Goal: Task Accomplishment & Management: Manage account settings

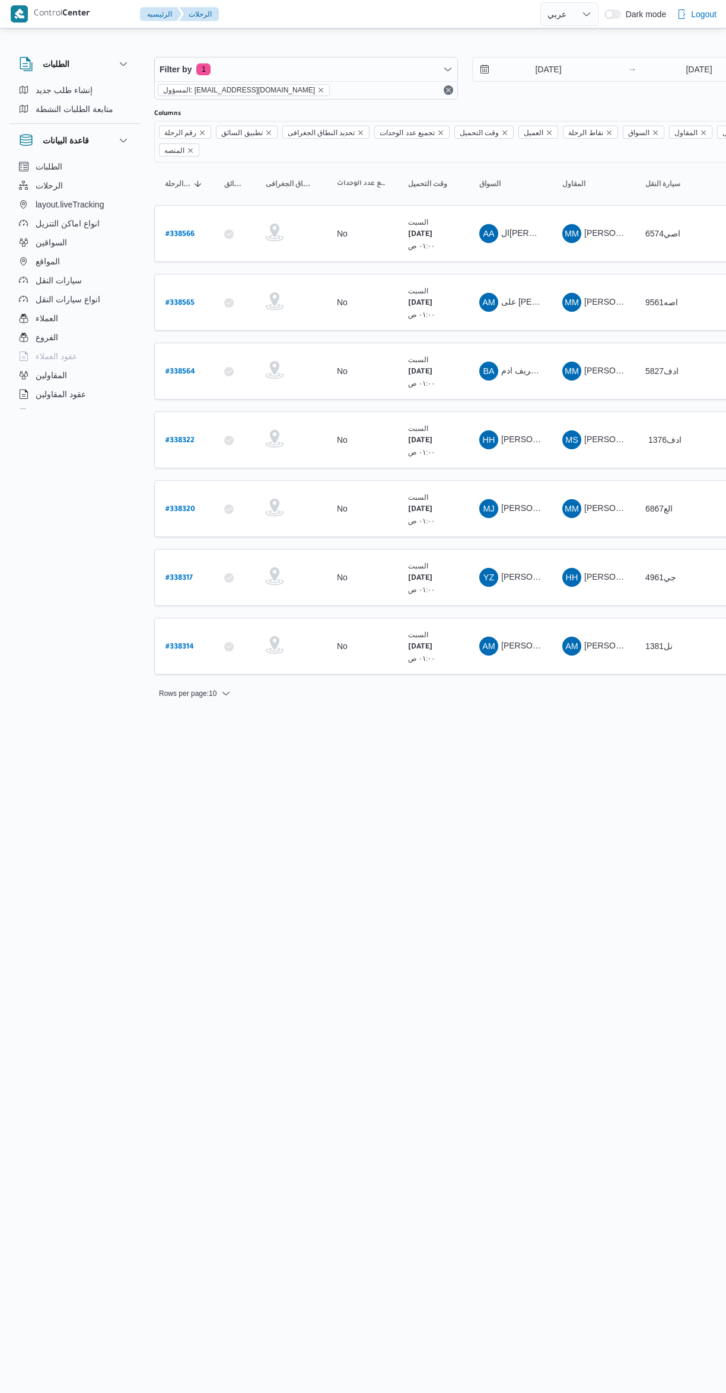
select select "ar"
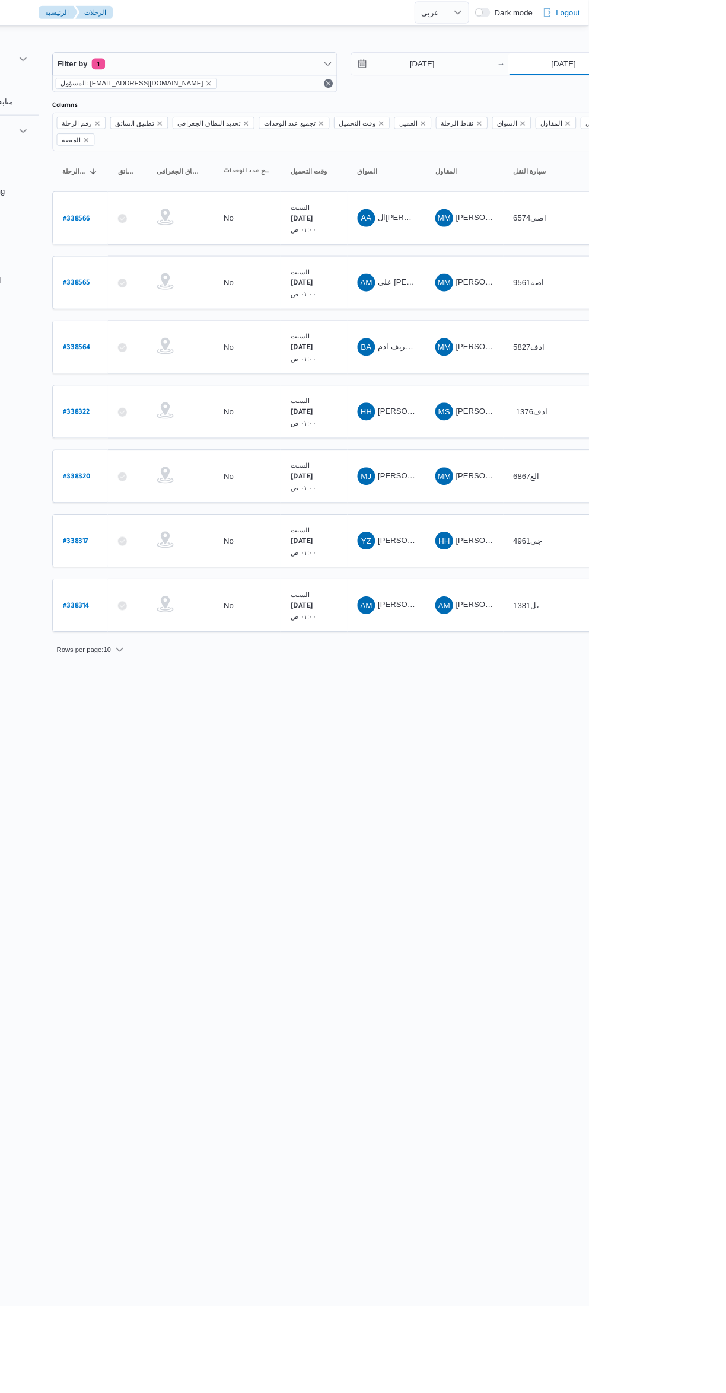
click at [677, 69] on input "20/9/2025" at bounding box center [699, 70] width 118 height 24
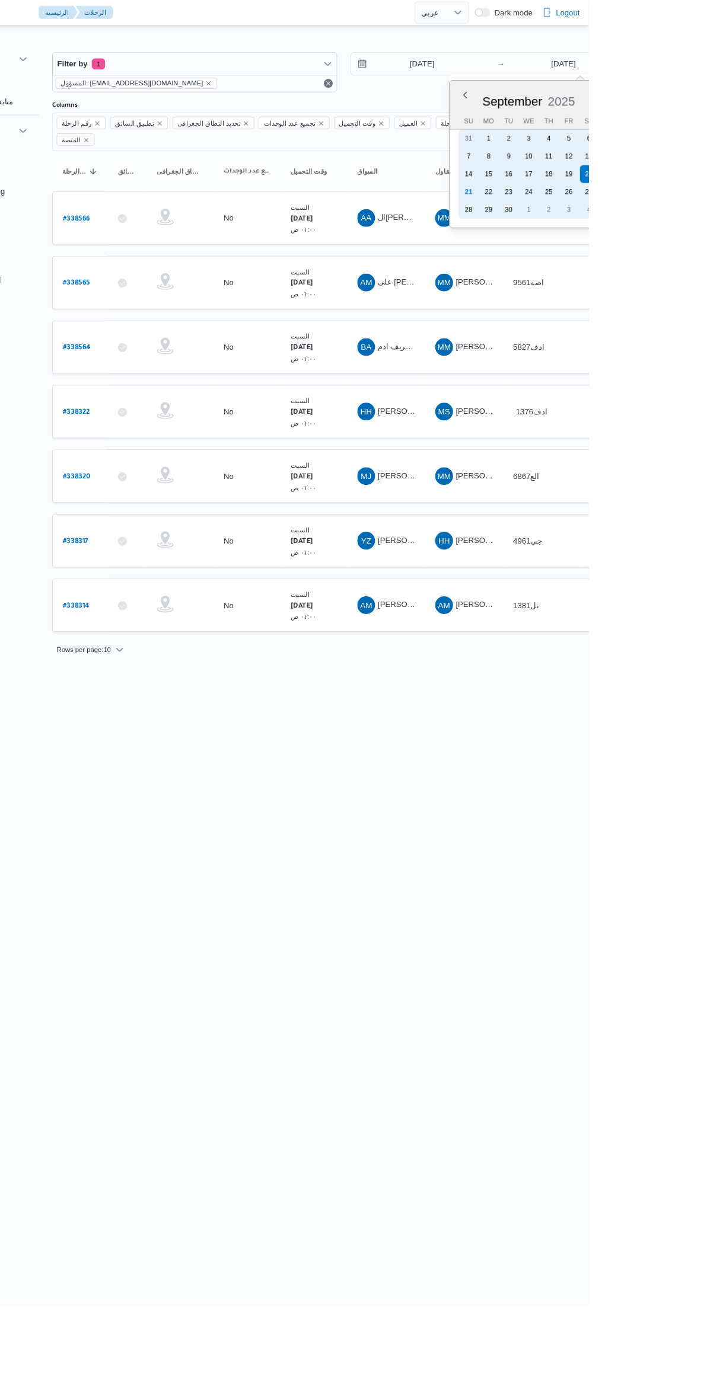
click at [590, 205] on div "21" at bounding box center [597, 205] width 19 height 19
type input "[DATE]"
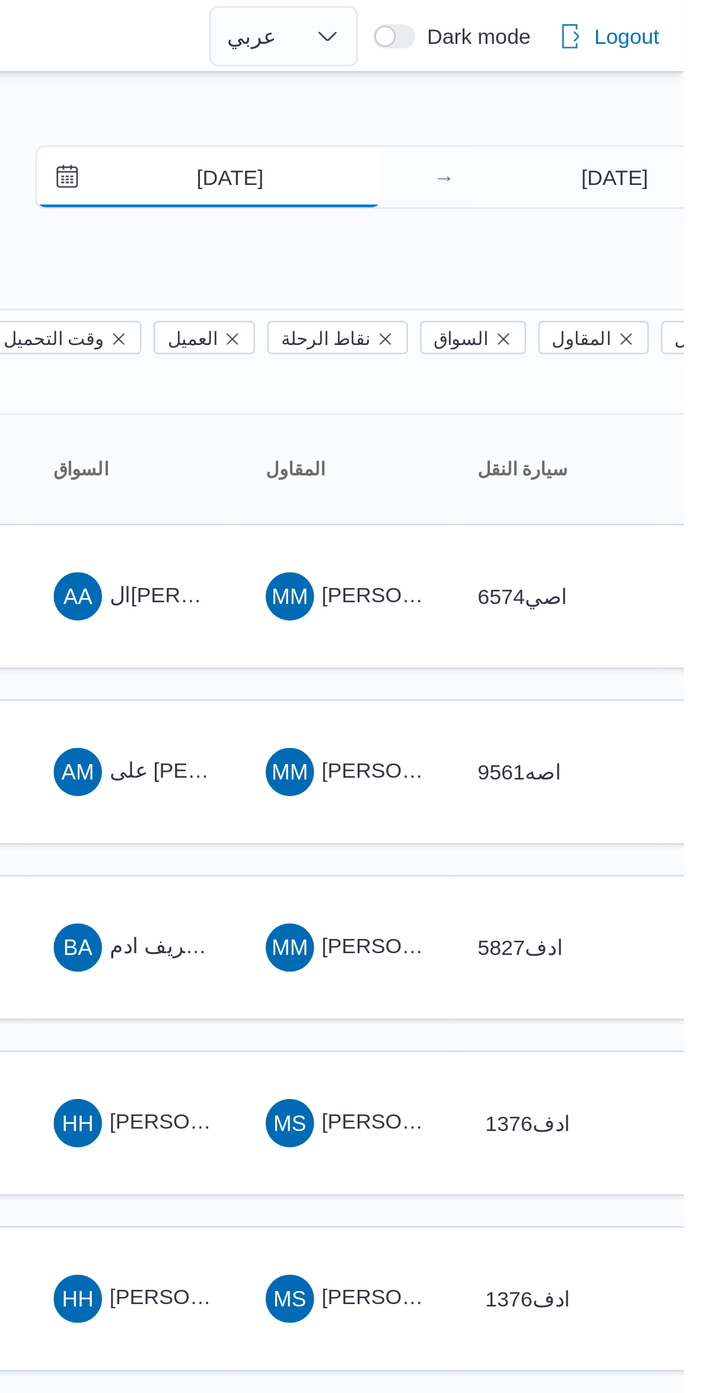
click at [538, 70] on input "[DATE]" at bounding box center [539, 70] width 135 height 24
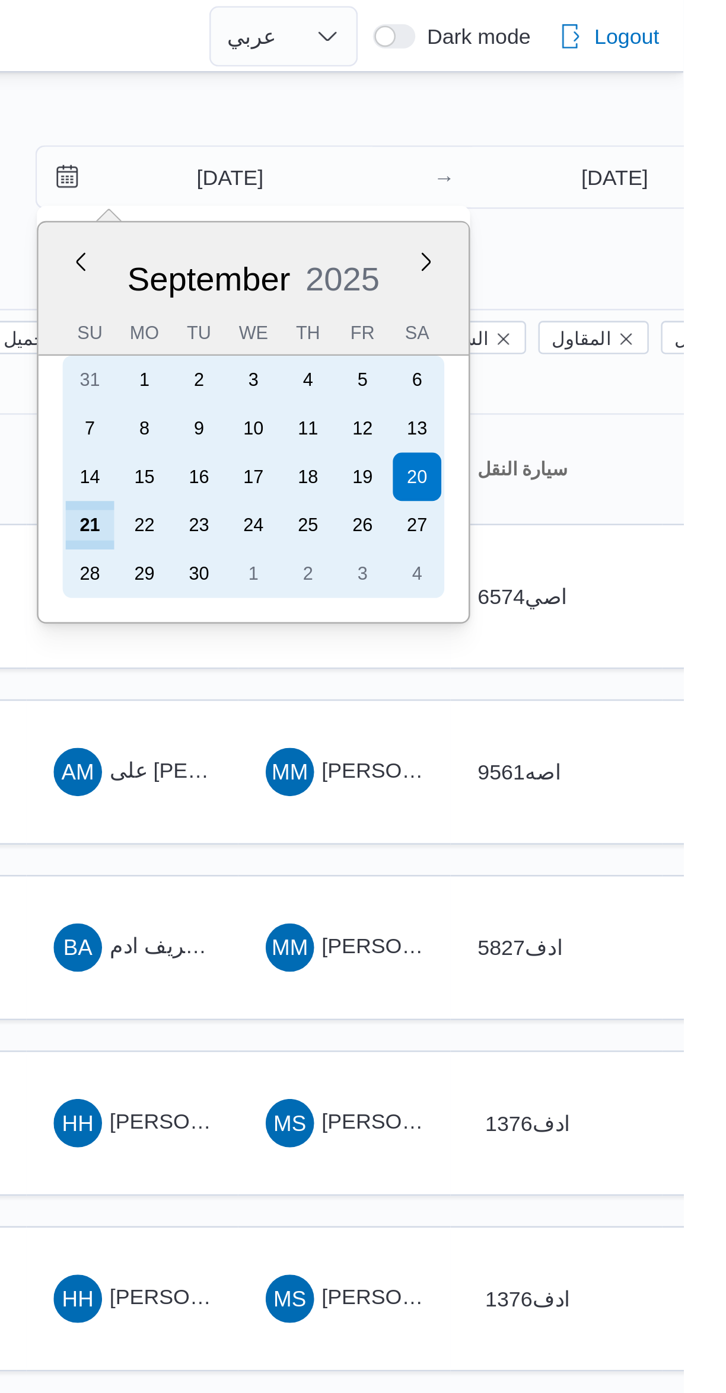
click at [486, 206] on div "21" at bounding box center [493, 205] width 19 height 19
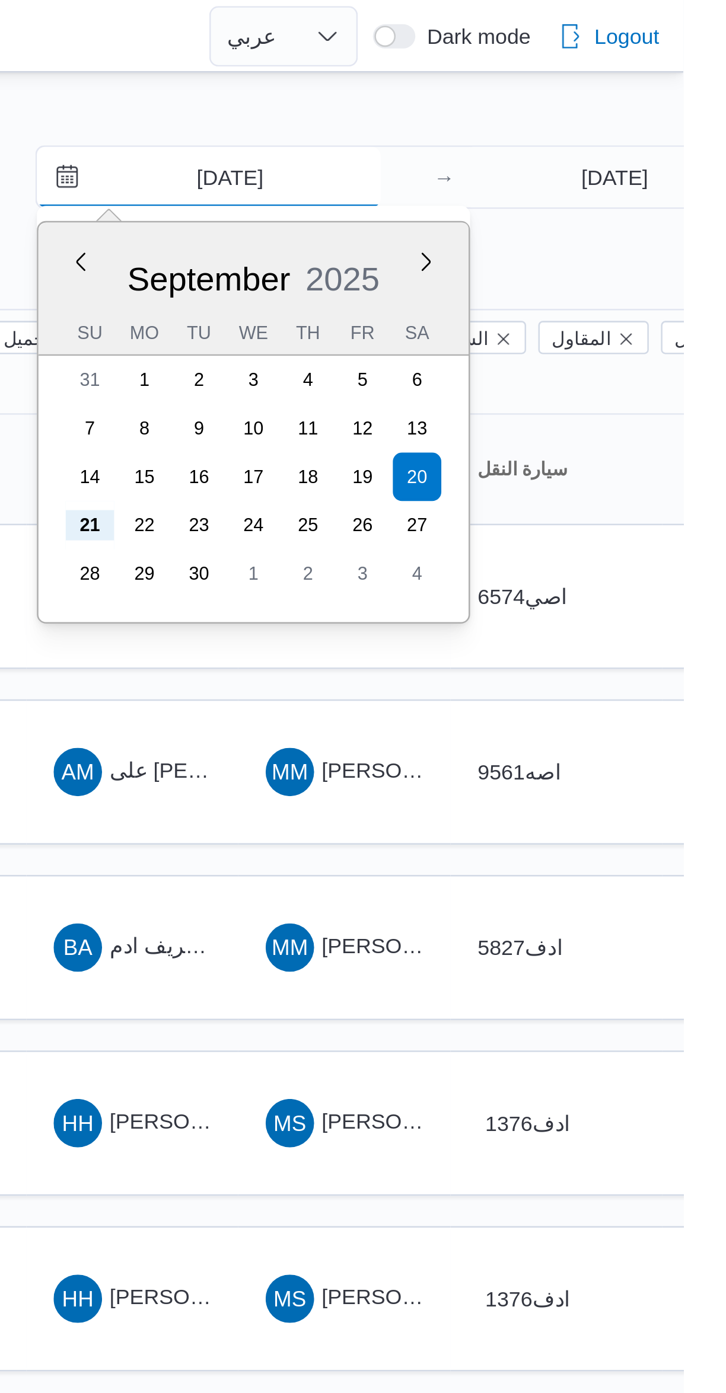
type input "[DATE]"
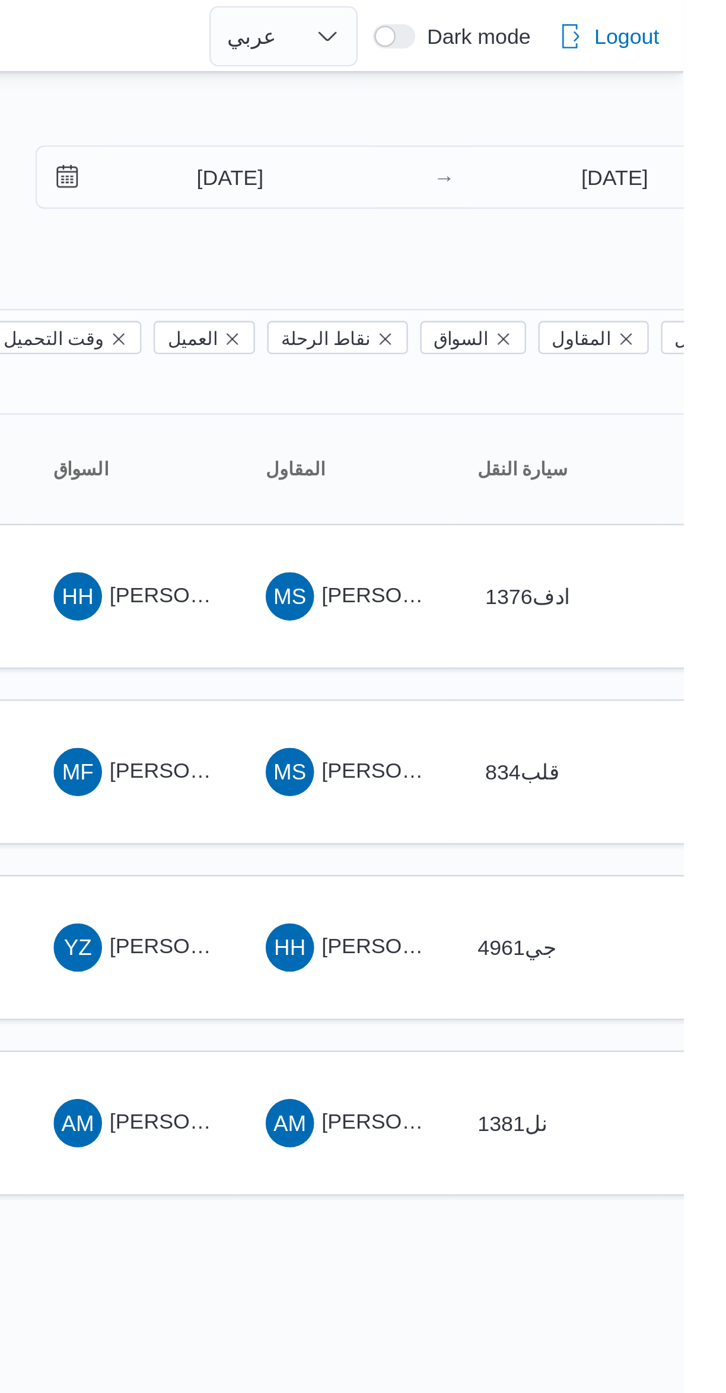
click at [530, 38] on div at bounding box center [509, 47] width 711 height 19
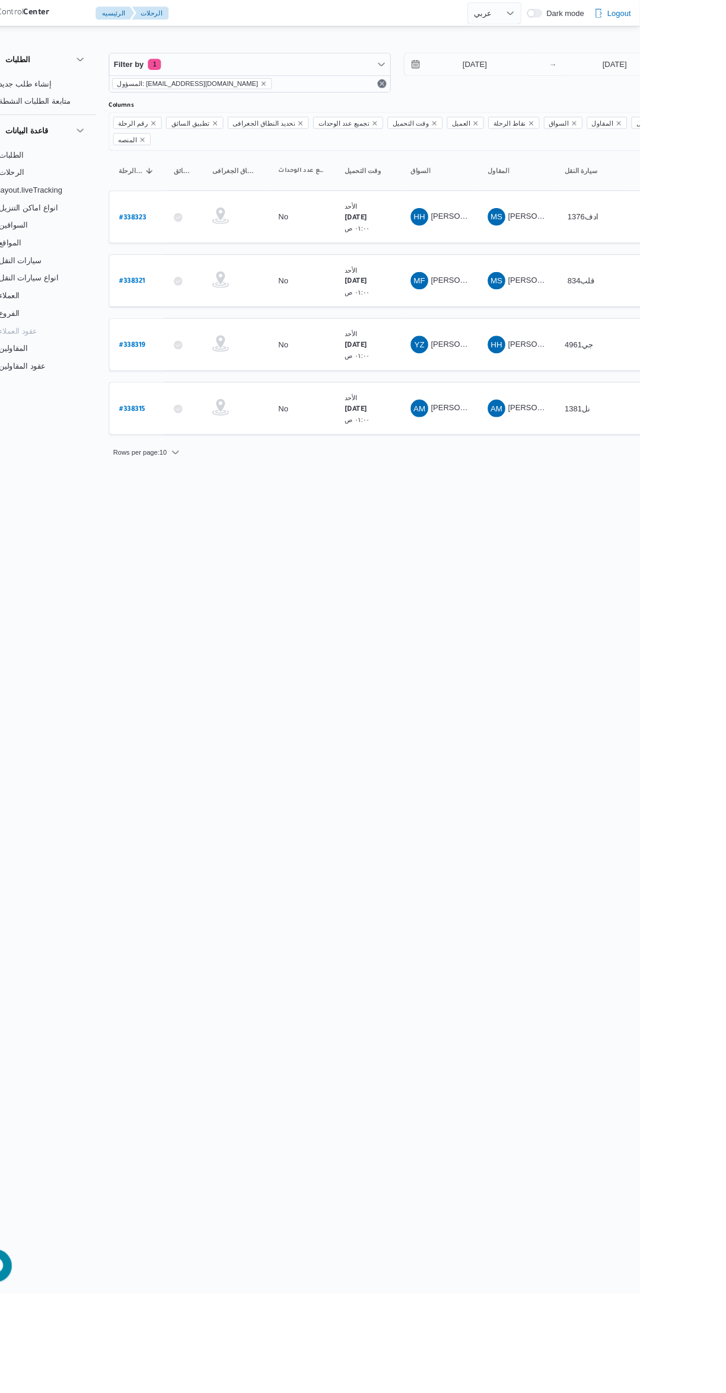
click at [174, 437] on b "# 338315" at bounding box center [179, 441] width 28 height 8
select select "ar"
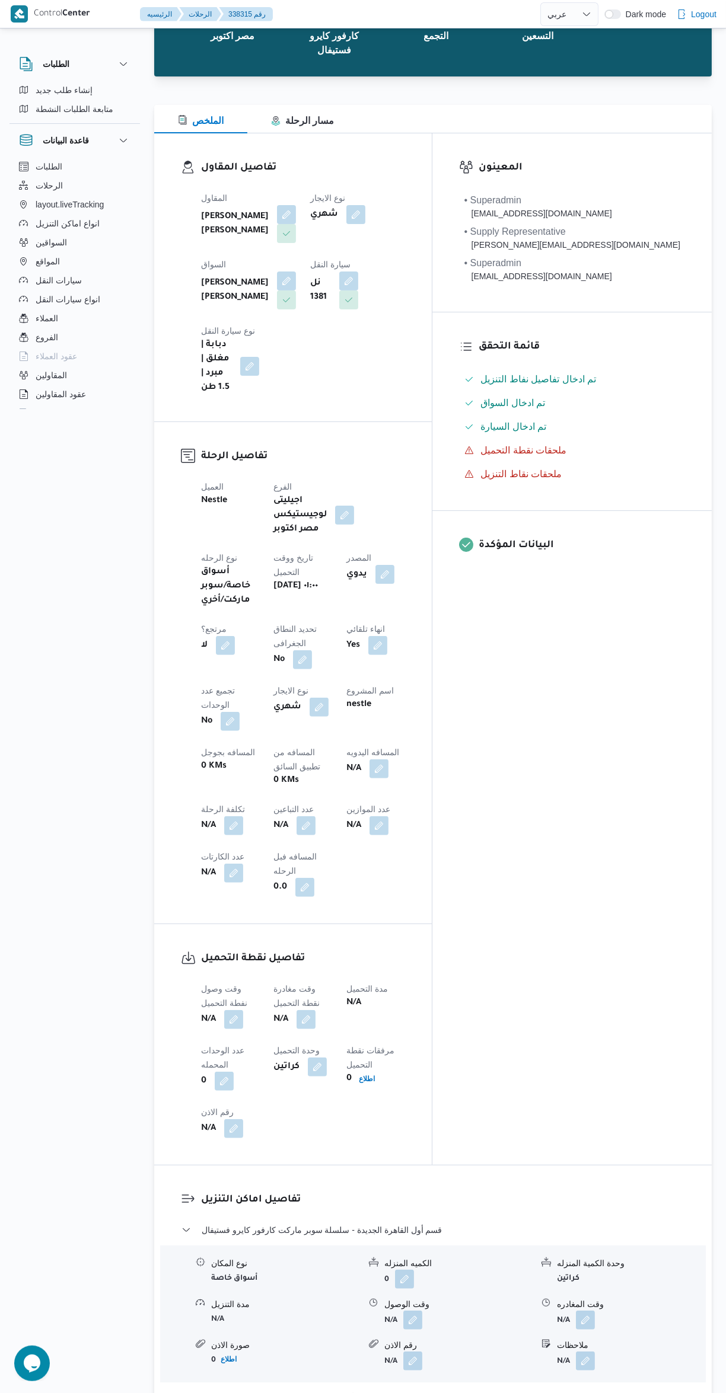
scroll to position [230, 0]
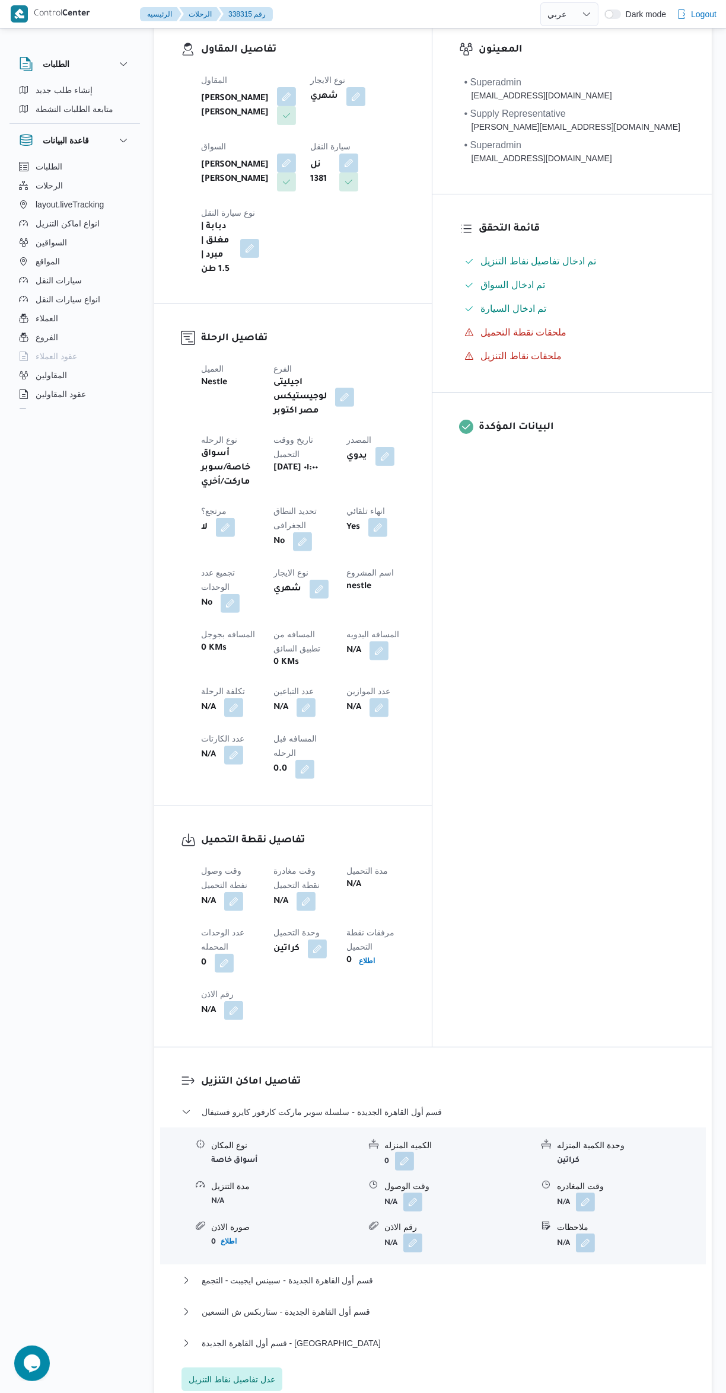
click at [240, 892] on button "button" at bounding box center [233, 901] width 19 height 19
click at [219, 768] on input "وقت وصول نفطة التحميل" at bounding box center [203, 764] width 135 height 24
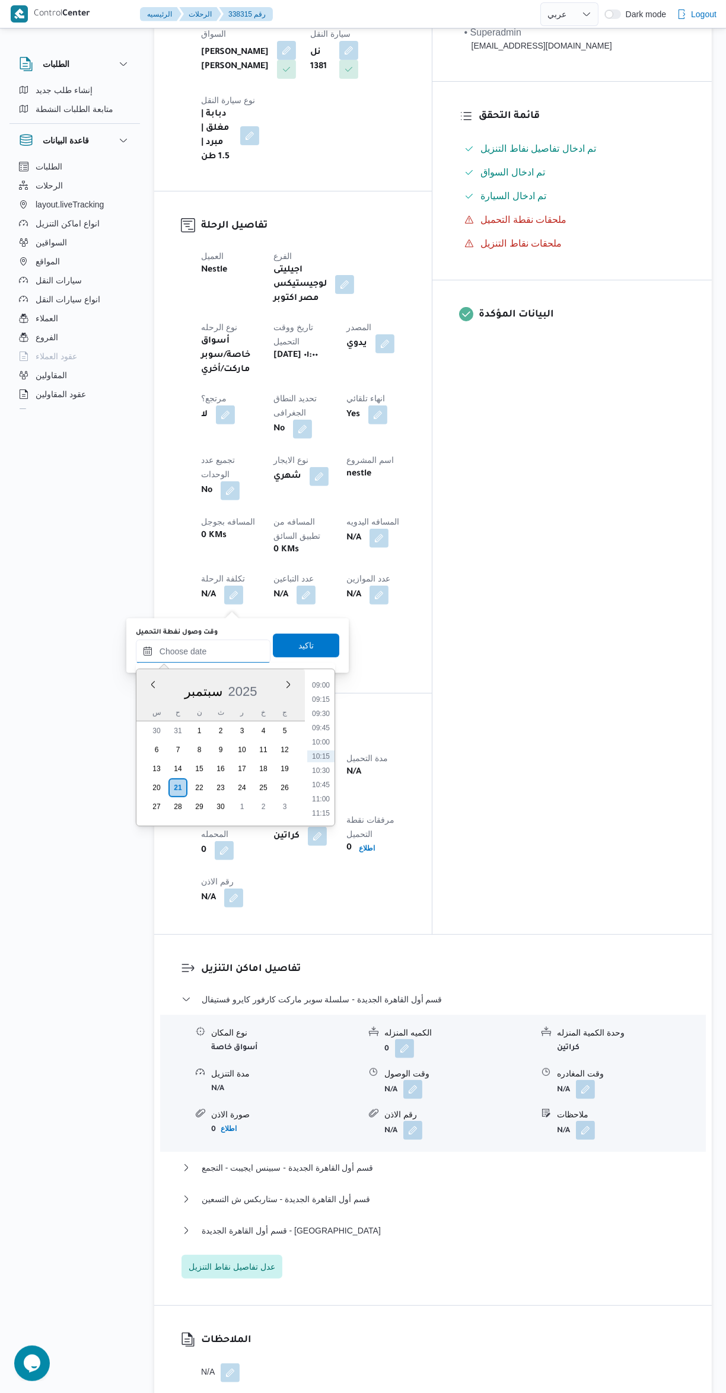
scroll to position [0, 0]
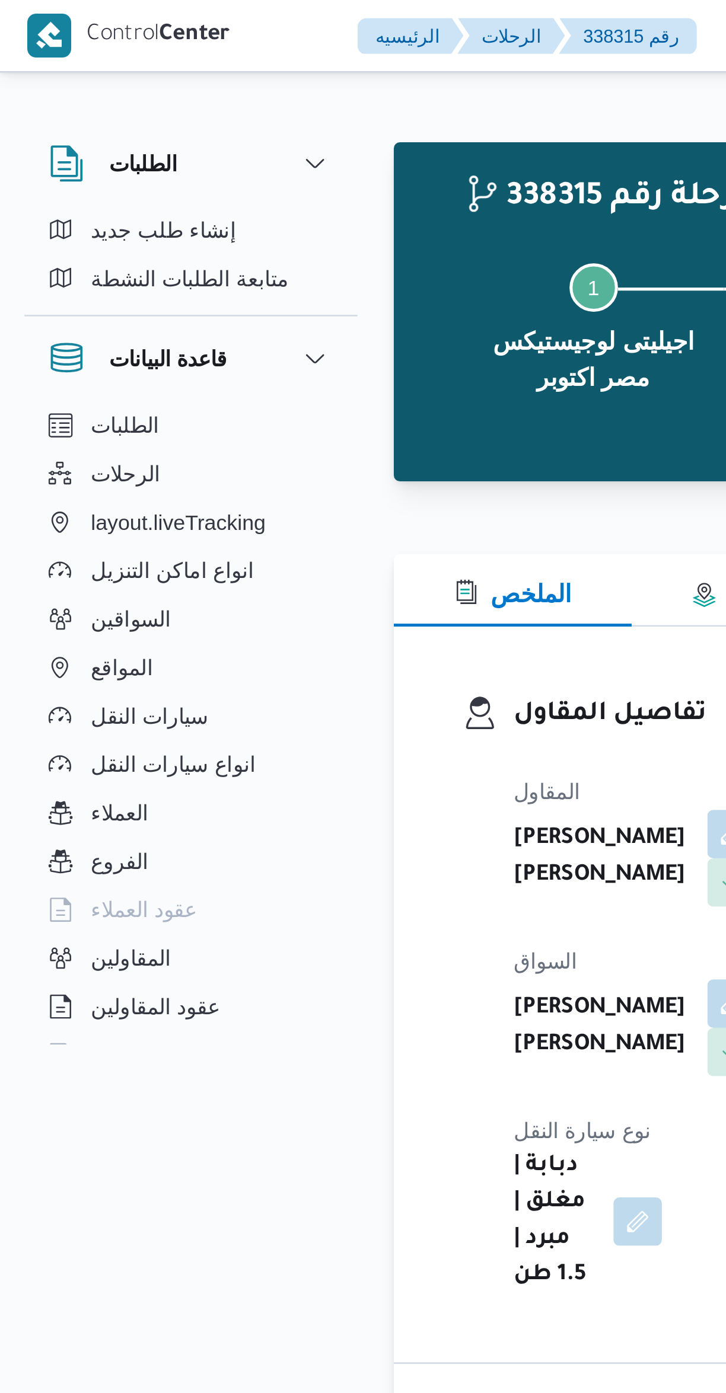
click at [235, 203] on div at bounding box center [432, 210] width 557 height 14
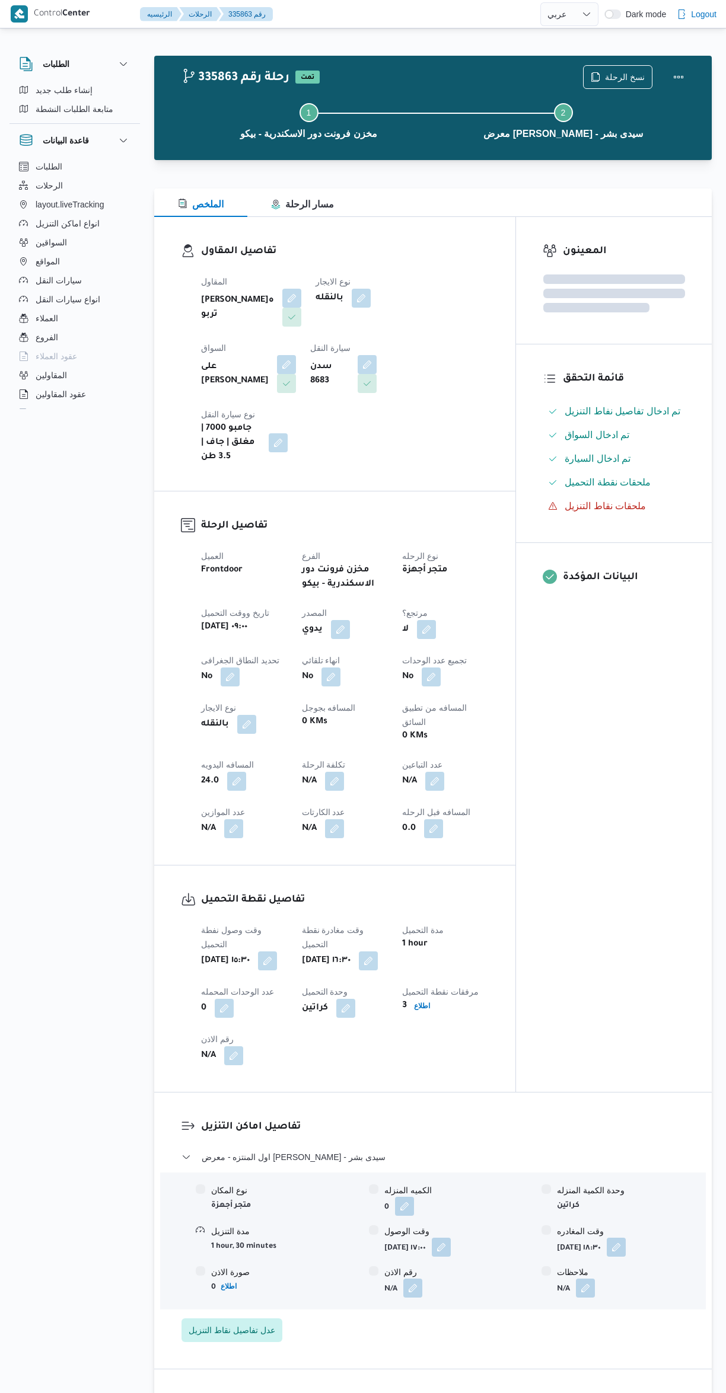
select select "ar"
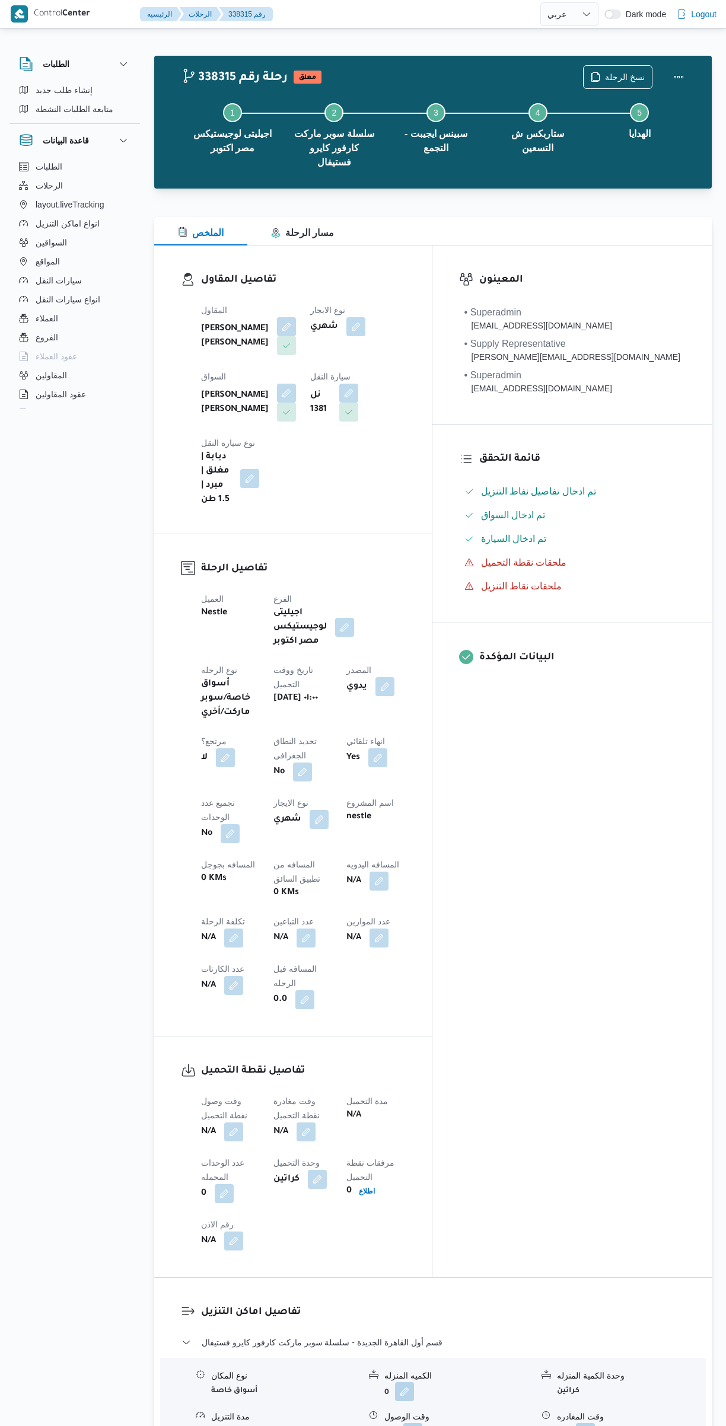
select select "ar"
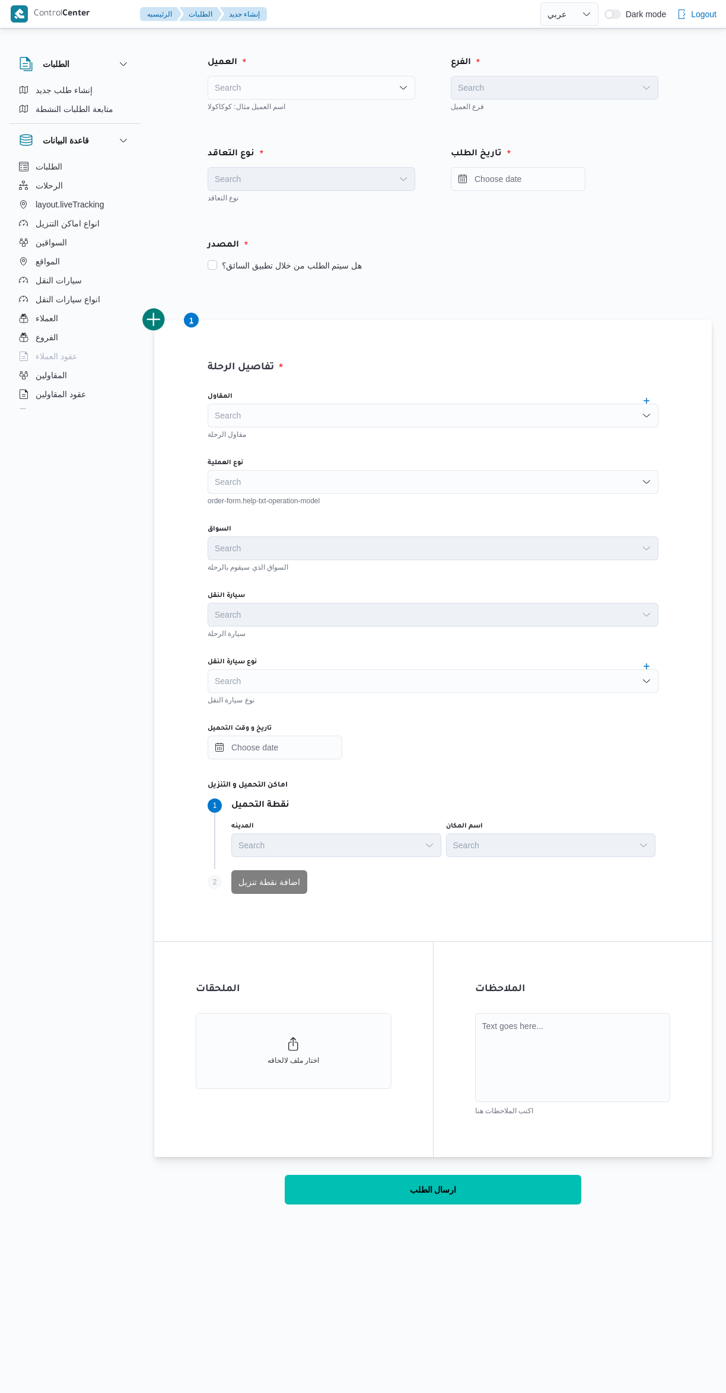
select select "ar"
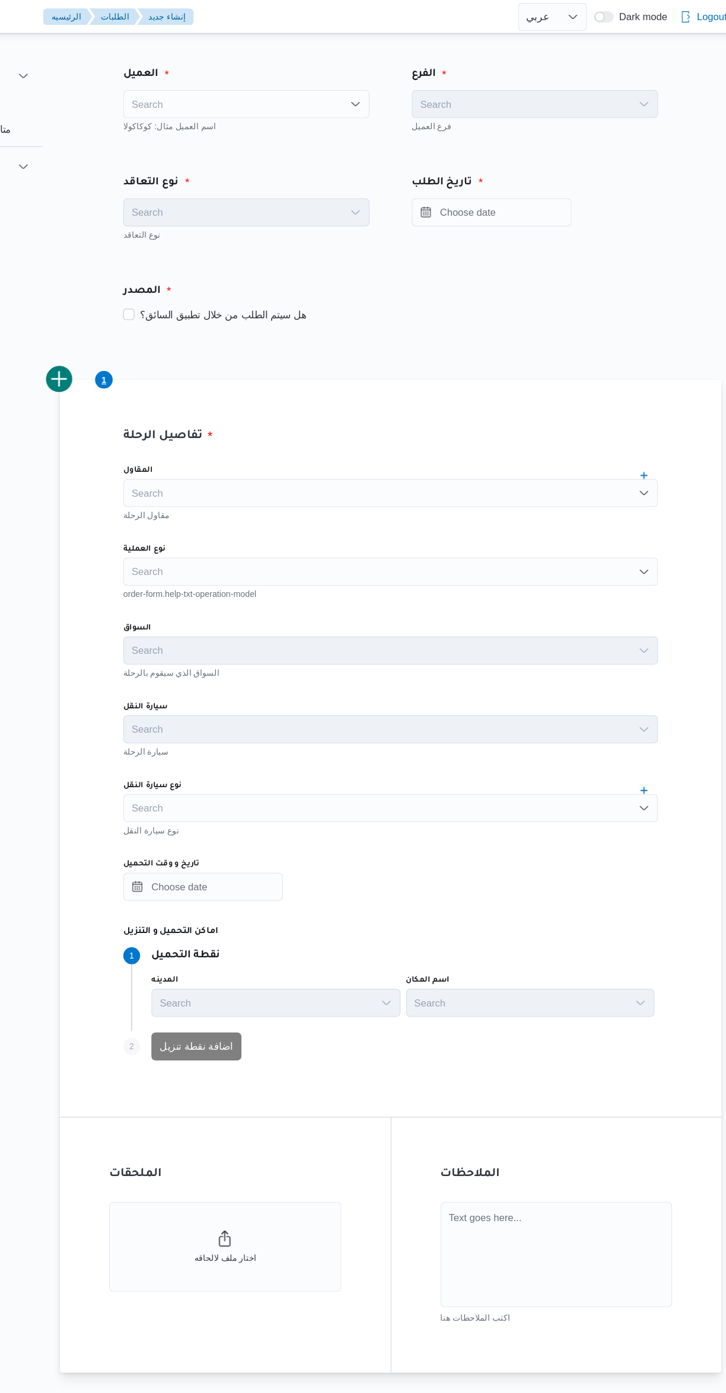
click at [243, 49] on div "العميل" at bounding box center [311, 63] width 222 height 28
click at [255, 76] on div "Search" at bounding box center [310, 88] width 207 height 24
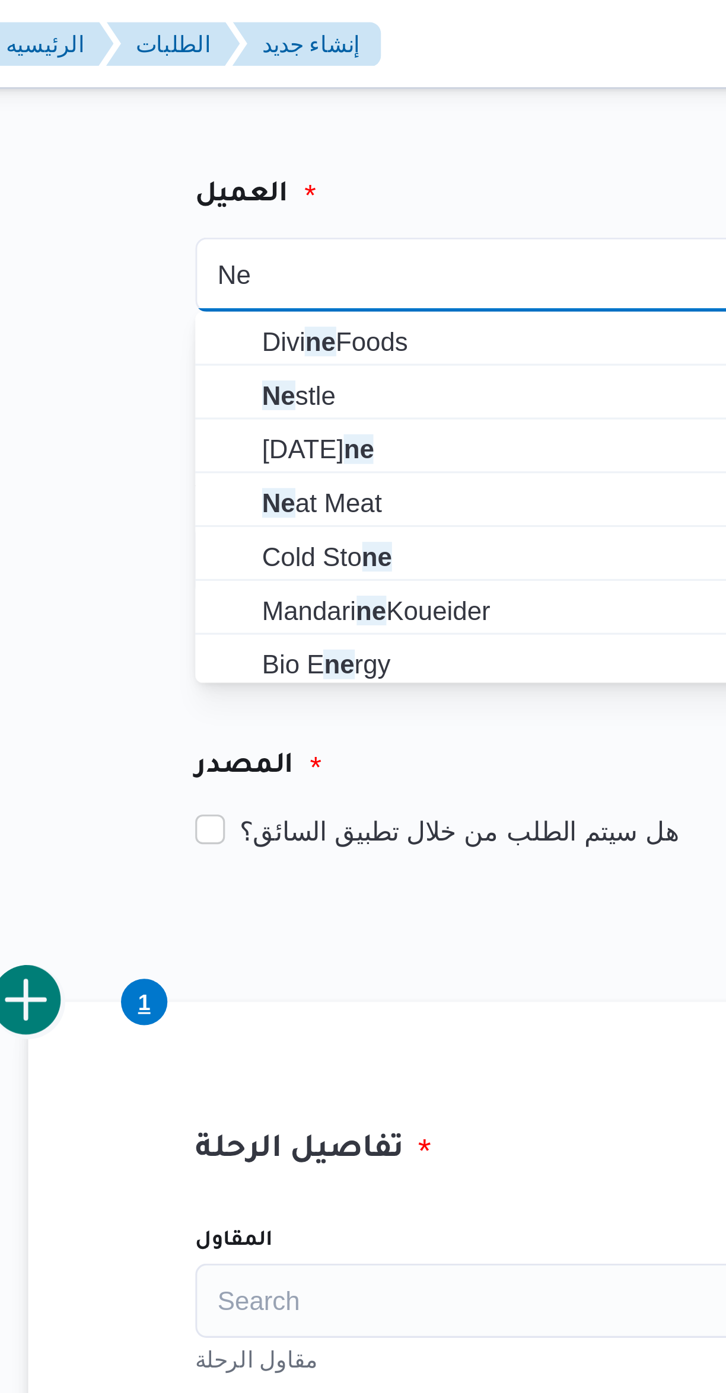
type input "Ne"
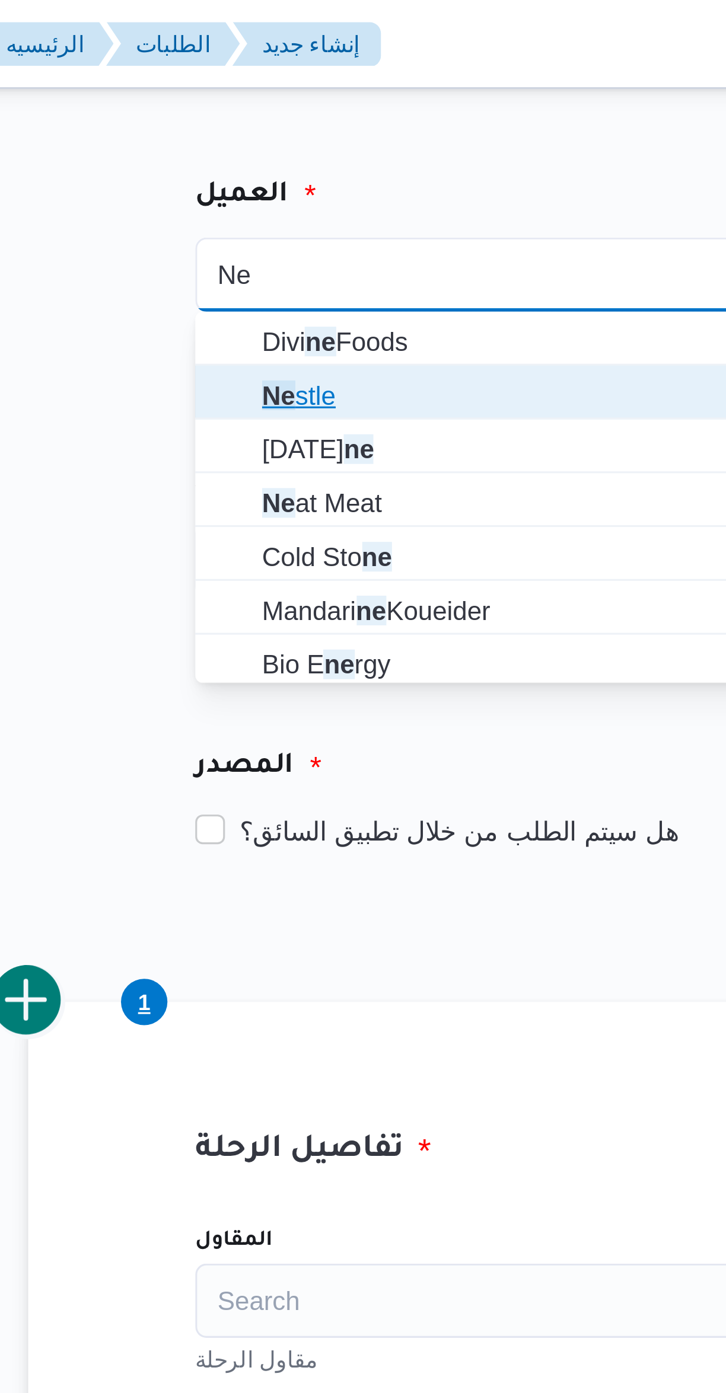
click at [225, 122] on span "Ne stle" at bounding box center [311, 126] width 198 height 19
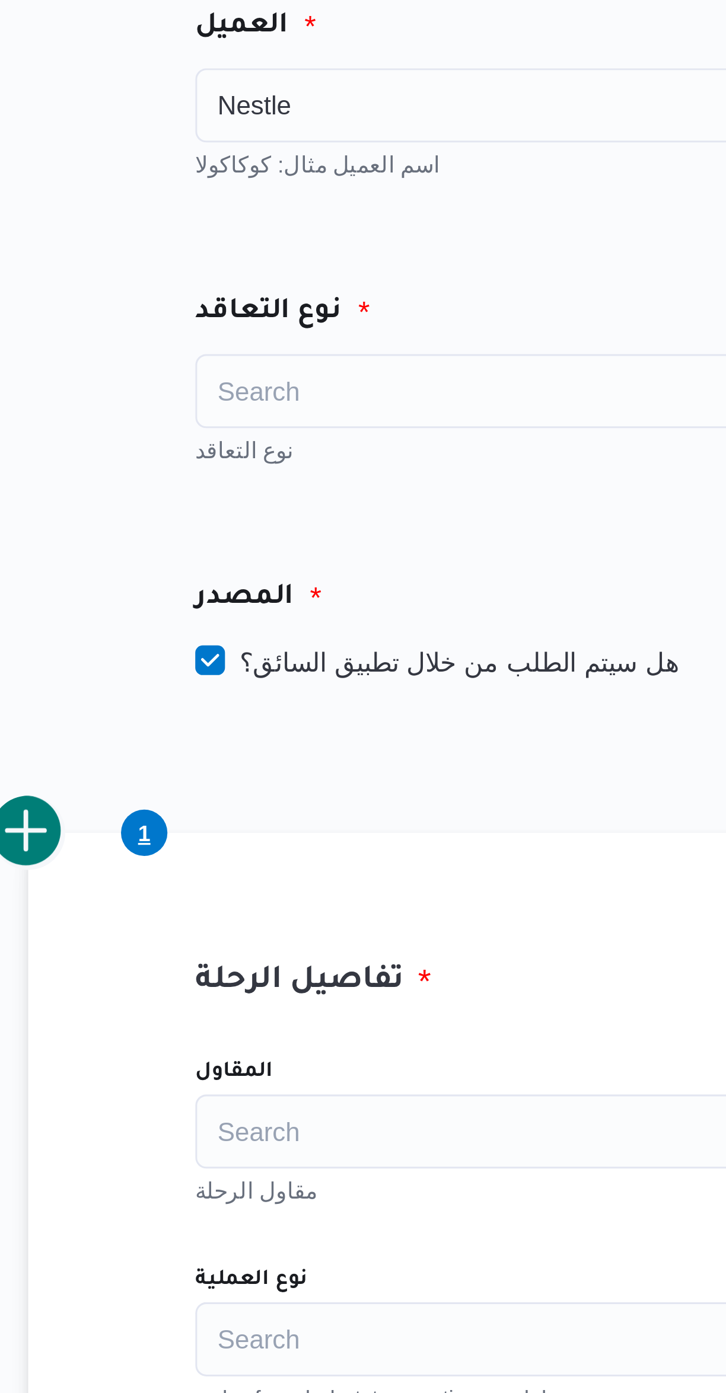
click at [232, 177] on div "Search" at bounding box center [310, 179] width 207 height 24
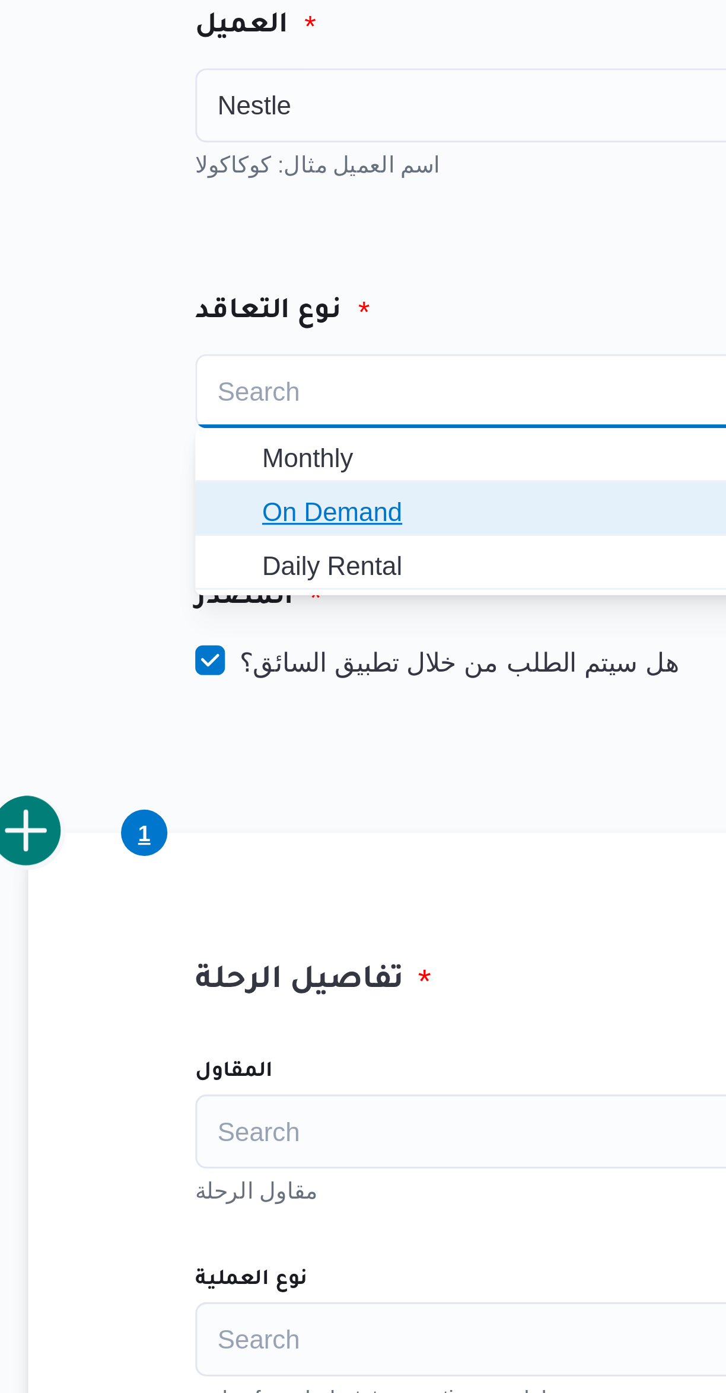
click at [226, 216] on span "On Demand" at bounding box center [311, 217] width 198 height 19
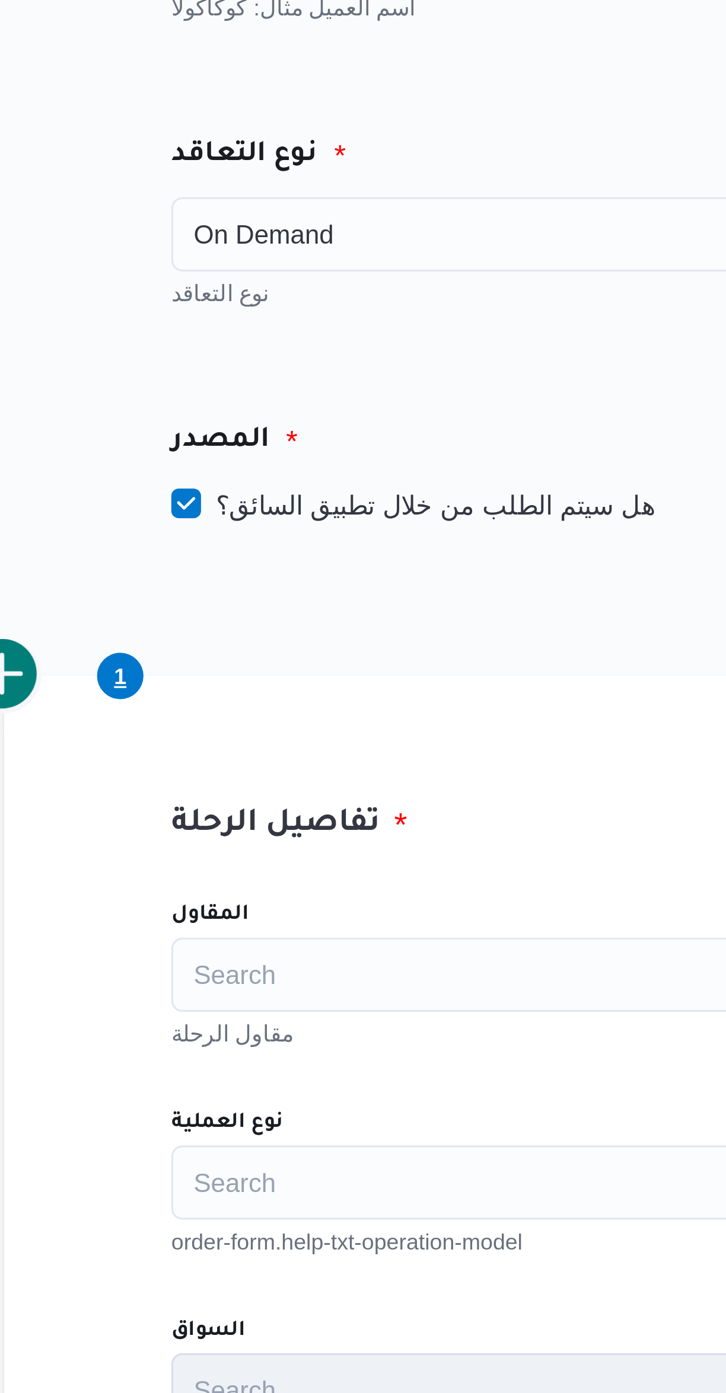
click at [240, 264] on label "هل سيتم الطلب من خلال تطبيق السائق؟" at bounding box center [284, 265] width 154 height 14
checkbox input "false"
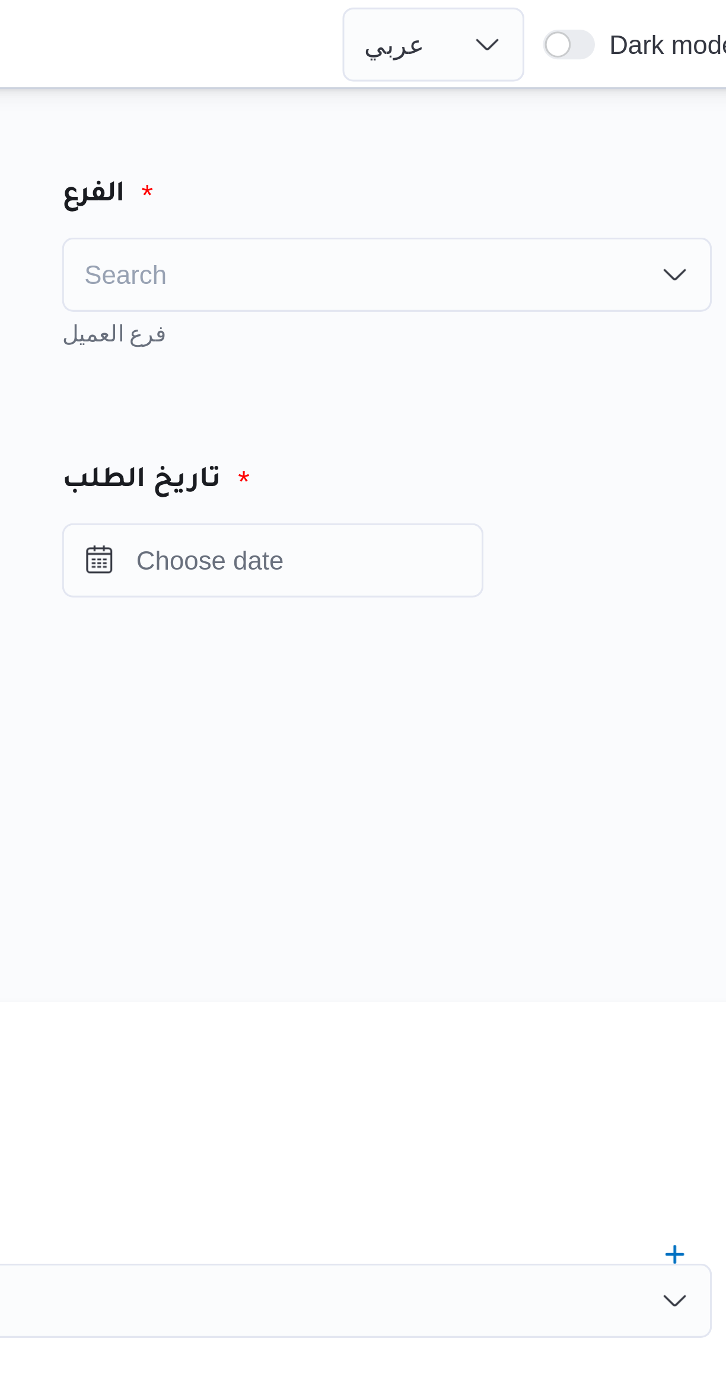
click at [503, 91] on div "Search" at bounding box center [554, 88] width 207 height 24
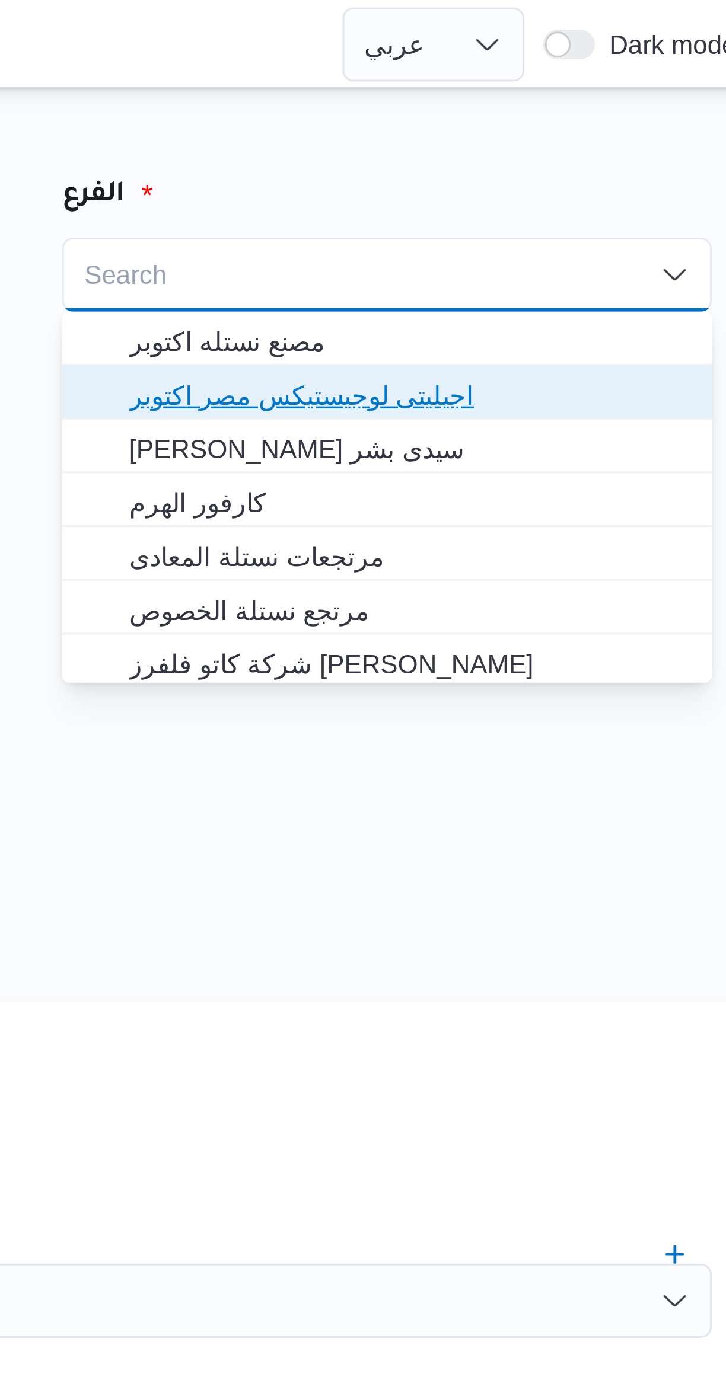
click at [489, 125] on span "اجيليتى لوجيستيكس مصر اكتوبر" at bounding box center [561, 126] width 179 height 14
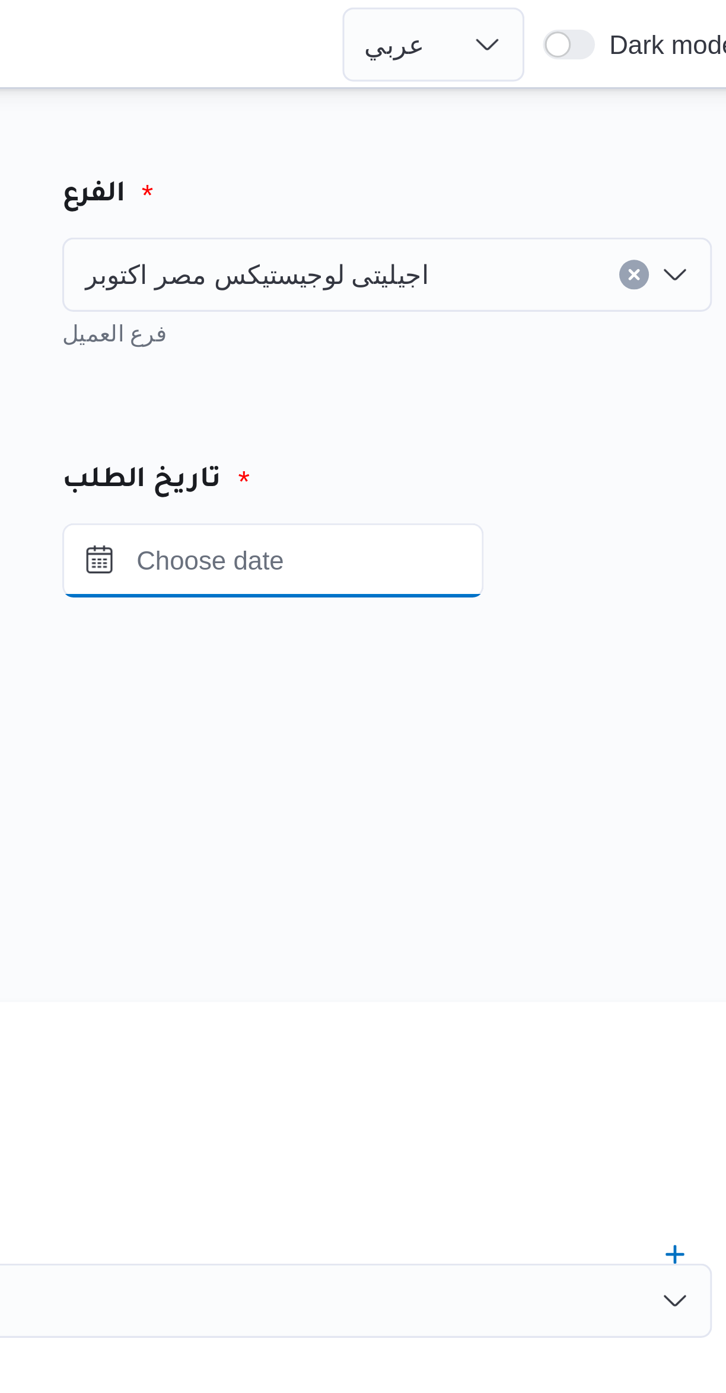
click at [505, 170] on input "Press the down key to open a popover containing a calendar." at bounding box center [518, 179] width 135 height 24
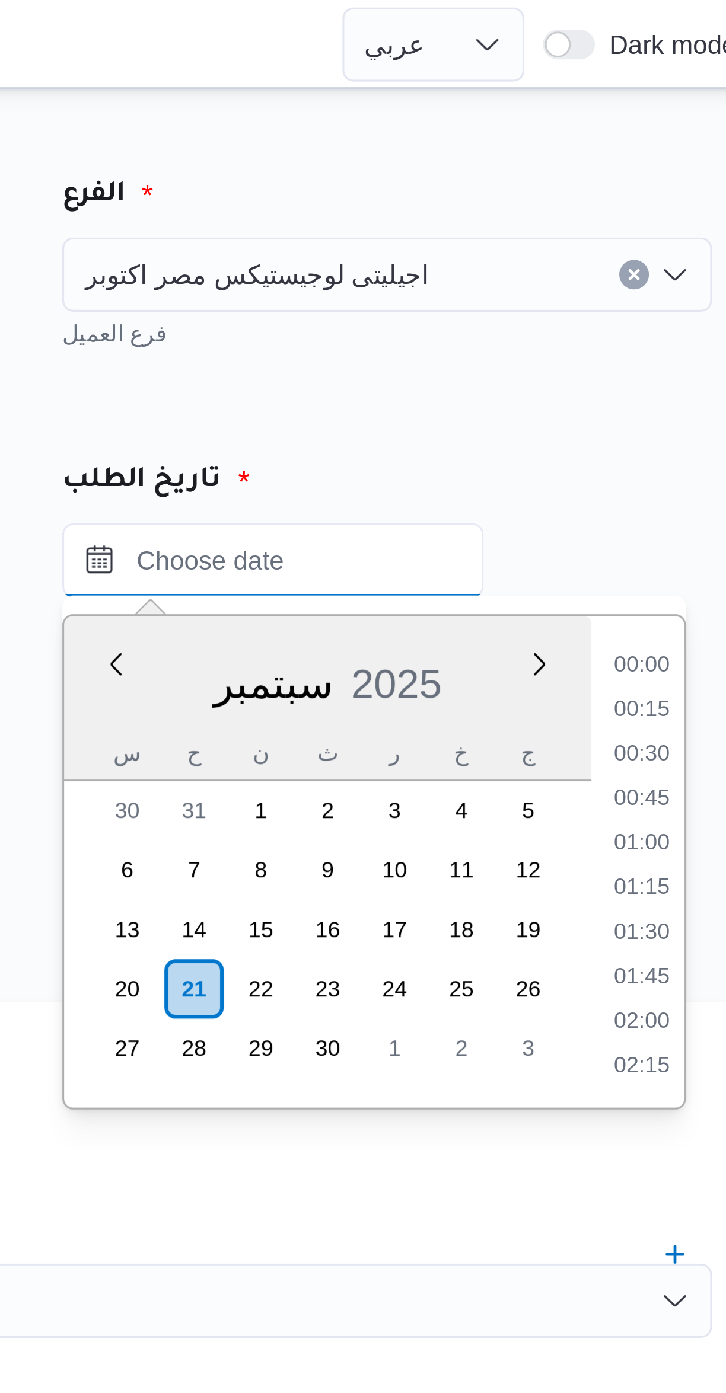
scroll to position [510, 0]
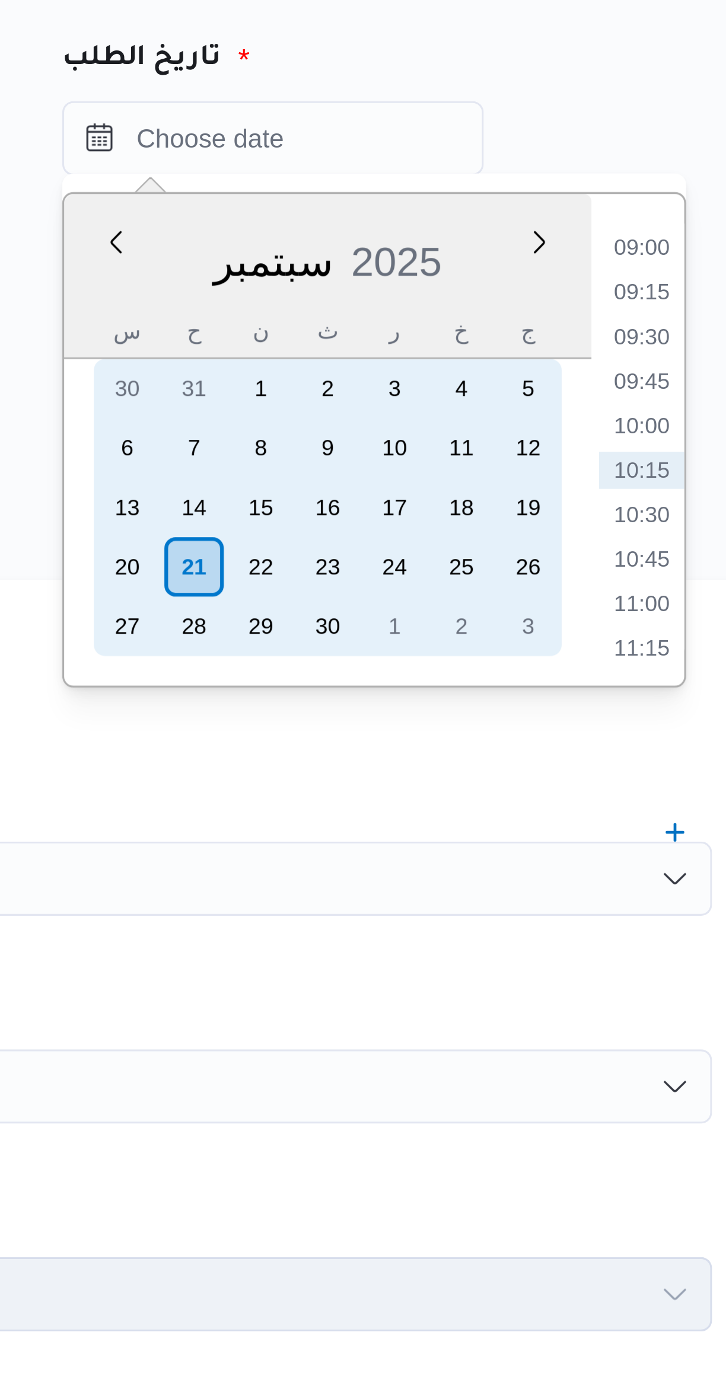
click at [491, 315] on div "21" at bounding box center [492, 316] width 19 height 19
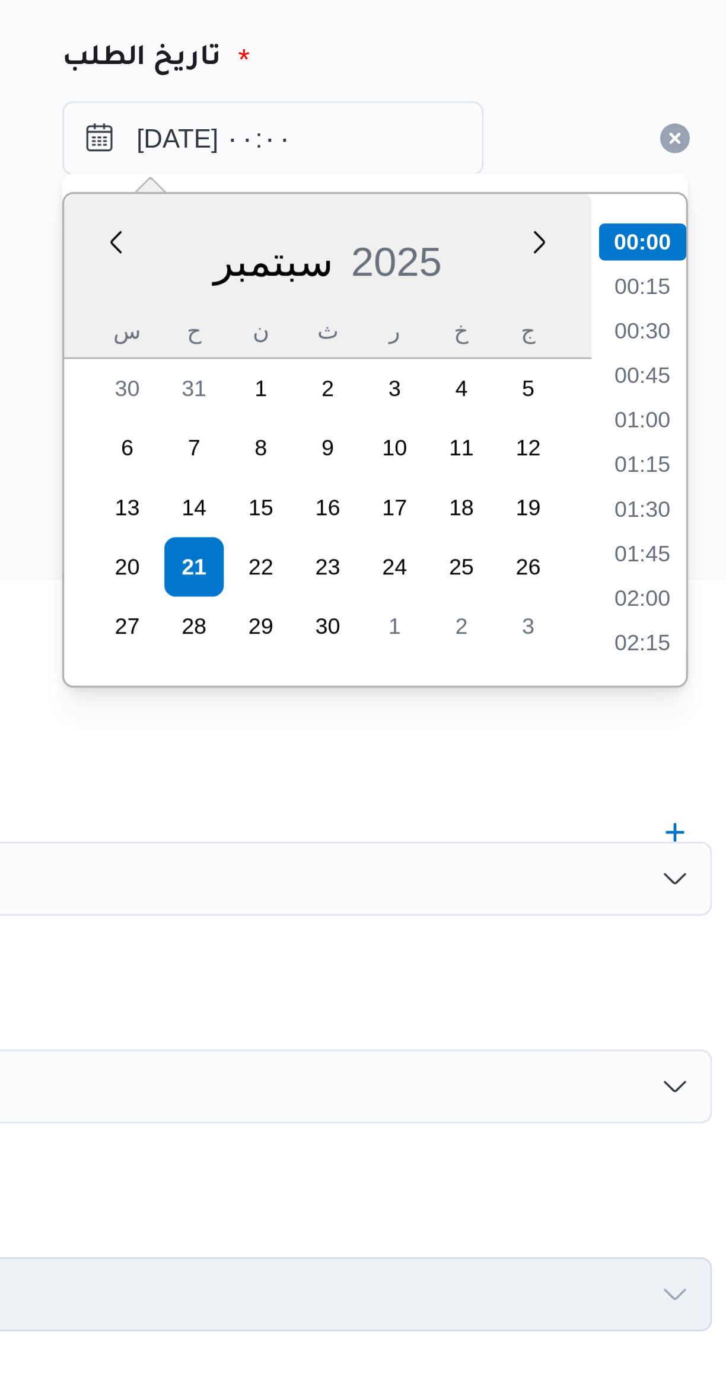
click at [633, 267] on li "01:00" at bounding box center [635, 269] width 27 height 12
type input "٢١/٠٩/٢٠٢٥ ٠١:٠٠"
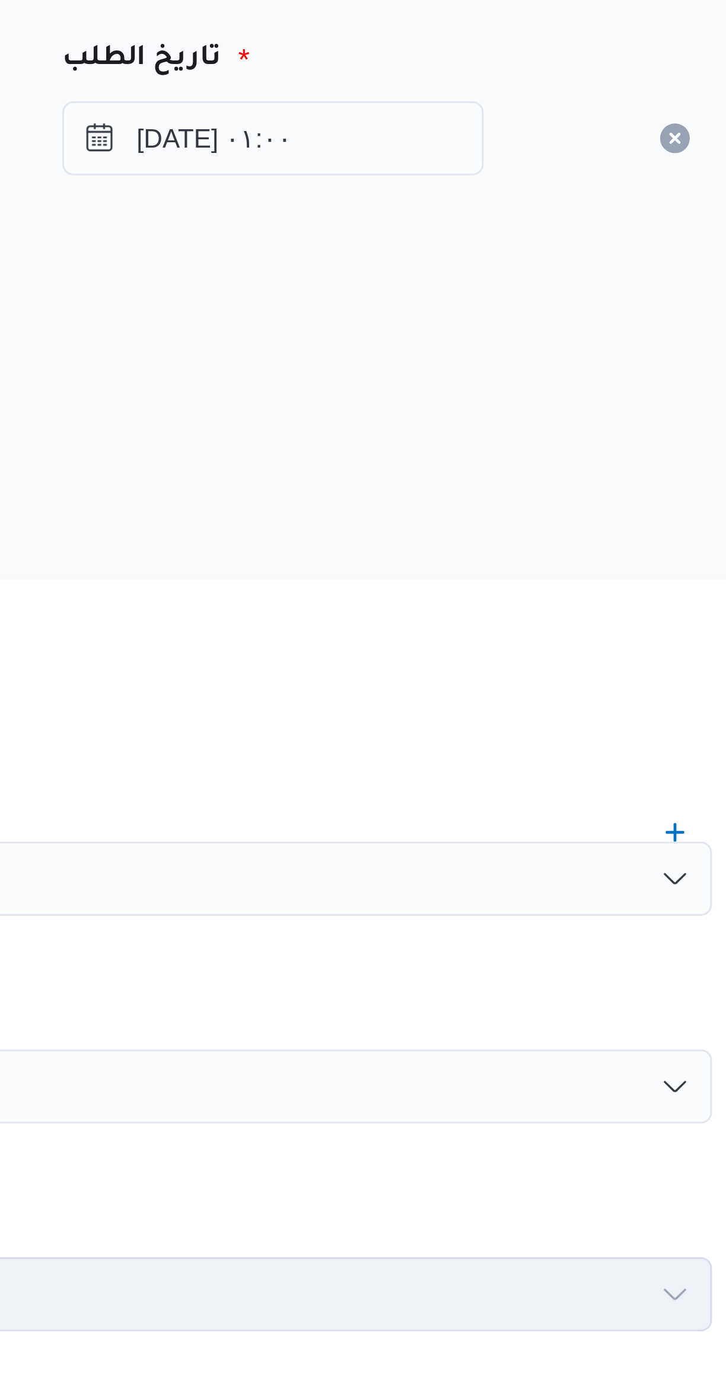
click at [508, 247] on div "المصدر" at bounding box center [432, 245] width 465 height 28
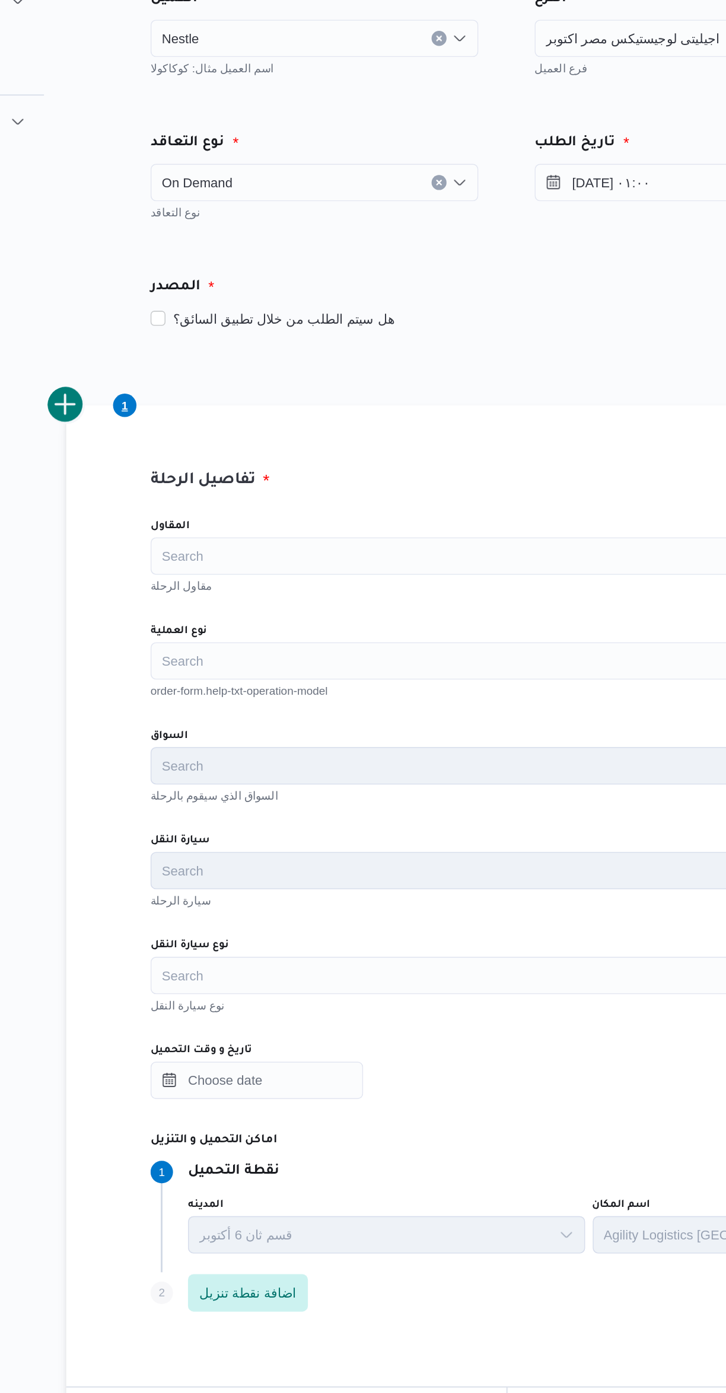
click at [235, 478] on div "Search" at bounding box center [432, 482] width 451 height 24
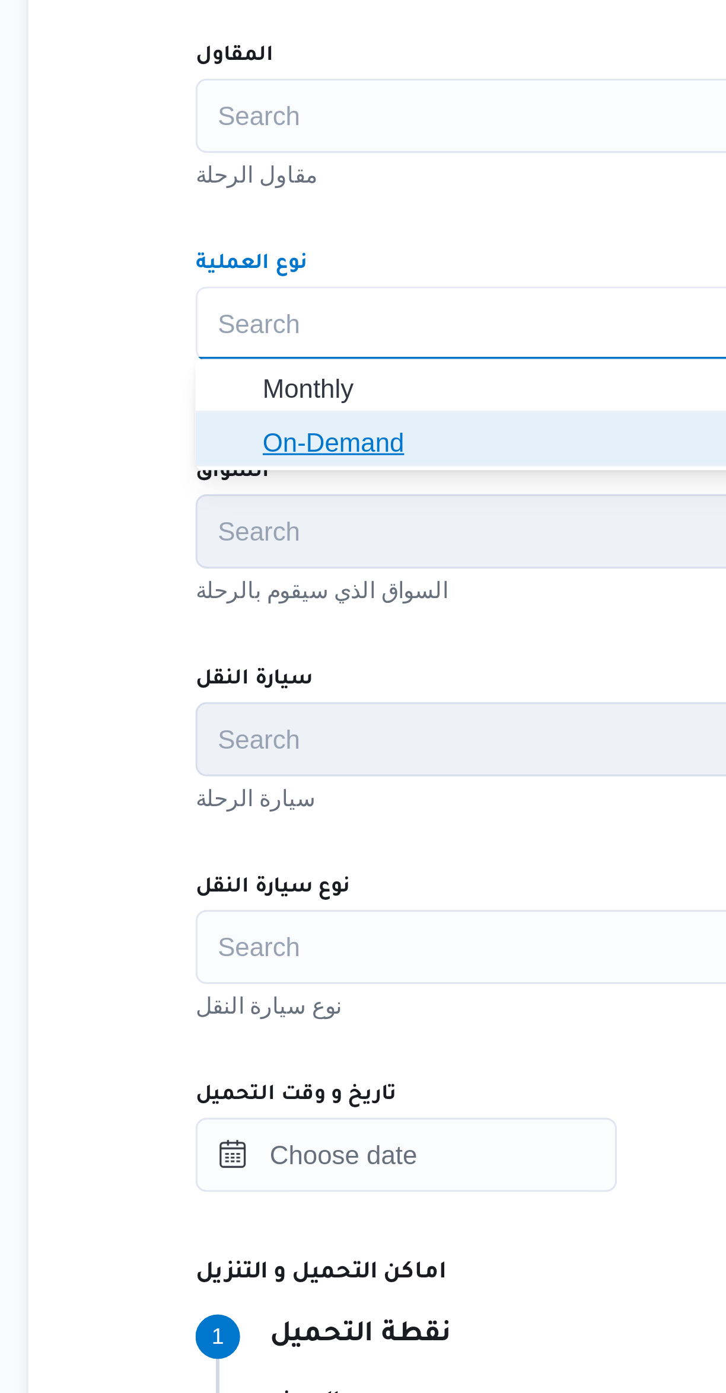
click at [225, 519] on span "On-Demand" at bounding box center [432, 519] width 441 height 19
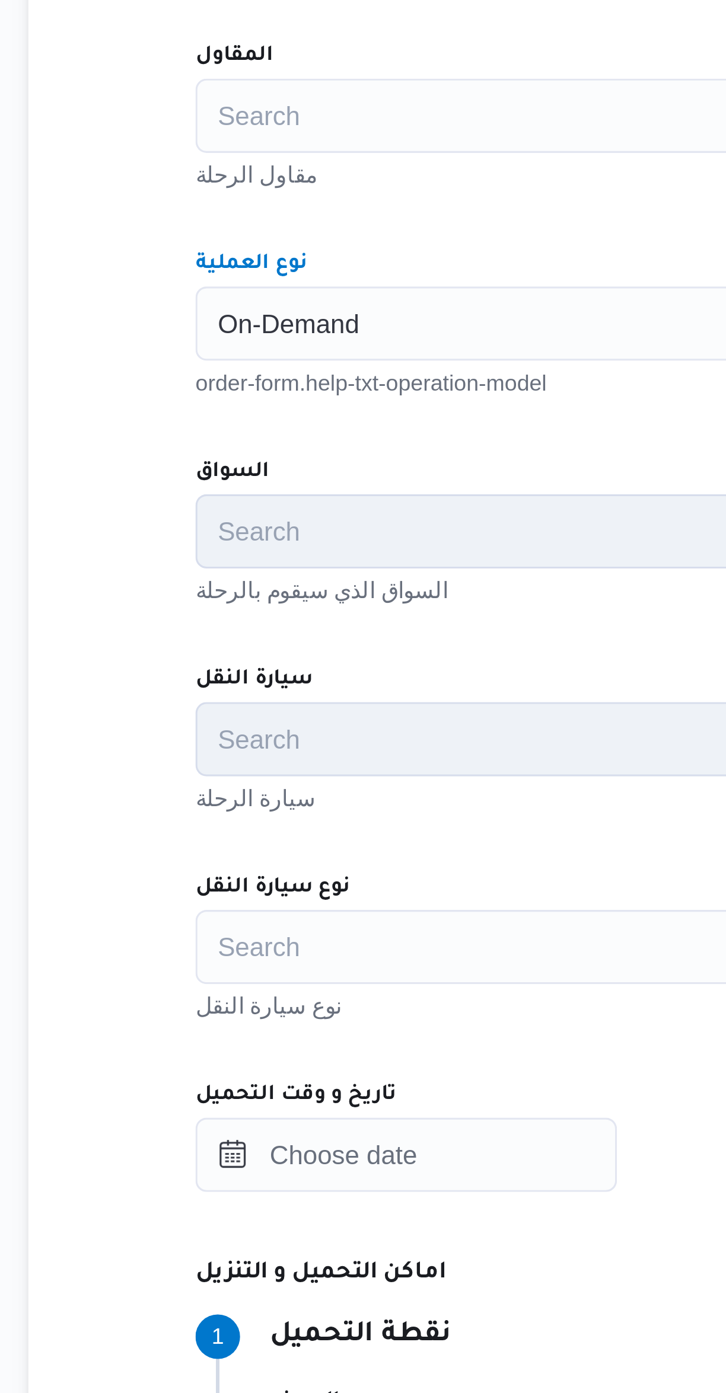
click at [244, 412] on div "Search" at bounding box center [432, 416] width 451 height 24
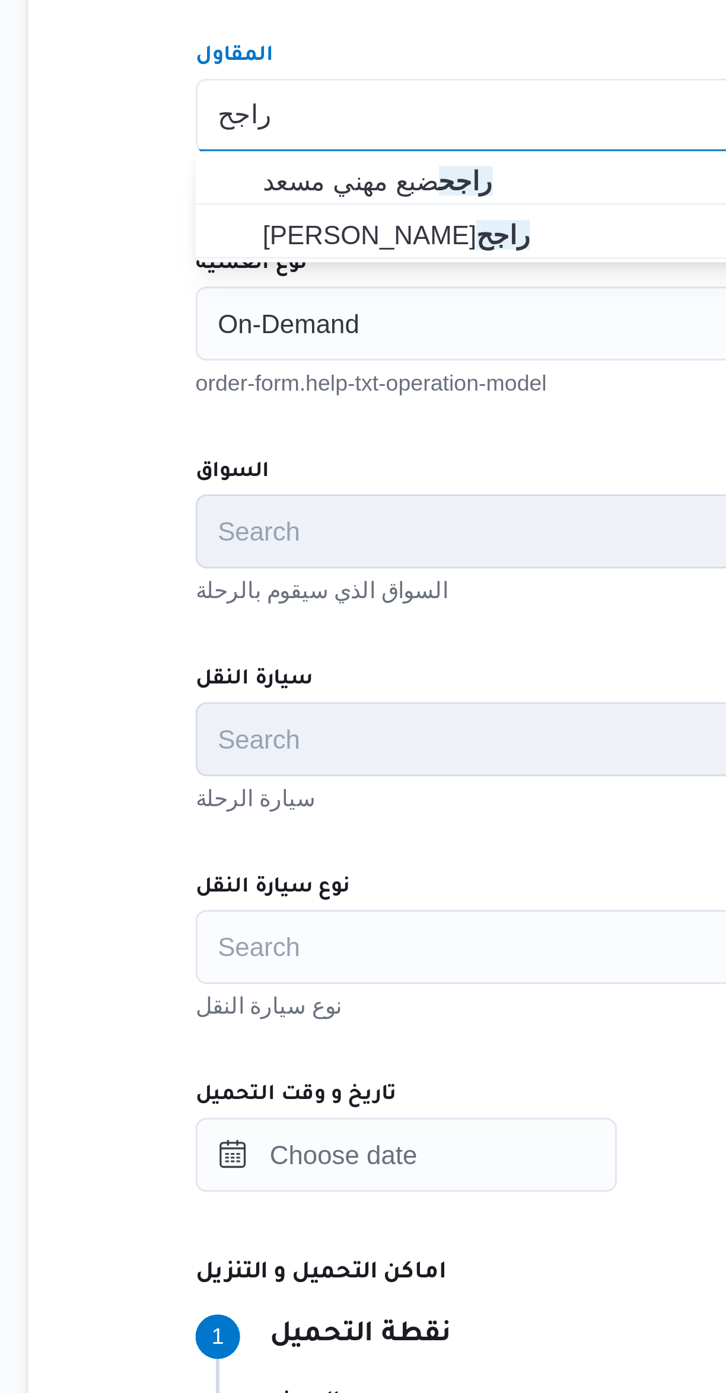
type input "راجح"
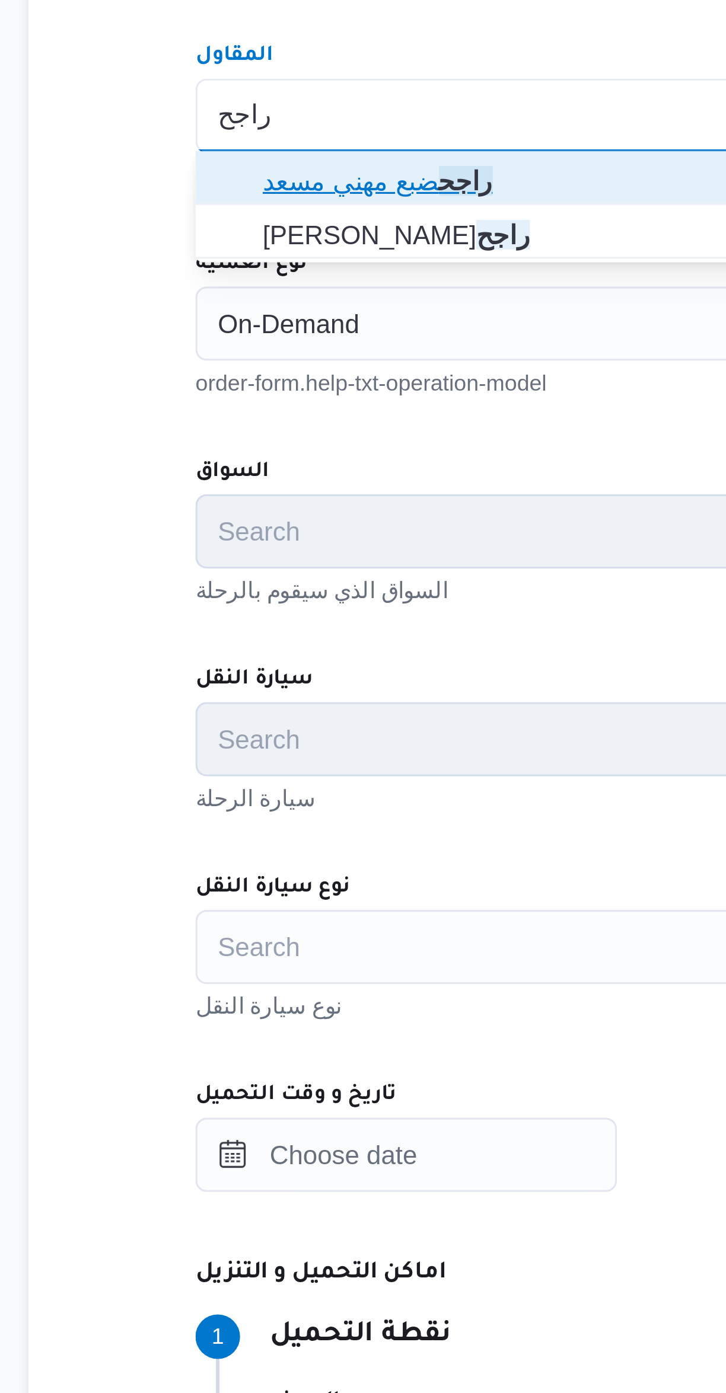
click at [238, 429] on span "راجح ضبع مهني مسعد" at bounding box center [440, 436] width 422 height 14
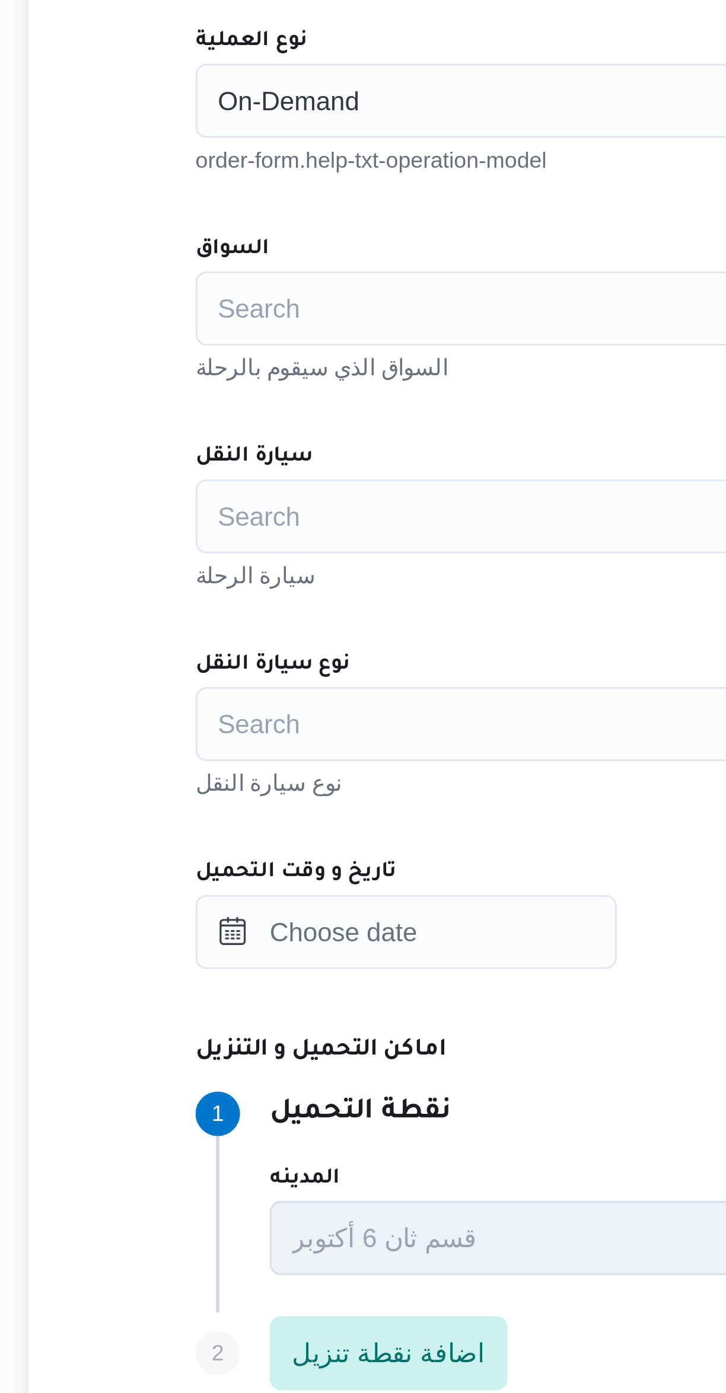
click at [238, 541] on div "Search" at bounding box center [432, 549] width 451 height 24
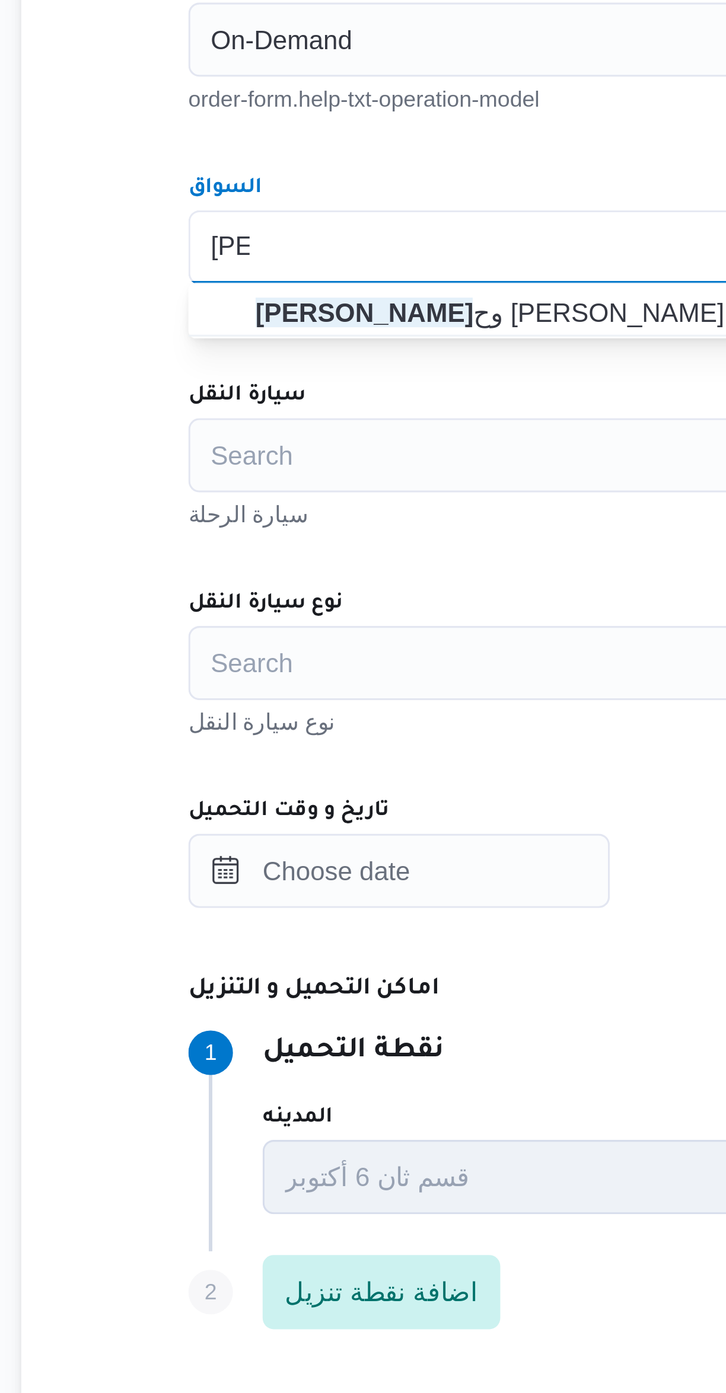
type input "ممد"
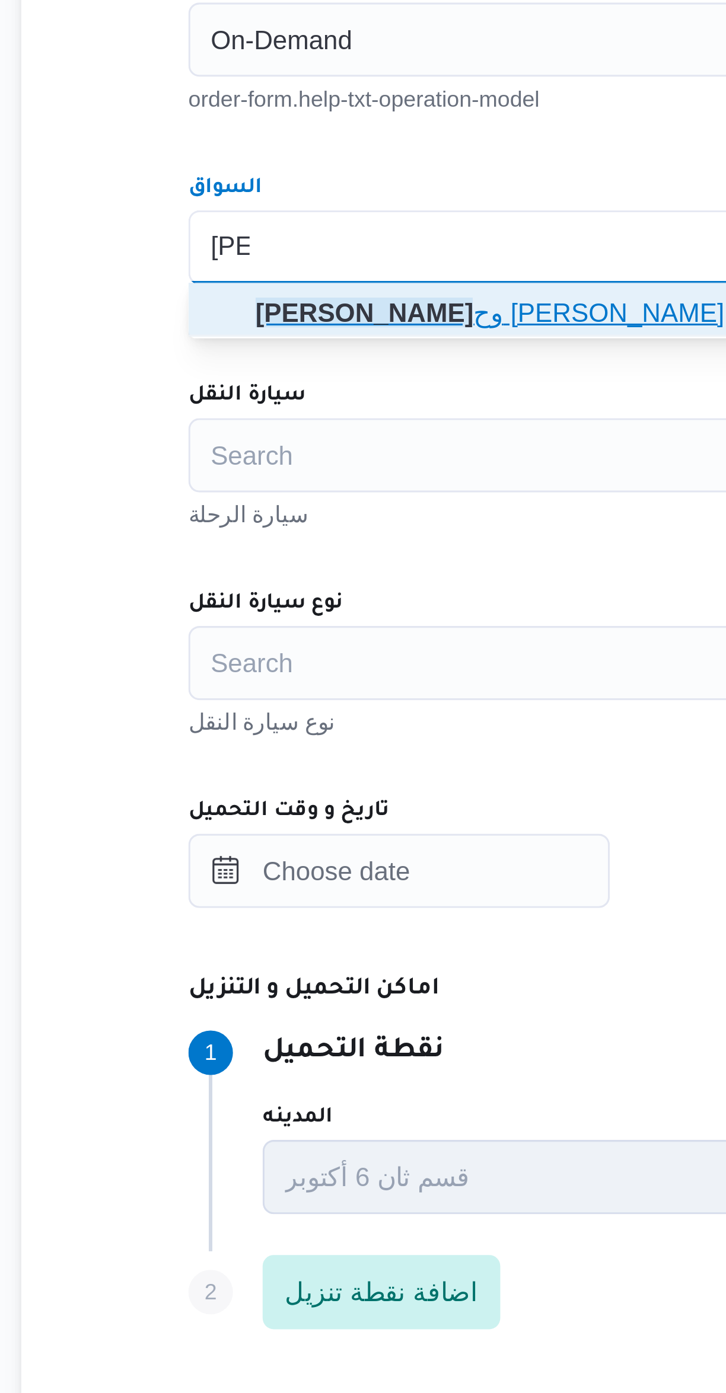
click at [231, 569] on span "ممد وح مصطفي ابراهيم حلمي" at bounding box center [440, 569] width 422 height 14
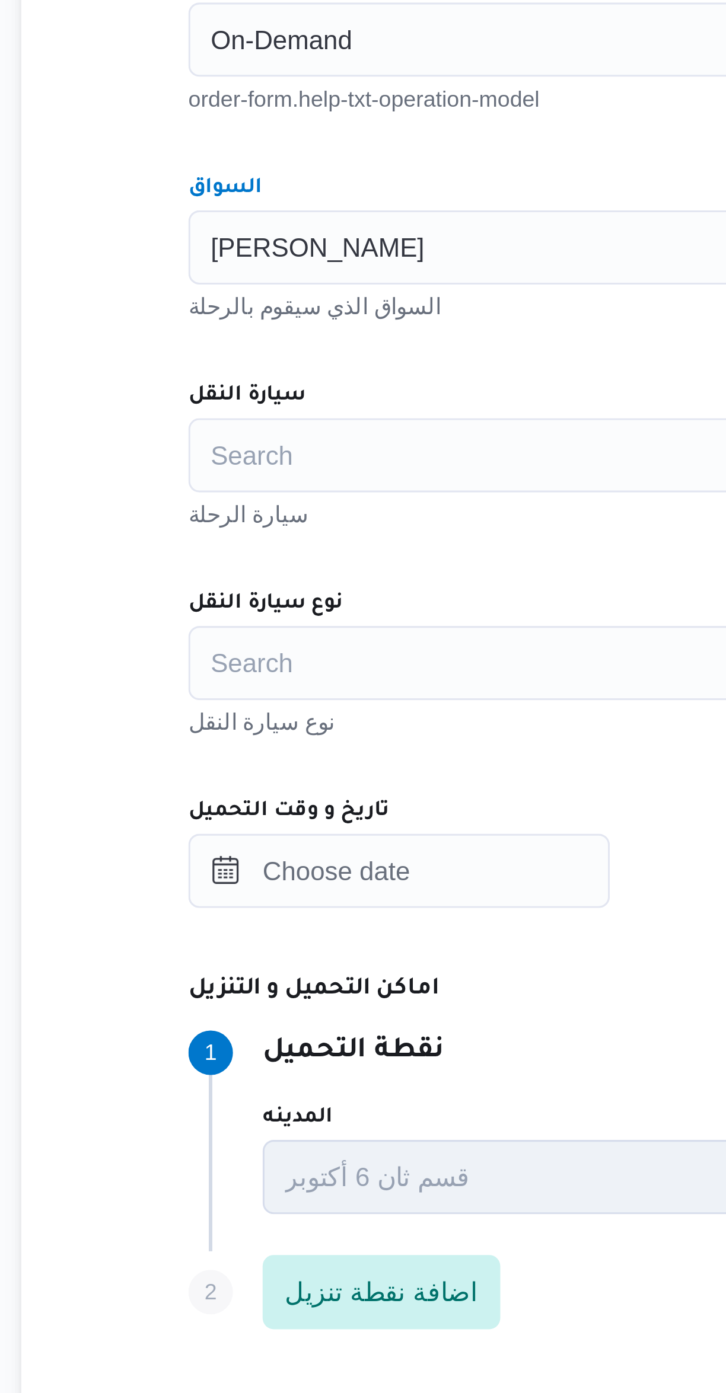
click at [232, 620] on div "Search" at bounding box center [432, 615] width 451 height 24
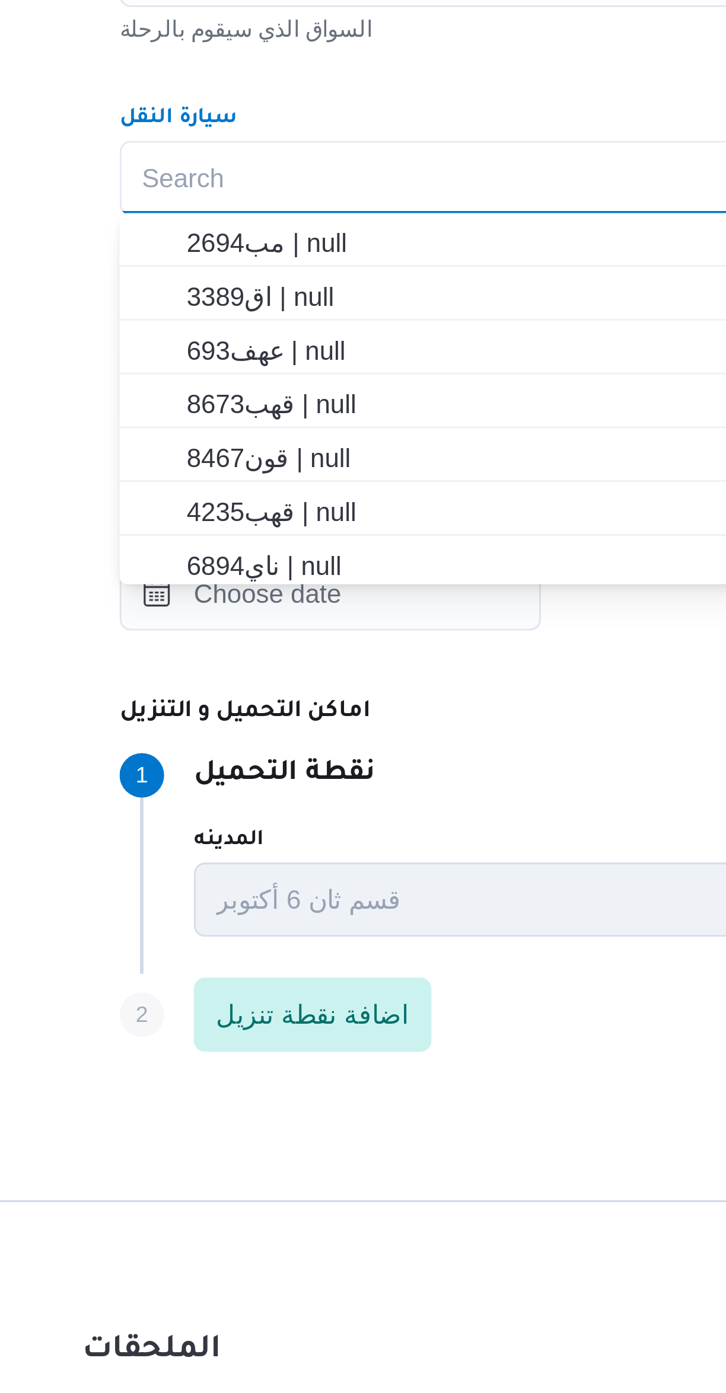
scroll to position [55, 0]
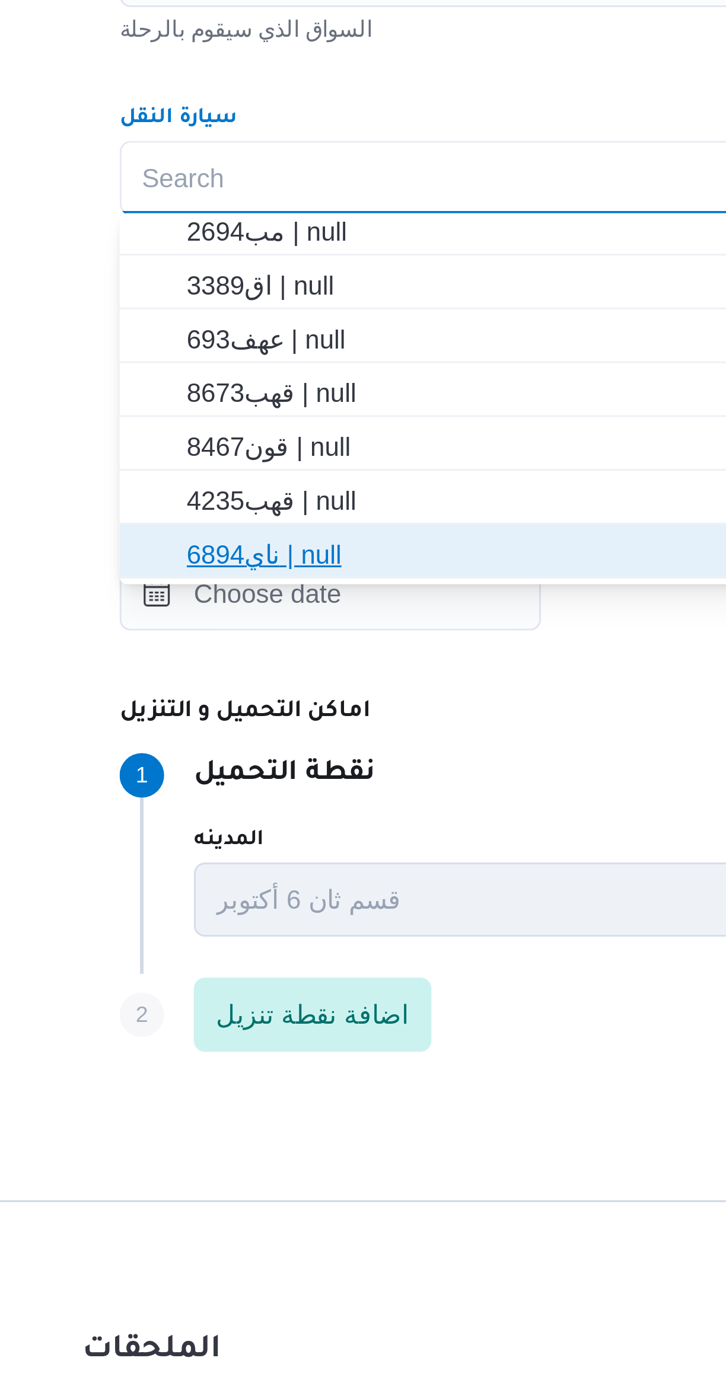
click at [236, 736] on span "ناي6894 | null" at bounding box center [440, 735] width 422 height 14
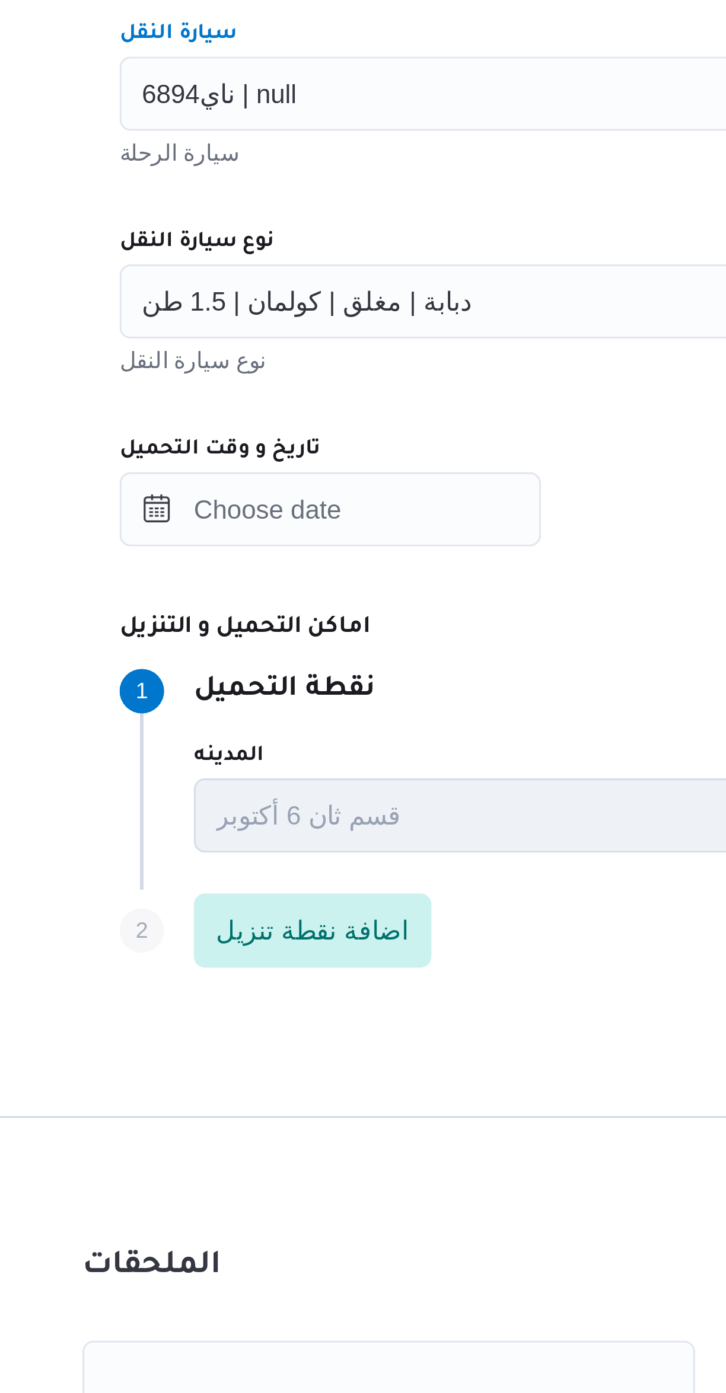
click at [239, 682] on span "دبابة | مغلق | كولمان | 1.5 طن" at bounding box center [268, 680] width 106 height 13
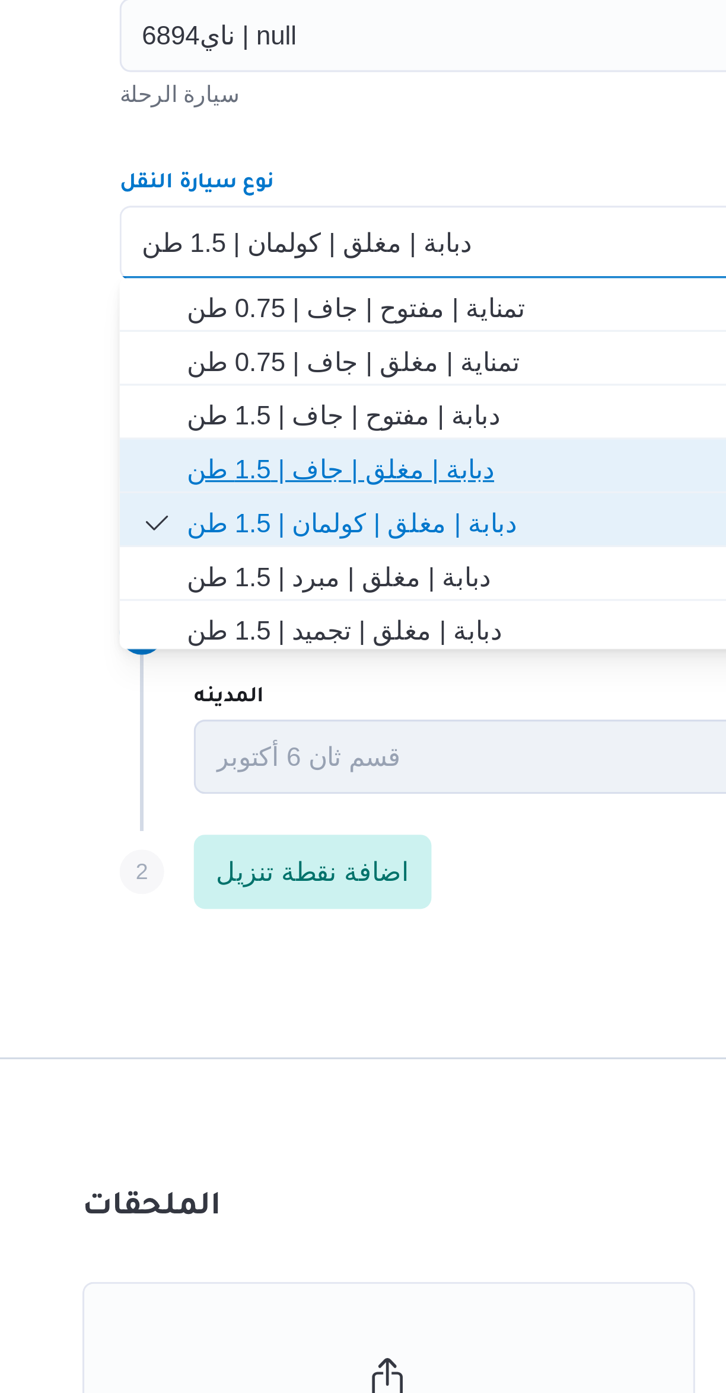
click at [244, 755] on span "دبابة | مغلق | جاف | 1.5 طن" at bounding box center [440, 753] width 422 height 14
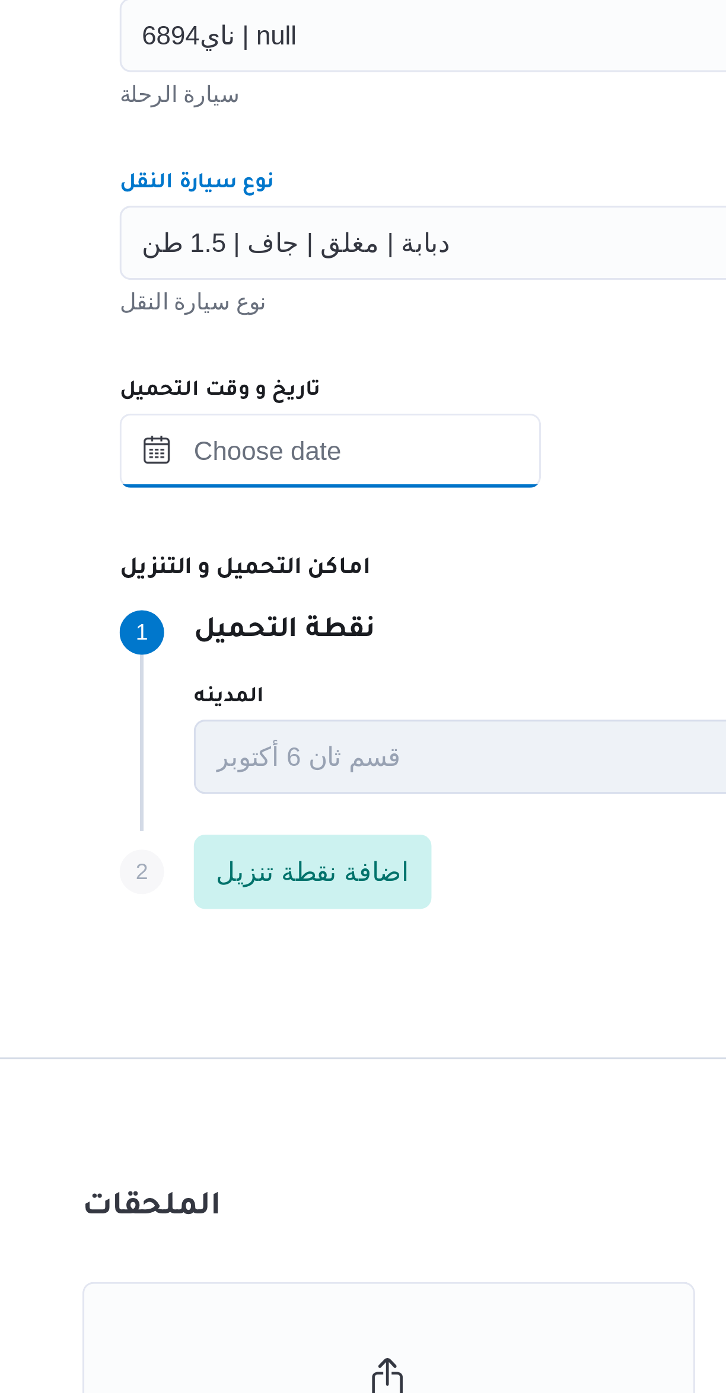
click at [252, 743] on input "تاريخ و وقت التحميل" at bounding box center [274, 748] width 135 height 24
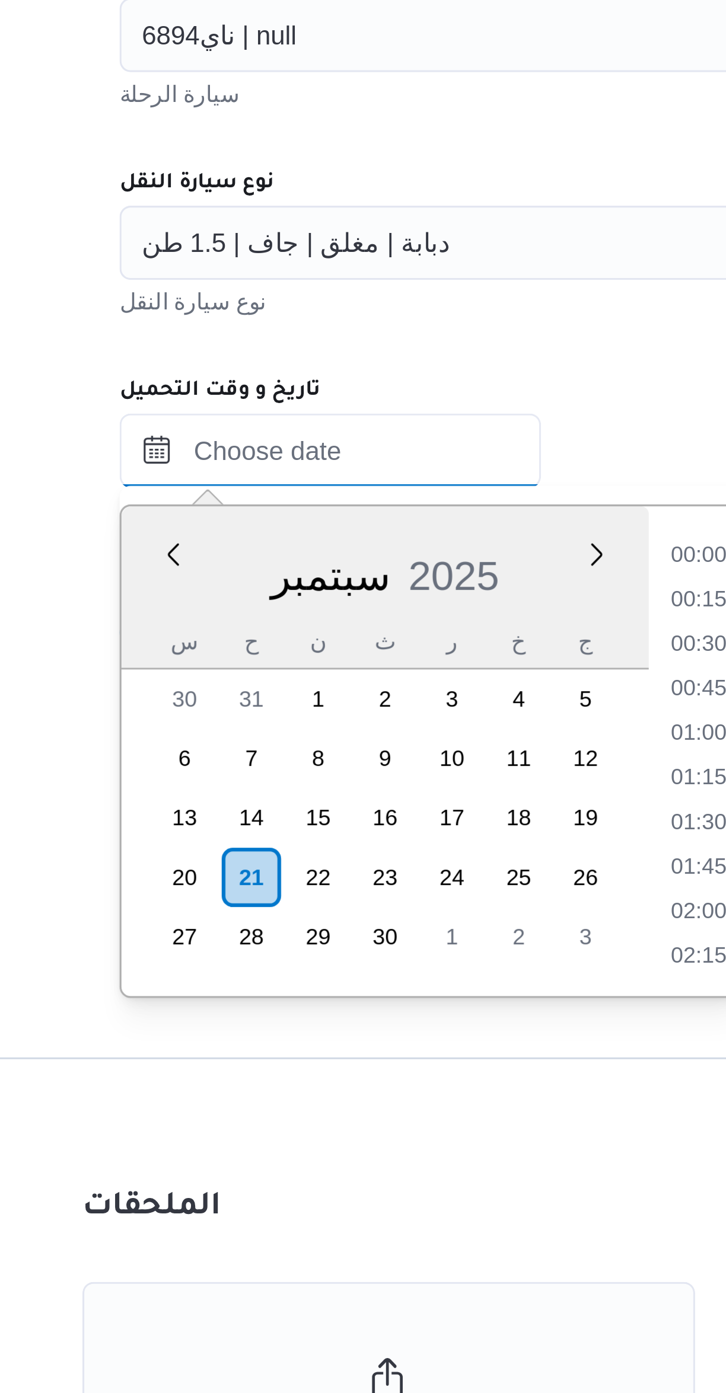
scroll to position [512, 0]
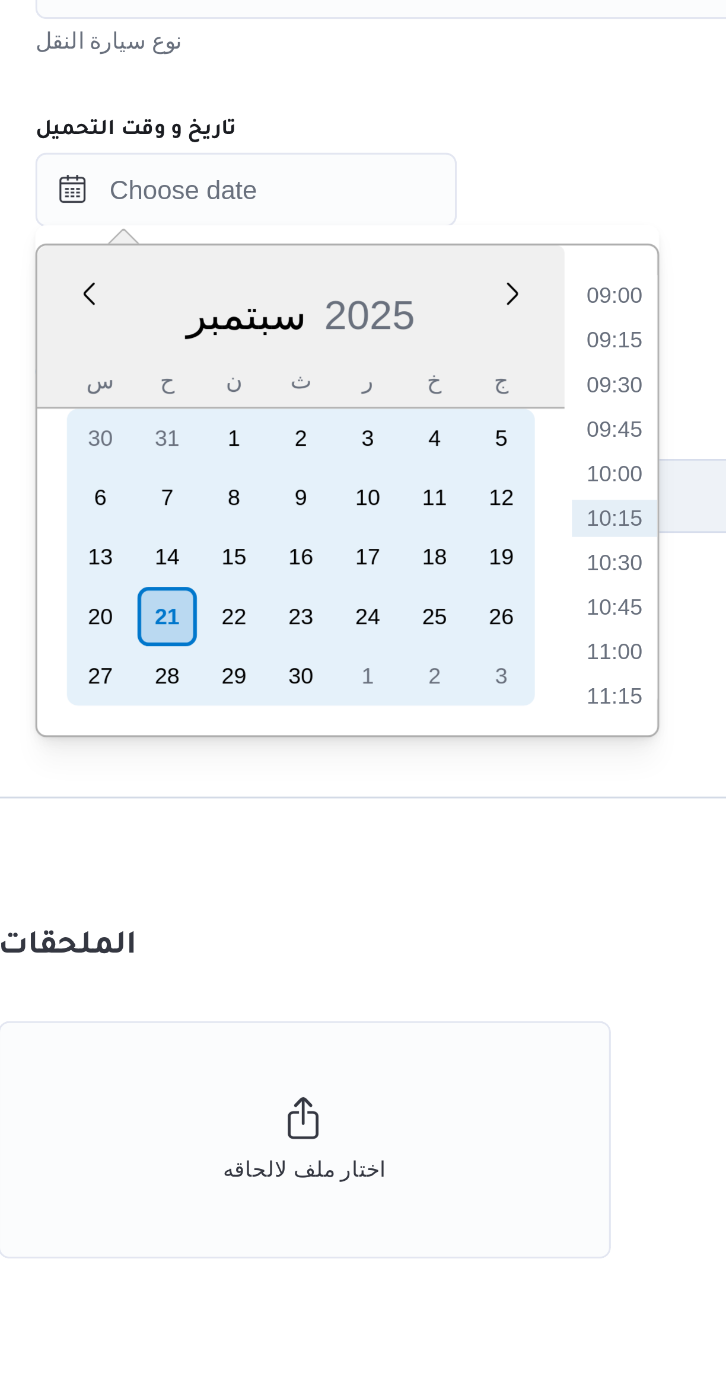
click at [248, 880] on div "21" at bounding box center [249, 883] width 19 height 19
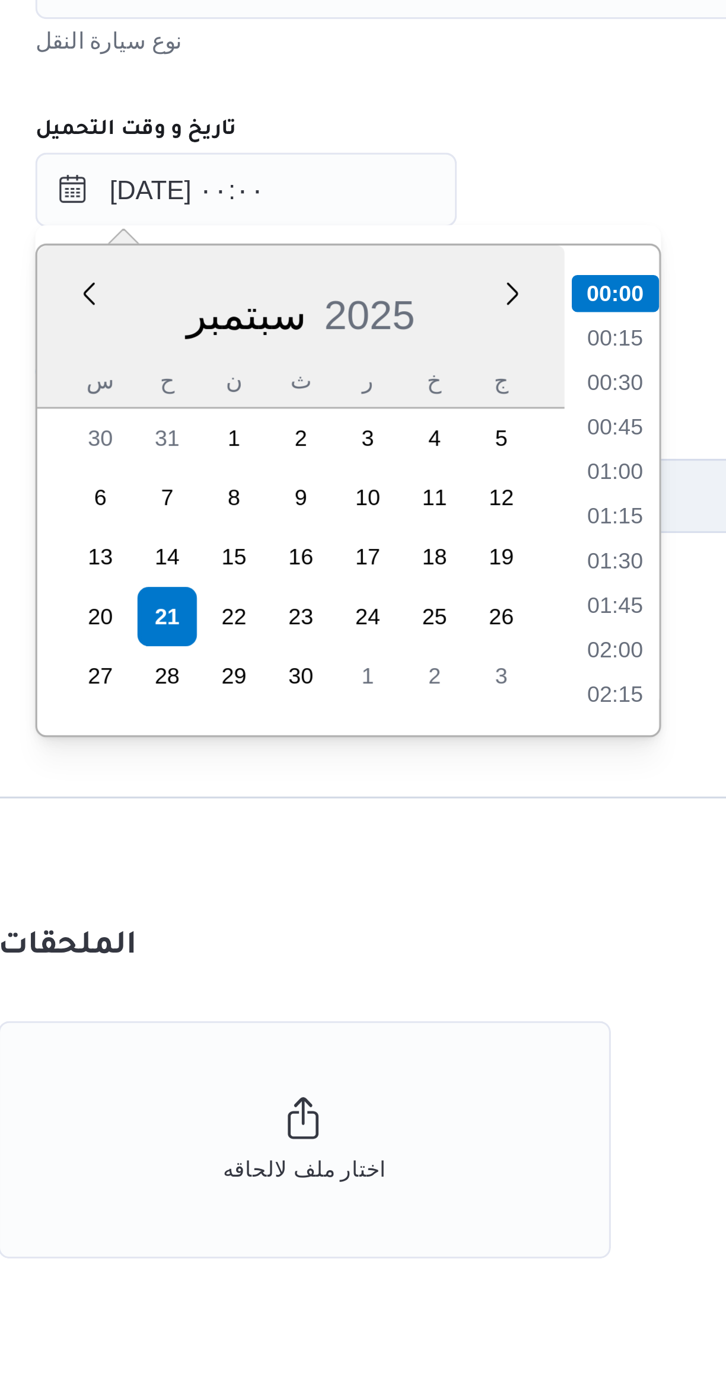
click at [388, 838] on li "01:00" at bounding box center [392, 838] width 27 height 12
type input "٢١/٠٩/٢٠٢٥ ٠١:٠٠"
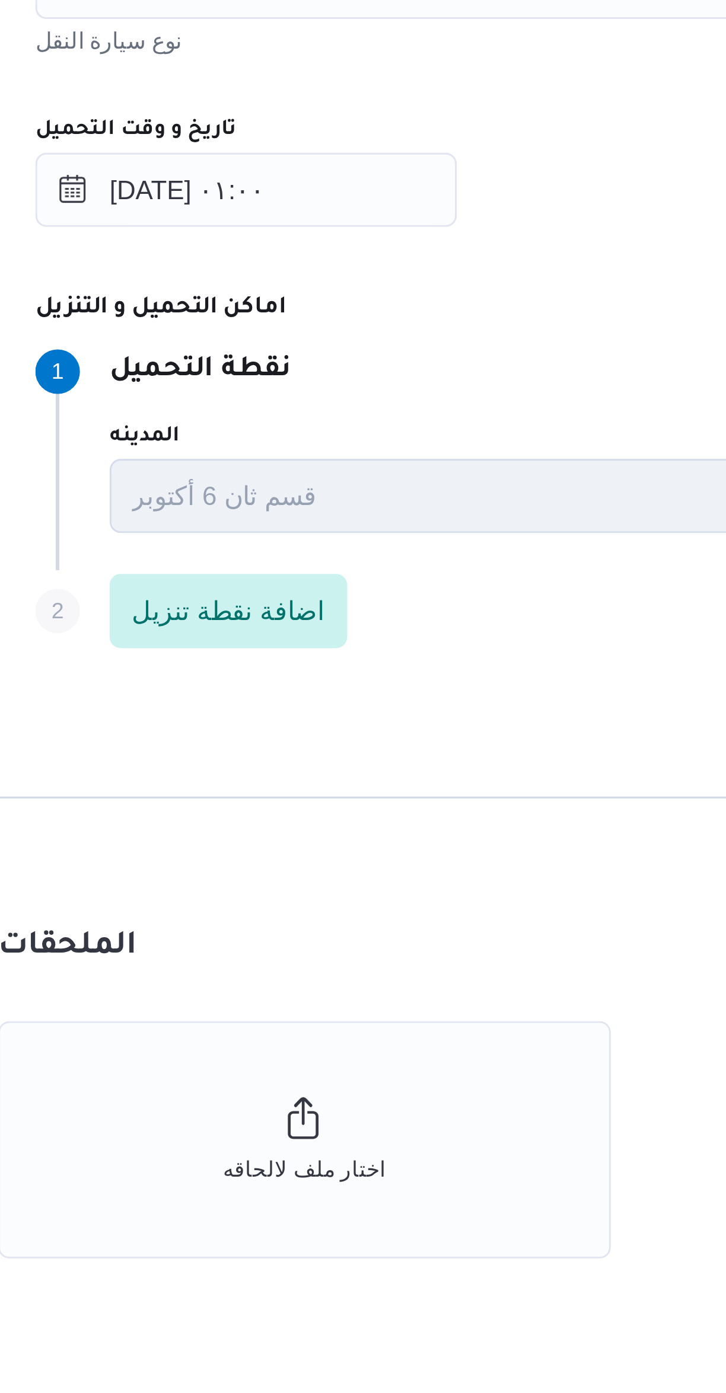
click at [289, 802] on p "نقطة التحميل" at bounding box center [260, 806] width 58 height 14
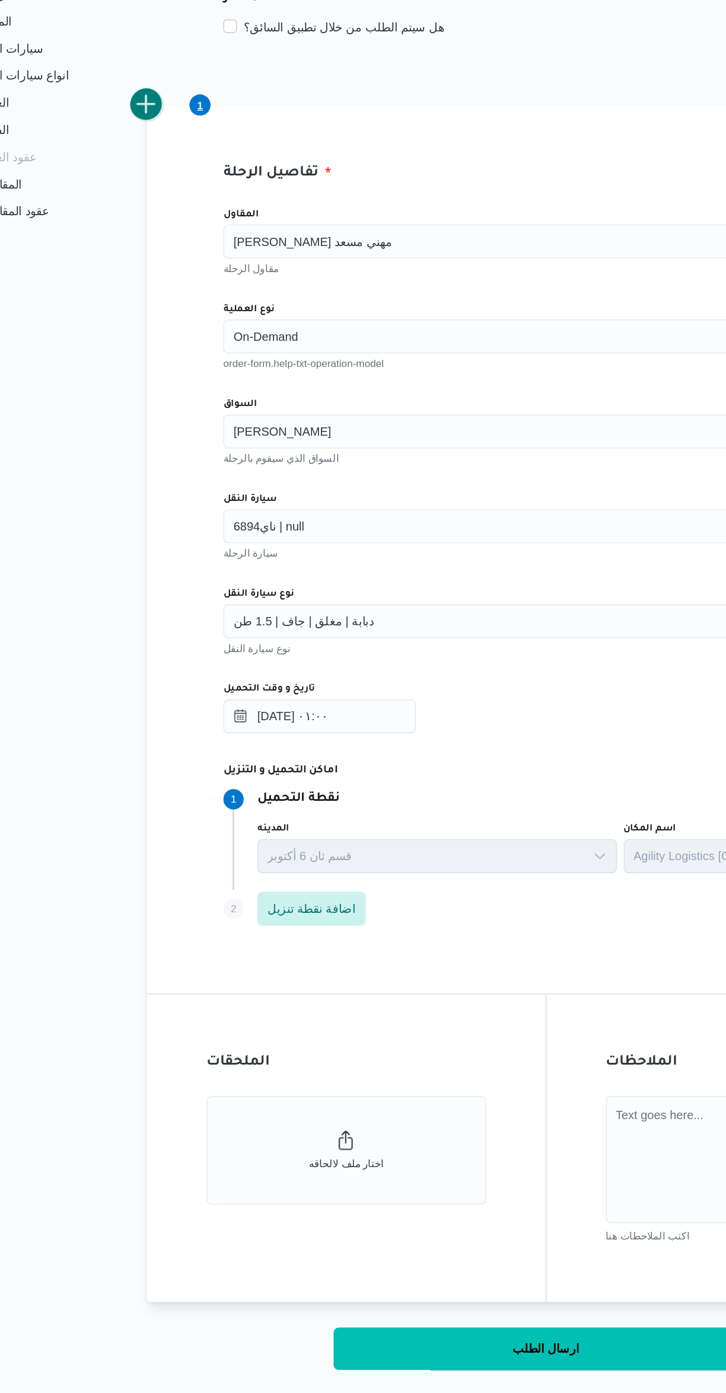
click at [160, 328] on button "add trip" at bounding box center [154, 320] width 24 height 24
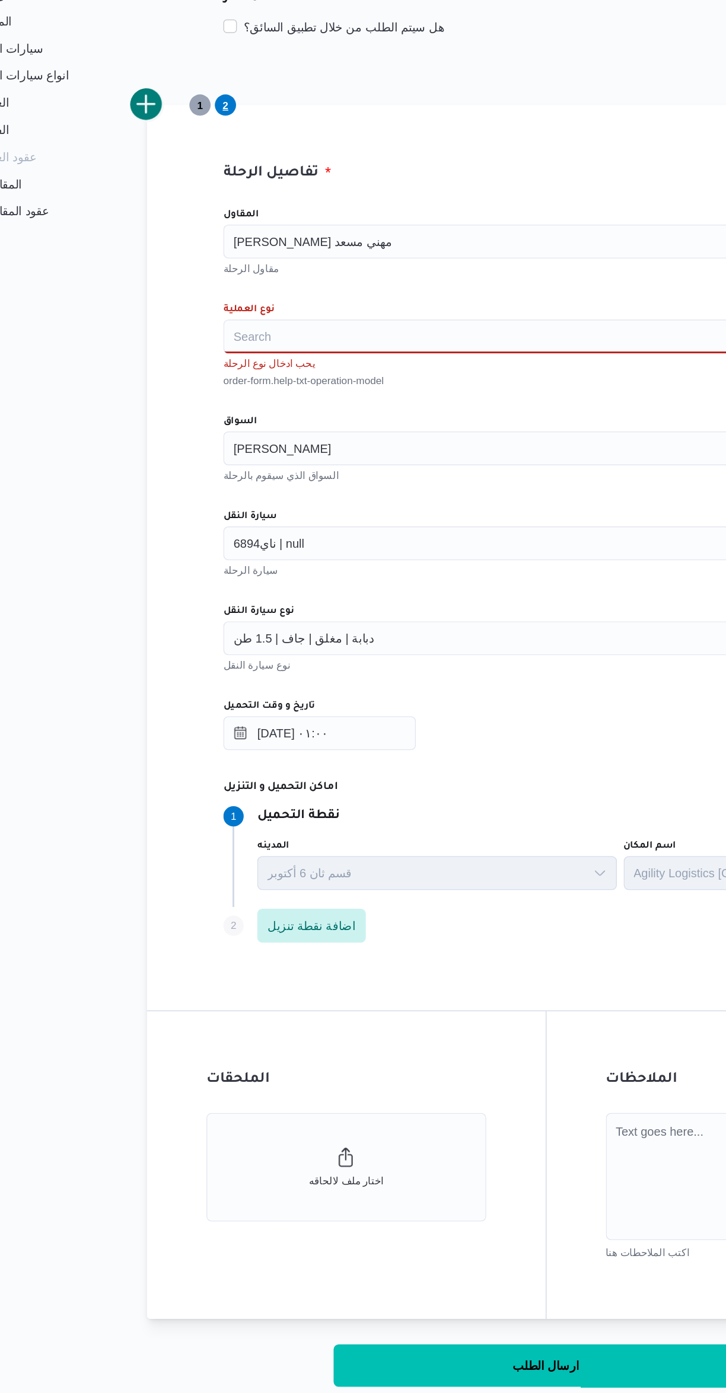
click at [257, 487] on div "Search" at bounding box center [432, 482] width 451 height 24
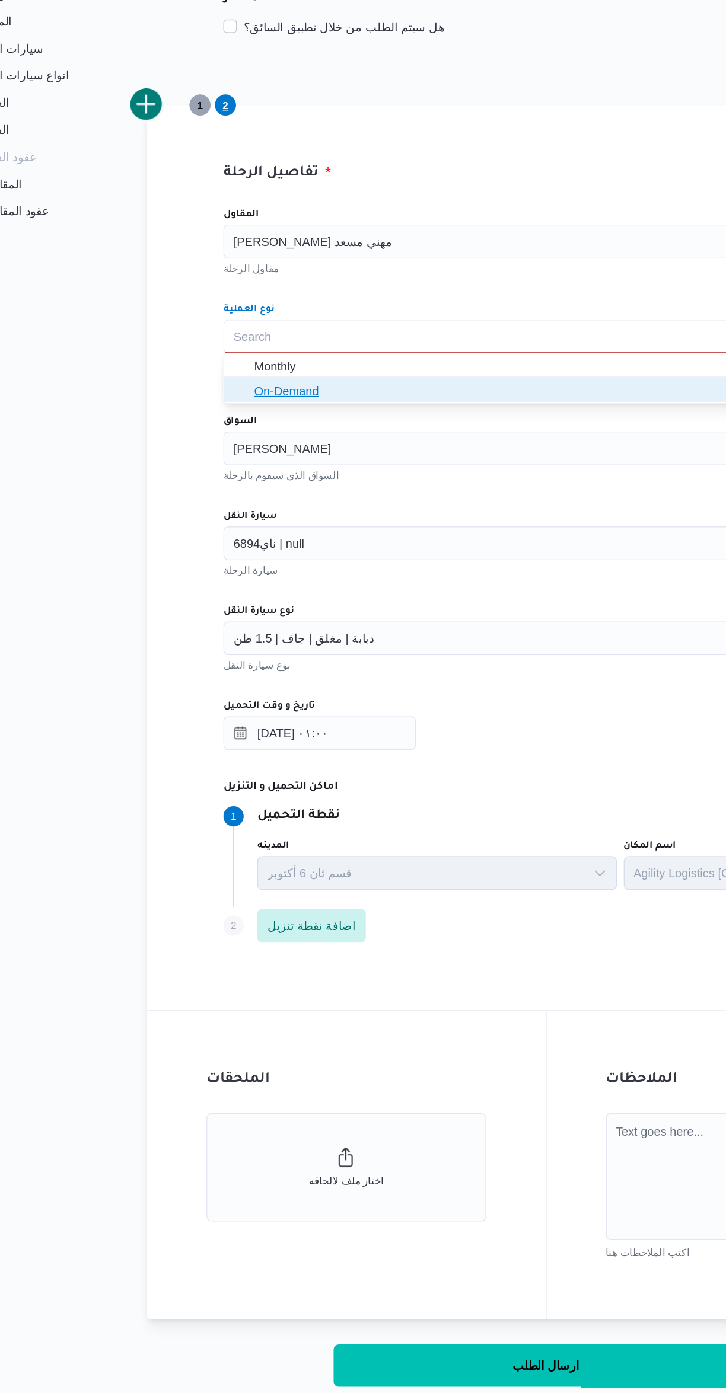
click at [222, 516] on icon "button" at bounding box center [219, 519] width 9 height 9
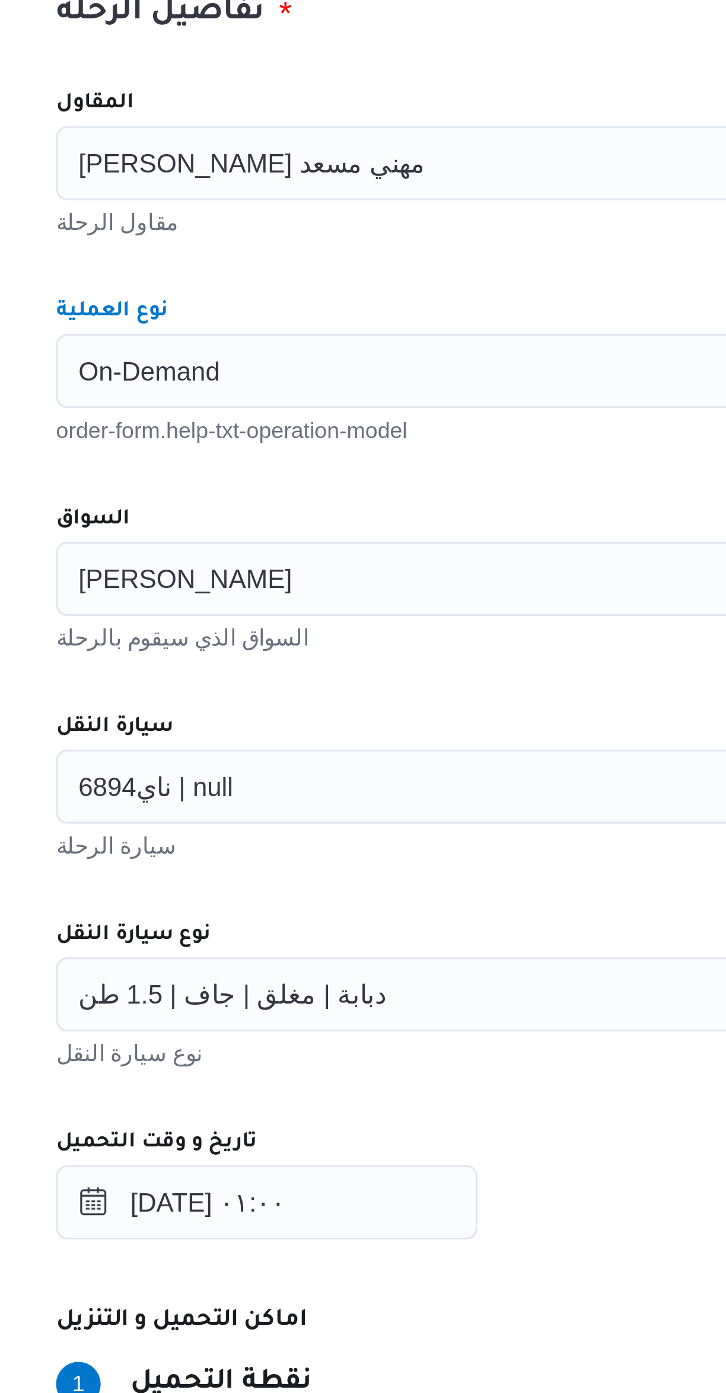
click at [289, 545] on input "السواق" at bounding box center [288, 548] width 1 height 14
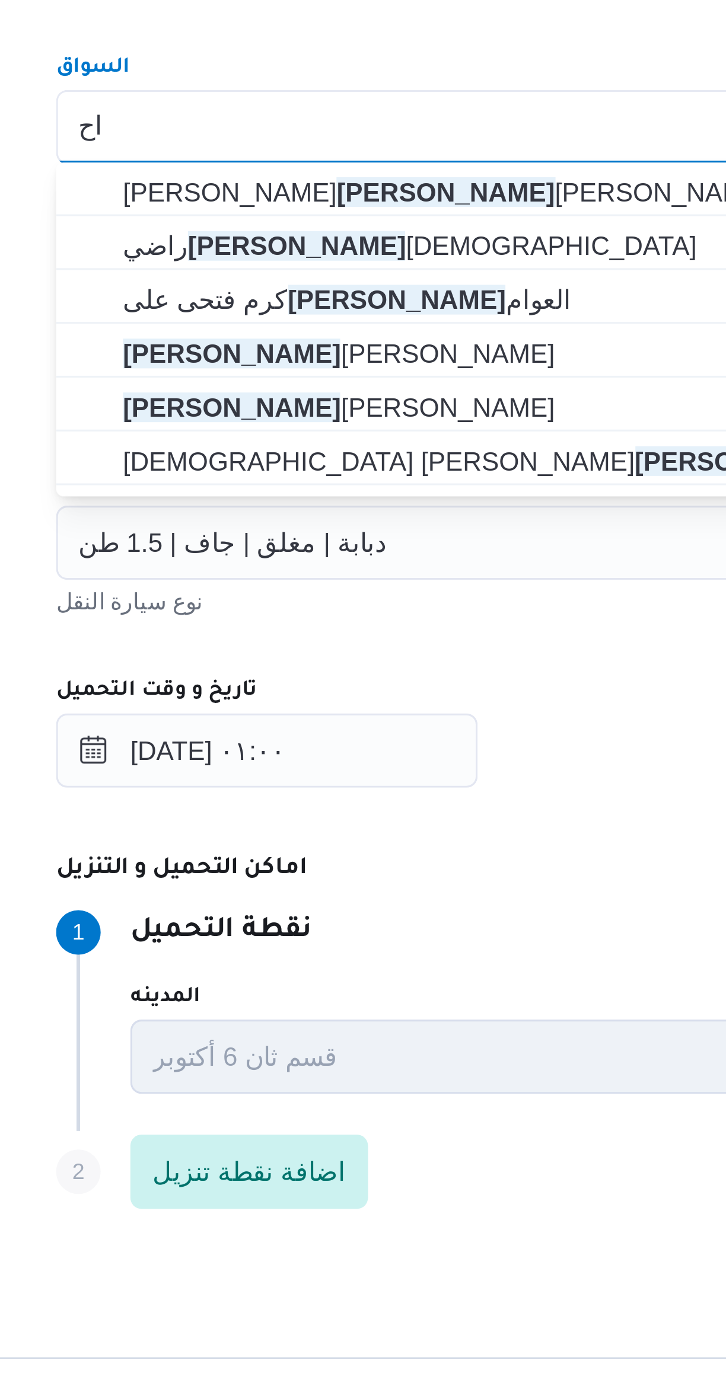
type input "ا"
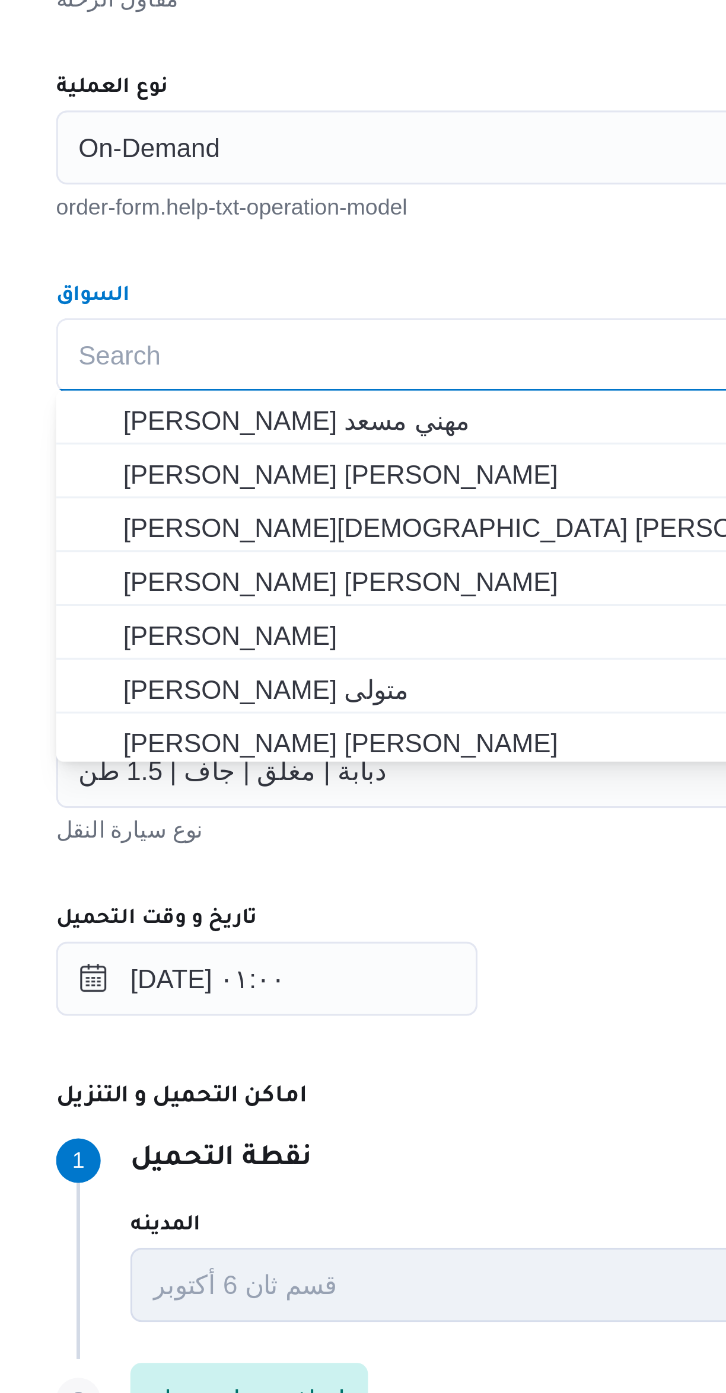
click at [272, 518] on div "المقاول راجح ضبع مهني مسعد مقاول الرحلة نوع العملية On-Demand order-form.help-t…" at bounding box center [433, 645] width 470 height 527
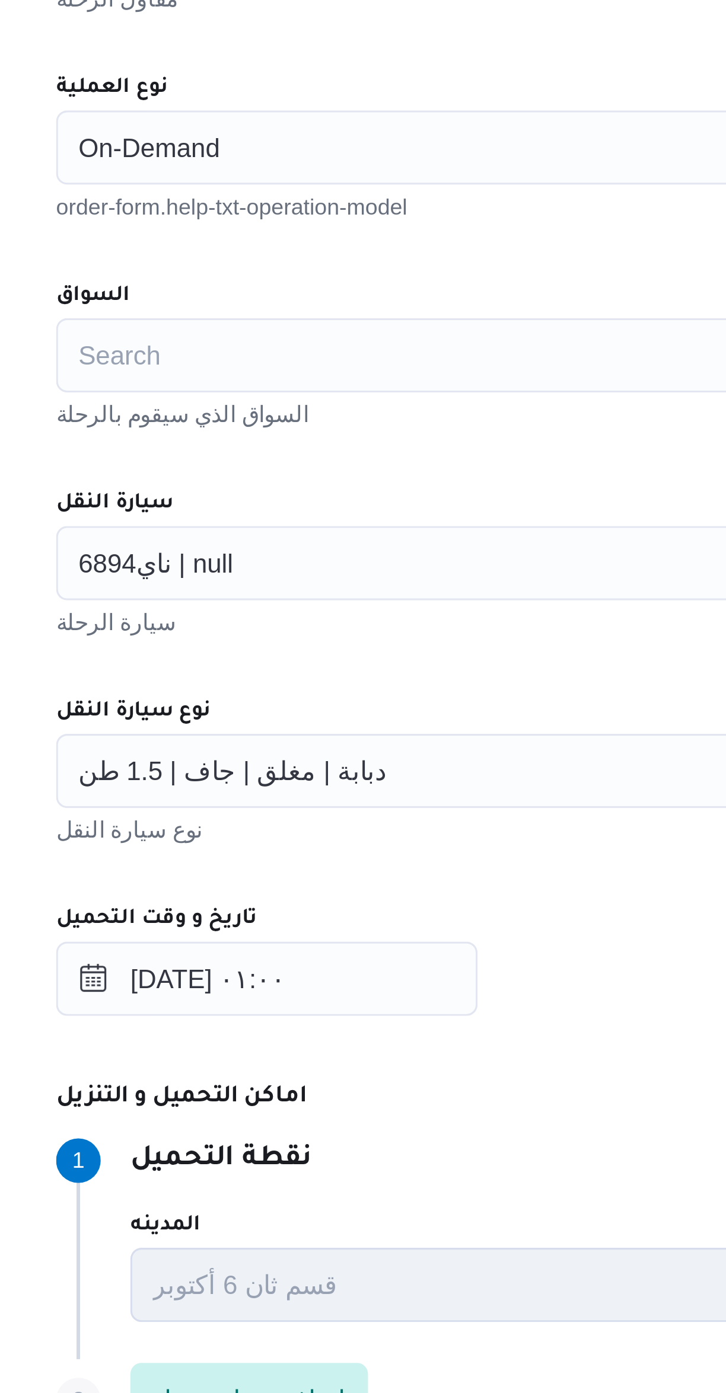
click at [269, 614] on input "سيارة النقل" at bounding box center [269, 615] width 1 height 14
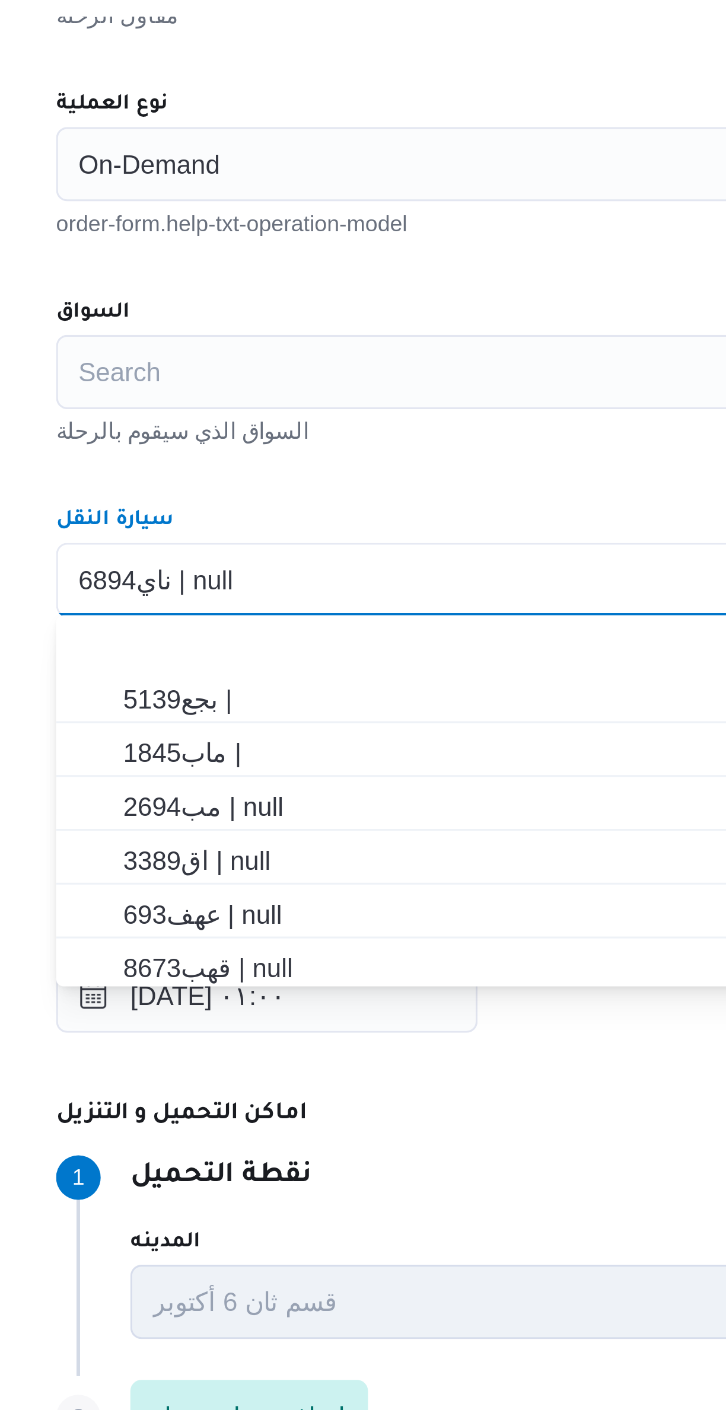
scroll to position [53, 0]
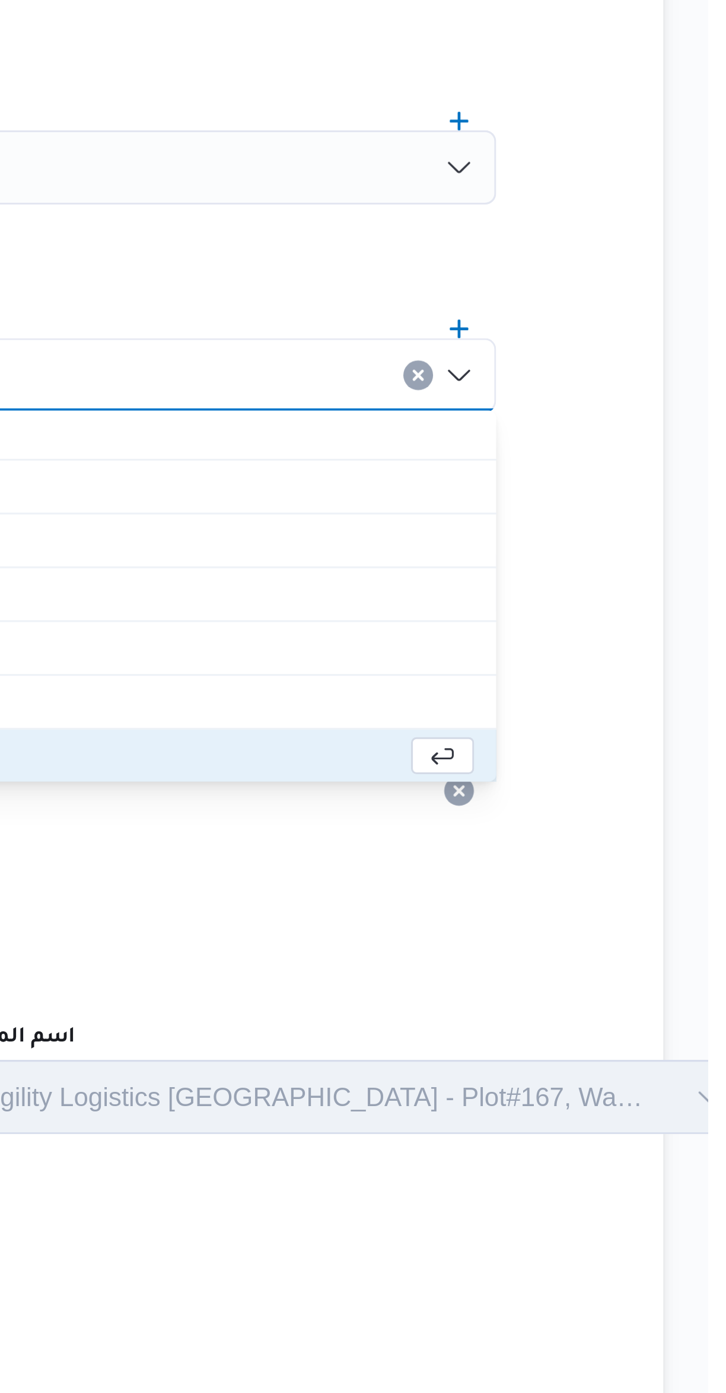
click at [629, 615] on button "Clear input" at bounding box center [632, 614] width 9 height 9
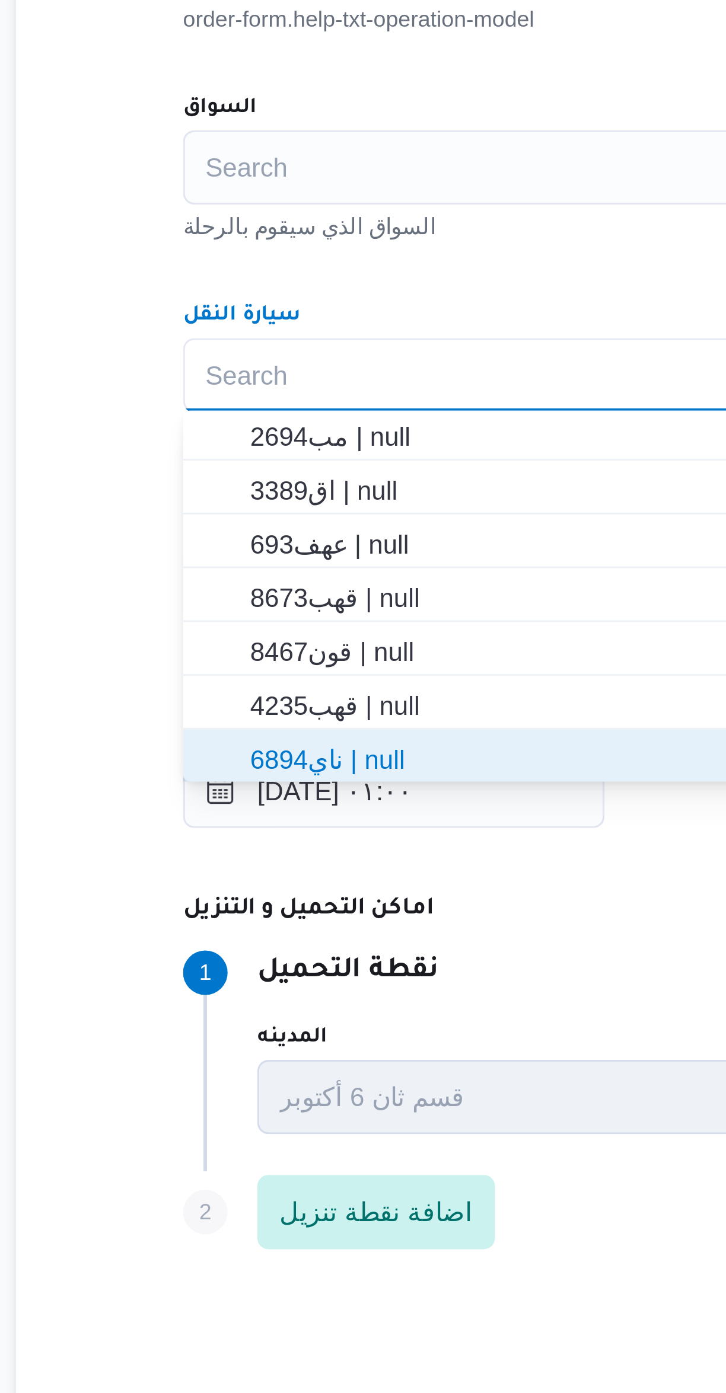
click at [276, 582] on div "المقاول راجح ضبع مهني مسعد مقاول الرحلة نوع العملية On-Demand order-form.help-t…" at bounding box center [433, 645] width 470 height 527
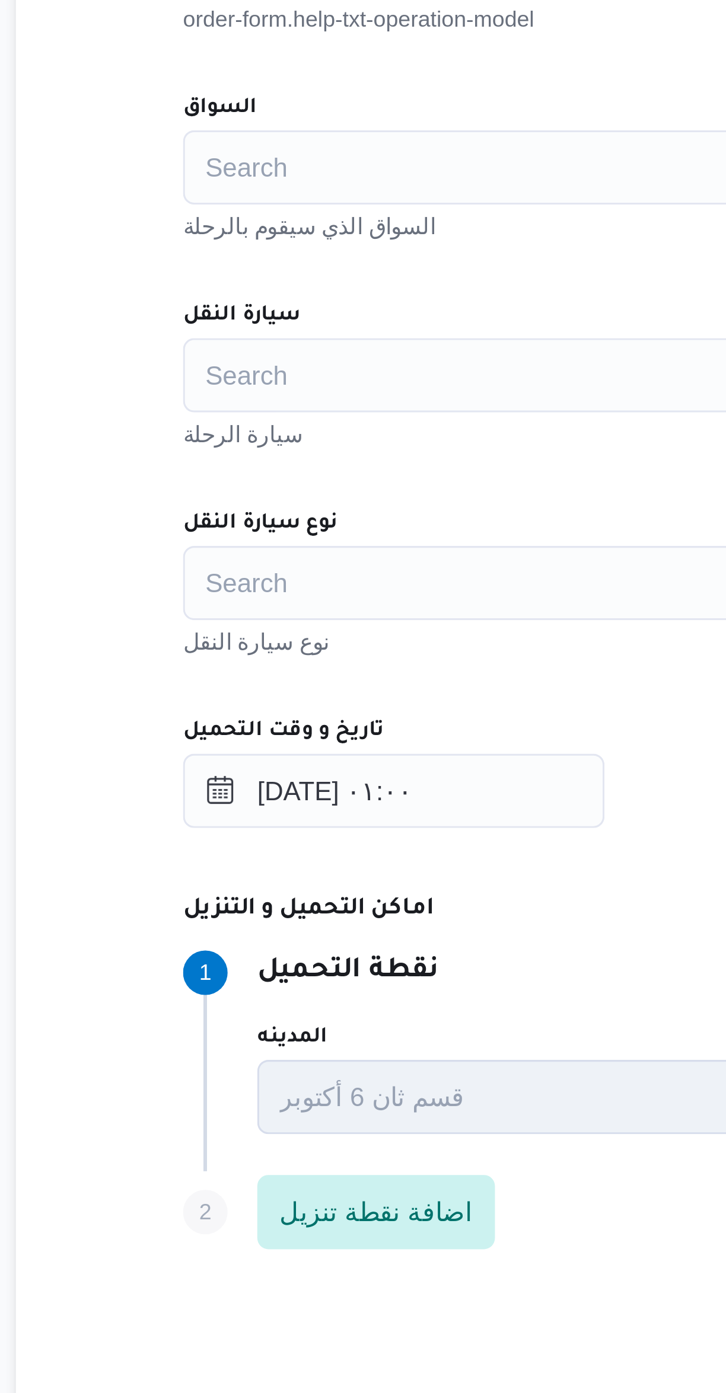
click at [246, 669] on div "Search" at bounding box center [432, 681] width 451 height 24
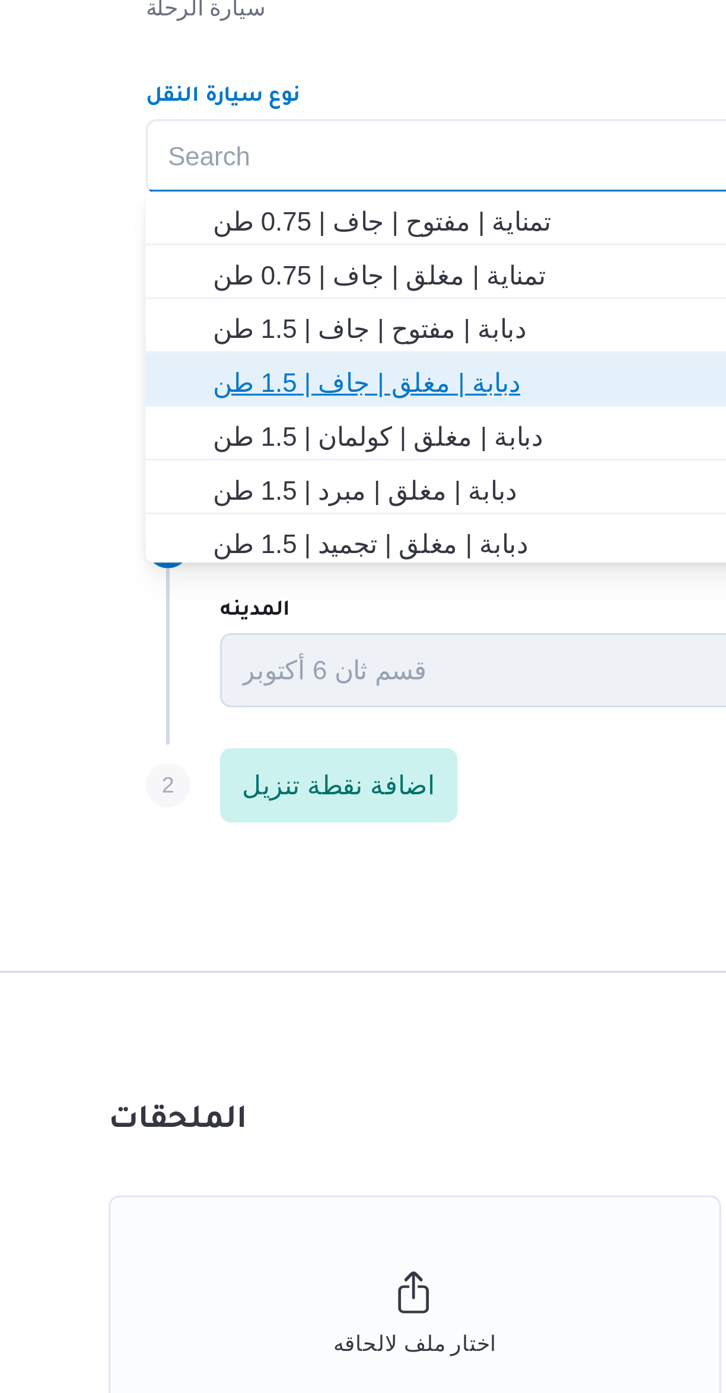
click at [242, 754] on span "دبابة | مغلق | جاف | 1.5 طن" at bounding box center [440, 753] width 422 height 14
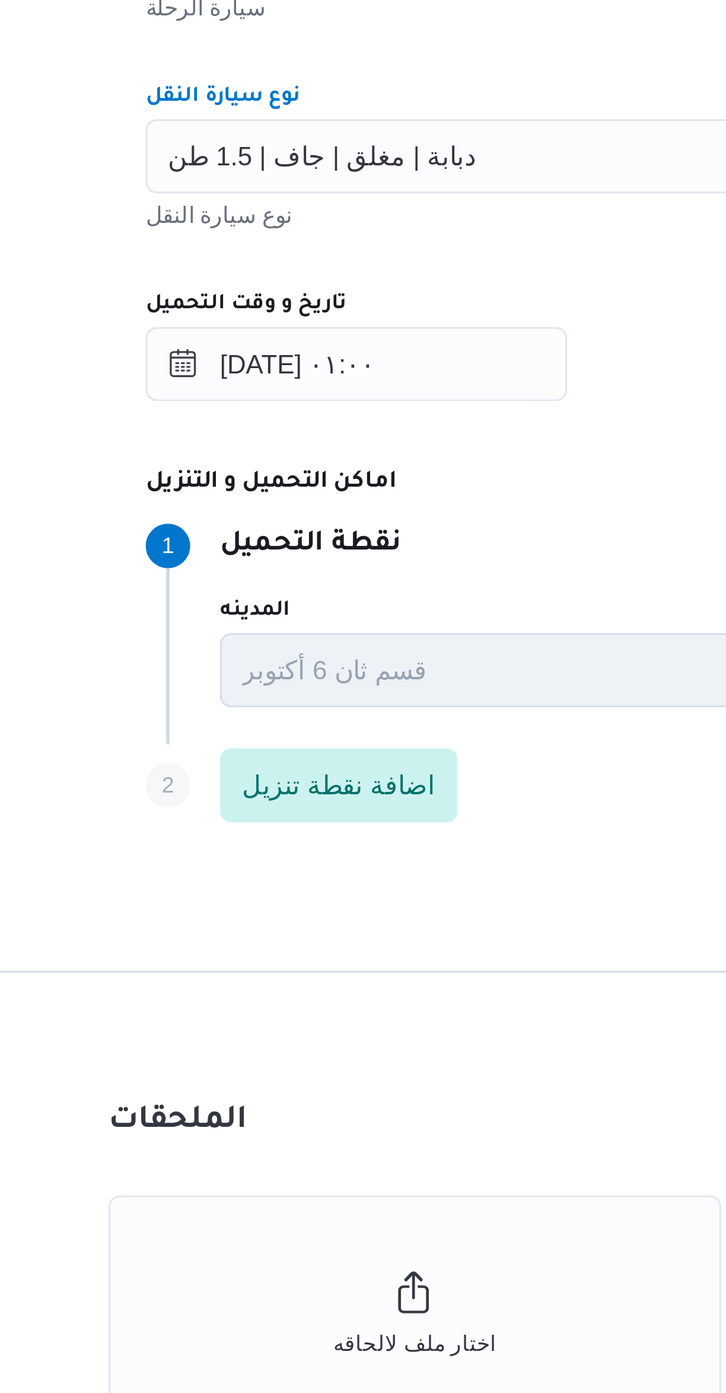
click at [313, 782] on dt "اماكن التحميل و التنزيل" at bounding box center [474, 785] width 534 height 14
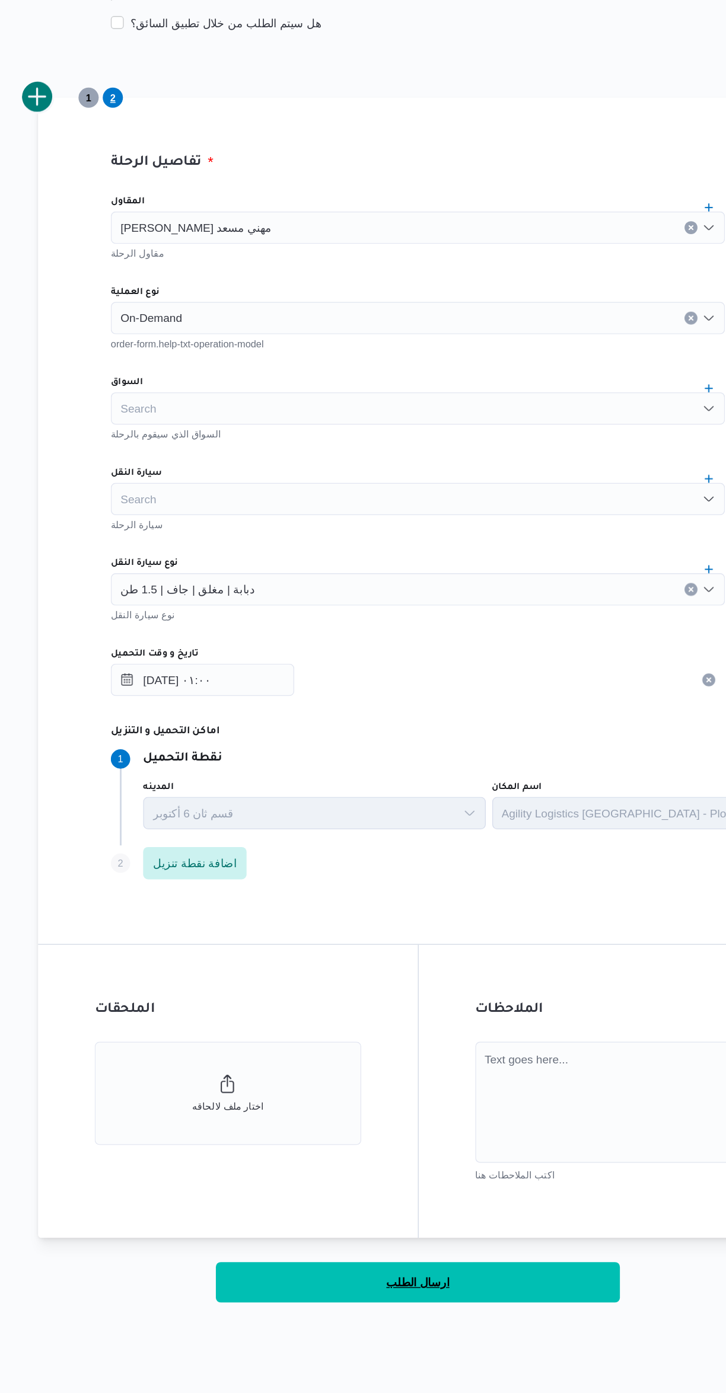
click at [452, 1190] on span "ارسال الطلب" at bounding box center [433, 1190] width 47 height 14
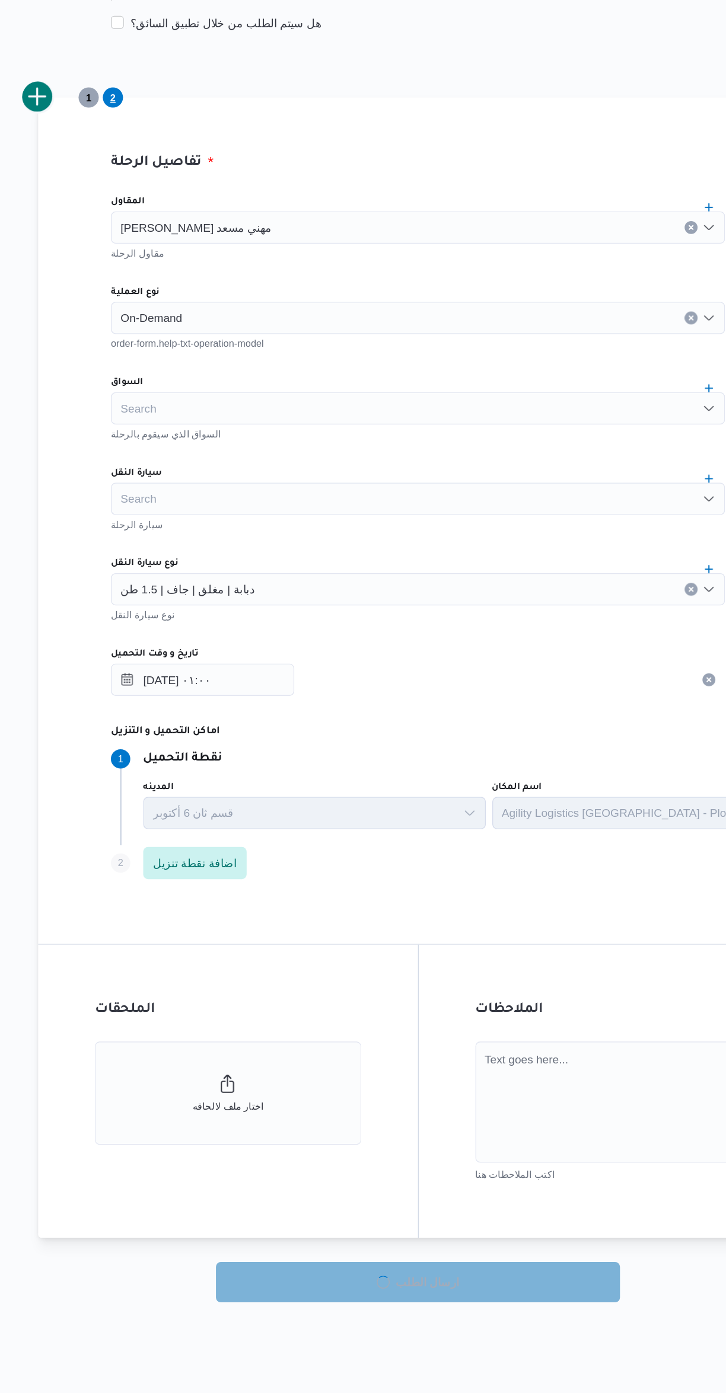
select select "ar"
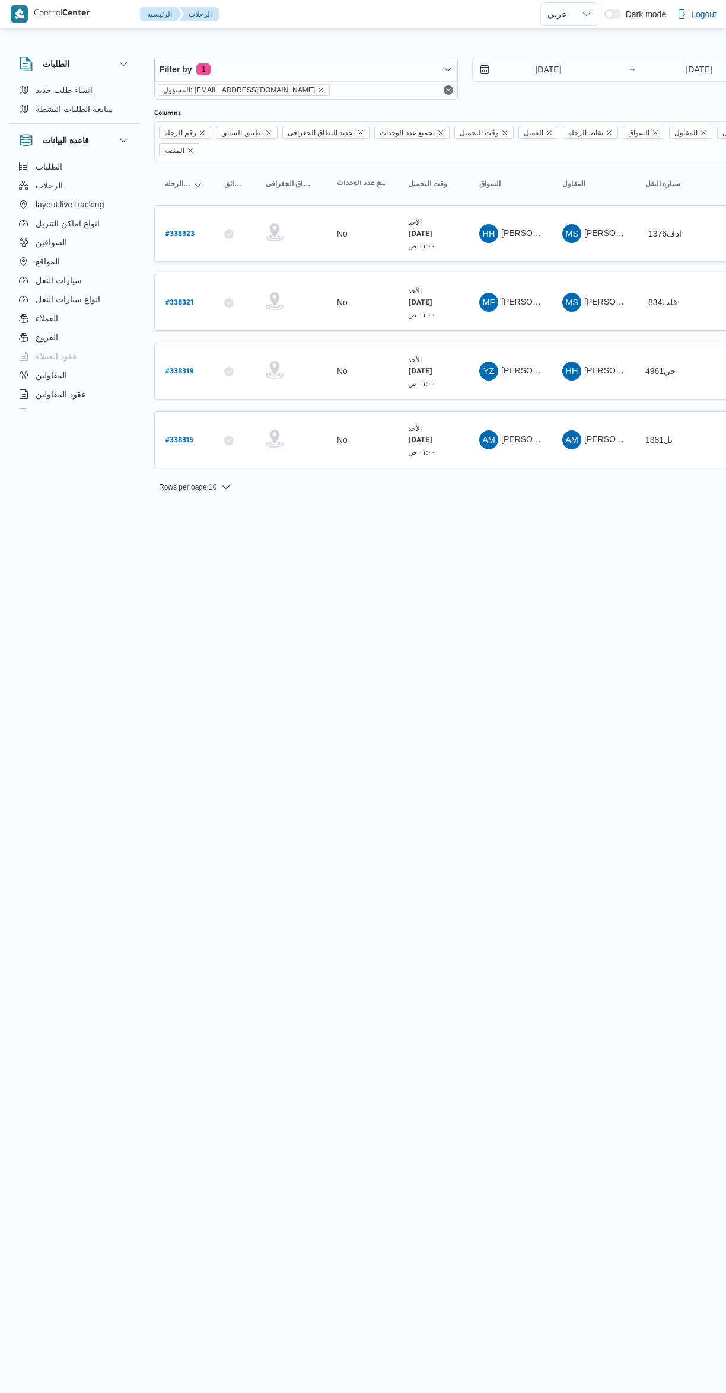
select select "ar"
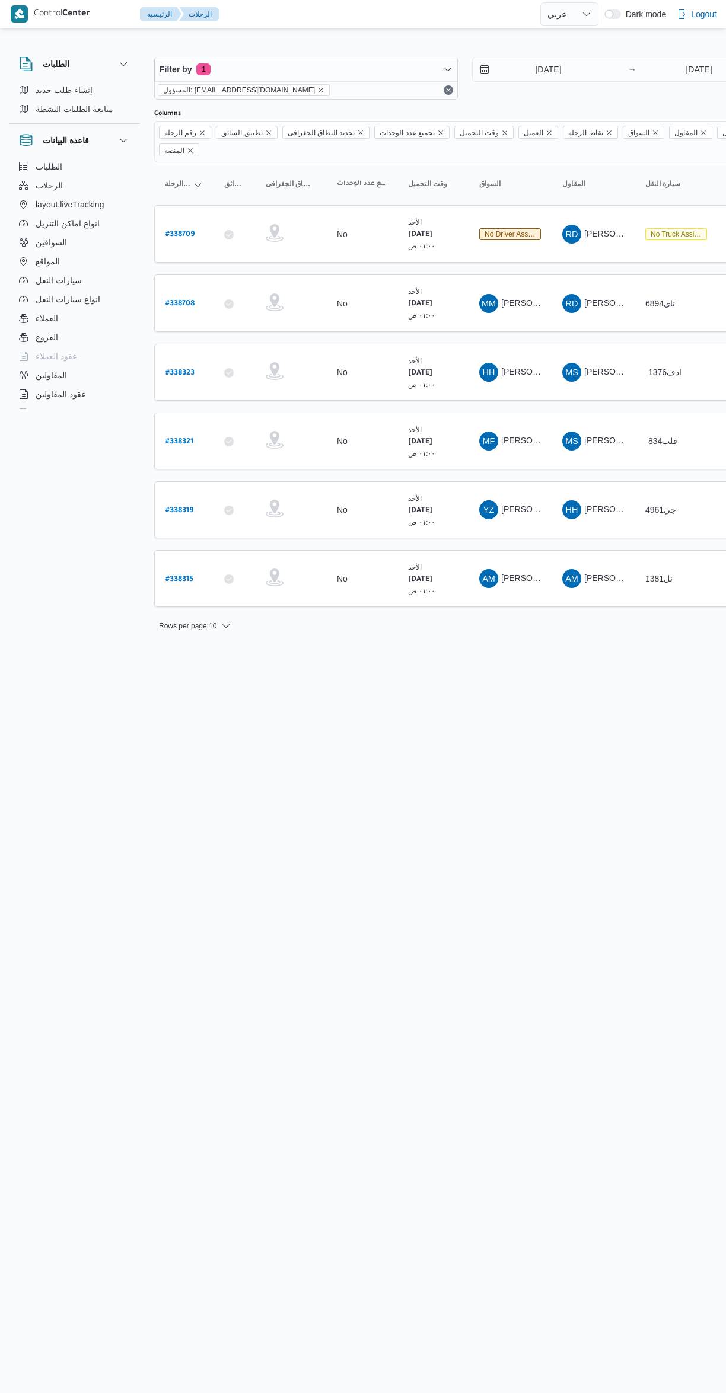
select select "ar"
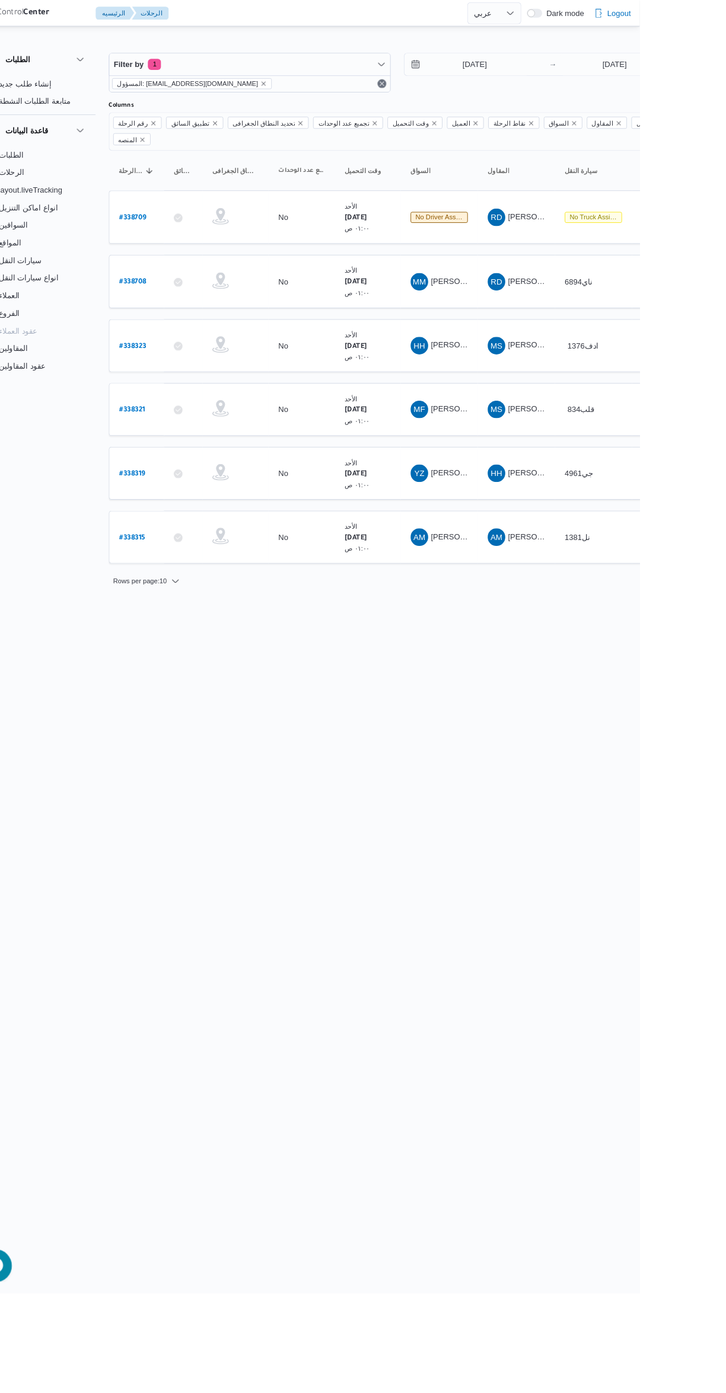
click at [179, 576] on b "# 338315" at bounding box center [179, 580] width 28 height 8
select select "ar"
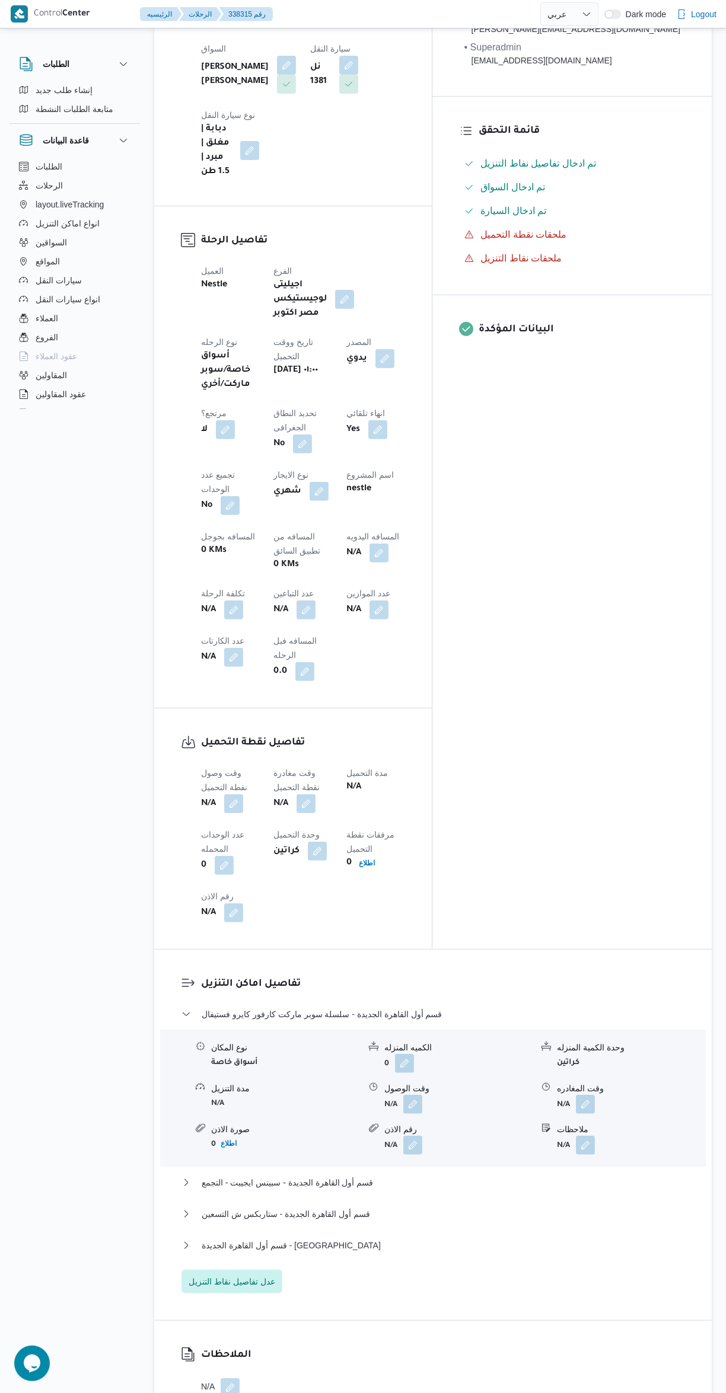
scroll to position [343, 0]
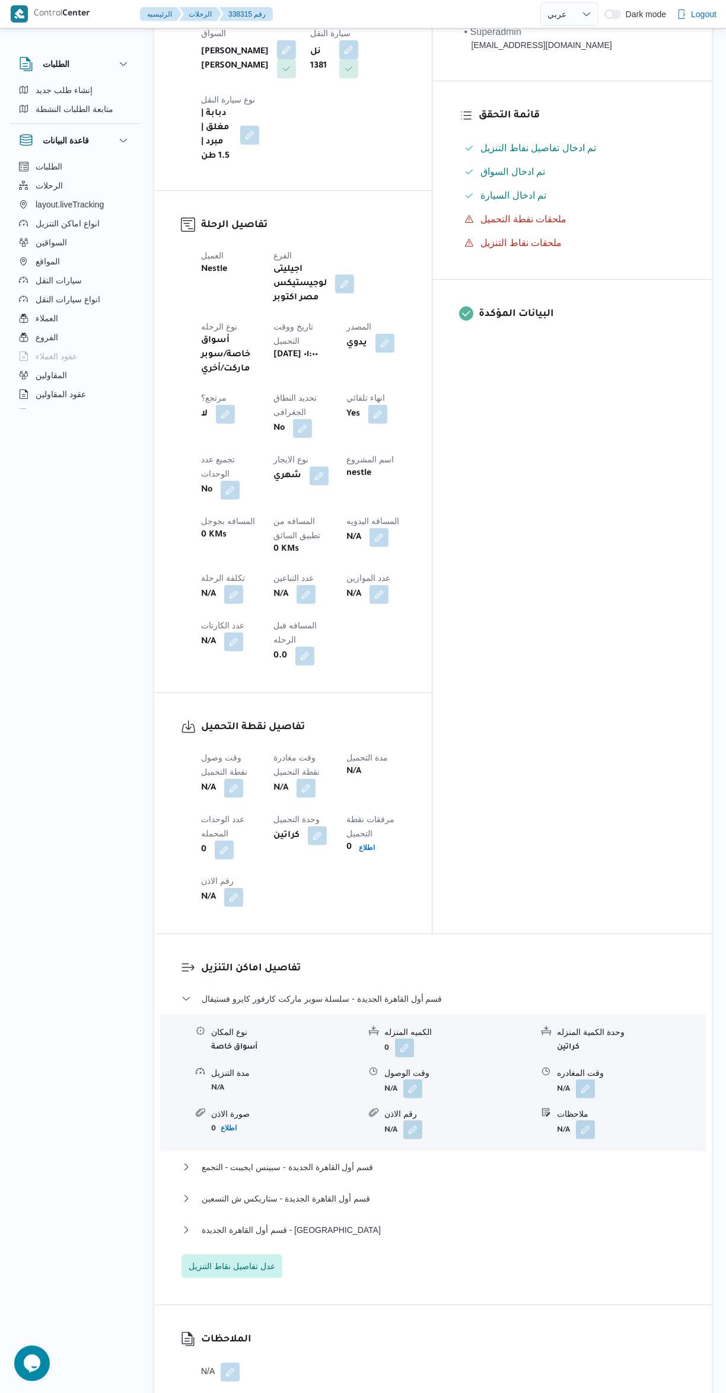
click at [234, 779] on button "button" at bounding box center [233, 788] width 19 height 19
click at [218, 650] on input "وقت وصول نفطة التحميل" at bounding box center [203, 651] width 135 height 24
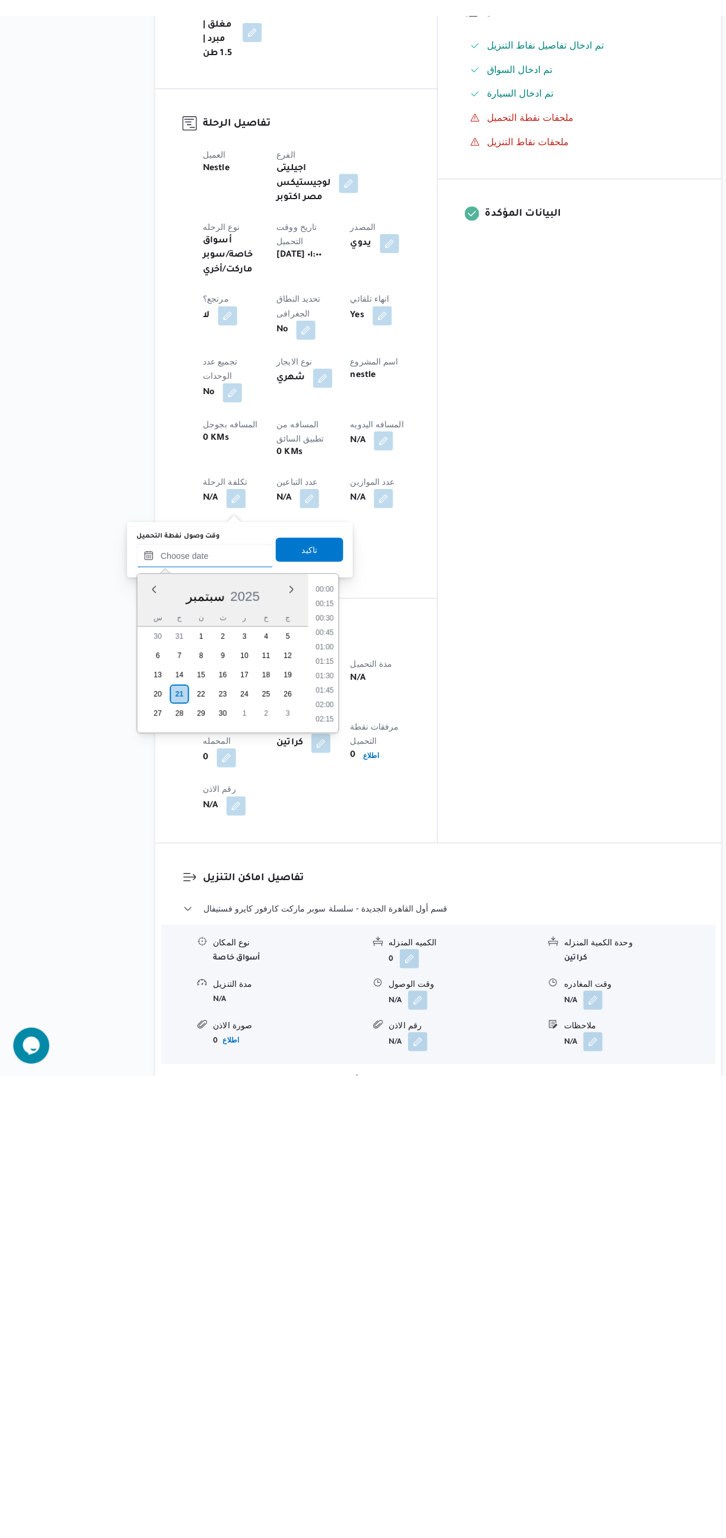
scroll to position [512, 0]
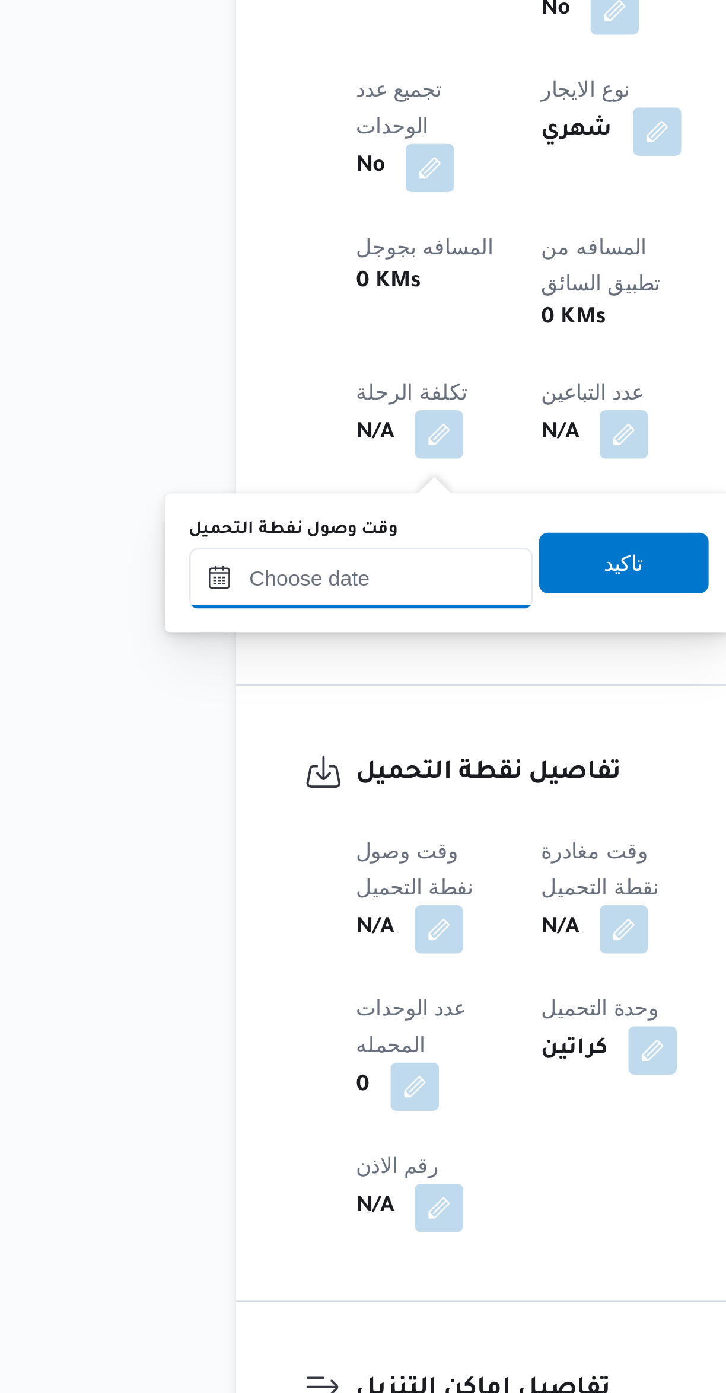
click at [191, 994] on input "وقت وصول نفطة التحميل" at bounding box center [203, 994] width 135 height 24
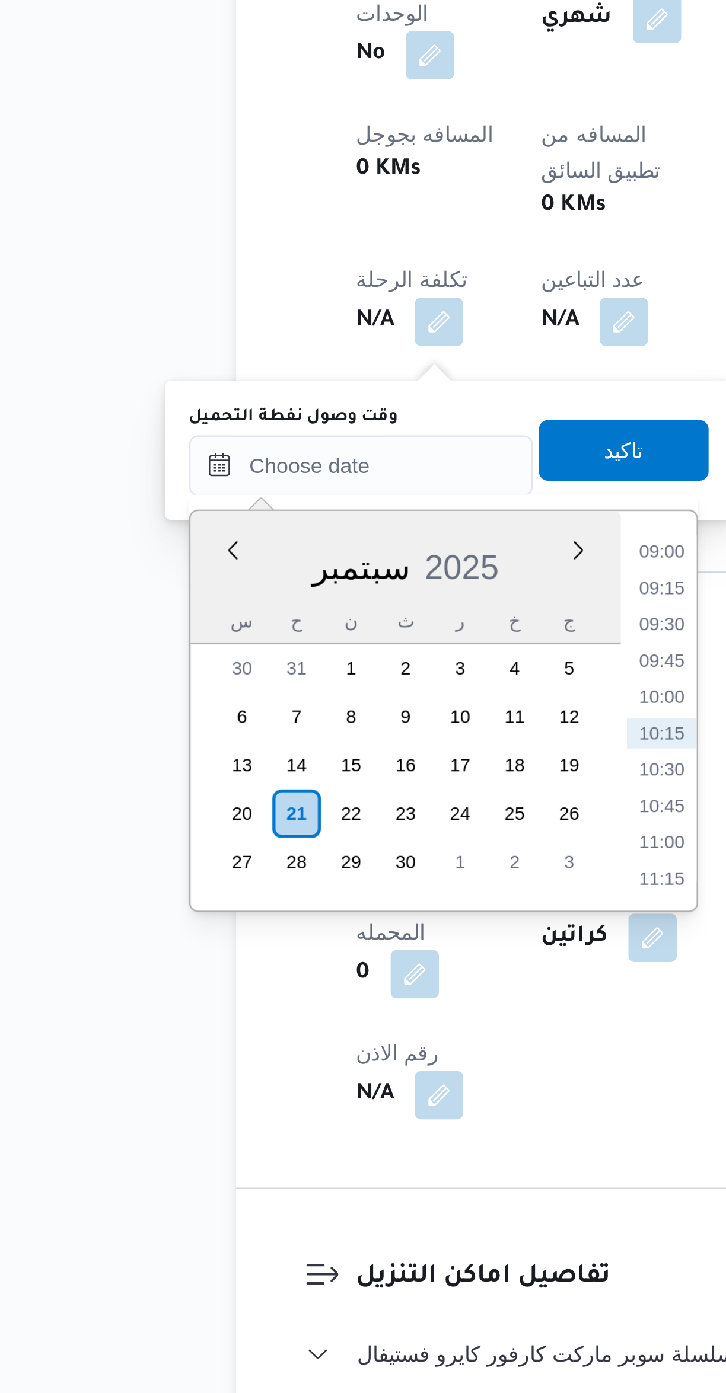
click at [323, 1027] on li "09:00" at bounding box center [320, 1028] width 27 height 12
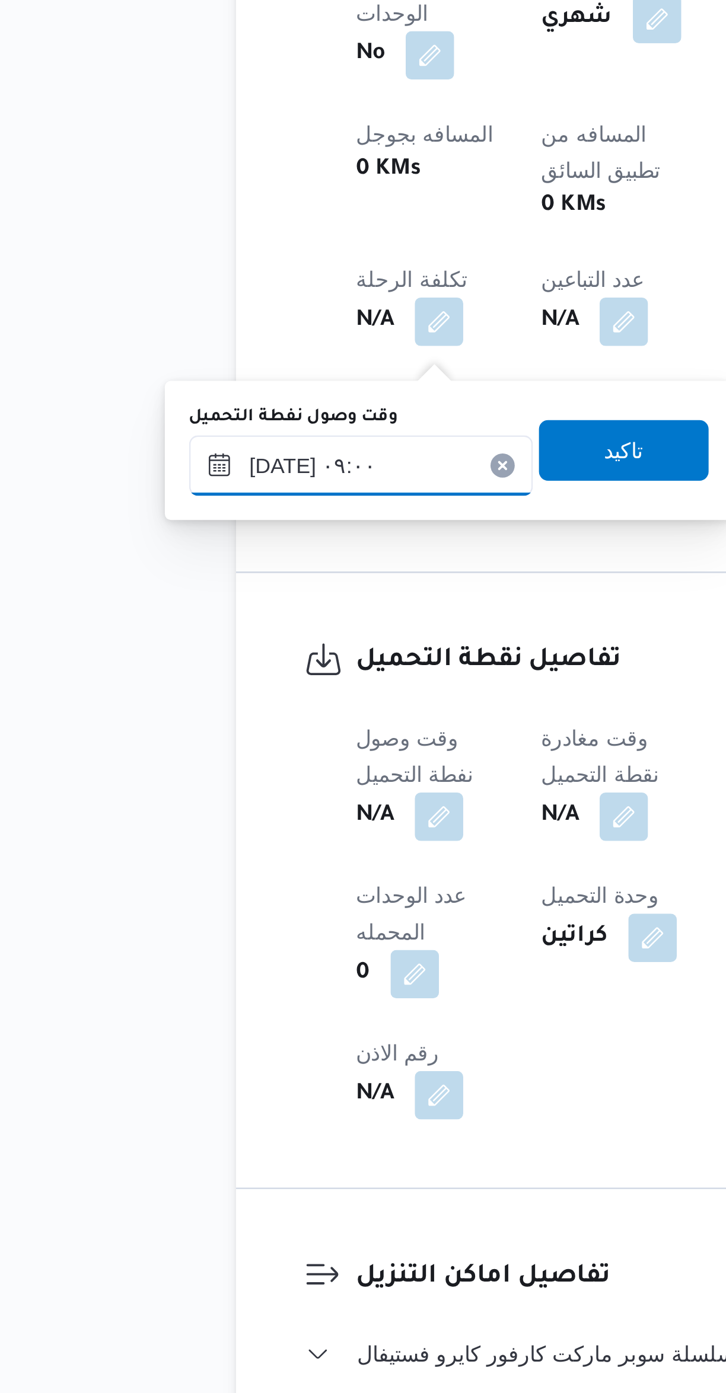
click at [167, 994] on input "٢١/٠٩/٢٠٢٥ ٠٩:٠٠" at bounding box center [203, 994] width 135 height 24
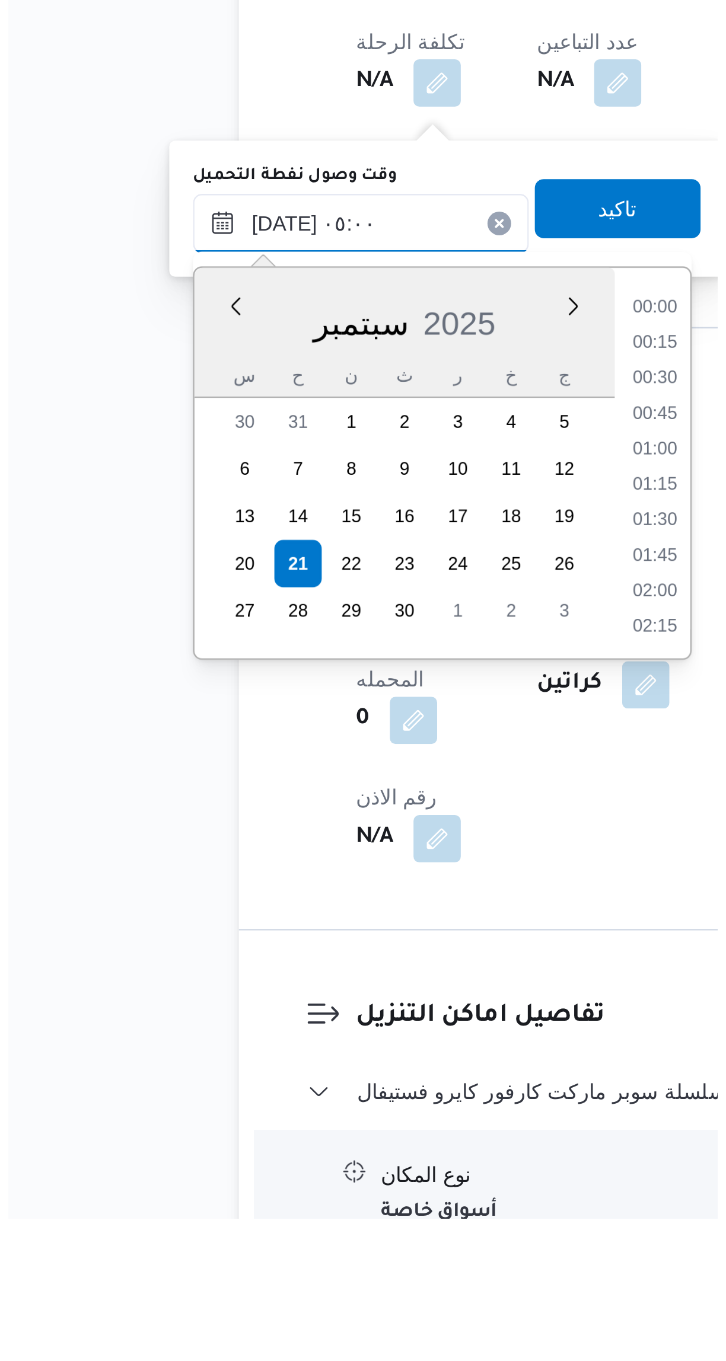
scroll to position [160, 0]
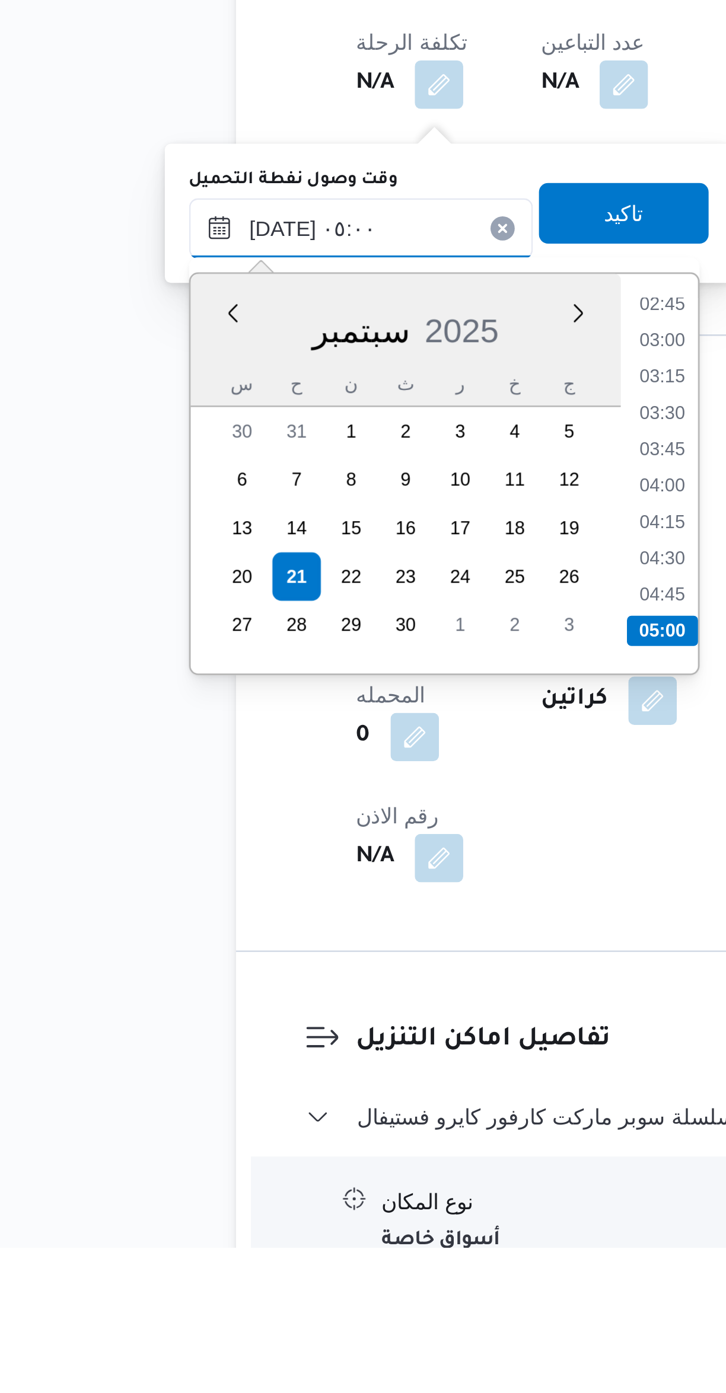
type input "٢١/٠٩/٢٠٢٥ ٠٥:٠٠"
click at [318, 1148] on li "05:00" at bounding box center [321, 1152] width 28 height 12
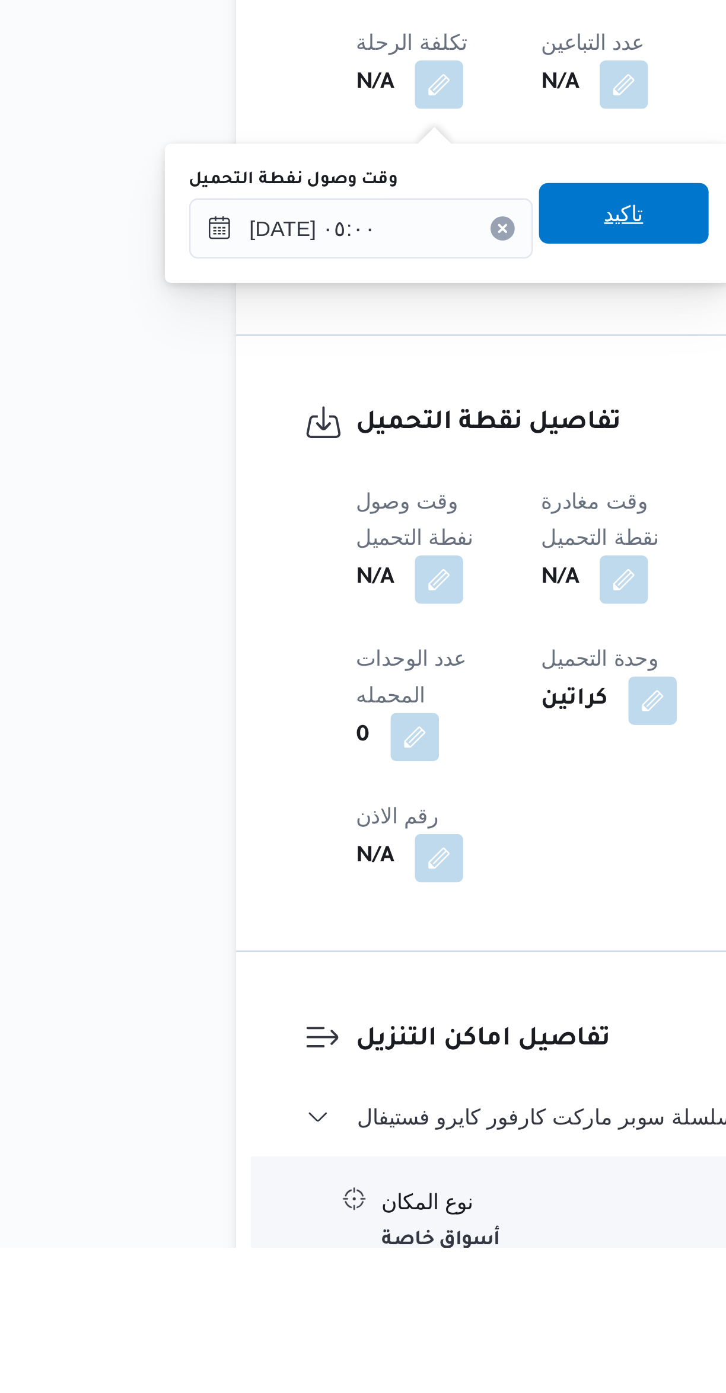
click at [309, 989] on span "تاكيد" at bounding box center [306, 988] width 66 height 24
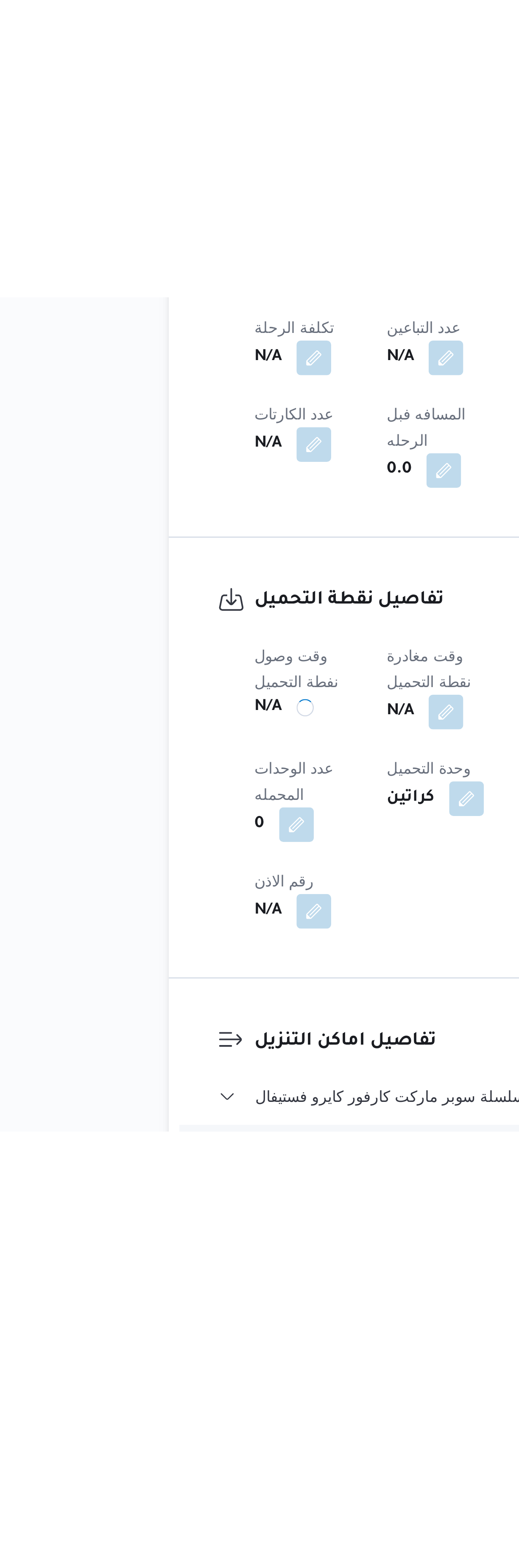
scroll to position [0, 0]
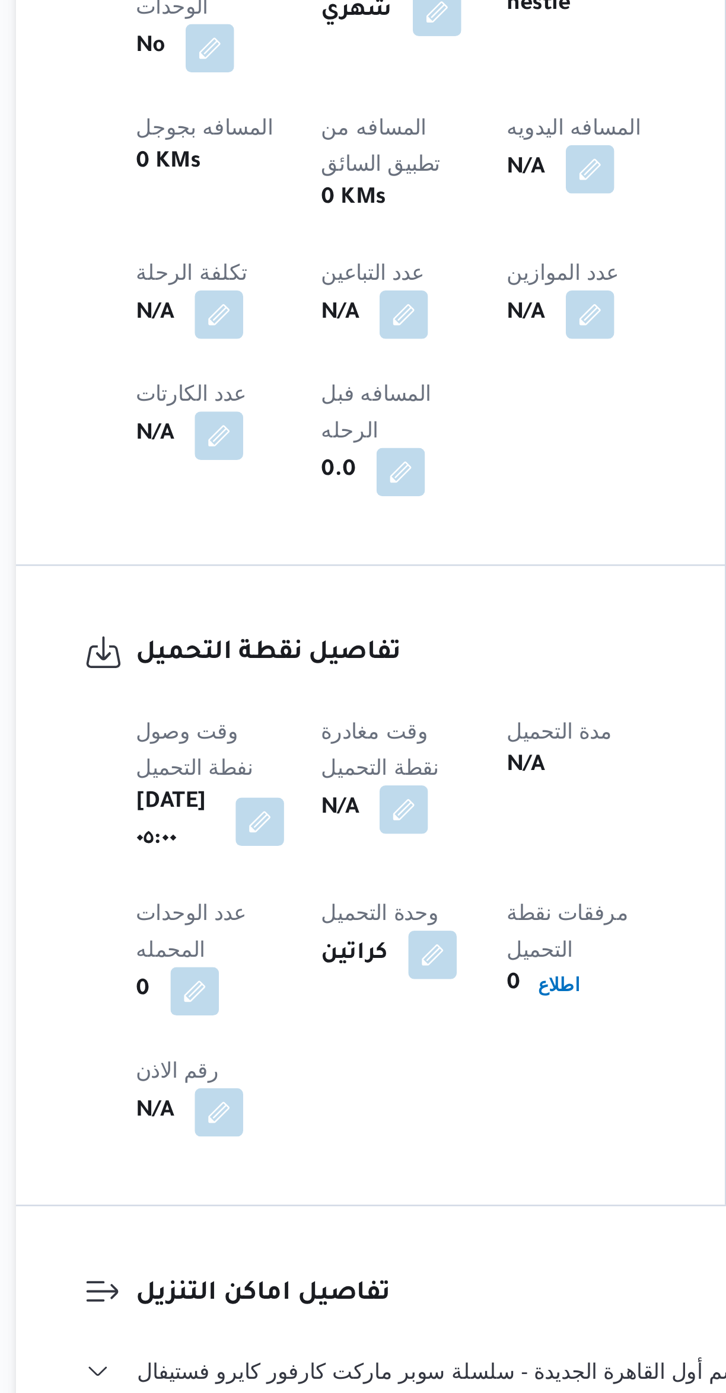
click at [315, 1122] on button "button" at bounding box center [305, 1131] width 19 height 19
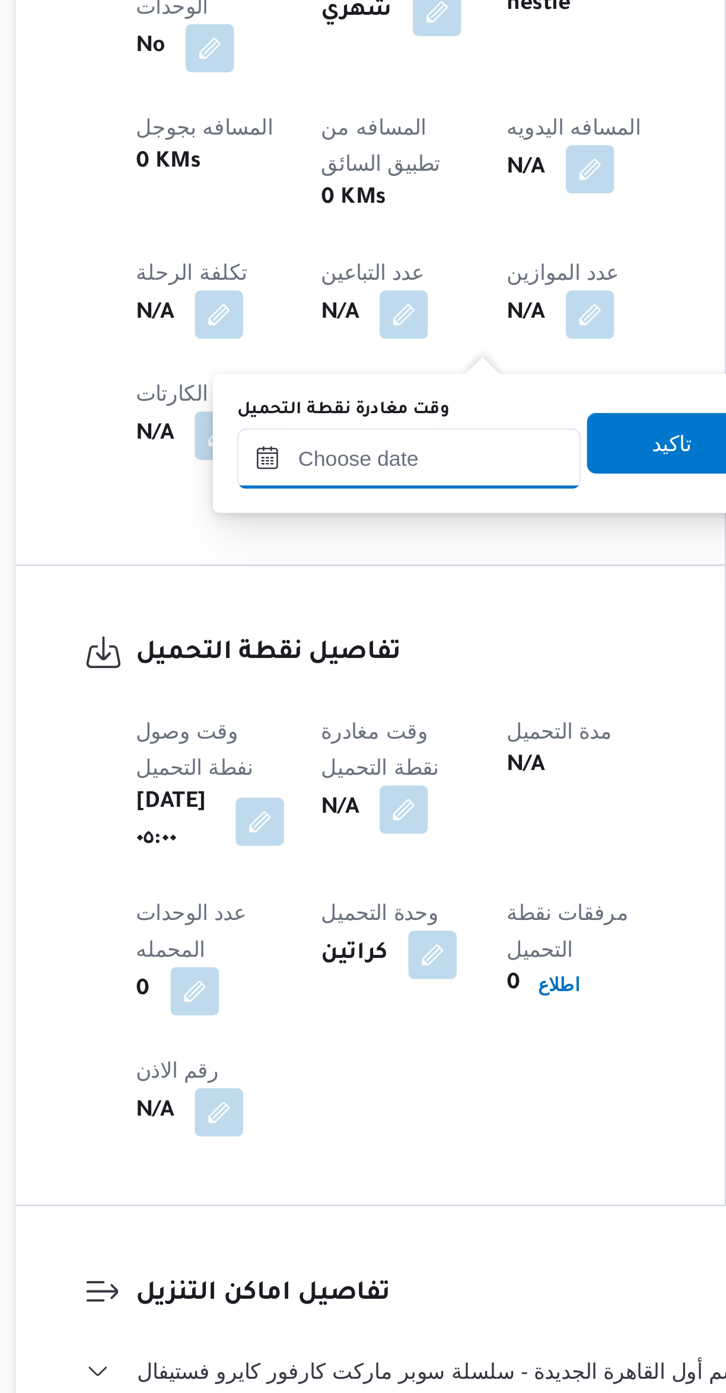
click at [308, 994] on input "وقت مغادرة نقطة التحميل" at bounding box center [308, 994] width 135 height 24
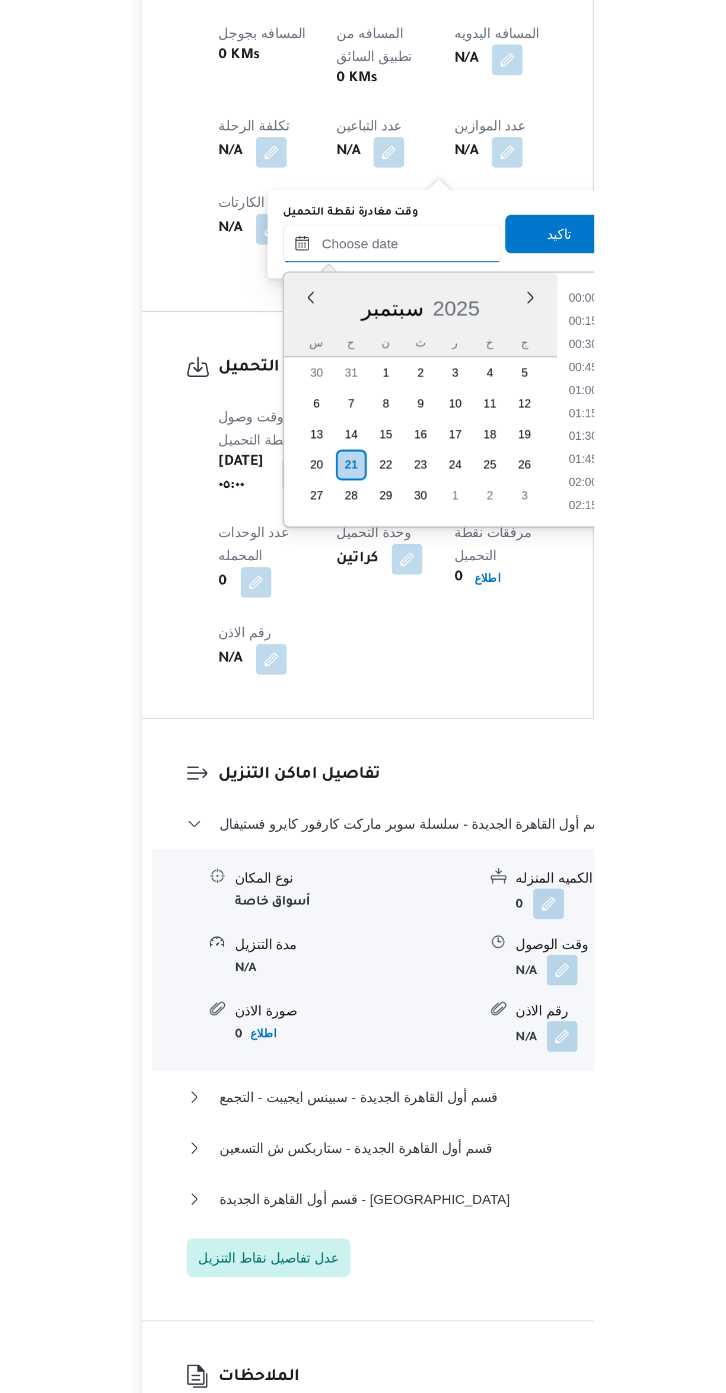
scroll to position [512, 0]
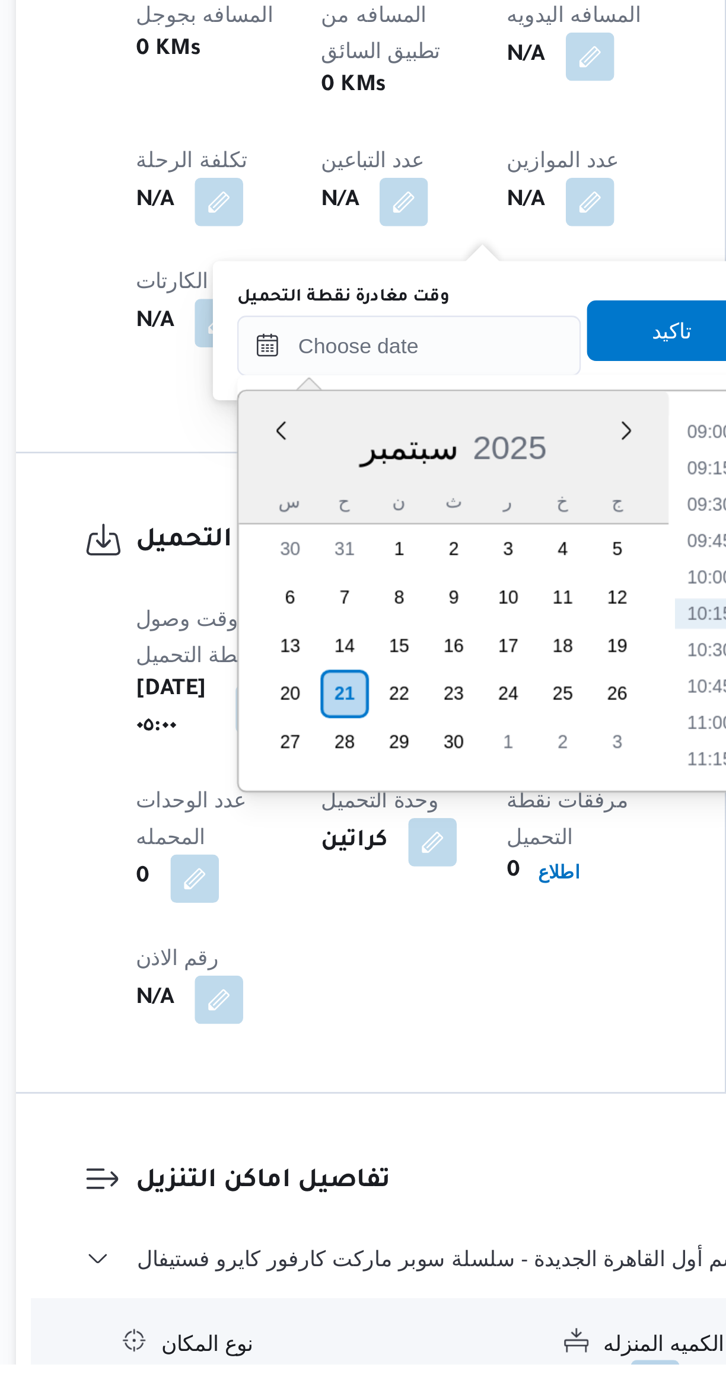
click at [416, 1028] on li "09:00" at bounding box center [425, 1028] width 27 height 12
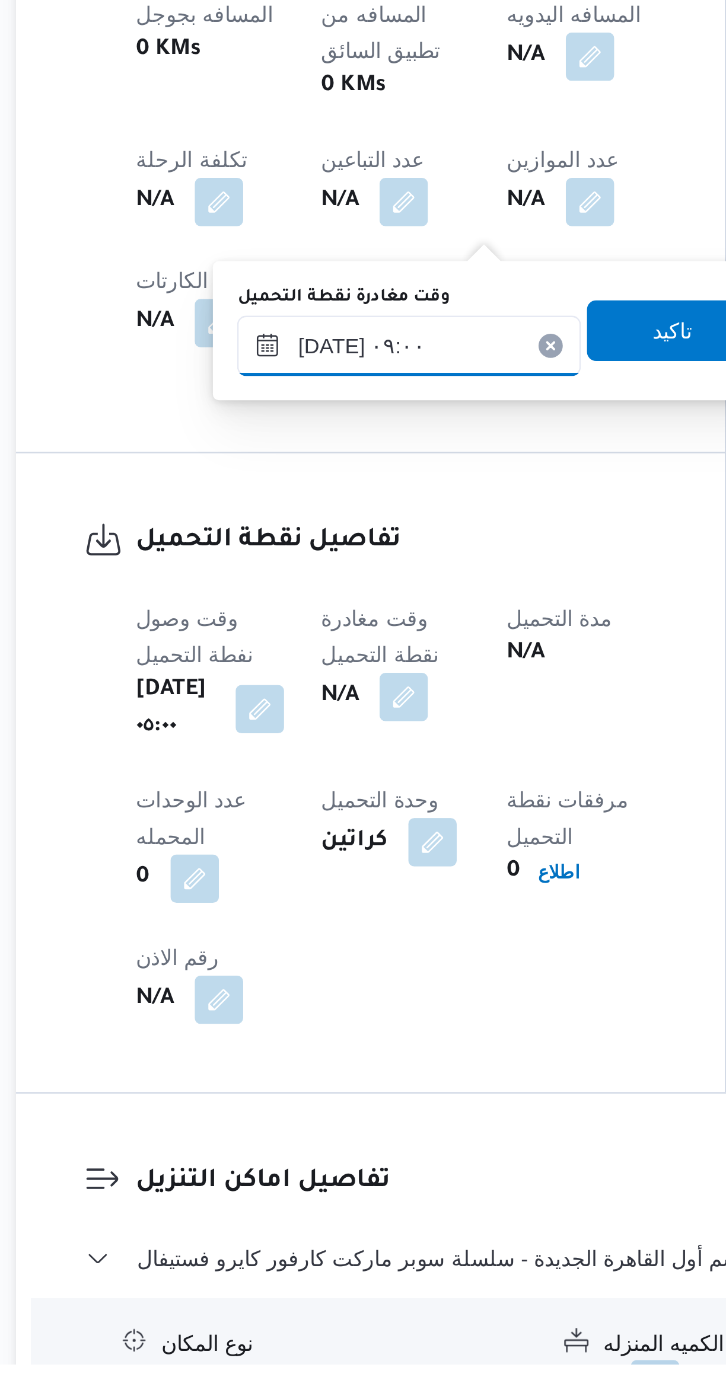
click at [268, 987] on input "٢١/٠٩/٢٠٢٥ ٠٩:٠٠" at bounding box center [308, 994] width 135 height 24
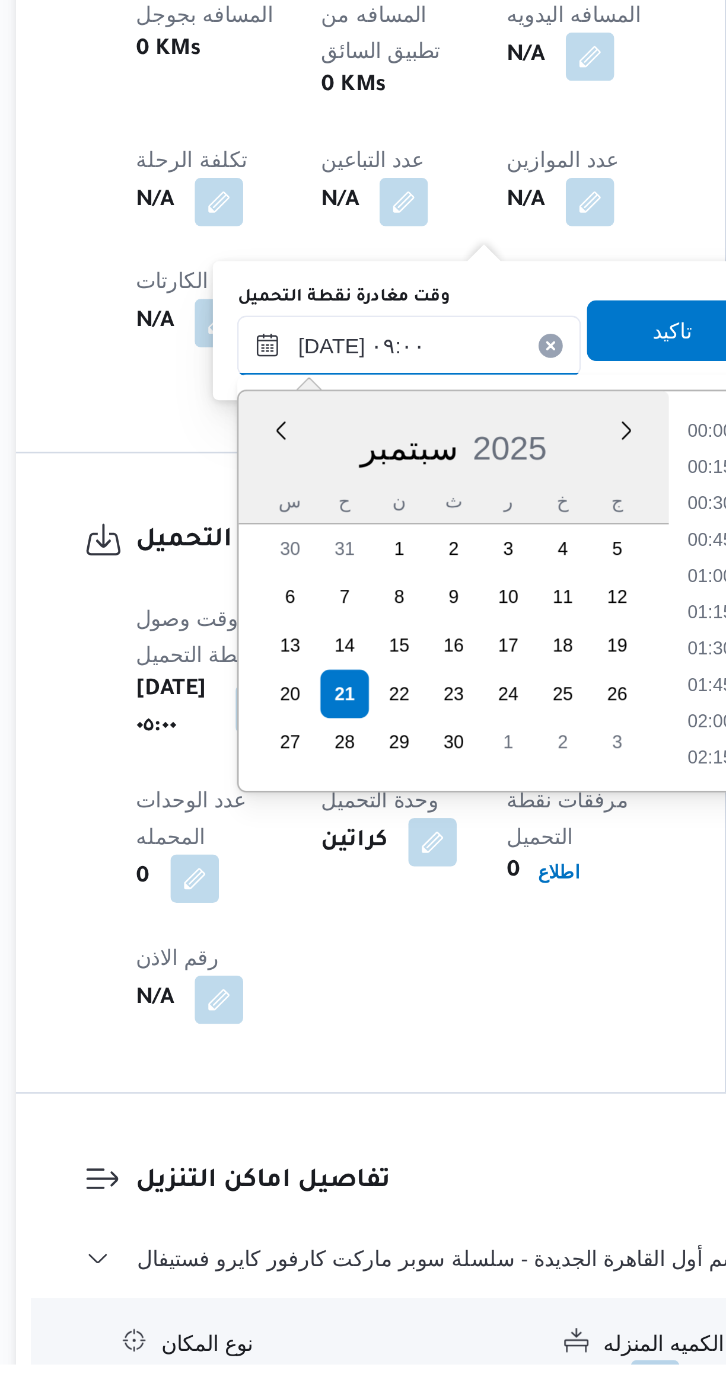
scroll to position [440, 0]
click at [419, 1026] on li "07:45" at bounding box center [426, 1028] width 27 height 12
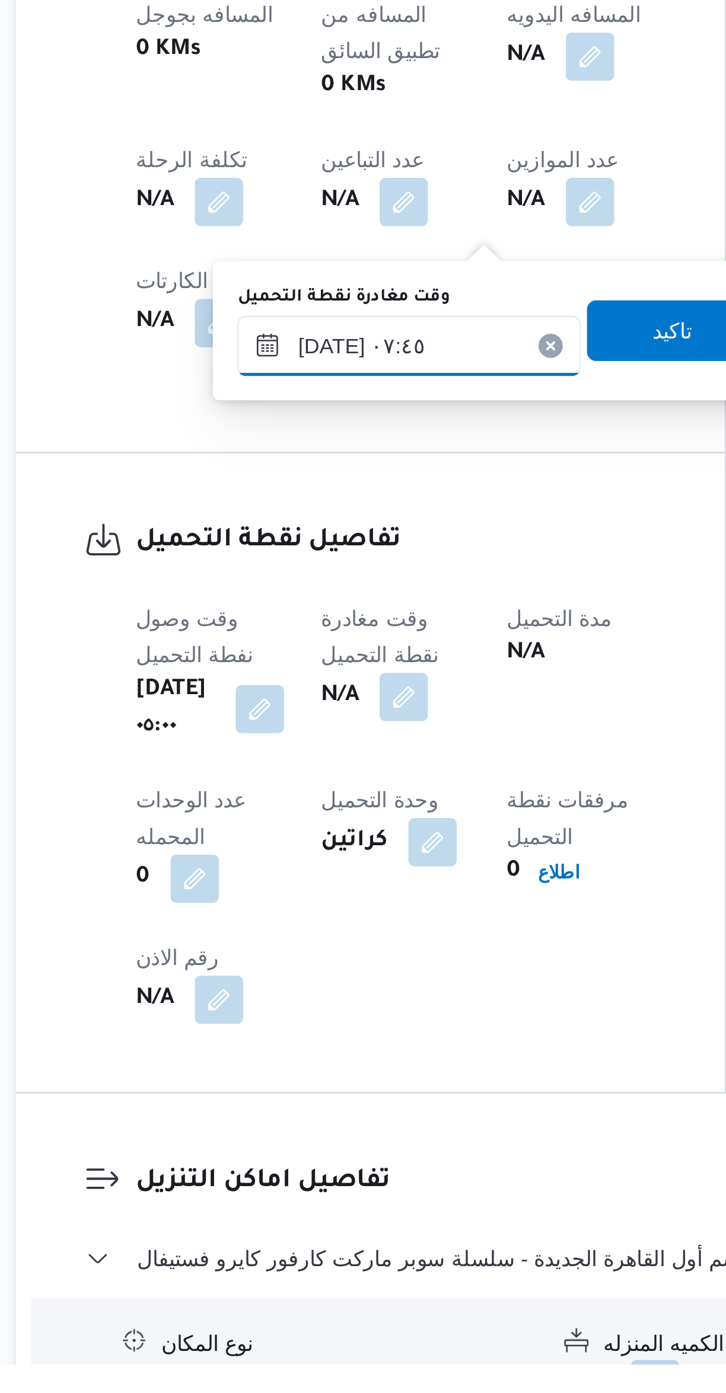
click at [272, 995] on input "٢١/٠٩/٢٠٢٥ ٠٧:٤٥" at bounding box center [308, 994] width 135 height 24
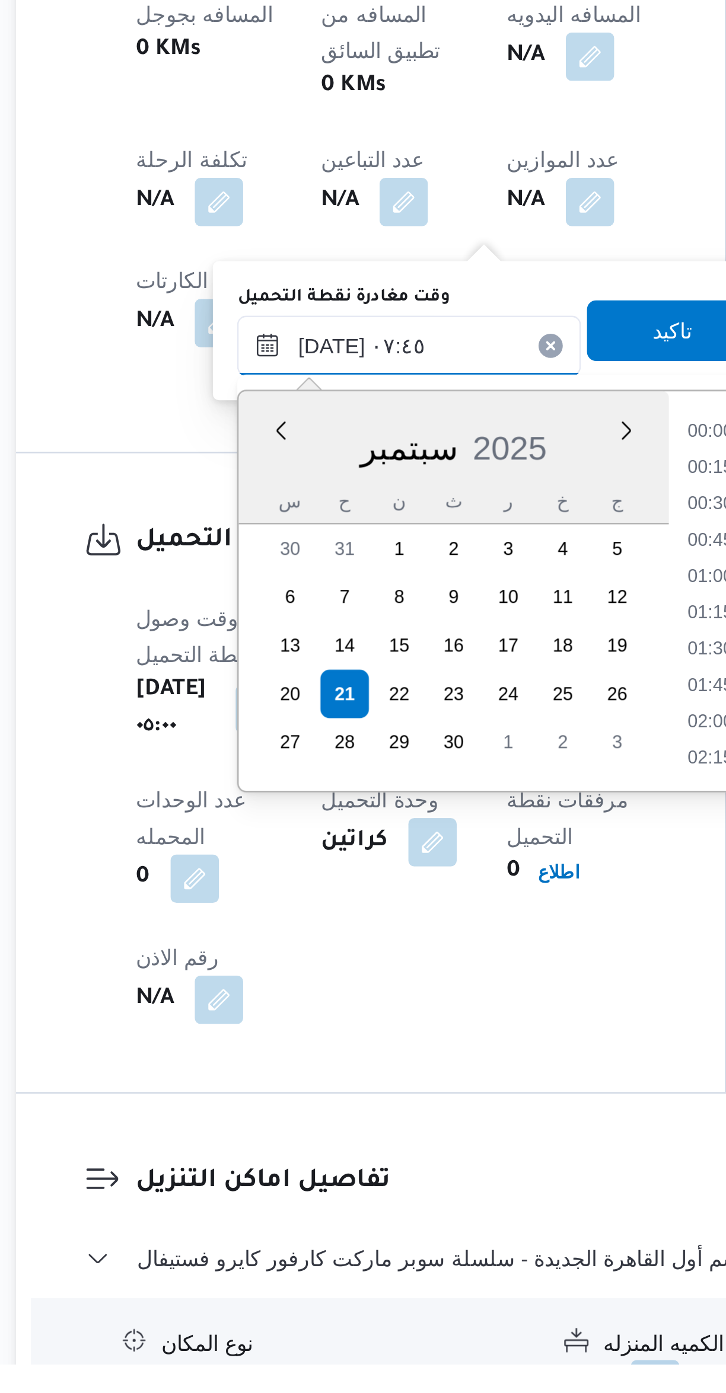
scroll to position [369, 0]
click at [417, 1080] on li "07:30" at bounding box center [426, 1085] width 27 height 12
type input "[DATE] ٠٧:٣٠"
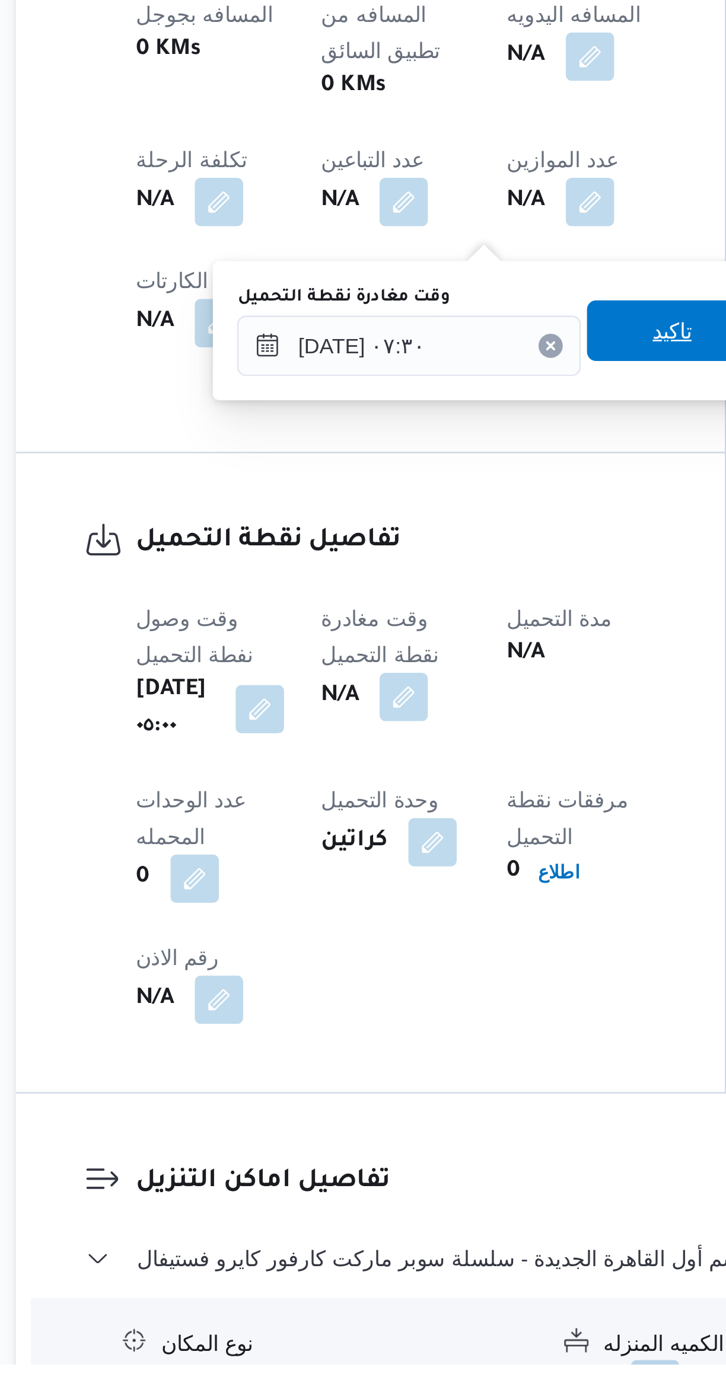
click at [412, 978] on span "تاكيد" at bounding box center [411, 988] width 66 height 24
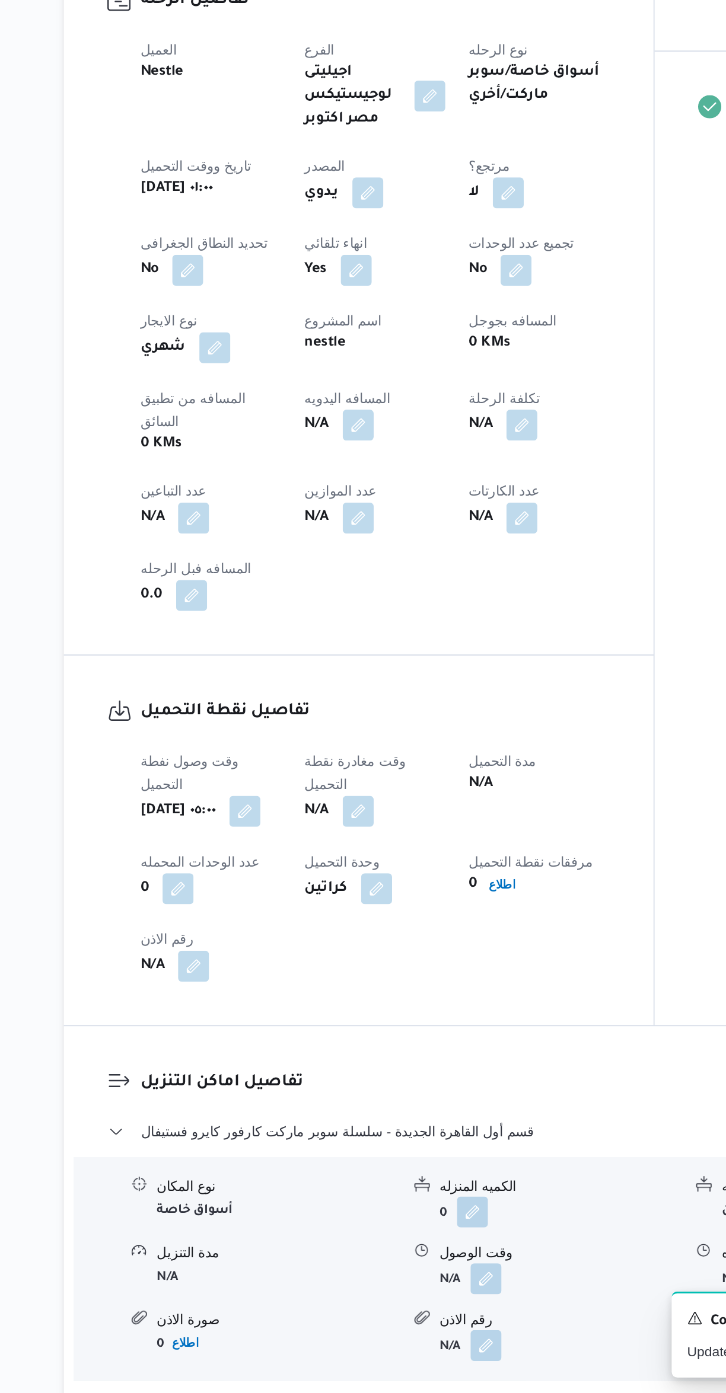
scroll to position [0, 0]
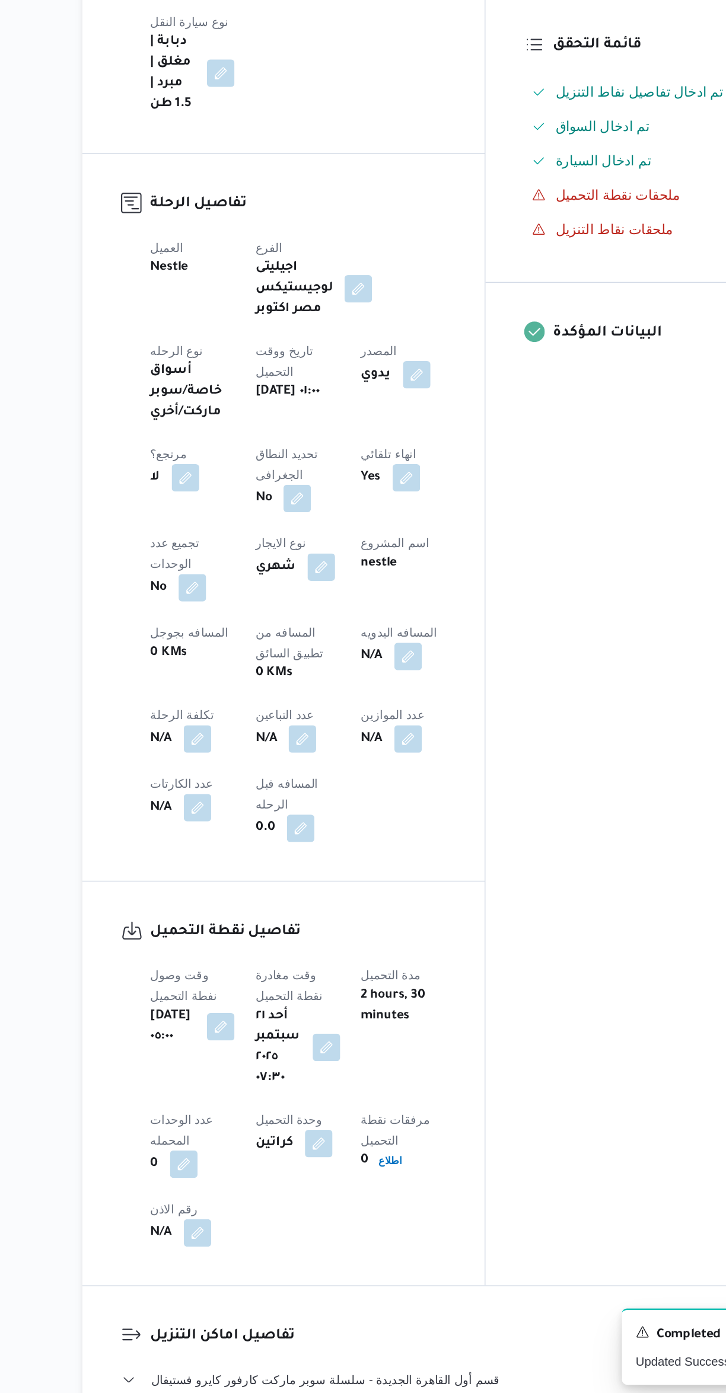
click at [296, 928] on button "button" at bounding box center [305, 937] width 19 height 19
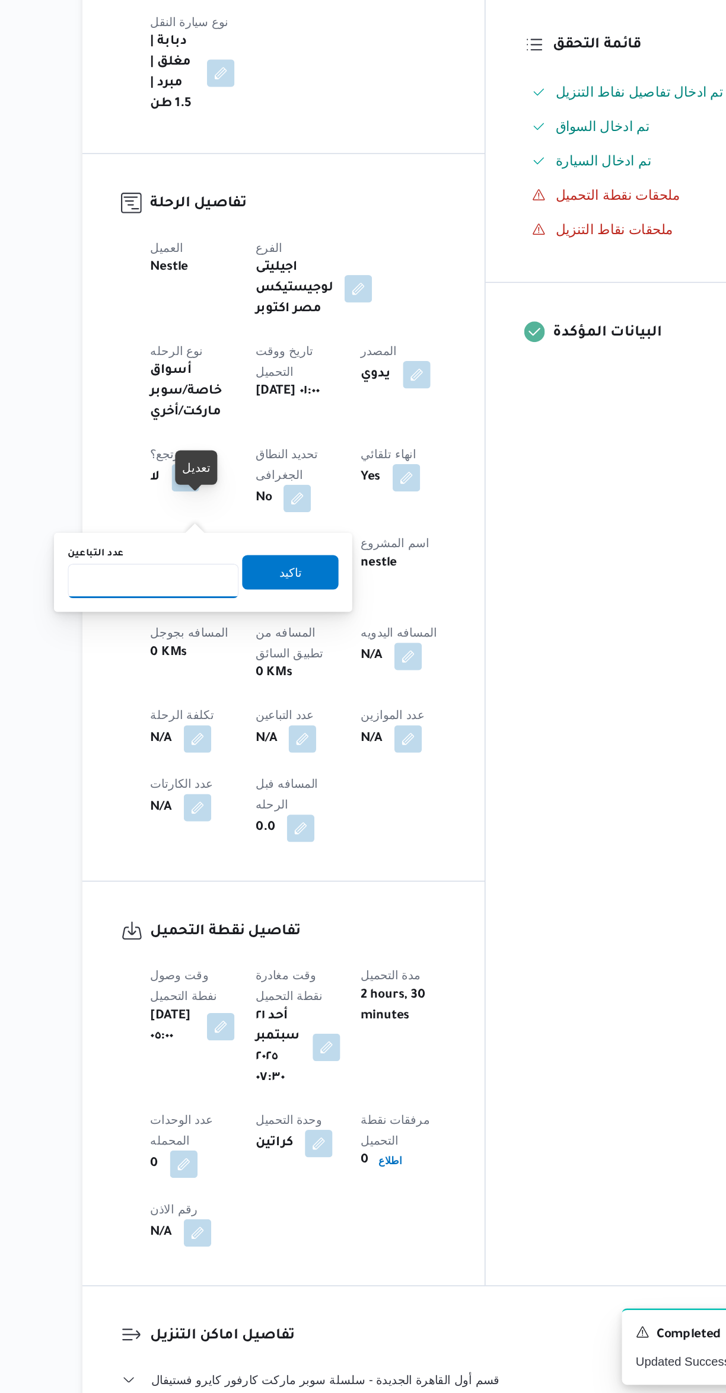
click at [202, 830] on input "عدد التباعين" at bounding box center [203, 829] width 118 height 24
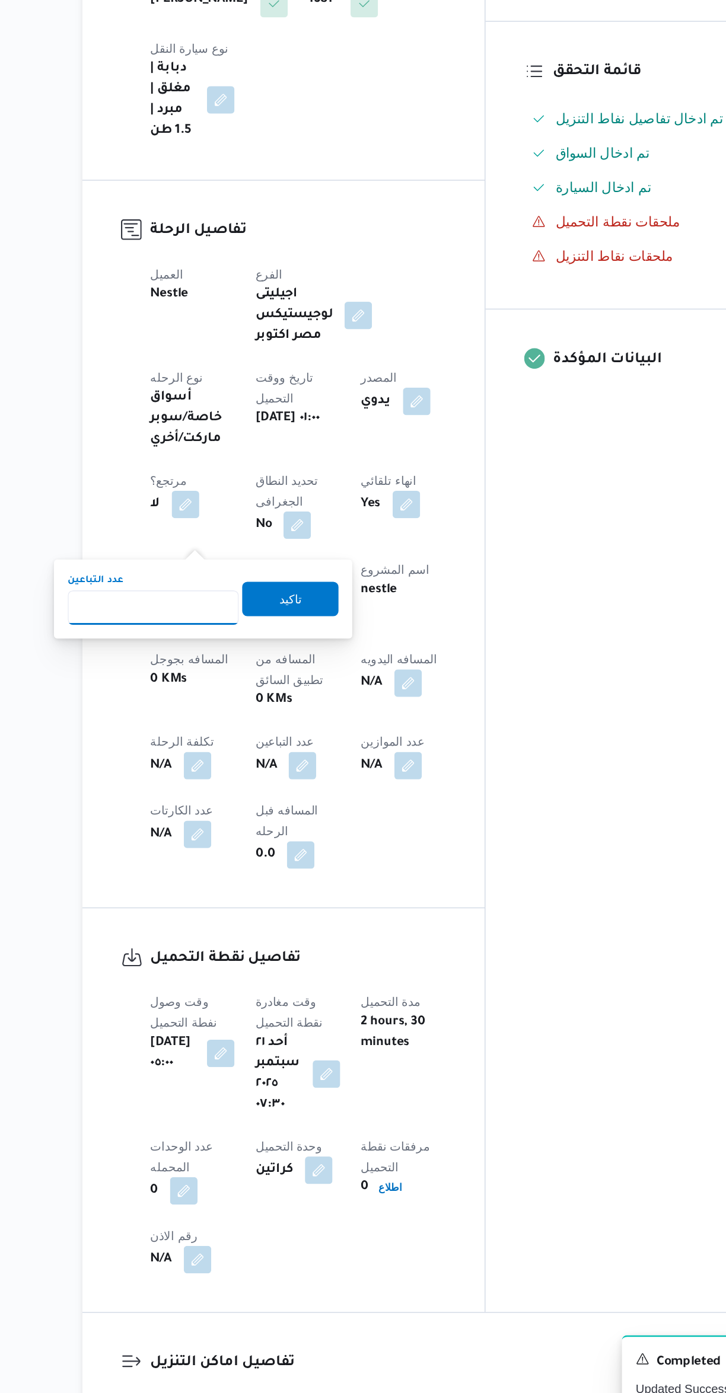
type input "1"
click at [308, 828] on span "تاكيد" at bounding box center [297, 823] width 66 height 24
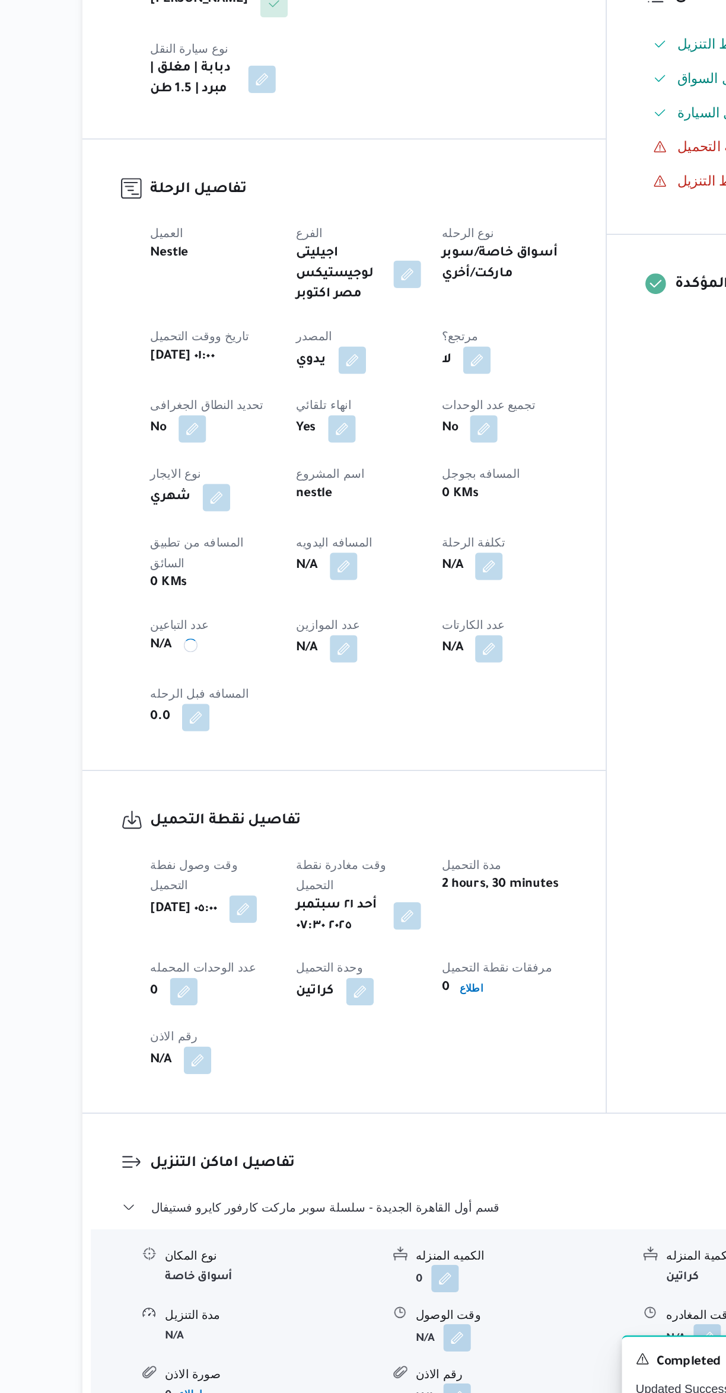
scroll to position [1, 0]
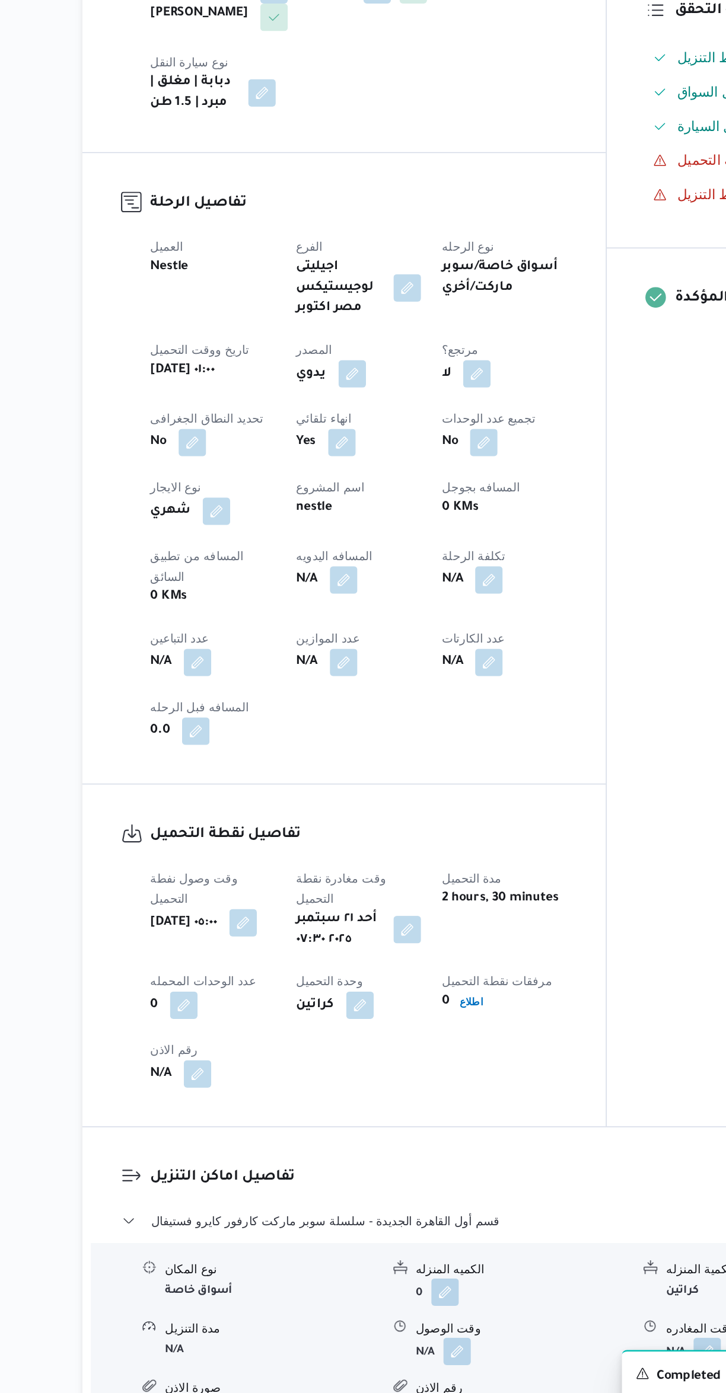
click at [497, 941] on div "تفاصيل نقطة التحميل وقت وصول نفطة التحميل أحد ٢١ سبتمبر ٢٠٢٥ ٠٥:٠٠ وقت مغادرة ن…" at bounding box center [334, 1059] width 361 height 236
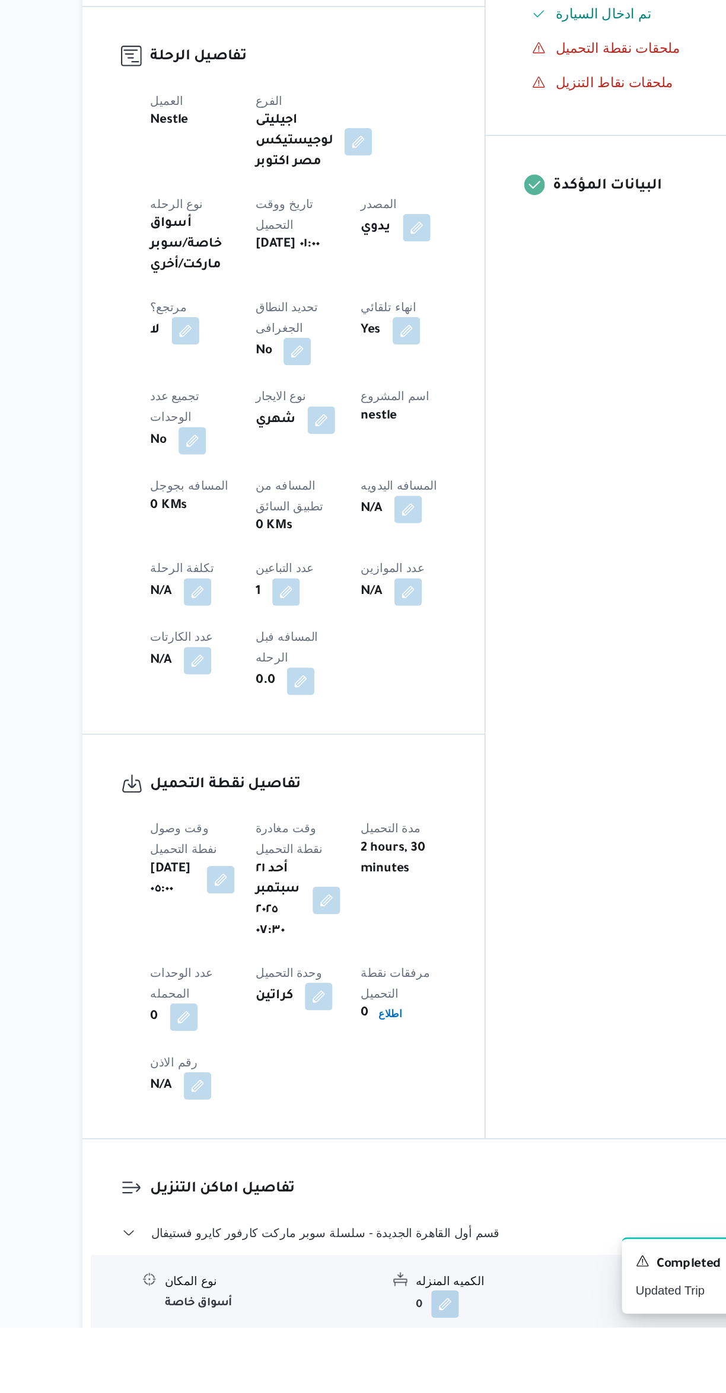
scroll to position [99, 0]
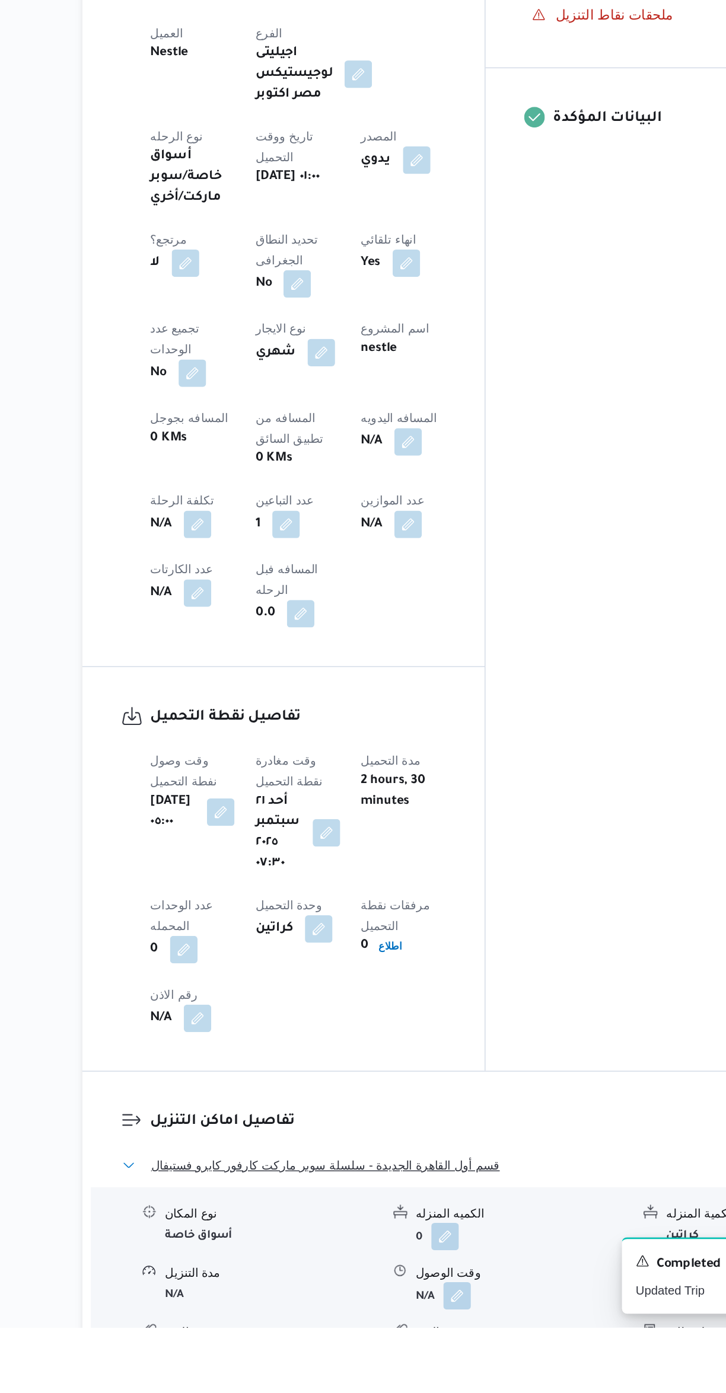
click at [462, 1274] on button "قسم أول القاهرة الجديدة - سلسلة سوبر ماركت كارفور كايرو فستيفال" at bounding box center [432, 1281] width 503 height 14
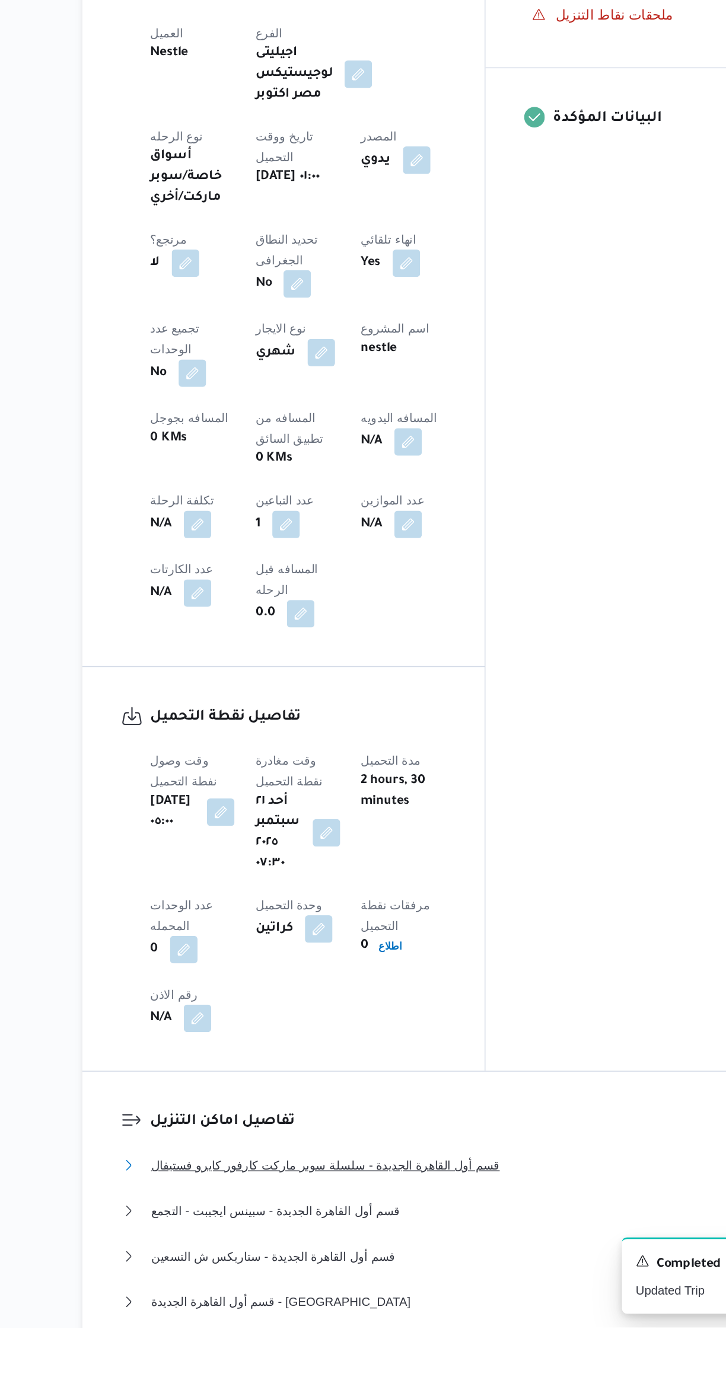
scroll to position [257, 0]
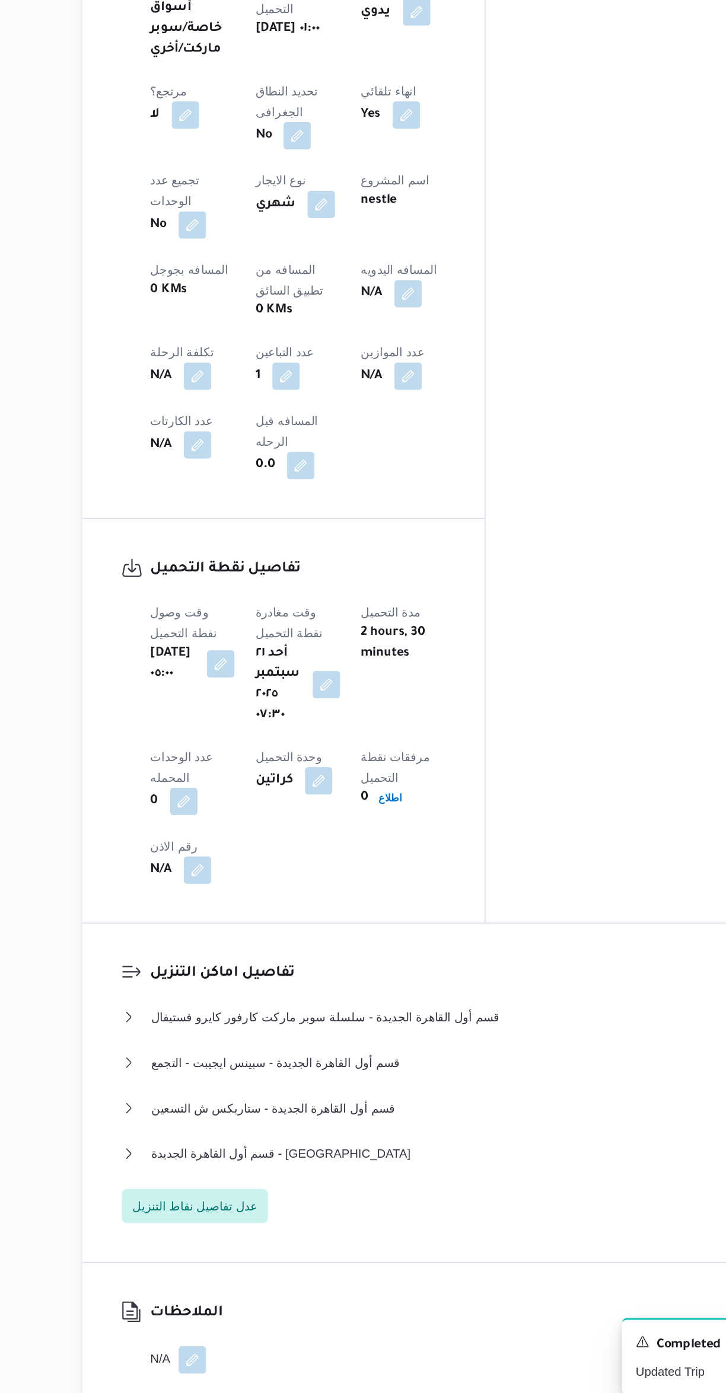
click at [255, 1059] on div "تفاصيل اماكن التنزيل قسم أول القاهرة الجديدة - سلسلة سوبر ماركت كارفور كايرو فس…" at bounding box center [432, 1176] width 557 height 234
click at [259, 1242] on span "عدل تفاصيل نقاط التنزيل" at bounding box center [231, 1254] width 101 height 24
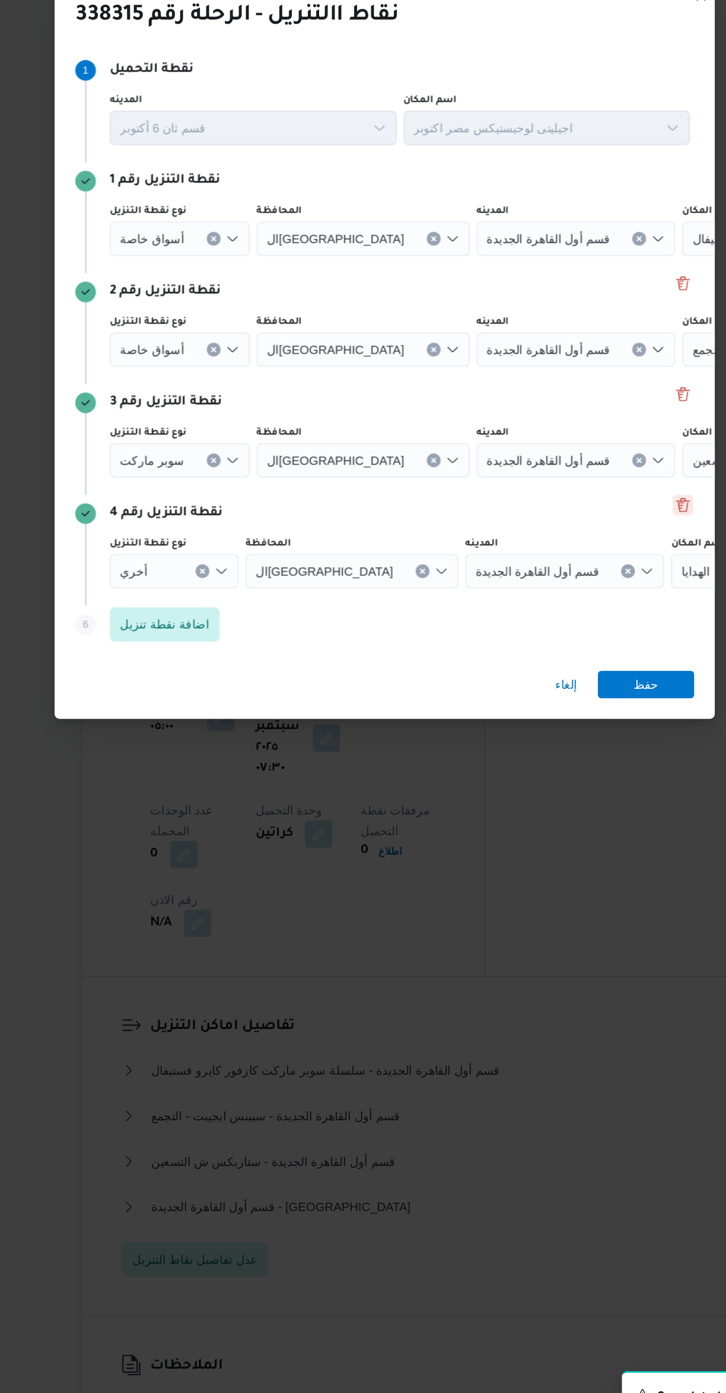
click at [569, 730] on button "Delete" at bounding box center [568, 733] width 14 height 14
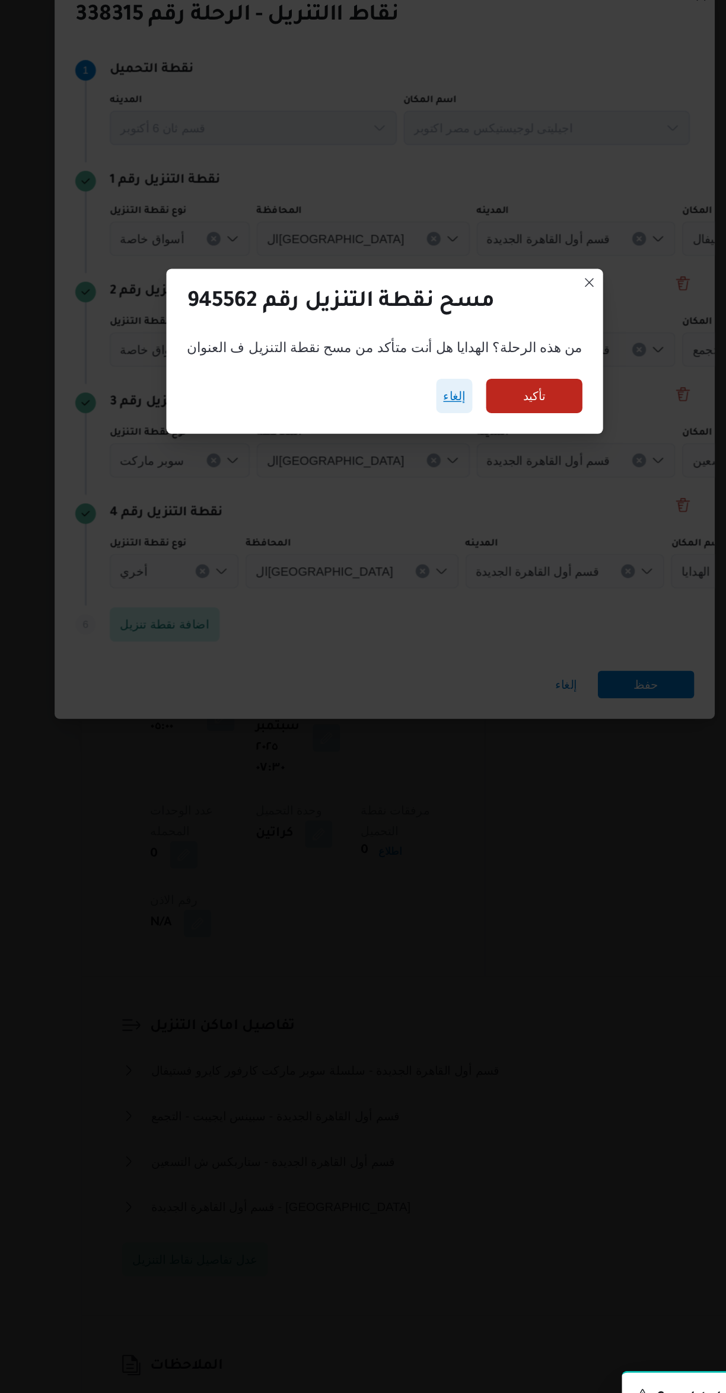
click at [403, 656] on span "إلغاء" at bounding box center [410, 658] width 15 height 14
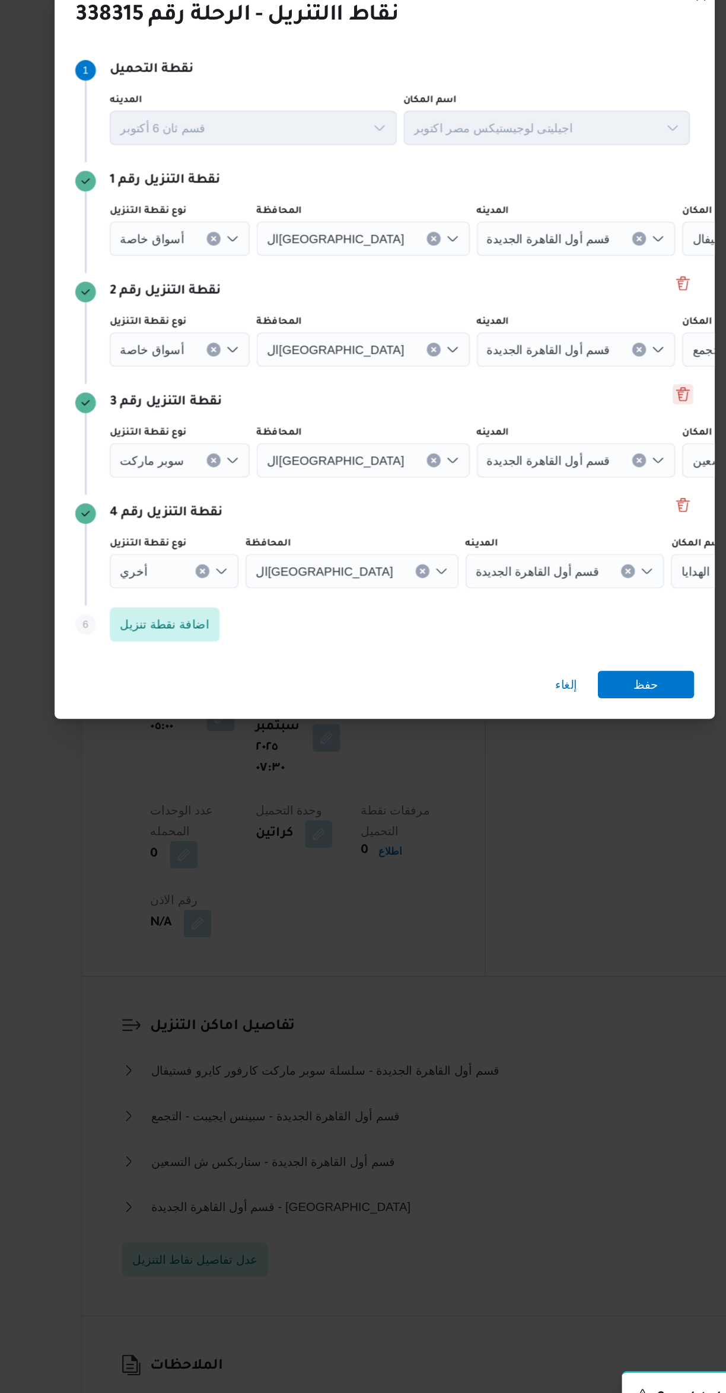
click at [563, 650] on button "Delete" at bounding box center [568, 657] width 14 height 14
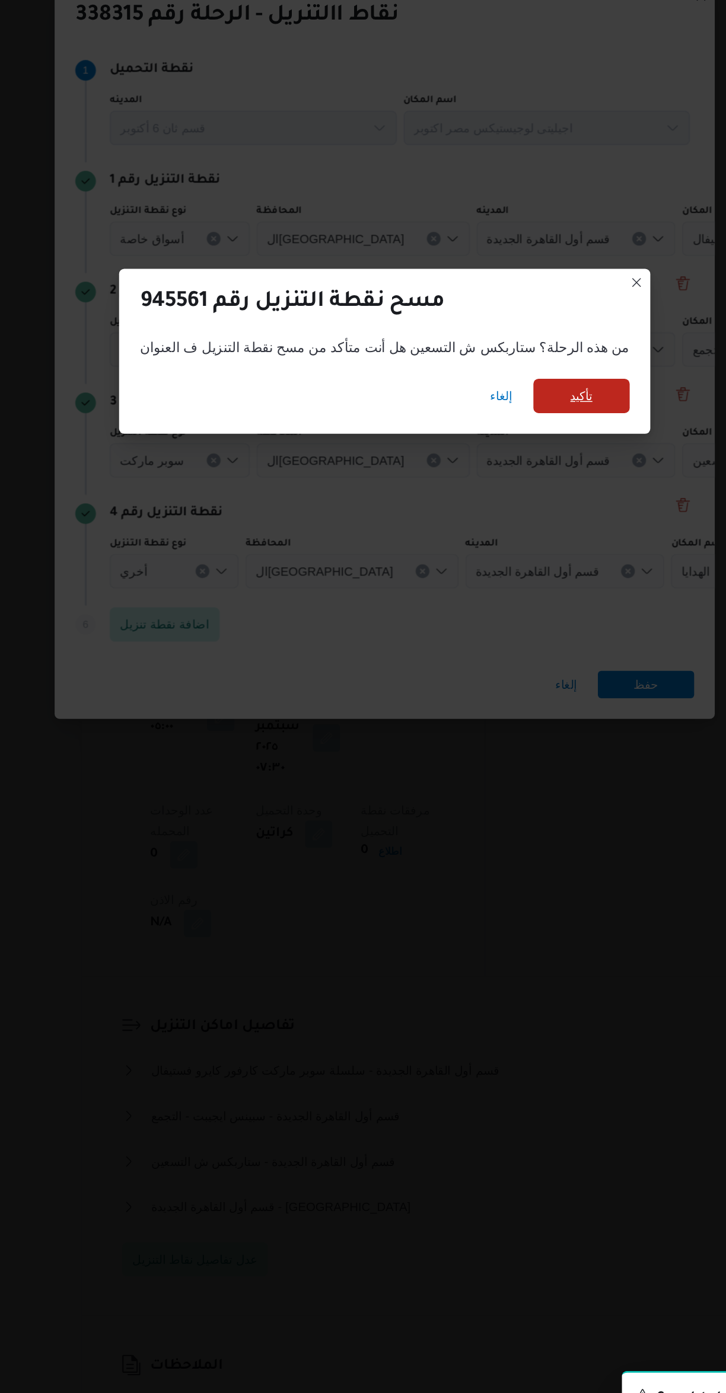
click at [490, 655] on span "تأكيد" at bounding box center [498, 658] width 66 height 24
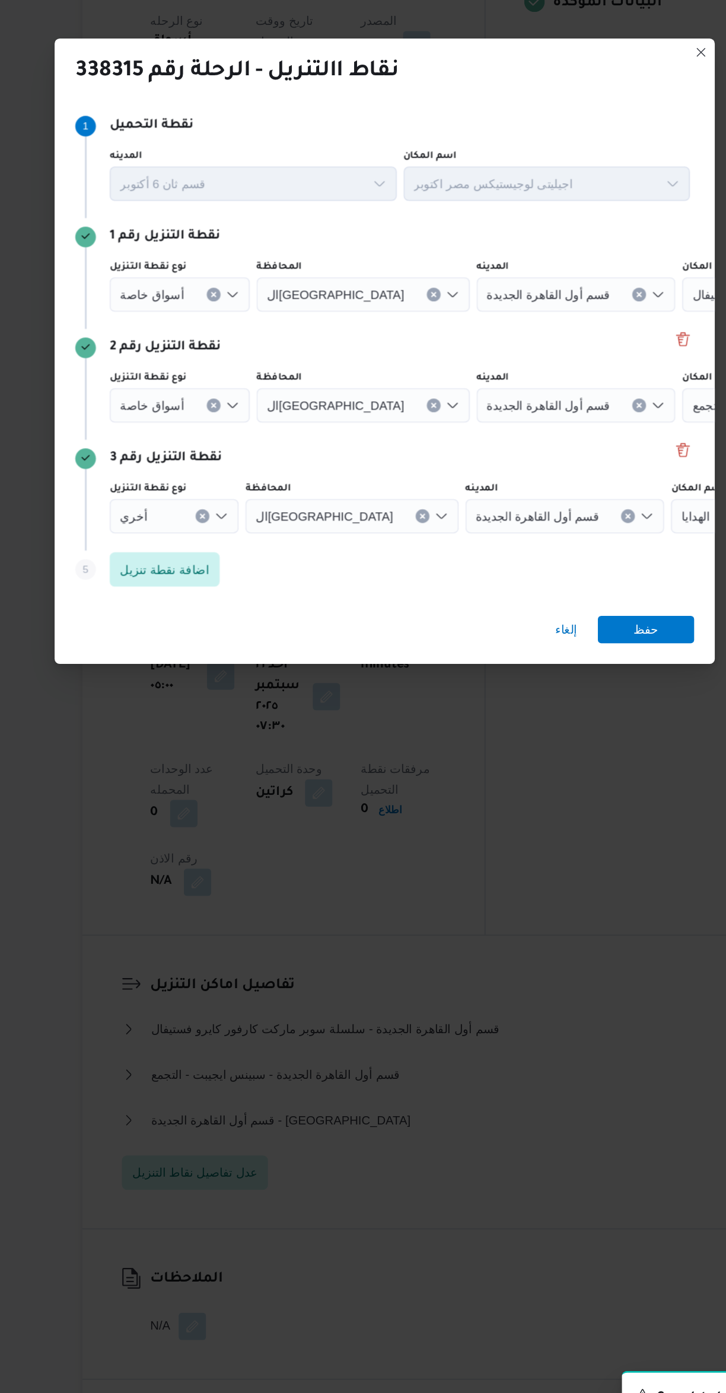
click at [245, 582] on div "أسواق خاصة" at bounding box center [221, 588] width 97 height 24
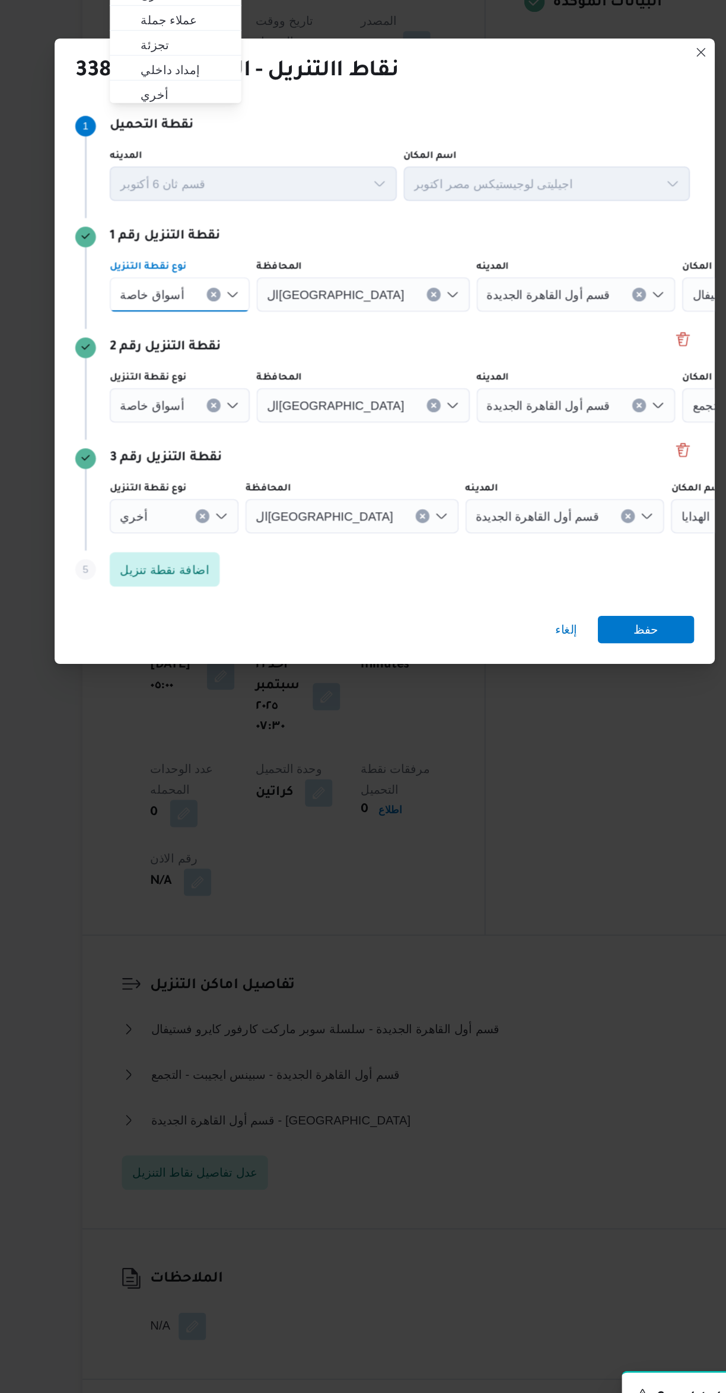
scroll to position [0, 0]
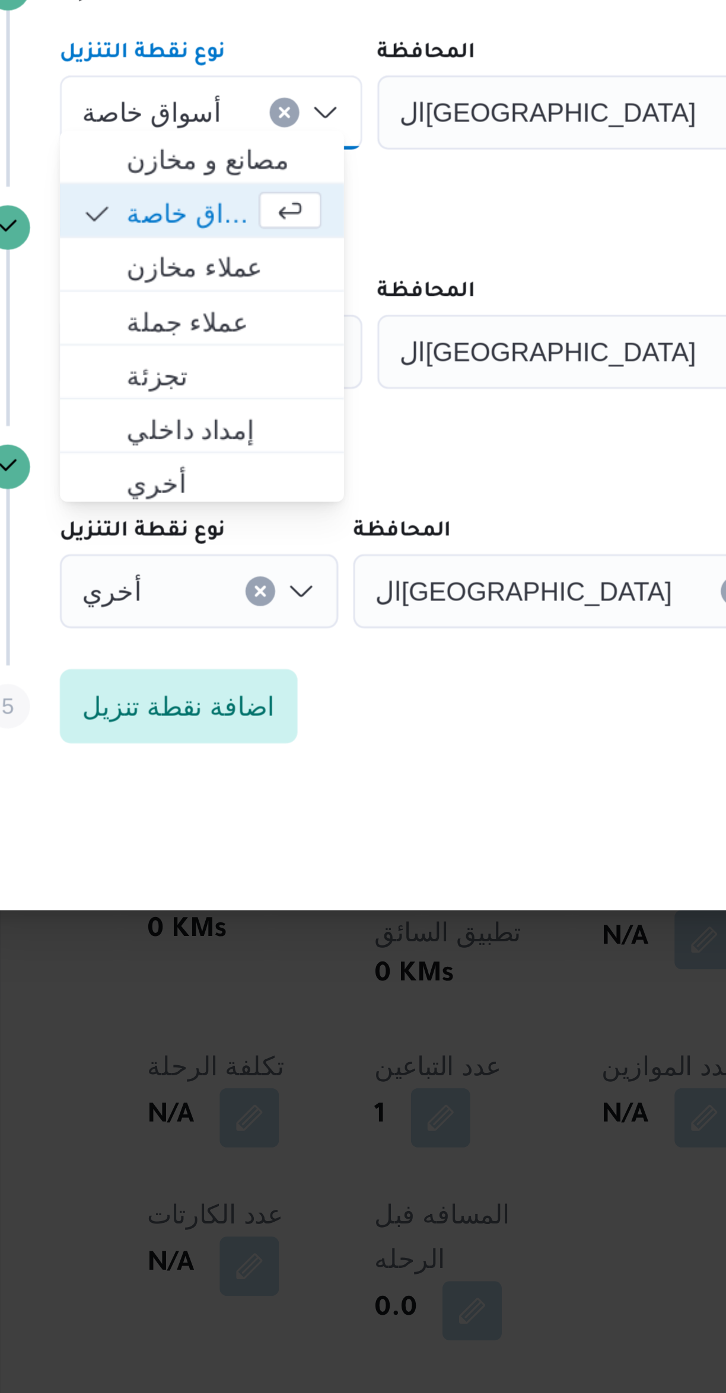
click at [234, 586] on div "أسواق خاصة Combo box. Selected. أسواق خاصة. Press Backspace to delete أسواق خاص…" at bounding box center [221, 588] width 97 height 24
click at [243, 586] on icon "Clear input" at bounding box center [244, 587] width 3 height 3
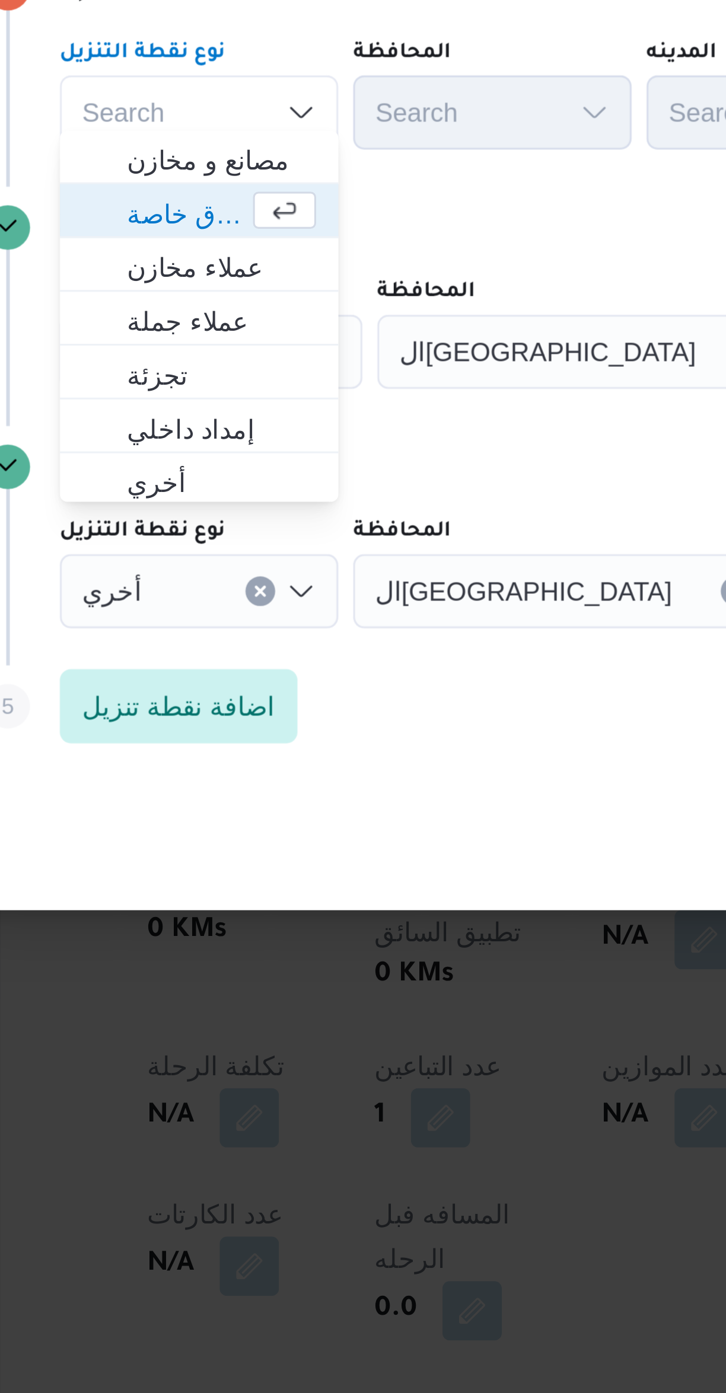
click at [305, 621] on div "نقطة التنزيل رقم 2" at bounding box center [362, 625] width 427 height 14
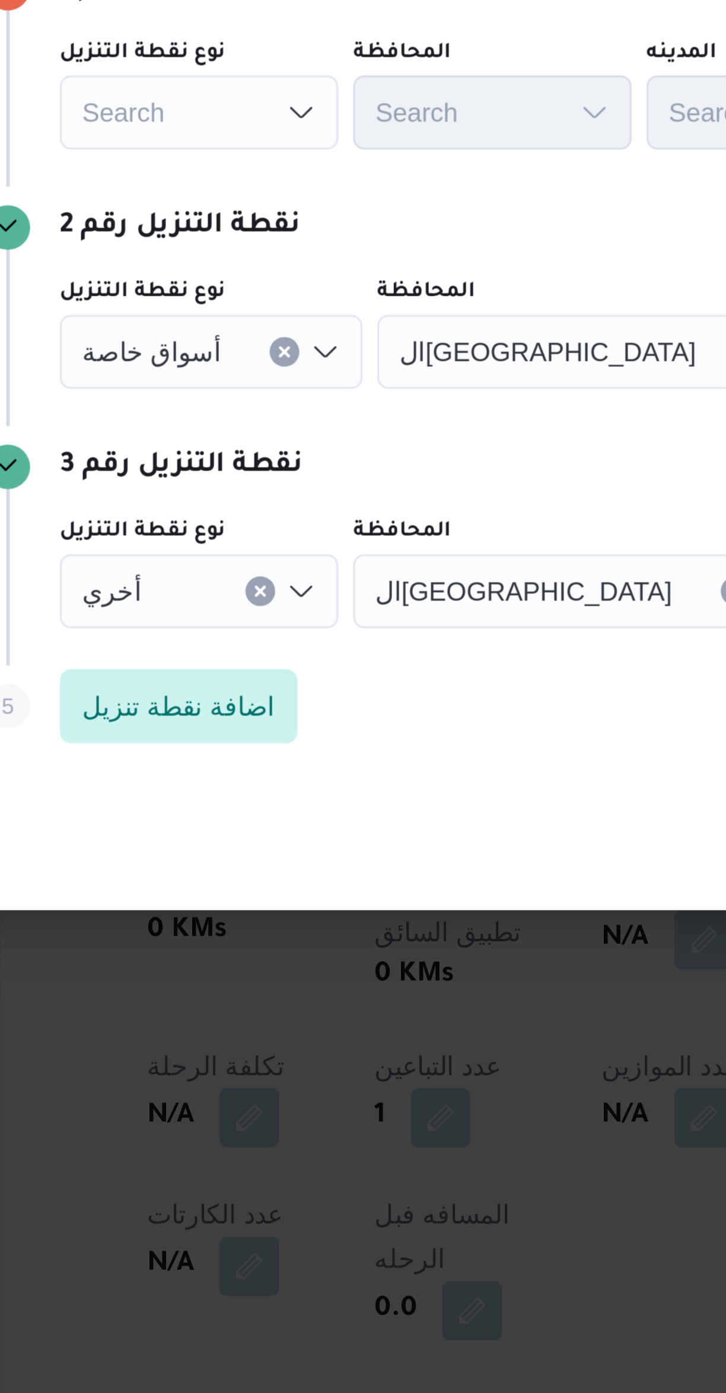
click at [243, 663] on icon "Clear input" at bounding box center [244, 664] width 3 height 3
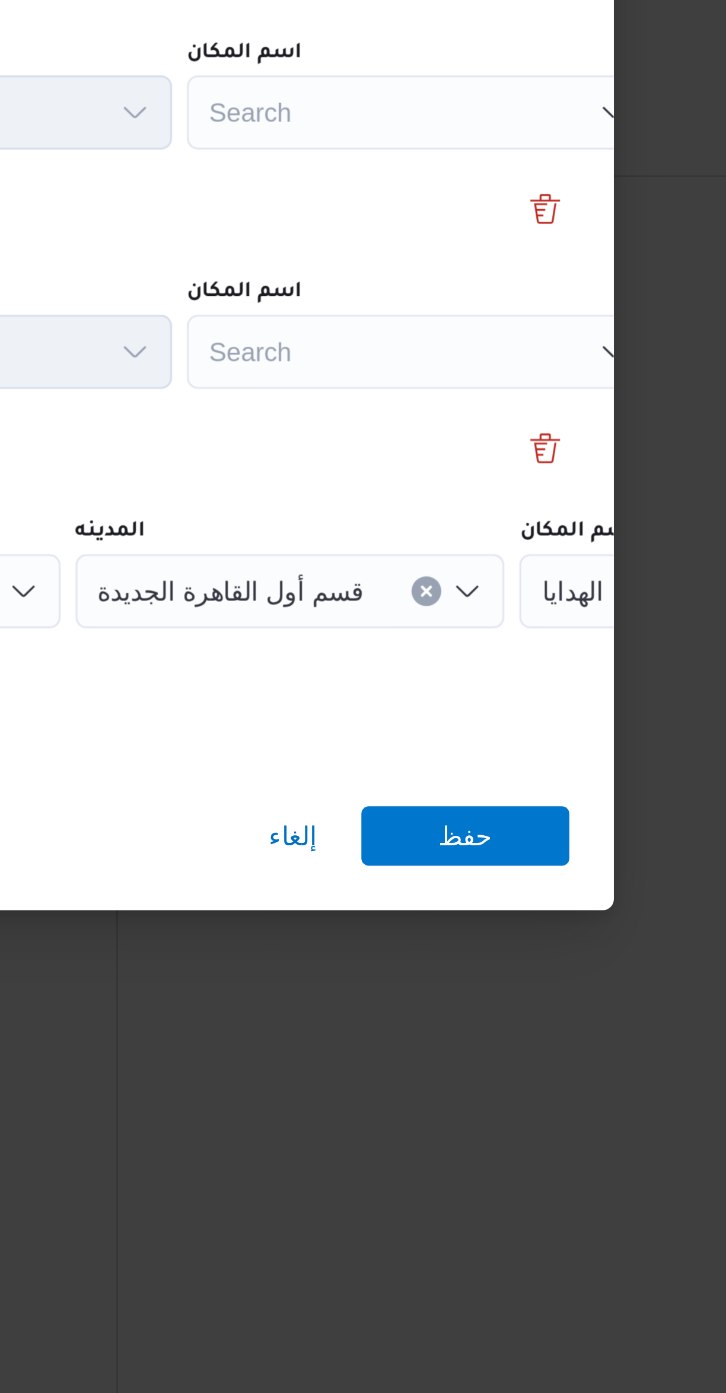
click at [479, 585] on div "Search" at bounding box center [528, 588] width 148 height 24
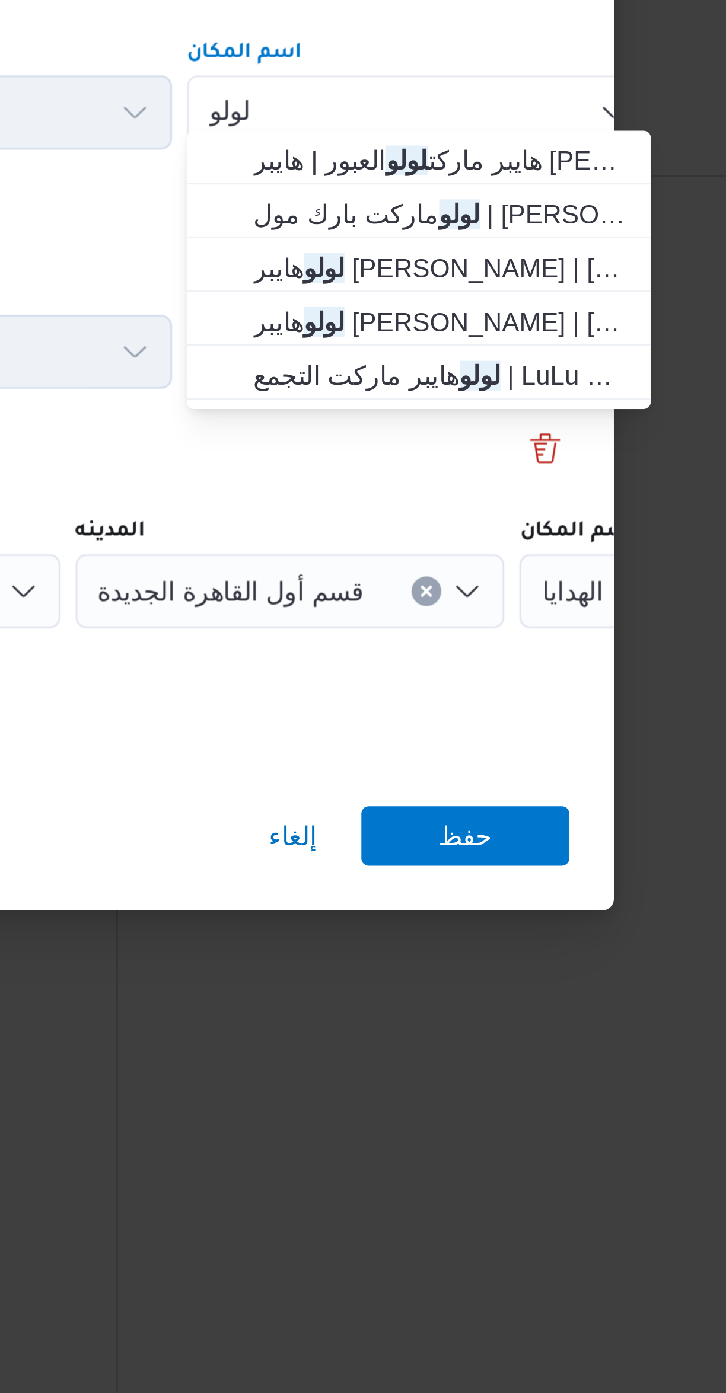
type input "لولو"
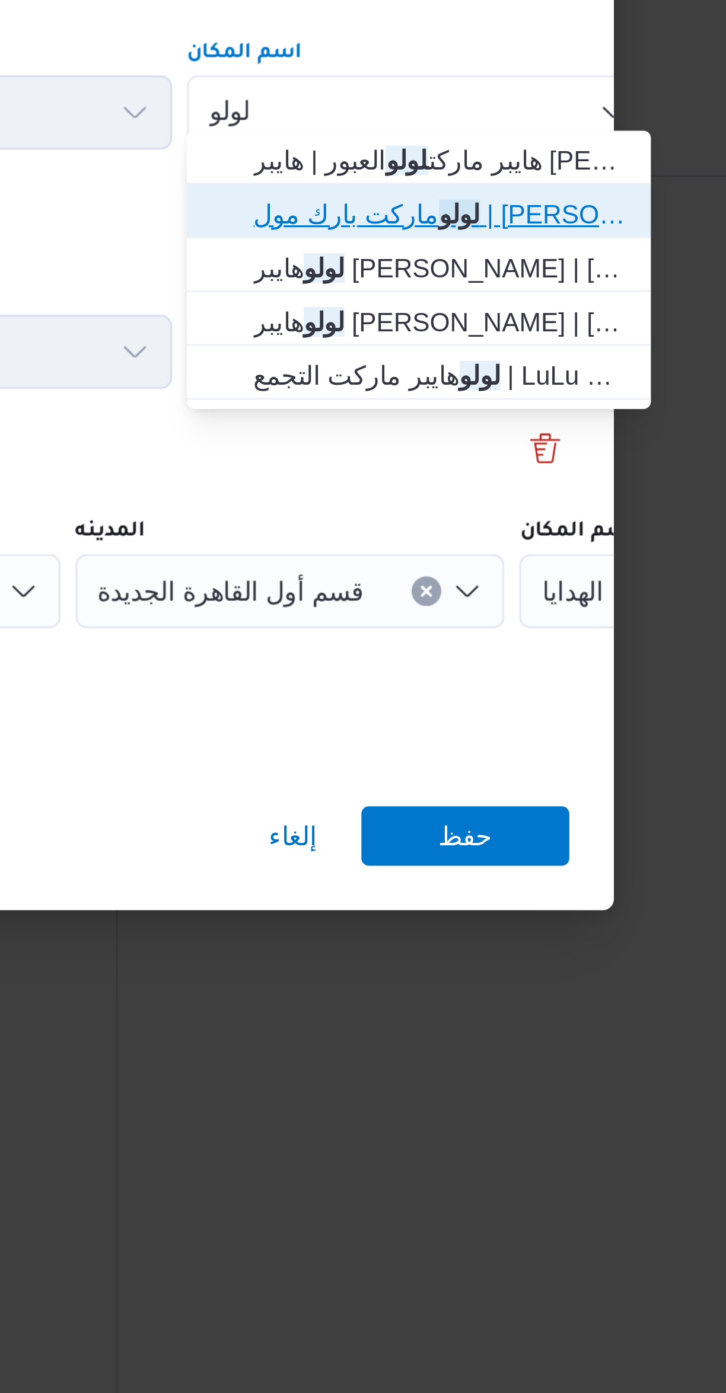
click at [475, 623] on span "لولو ماركت بارك مول | لولو هايبر ماركت بارك مول | التجمع الخامس" at bounding box center [528, 620] width 139 height 19
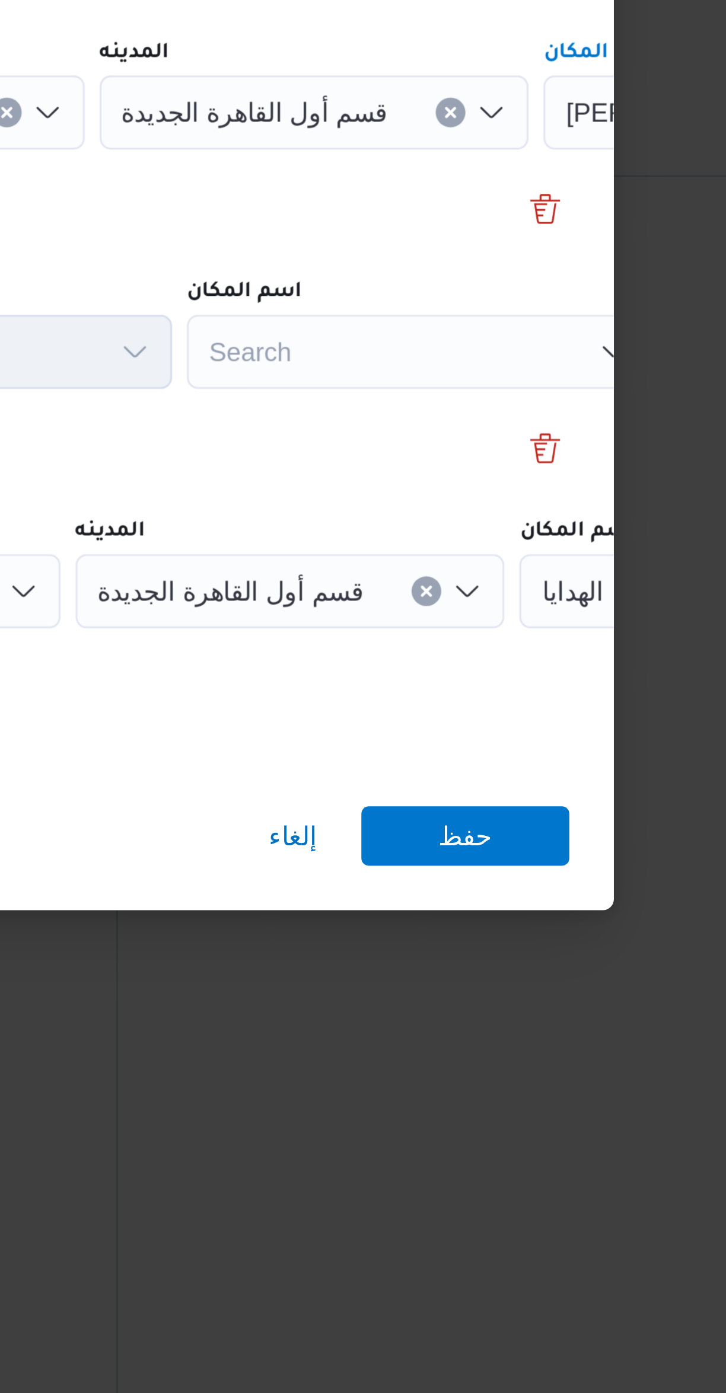
scroll to position [0, 50]
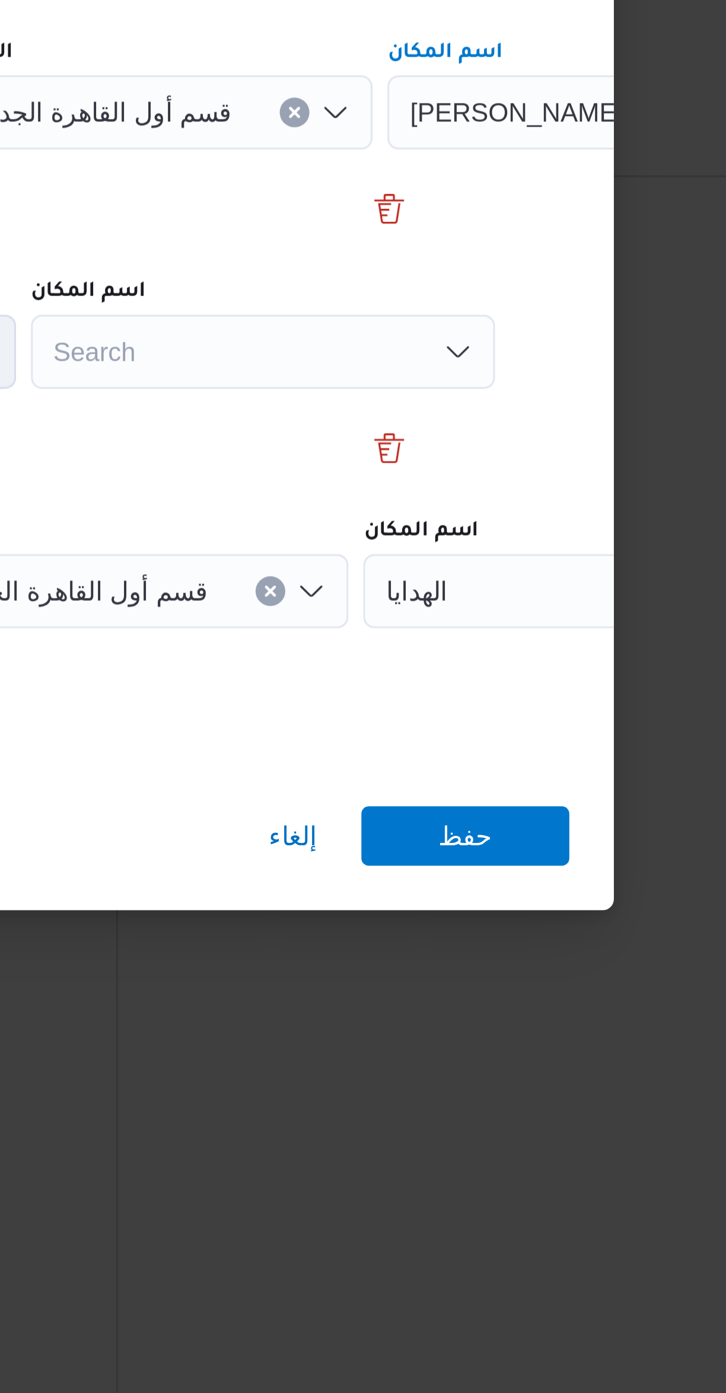
click at [480, 663] on div "Search" at bounding box center [478, 665] width 148 height 24
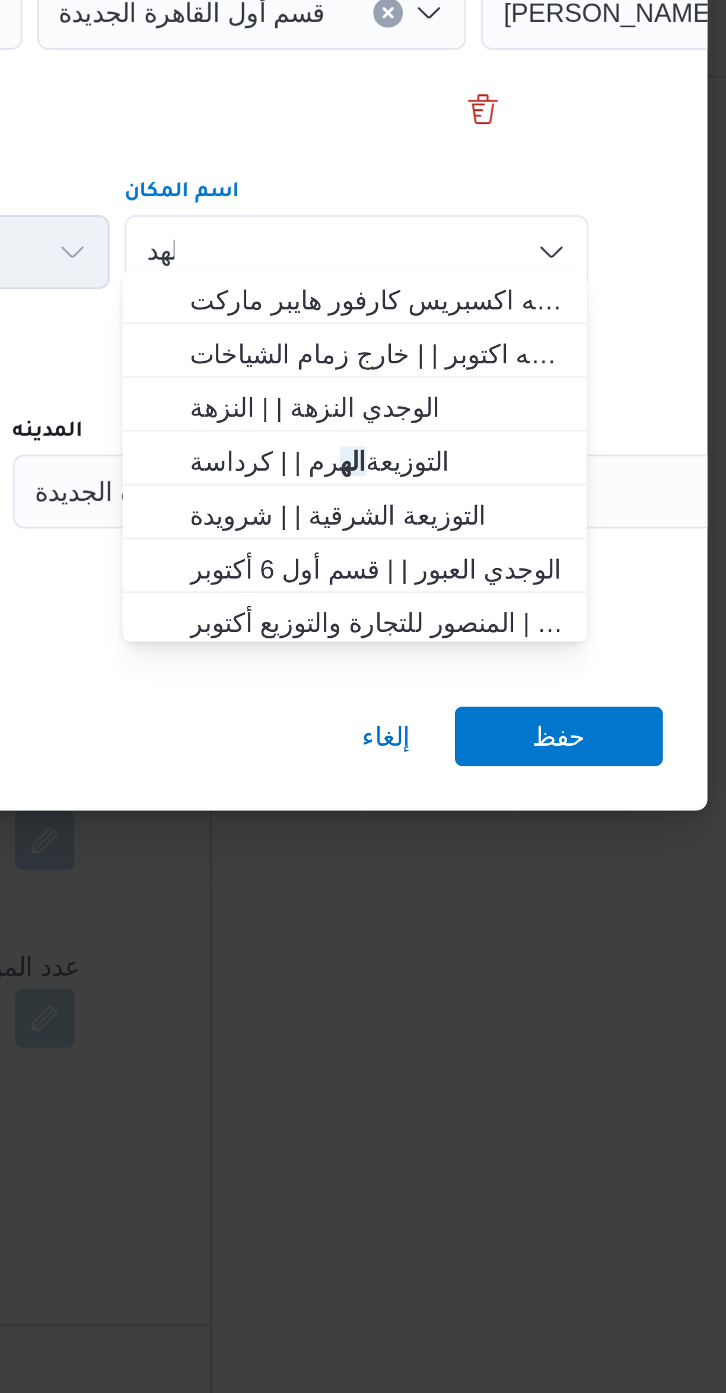
scroll to position [0, 0]
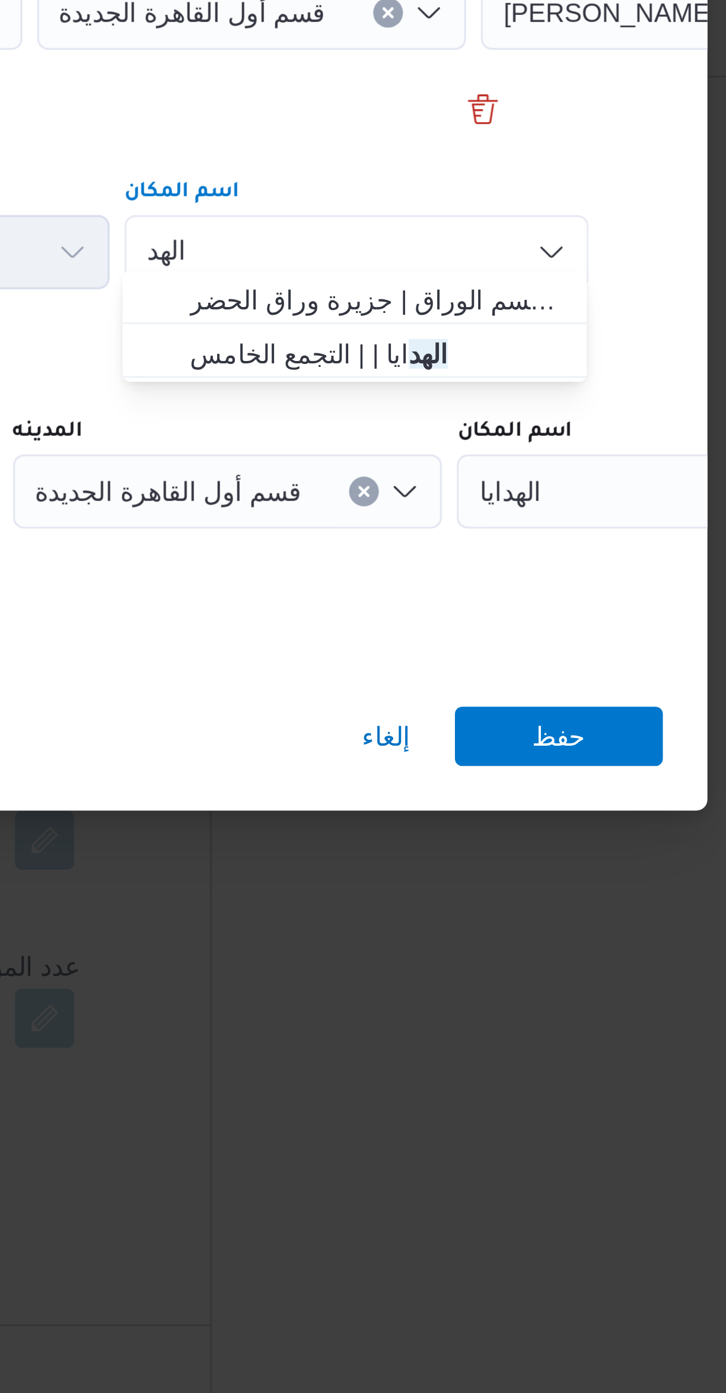
type input "الهد"
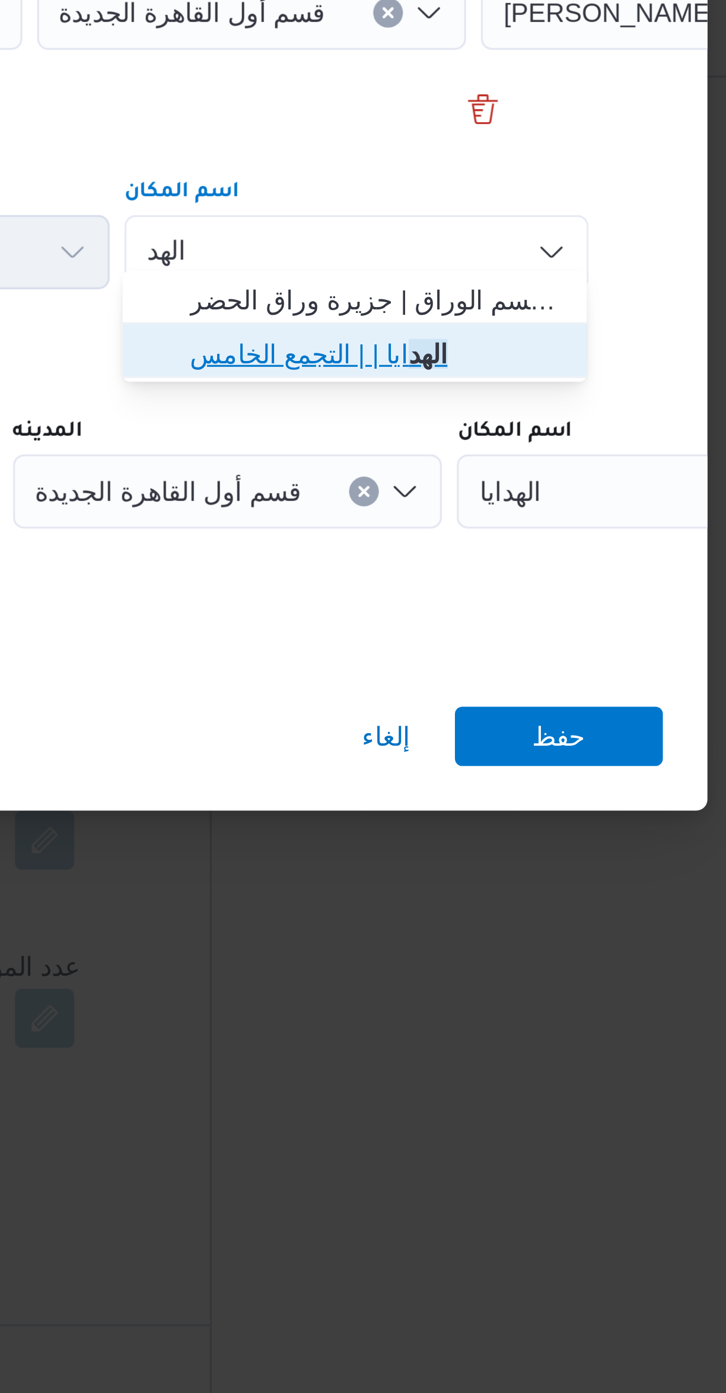
click at [525, 698] on span "الهد ايا | | التجمع الخامس" at bounding box center [485, 697] width 120 height 14
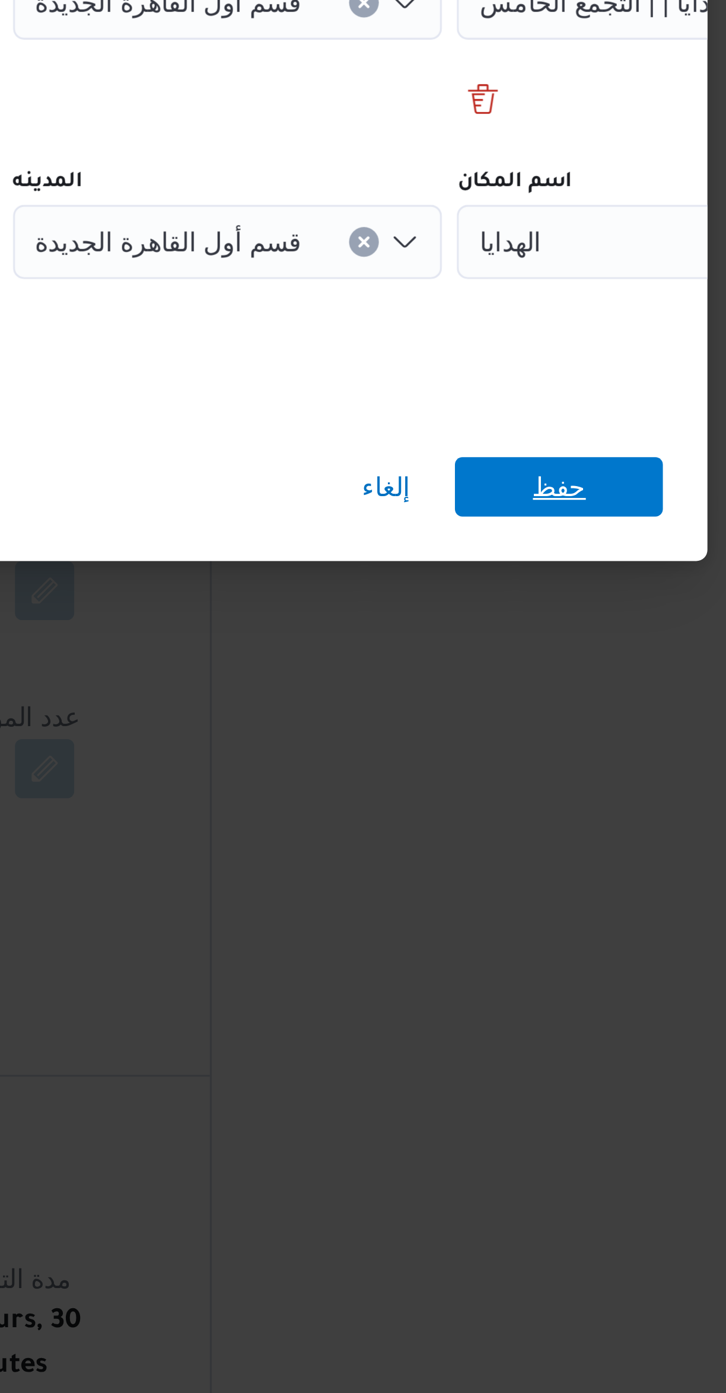
click at [564, 812] on span "حفظ" at bounding box center [543, 819] width 66 height 19
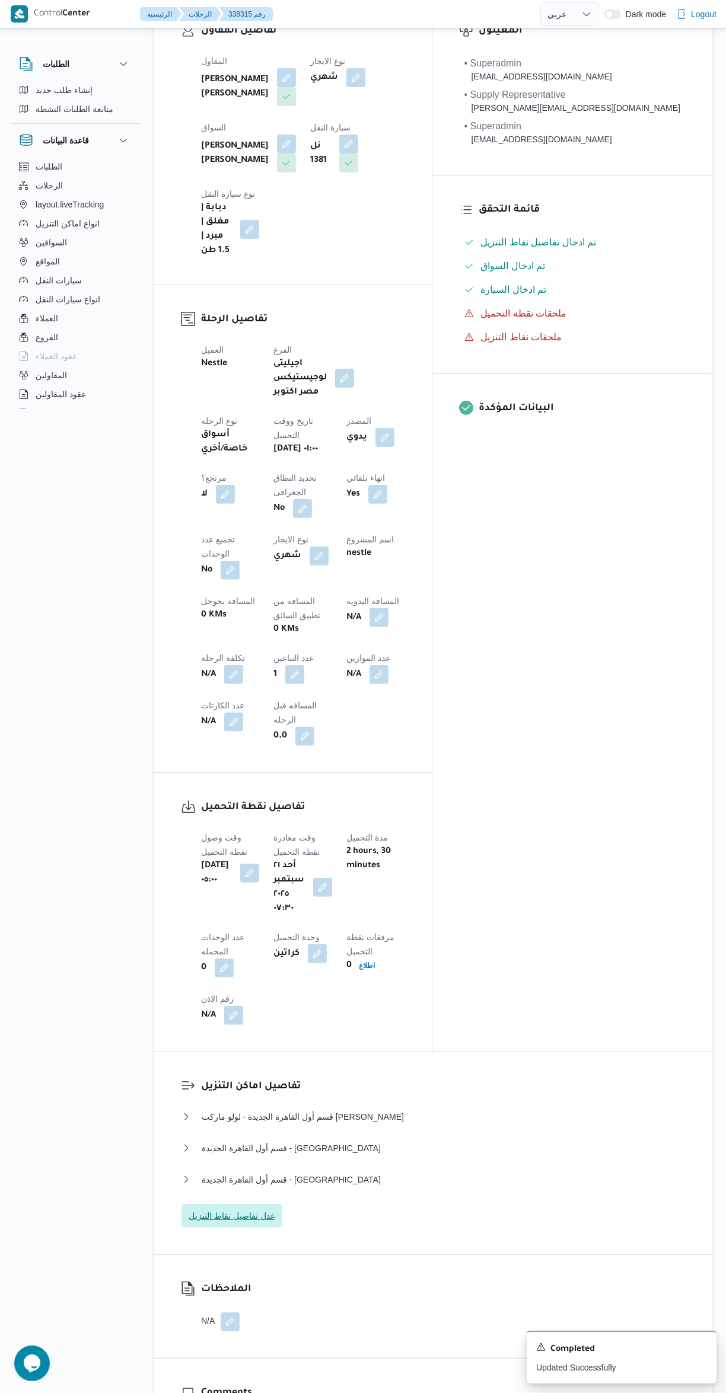
scroll to position [235, 0]
click at [464, 1172] on button "قسم أول القاهرة الجديدة - [GEOGRAPHIC_DATA]" at bounding box center [432, 1179] width 503 height 14
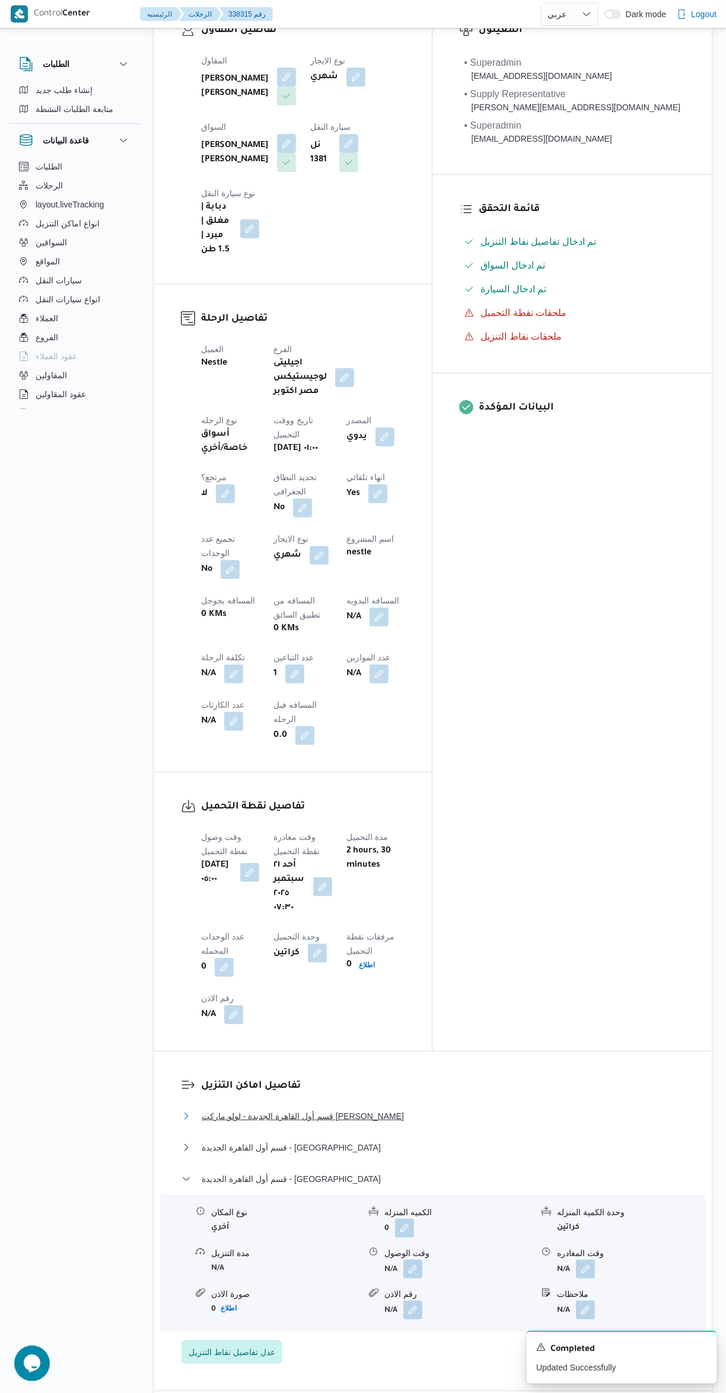
click at [481, 1109] on button "قسم أول القاهرة الجديدة - لولو ماركت [PERSON_NAME]" at bounding box center [432, 1116] width 503 height 14
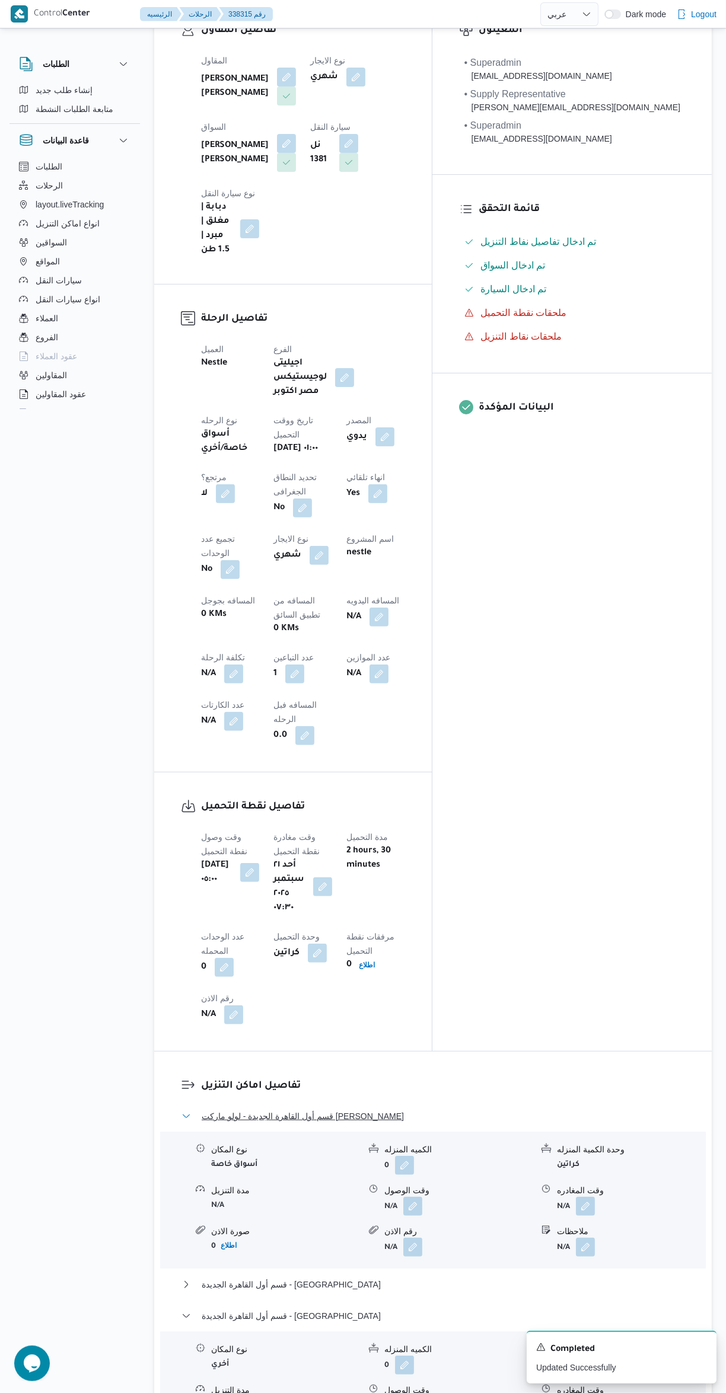
click at [481, 1109] on button "قسم أول القاهرة الجديدة - لولو ماركت [PERSON_NAME]" at bounding box center [432, 1116] width 503 height 14
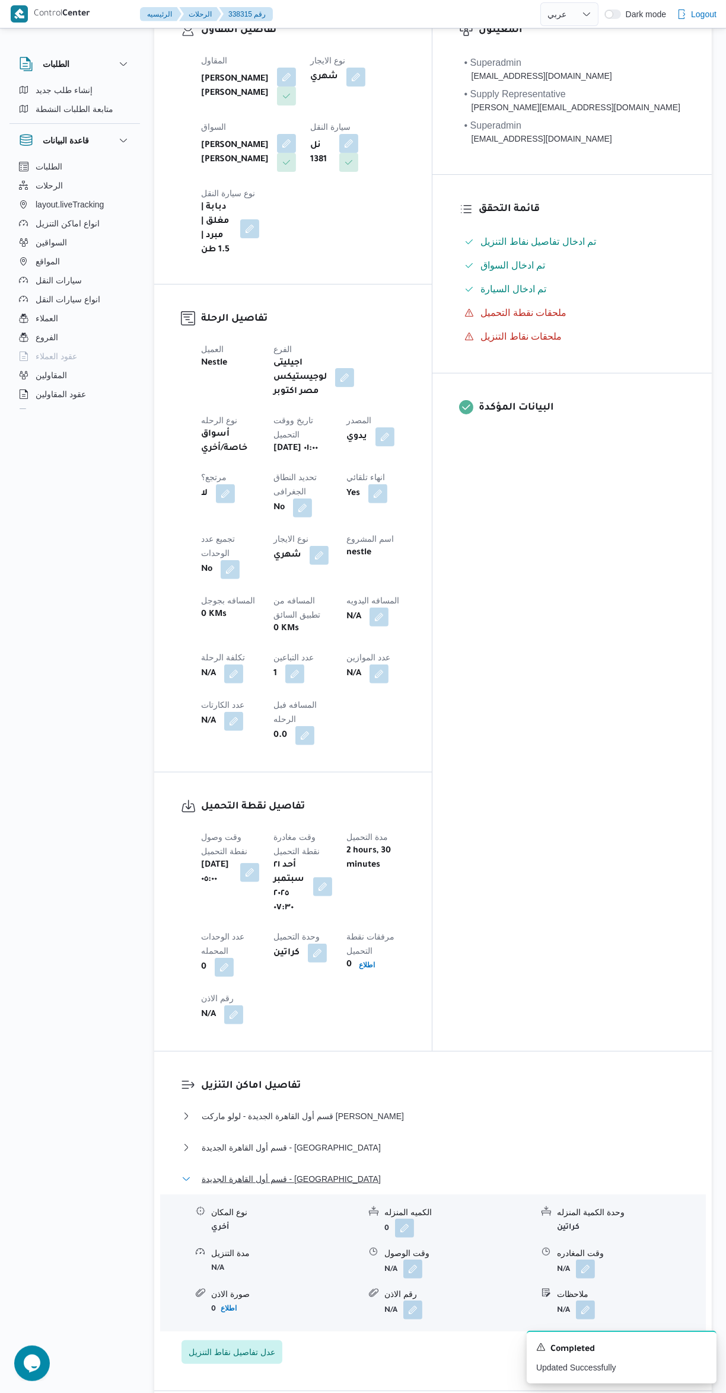
click at [440, 1172] on button "قسم أول القاهرة الجديدة - [GEOGRAPHIC_DATA]" at bounding box center [432, 1179] width 503 height 14
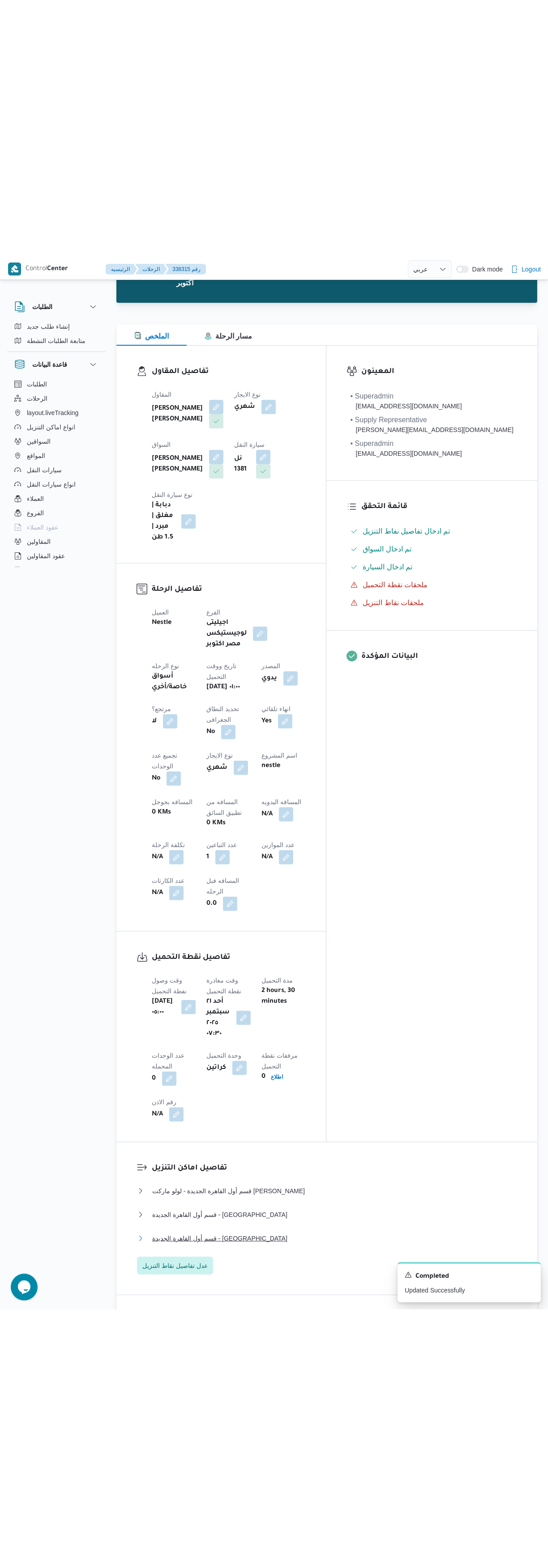
scroll to position [0, 0]
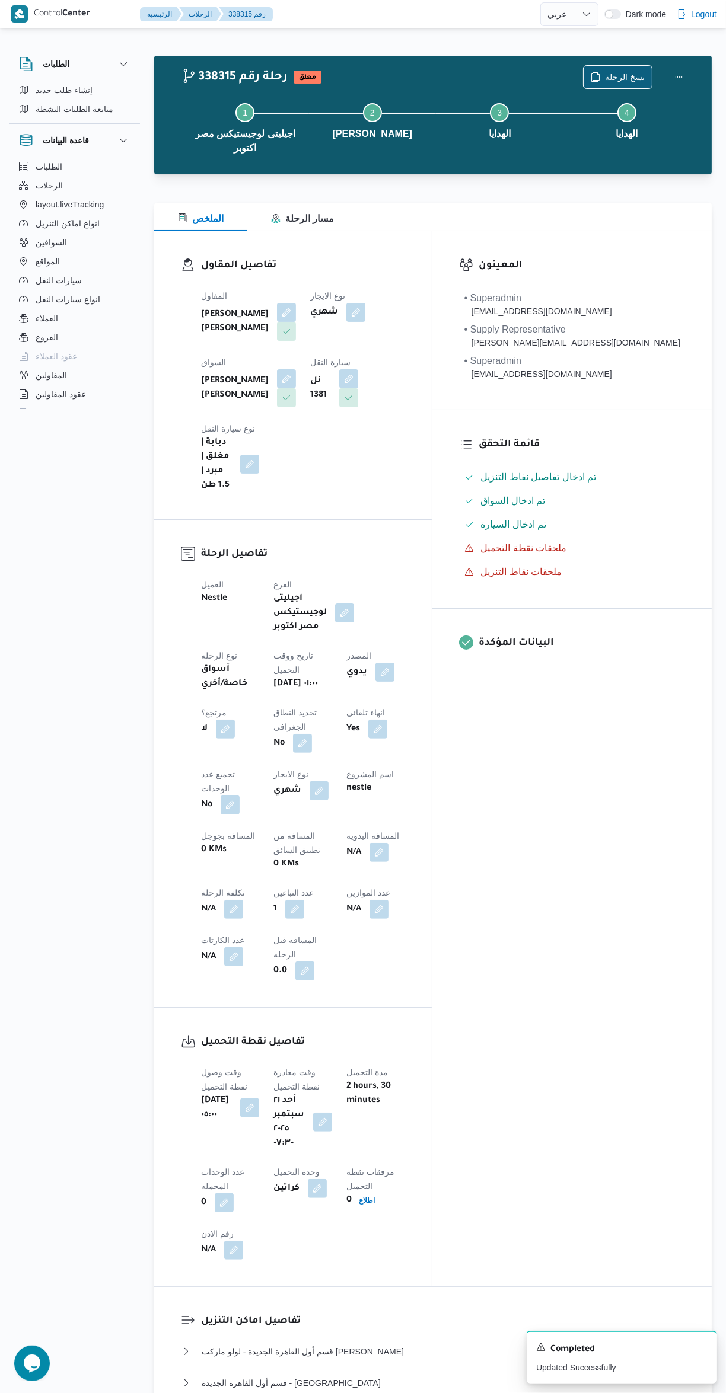
click at [625, 76] on span "نسخ الرحلة" at bounding box center [625, 77] width 40 height 14
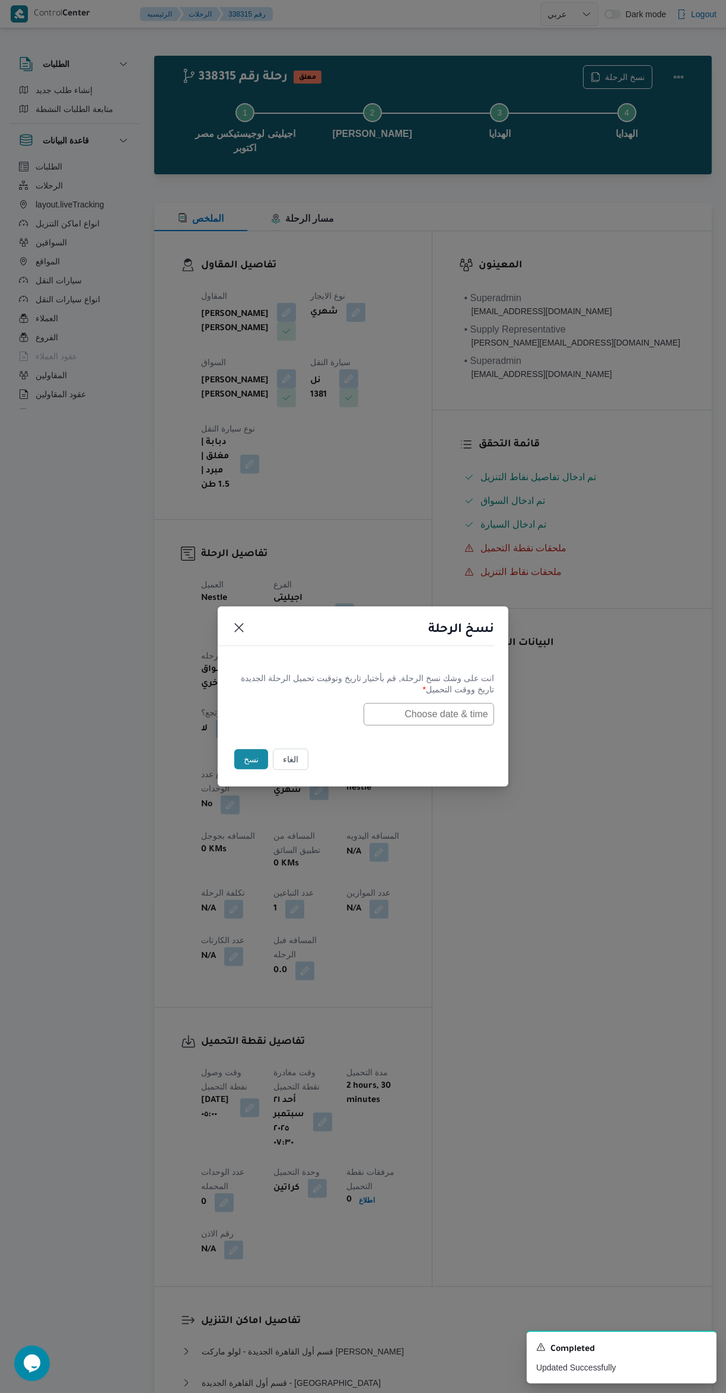
click at [464, 711] on input "text" at bounding box center [428, 714] width 130 height 23
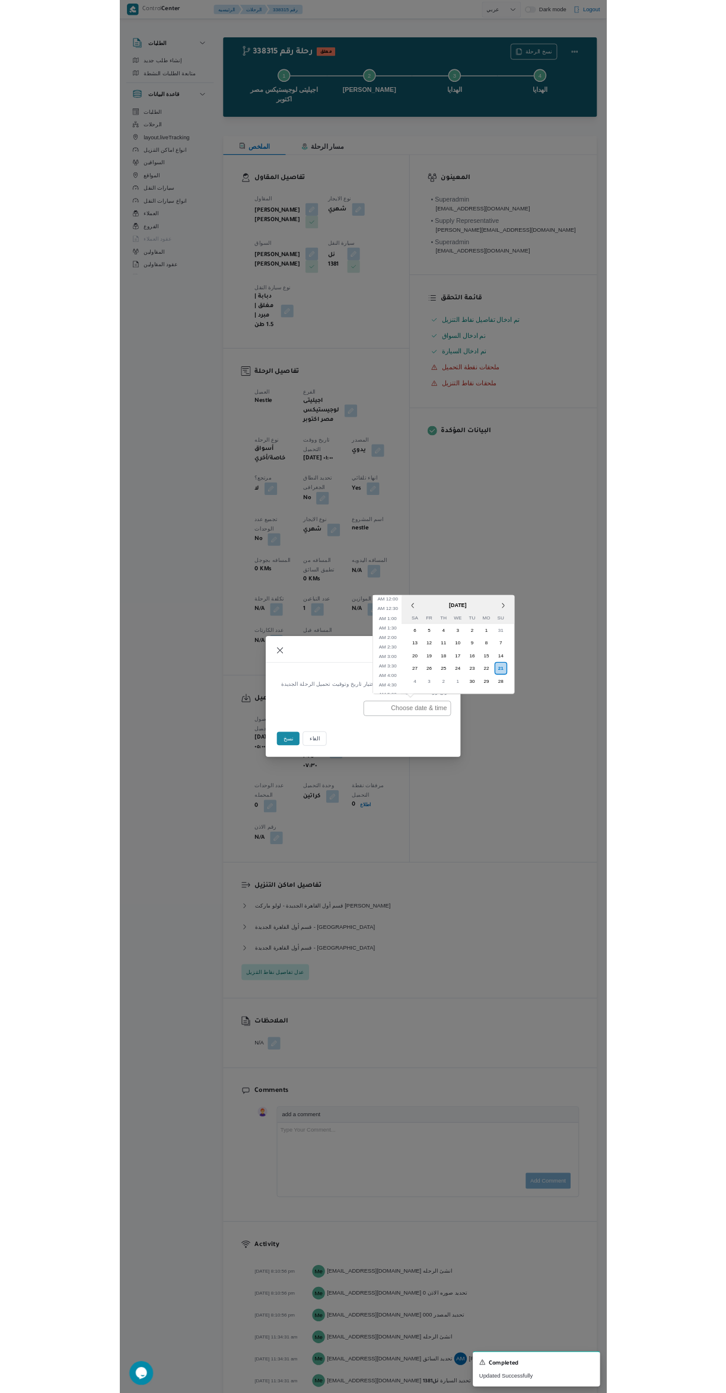
scroll to position [218, 0]
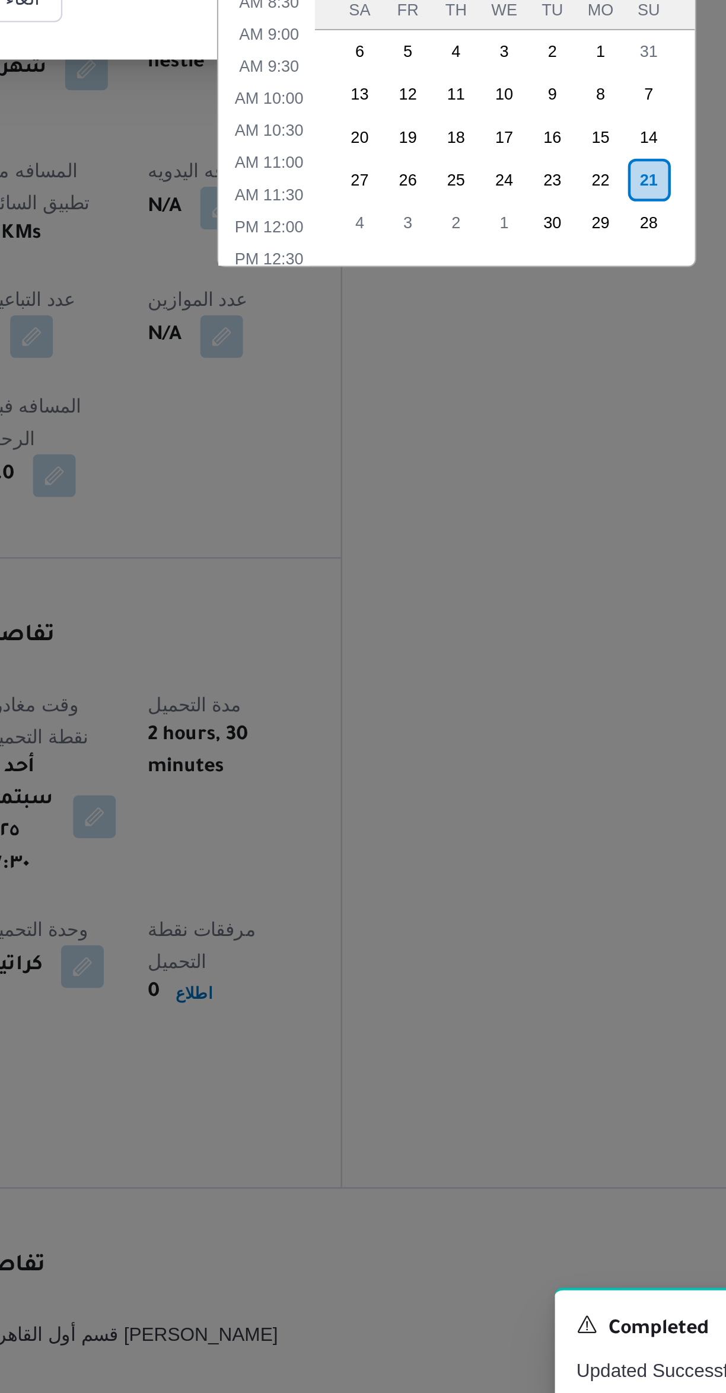
click at [544, 837] on div "22" at bounding box center [546, 840] width 19 height 19
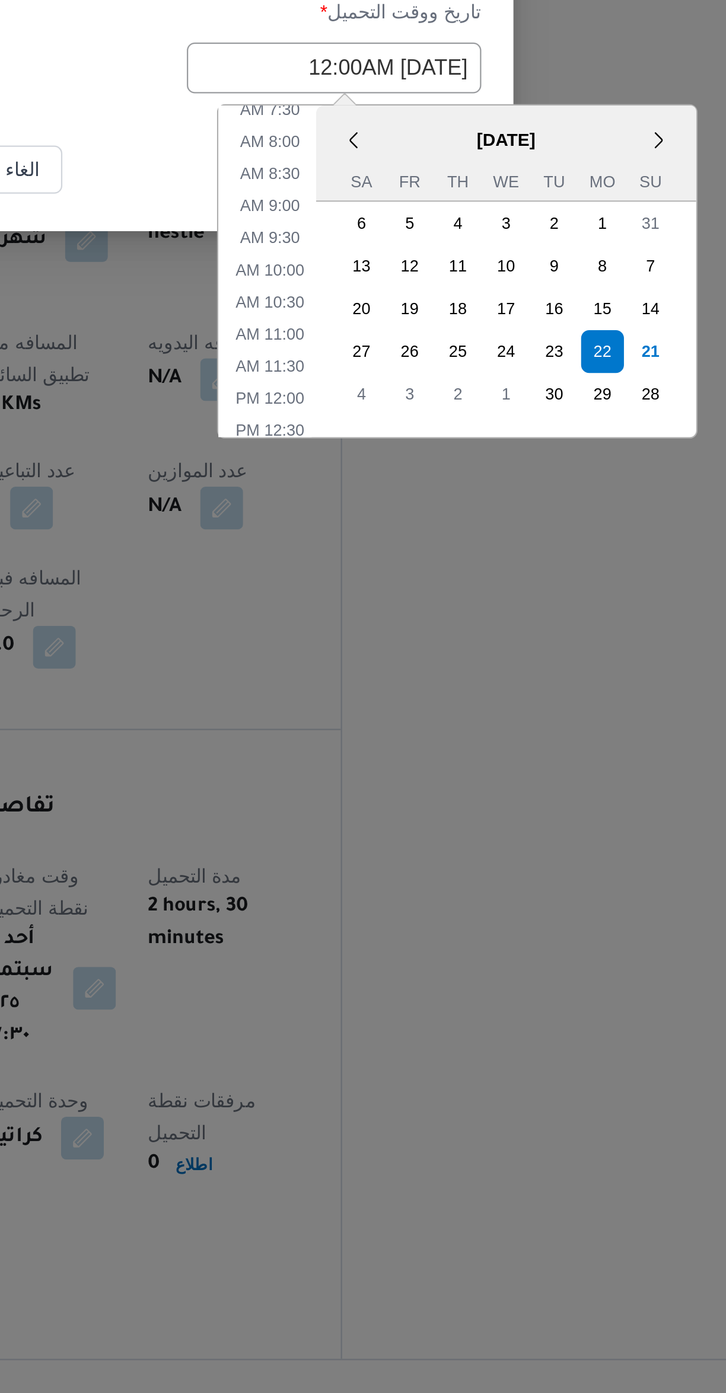
scroll to position [0, 0]
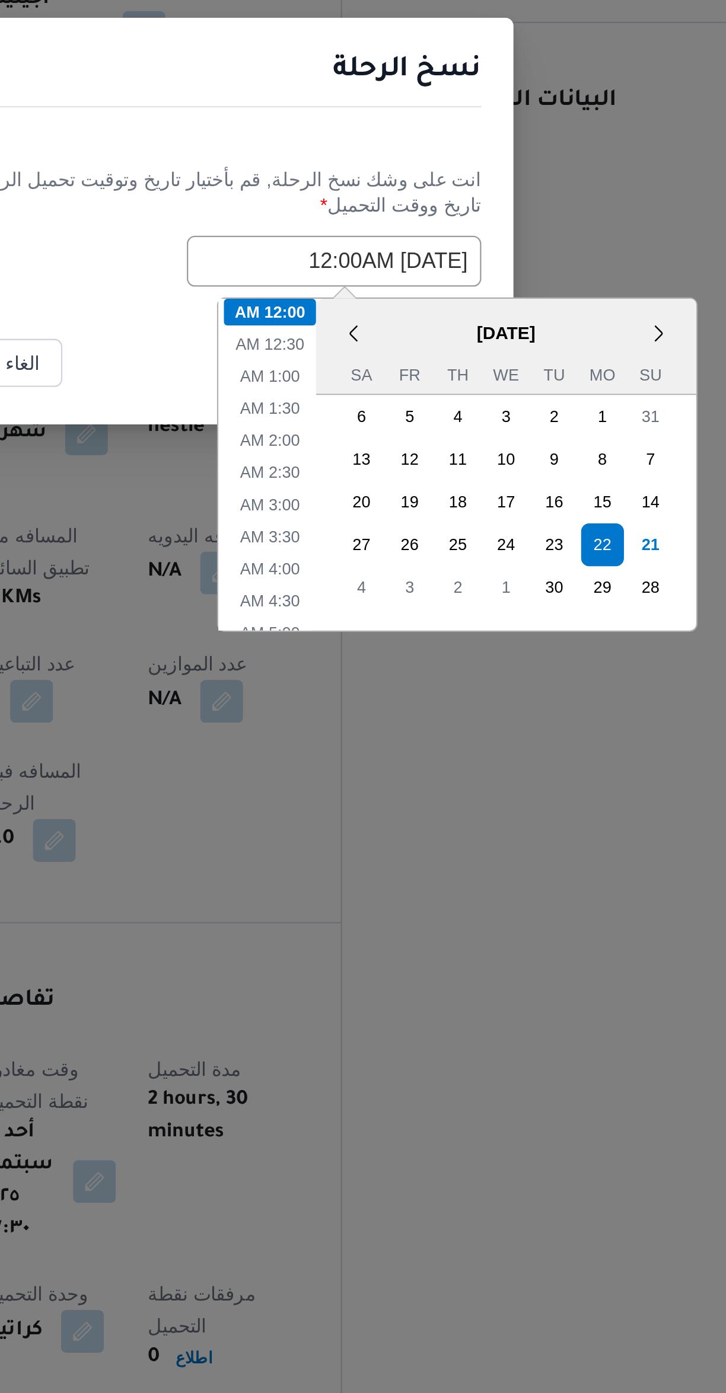
click at [337, 747] on footer "الغاء نسخ" at bounding box center [363, 759] width 262 height 26
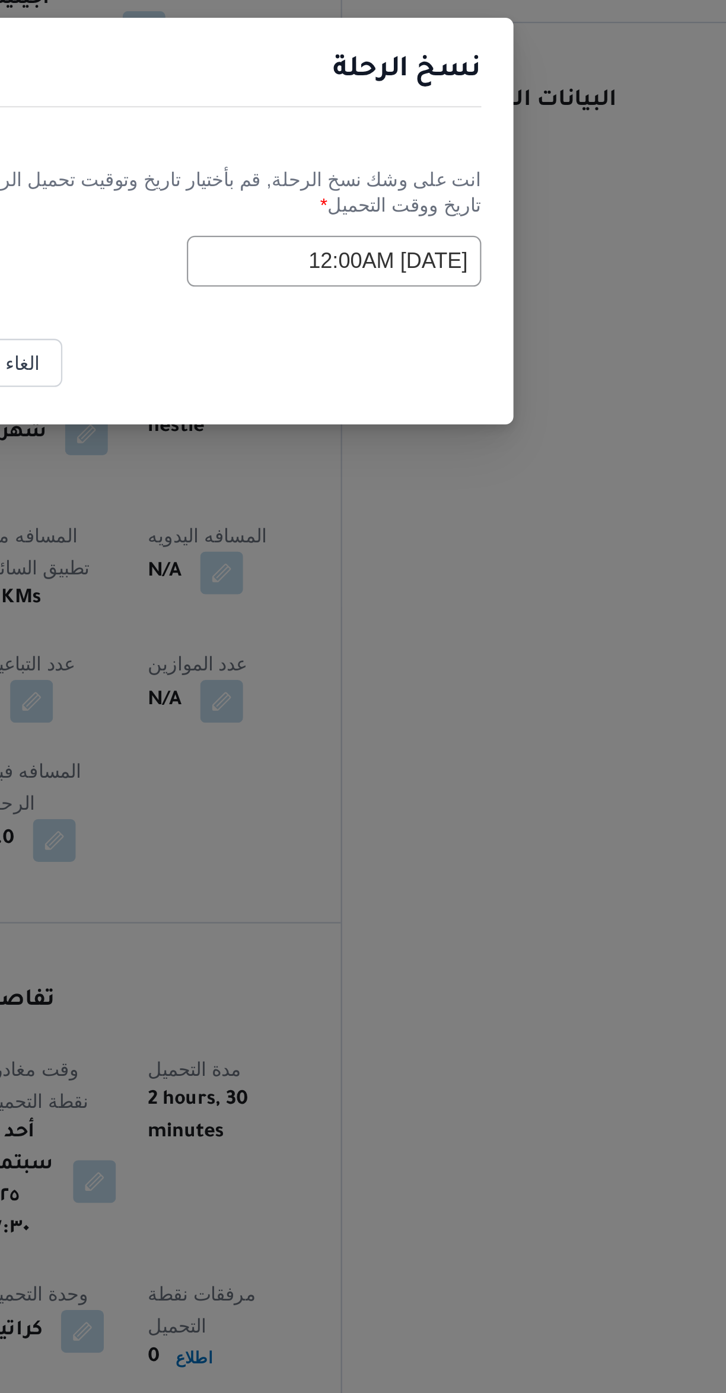
click at [406, 715] on input "22/09/2025 12:00AM" at bounding box center [428, 714] width 130 height 23
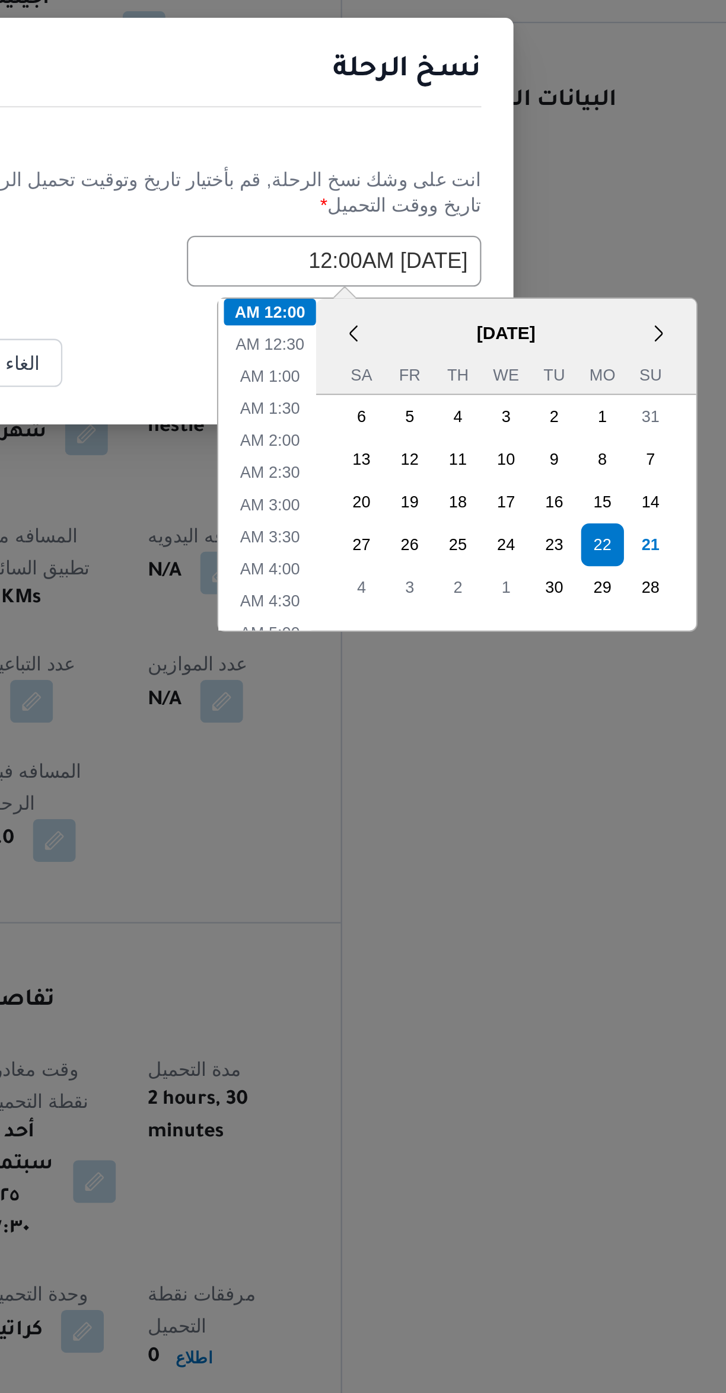
click at [545, 837] on div "22" at bounding box center [547, 840] width 19 height 19
click at [398, 763] on li "1:00 AM" at bounding box center [400, 765] width 36 height 12
type input "22/09/2025 1:00AM"
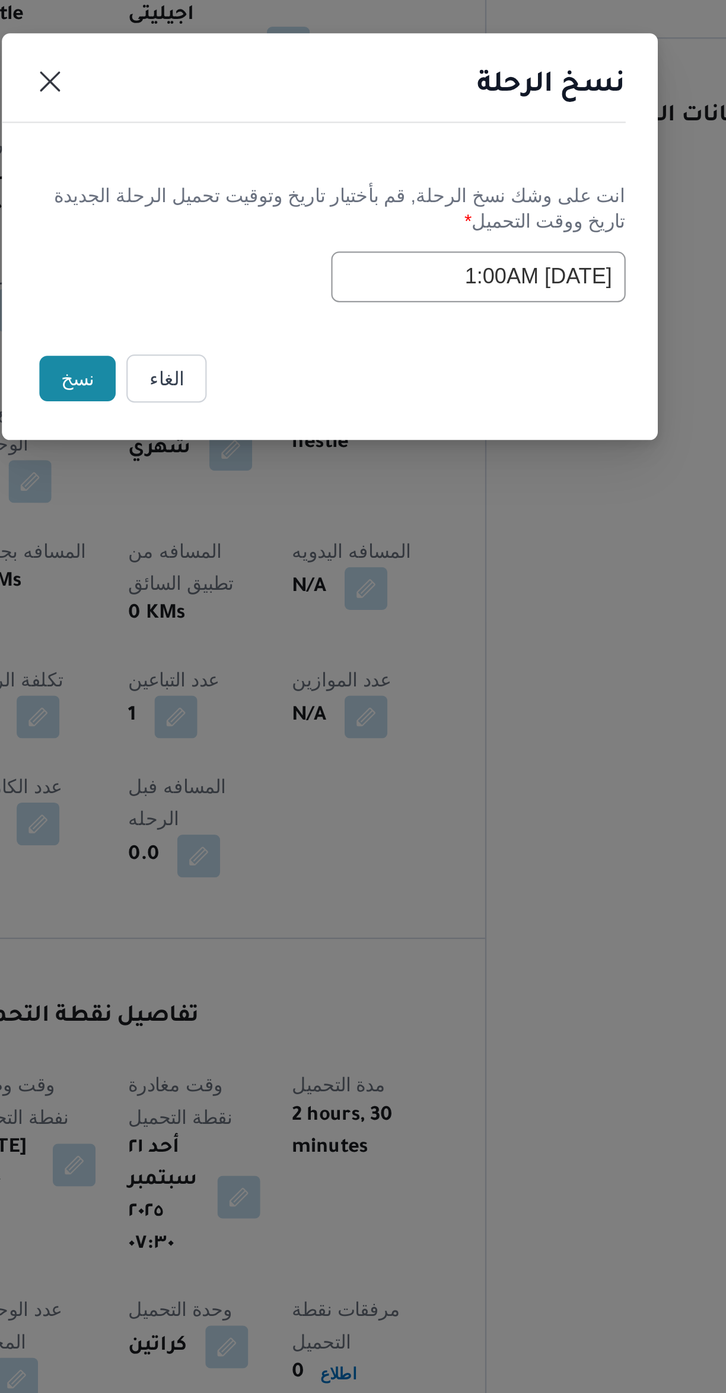
click at [254, 761] on button "نسخ" at bounding box center [251, 759] width 34 height 20
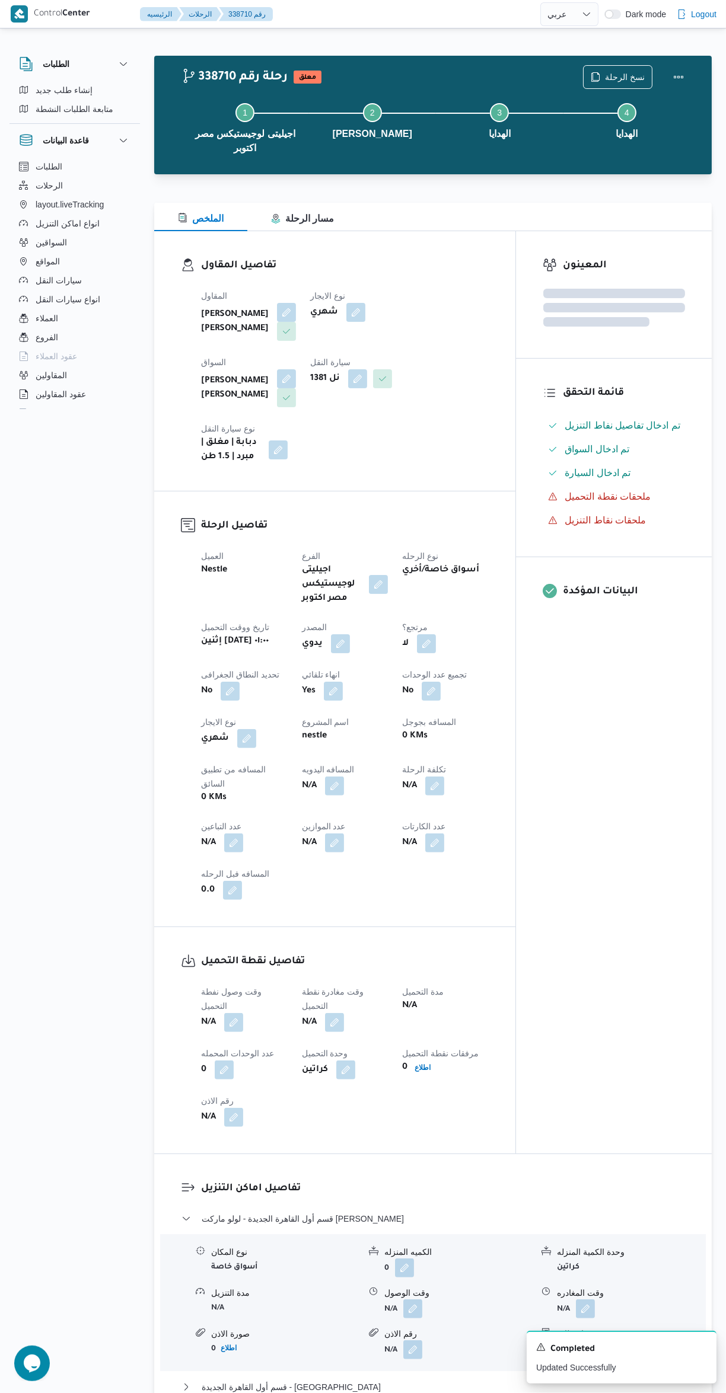
select select "ar"
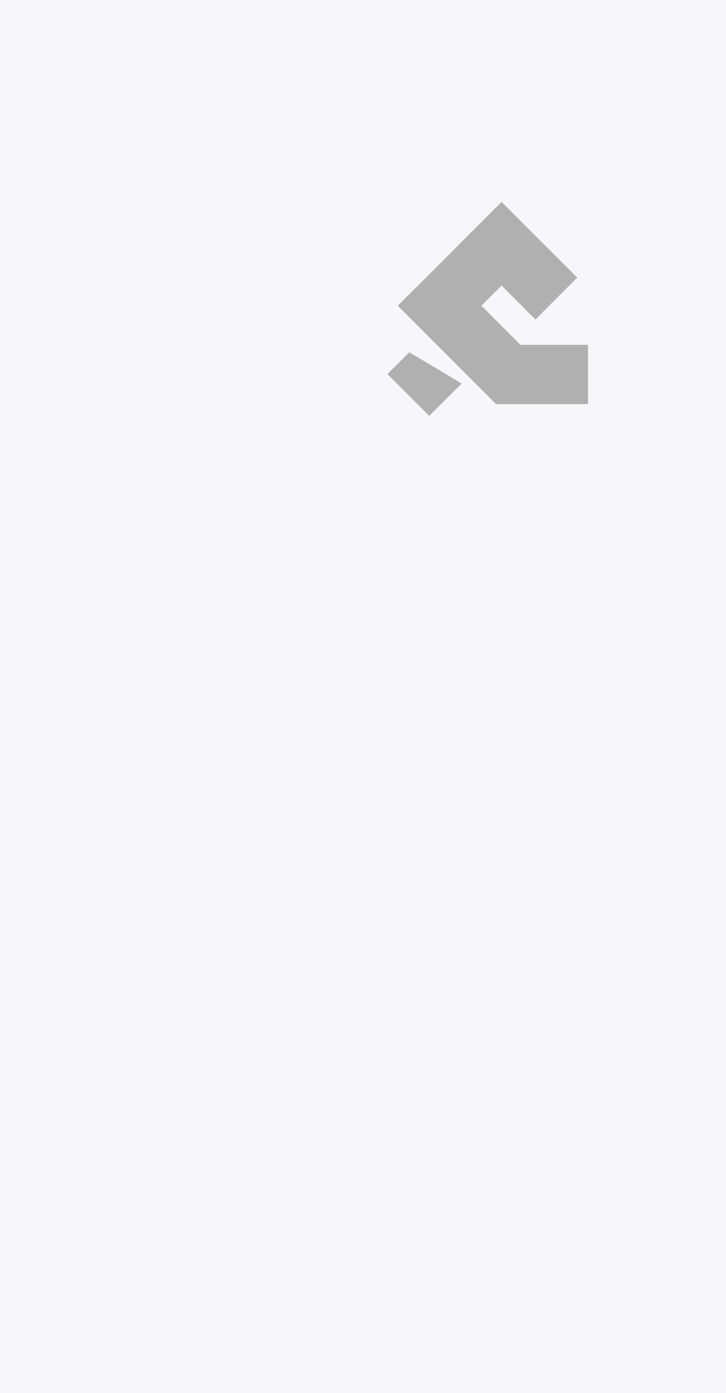
select select "ar"
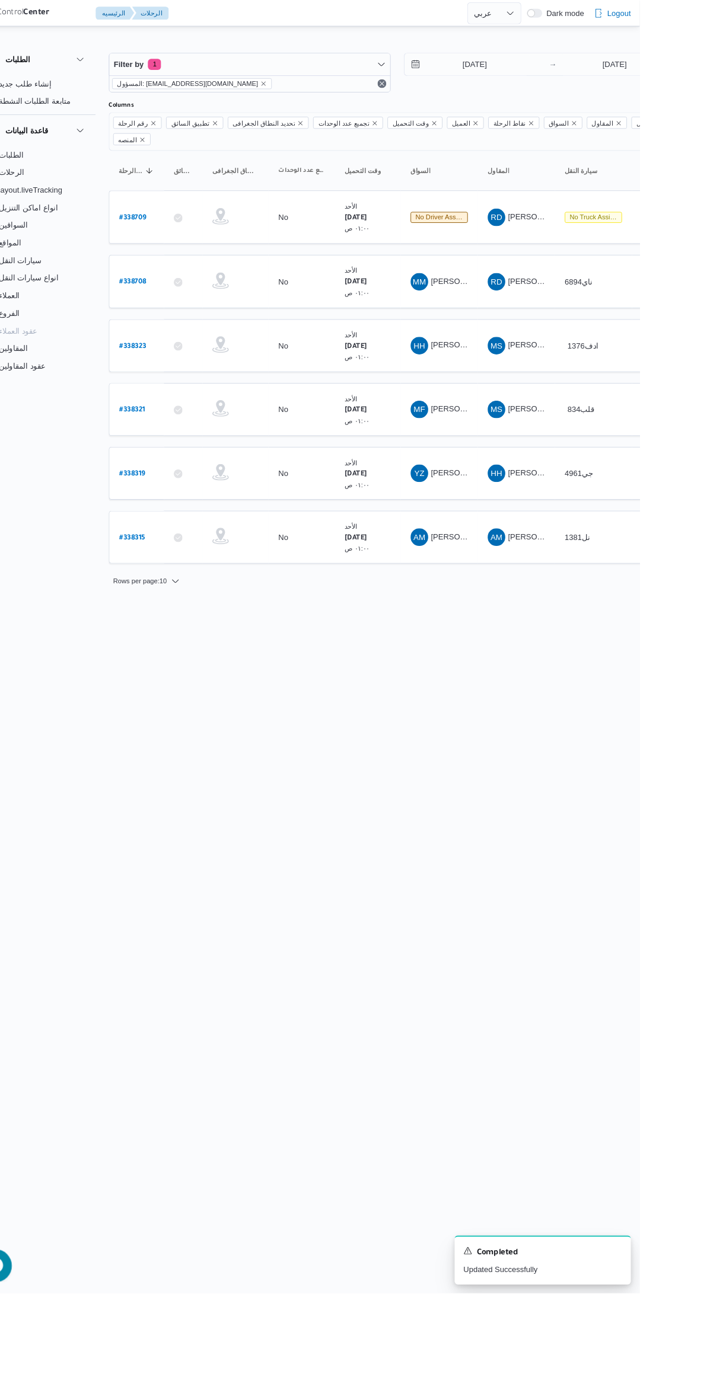
click at [184, 507] on b "# 338319" at bounding box center [179, 511] width 28 height 8
select select "ar"
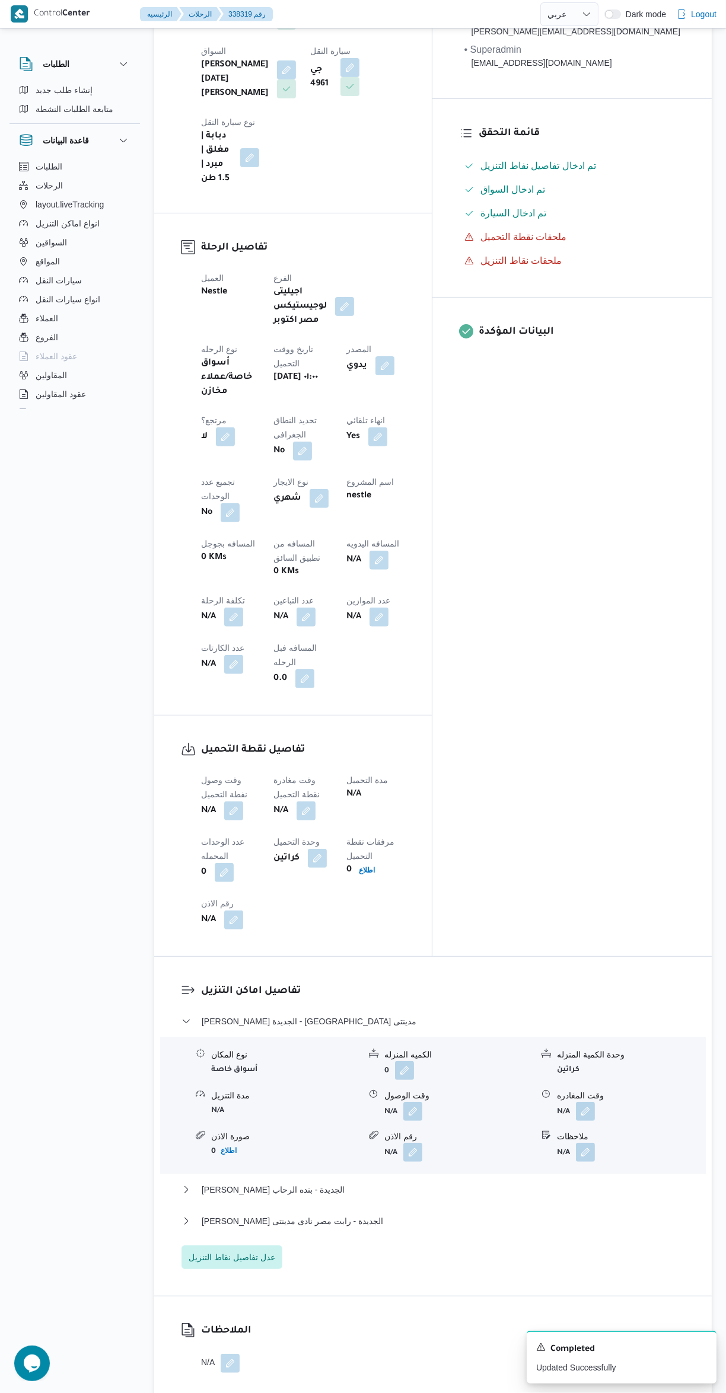
scroll to position [312, 0]
click at [228, 800] on button "button" at bounding box center [233, 809] width 19 height 19
click at [197, 676] on input "وقت وصول نفطة التحميل" at bounding box center [203, 677] width 135 height 24
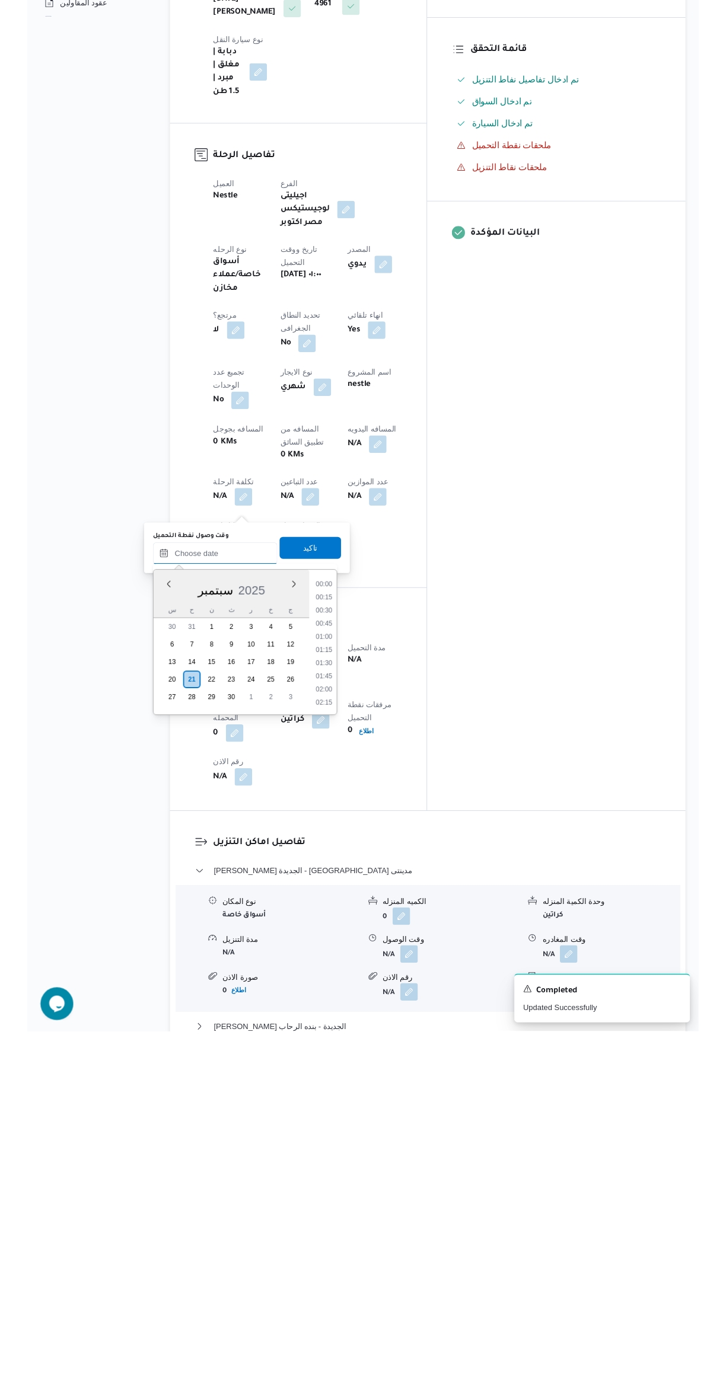
scroll to position [512, 0]
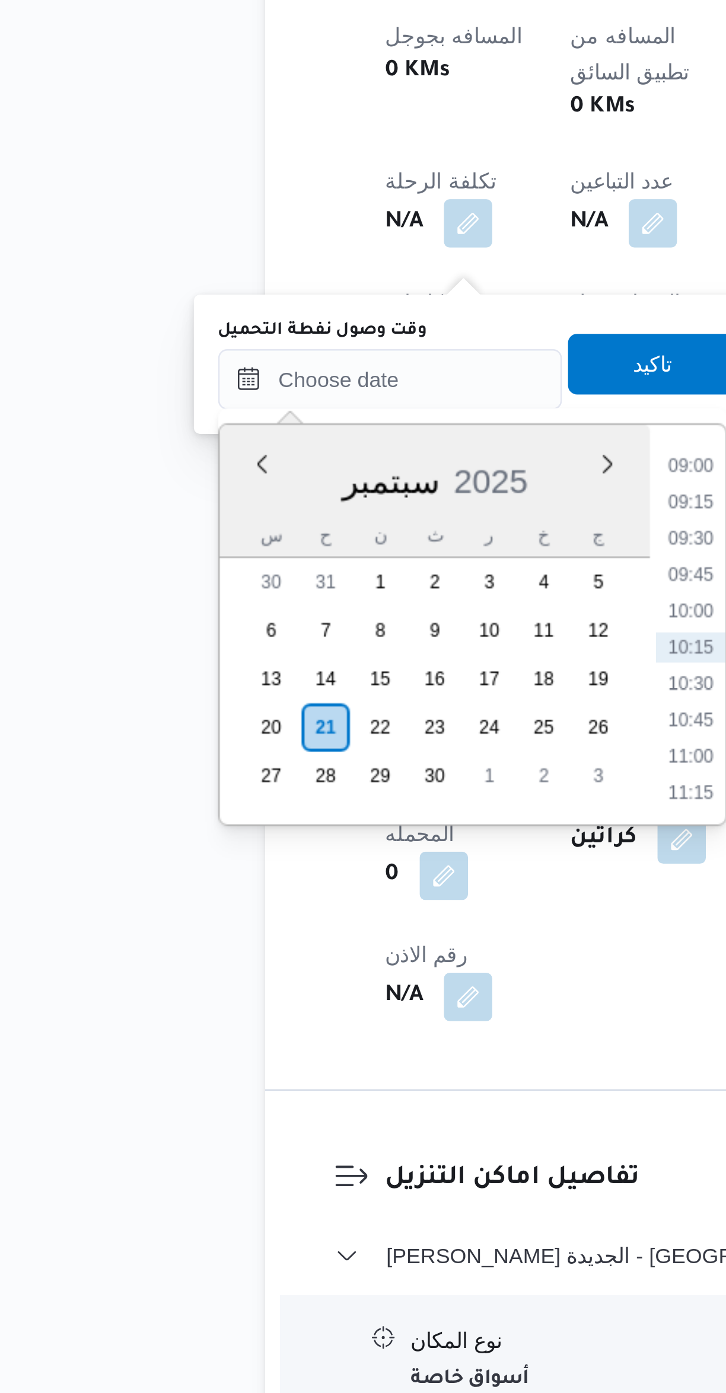
click at [315, 1022] on li "09:00" at bounding box center [320, 1023] width 27 height 12
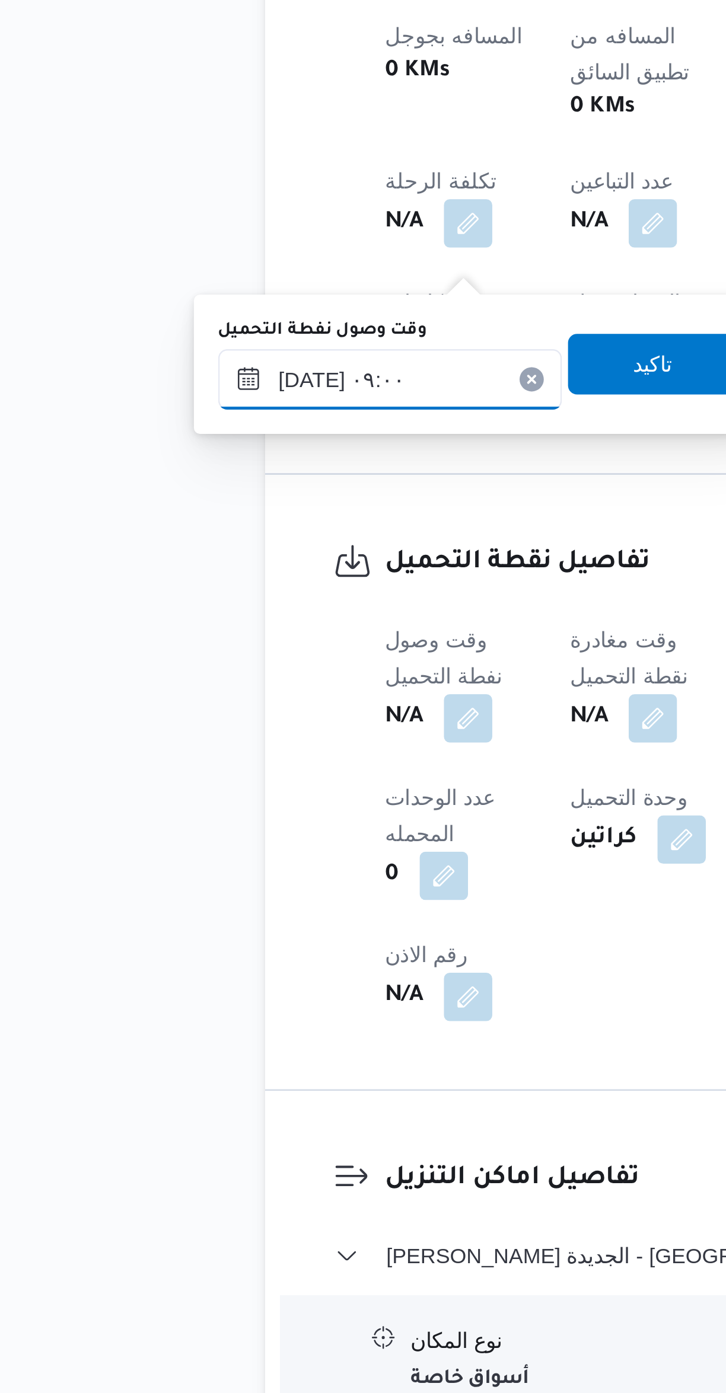
click at [215, 988] on input "٢١/٠٩/٢٠٢٥ ٠٩:٠٠" at bounding box center [203, 990] width 135 height 24
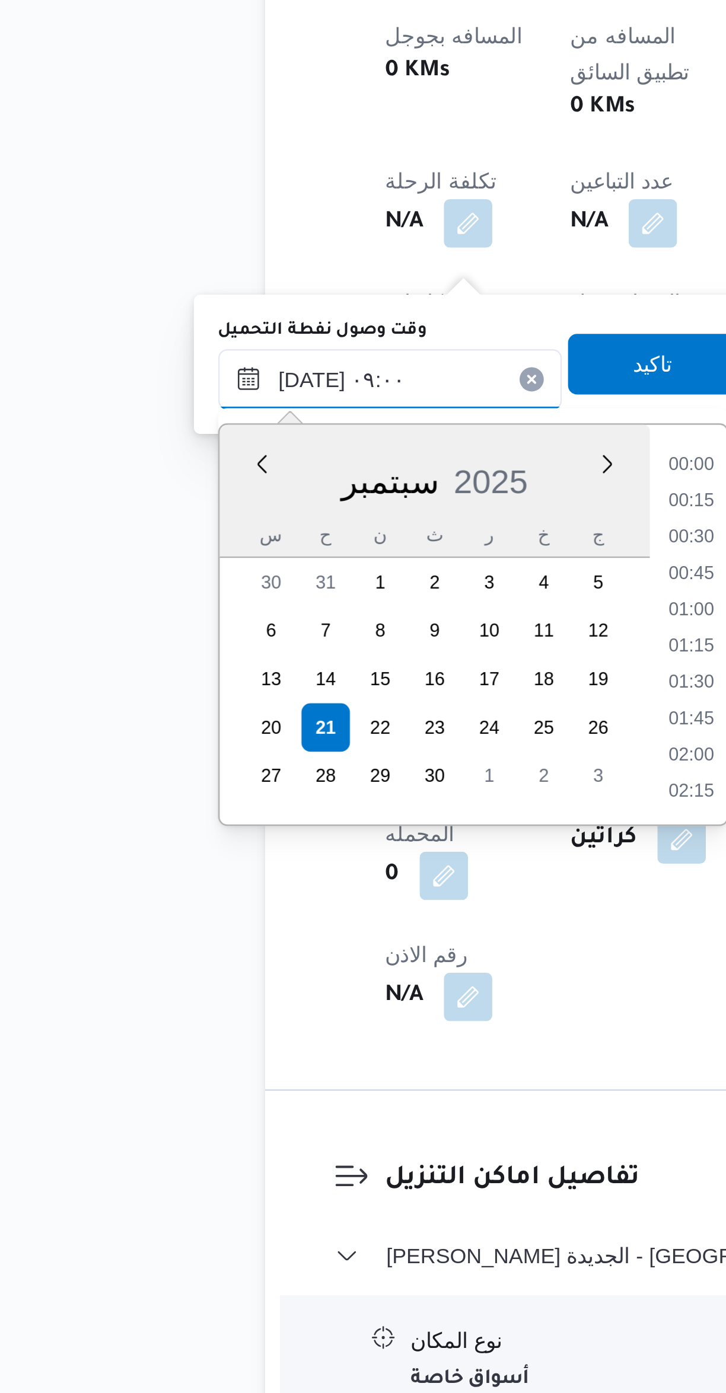
scroll to position [440, 0]
click at [318, 1025] on li "07:45" at bounding box center [320, 1023] width 27 height 12
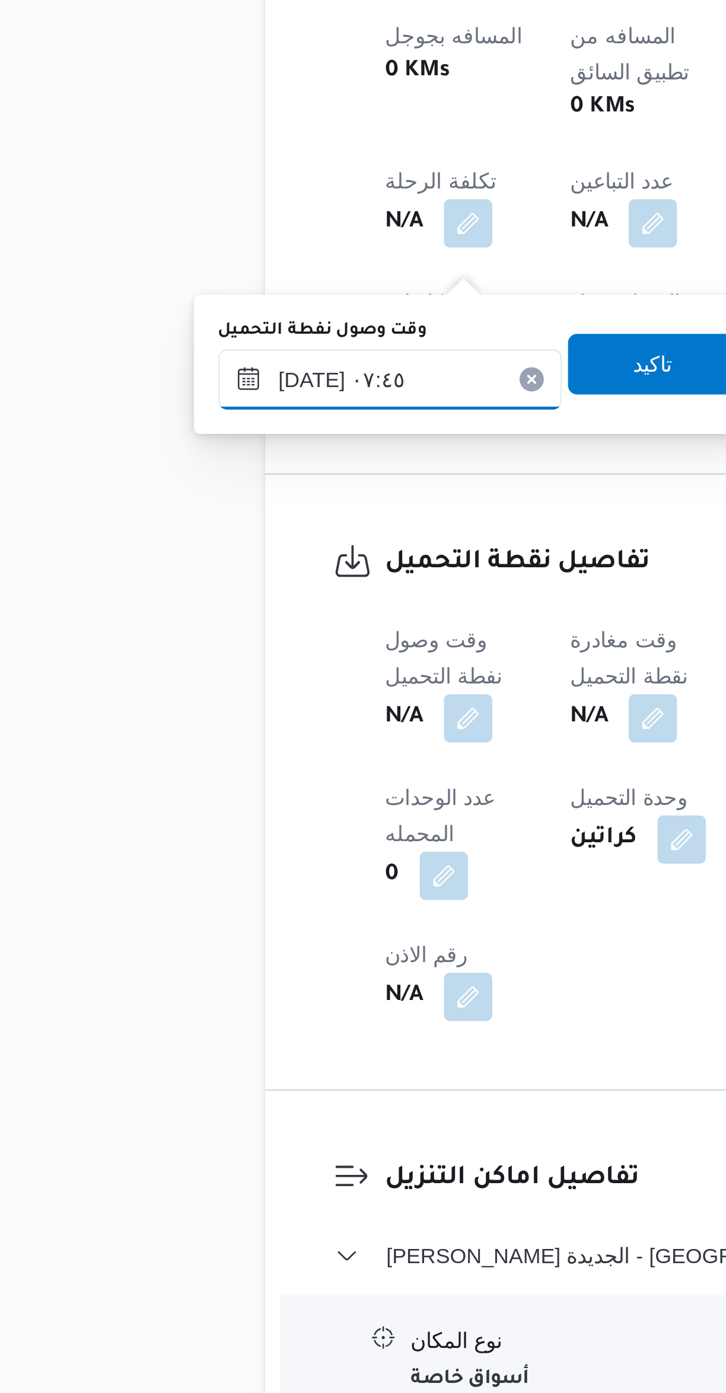
click at [223, 984] on input "٢١/٠٩/٢٠٢٥ ٠٧:٤٥" at bounding box center [203, 990] width 135 height 24
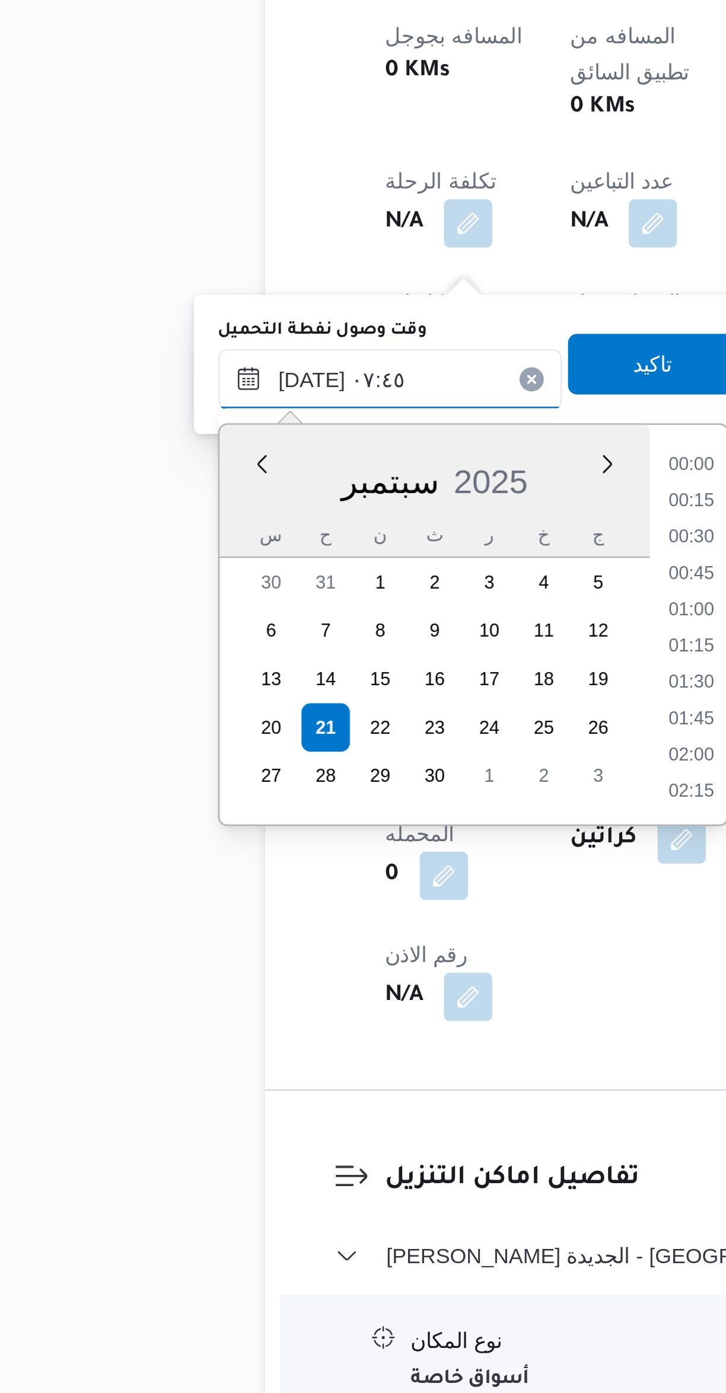
scroll to position [369, 0]
click at [318, 1022] on li "06:30" at bounding box center [320, 1023] width 27 height 12
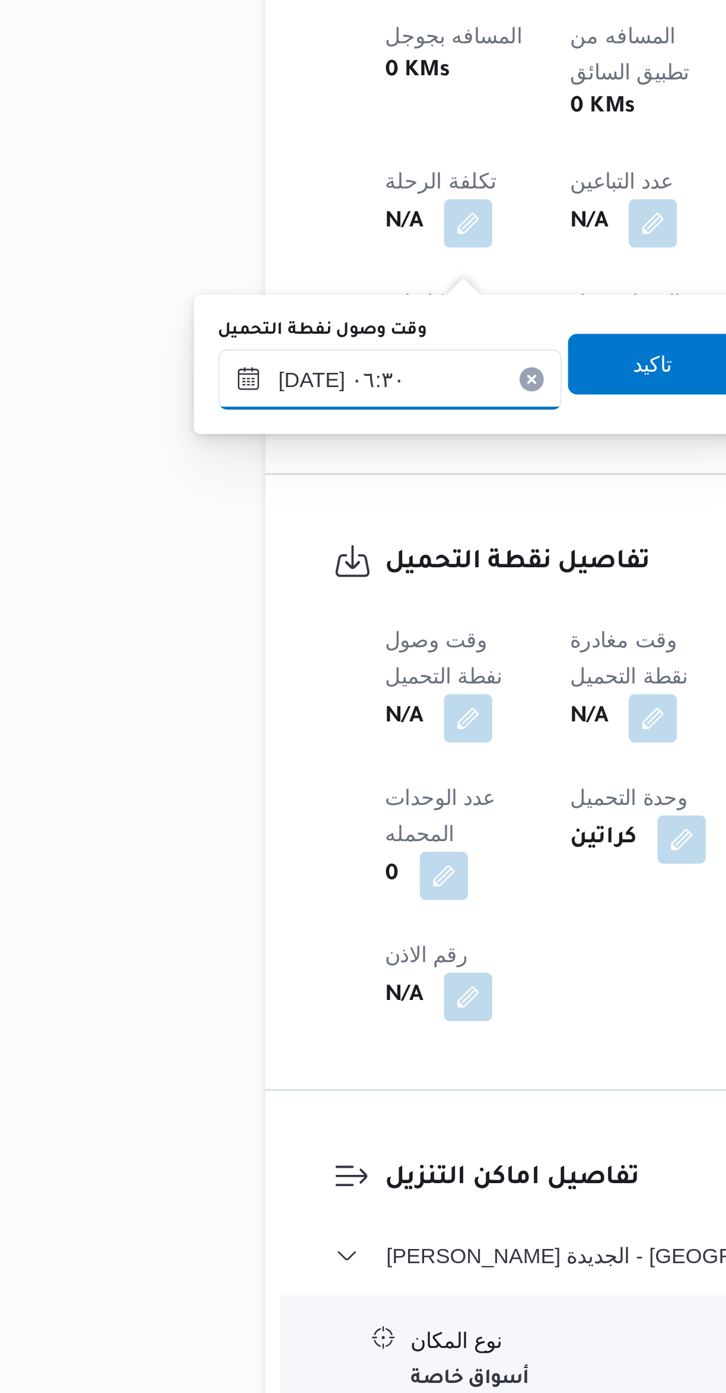
click at [234, 982] on input "[DATE] ٠٦:٣٠" at bounding box center [203, 990] width 135 height 24
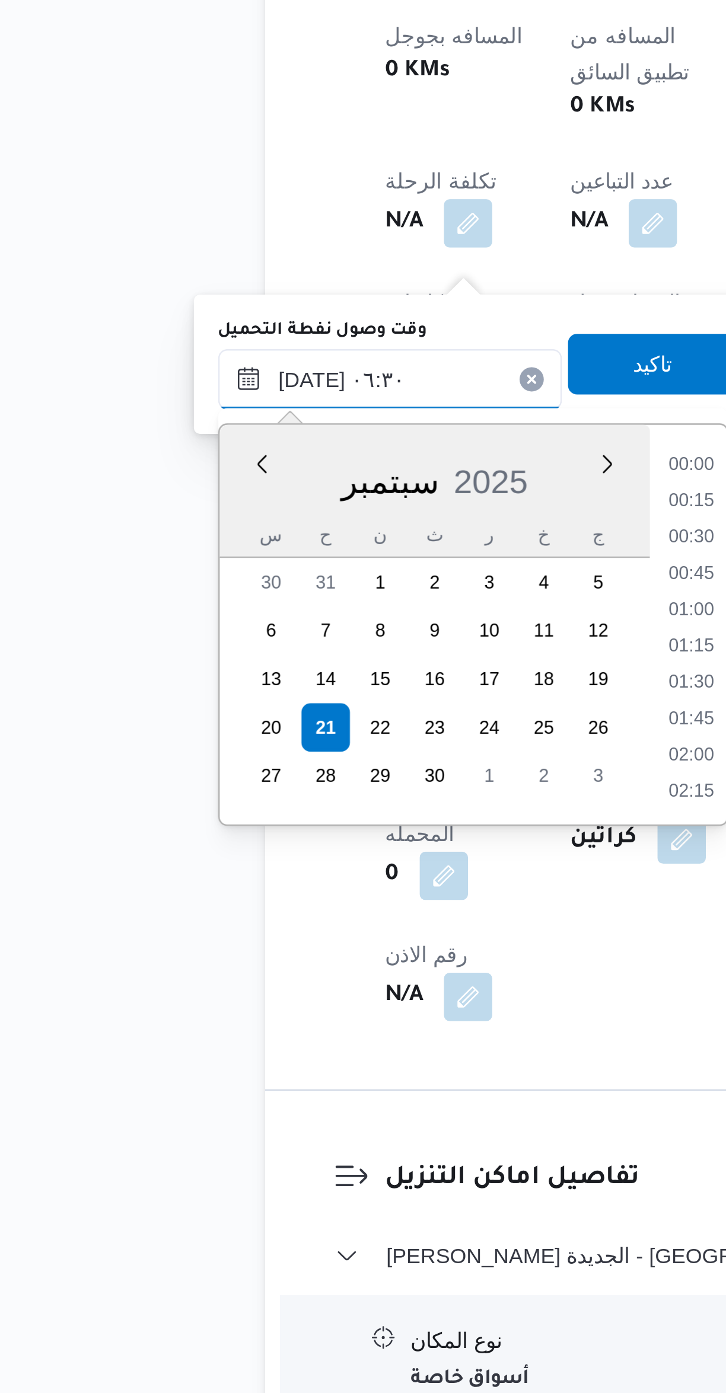
scroll to position [298, 0]
click at [318, 1022] on li "05:15" at bounding box center [320, 1023] width 27 height 12
type input "[DATE] ٠٥:١٥"
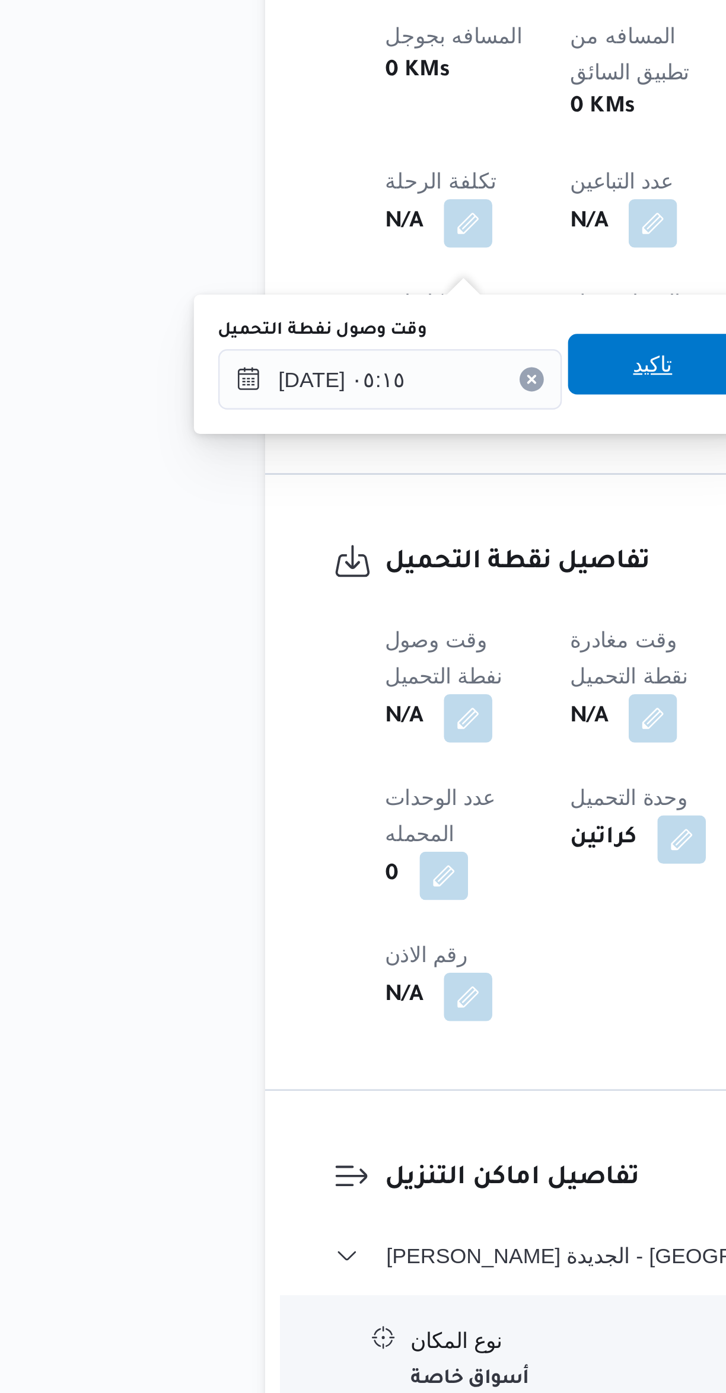
click at [305, 982] on span "تاكيد" at bounding box center [306, 984] width 66 height 24
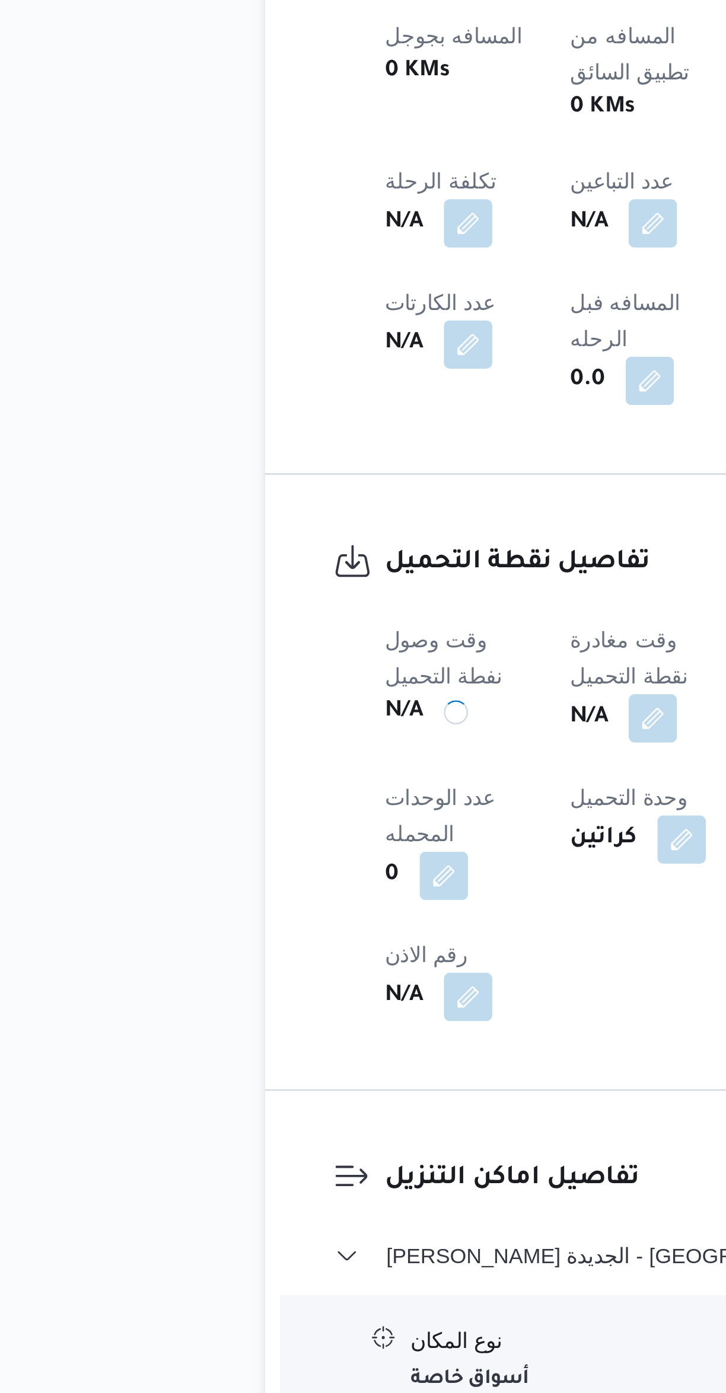
scroll to position [0, 0]
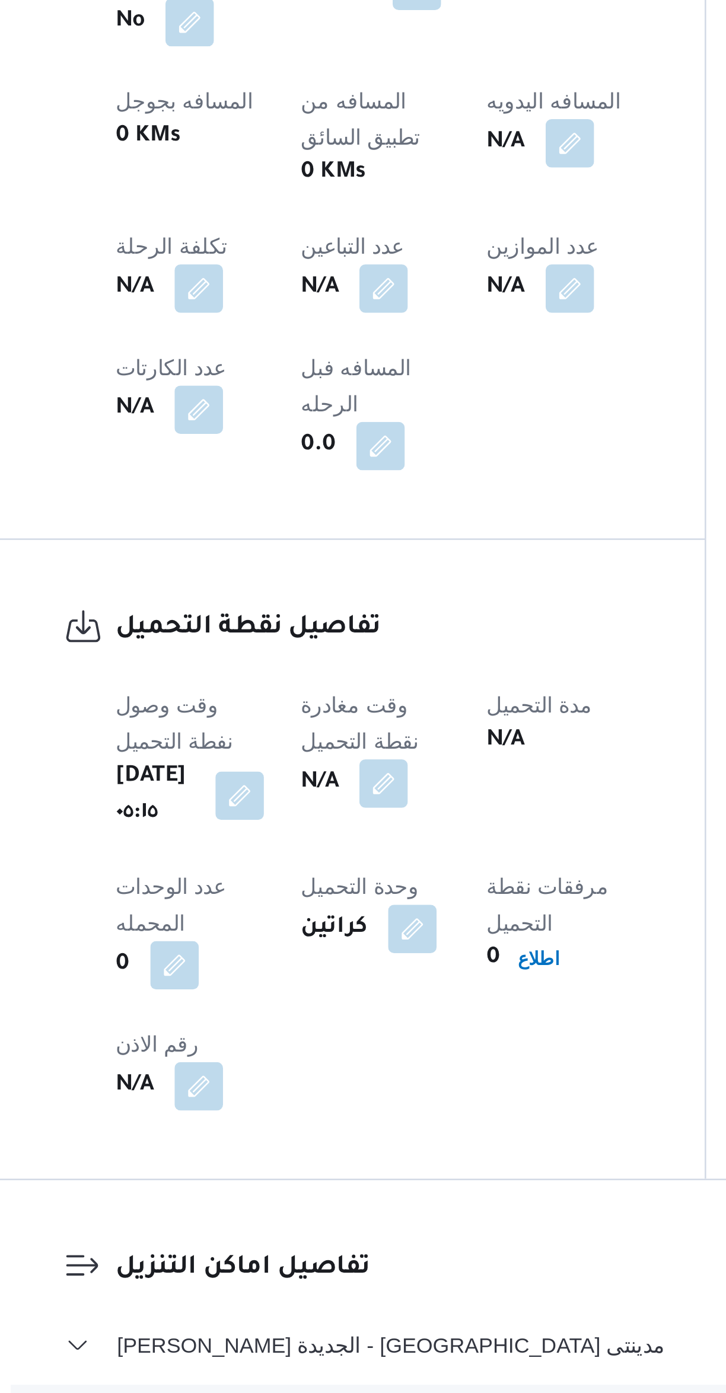
click at [315, 1113] on button "button" at bounding box center [305, 1122] width 19 height 19
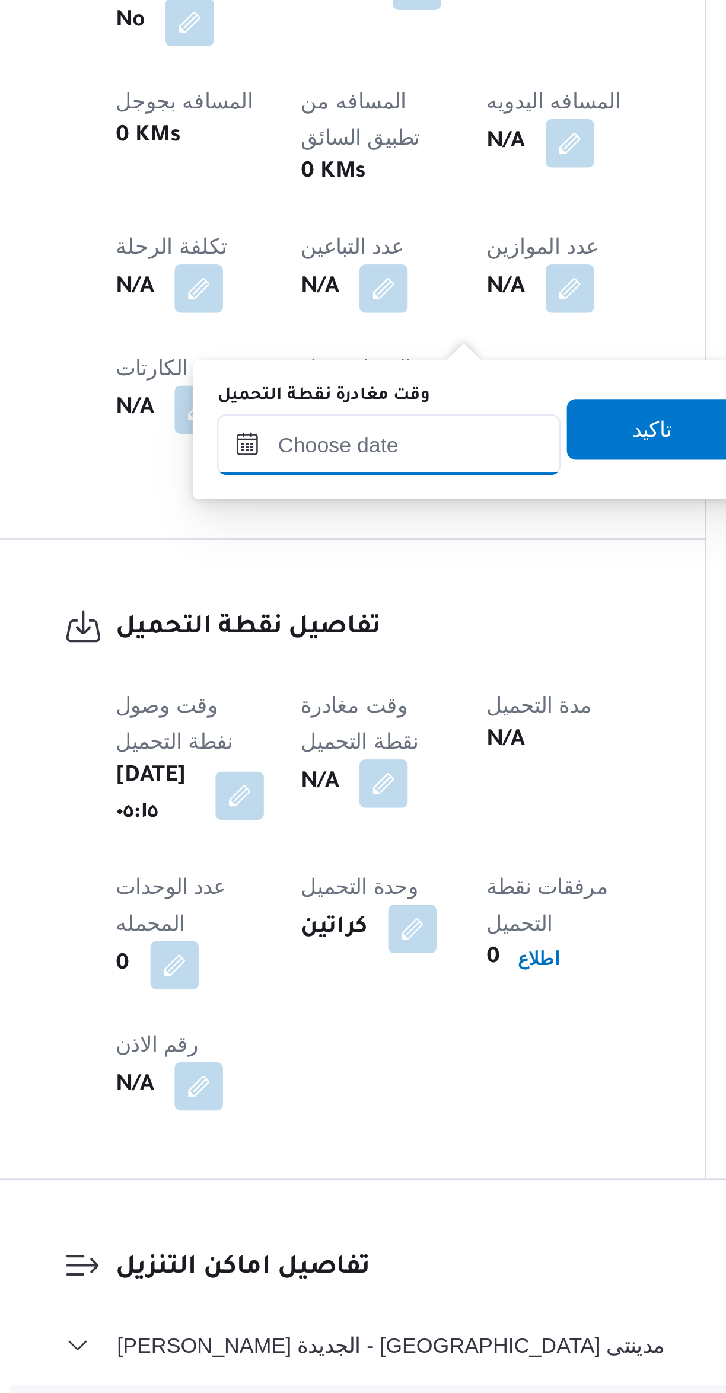
click at [311, 990] on input "وقت مغادرة نقطة التحميل" at bounding box center [308, 990] width 135 height 24
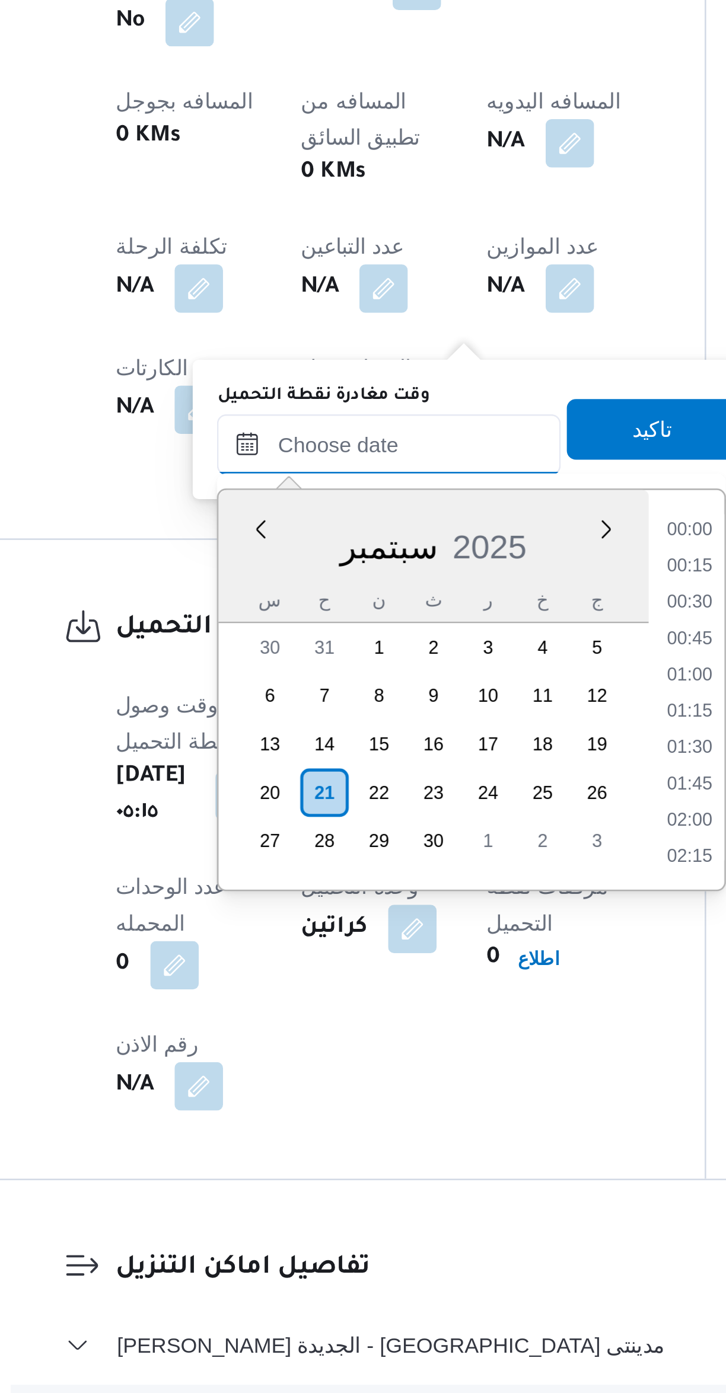
scroll to position [512, 0]
click at [420, 1024] on li "09:00" at bounding box center [425, 1023] width 27 height 12
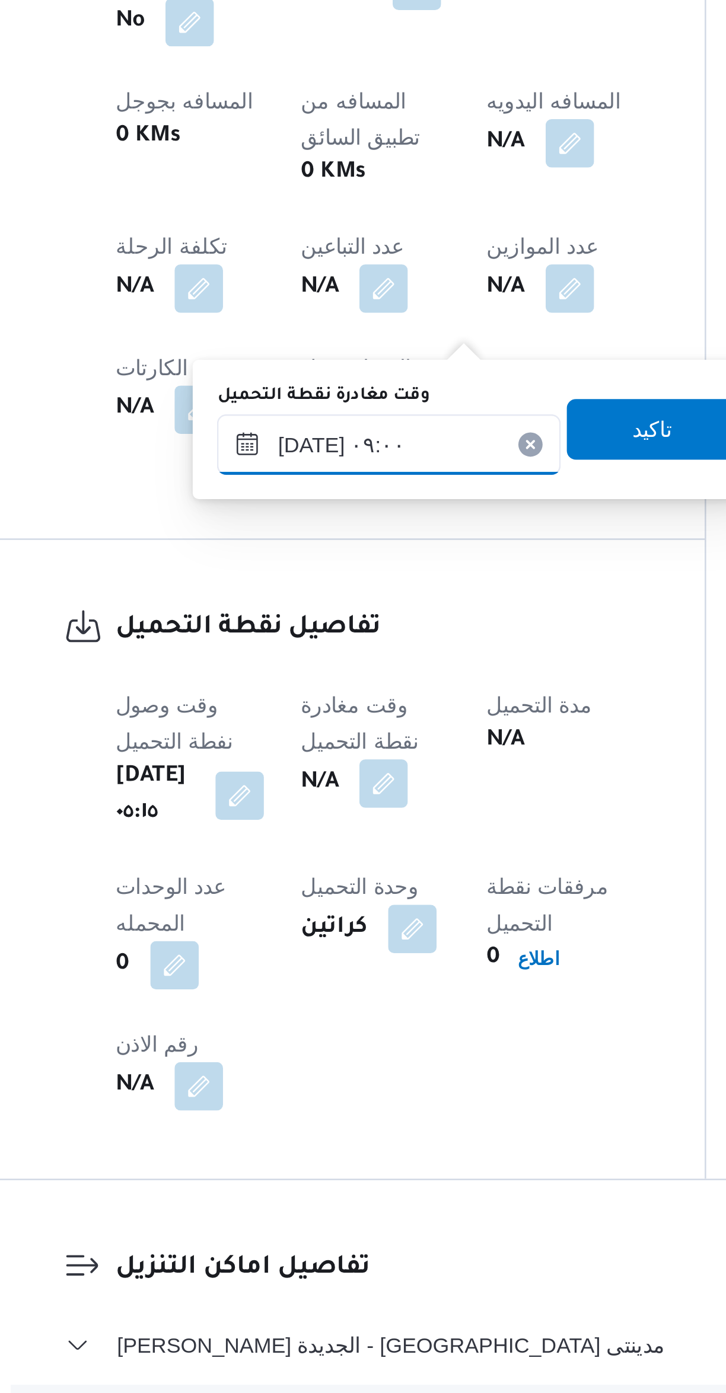
click at [323, 988] on input "٢١/٠٩/٢٠٢٥ ٠٩:٠٠" at bounding box center [308, 990] width 135 height 24
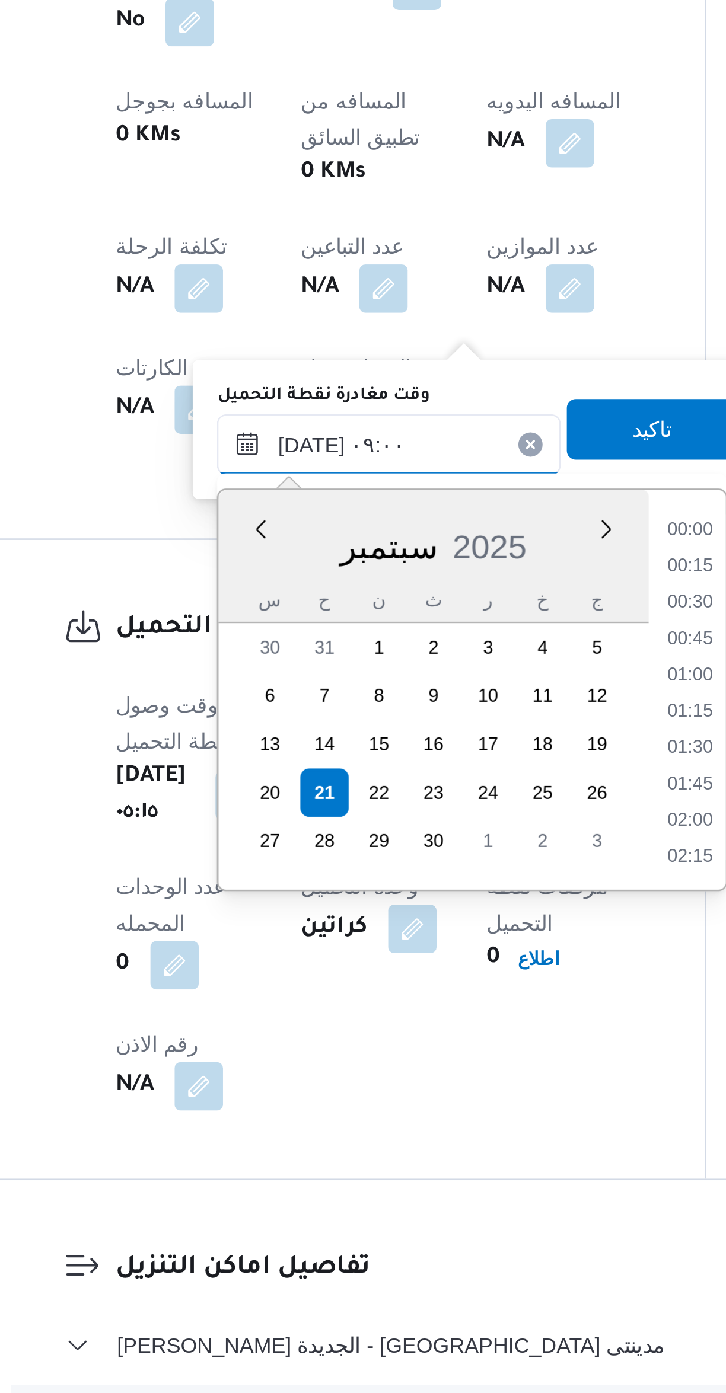
scroll to position [440, 0]
click at [422, 1023] on li "07:45" at bounding box center [426, 1023] width 27 height 12
type input "٢١/٠٩/٢٠٢٥ ٠٧:٤٥"
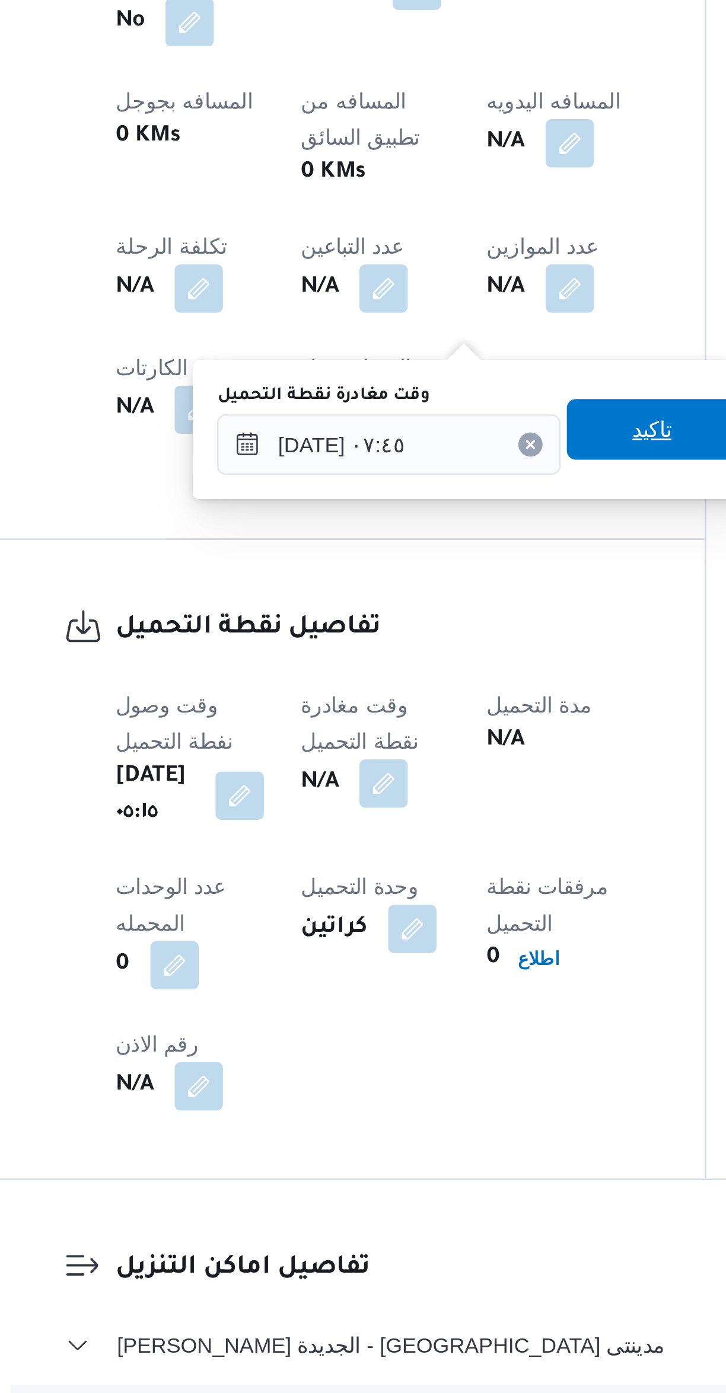
click at [407, 984] on span "تاكيد" at bounding box center [410, 983] width 15 height 14
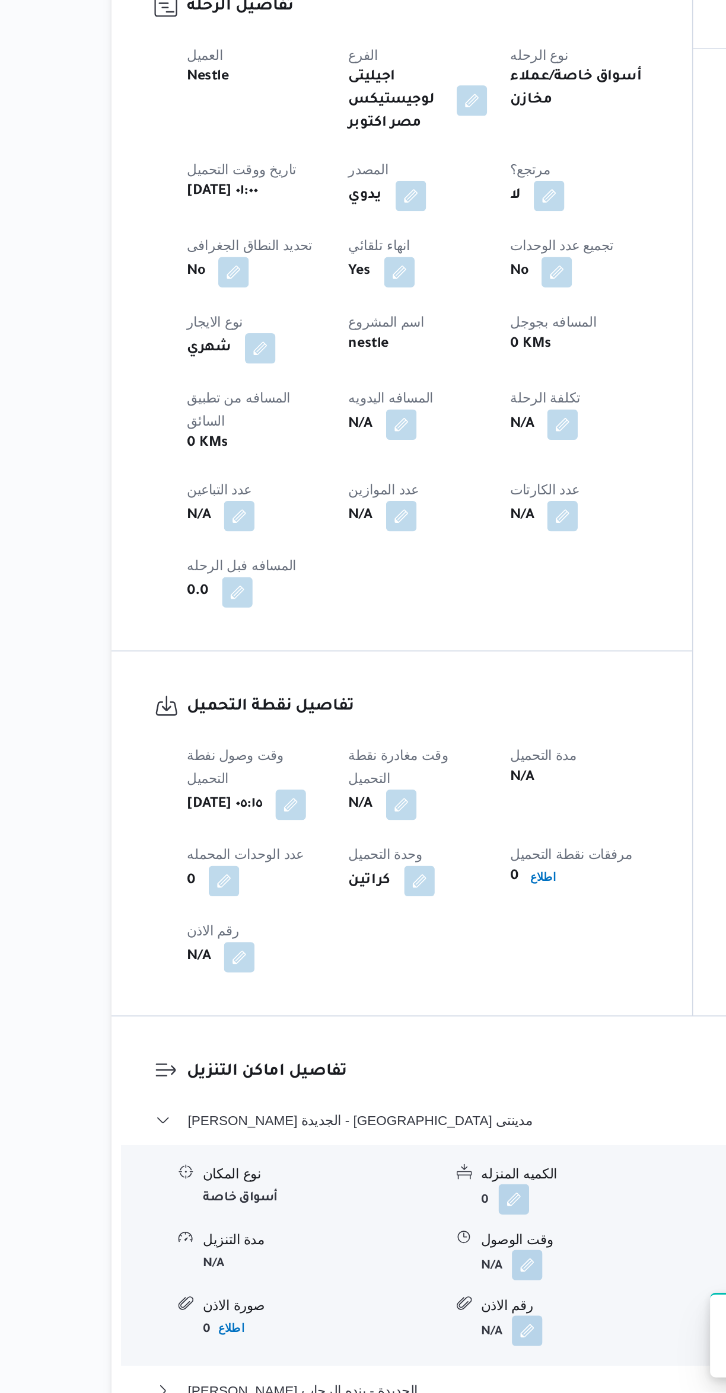
scroll to position [0, 0]
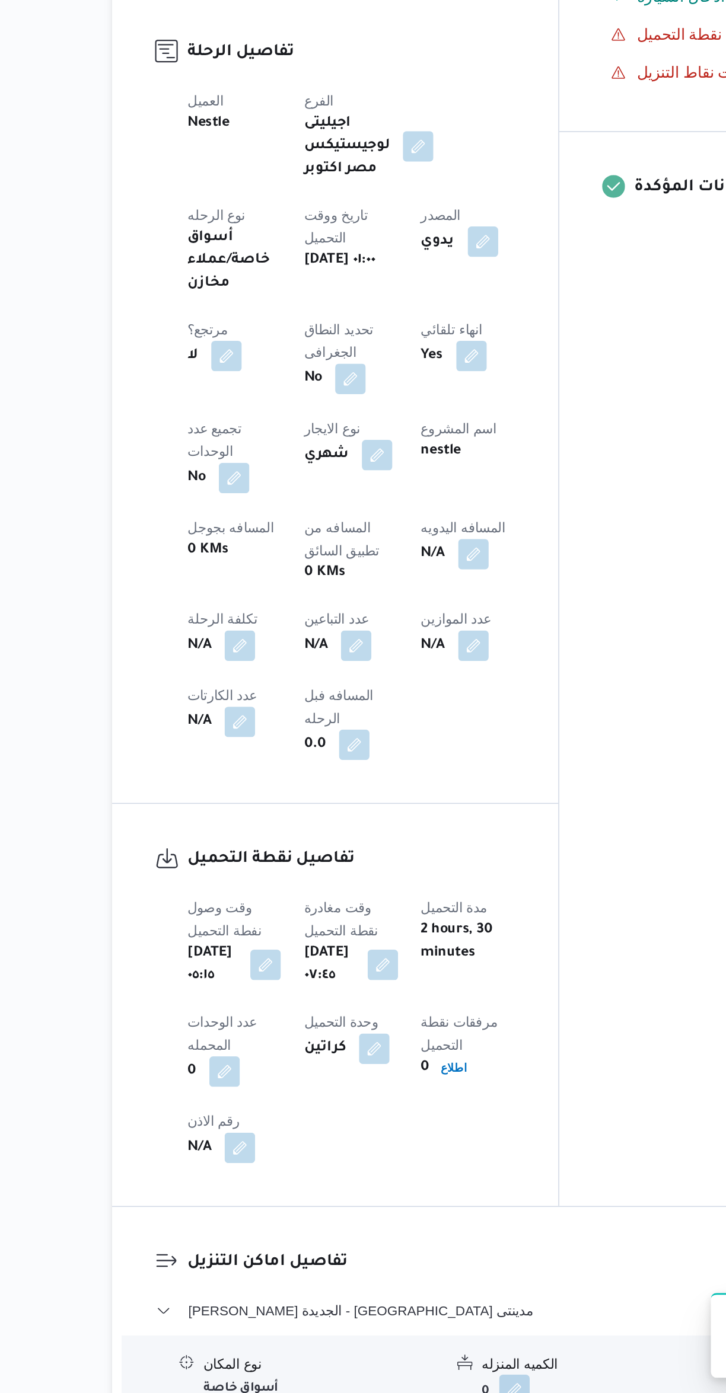
click at [296, 919] on button "button" at bounding box center [305, 928] width 19 height 19
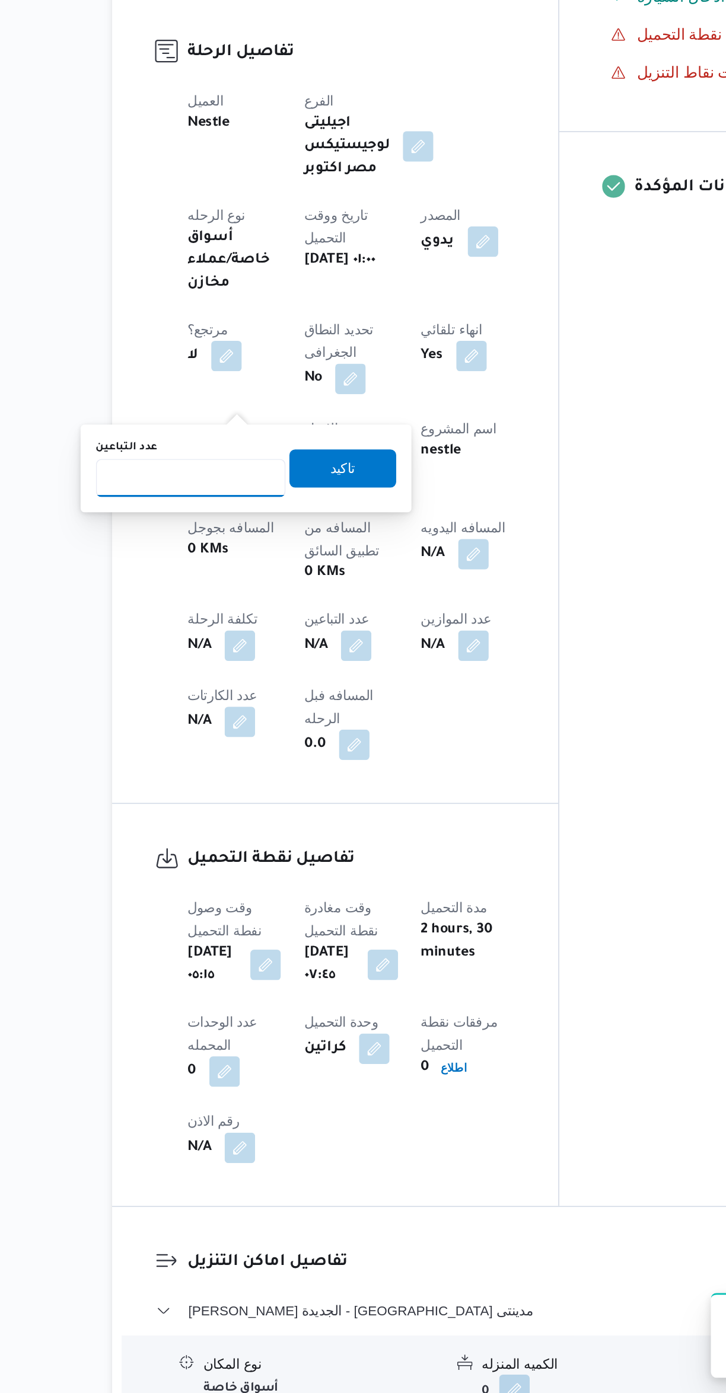
click at [219, 826] on input "عدد التباعين" at bounding box center [203, 824] width 118 height 24
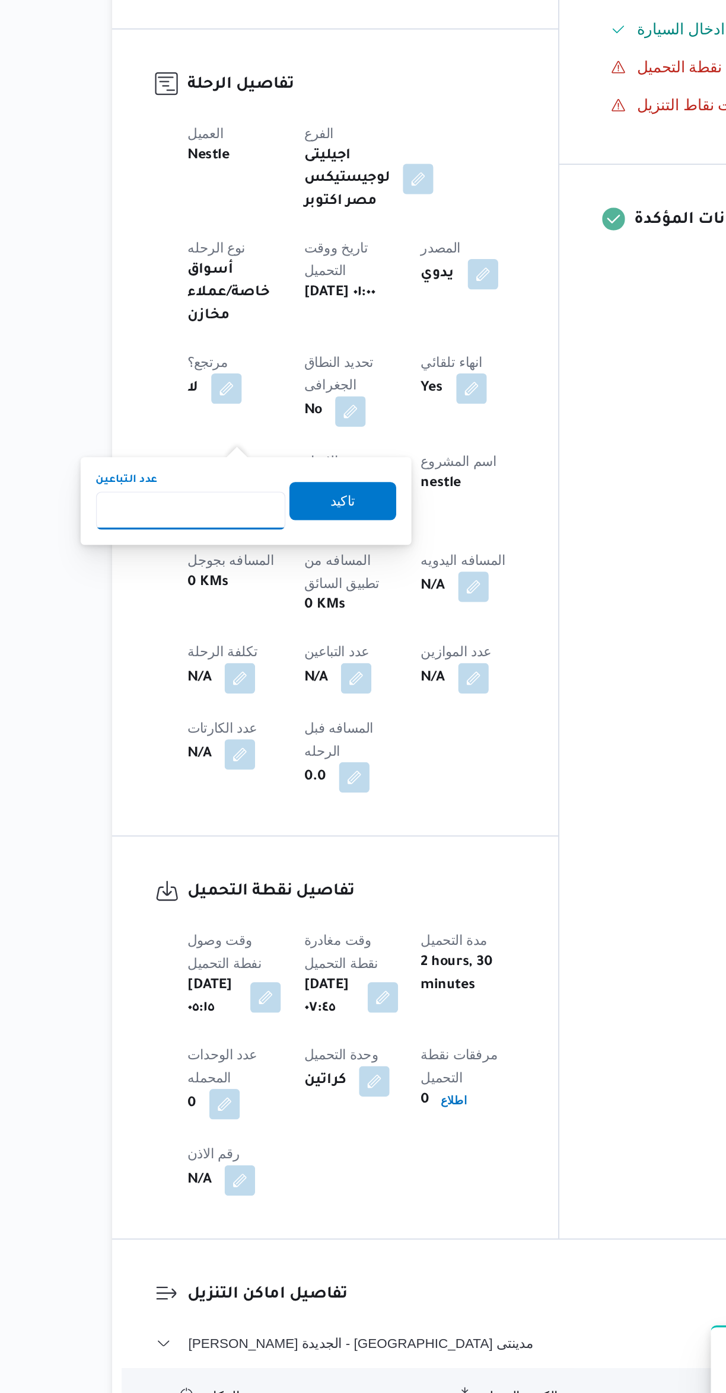
type input "1"
click at [308, 818] on span "تاكيد" at bounding box center [297, 818] width 66 height 24
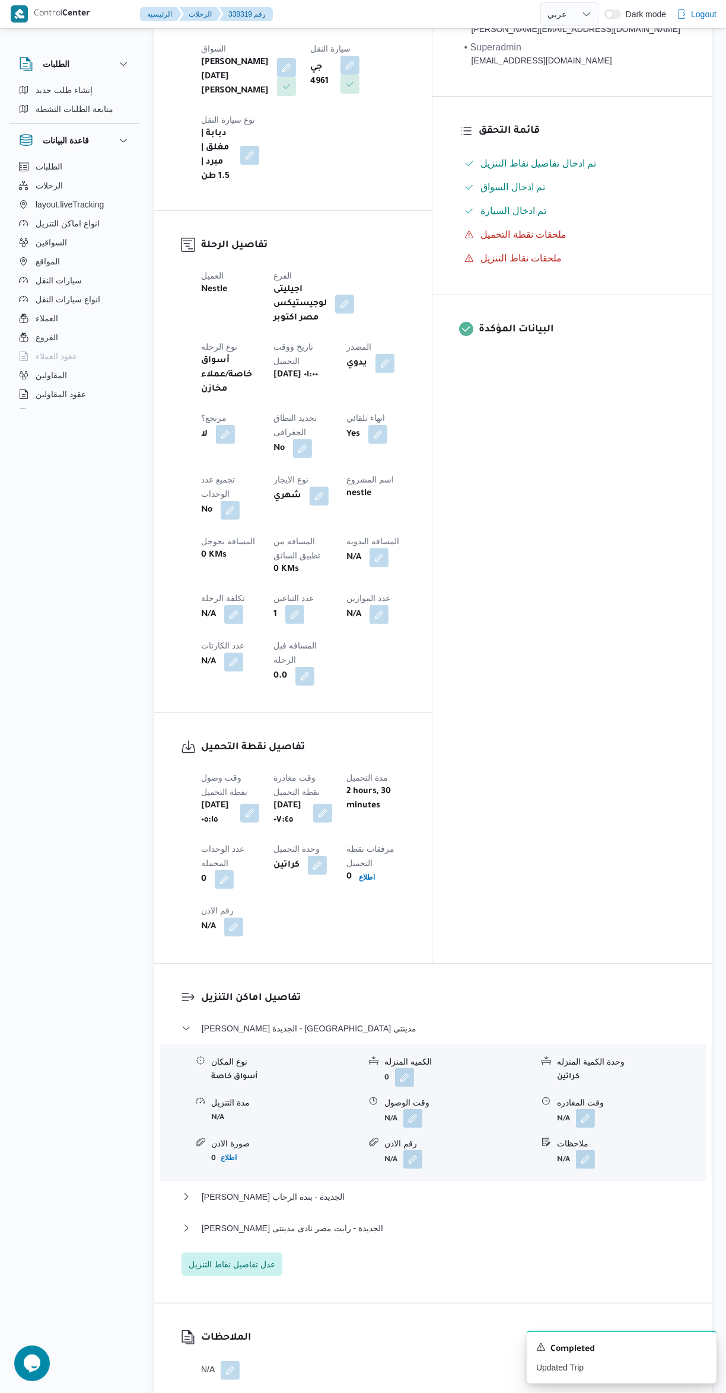
scroll to position [426, 0]
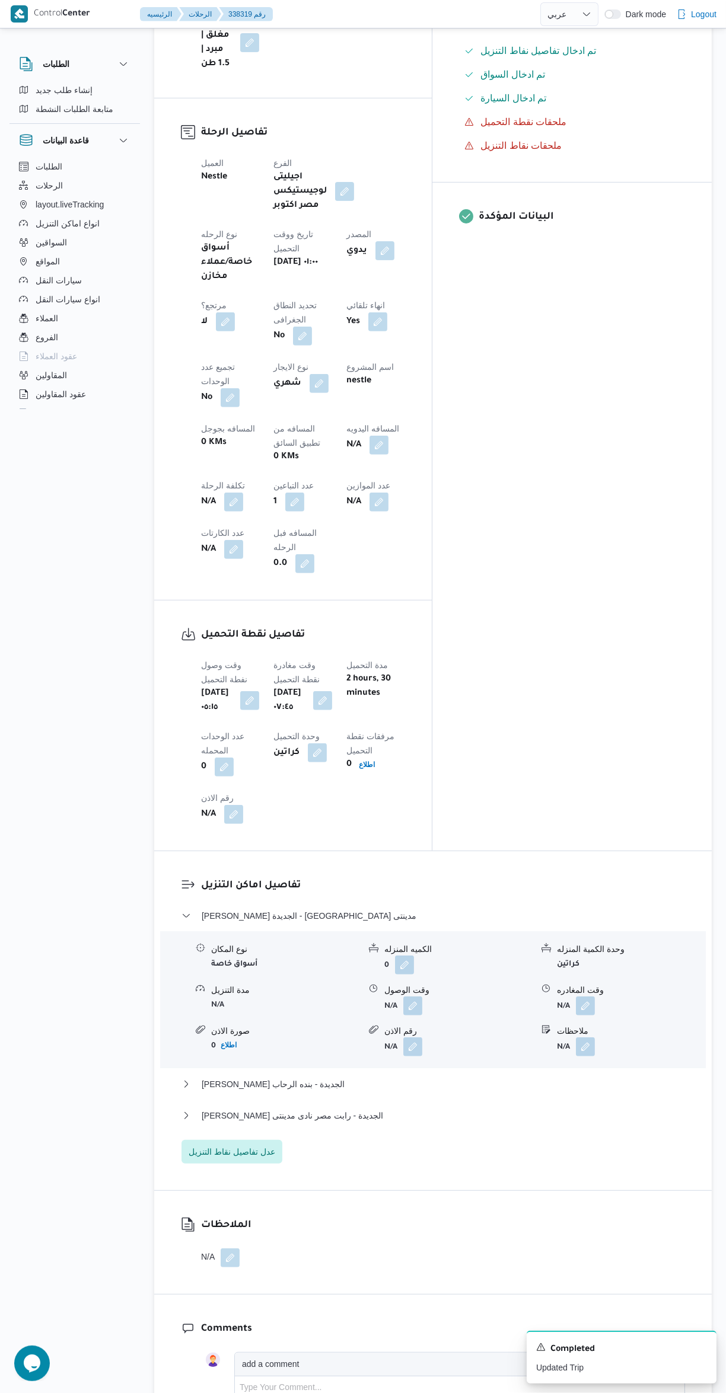
click at [232, 1249] on button "button" at bounding box center [230, 1258] width 19 height 19
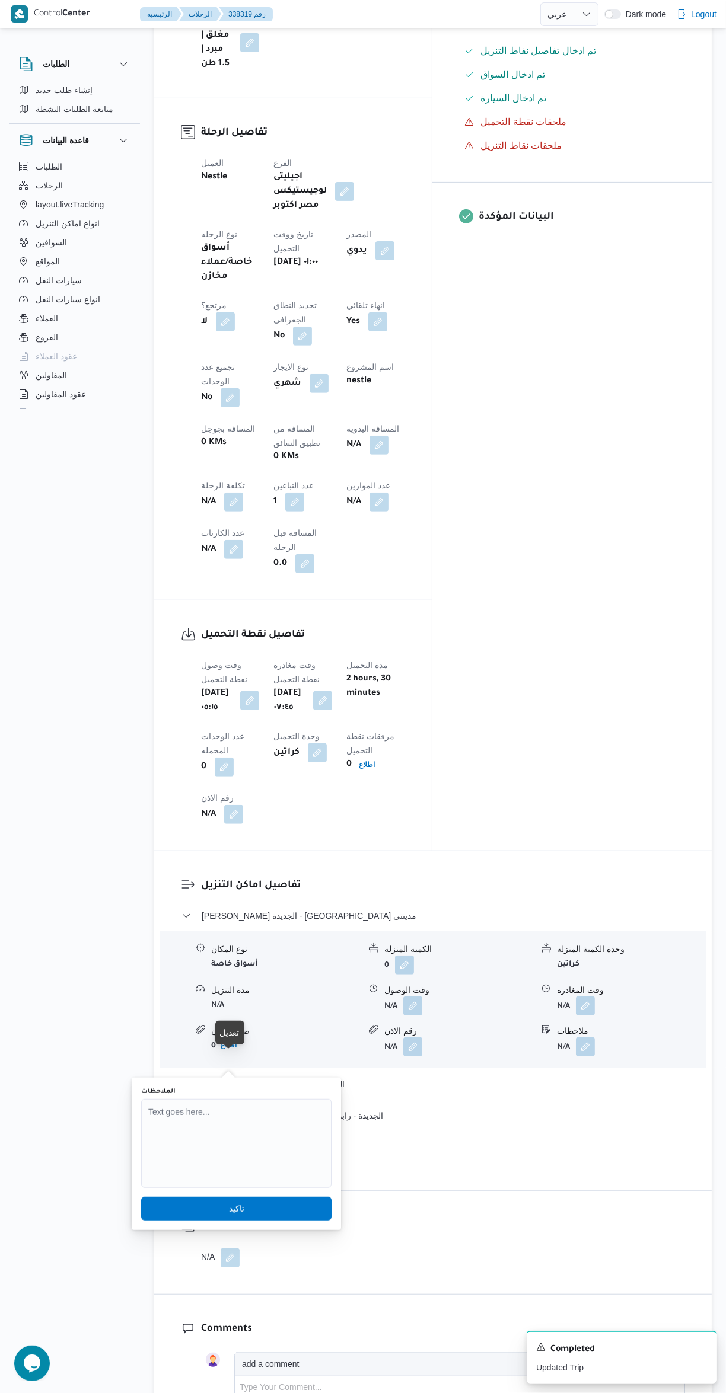
click at [263, 1145] on span "عدل تفاصيل نقاط التنزيل" at bounding box center [232, 1152] width 87 height 14
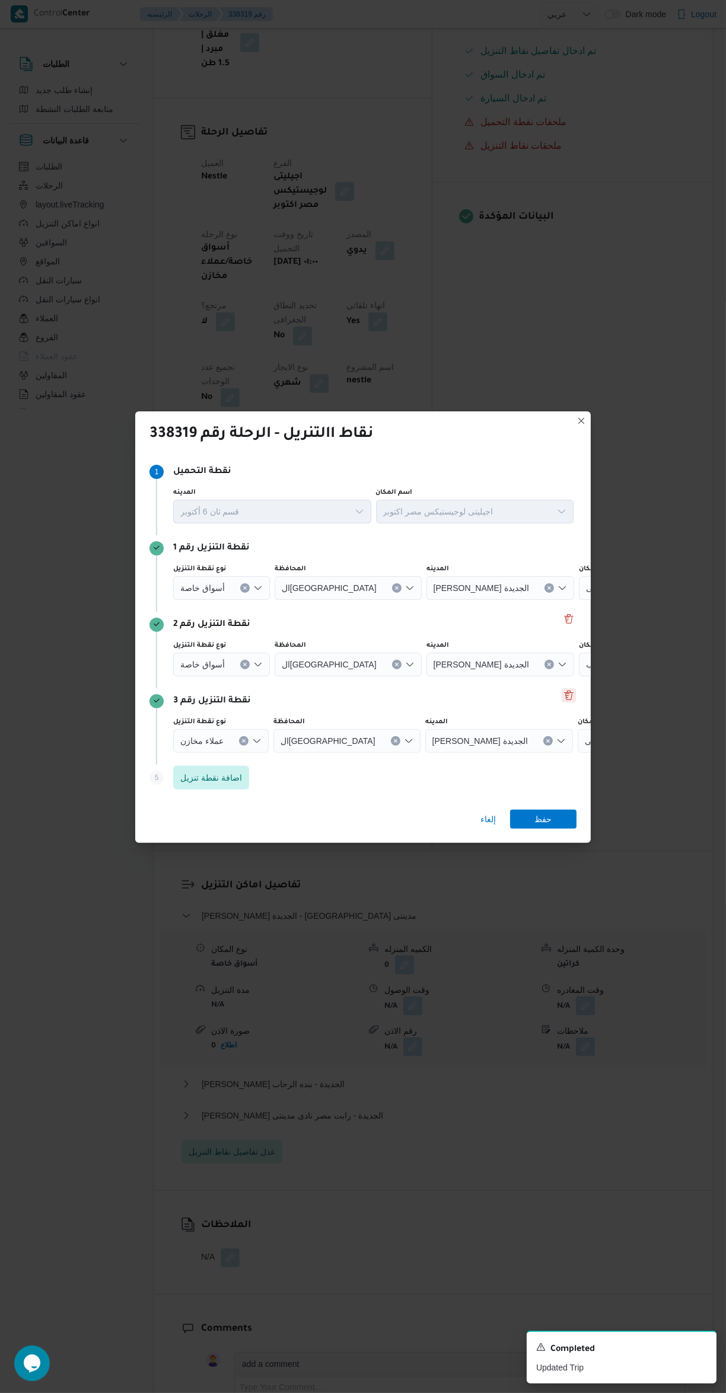
click at [568, 688] on button "Delete" at bounding box center [568, 695] width 14 height 14
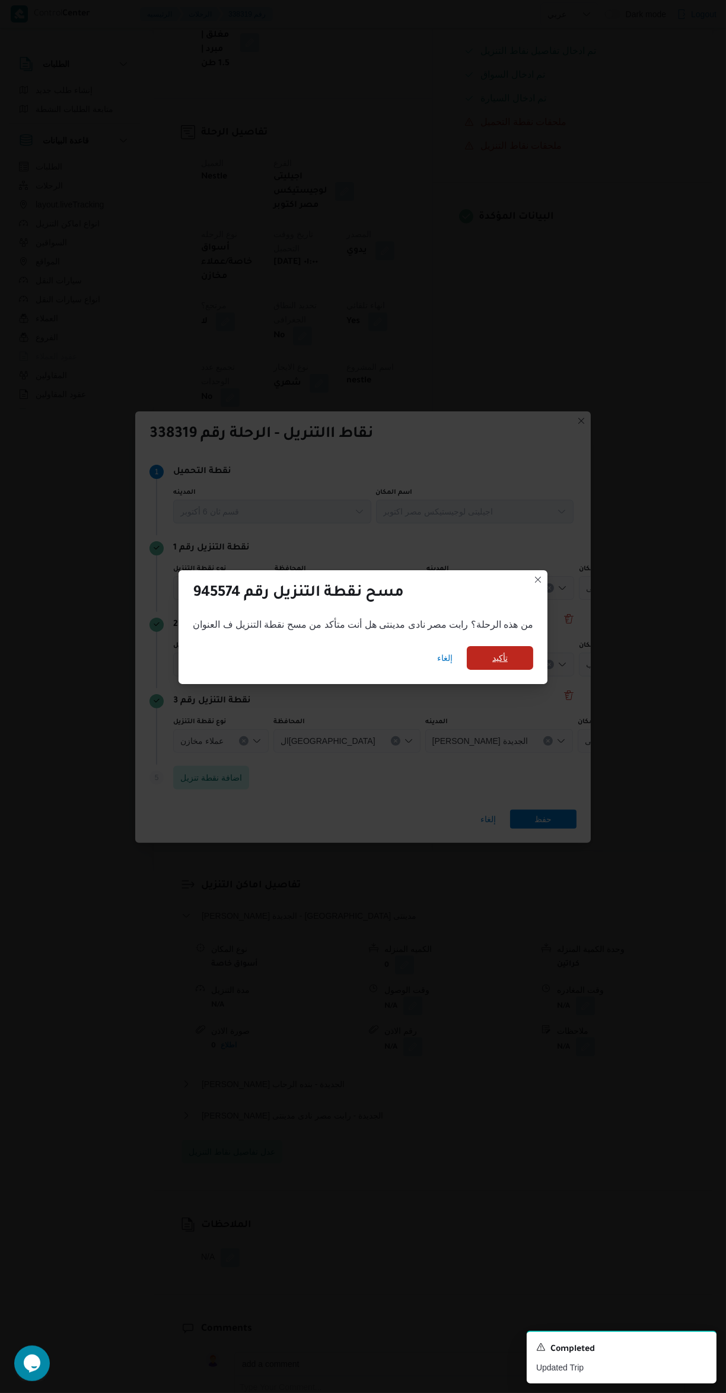
click at [505, 650] on span "تأكيد" at bounding box center [500, 658] width 66 height 24
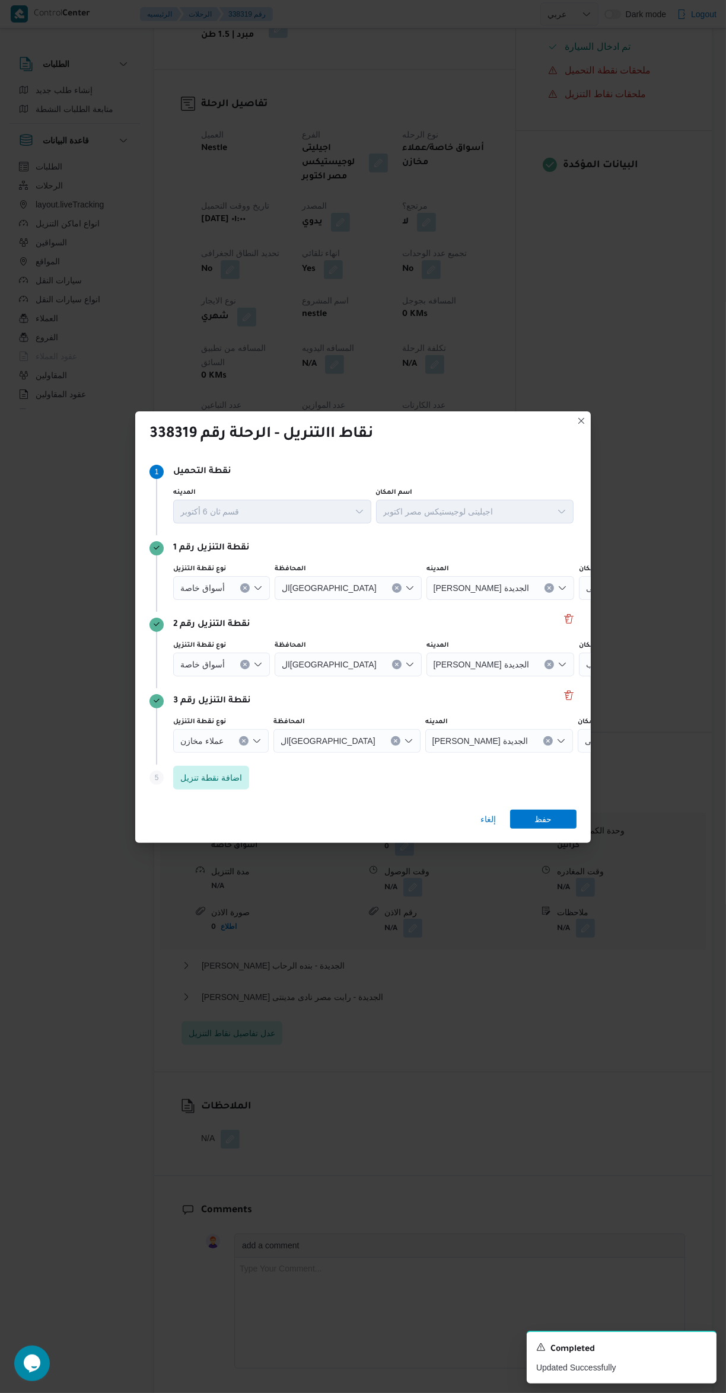
scroll to position [412, 0]
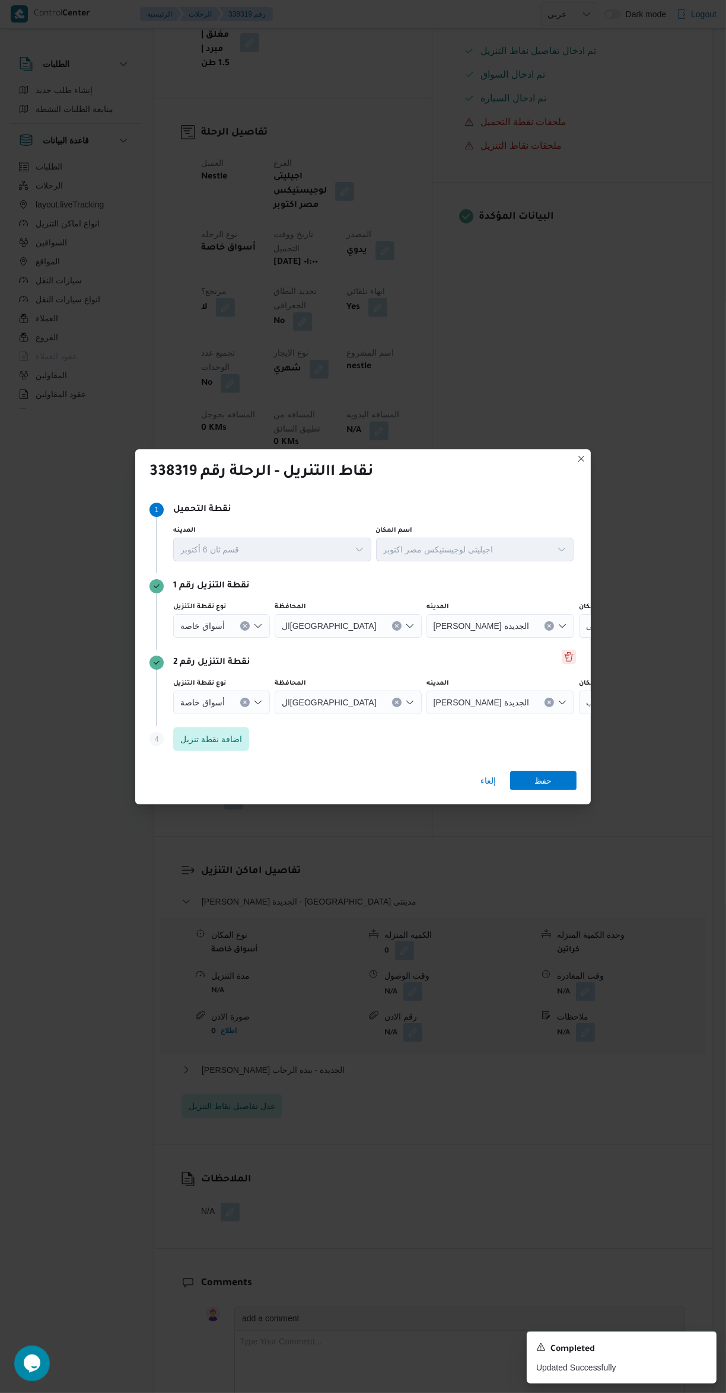
click at [571, 650] on button "Delete" at bounding box center [568, 657] width 14 height 14
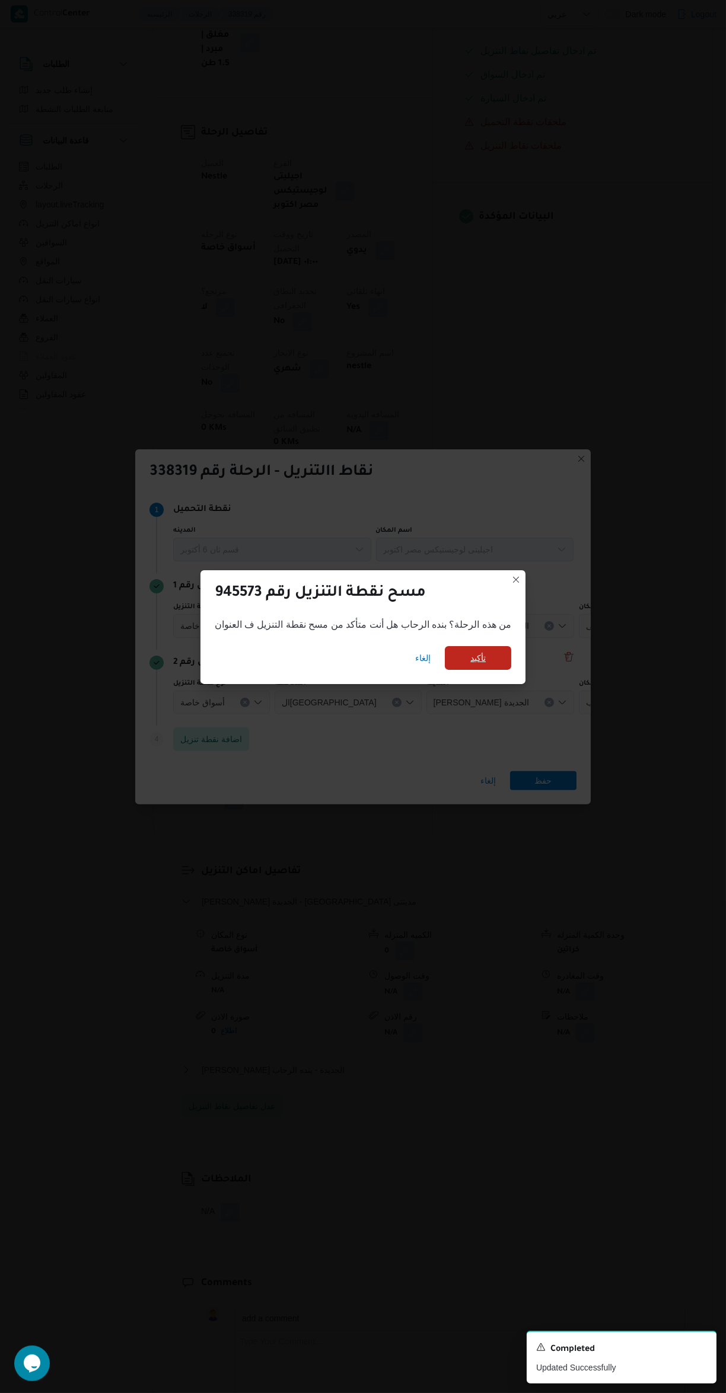
click at [483, 650] on span "تأكيد" at bounding box center [478, 658] width 66 height 24
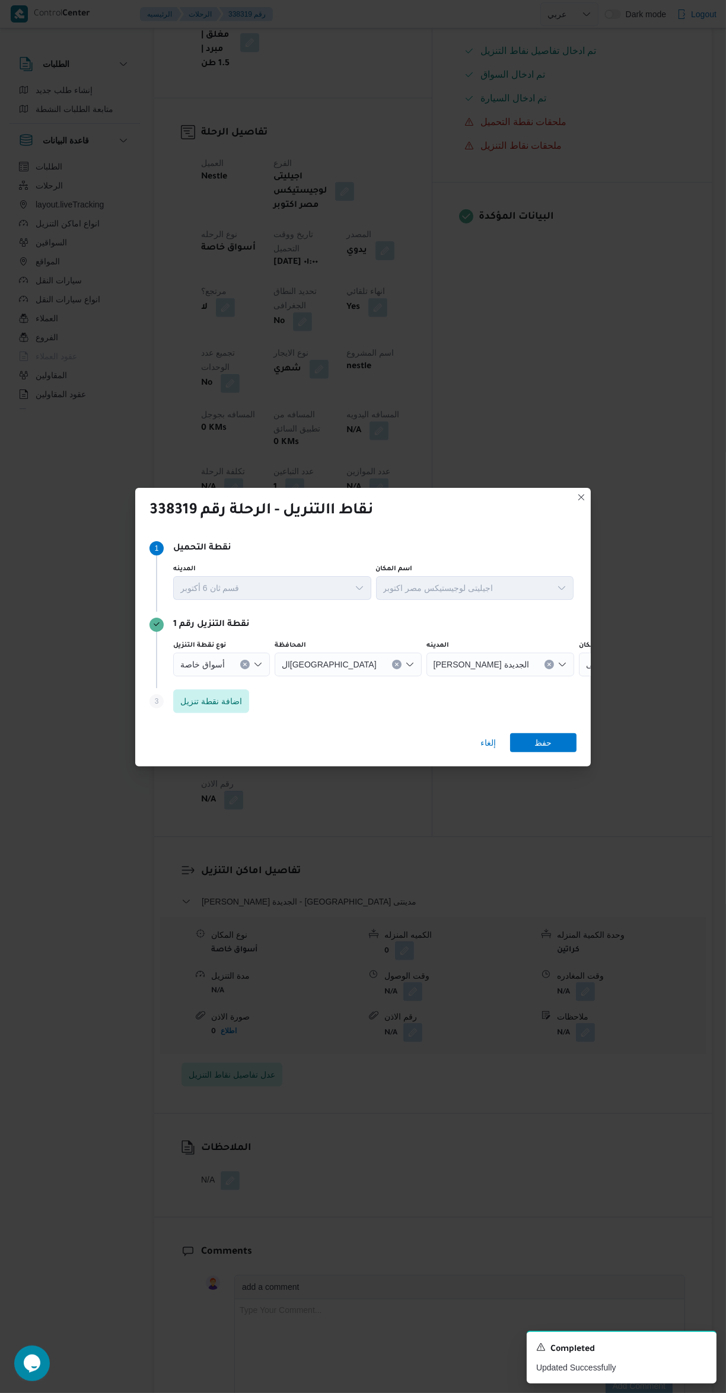
click at [253, 660] on icon "Open list of options" at bounding box center [257, 664] width 9 height 9
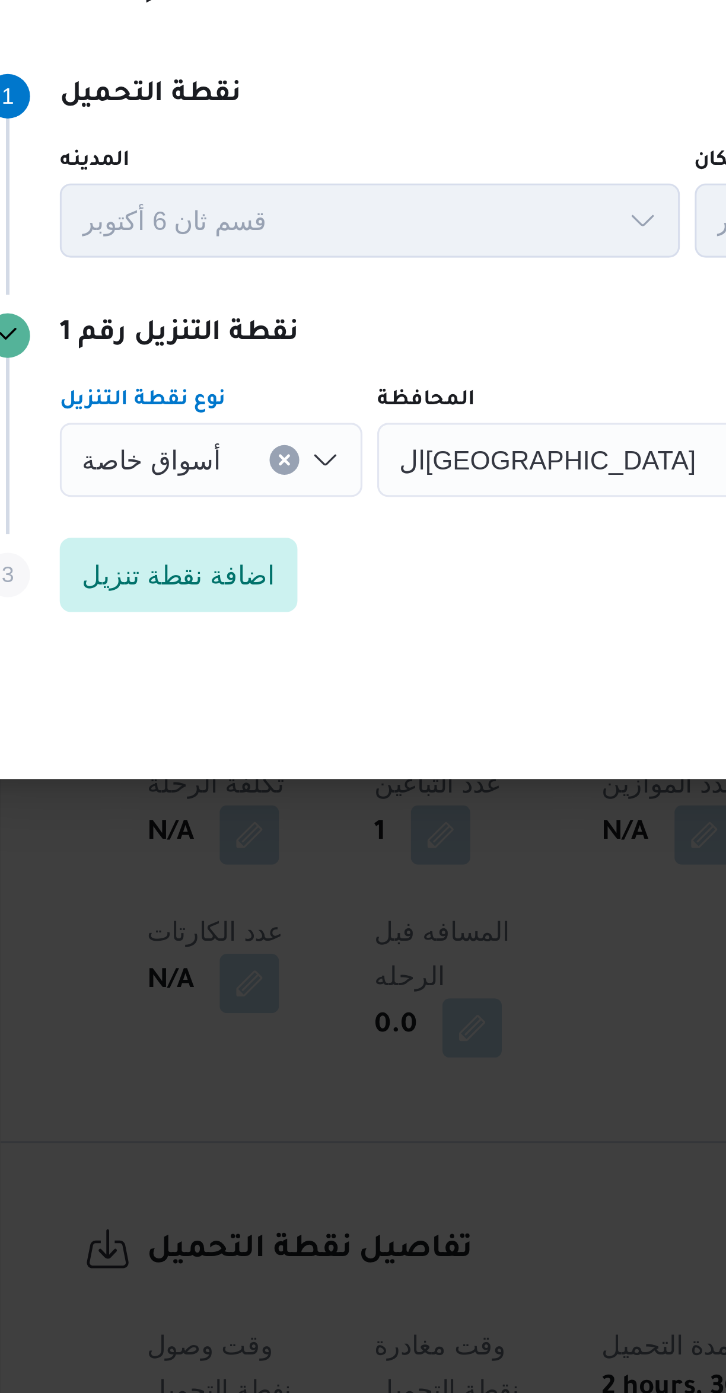
scroll to position [116, 0]
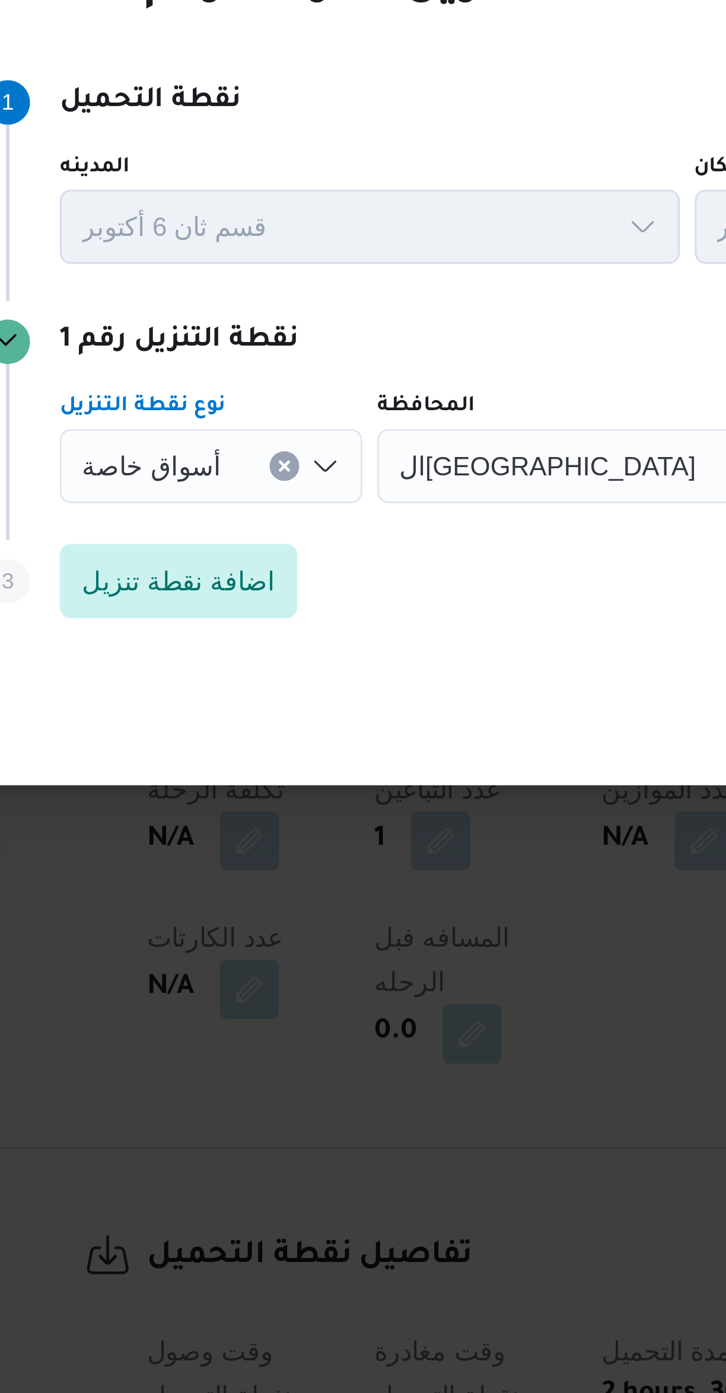
click at [242, 662] on icon "Clear input" at bounding box center [244, 664] width 5 height 5
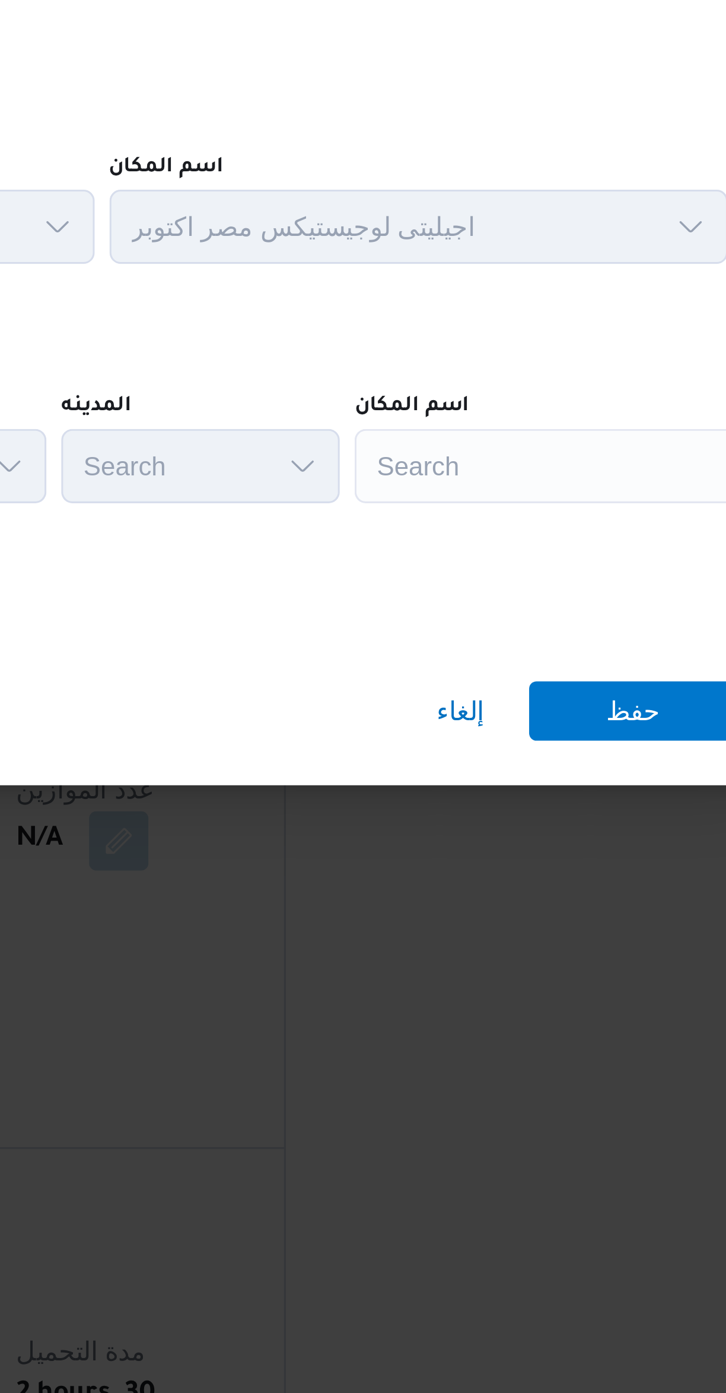
click at [497, 654] on div "Search" at bounding box center [528, 665] width 148 height 24
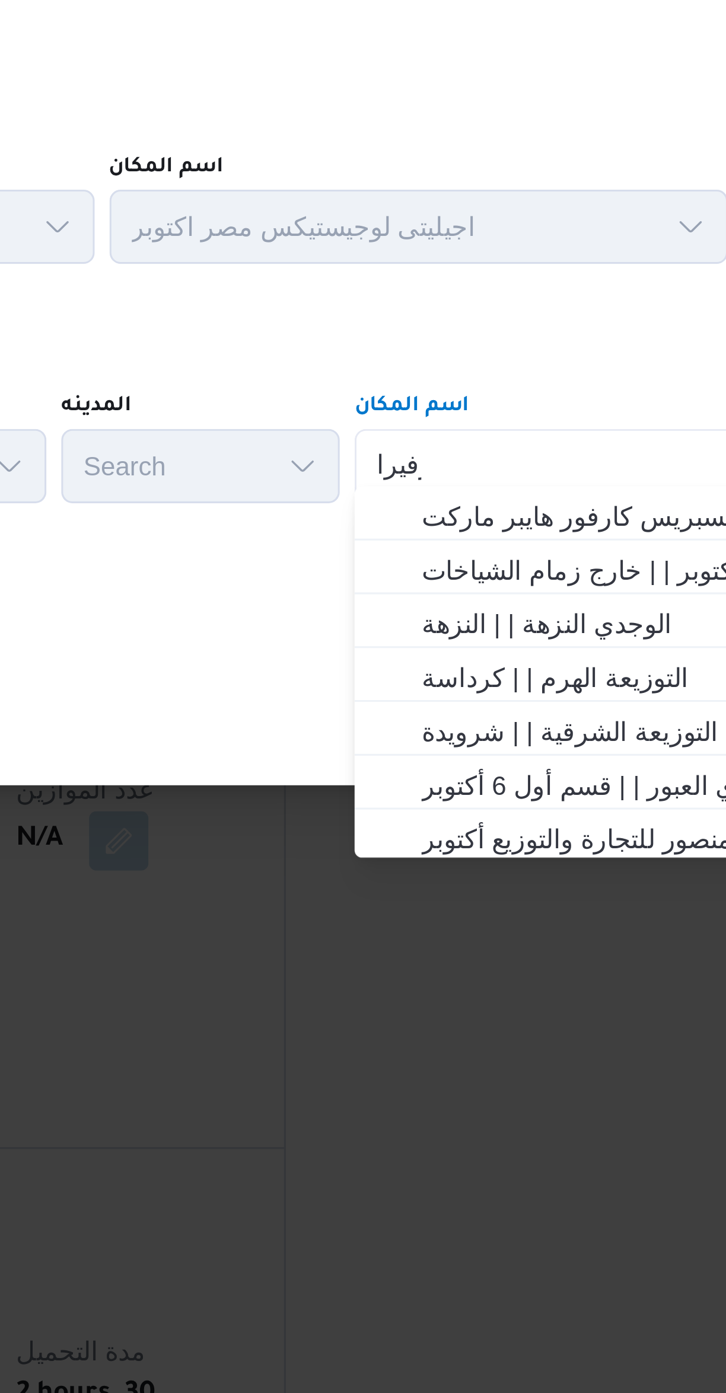
scroll to position [0, 0]
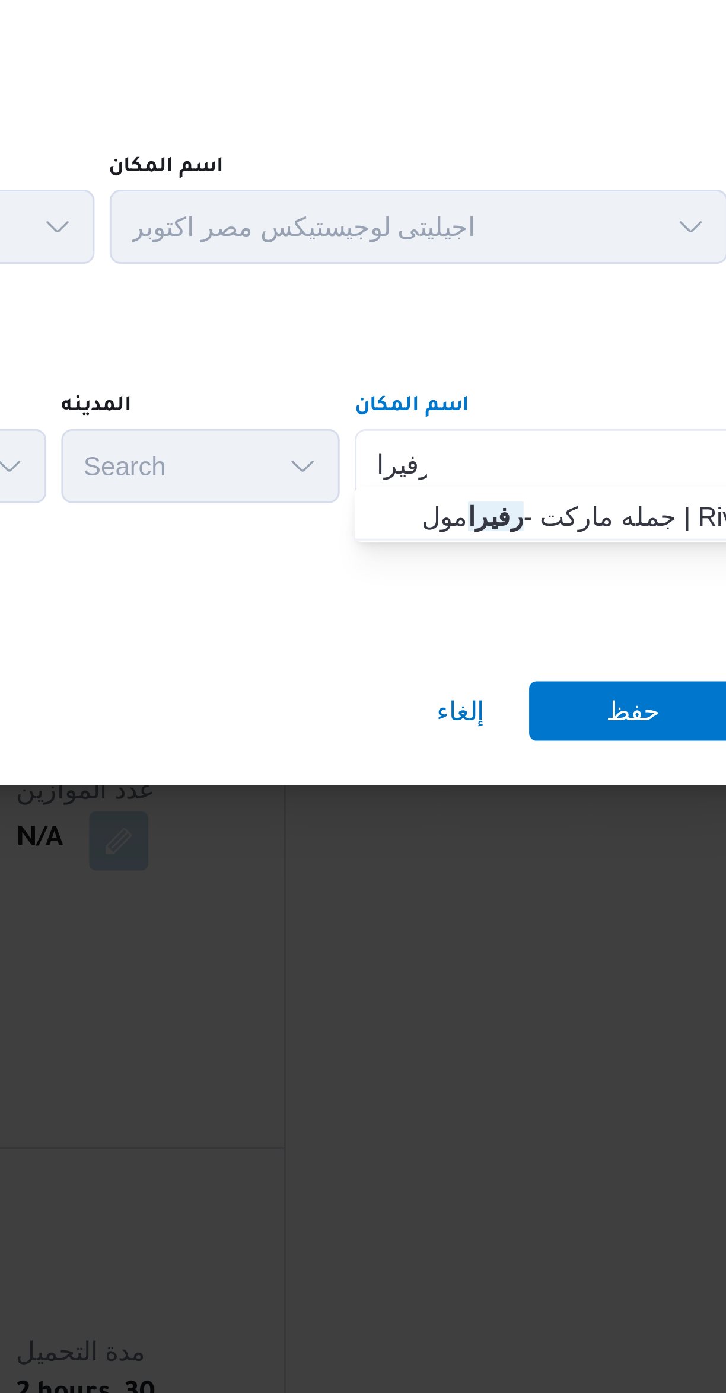
type input "رفيرا"
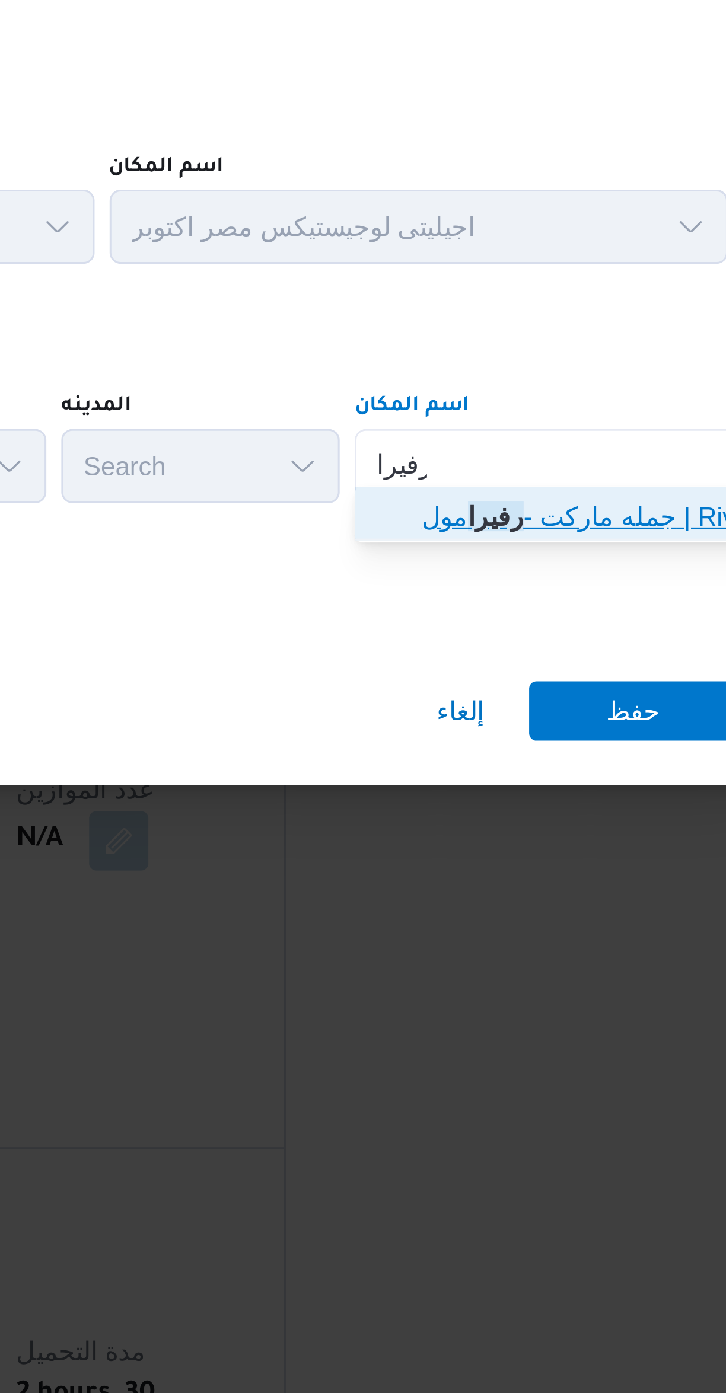
click at [532, 679] on span "جمله ماركت - رفيرا مول | Rivera MALL | null" at bounding box center [535, 680] width 120 height 14
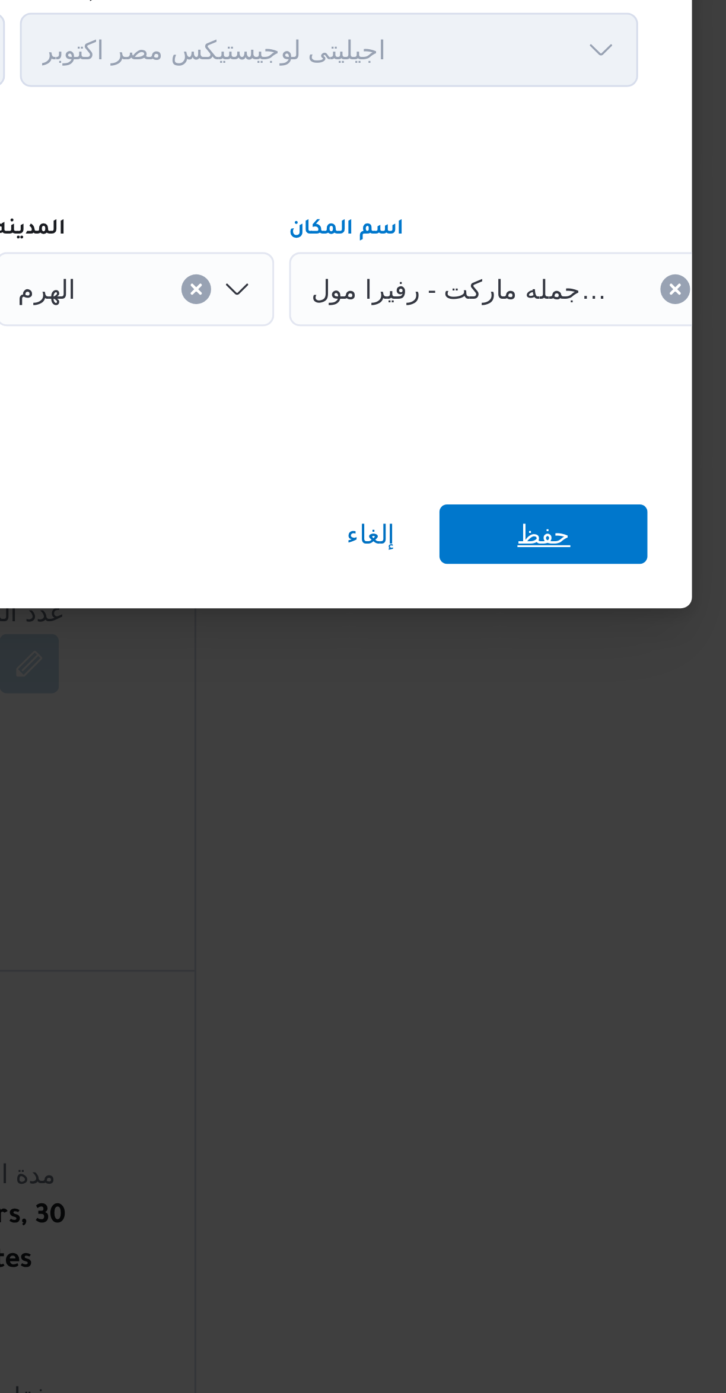
click at [557, 737] on span "حفظ" at bounding box center [543, 742] width 66 height 19
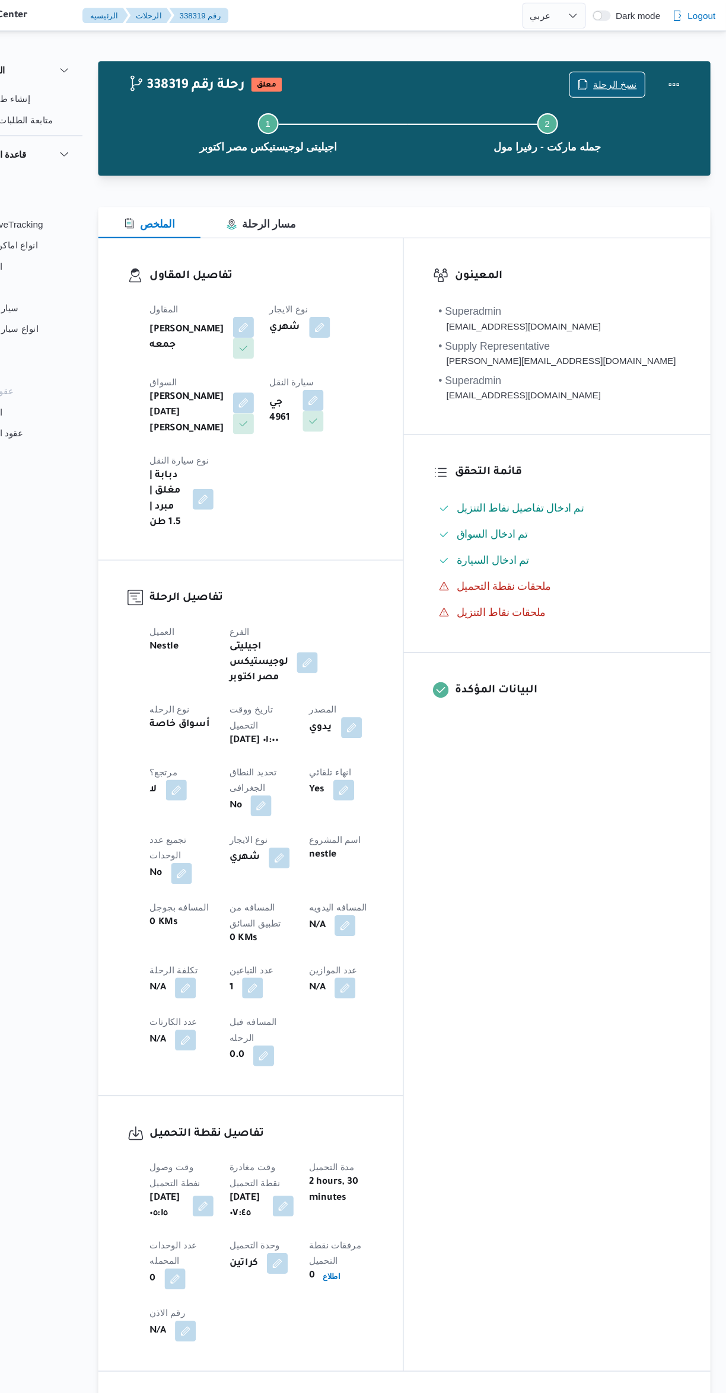
click at [625, 78] on span "نسخ الرحلة" at bounding box center [625, 77] width 40 height 14
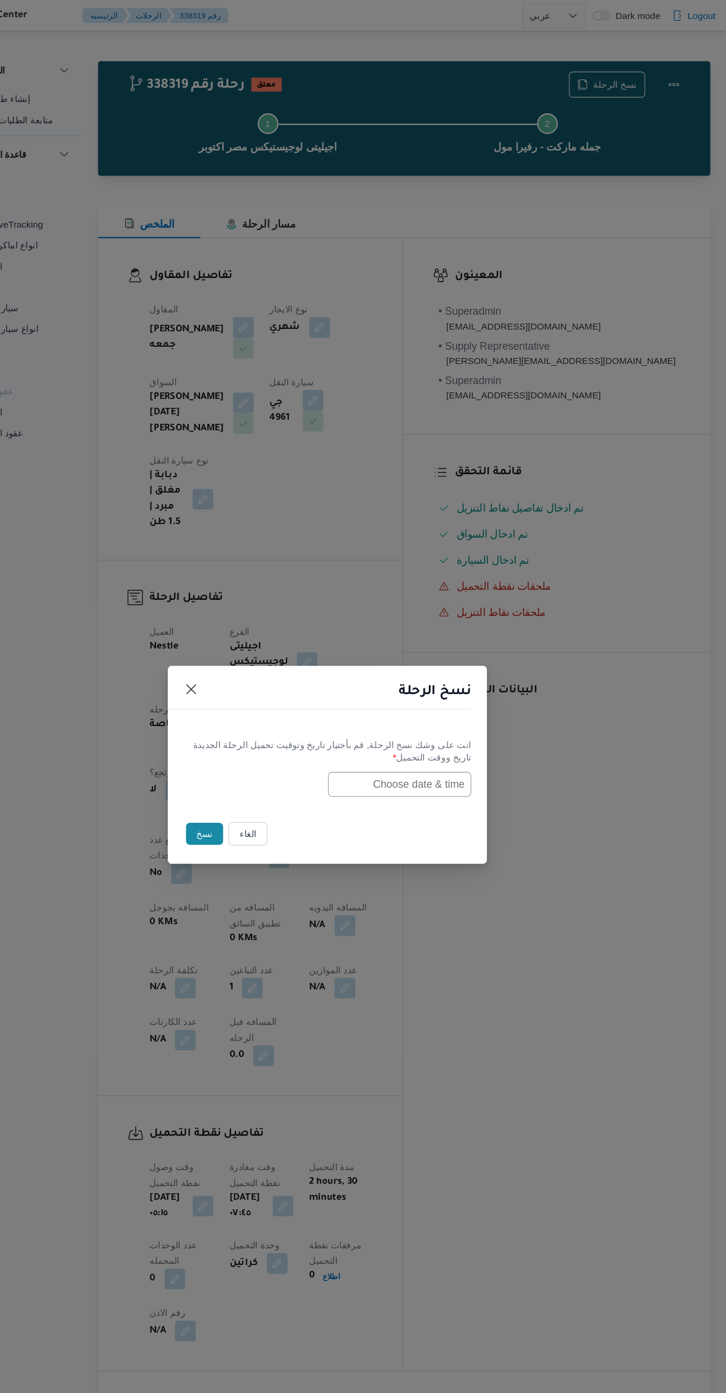
click at [455, 711] on input "text" at bounding box center [428, 714] width 130 height 23
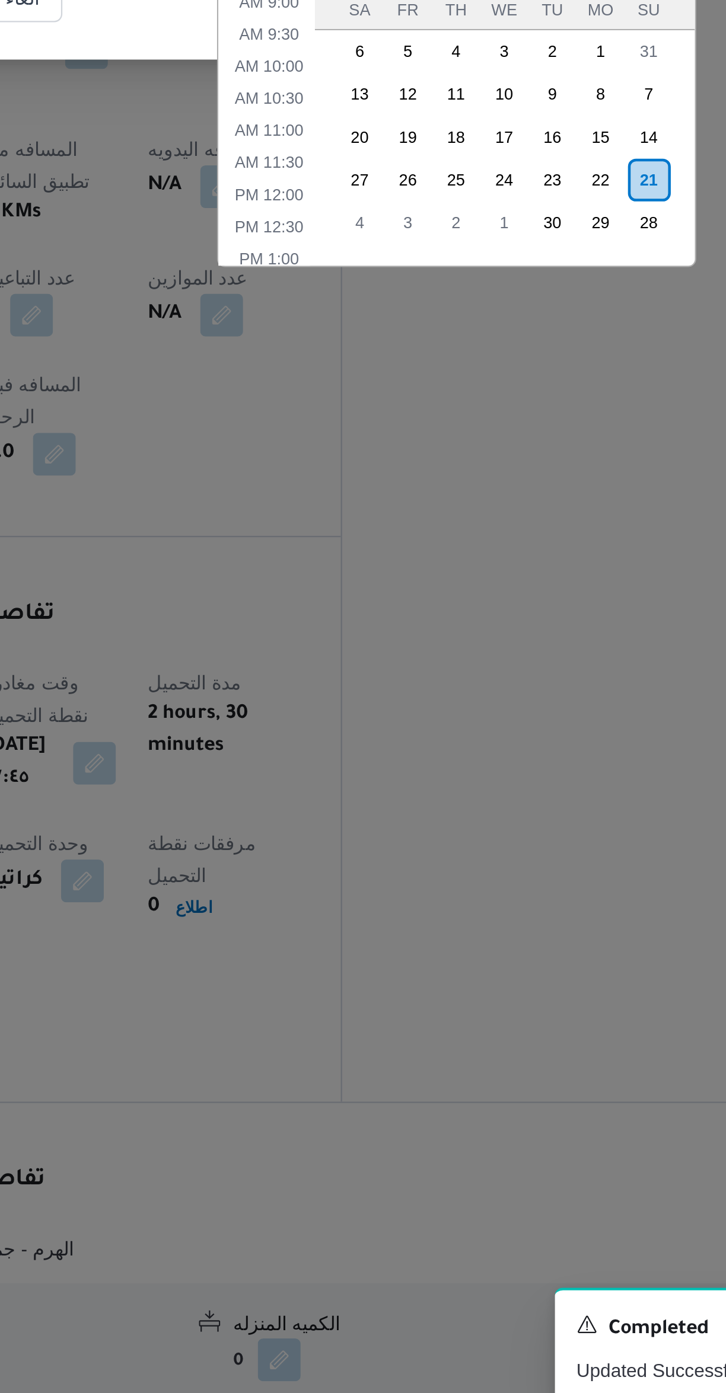
click at [544, 837] on div "22" at bounding box center [546, 840] width 19 height 19
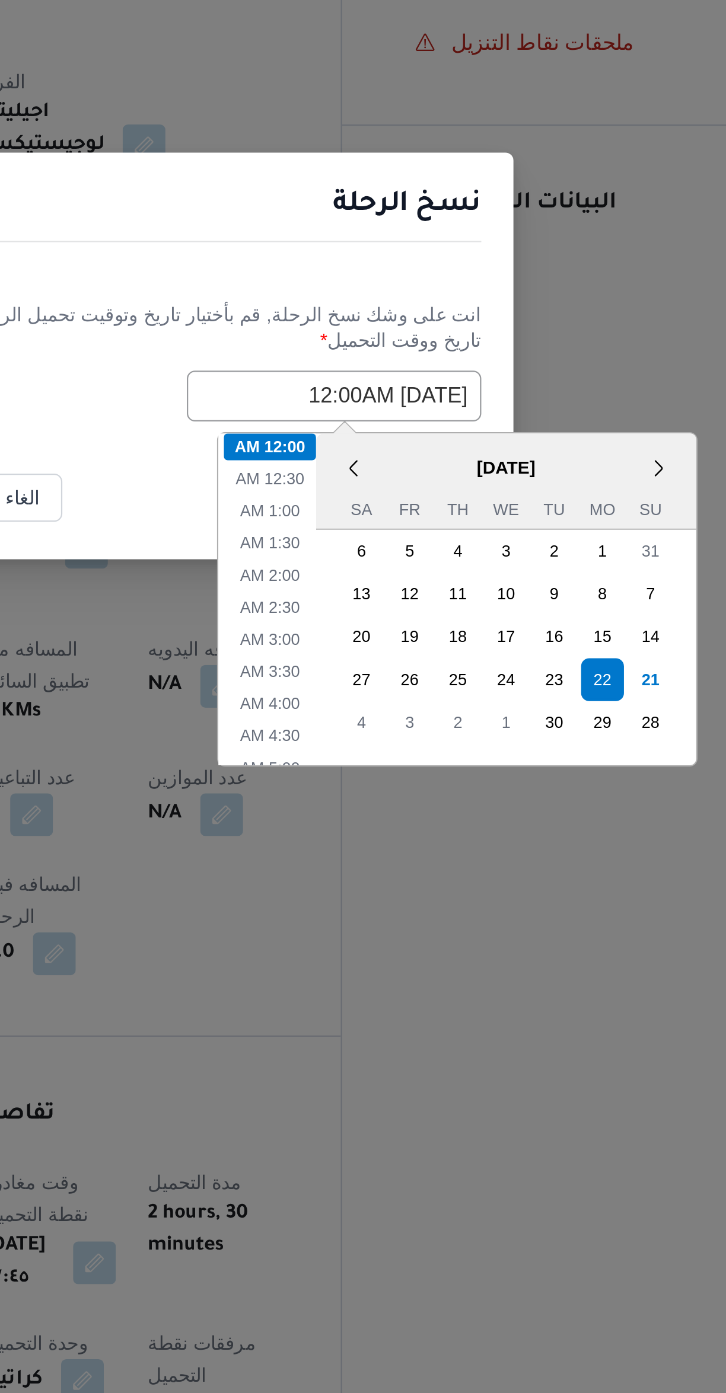
click at [416, 731] on ul "12:00 AM 12:30 AM 1:00 AM 1:30 AM 2:00 AM 2:30 AM 3:00 AM 3:30 AM 4:00 AM 4:30 …" at bounding box center [400, 804] width 41 height 147
click at [404, 762] on li "1:00 AM" at bounding box center [400, 765] width 36 height 12
type input "22/09/2025 1:00AM"
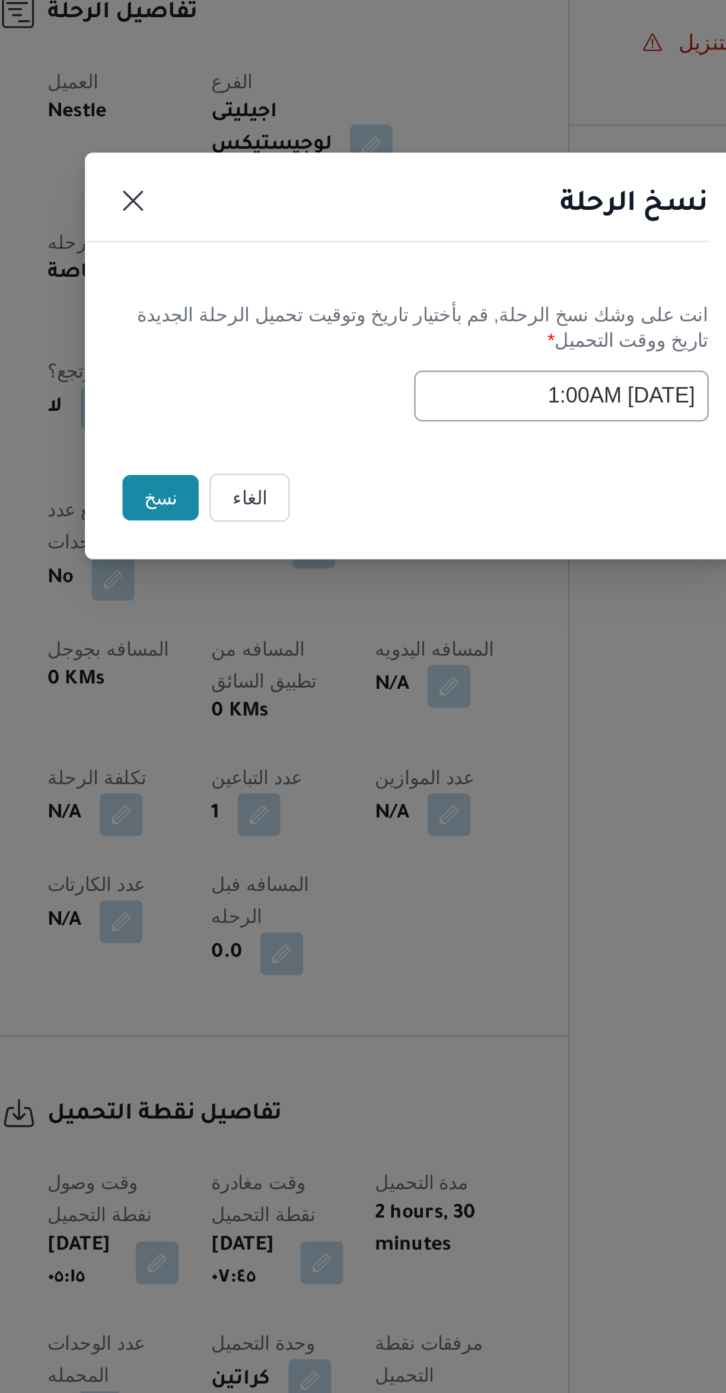
click at [250, 759] on button "نسخ" at bounding box center [251, 759] width 34 height 20
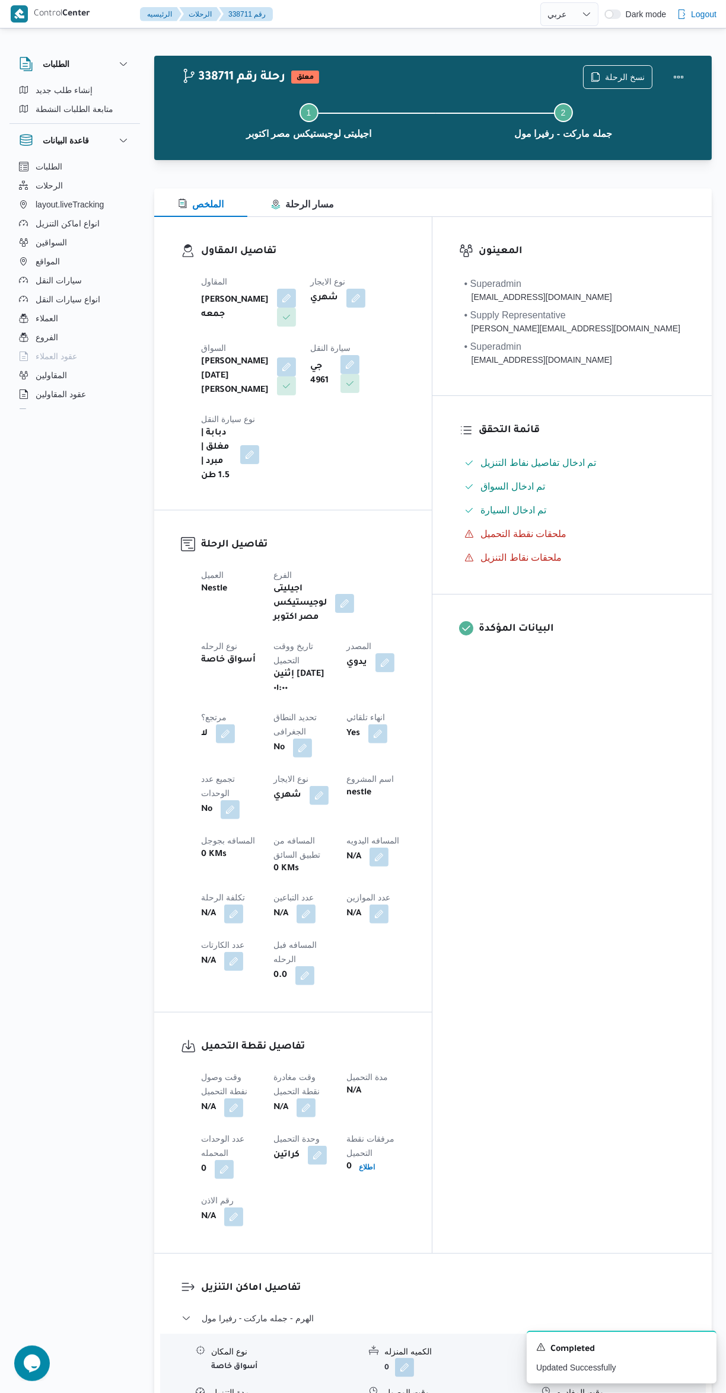
select select "ar"
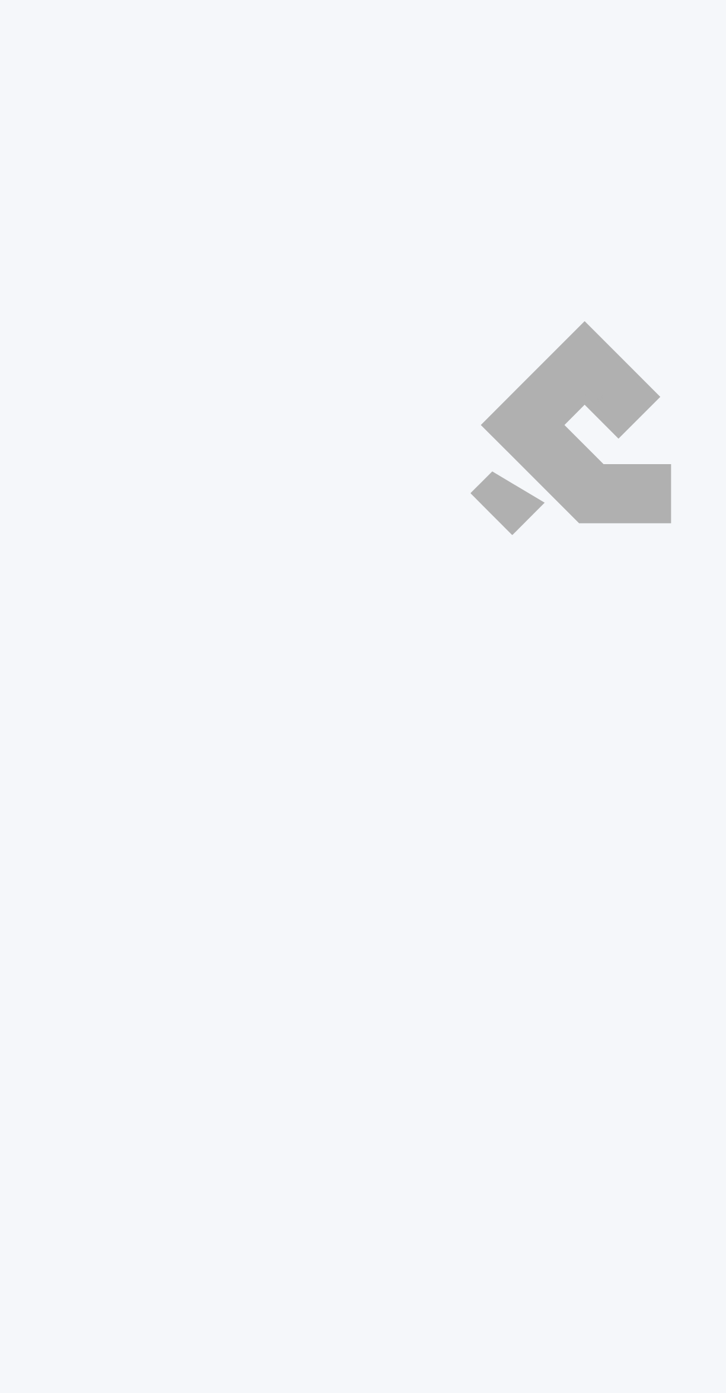
select select "ar"
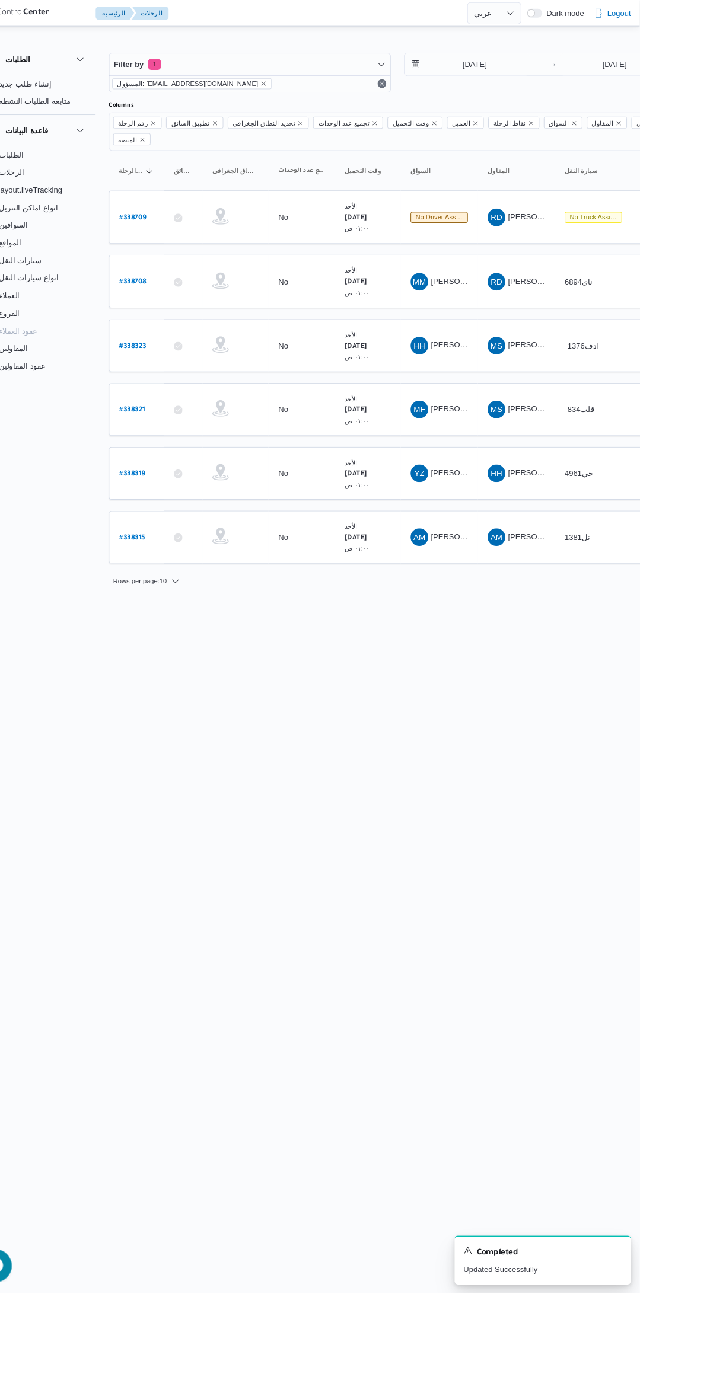
click at [174, 433] on link "# 338321" at bounding box center [179, 441] width 28 height 16
select select "ar"
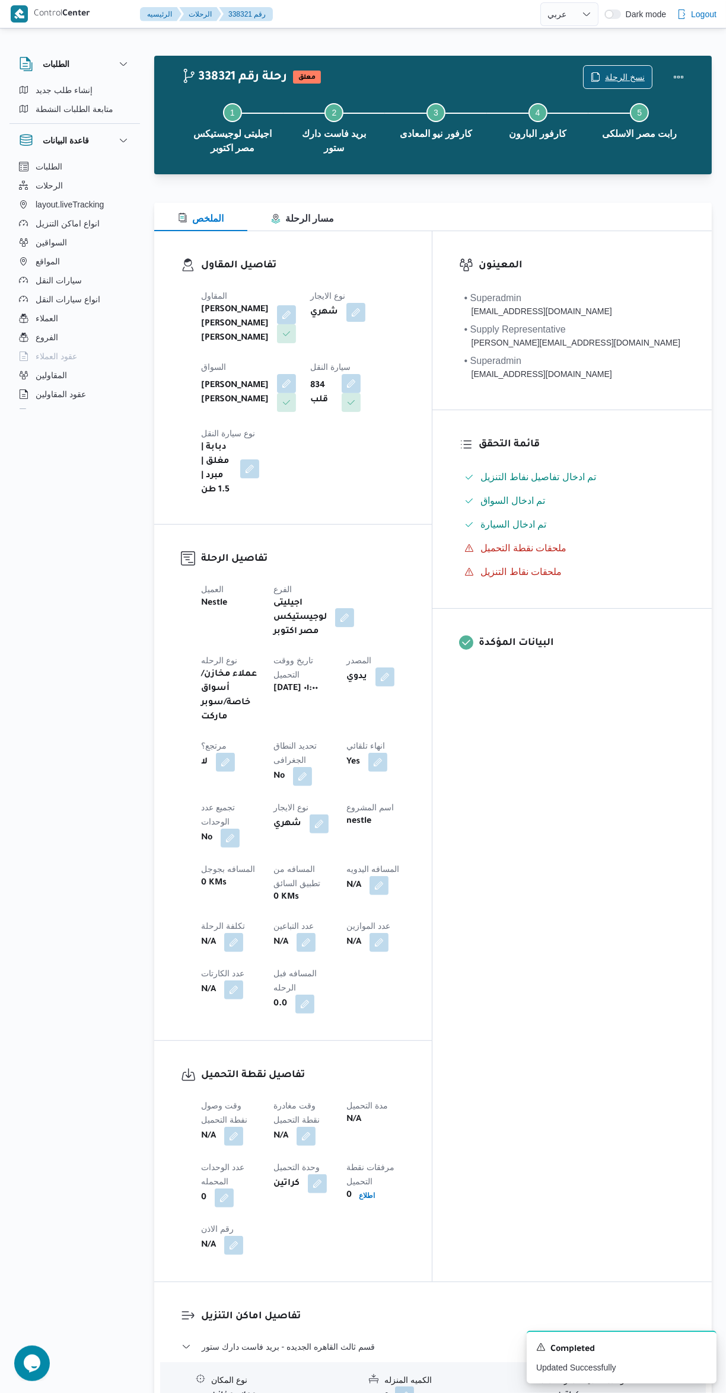
click at [626, 76] on span "نسخ الرحلة" at bounding box center [625, 77] width 40 height 14
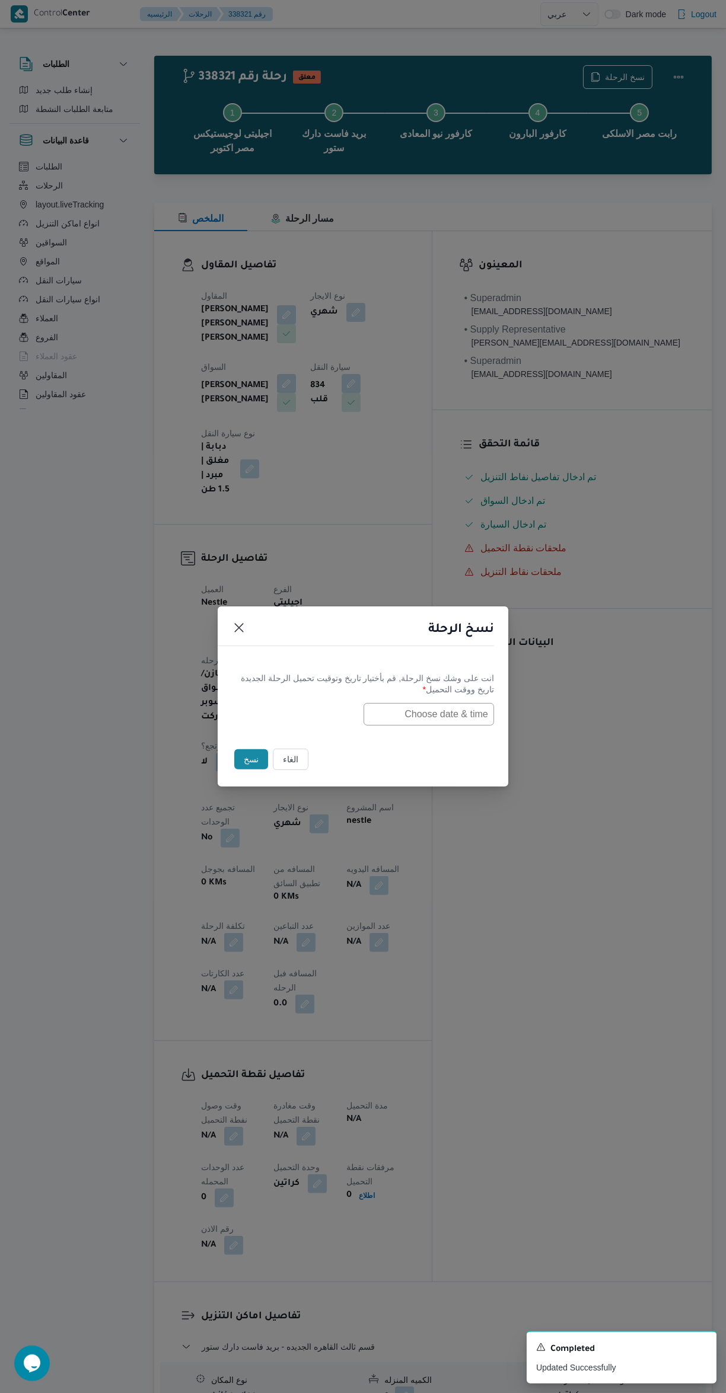
click at [447, 707] on input "text" at bounding box center [428, 714] width 130 height 23
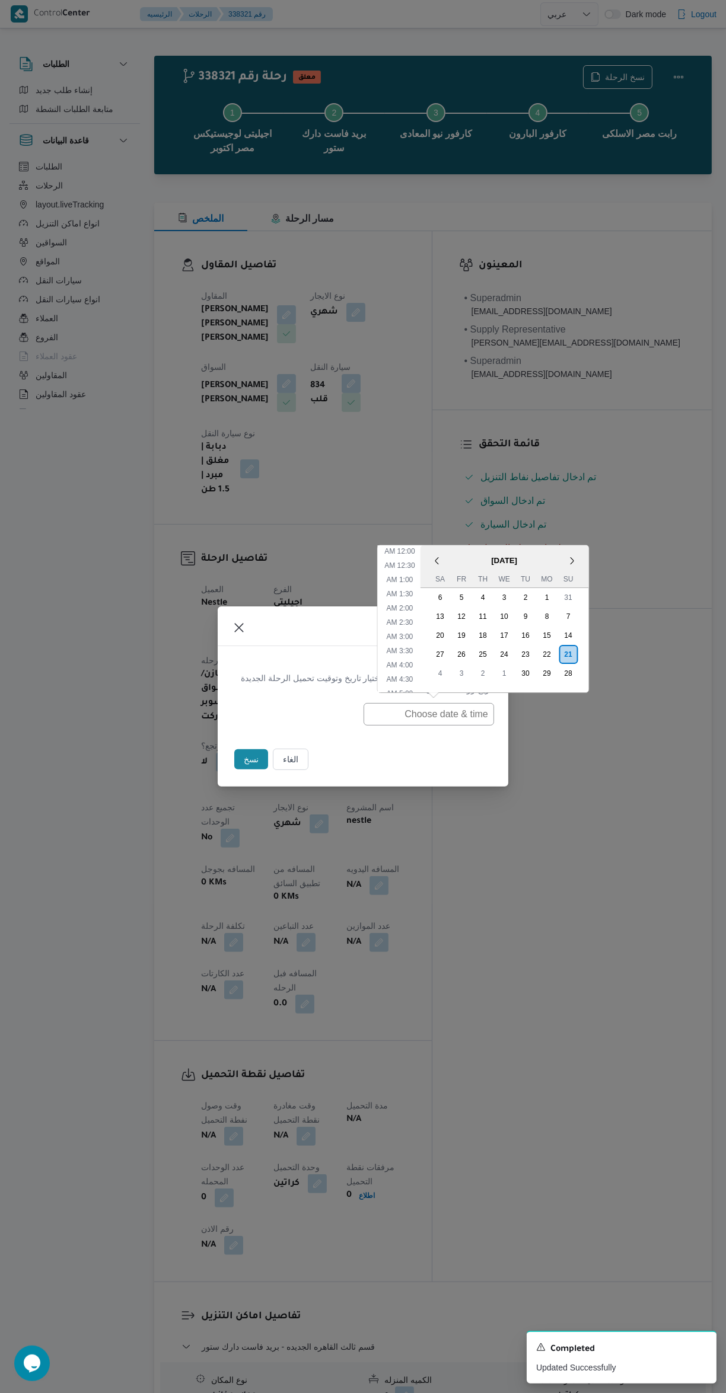
scroll to position [232, 0]
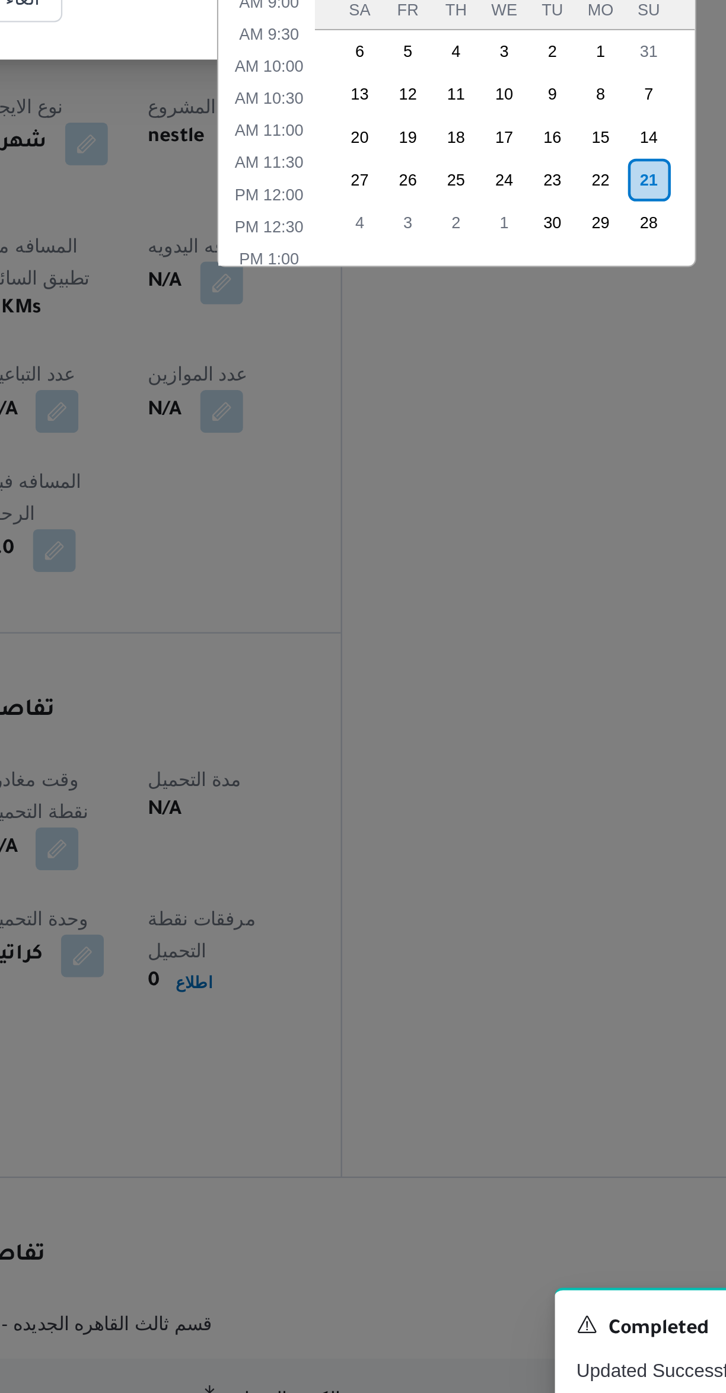
click at [544, 837] on div "22" at bounding box center [546, 840] width 19 height 19
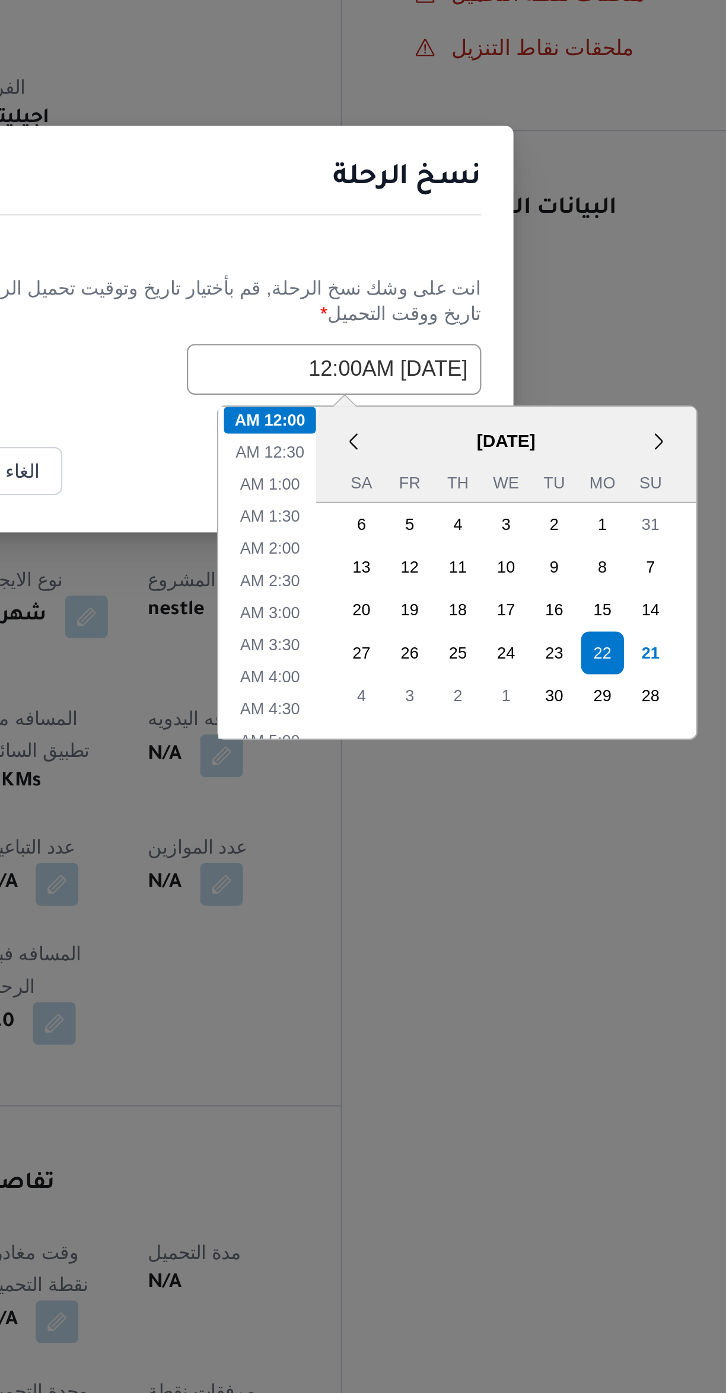
click at [457, 650] on div "نسخ الرحلة انت على وشك نسخ الرحلة, قم بأختيار تاريخ وتوقيت تحميل الرحلة الجديدة…" at bounding box center [363, 696] width 726 height 1393
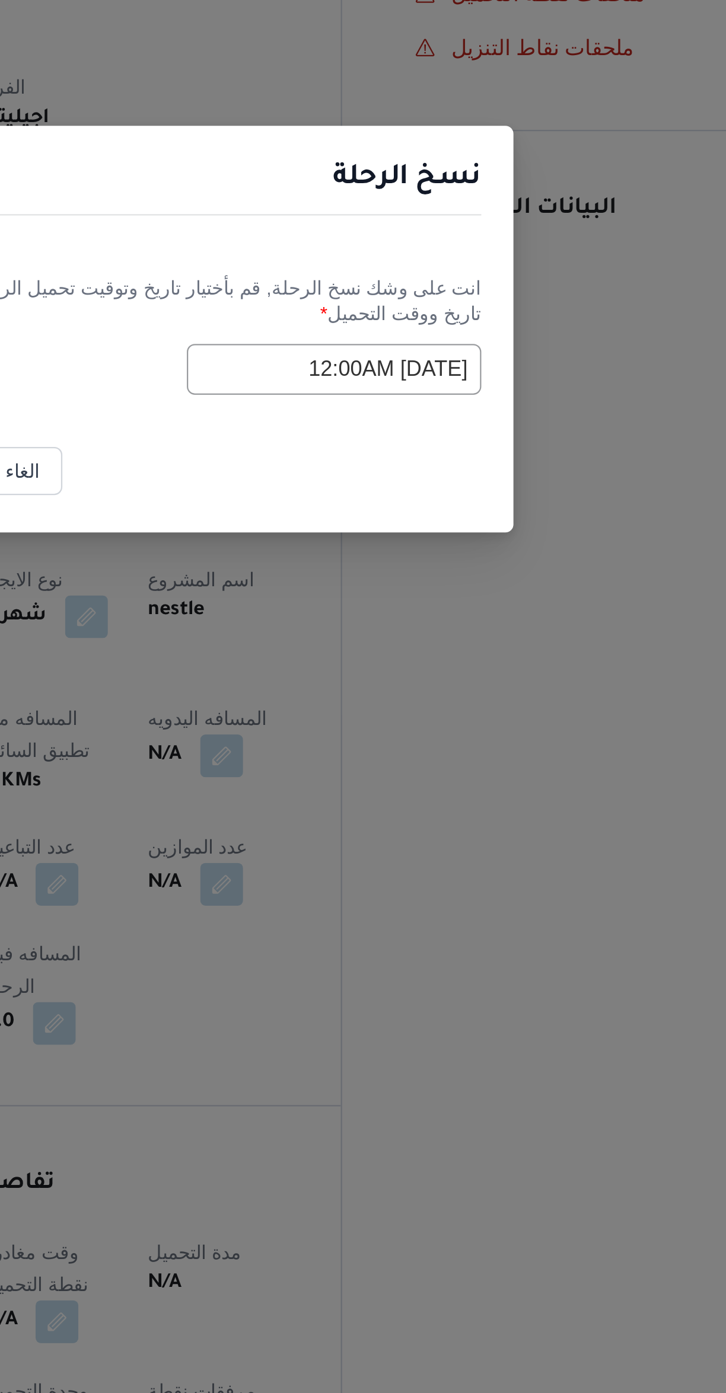
click at [460, 655] on div "نسخ الرحلة" at bounding box center [363, 633] width 290 height 54
click at [440, 656] on div "نسخ الرحلة" at bounding box center [363, 633] width 290 height 54
click at [356, 657] on div "نسخ الرحلة" at bounding box center [363, 633] width 290 height 54
click at [387, 717] on input "[DATE] 12:00AM" at bounding box center [428, 714] width 130 height 23
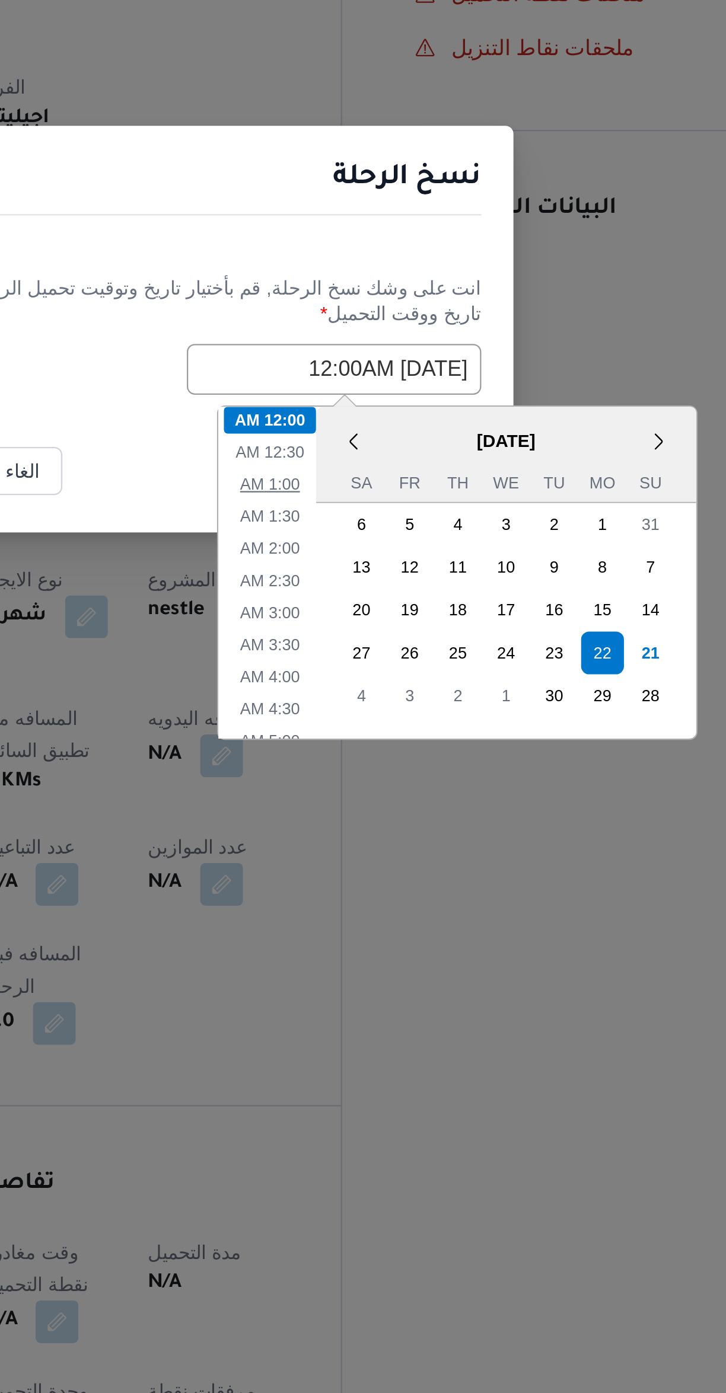
click at [398, 764] on li "1:00 AM" at bounding box center [400, 765] width 36 height 12
type input "22/09/2025 1:00AM"
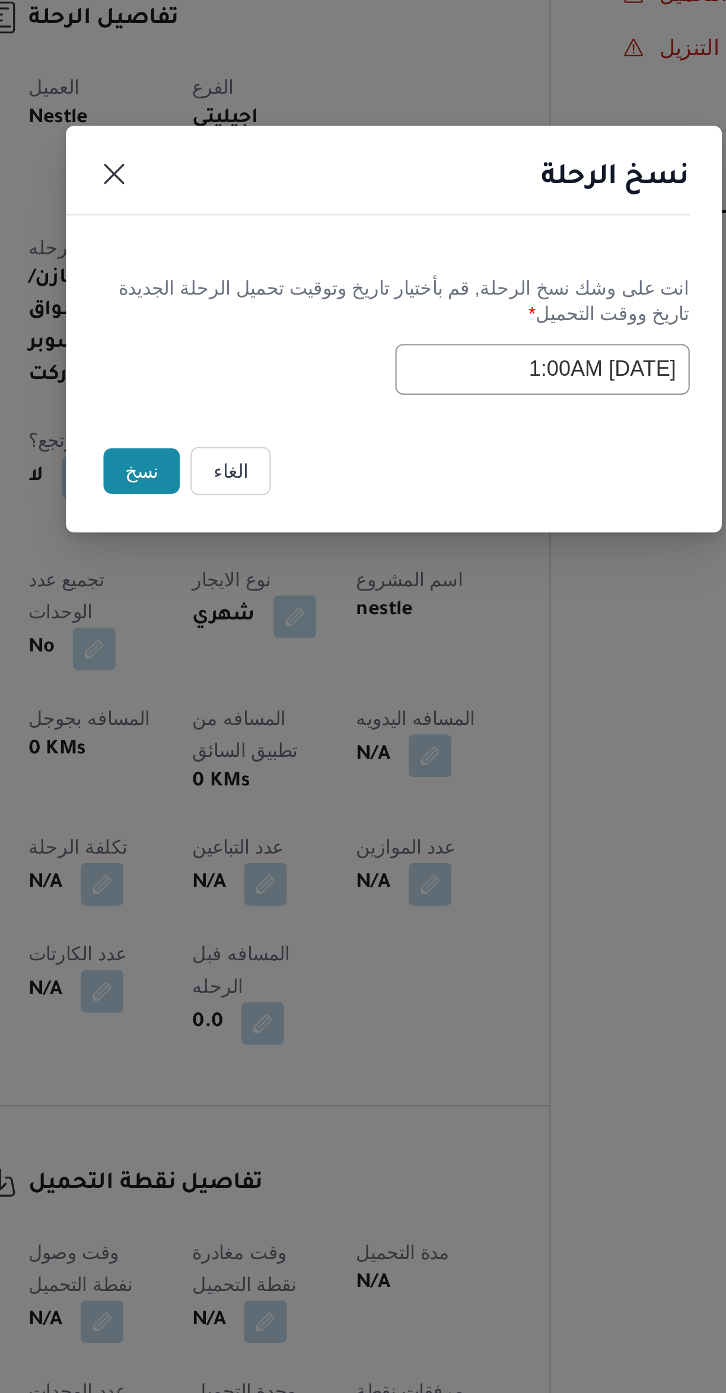
click at [253, 758] on button "نسخ" at bounding box center [251, 759] width 34 height 20
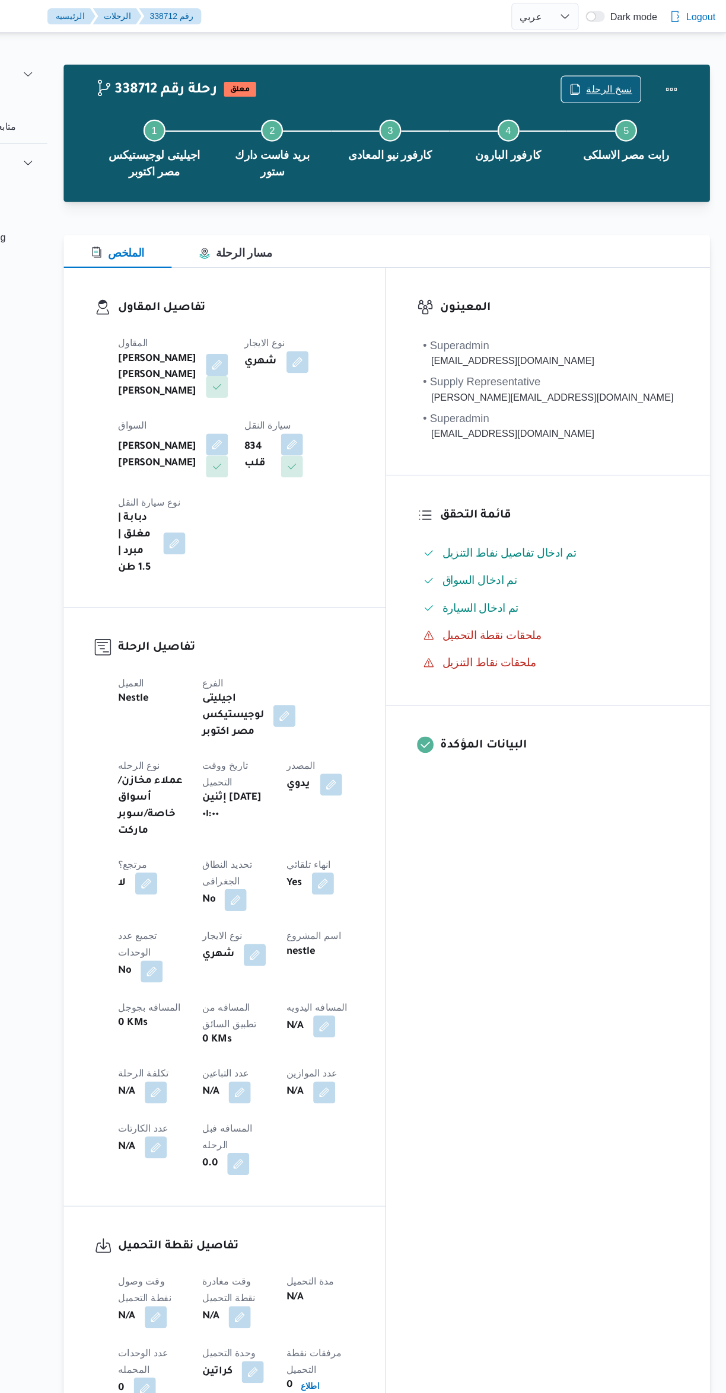
scroll to position [31, 0]
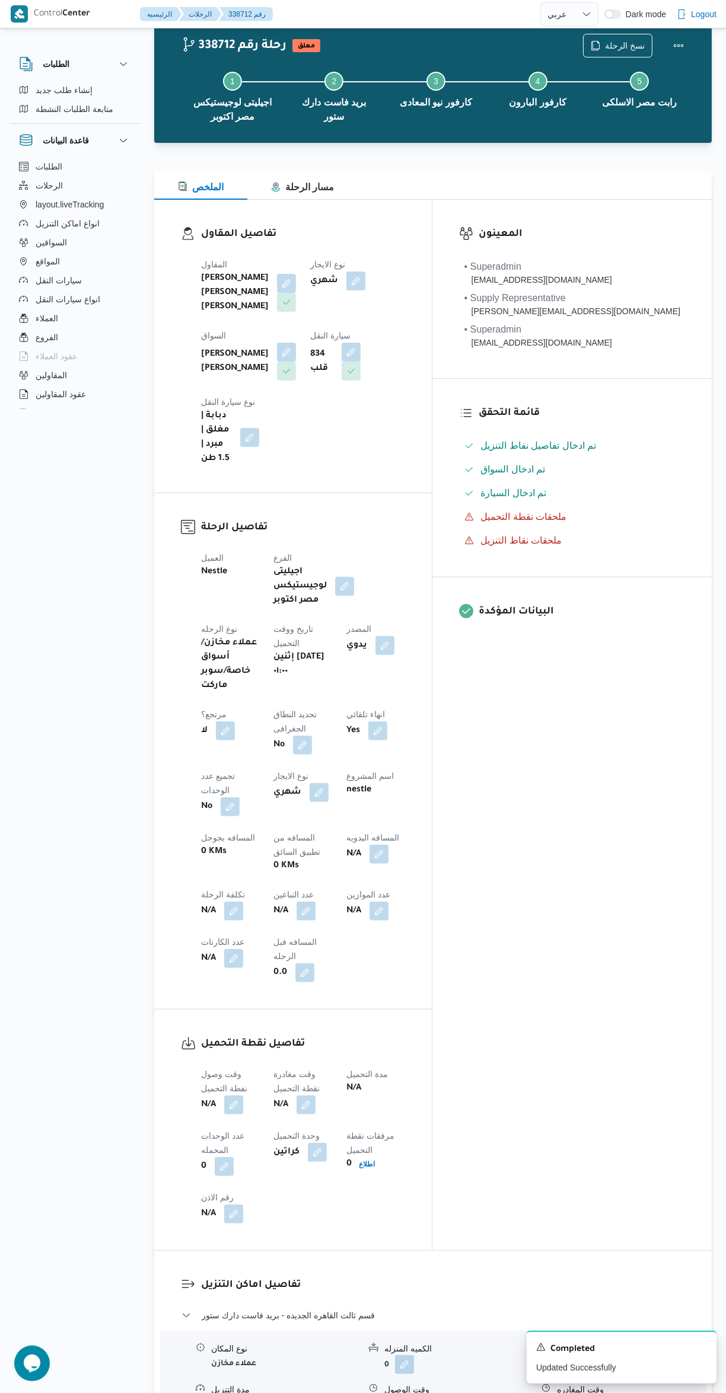
select select "ar"
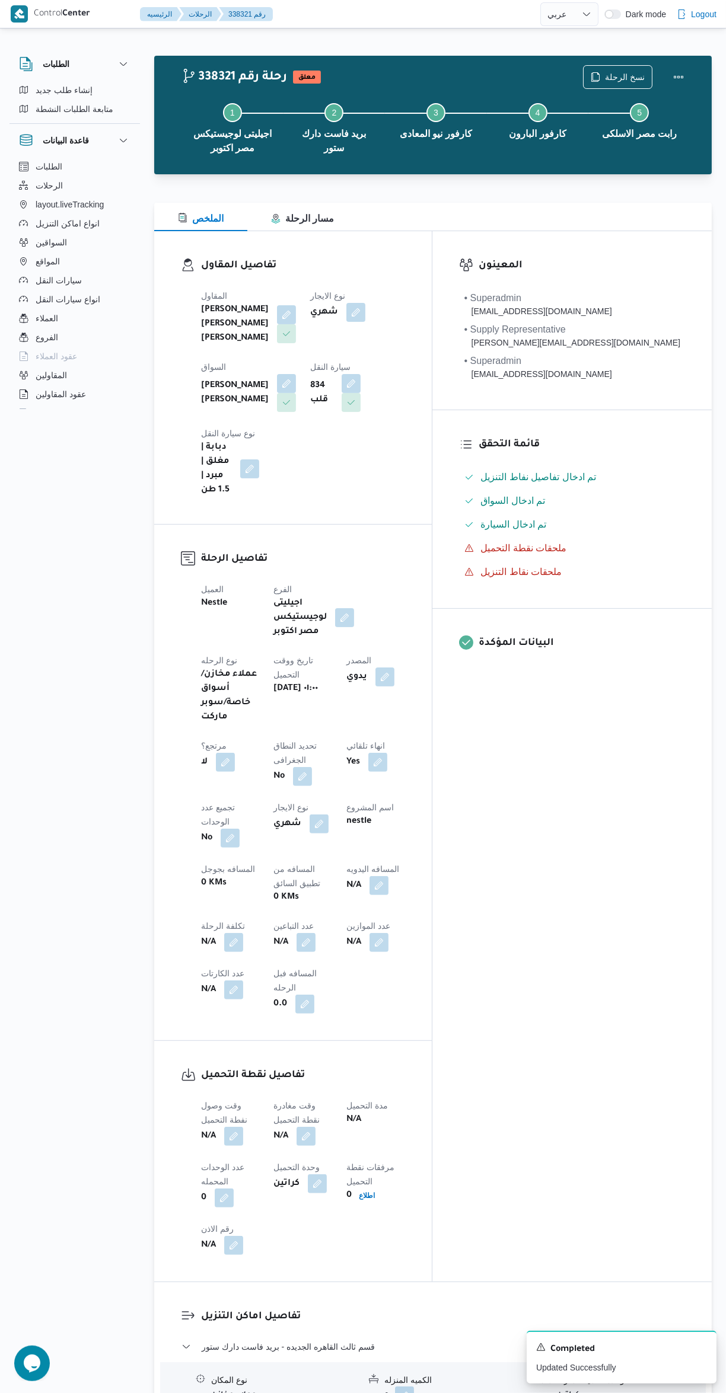
click at [282, 309] on button "button" at bounding box center [286, 314] width 19 height 19
click at [255, 389] on div "محمد صلاح عبد الهادى عبد الحميد" at bounding box center [298, 381] width 261 height 24
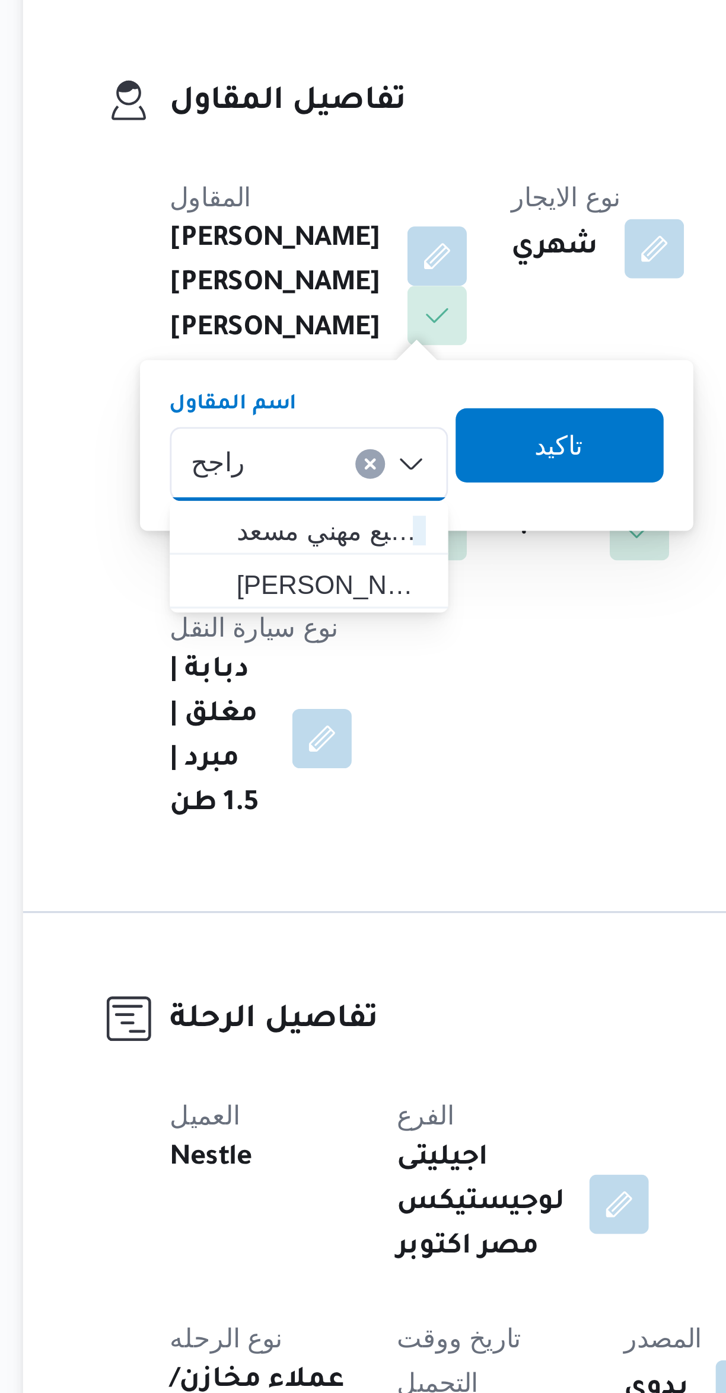
type input "راجح"
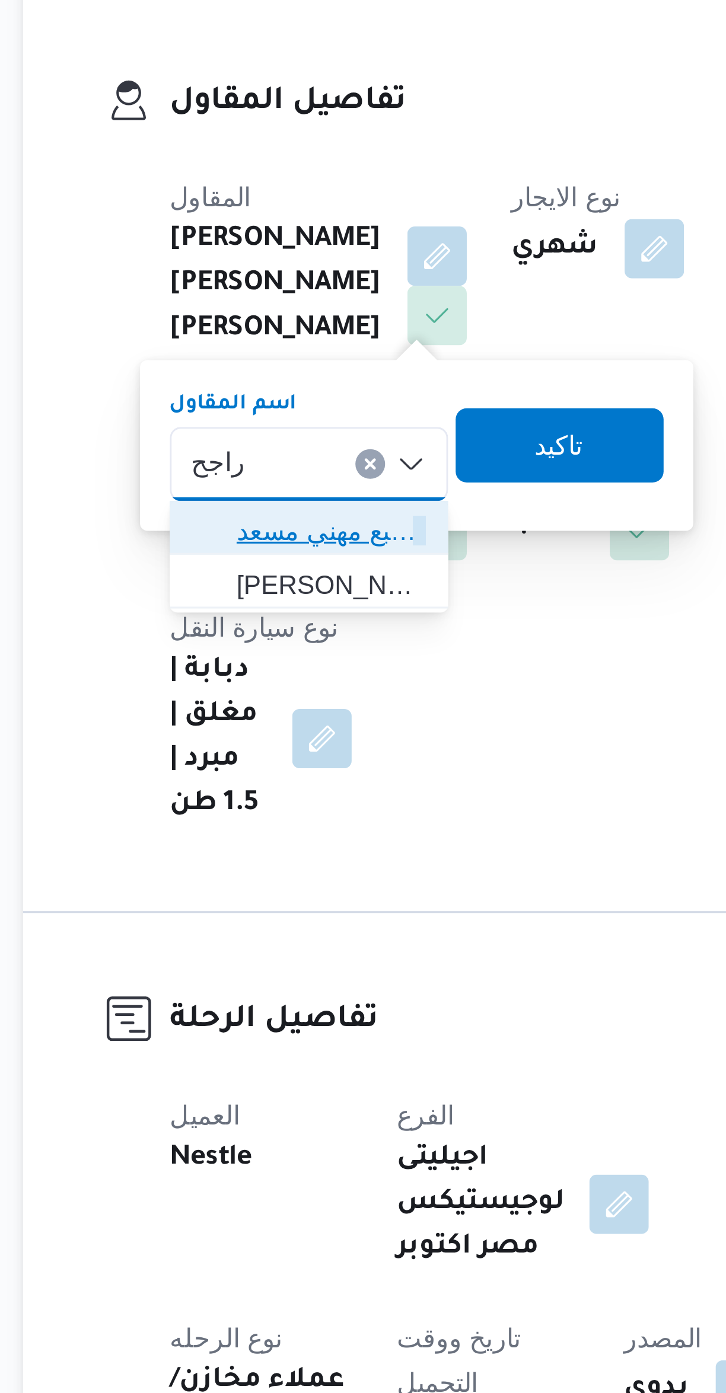
click at [262, 402] on span "راجح ضبع مهني مسعد" at bounding box center [252, 402] width 60 height 14
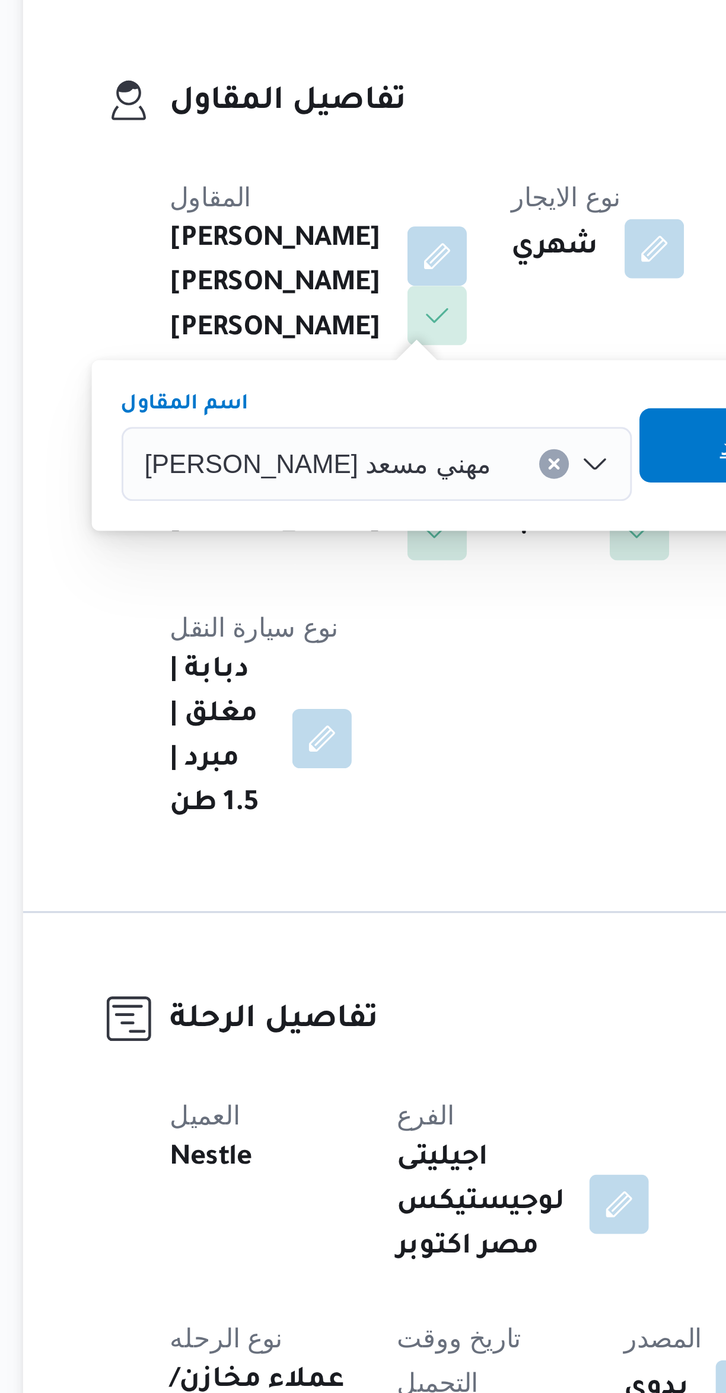
click at [351, 376] on span "تاكيد" at bounding box center [384, 375] width 66 height 24
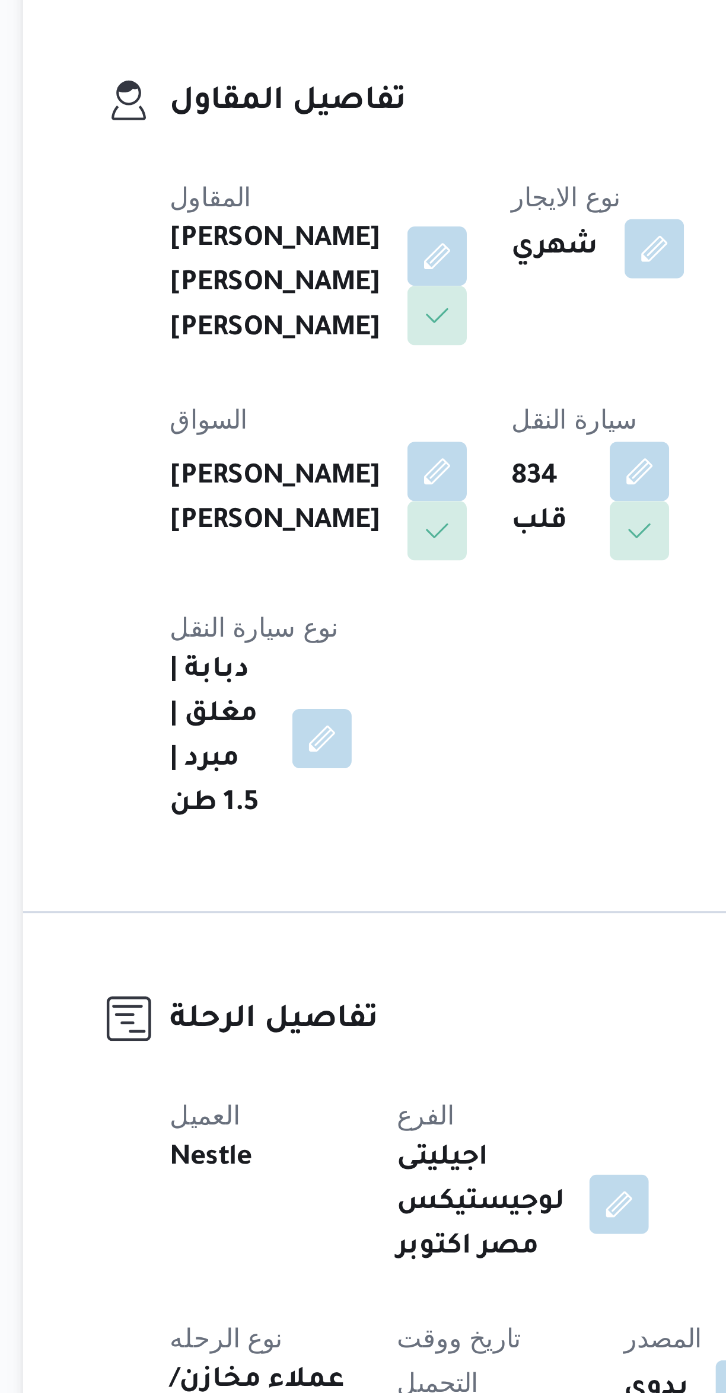
click at [356, 317] on button "button" at bounding box center [355, 312] width 19 height 19
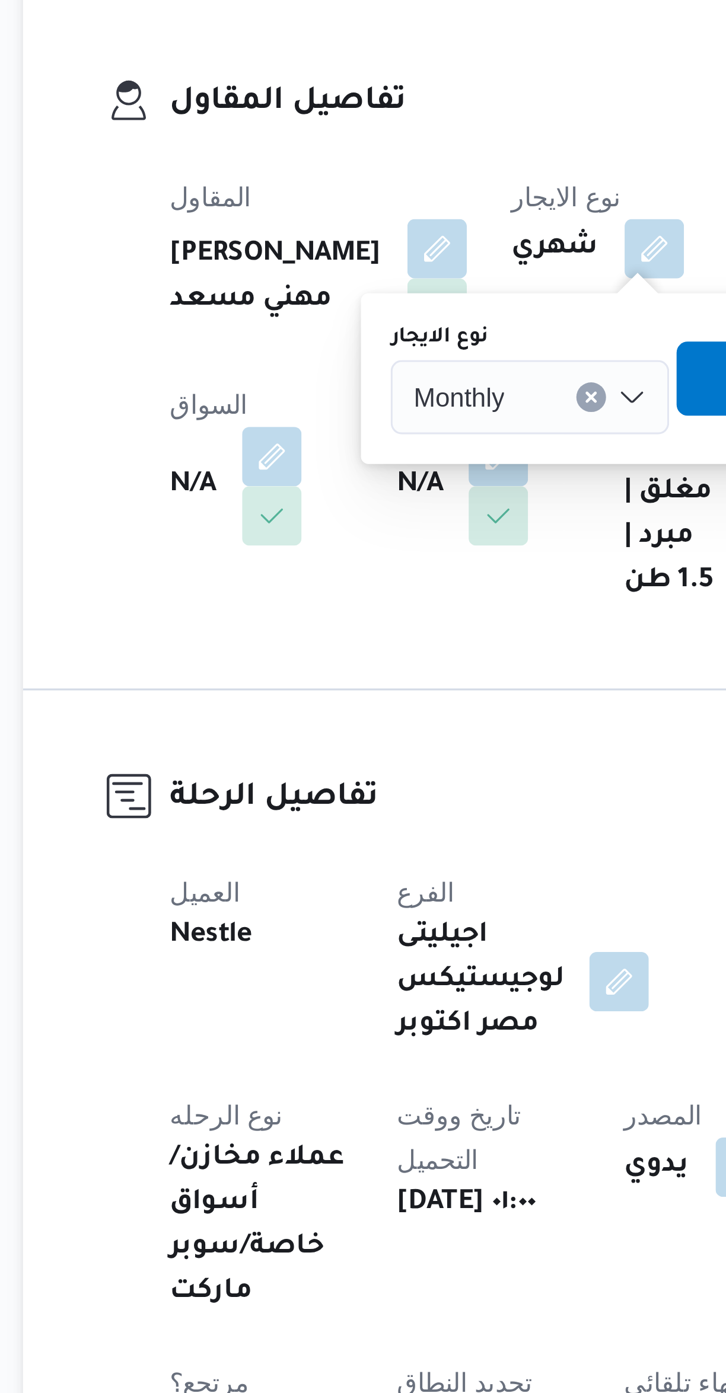
click at [321, 359] on div "Monthly" at bounding box center [316, 360] width 89 height 24
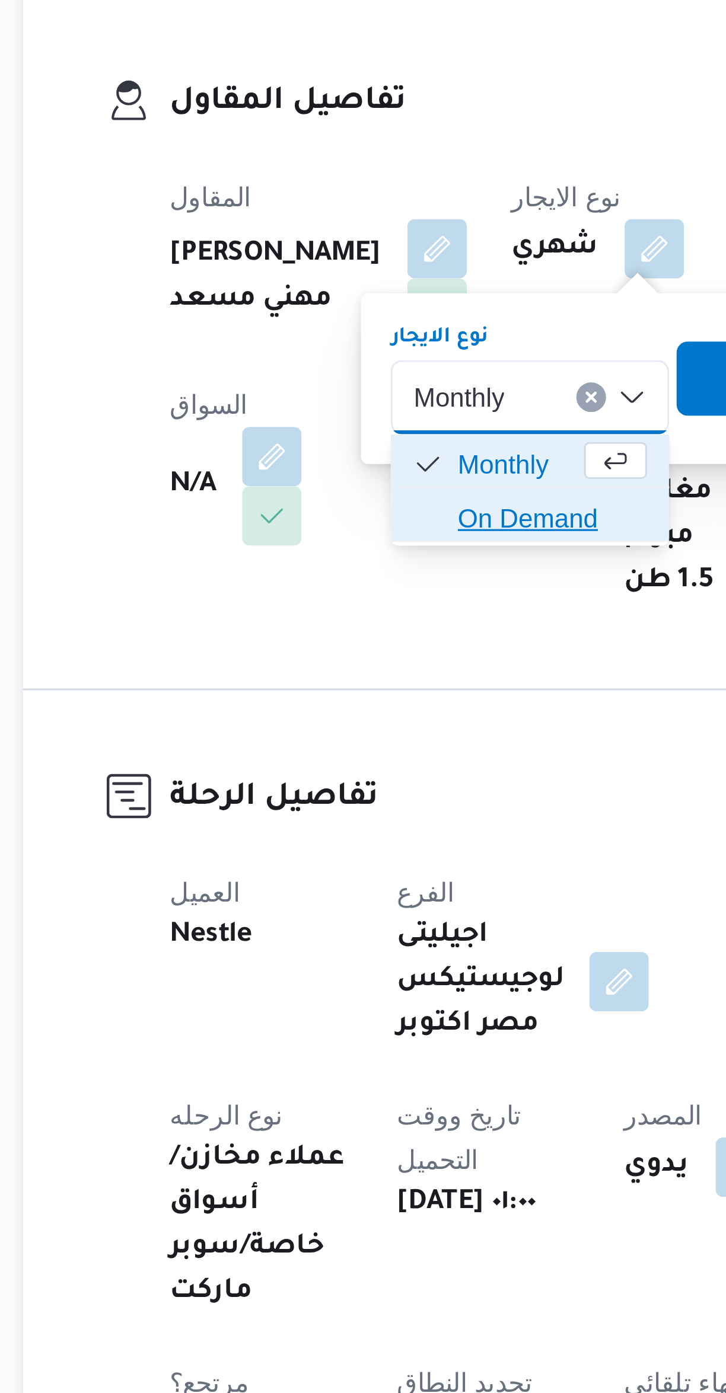
click at [329, 398] on span "On Demand" at bounding box center [323, 398] width 60 height 14
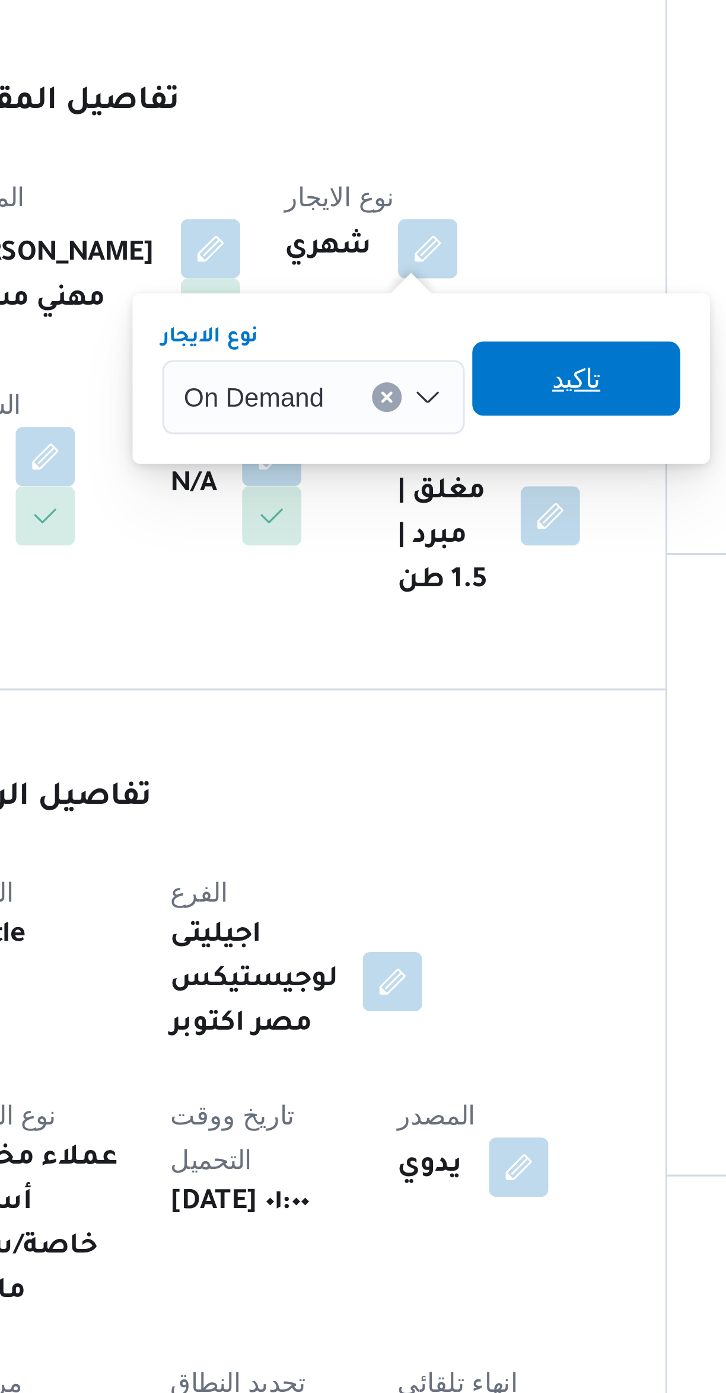
click at [407, 357] on span "تاكيد" at bounding box center [403, 354] width 66 height 24
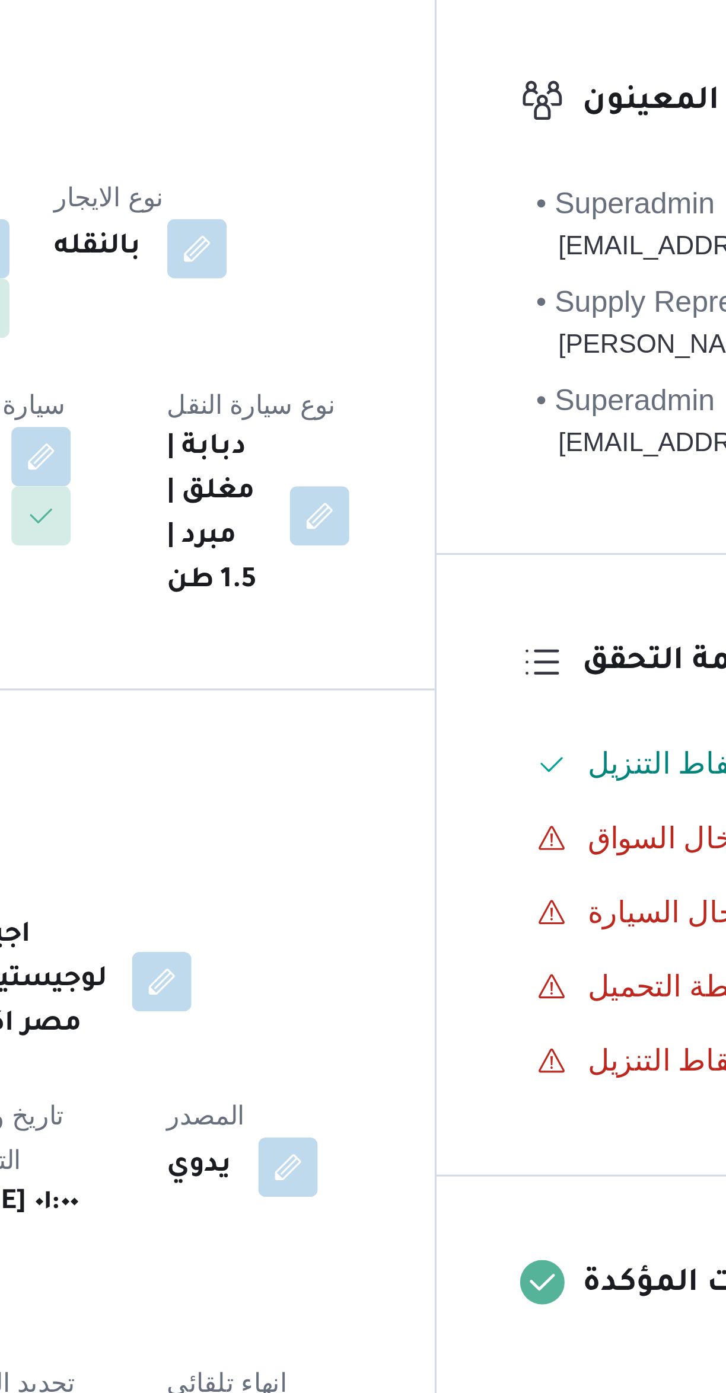
click at [243, 369] on button "button" at bounding box center [233, 378] width 19 height 19
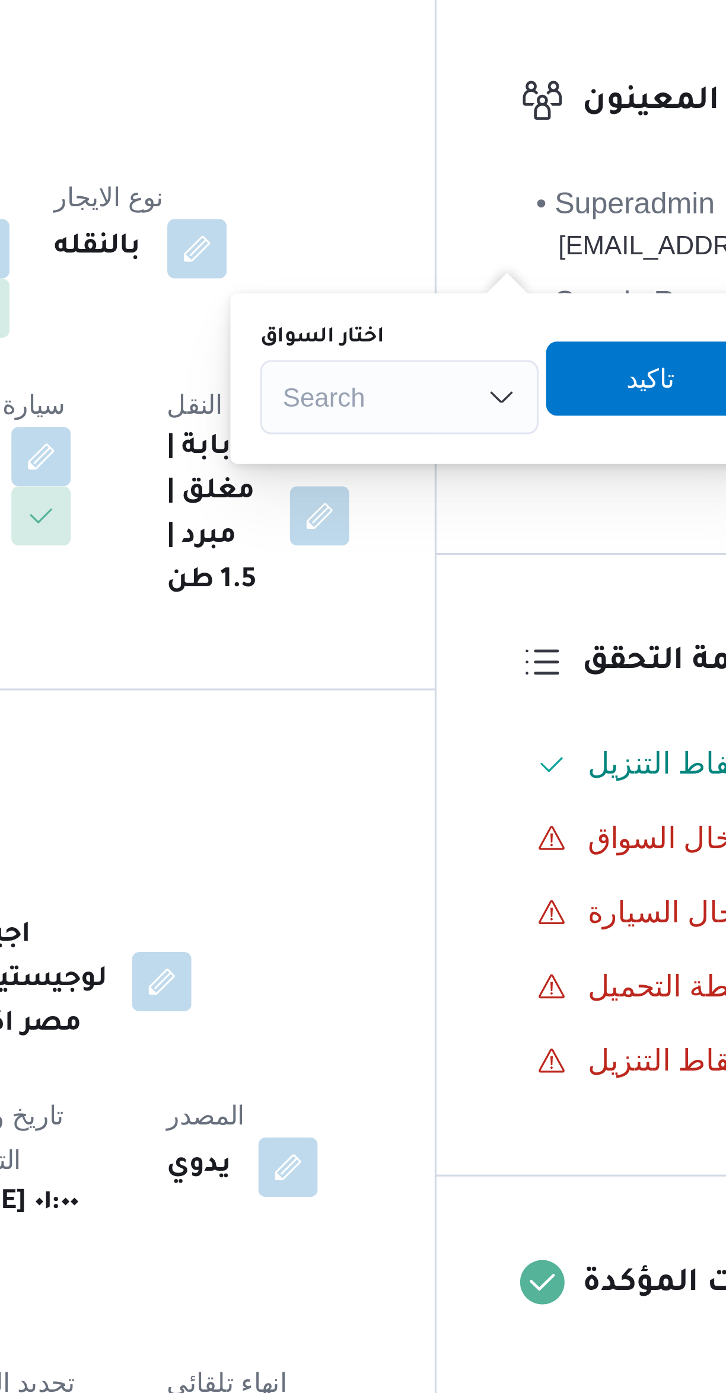
click at [430, 365] on div "Search" at bounding box center [420, 360] width 89 height 24
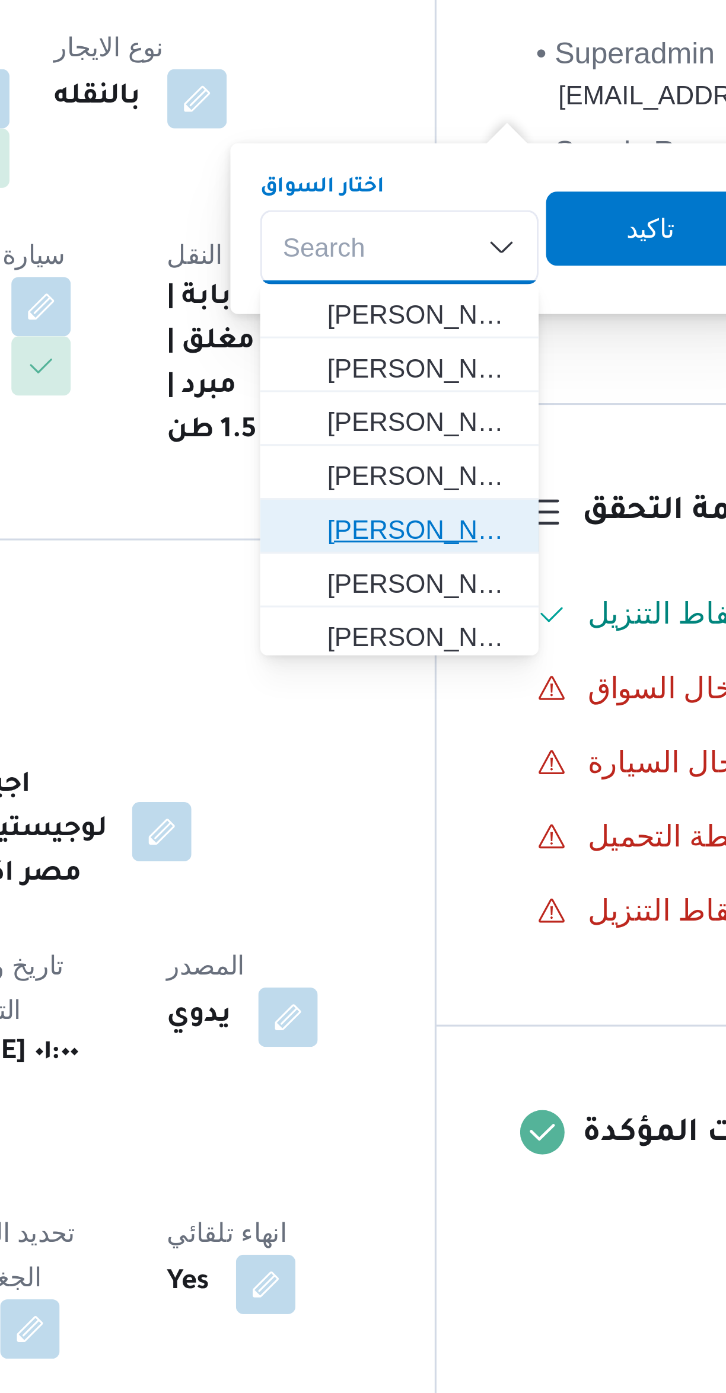
click at [434, 455] on span "عبدالرحيم محمد حامد عبداللطيف" at bounding box center [427, 450] width 60 height 14
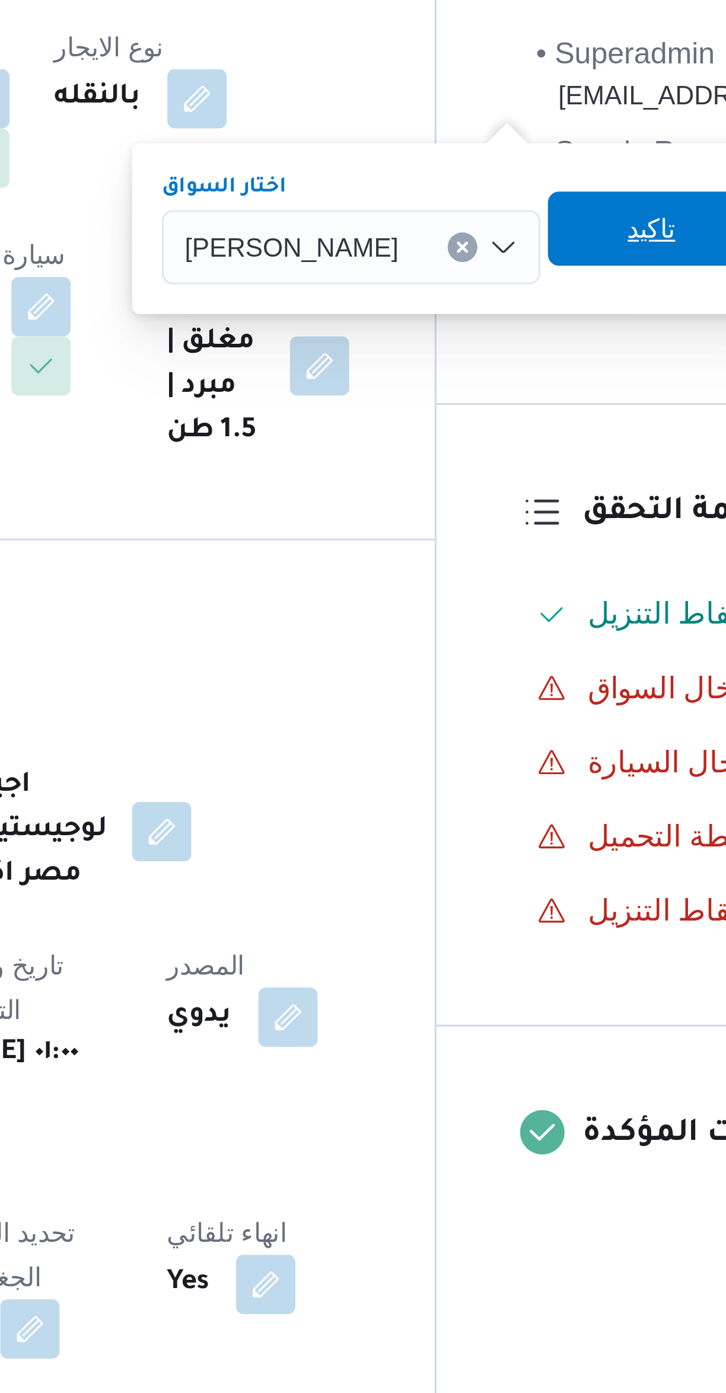
click at [507, 355] on span "تاكيد" at bounding box center [501, 354] width 66 height 24
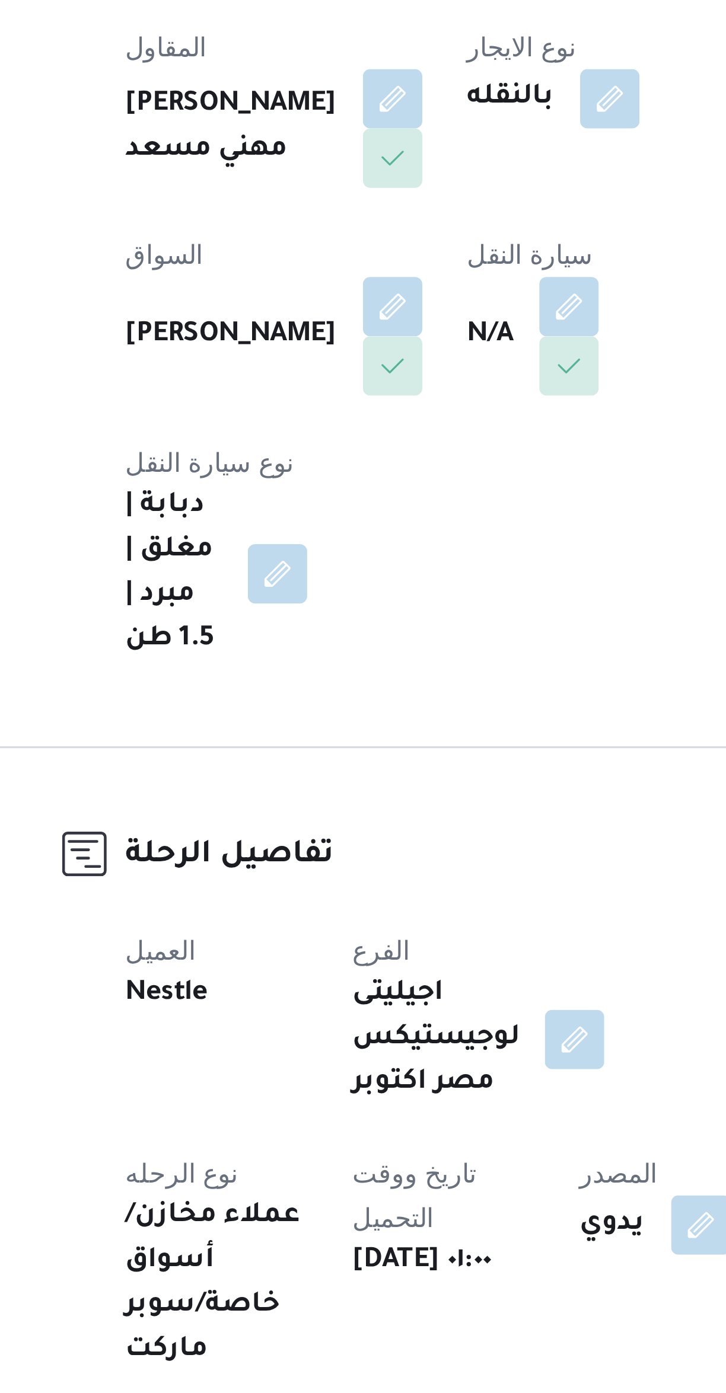
click at [333, 379] on button "button" at bounding box center [342, 378] width 19 height 19
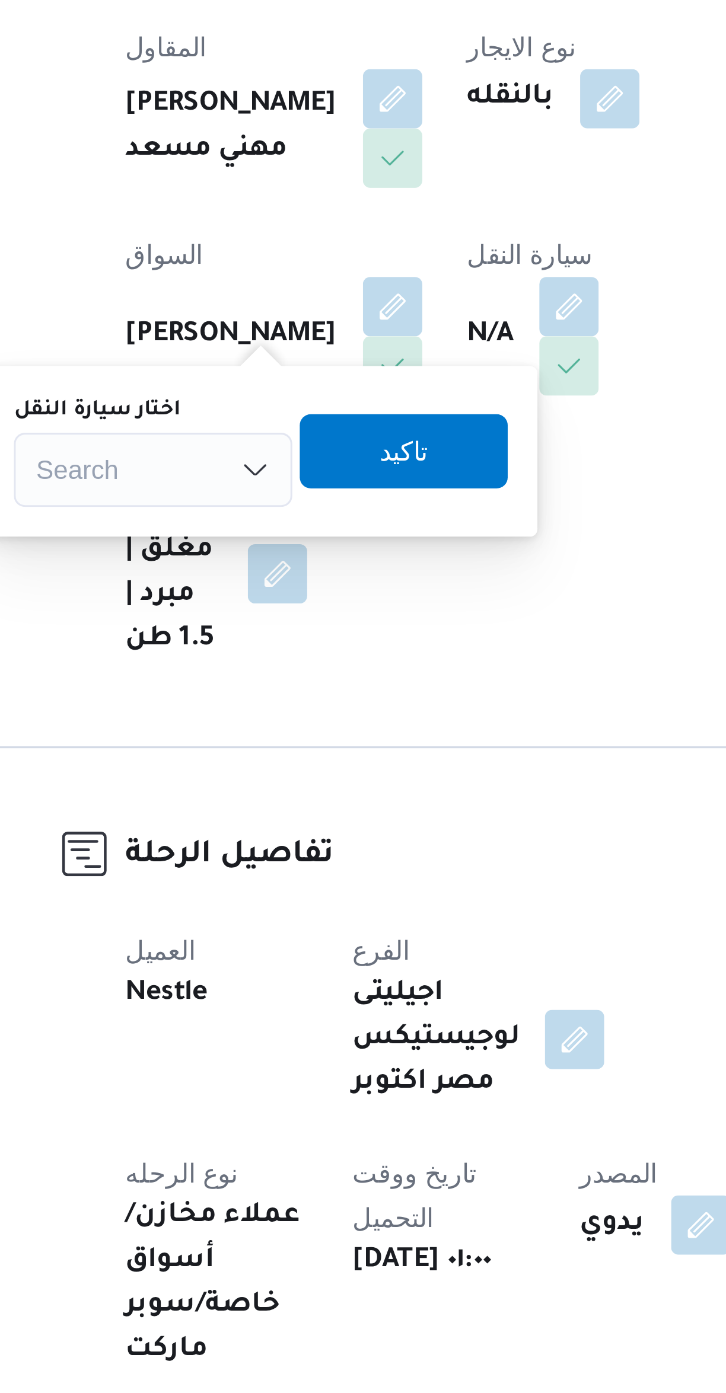
click at [226, 424] on div "Search" at bounding box center [209, 431] width 89 height 24
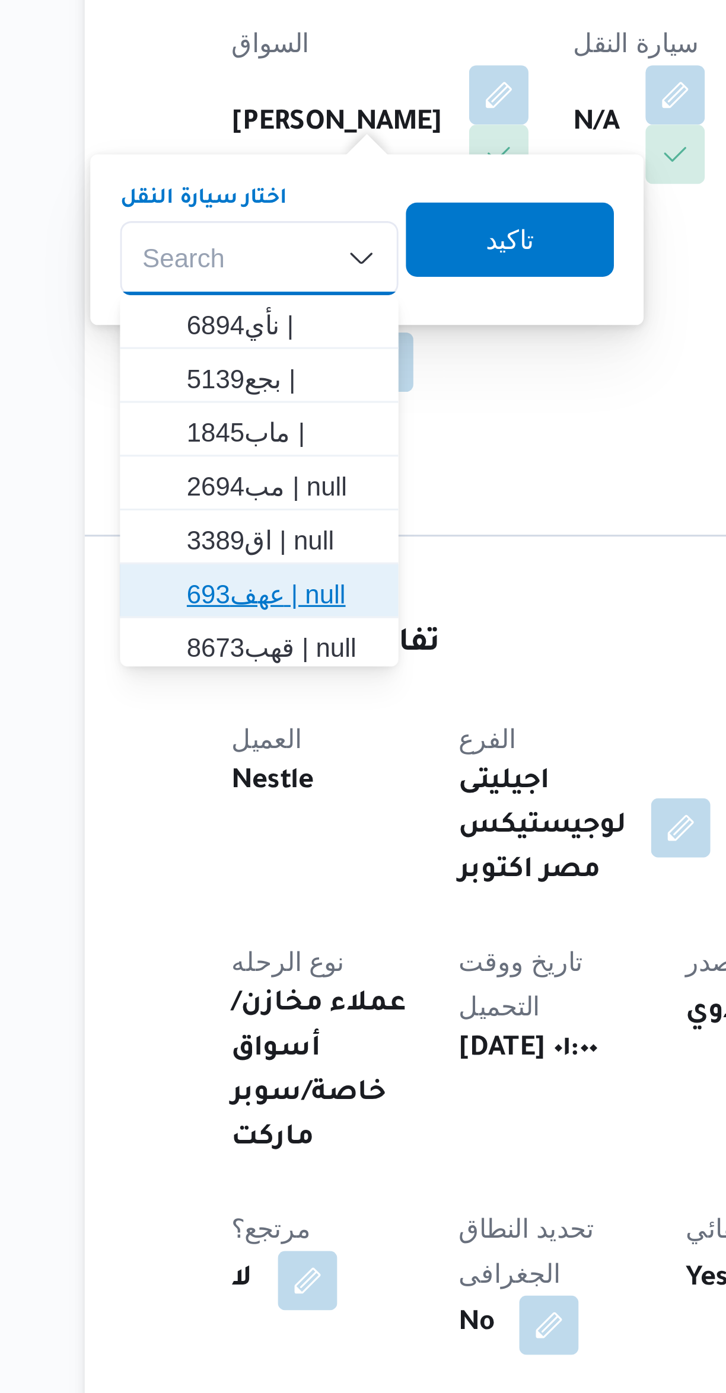
click at [221, 535] on span "عهف693 | null" at bounding box center [217, 538] width 60 height 14
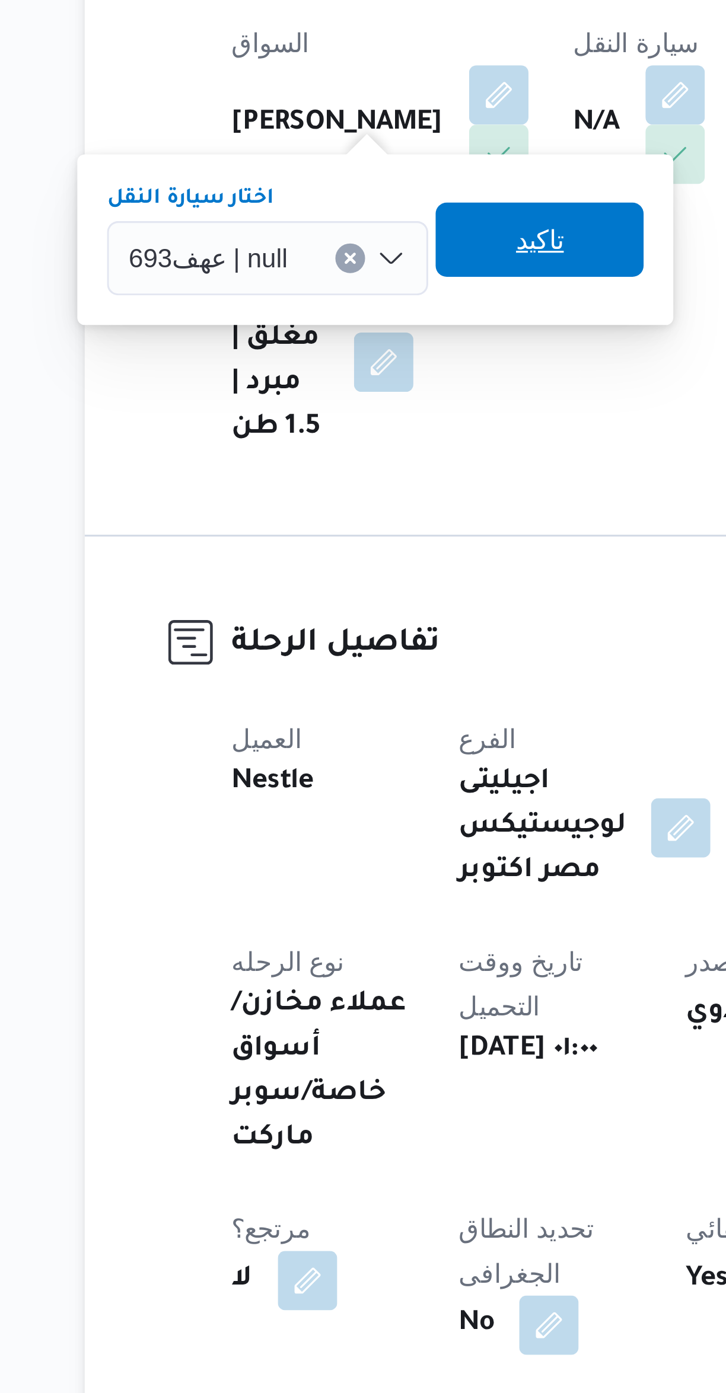
click at [315, 426] on span "تاكيد" at bounding box center [299, 425] width 66 height 24
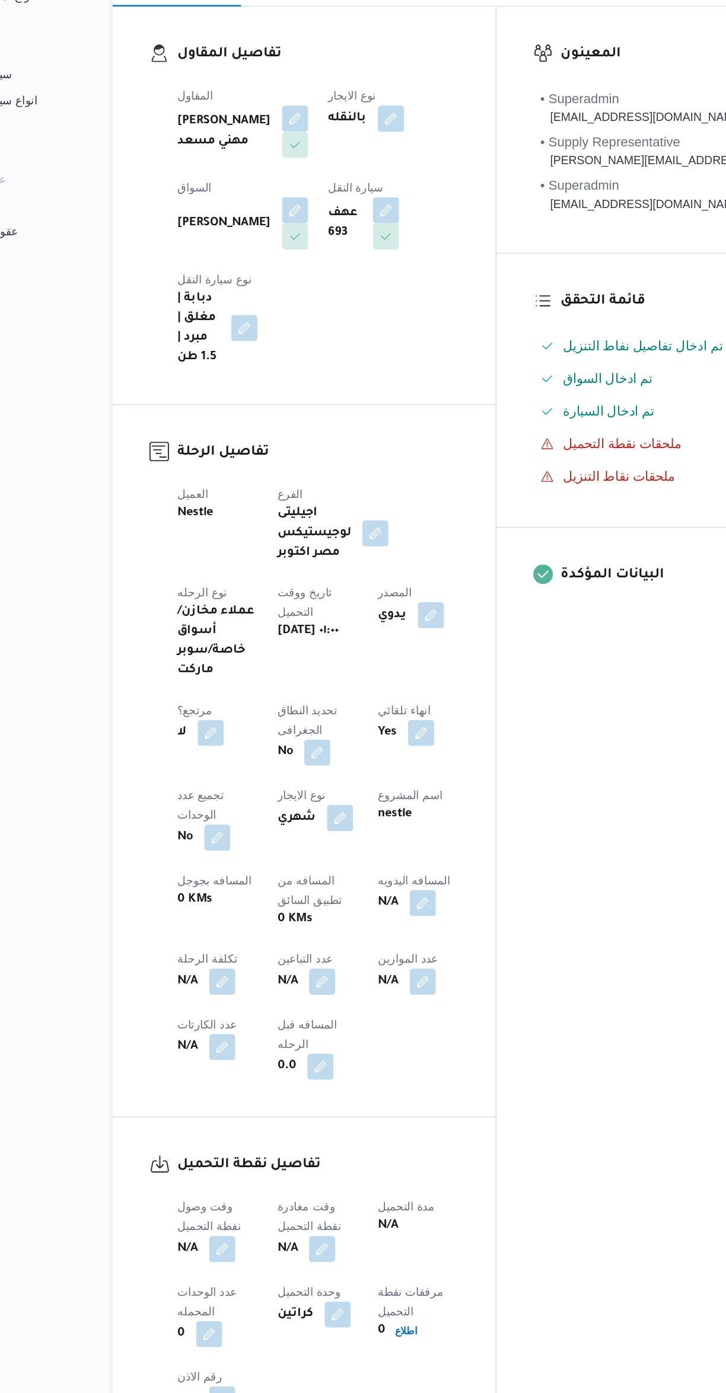
click at [296, 928] on button "button" at bounding box center [305, 937] width 19 height 19
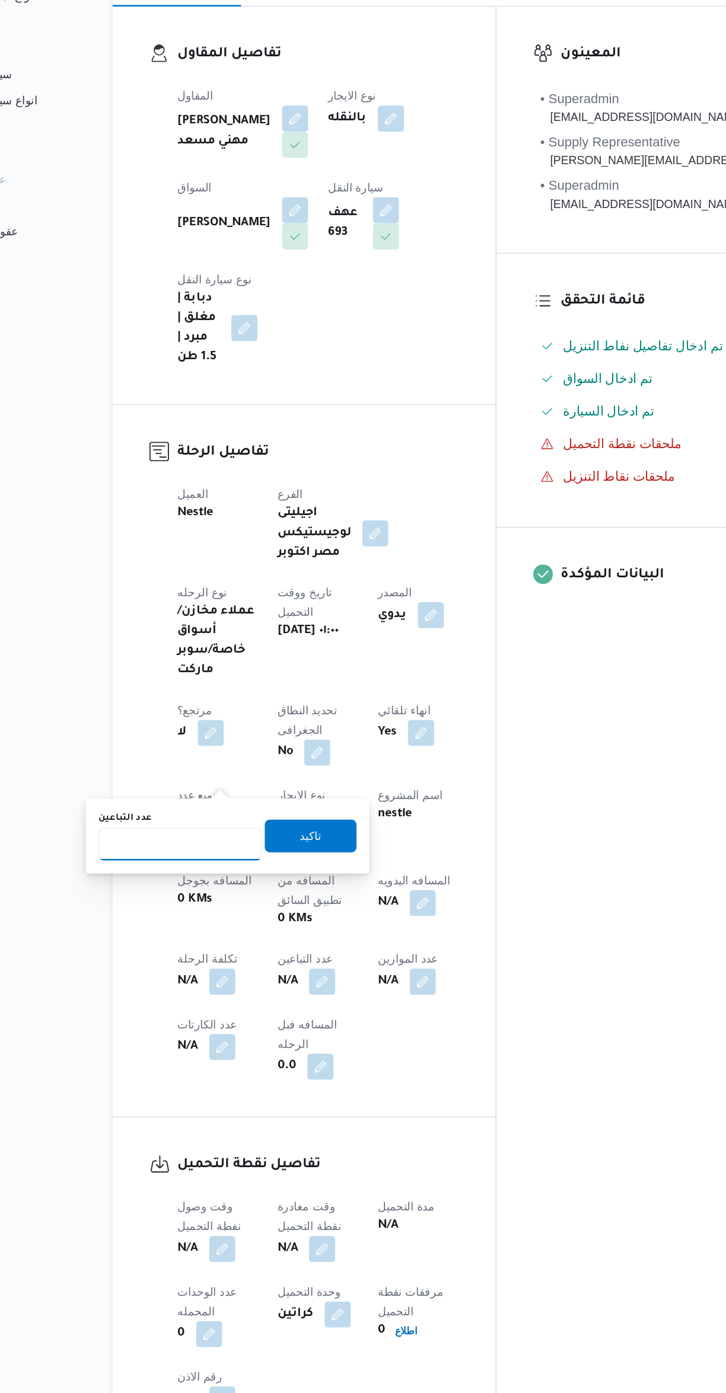
click at [210, 837] on input "عدد التباعين" at bounding box center [203, 838] width 118 height 24
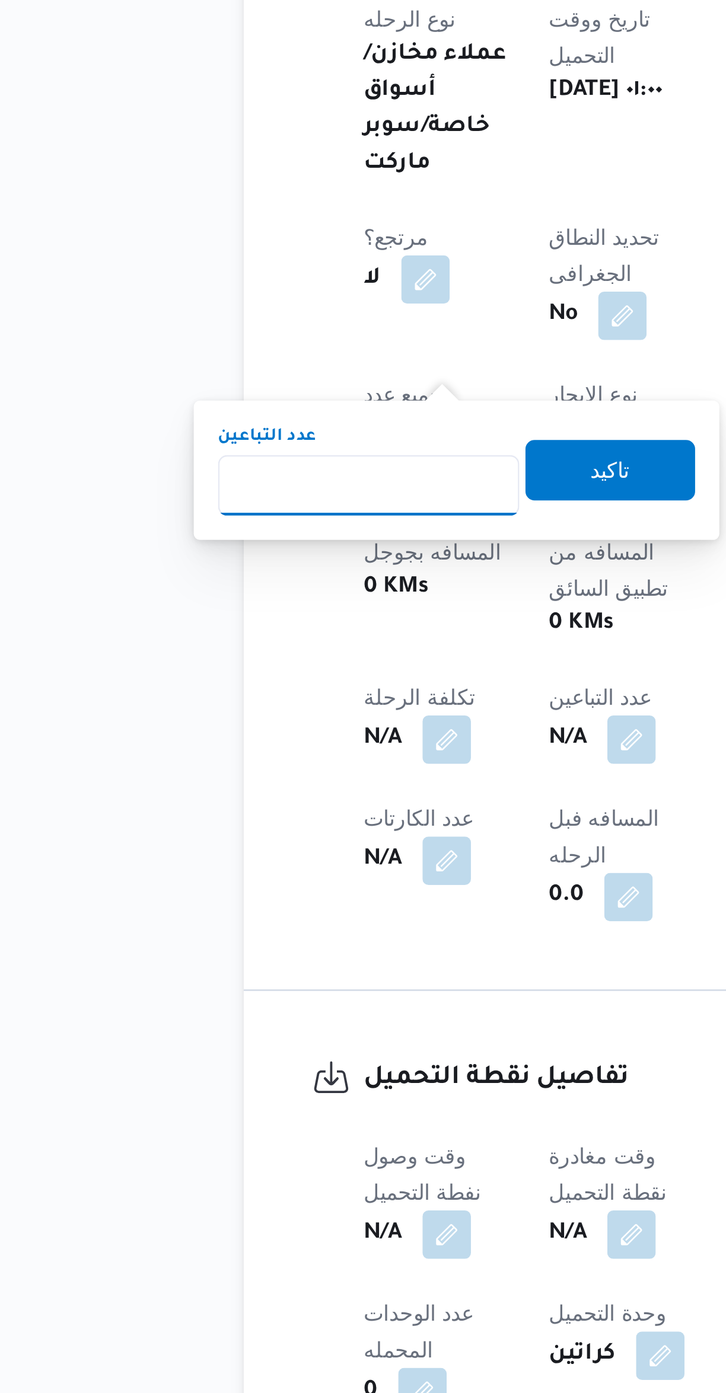
type input "1"
click at [299, 831] on span "تاكيد" at bounding box center [297, 832] width 66 height 24
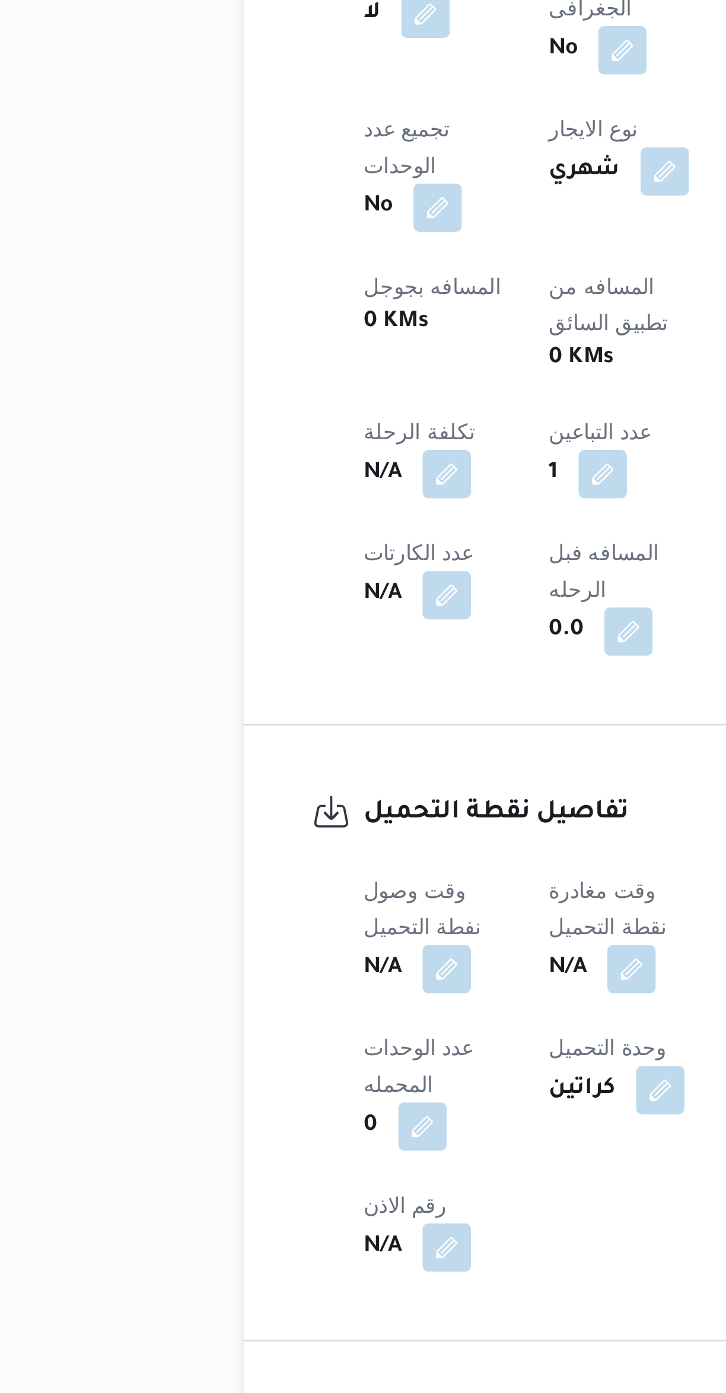
click at [234, 1122] on button "button" at bounding box center [233, 1131] width 19 height 19
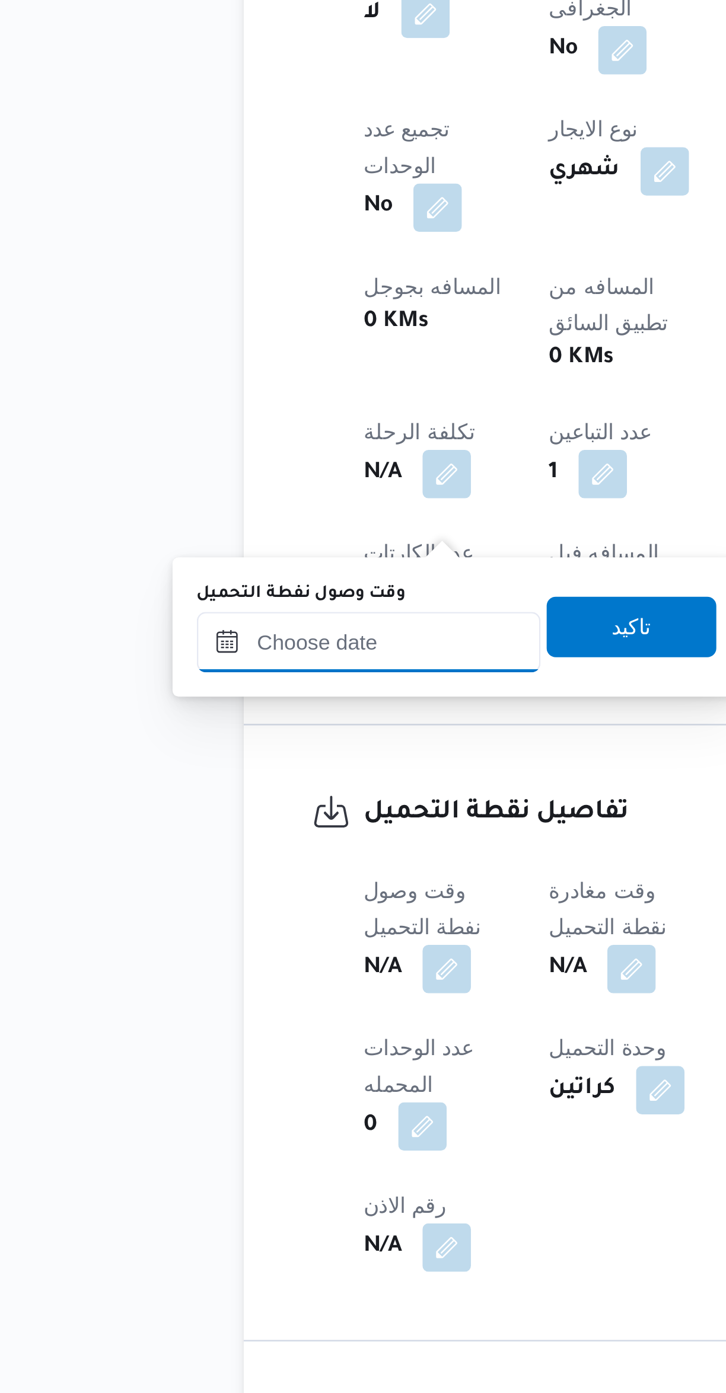
click at [217, 1003] on input "وقت وصول نفطة التحميل" at bounding box center [203, 1004] width 135 height 24
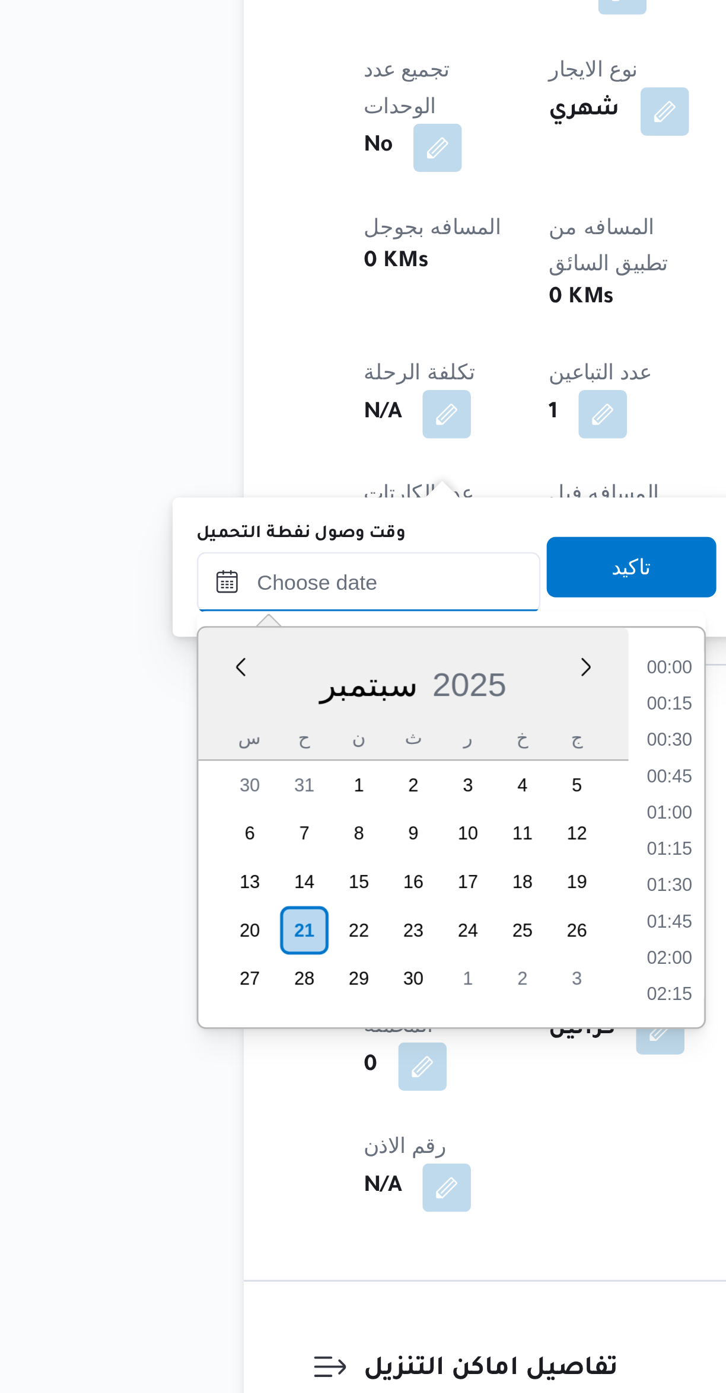
scroll to position [525, 0]
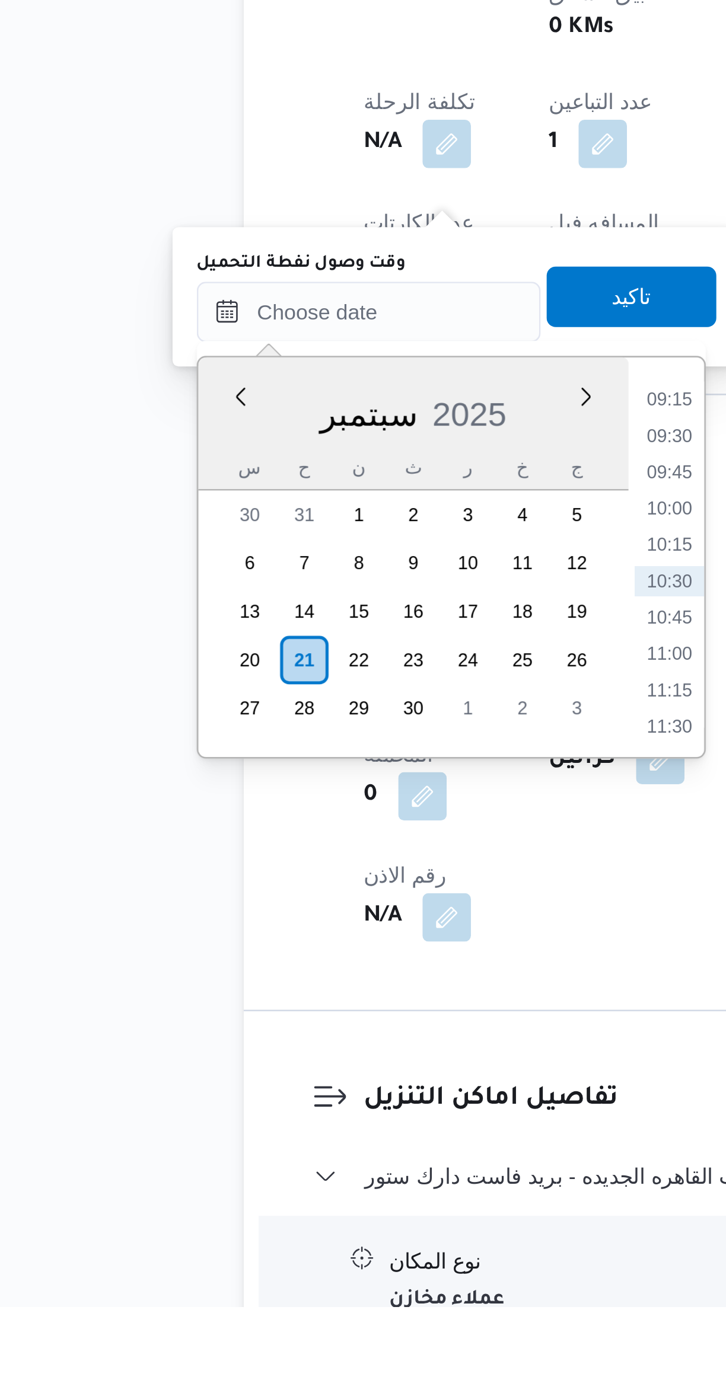
click at [323, 1042] on li "09:15" at bounding box center [320, 1038] width 27 height 12
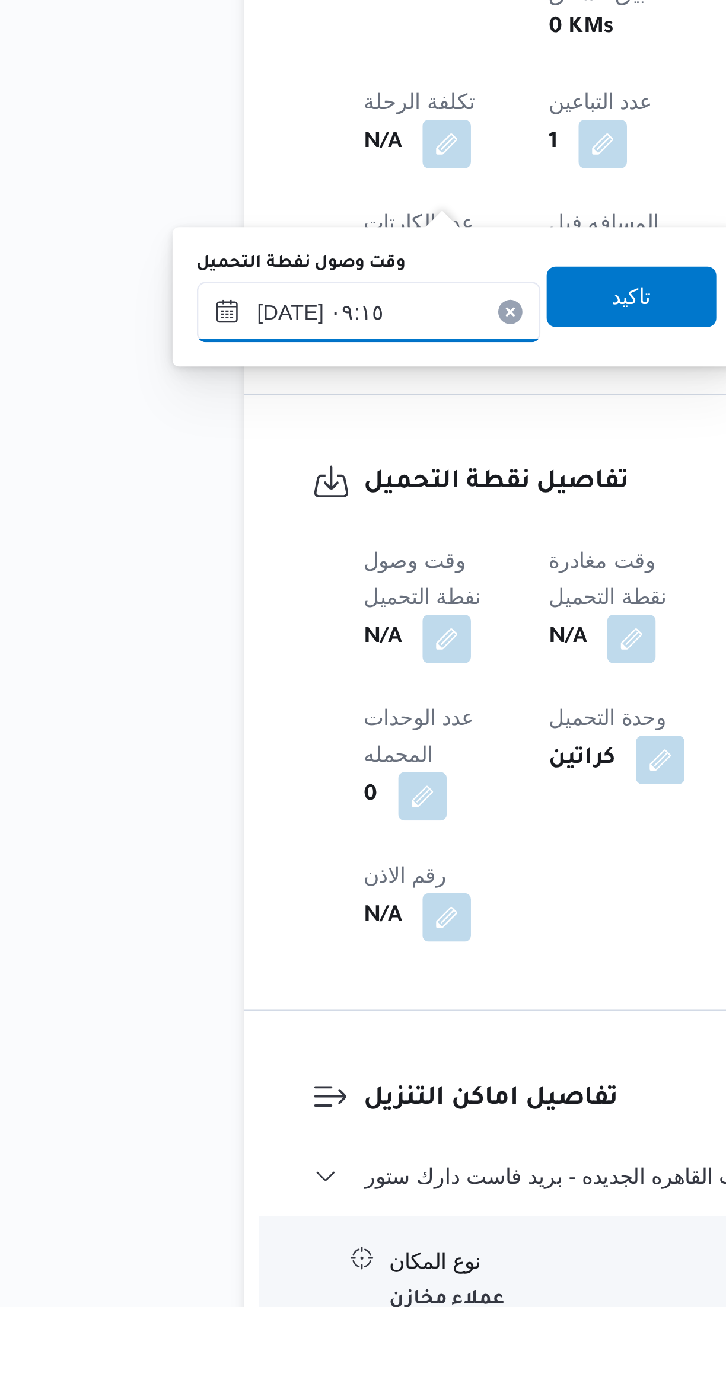
click at [168, 1003] on input "[DATE] ٠٩:١٥" at bounding box center [203, 1004] width 135 height 24
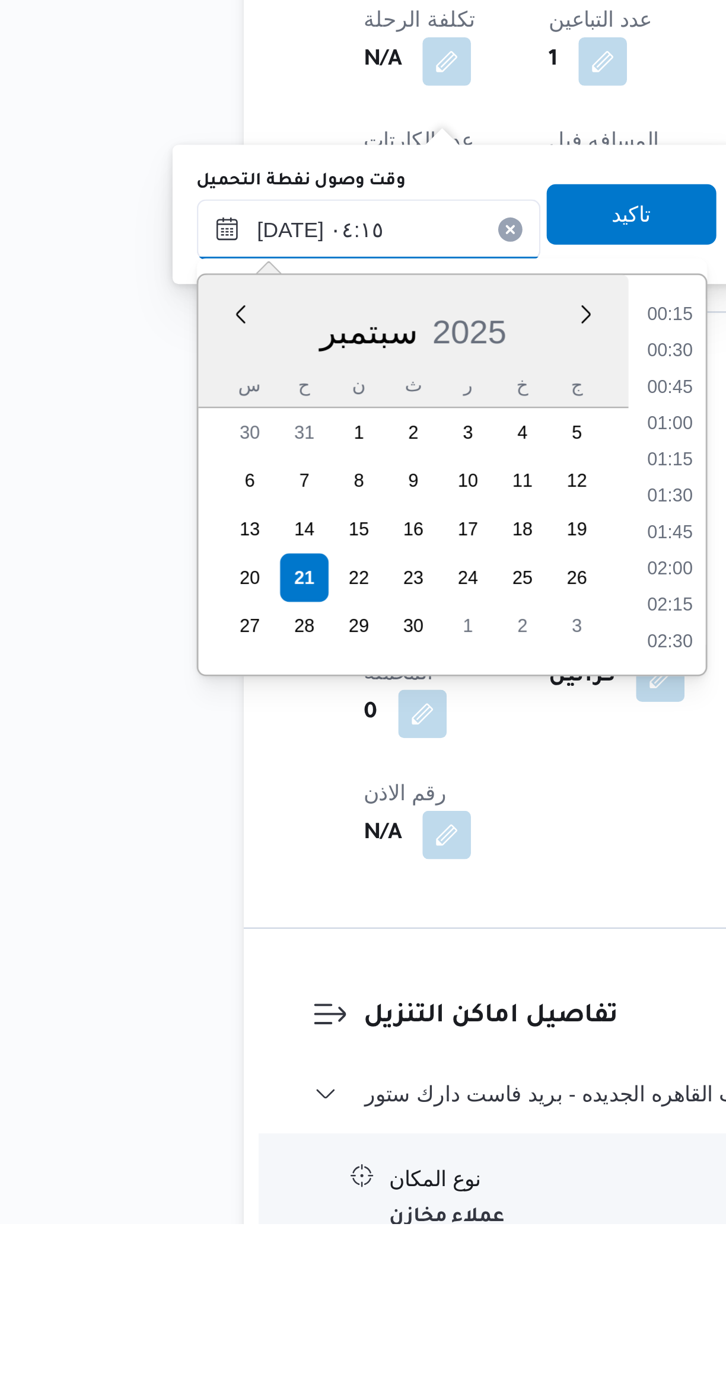
scroll to position [118, 0]
type input "[DATE] ٠٤:١٥"
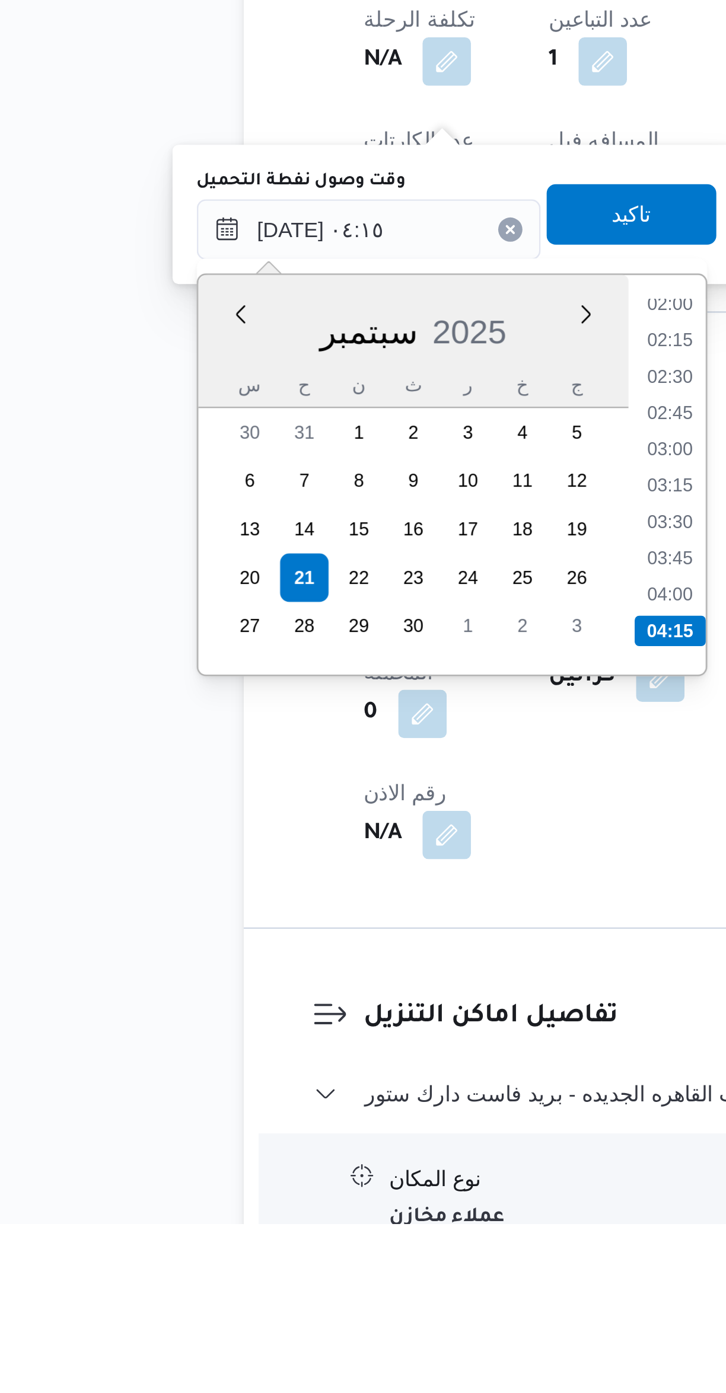
click at [323, 1155] on li "04:15" at bounding box center [321, 1161] width 28 height 12
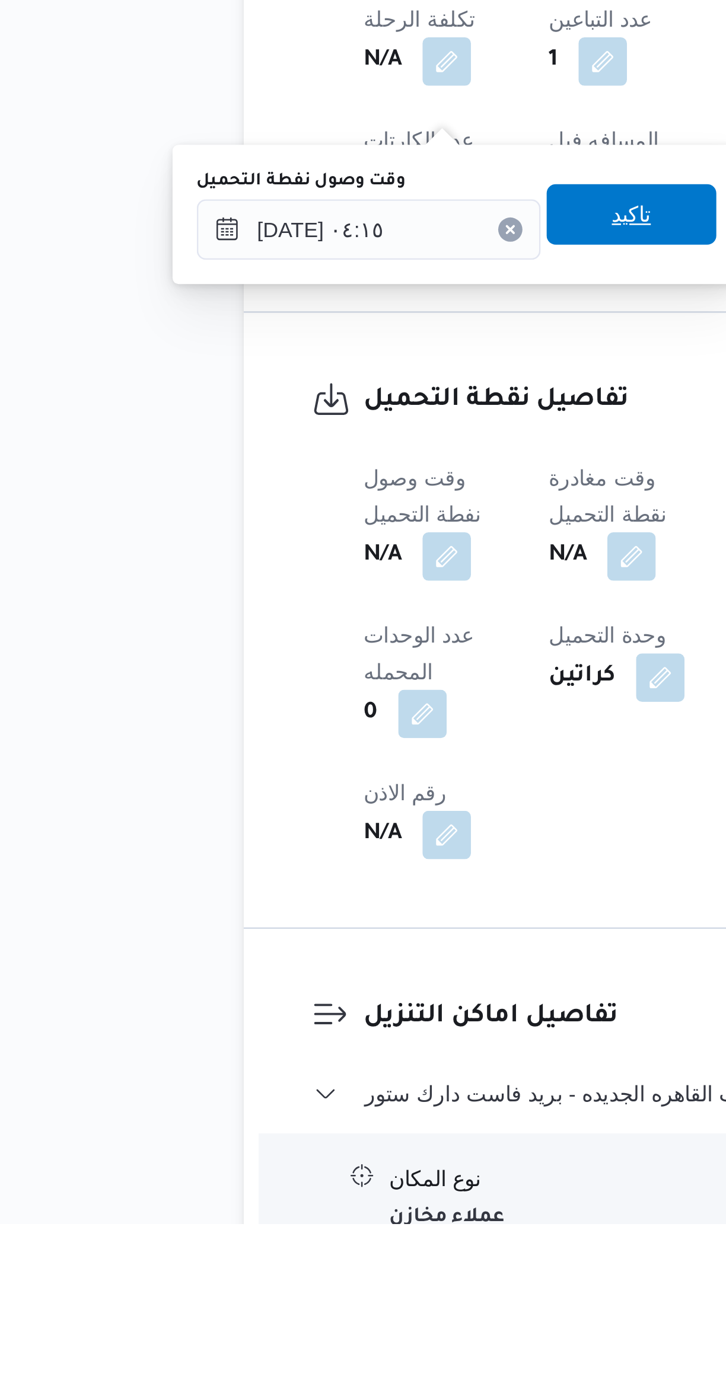
click at [321, 994] on span "تاكيد" at bounding box center [306, 998] width 66 height 24
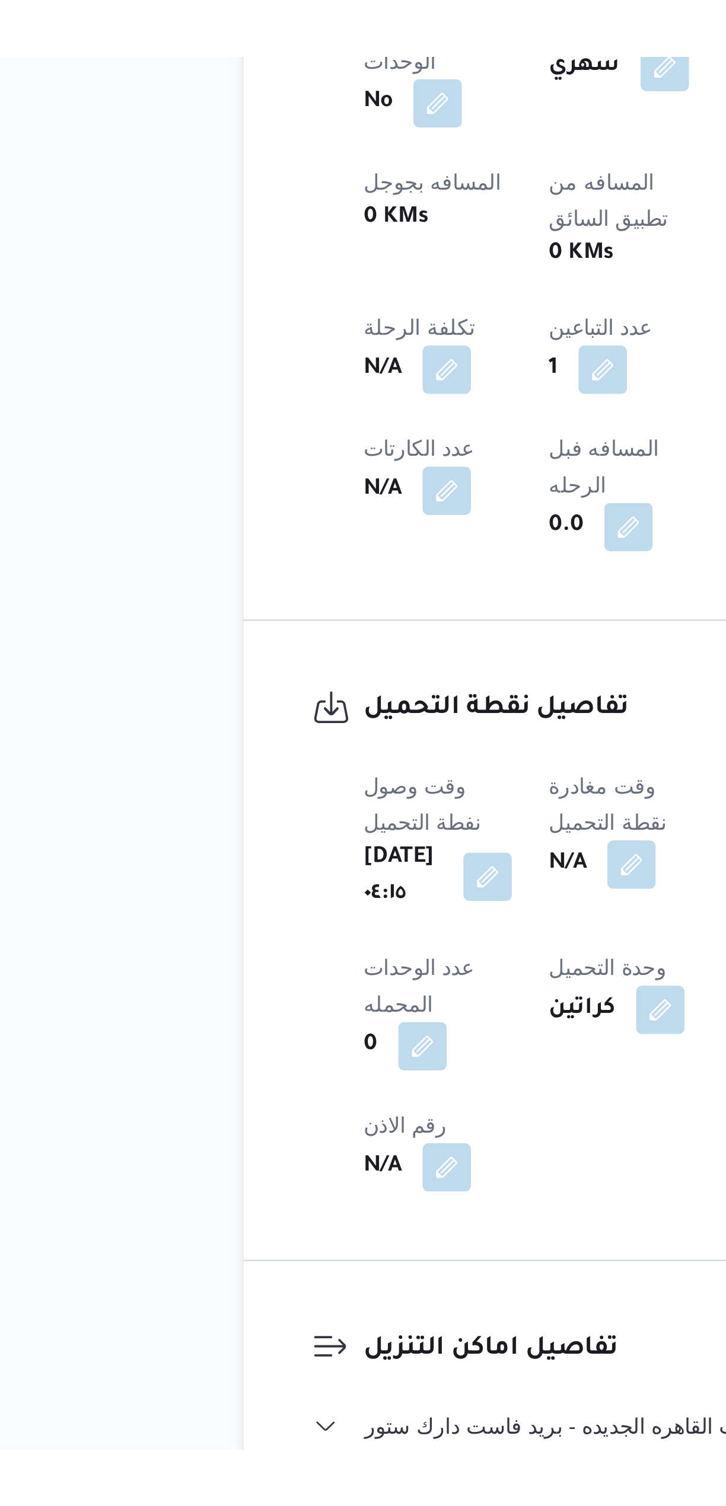
scroll to position [0, 0]
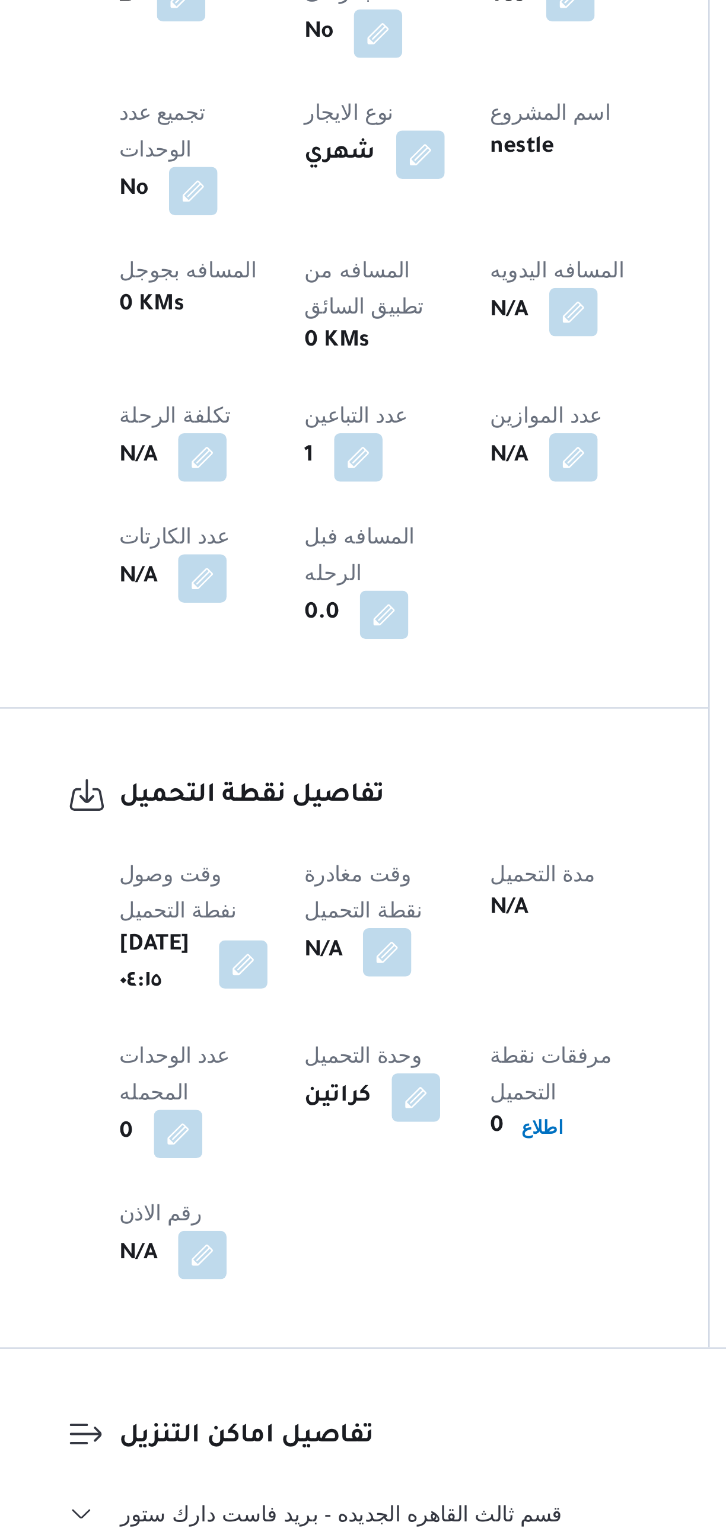
click at [315, 1122] on button "button" at bounding box center [305, 1131] width 19 height 19
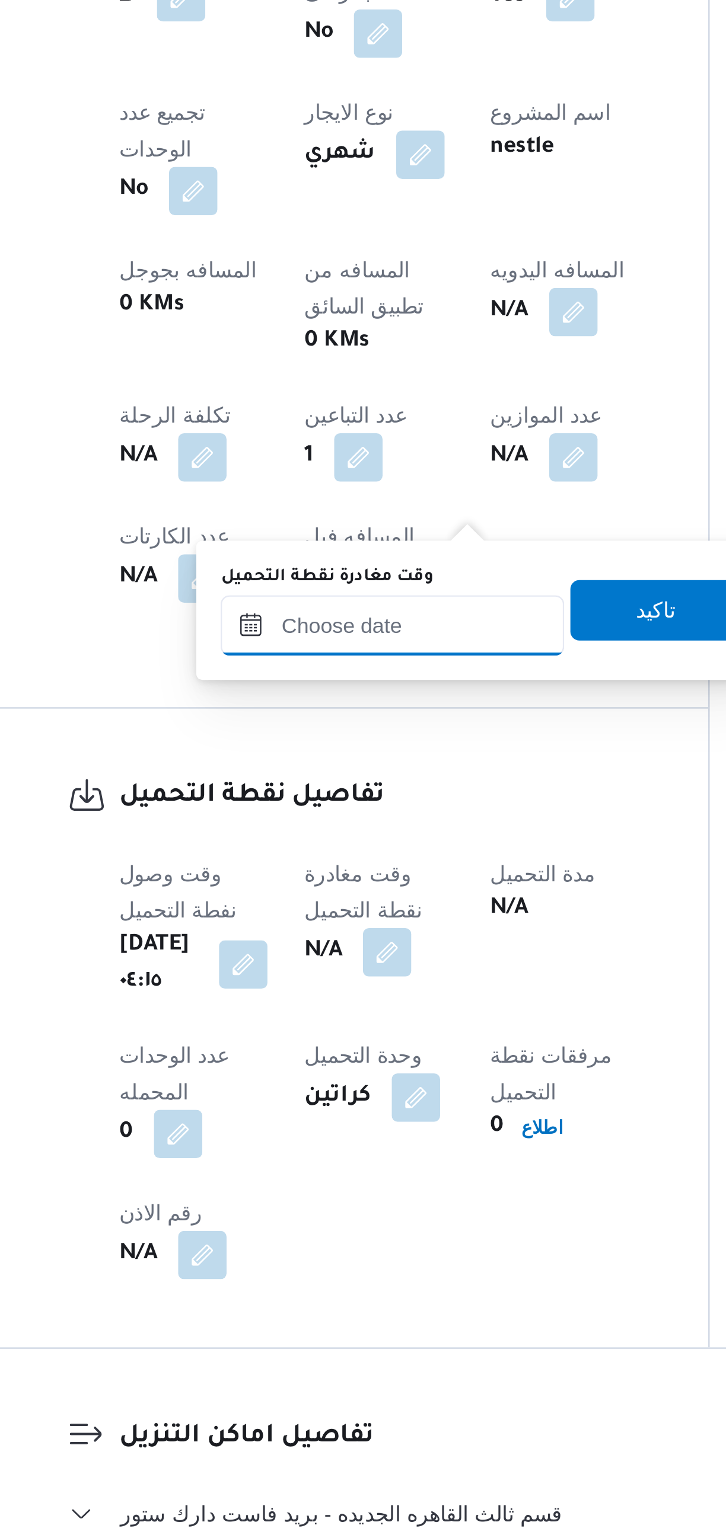
click at [312, 1001] on input "وقت مغادرة نقطة التحميل" at bounding box center [308, 1004] width 135 height 24
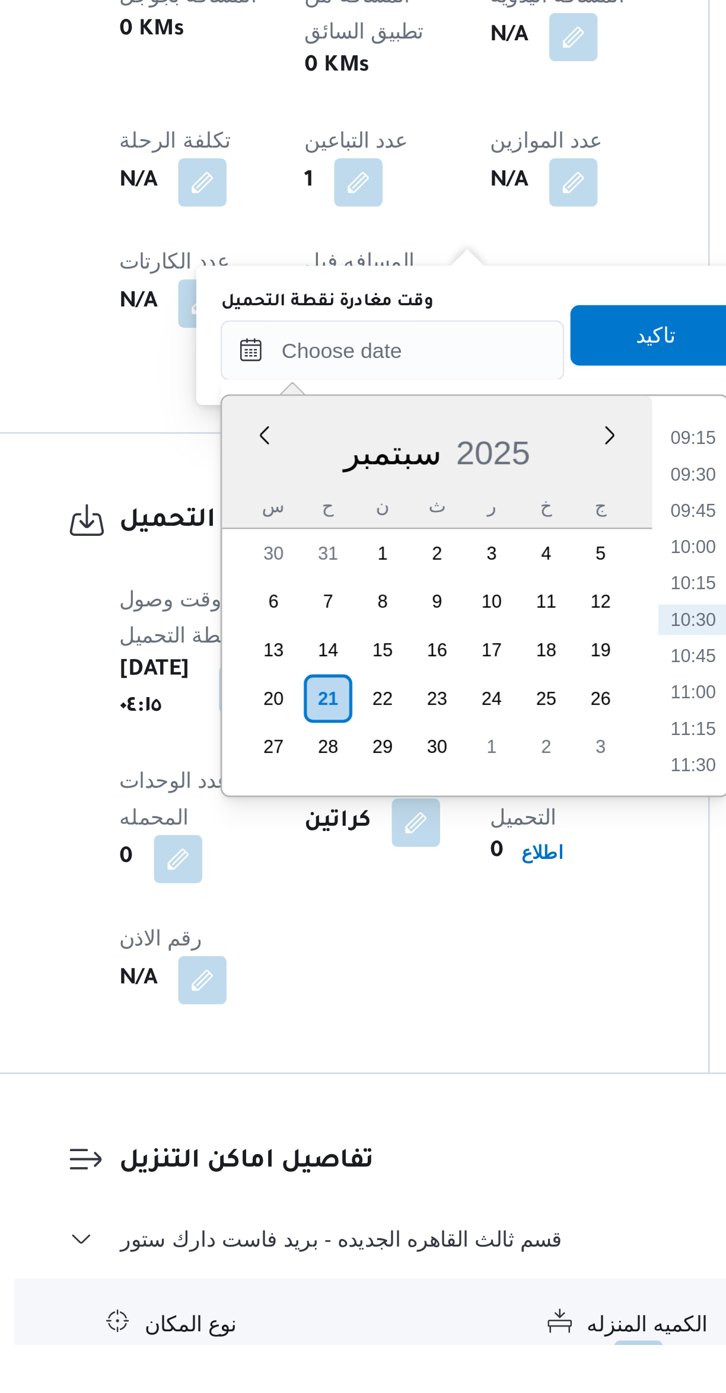
click at [418, 1037] on li "09:15" at bounding box center [425, 1038] width 27 height 12
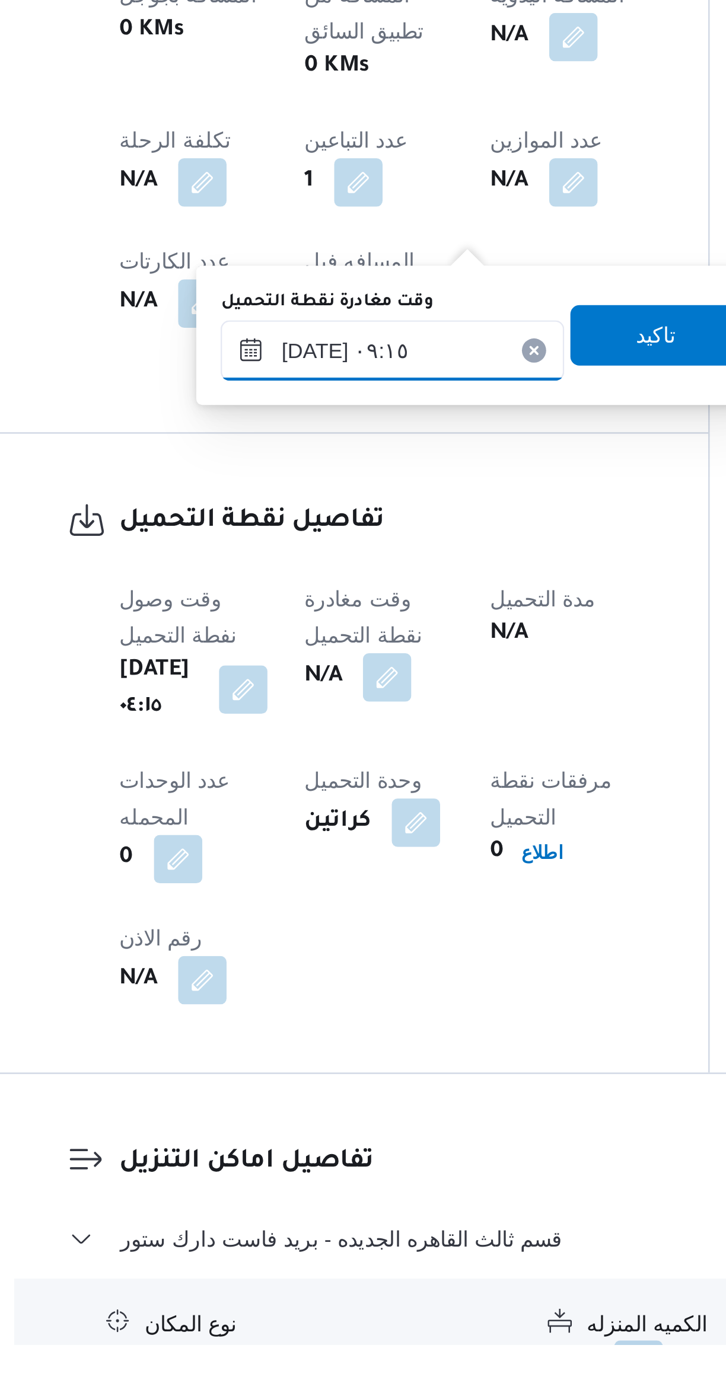
click at [327, 999] on input "[DATE] ٠٩:١٥" at bounding box center [308, 1004] width 135 height 24
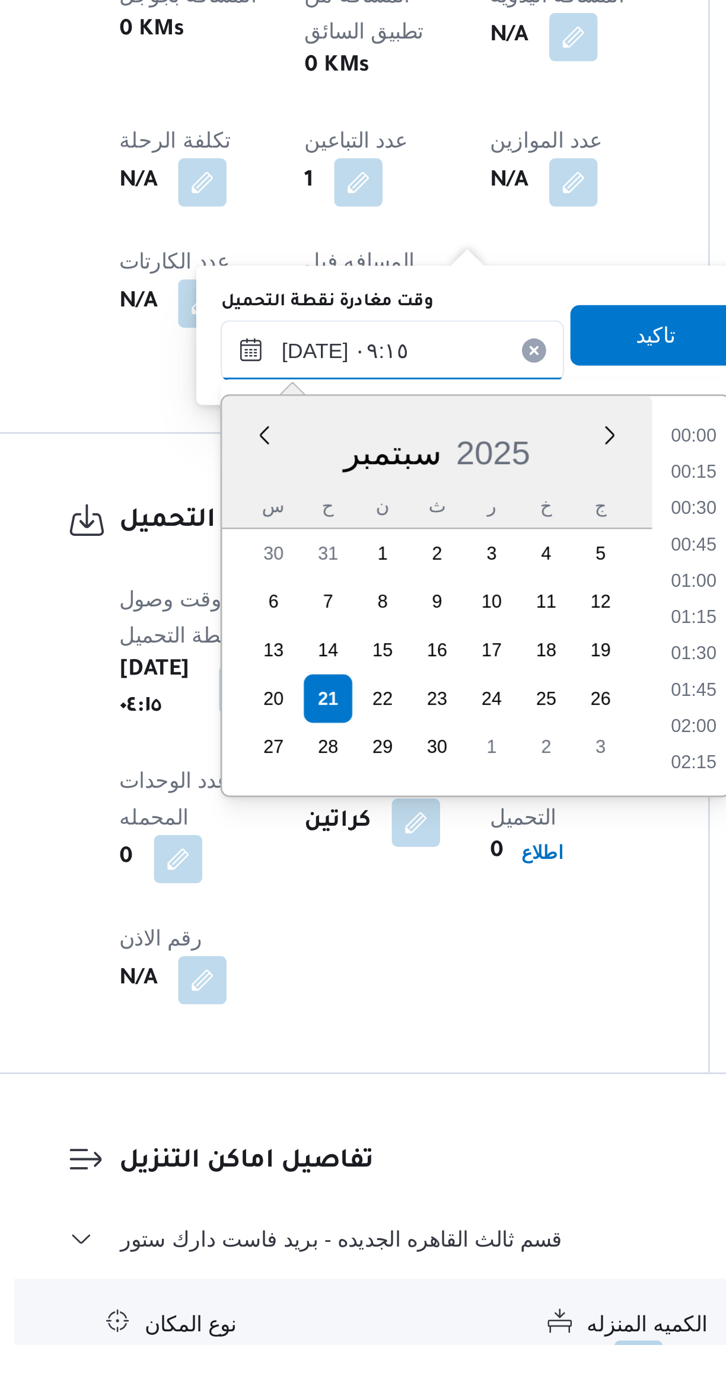
scroll to position [455, 0]
click at [418, 1037] on li "08:00" at bounding box center [426, 1038] width 27 height 12
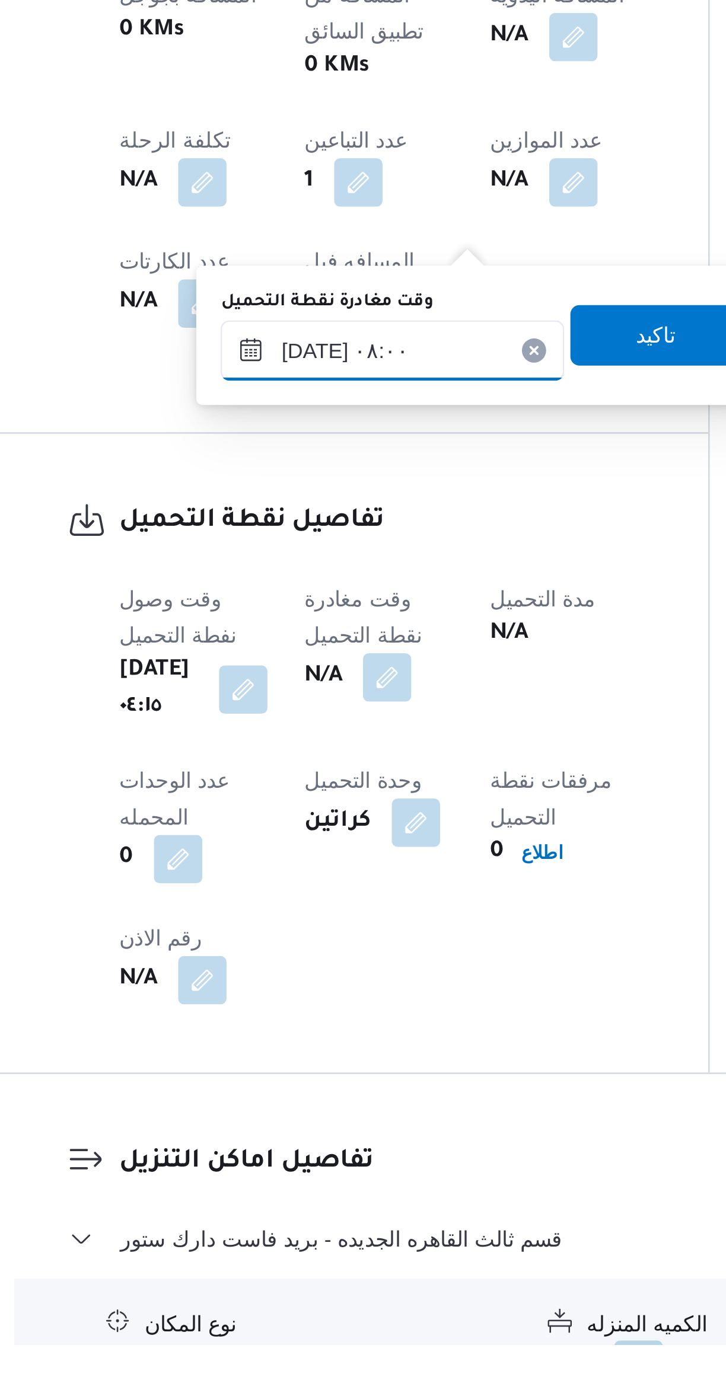
click at [328, 1006] on input "٢١/٠٩/٢٠٢٥ ٠٨:٠٠" at bounding box center [308, 1004] width 135 height 24
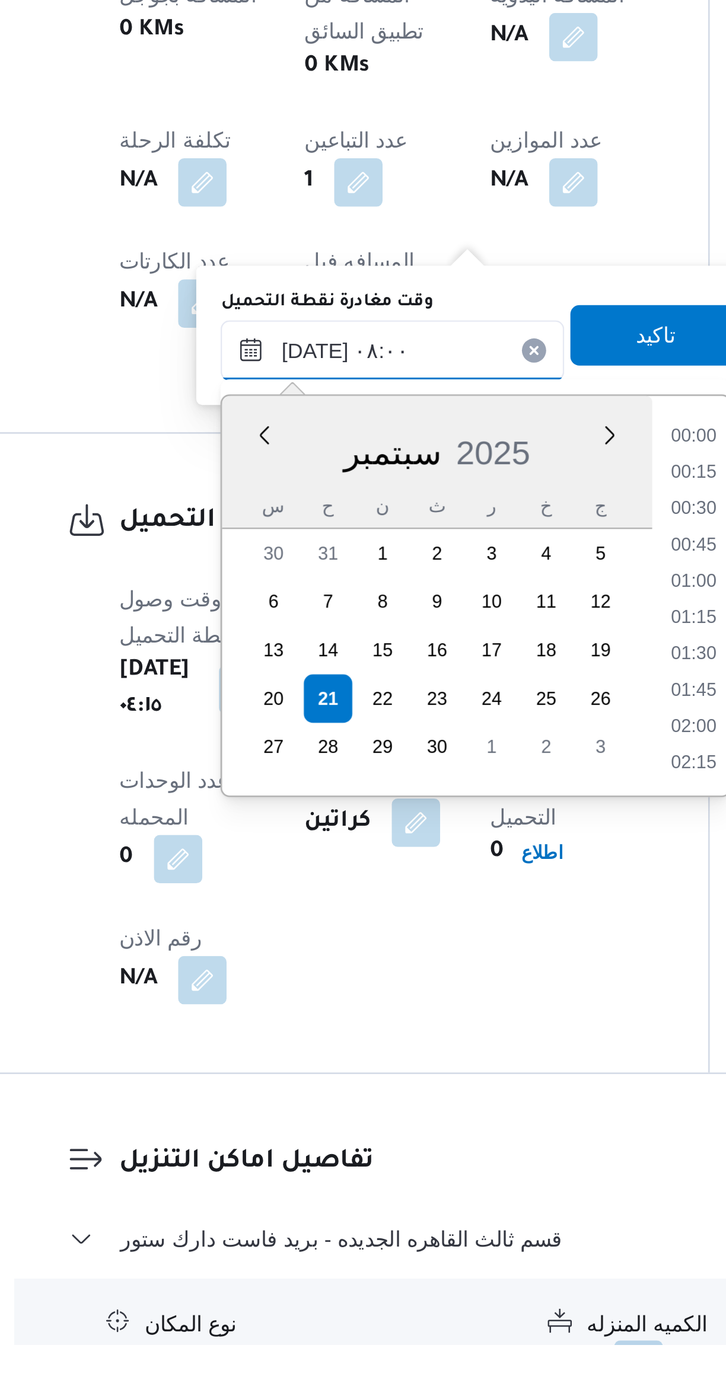
scroll to position [384, 0]
click at [420, 1052] on li "07:00" at bounding box center [426, 1052] width 27 height 12
type input "[DATE] ٠٧:٠٠"
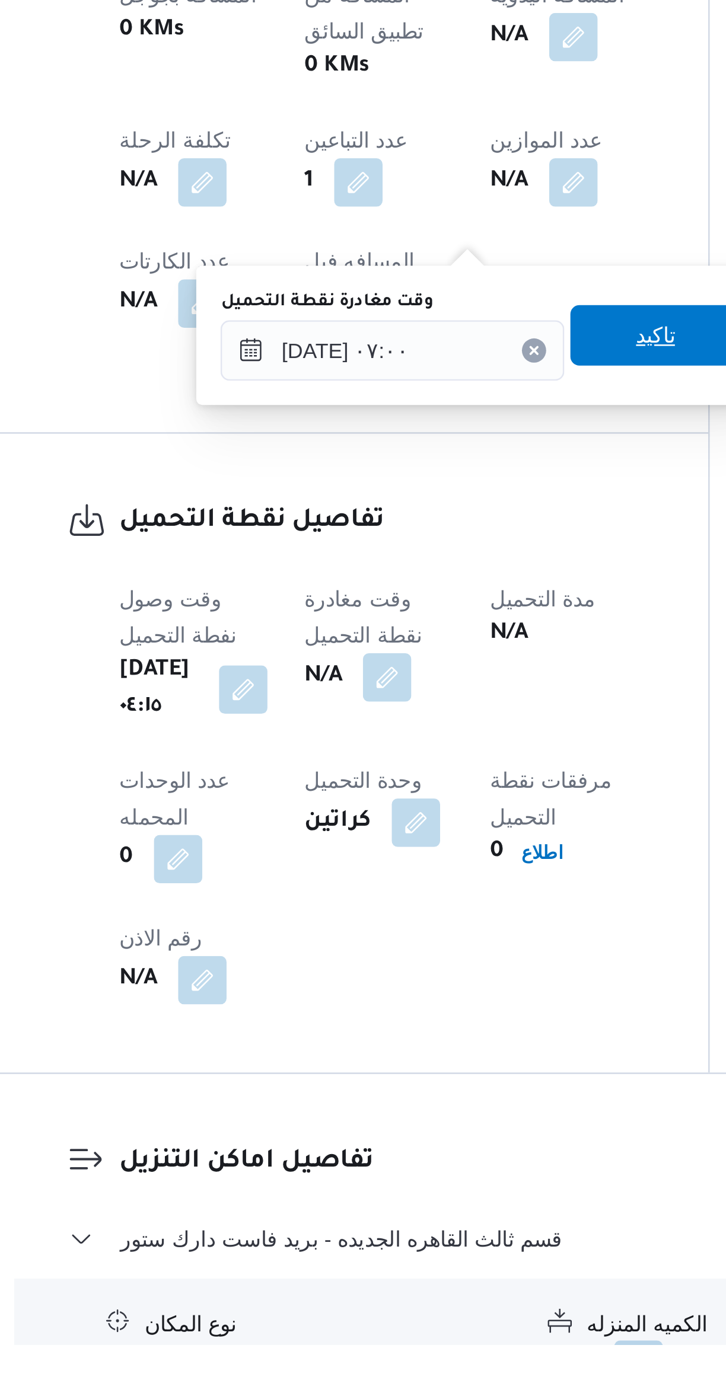
click at [408, 992] on span "تاكيد" at bounding box center [411, 998] width 66 height 24
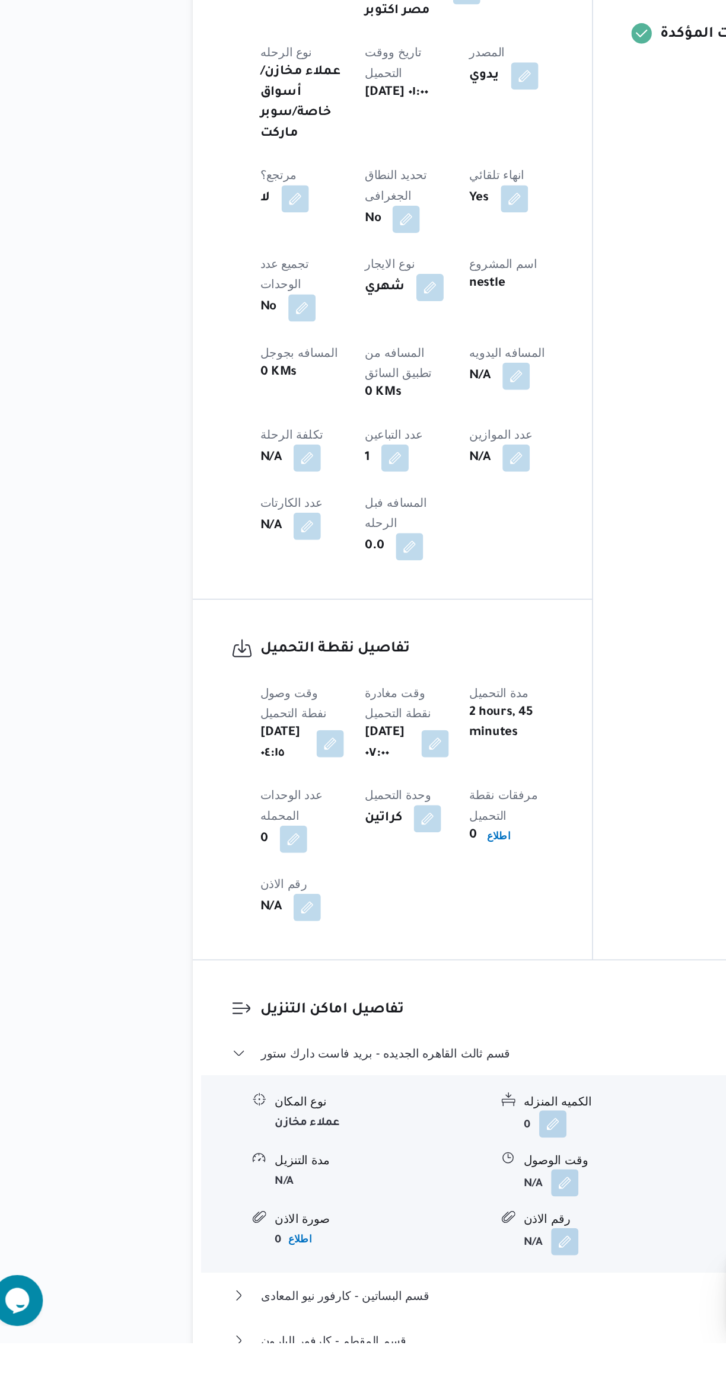
scroll to position [308, 0]
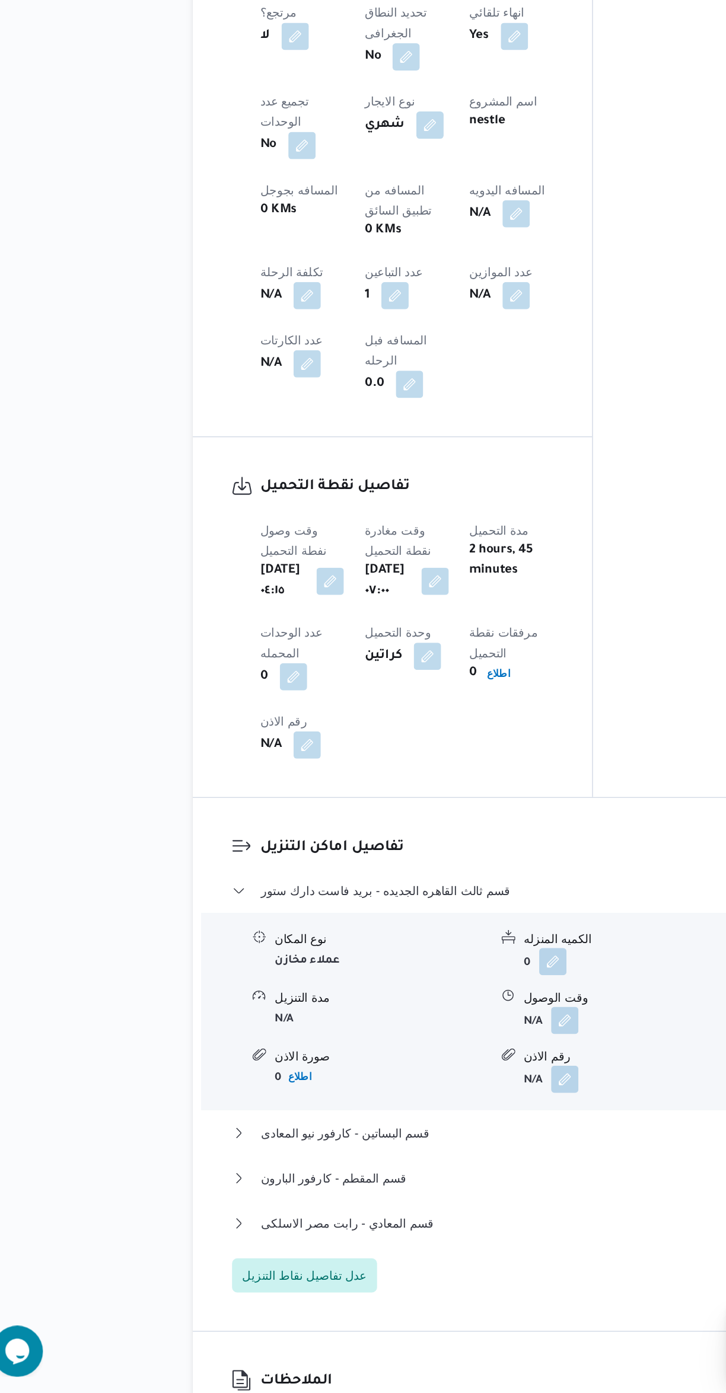
click at [251, 1153] on div "تفاصيل اماكن التنزيل قسم ثالث القاهره الجديده - بريد فاست دارك ستور نوع المكان …" at bounding box center [432, 1164] width 557 height 371
click at [253, 1304] on span "عدل تفاصيل نقاط التنزيل" at bounding box center [232, 1311] width 87 height 14
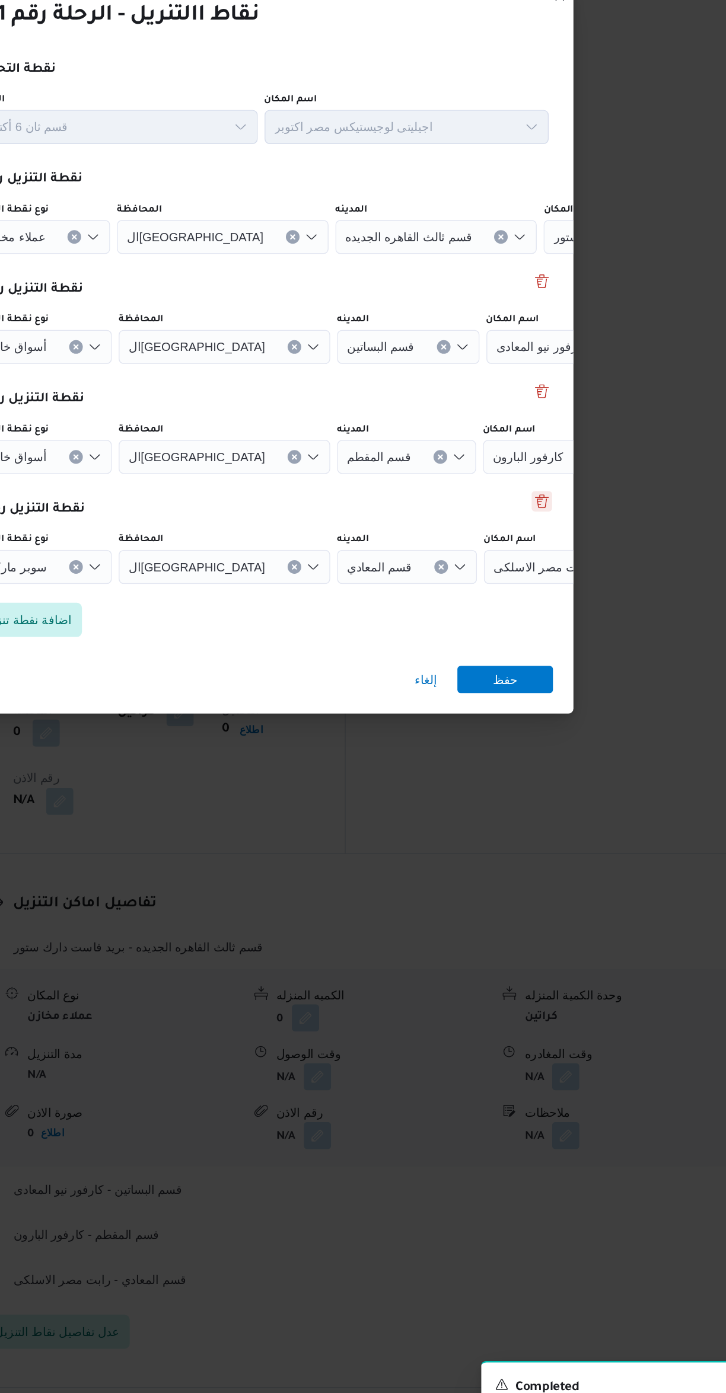
click at [568, 726] on button "Delete" at bounding box center [568, 733] width 14 height 14
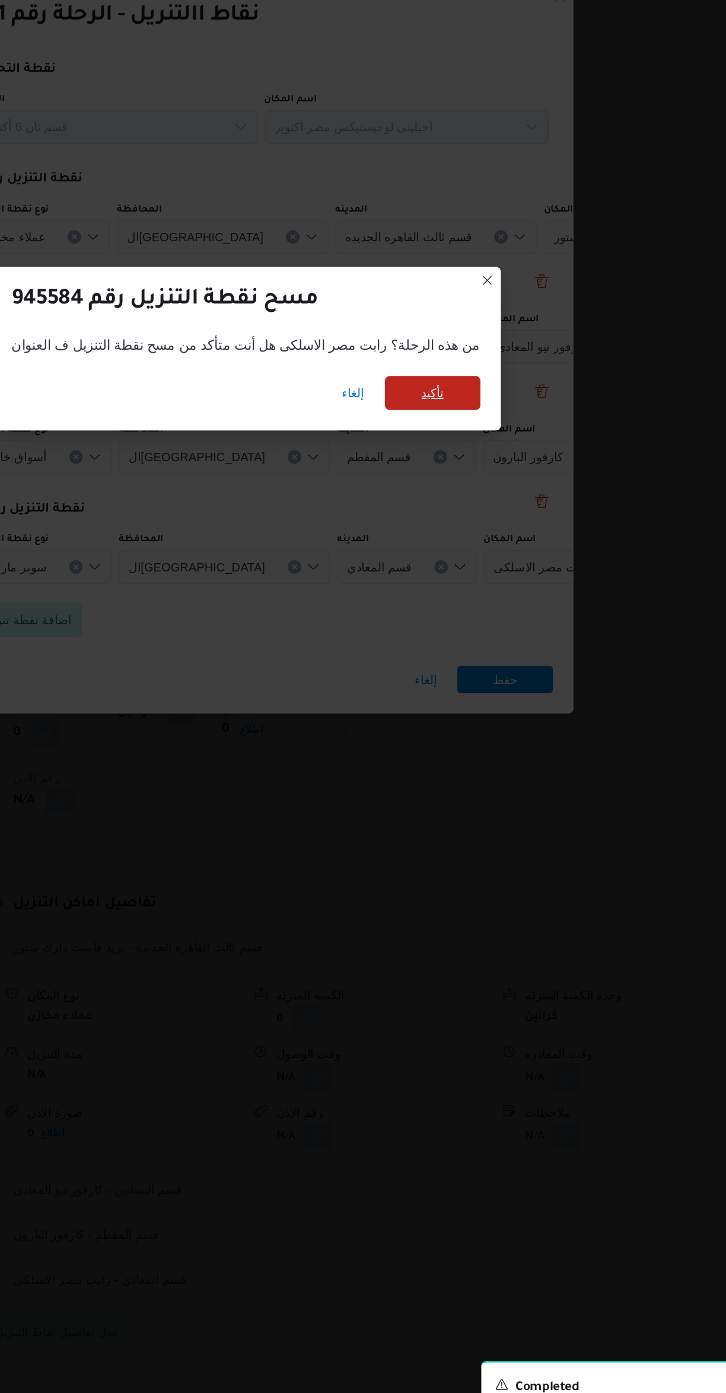
click at [496, 648] on span "تأكيد" at bounding box center [492, 658] width 66 height 24
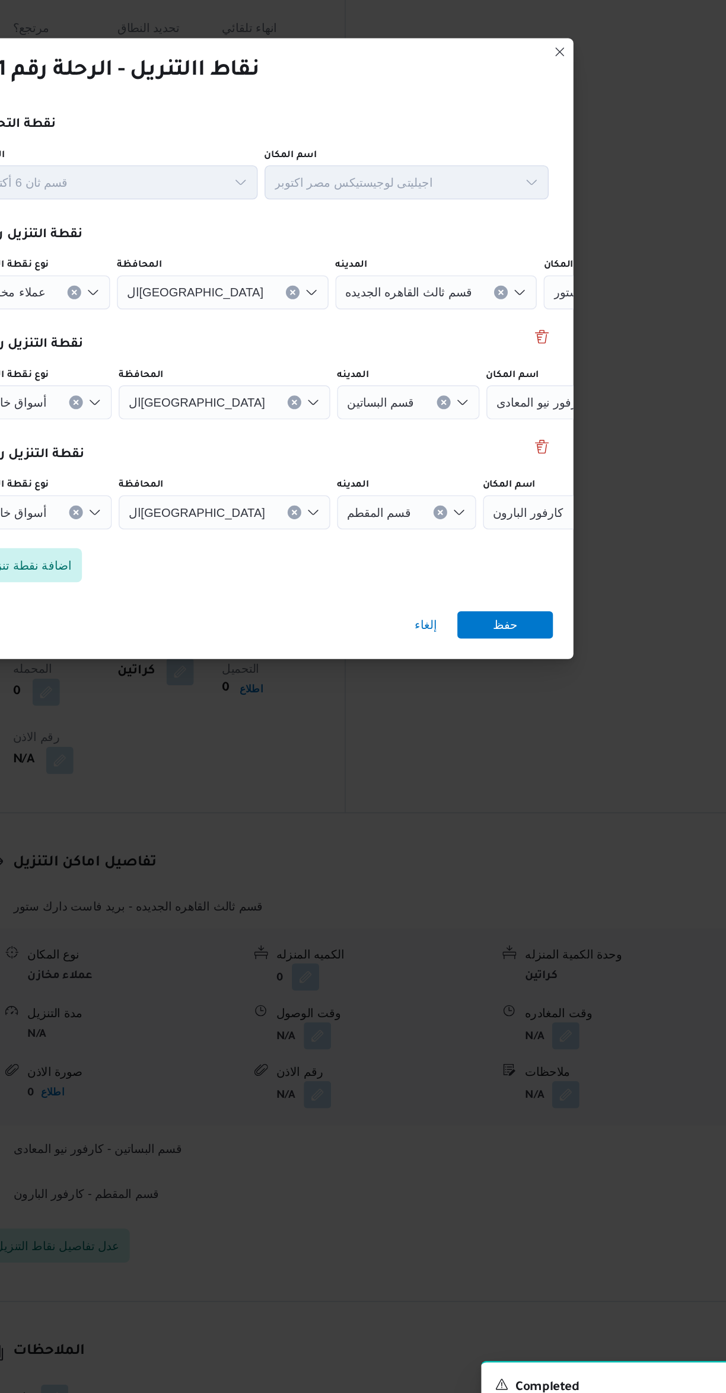
click at [574, 688] on div "نقطة التنزيل رقم 3 نوع نقطة التنزيل أسواق خاصة المحافظة القاهرة المدينه قسم الم…" at bounding box center [362, 726] width 427 height 76
click at [569, 690] on button "Delete" at bounding box center [568, 695] width 14 height 14
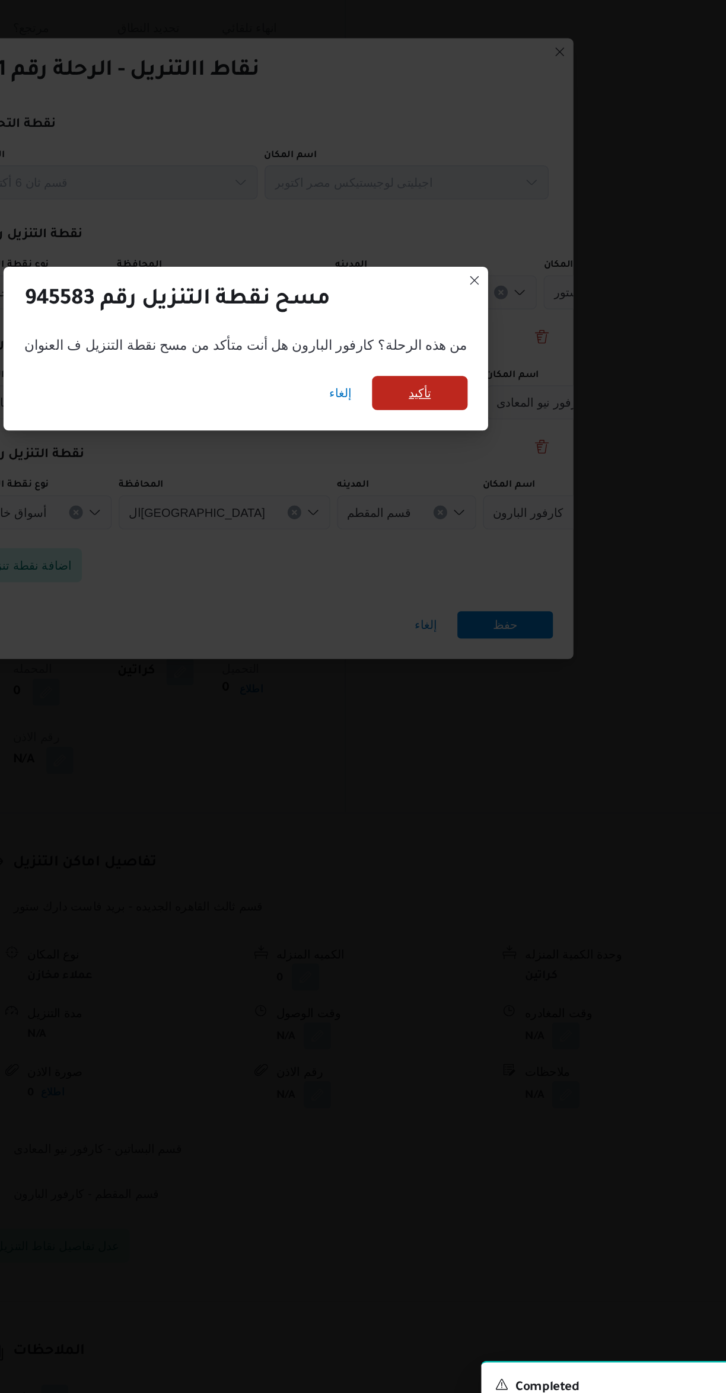
click at [480, 657] on span "تأكيد" at bounding box center [484, 658] width 66 height 24
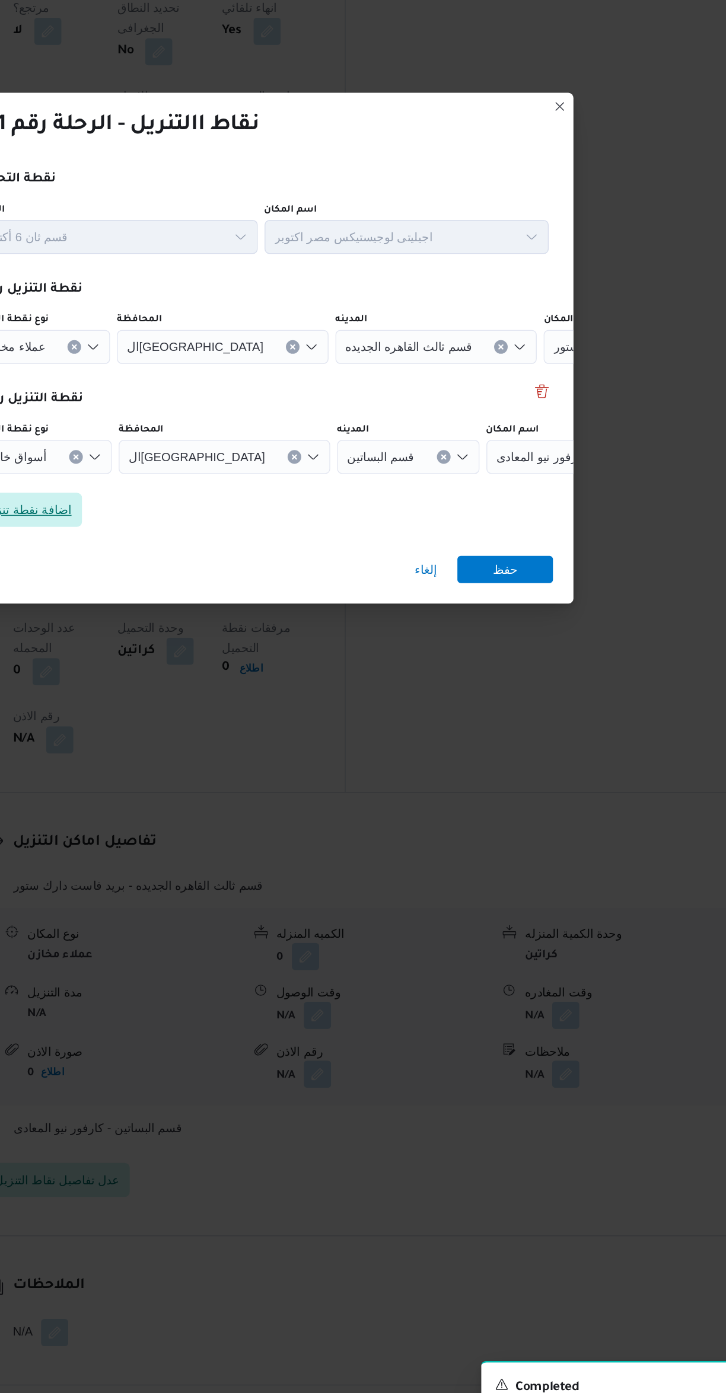
scroll to position [294, 0]
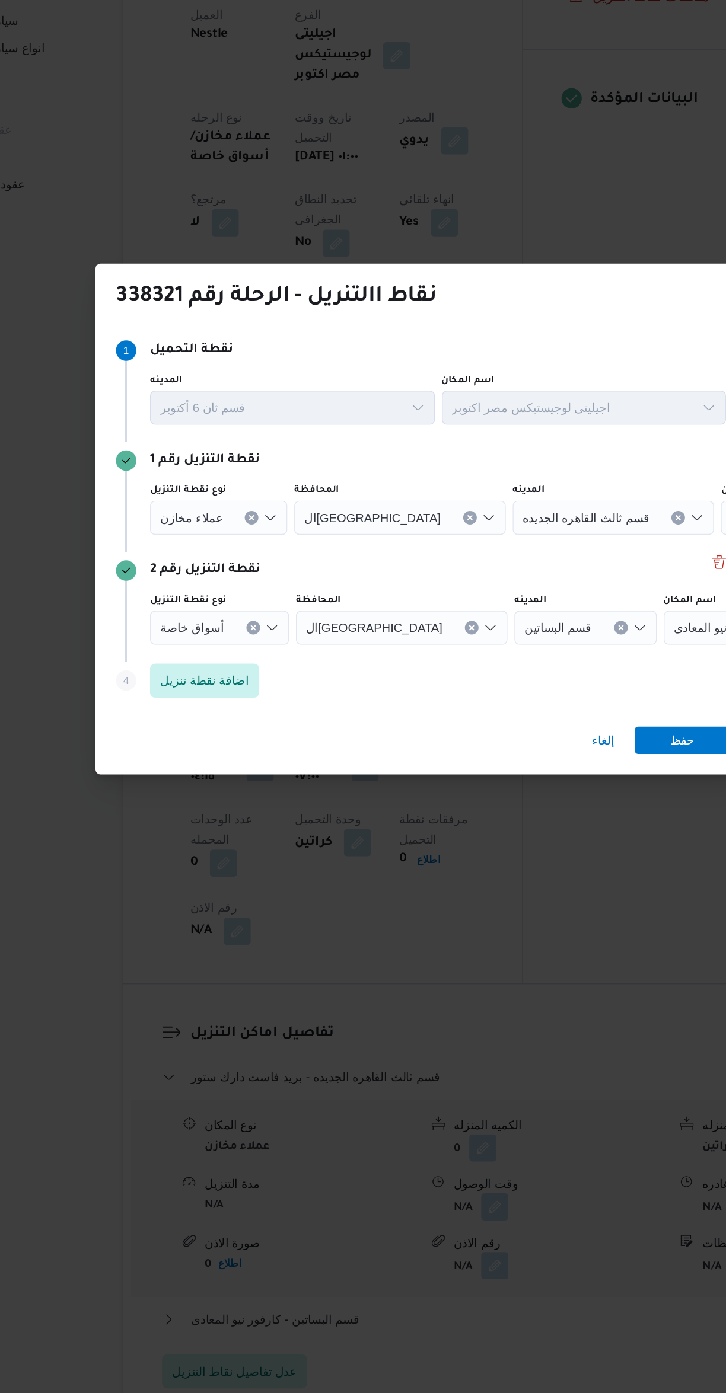
click at [242, 698] on button "Clear input" at bounding box center [244, 702] width 9 height 9
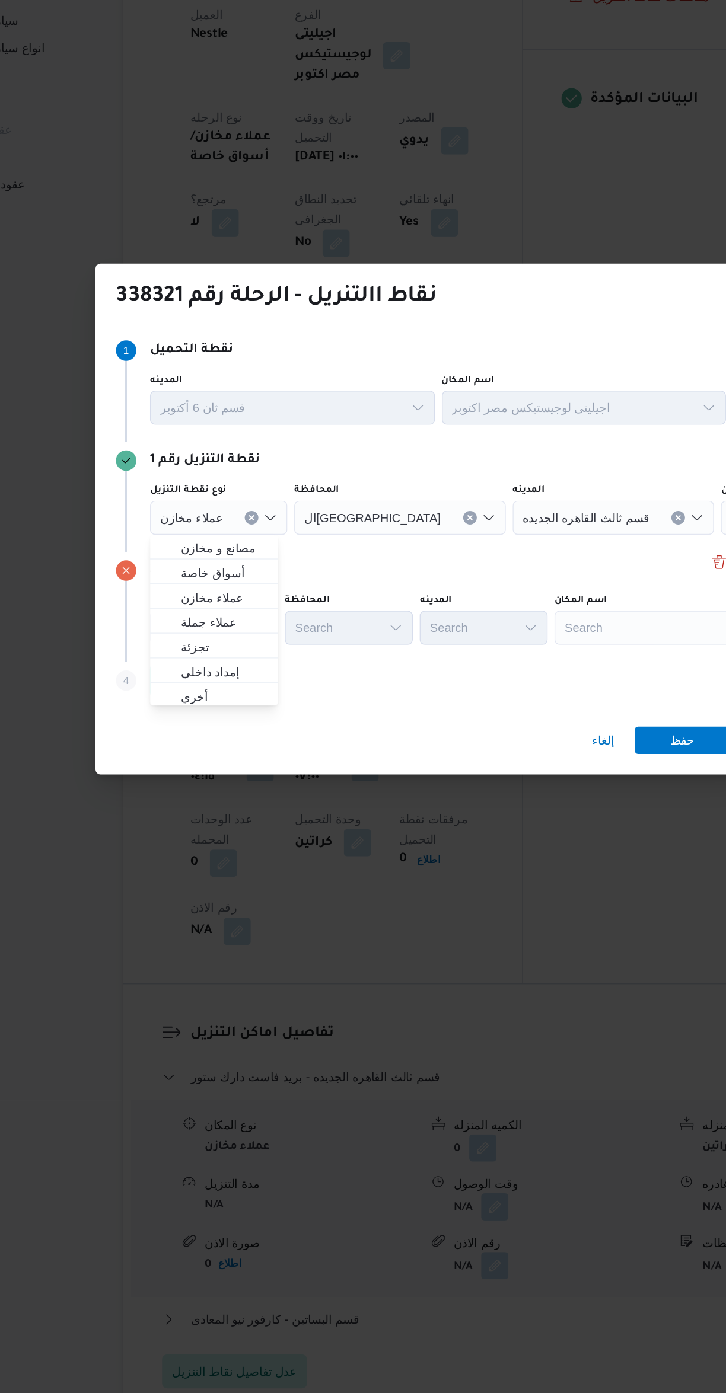
scroll to position [222, 0]
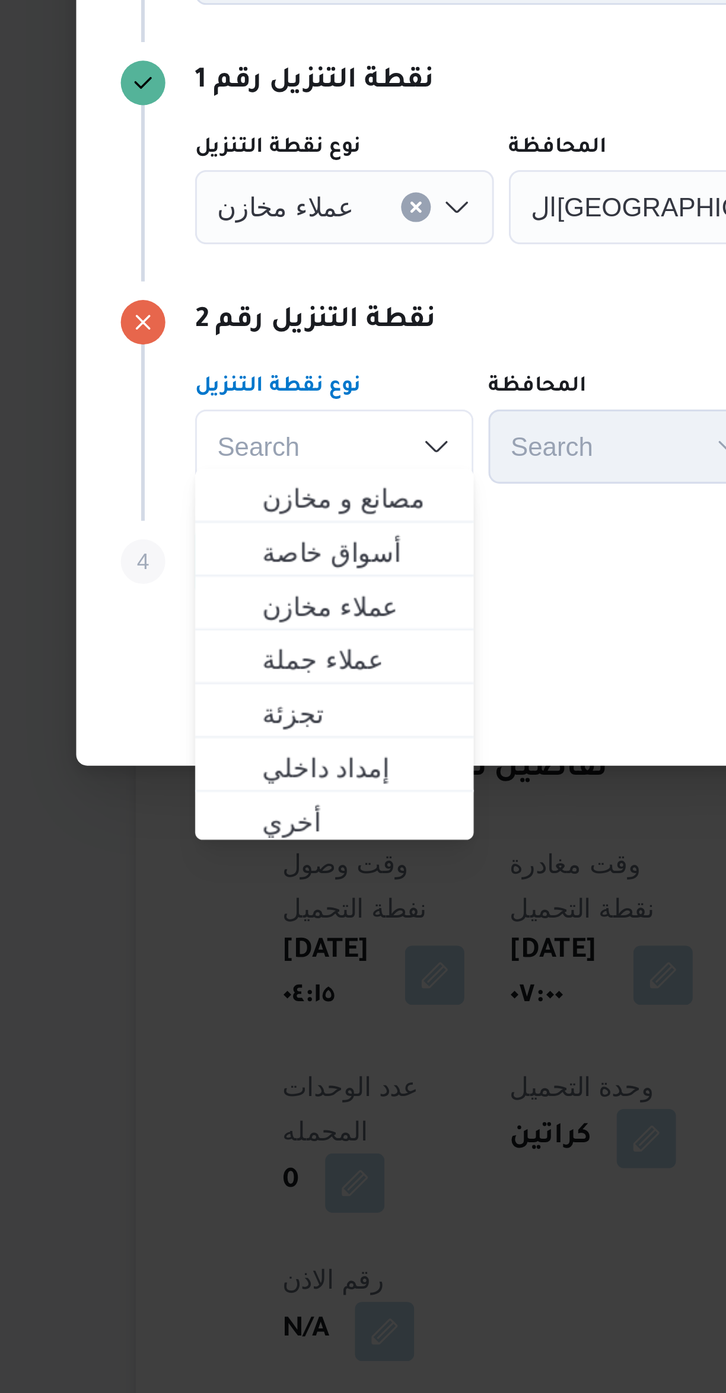
click at [240, 623] on button "Clear input" at bounding box center [243, 625] width 9 height 9
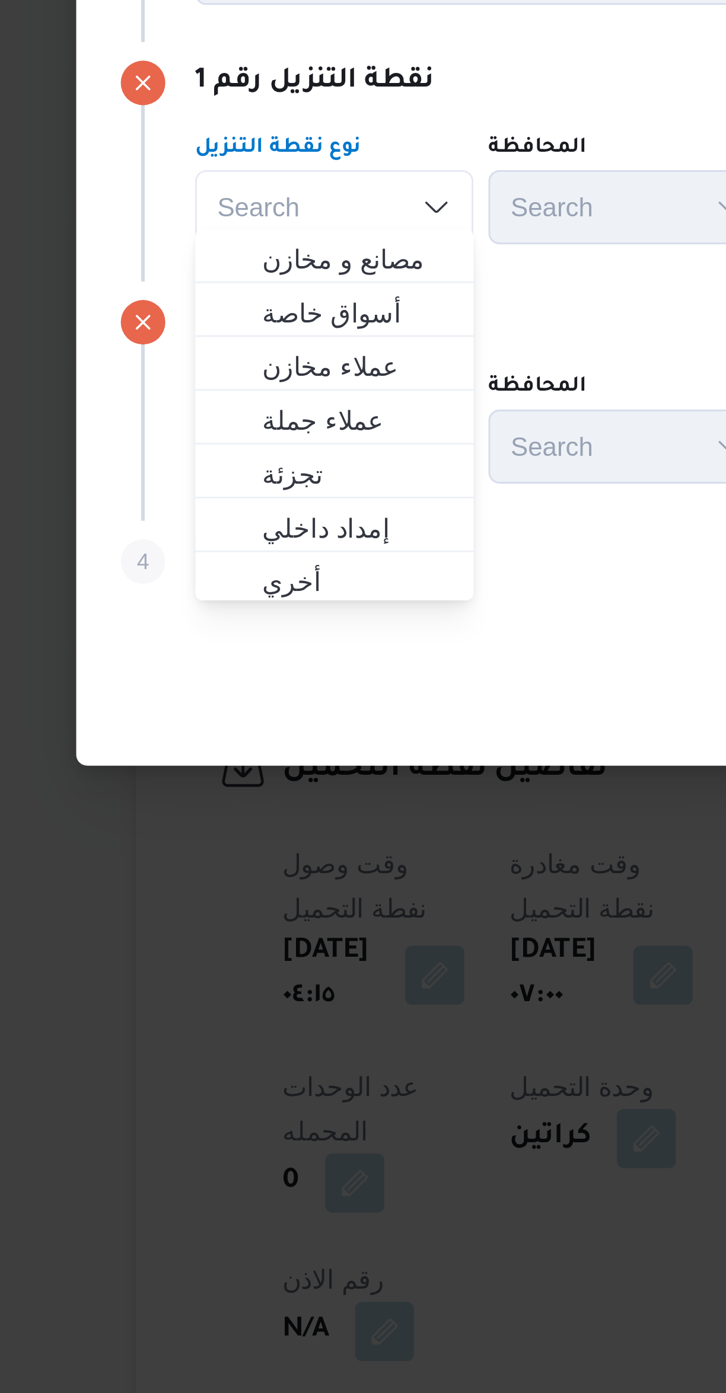
click at [297, 660] on div "نقطة التنزيل رقم 2" at bounding box center [362, 663] width 427 height 14
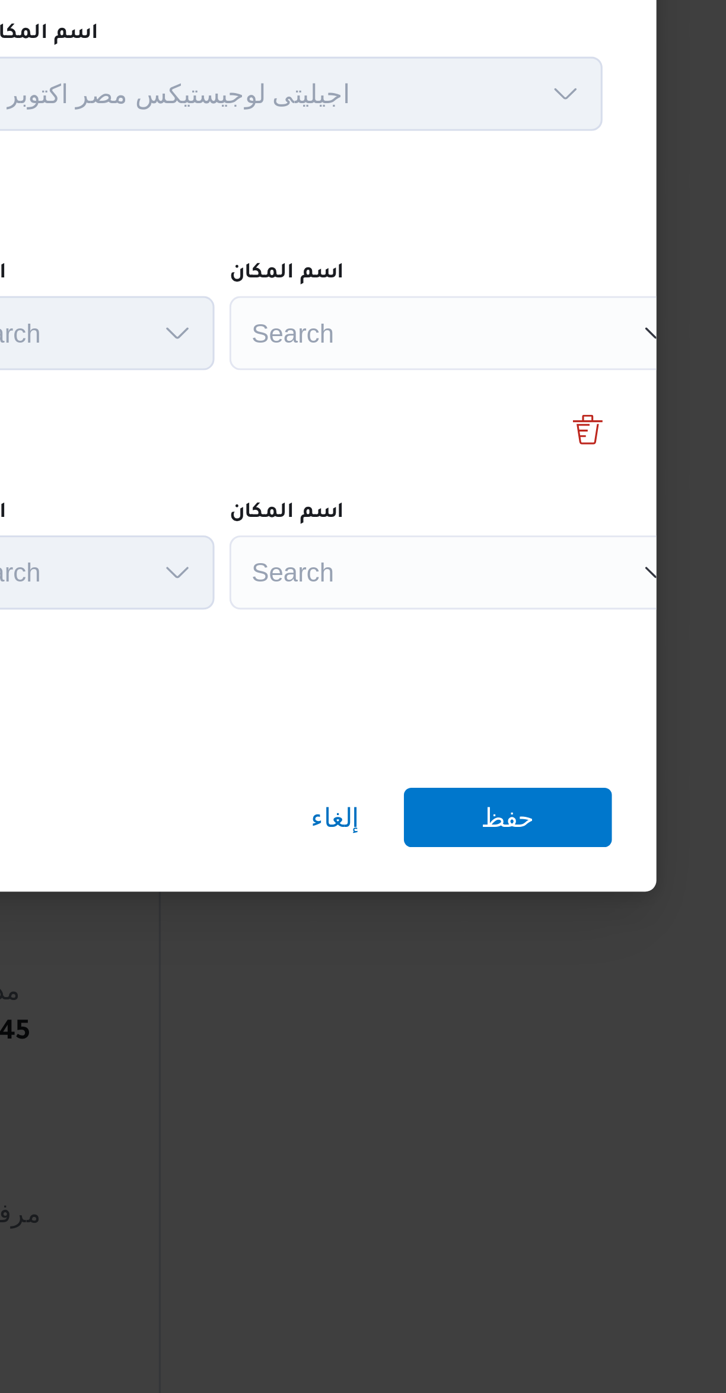
click at [516, 614] on div "Search" at bounding box center [528, 626] width 148 height 24
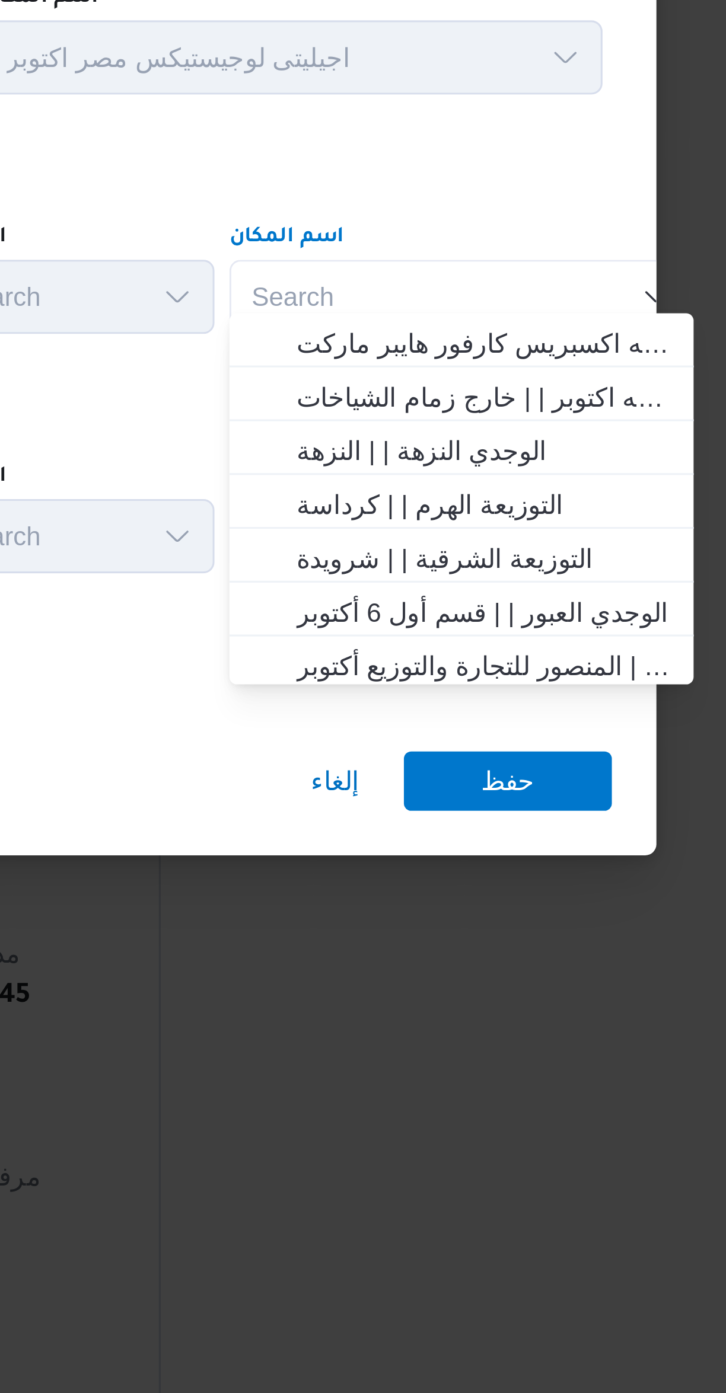
click at [497, 617] on div "Search Combo box. Selected. Combo box input. Search. Type some text or, to disp…" at bounding box center [528, 626] width 148 height 24
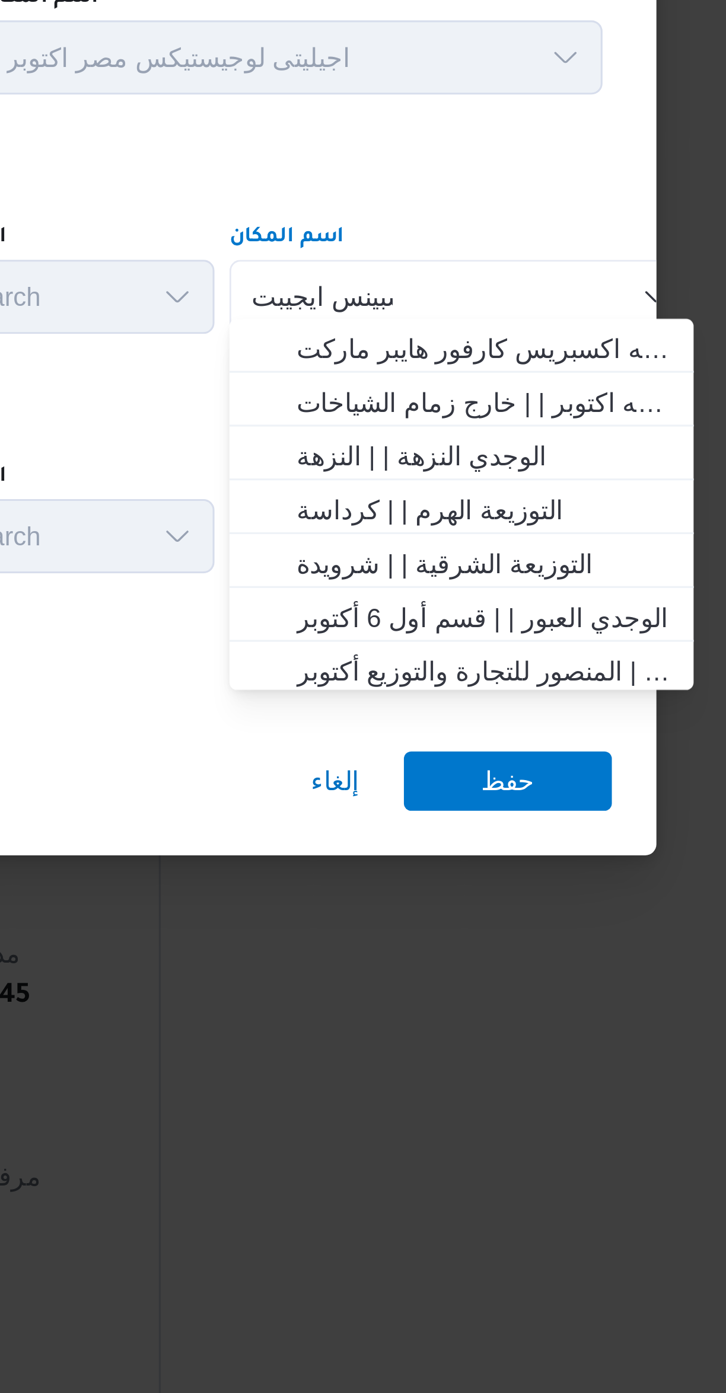
scroll to position [0, 0]
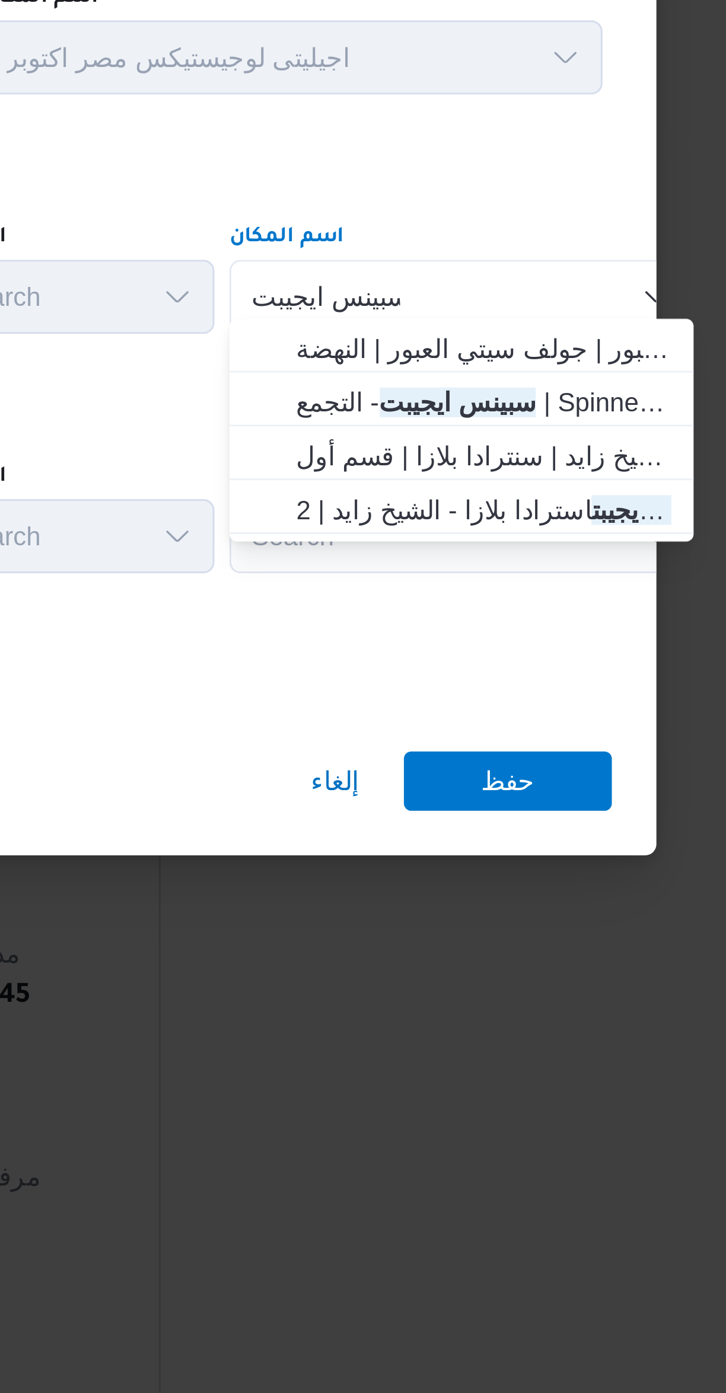
type input "سبينس ايجيبت"
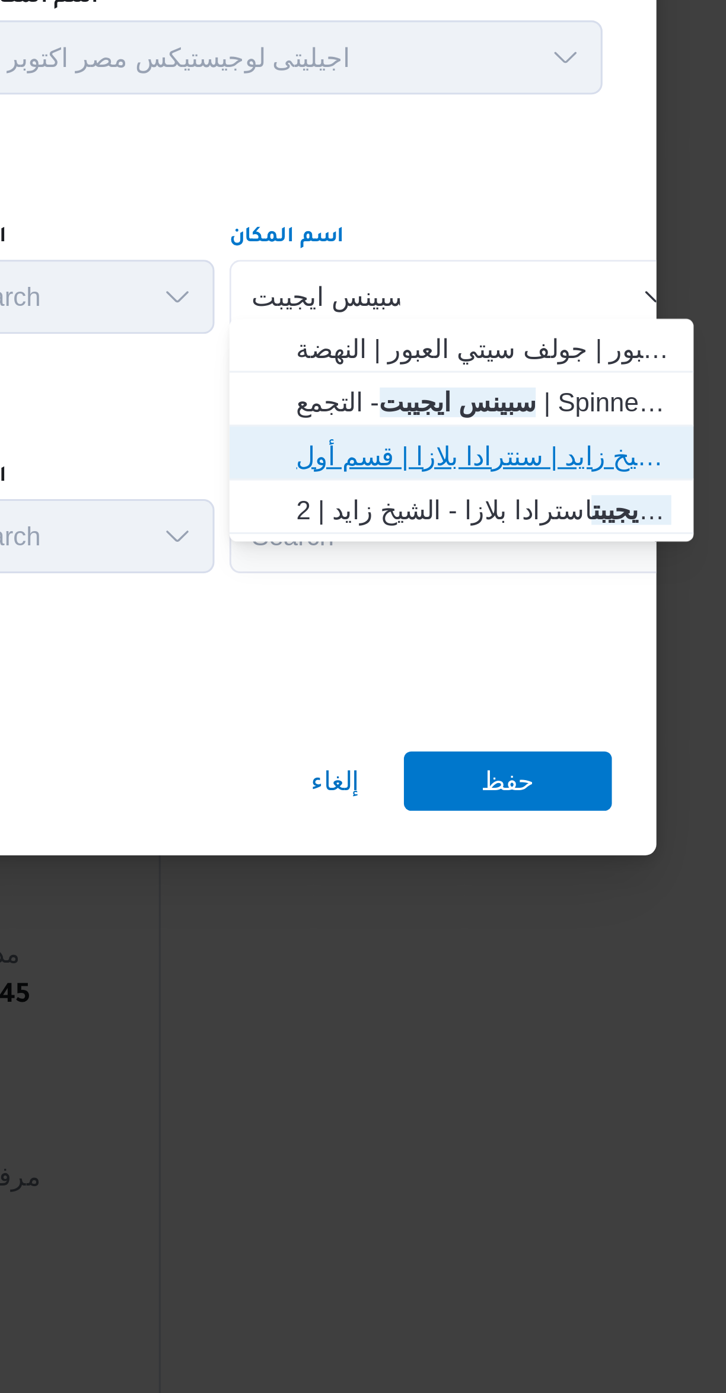
click at [475, 676] on span "شركة سبينس ايجيبت سنترادا مول بلازا - الشيخ زايد | سنترادا بلازا | قسم أول 6 أك…" at bounding box center [535, 677] width 120 height 14
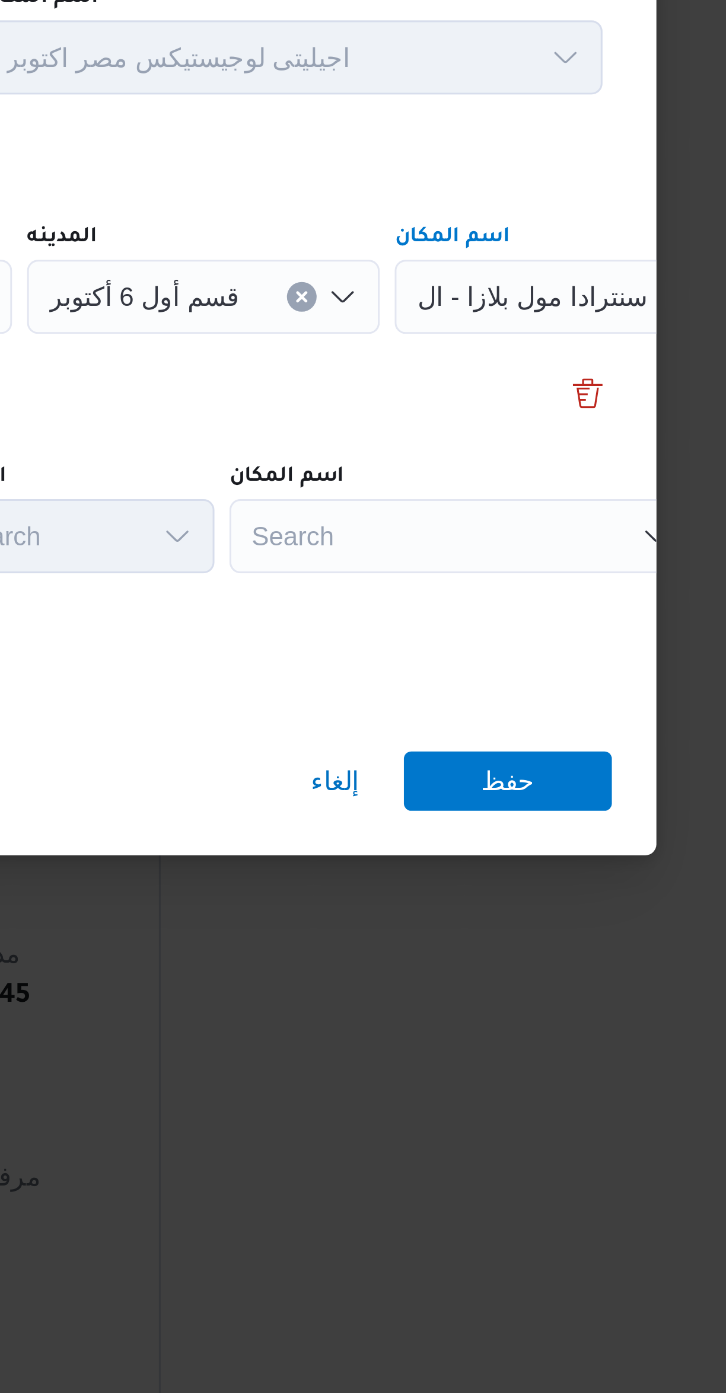
scroll to position [0, 44]
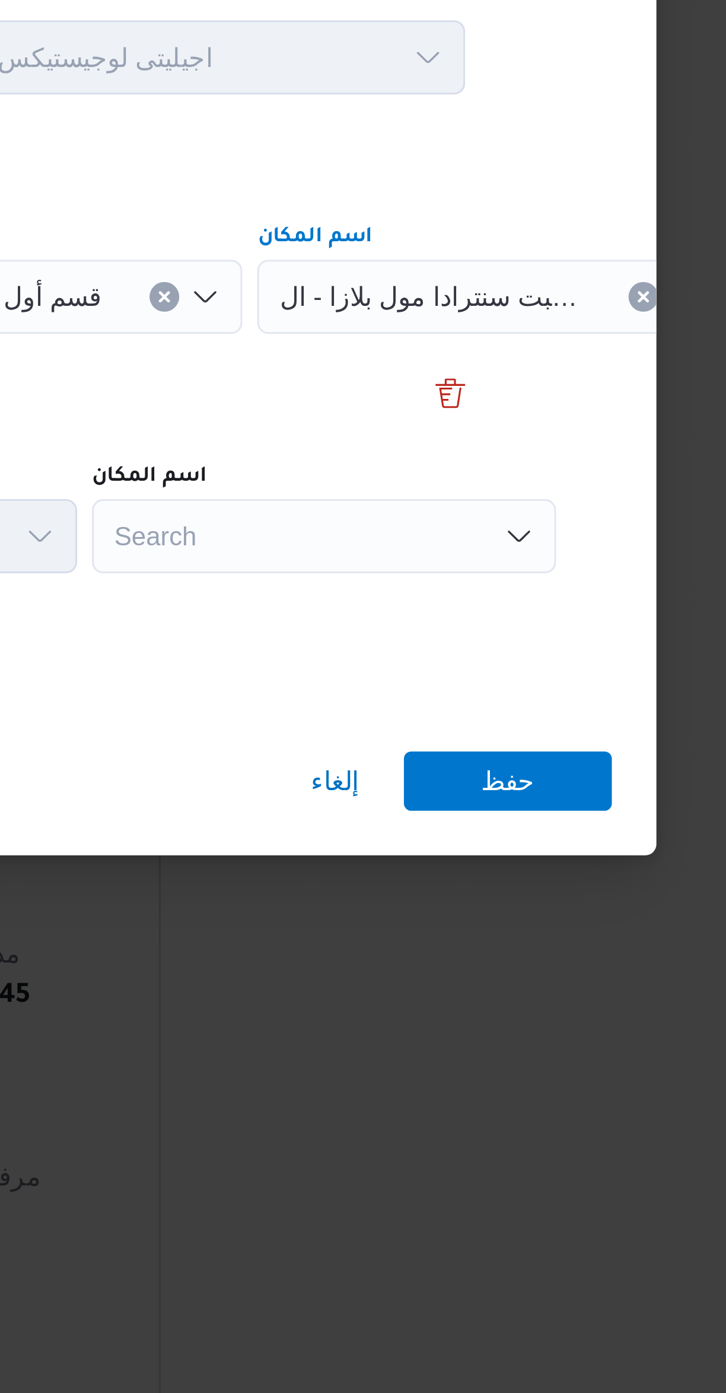
click at [474, 699] on div "Search" at bounding box center [484, 703] width 148 height 24
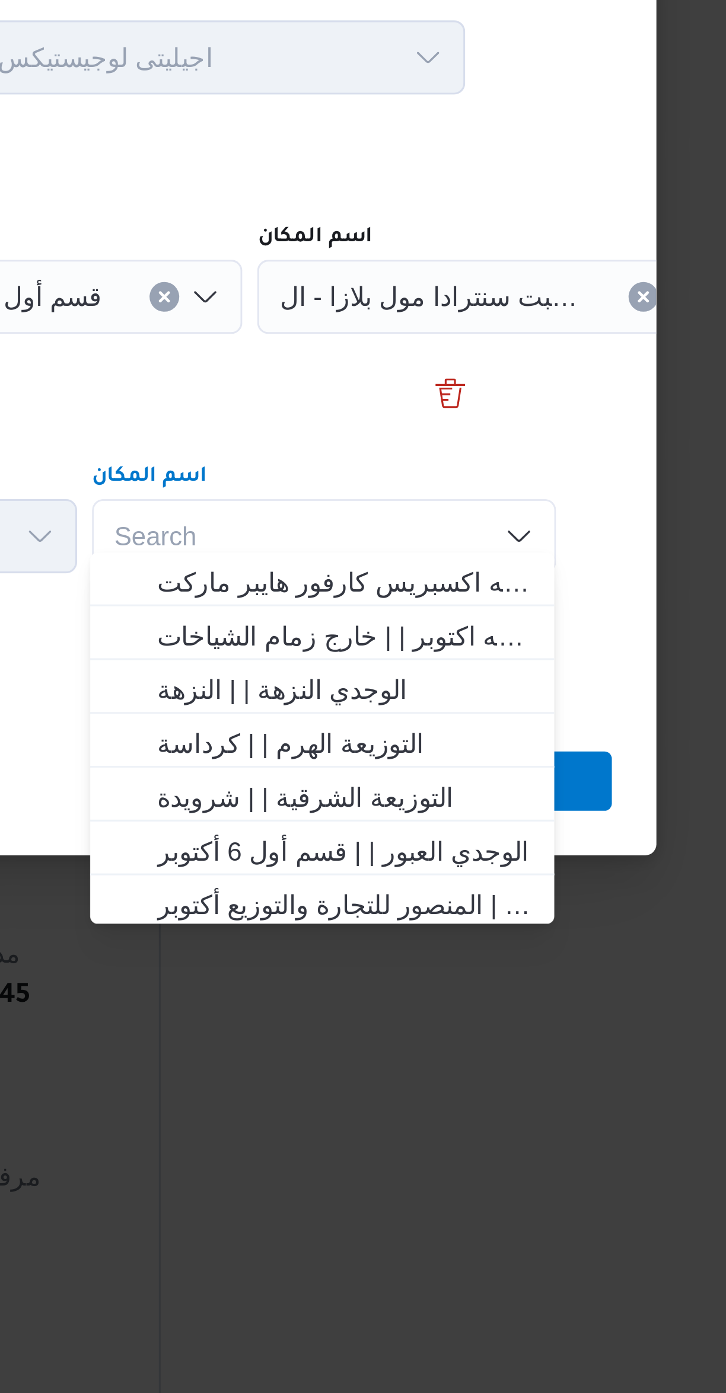
click at [452, 702] on div "Search Combo box. Selected. Combo box input. Search. Type some text or, to disp…" at bounding box center [484, 703] width 148 height 24
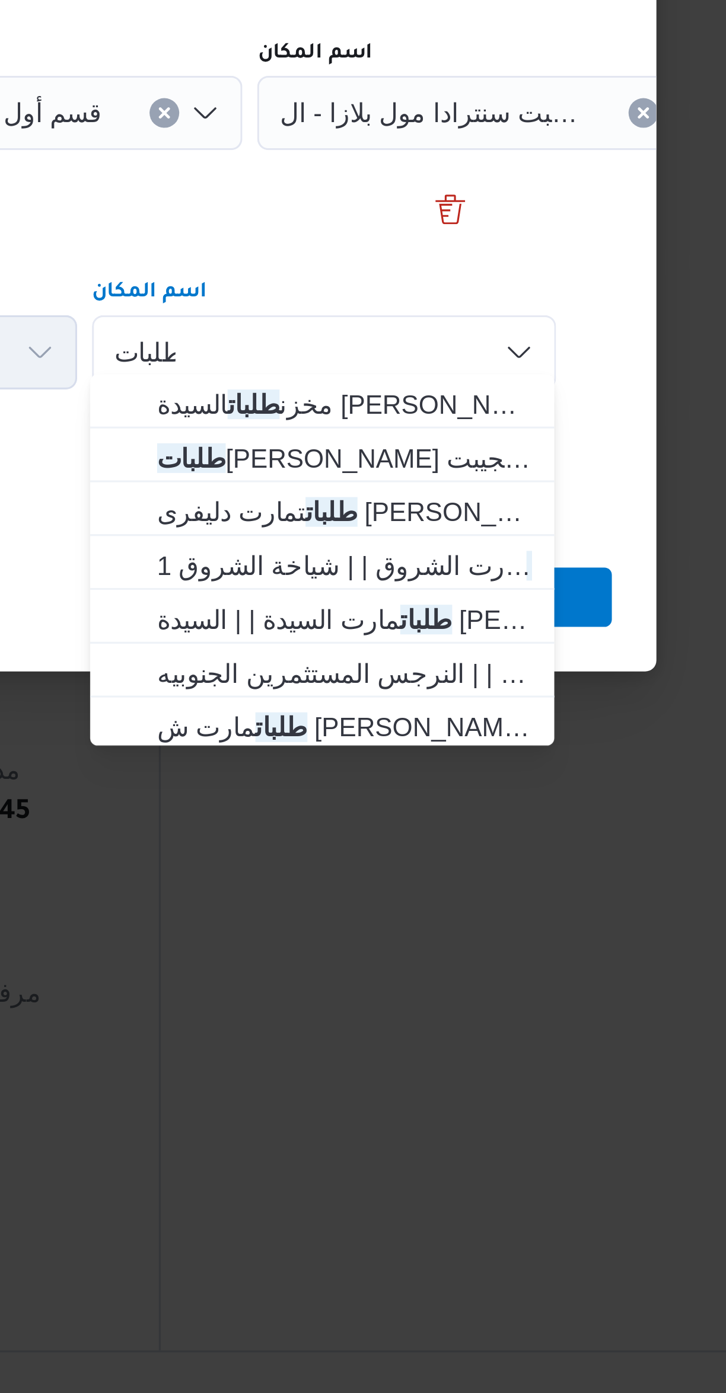
scroll to position [222, 0]
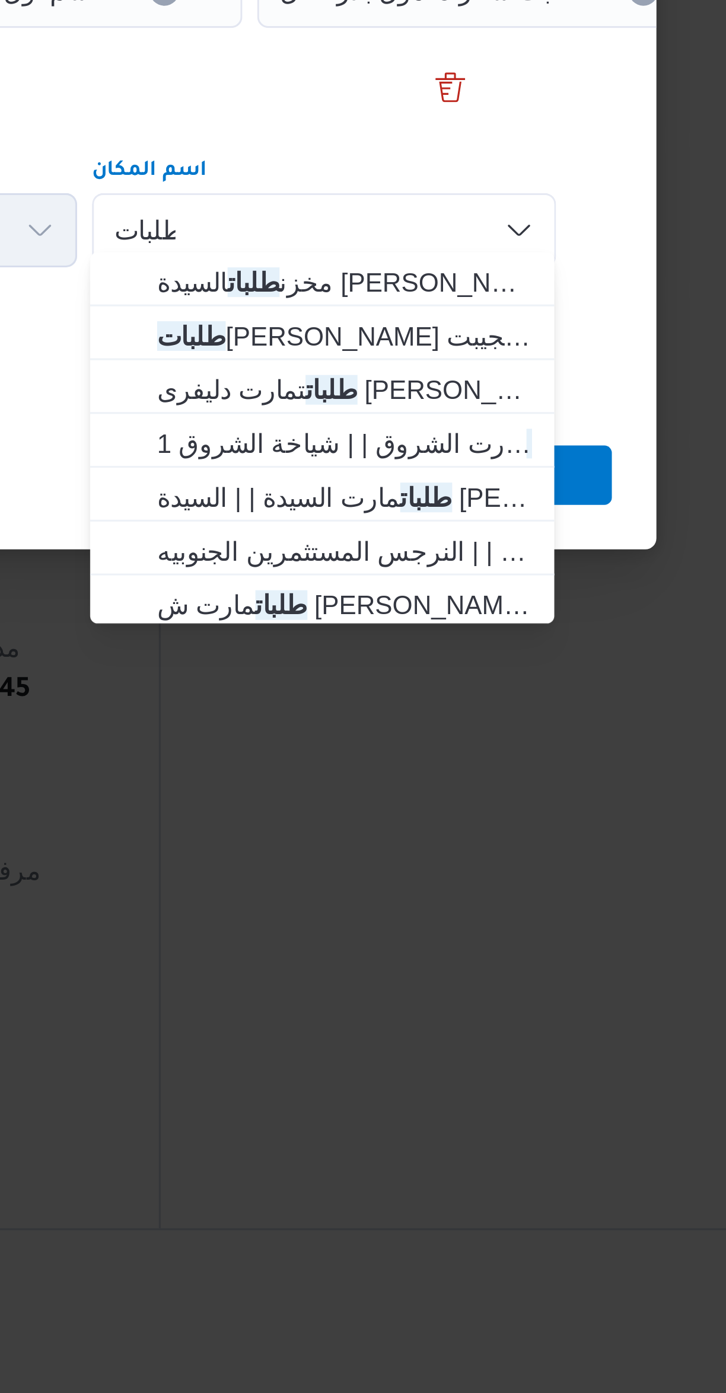
type input "طلبات"
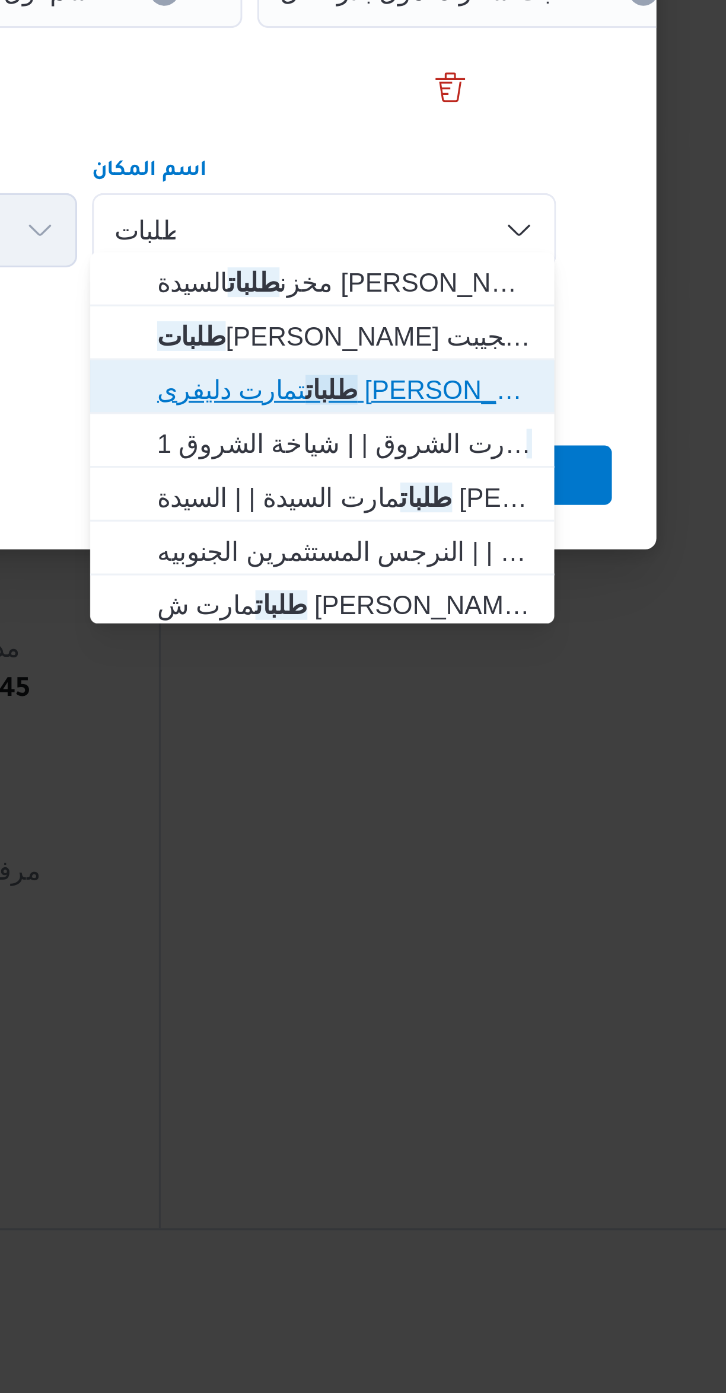
click at [449, 758] on span "طلبات تمارت دليفرى هيرو ايجيبت | | قسم أول 6 أكتوبر" at bounding box center [491, 753] width 120 height 14
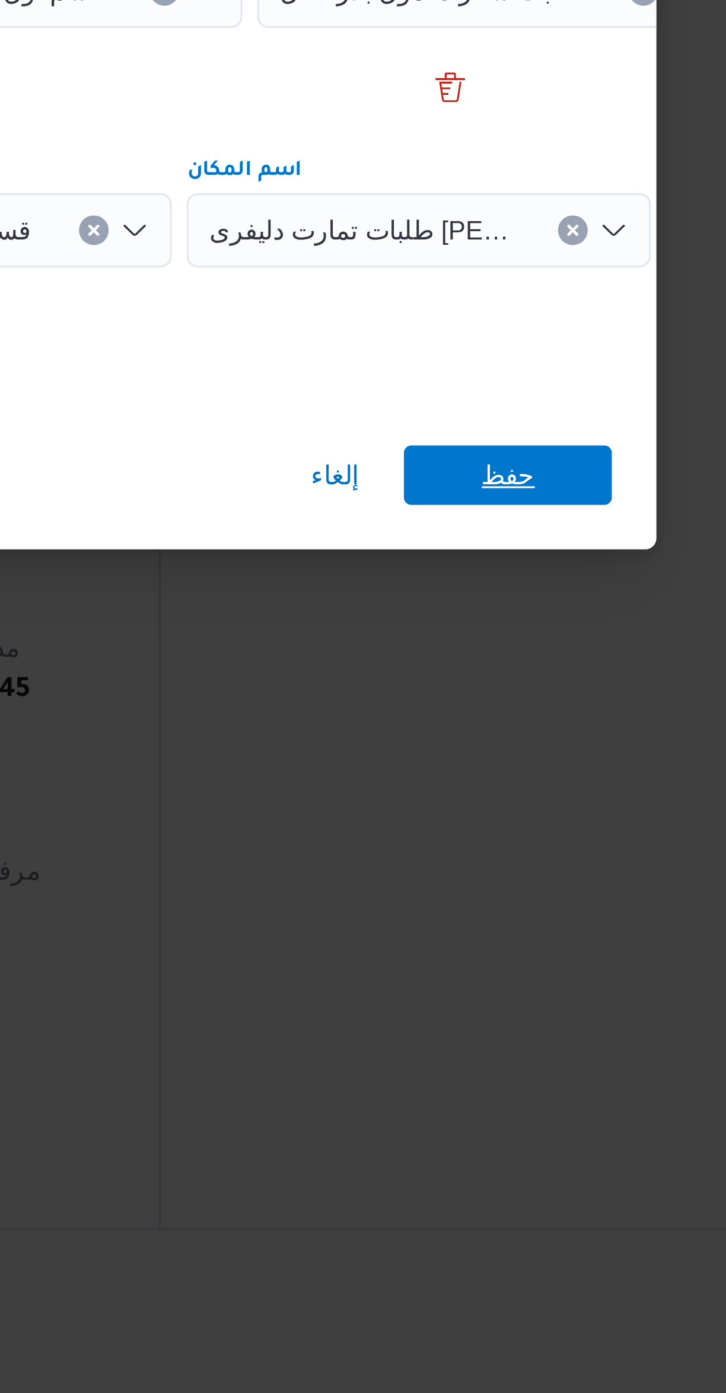
click at [529, 780] on span "حفظ" at bounding box center [543, 780] width 66 height 19
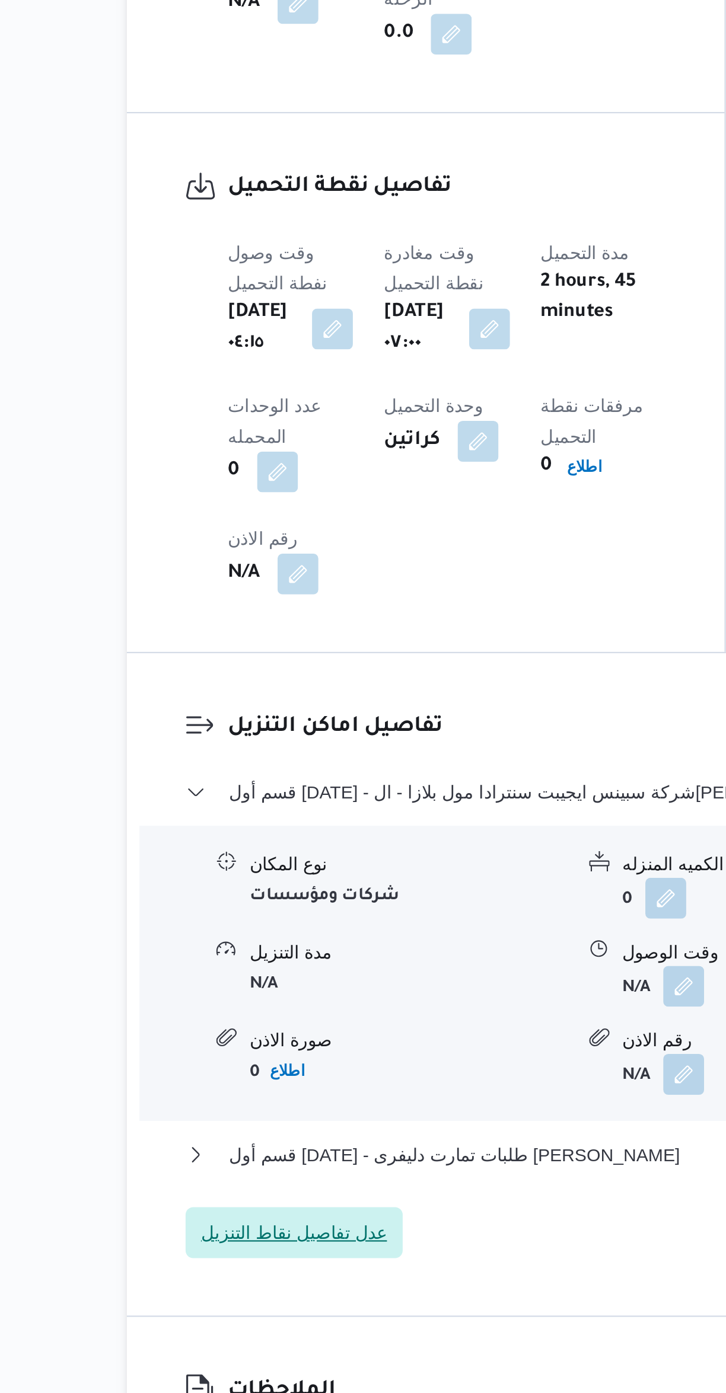
scroll to position [237, 0]
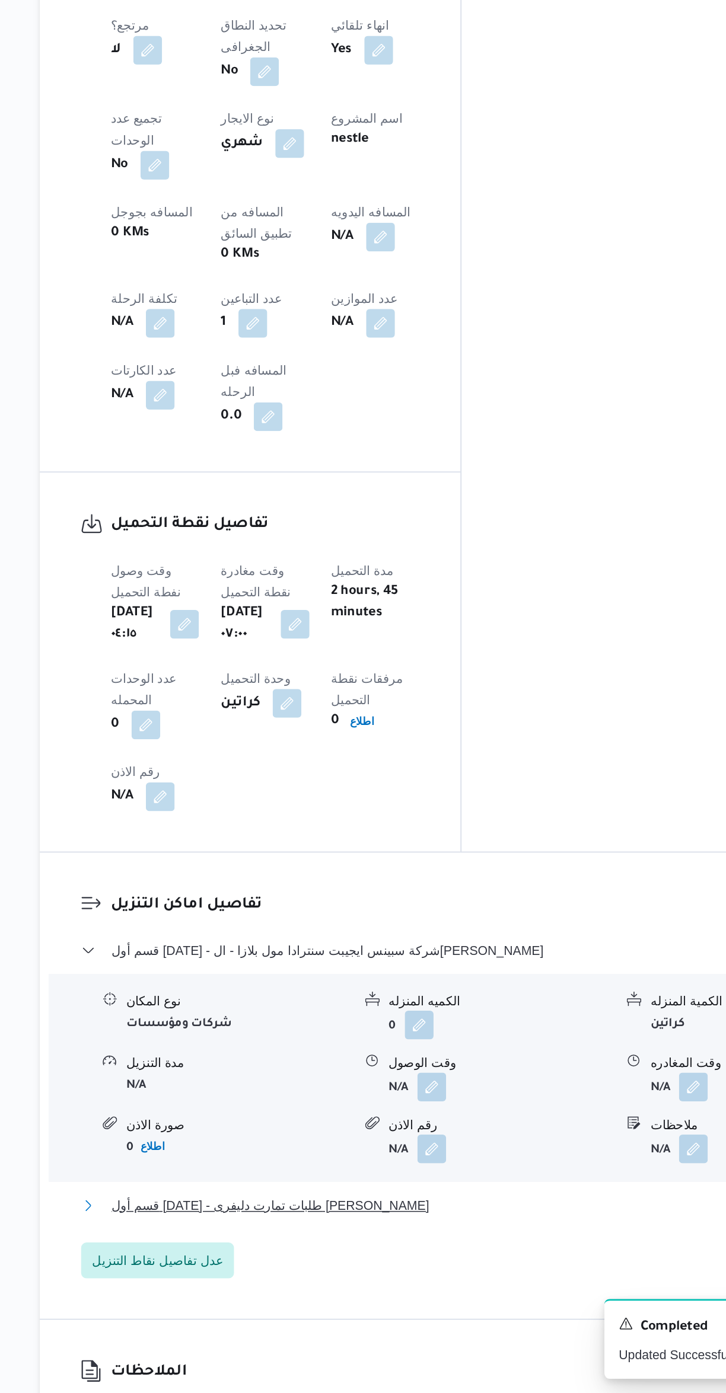
click at [387, 1262] on button "قسم أول 6 أكتوبر - طلبات تمارت دليفرى هيرو ايجيبت" at bounding box center [432, 1269] width 503 height 14
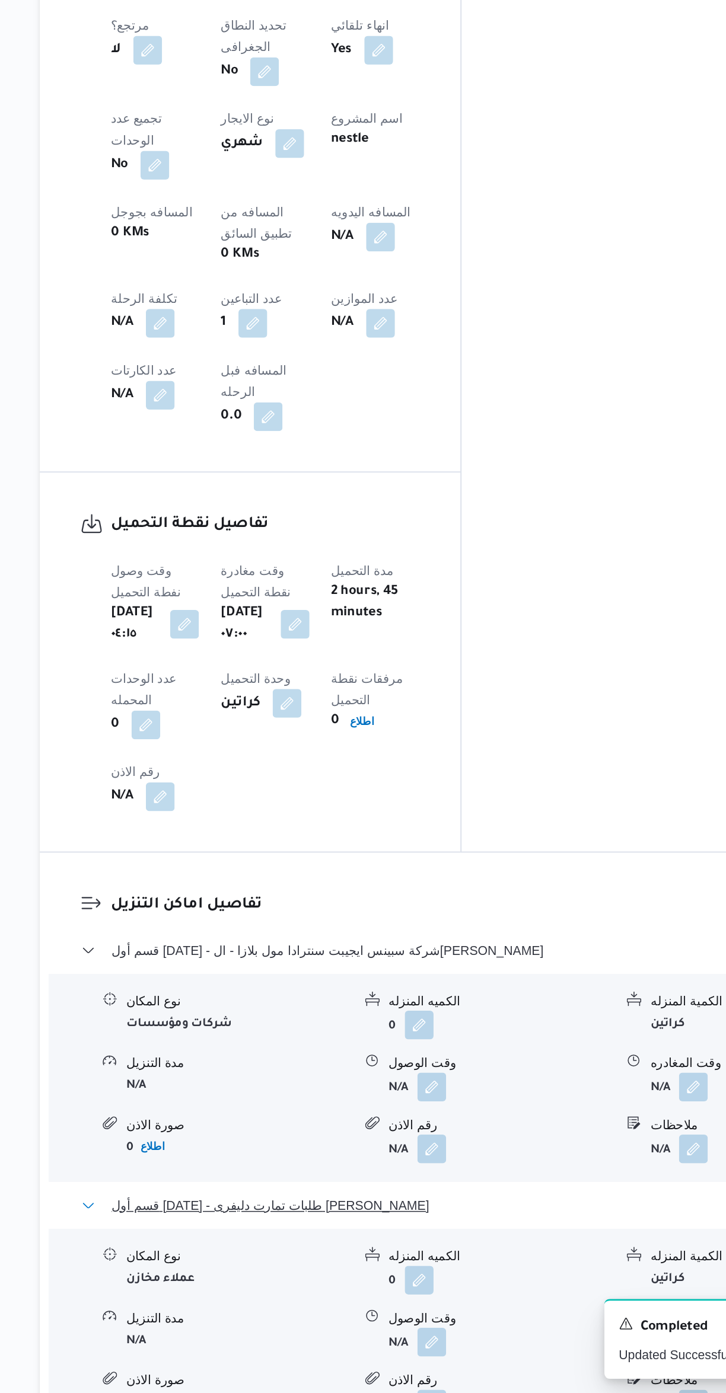
click at [401, 1262] on button "قسم أول 6 أكتوبر - طلبات تمارت دليفرى هيرو ايجيبت" at bounding box center [432, 1269] width 503 height 14
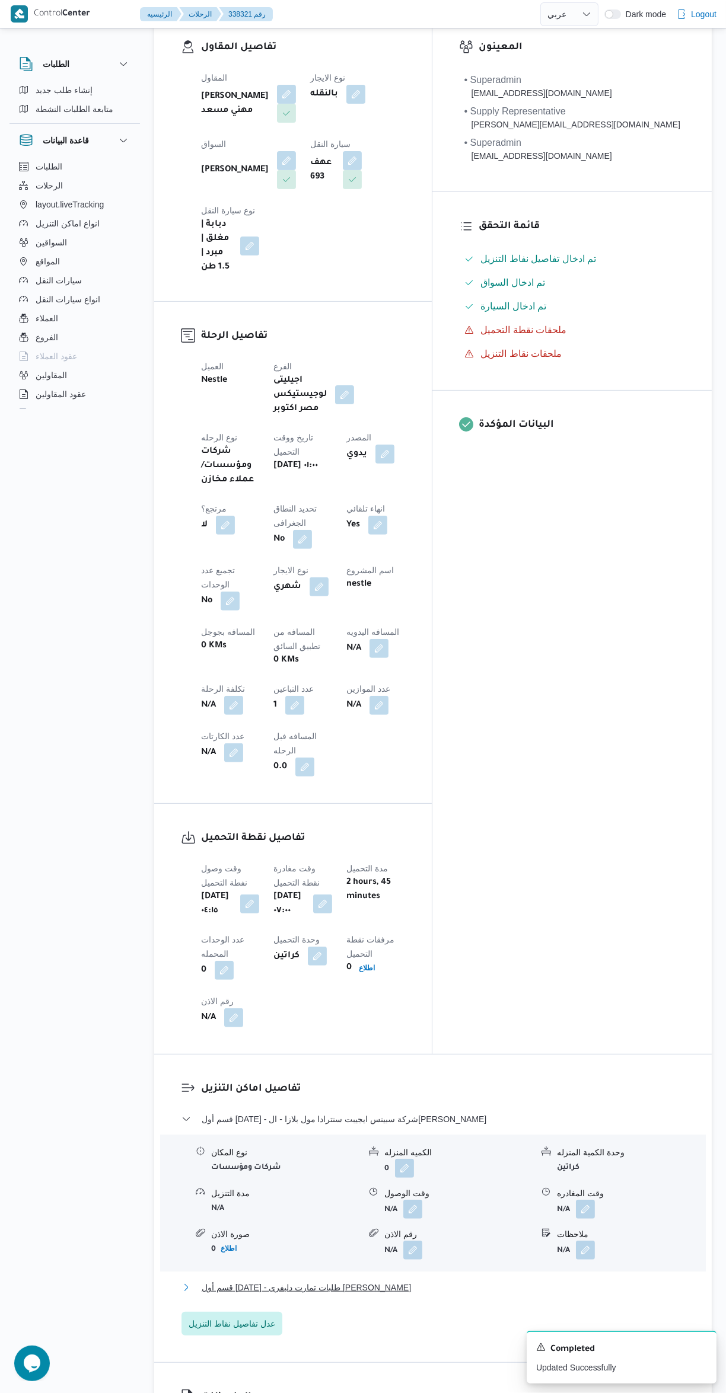
scroll to position [0, 0]
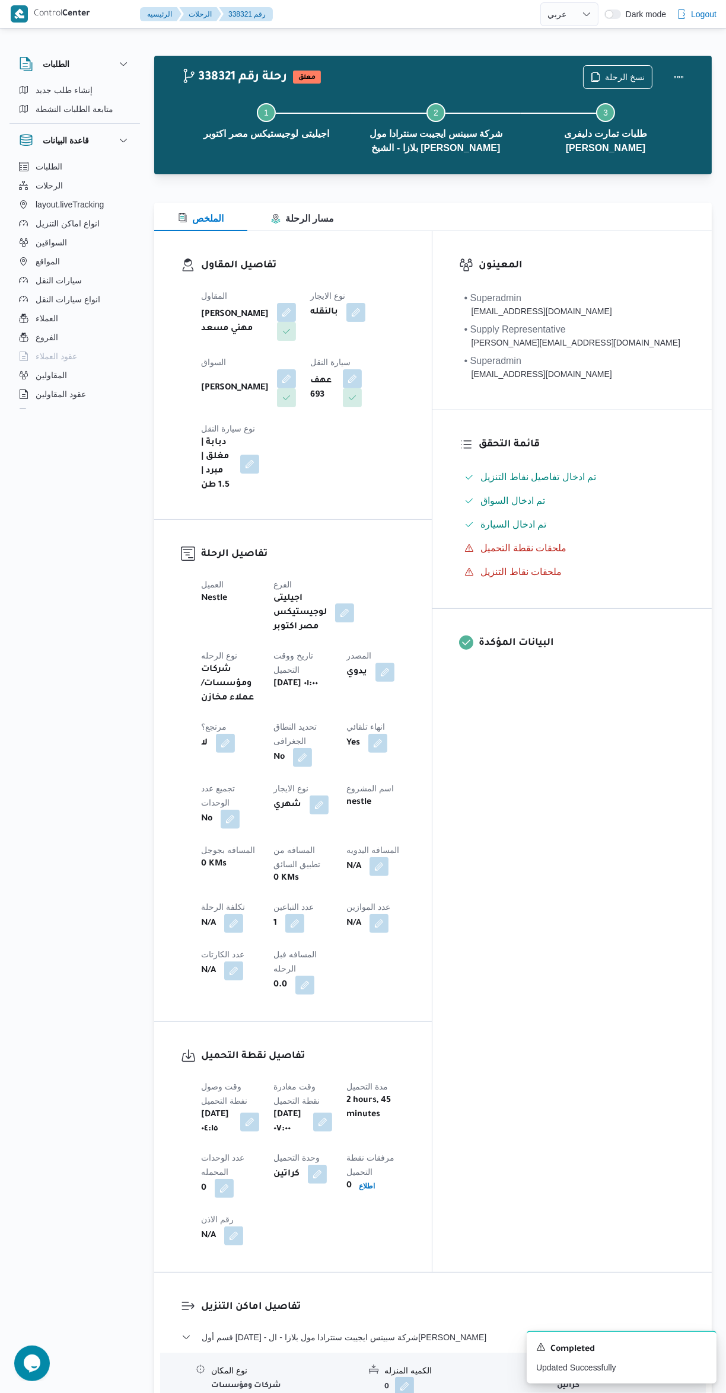
select select "ar"
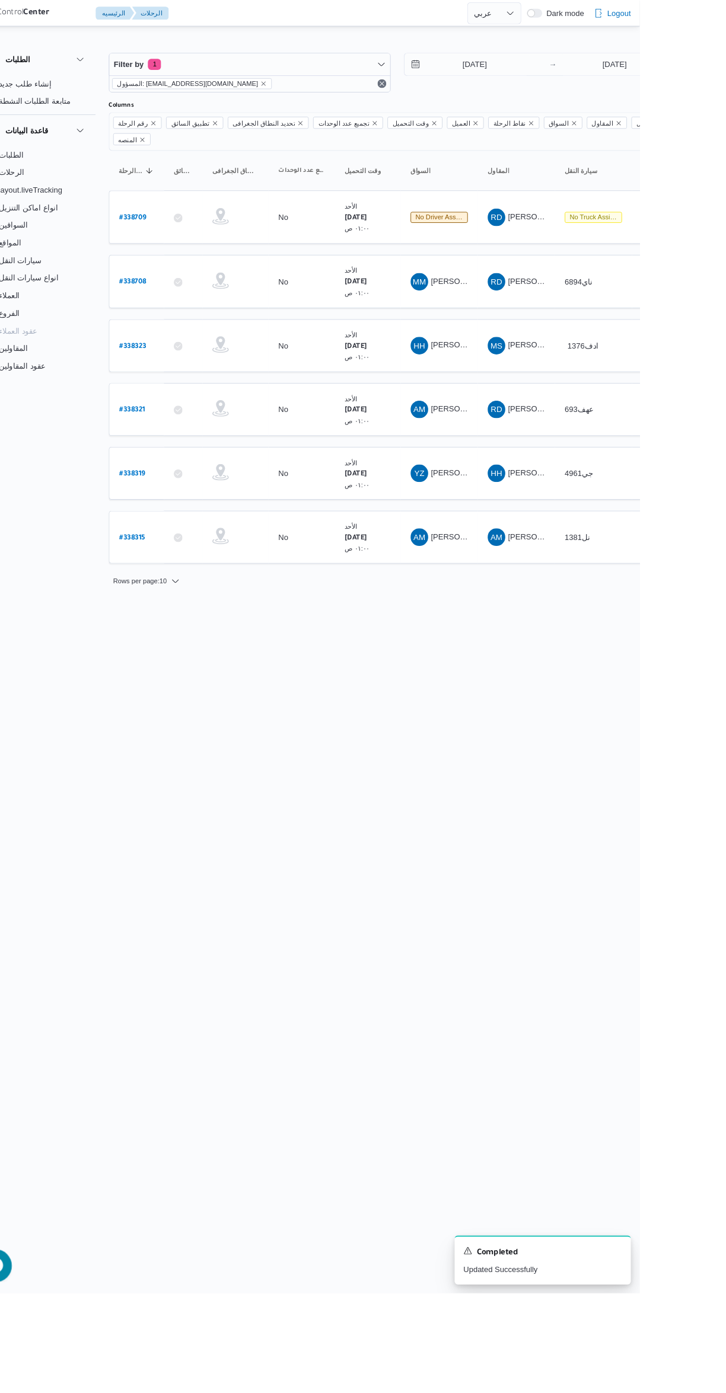
click at [175, 369] on b "# 338323" at bounding box center [179, 373] width 29 height 8
select select "ar"
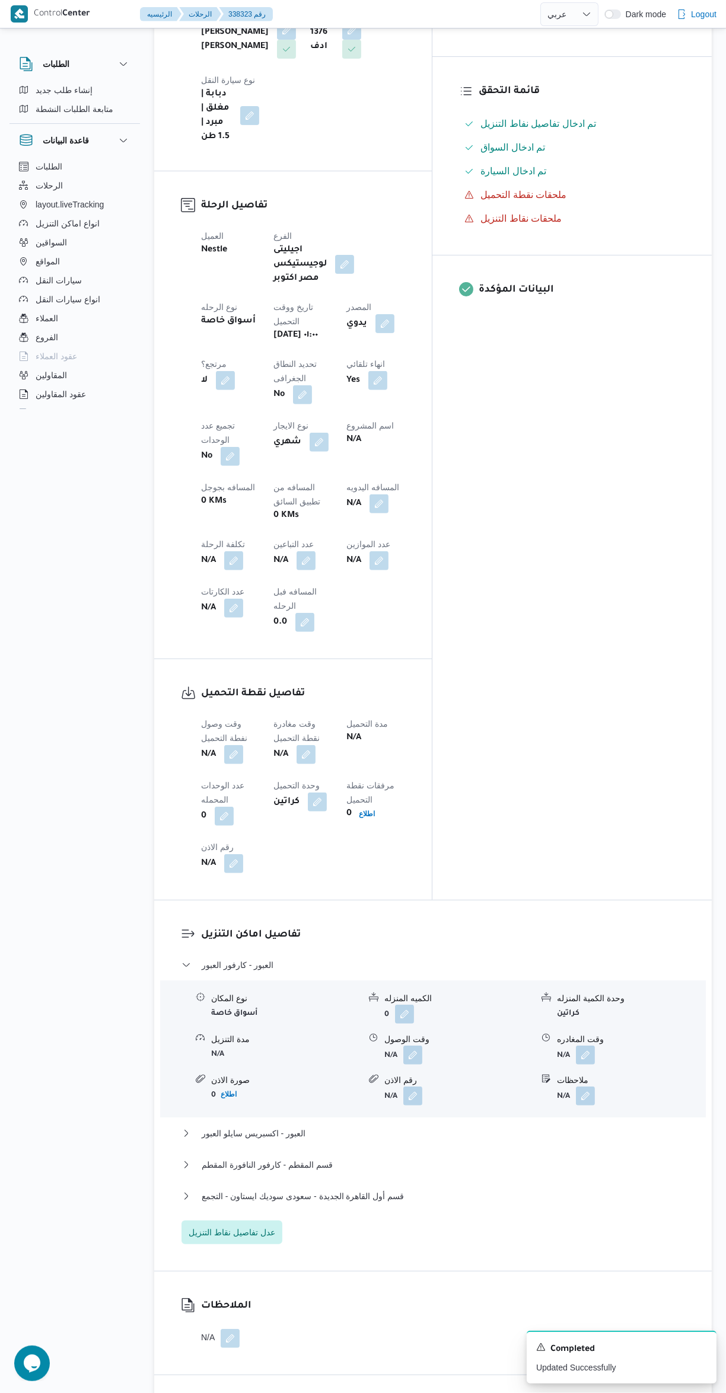
scroll to position [356, 0]
click at [296, 549] on button "button" at bounding box center [305, 558] width 19 height 19
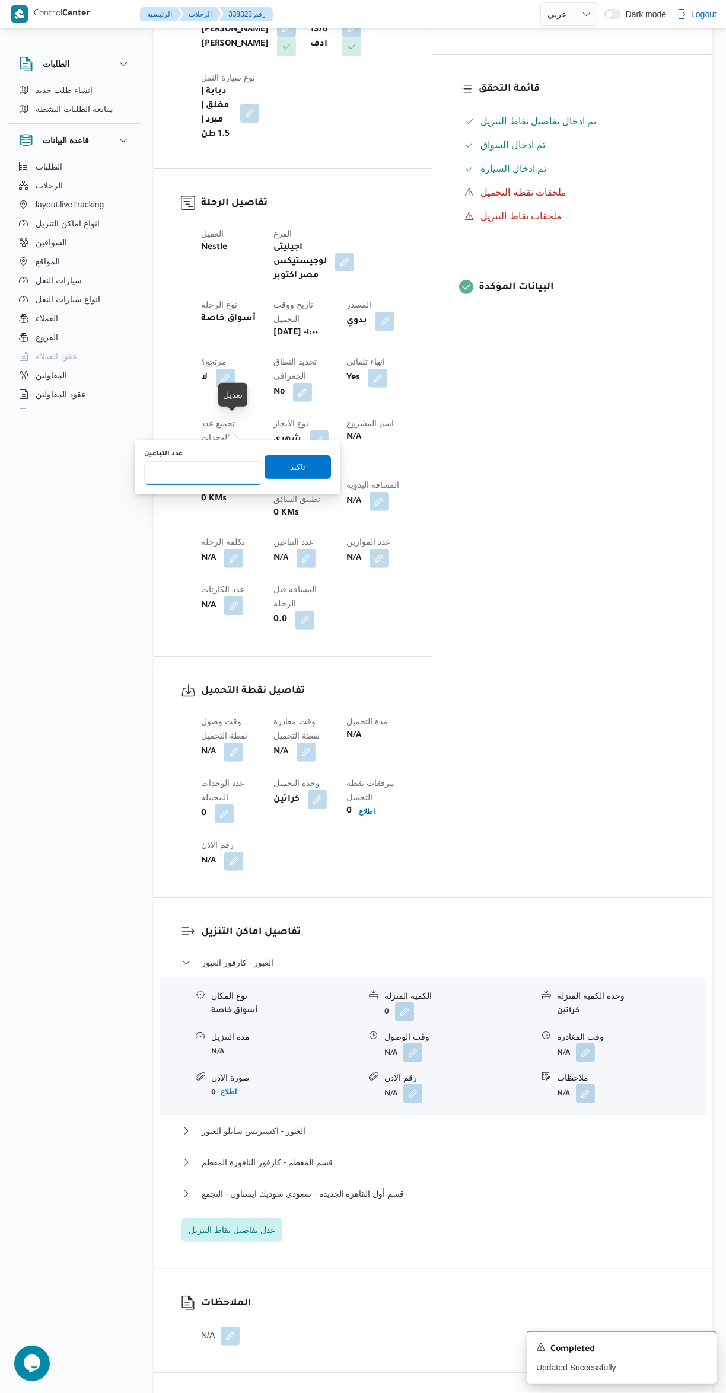
click at [189, 472] on input "عدد التباعين" at bounding box center [203, 473] width 118 height 24
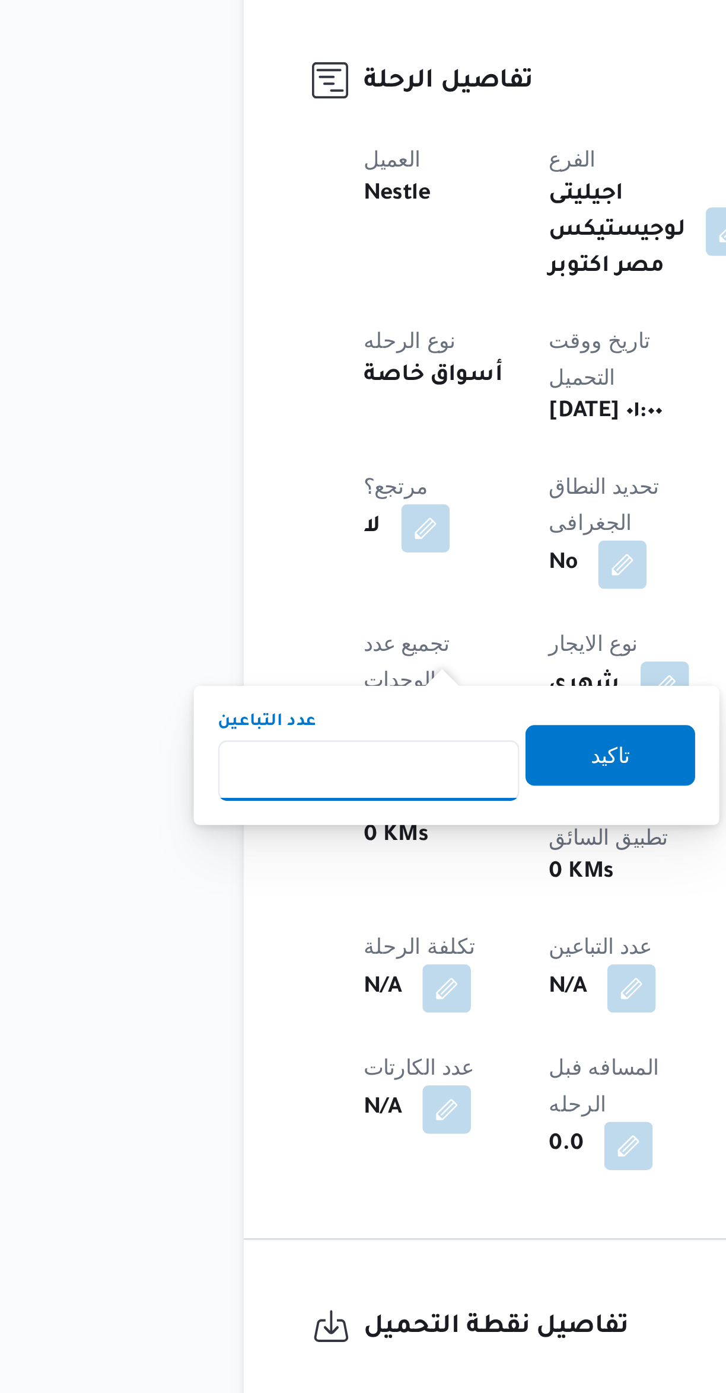
type input "1"
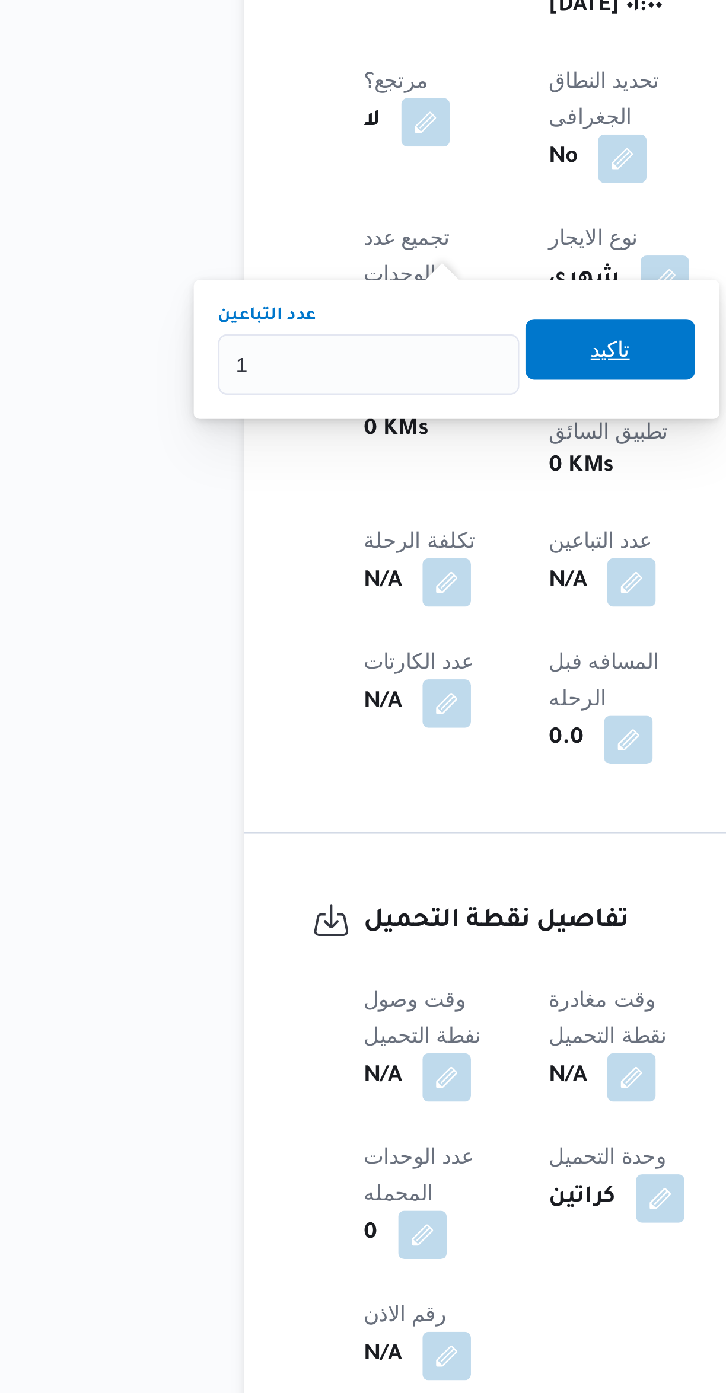
click at [299, 803] on span "تاكيد" at bounding box center [297, 814] width 66 height 24
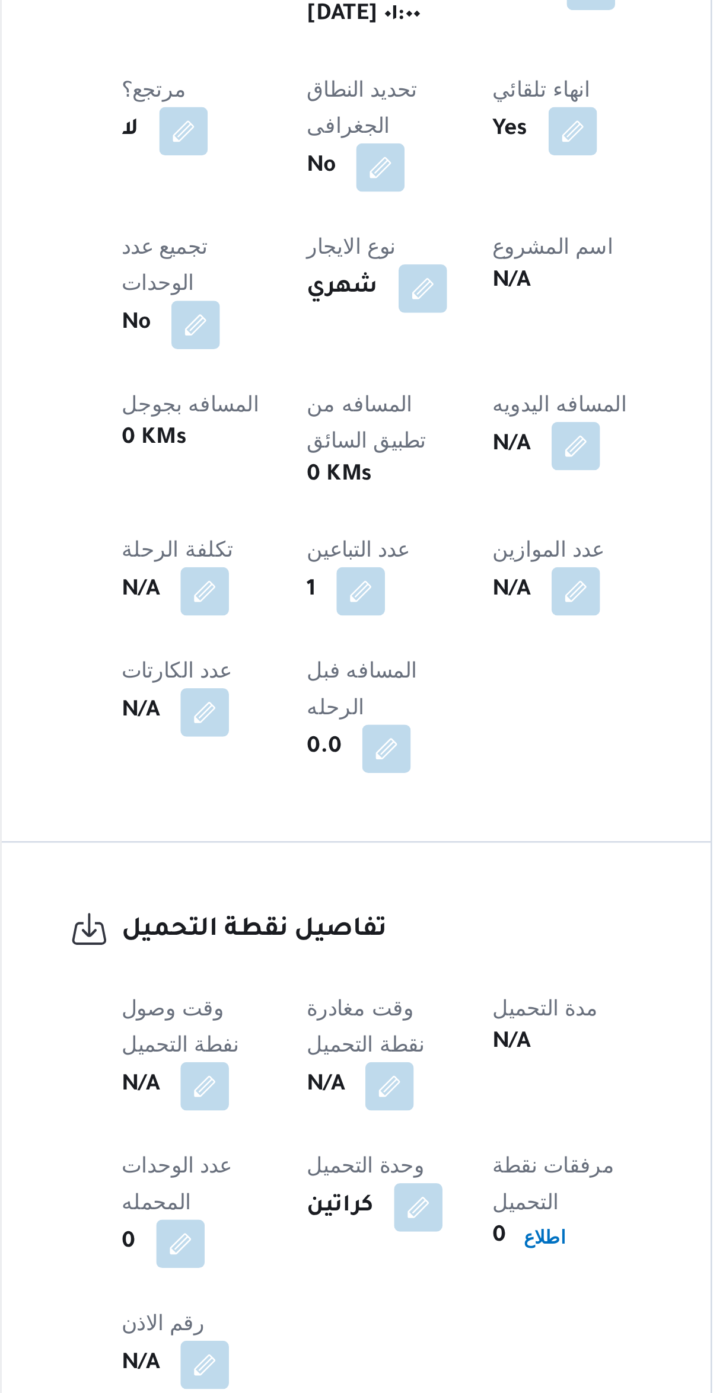
click at [228, 1090] on button "button" at bounding box center [233, 1099] width 19 height 19
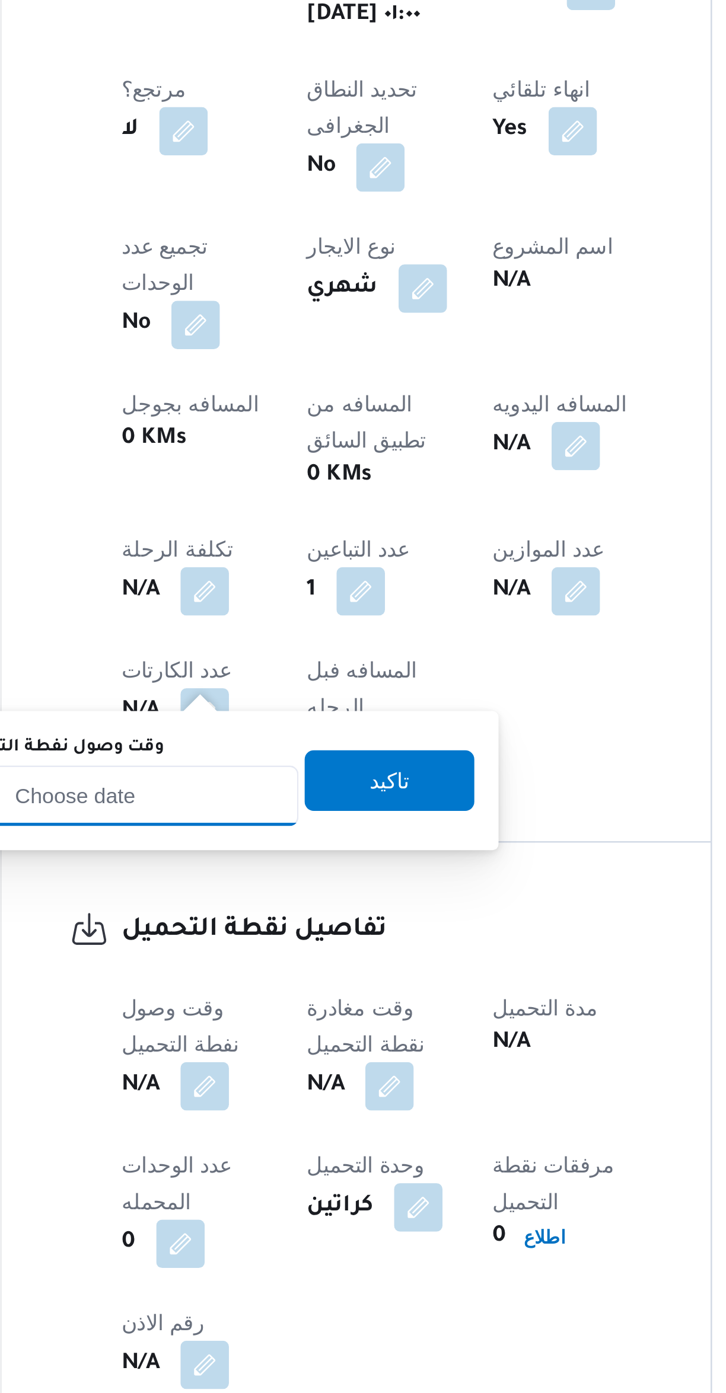
click at [211, 987] on input "وقت وصول نفطة التحميل" at bounding box center [203, 985] width 135 height 24
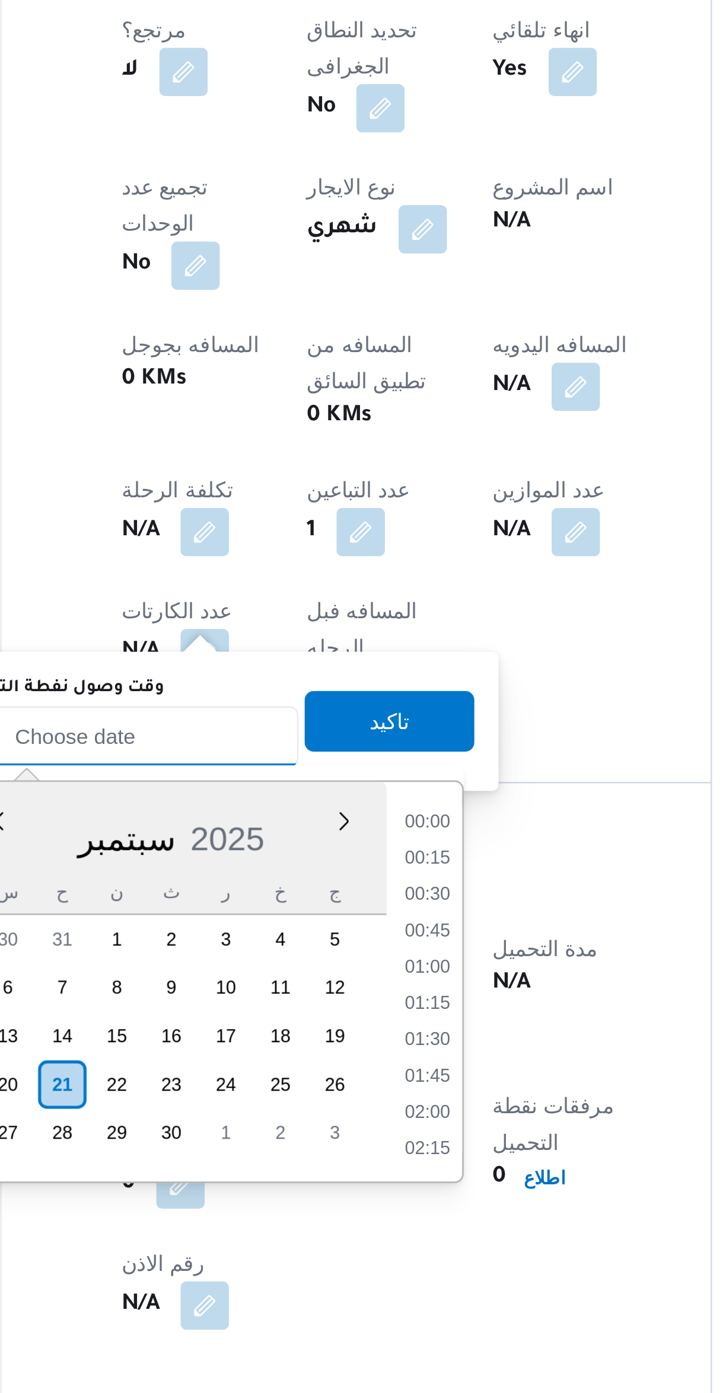
scroll to position [525, 0]
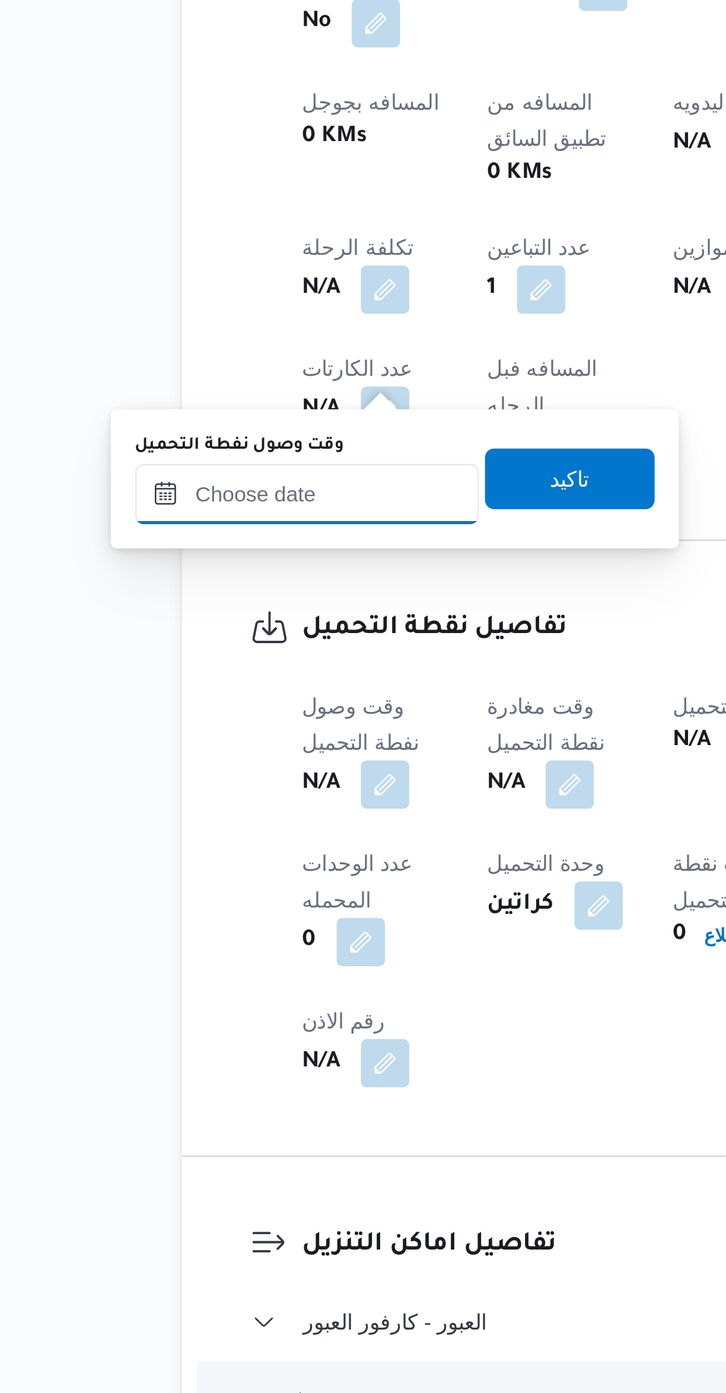
click at [210, 985] on input "وقت وصول نفطة التحميل" at bounding box center [203, 985] width 135 height 24
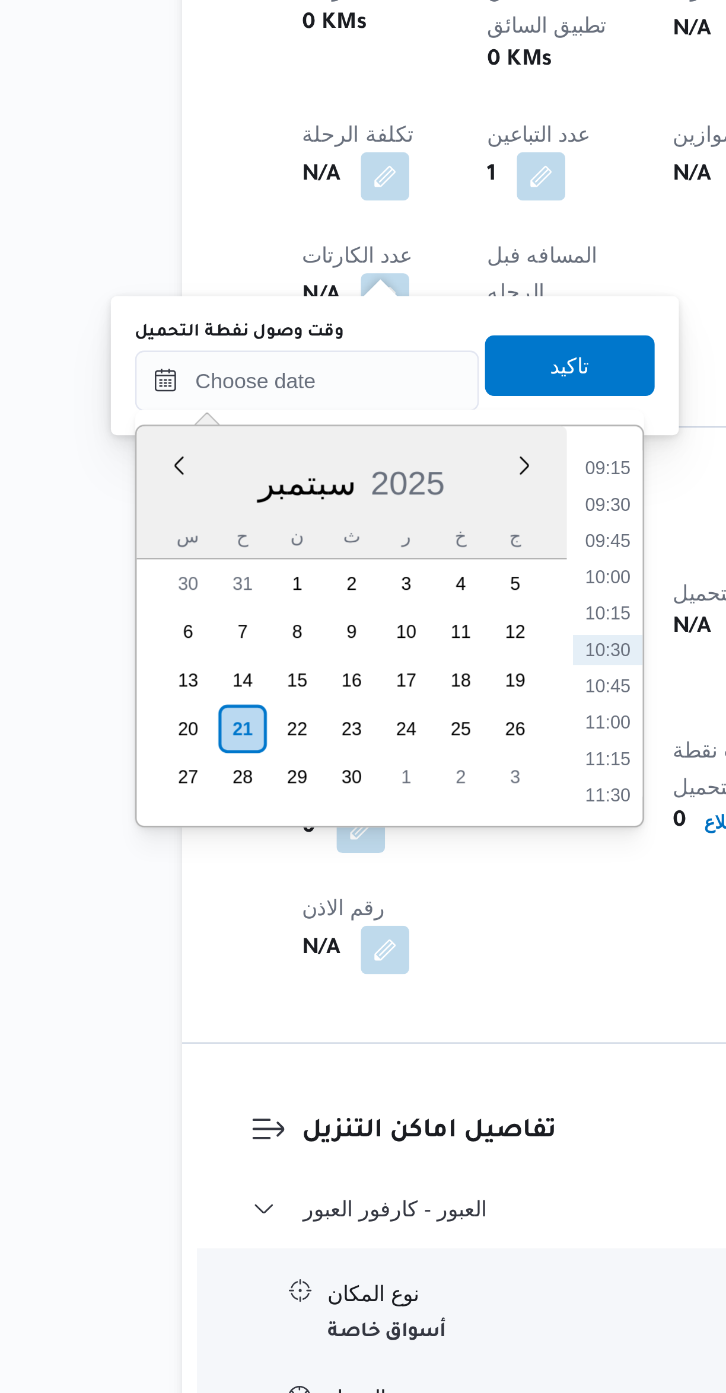
click at [323, 1035] on li "09:30" at bounding box center [320, 1034] width 27 height 12
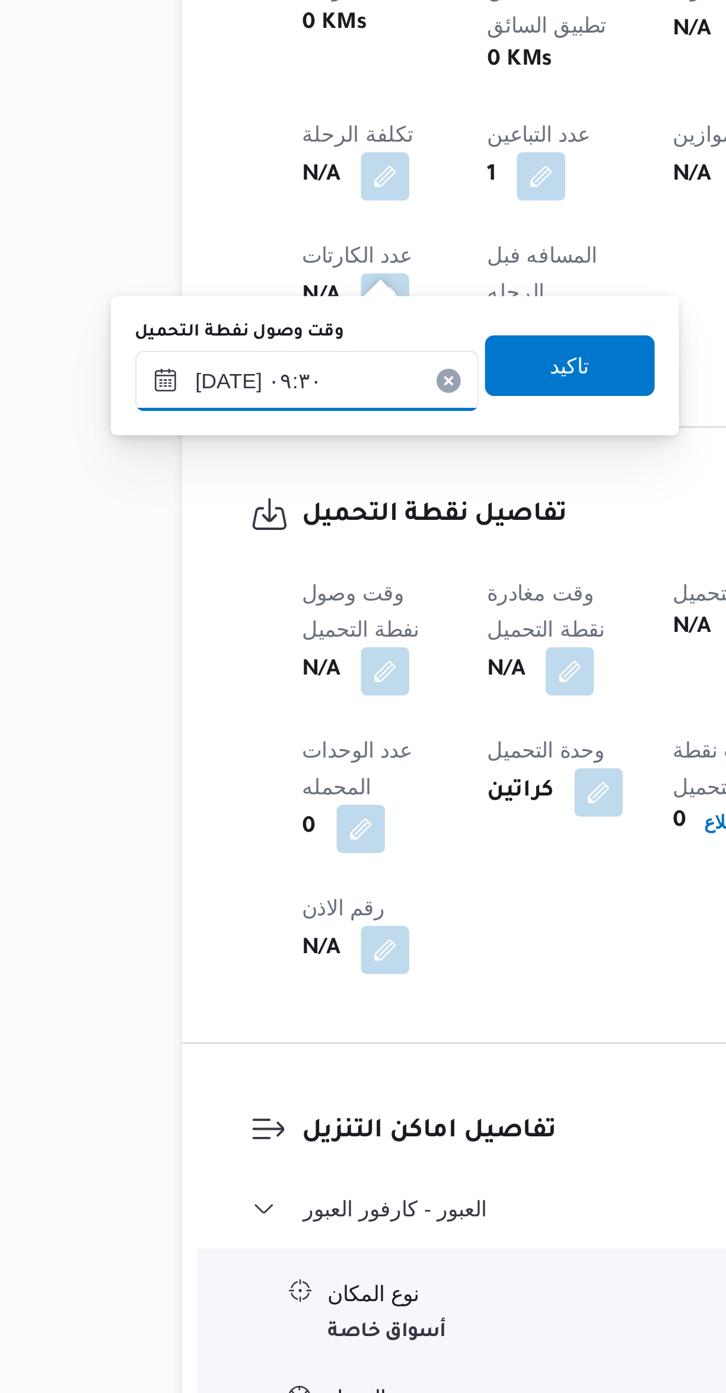
click at [165, 988] on input "٢١/٠٩/٢٠٢٥ ٠٩:٣٠" at bounding box center [203, 985] width 135 height 24
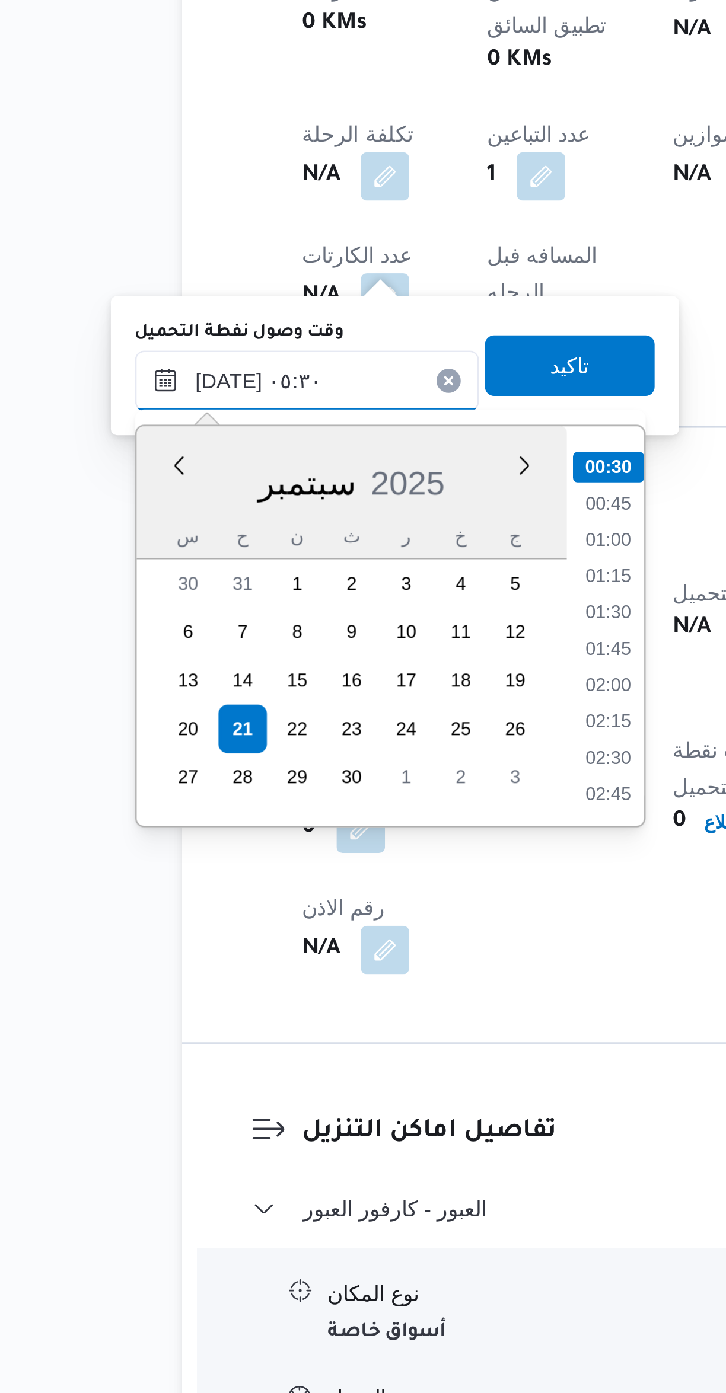
scroll to position [189, 0]
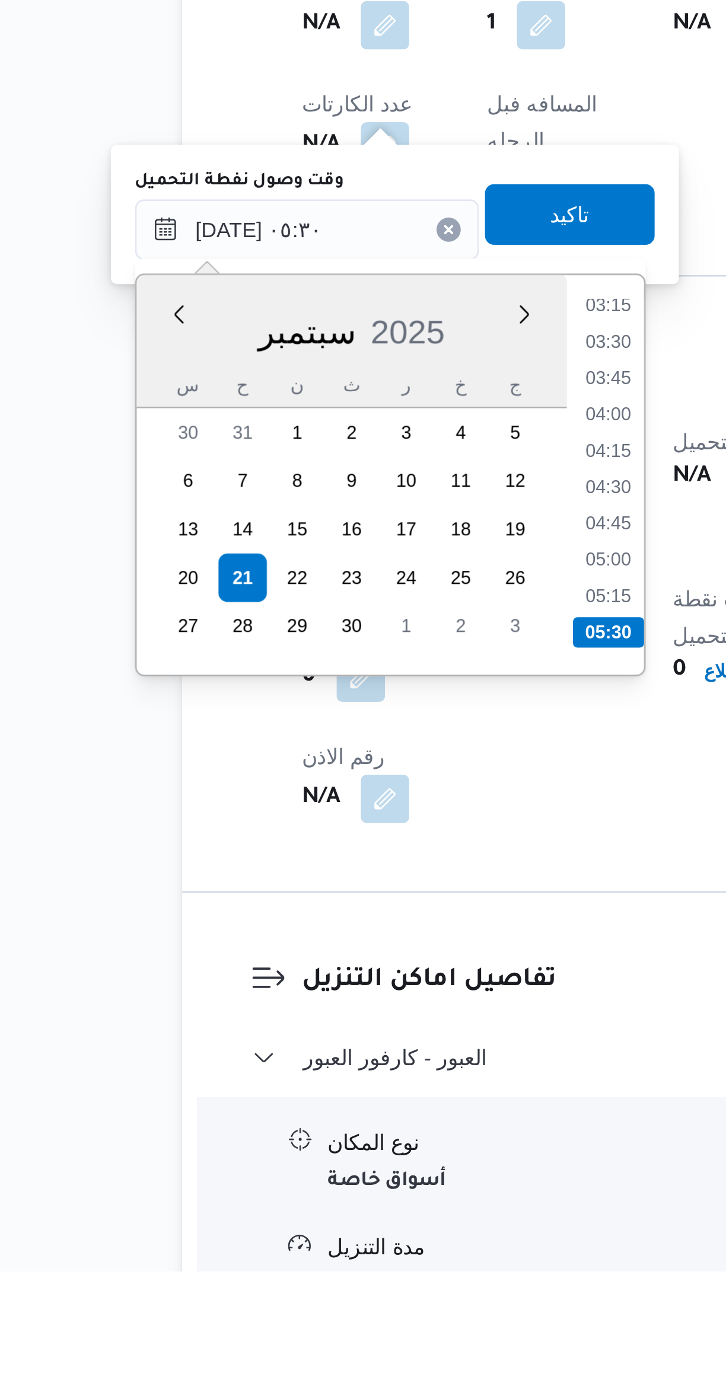
click at [324, 1109] on li "05:00" at bounding box center [320, 1115] width 27 height 12
type input "[DATE] ٠٥:٠٠"
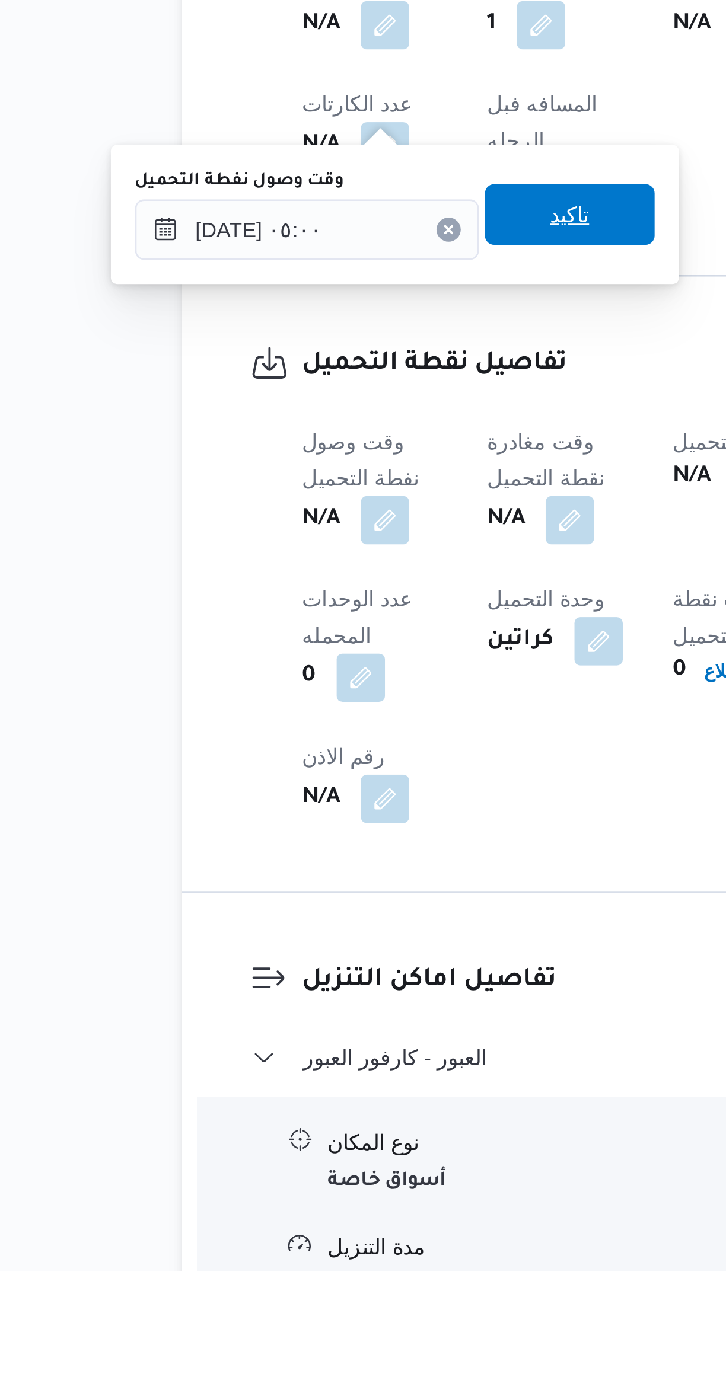
click at [315, 979] on span "تاكيد" at bounding box center [306, 980] width 66 height 24
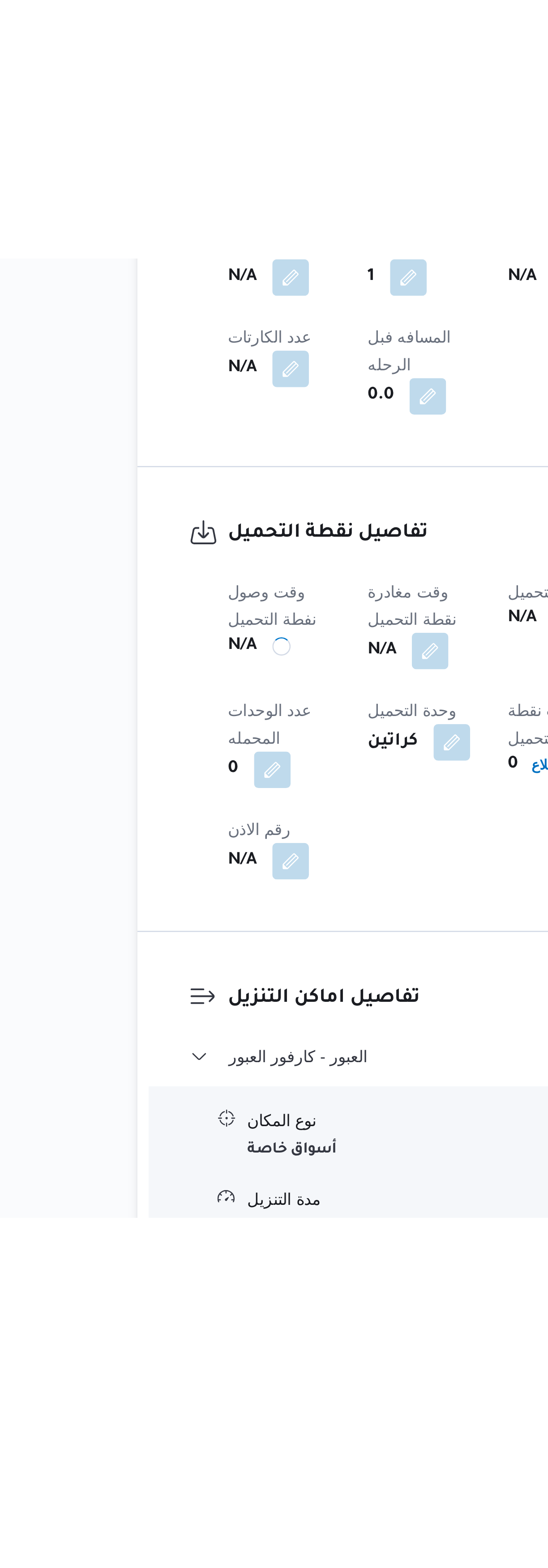
scroll to position [7, 0]
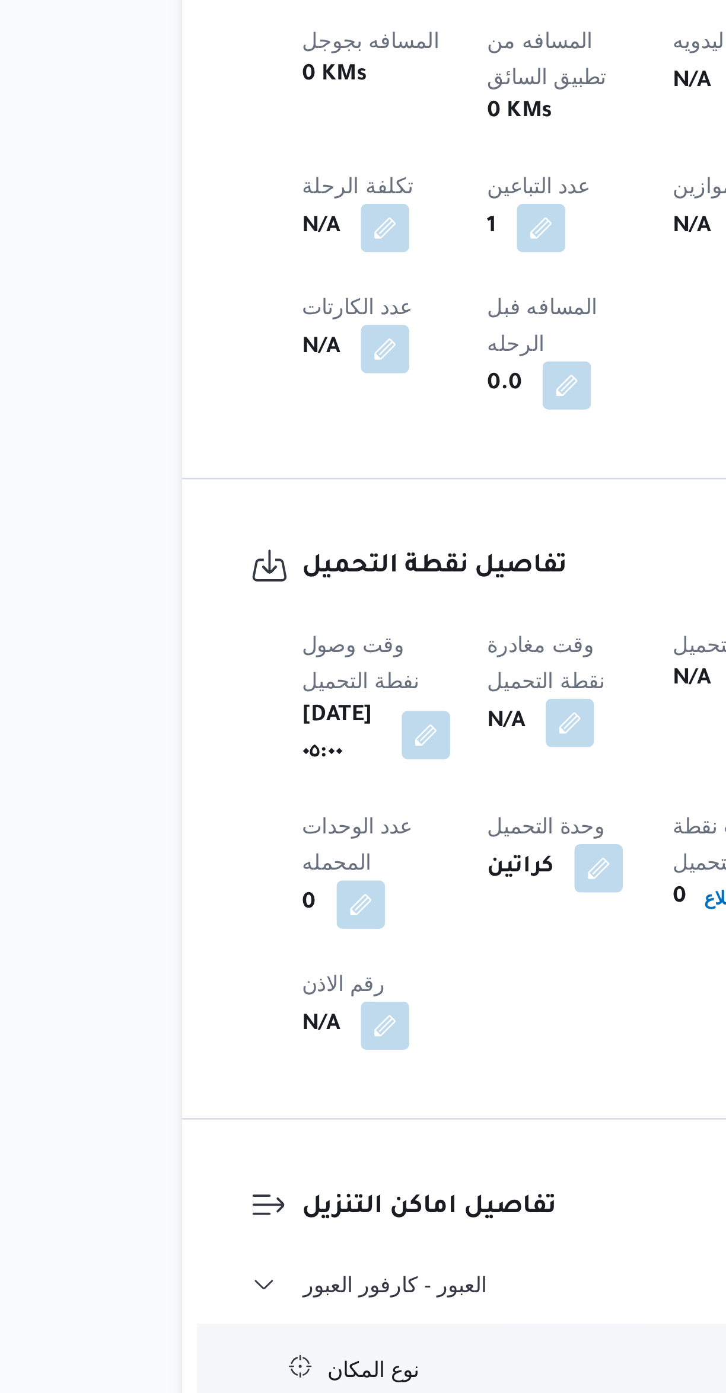
click at [315, 1089] on button "button" at bounding box center [305, 1098] width 19 height 19
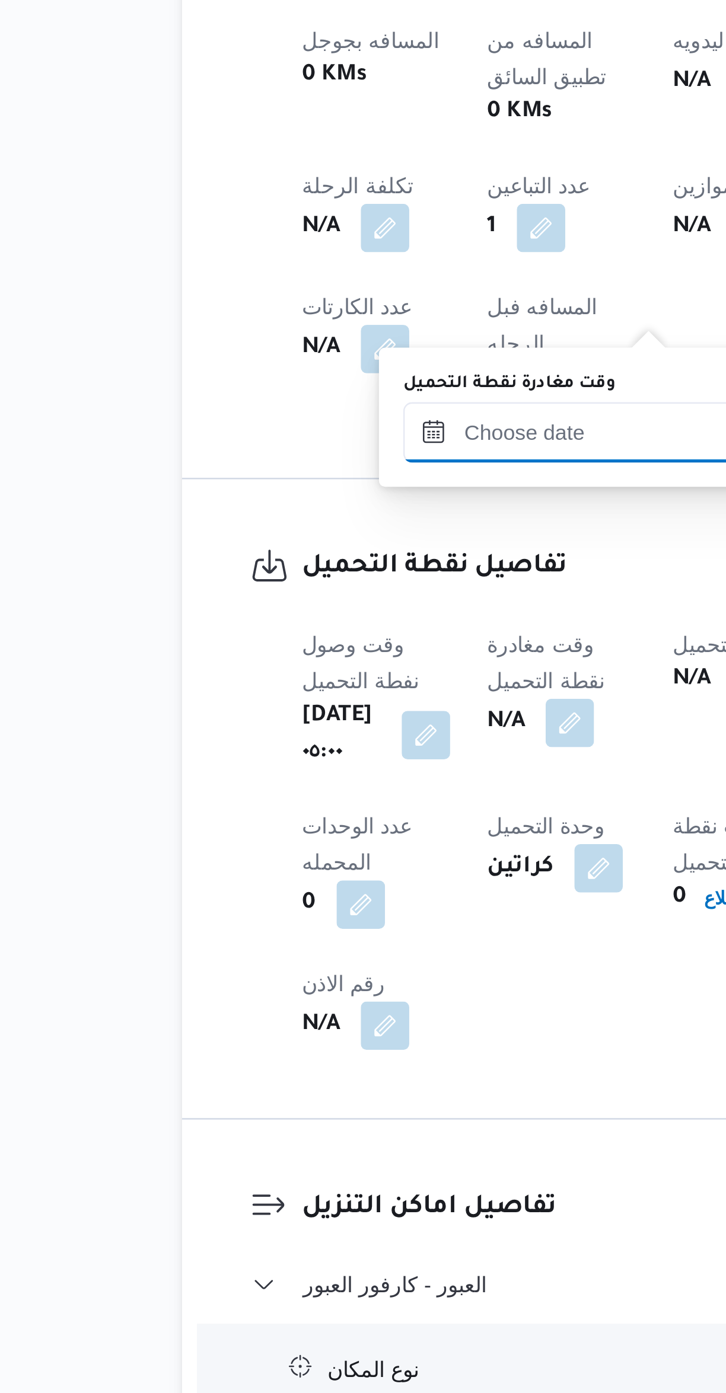
click at [318, 979] on input "وقت مغادرة نقطة التحميل" at bounding box center [308, 985] width 135 height 24
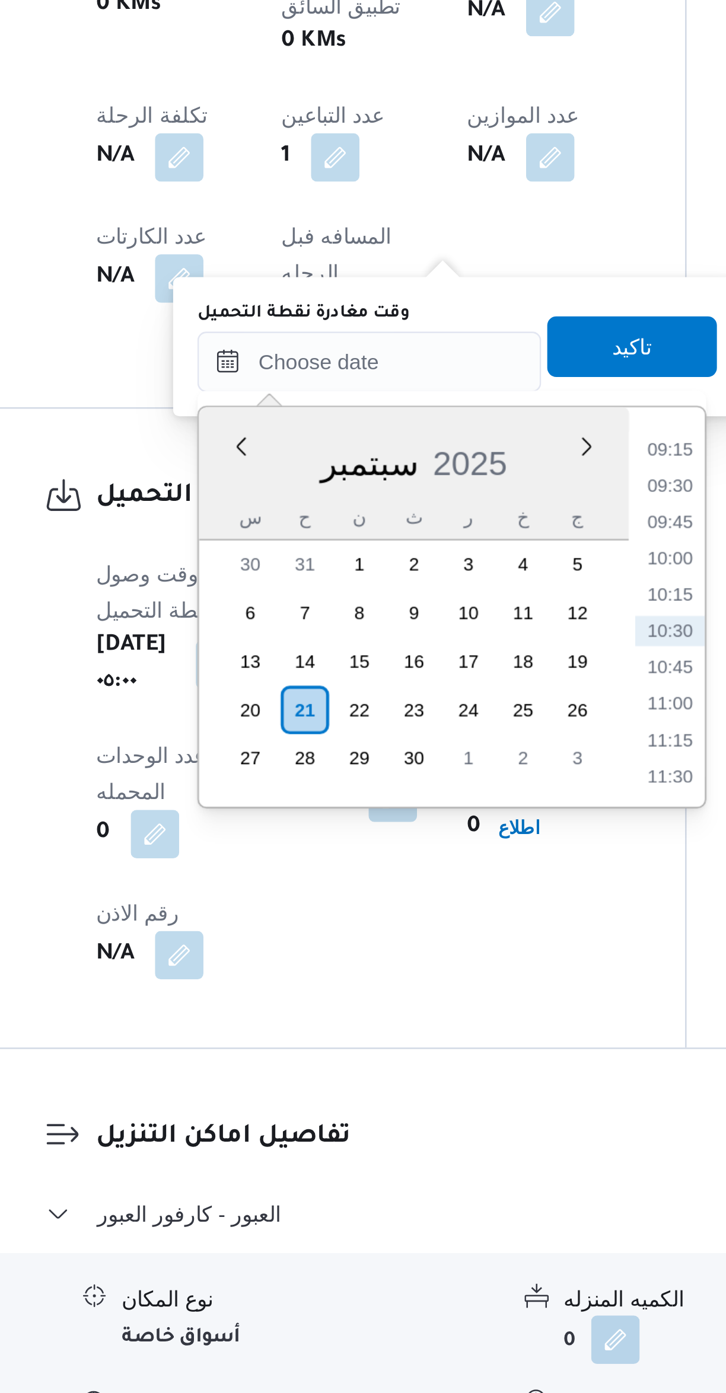
click at [427, 1020] on li "09:15" at bounding box center [425, 1019] width 27 height 12
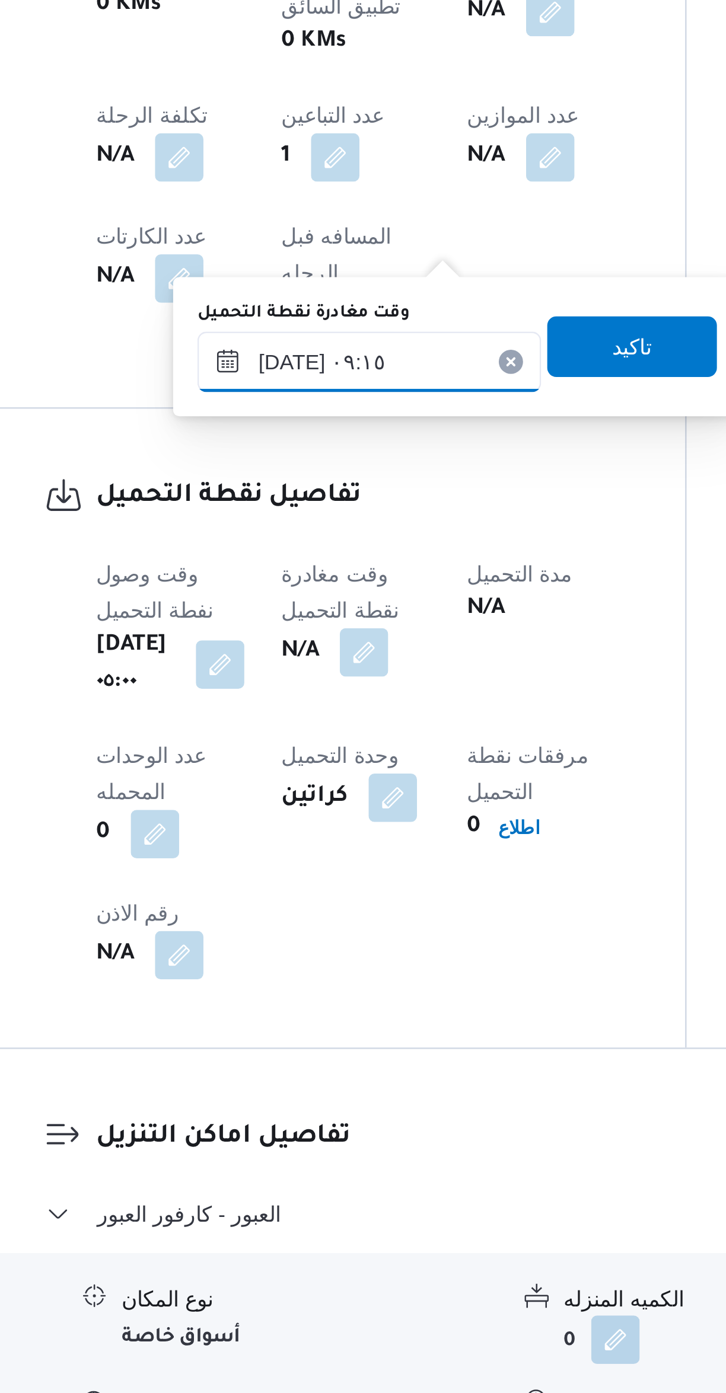
click at [294, 981] on input "[DATE] ٠٩:١٥" at bounding box center [308, 985] width 135 height 24
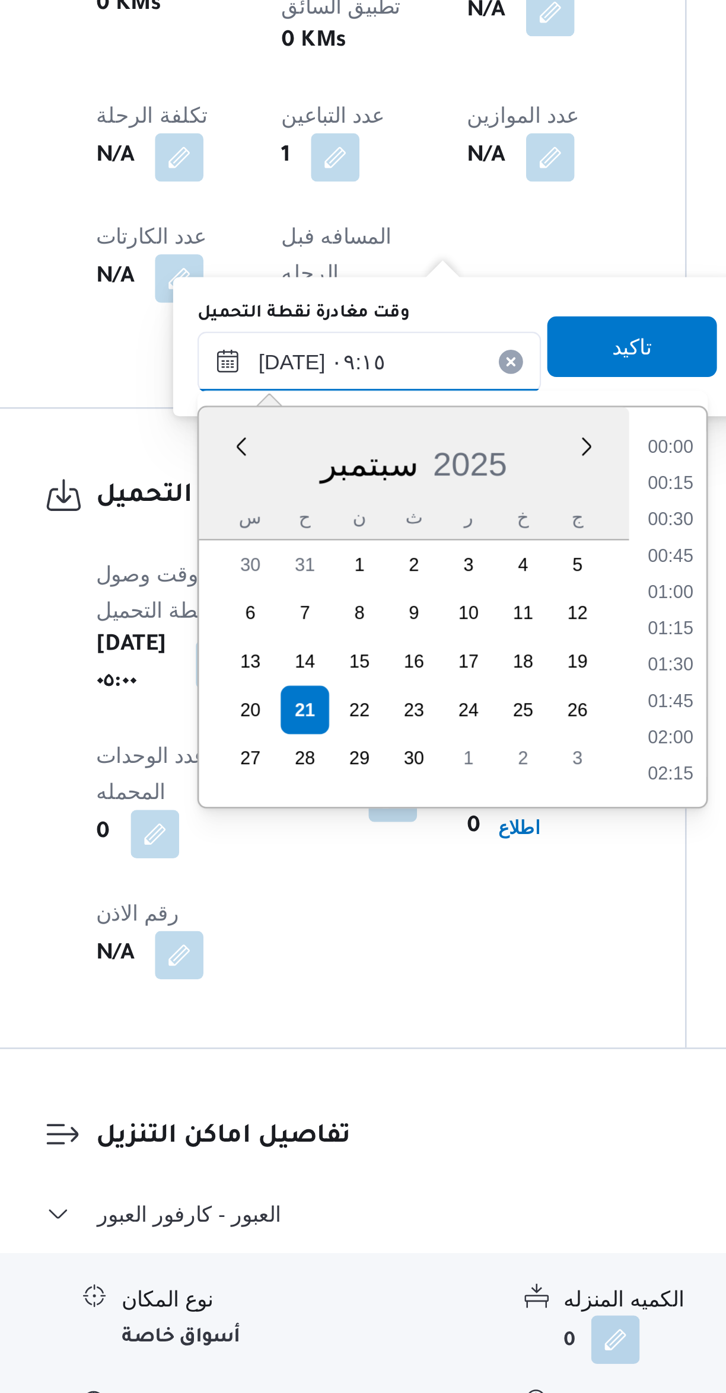
scroll to position [455, 0]
click at [426, 1017] on li "08:00" at bounding box center [426, 1019] width 27 height 12
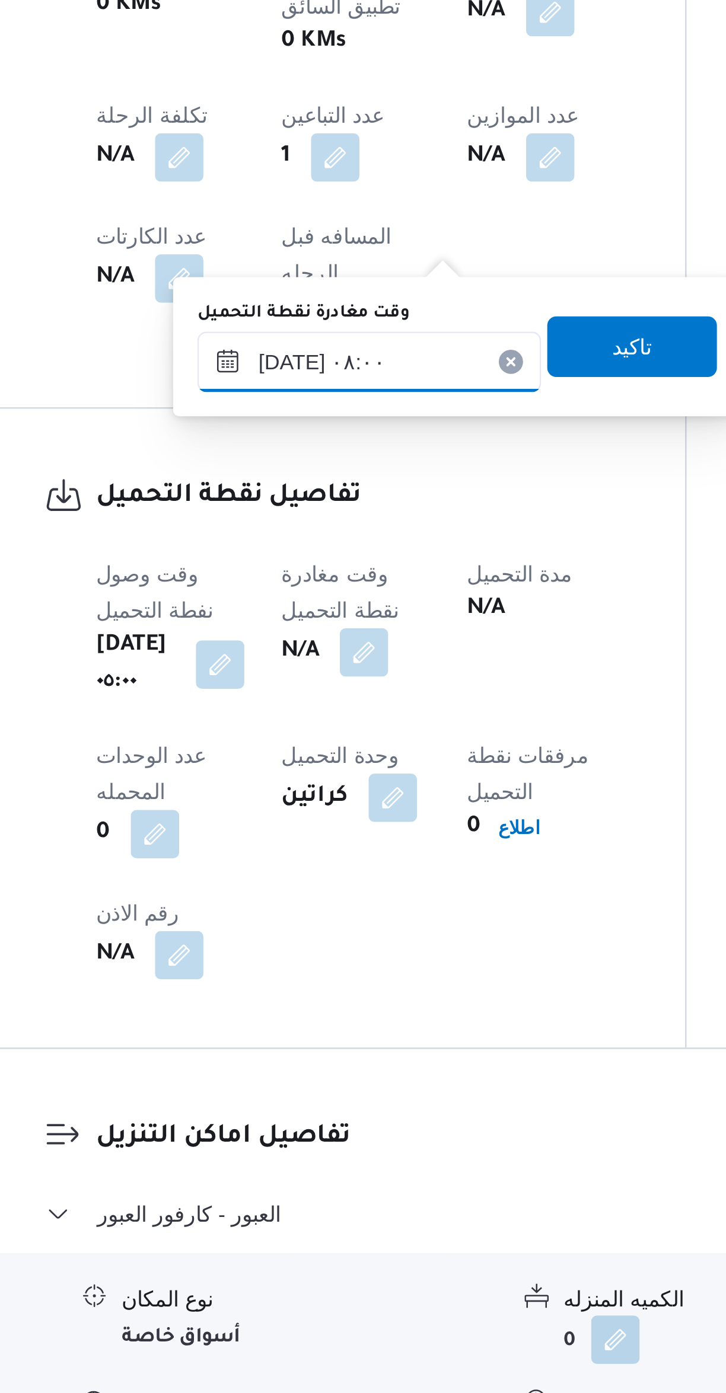
click at [298, 982] on input "٢١/٠٩/٢٠٢٥ ٠٨:٠٠" at bounding box center [308, 985] width 135 height 24
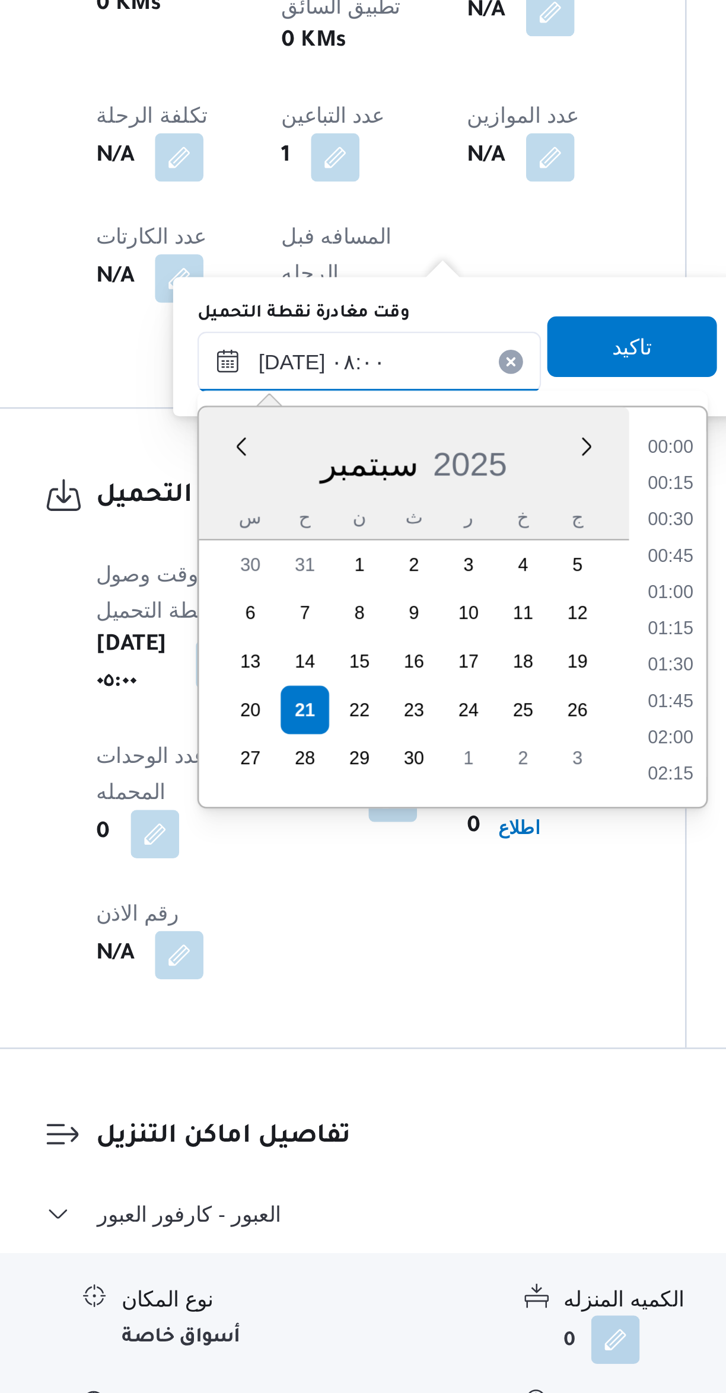
scroll to position [384, 0]
click at [428, 1062] on li "07:30" at bounding box center [426, 1061] width 27 height 12
type input "٢١/٠٩/٢٠٢٥ ٠٧:٣٠"
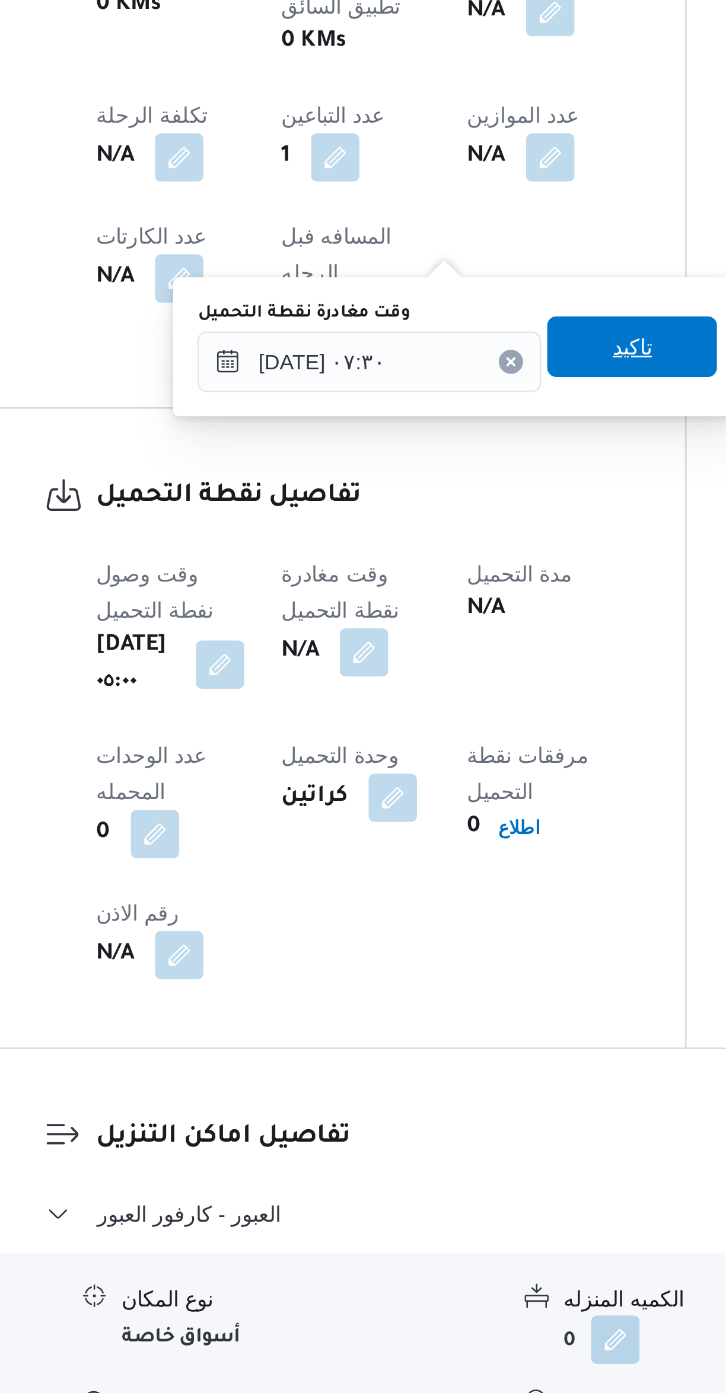
click at [419, 979] on span "تاكيد" at bounding box center [411, 979] width 66 height 24
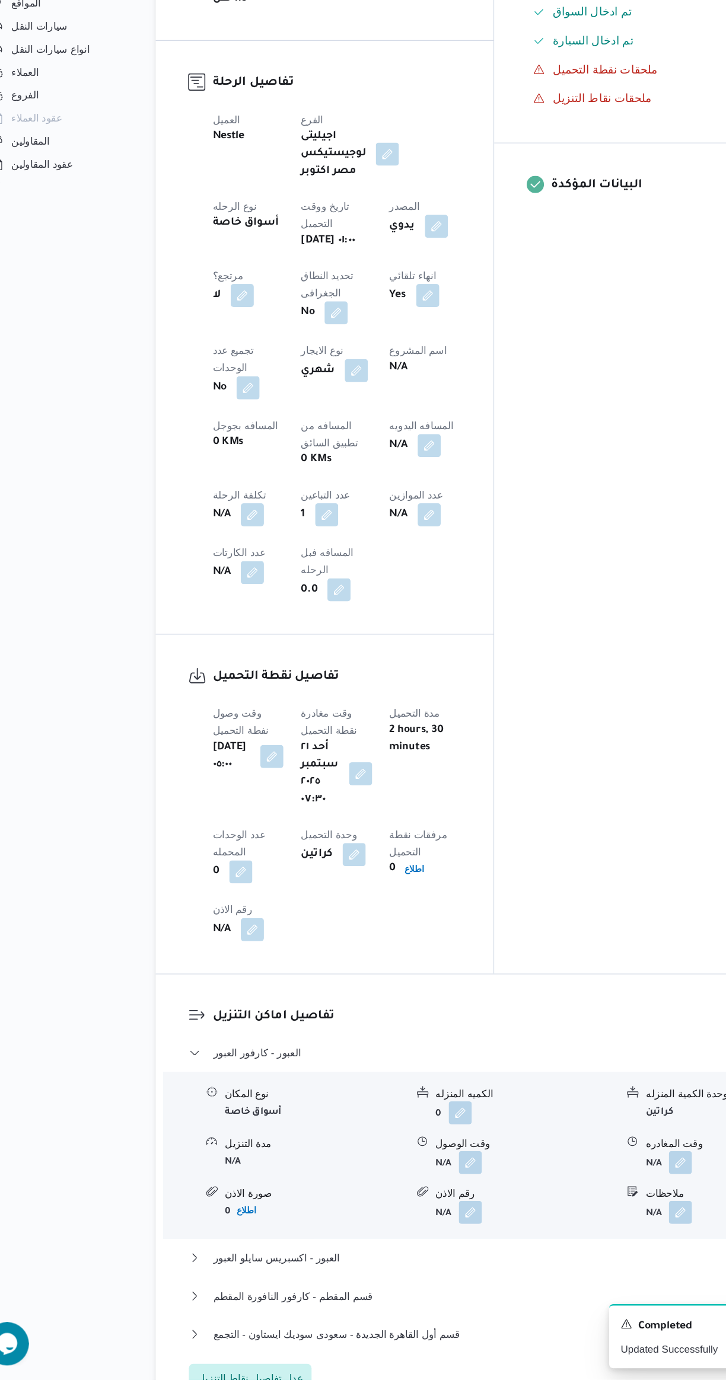
scroll to position [346, 0]
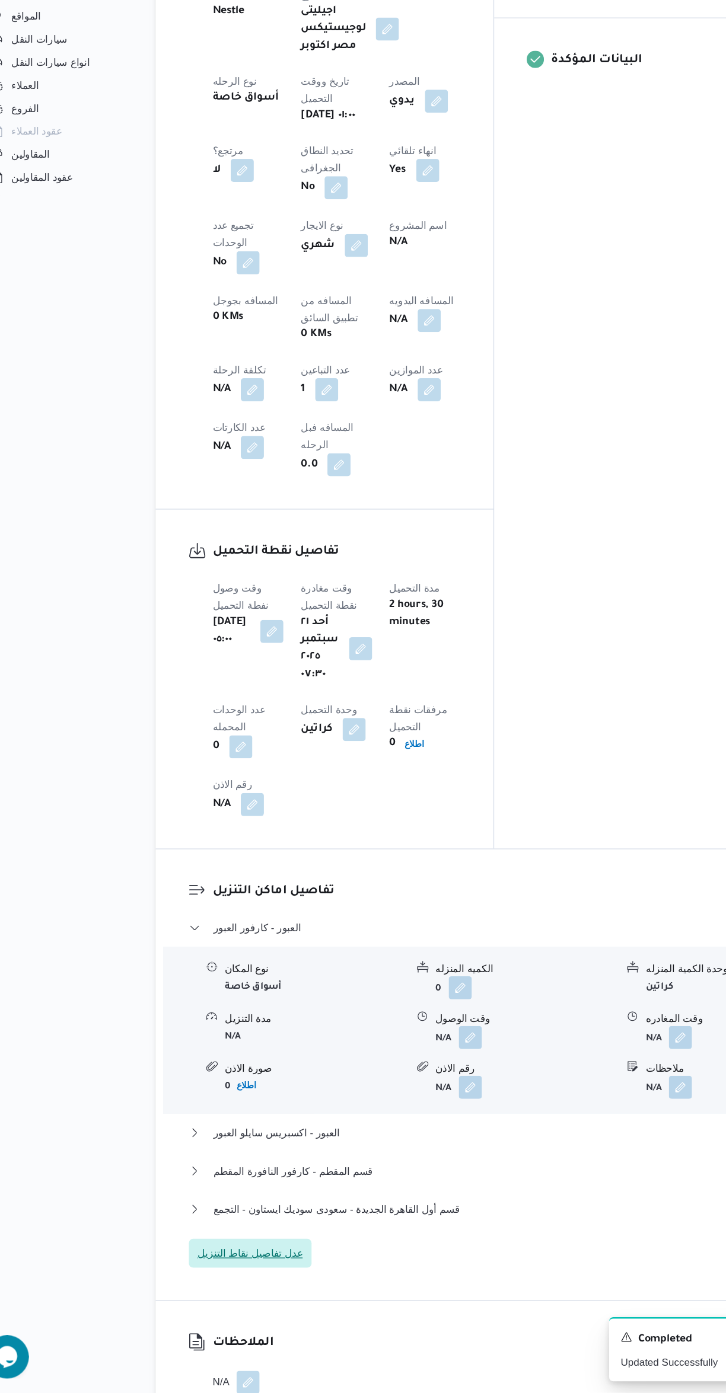
click at [265, 1266] on span "عدل تفاصيل نقاط التنزيل" at bounding box center [231, 1278] width 101 height 24
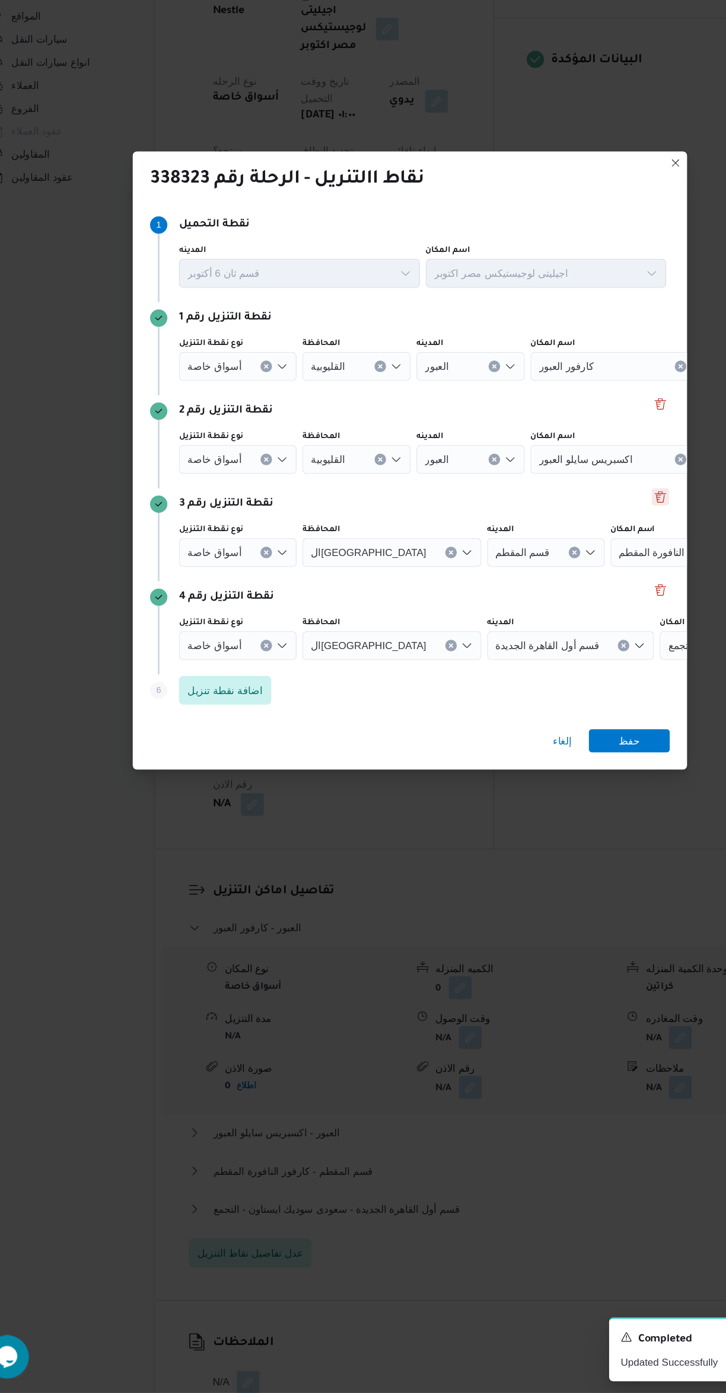
click at [569, 650] on button "Delete" at bounding box center [568, 657] width 14 height 14
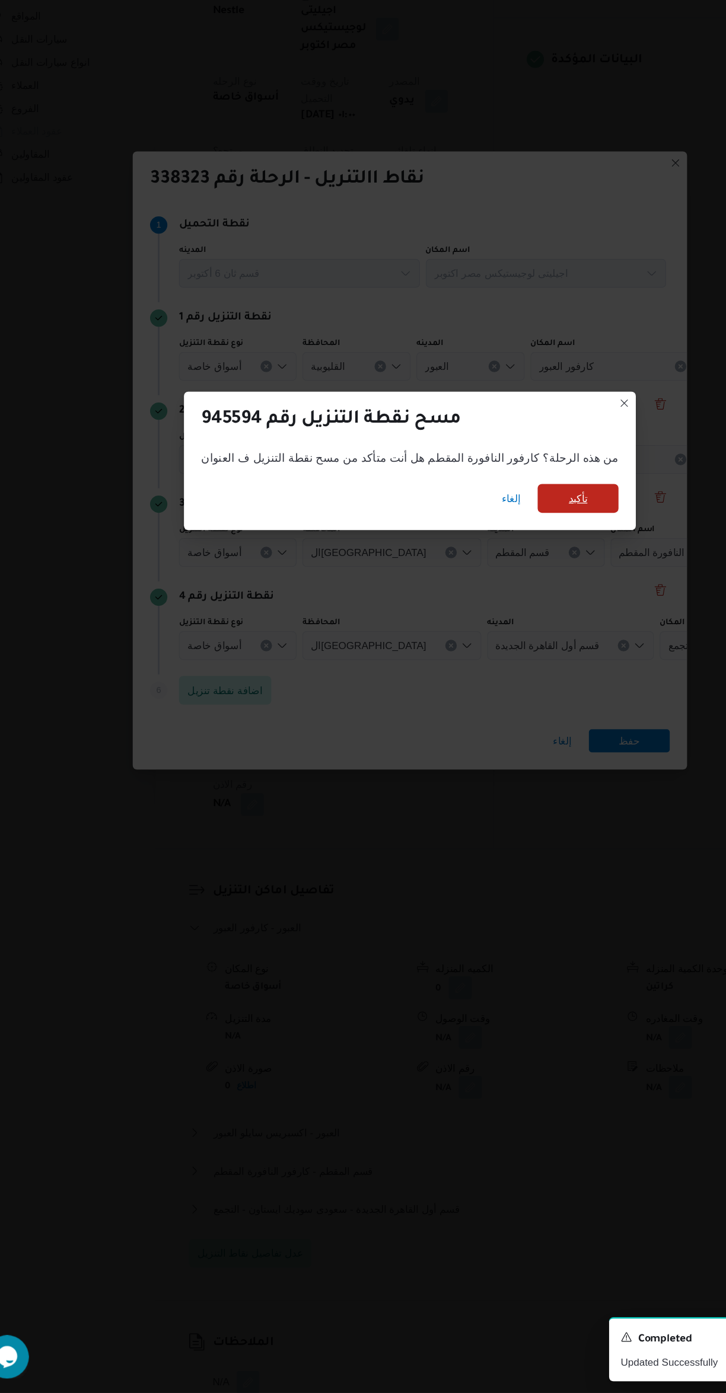
click at [493, 651] on span "تأكيد" at bounding box center [500, 658] width 15 height 14
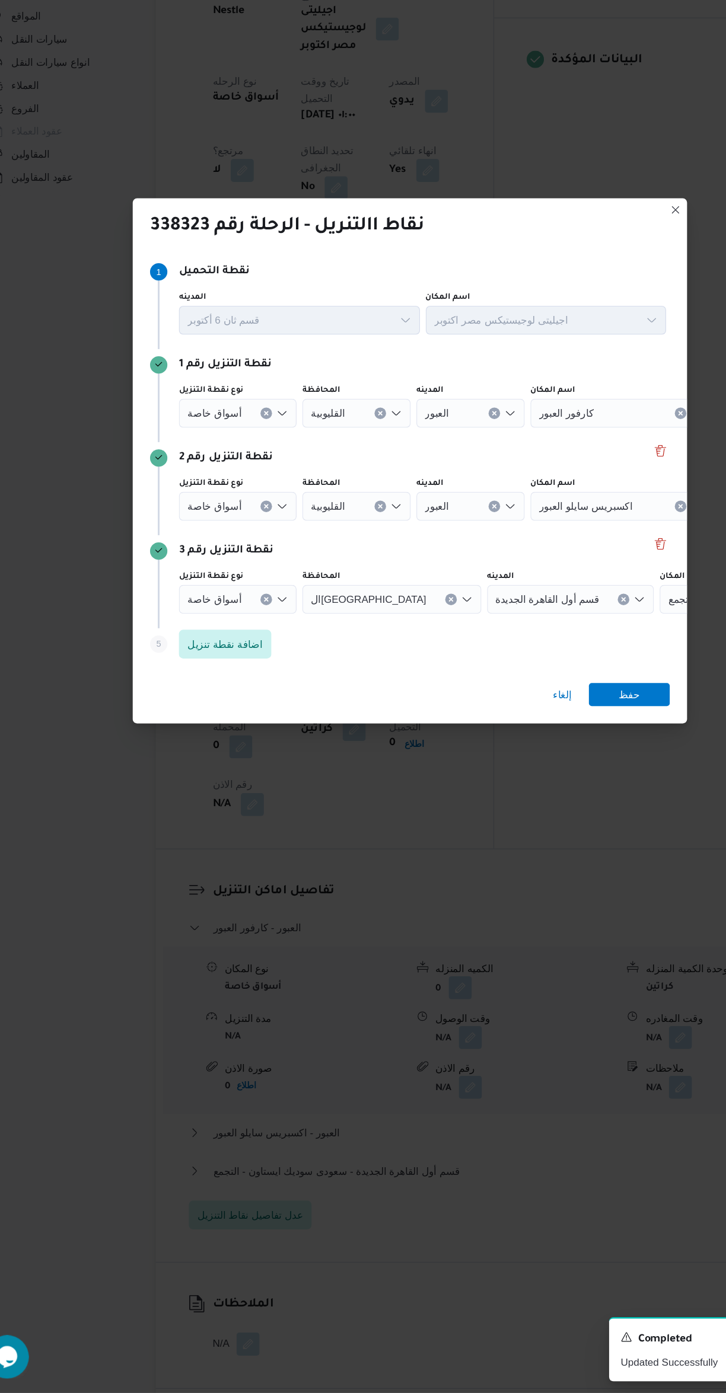
click at [240, 736] on button "Clear input" at bounding box center [244, 740] width 9 height 9
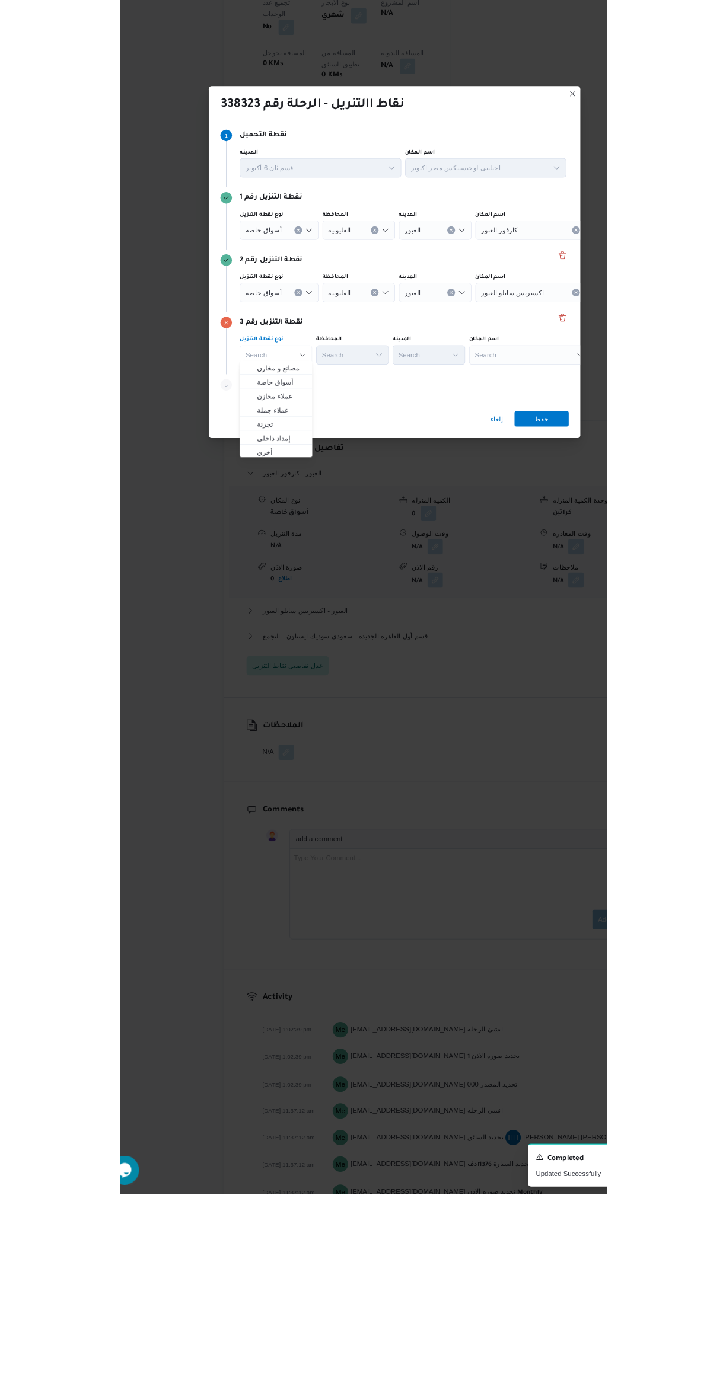
scroll to position [0, 0]
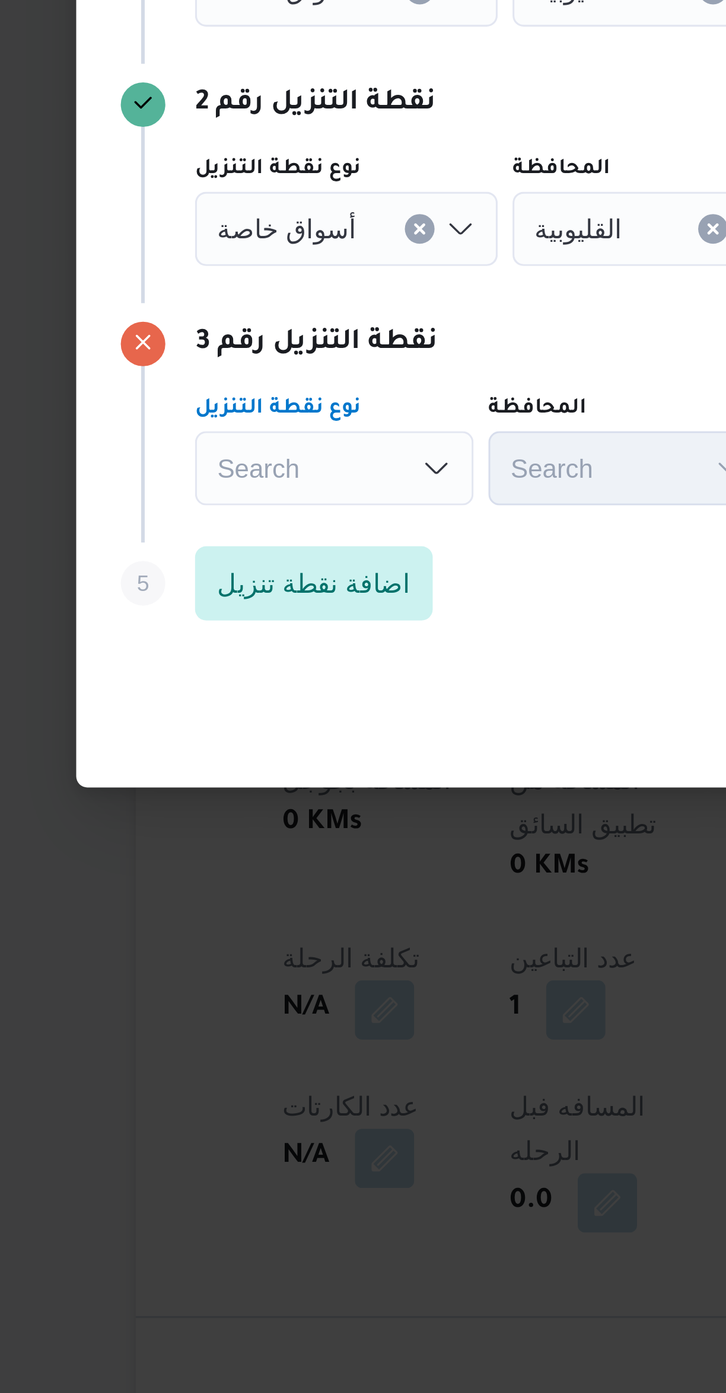
click at [229, 737] on div "Search Combo box. Selected. Combo box input. Search. Type some text or, to disp…" at bounding box center [217, 741] width 89 height 24
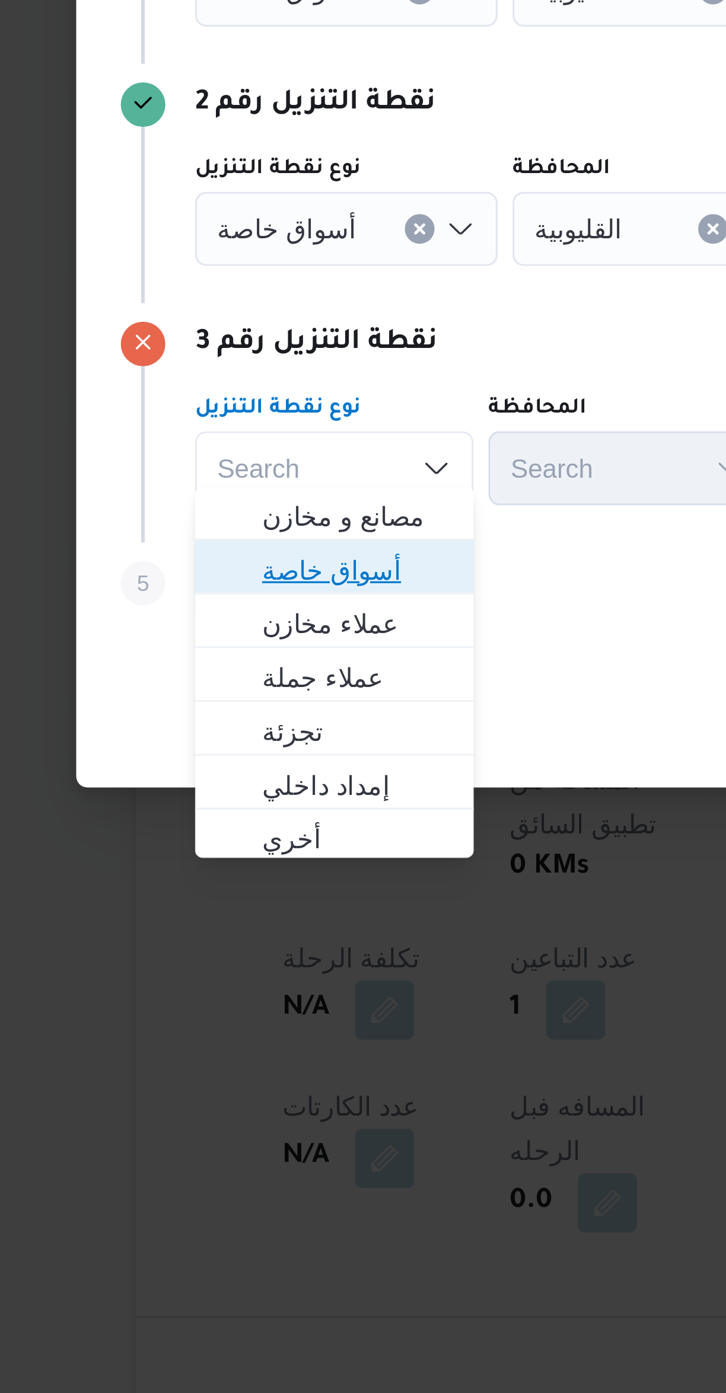
click at [237, 774] on span "أسواق خاصة" at bounding box center [224, 774] width 60 height 14
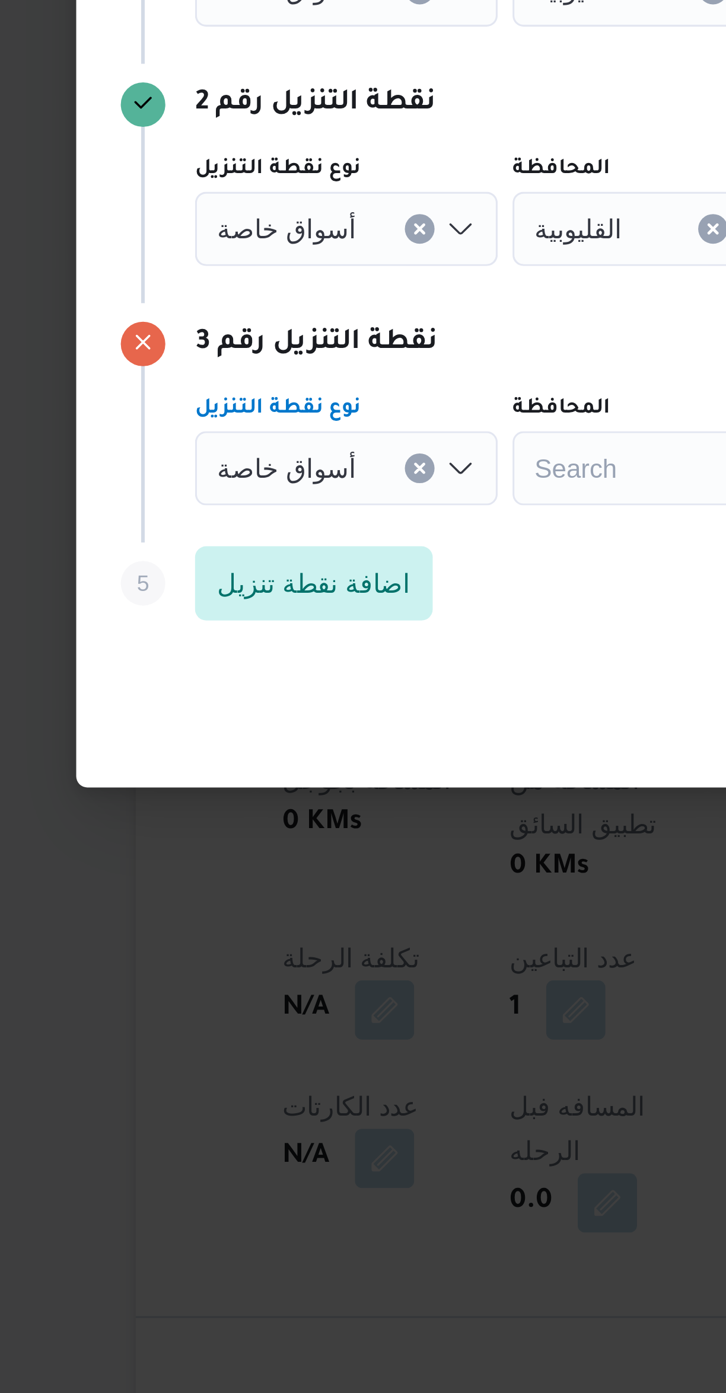
click at [229, 661] on input "نوع نقطة التنزيل" at bounding box center [229, 664] width 1 height 14
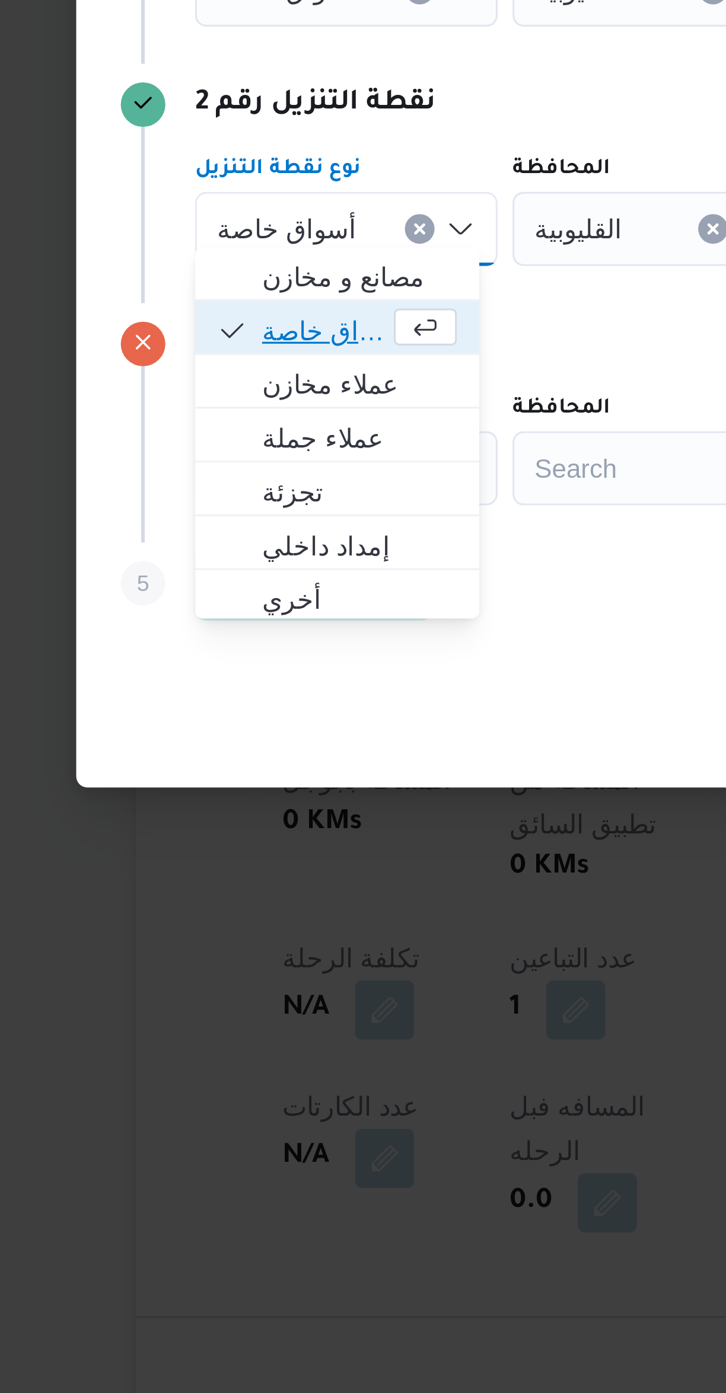
click at [226, 695] on span "أسواق خاصة" at bounding box center [214, 697] width 40 height 14
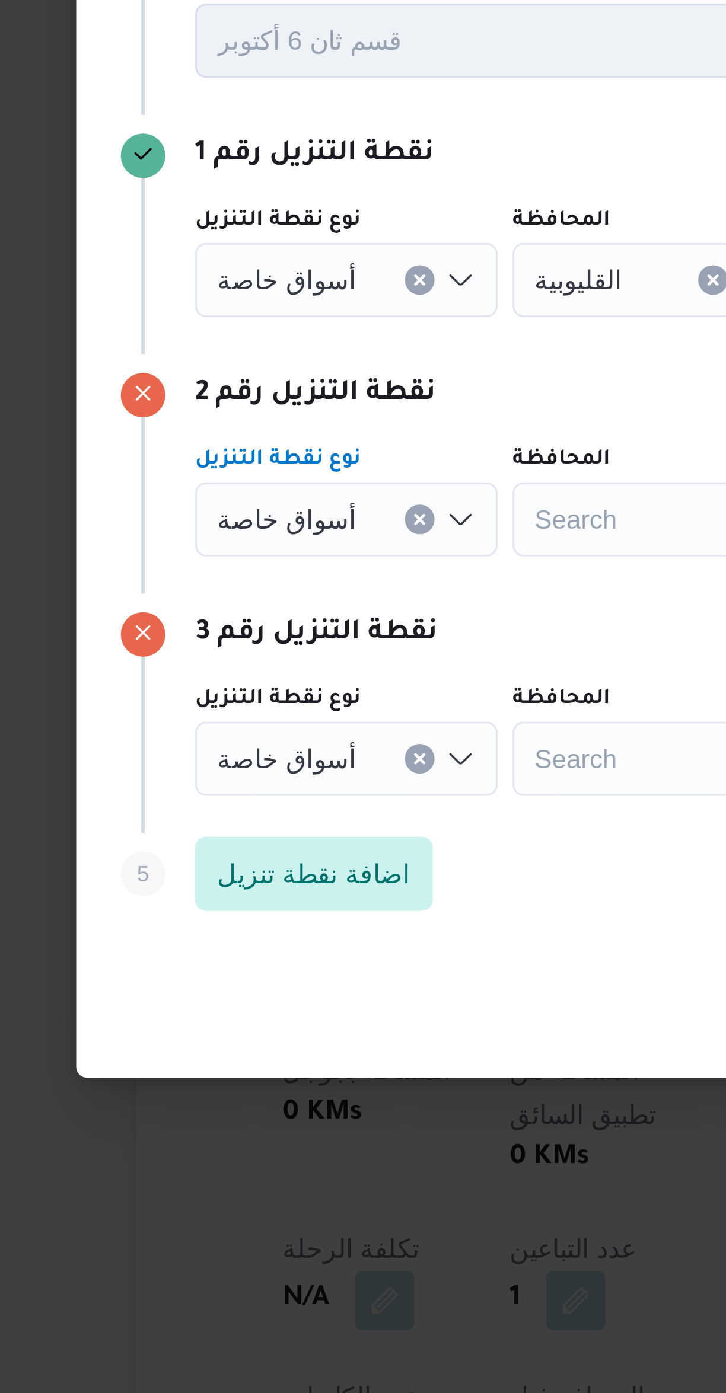
click at [229, 581] on input "نوع نقطة التنزيل" at bounding box center [229, 588] width 1 height 14
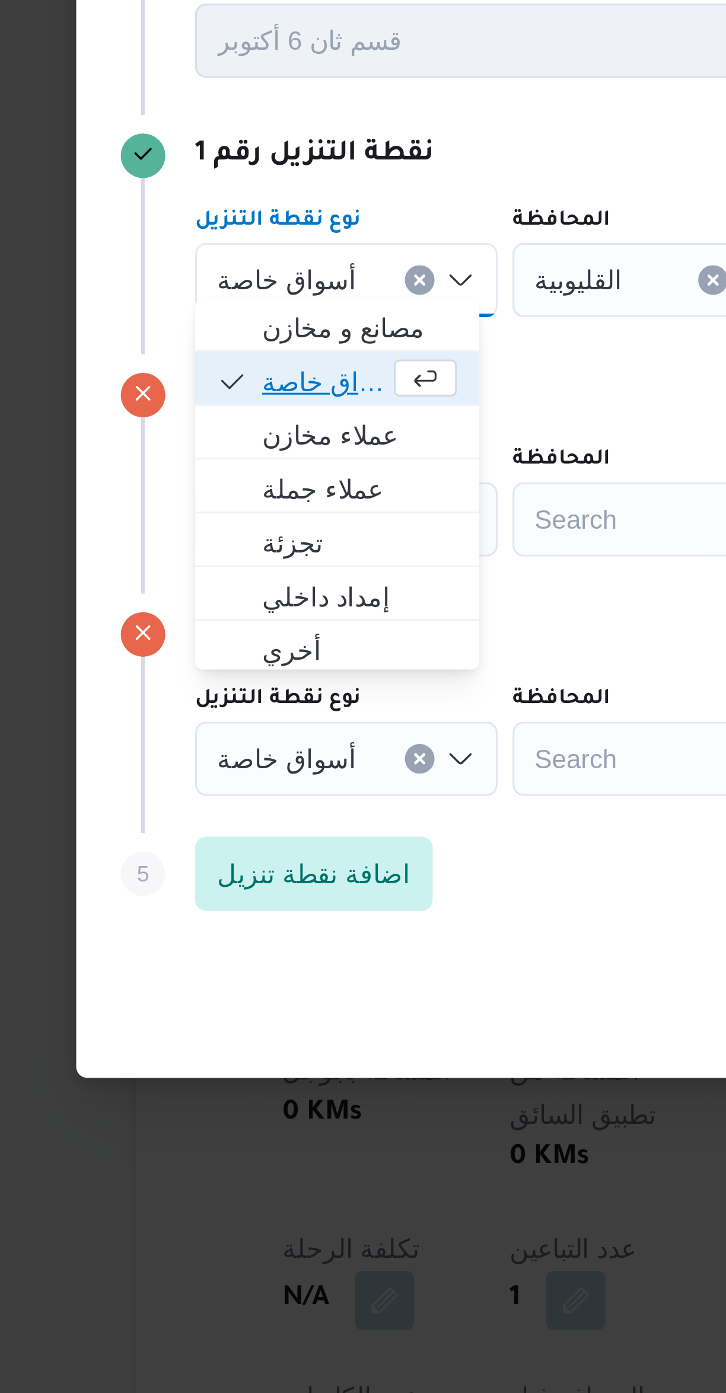
click at [236, 615] on span "أسواق خاصة" at bounding box center [225, 621] width 62 height 14
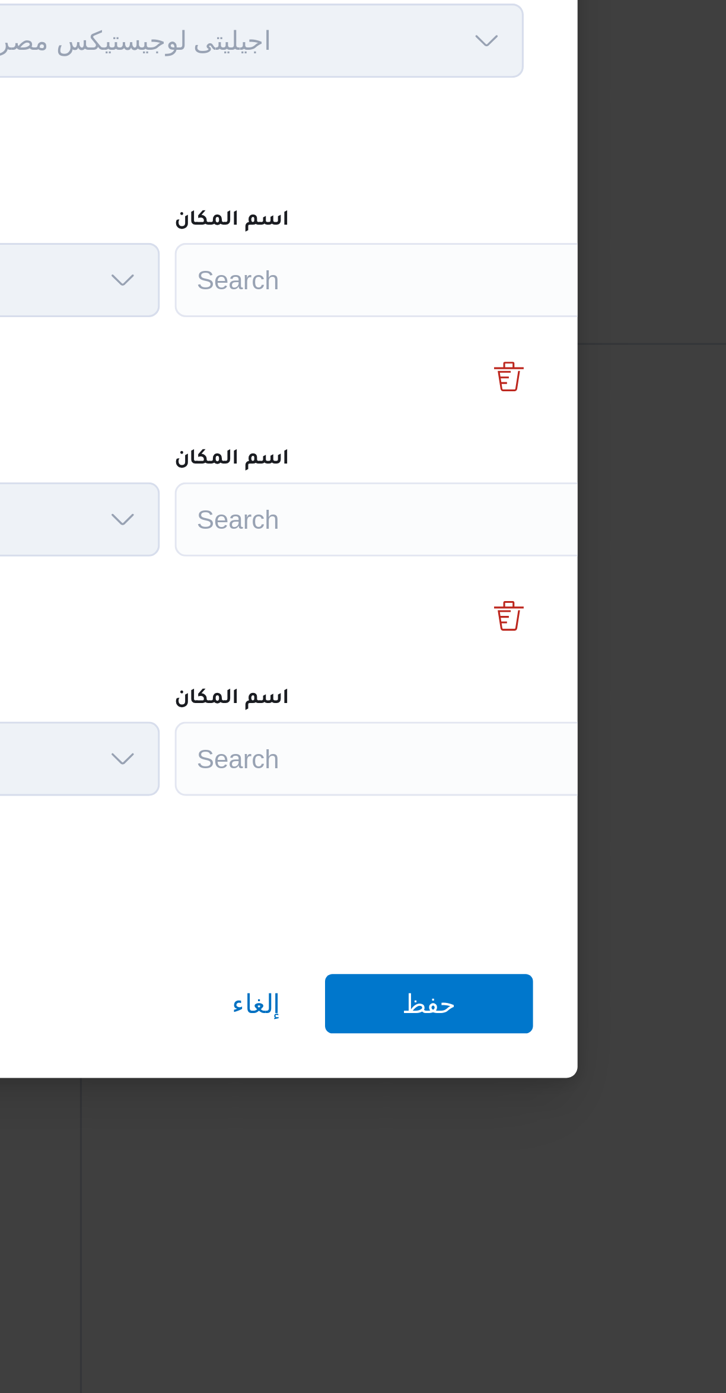
click at [540, 577] on div "Search" at bounding box center [536, 588] width 148 height 24
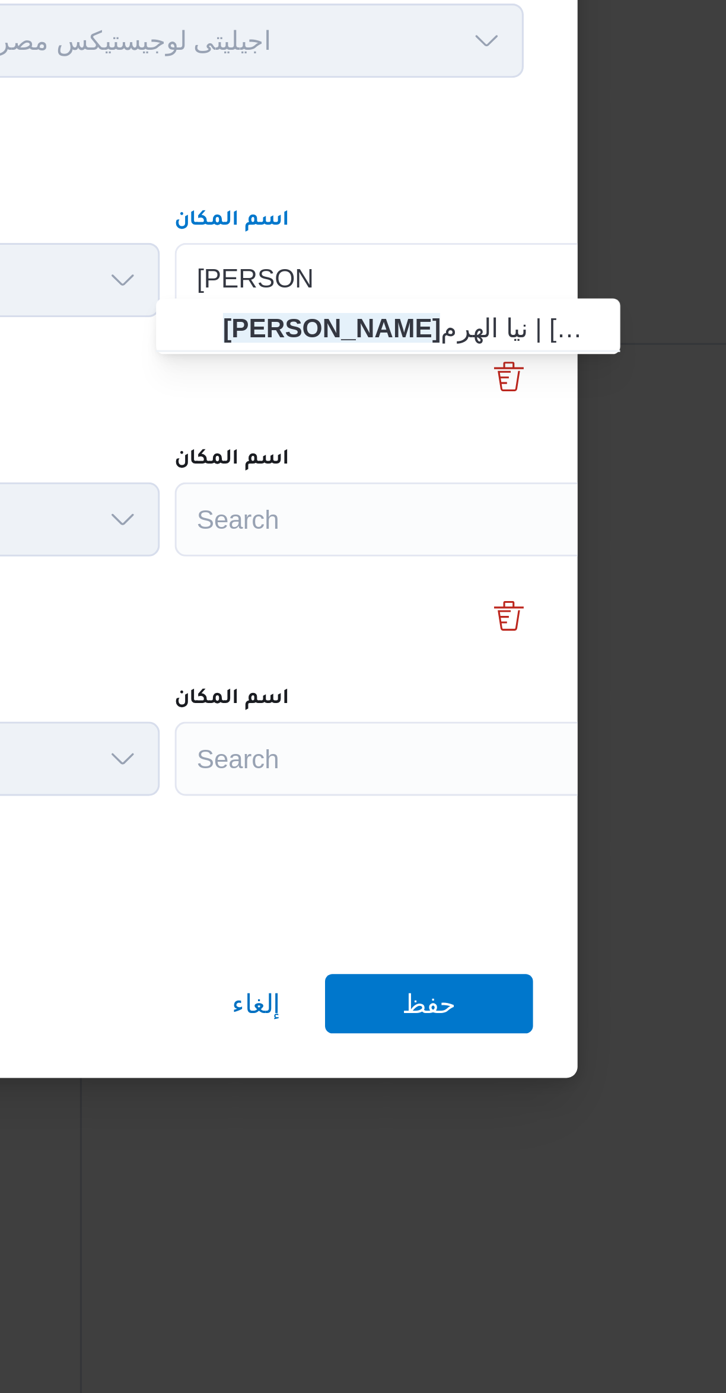
type input "كارفور زيزي"
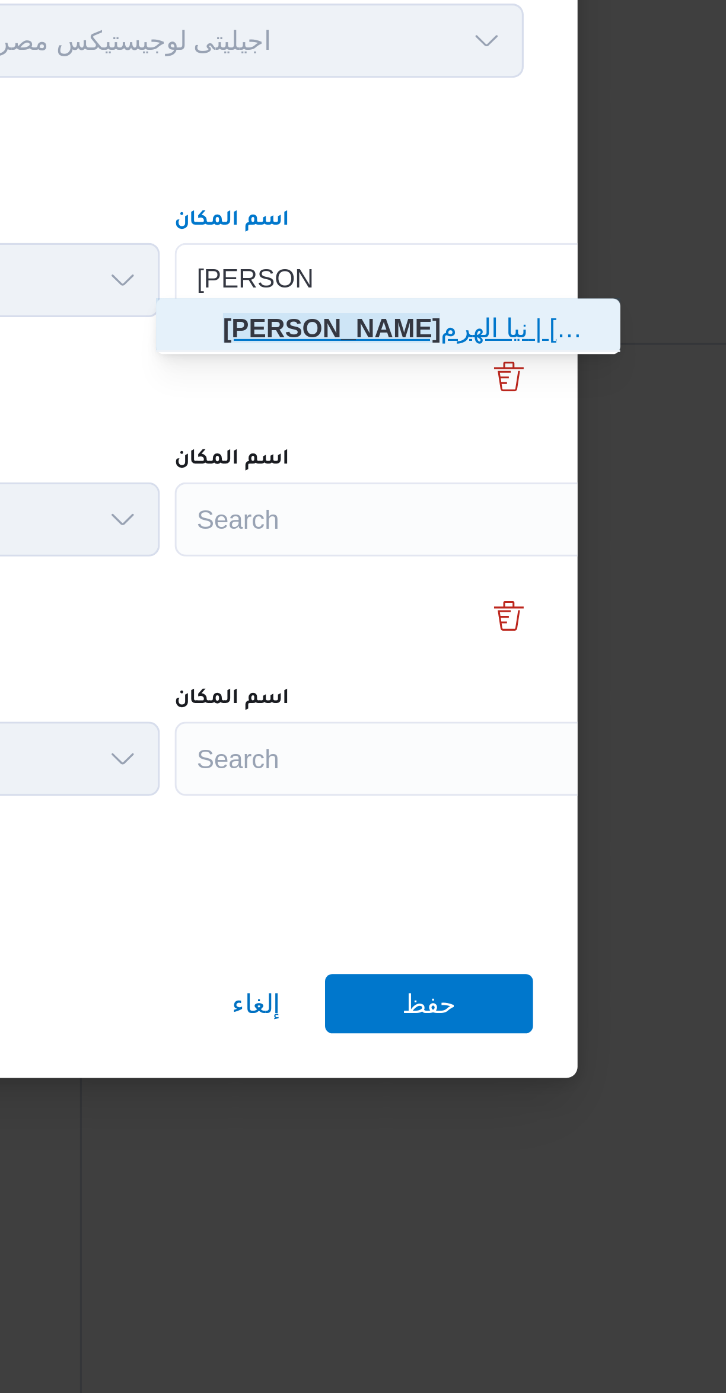
click at [547, 607] on span "كارفور زيزي نيا الهرم | مول زيزينيا | أولى الهرم" at bounding box center [537, 603] width 120 height 14
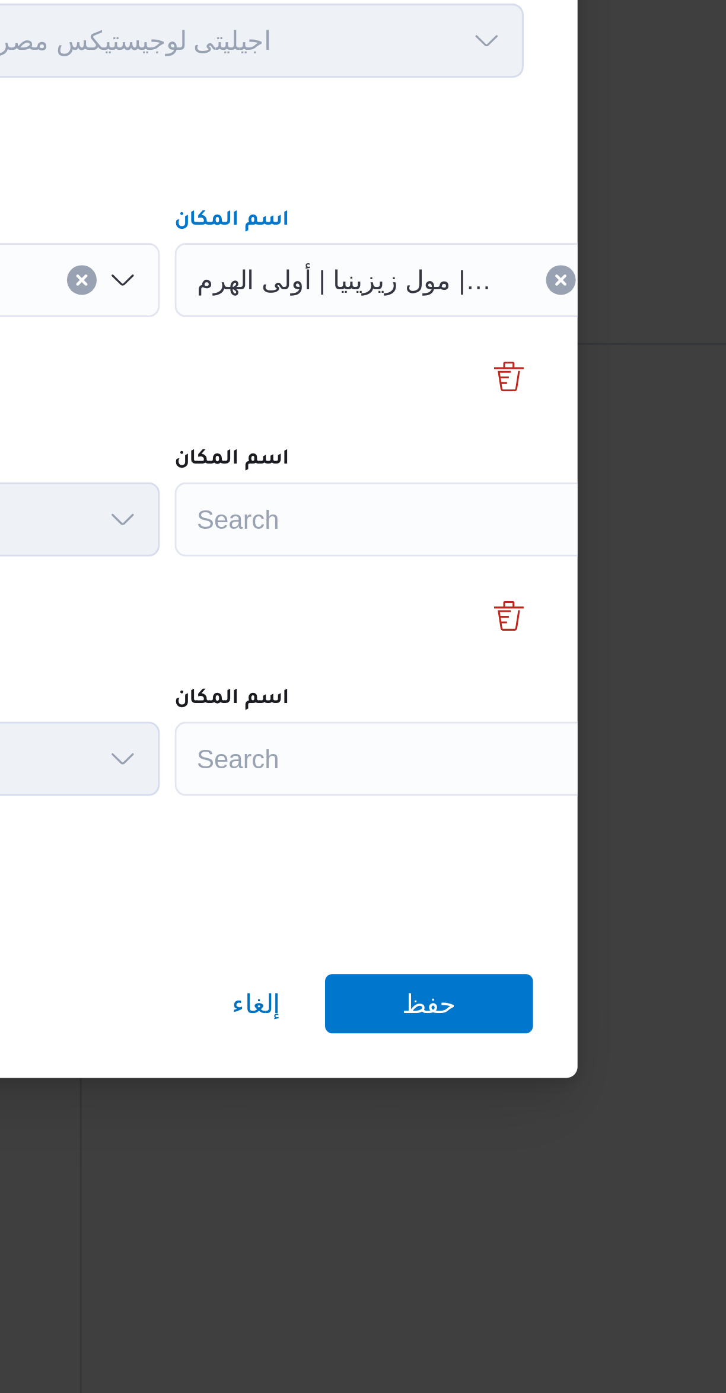
click at [531, 658] on div "Search" at bounding box center [536, 665] width 148 height 24
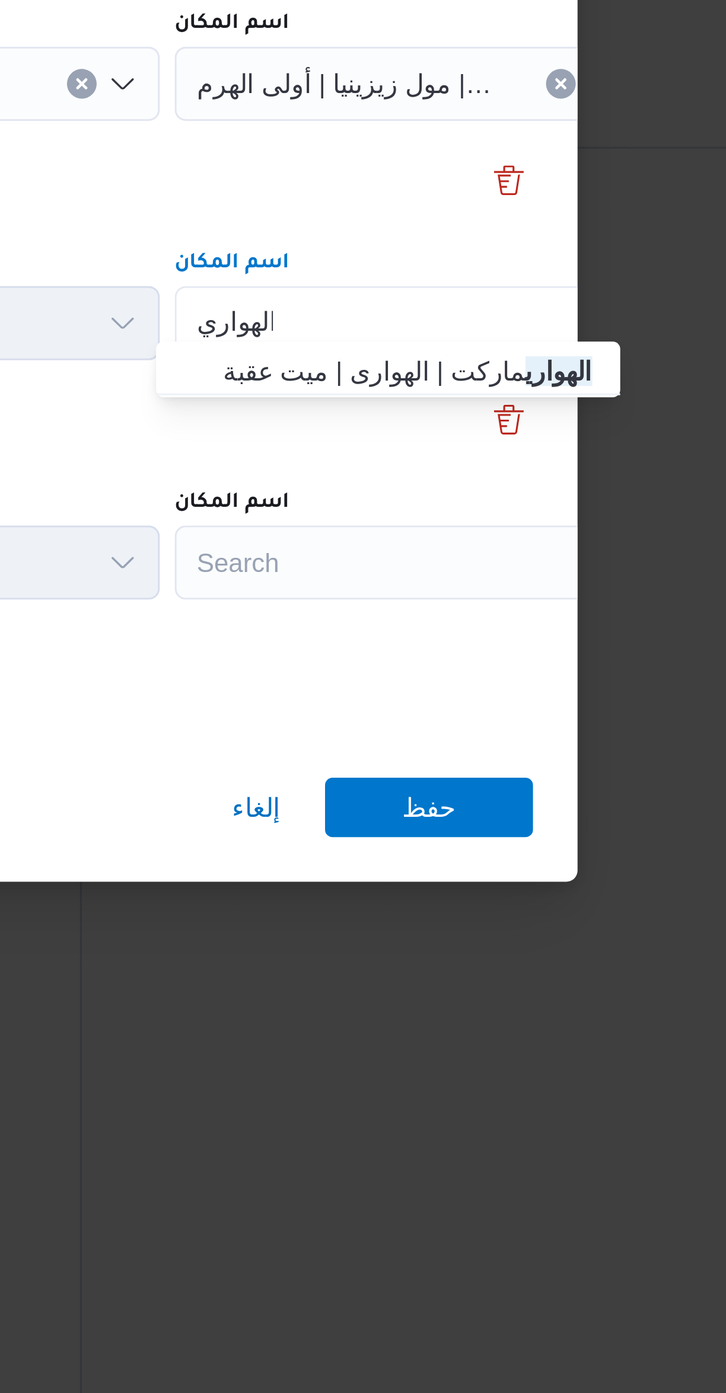
type input "الهواري"
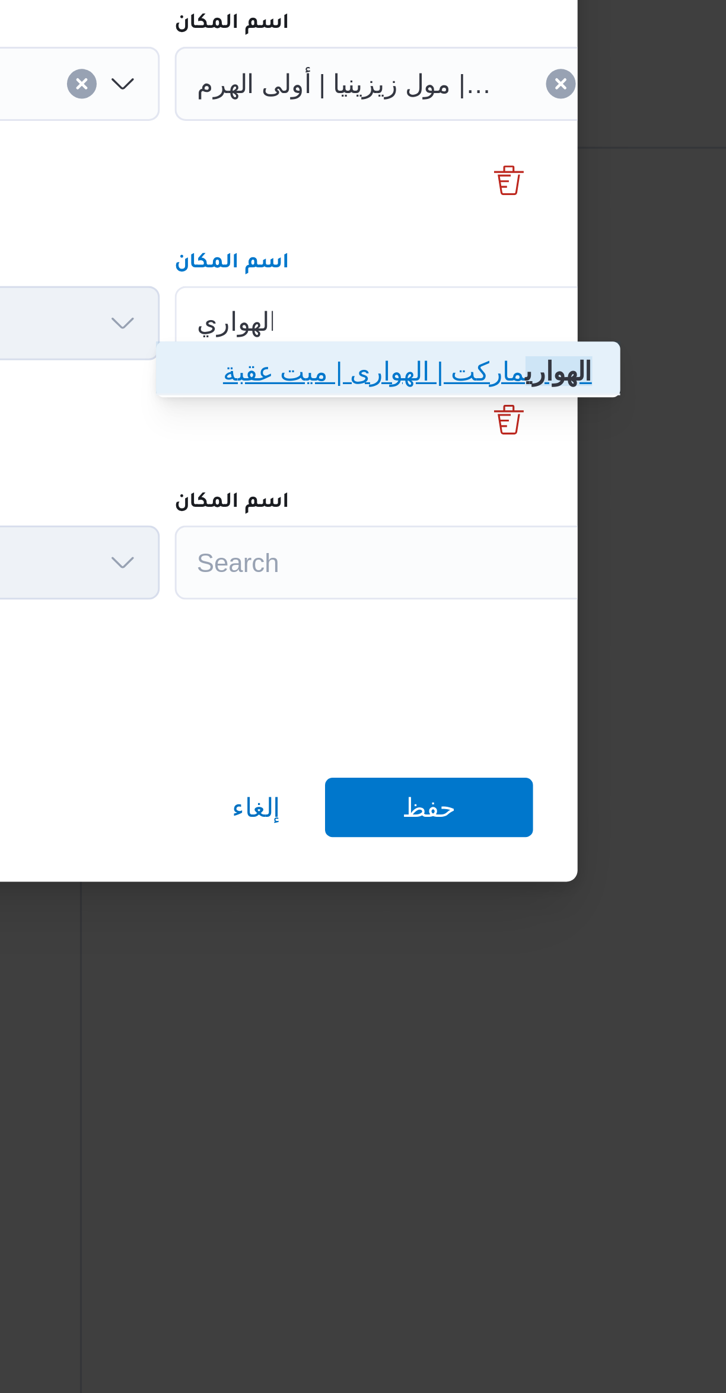
click at [534, 679] on span "الهواري ماركت | الهوارى | ميت عقبة" at bounding box center [537, 680] width 120 height 14
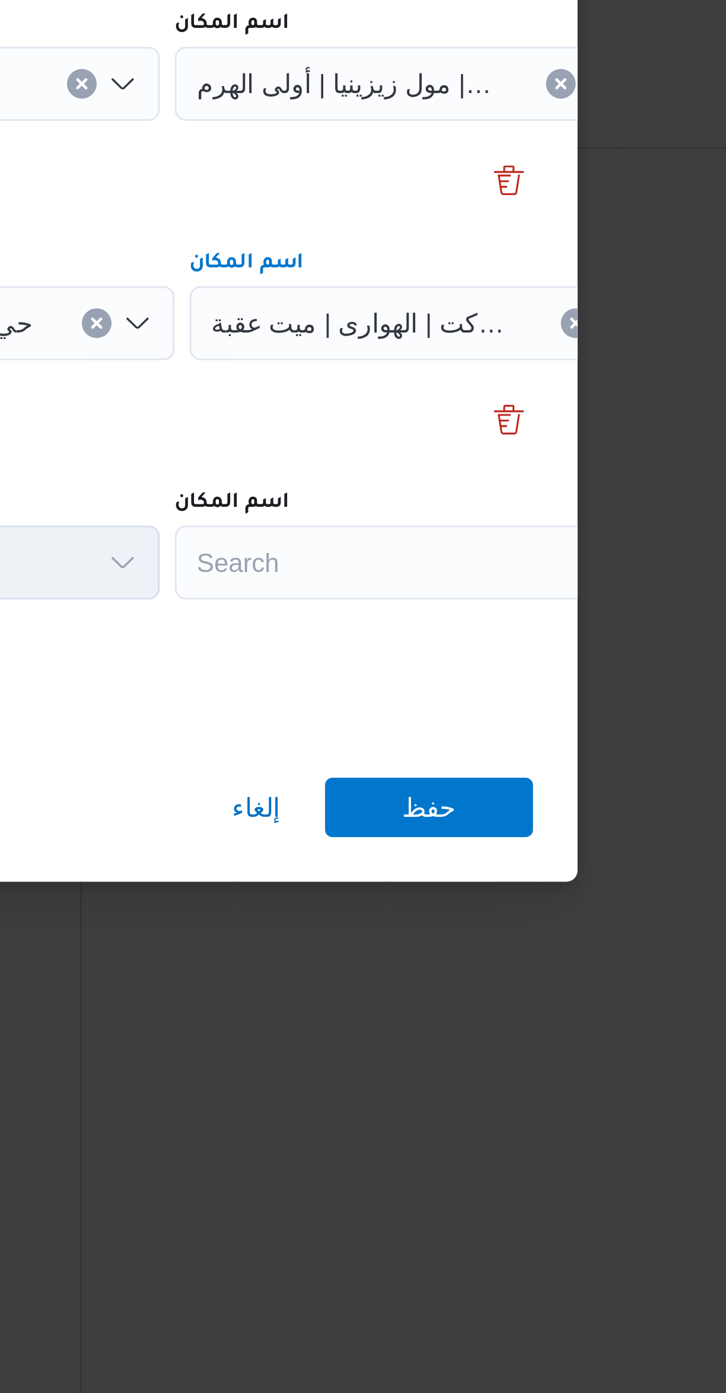
click at [531, 730] on div "Search" at bounding box center [536, 741] width 148 height 24
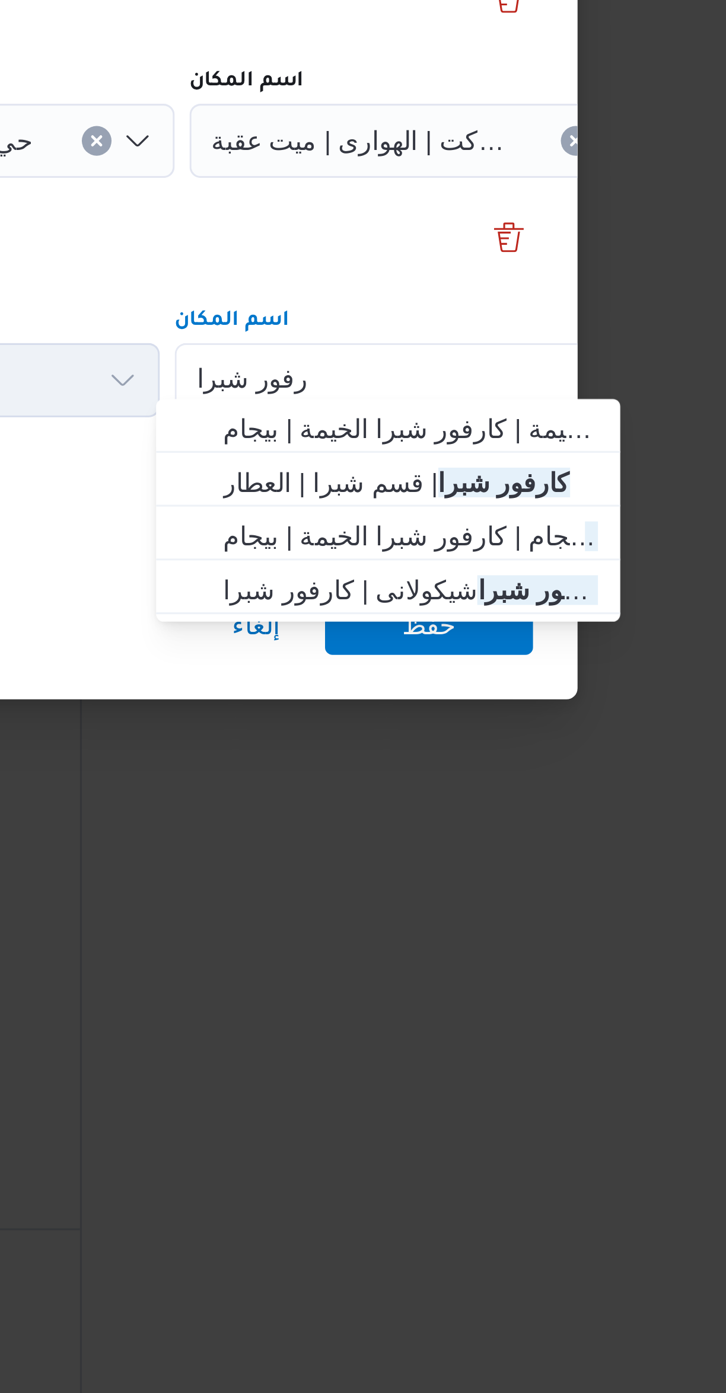
type input "كارفور شبرا"
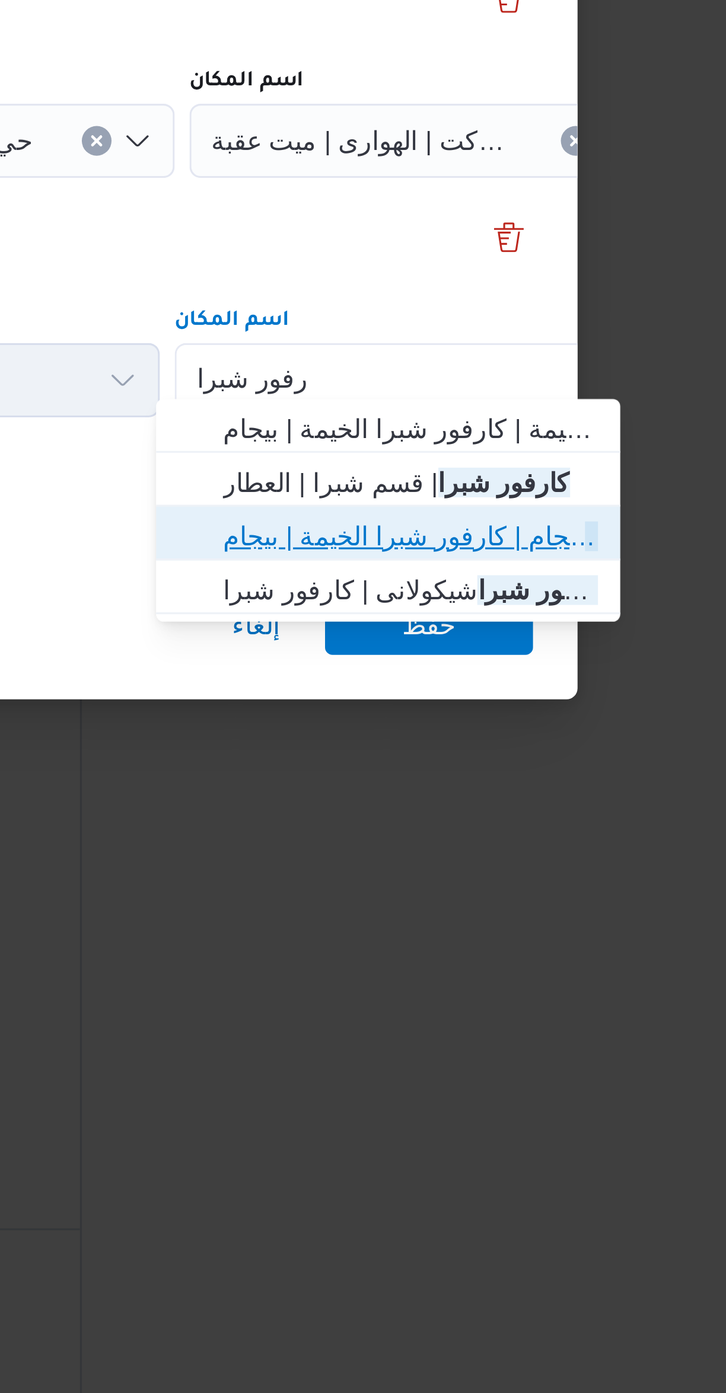
click at [490, 790] on span "كارفور شبرا بيجام | كارفور شبرا الخيمة | بيجام" at bounding box center [537, 791] width 120 height 14
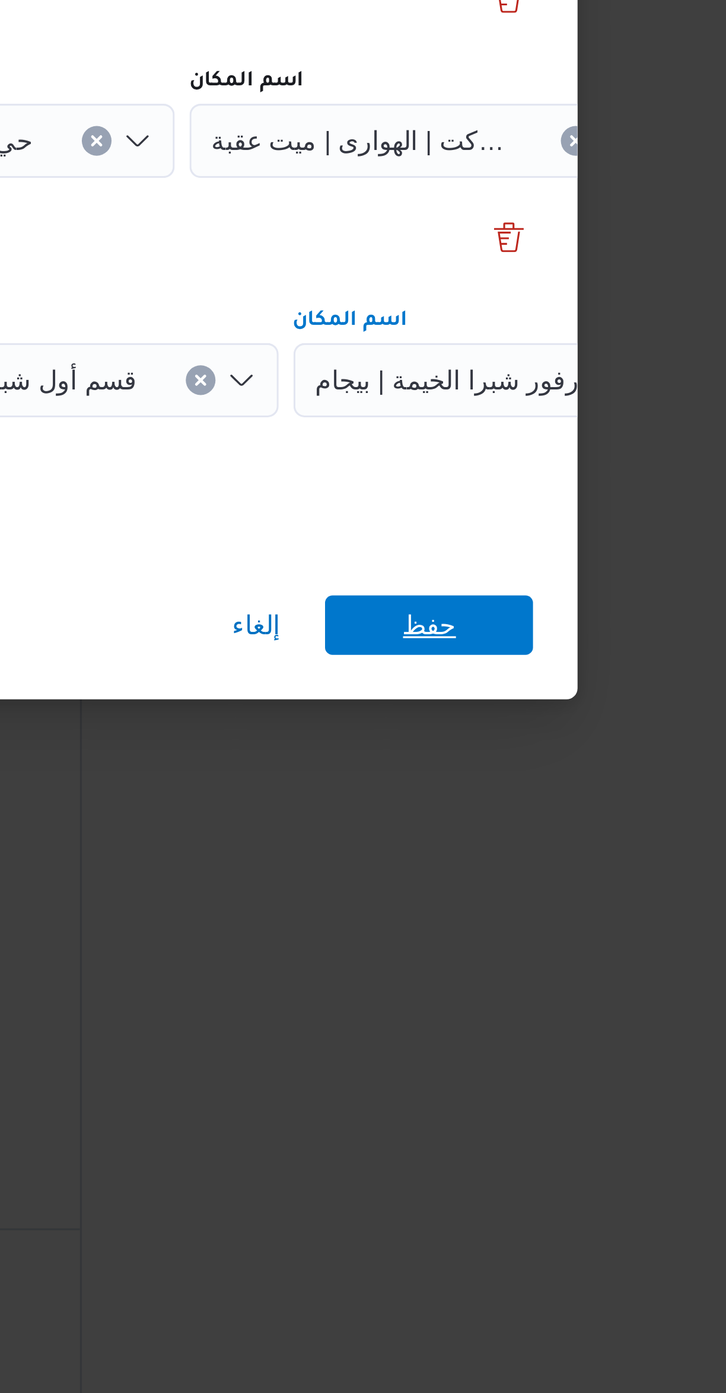
click at [519, 813] on span "حفظ" at bounding box center [543, 819] width 66 height 19
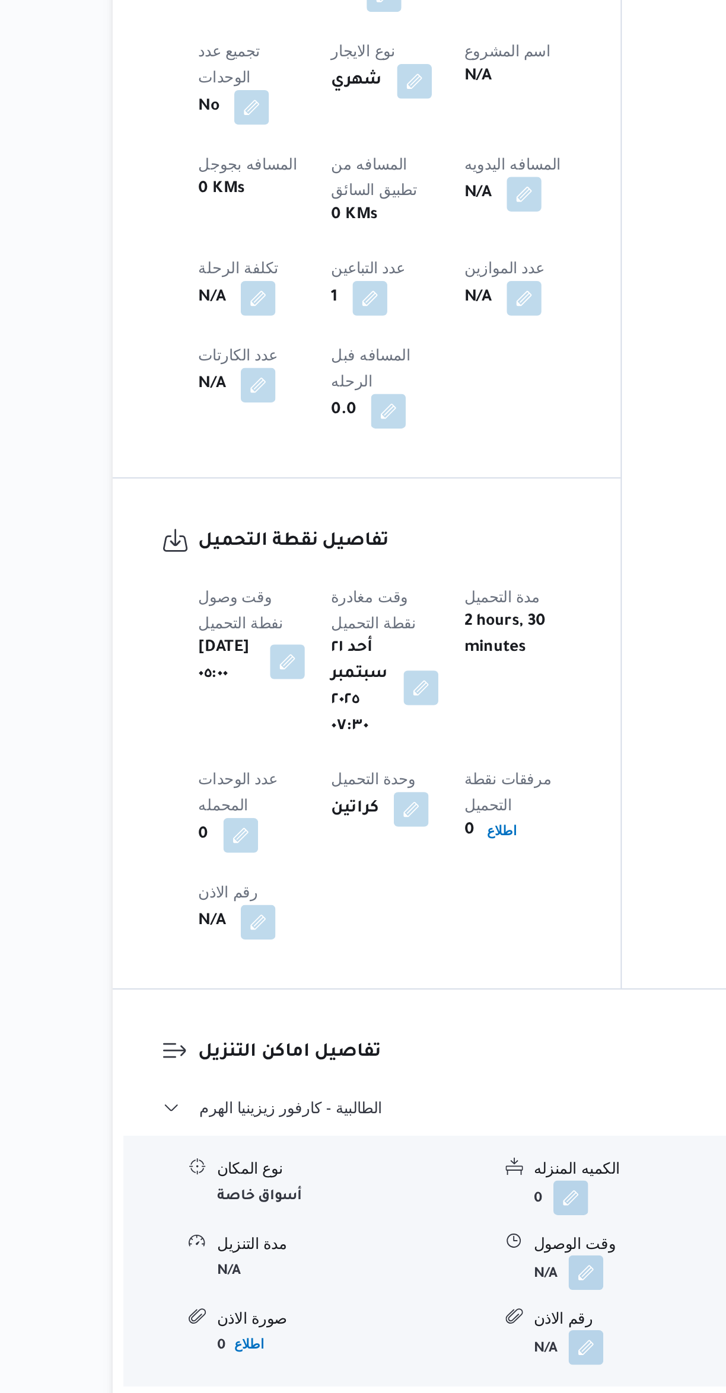
scroll to position [119, 0]
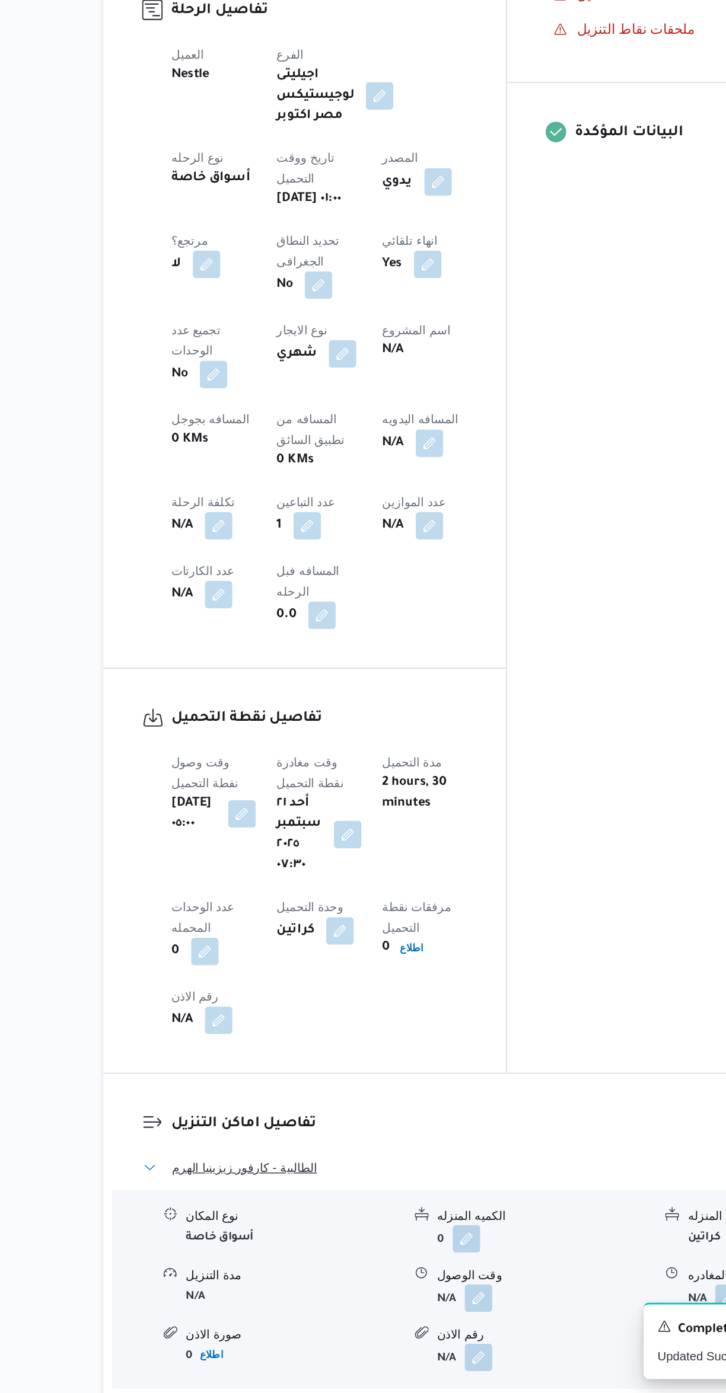
click at [357, 1231] on button "الطالبية - كارفور زيزينيا الهرم" at bounding box center [432, 1238] width 503 height 14
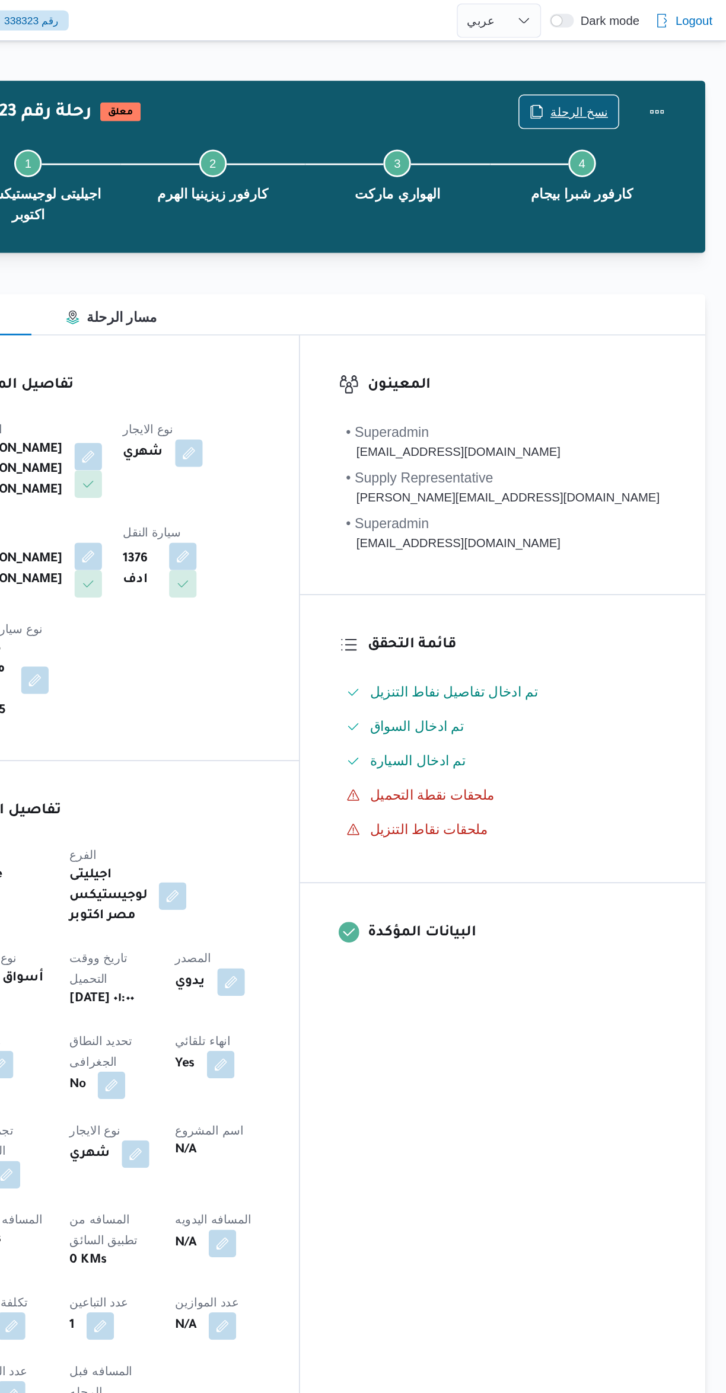
click at [614, 75] on span "نسخ الرحلة" at bounding box center [625, 77] width 40 height 14
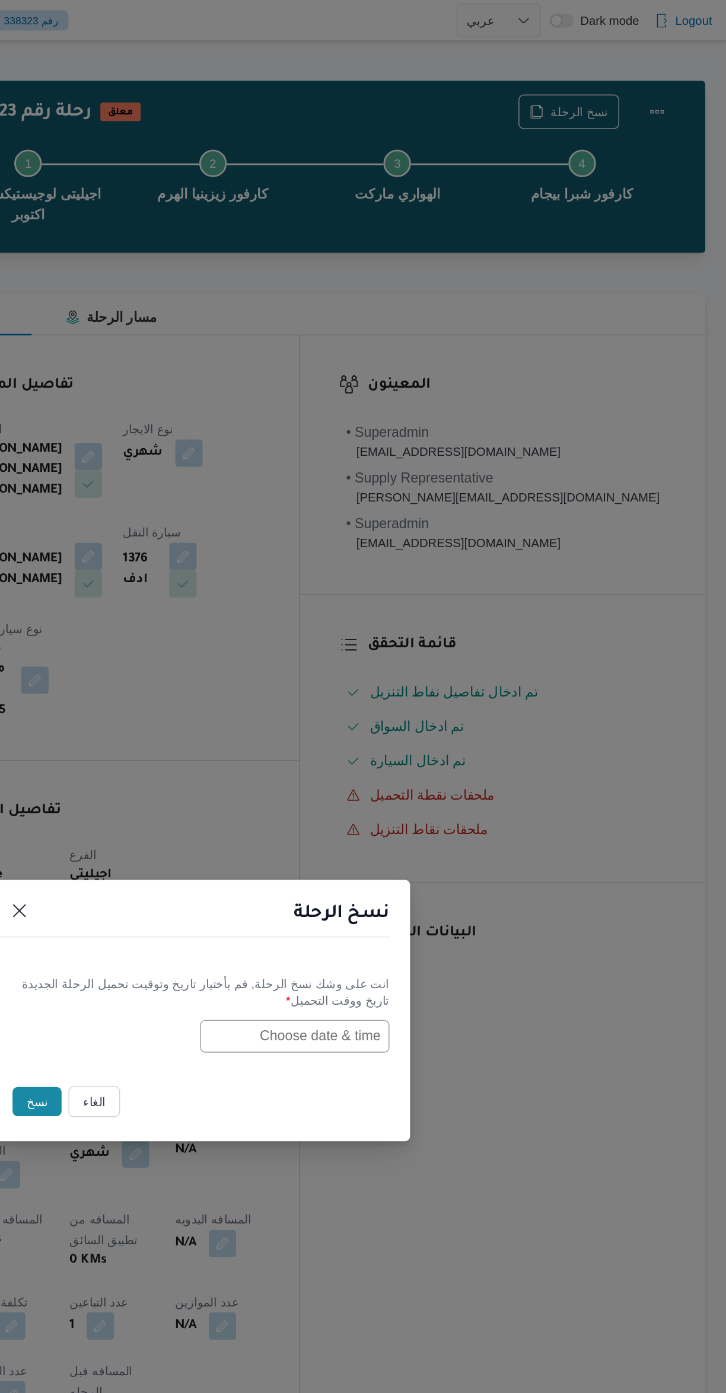
scroll to position [0, 0]
click at [454, 710] on input "text" at bounding box center [428, 714] width 130 height 23
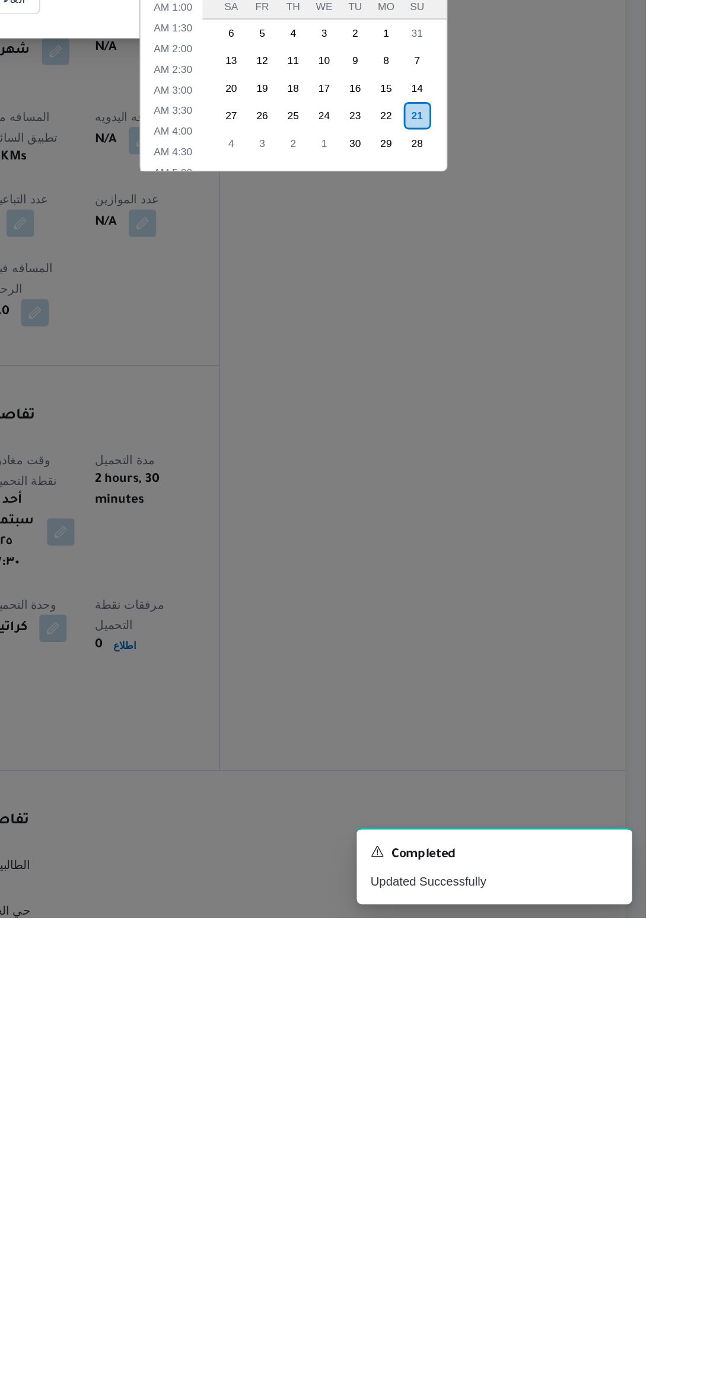
scroll to position [232, 0]
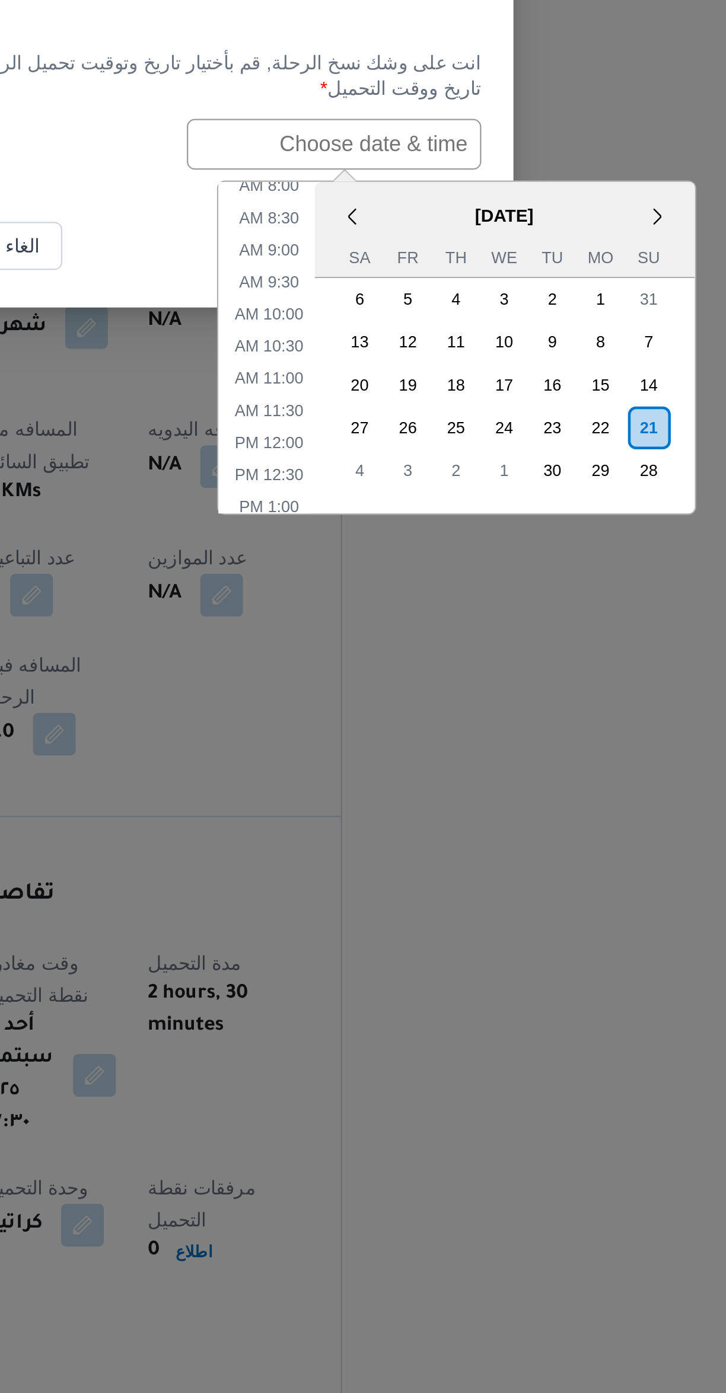
click at [541, 837] on div "22" at bounding box center [546, 840] width 19 height 19
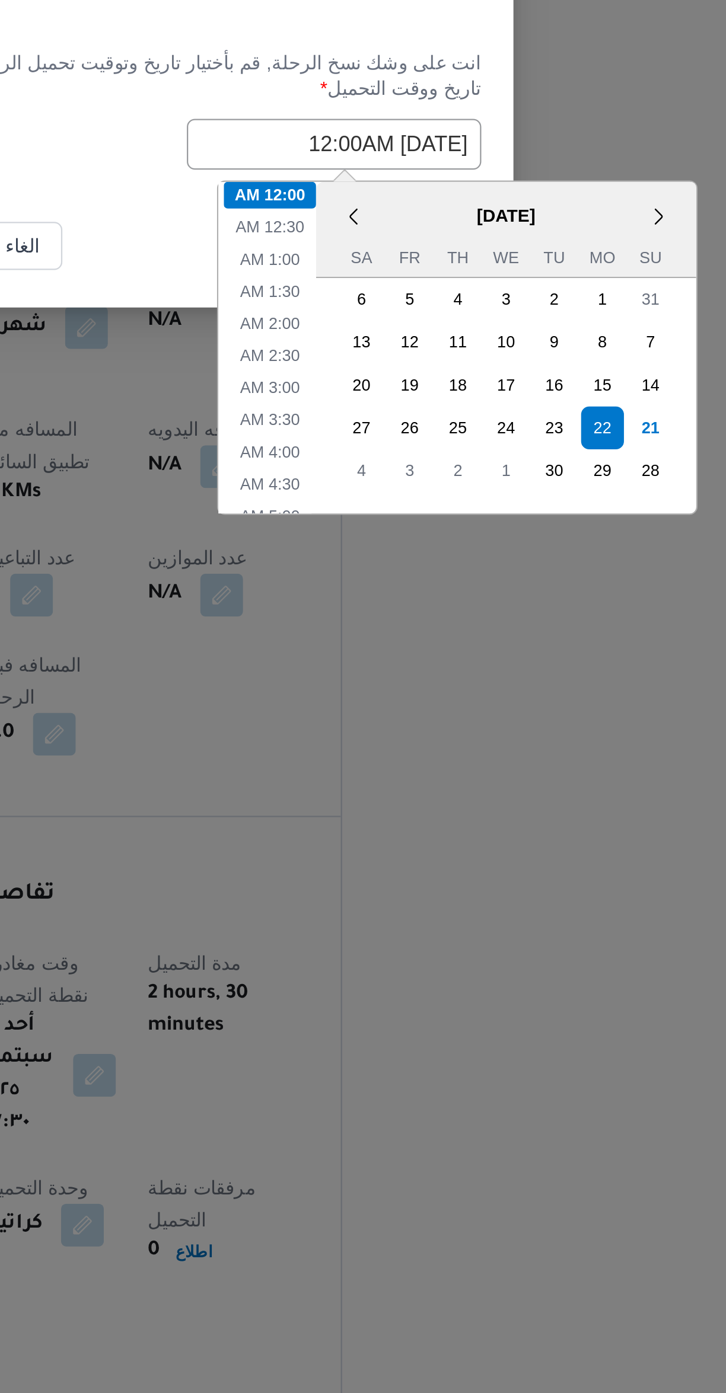
click at [330, 713] on div "22/09/2025 12:00AM < September 2025 > Su Mo Tu We Th Fr Sa 31 1 2 3 4 5 6 7 8 9…" at bounding box center [363, 714] width 262 height 23
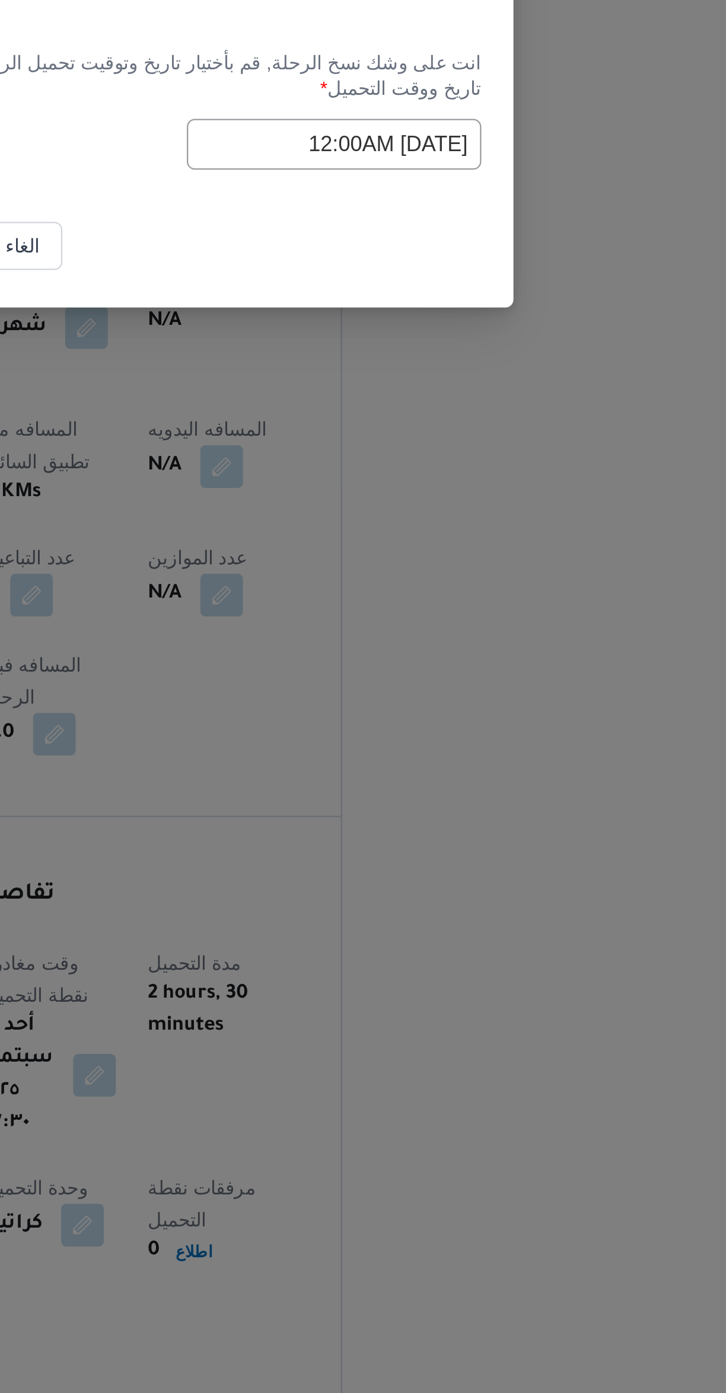
click at [384, 711] on input "[DATE] 12:00AM" at bounding box center [428, 714] width 130 height 23
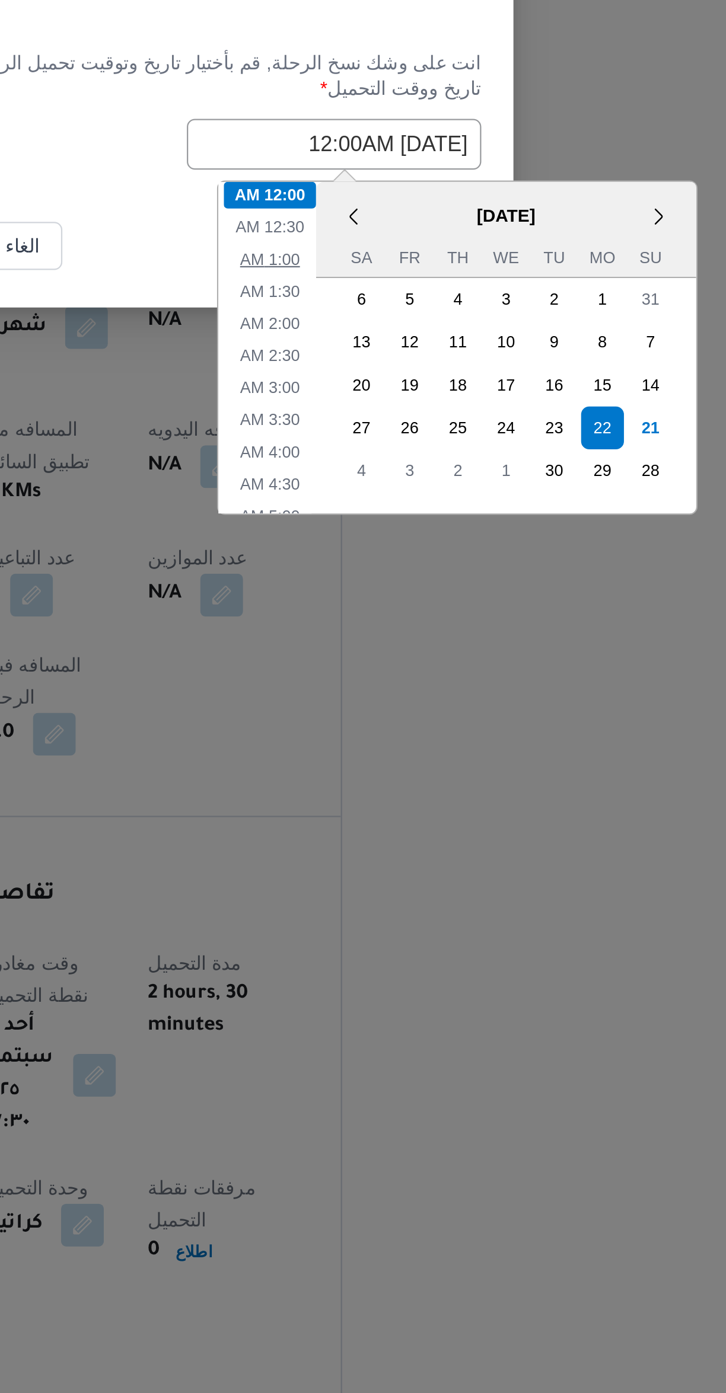
click at [392, 767] on li "1:00 AM" at bounding box center [400, 765] width 36 height 12
type input "22/09/2025 1:00AM"
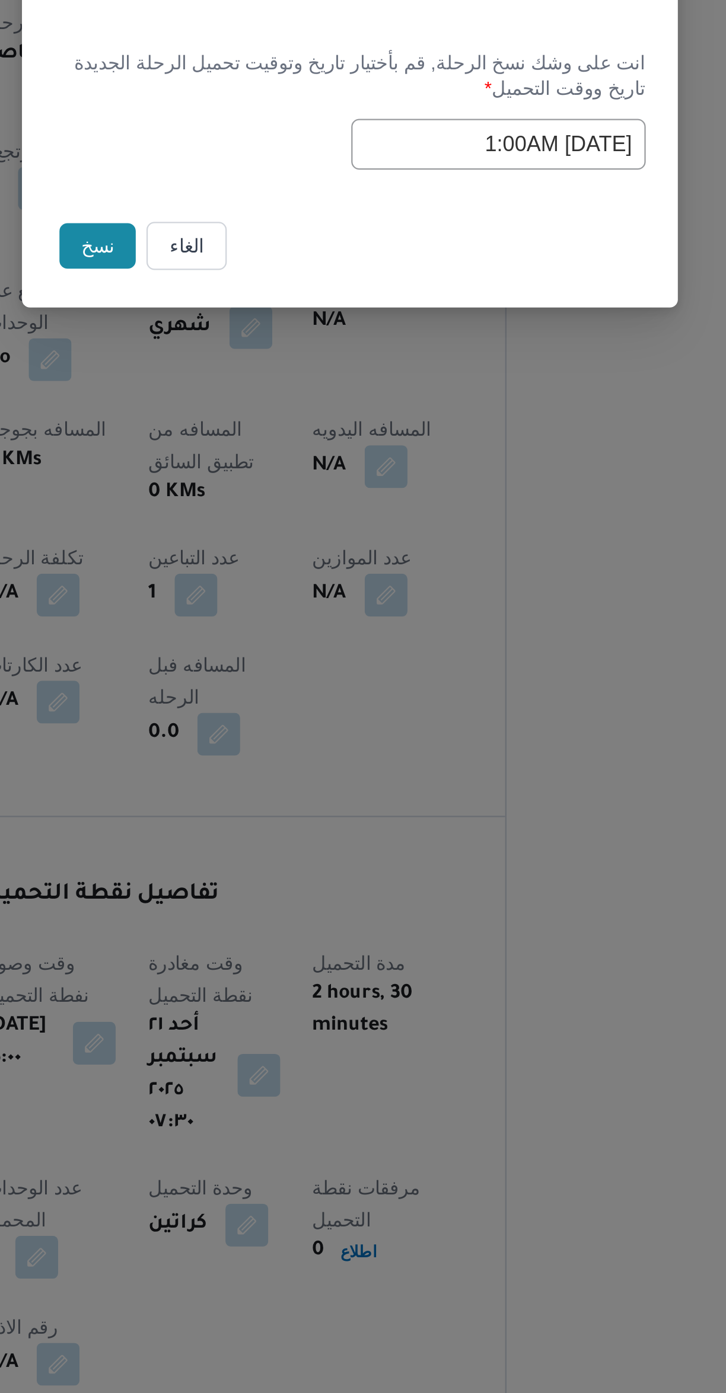
click at [237, 763] on button "نسخ" at bounding box center [251, 759] width 34 height 20
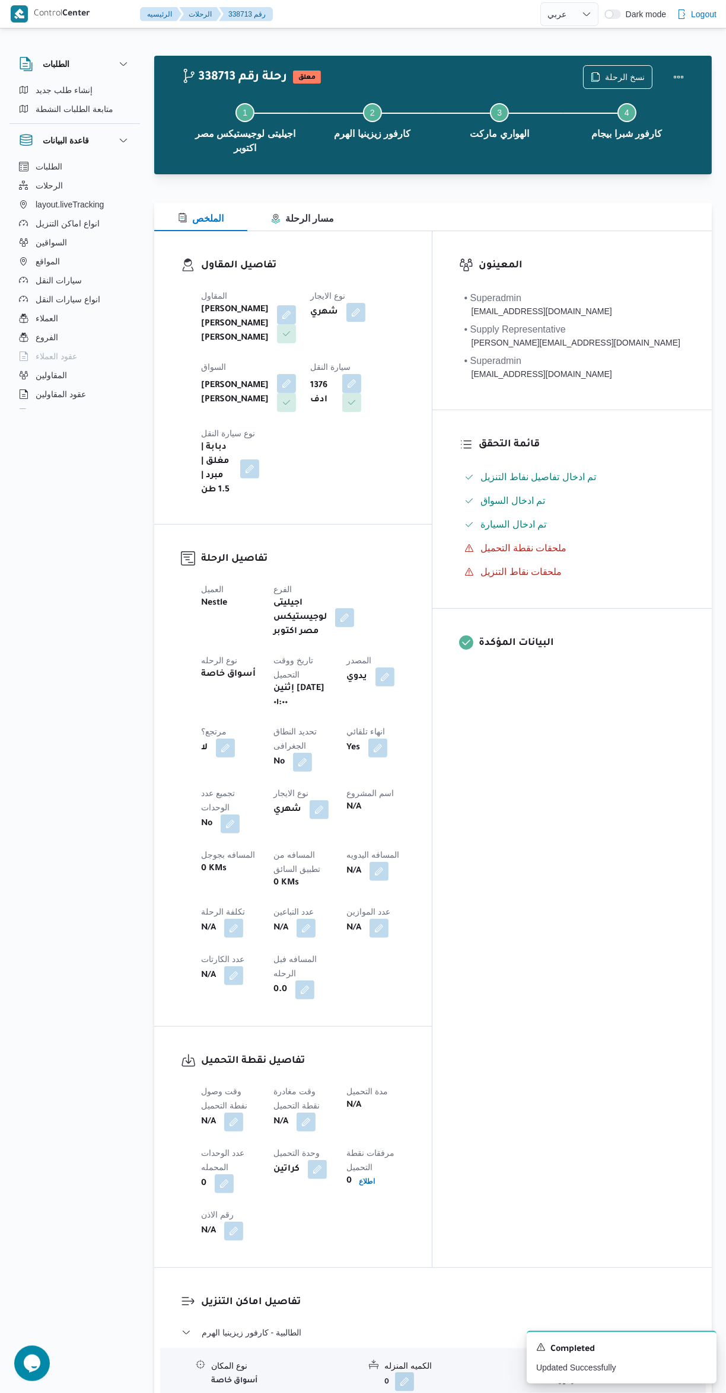
select select "ar"
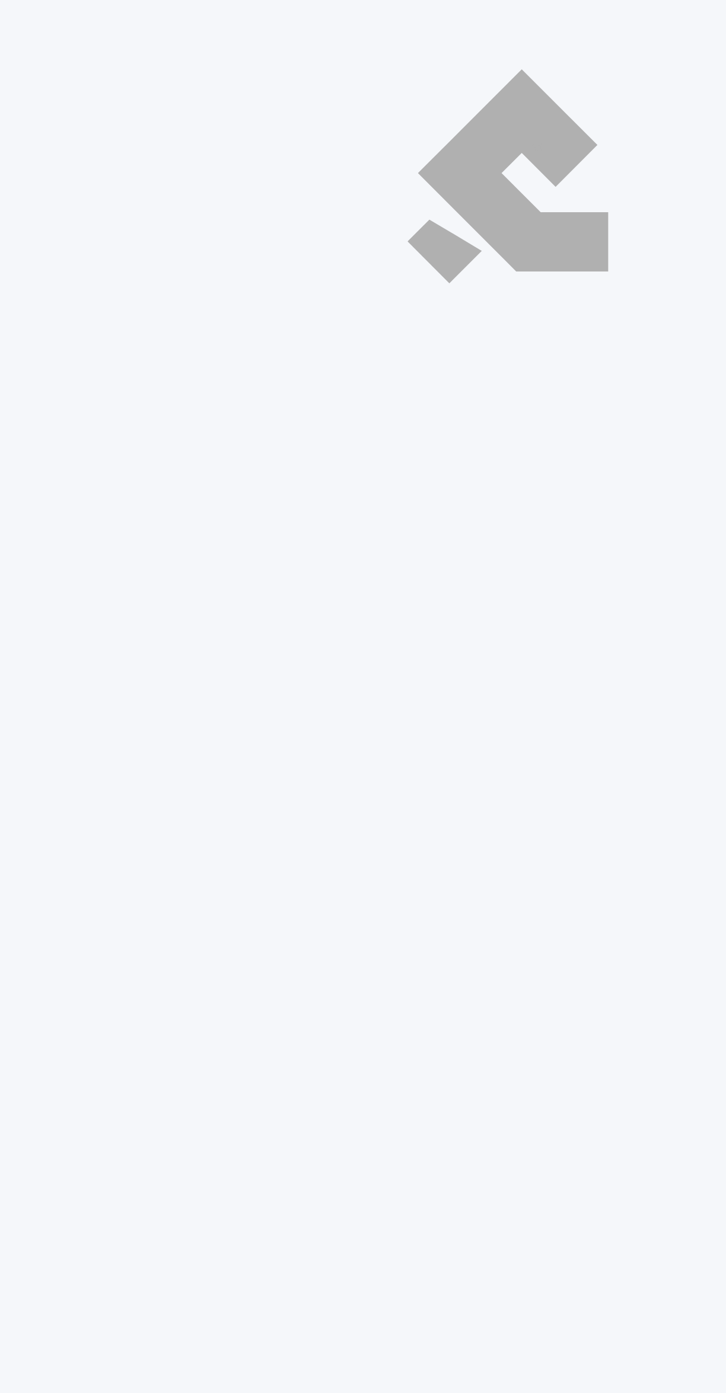
select select "ar"
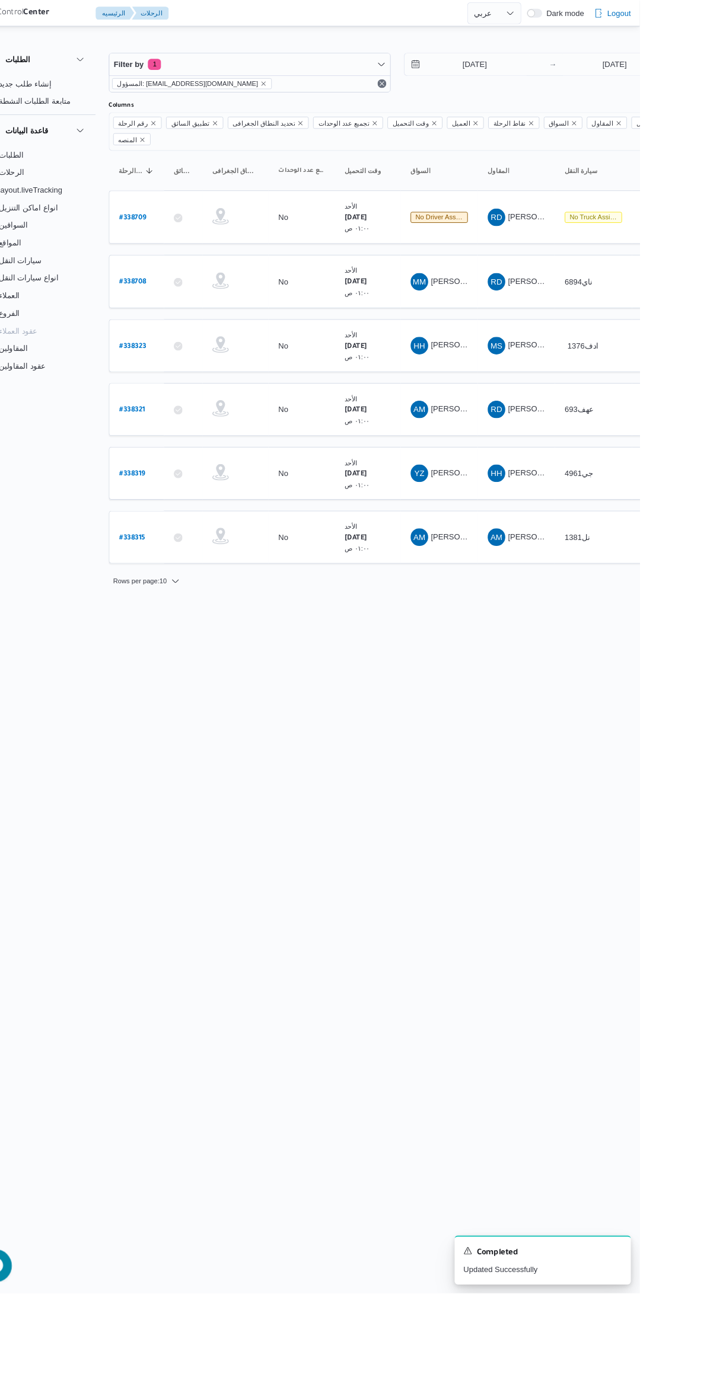
click at [167, 300] on b "# 338708" at bounding box center [179, 304] width 29 height 8
select select "ar"
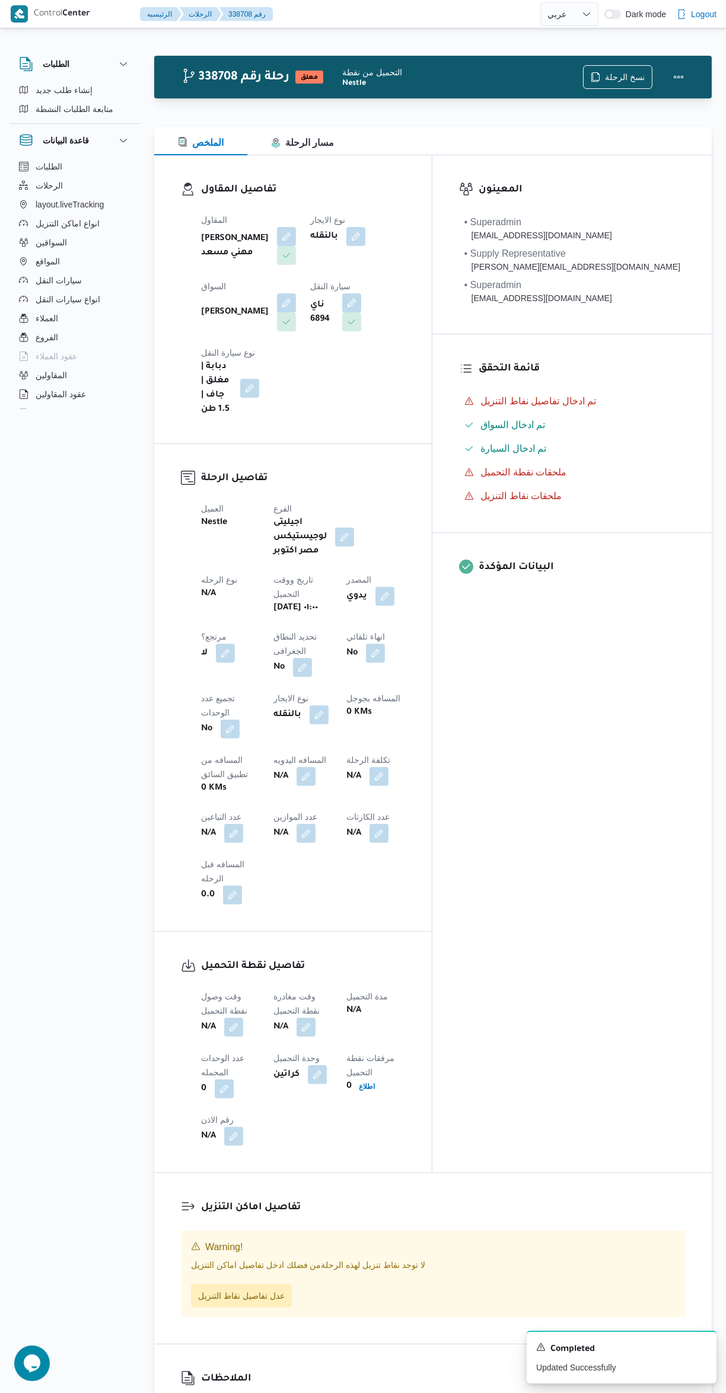
click at [243, 824] on button "button" at bounding box center [233, 833] width 19 height 19
click at [404, 701] on input "عدد التباعين" at bounding box center [414, 706] width 118 height 24
type input "1"
click at [500, 699] on span "تاكيد" at bounding box center [507, 699] width 15 height 14
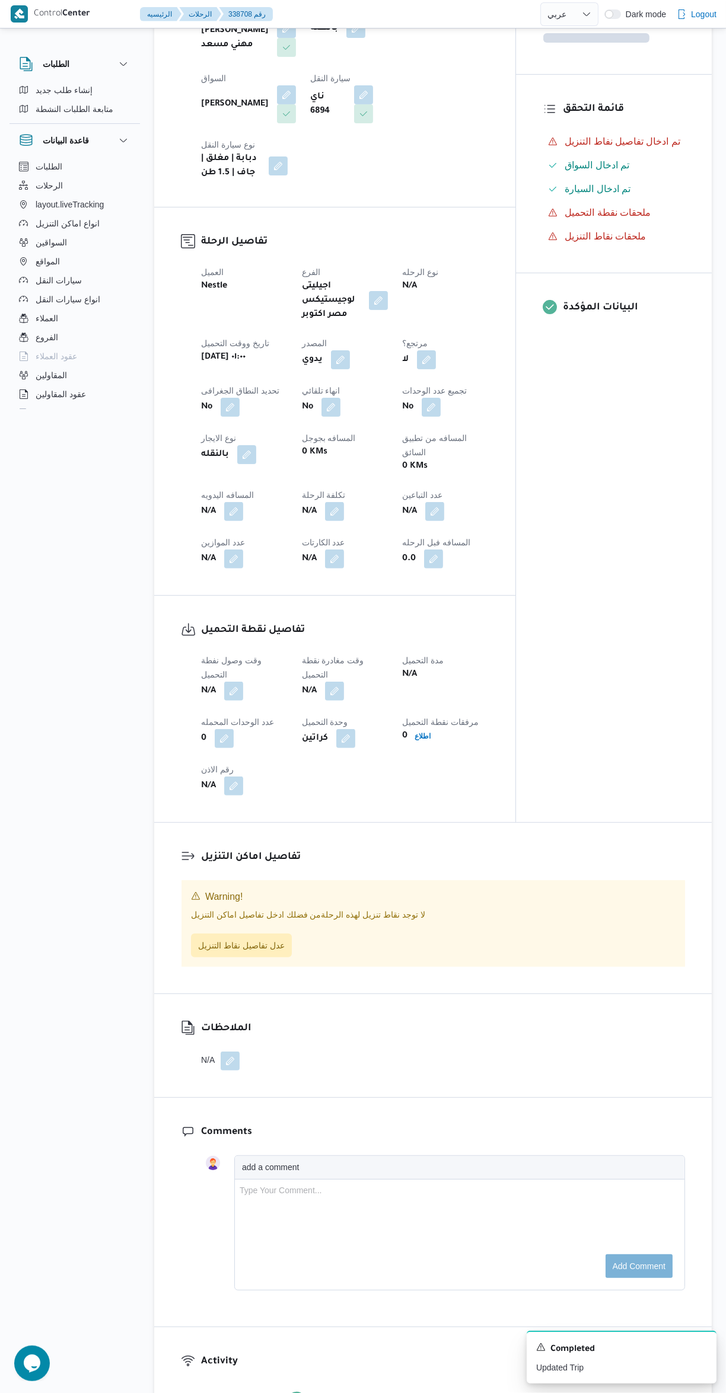
scroll to position [231, 0]
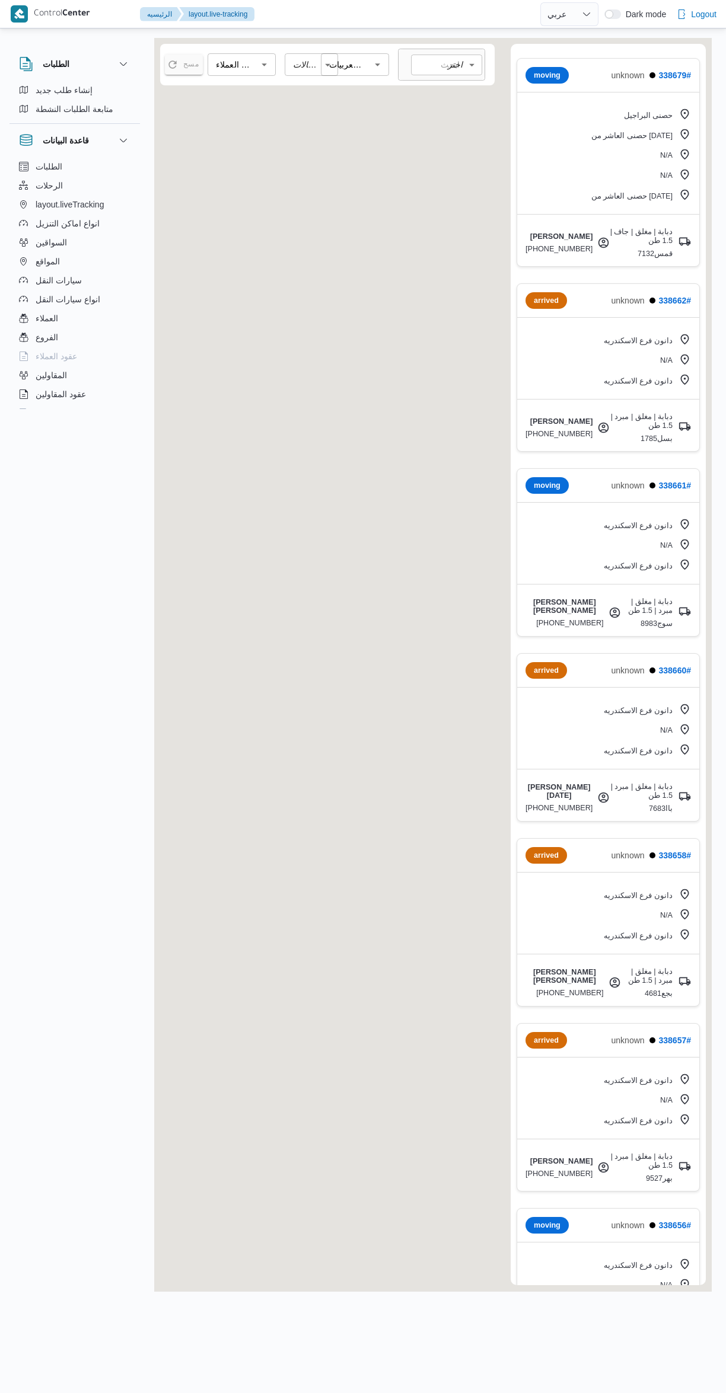
select select "ar"
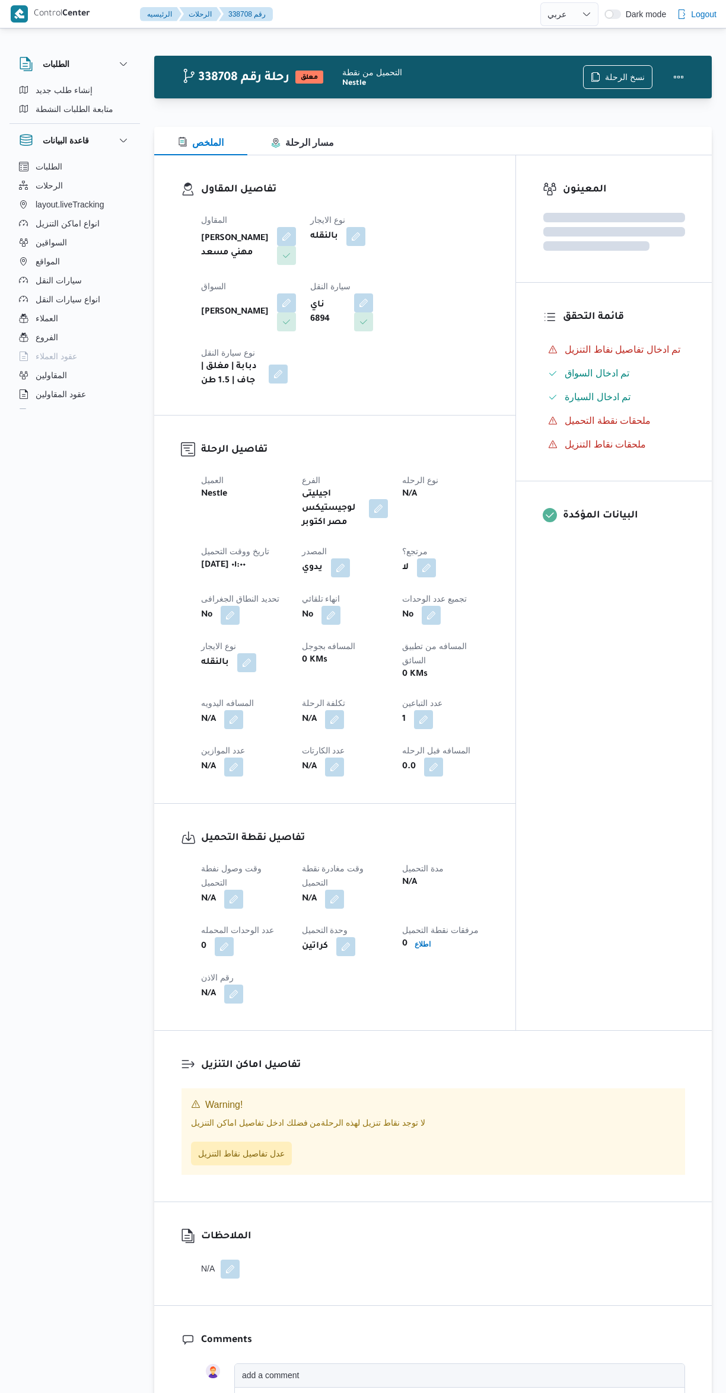
select select "ar"
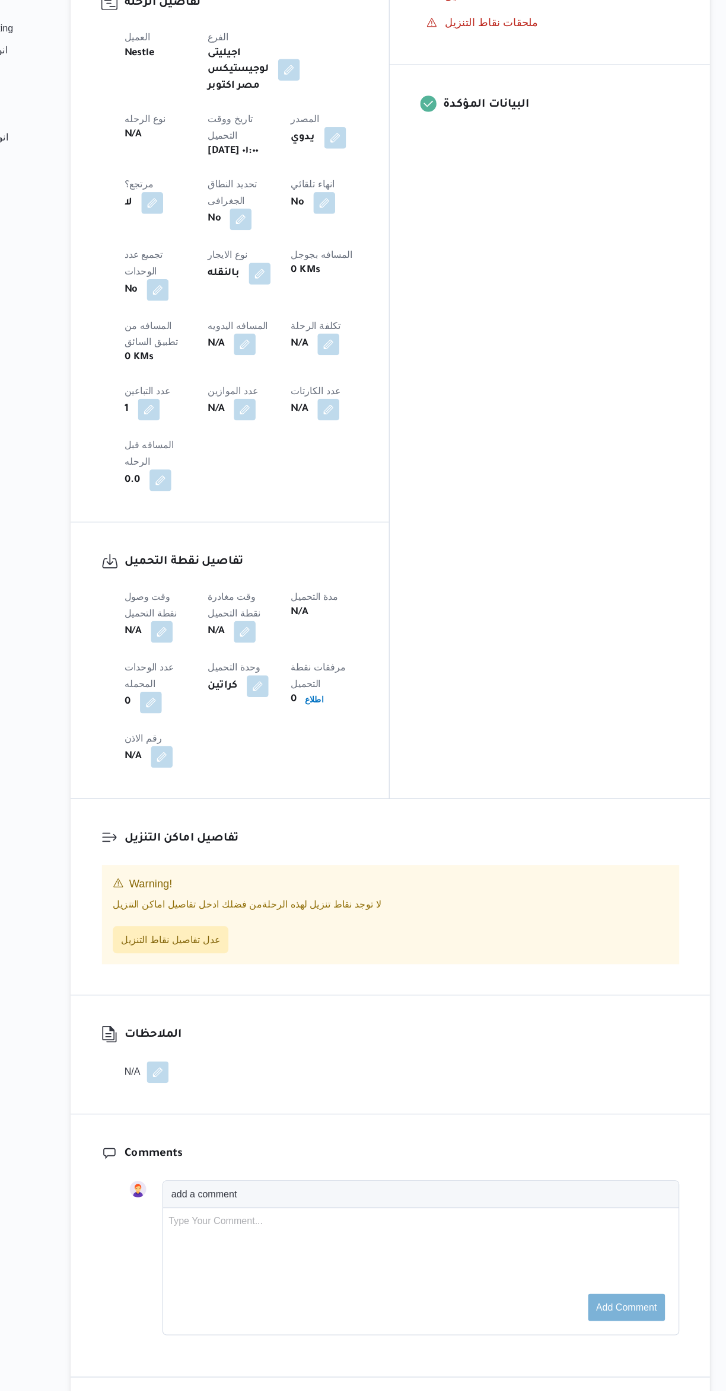
scroll to position [311, 0]
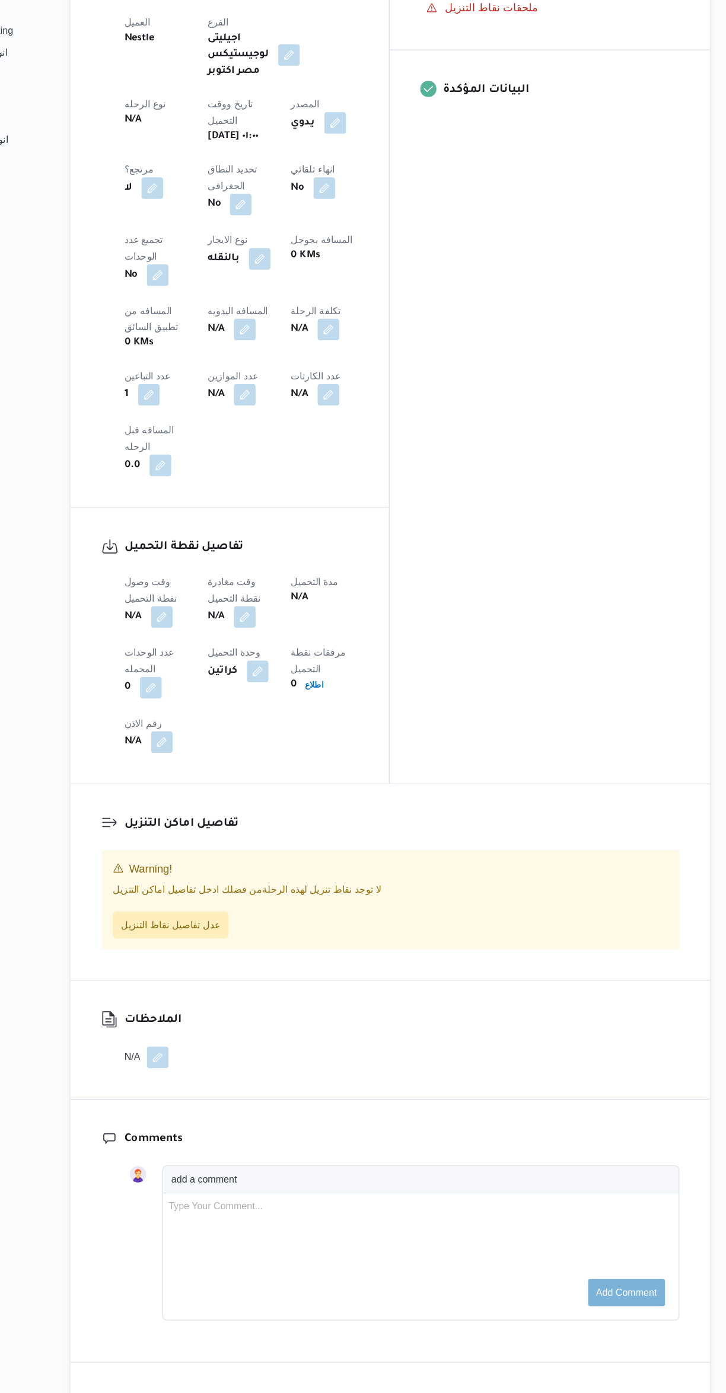
click at [230, 707] on button "button" at bounding box center [233, 716] width 19 height 19
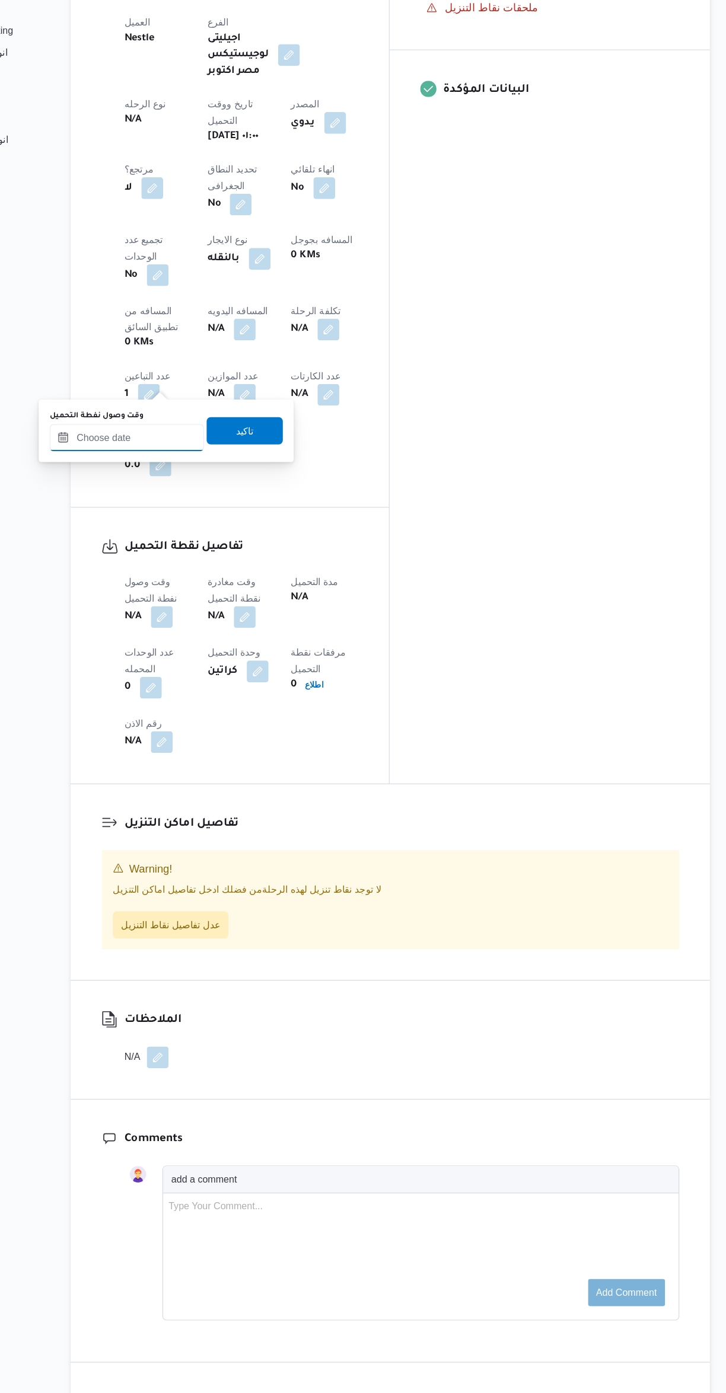
click at [196, 559] on input "وقت وصول نفطة التحميل" at bounding box center [203, 560] width 135 height 24
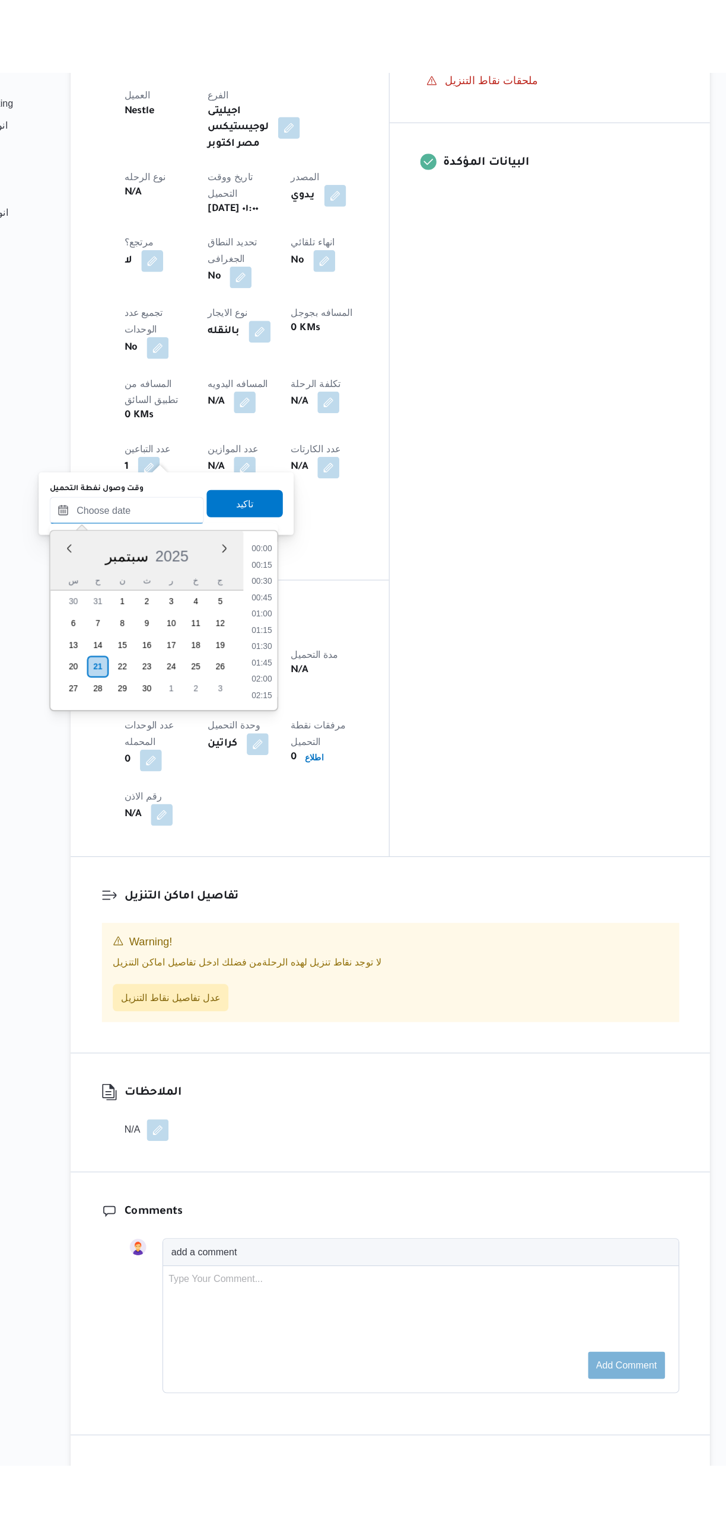
scroll to position [0, 0]
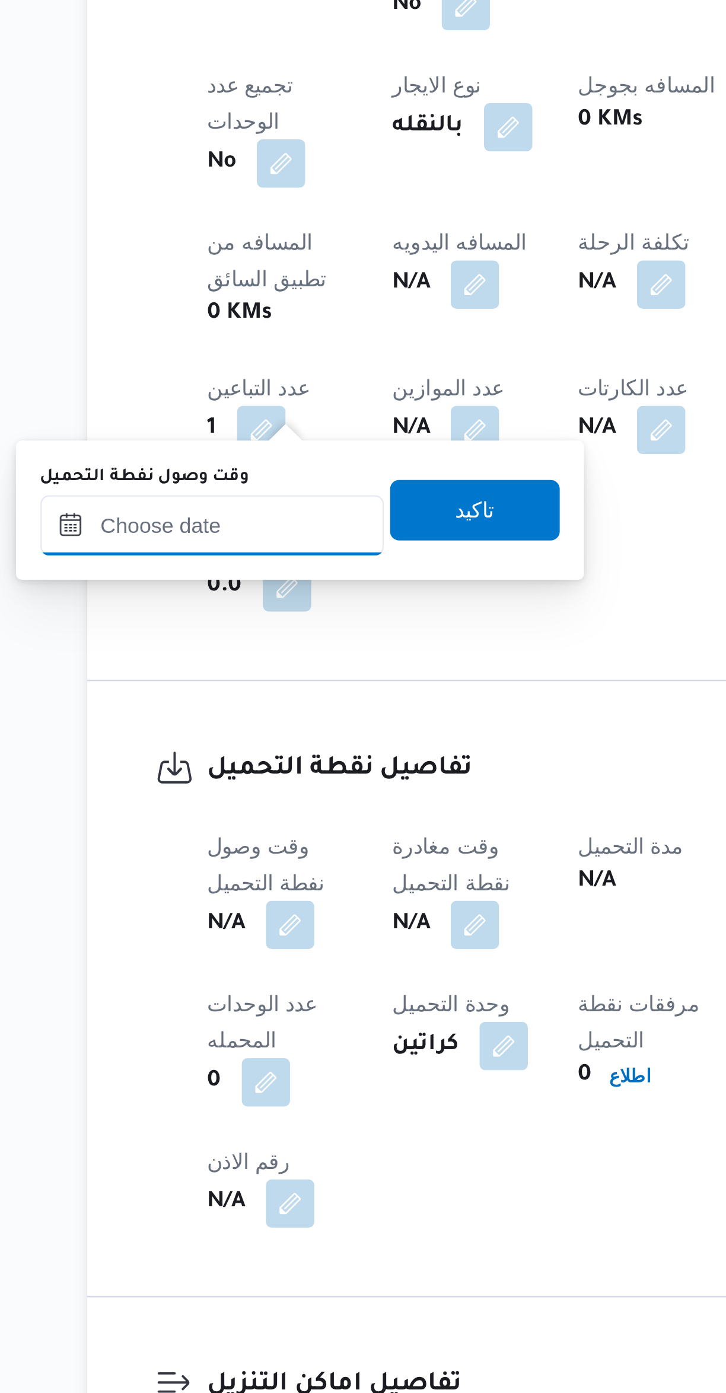
click at [219, 873] on input "وقت وصول نفطة التحميل" at bounding box center [203, 871] width 135 height 24
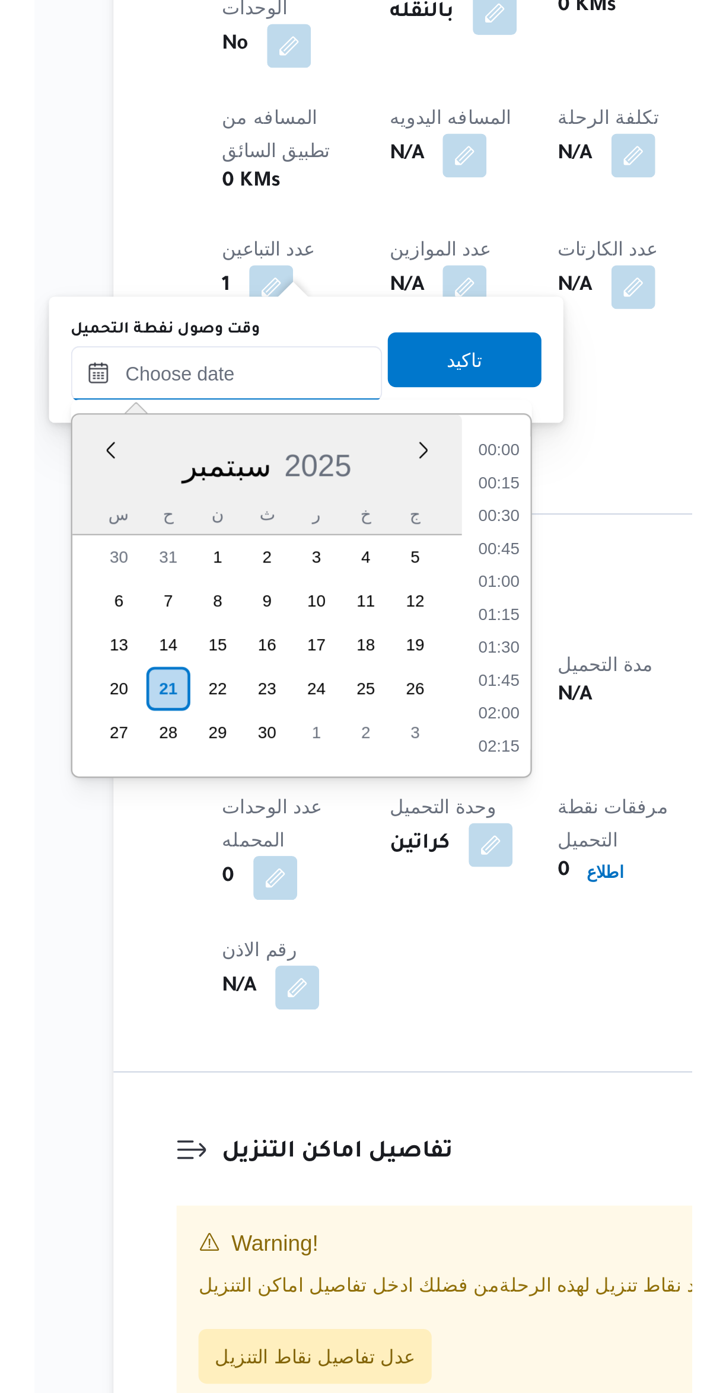
scroll to position [525, 0]
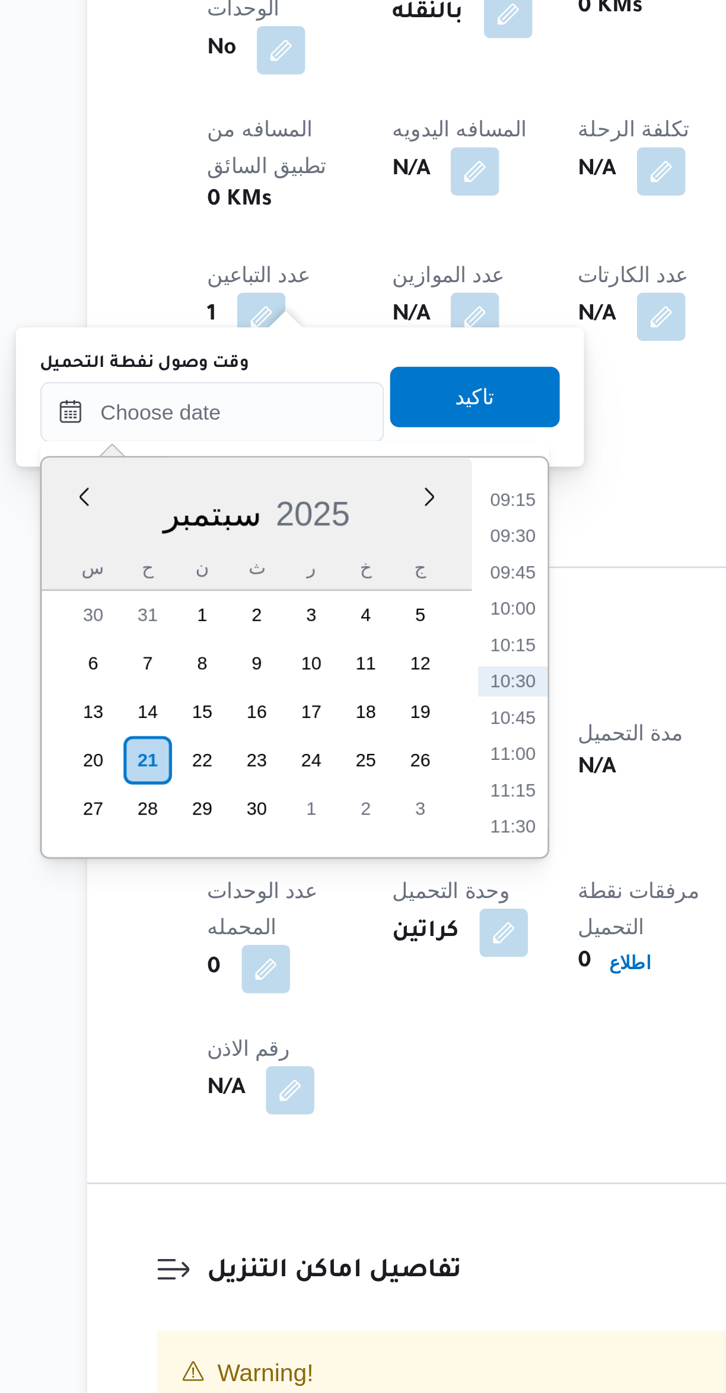
click at [320, 905] on li "09:15" at bounding box center [320, 905] width 27 height 12
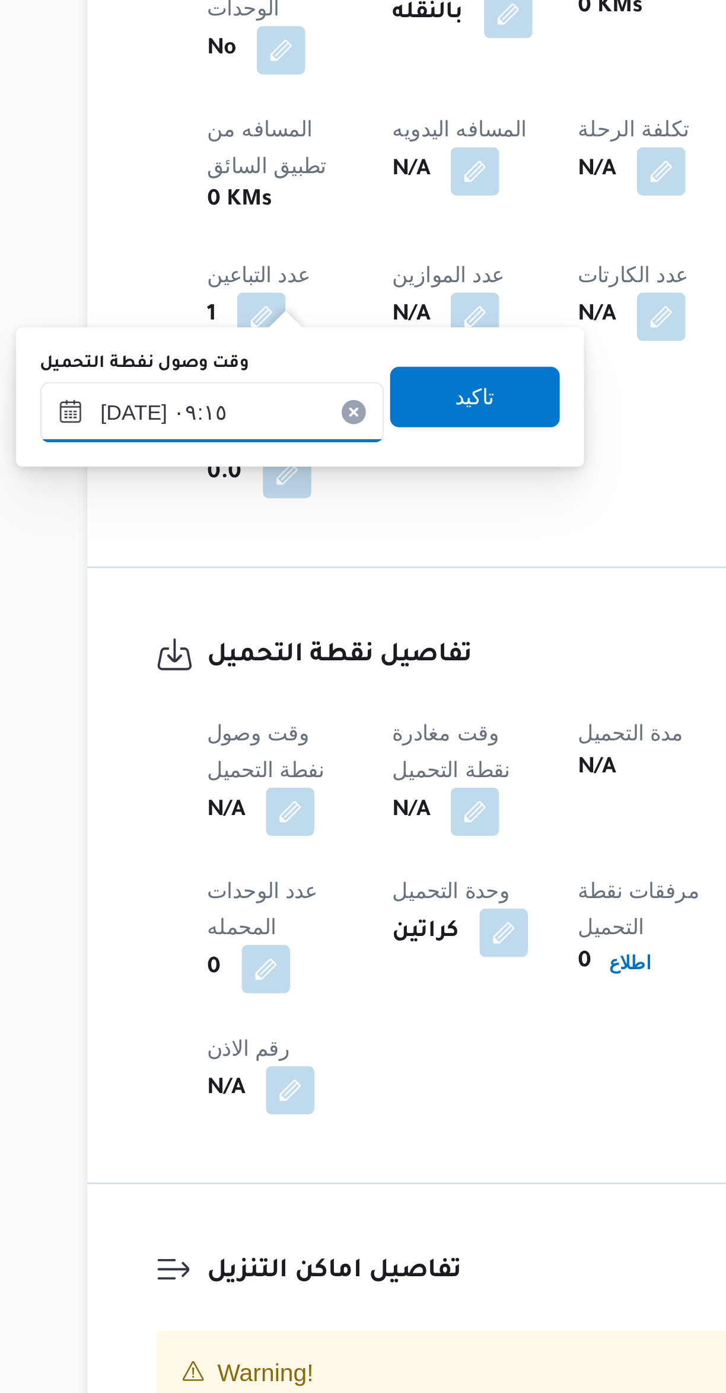
click at [165, 873] on input "٢١/٠٩/٢٠٢٥ ٠٩:١٥" at bounding box center [203, 871] width 135 height 24
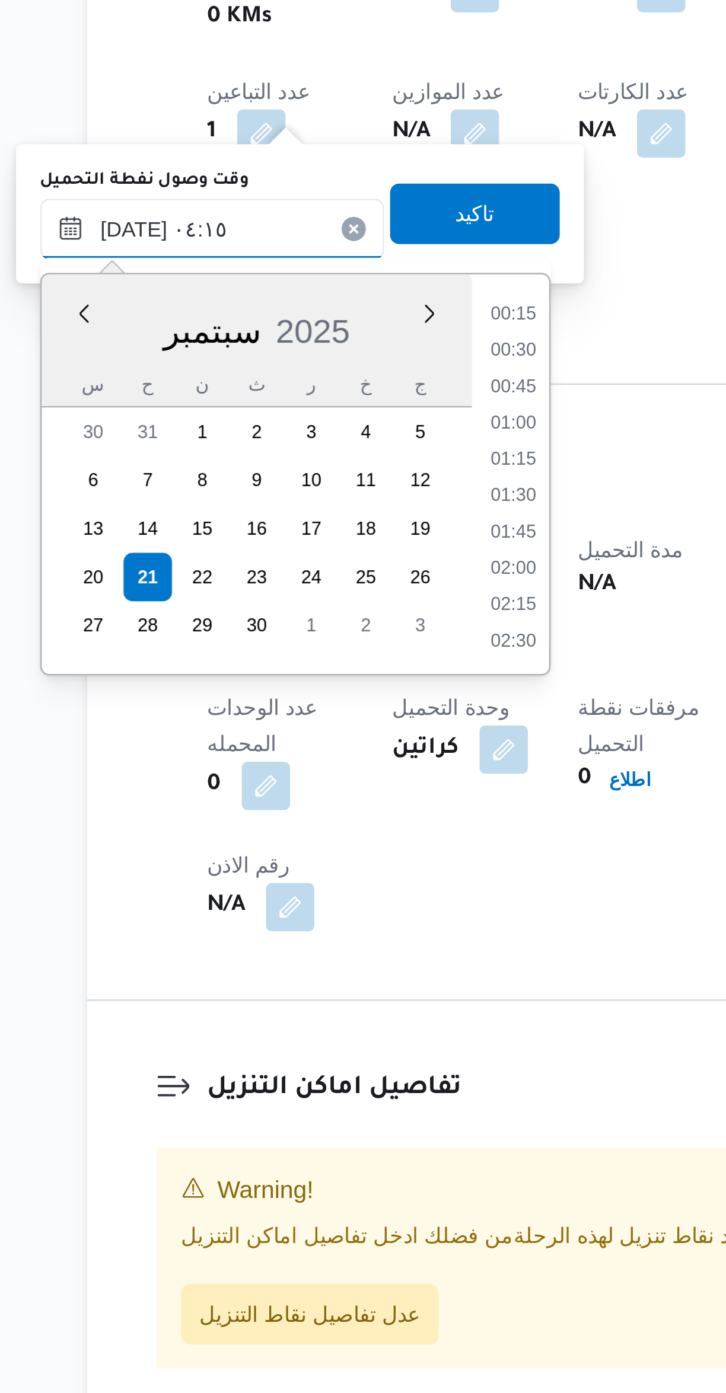
scroll to position [118, 0]
type input "٢١/٠٩/٢٠٢٥ ٠٤:١٥"
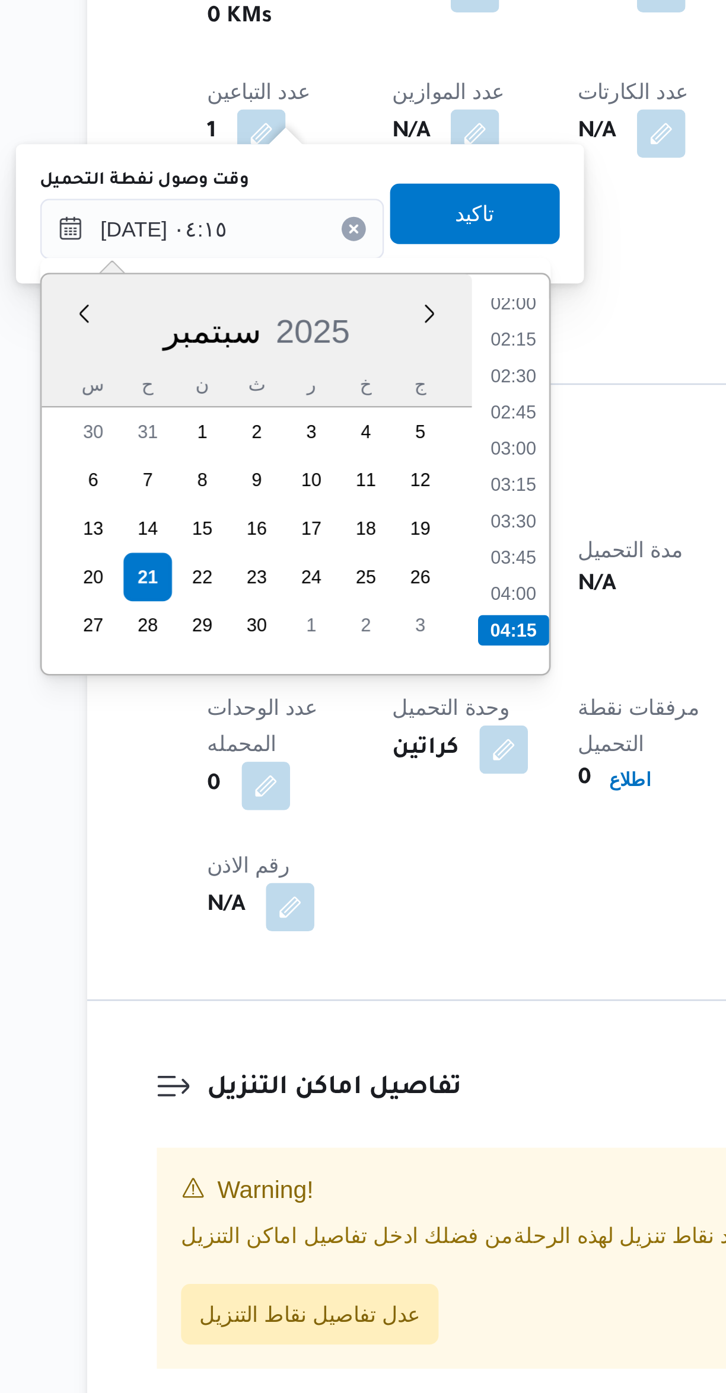
click at [315, 1024] on li "04:15" at bounding box center [321, 1028] width 28 height 12
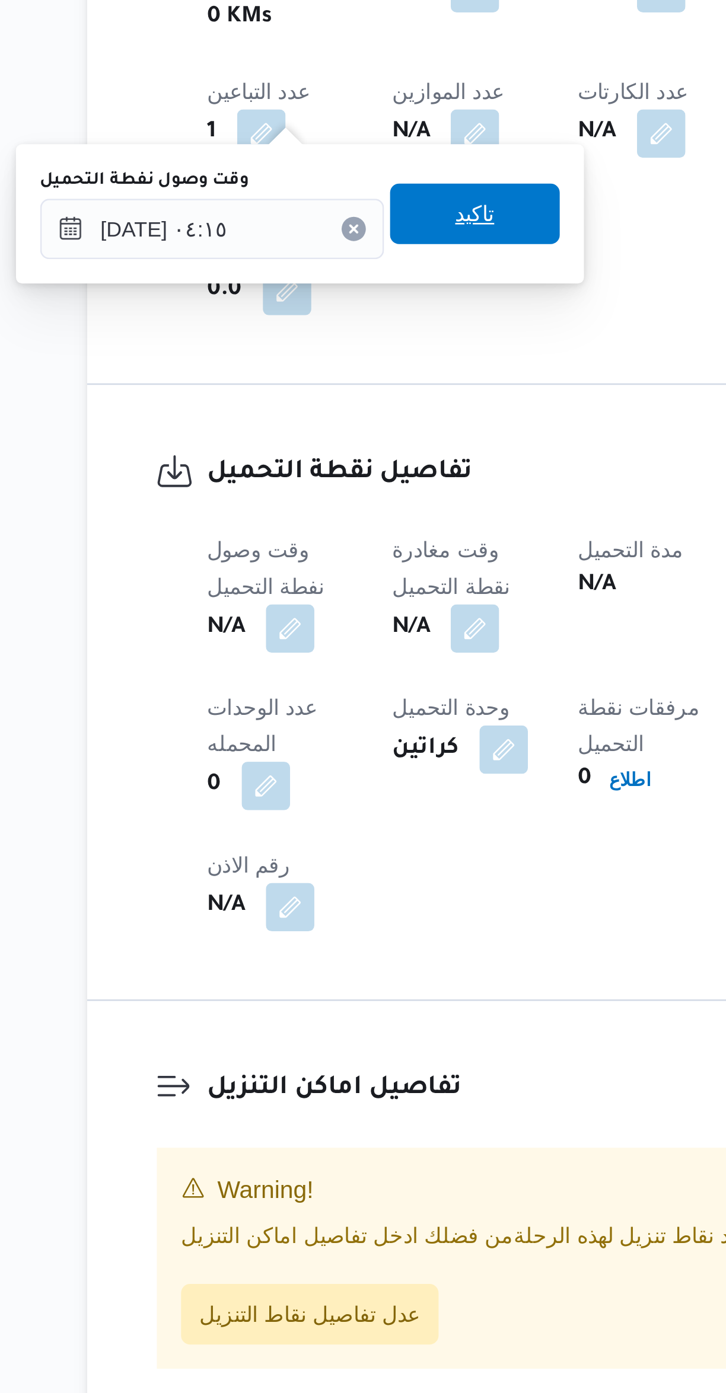
click at [283, 870] on span "تاكيد" at bounding box center [306, 865] width 66 height 24
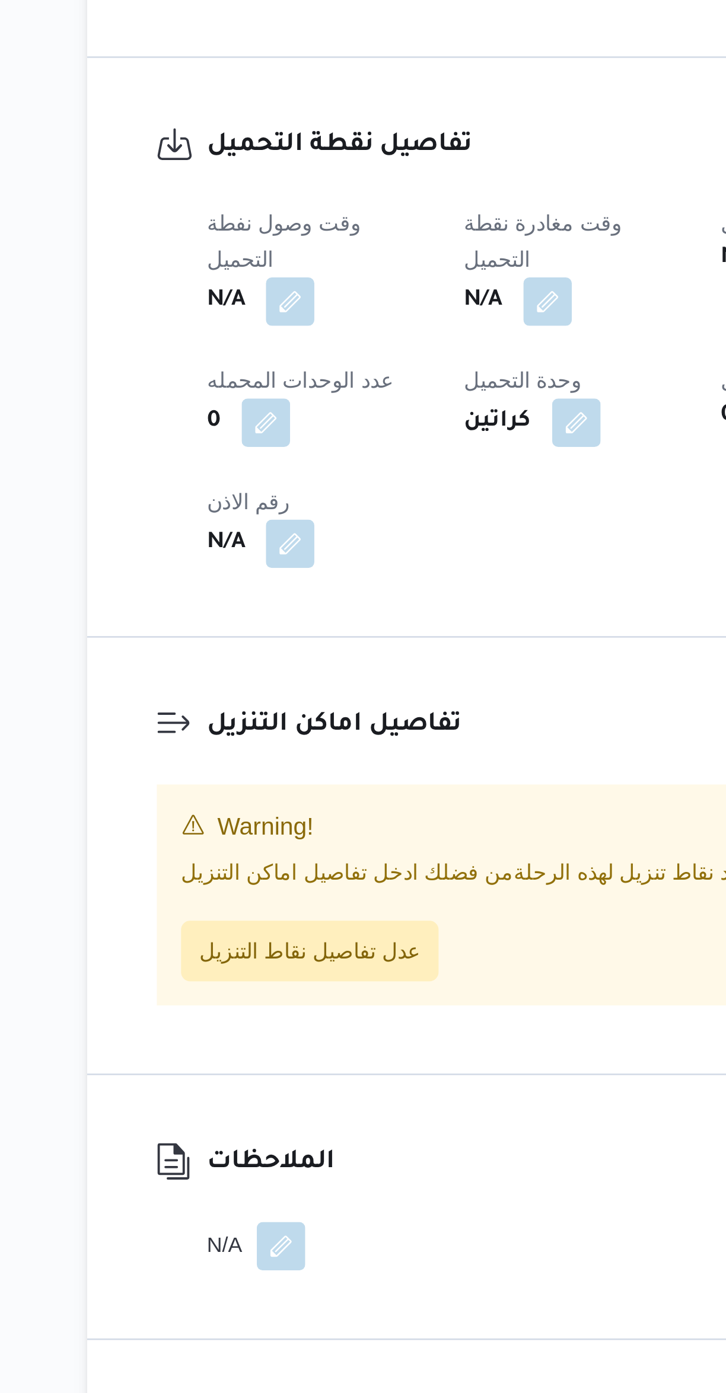
click at [340, 890] on button "button" at bounding box center [334, 899] width 19 height 19
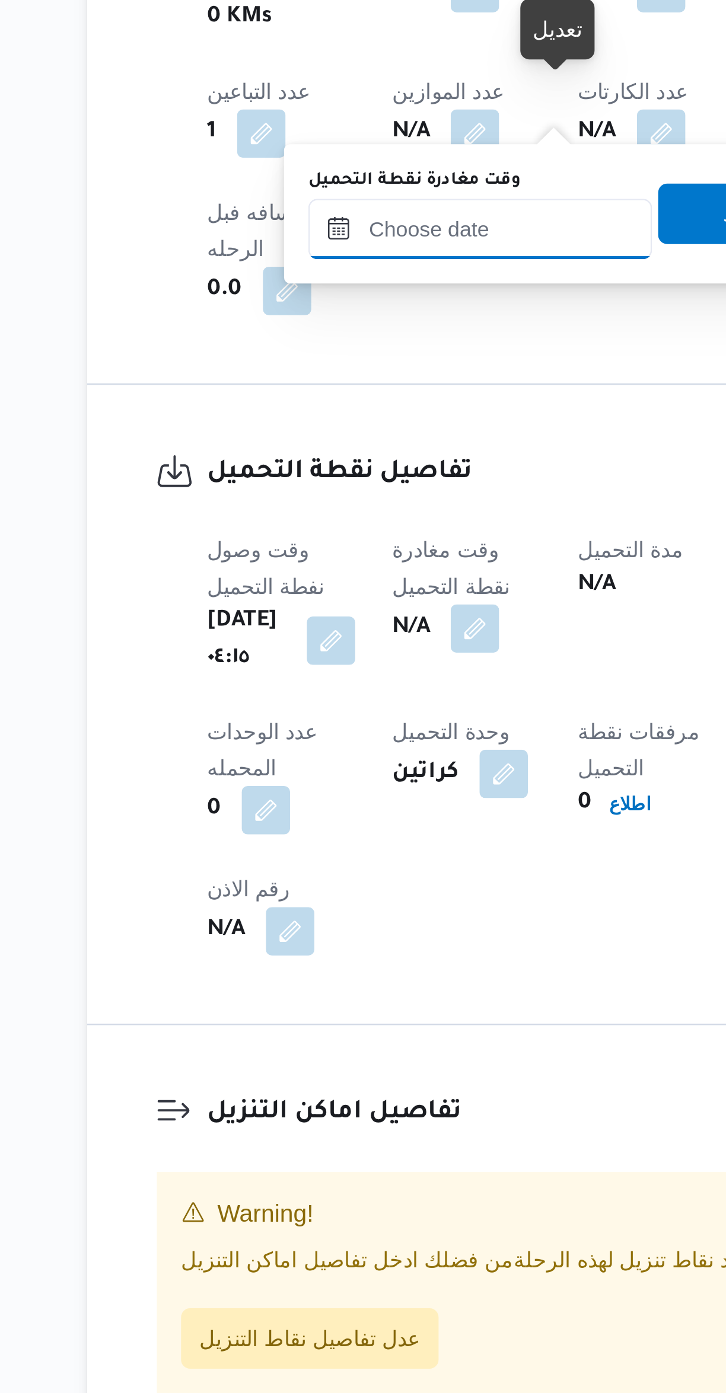
click at [296, 869] on input "وقت مغادرة نقطة التحميل" at bounding box center [308, 871] width 135 height 24
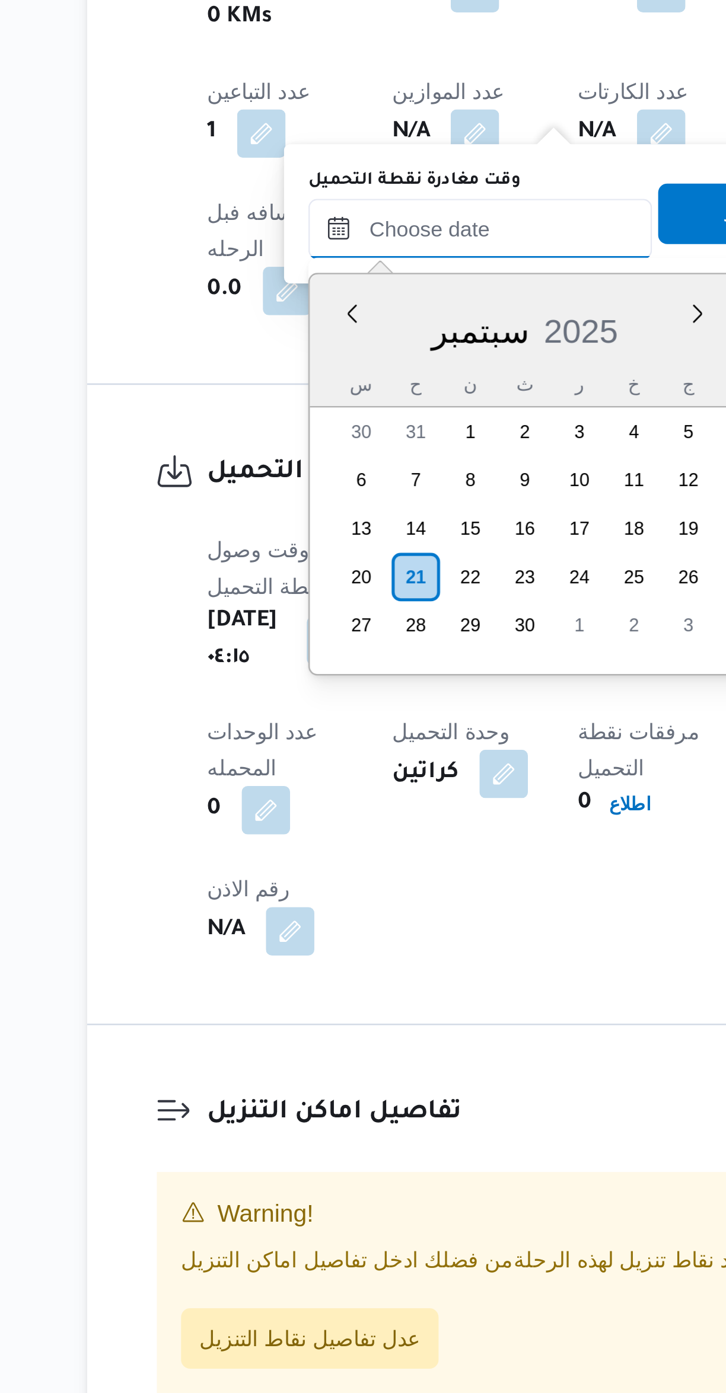
scroll to position [525, 0]
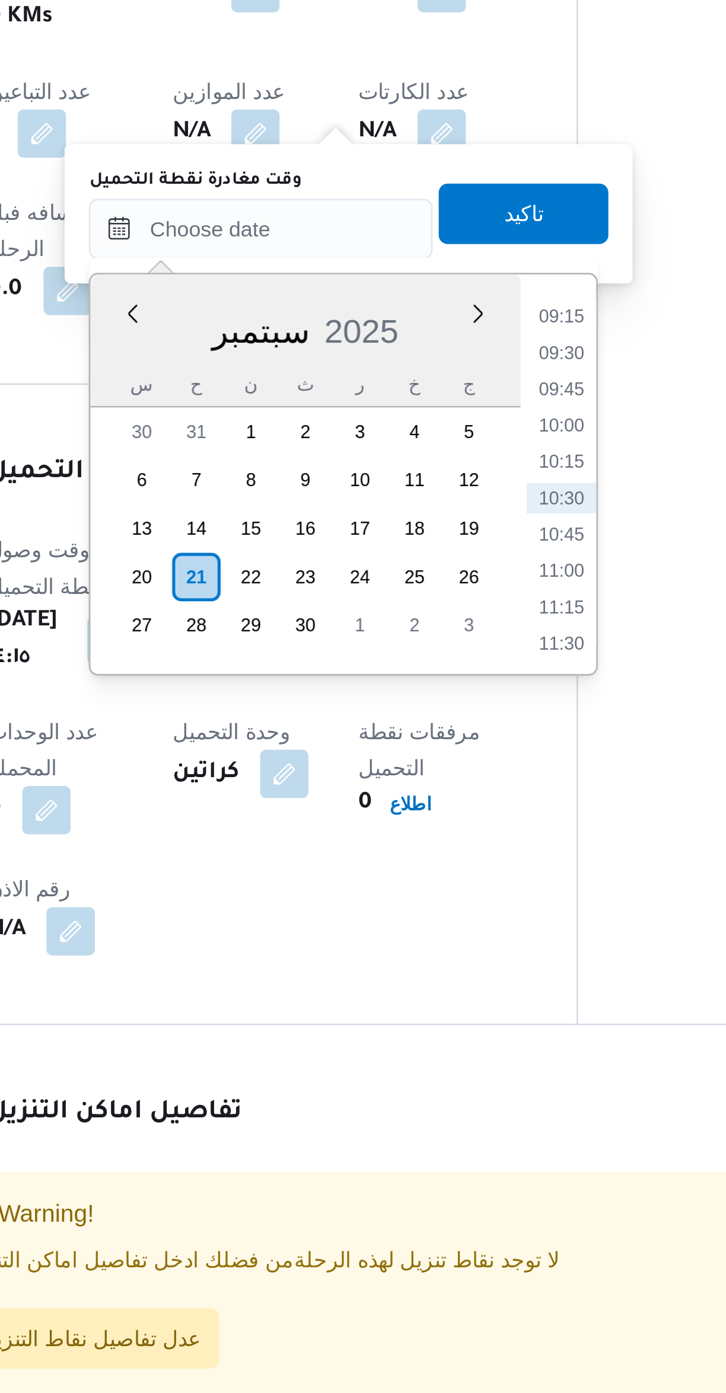
click at [422, 900] on li "09:15" at bounding box center [425, 905] width 27 height 12
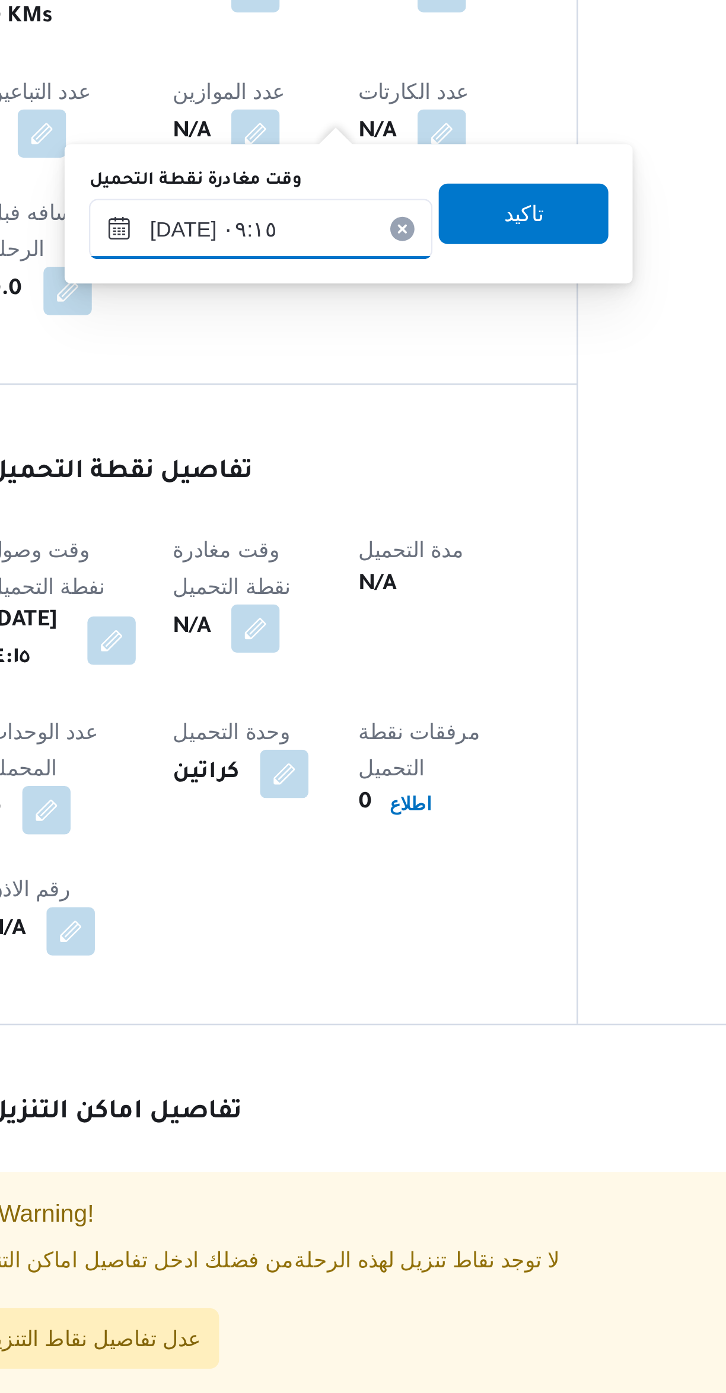
click at [328, 874] on input "[DATE] ٠٩:١٥" at bounding box center [308, 871] width 135 height 24
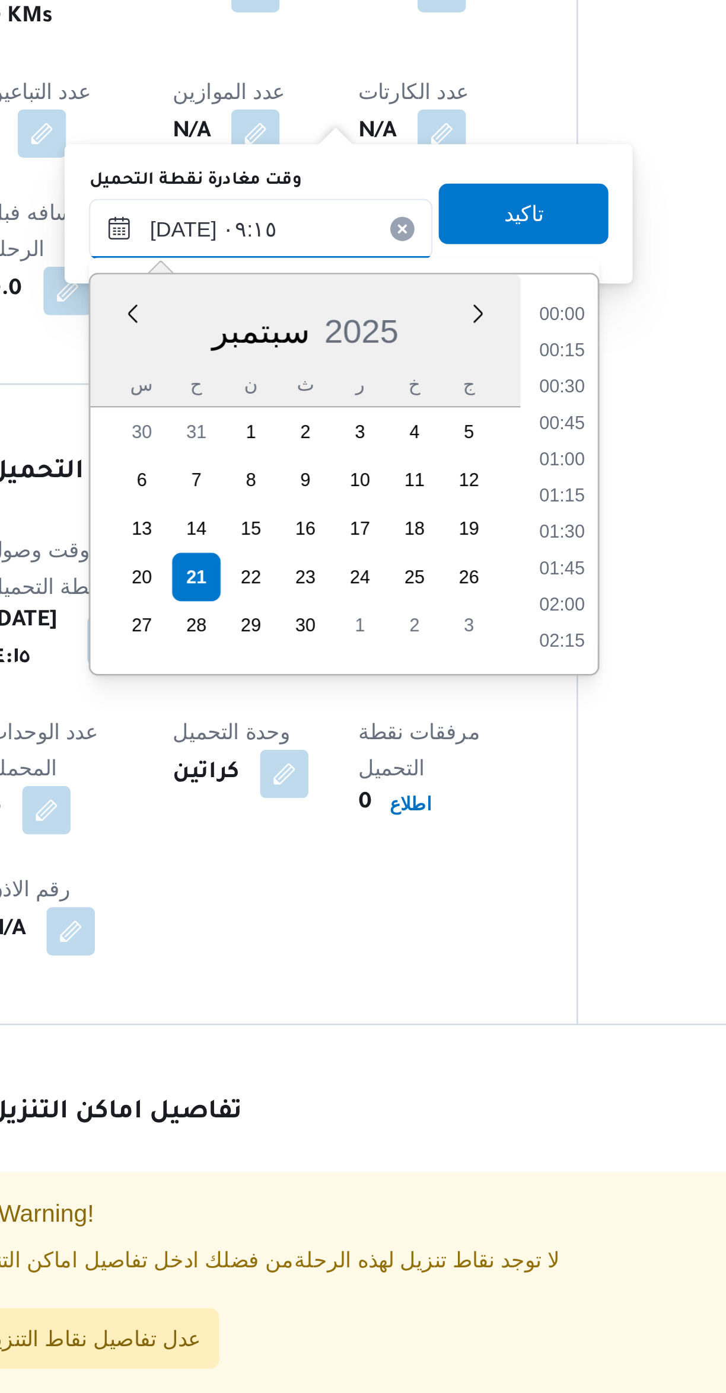
scroll to position [455, 0]
click at [424, 914] on li "08:15" at bounding box center [426, 919] width 27 height 12
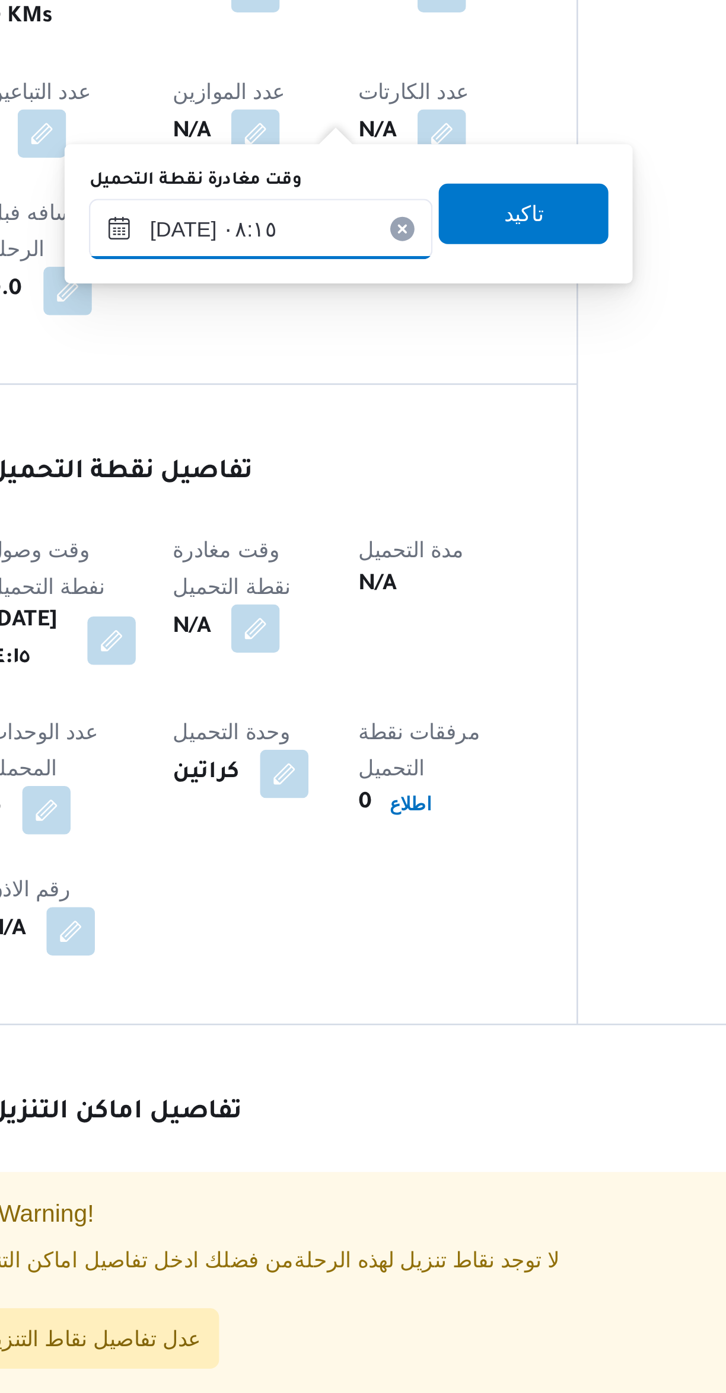
click at [317, 874] on input "[DATE] ٠٨:١٥" at bounding box center [308, 871] width 135 height 24
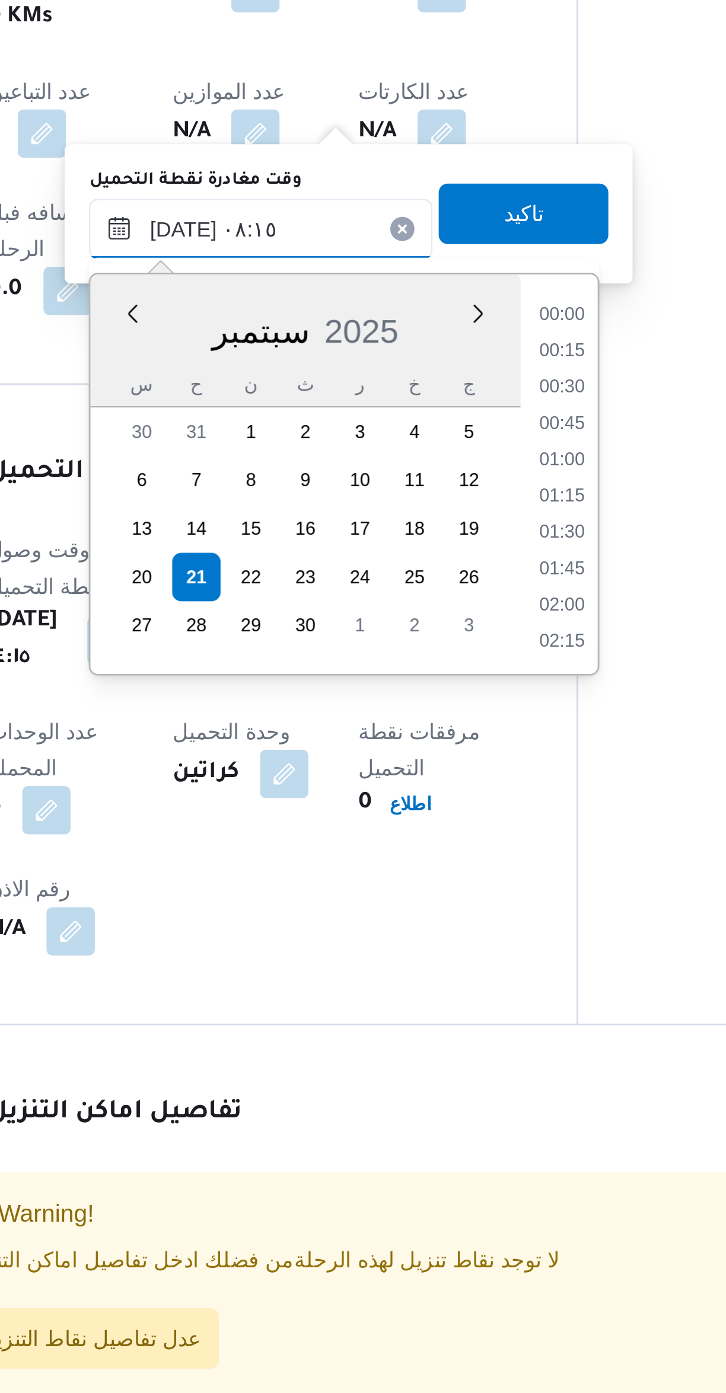
scroll to position [398, 0]
click at [419, 907] on li "07:00" at bounding box center [426, 905] width 27 height 12
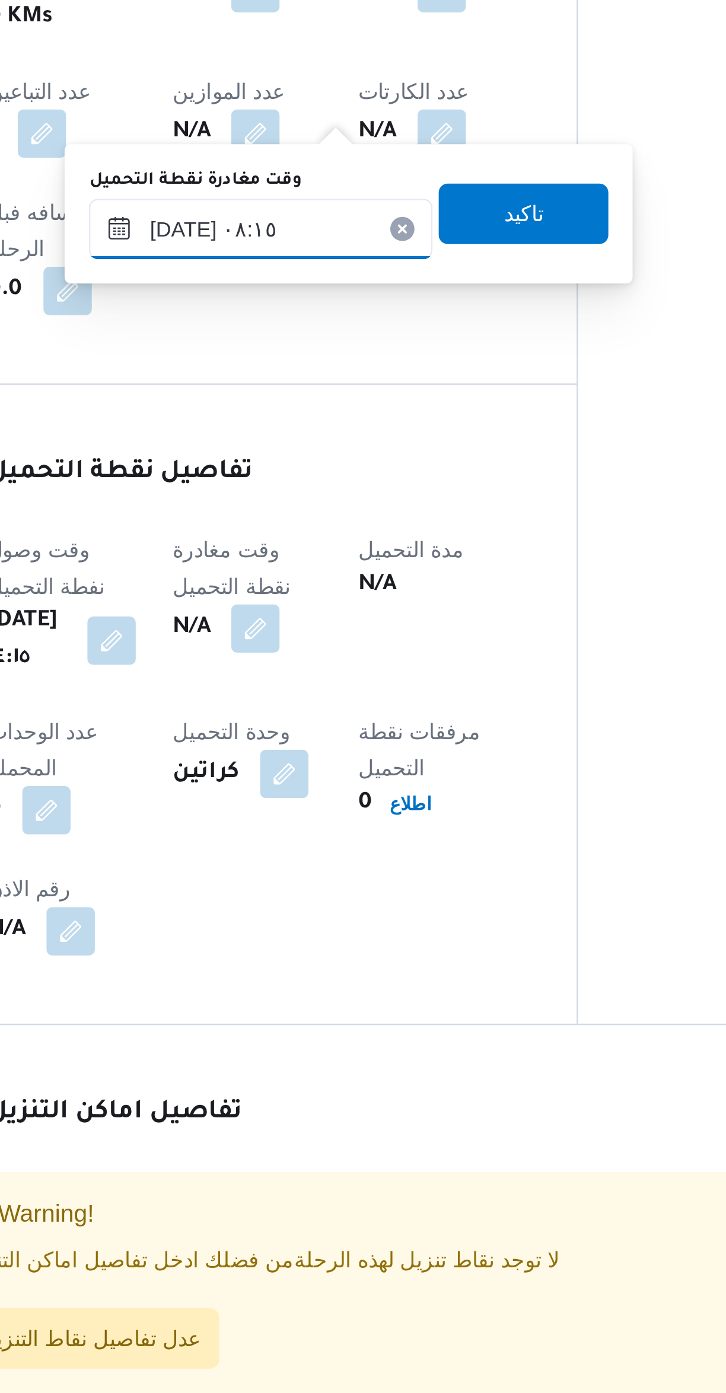
type input "[DATE] ٠٧:٠٠"
click at [382, 870] on span "تاكيد" at bounding box center [411, 865] width 66 height 24
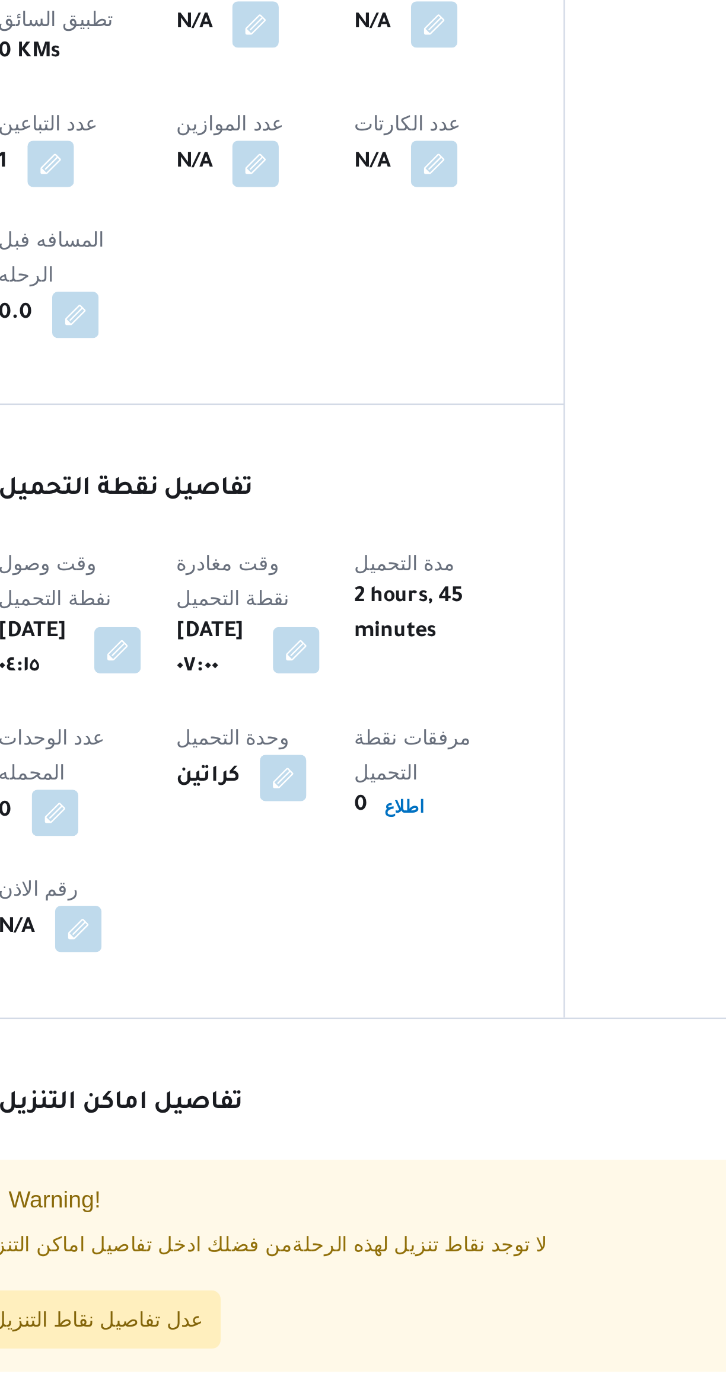
scroll to position [0, 0]
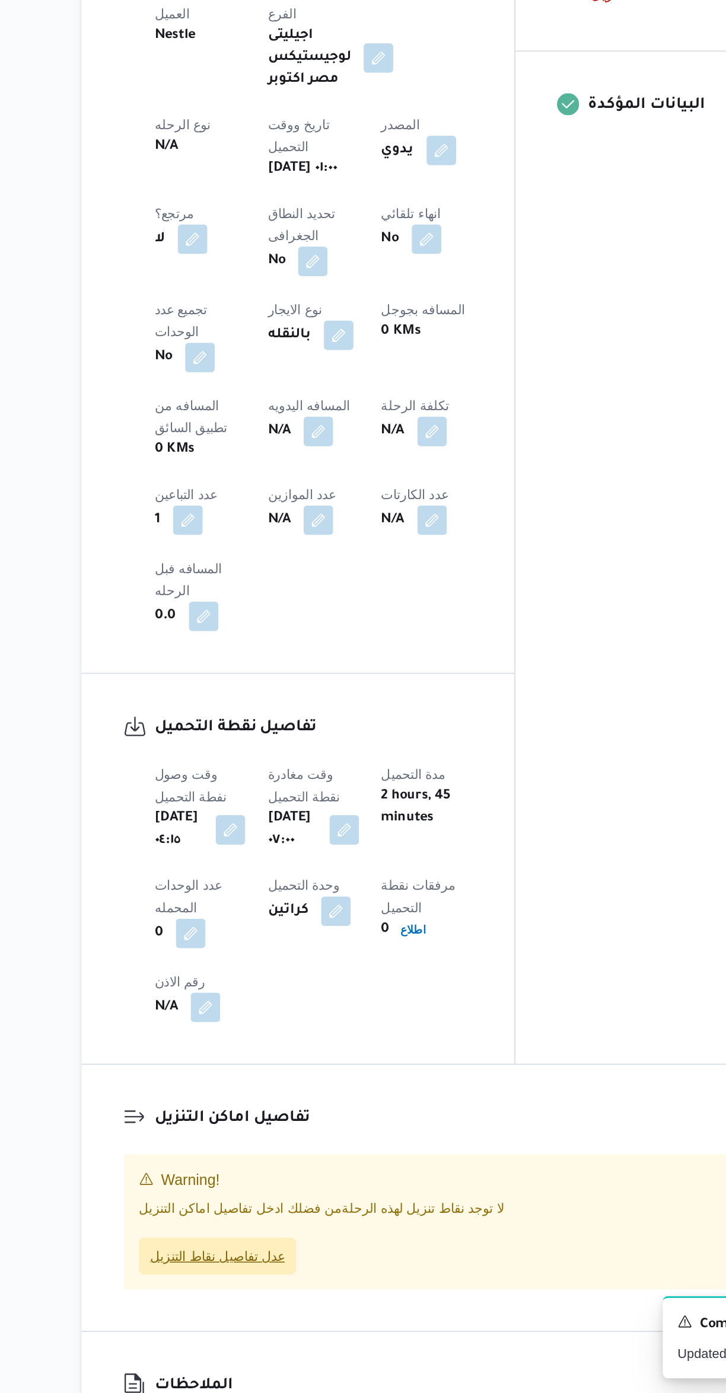
click at [216, 1298] on span "عدل تفاصيل نقاط التنزيل" at bounding box center [241, 1305] width 87 height 14
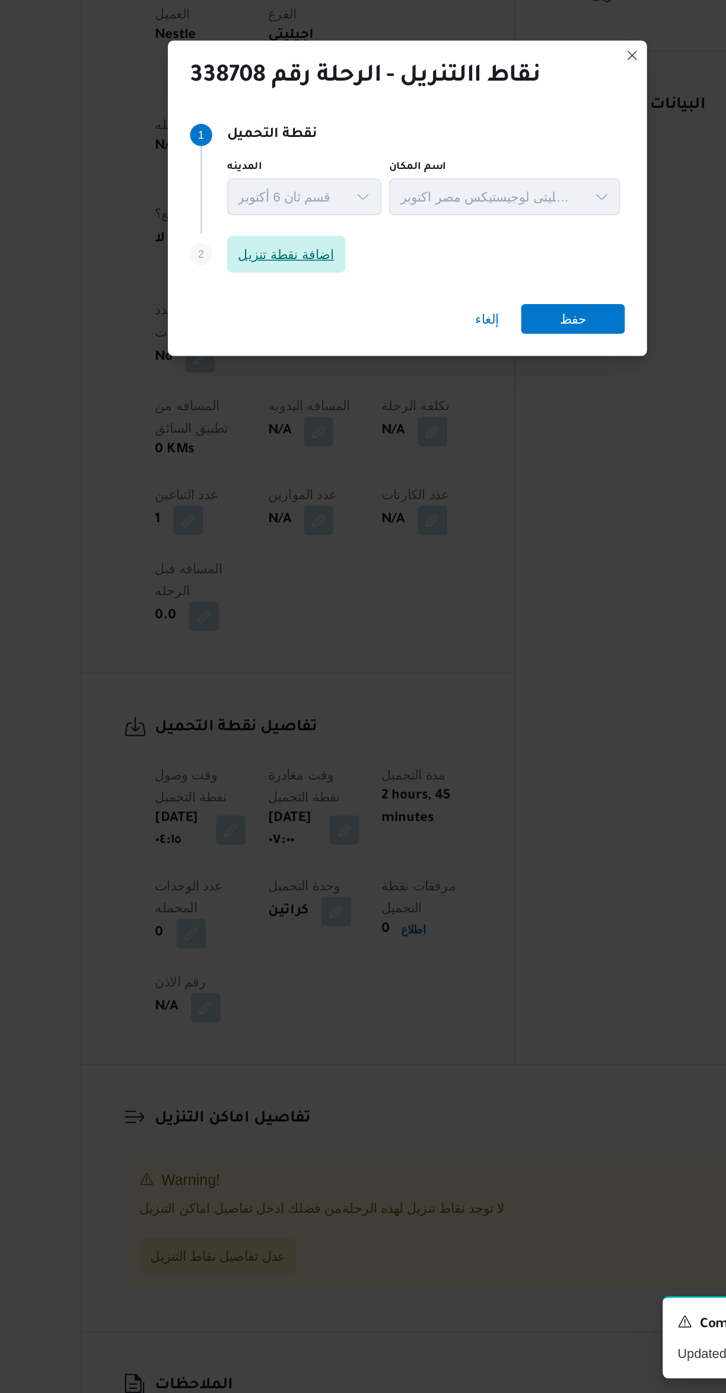
click at [270, 659] on span "اضافة نقطة تنزيل" at bounding box center [285, 663] width 62 height 14
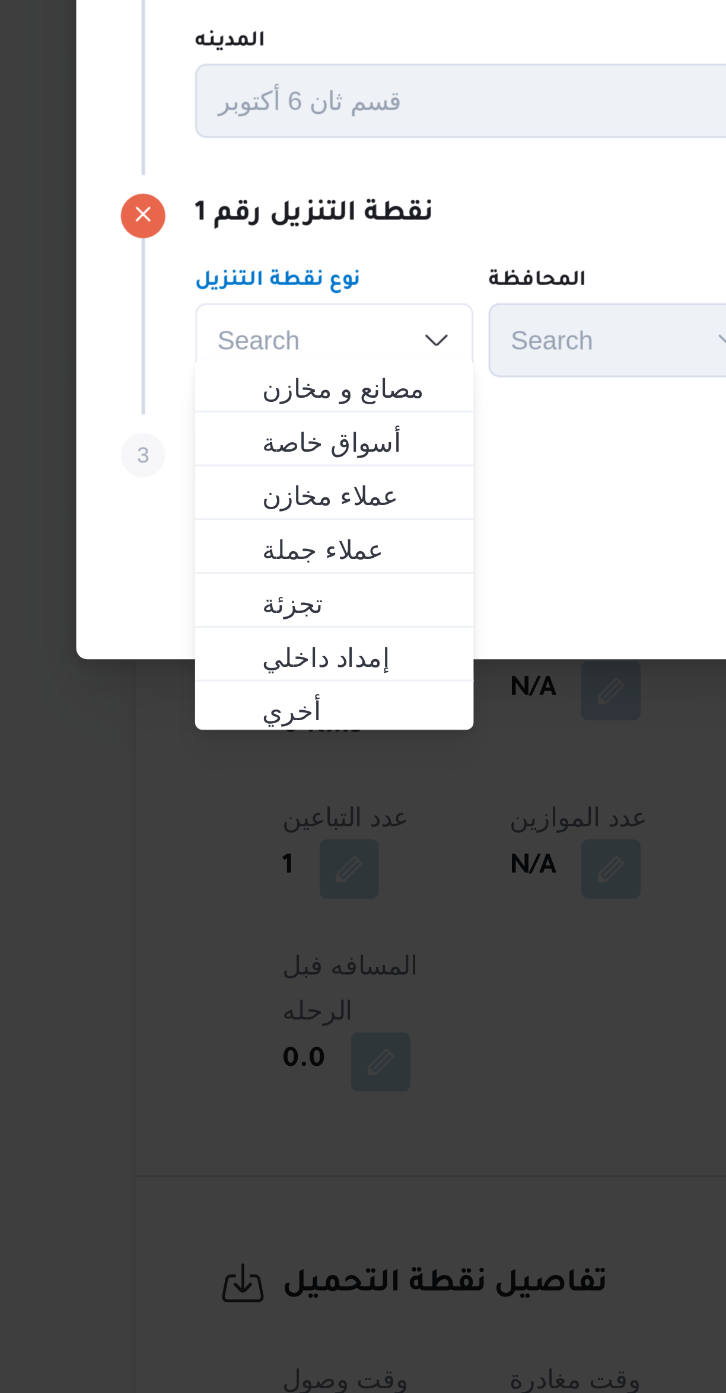
click at [191, 612] on div "نقطة التنزيل رقم 1 نوع نقطة التنزيل Search Combo box. Selected. Combo box input…" at bounding box center [362, 650] width 427 height 76
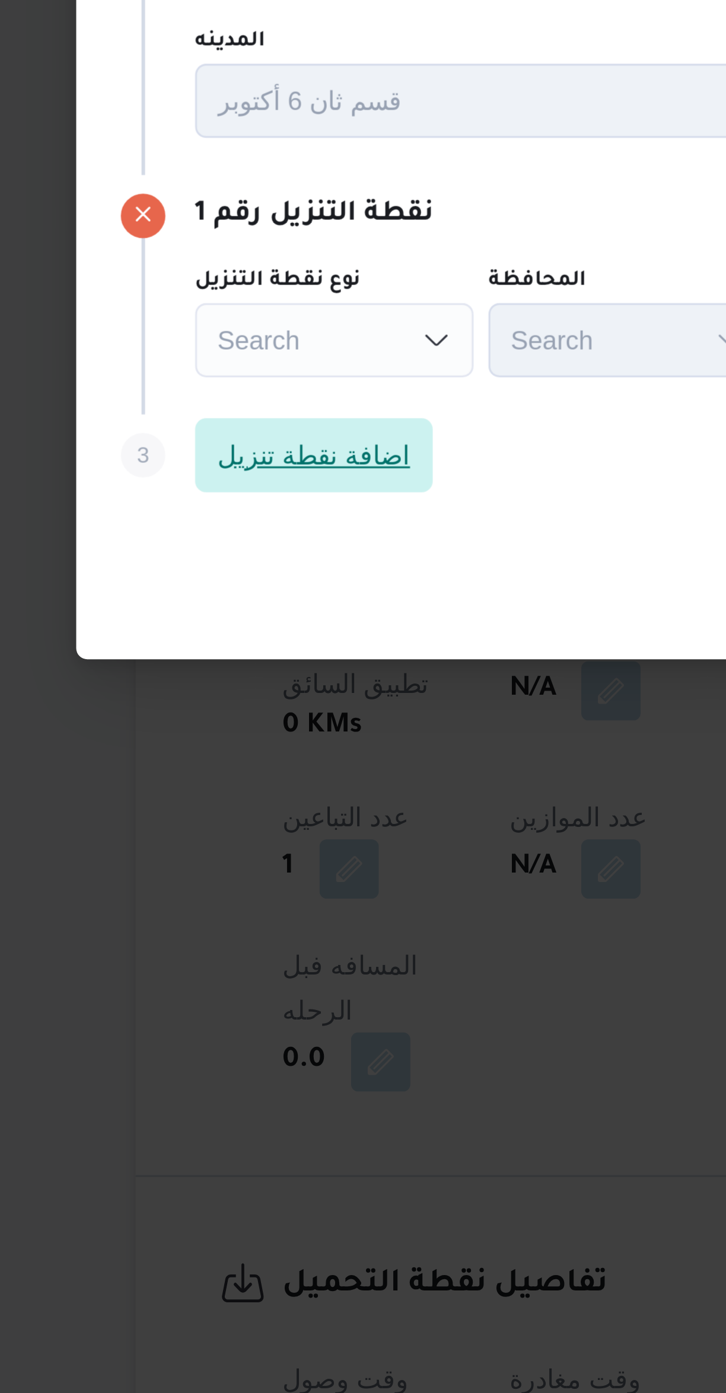
click at [201, 698] on span "اضافة نقطة تنزيل" at bounding box center [211, 701] width 62 height 14
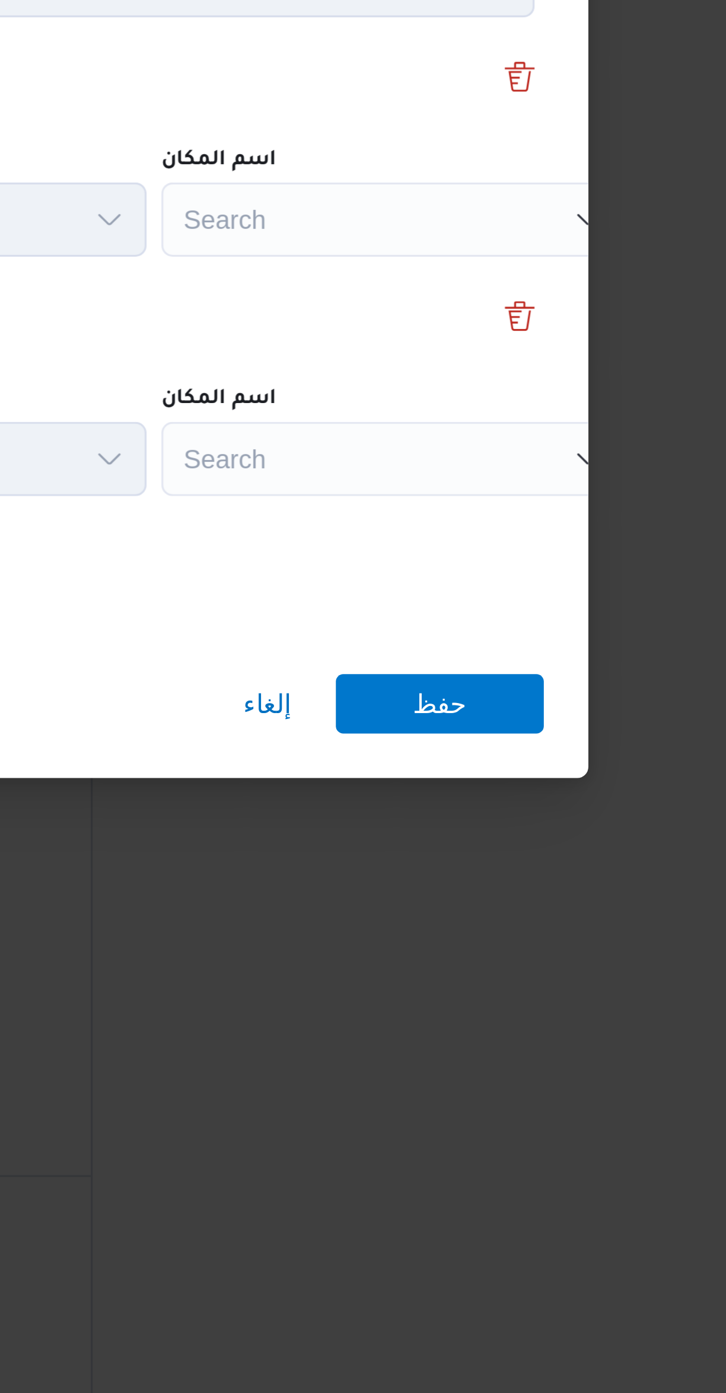
click at [479, 630] on div "Search" at bounding box center [528, 626] width 148 height 24
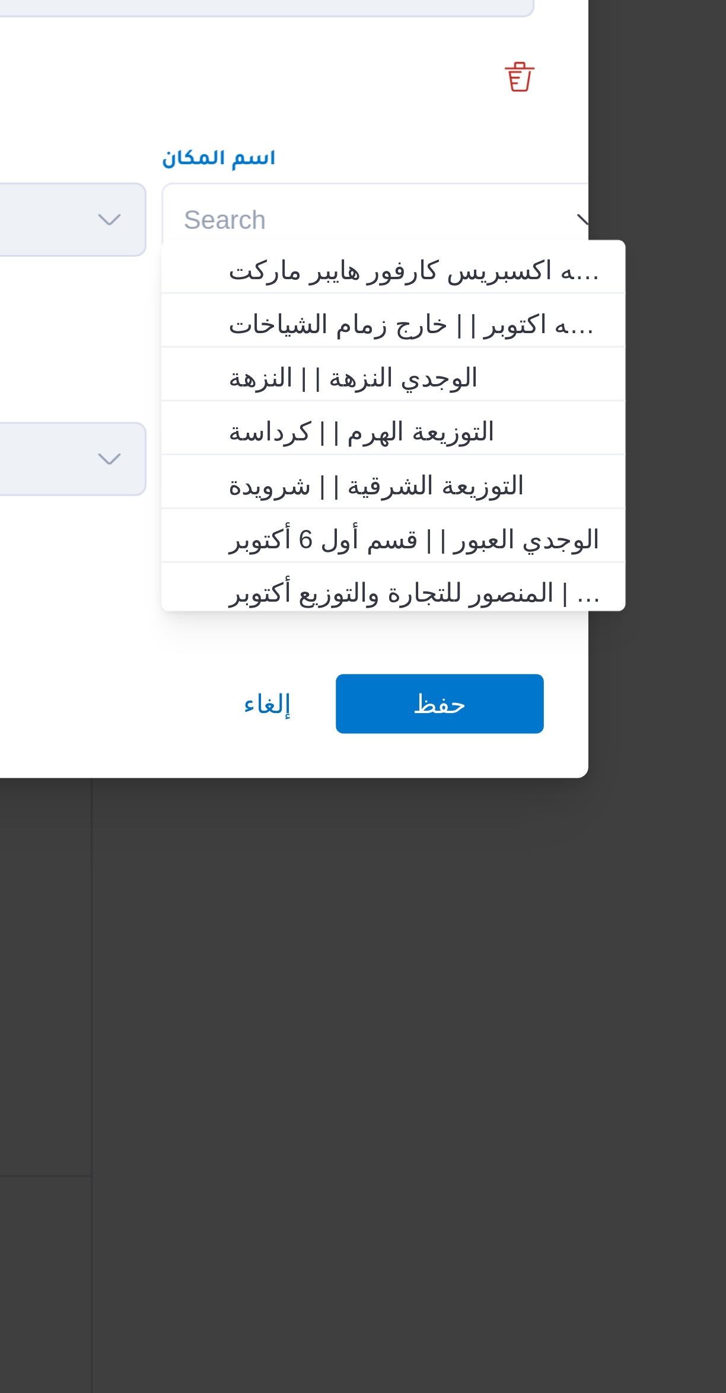
type input "ي"
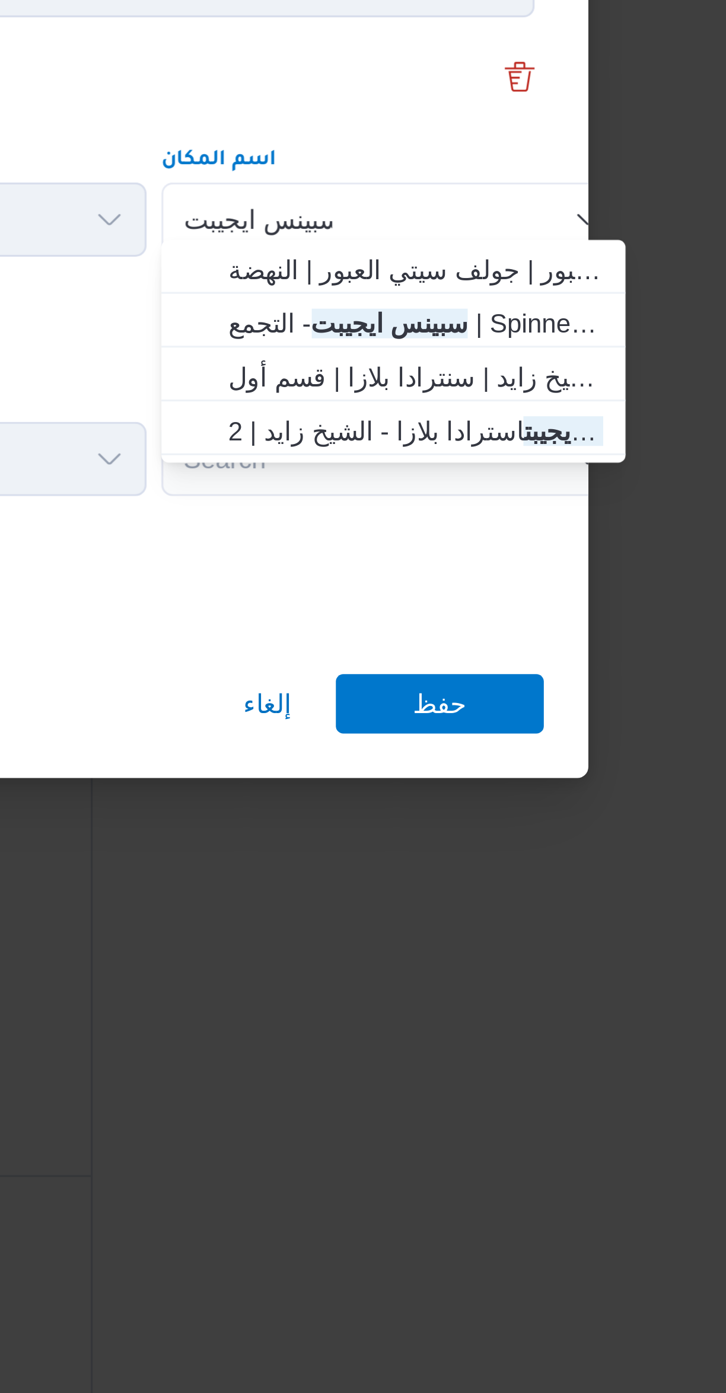
type input "سبينس ايجيبت"
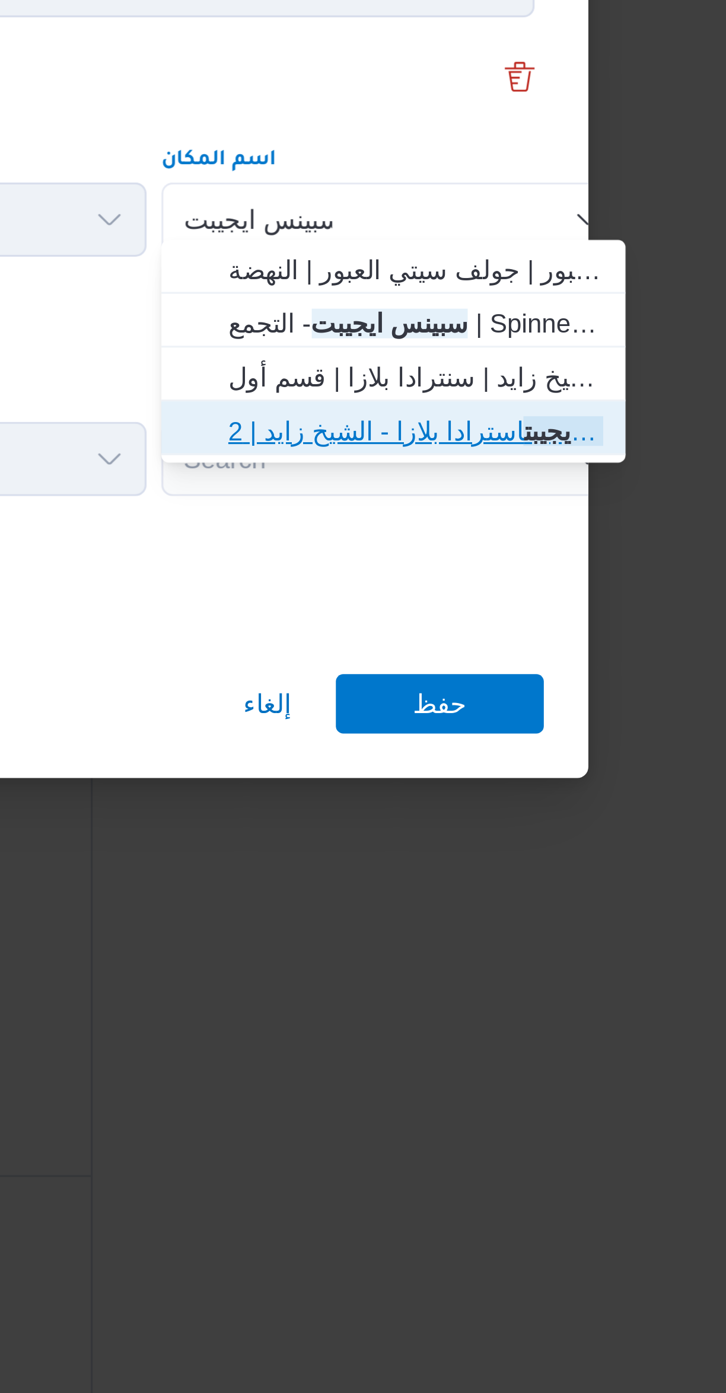
click at [484, 698] on span "سبينس ايجيبت استرادا بلازا - الشيخ زايد | 2XGP+2QW | null" at bounding box center [535, 694] width 120 height 14
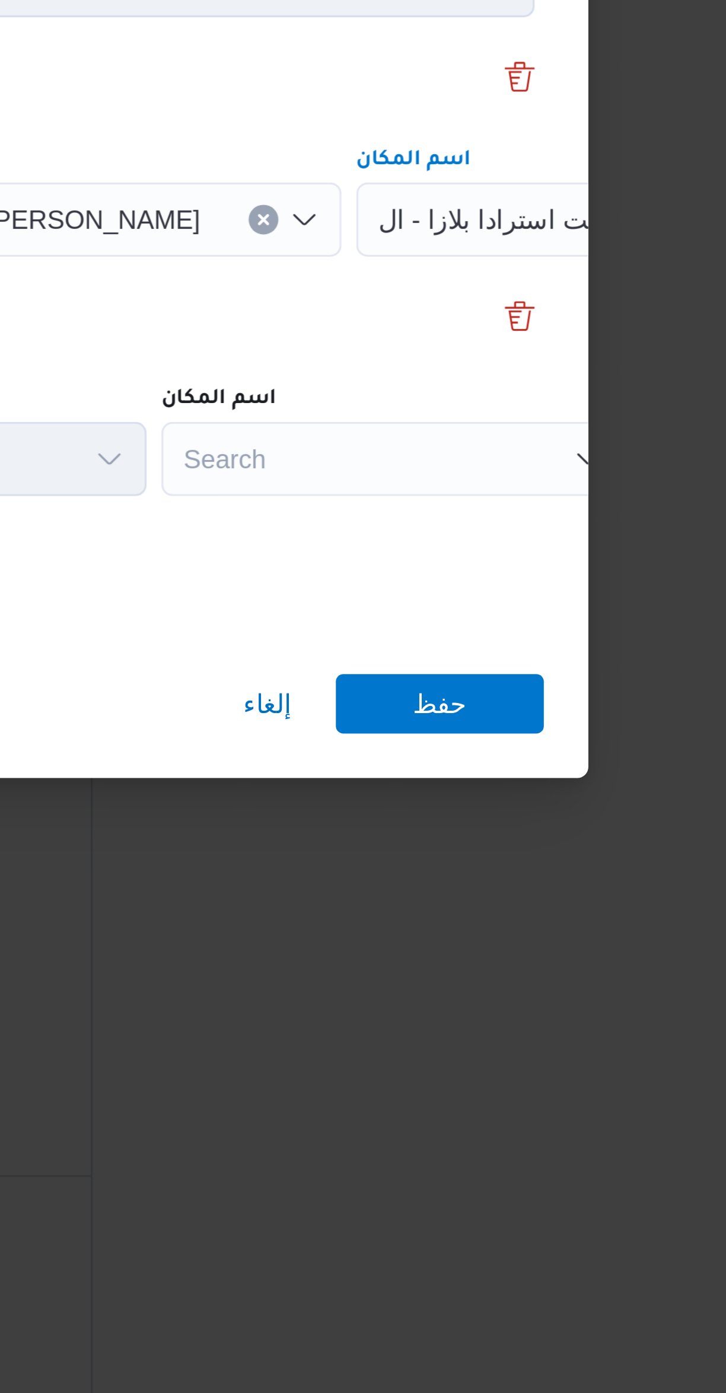
click at [474, 692] on div "Search" at bounding box center [528, 703] width 148 height 24
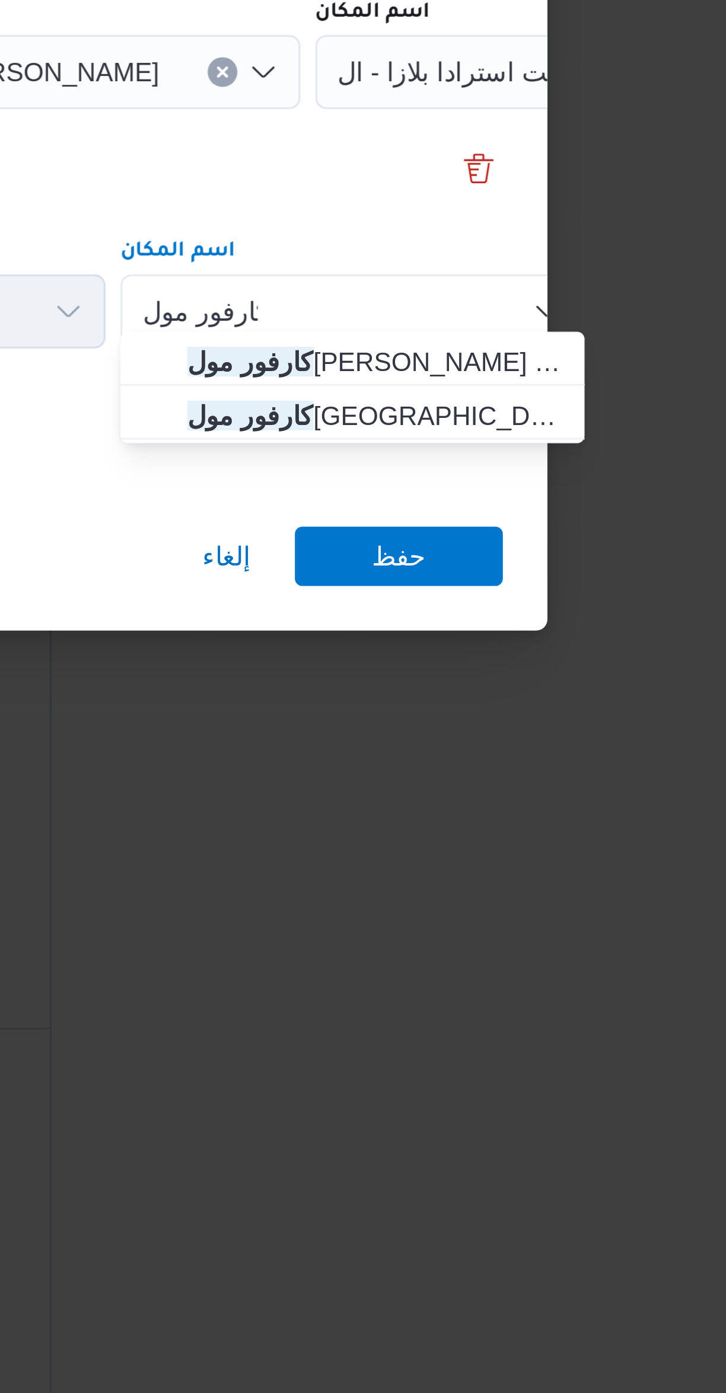
type input "كارفور مول"
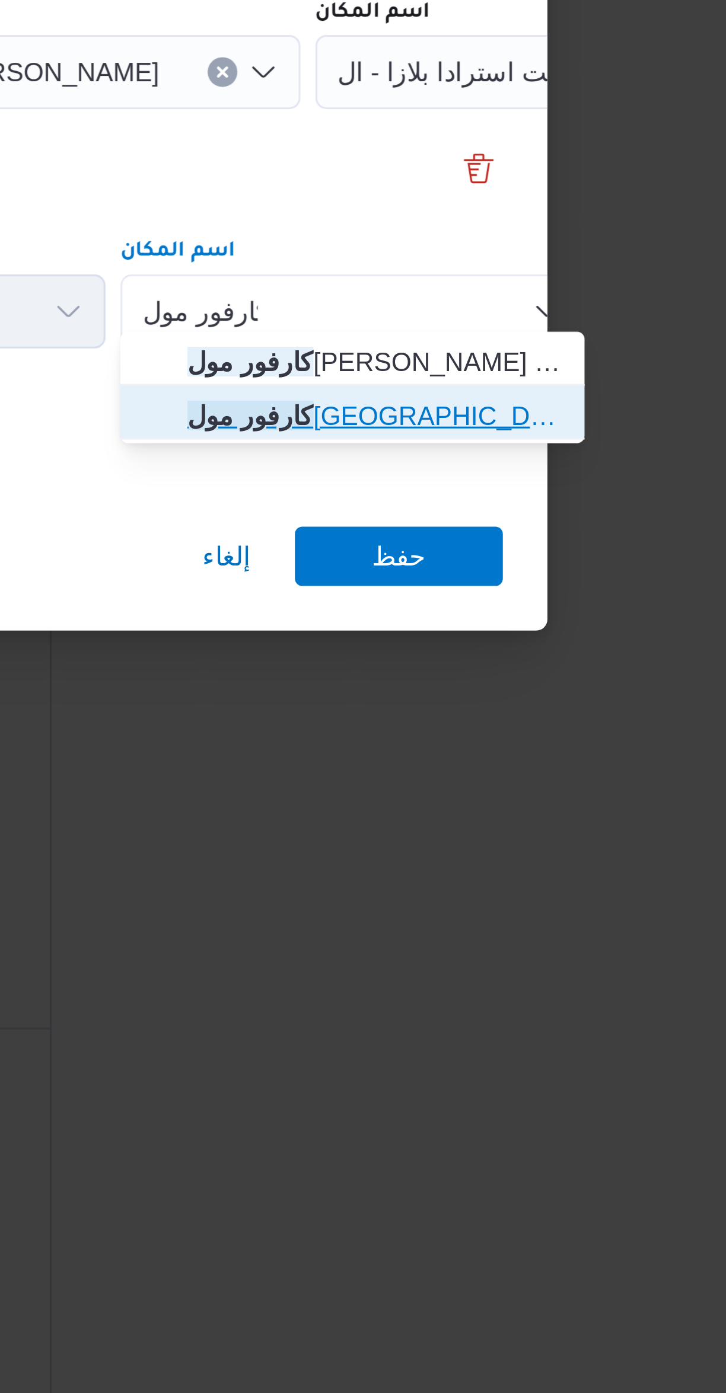
click at [486, 737] on span "كارفور مول مصر | كارفور | قسم أول 6 أكتوبر" at bounding box center [535, 736] width 120 height 14
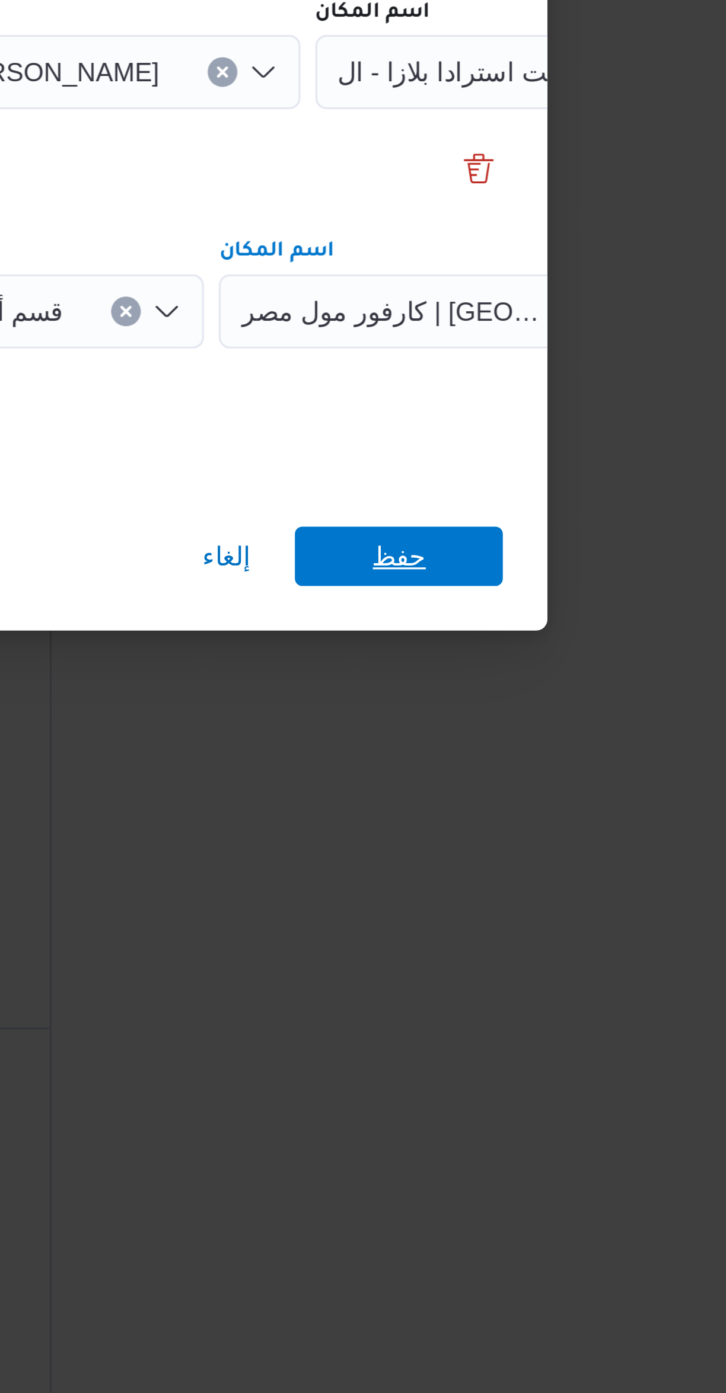
click at [525, 775] on span "حفظ" at bounding box center [543, 780] width 66 height 19
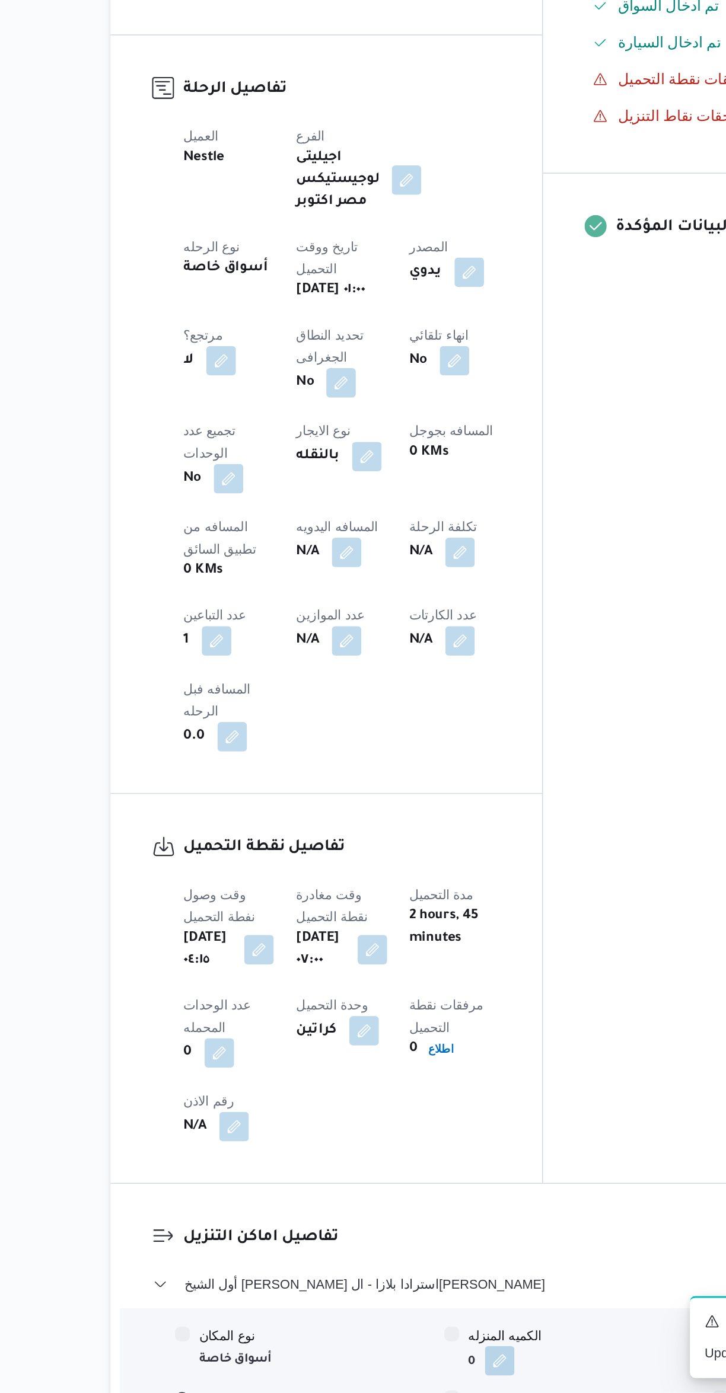
scroll to position [62, 0]
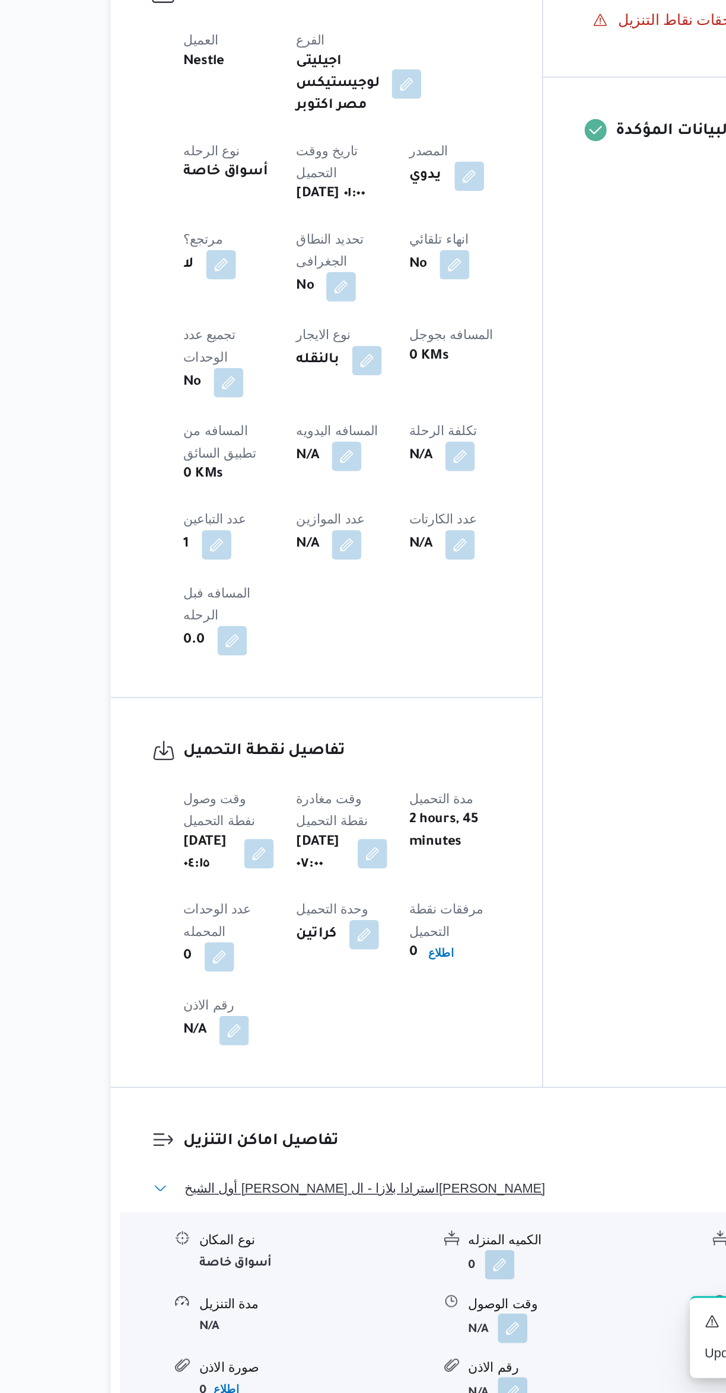
click at [210, 1254] on span "أول الشيخ زايد - سبينس ايجيبت استرادا بلازا - الشيخ زايد" at bounding box center [318, 1261] width 232 height 14
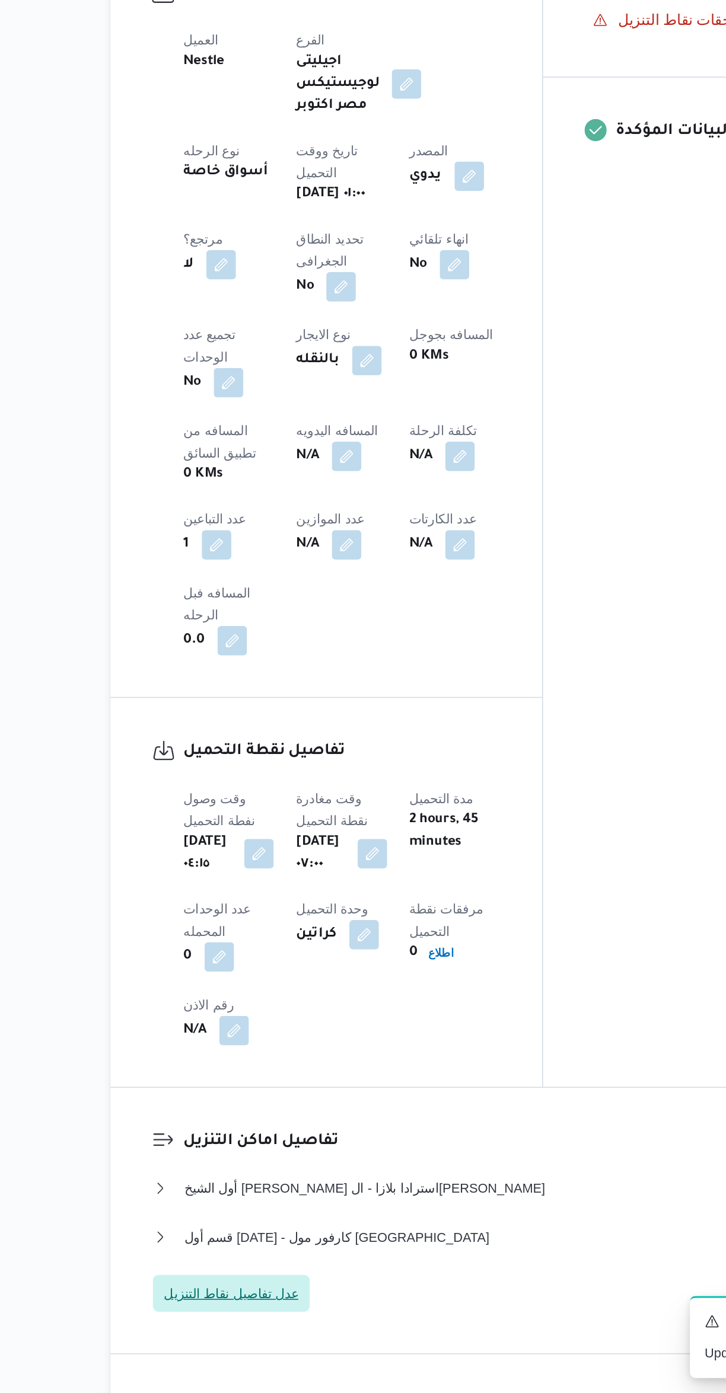
click at [256, 1322] on span "عدل تفاصيل نقاط التنزيل" at bounding box center [232, 1329] width 87 height 14
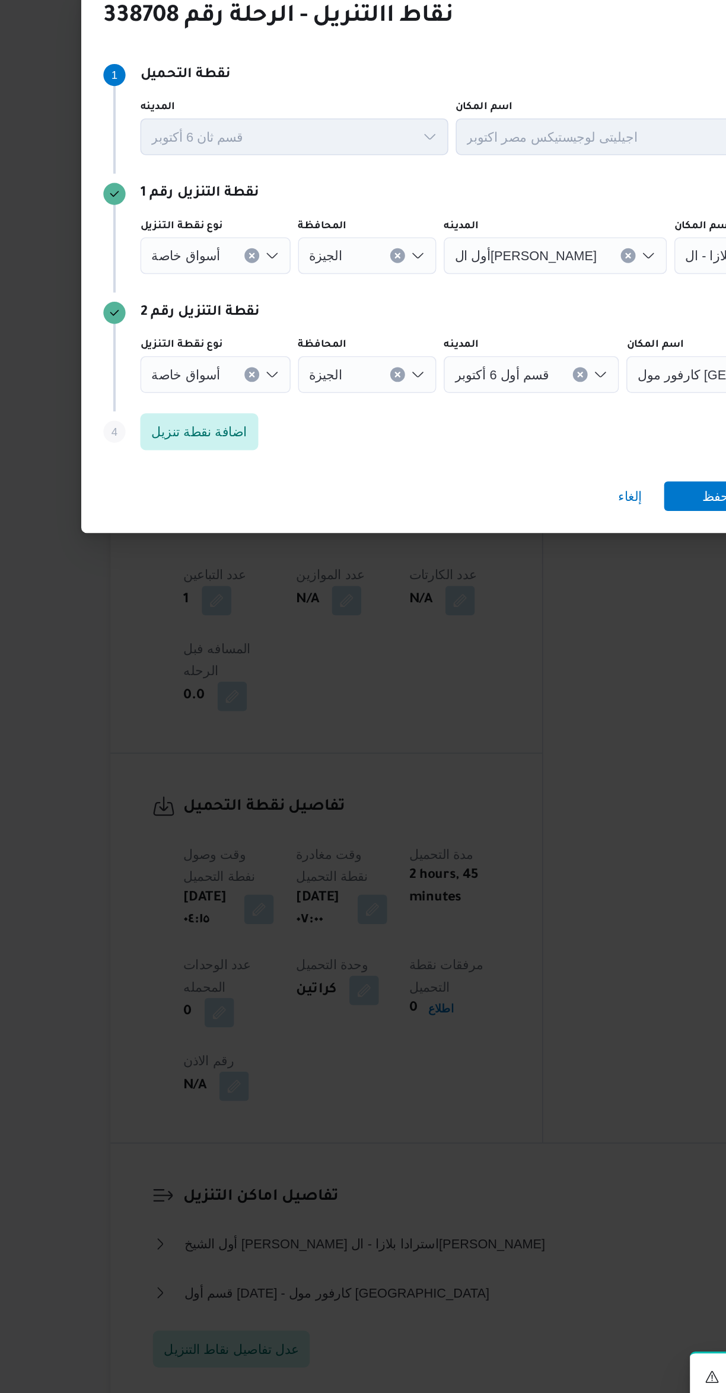
click at [240, 621] on button "Clear input" at bounding box center [244, 625] width 9 height 9
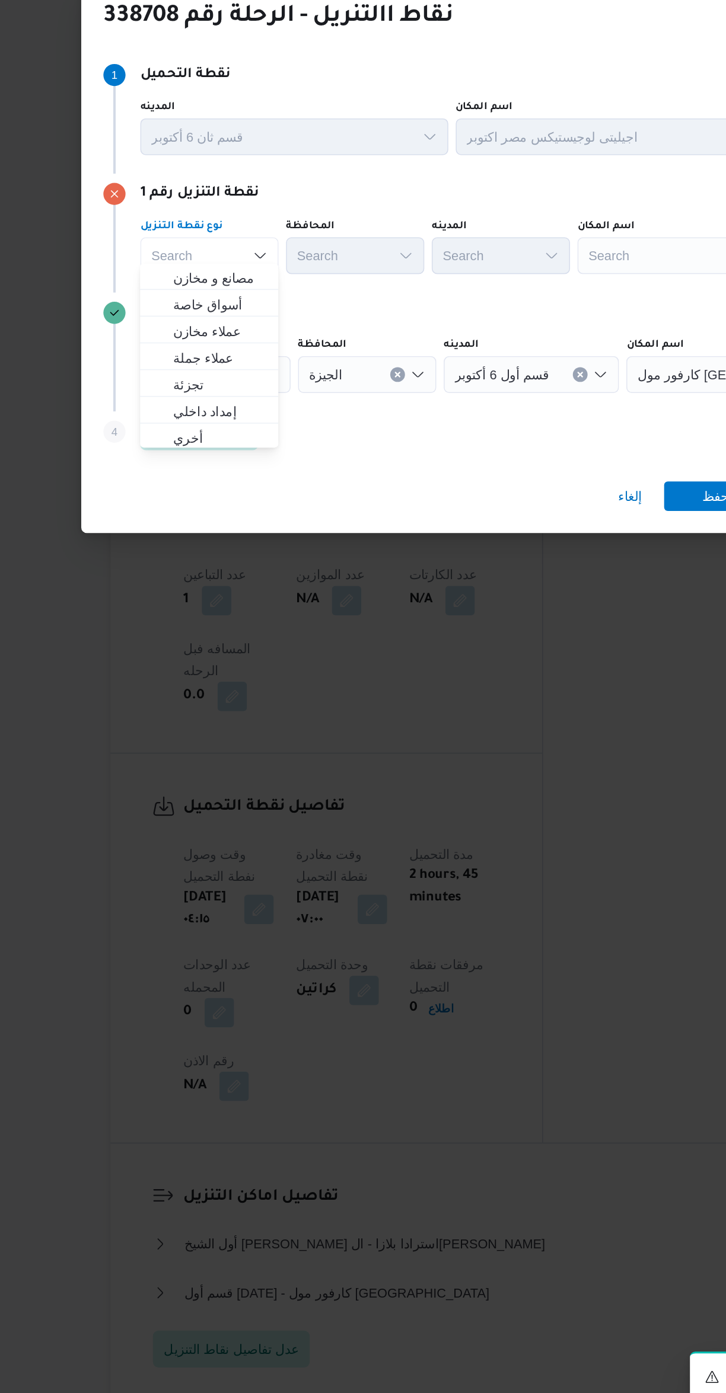
scroll to position [0, 0]
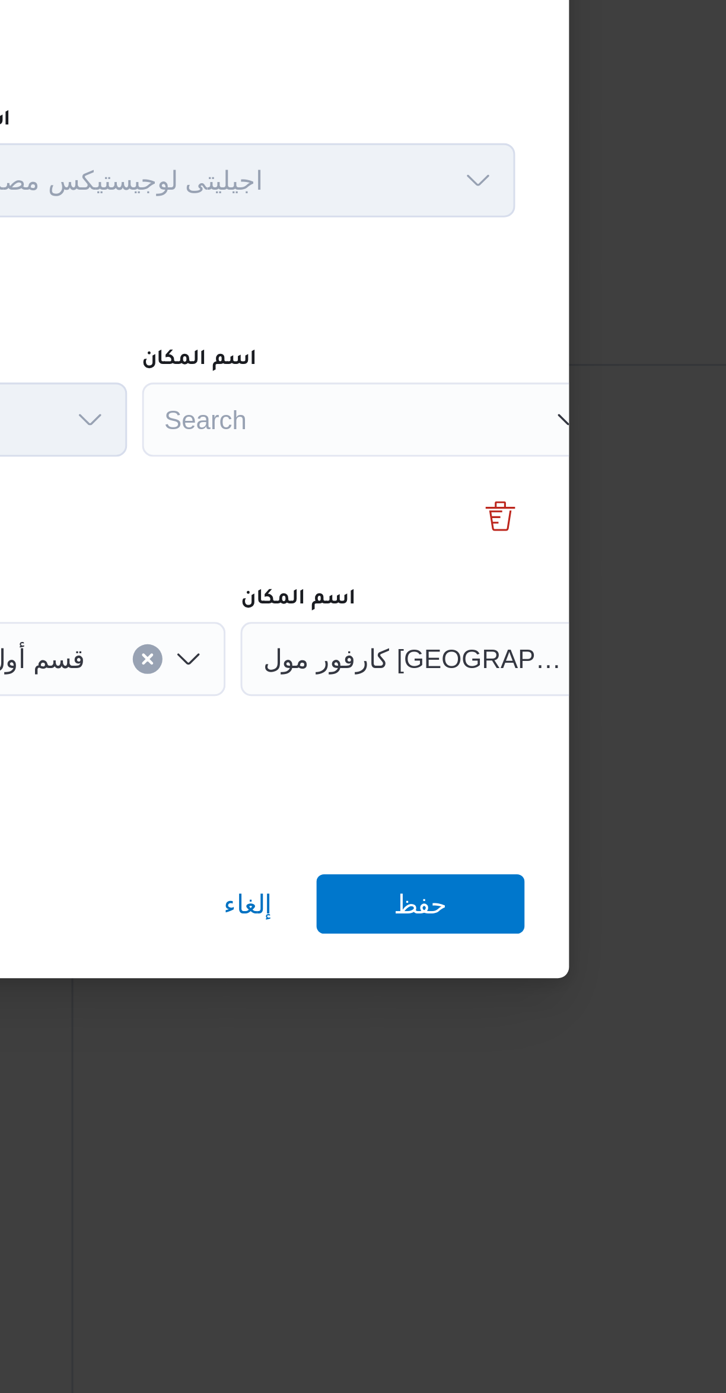
click at [491, 627] on div "Search" at bounding box center [528, 626] width 148 height 24
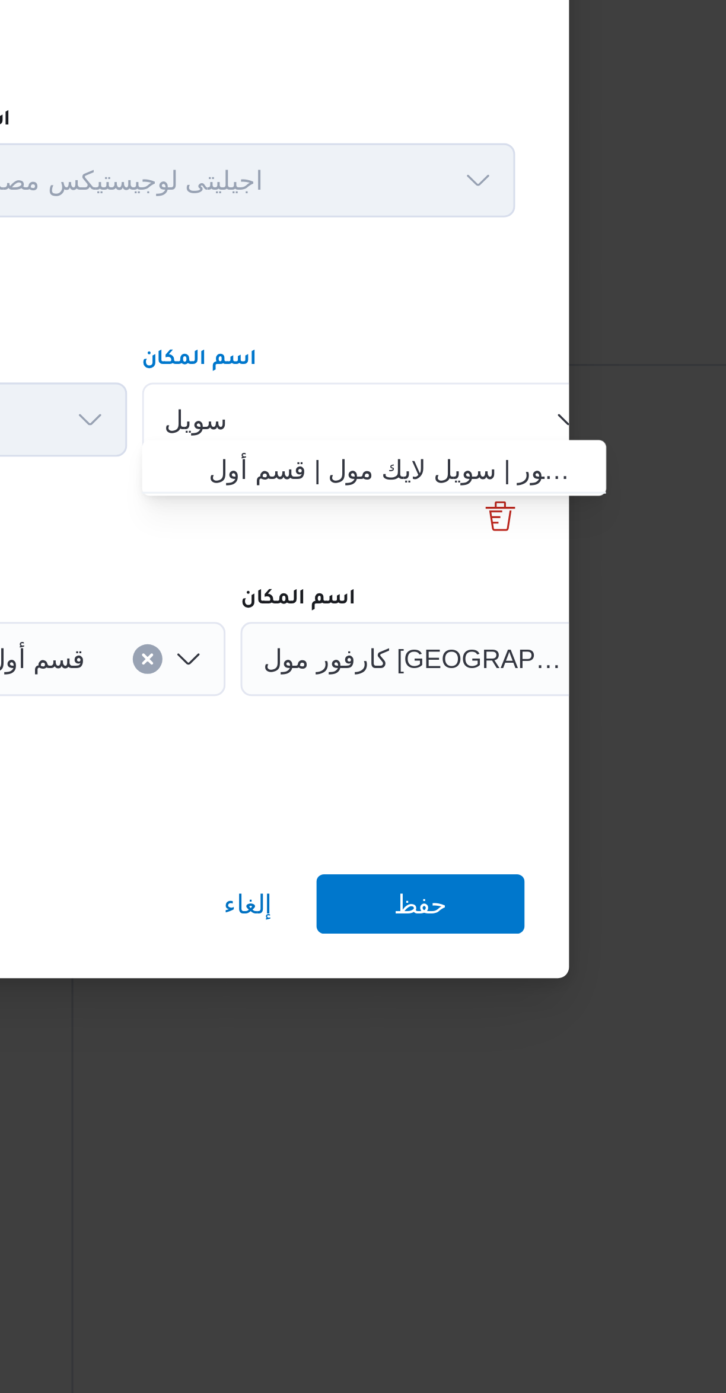
type input "سويل"
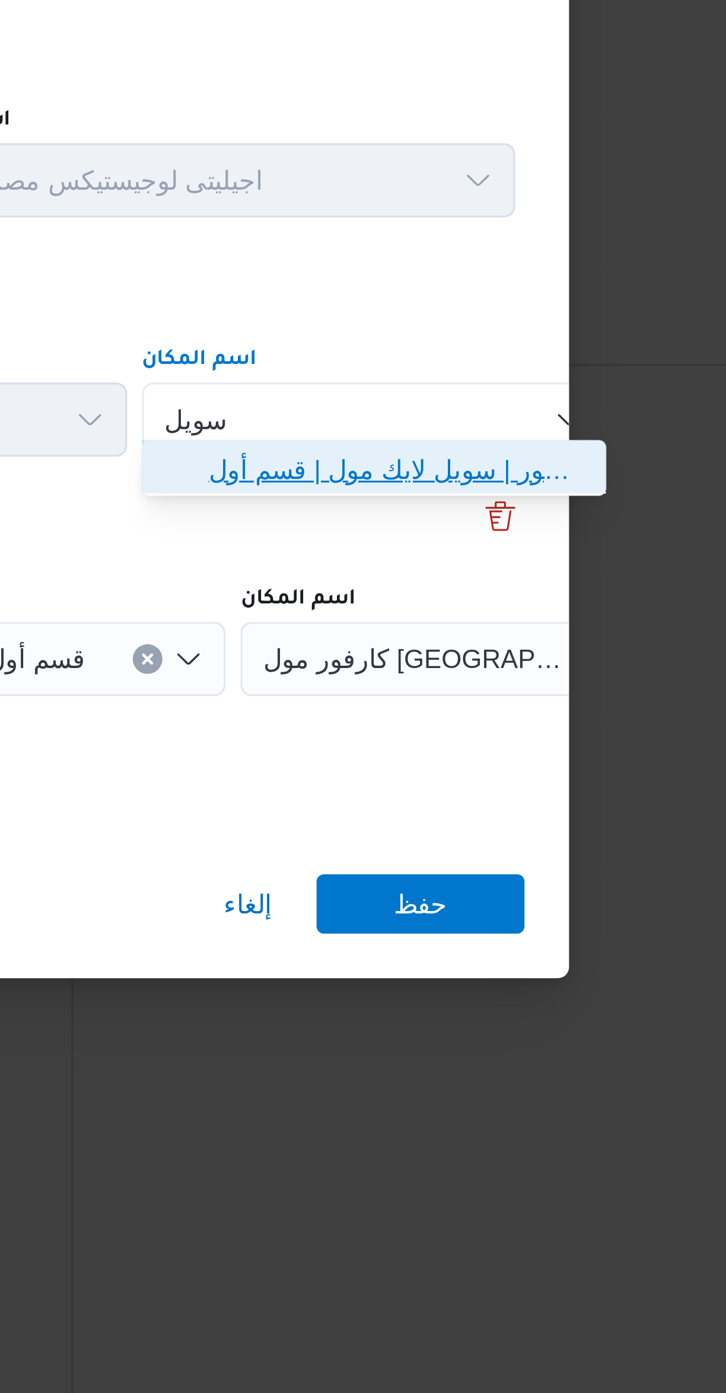
click at [480, 647] on span "سبينس سويل لايك مول - دهشور | سويل لايك مول | قسم أول 6 أكتوبر" at bounding box center [535, 642] width 120 height 14
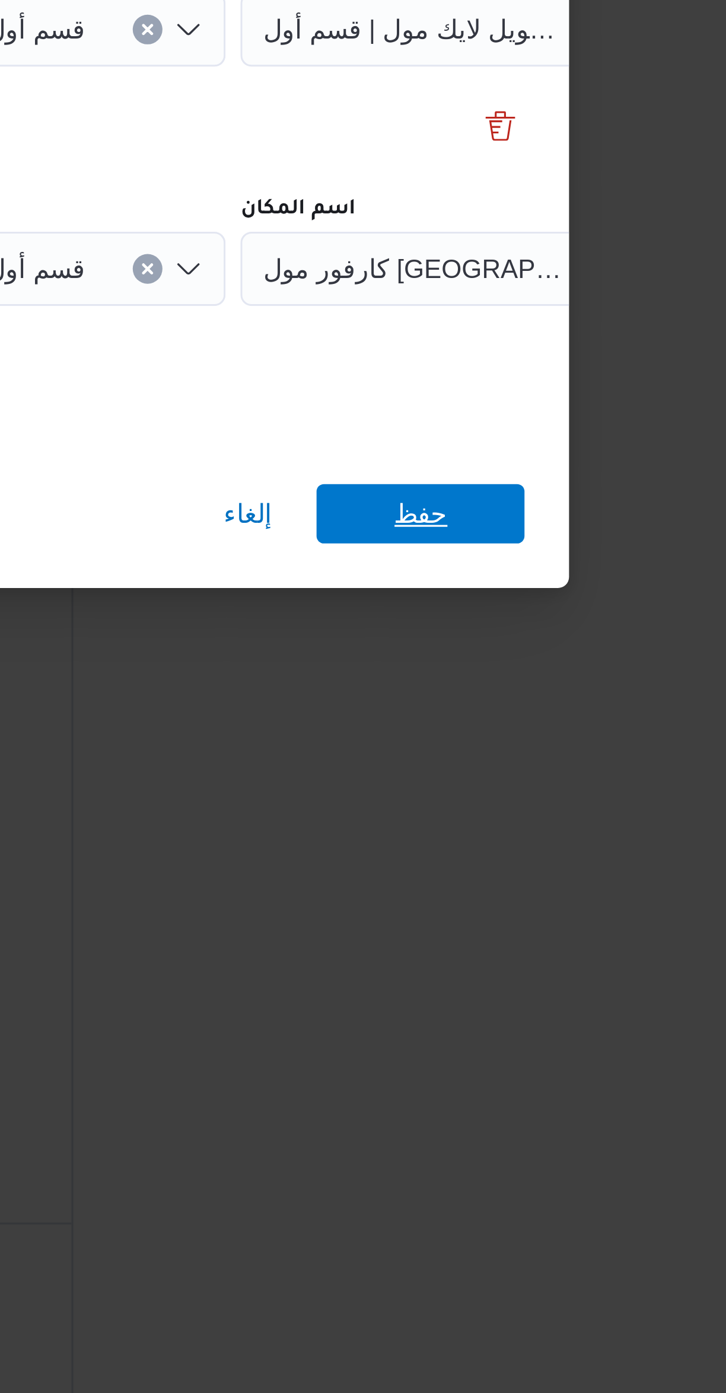
click at [530, 780] on span "حفظ" at bounding box center [543, 780] width 66 height 19
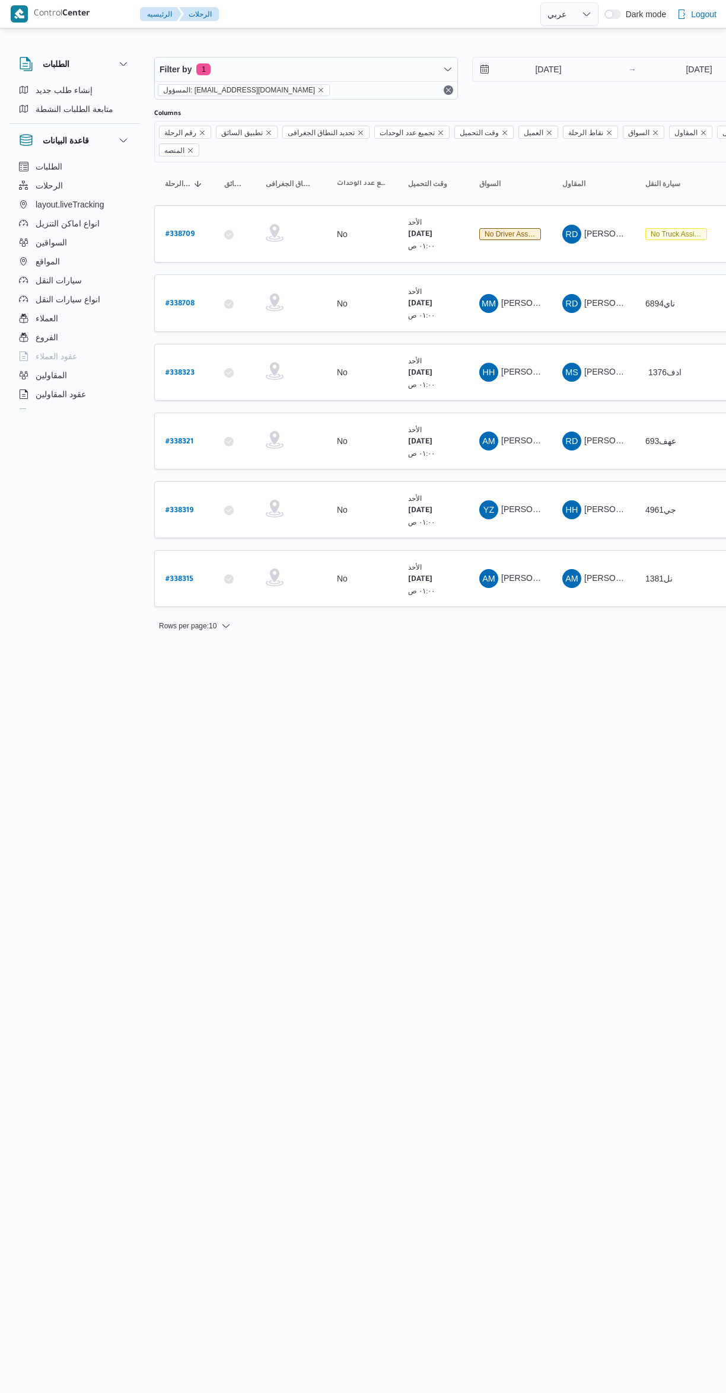
select select "ar"
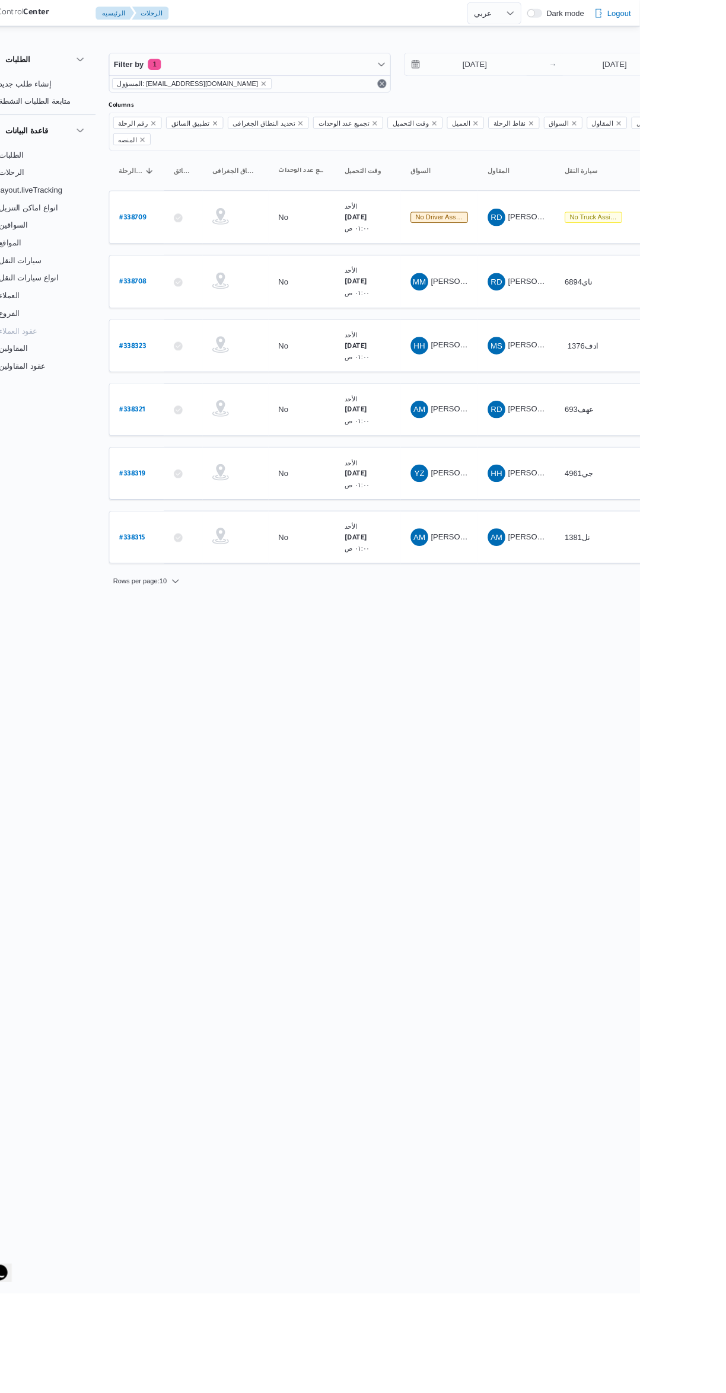
click at [185, 226] on link "# 338709" at bounding box center [179, 234] width 29 height 16
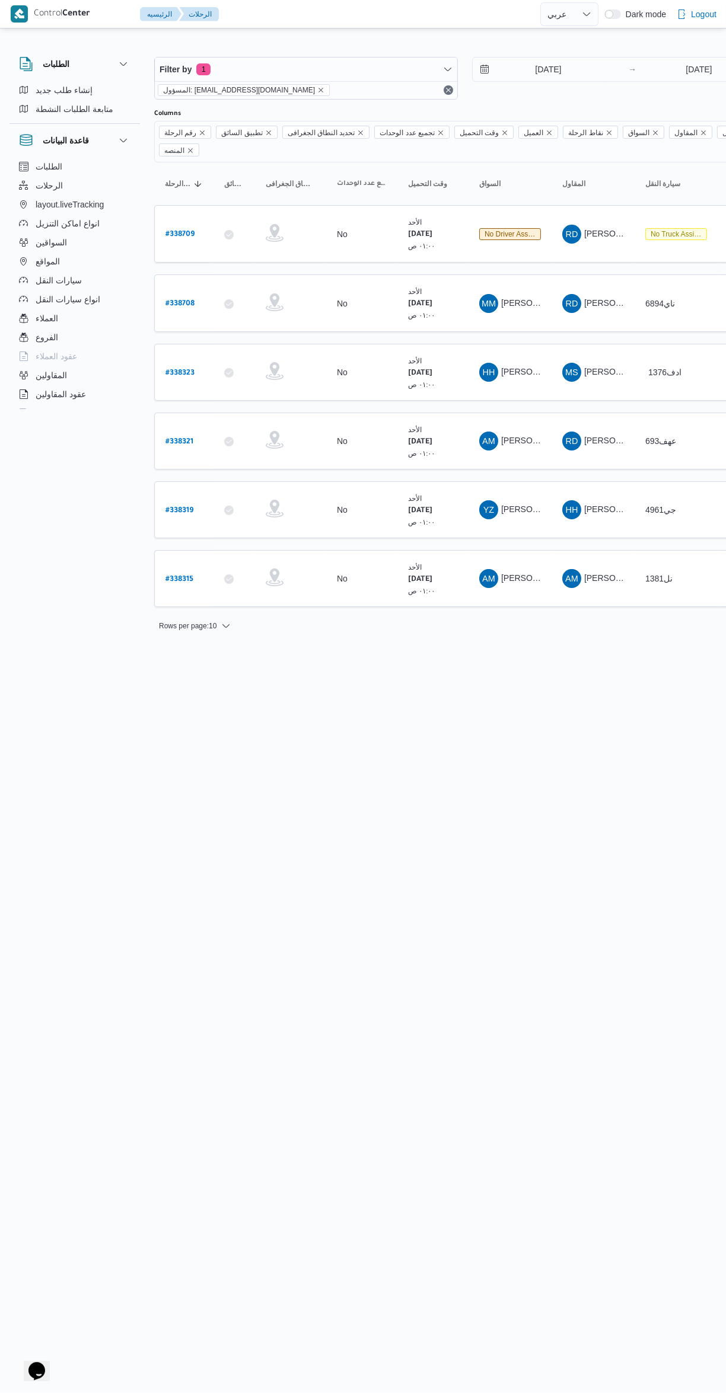
select select "ar"
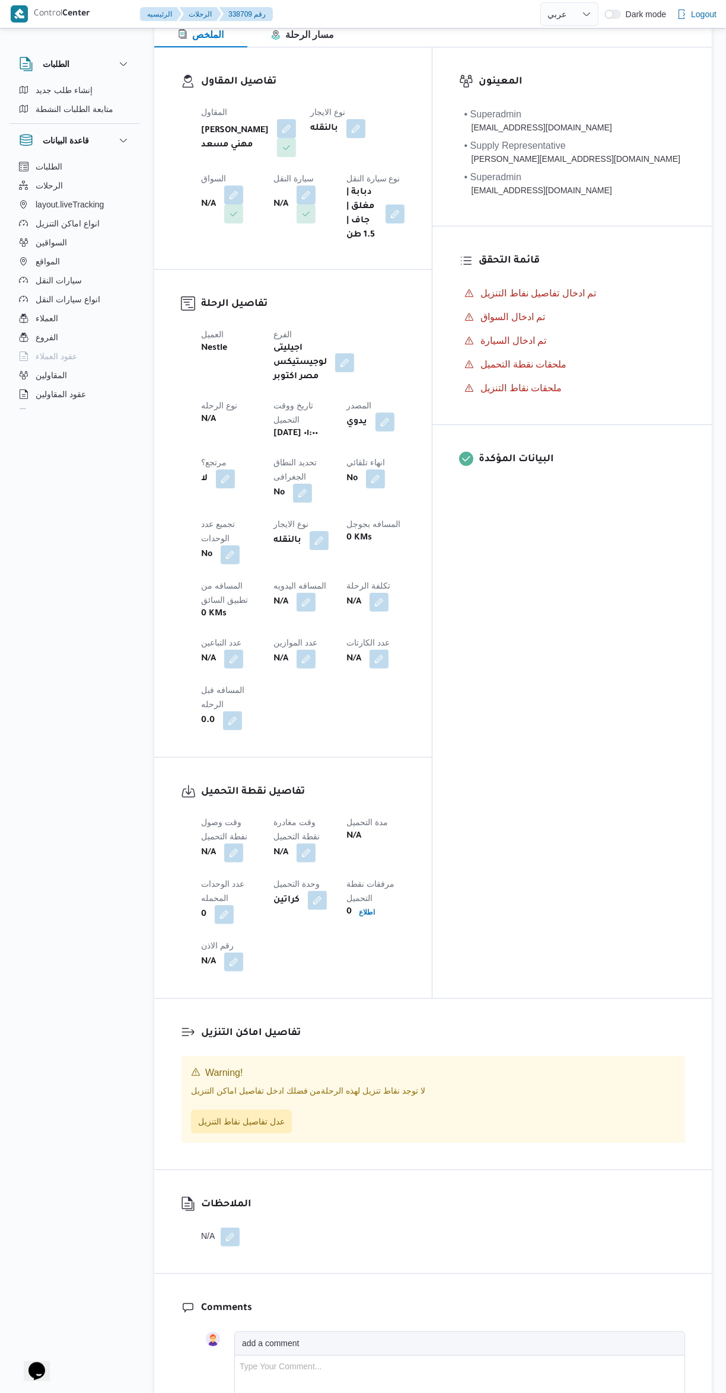
scroll to position [160, 0]
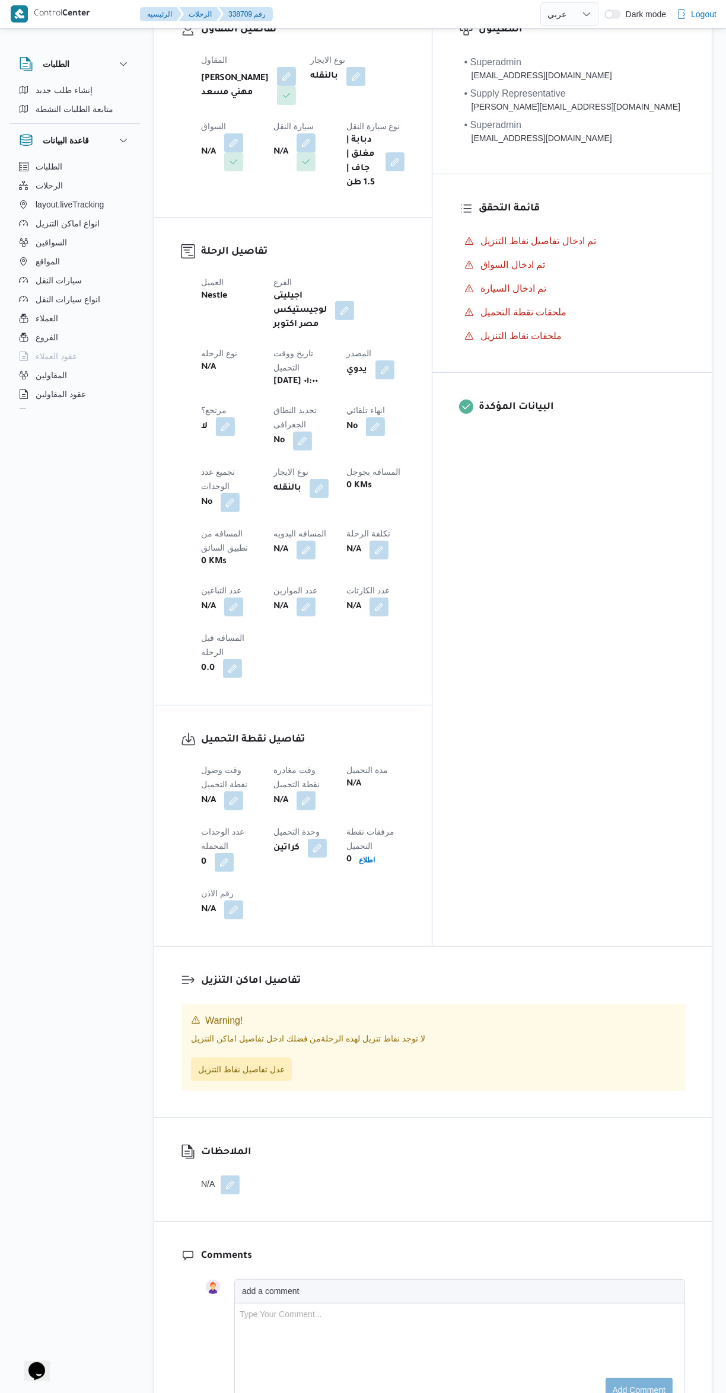
click at [243, 598] on button "button" at bounding box center [233, 607] width 19 height 19
click at [371, 521] on label "عدد التباعين" at bounding box center [374, 521] width 39 height 9
click at [371, 529] on input "عدد التباعين" at bounding box center [414, 541] width 118 height 24
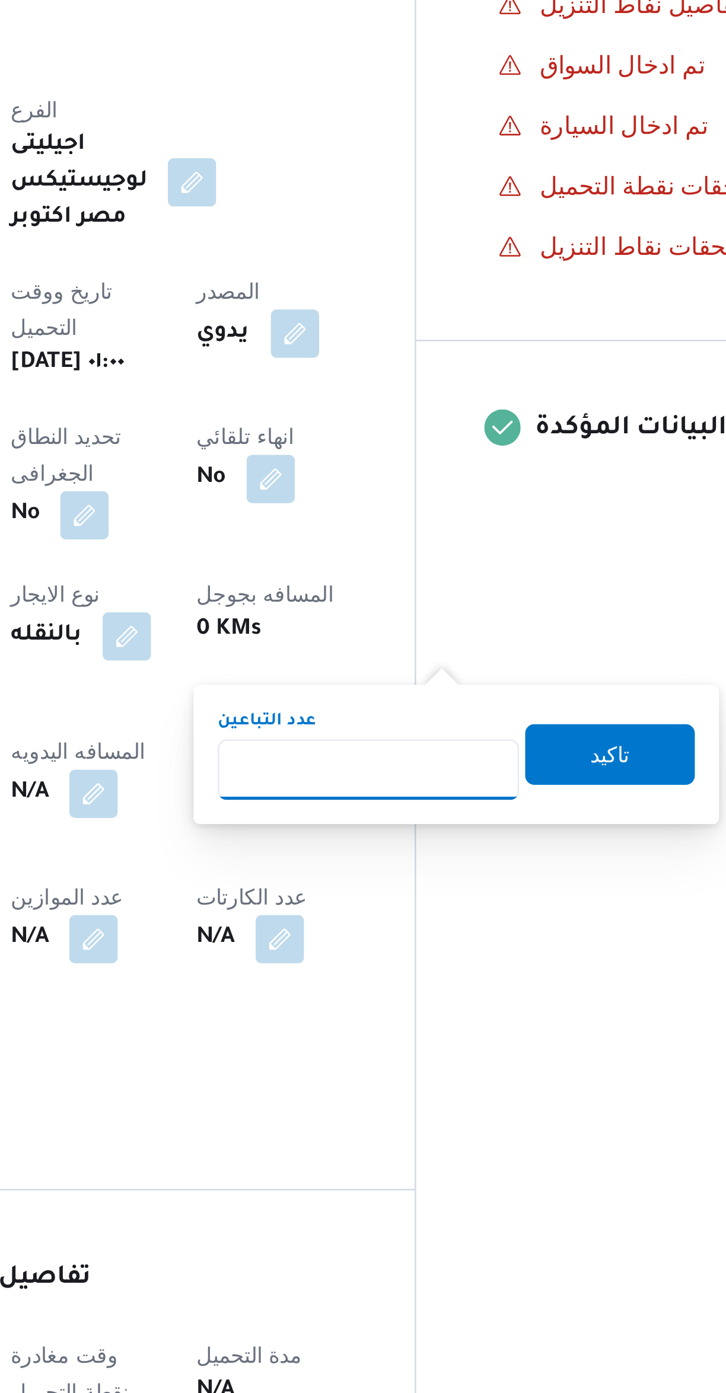
type input "1"
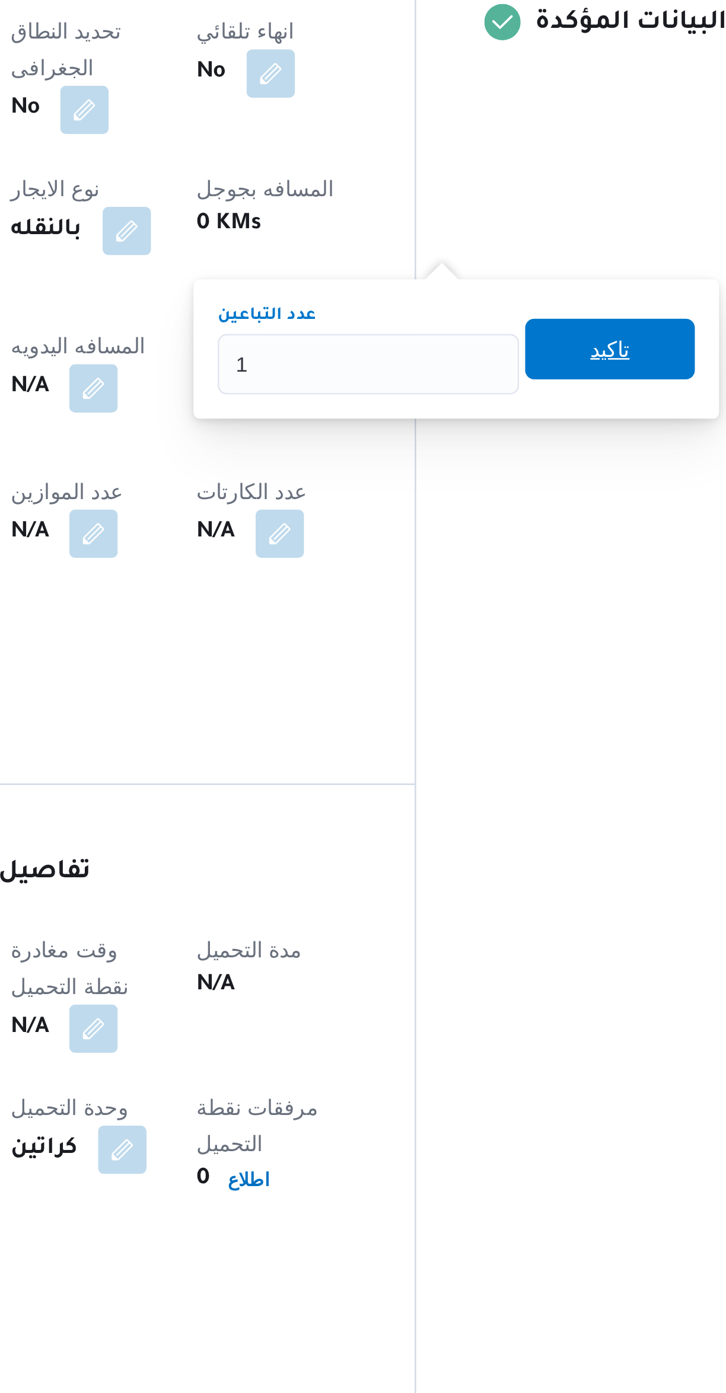
click at [487, 664] on span "تاكيد" at bounding box center [508, 658] width 66 height 24
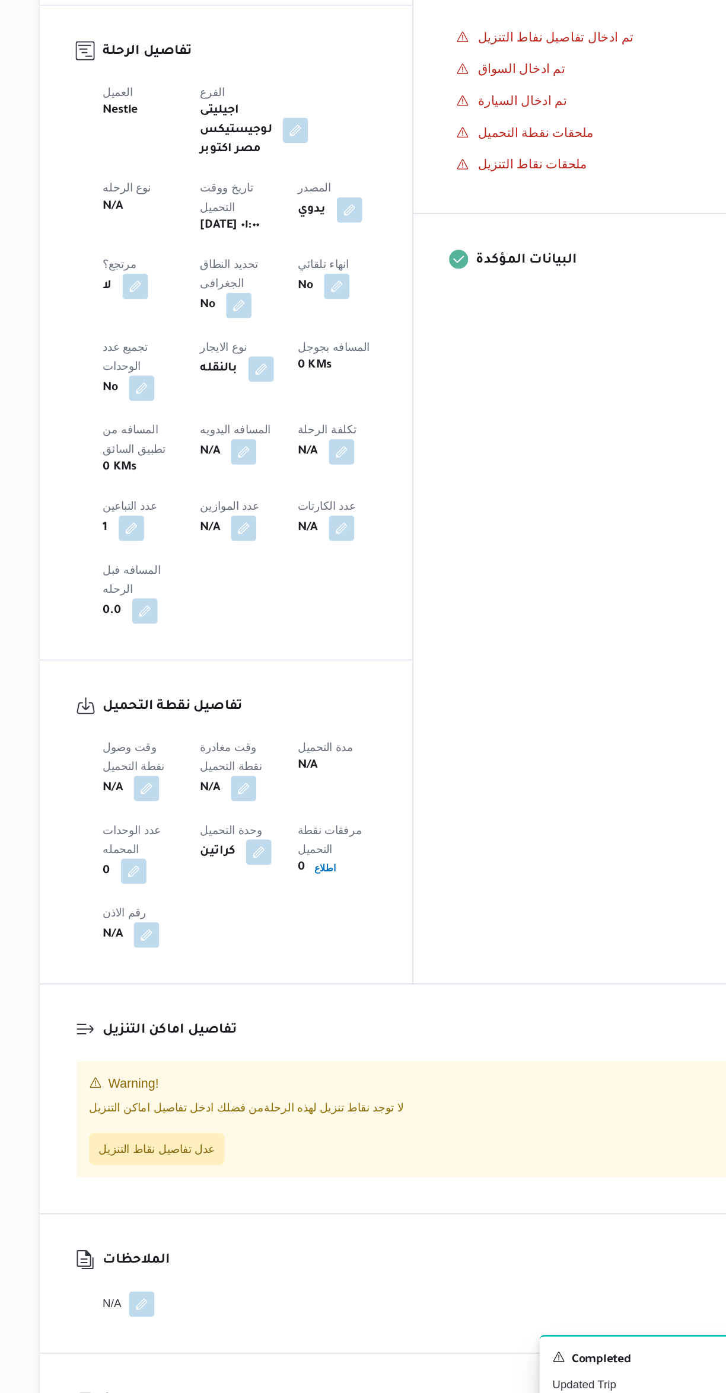
click at [212, 917] on b "N/A" at bounding box center [208, 924] width 15 height 14
click at [190, 855] on div at bounding box center [188, 948] width 14 height 187
click at [231, 914] on button "button" at bounding box center [233, 923] width 19 height 19
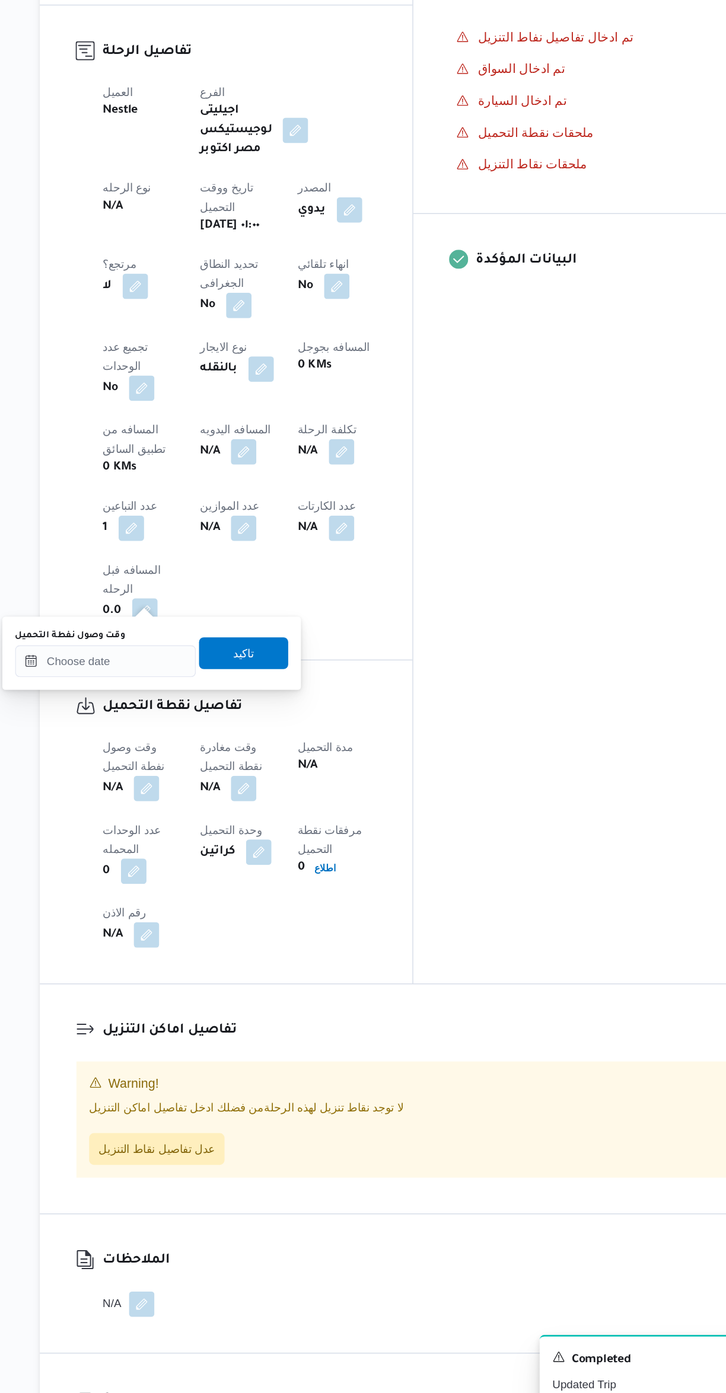
click at [216, 811] on label "وقت وصول نفطة التحميل" at bounding box center [177, 809] width 82 height 9
click at [216, 817] on input "وقت وصول نفطة التحميل" at bounding box center [203, 829] width 135 height 24
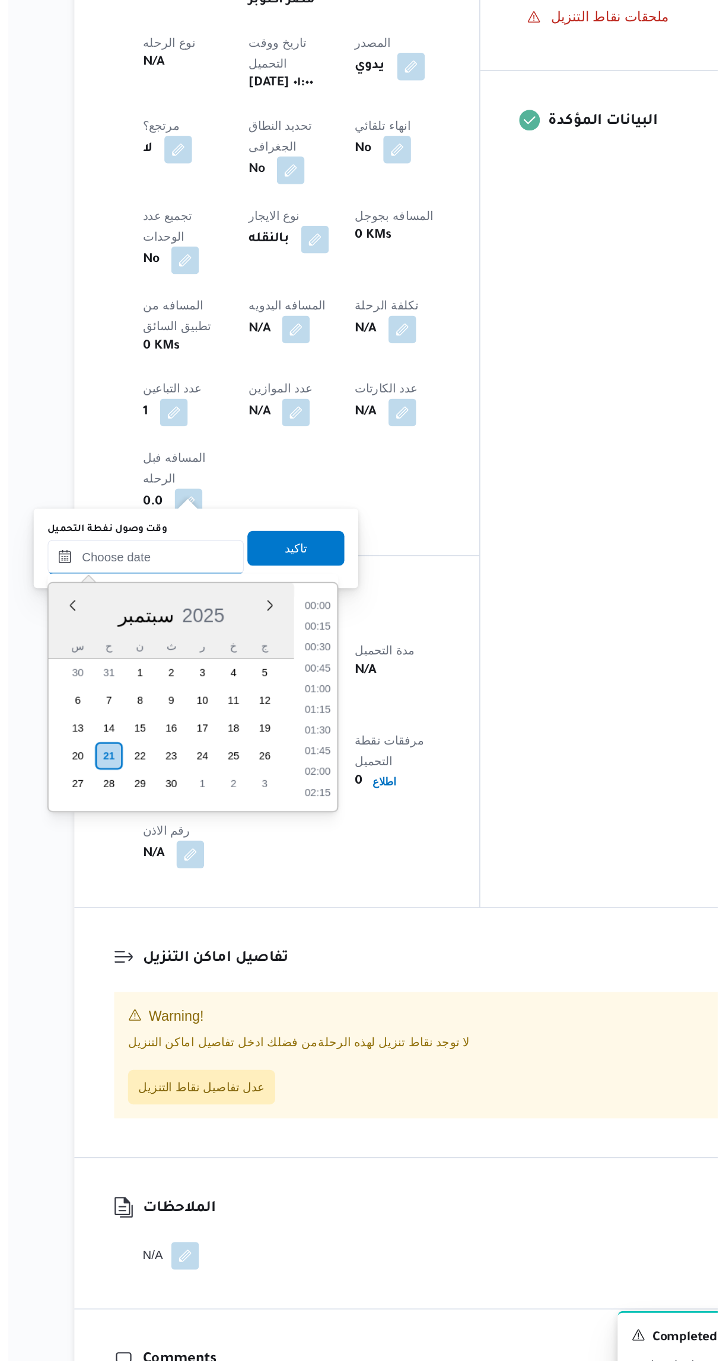
scroll to position [525, 0]
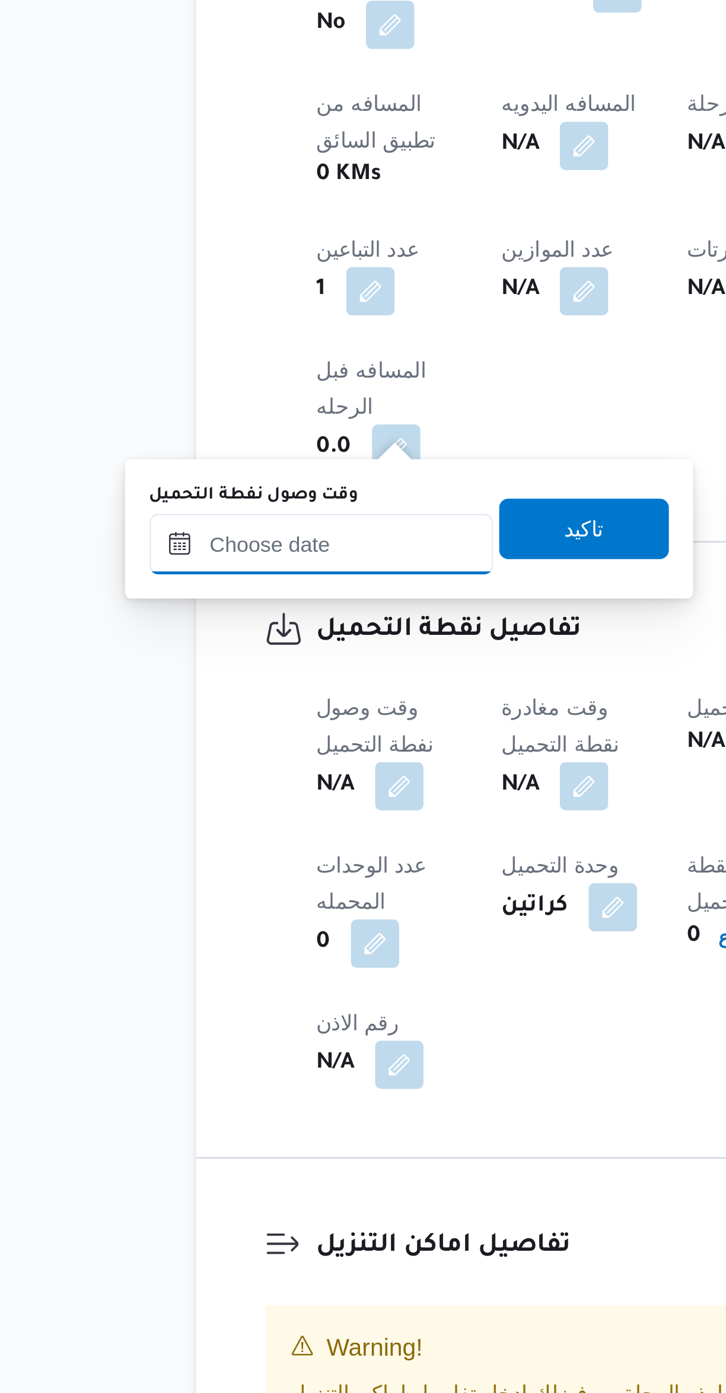
click at [199, 817] on input "وقت وصول نفطة التحميل" at bounding box center [203, 814] width 135 height 24
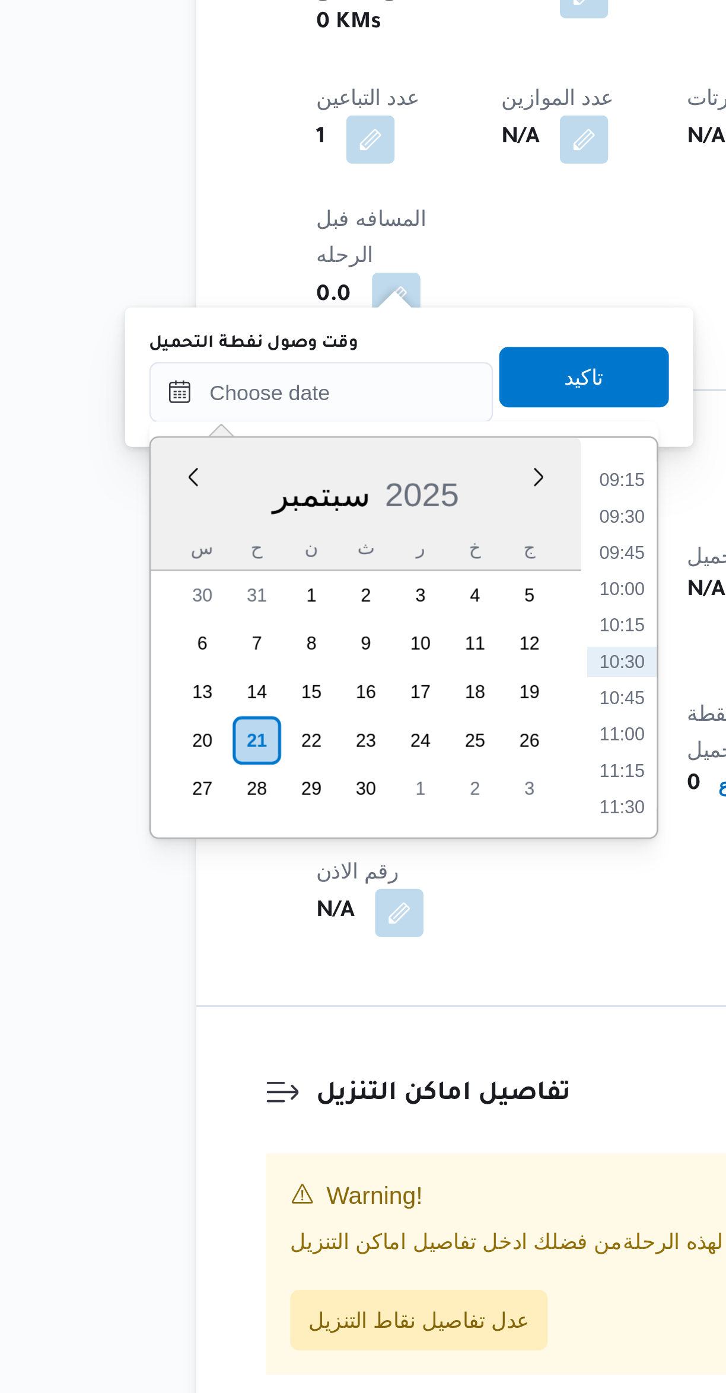
click at [323, 893] on li "09:45" at bounding box center [320, 892] width 27 height 12
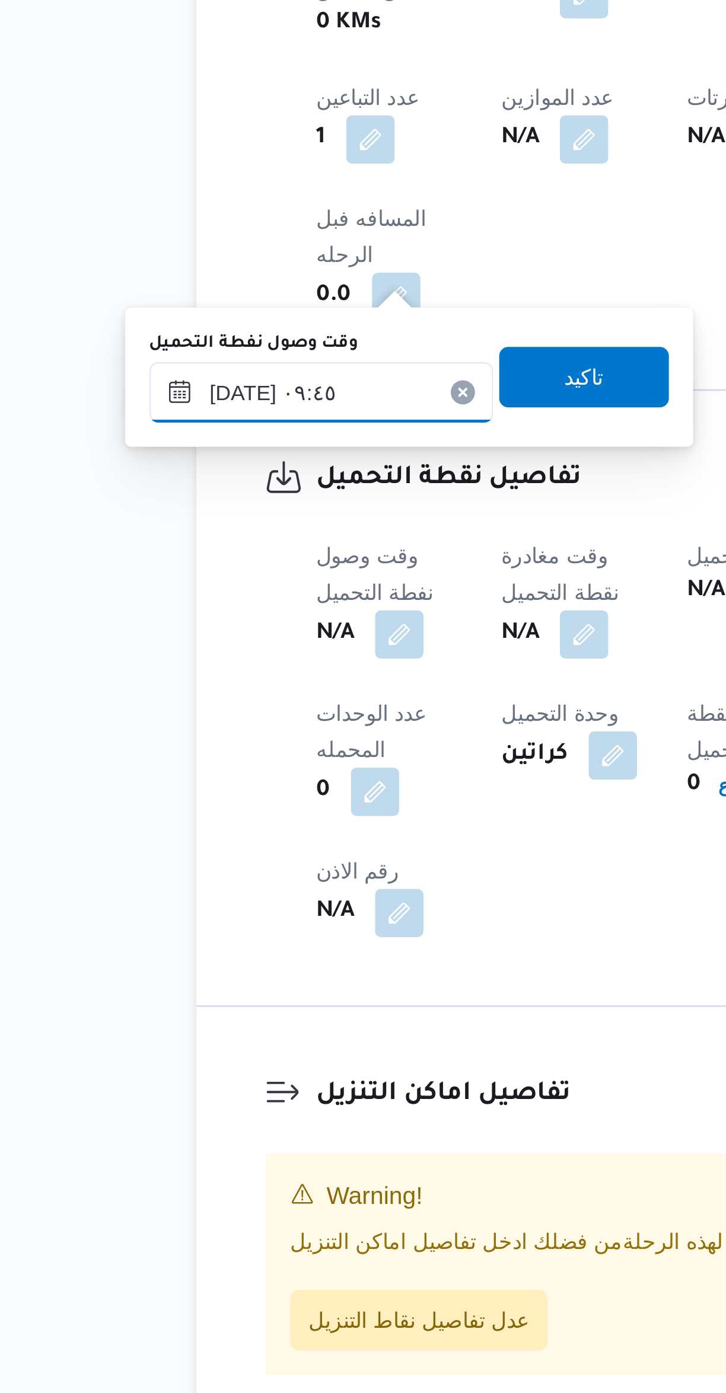
click at [165, 833] on input "[DATE] ٠٩:٤٥" at bounding box center [203, 829] width 135 height 24
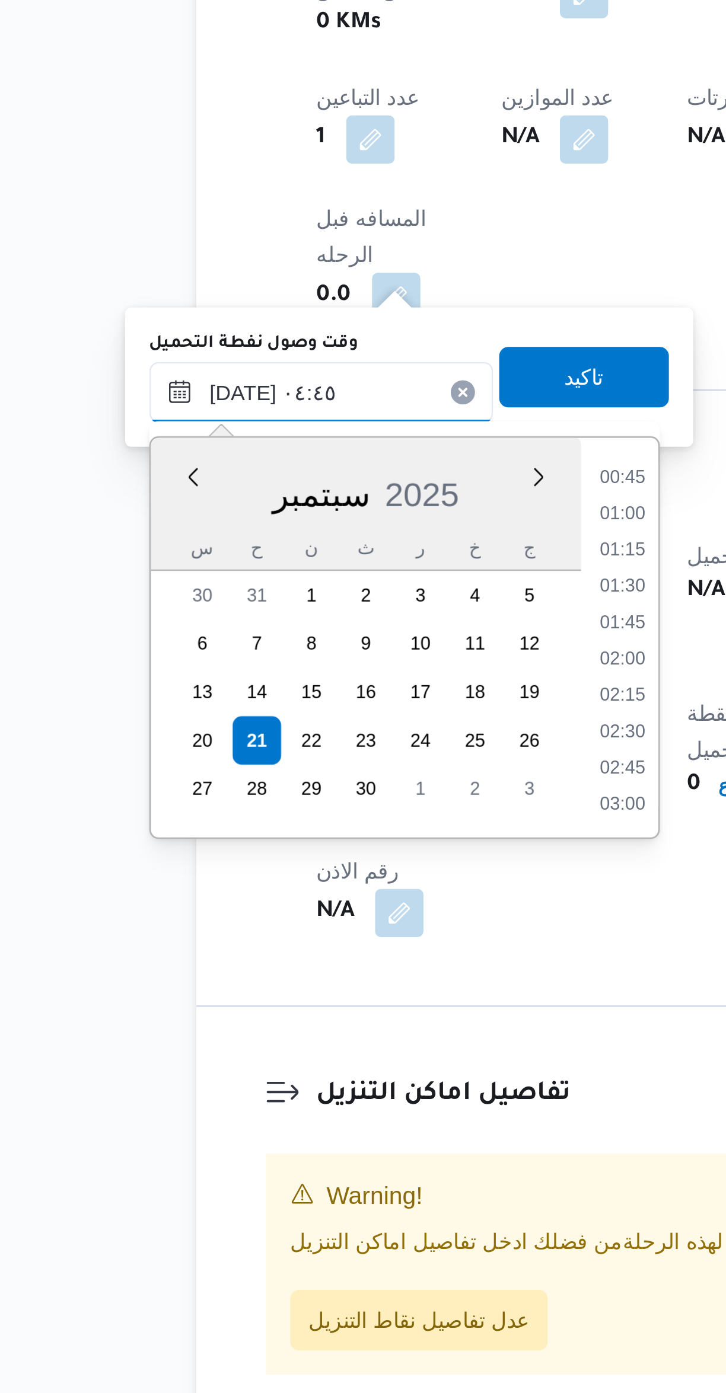
scroll to position [146, 0]
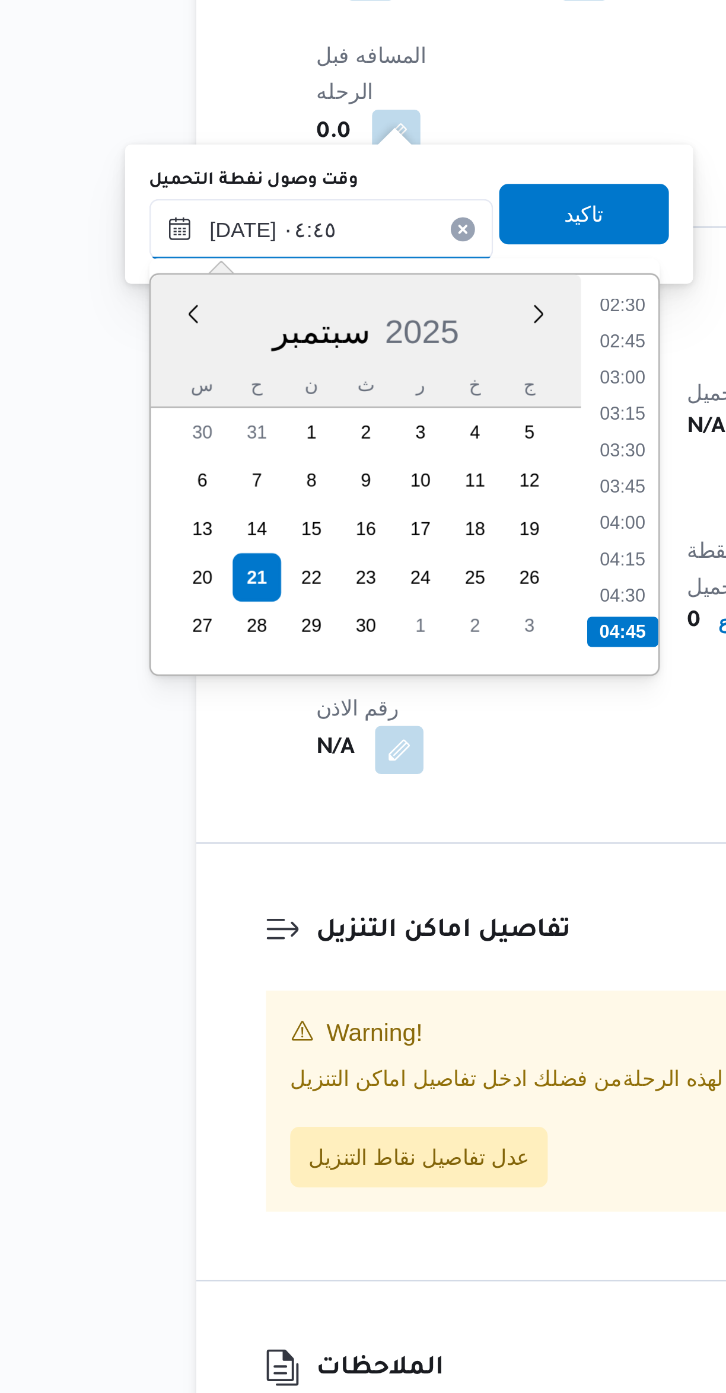
type input "[DATE] ٠٤:٤٥"
click at [323, 981] on li "04:45" at bounding box center [321, 987] width 28 height 12
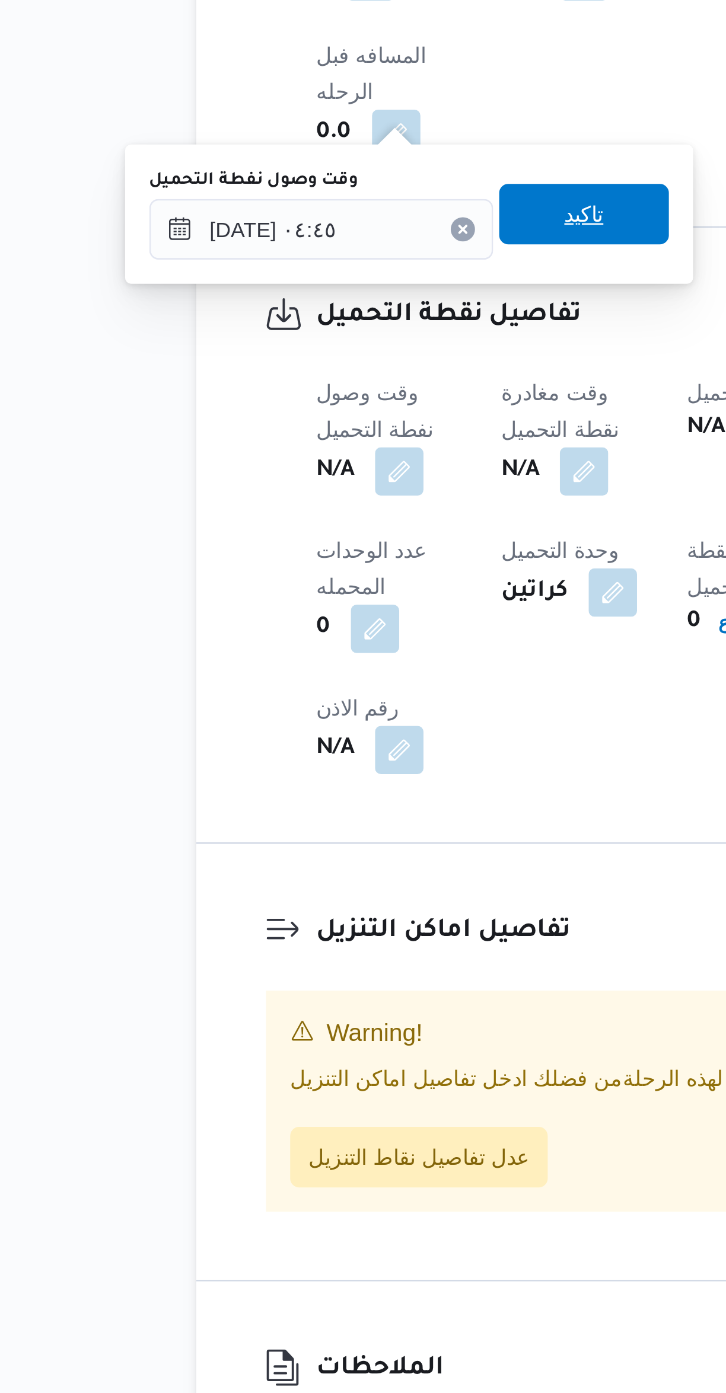
click at [279, 834] on div "تاكيد" at bounding box center [306, 823] width 66 height 24
click at [281, 829] on span "تاكيد" at bounding box center [306, 823] width 66 height 24
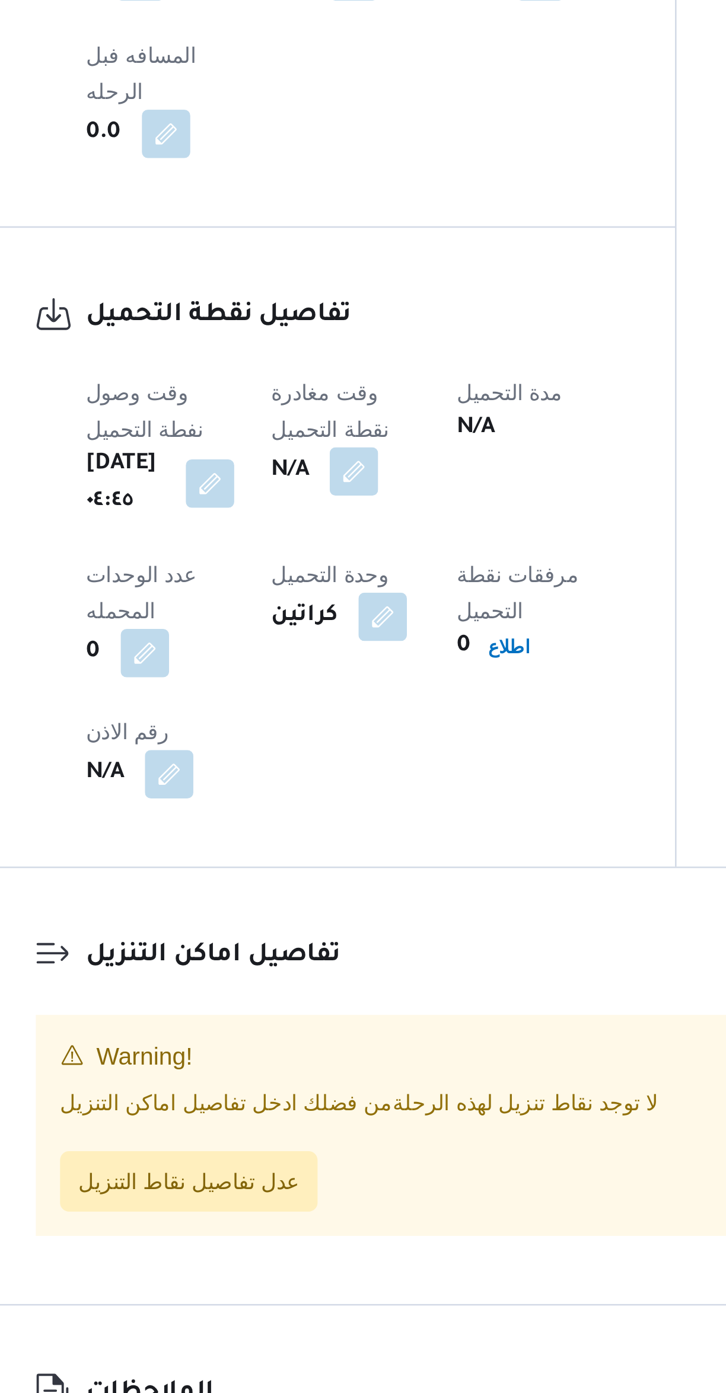
click at [311, 908] on div "تفاصيل نقطة التحميل وقت وصول نفطة التحميل [DATE] ٠٤:٤٥ وقت مغادرة نقطة التحميل …" at bounding box center [292, 953] width 277 height 250
click at [227, 1195] on span "عدل تفاصيل نقاط التنزيل" at bounding box center [241, 1202] width 87 height 14
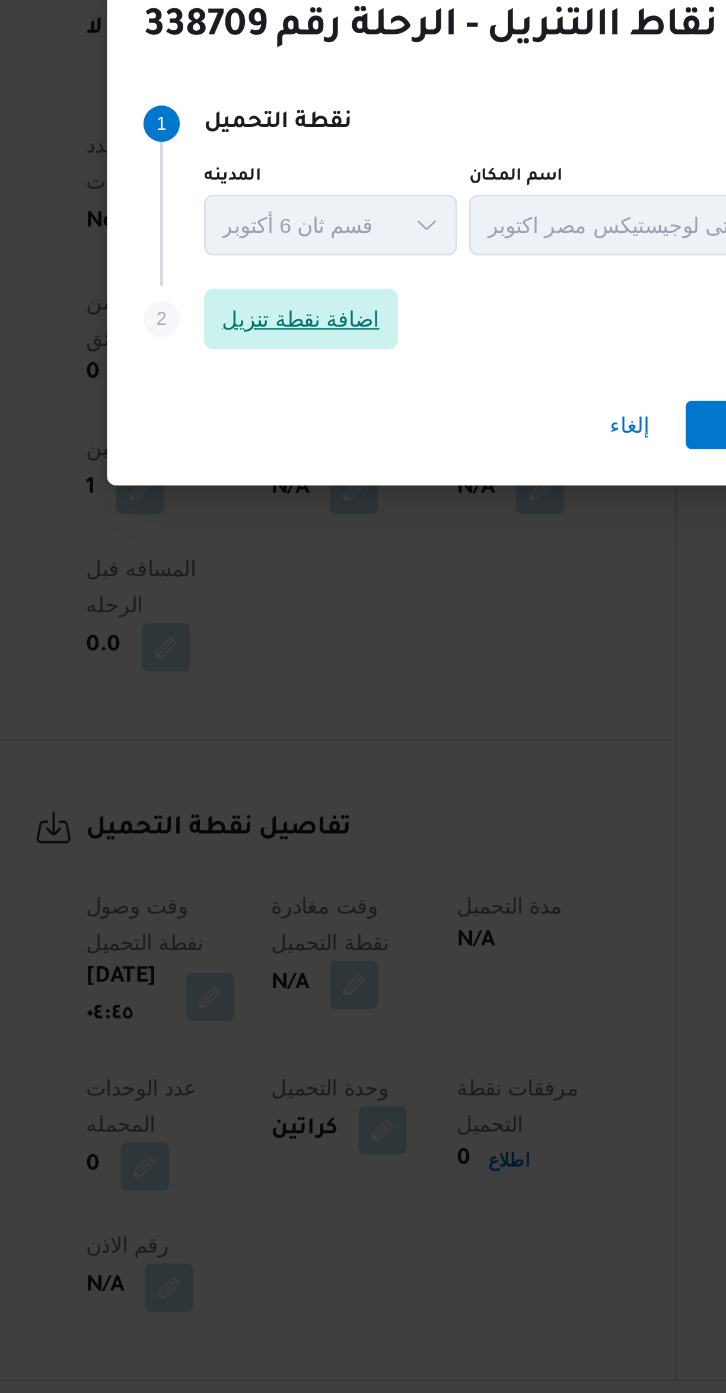
click at [270, 665] on span "اضافة نقطة تنزيل" at bounding box center [285, 663] width 76 height 24
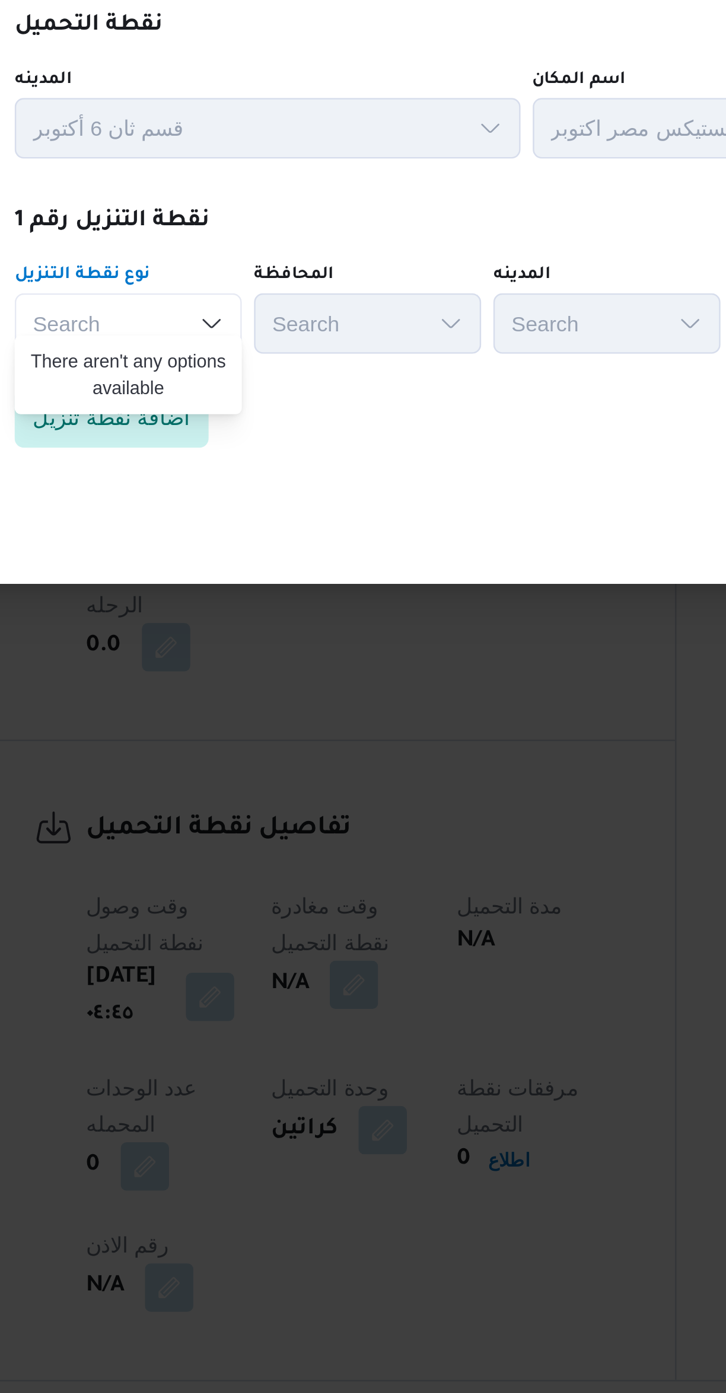
scroll to position [0, 0]
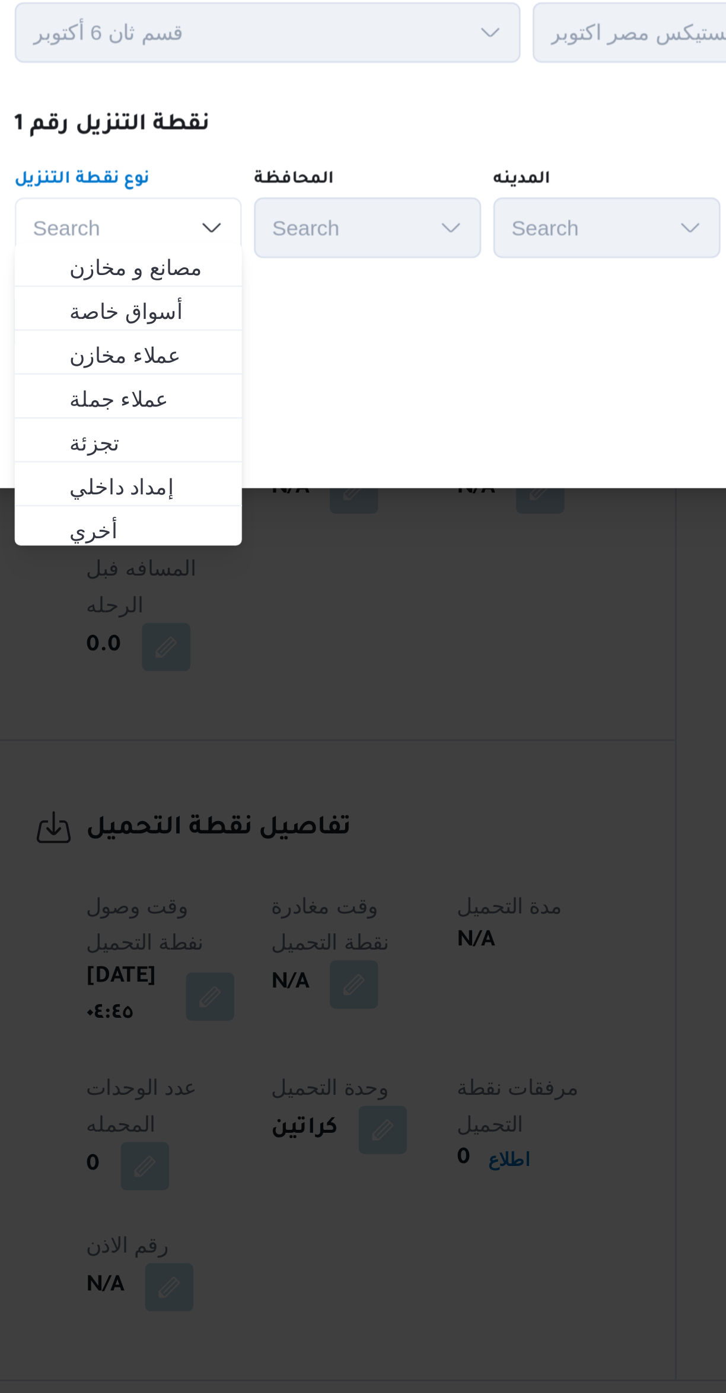
click at [304, 727] on div "إلغاء حفظ" at bounding box center [362, 745] width 455 height 43
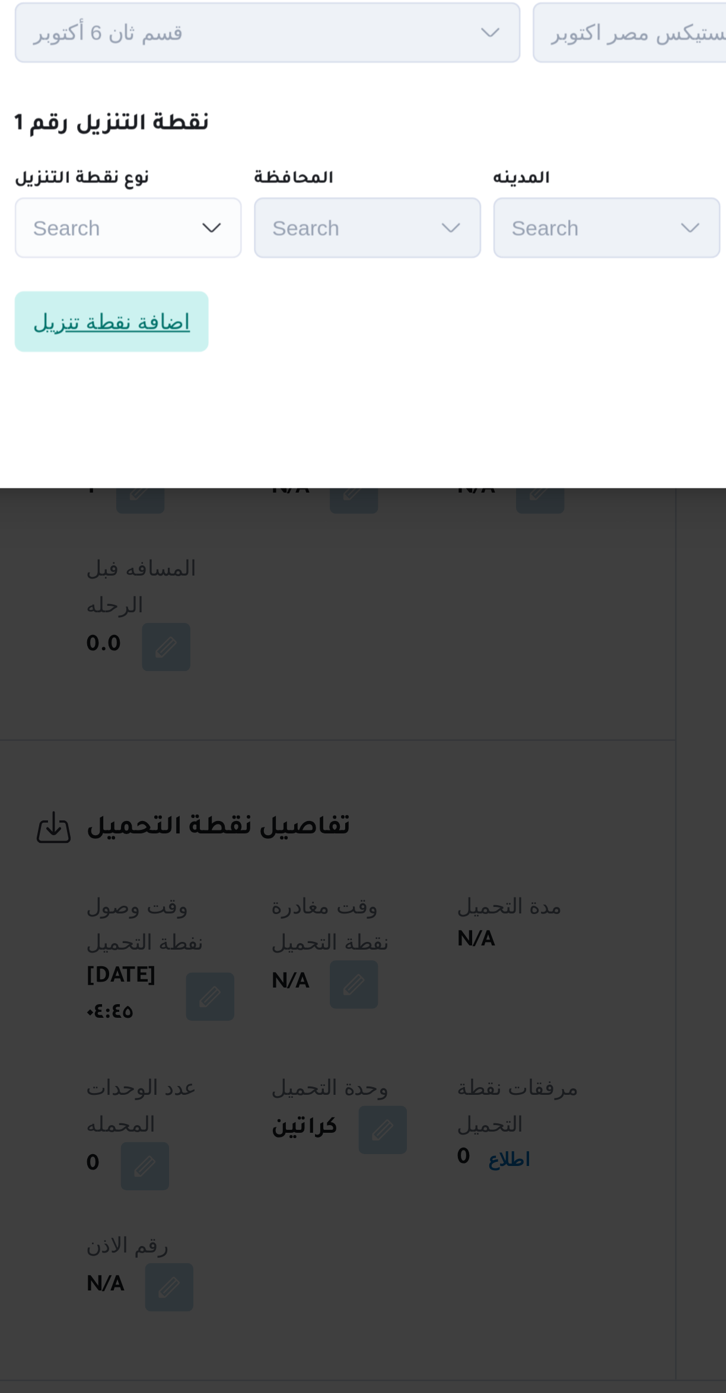
click at [219, 704] on span "اضافة نقطة تنزيل" at bounding box center [211, 701] width 76 height 24
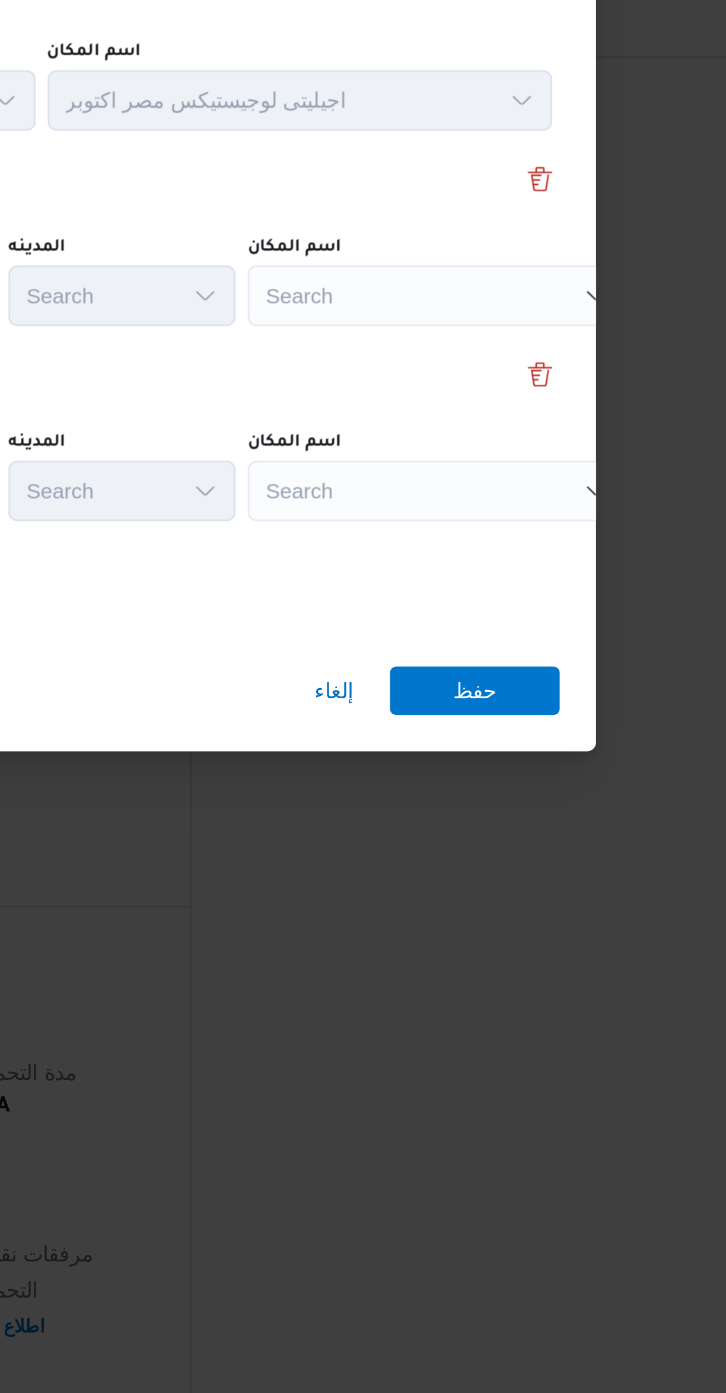
click at [481, 631] on div "Search" at bounding box center [528, 626] width 148 height 24
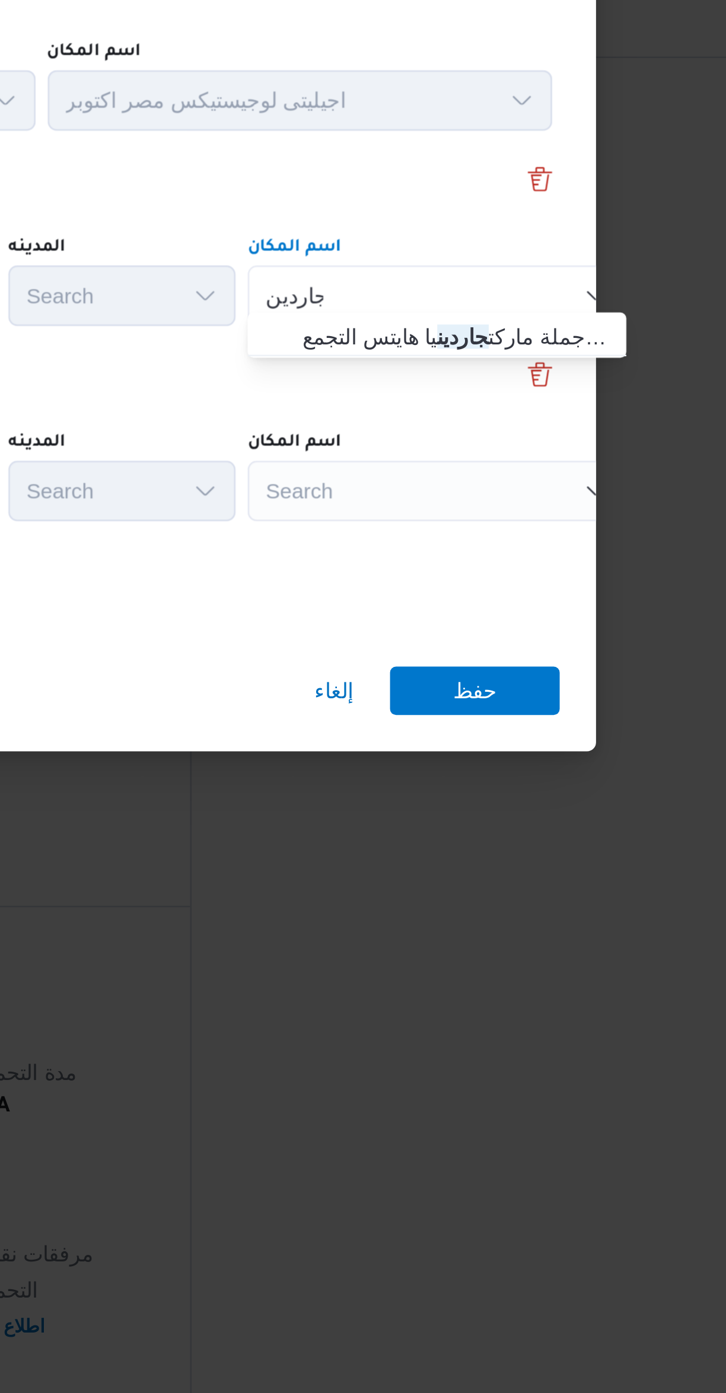
type input "جاردين"
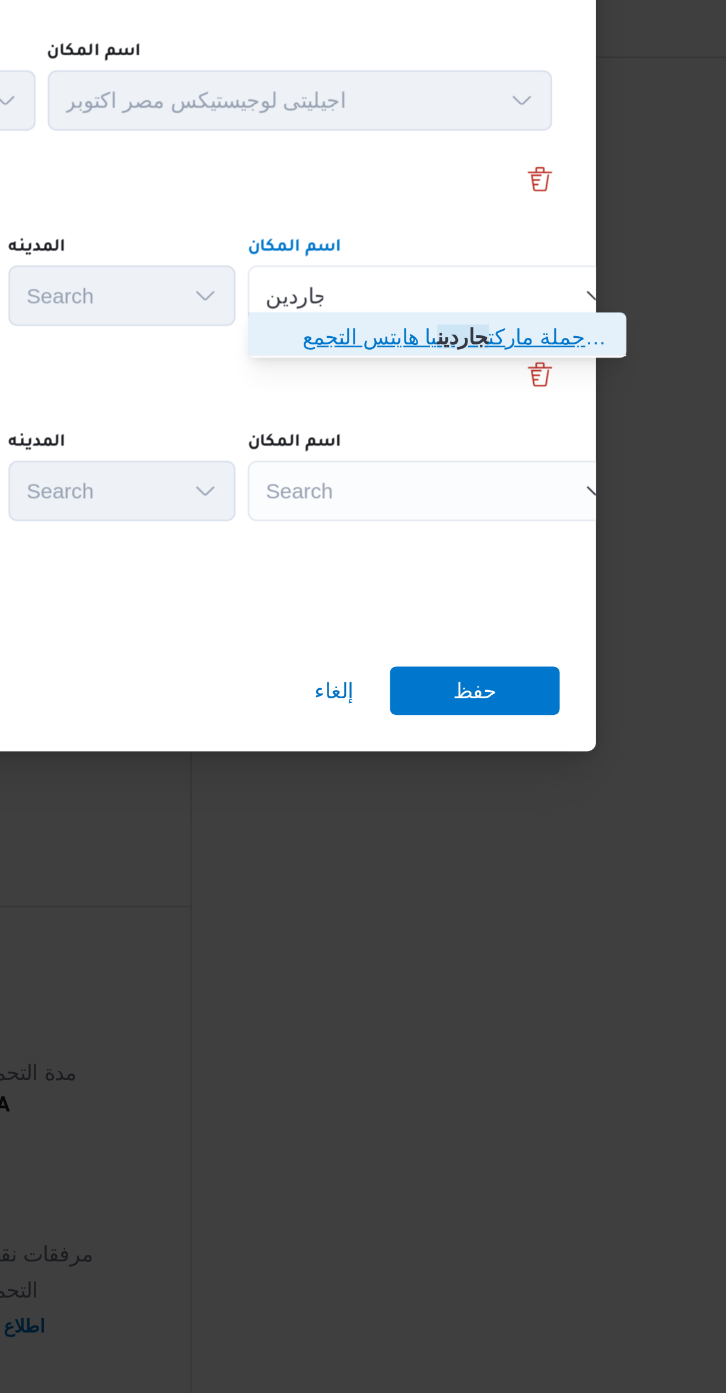
click at [473, 641] on span "جملة ماركت جاردين يا هايتس التجمع | Gomla Market [GEOGRAPHIC_DATA] / جملة ماركت…" at bounding box center [528, 642] width 139 height 19
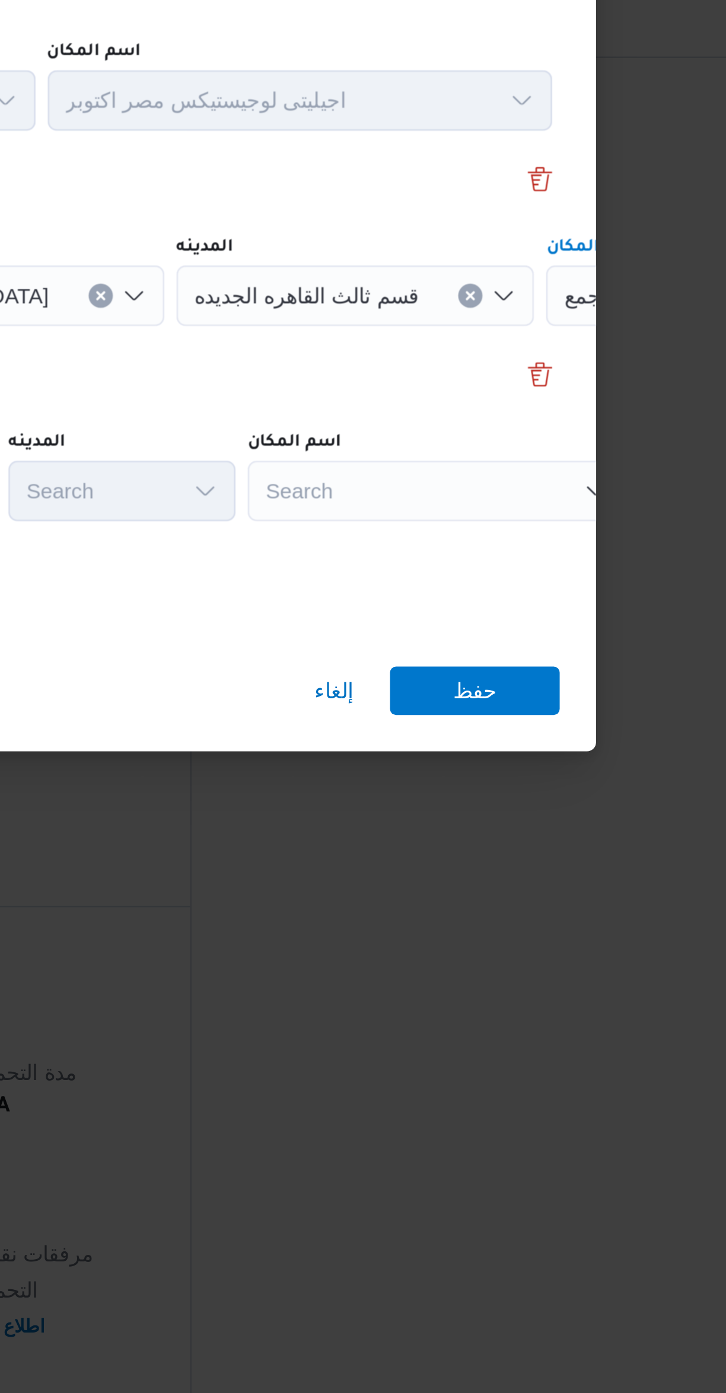
scroll to position [0, 53]
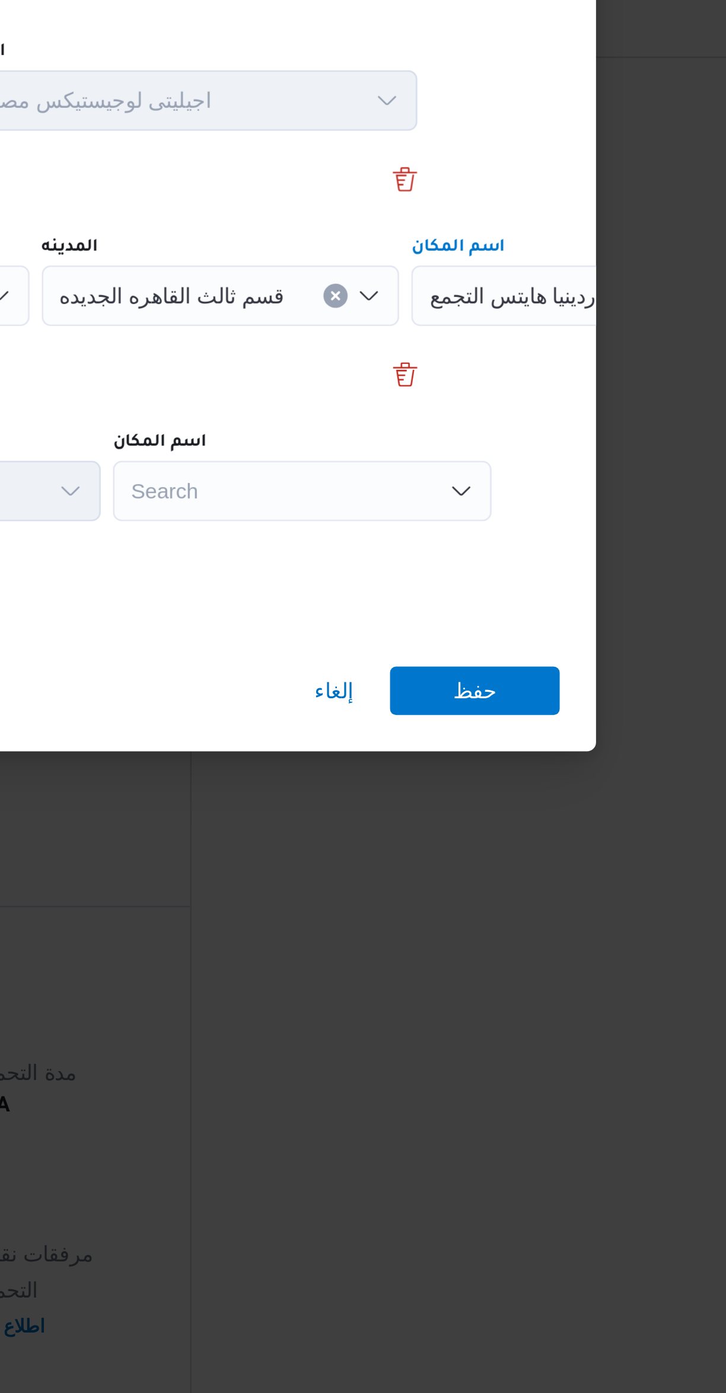
click at [475, 703] on div "Search" at bounding box center [475, 703] width 148 height 24
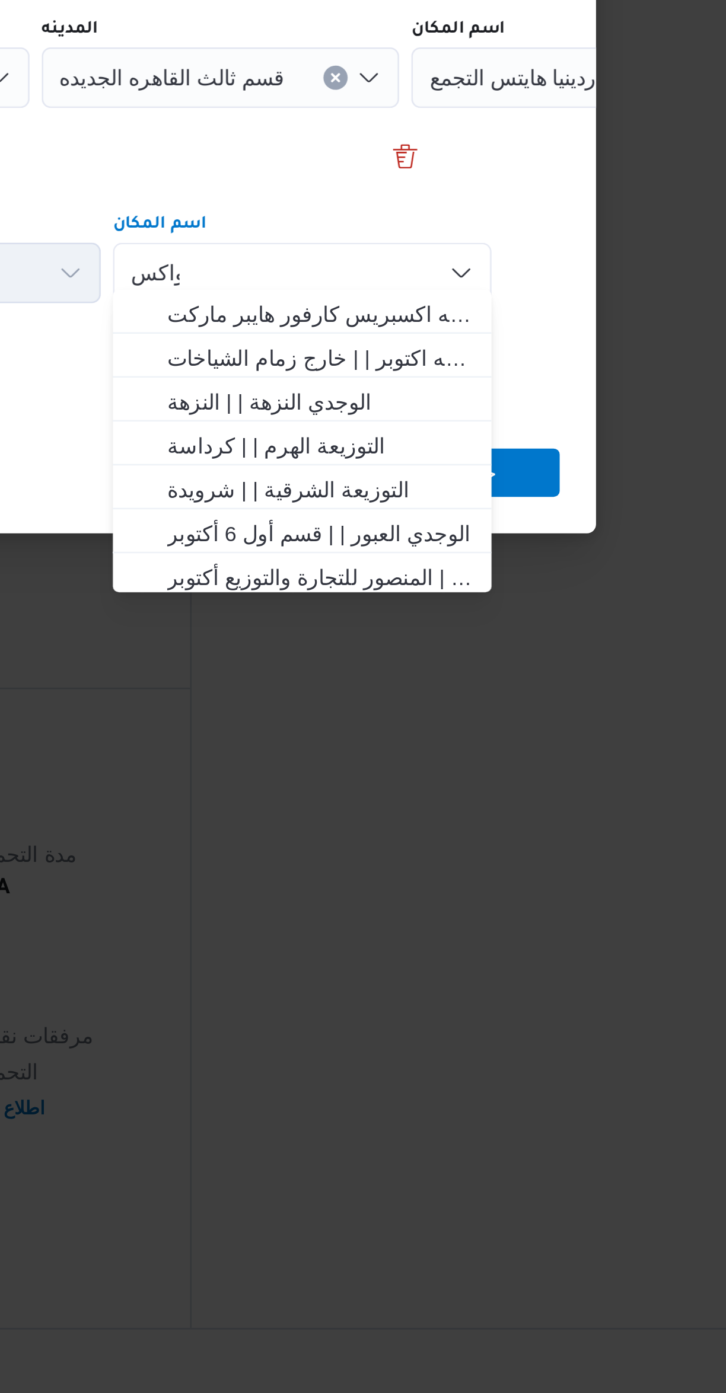
scroll to position [0, 0]
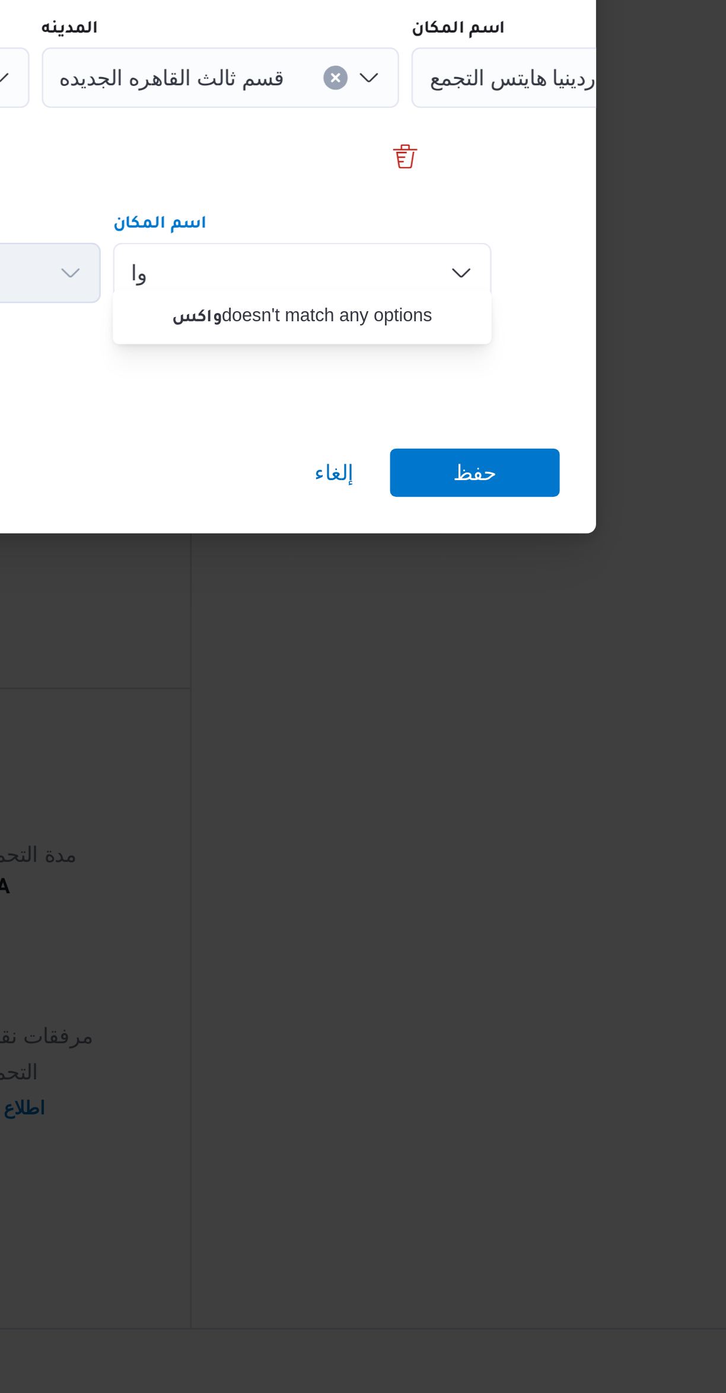
type input "و"
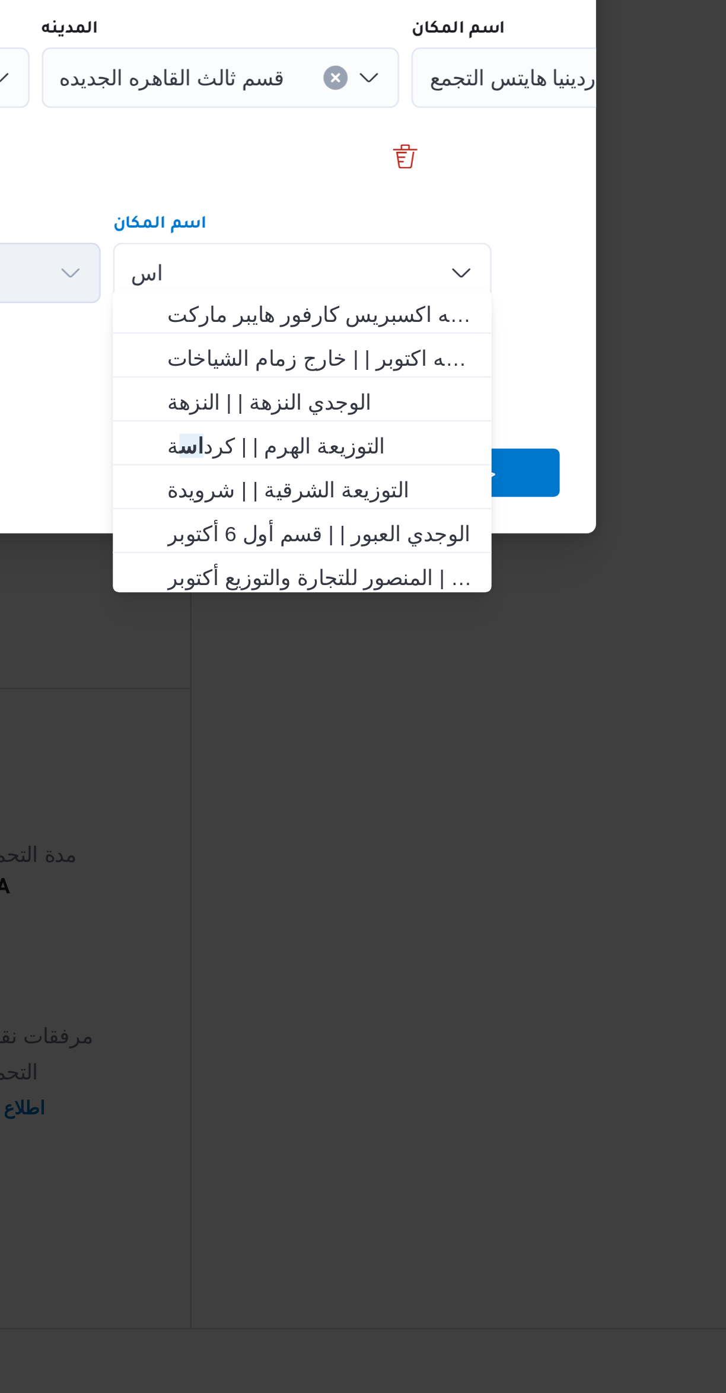
type input "ا"
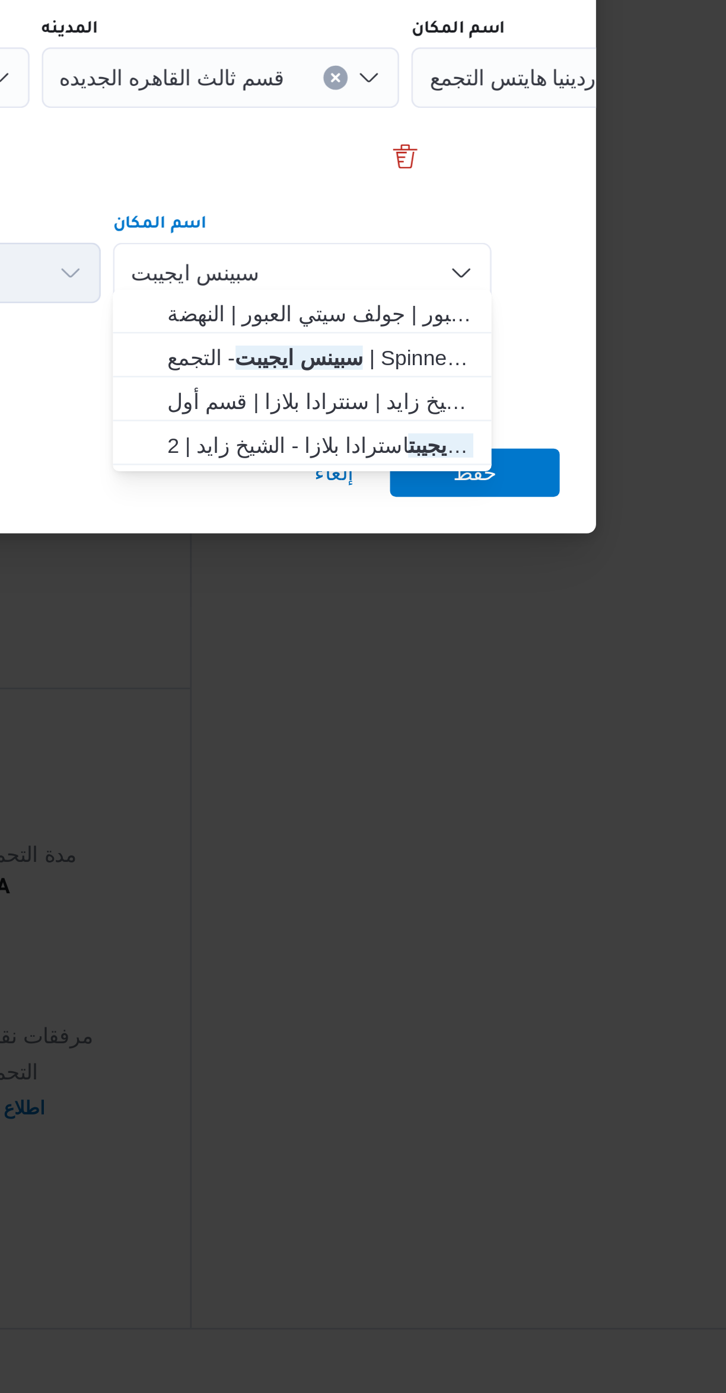
type input "سبينس ايجيبت"
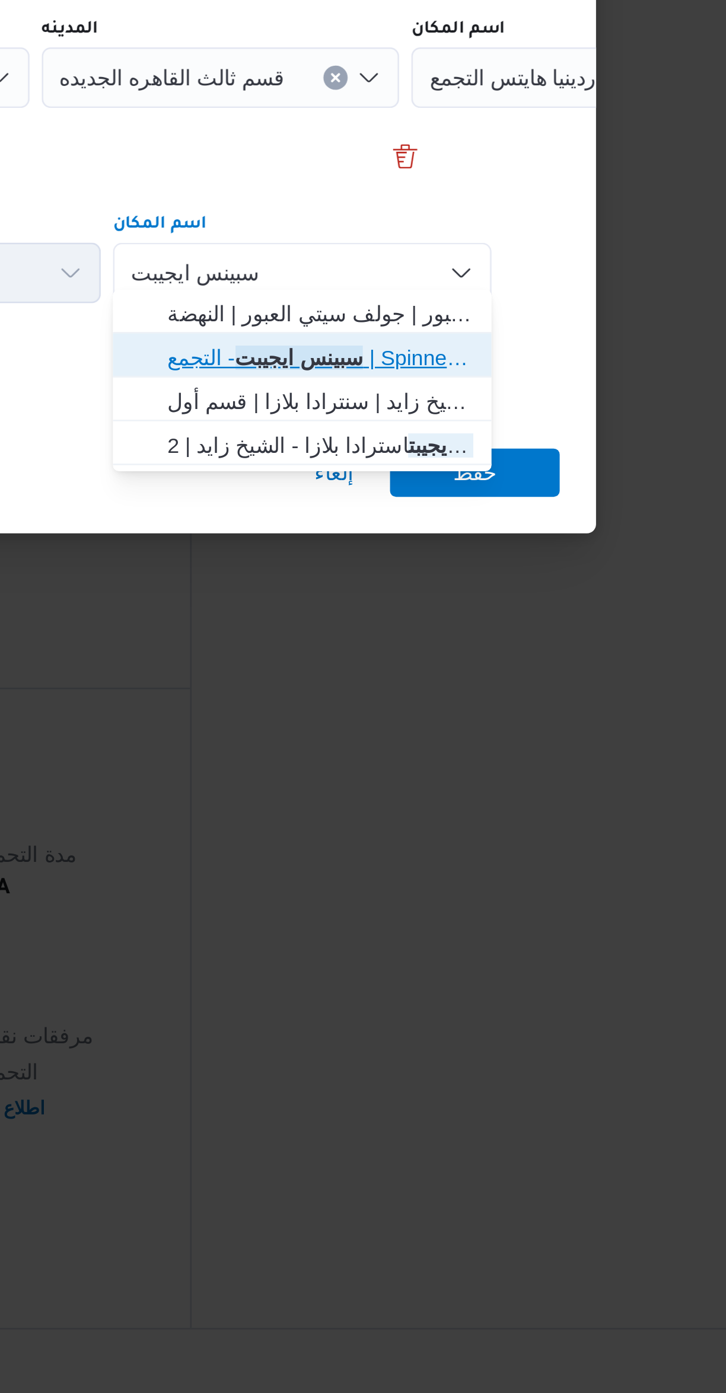
click at [424, 737] on span "سبينس ايجيبت - التجمع | Spinneys Hypermarket - [GEOGRAPHIC_DATA] | null" at bounding box center [483, 736] width 120 height 14
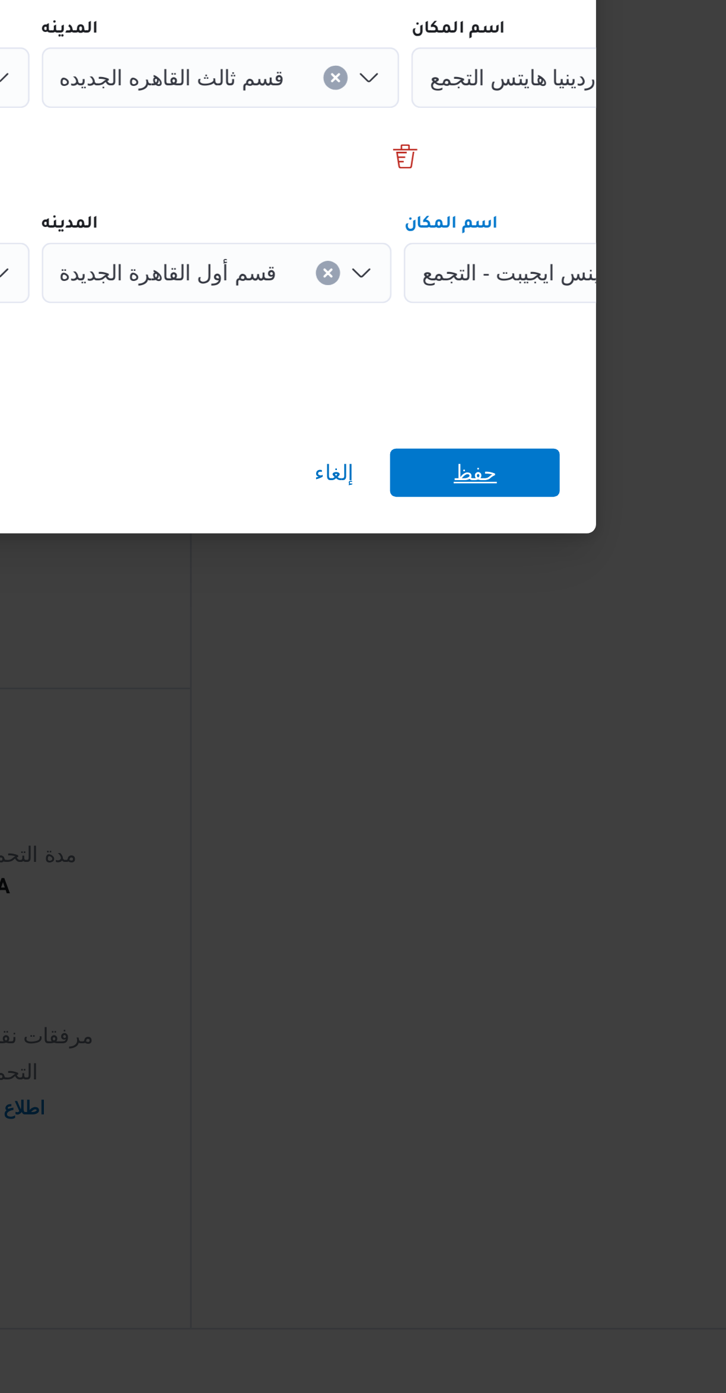
click at [517, 775] on span "حفظ" at bounding box center [543, 780] width 66 height 19
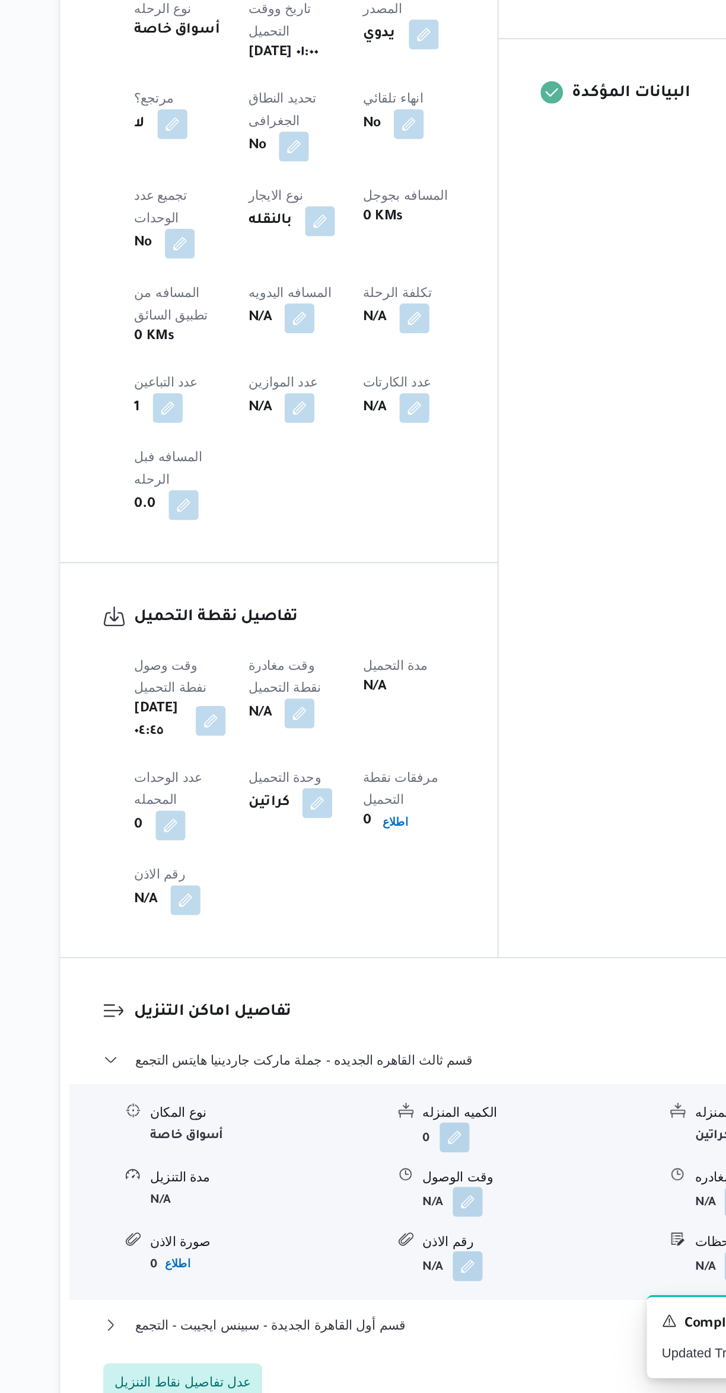
scroll to position [61, 0]
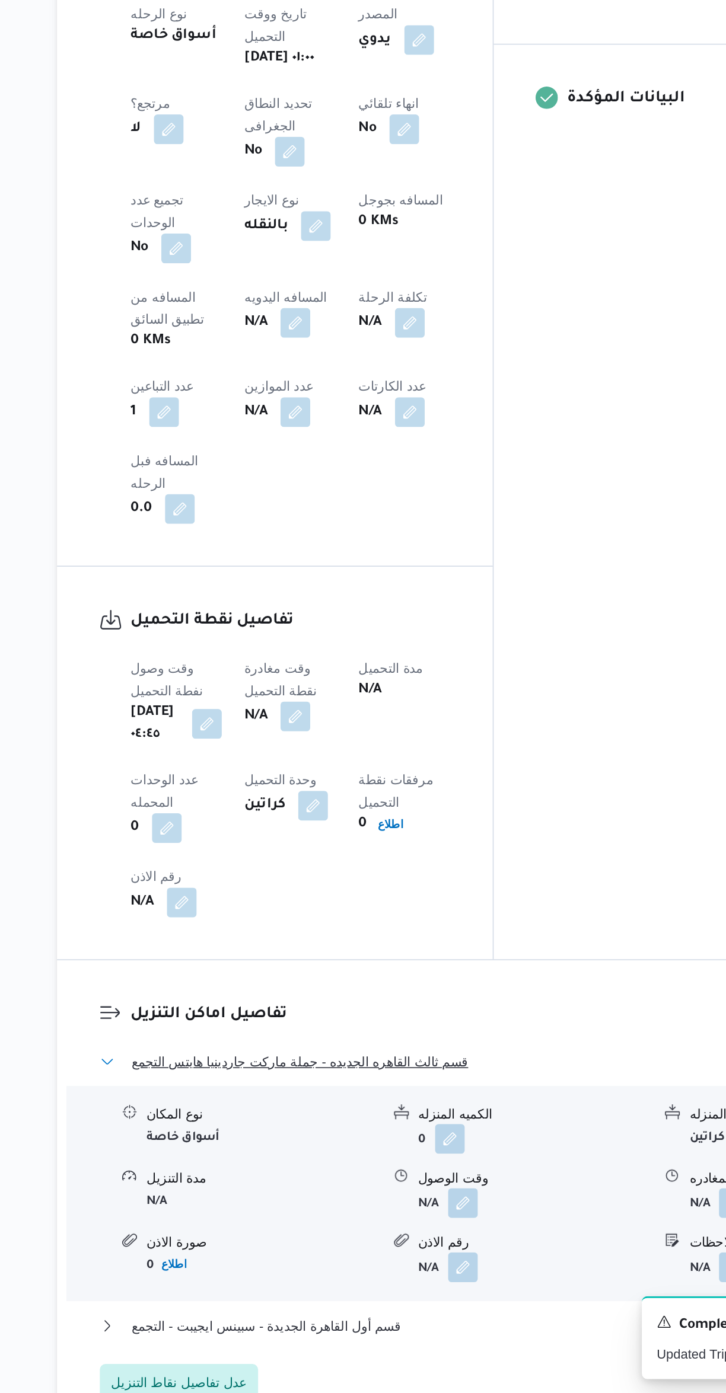
click at [237, 1174] on span "قسم ثالث القاهره الجديده - جملة ماركت جاردينيا هايتس التجمع" at bounding box center [309, 1181] width 215 height 14
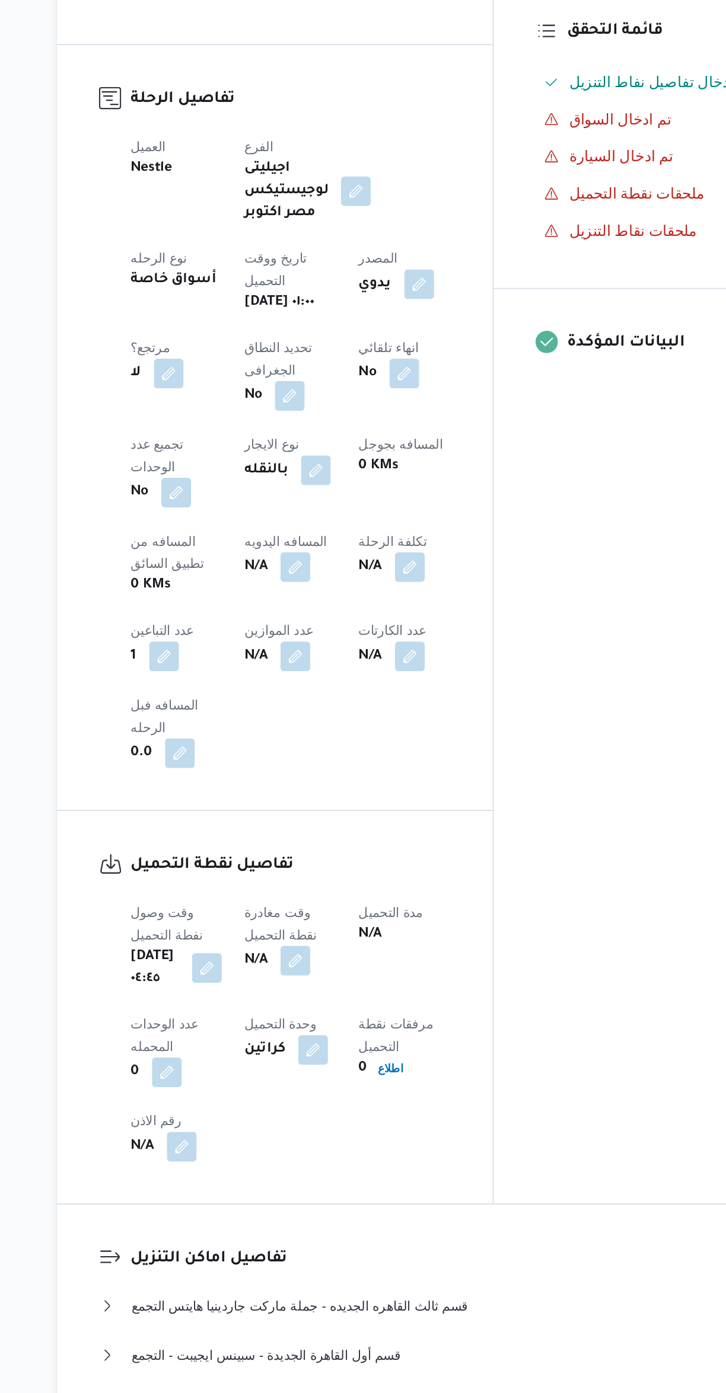
select select "ar"
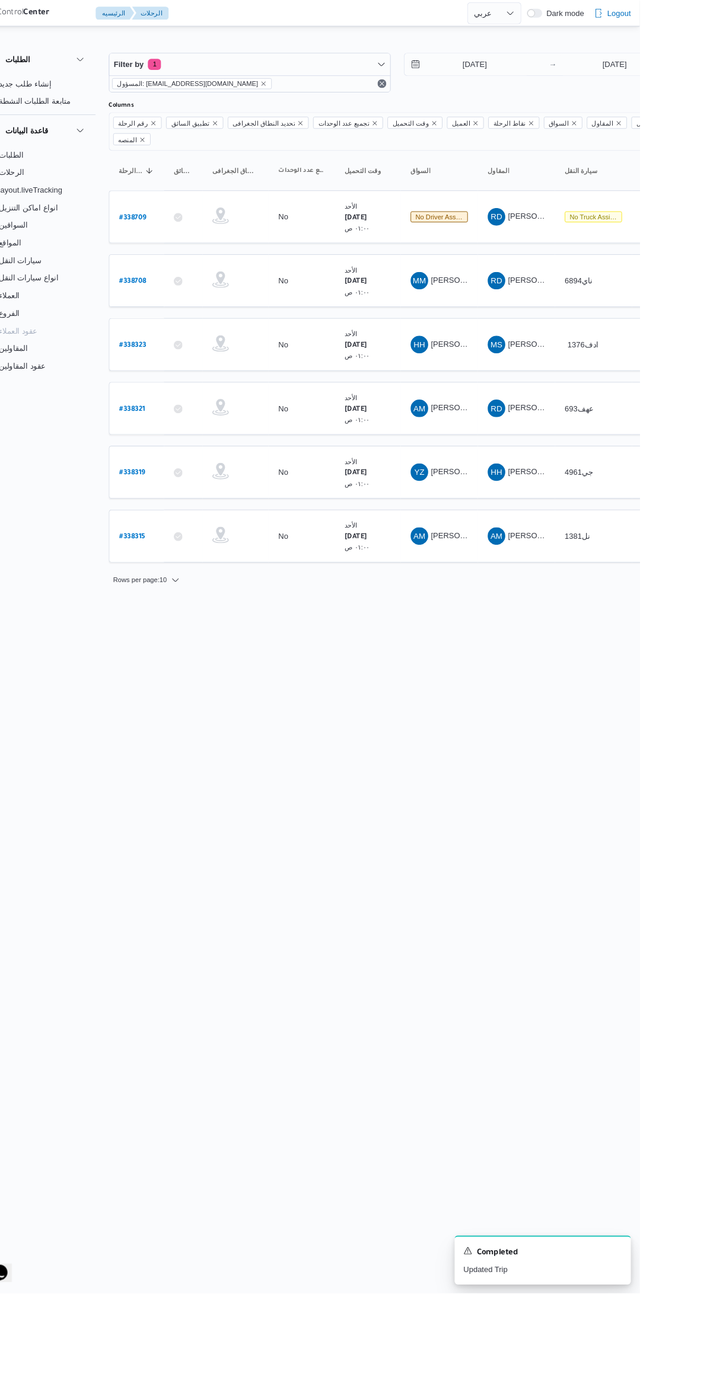
click at [167, 574] on b "# 338315" at bounding box center [179, 578] width 28 height 8
select select "ar"
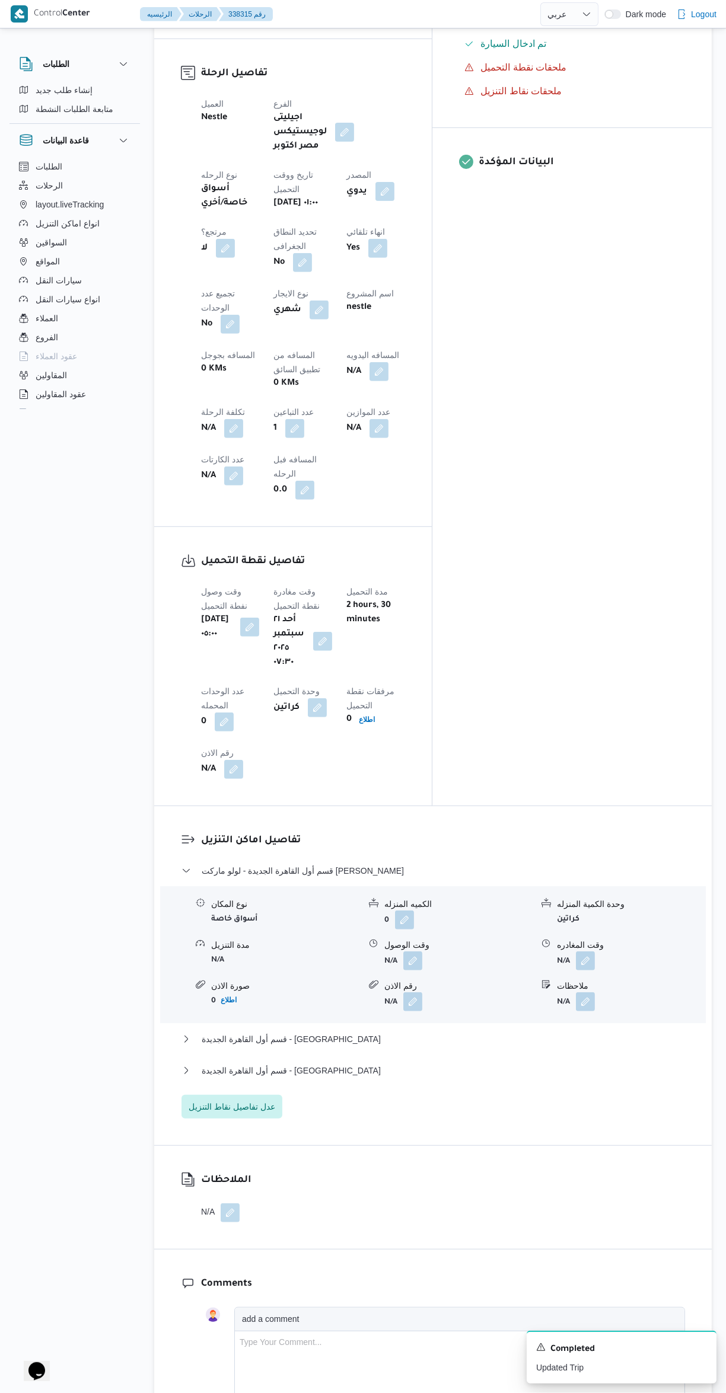
scroll to position [549, 0]
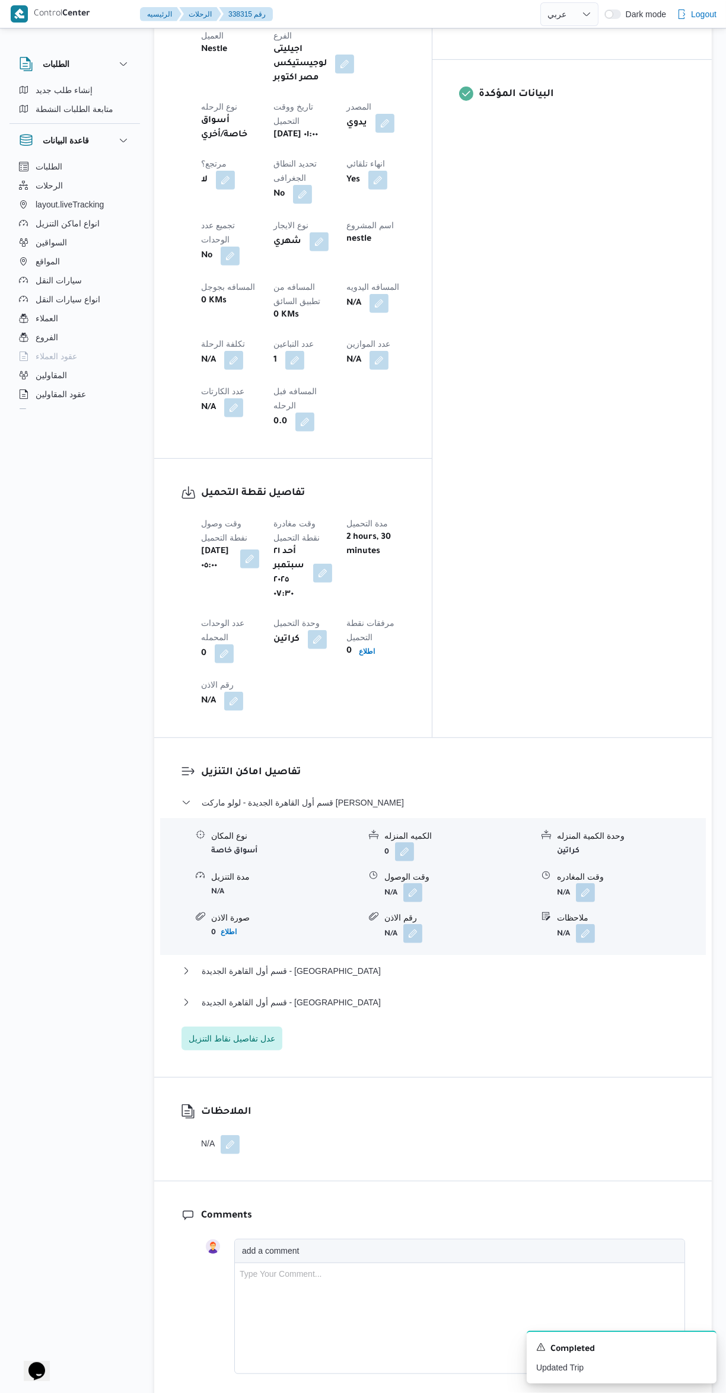
click at [332, 564] on button "button" at bounding box center [322, 573] width 19 height 19
click at [410, 449] on icon "Clear input" at bounding box center [411, 449] width 3 height 3
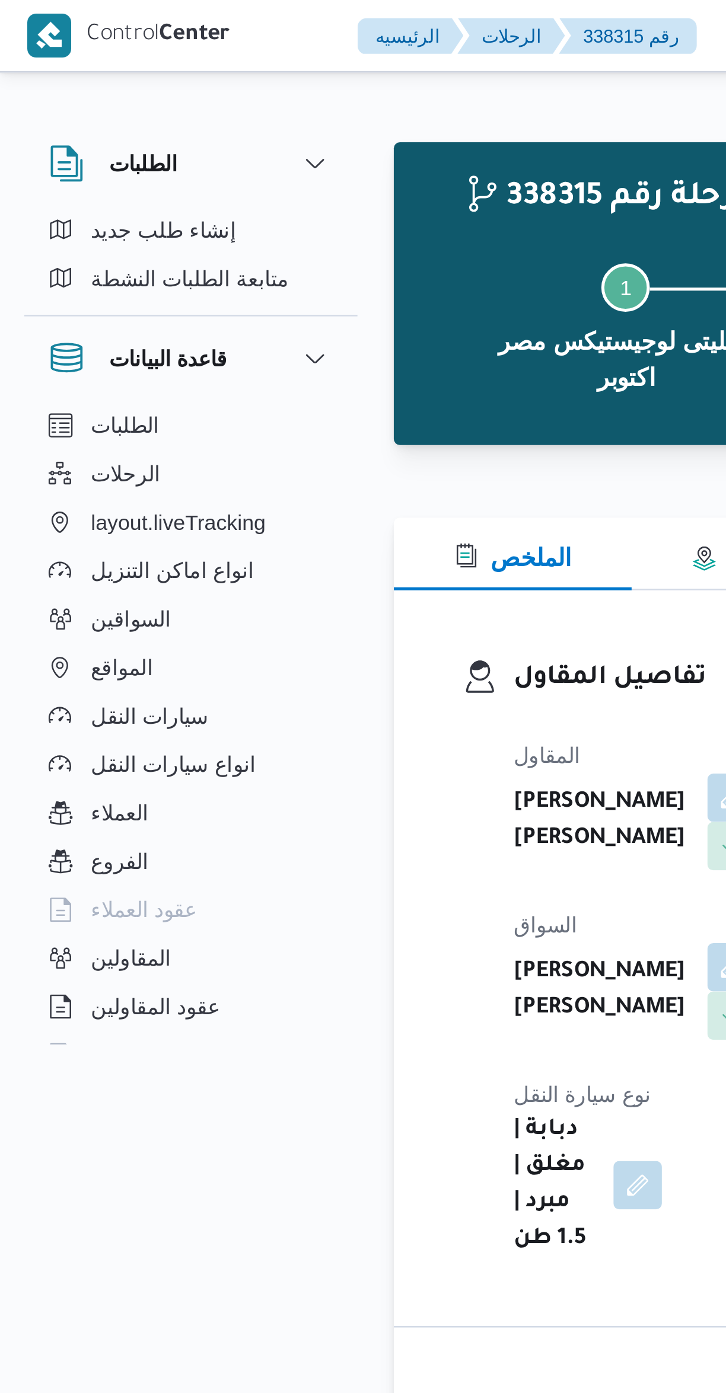
scroll to position [525, 0]
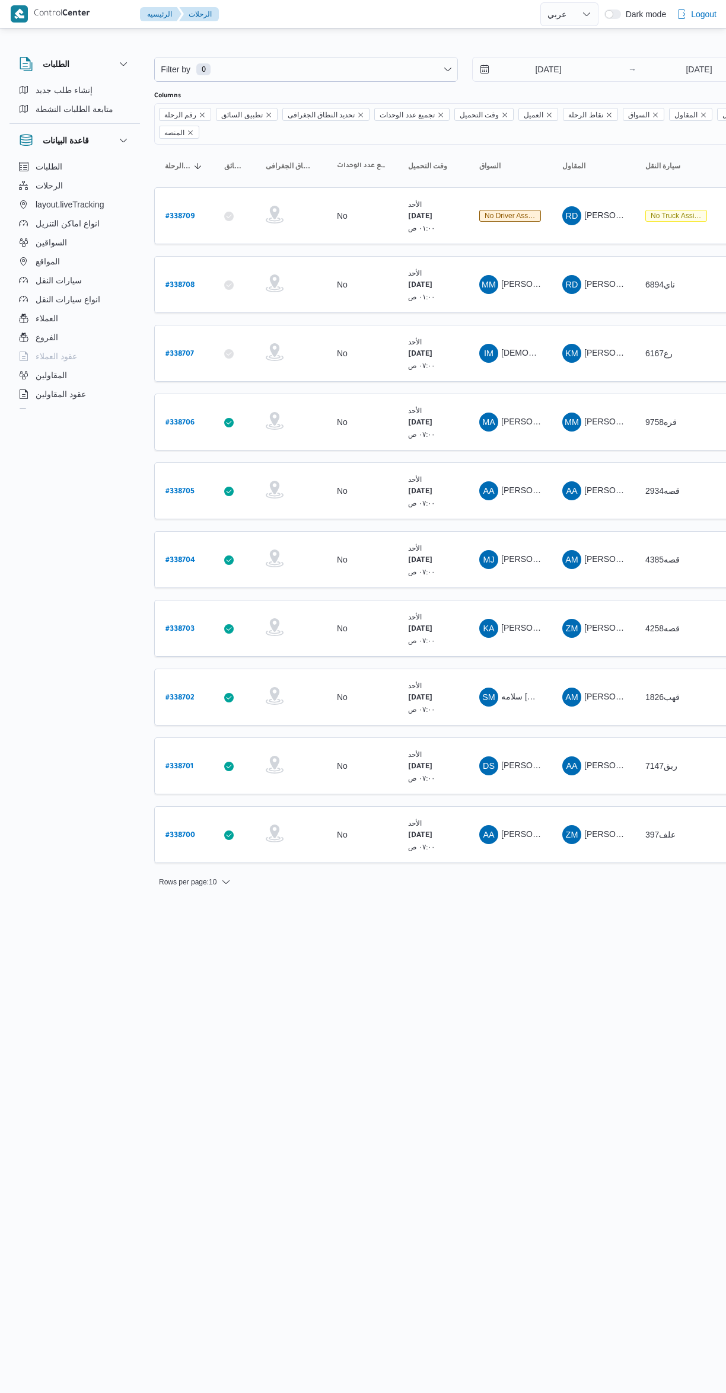
select select "ar"
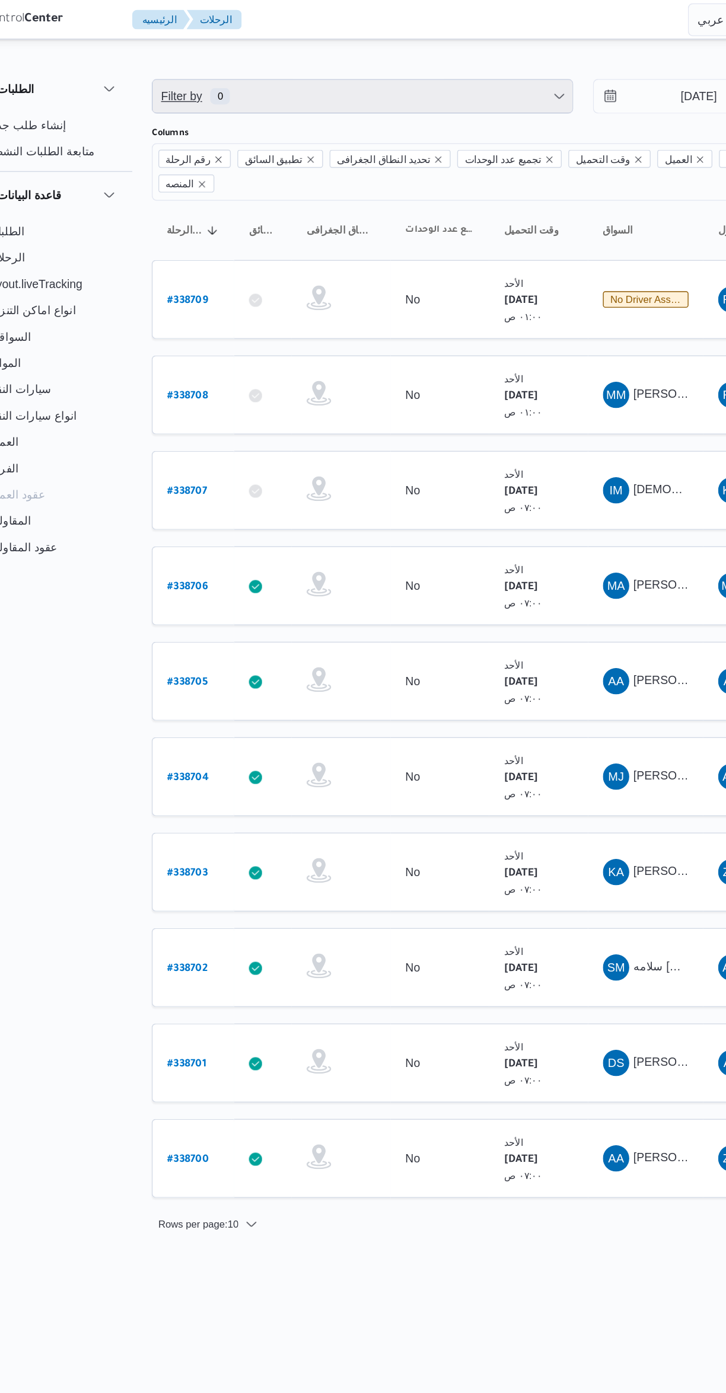
click at [237, 69] on span "Filter by 0" at bounding box center [306, 70] width 302 height 24
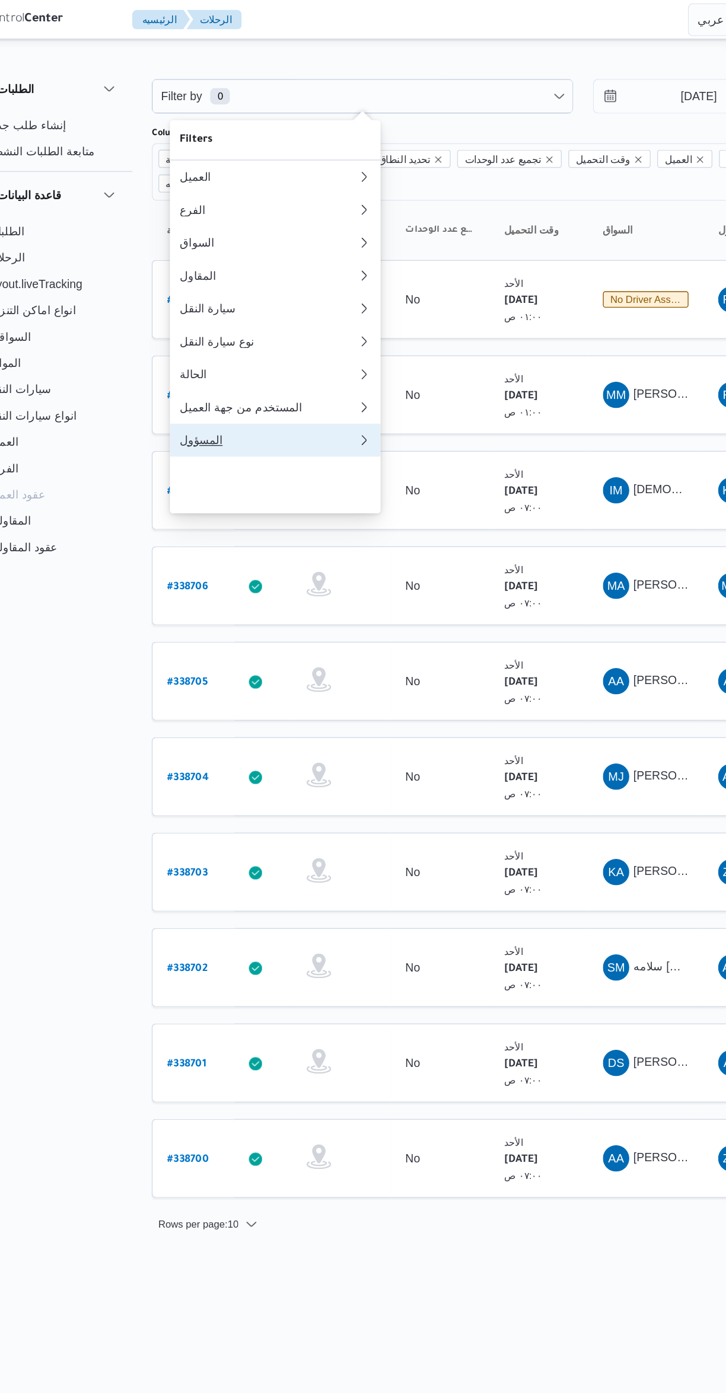
click at [191, 322] on div "المسؤول" at bounding box center [238, 316] width 128 height 9
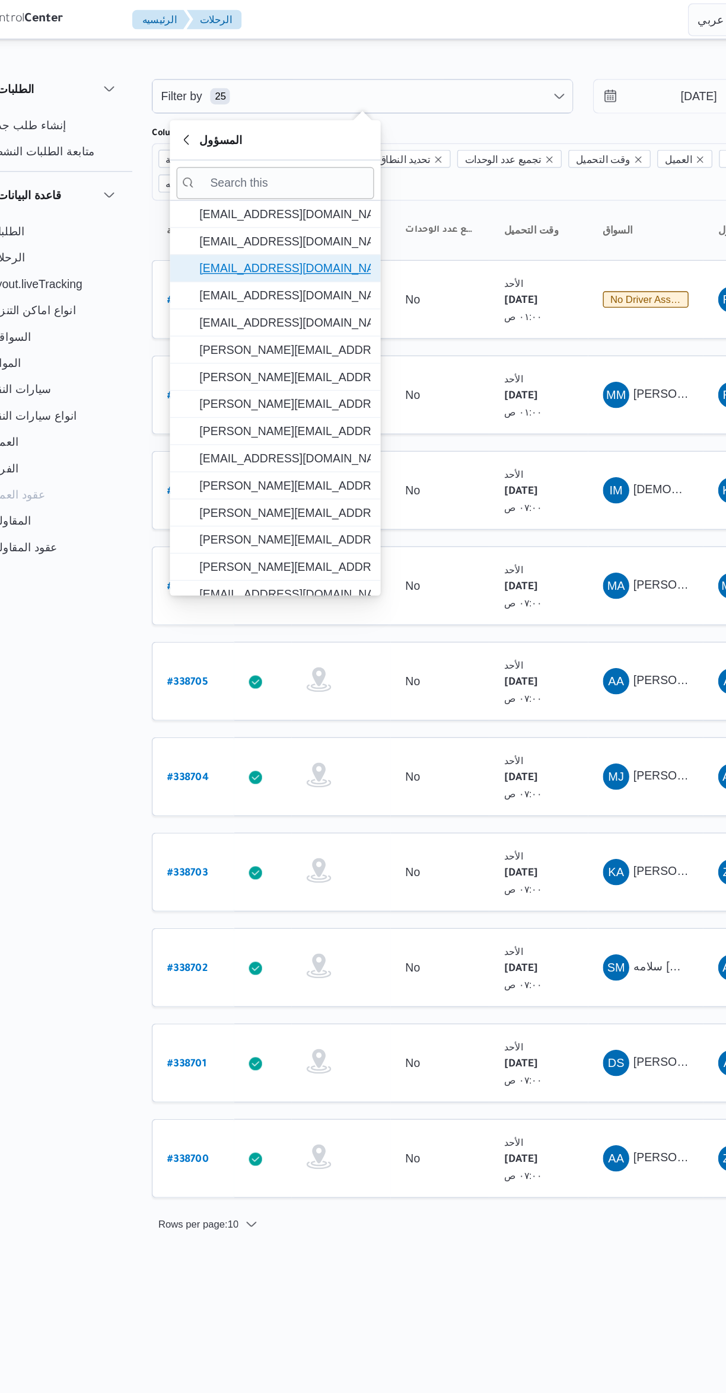
click at [200, 197] on span "[EMAIL_ADDRESS][DOMAIN_NAME]" at bounding box center [250, 193] width 123 height 14
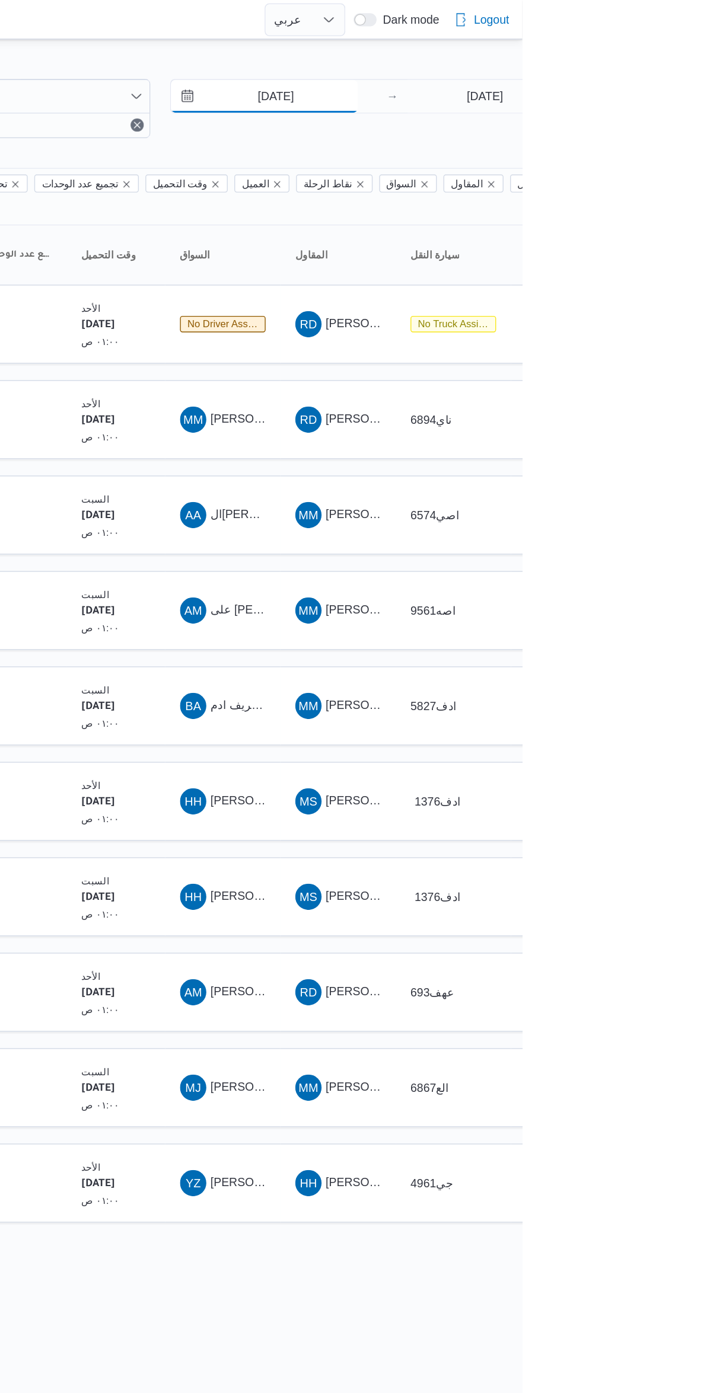
click at [521, 69] on input "[DATE]" at bounding box center [539, 70] width 135 height 24
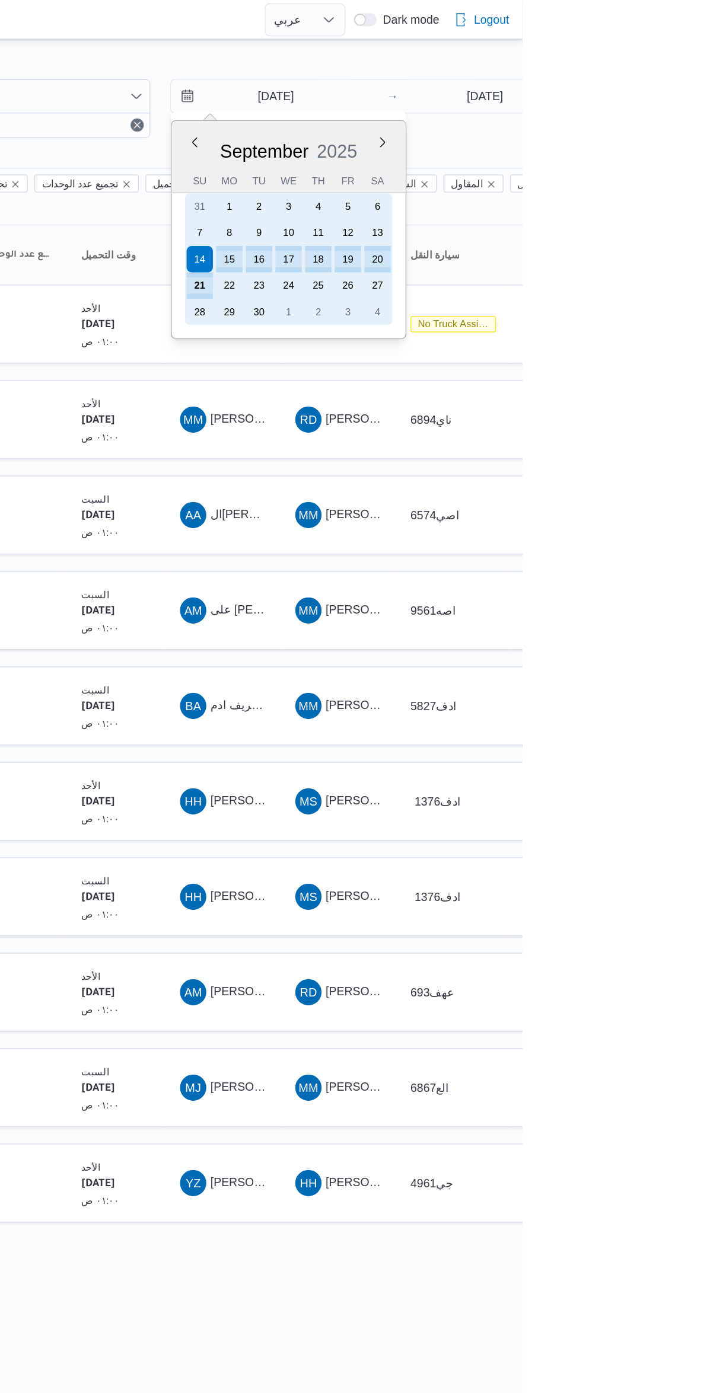
click at [491, 209] on div "21" at bounding box center [493, 205] width 19 height 19
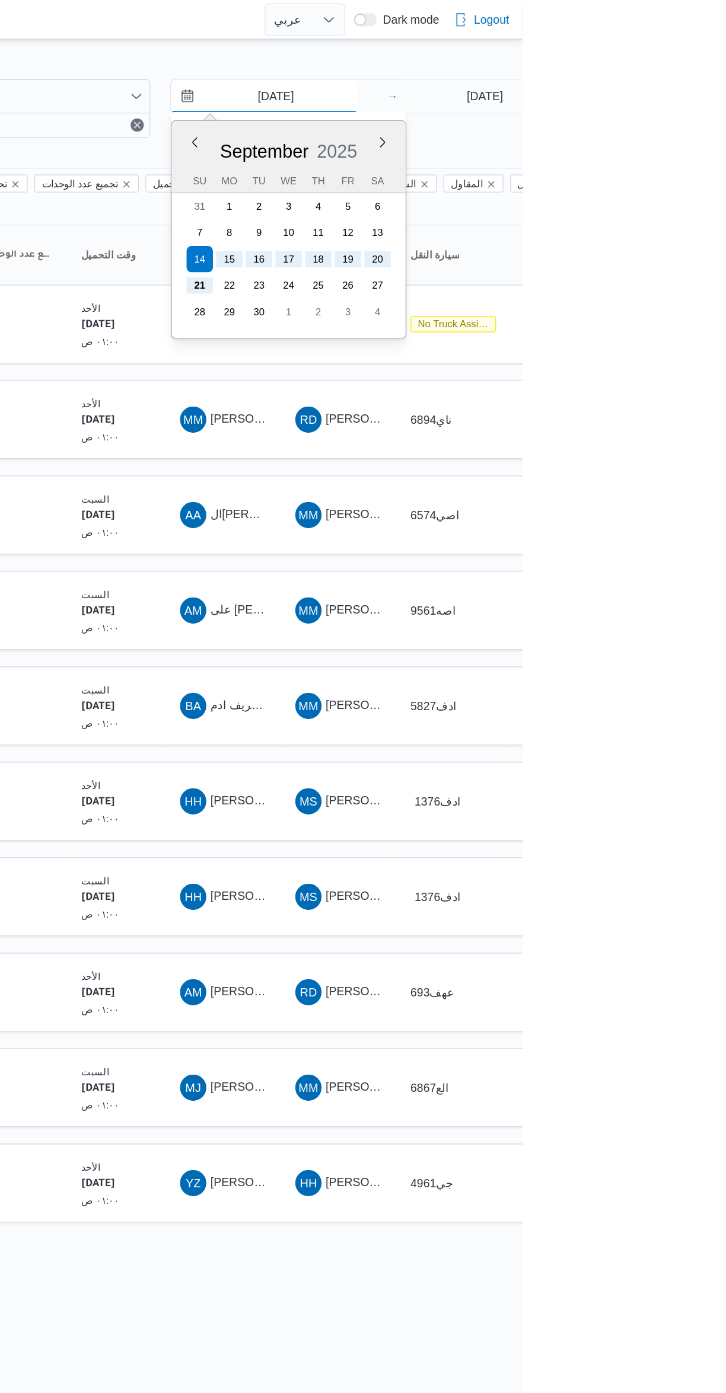
type input "[DATE]"
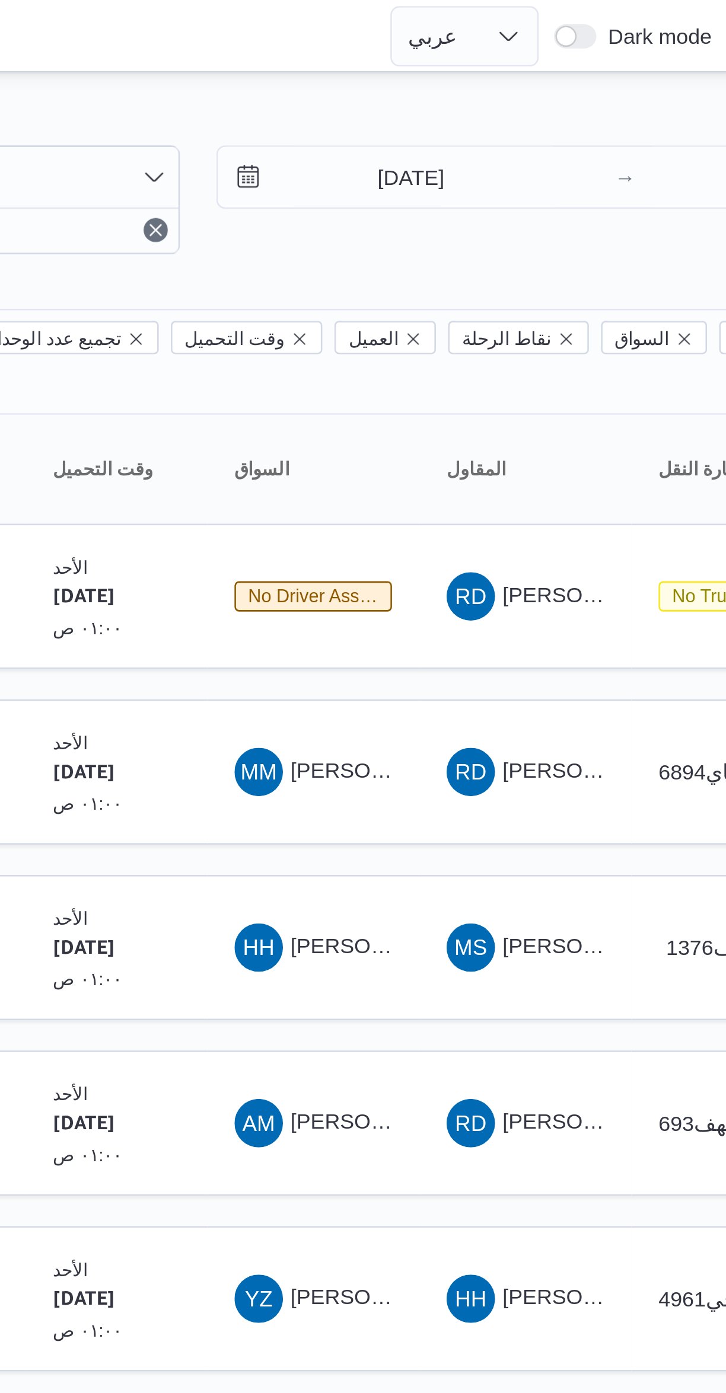
click at [471, 36] on div "Filter by 1 المسؤول: [EMAIL_ADDRESS][DOMAIN_NAME] [DATE] → [DATE] Group By Colu…" at bounding box center [356, 339] width 726 height 616
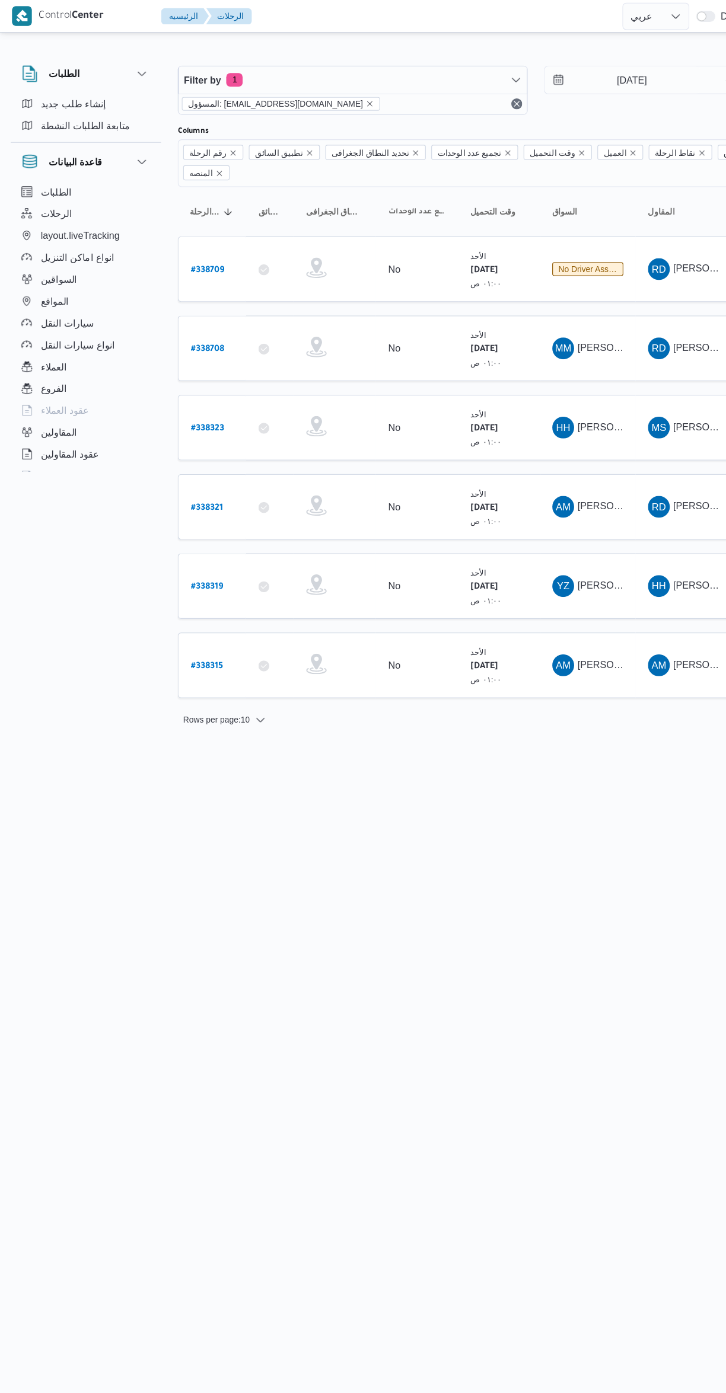
click at [167, 574] on b "# 338315" at bounding box center [179, 578] width 28 height 8
select select "ar"
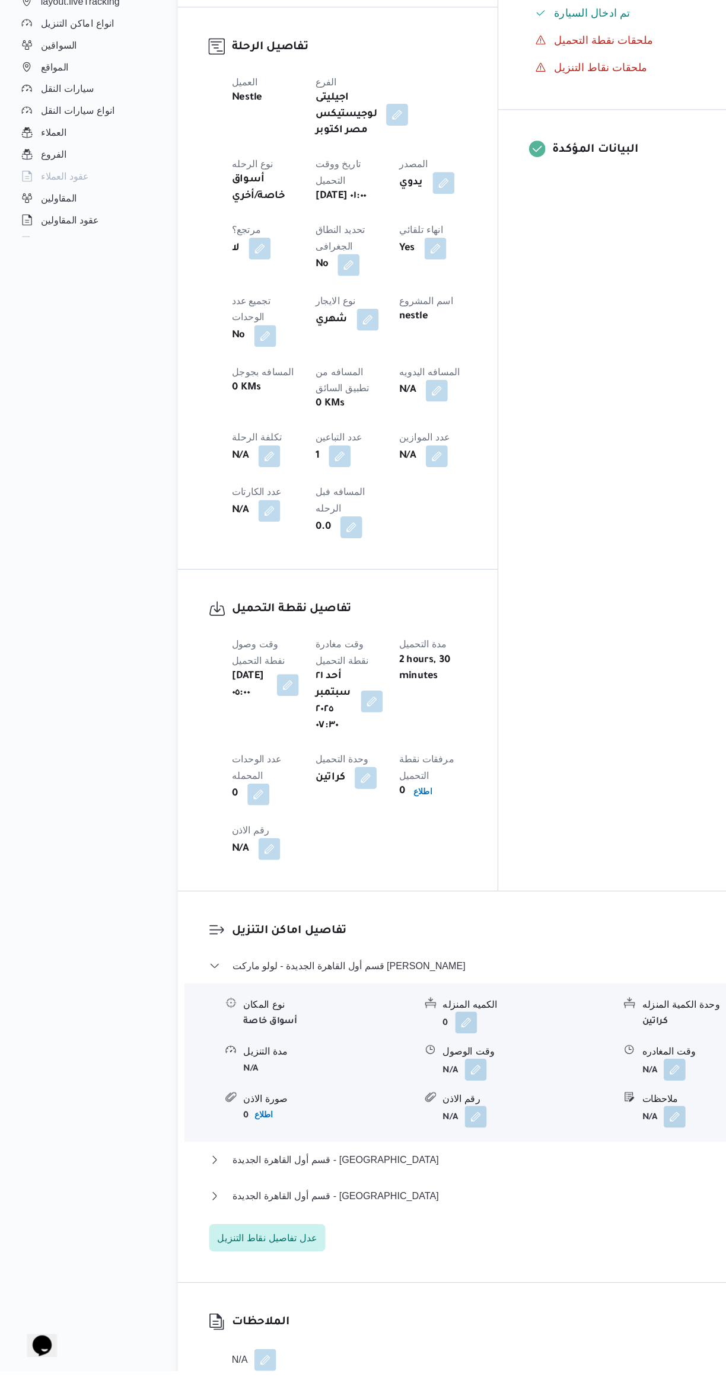
scroll to position [311, 0]
click at [231, 1033] on span "قسم أول القاهرة الجديدة - لولو ماركت [PERSON_NAME]" at bounding box center [303, 1040] width 202 height 14
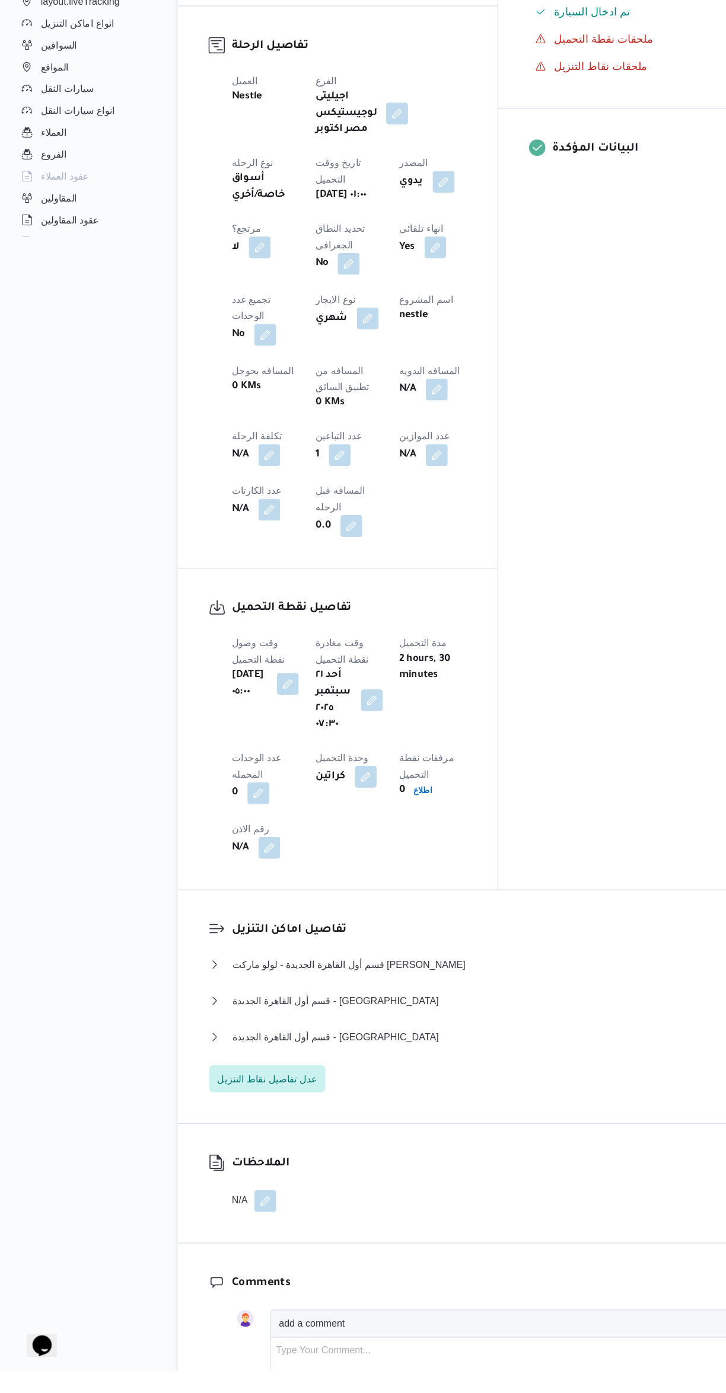
click at [332, 802] on button "button" at bounding box center [322, 811] width 19 height 19
click at [410, 687] on icon "Clear input" at bounding box center [411, 687] width 3 height 3
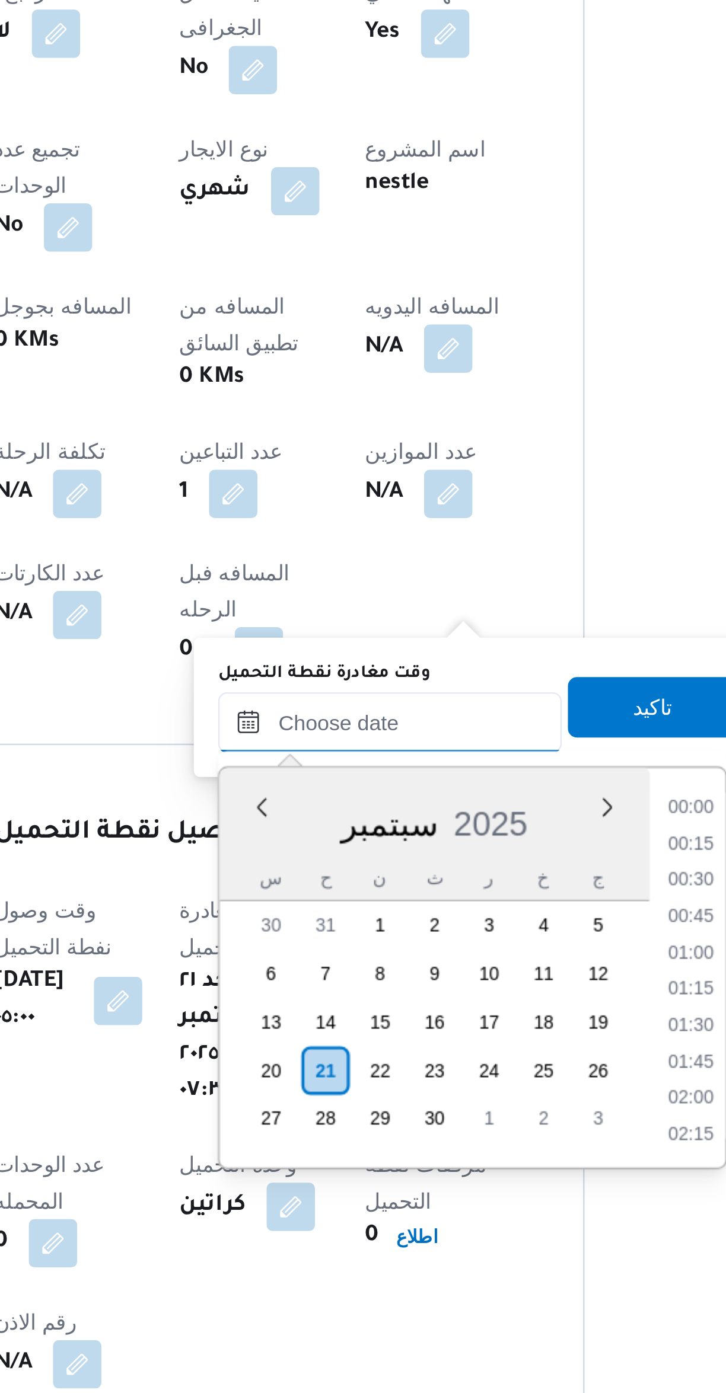
scroll to position [525, 0]
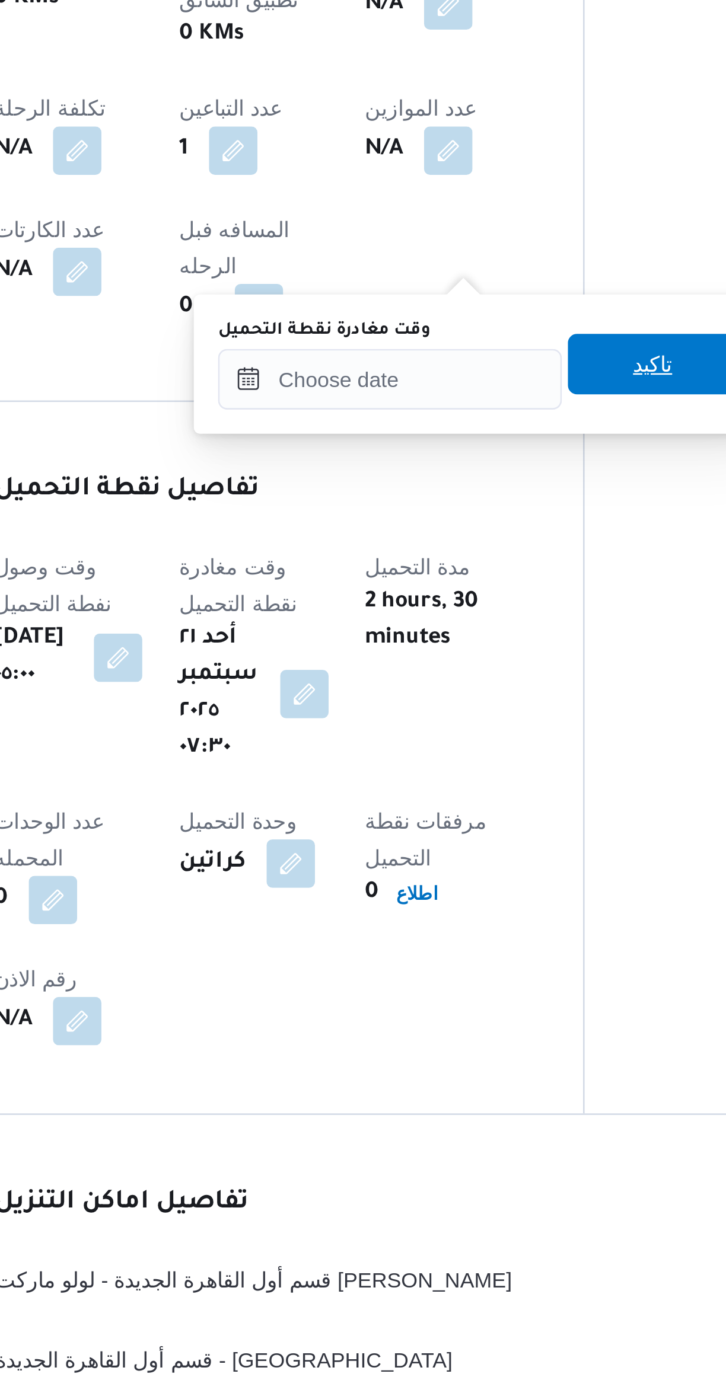
click at [439, 937] on span "تاكيد" at bounding box center [459, 945] width 66 height 24
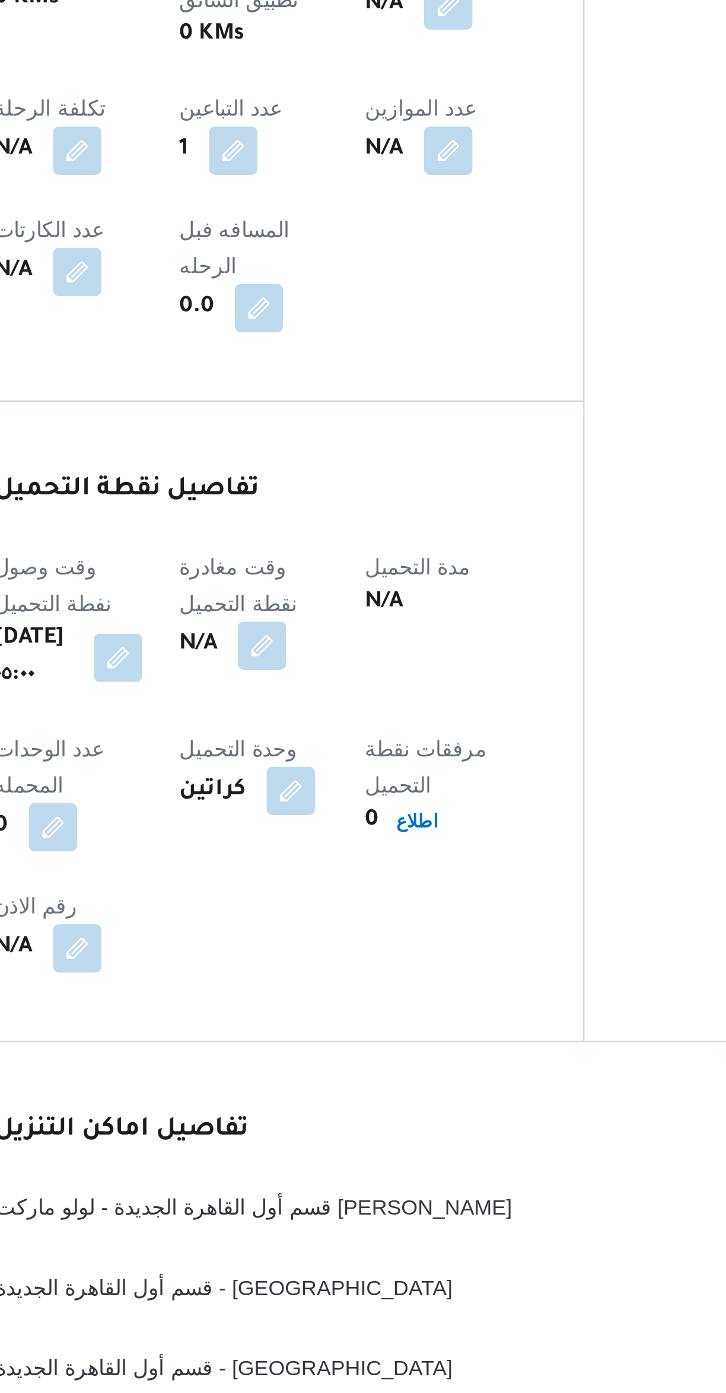
scroll to position [50, 0]
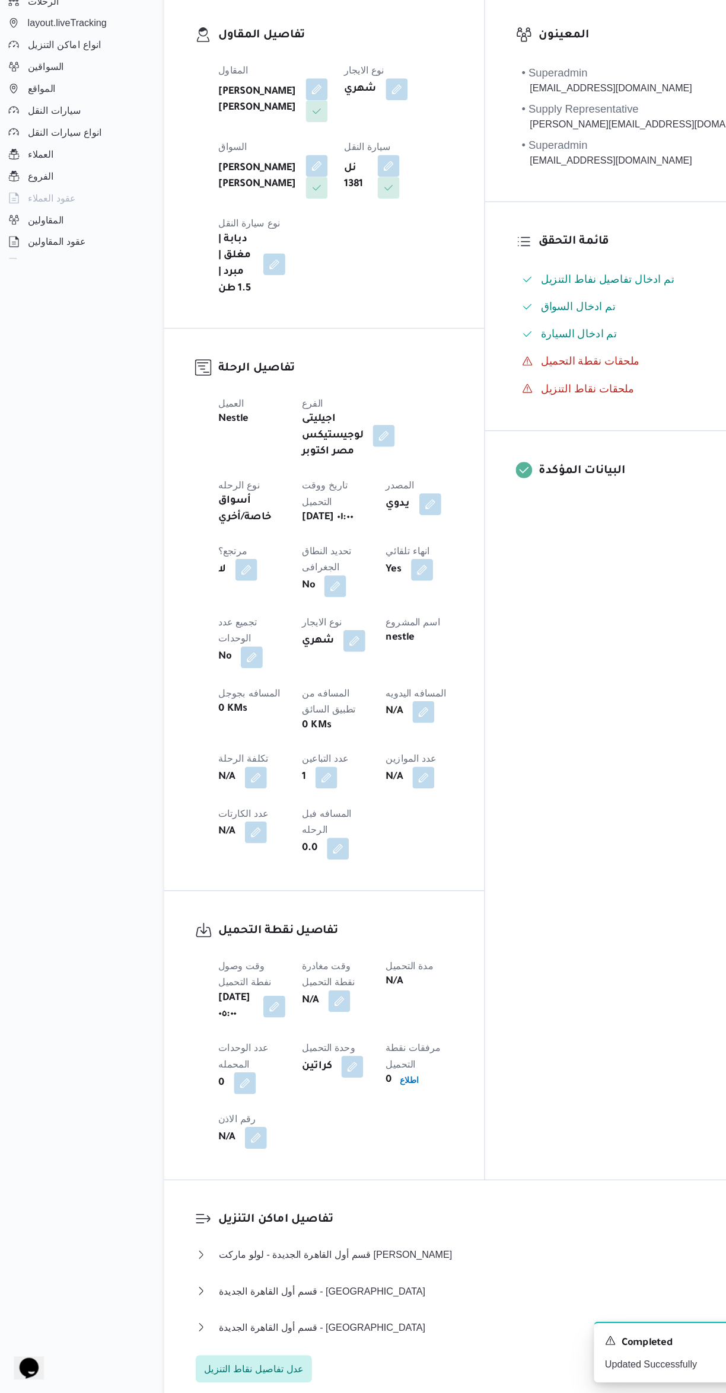
select select "ar"
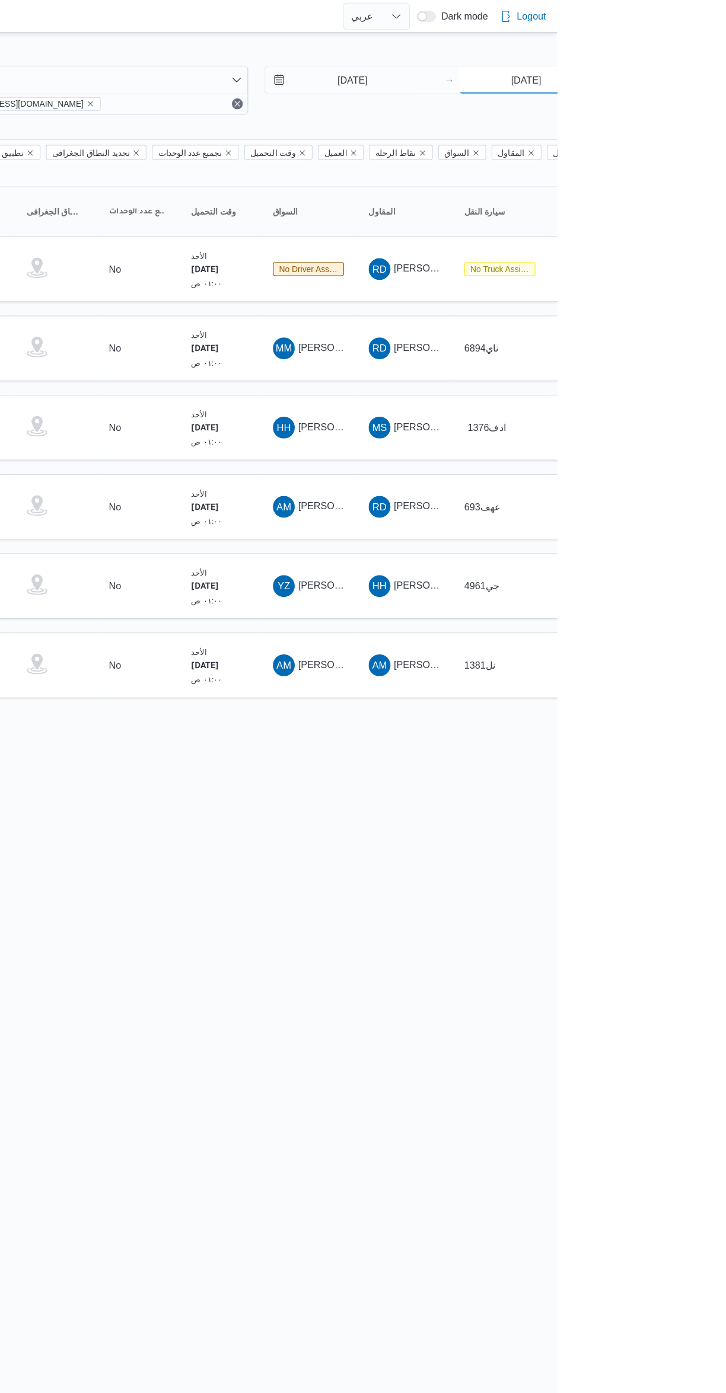
click at [708, 69] on input "[DATE]" at bounding box center [699, 70] width 118 height 24
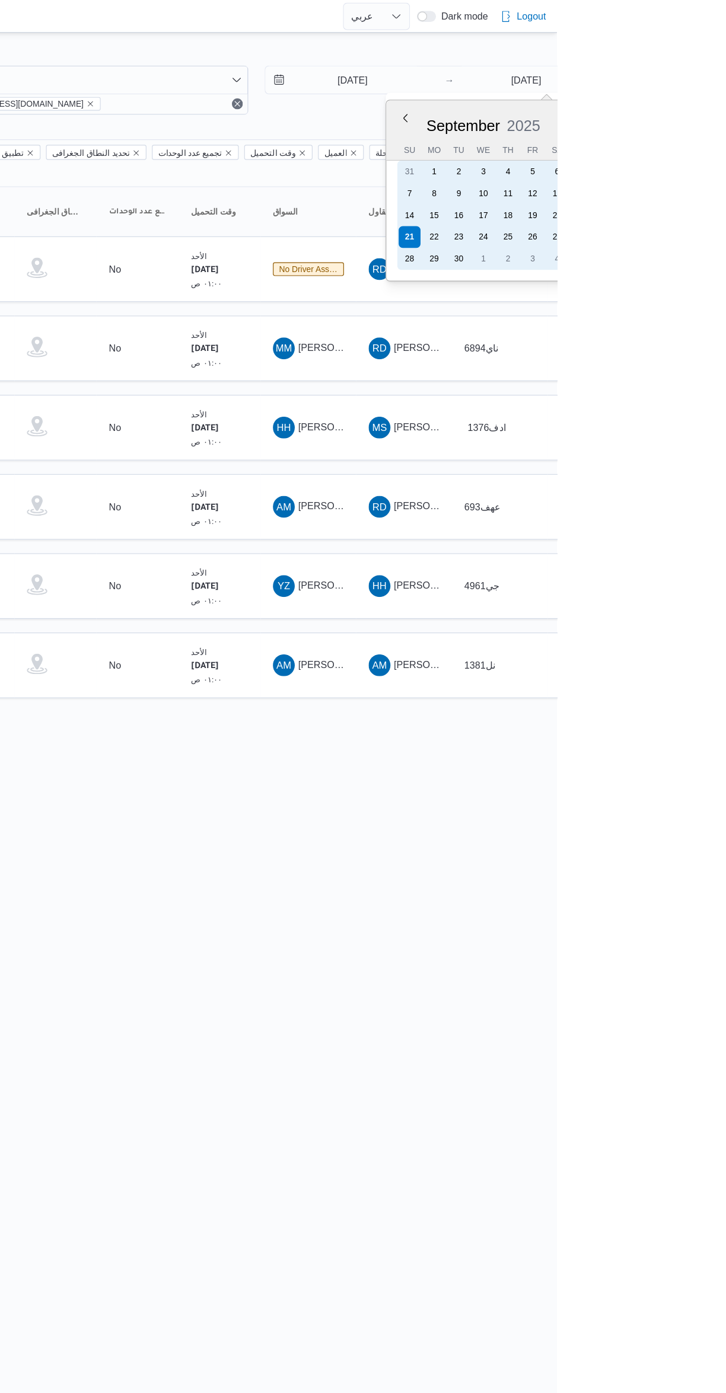
click at [624, 209] on div "22" at bounding box center [618, 205] width 19 height 19
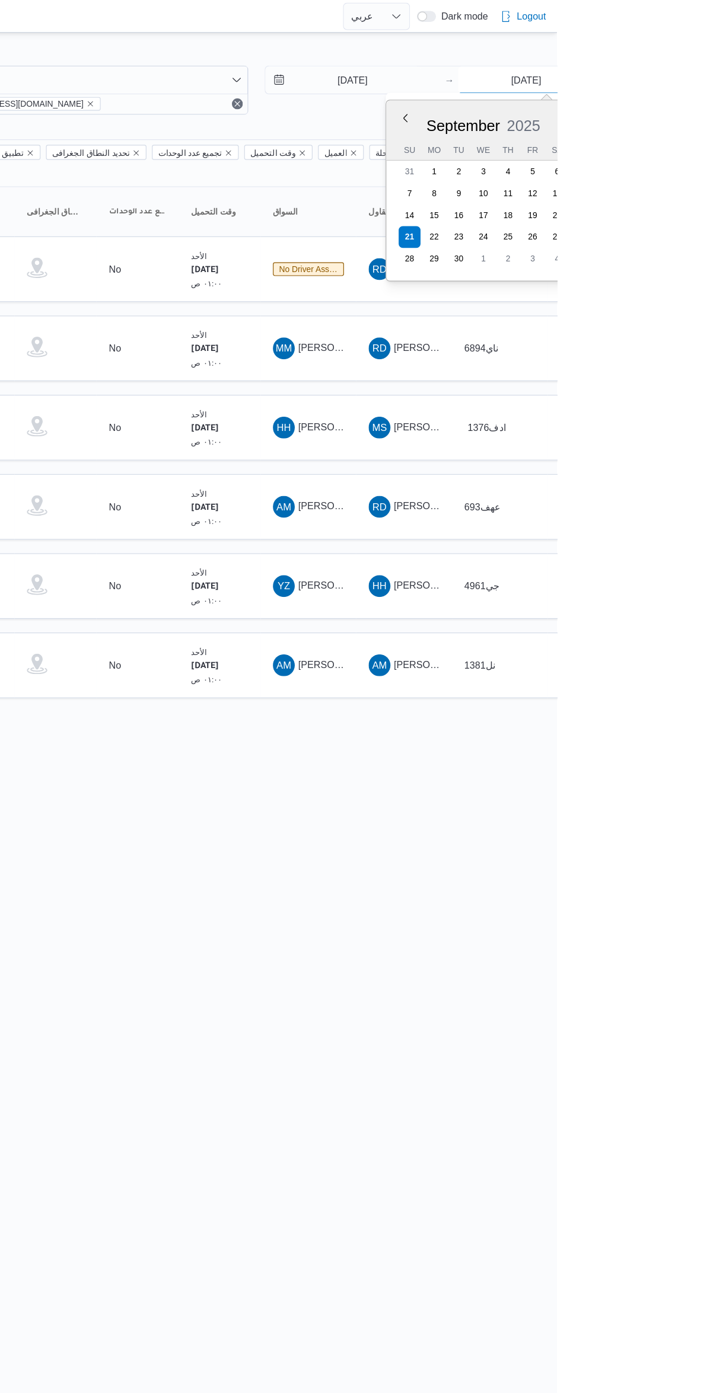
type input "[DATE]"
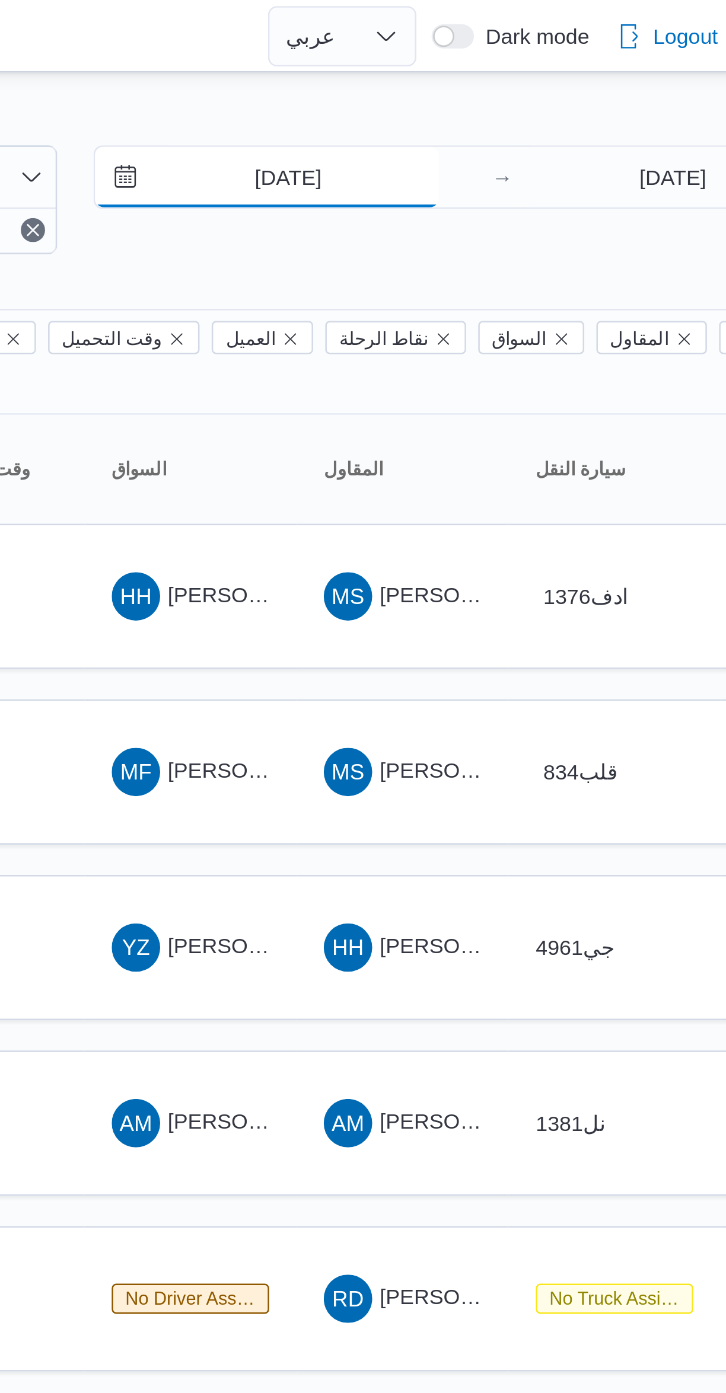
click at [558, 70] on input "[DATE]" at bounding box center [539, 70] width 135 height 24
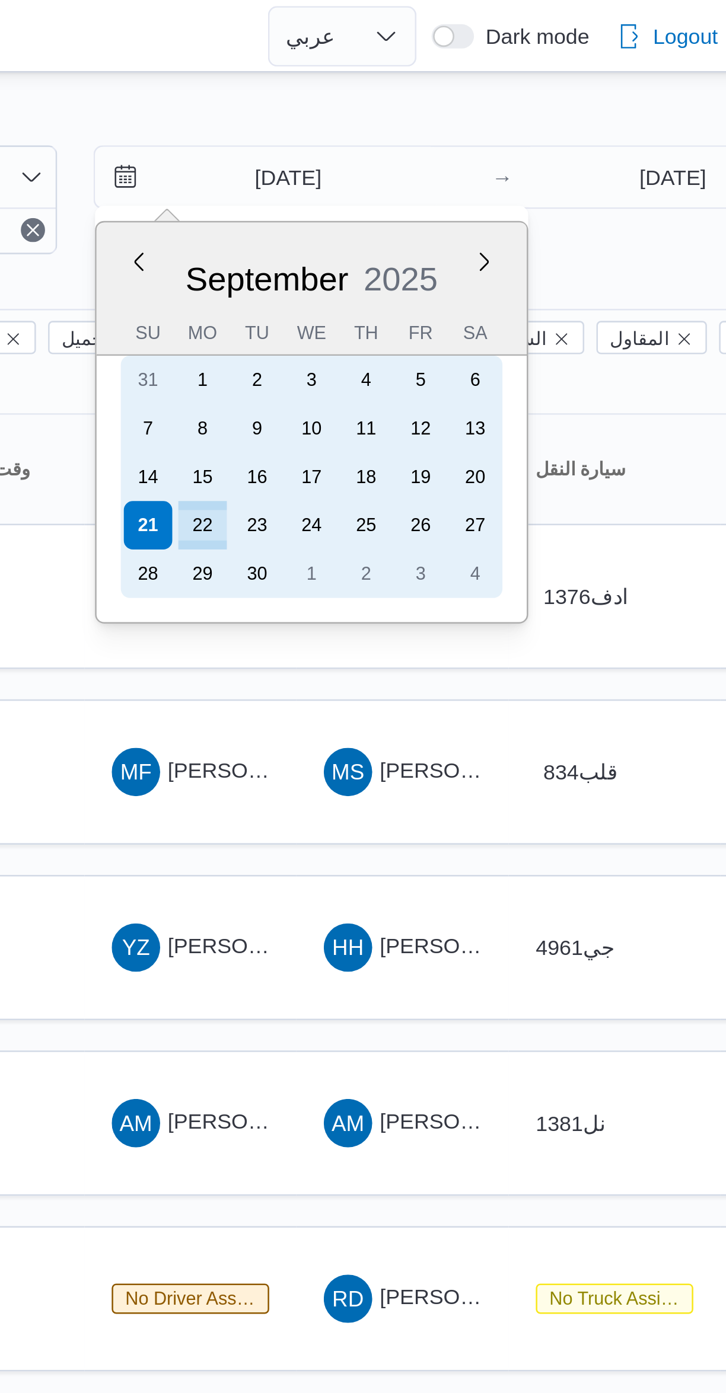
click at [514, 203] on div "22" at bounding box center [514, 205] width 19 height 19
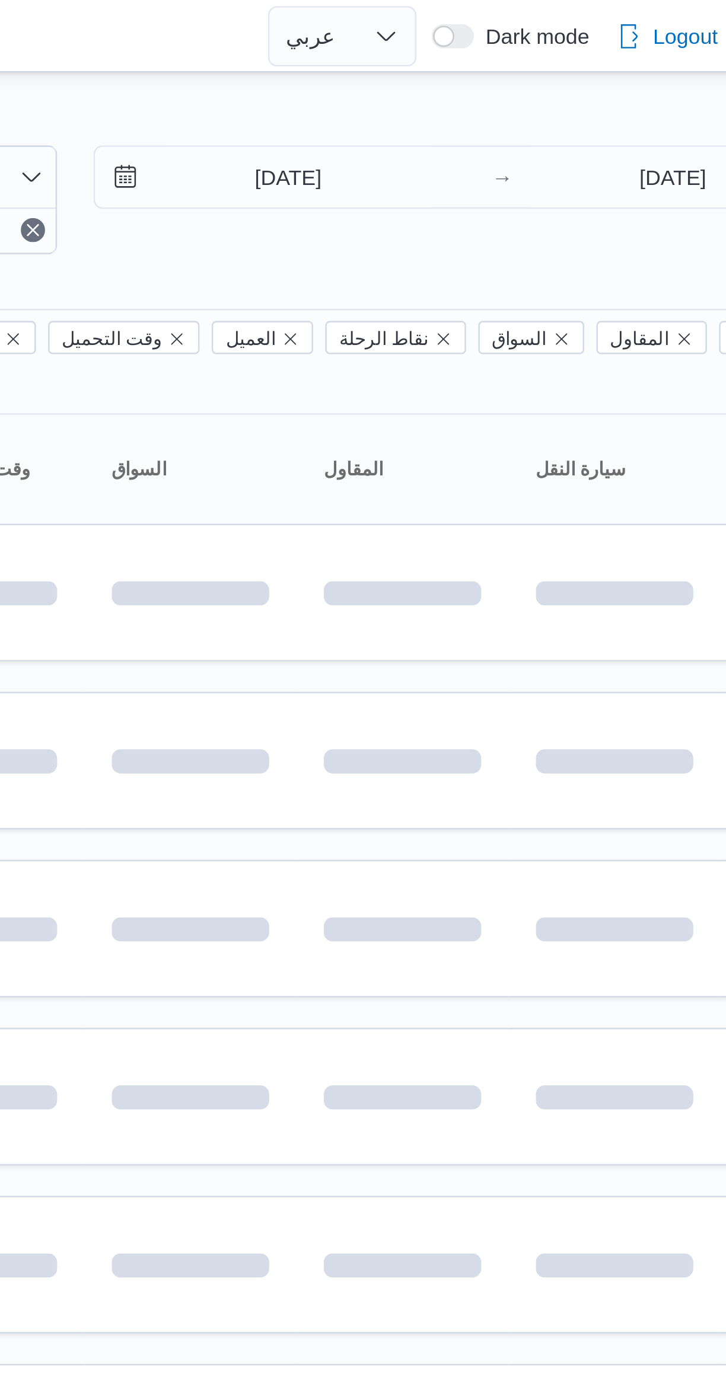
click at [629, 33] on div "Filter by 1 المسؤول: [EMAIL_ADDRESS][DOMAIN_NAME] [DATE] → [DATE] Group By Colu…" at bounding box center [356, 461] width 726 height 861
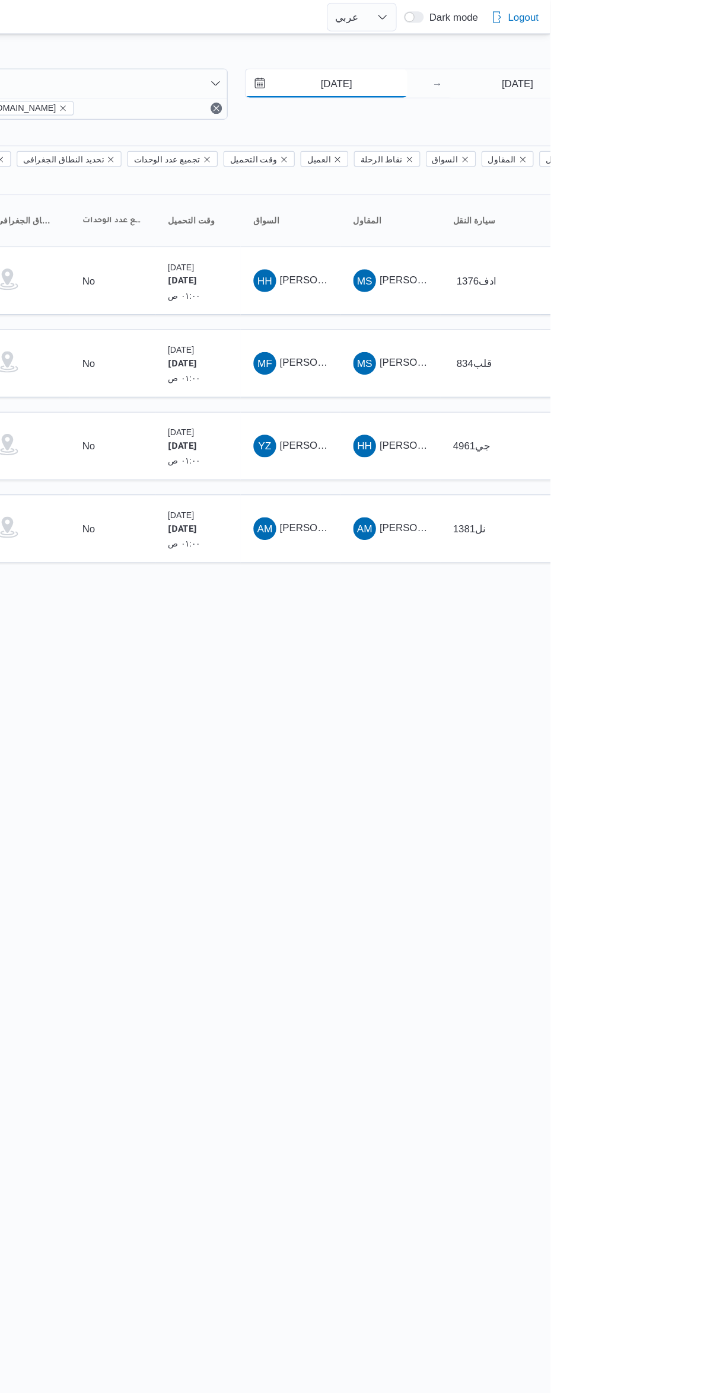
click at [566, 69] on input "[DATE]" at bounding box center [539, 70] width 135 height 24
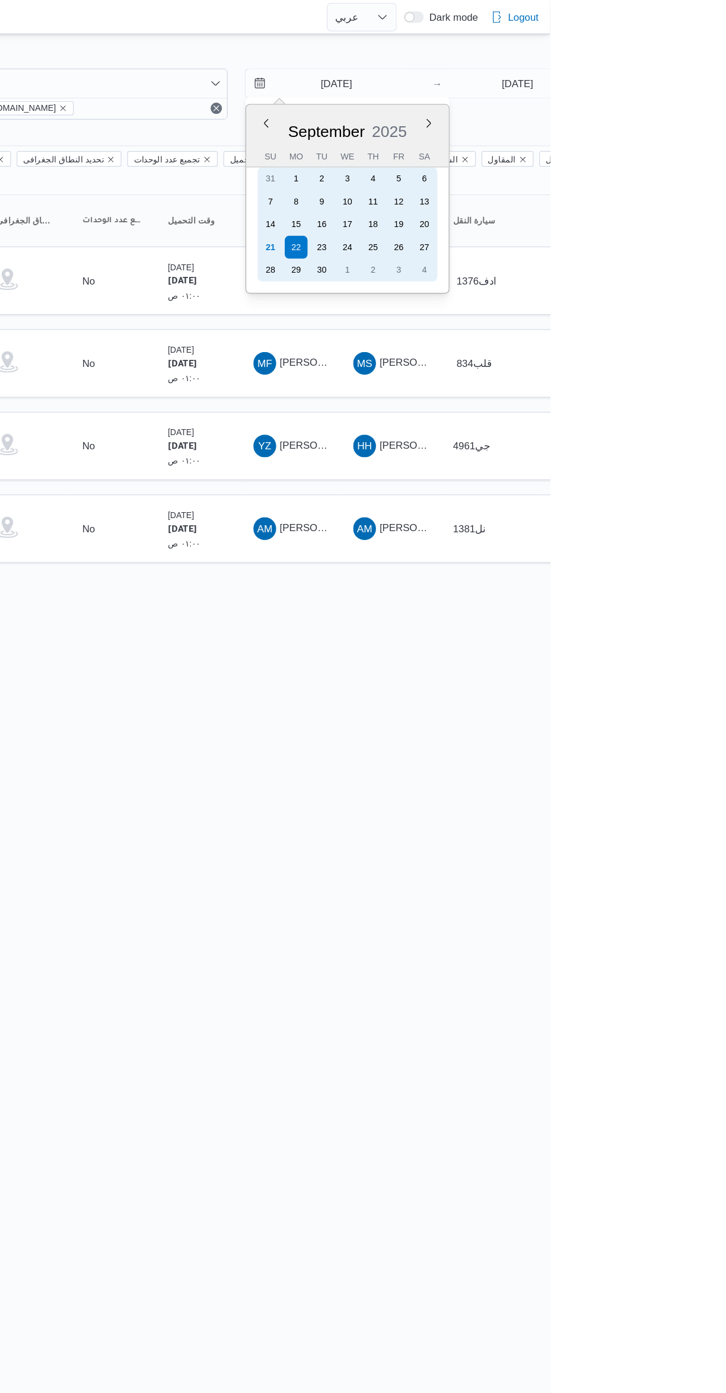
click at [499, 208] on div "21" at bounding box center [493, 205] width 19 height 19
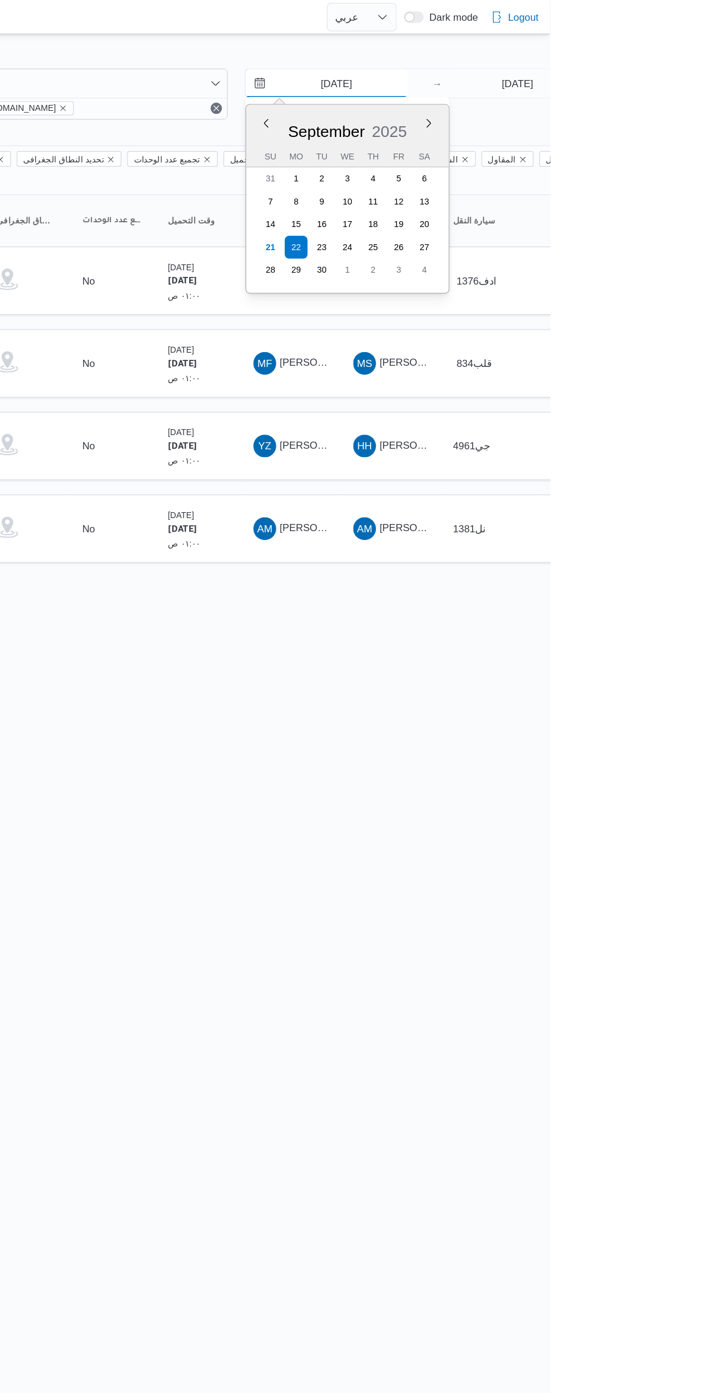
type input "[DATE]"
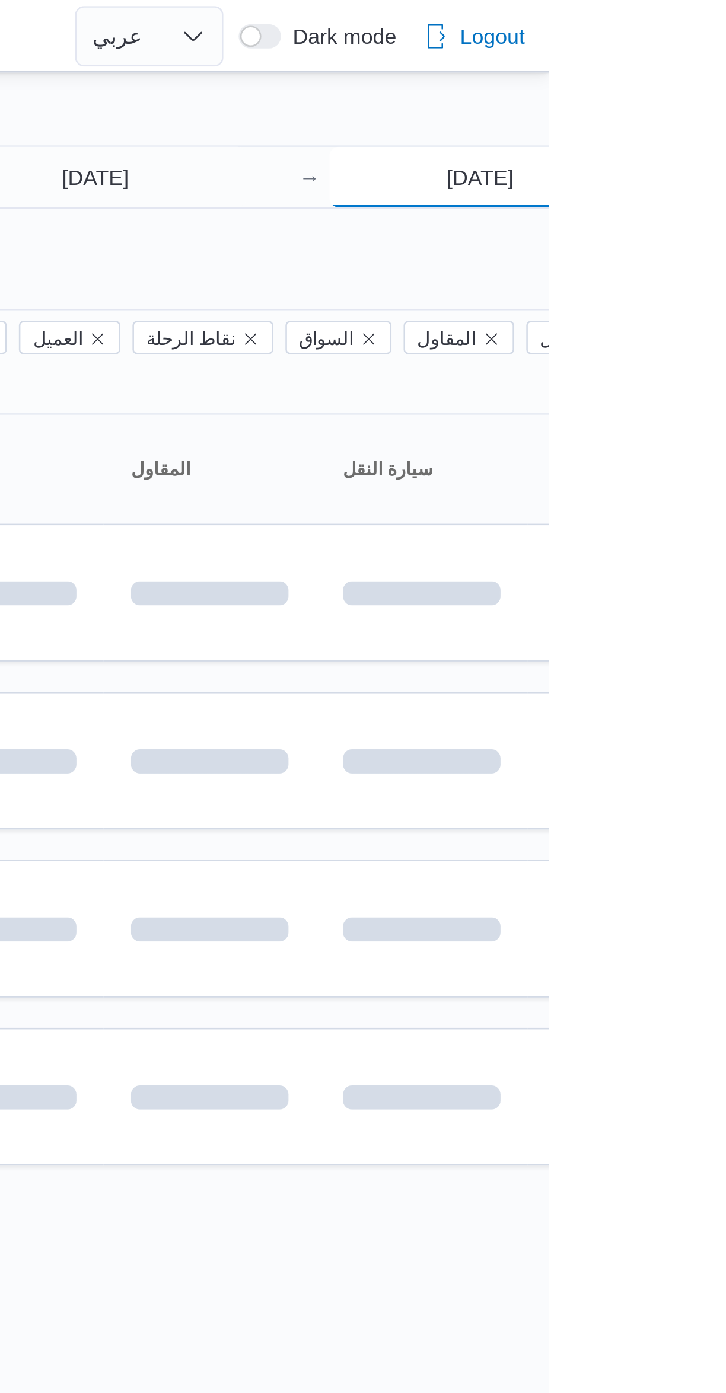
click at [722, 72] on input "[DATE]" at bounding box center [699, 70] width 118 height 24
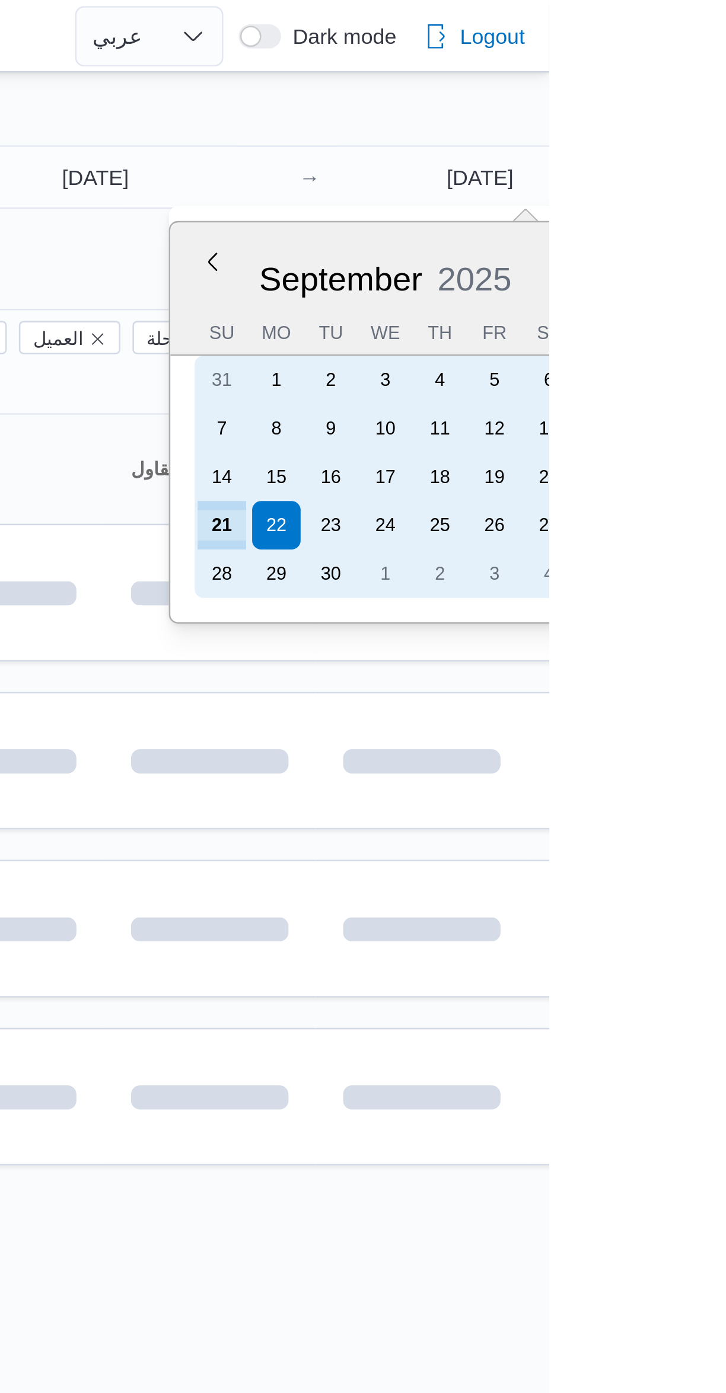
click at [593, 203] on div "21" at bounding box center [597, 205] width 19 height 19
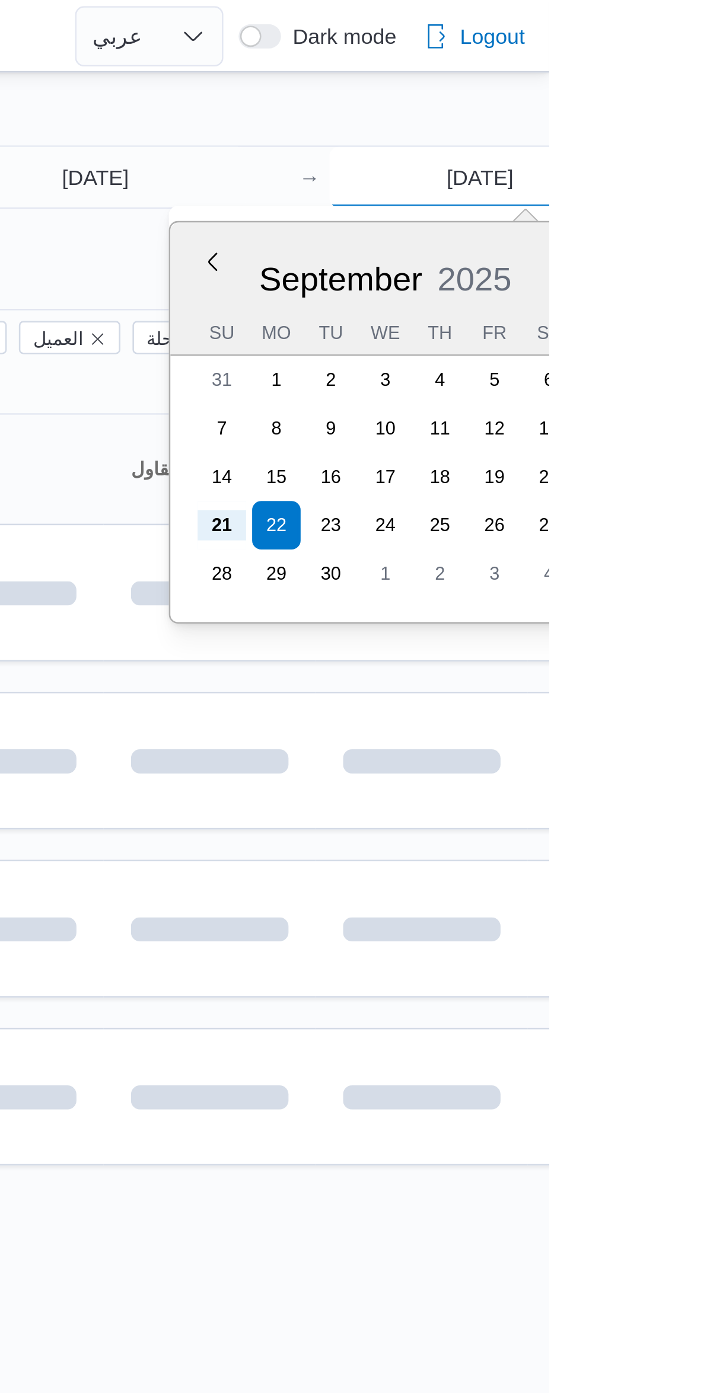
type input "[DATE]"
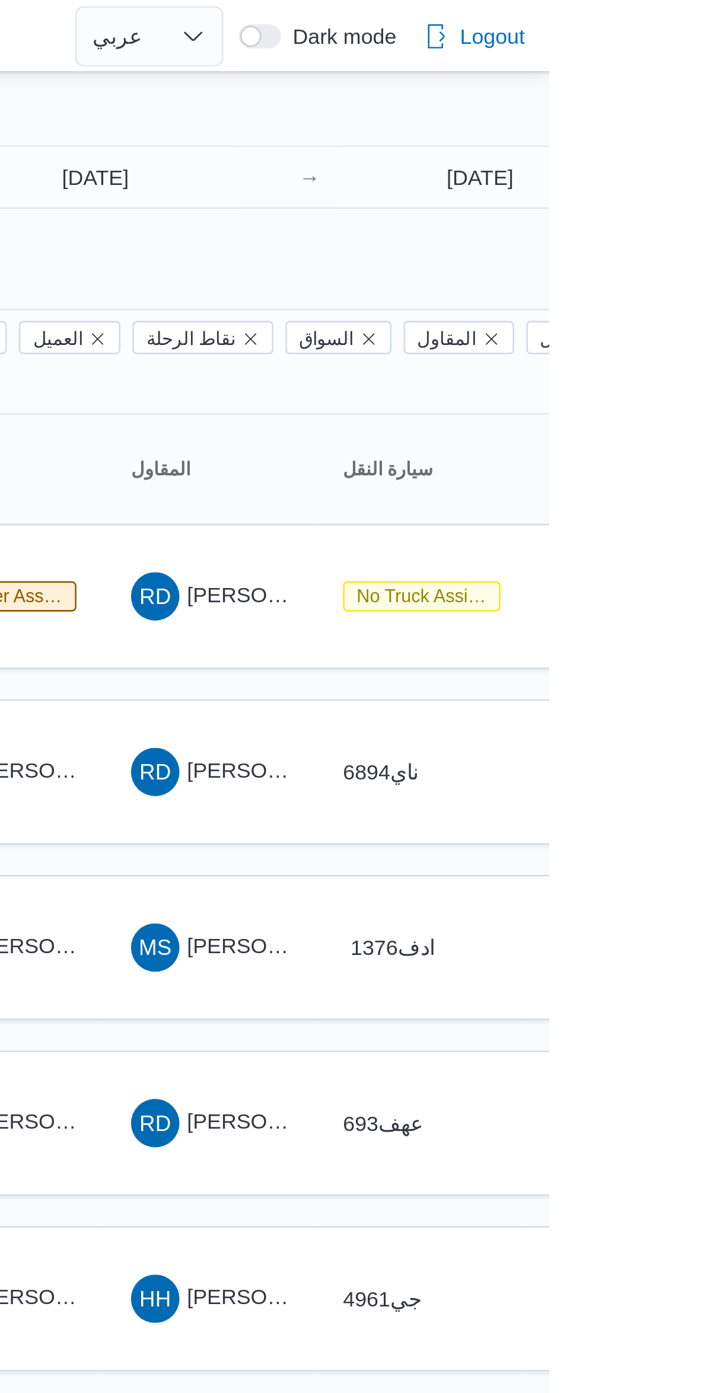
click at [667, 39] on div at bounding box center [509, 47] width 711 height 19
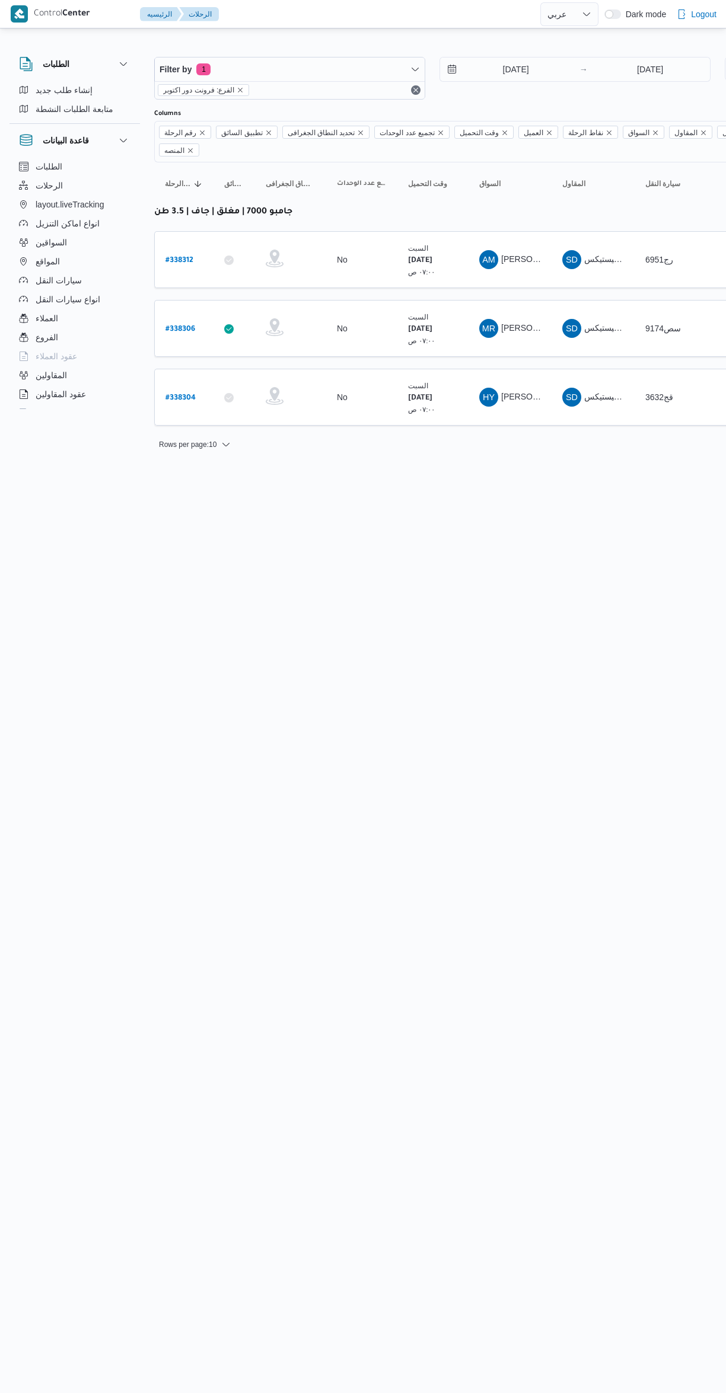
select select "ar"
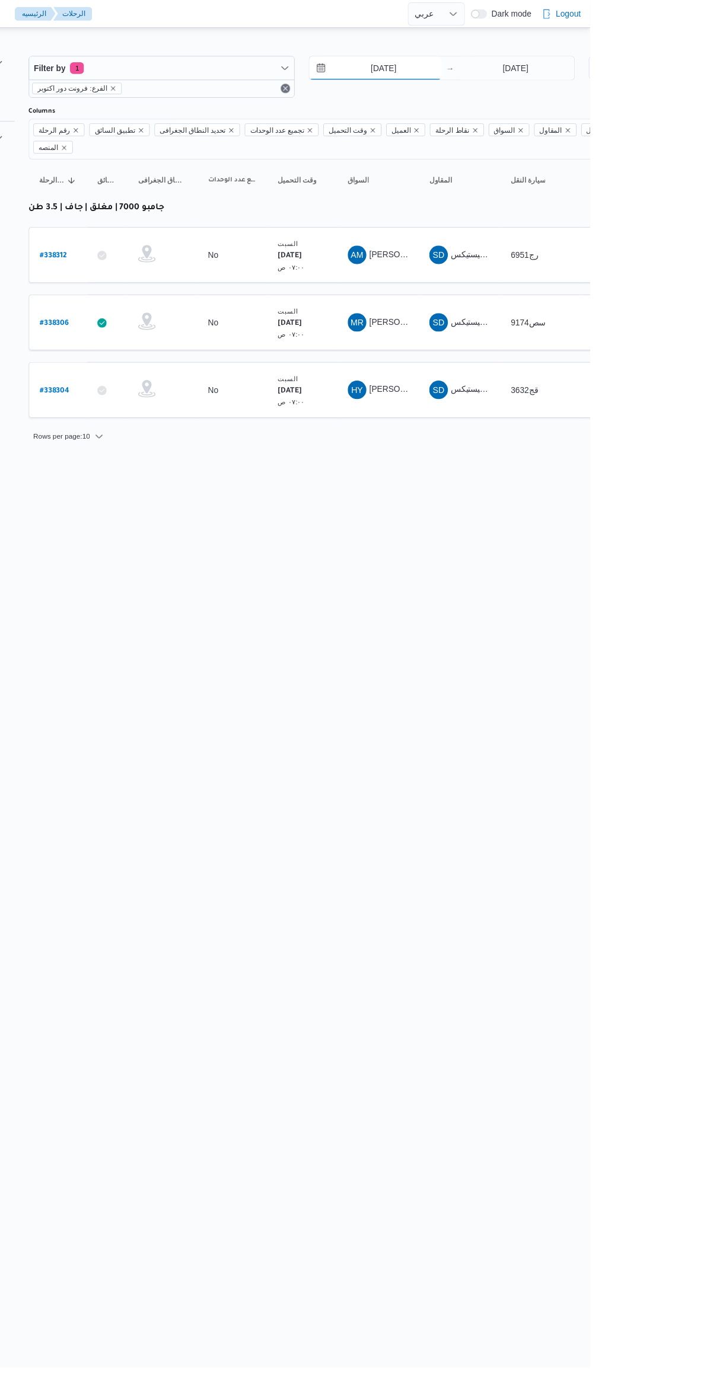
click at [494, 68] on input "[DATE]" at bounding box center [507, 70] width 135 height 24
click at [630, 69] on input "[DATE]" at bounding box center [650, 70] width 118 height 24
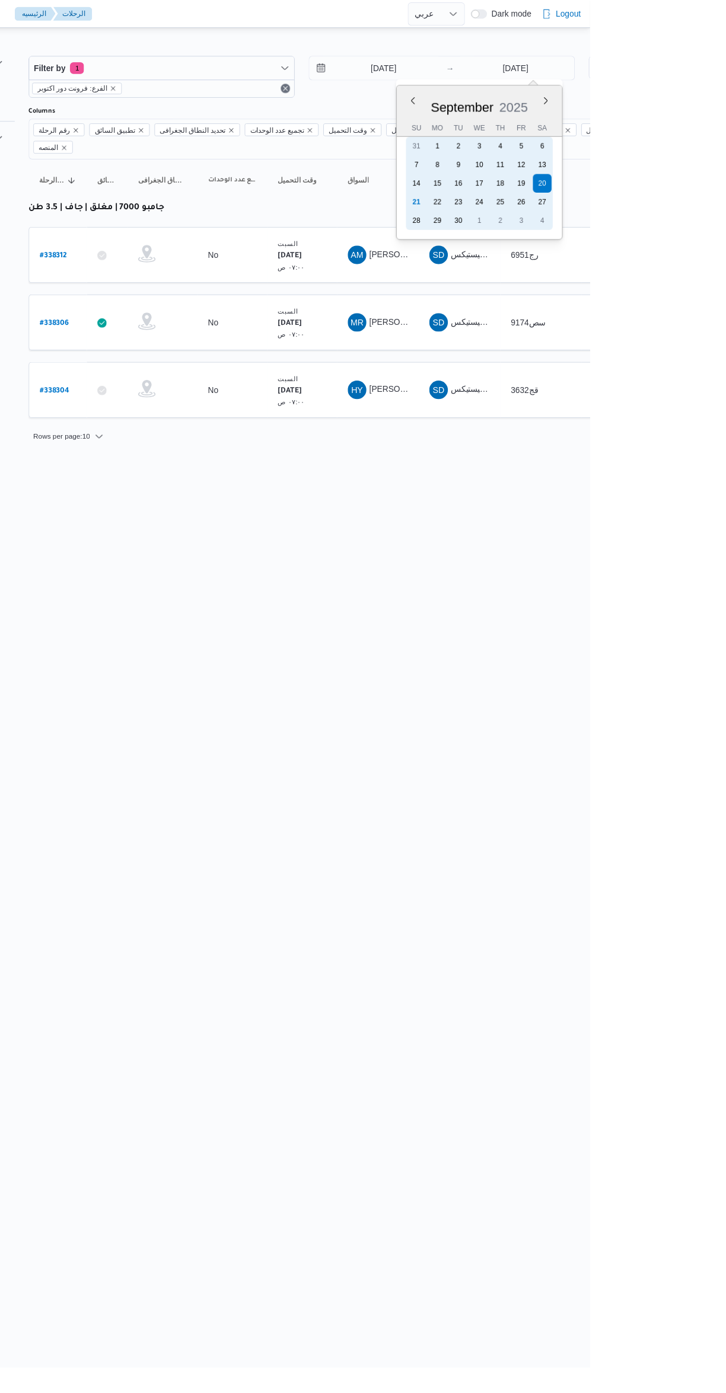
click at [557, 204] on div "21" at bounding box center [548, 205] width 19 height 19
type input "[DATE]"
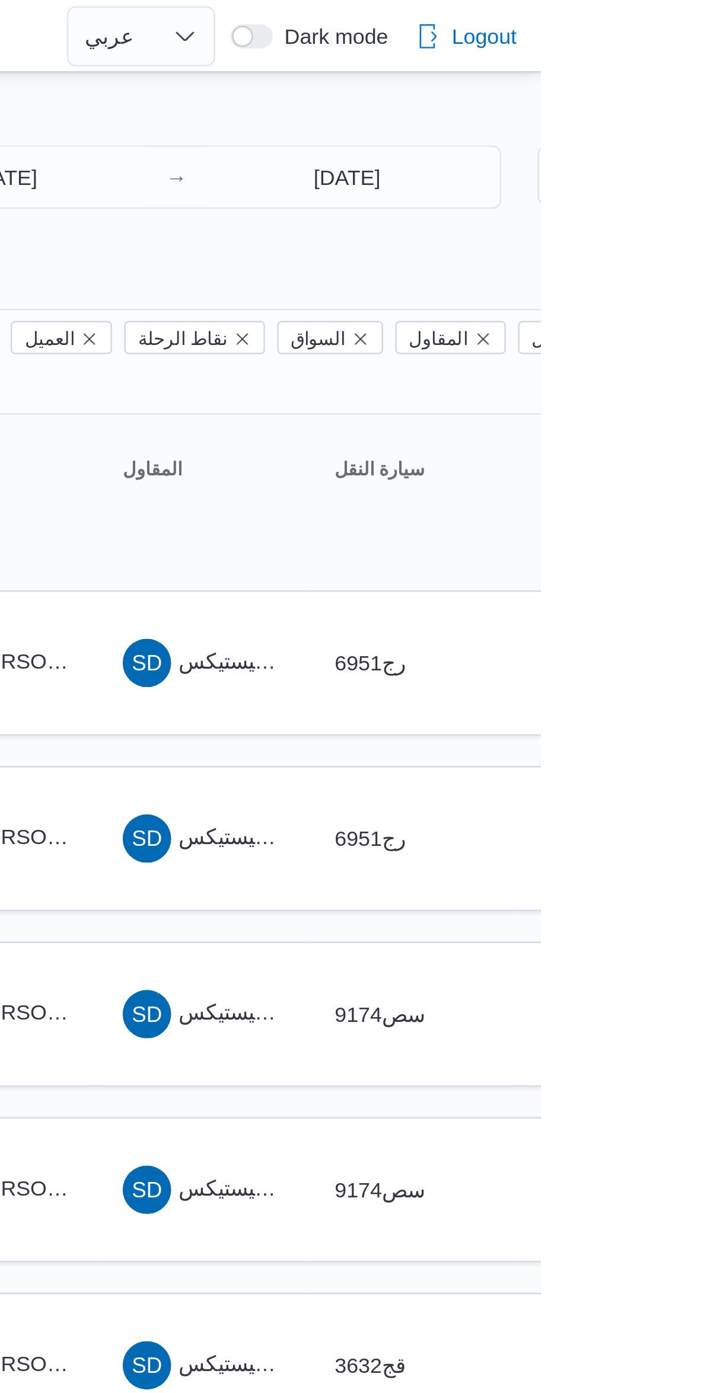
click at [575, 35] on div "Filter by 1 الفرع: فرونت دور اكتوبر [DATE] → [DATE] Group By نوع سيارة النقل Co…" at bounding box center [356, 352] width 726 height 642
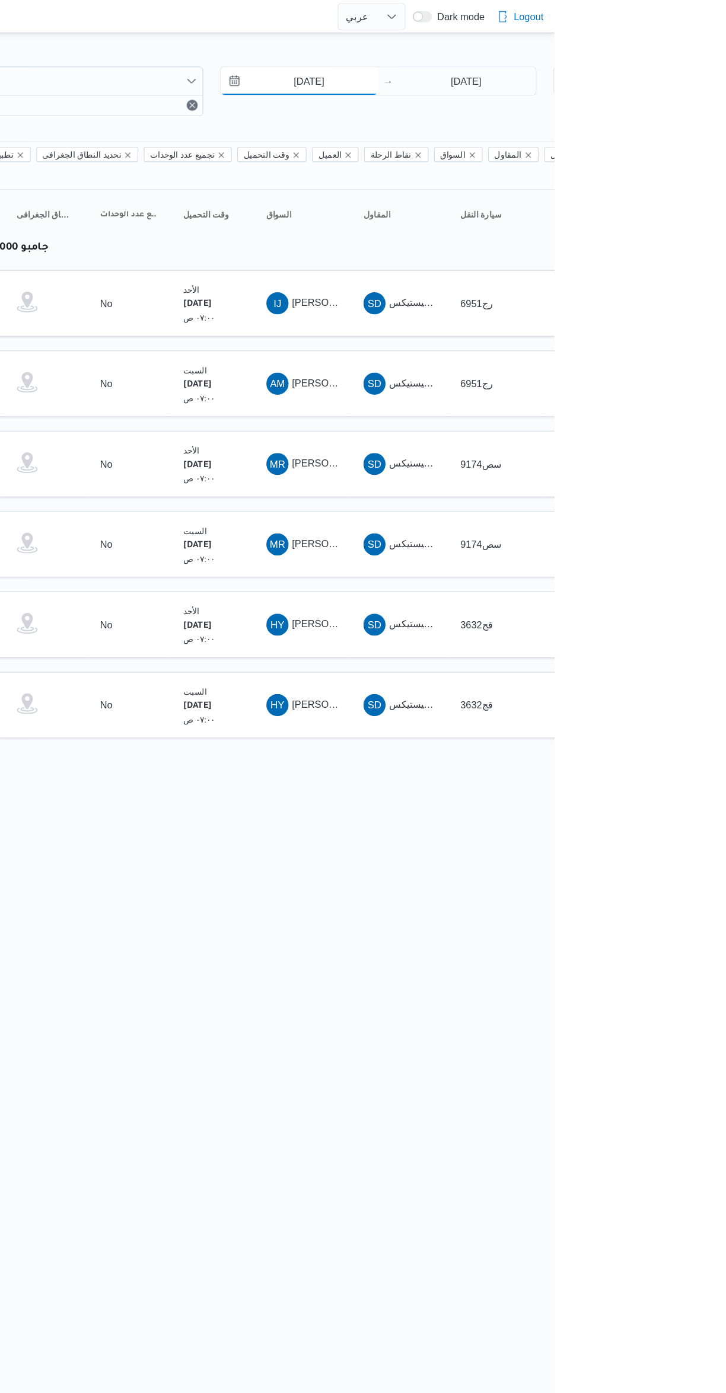
click at [502, 72] on input "[DATE]" at bounding box center [507, 70] width 135 height 24
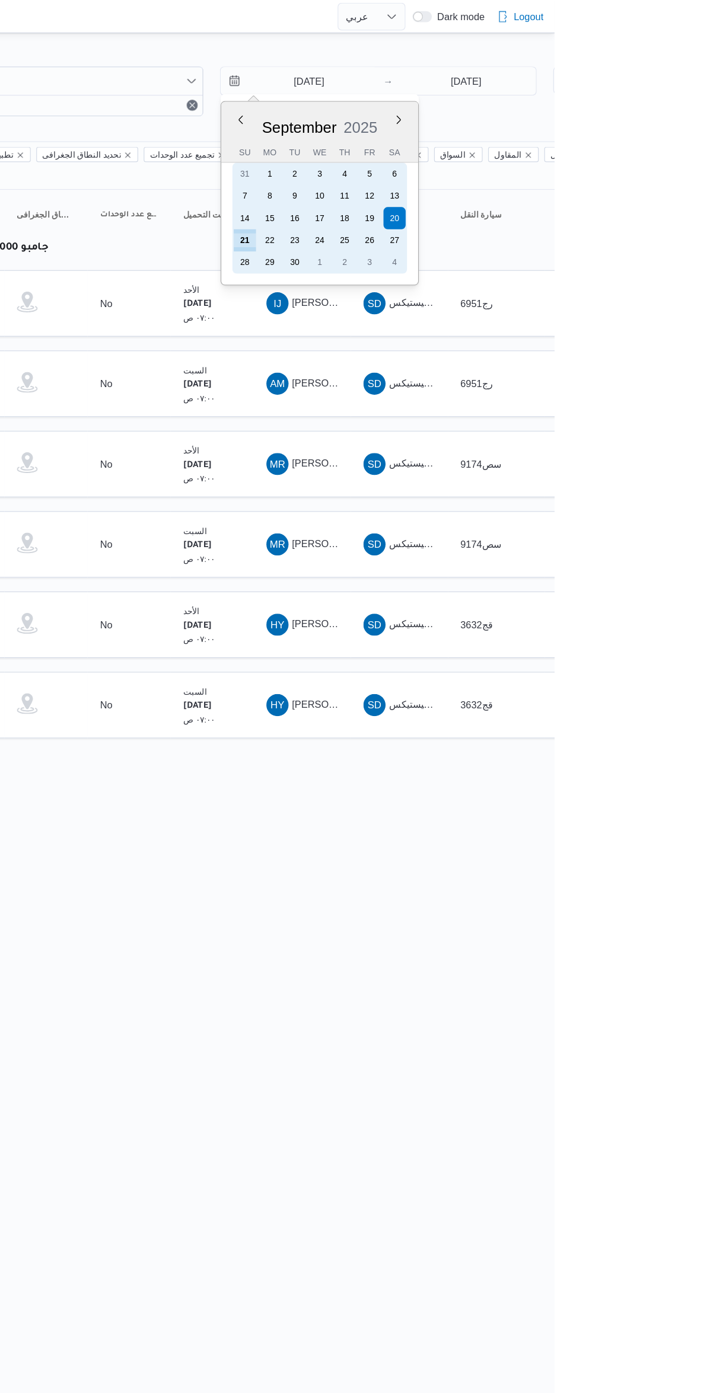
click at [464, 206] on div "21" at bounding box center [460, 205] width 19 height 19
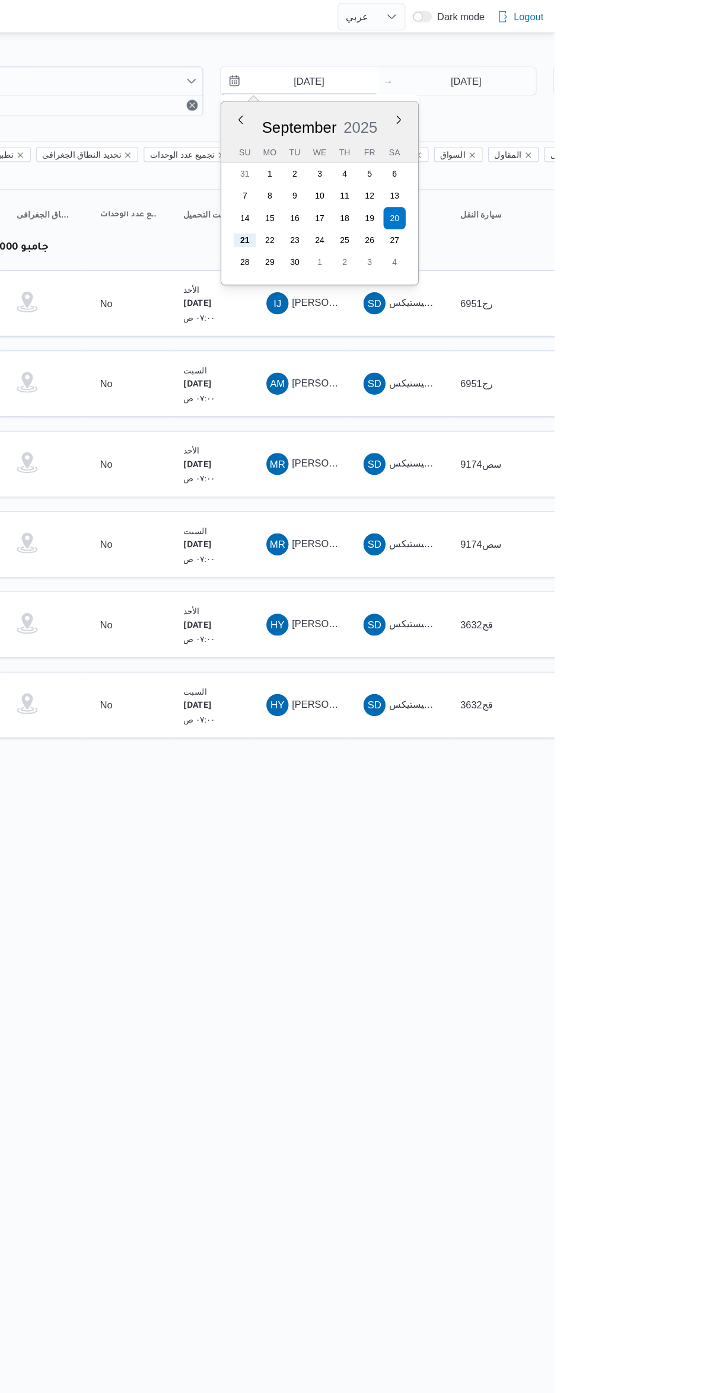
type input "[DATE]"
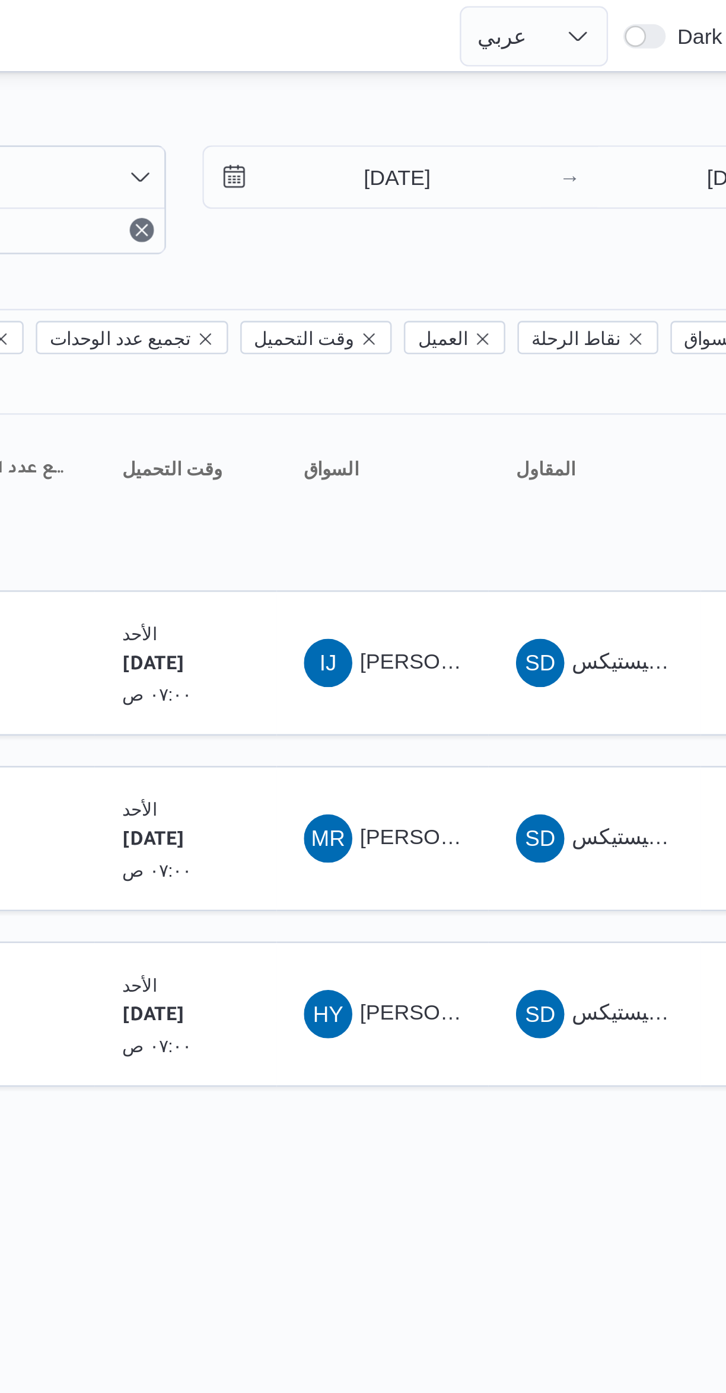
click at [425, 35] on div "Filter by 1 الفرع: فرونت دور اكتوبر [DATE] → [DATE] Group By نوع سيارة النقل Co…" at bounding box center [356, 249] width 726 height 436
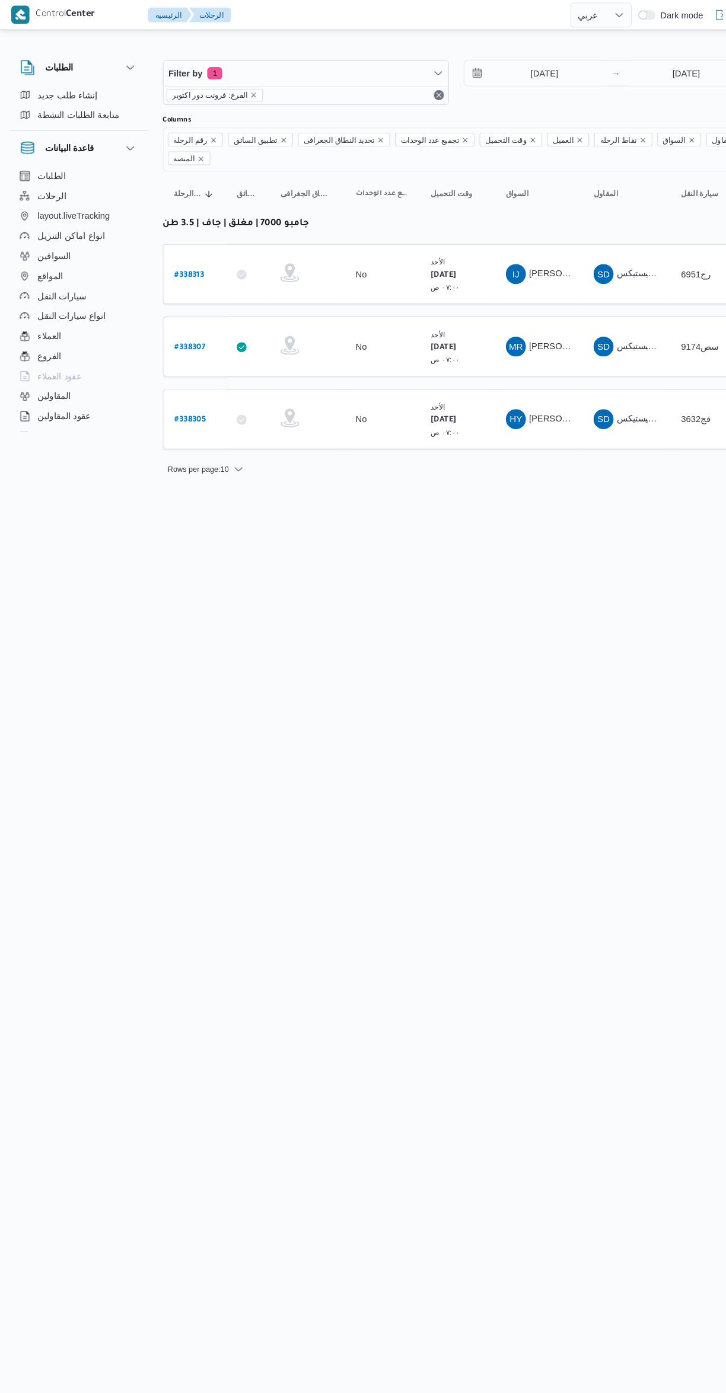
click at [180, 394] on b "# 338305" at bounding box center [180, 398] width 30 height 8
select select "ar"
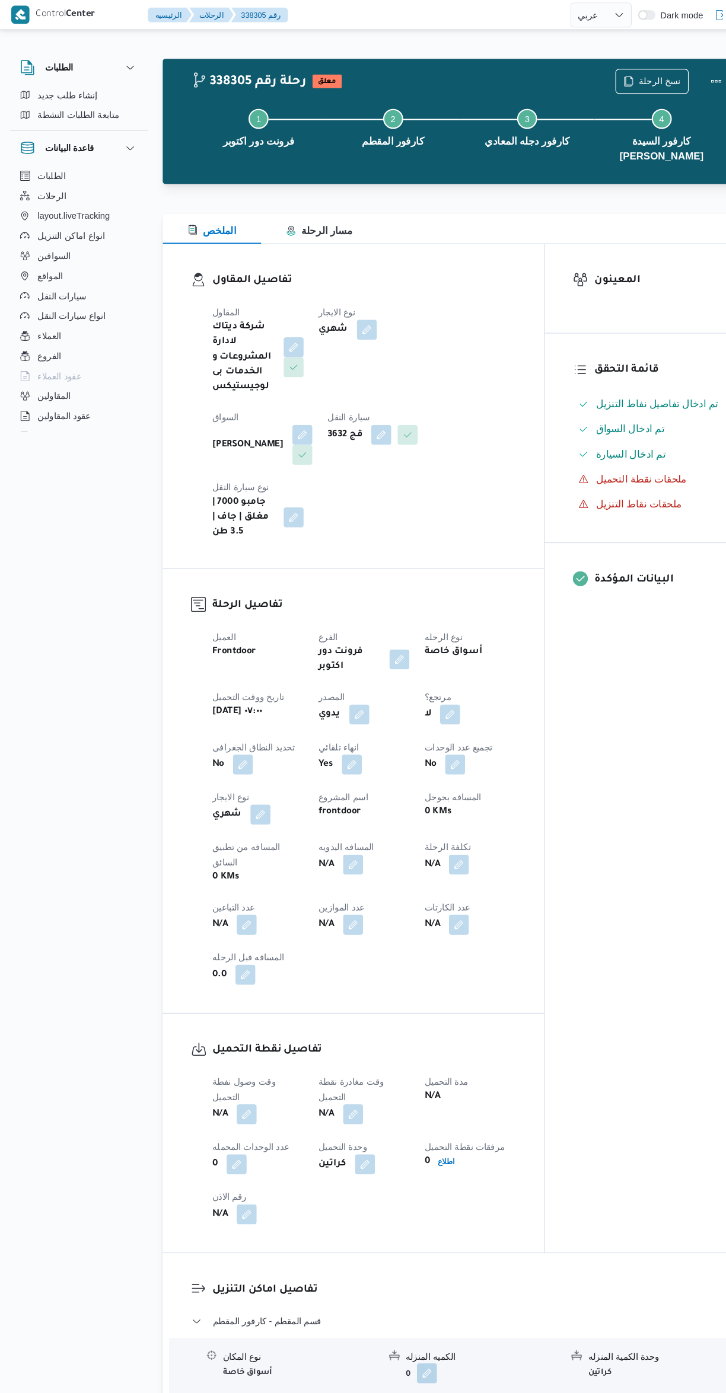
select select "ar"
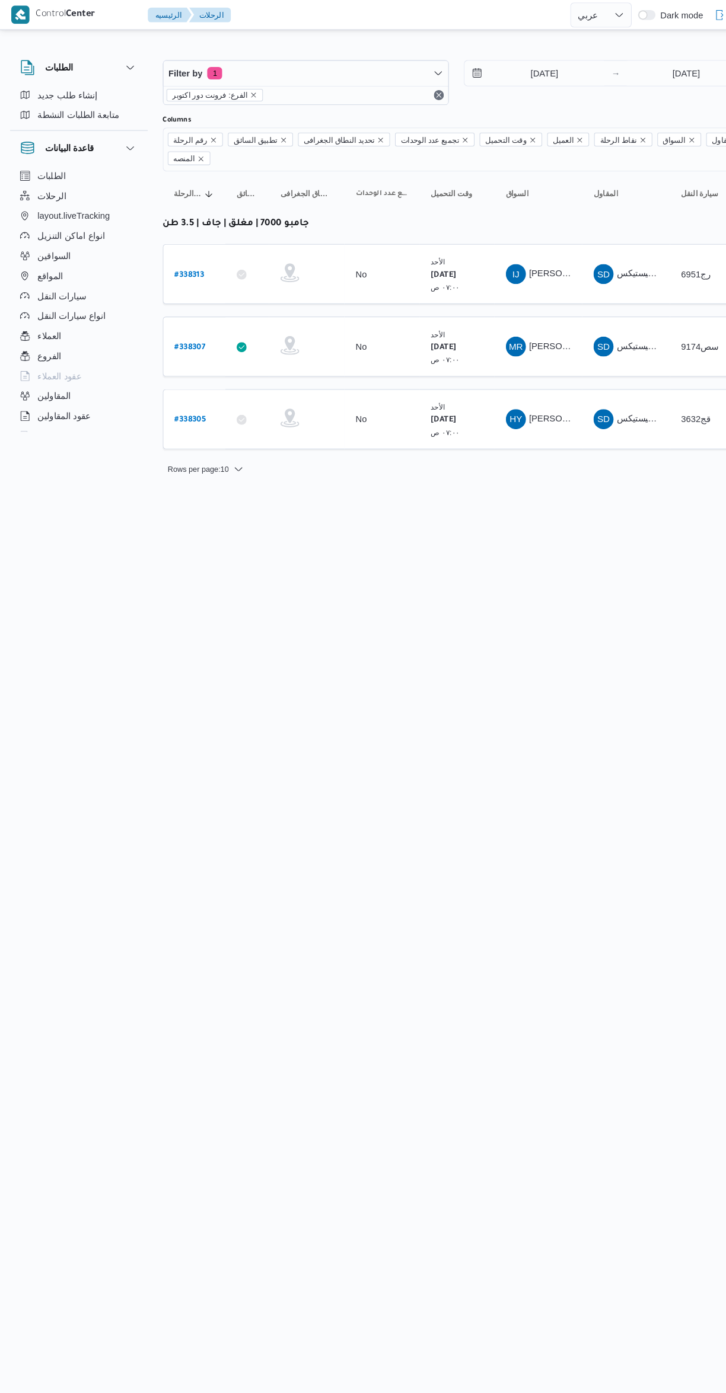
click at [186, 325] on b "# 338307" at bounding box center [179, 329] width 29 height 8
select select "ar"
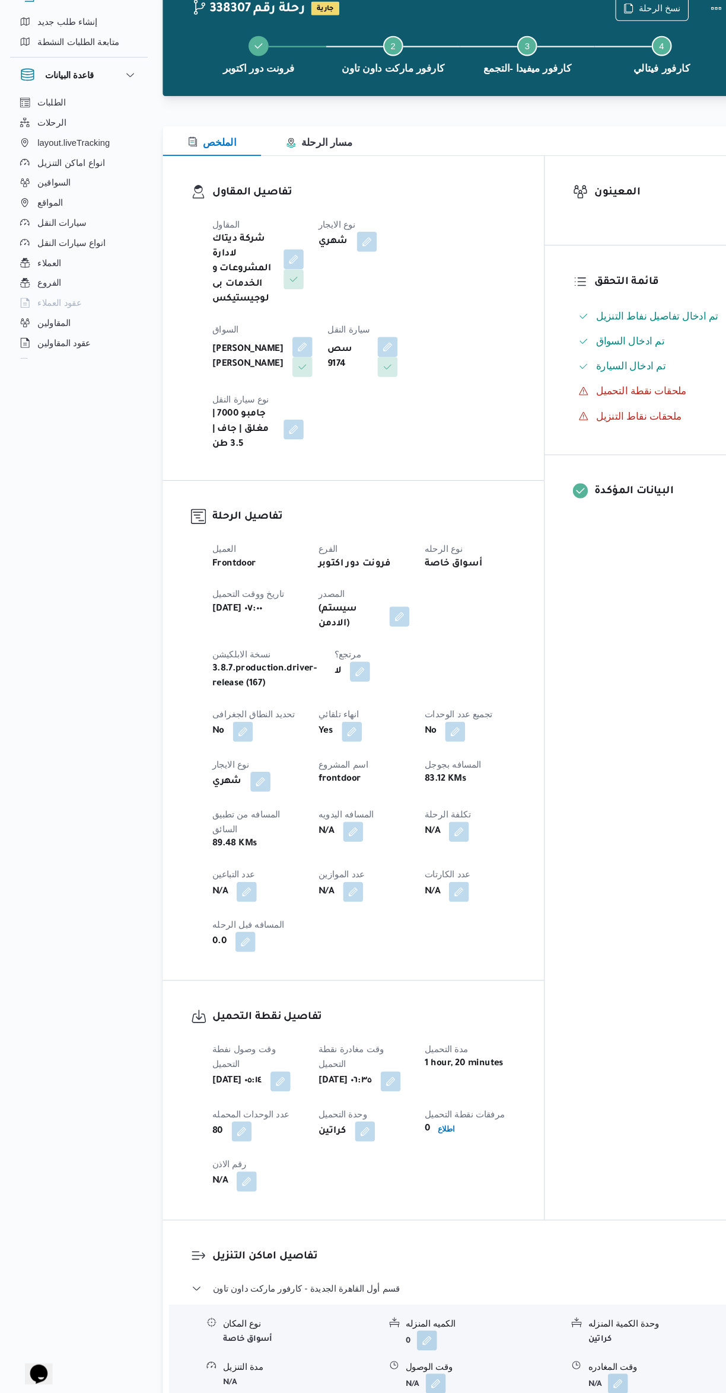
scroll to position [57, 0]
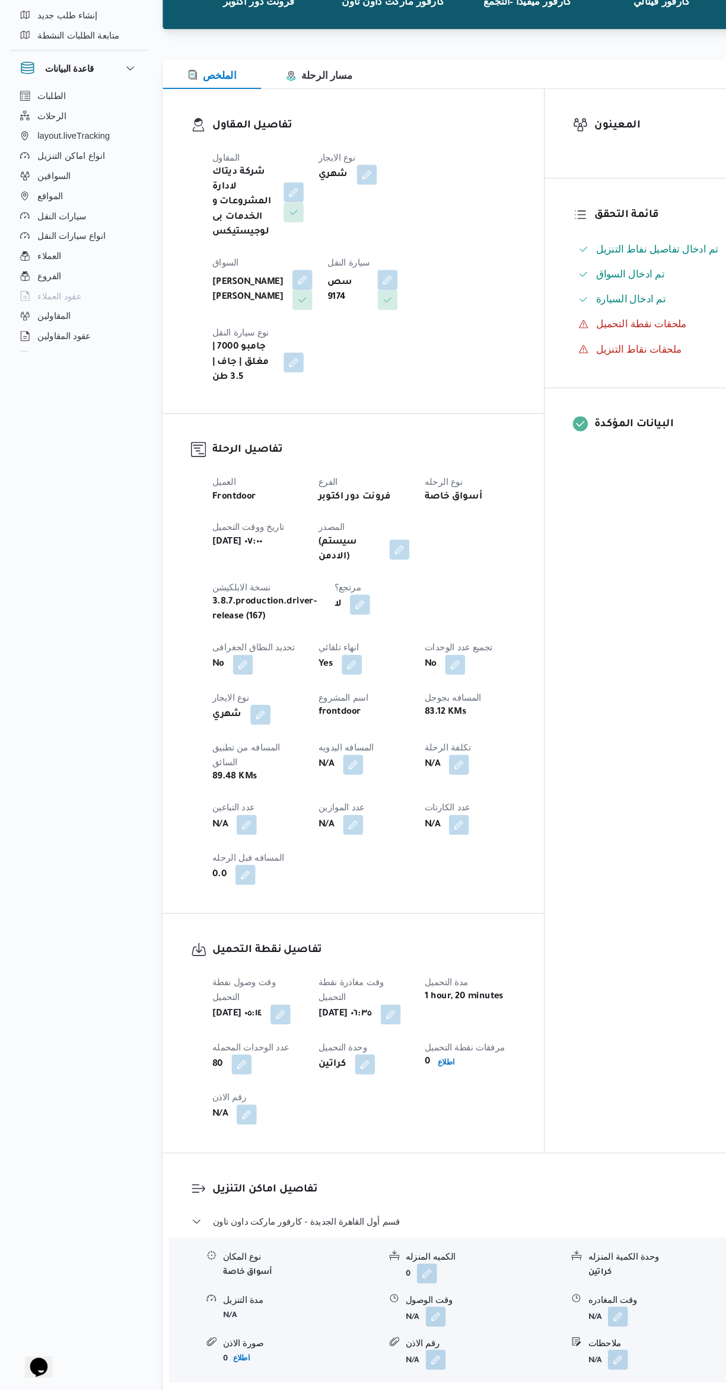
select select "ar"
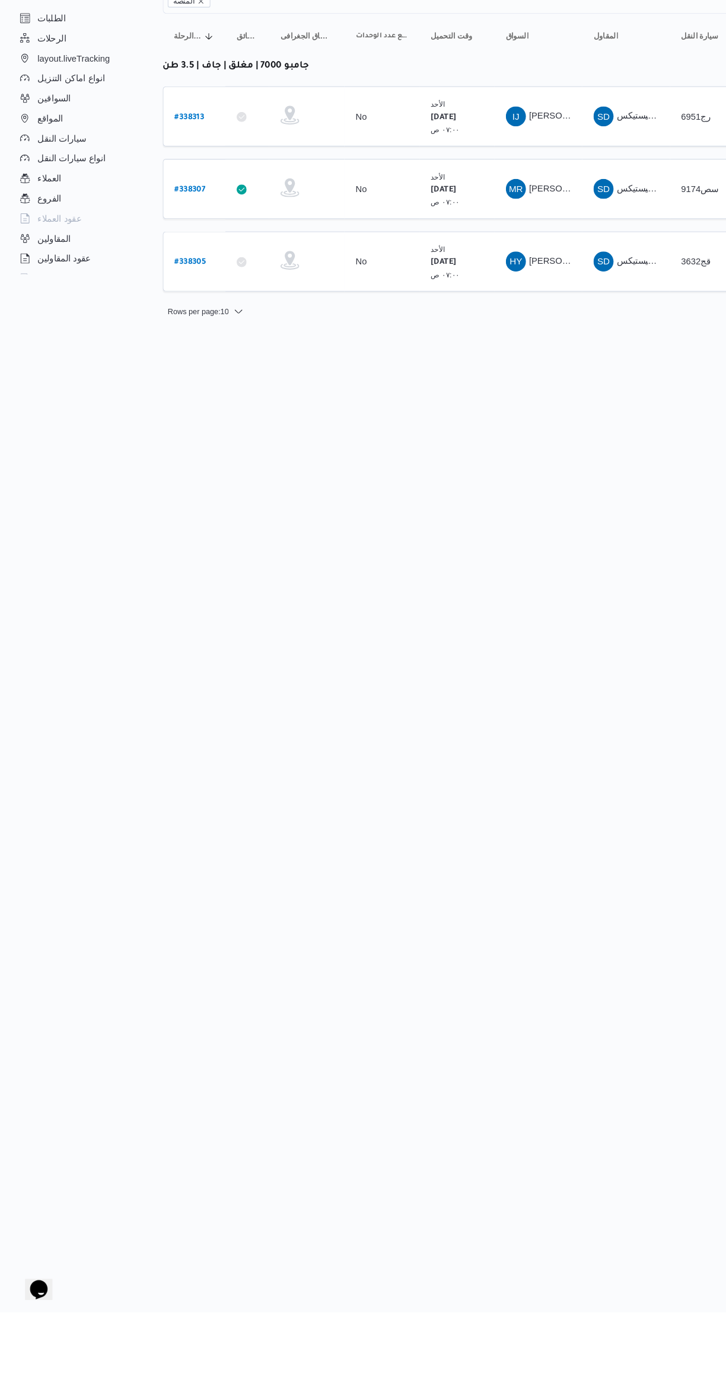
click at [189, 394] on b "# 338305" at bounding box center [180, 398] width 30 height 8
select select "ar"
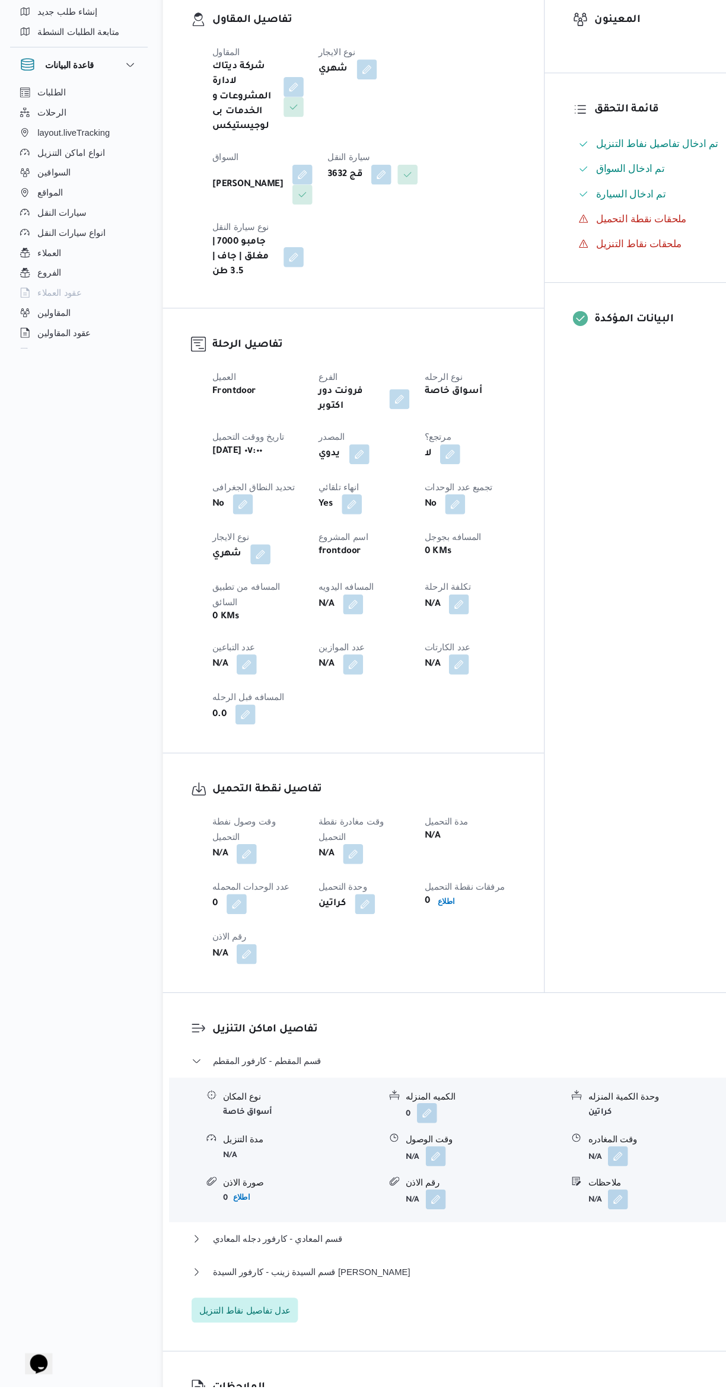
scroll to position [206, 0]
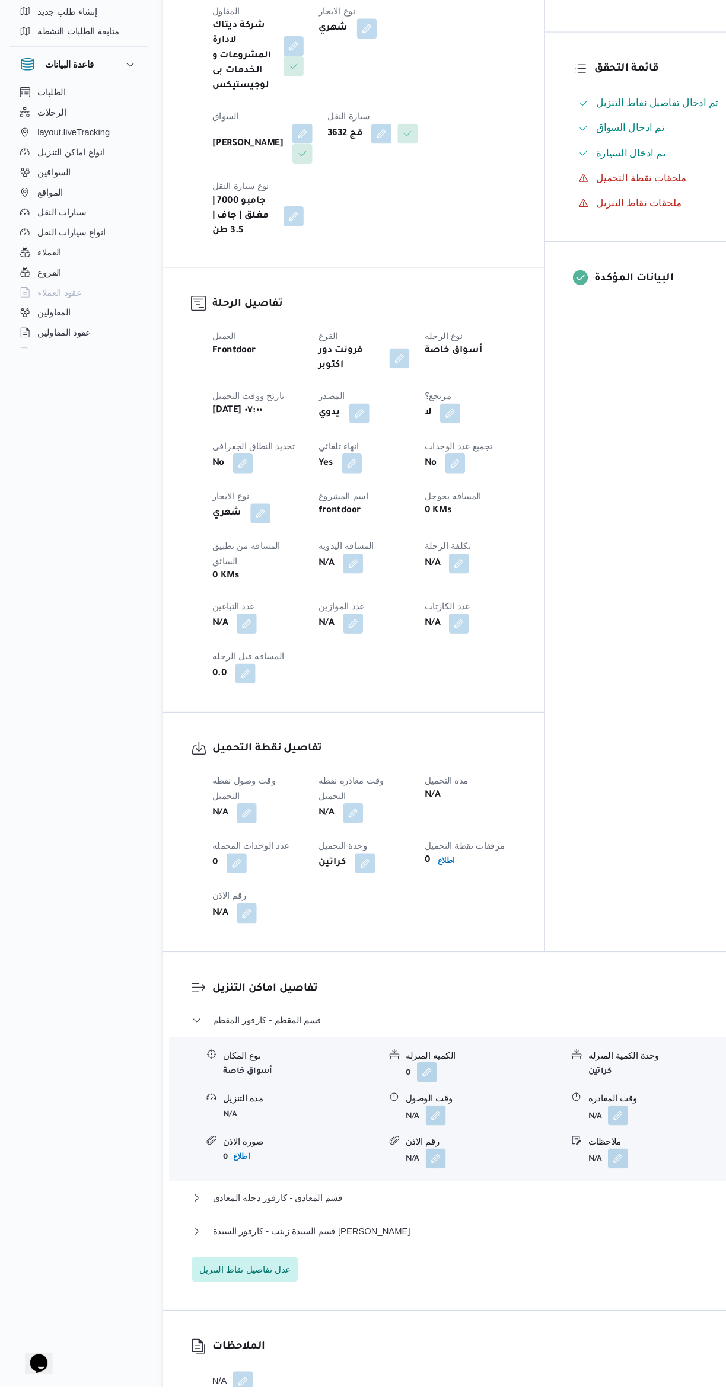
click at [243, 840] on button "button" at bounding box center [233, 849] width 19 height 19
click at [224, 801] on input "وقت وصول نفطة التحميل" at bounding box center [203, 802] width 135 height 24
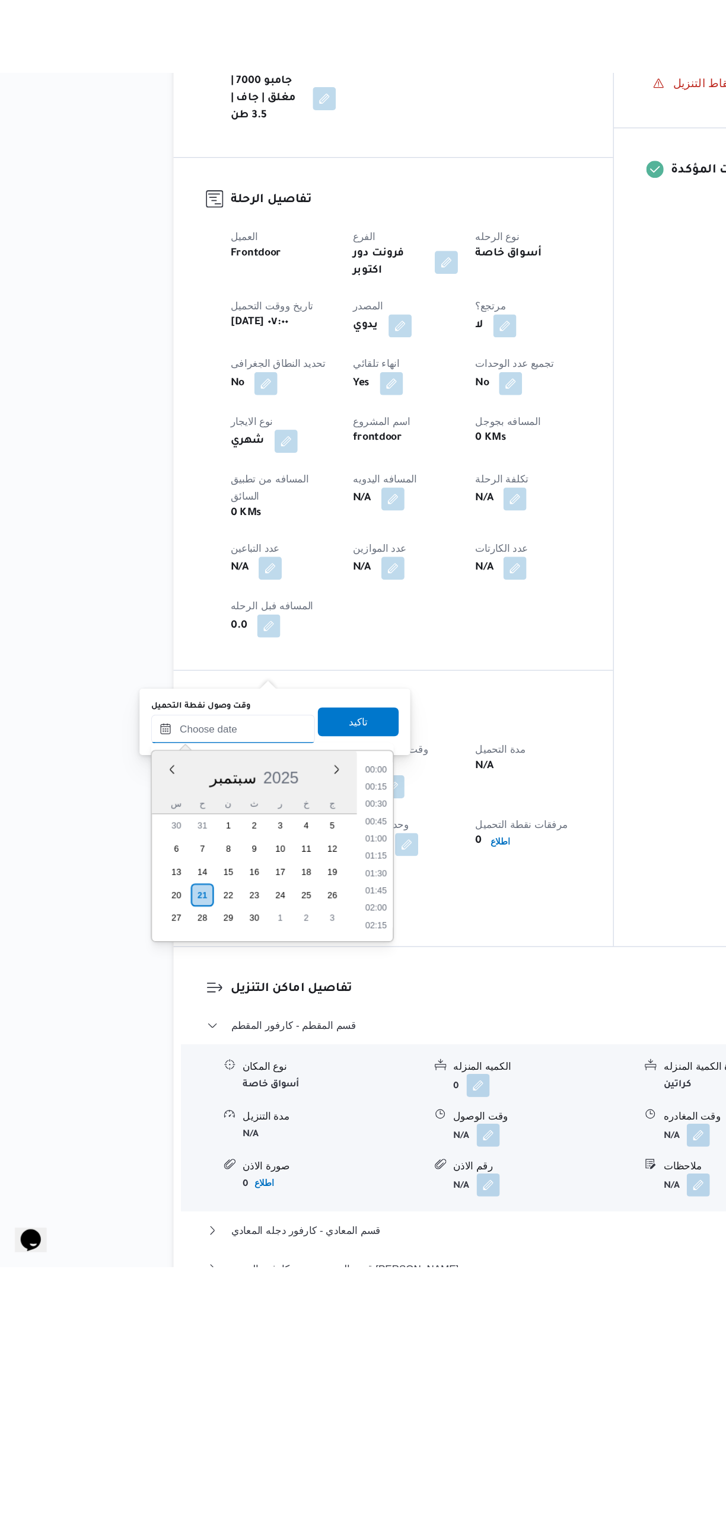
scroll to position [525, 0]
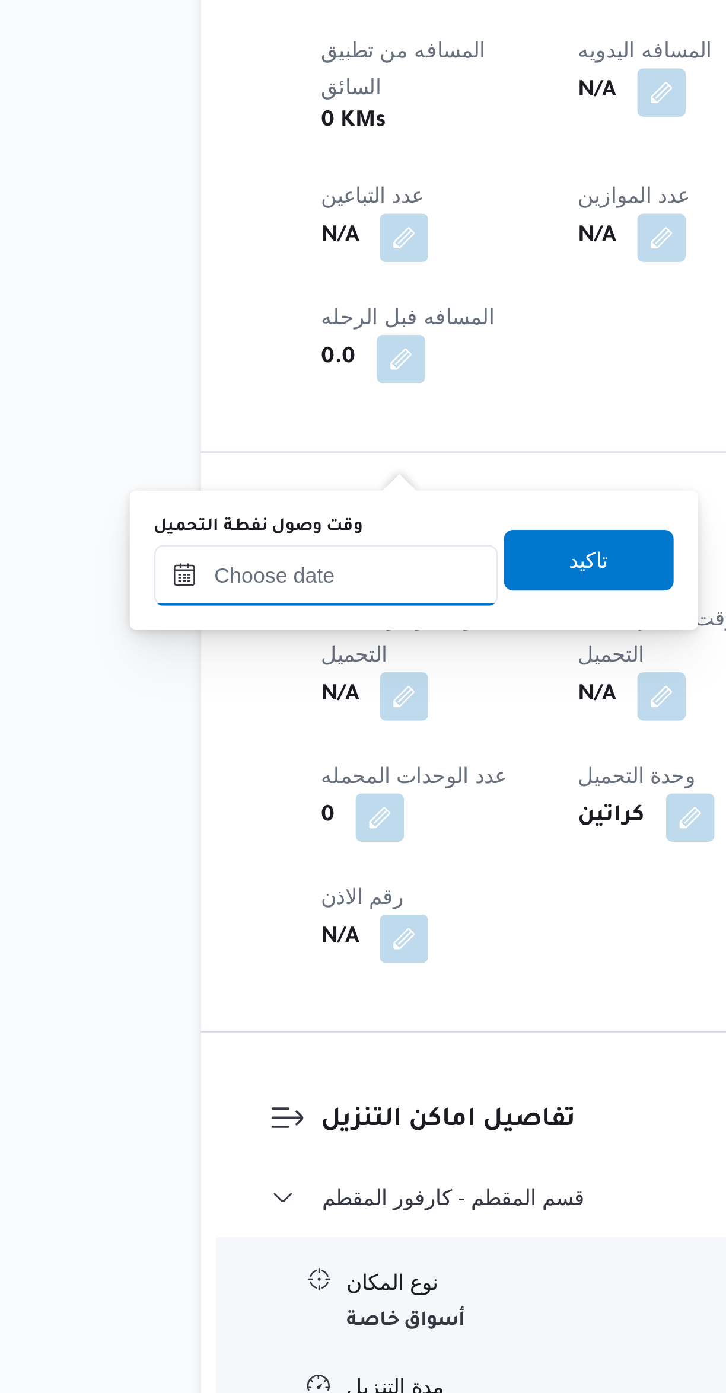
click at [200, 954] on input "وقت وصول نفطة التحميل" at bounding box center [203, 952] width 135 height 24
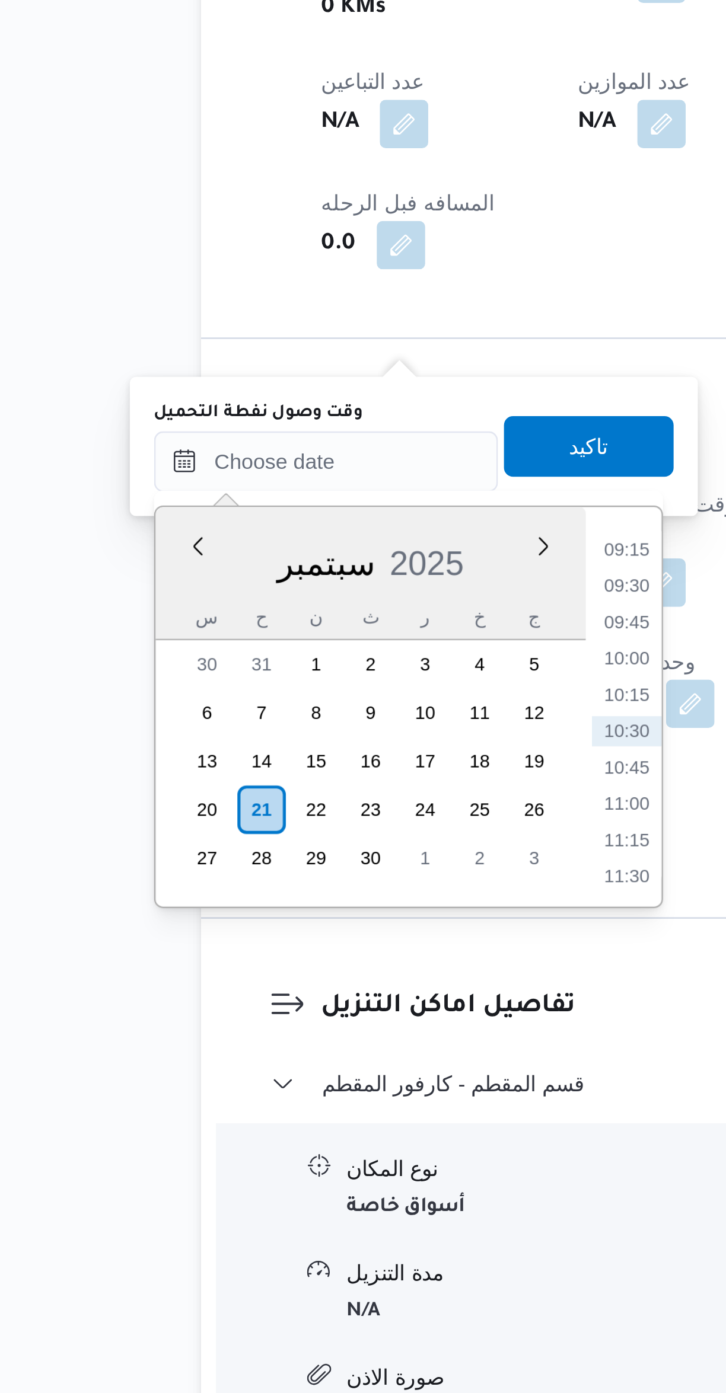
click at [315, 988] on li "09:15" at bounding box center [320, 986] width 27 height 12
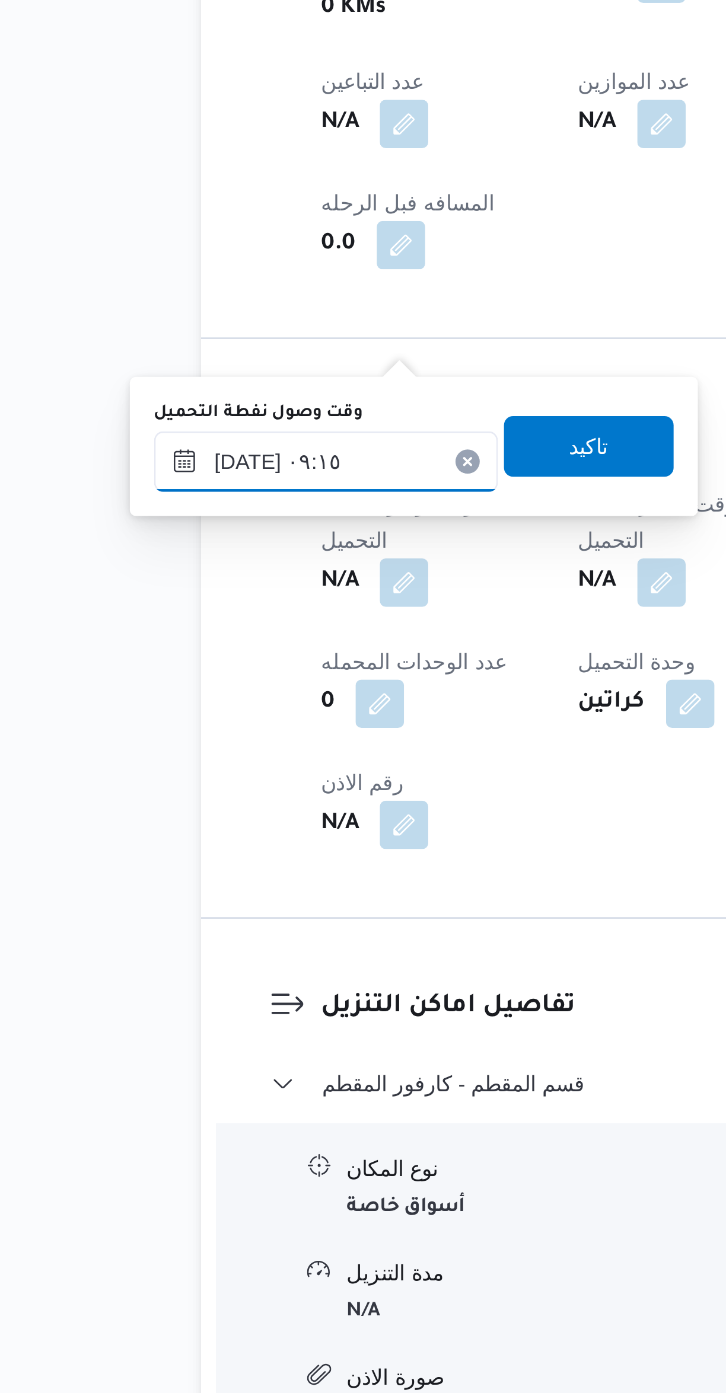
click at [164, 954] on input "[DATE] ٠٩:١٥" at bounding box center [203, 952] width 135 height 24
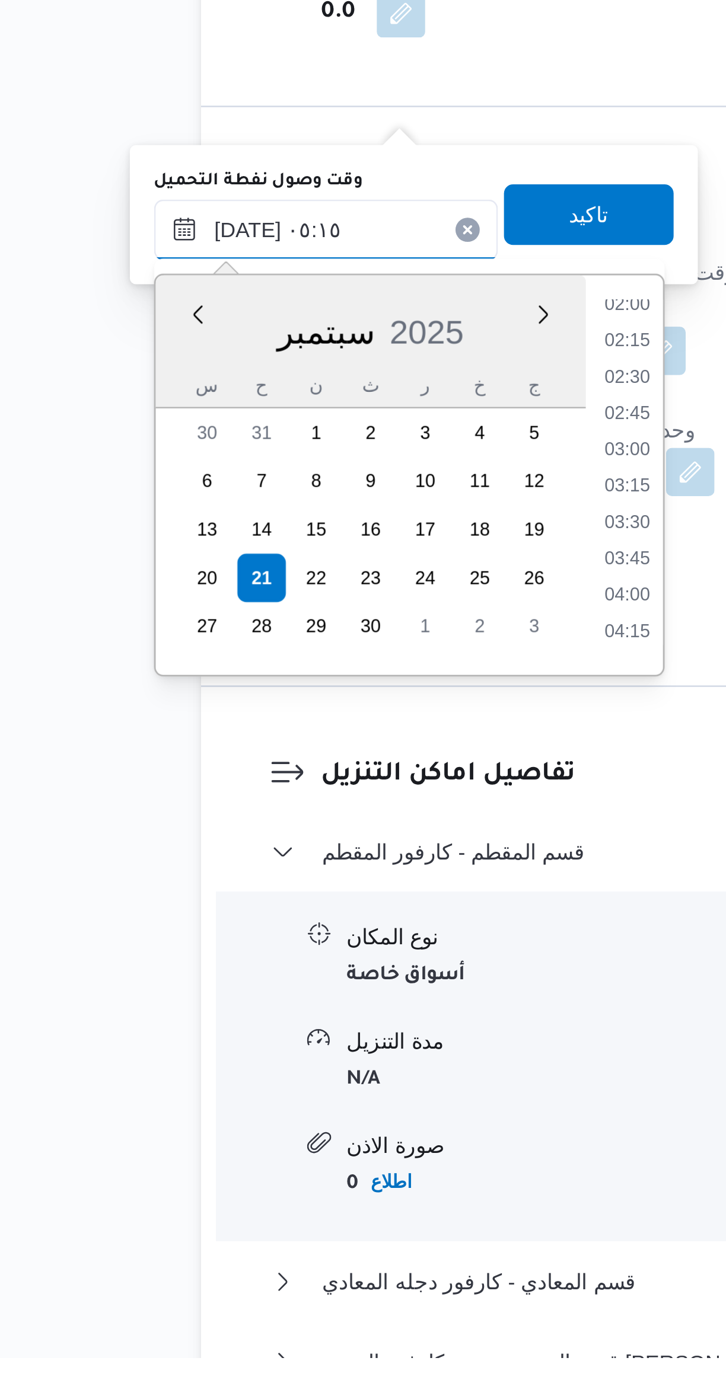
scroll to position [174, 0]
type input "[DATE] ٠٥:١٥"
click at [320, 1107] on li "05:15" at bounding box center [321, 1109] width 28 height 12
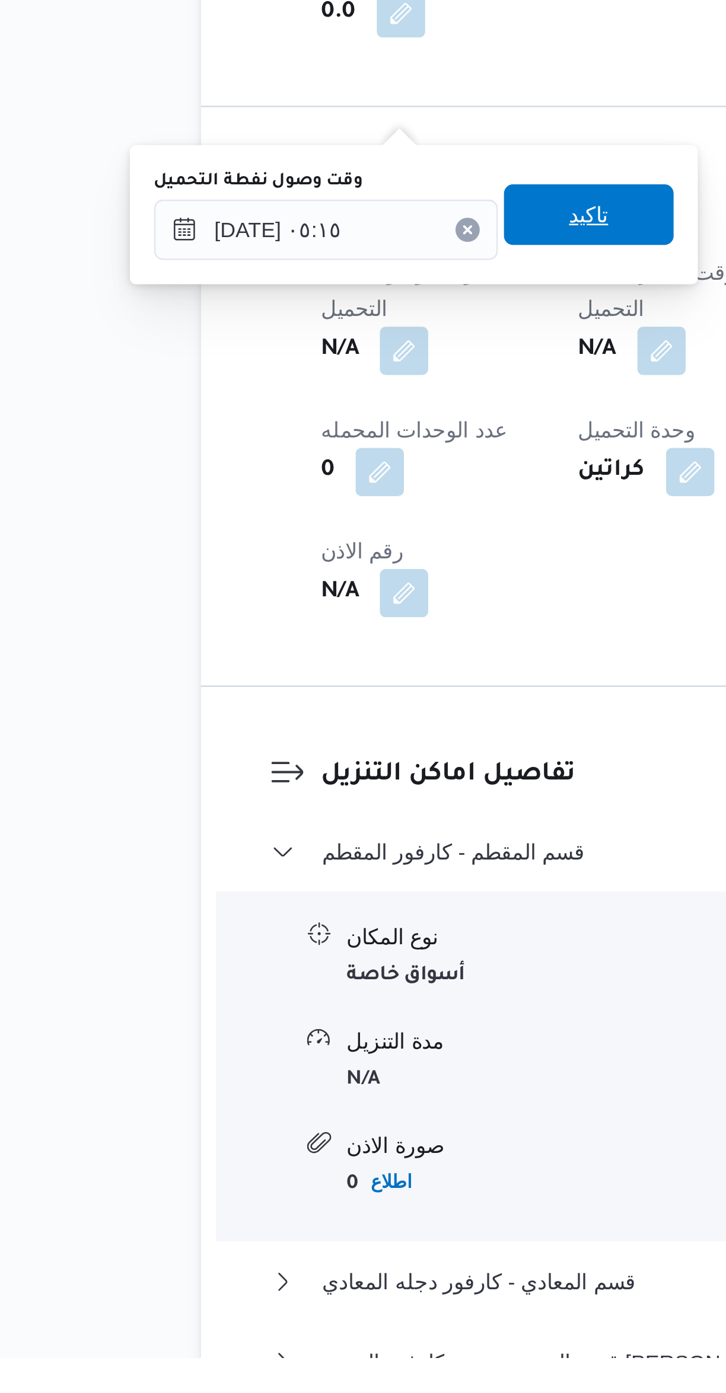
click at [274, 950] on span "تاكيد" at bounding box center [306, 946] width 66 height 24
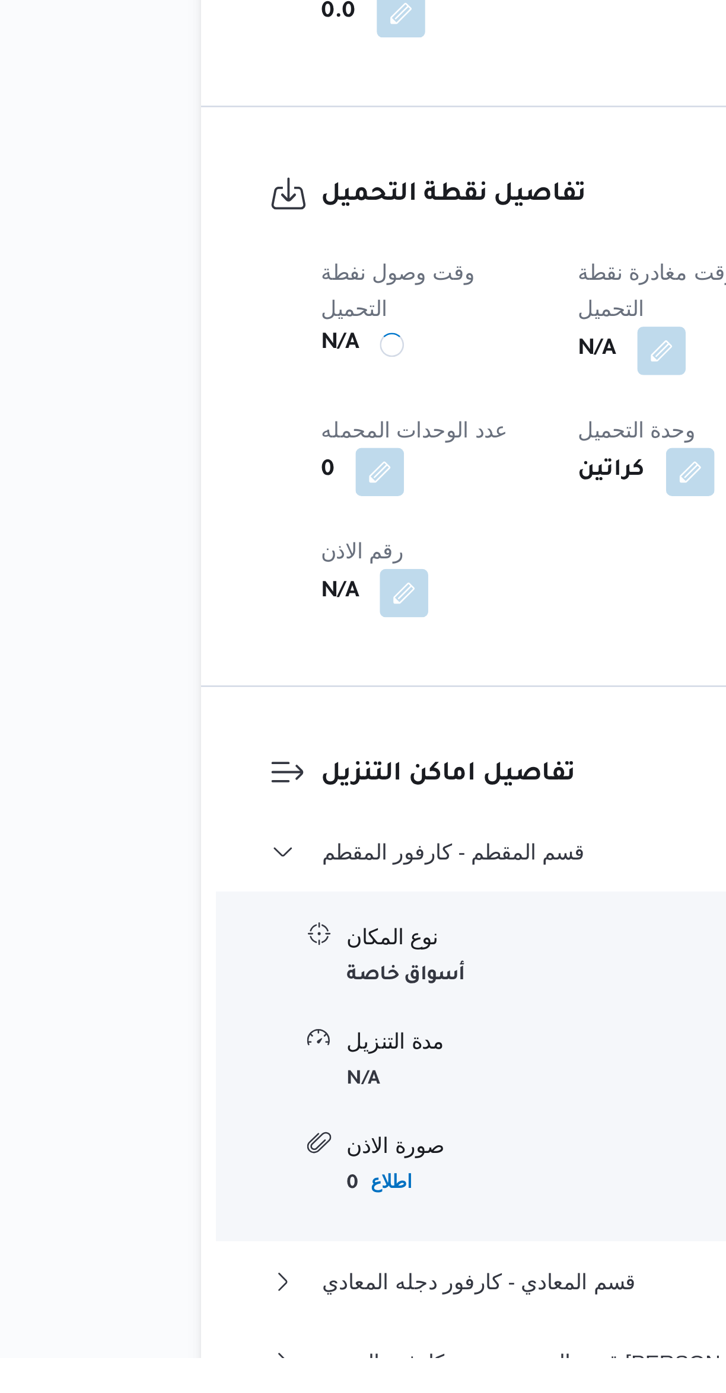
scroll to position [58, 0]
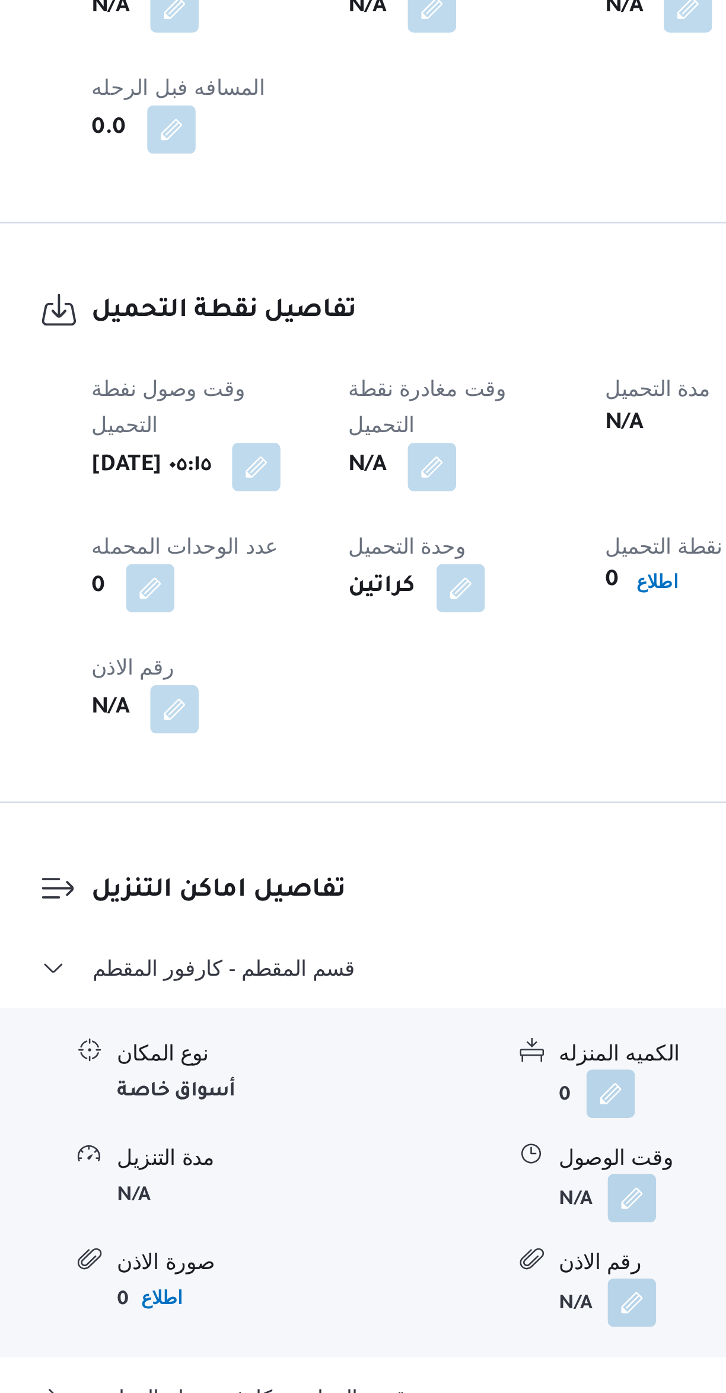
click at [340, 989] on button "button" at bounding box center [334, 998] width 19 height 19
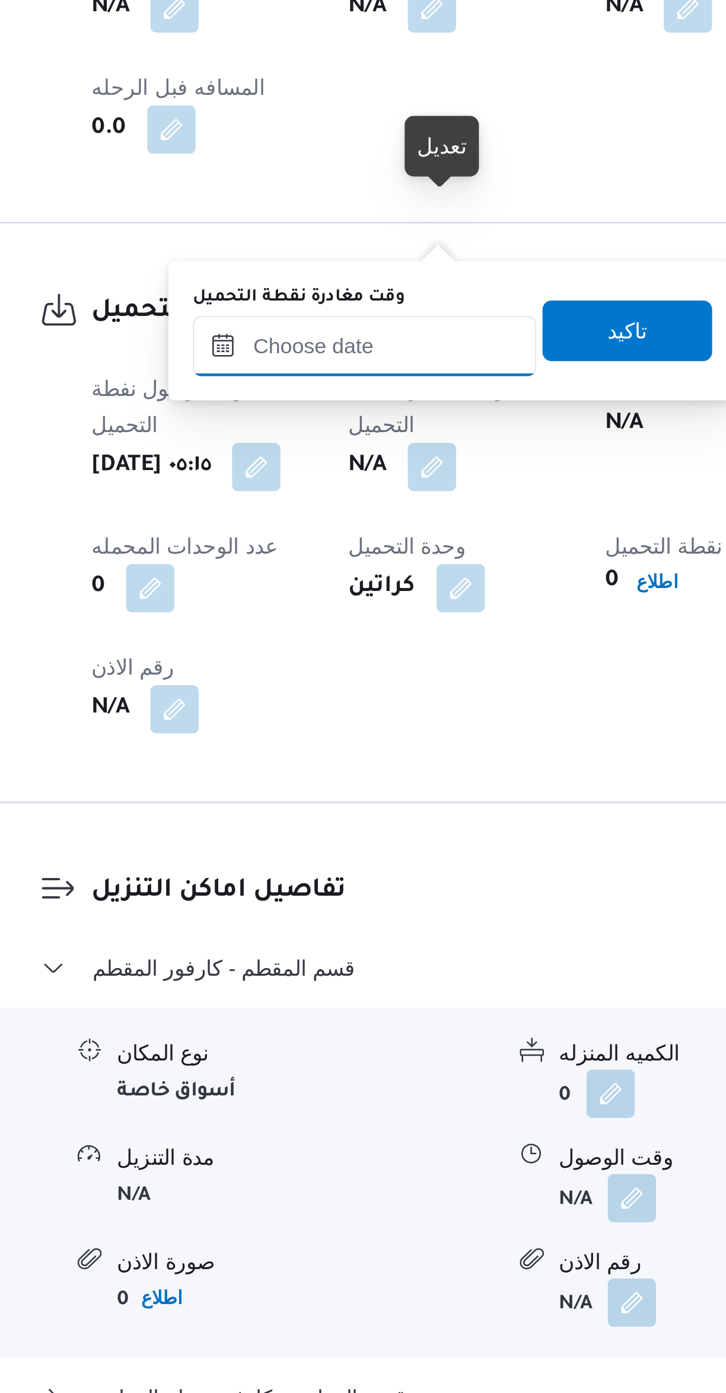
click at [311, 952] on input "وقت مغادرة نقطة التحميل" at bounding box center [308, 951] width 135 height 24
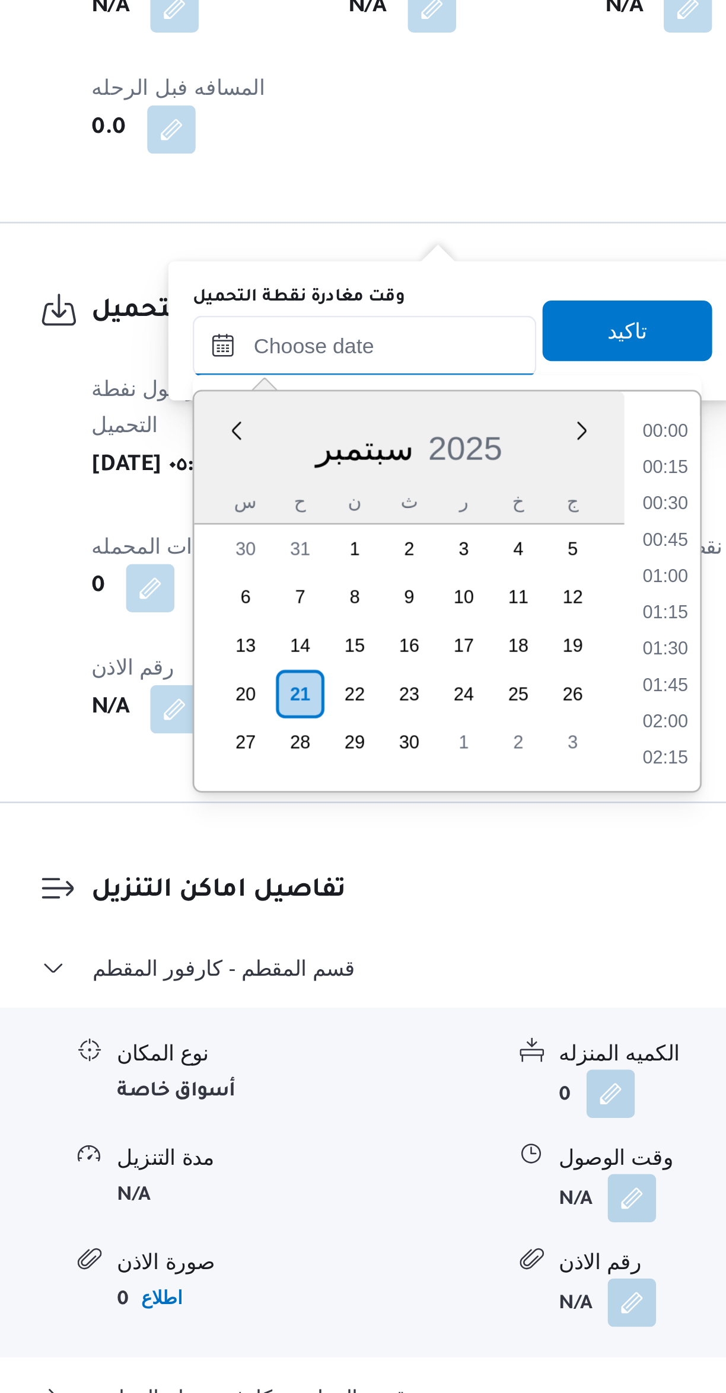
scroll to position [525, 0]
click at [423, 984] on li "09:15" at bounding box center [425, 985] width 27 height 12
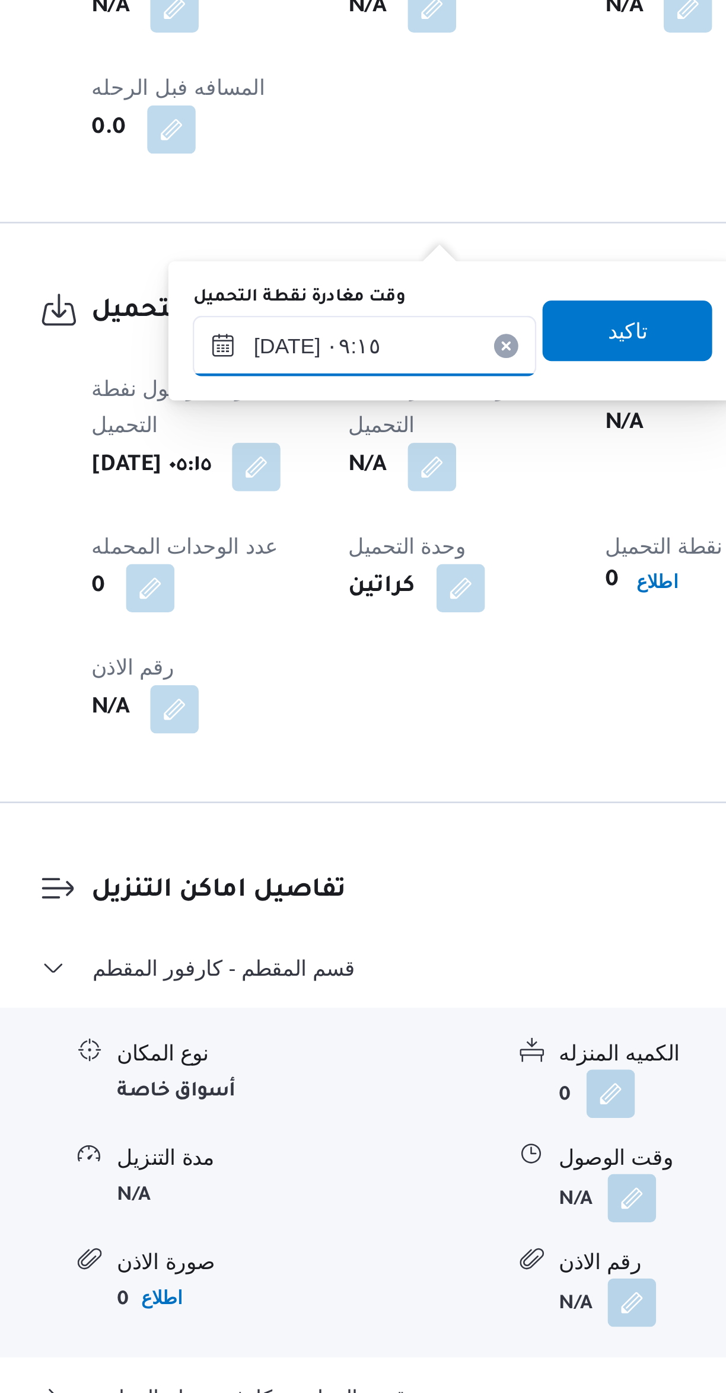
click at [303, 949] on input "[DATE] ٠٩:١٥" at bounding box center [308, 951] width 135 height 24
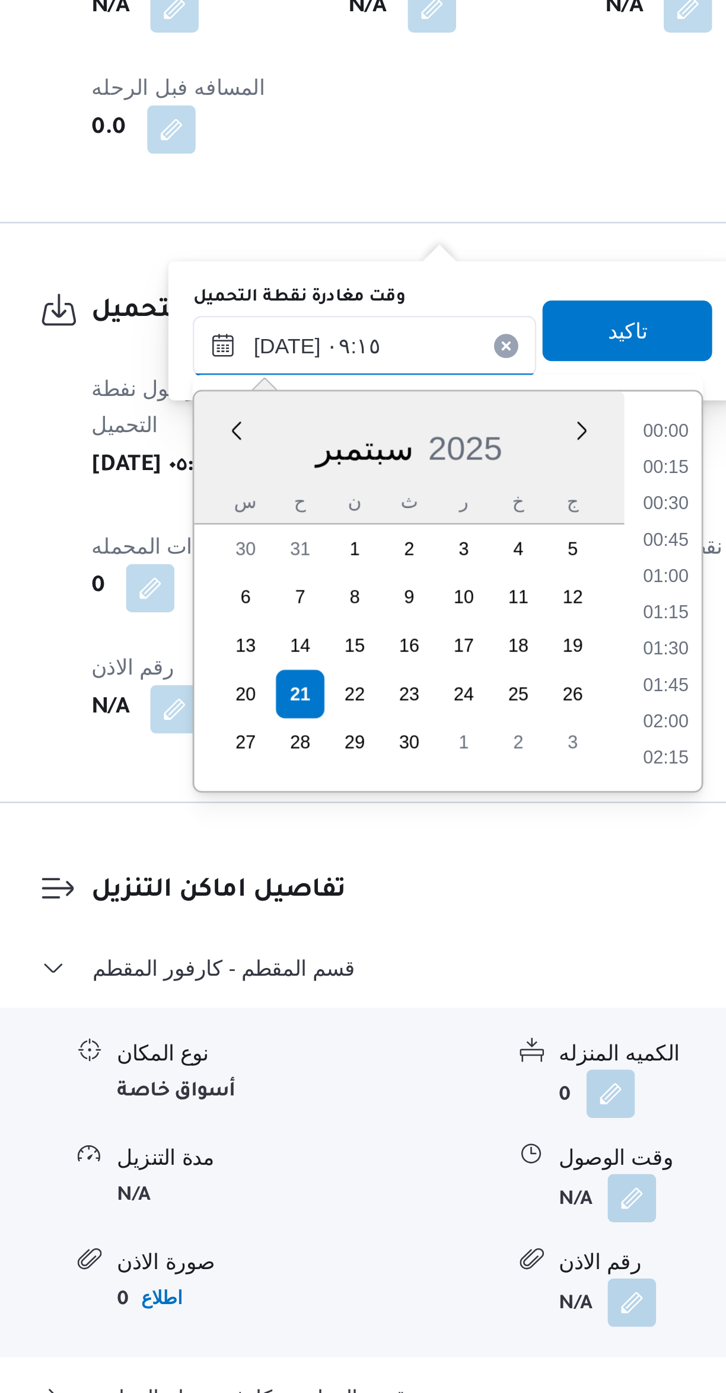
scroll to position [455, 0]
click at [423, 997] on li "08:15" at bounding box center [426, 999] width 27 height 12
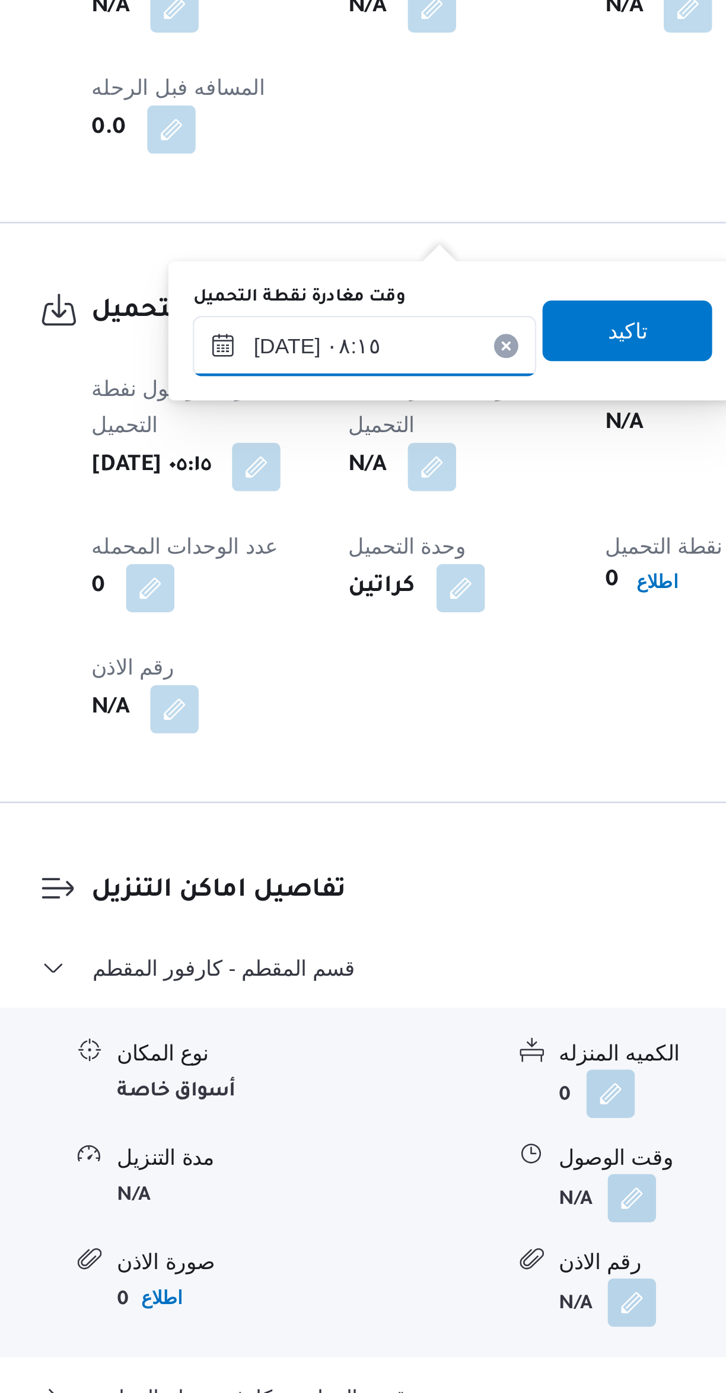
click at [302, 946] on input "[DATE] ٠٨:١٥" at bounding box center [308, 951] width 135 height 24
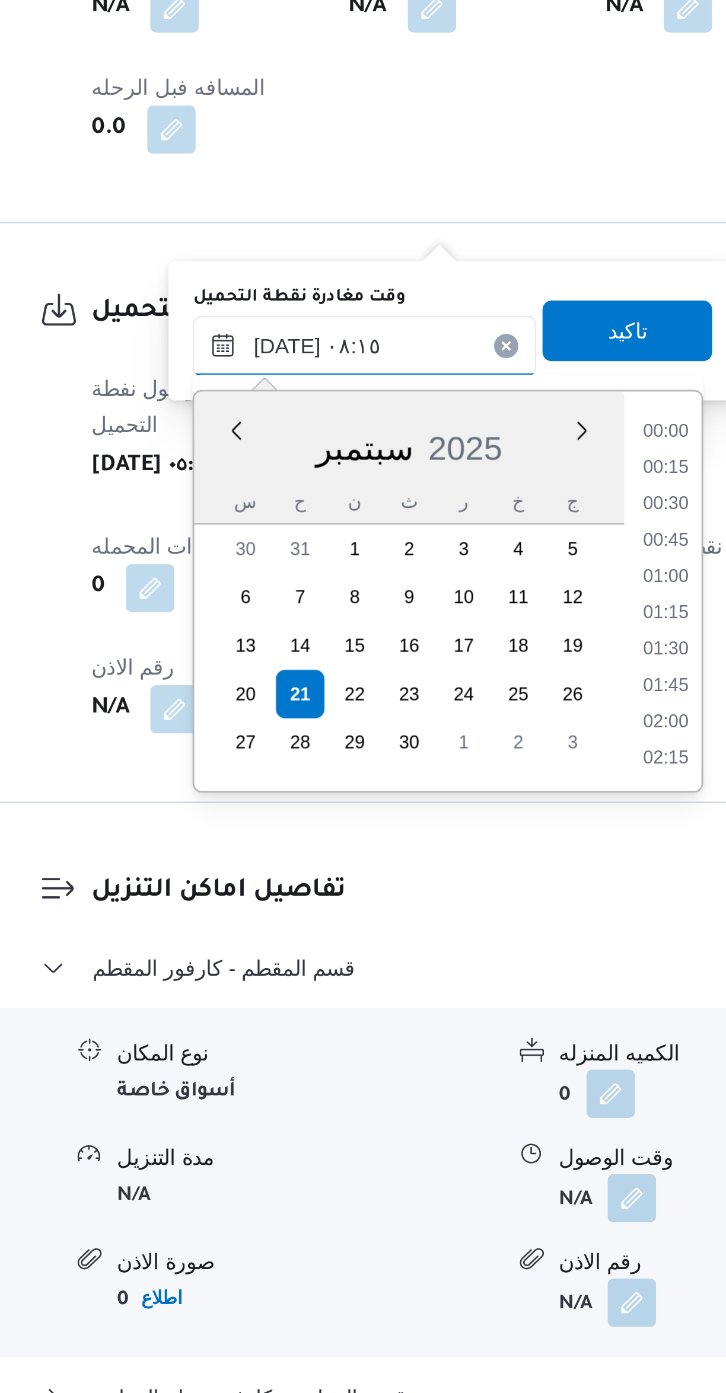
scroll to position [398, 0]
click at [424, 982] on li "07:00" at bounding box center [426, 985] width 27 height 12
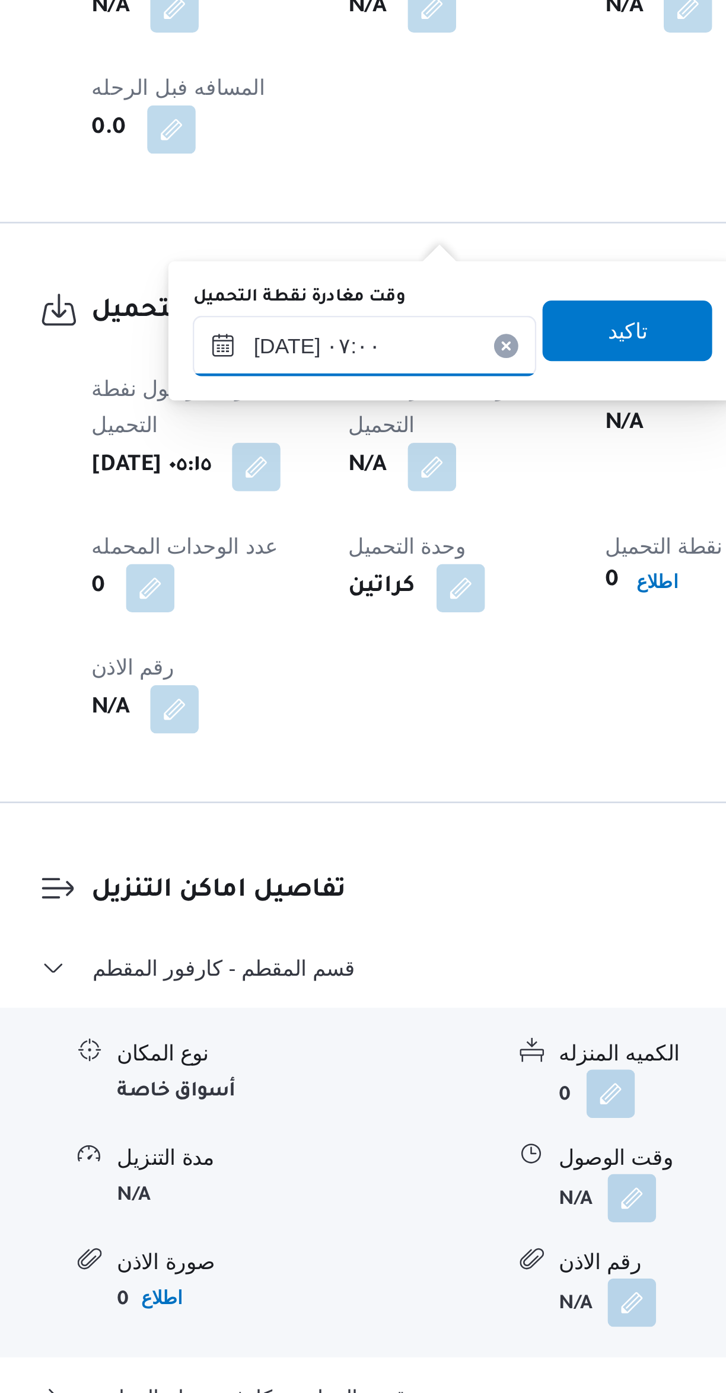
click at [304, 949] on input "[DATE] ٠٧:٠٠" at bounding box center [308, 951] width 135 height 24
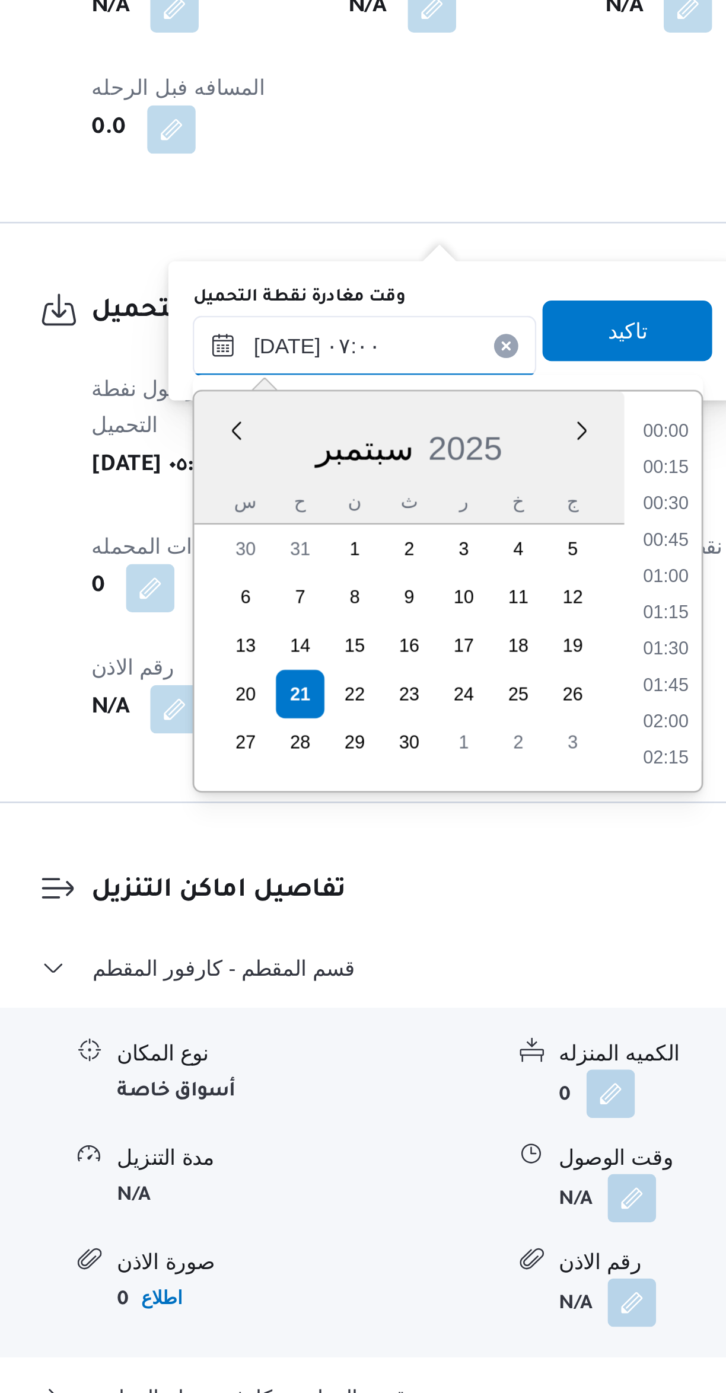
scroll to position [327, 0]
click at [426, 986] on li "05:45" at bounding box center [426, 985] width 27 height 12
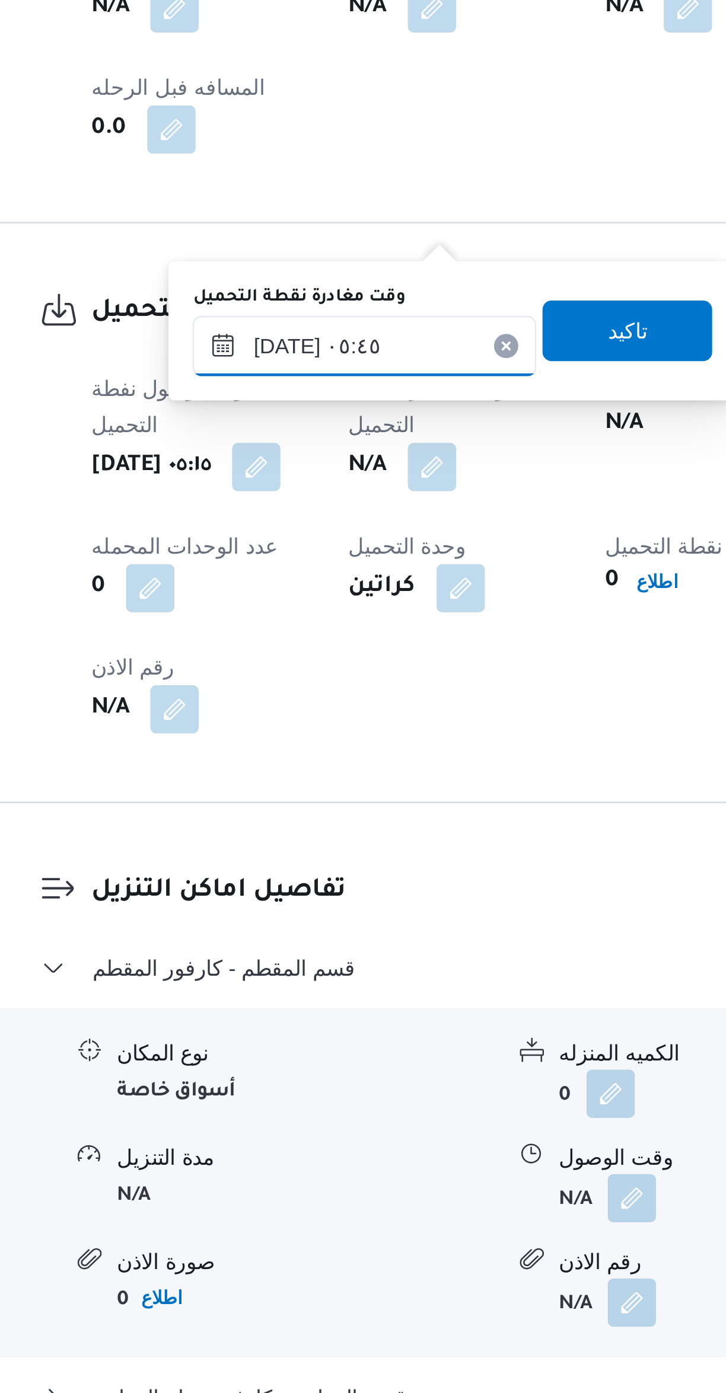
click at [302, 954] on input "[DATE] ٠٥:٤٥" at bounding box center [308, 951] width 135 height 24
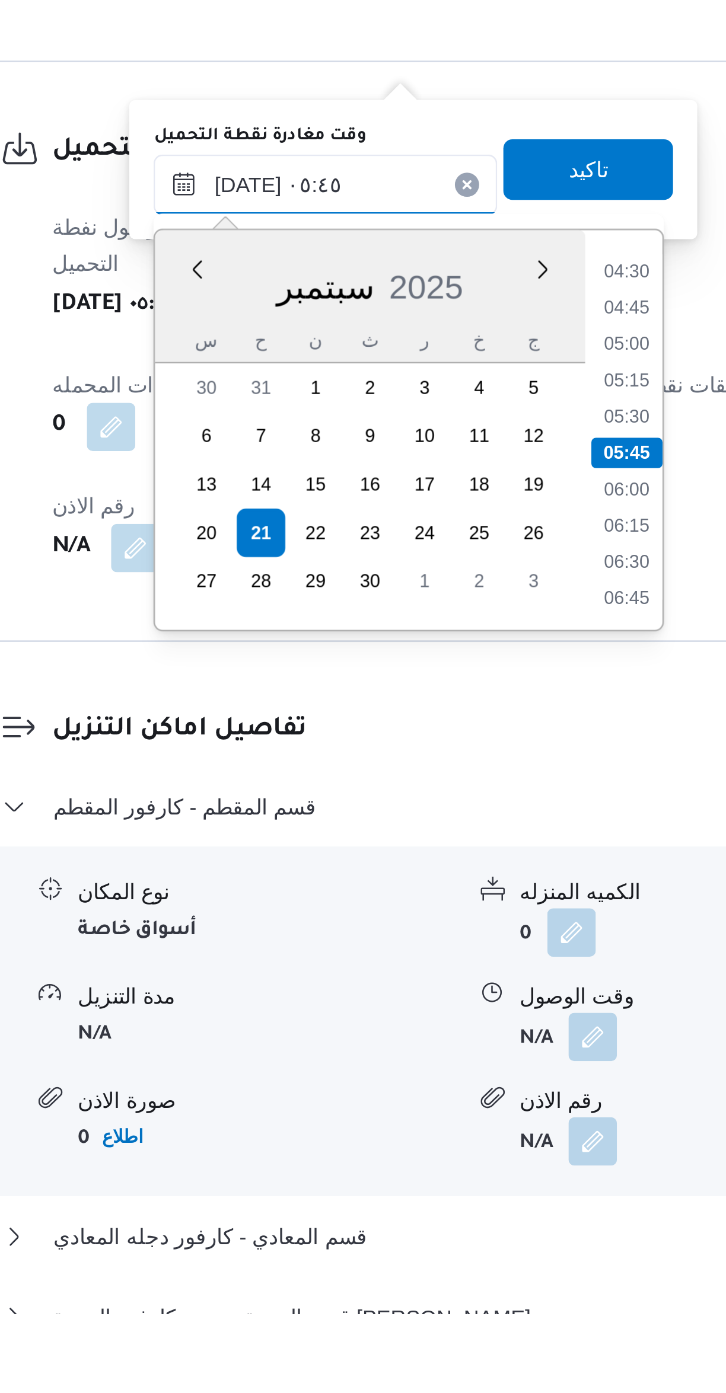
scroll to position [58, 0]
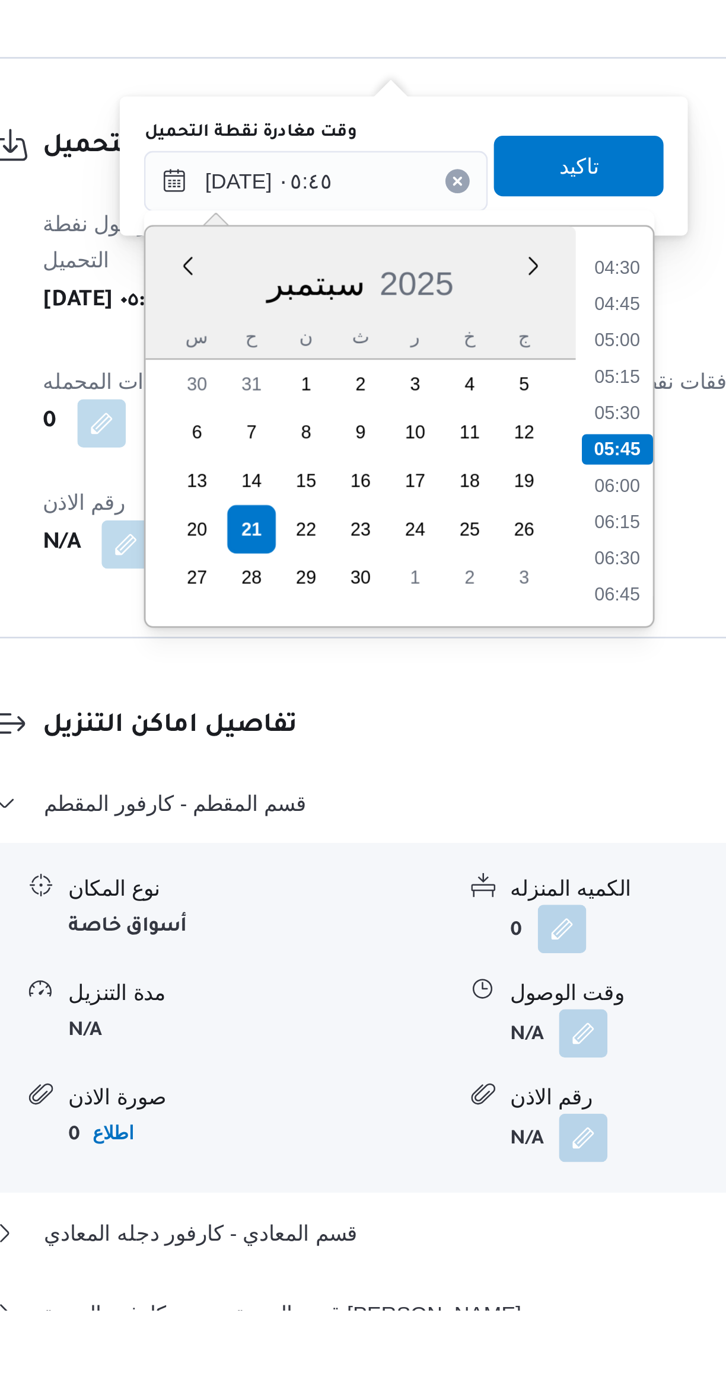
click at [429, 1086] on li "06:15" at bounding box center [426, 1084] width 27 height 12
type input "[DATE] ٠٦:١٥"
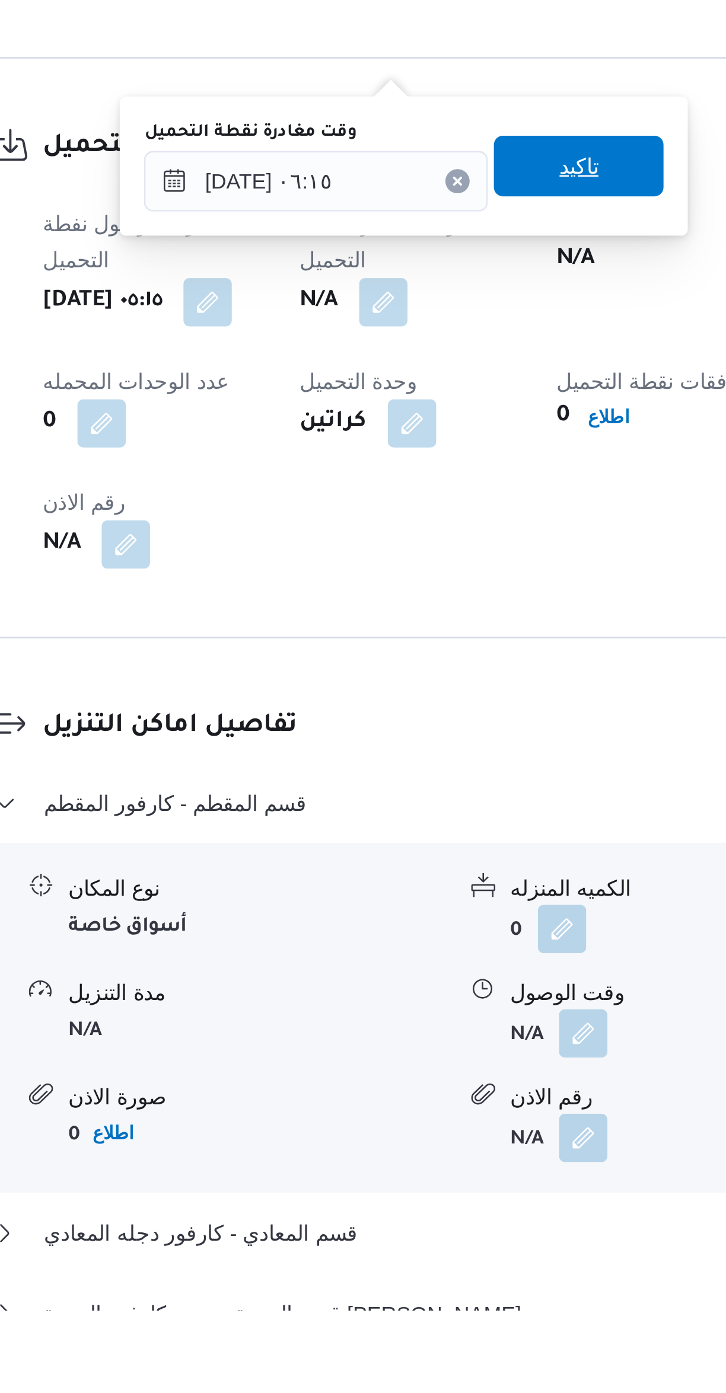
click at [382, 952] on span "تاكيد" at bounding box center [411, 945] width 66 height 24
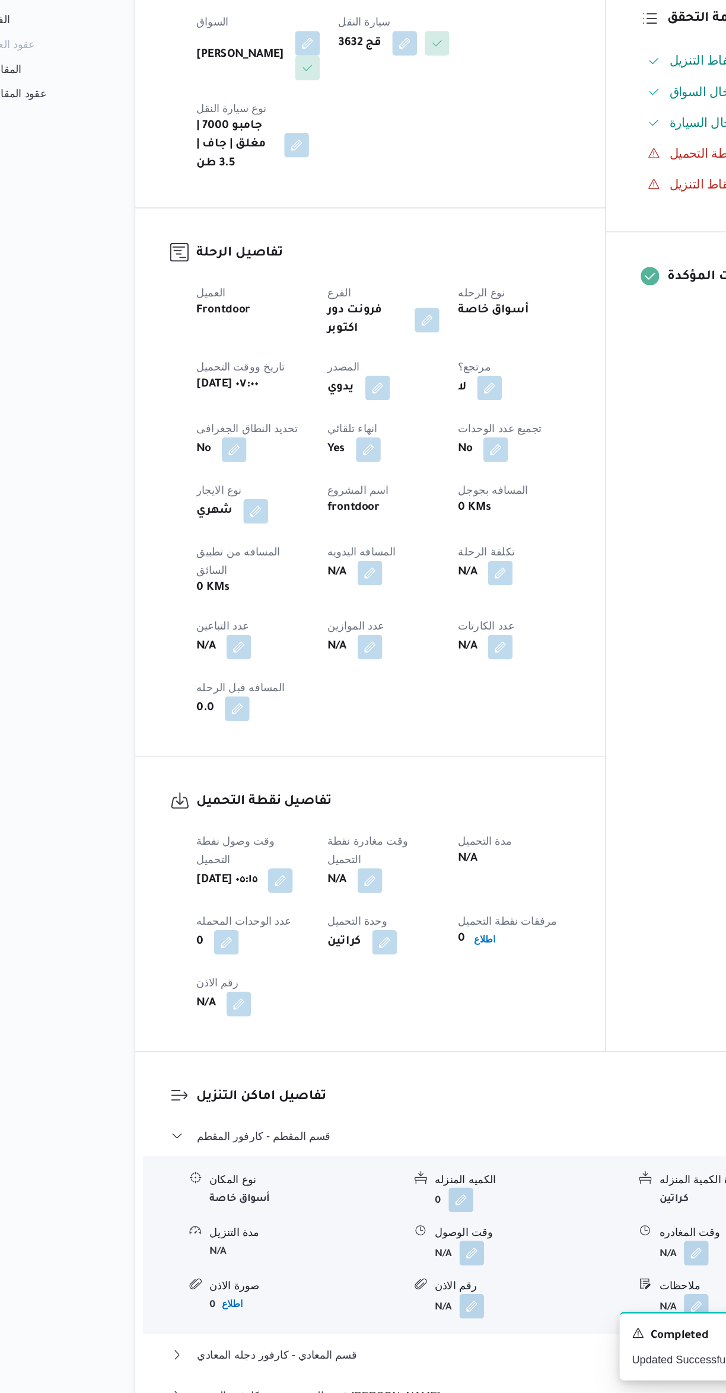
scroll to position [57, 0]
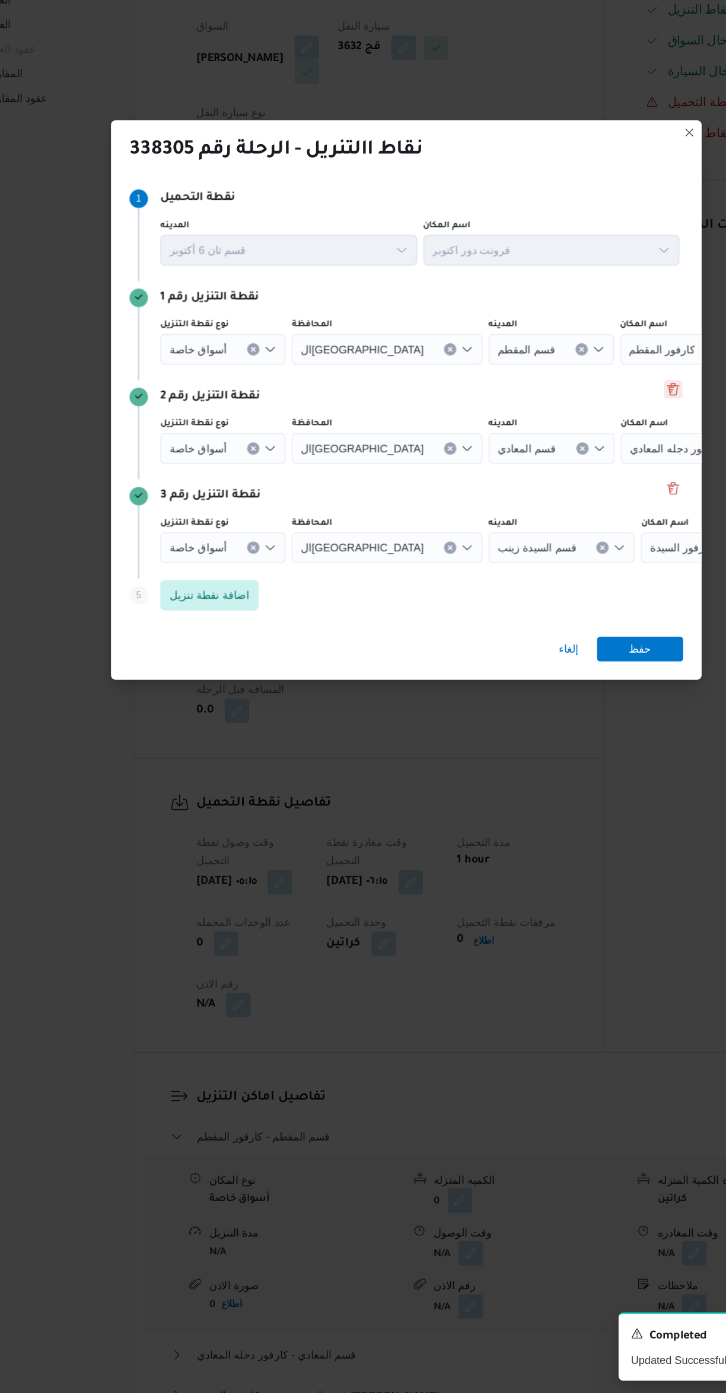
click at [568, 612] on button "Delete" at bounding box center [568, 619] width 14 height 14
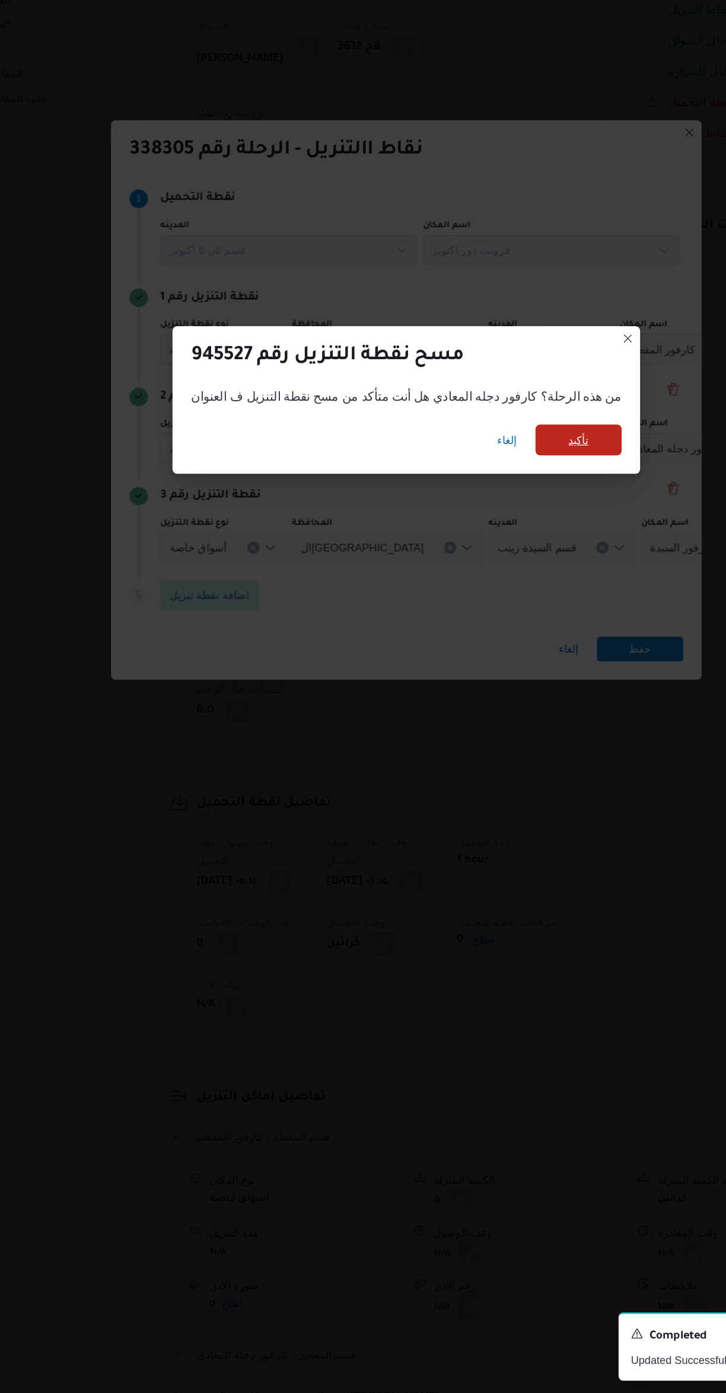
click at [488, 651] on span "تأكيد" at bounding box center [495, 658] width 15 height 14
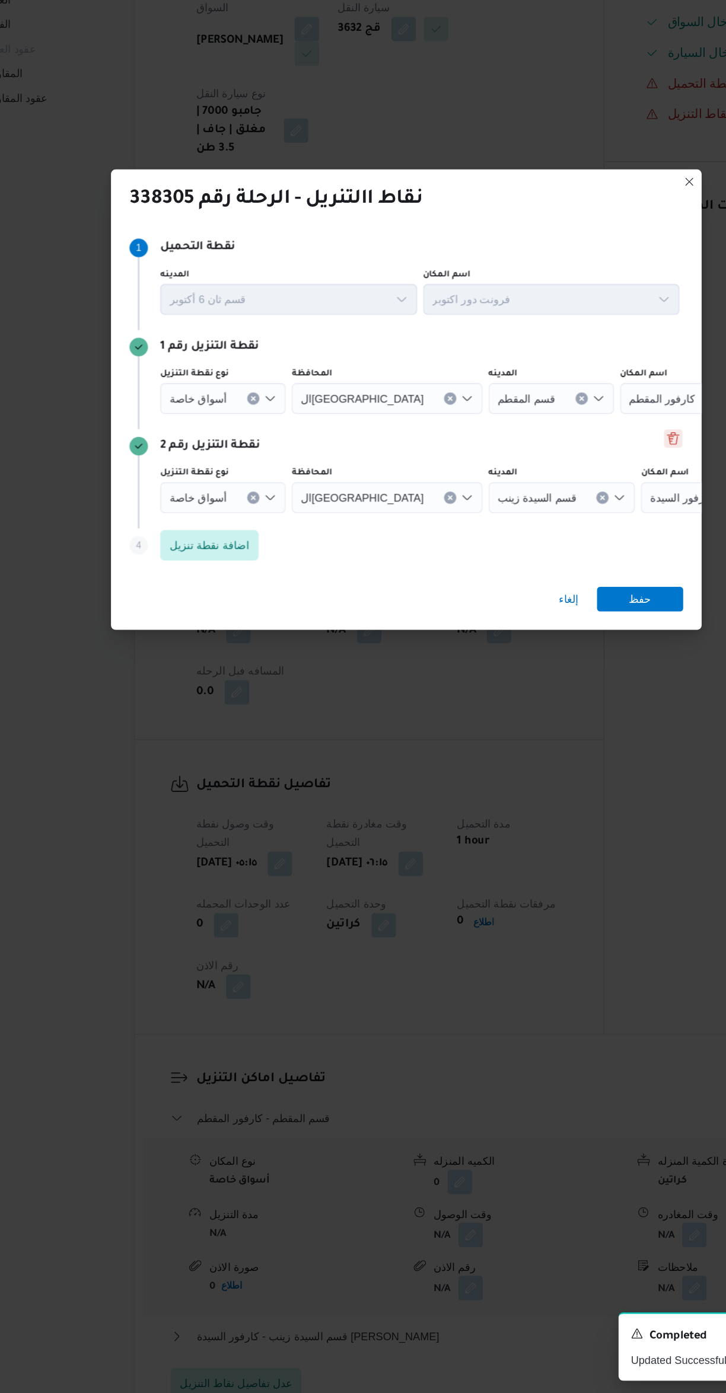
click at [568, 650] on button "Delete" at bounding box center [568, 657] width 14 height 14
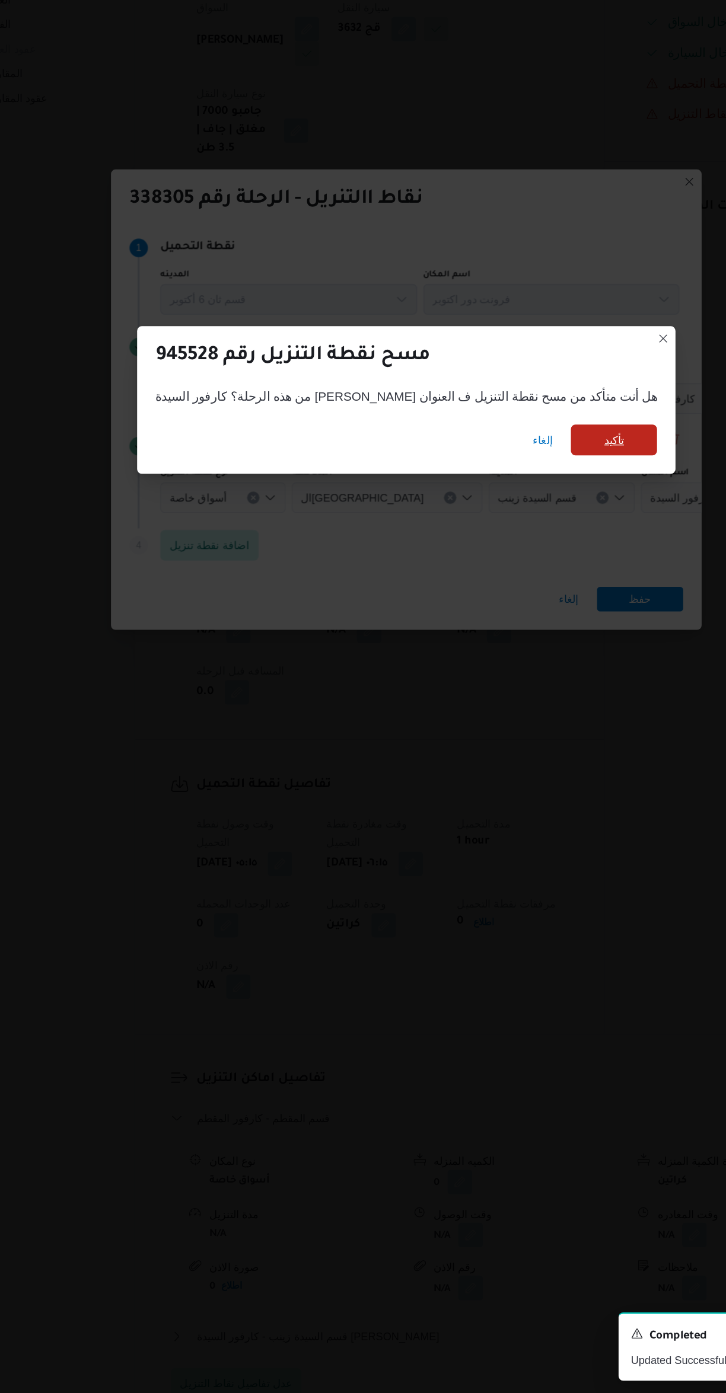
click at [493, 652] on span "تأكيد" at bounding box center [523, 658] width 66 height 24
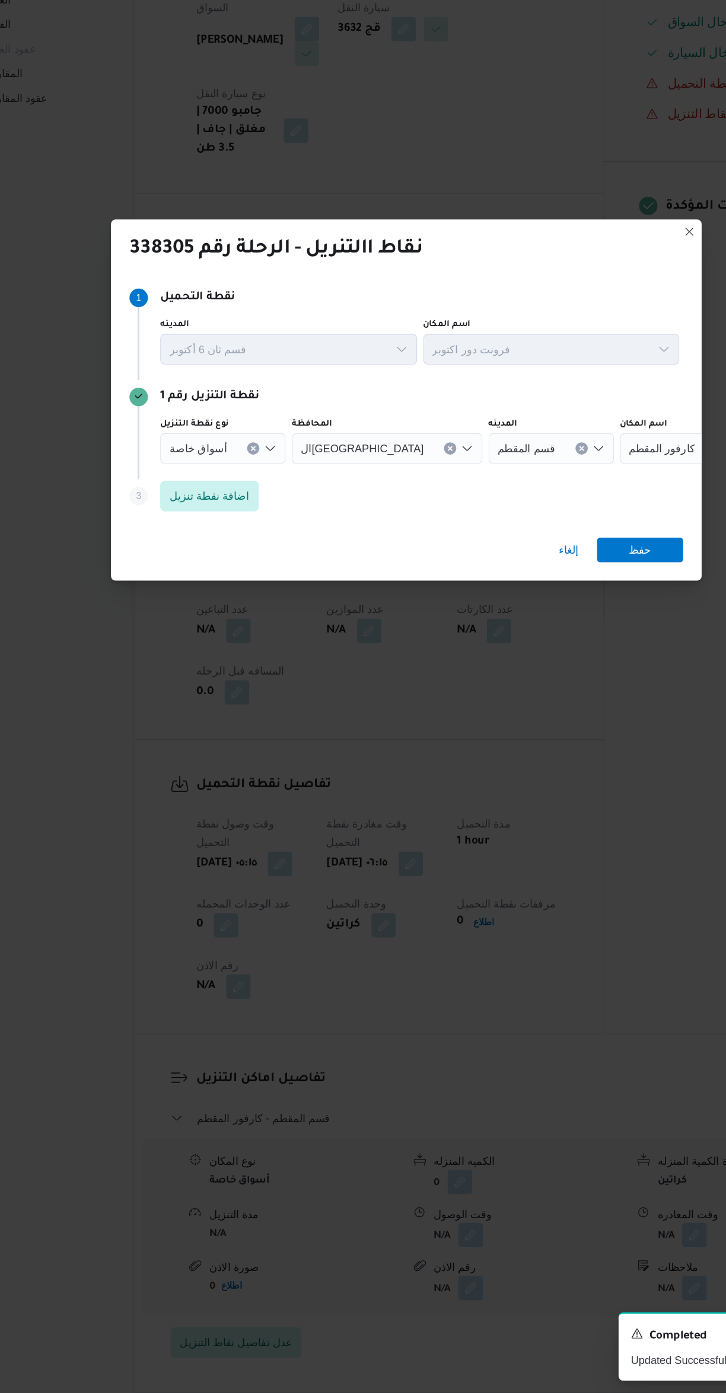
click at [188, 641] on label "نوع نقطة التنزيل" at bounding box center [199, 645] width 53 height 9
click at [229, 657] on input "نوع نقطة التنزيل" at bounding box center [229, 664] width 1 height 14
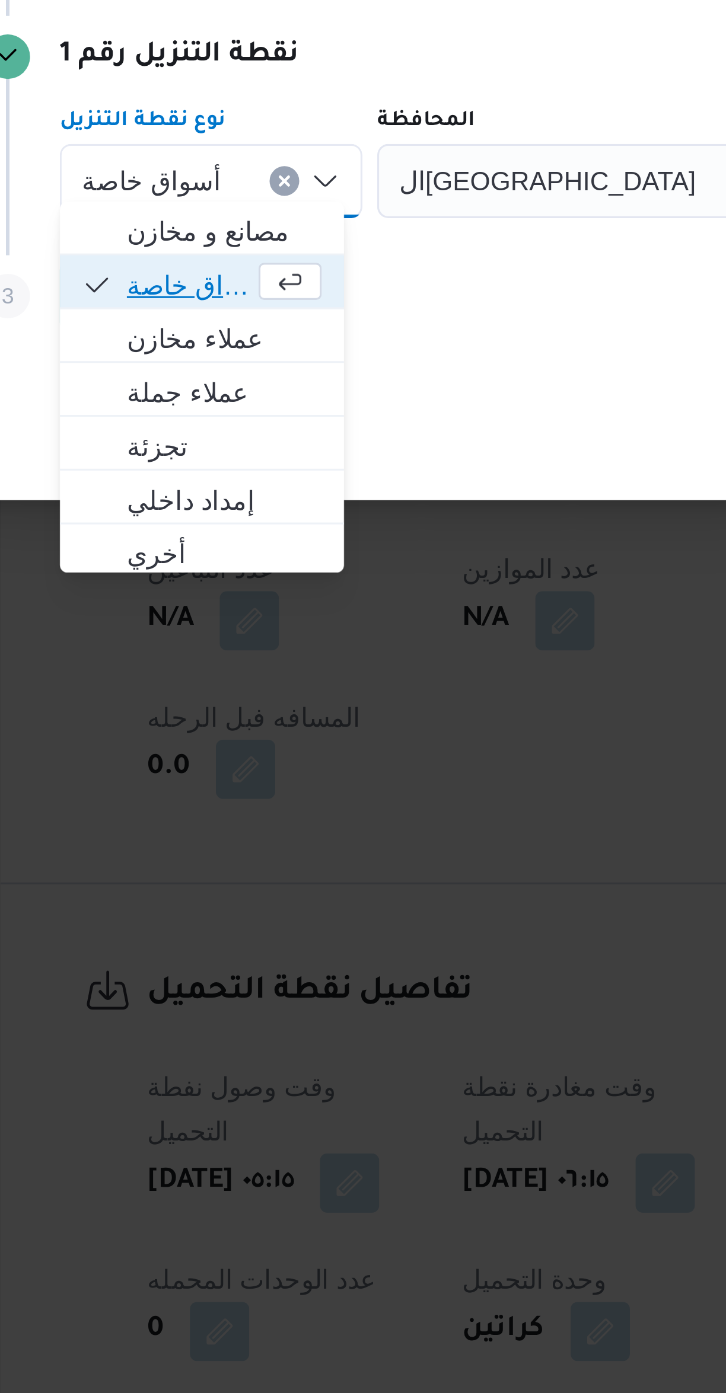
click at [205, 701] on span "أسواق خاصة" at bounding box center [214, 698] width 40 height 14
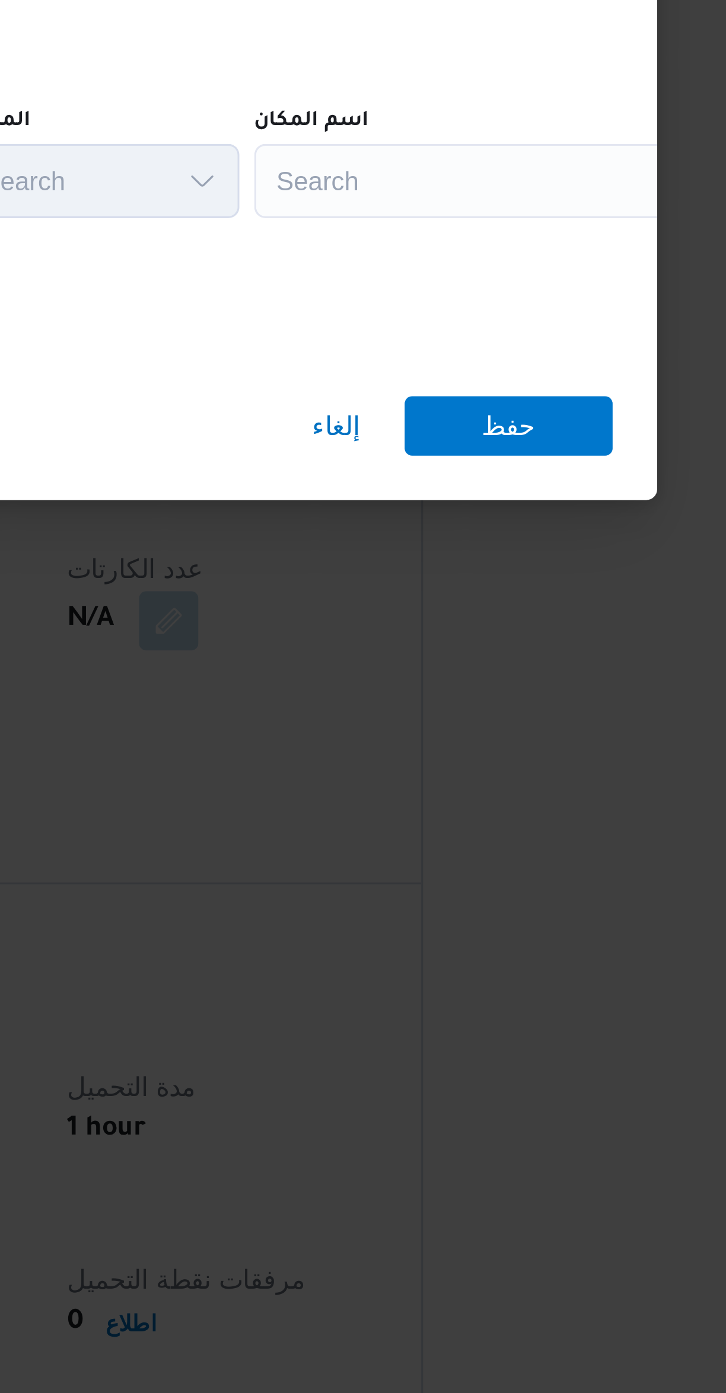
click at [484, 669] on div "Search" at bounding box center [536, 665] width 148 height 24
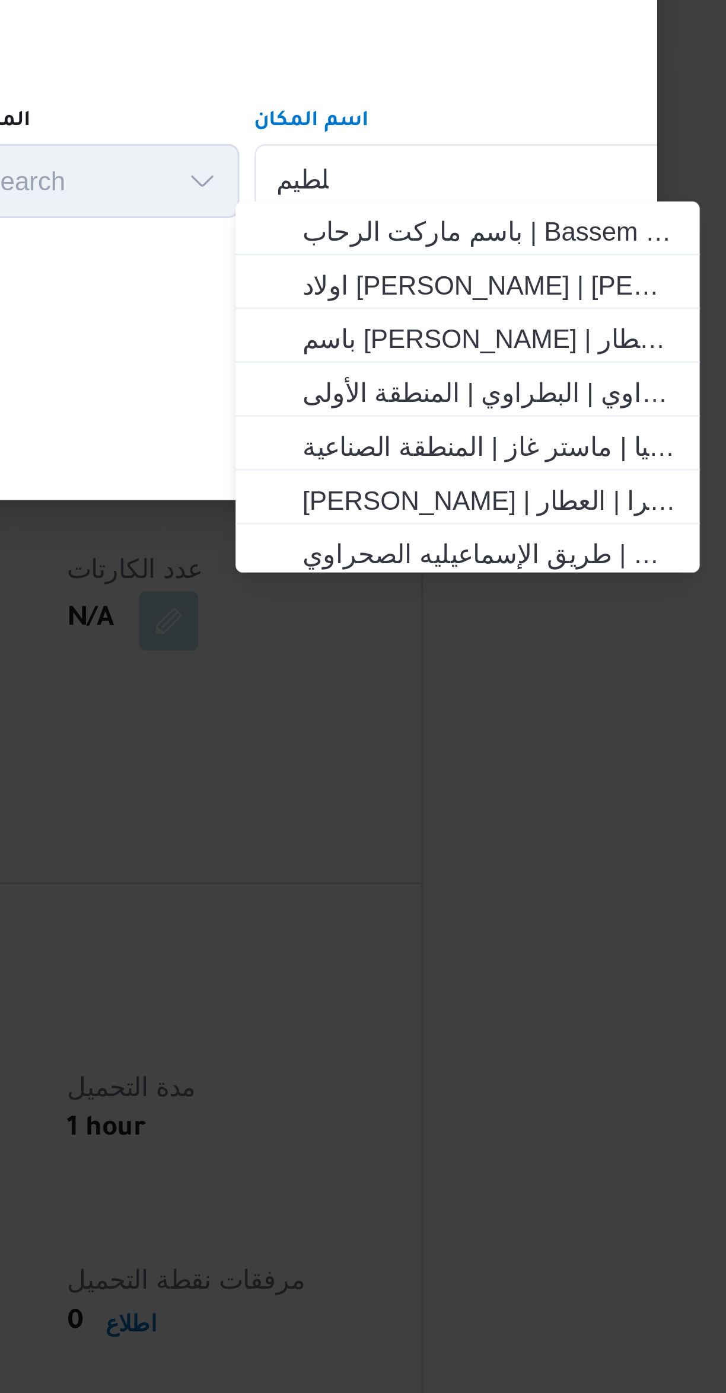
scroll to position [0, 0]
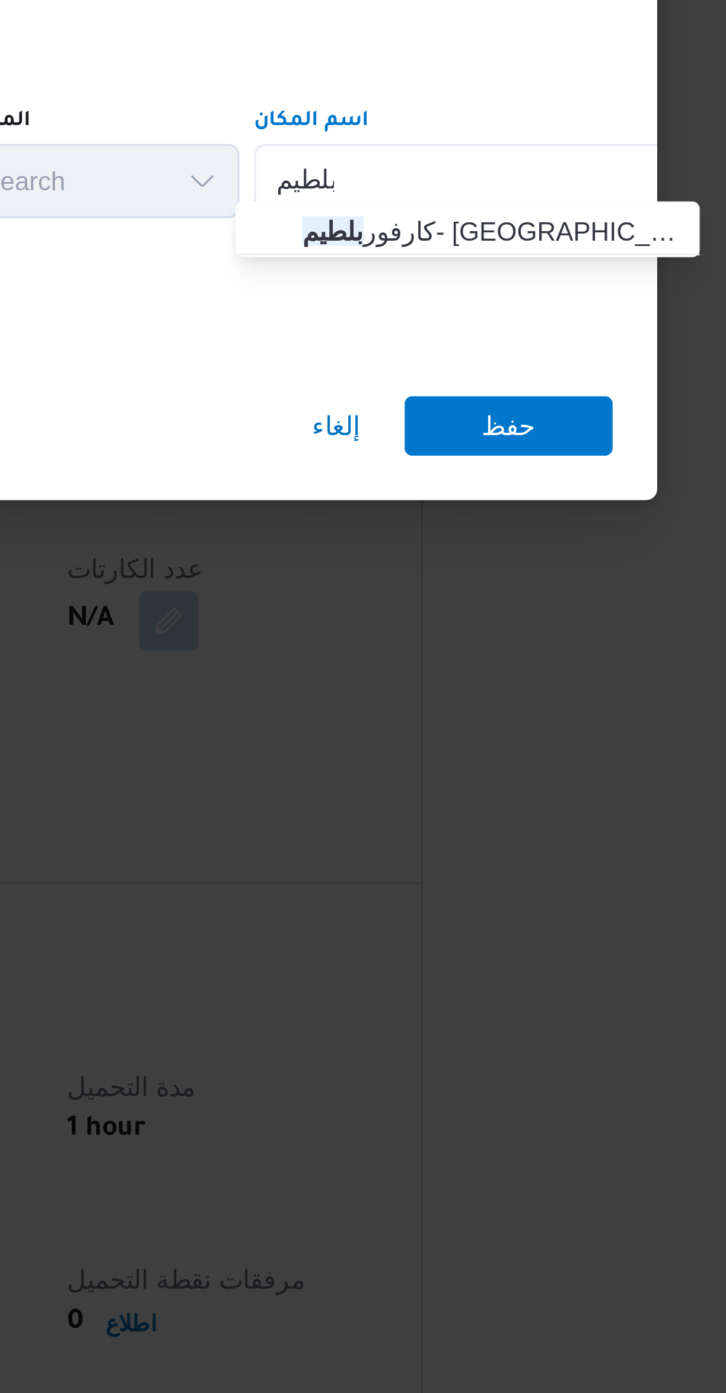
type input "بلطيم"
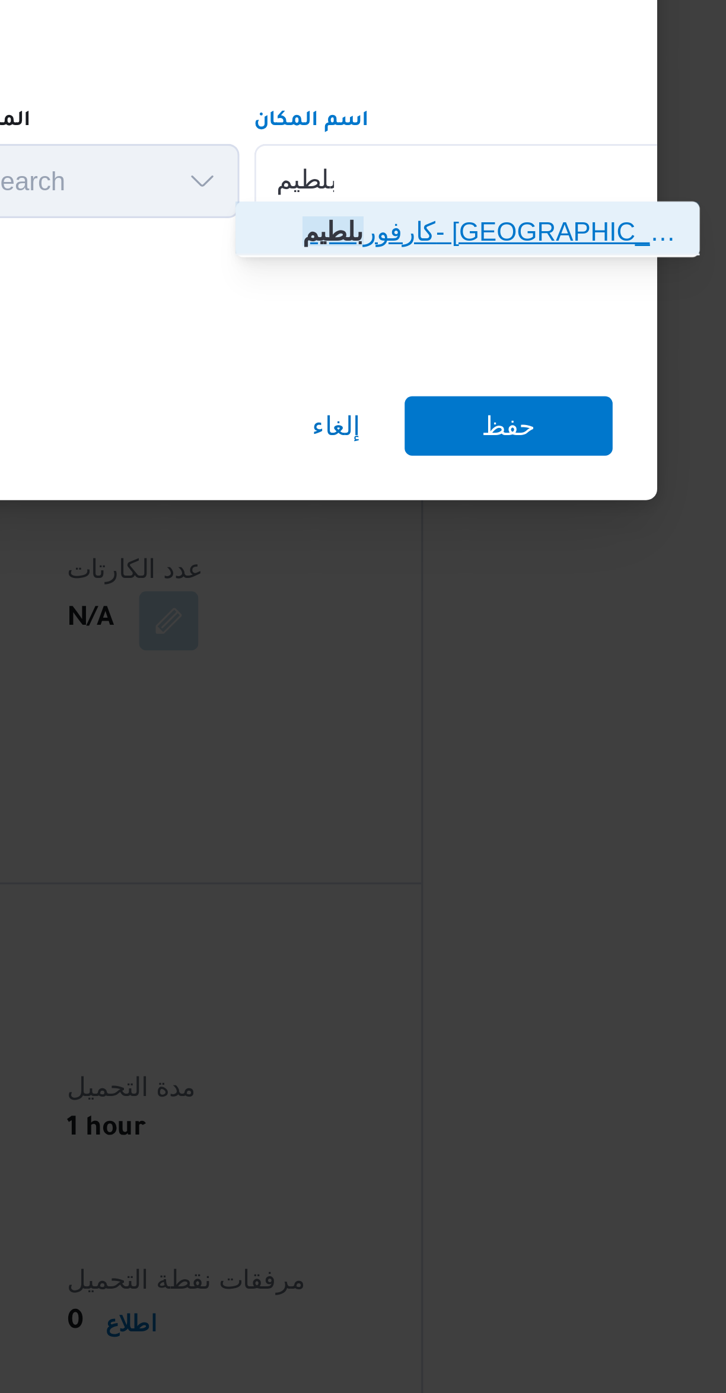
click at [477, 682] on span "كارفور بلطيم - [GEOGRAPHIC_DATA] | [GEOGRAPHIC_DATA] ماركت | مدينة [GEOGRAPHIC_…" at bounding box center [530, 680] width 139 height 19
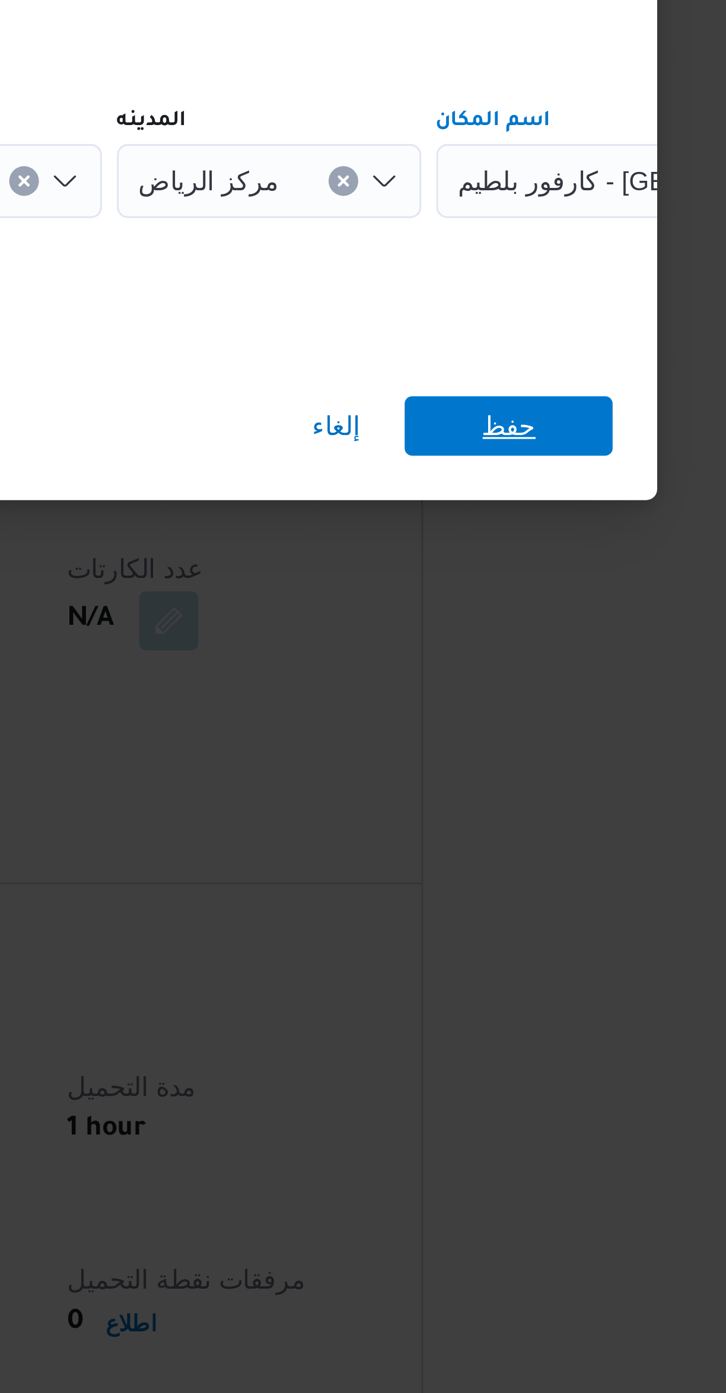
click at [523, 740] on span "حفظ" at bounding box center [543, 742] width 66 height 19
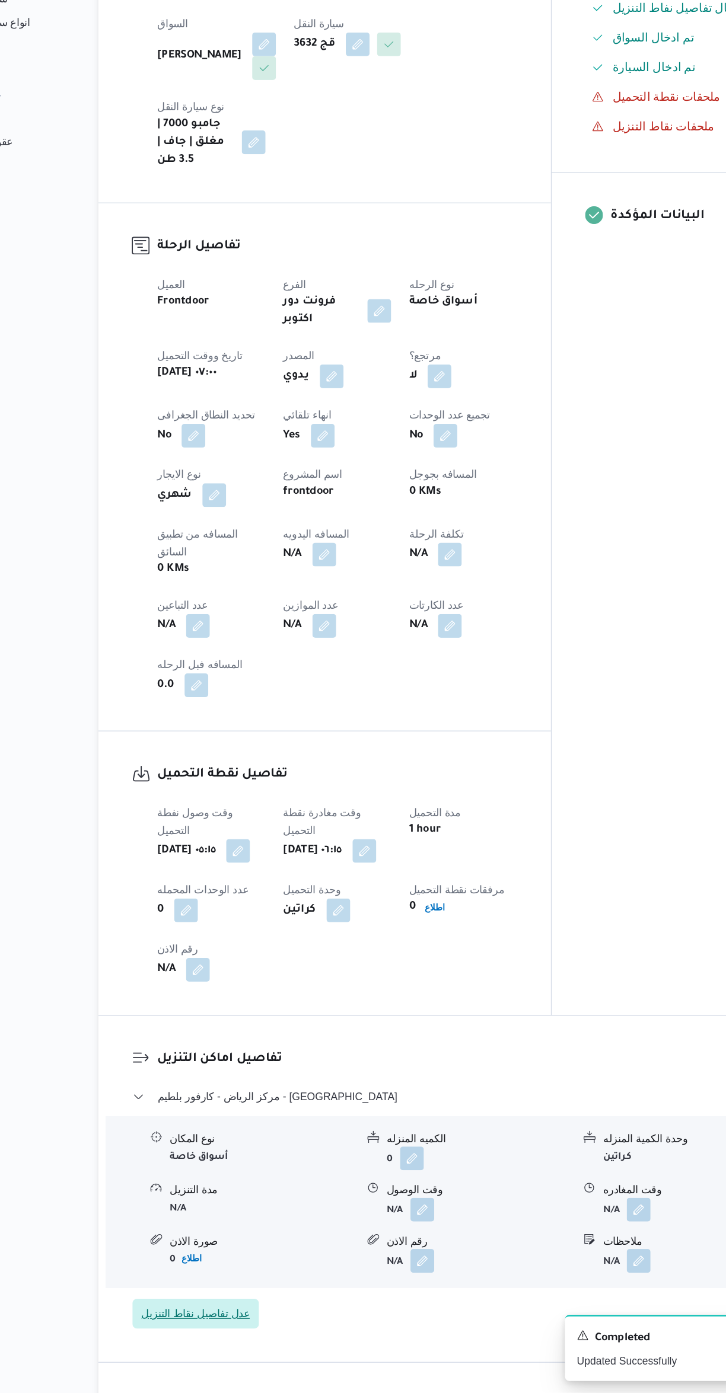
scroll to position [81, 0]
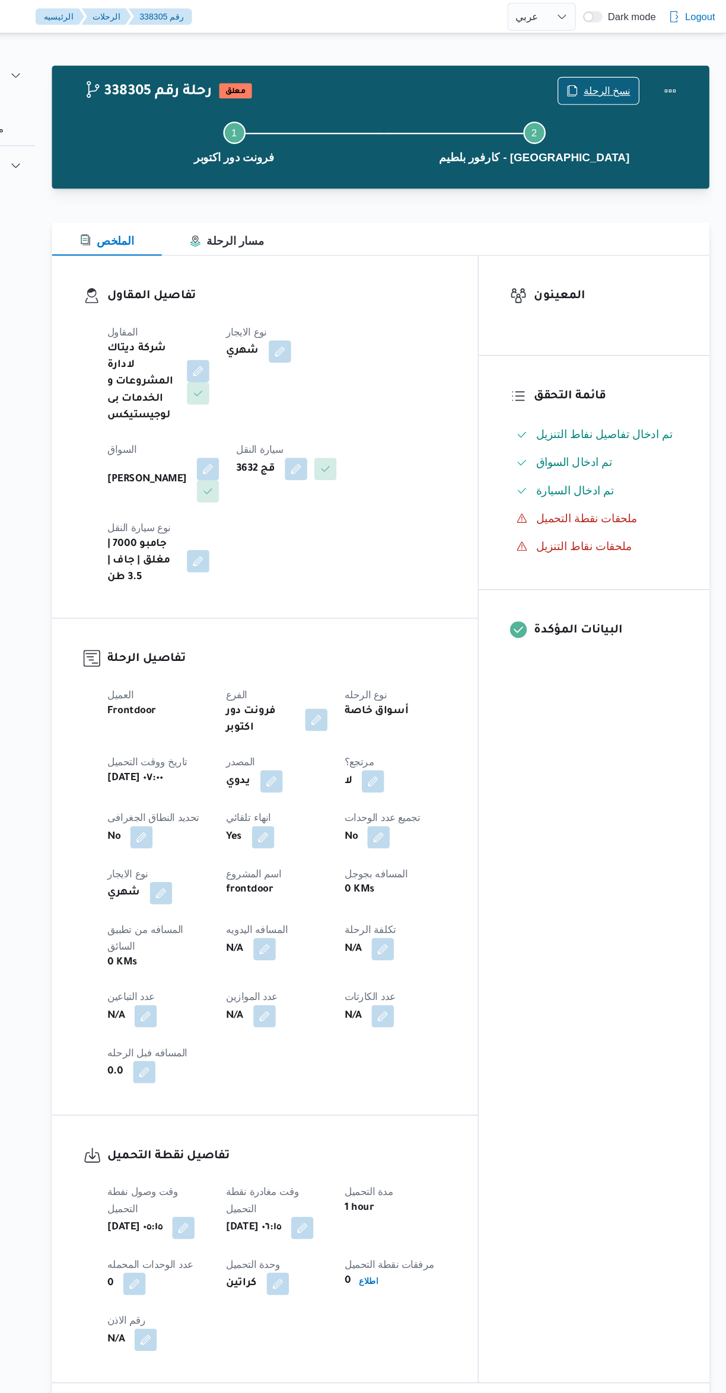
click at [625, 76] on span "نسخ الرحلة" at bounding box center [625, 77] width 40 height 14
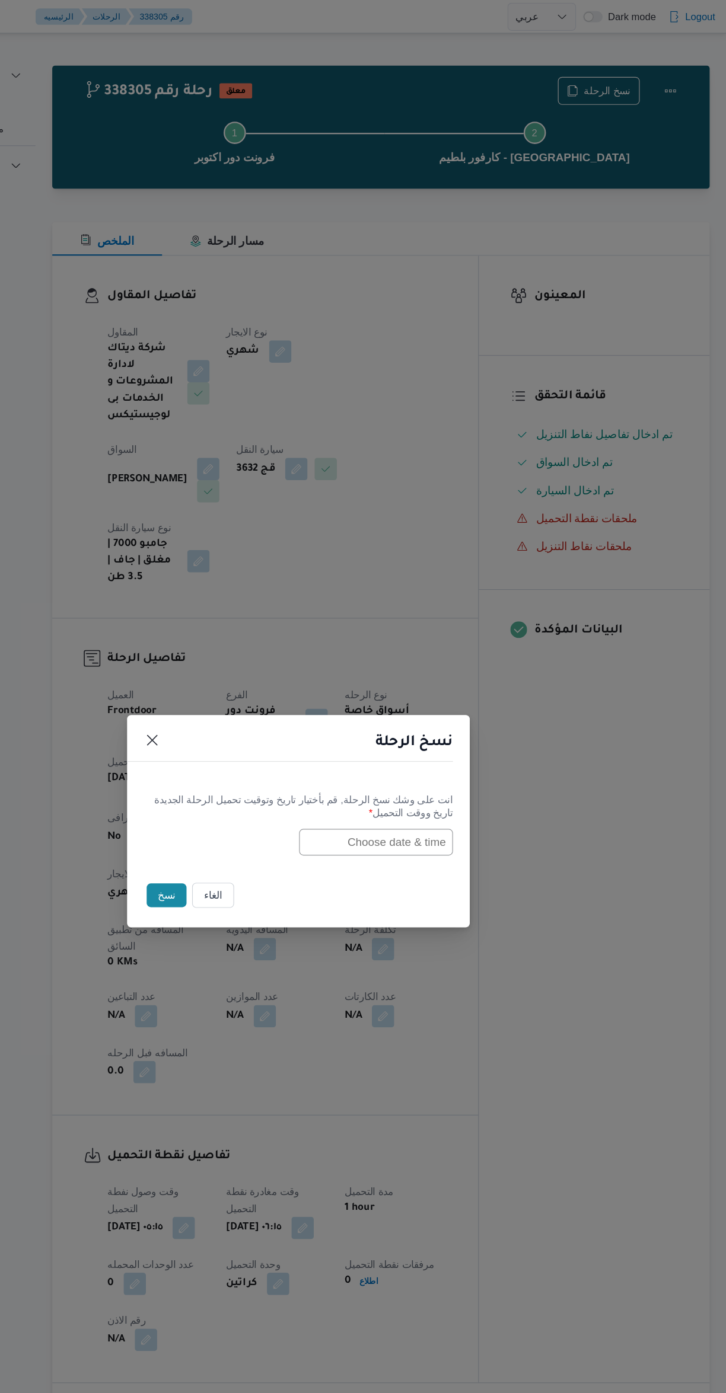
click at [467, 716] on input "text" at bounding box center [428, 714] width 130 height 23
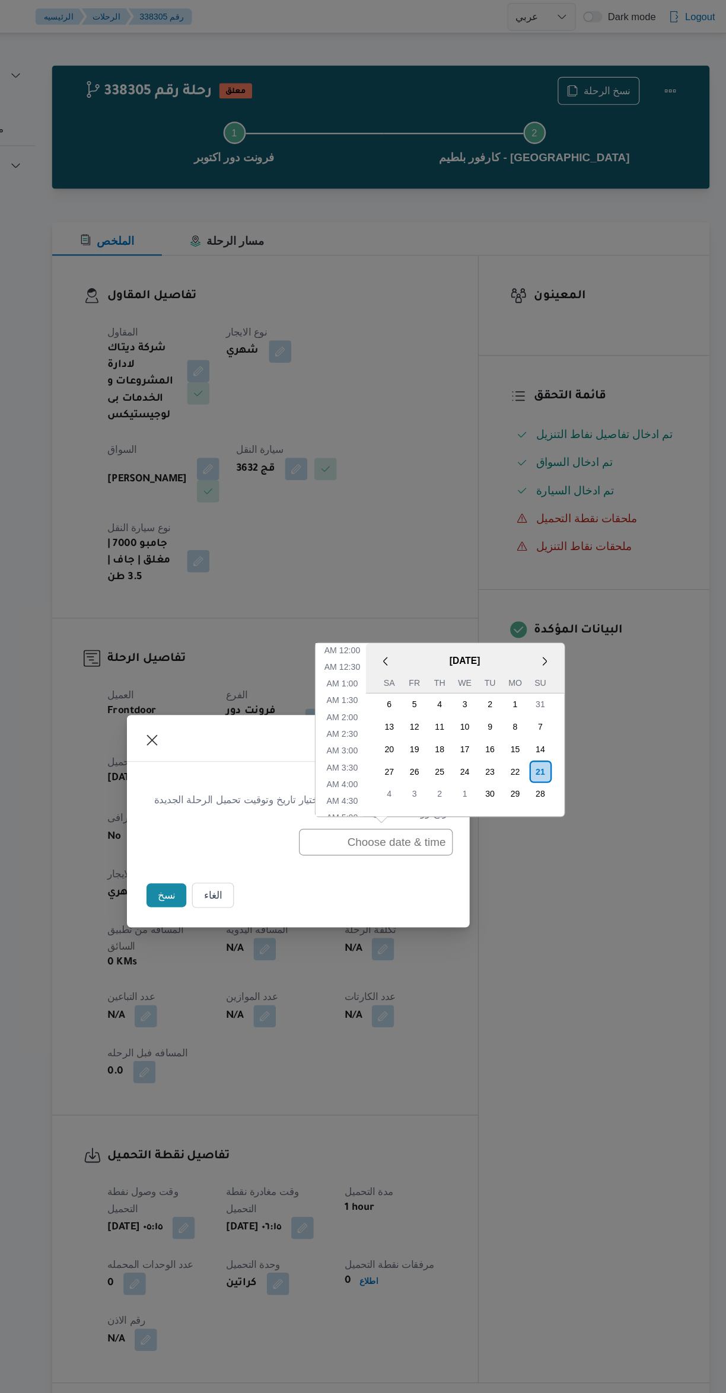
scroll to position [232, 0]
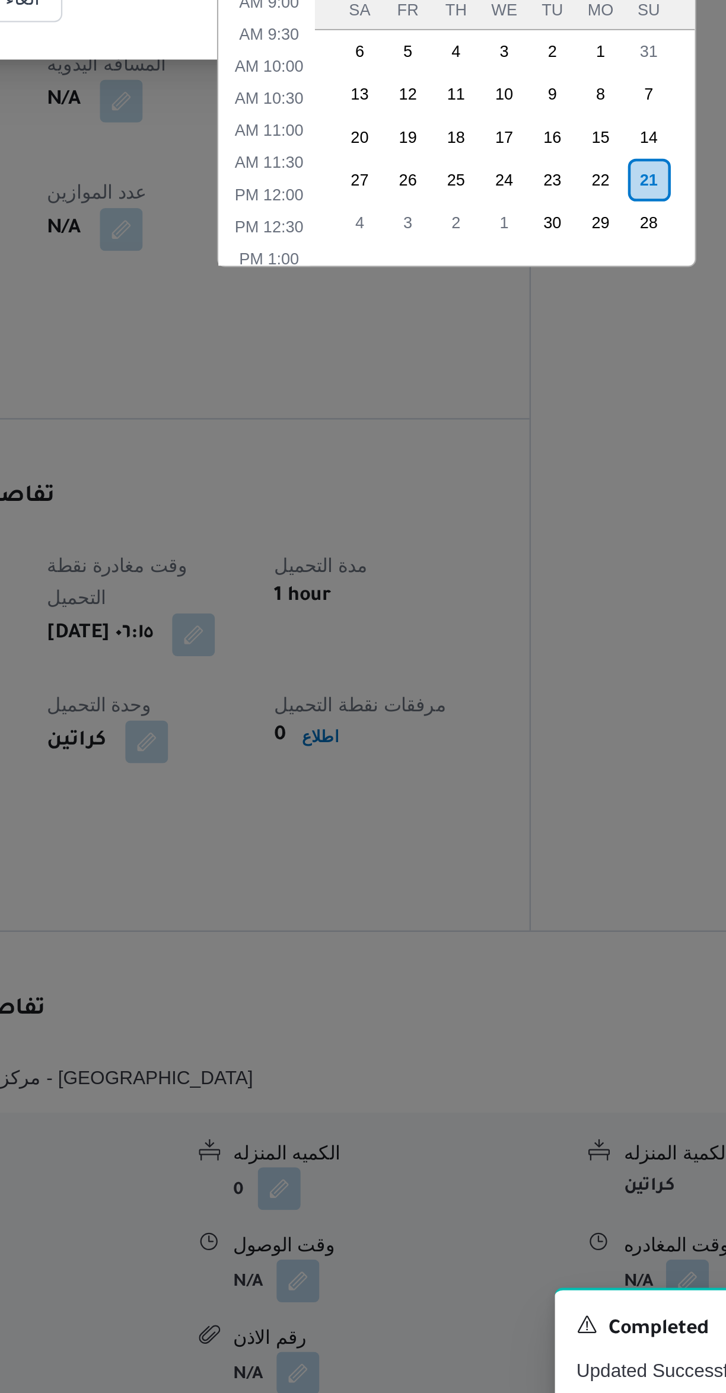
click at [544, 837] on div "22" at bounding box center [546, 840] width 19 height 19
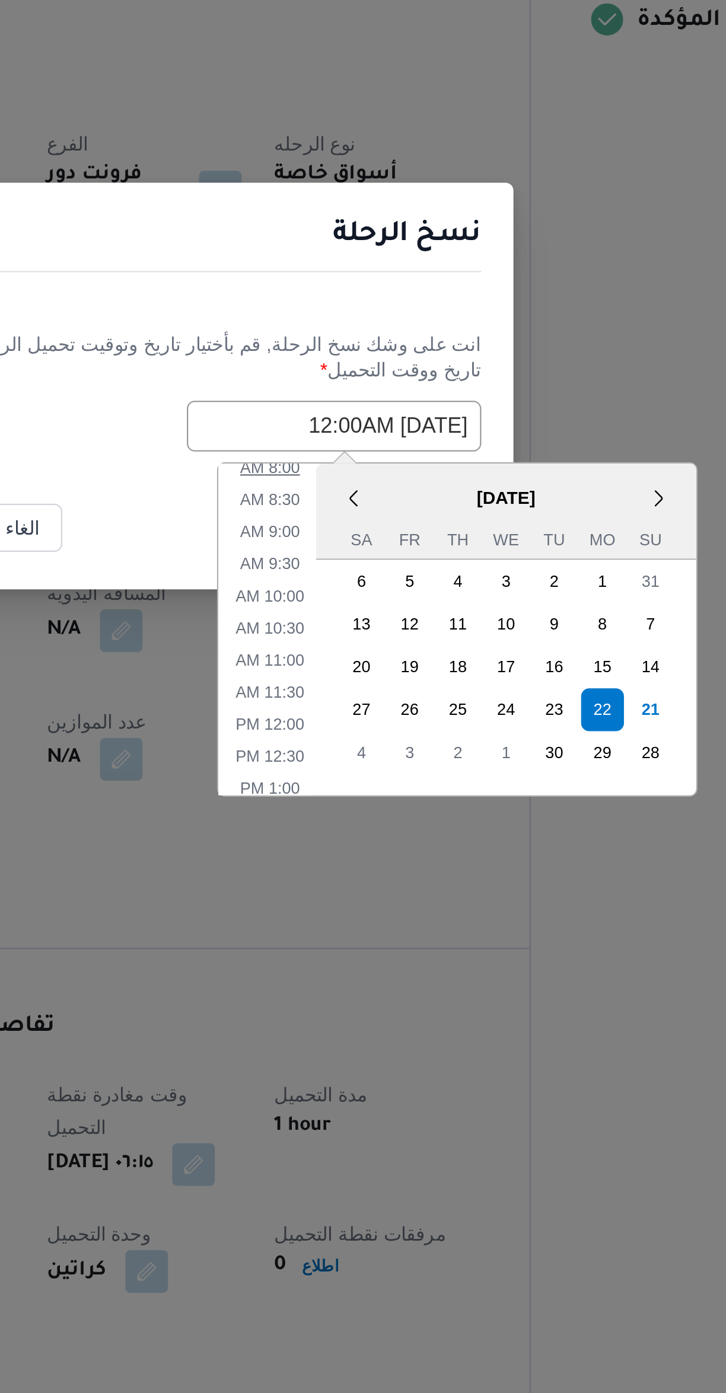
click at [404, 730] on li "8:00 AM" at bounding box center [400, 733] width 36 height 12
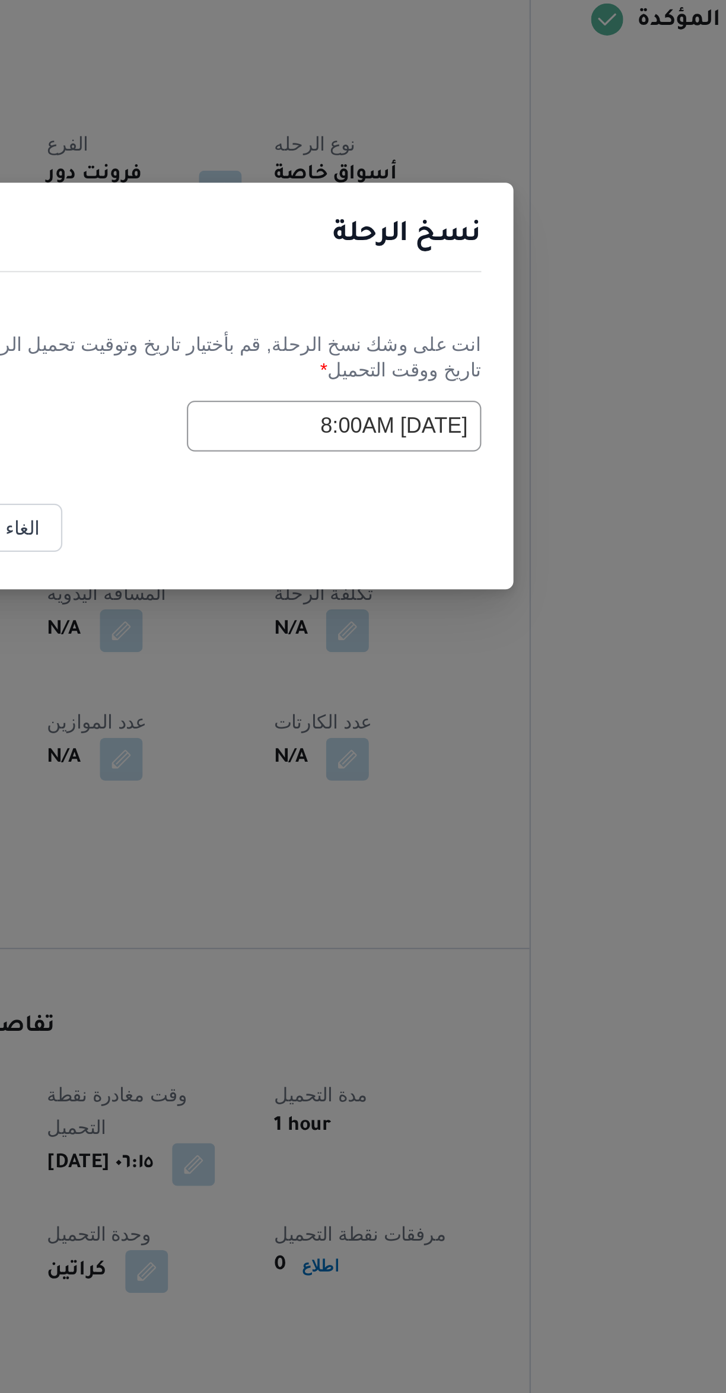
click at [346, 694] on label "تاريخ ووقت التحميل *" at bounding box center [363, 694] width 262 height 18
click at [387, 716] on input "[DATE] 8:00AM" at bounding box center [428, 714] width 130 height 23
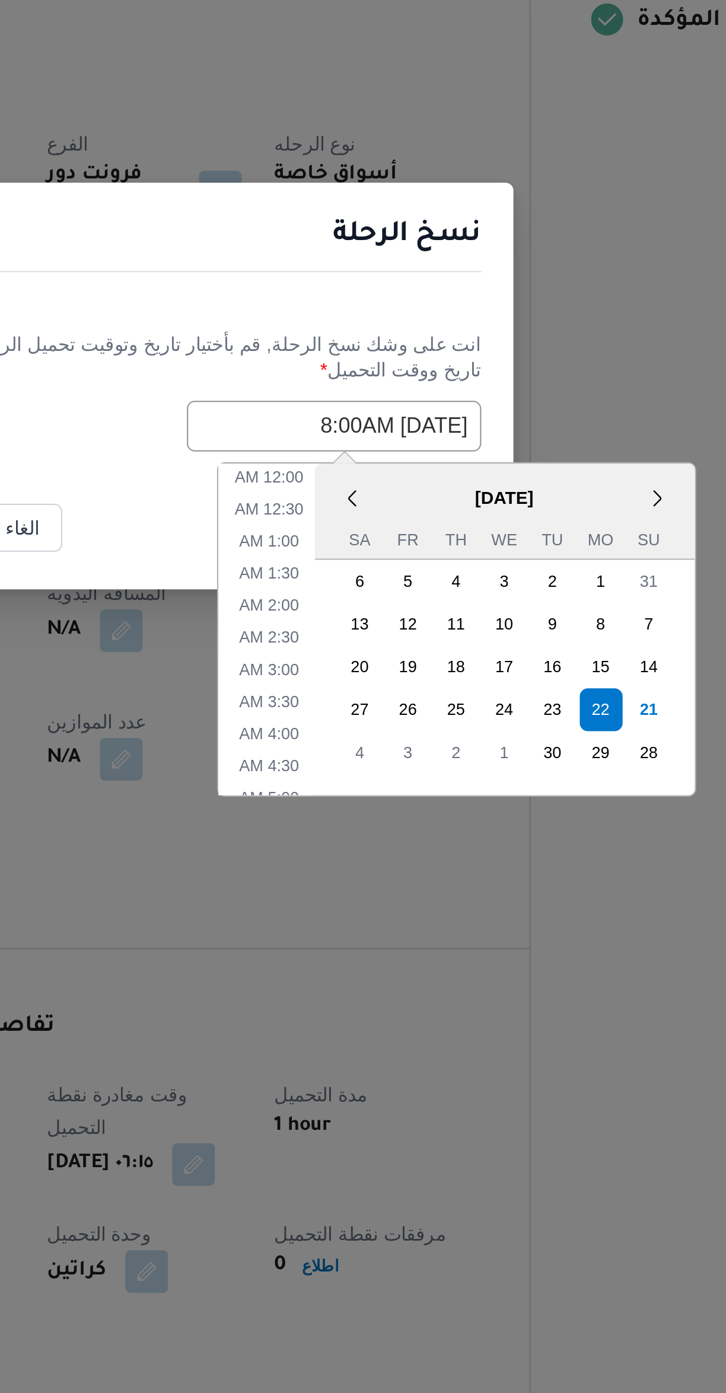
scroll to position [161, 0]
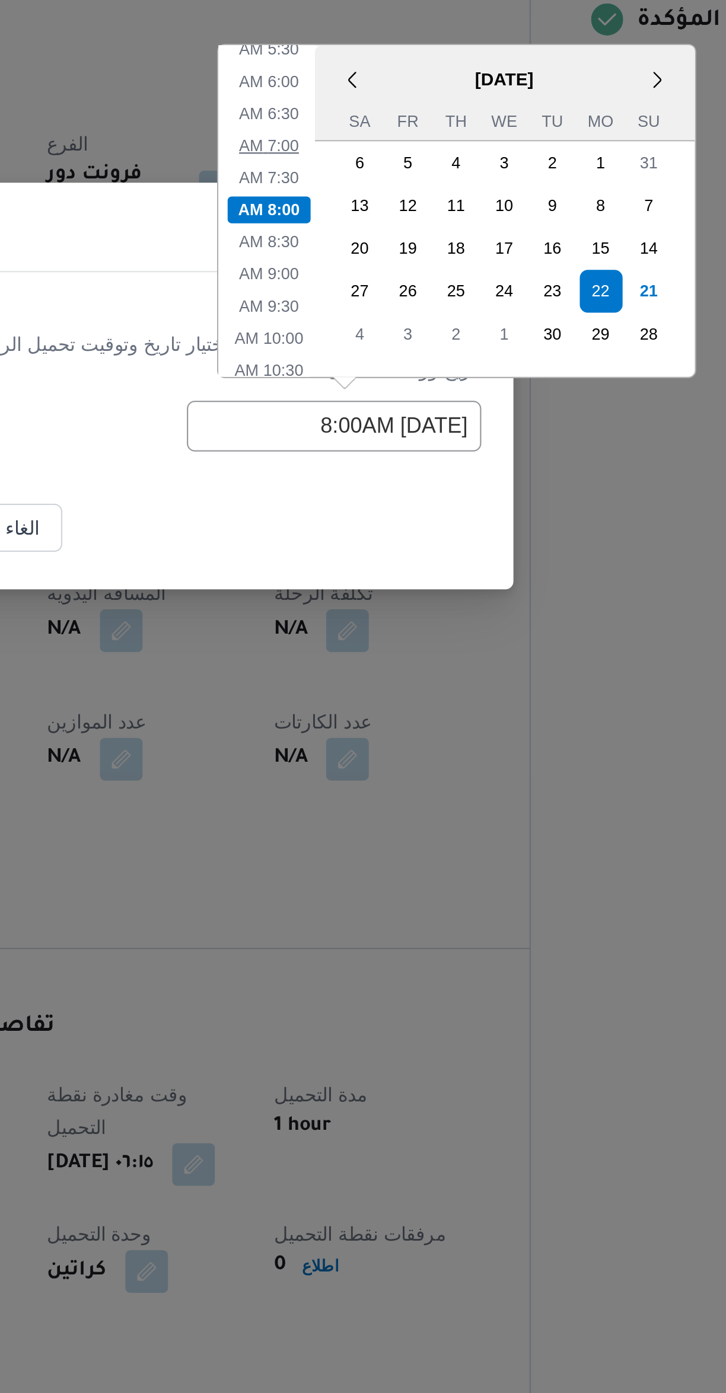
click at [406, 592] on li "7:00 AM" at bounding box center [400, 590] width 36 height 12
type input "[DATE] 7:00AM"
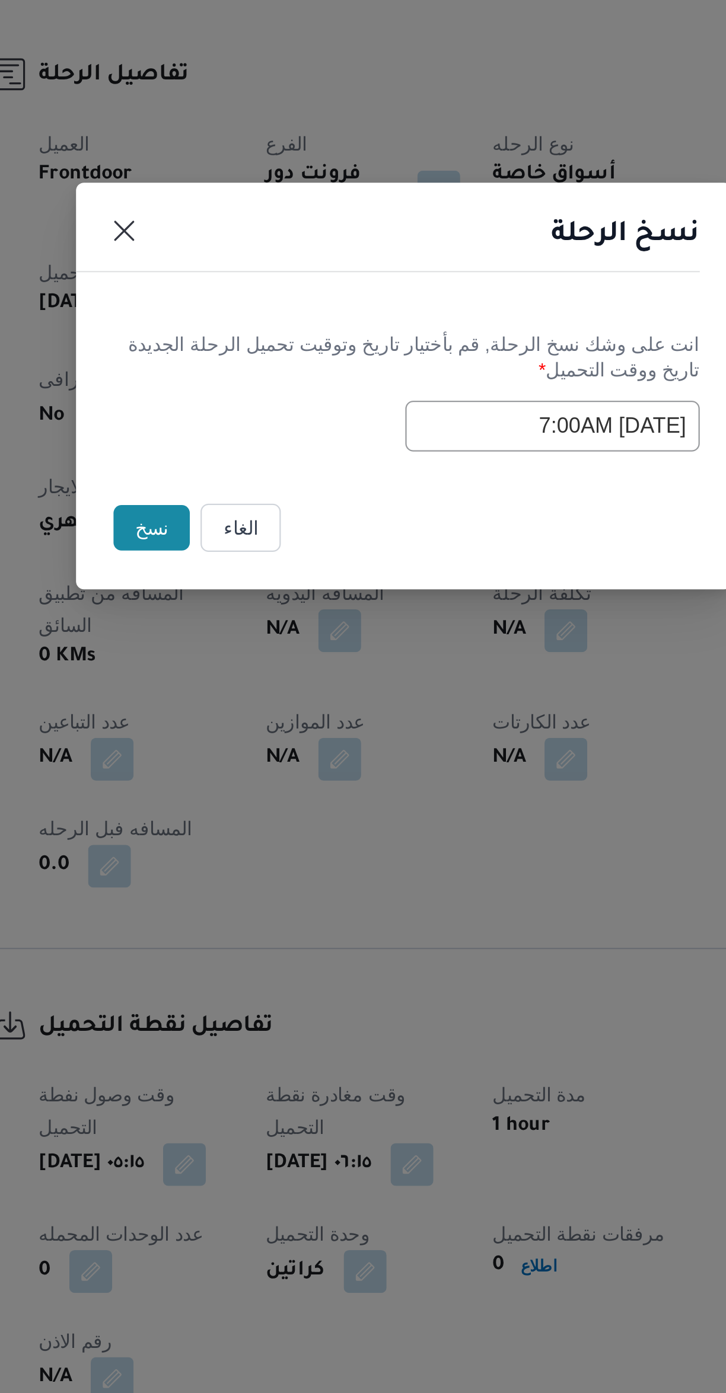
click at [250, 757] on button "نسخ" at bounding box center [251, 759] width 34 height 20
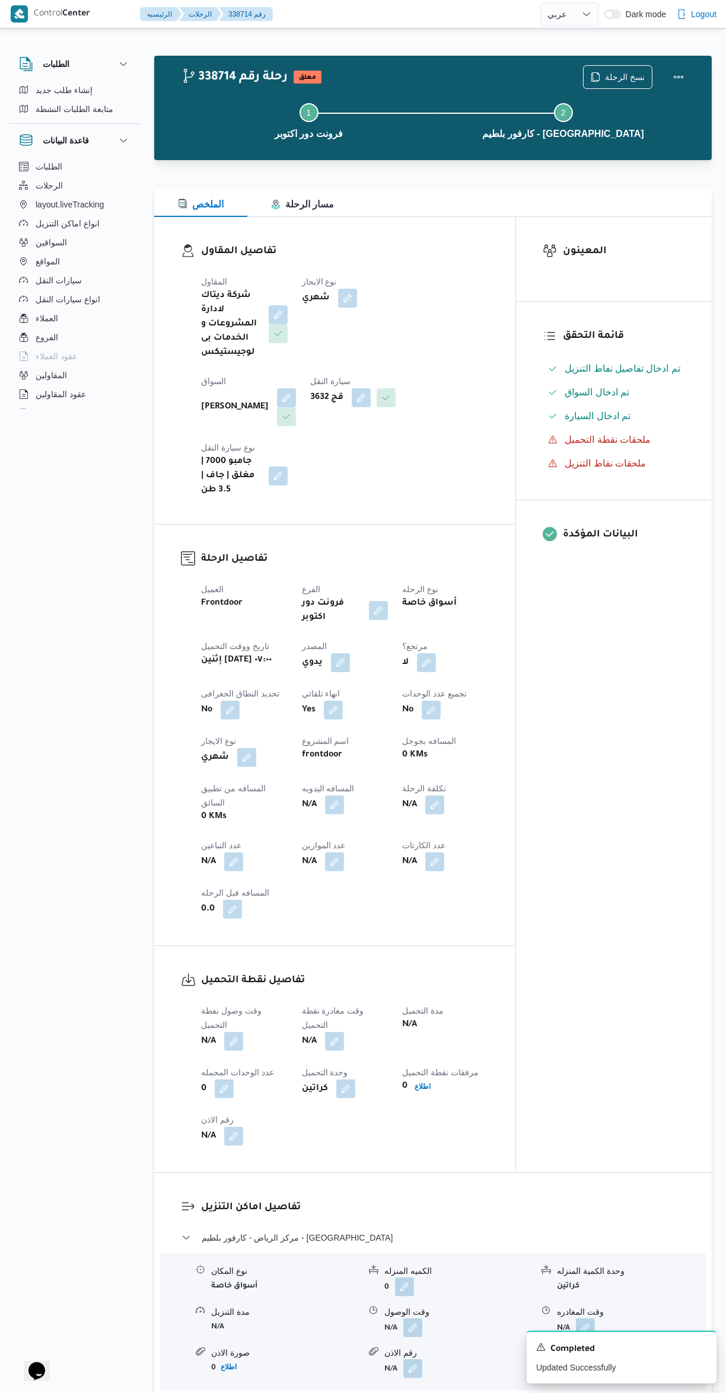
select select "ar"
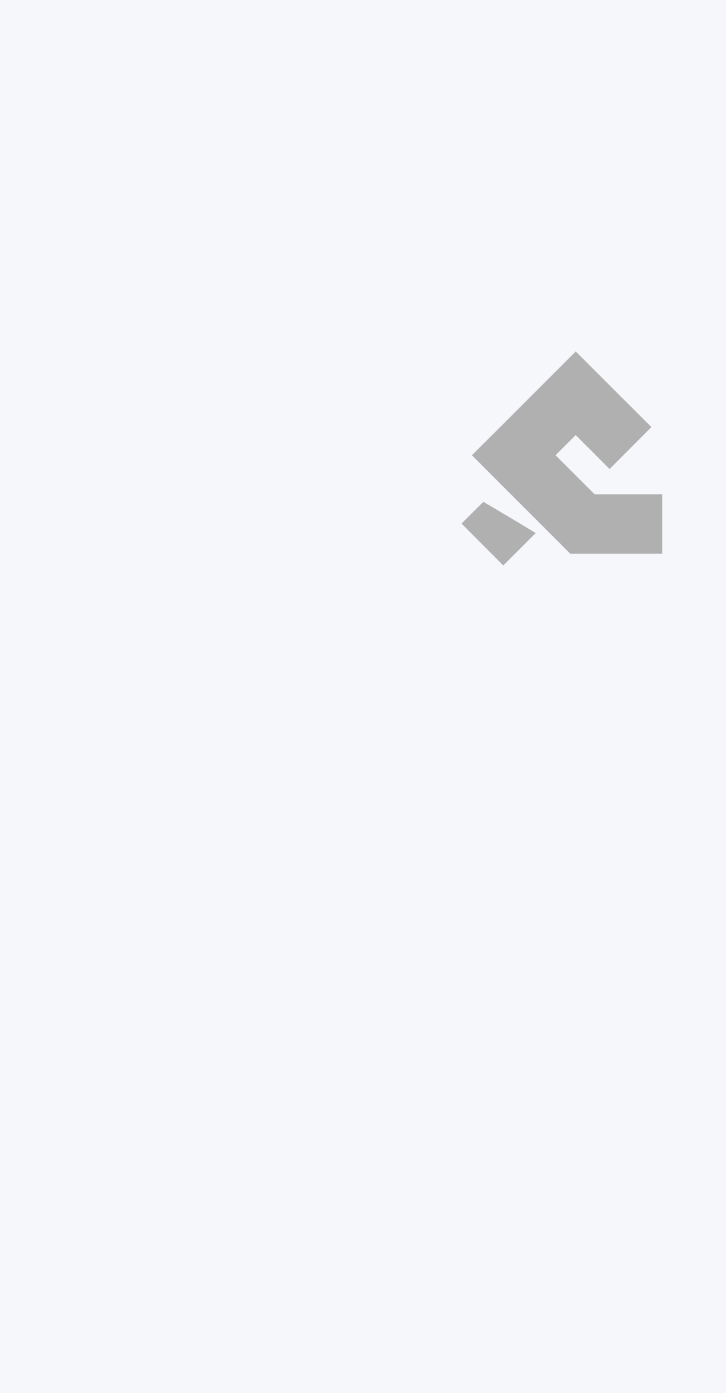
select select "ar"
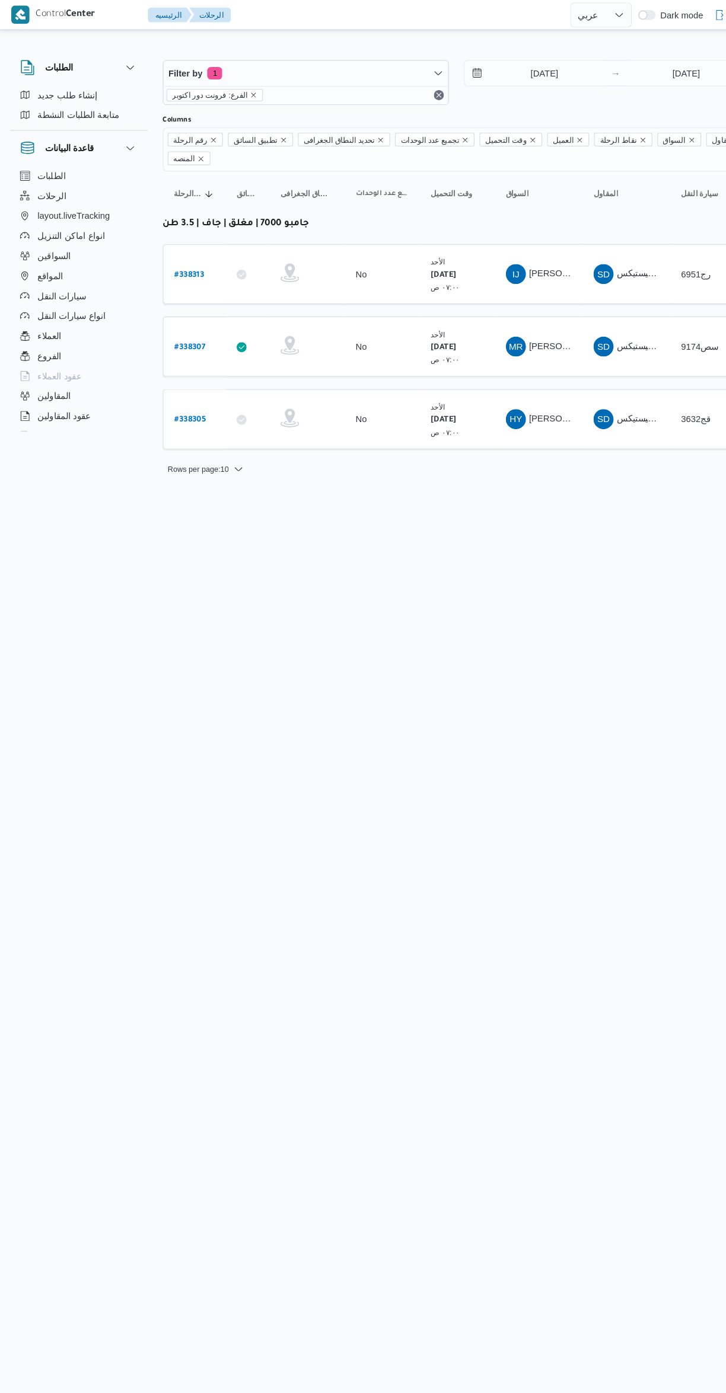
click at [190, 325] on b "# 338307" at bounding box center [179, 329] width 29 height 8
select select "ar"
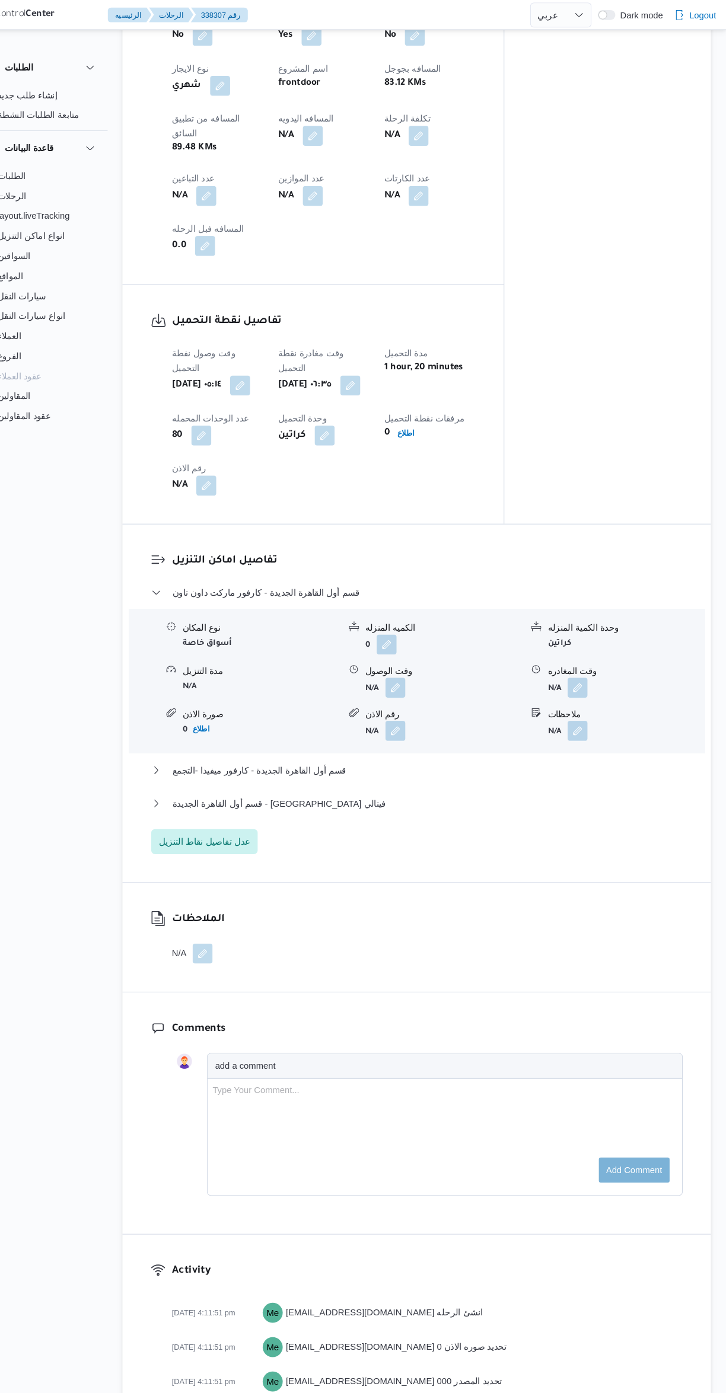
scroll to position [729, 0]
click at [267, 786] on span "عدل تفاصيل نقاط التنزيل" at bounding box center [231, 798] width 101 height 24
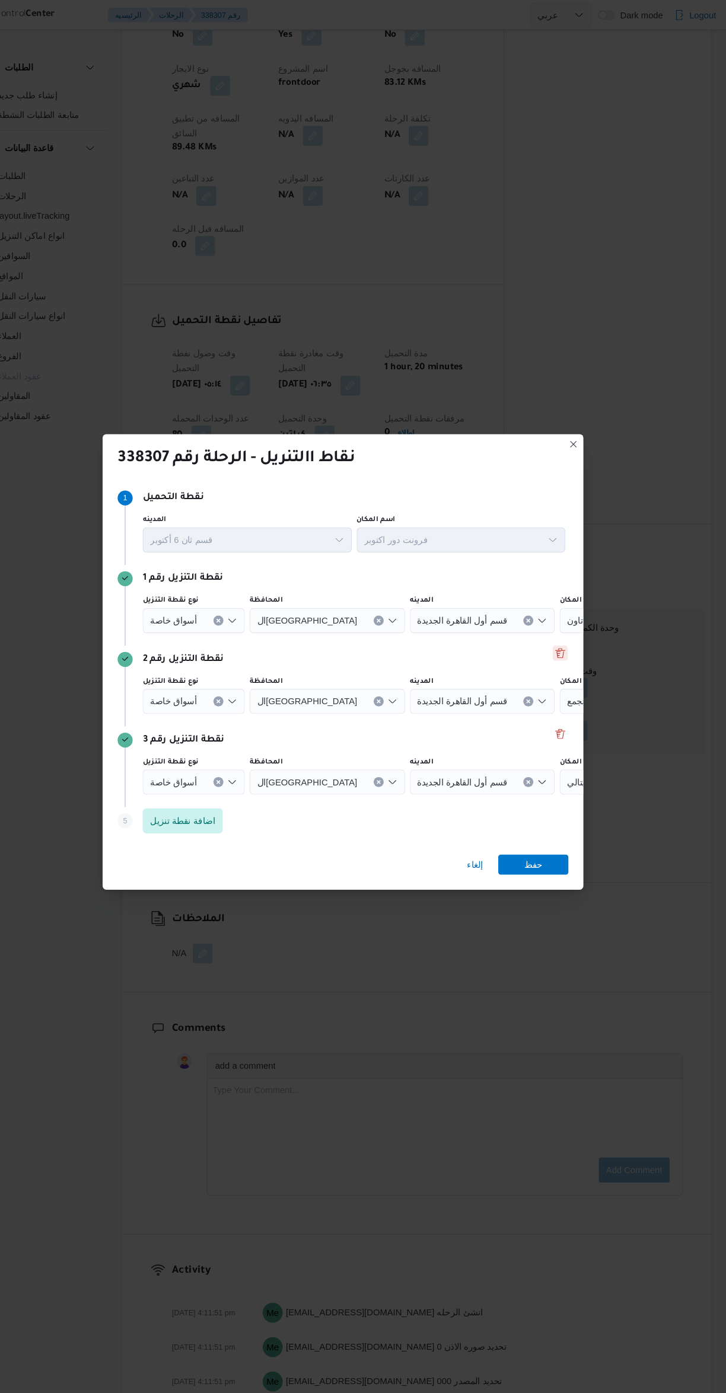
click at [568, 612] on button "Delete" at bounding box center [568, 619] width 14 height 14
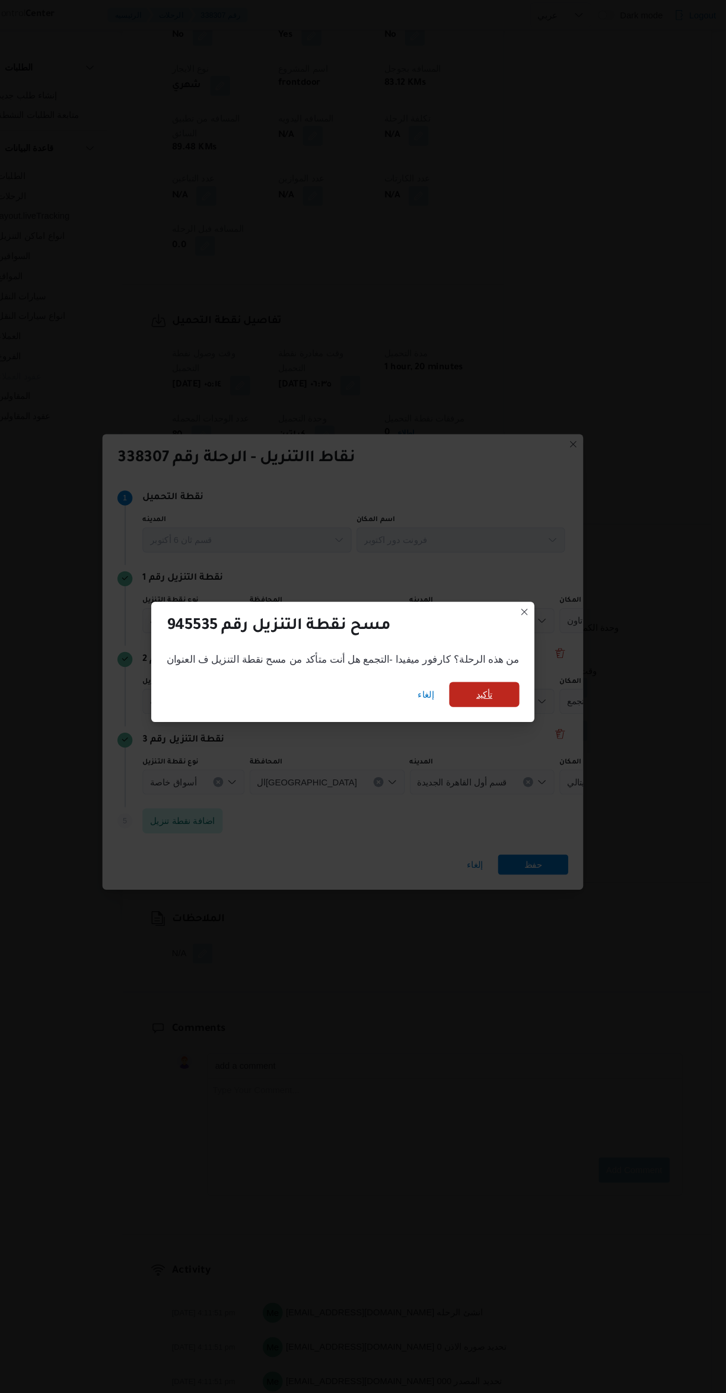
click at [490, 646] on span "تأكيد" at bounding box center [497, 658] width 66 height 24
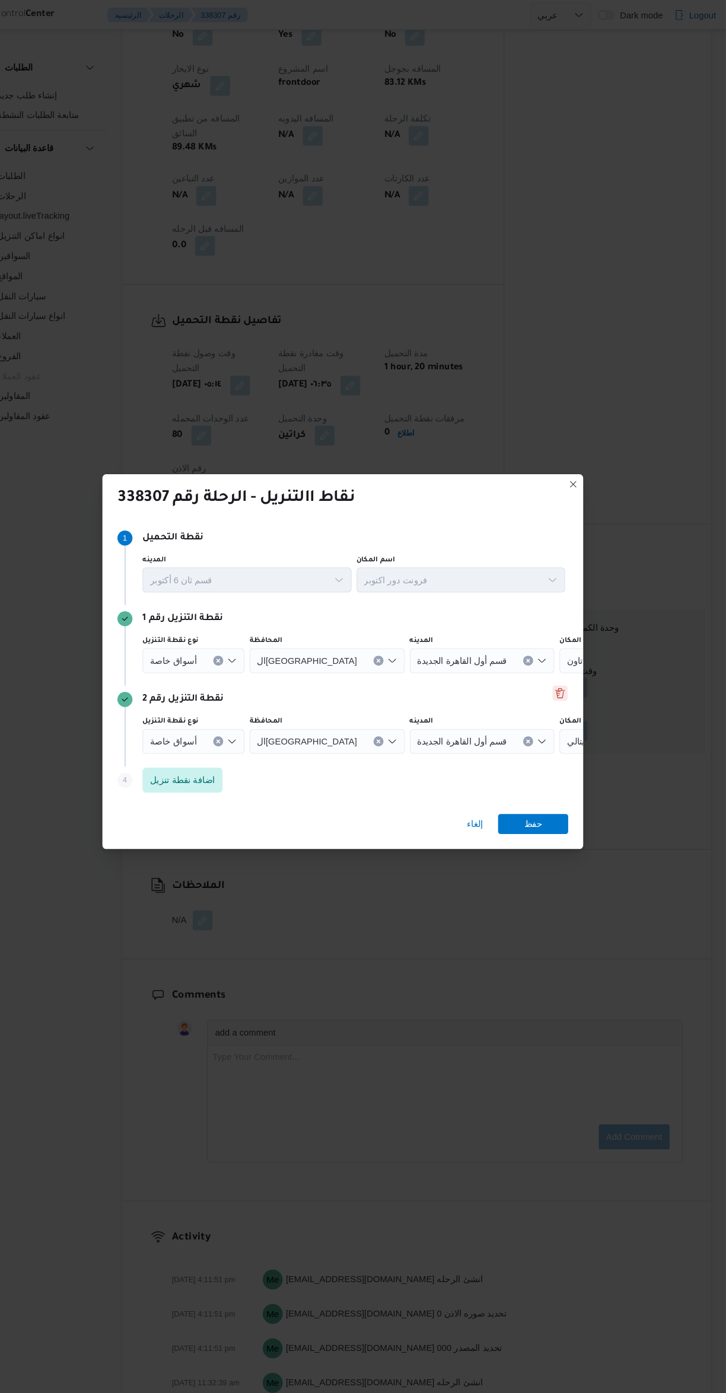
click at [570, 650] on button "Delete" at bounding box center [568, 657] width 14 height 14
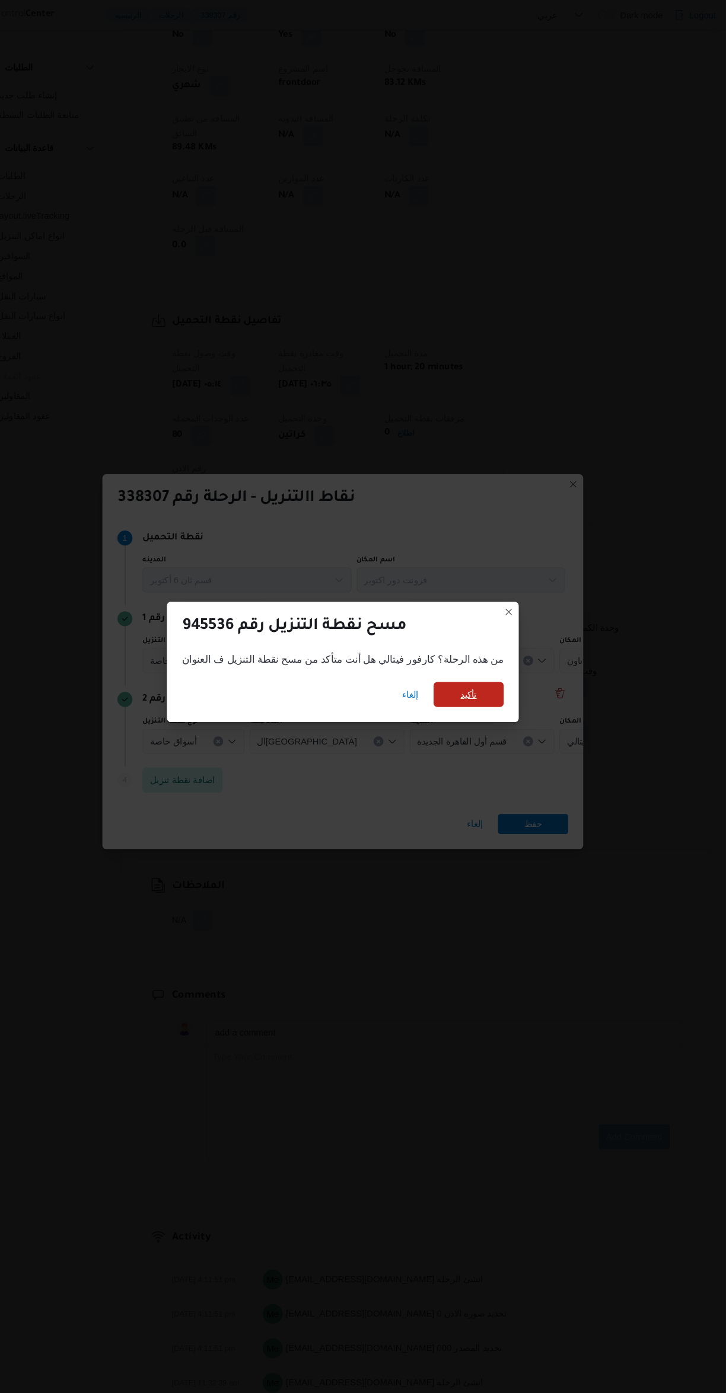
click at [489, 650] on span "تأكيد" at bounding box center [482, 658] width 66 height 24
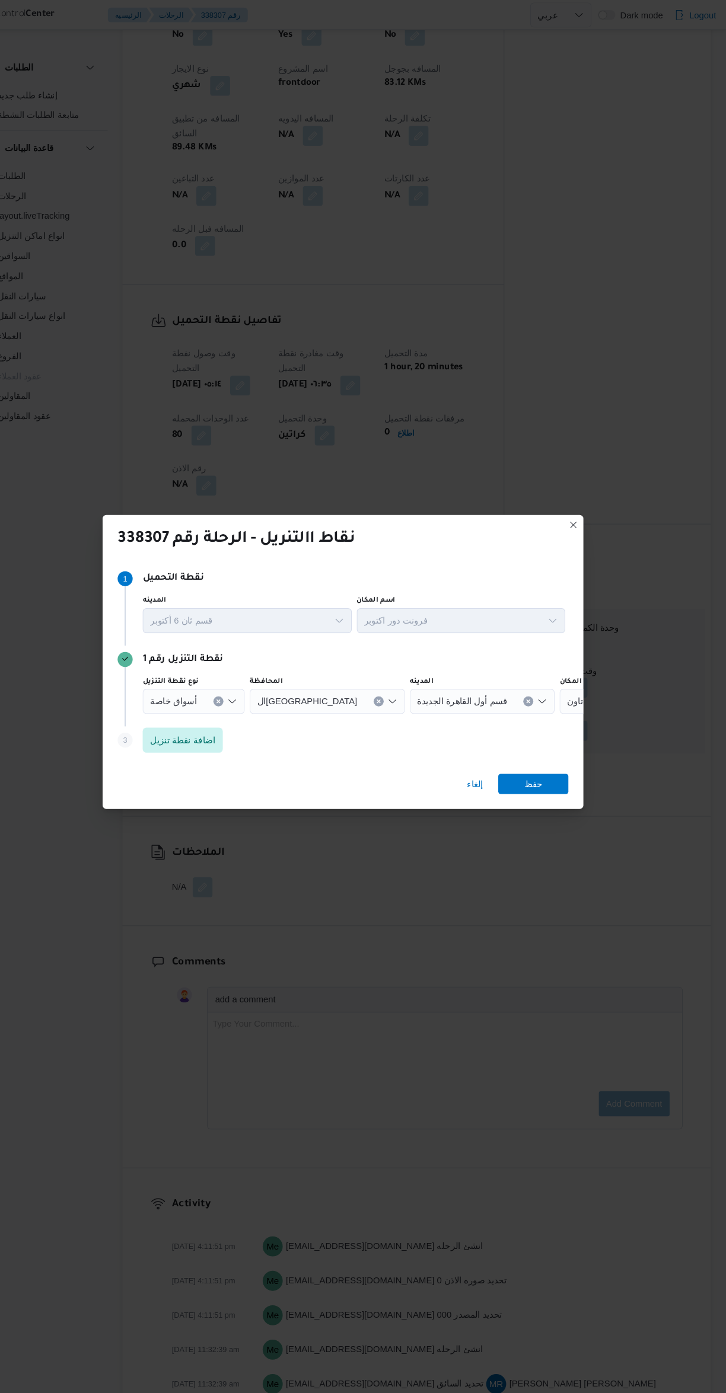
click at [240, 660] on button "Clear input" at bounding box center [244, 664] width 9 height 9
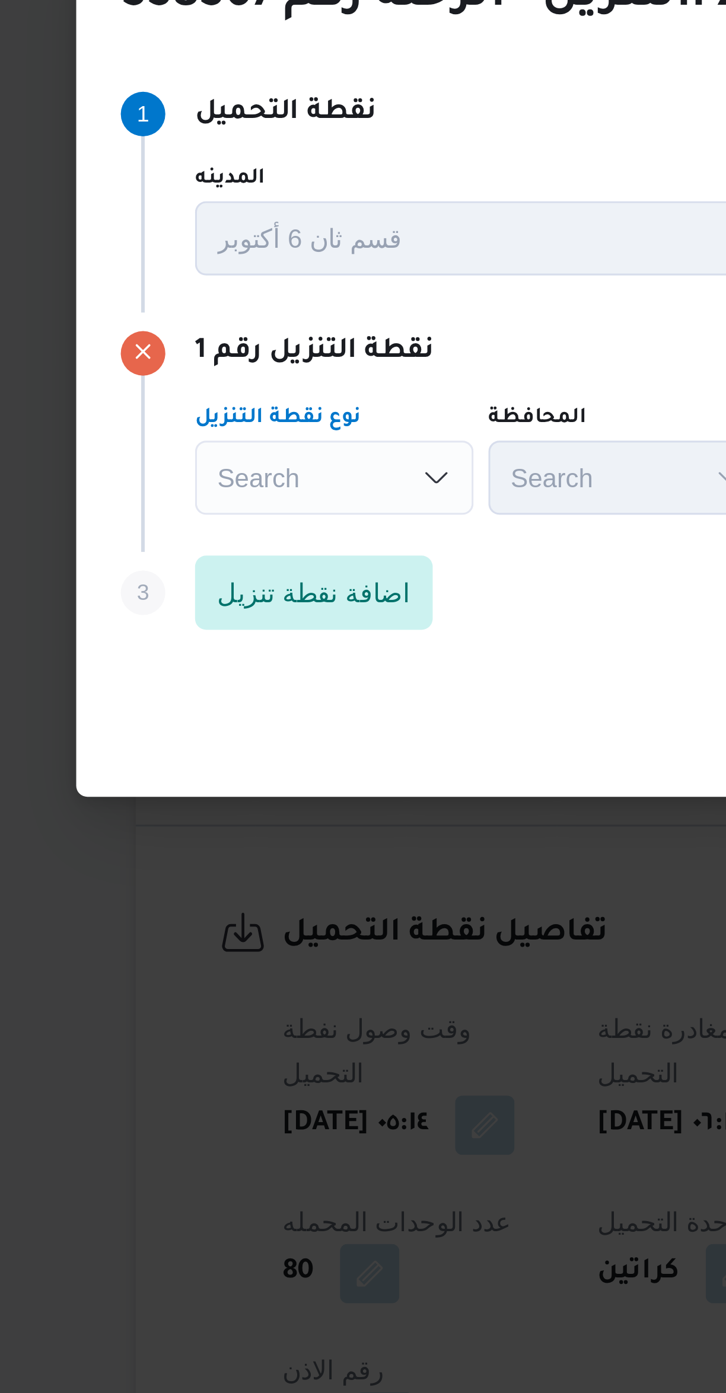
click at [242, 659] on div "Search Combo box. Selected. Combo box input. Search. Type some text or, to disp…" at bounding box center [217, 665] width 89 height 24
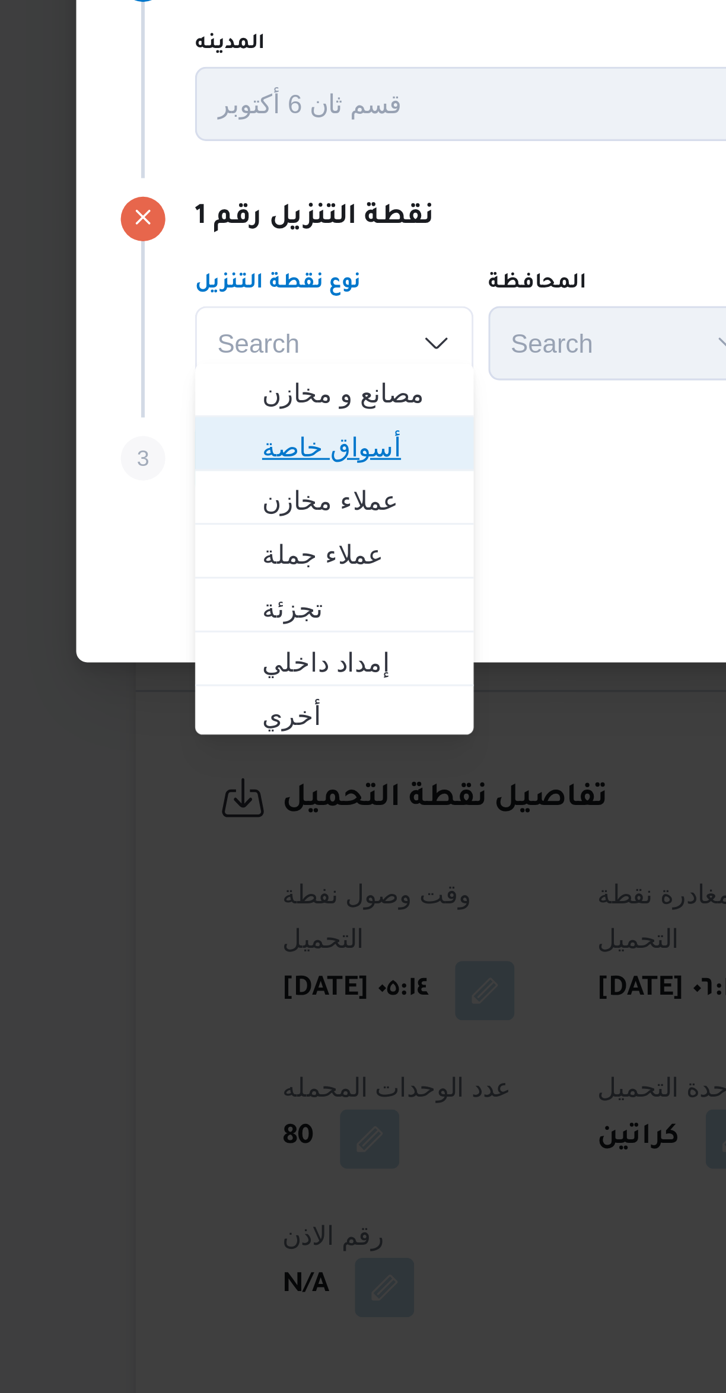
click at [237, 699] on span "أسواق خاصة" at bounding box center [224, 698] width 60 height 14
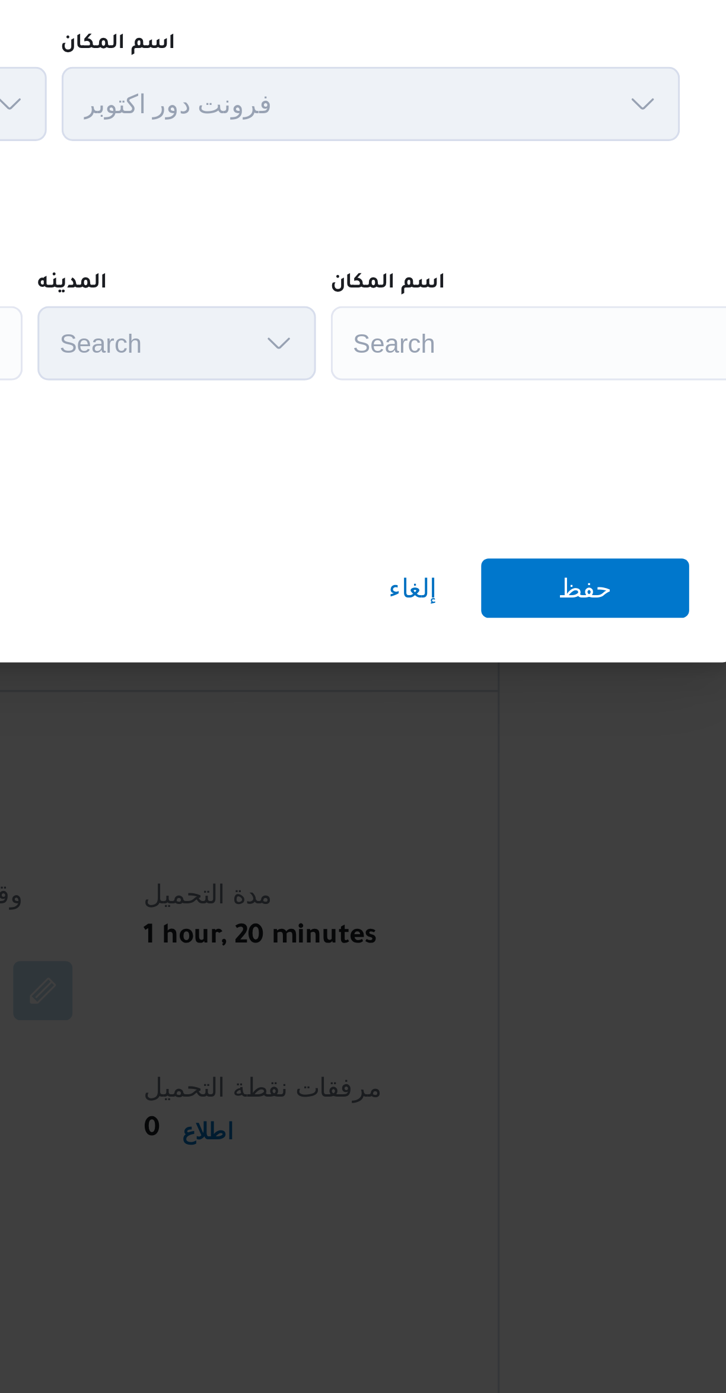
click at [523, 659] on div "Search" at bounding box center [536, 665] width 148 height 24
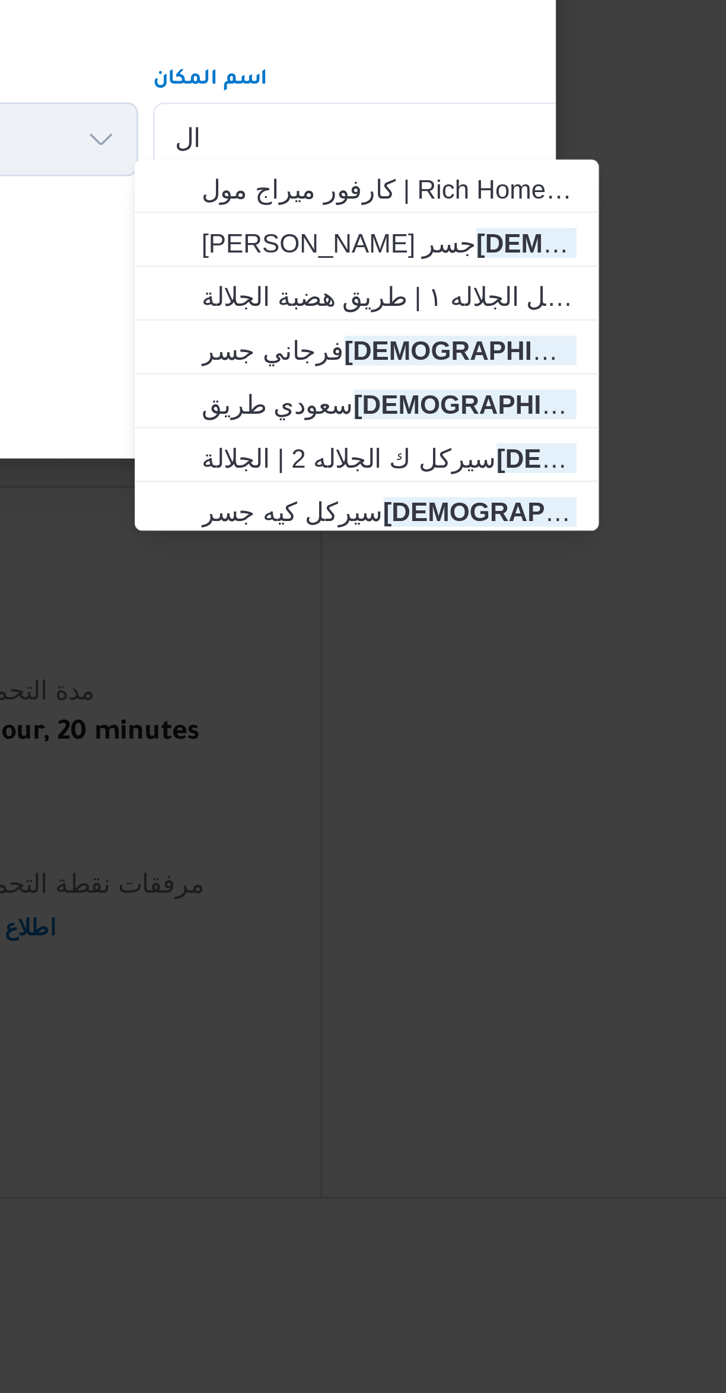
type input "ا"
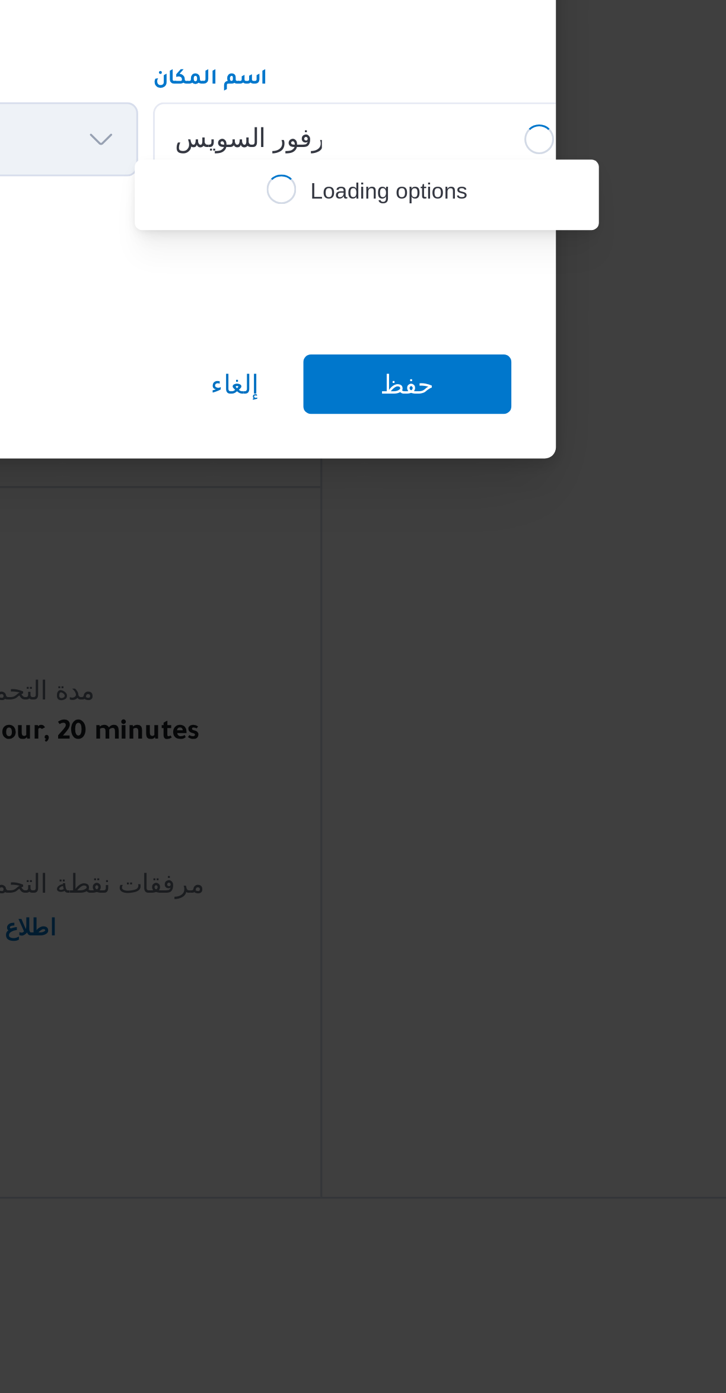
scroll to position [0, 0]
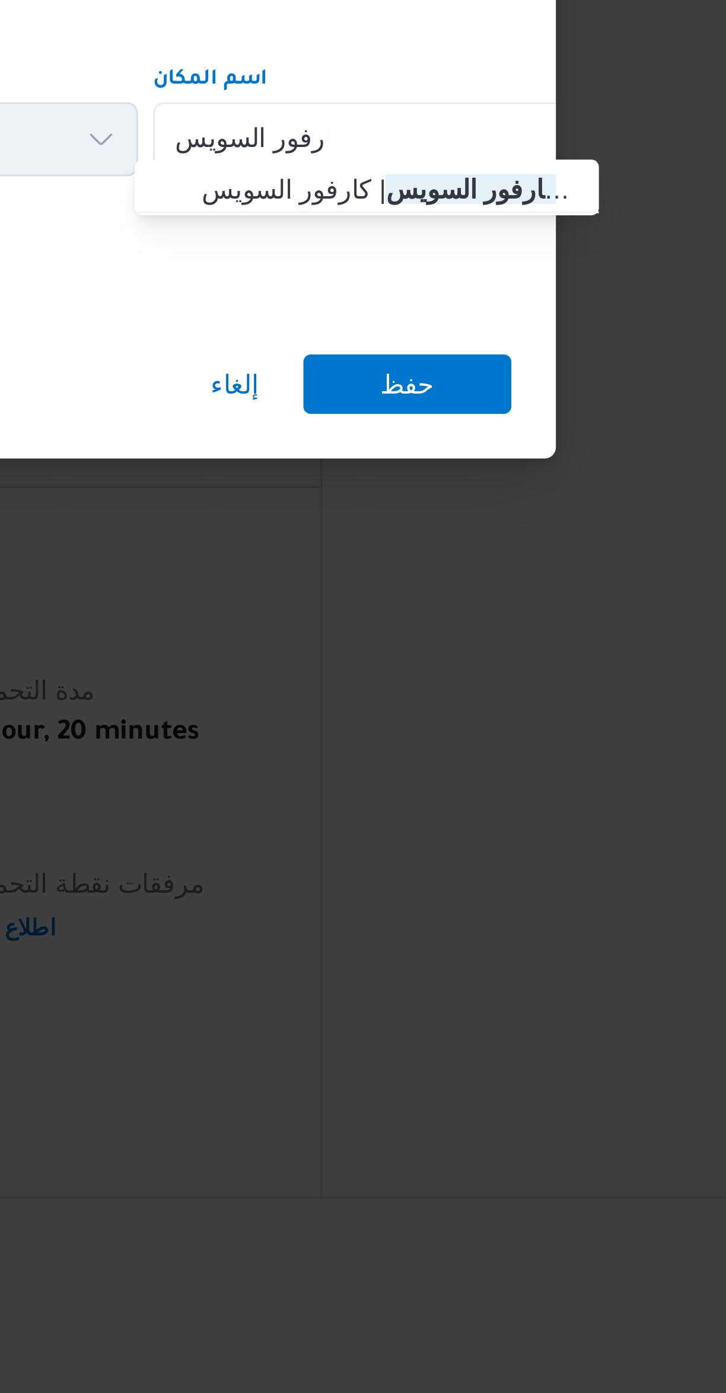
type input "كارفور السويس"
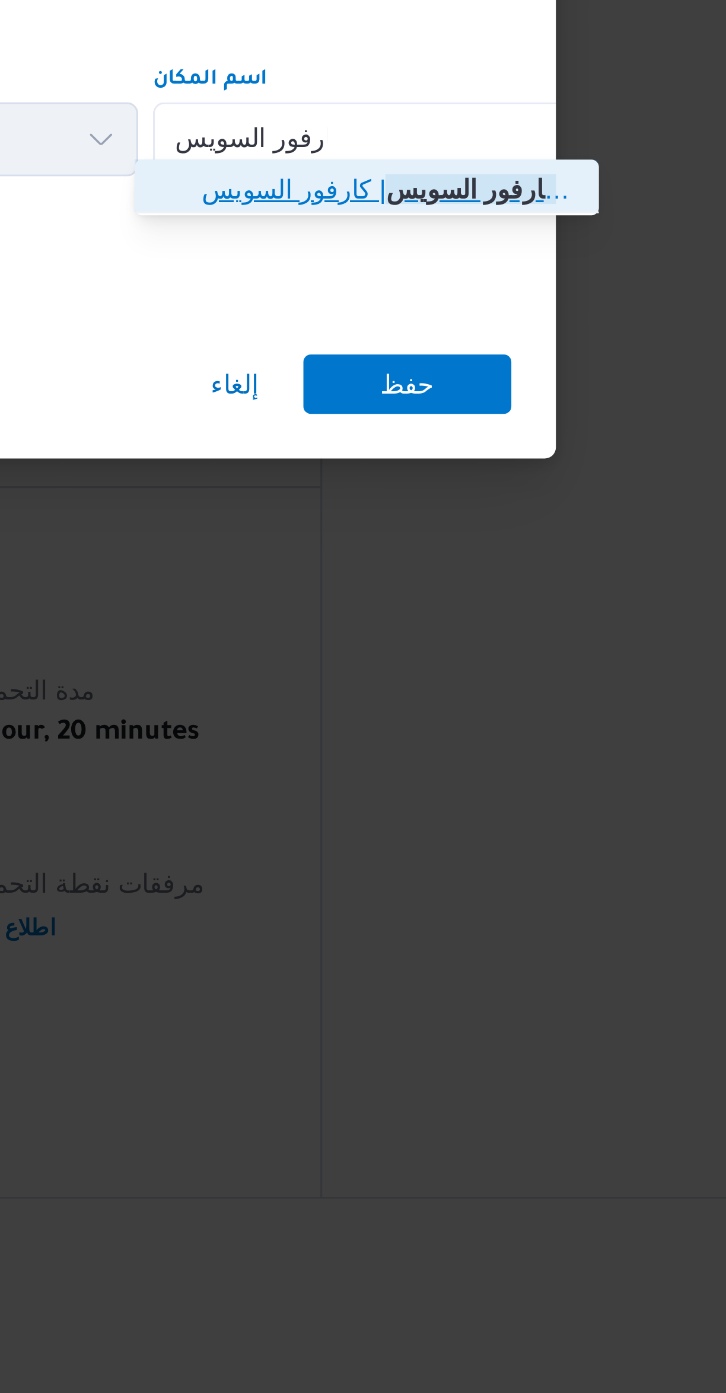
click at [472, 683] on icon "button" at bounding box center [467, 680] width 9 height 9
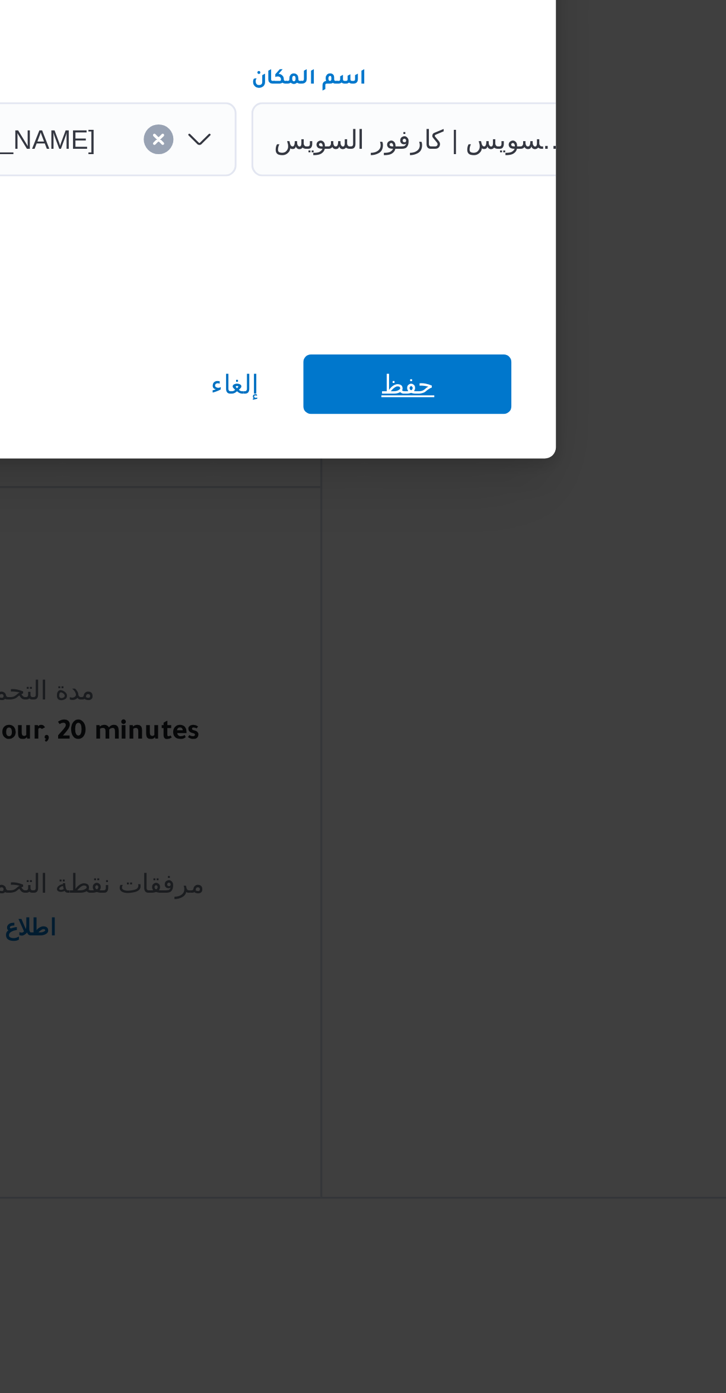
click at [529, 739] on span "حفظ" at bounding box center [543, 742] width 66 height 19
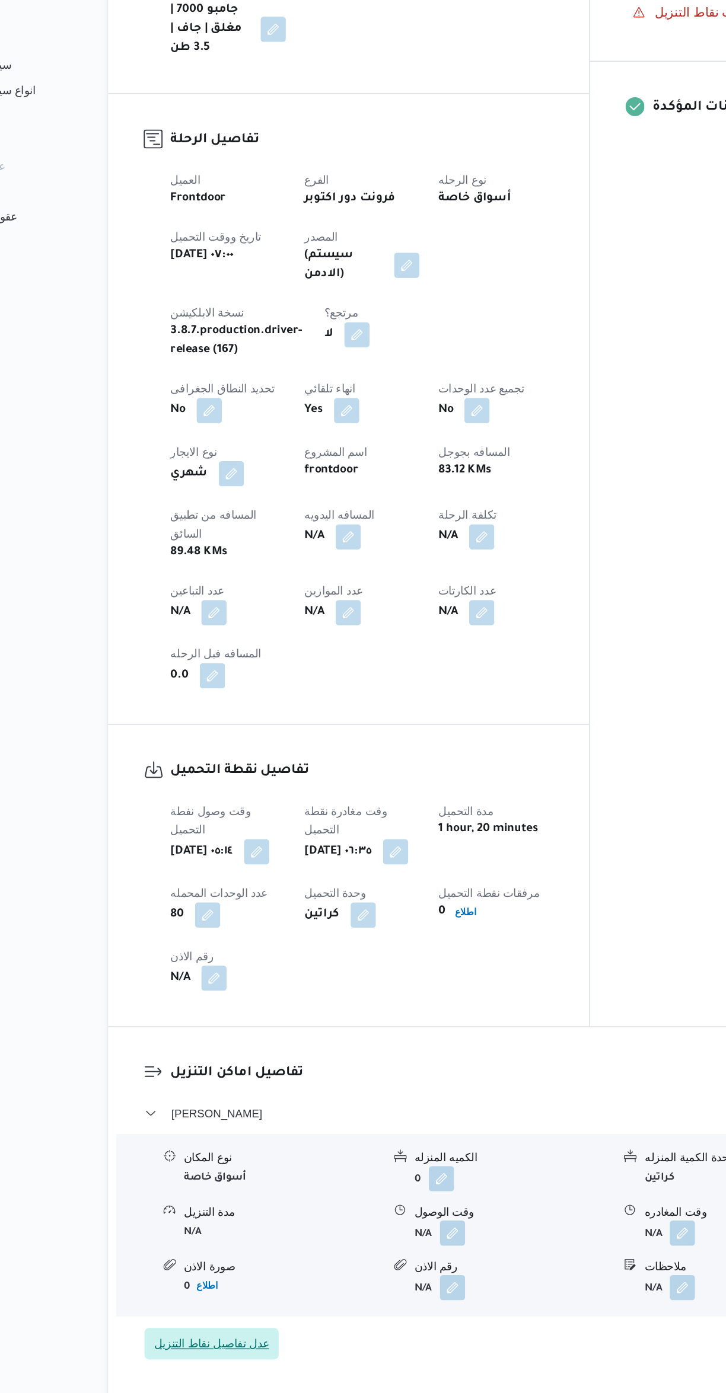
scroll to position [222, 0]
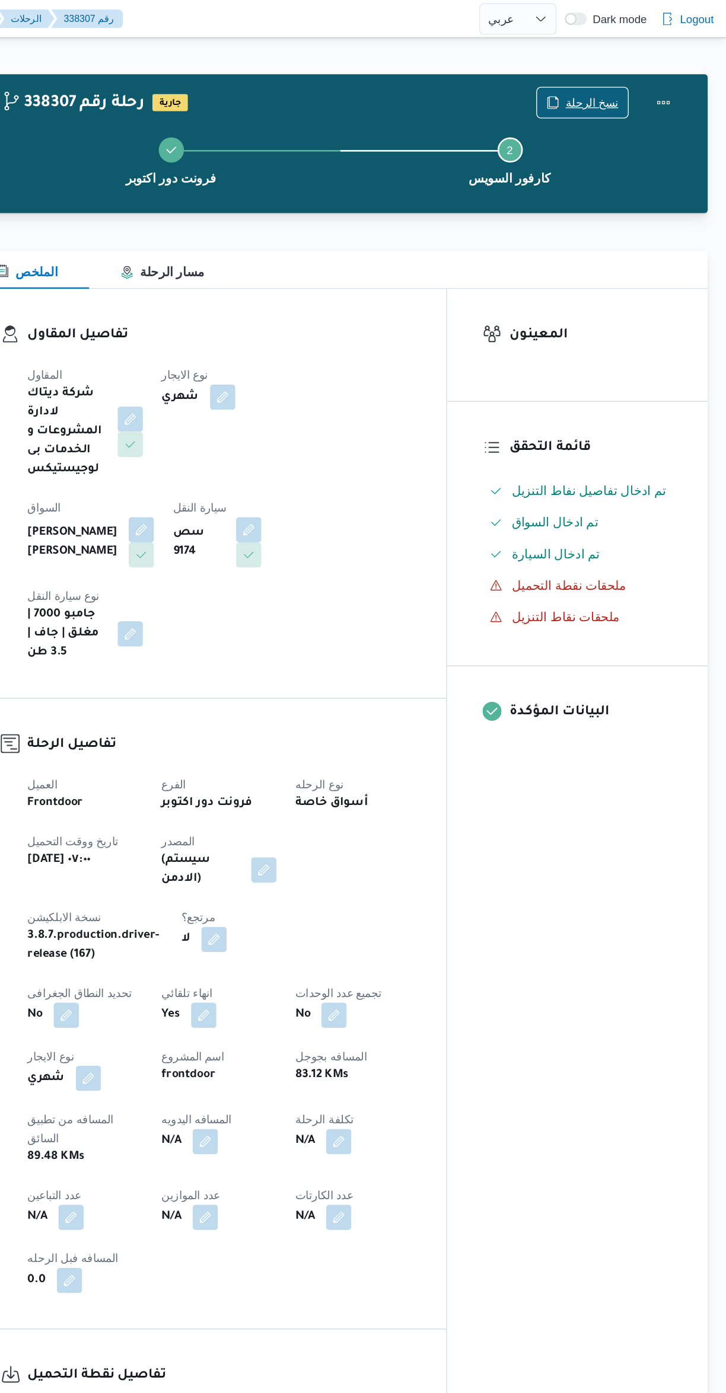
click at [634, 81] on span "نسخ الرحلة" at bounding box center [625, 77] width 40 height 14
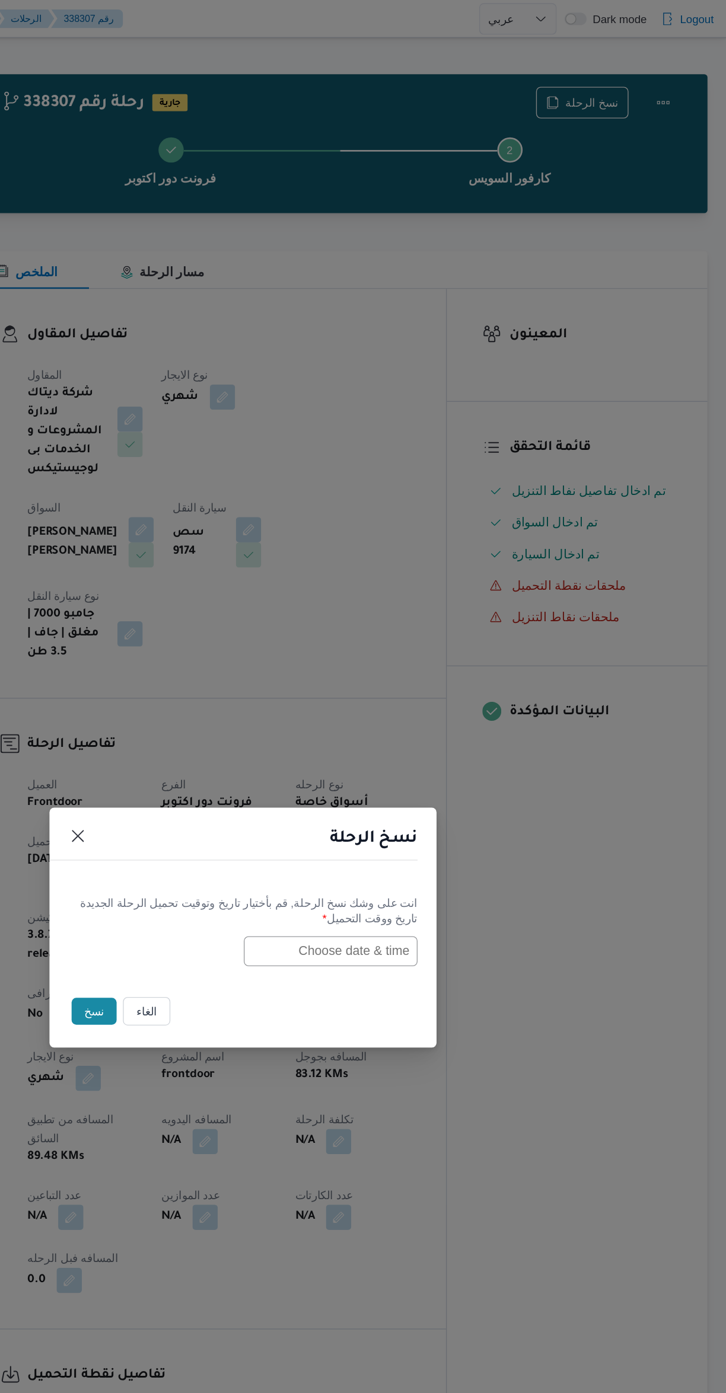
click at [477, 709] on input "text" at bounding box center [428, 714] width 130 height 23
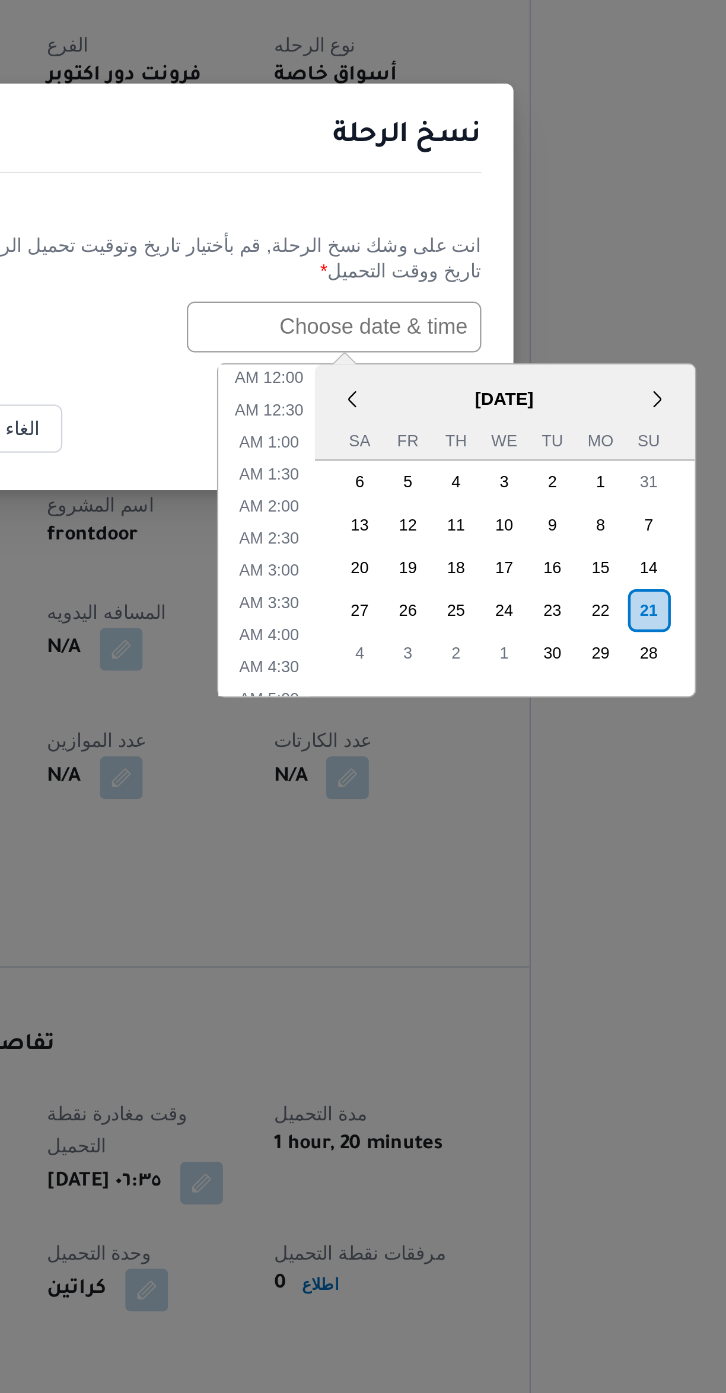
scroll to position [232, 0]
click at [544, 837] on div "22" at bounding box center [546, 840] width 19 height 19
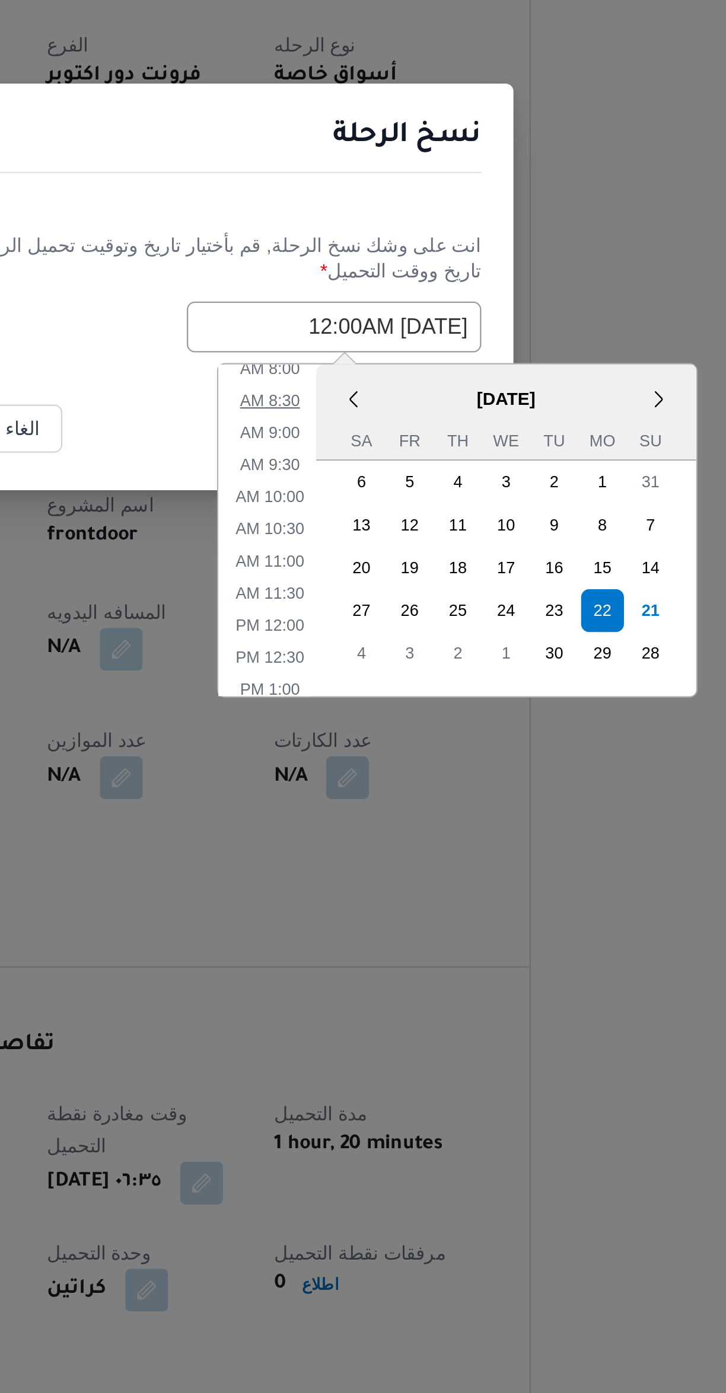
click at [404, 745] on li "8:30 AM" at bounding box center [400, 747] width 36 height 12
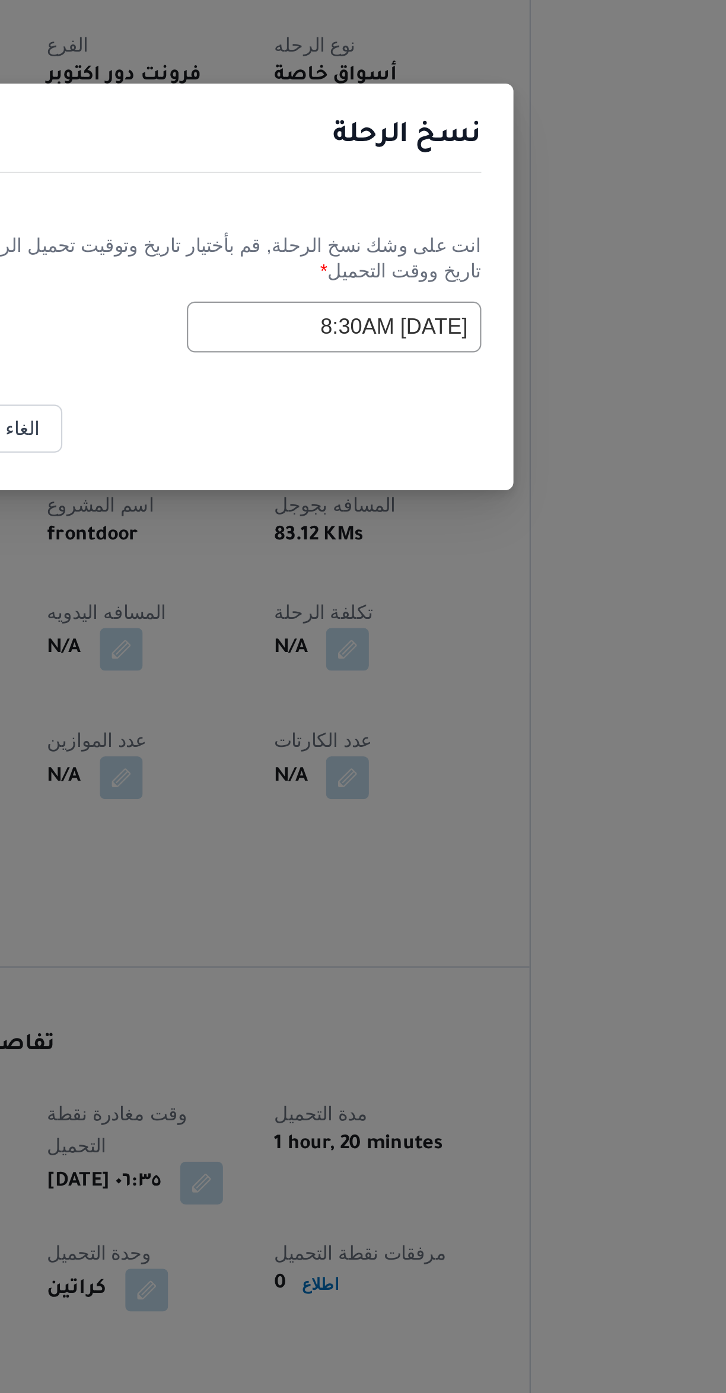
click at [400, 714] on input "[DATE] 8:30AM" at bounding box center [428, 714] width 130 height 23
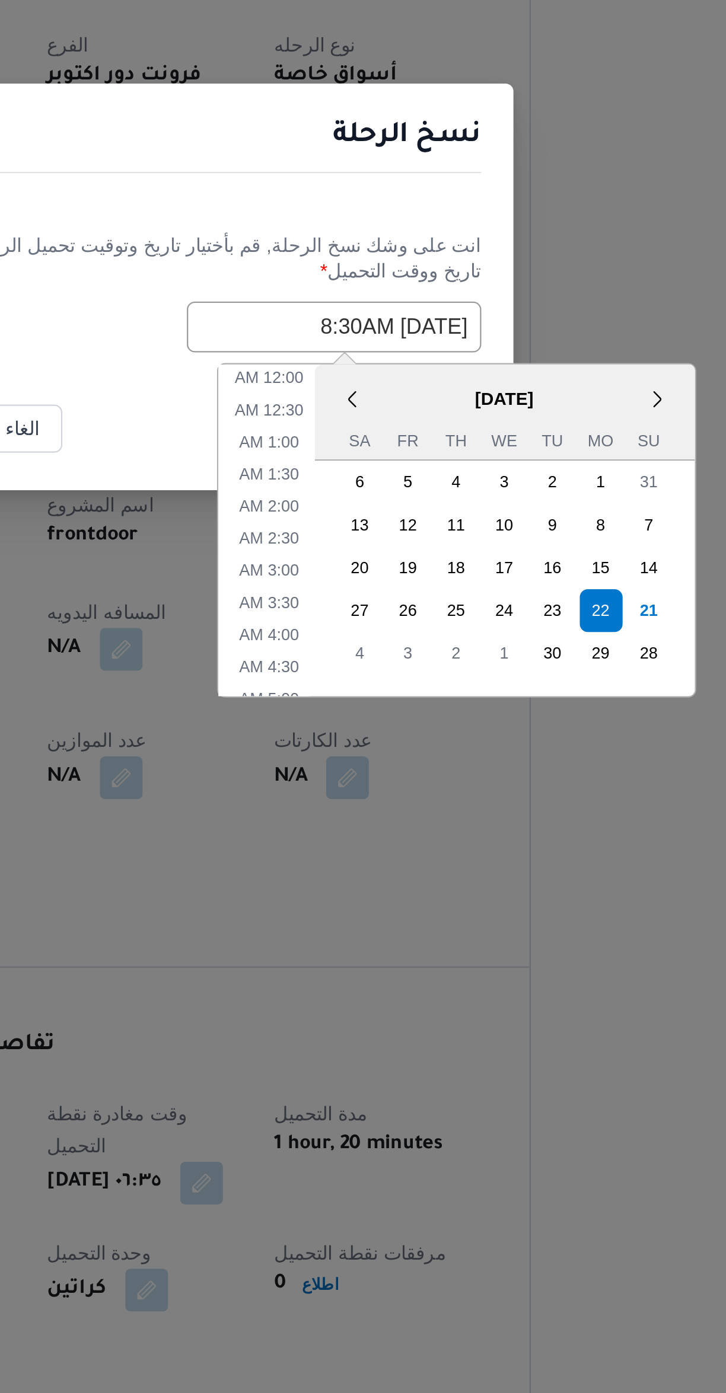
scroll to position [175, 0]
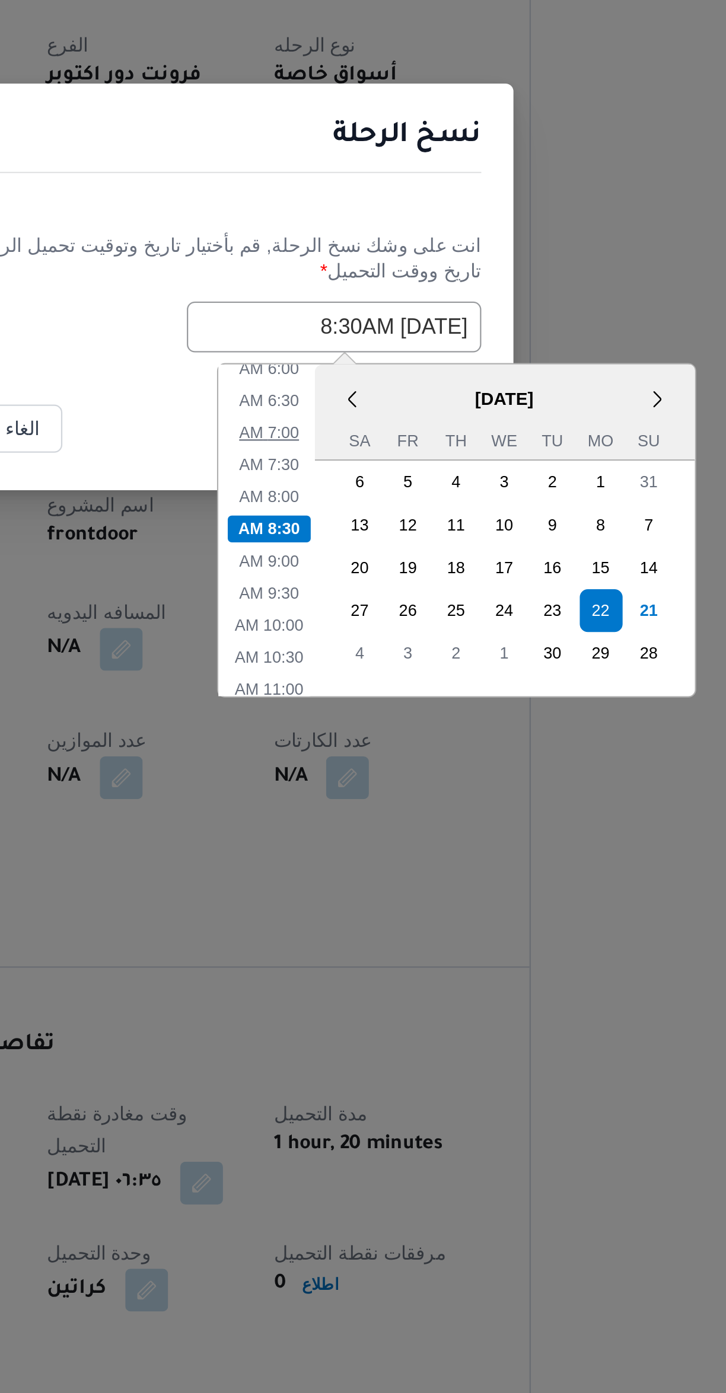
click at [407, 759] on li "7:00 AM" at bounding box center [400, 761] width 36 height 12
type input "[DATE] 7:00AM"
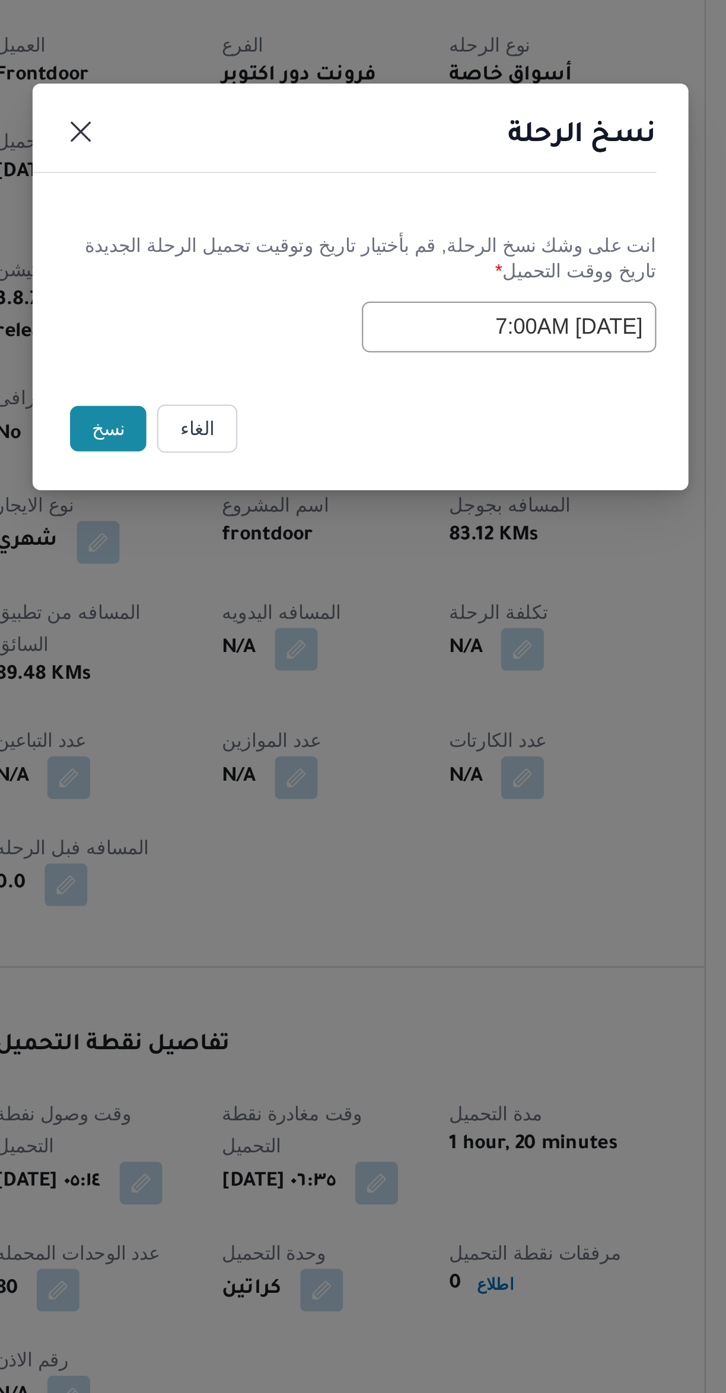
click at [237, 762] on button "نسخ" at bounding box center [251, 759] width 34 height 20
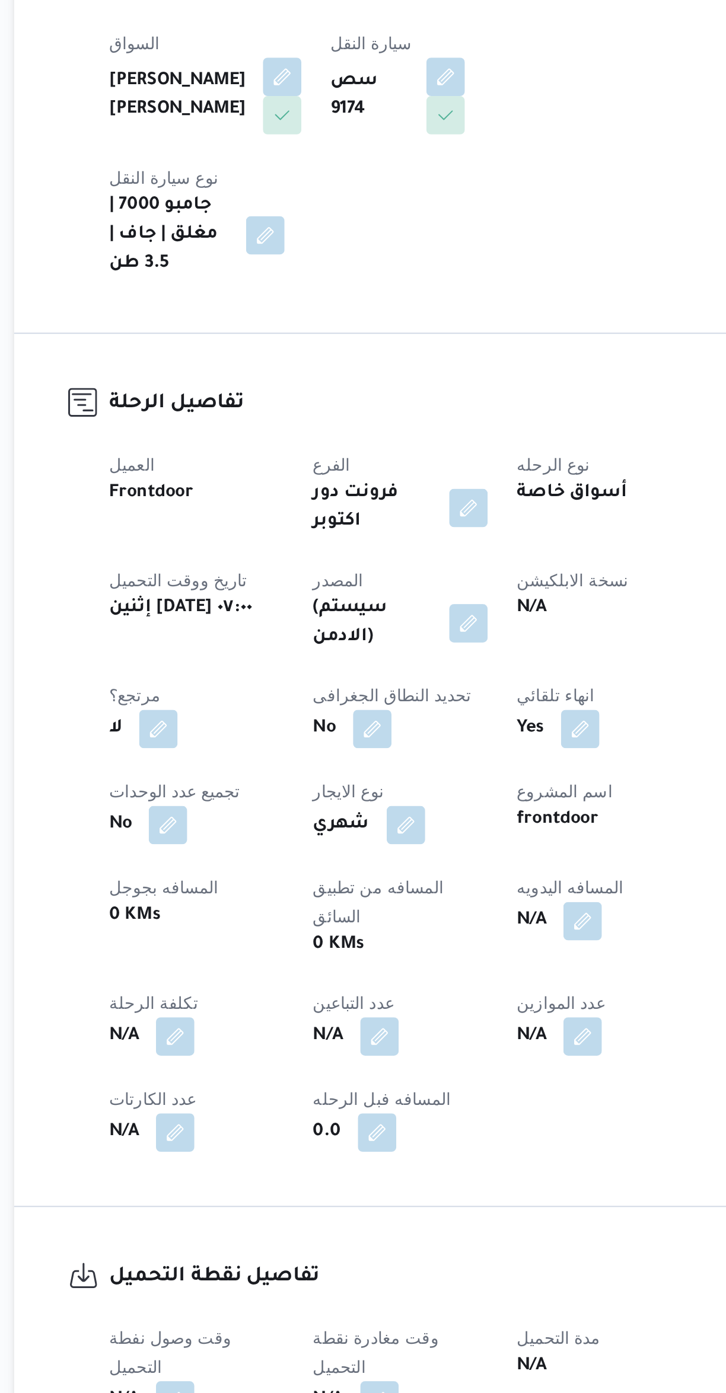
click at [388, 658] on button "button" at bounding box center [378, 667] width 19 height 19
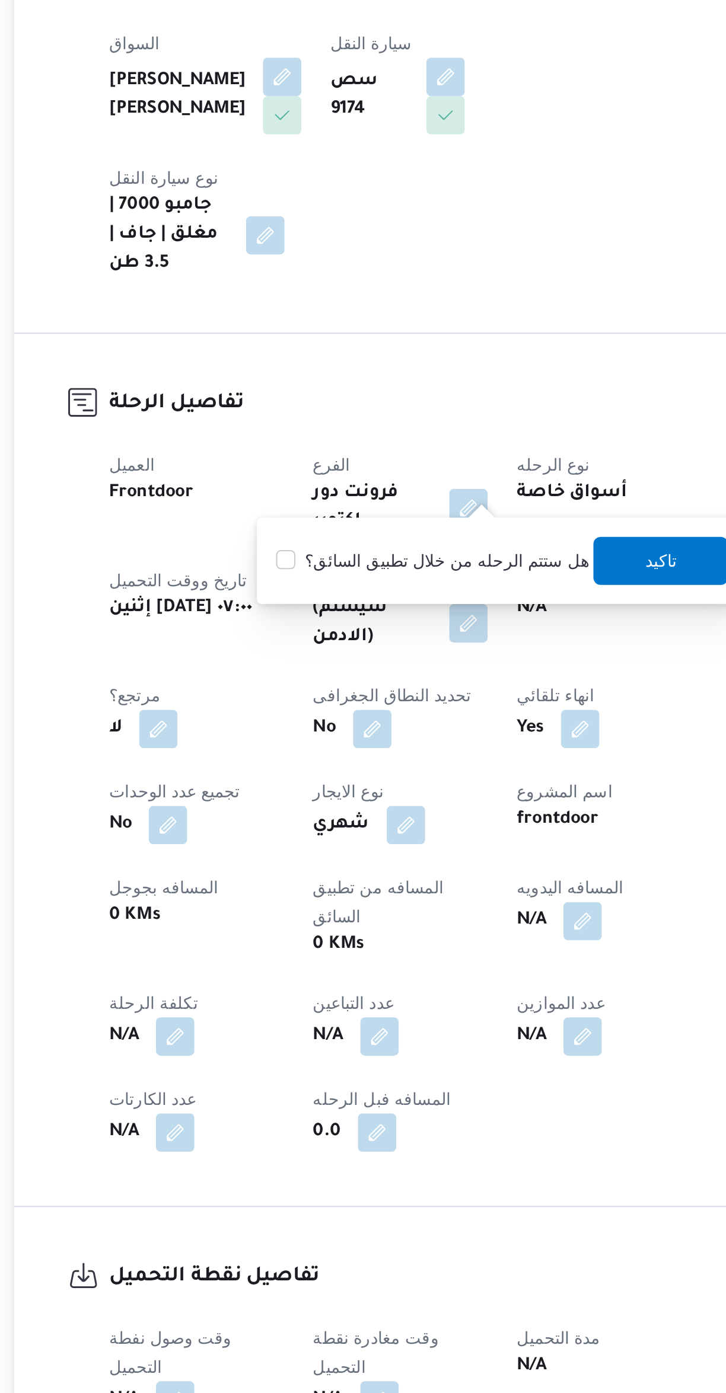
click at [361, 640] on label "هل ستتم الرحله من خلال تطبيق السائق؟" at bounding box center [360, 637] width 154 height 14
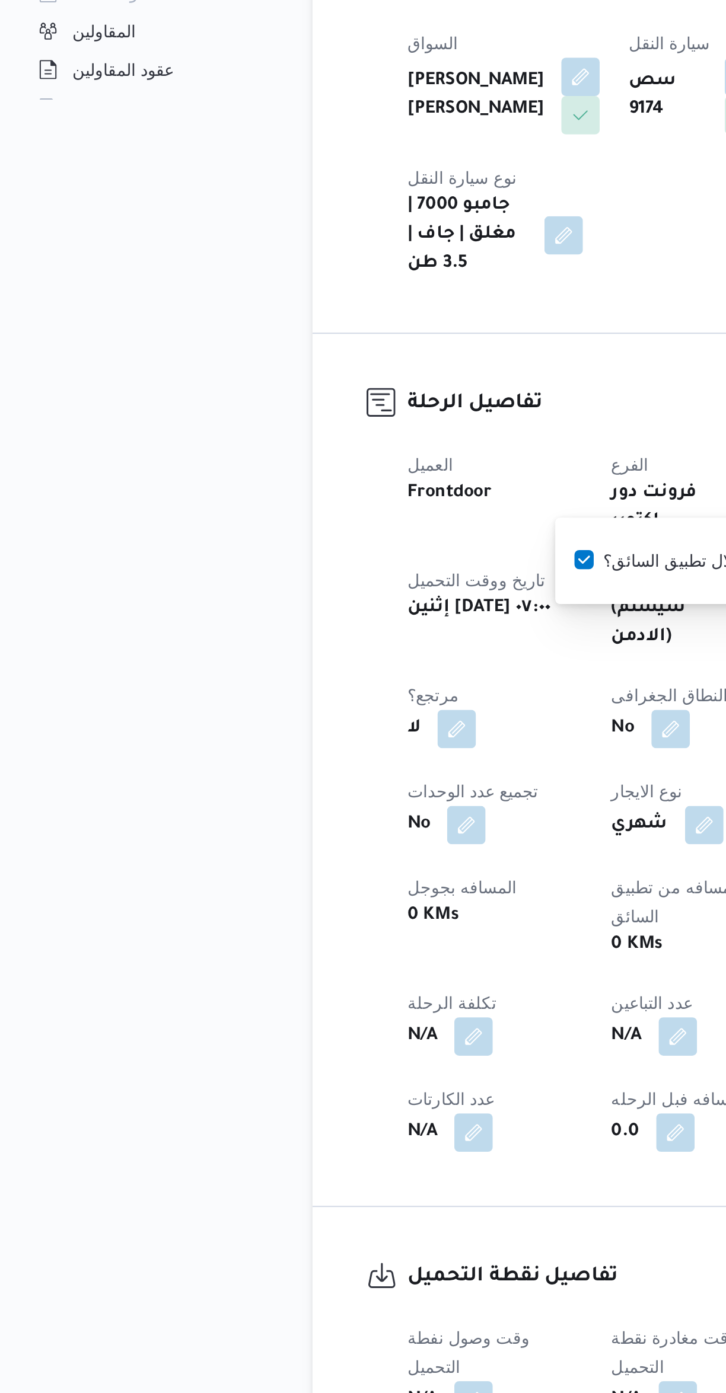
click at [308, 636] on label "هل ستتم الرحله من خلال تطبيق السائق؟" at bounding box center [360, 637] width 154 height 14
checkbox input "false"
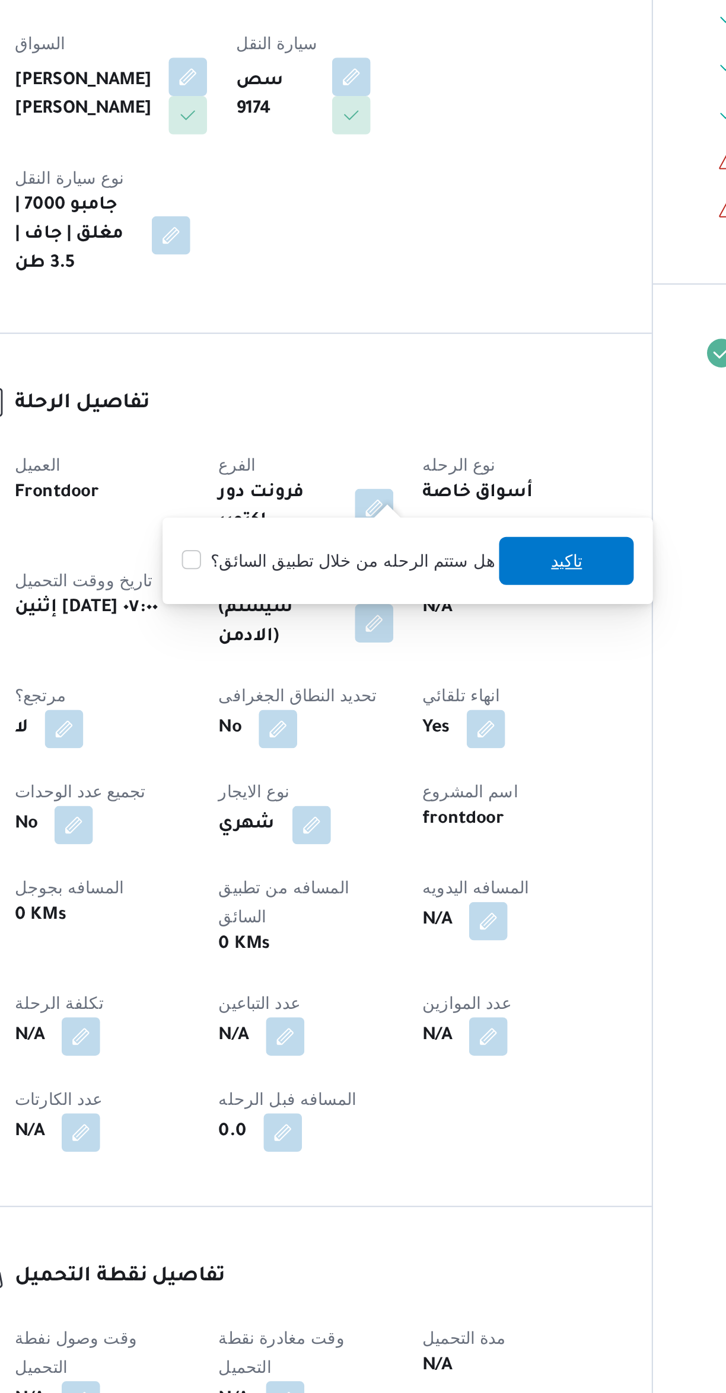
click at [471, 631] on span "تاكيد" at bounding box center [473, 637] width 66 height 24
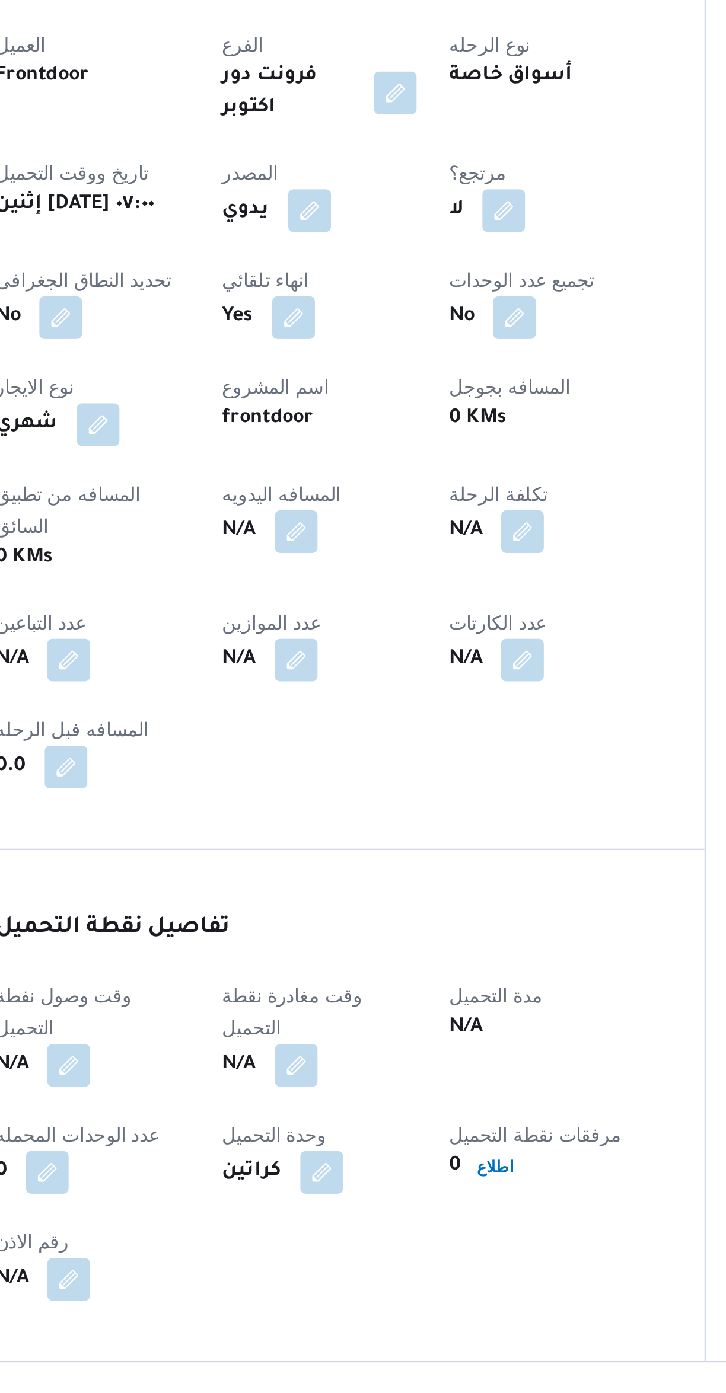
select select "ar"
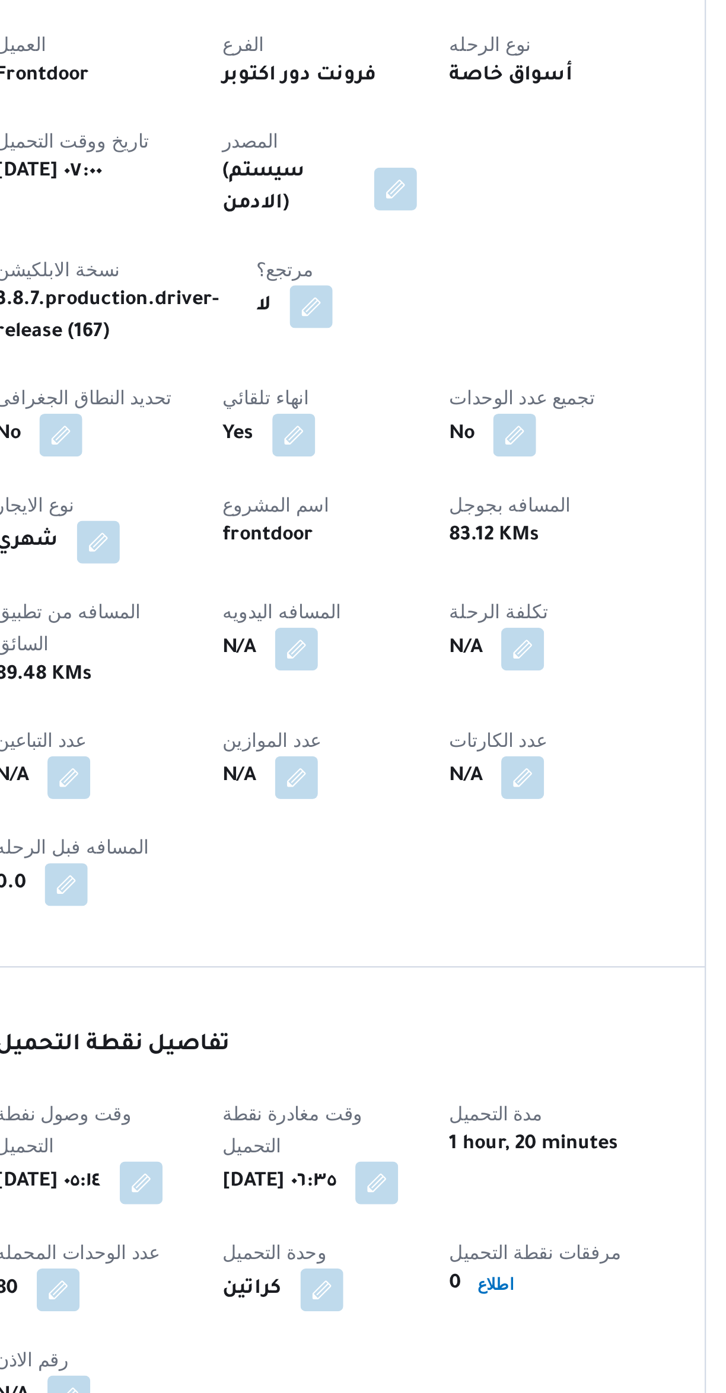
select select "ar"
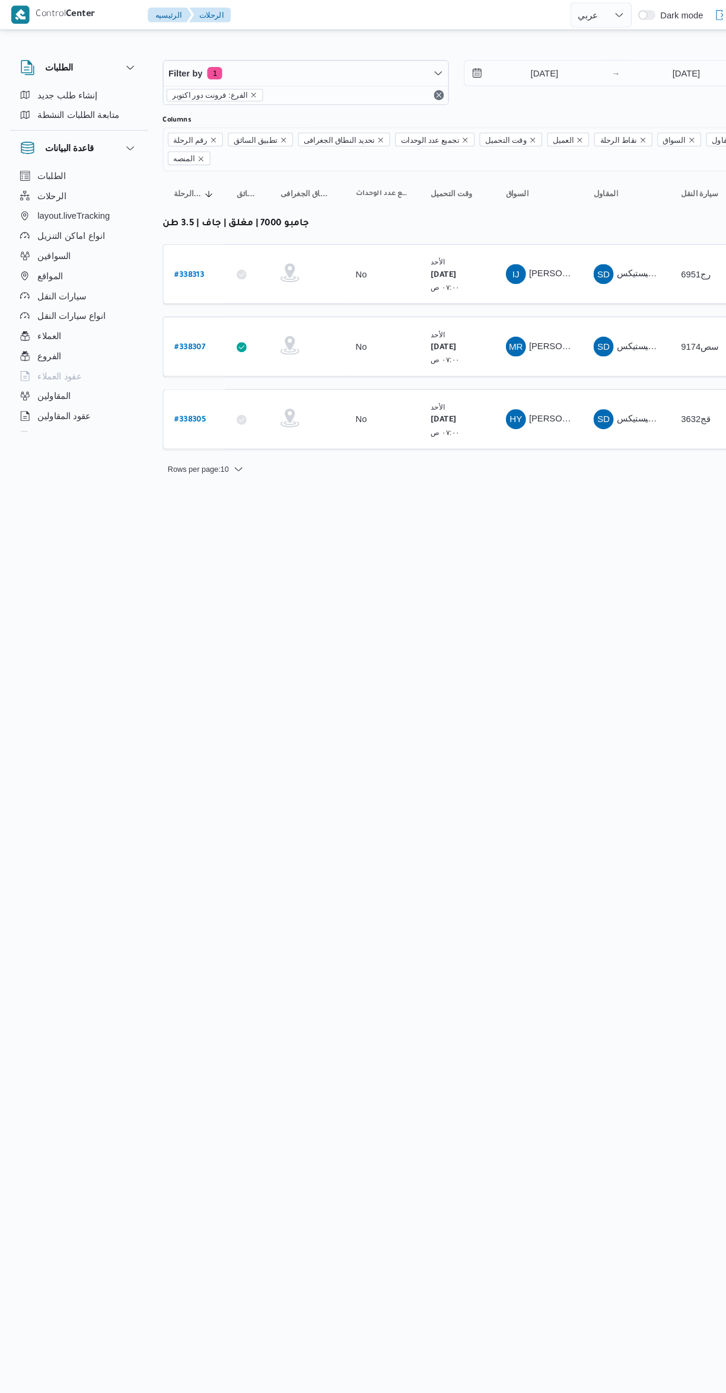
click at [186, 325] on b "# 338307" at bounding box center [179, 329] width 29 height 8
select select "ar"
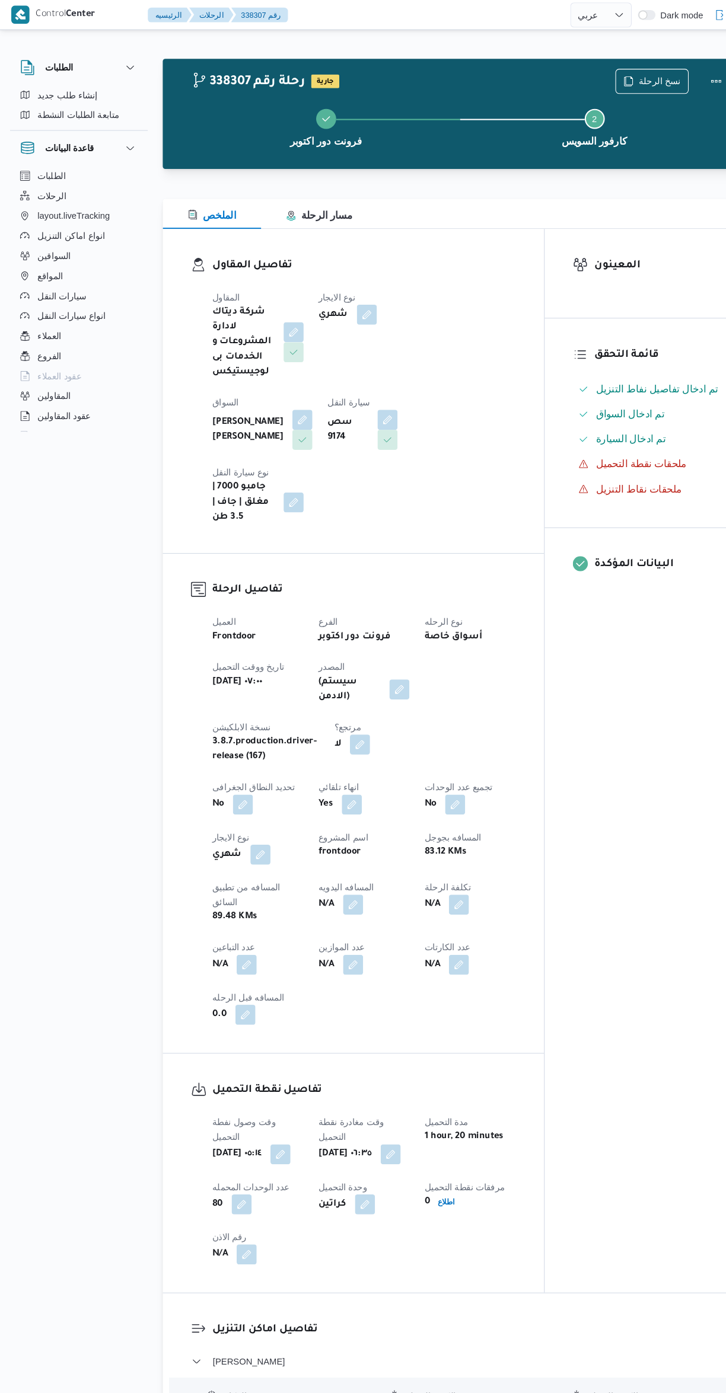
select select "ar"
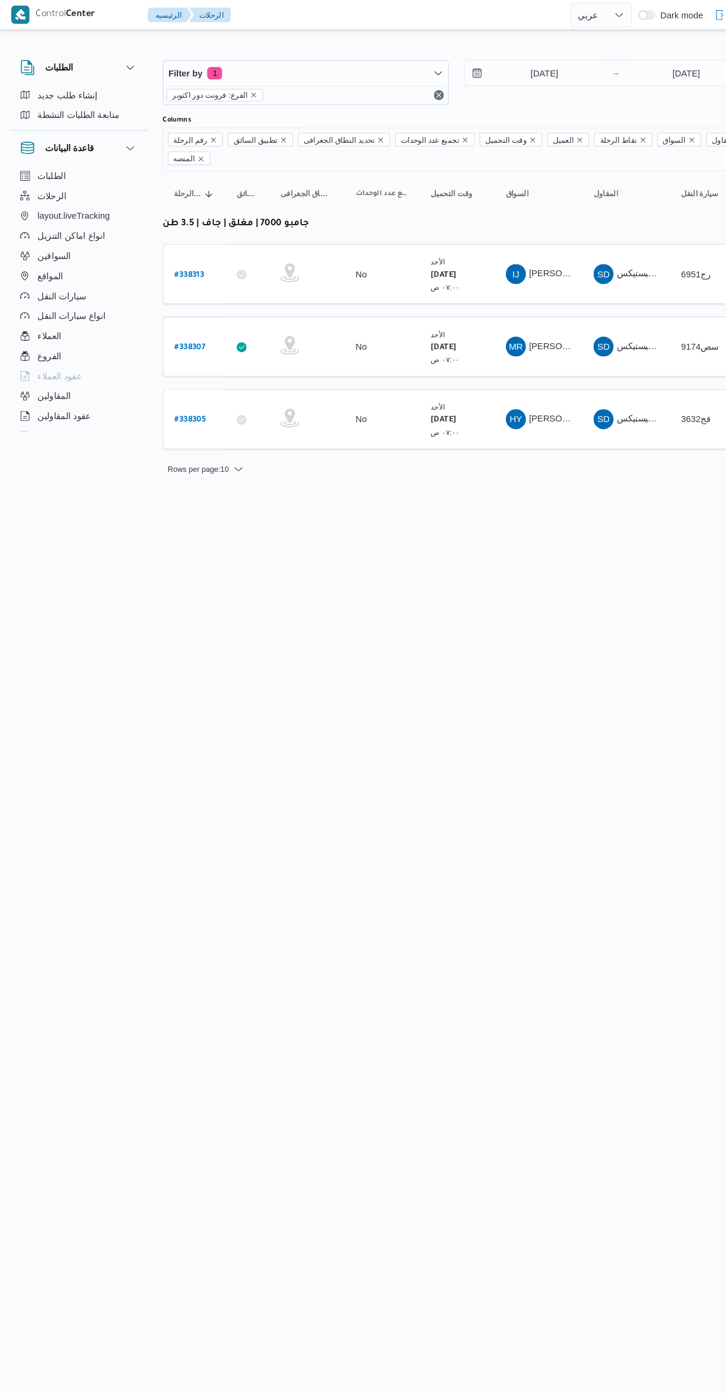
click at [186, 257] on b "# 338313" at bounding box center [179, 261] width 28 height 8
select select "ar"
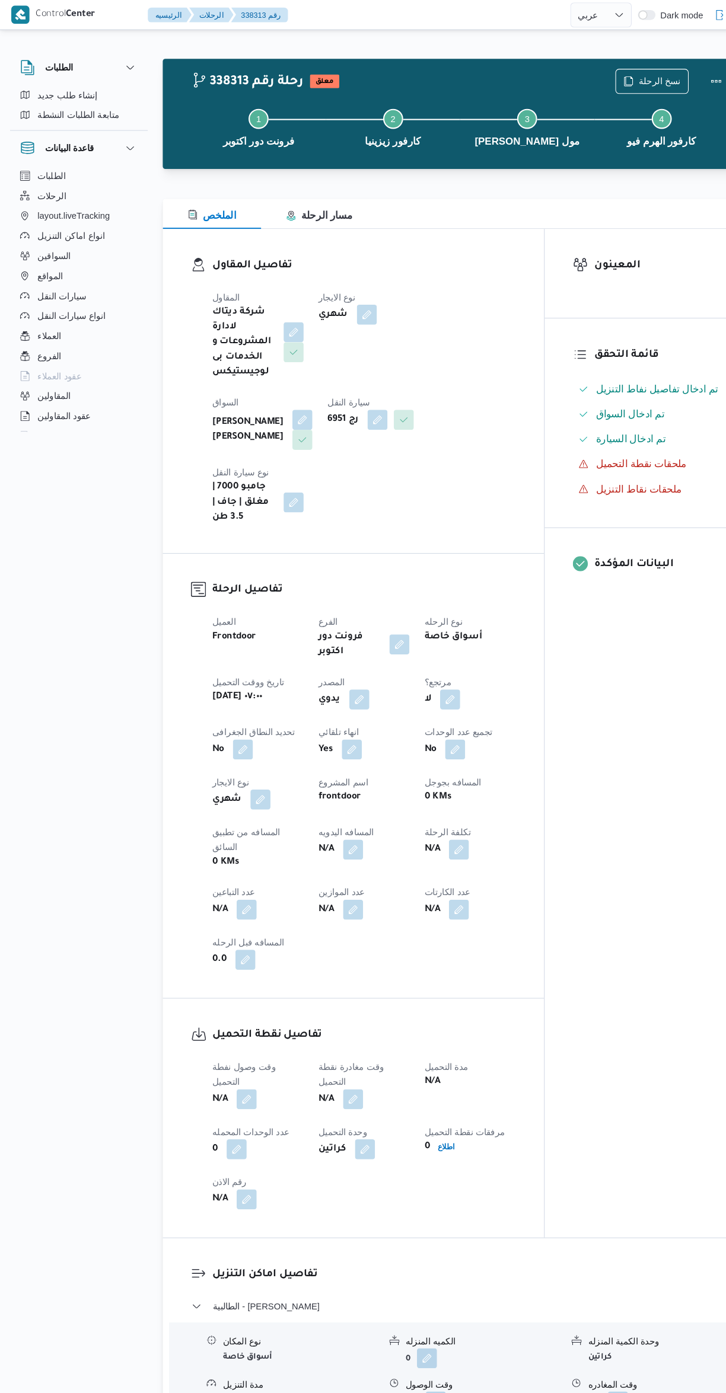
click at [296, 388] on button "button" at bounding box center [286, 397] width 19 height 19
click at [446, 366] on span "[PERSON_NAME] [PERSON_NAME]" at bounding box center [460, 366] width 139 height 13
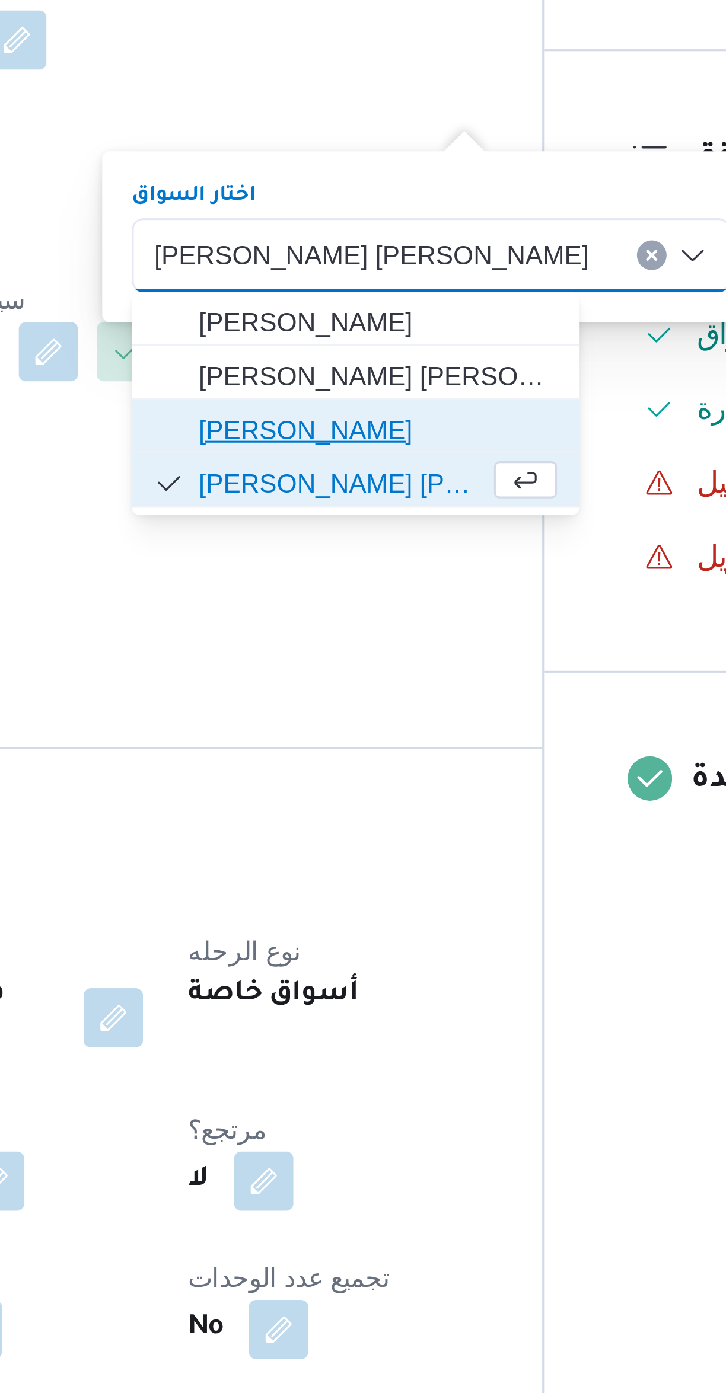
click at [493, 427] on span "[PERSON_NAME]" at bounding box center [463, 423] width 114 height 14
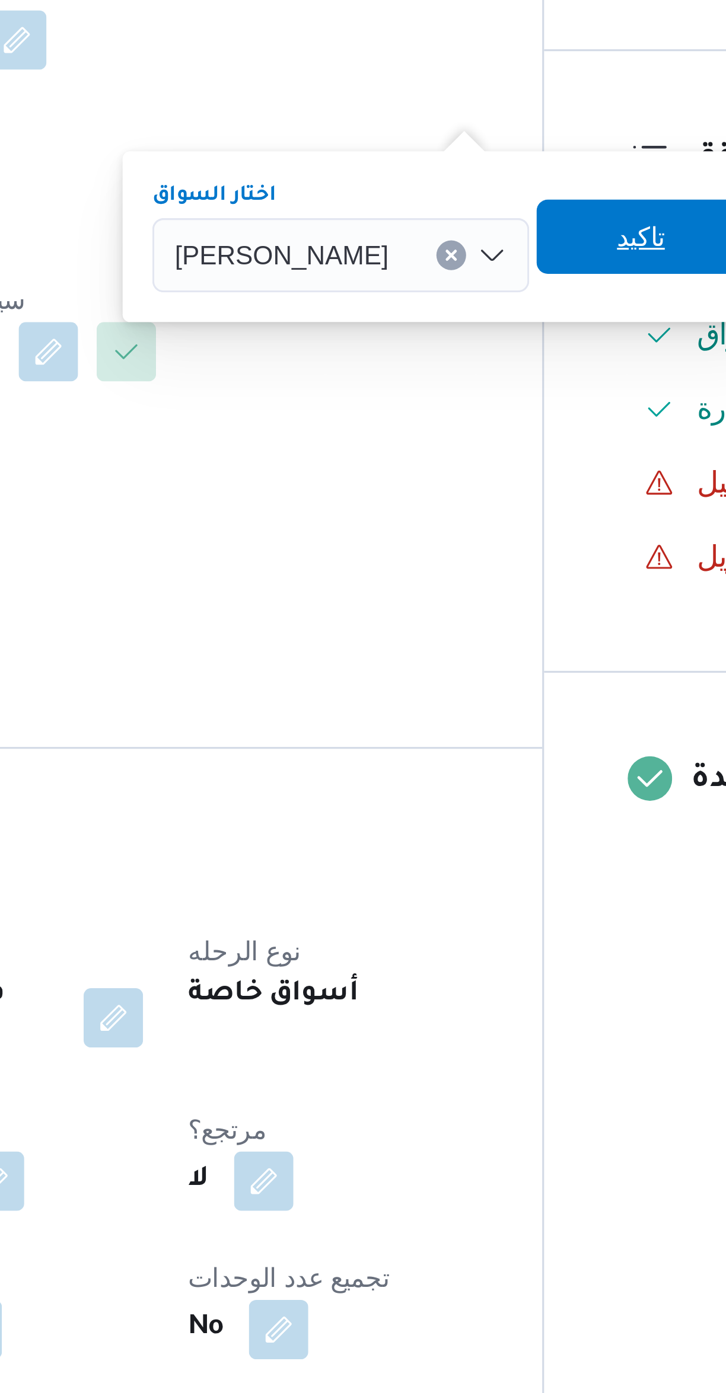
click at [554, 362] on span "تاكيد" at bounding box center [546, 361] width 15 height 14
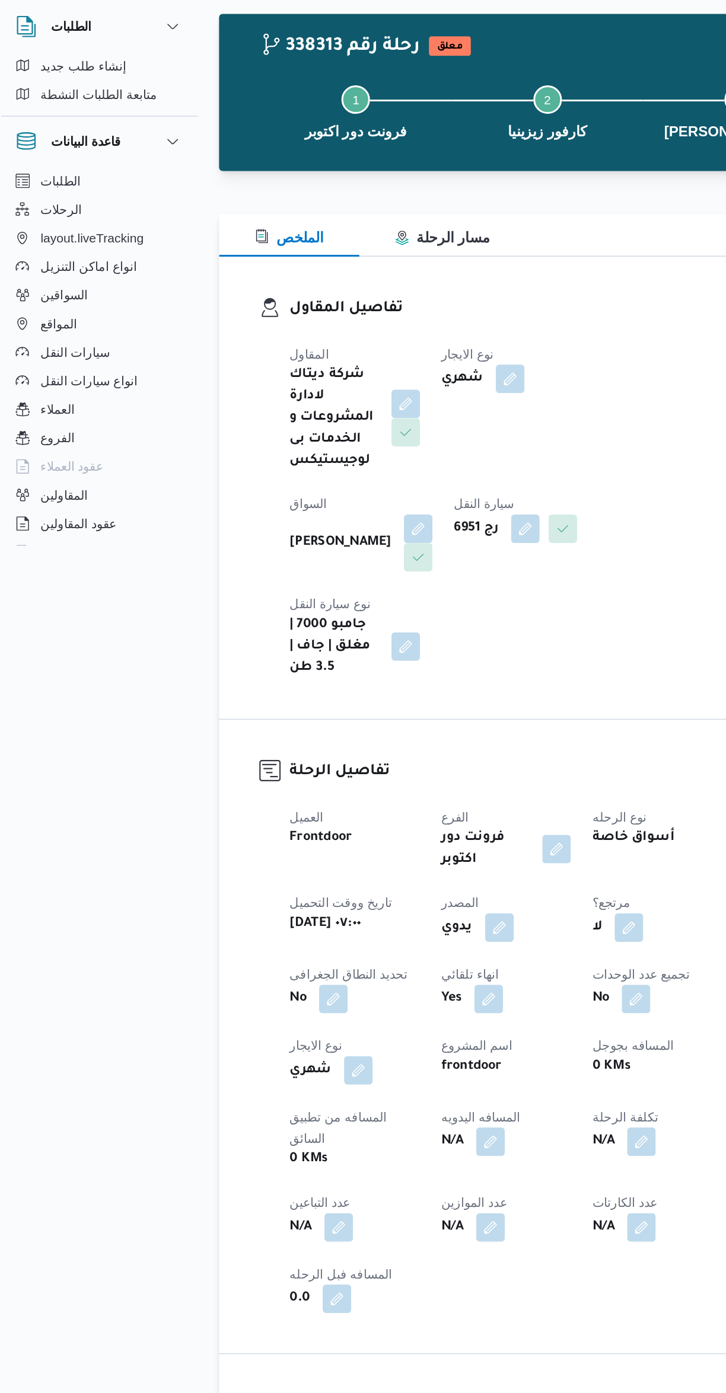
click at [348, 406] on button "button" at bounding box center [357, 397] width 19 height 19
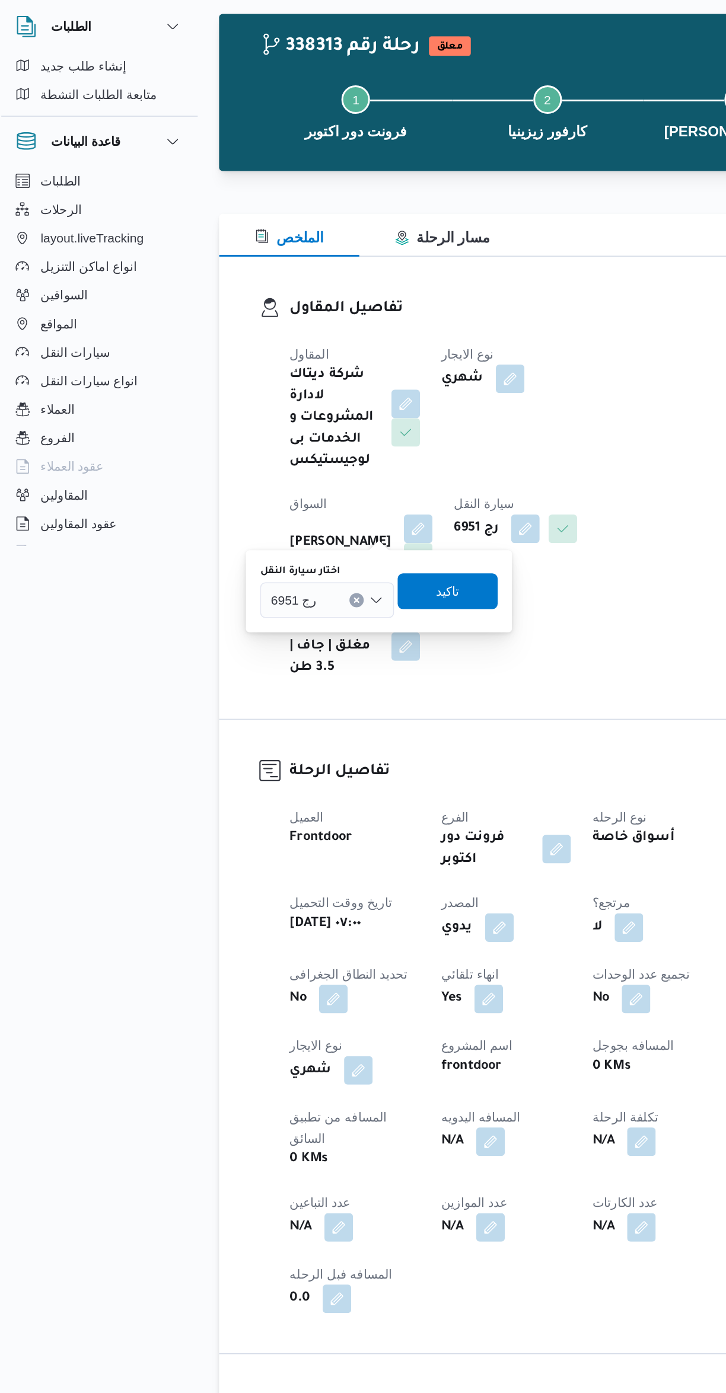
click at [224, 448] on input "اختار سيارة النقل" at bounding box center [224, 445] width 1 height 14
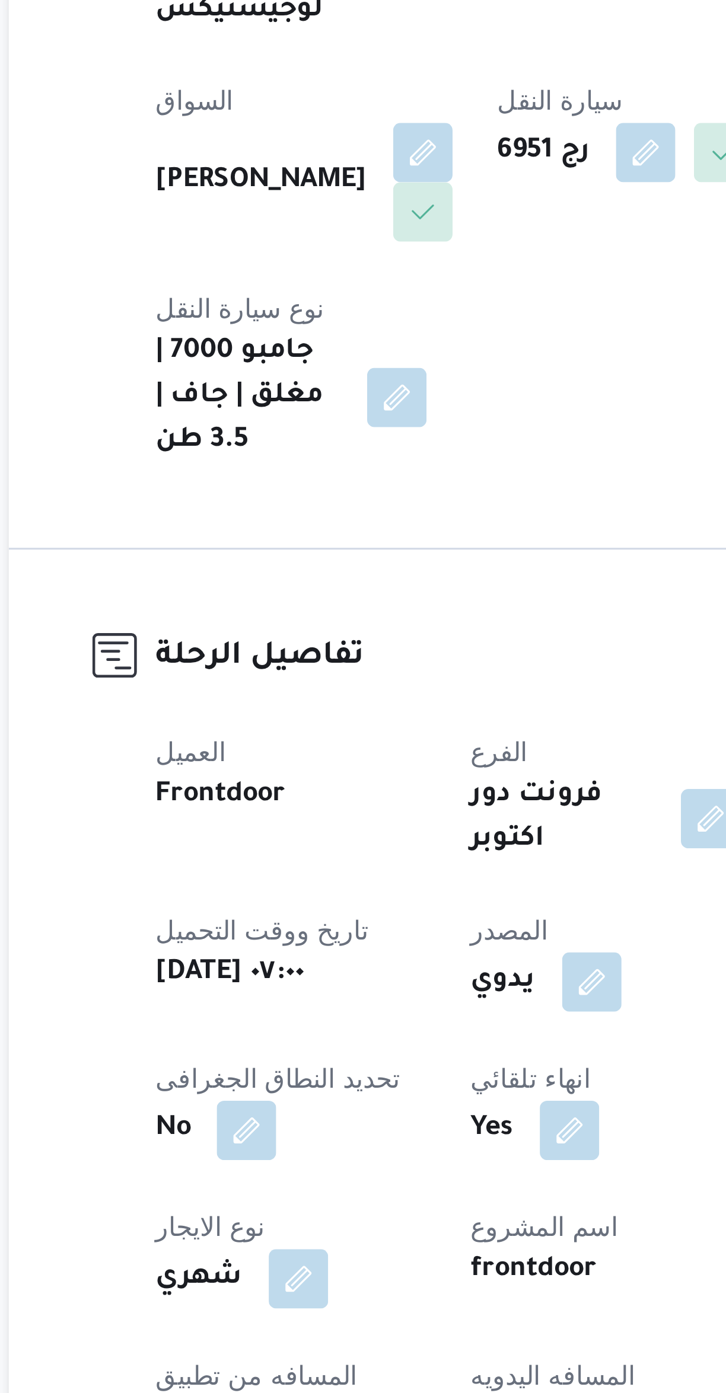
click at [341, 551] on h3 "تفاصيل الرحلة" at bounding box center [345, 559] width 288 height 16
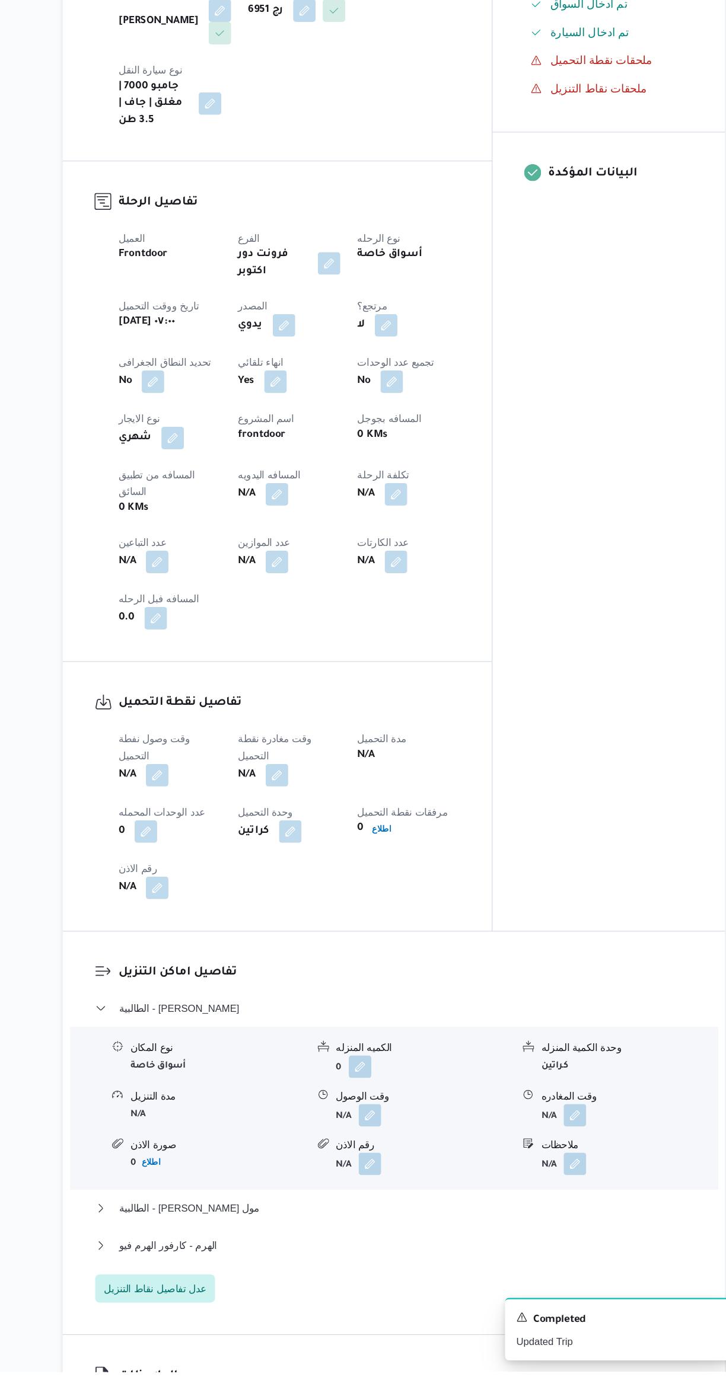
scroll to position [180, 0]
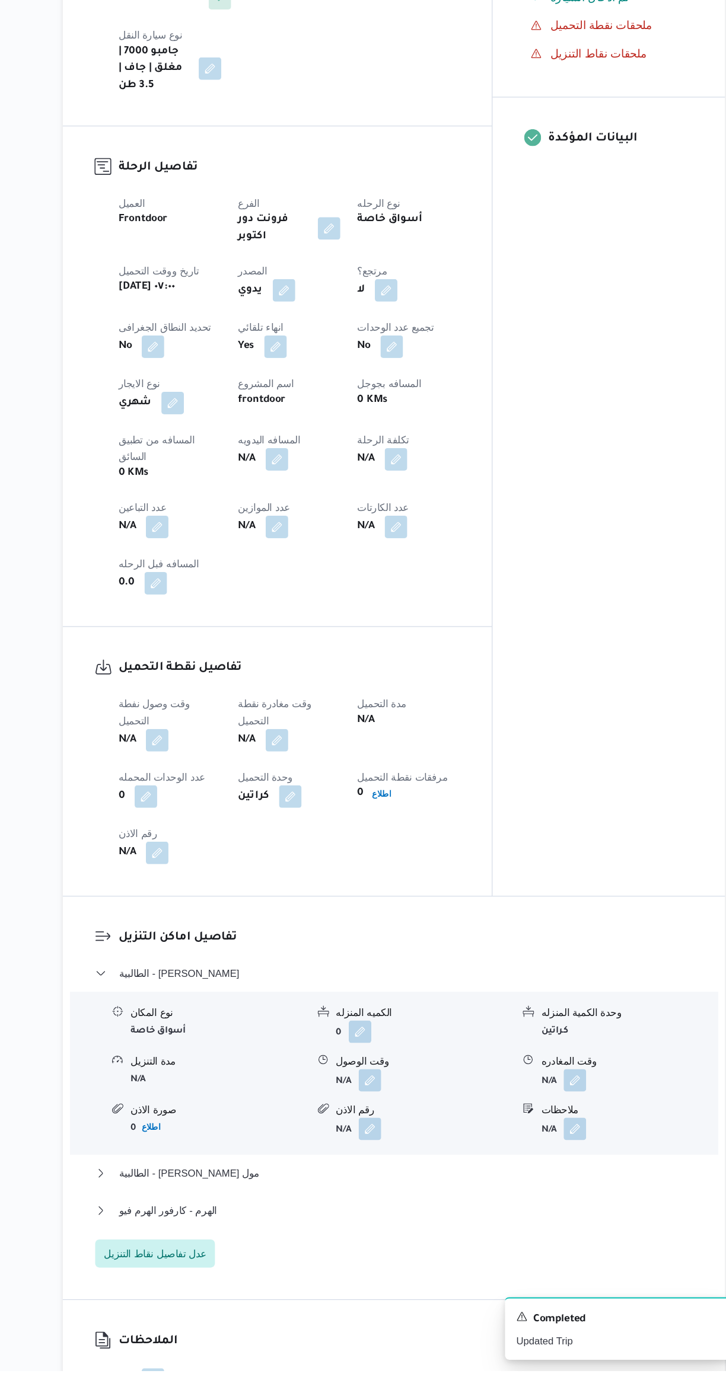
click at [239, 853] on button "button" at bounding box center [233, 862] width 19 height 19
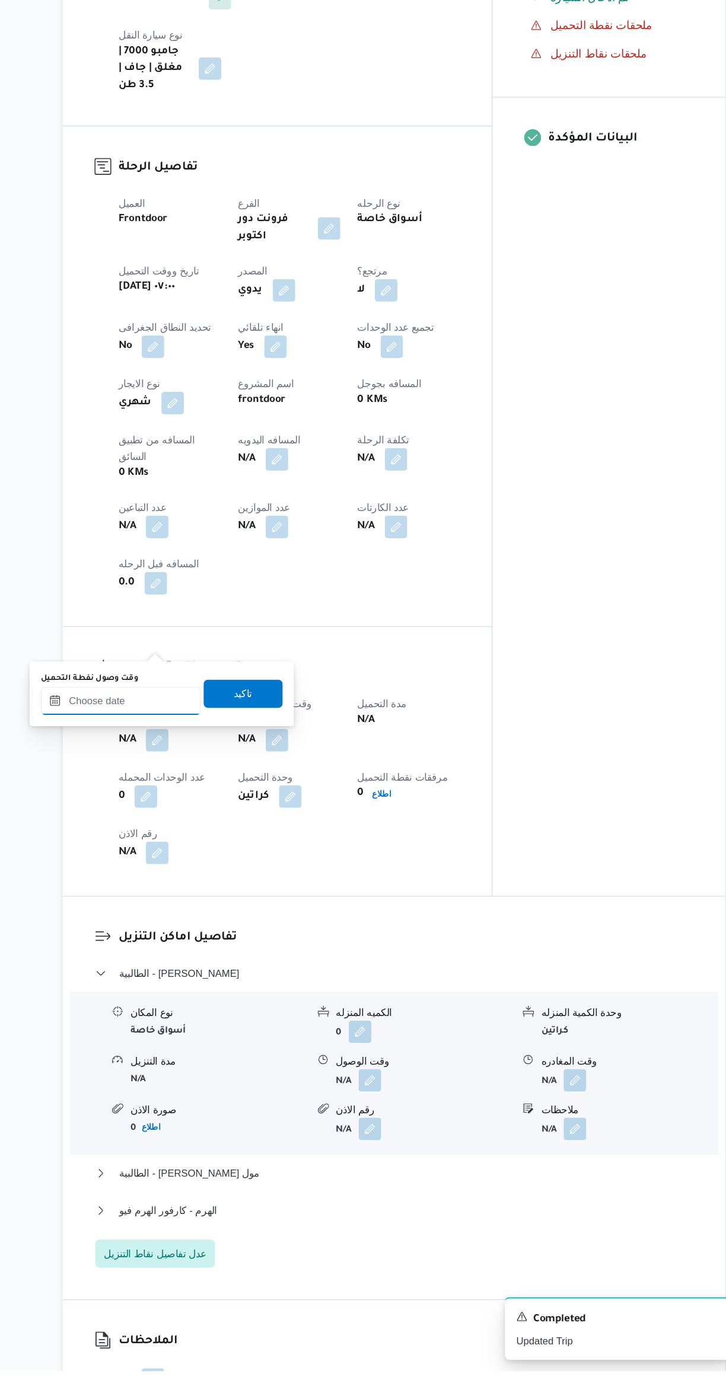
click at [231, 828] on input "وقت وصول نفطة التحميل" at bounding box center [203, 829] width 135 height 24
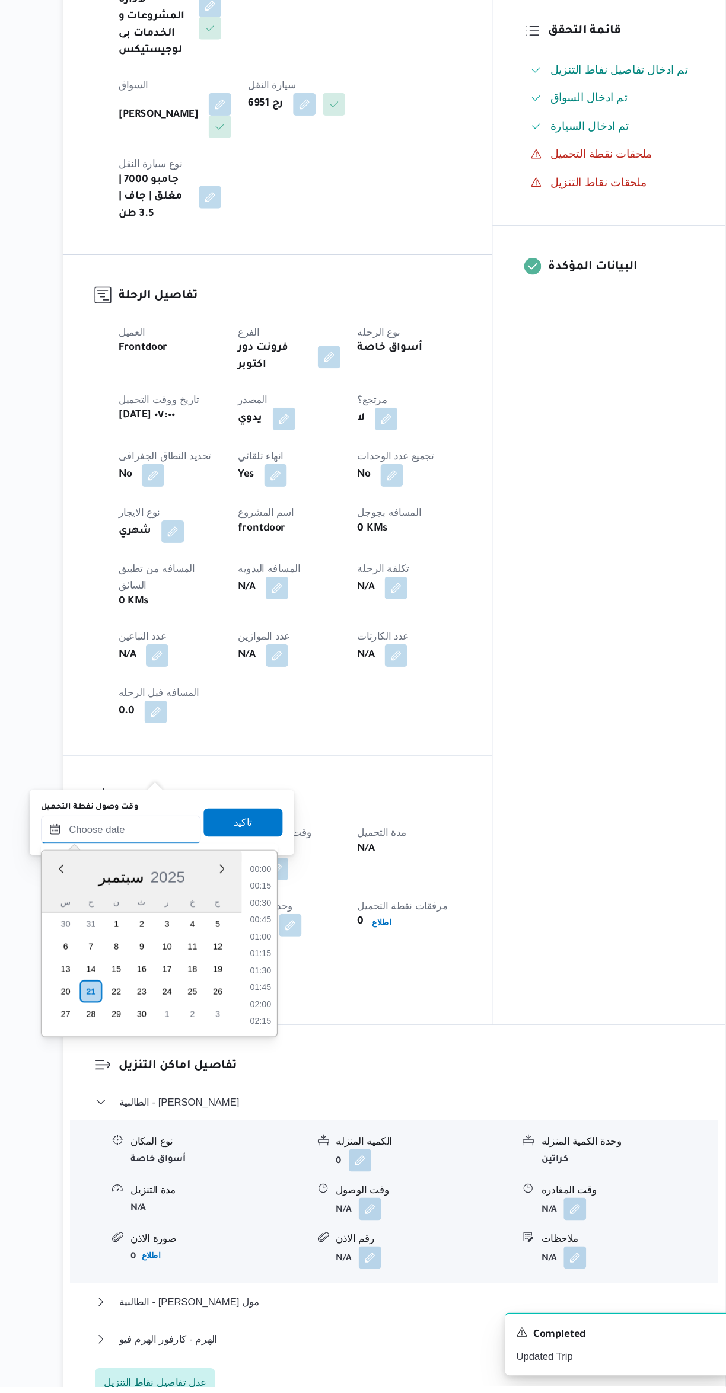
scroll to position [525, 0]
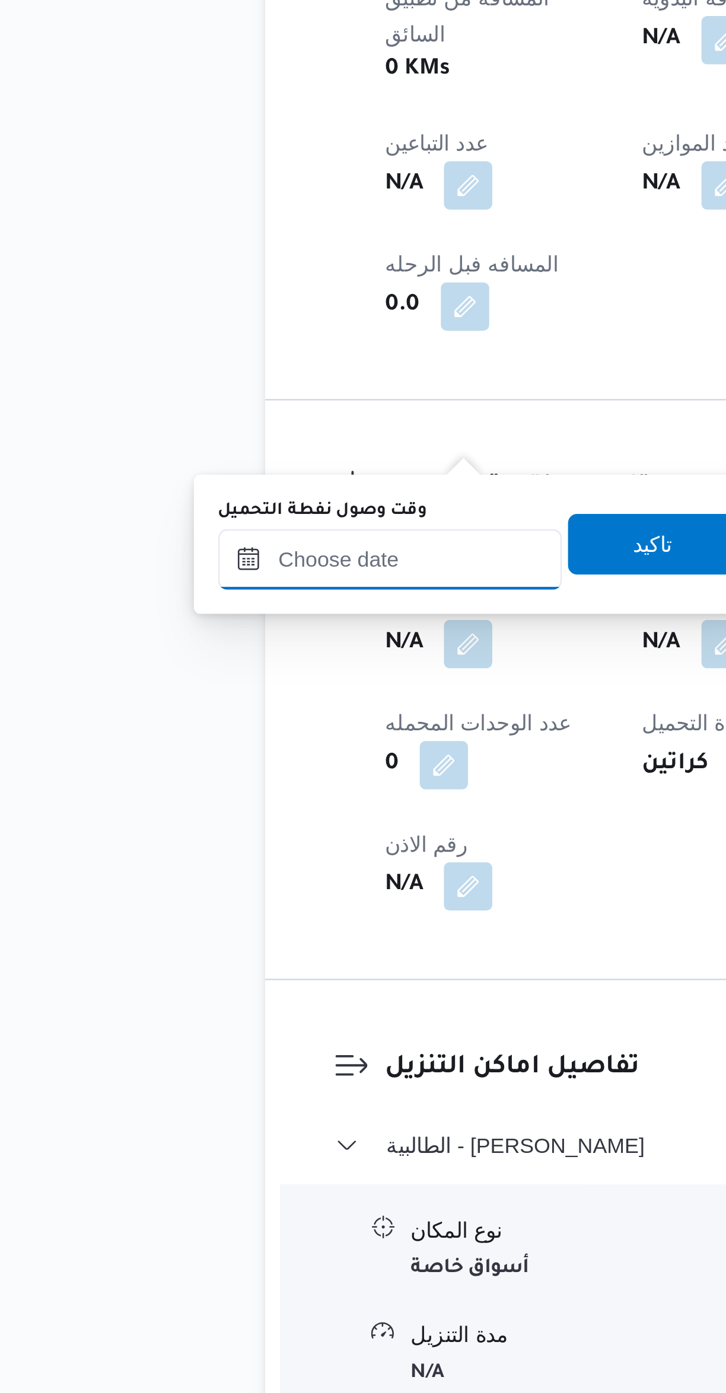
click at [224, 924] on input "وقت وصول نفطة التحميل" at bounding box center [203, 924] width 135 height 24
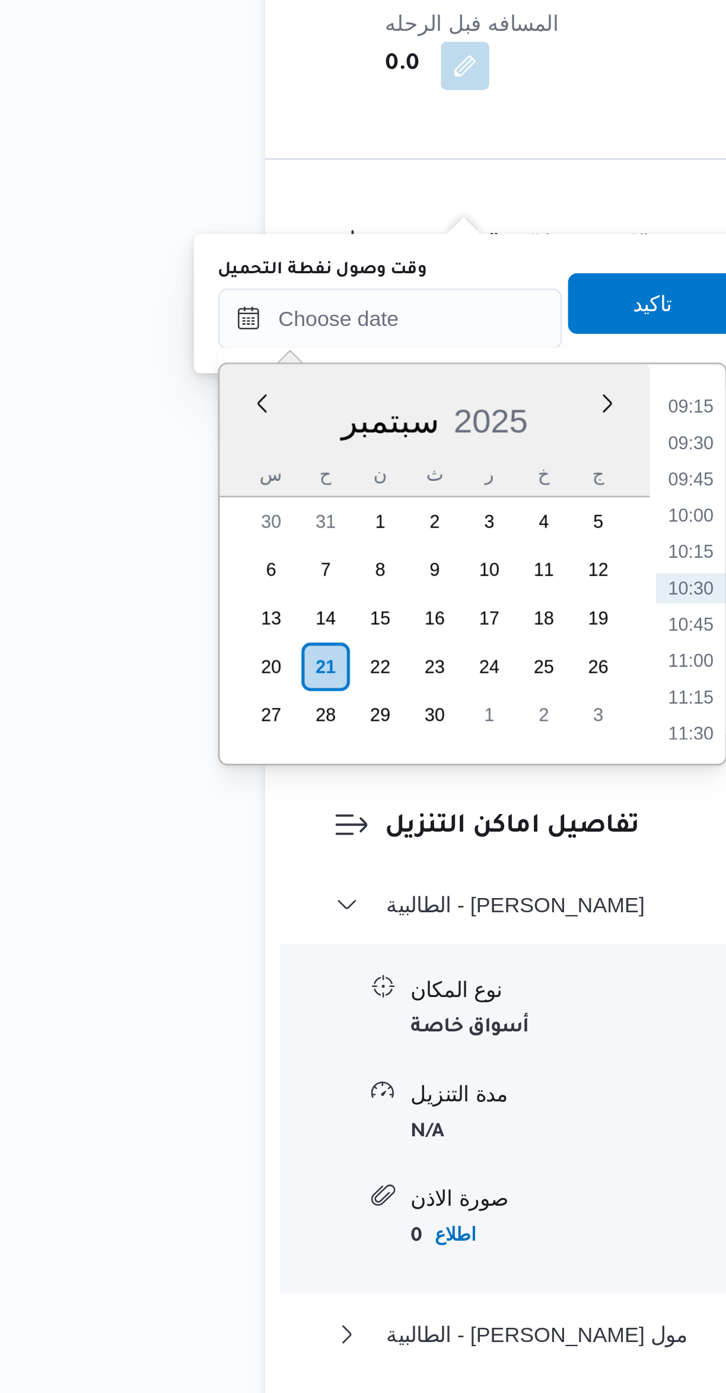
click at [320, 1035] on li "10:00" at bounding box center [320, 1036] width 27 height 12
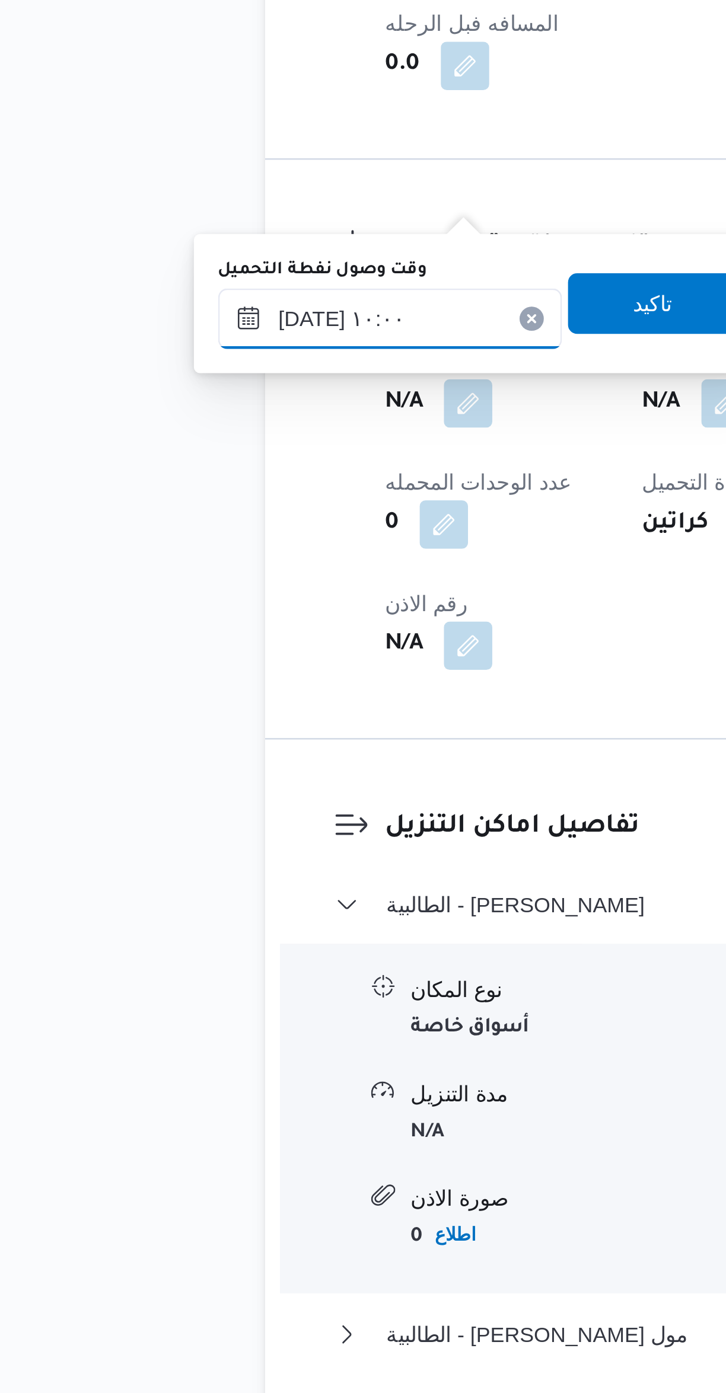
click at [168, 962] on input "[DATE] ١٠:٠٠" at bounding box center [203, 959] width 135 height 24
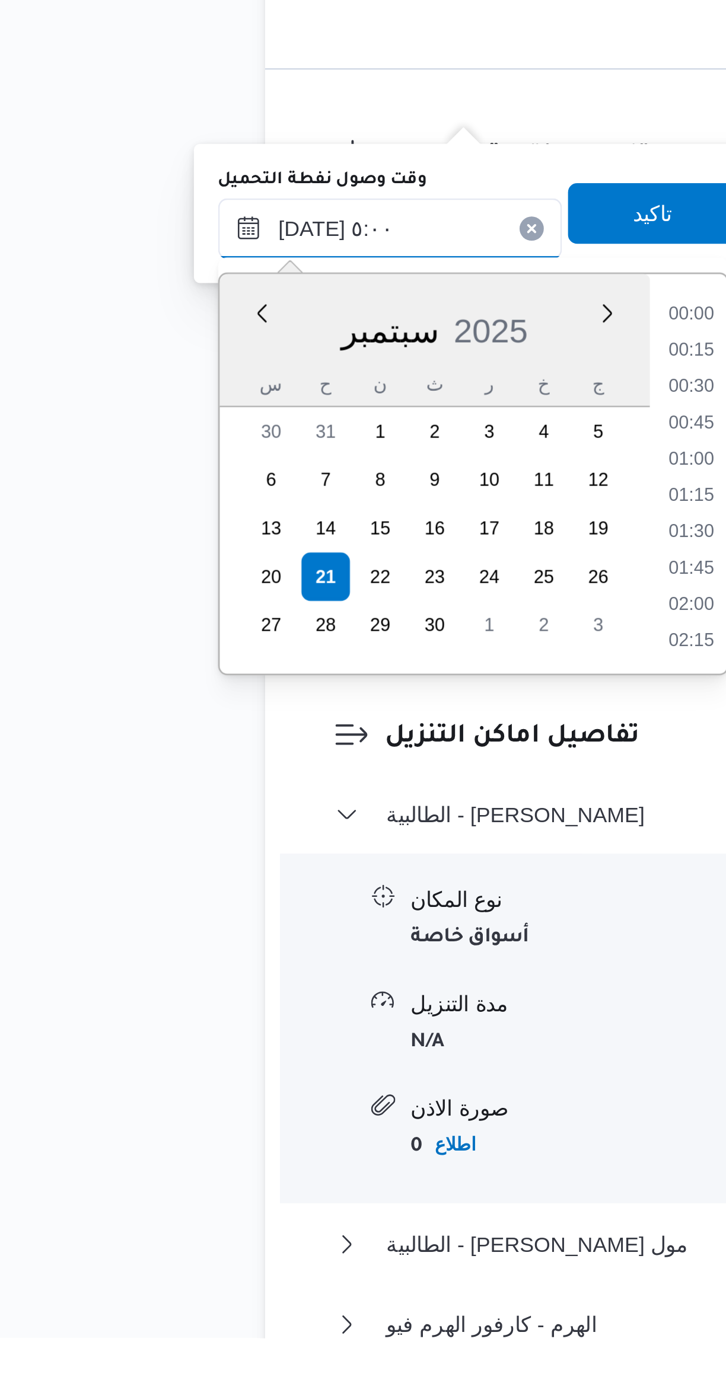
scroll to position [160, 0]
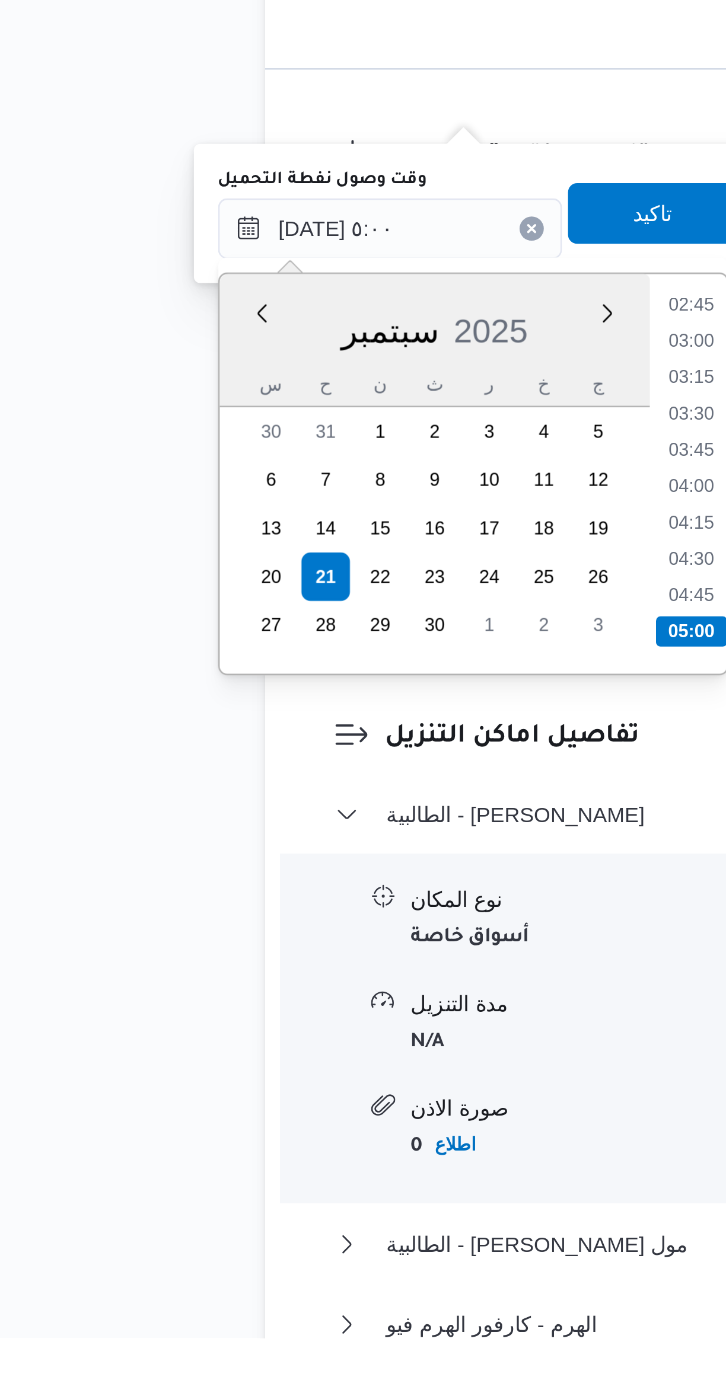
click at [318, 1111] on li "05:00" at bounding box center [321, 1116] width 28 height 12
type input "[DATE] ٠٥:٠٠"
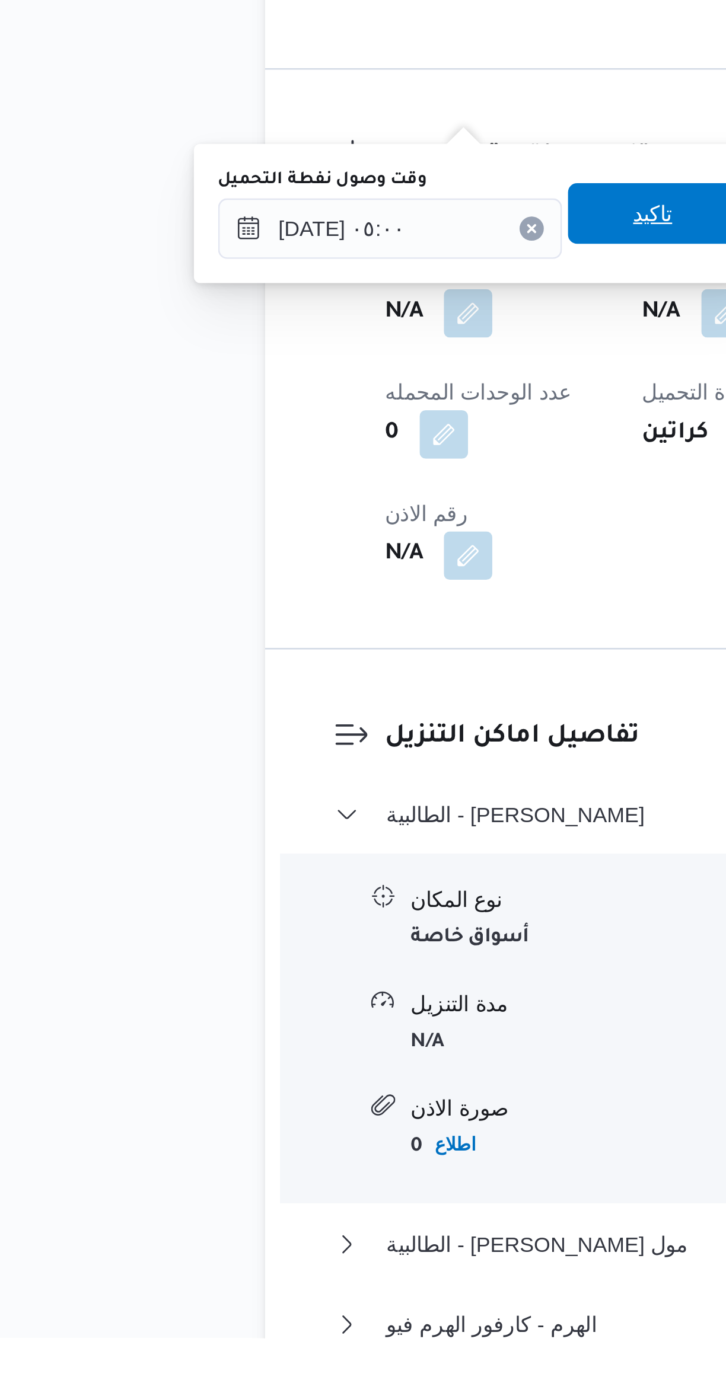
click at [301, 953] on span "تاكيد" at bounding box center [305, 953] width 15 height 14
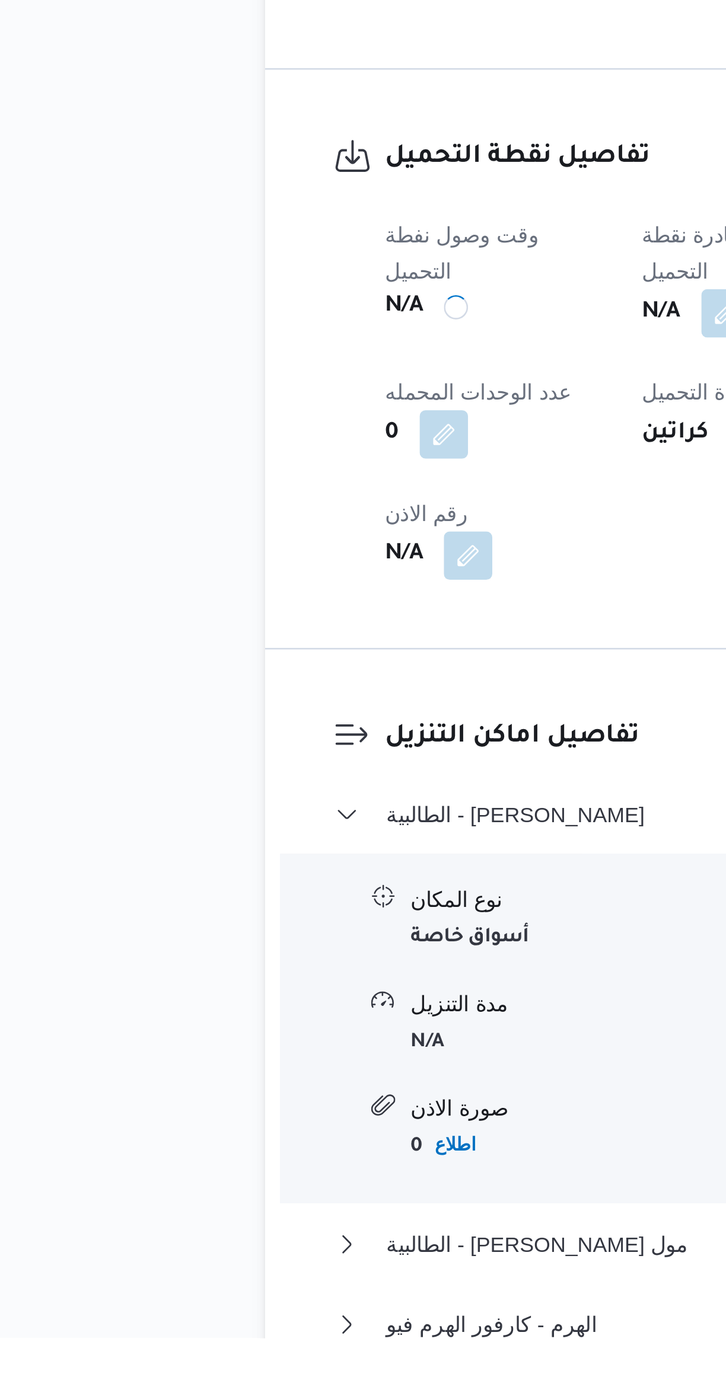
scroll to position [50, 0]
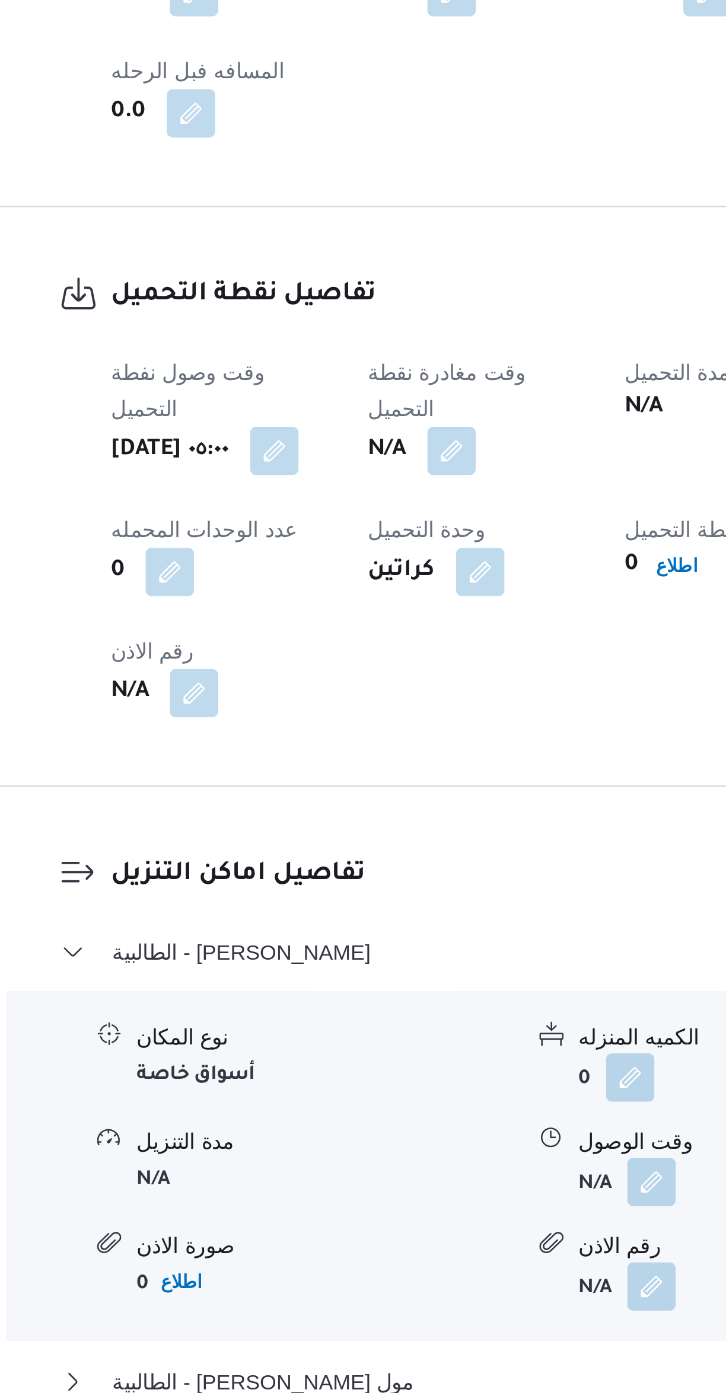
click at [344, 982] on button "button" at bounding box center [334, 991] width 19 height 19
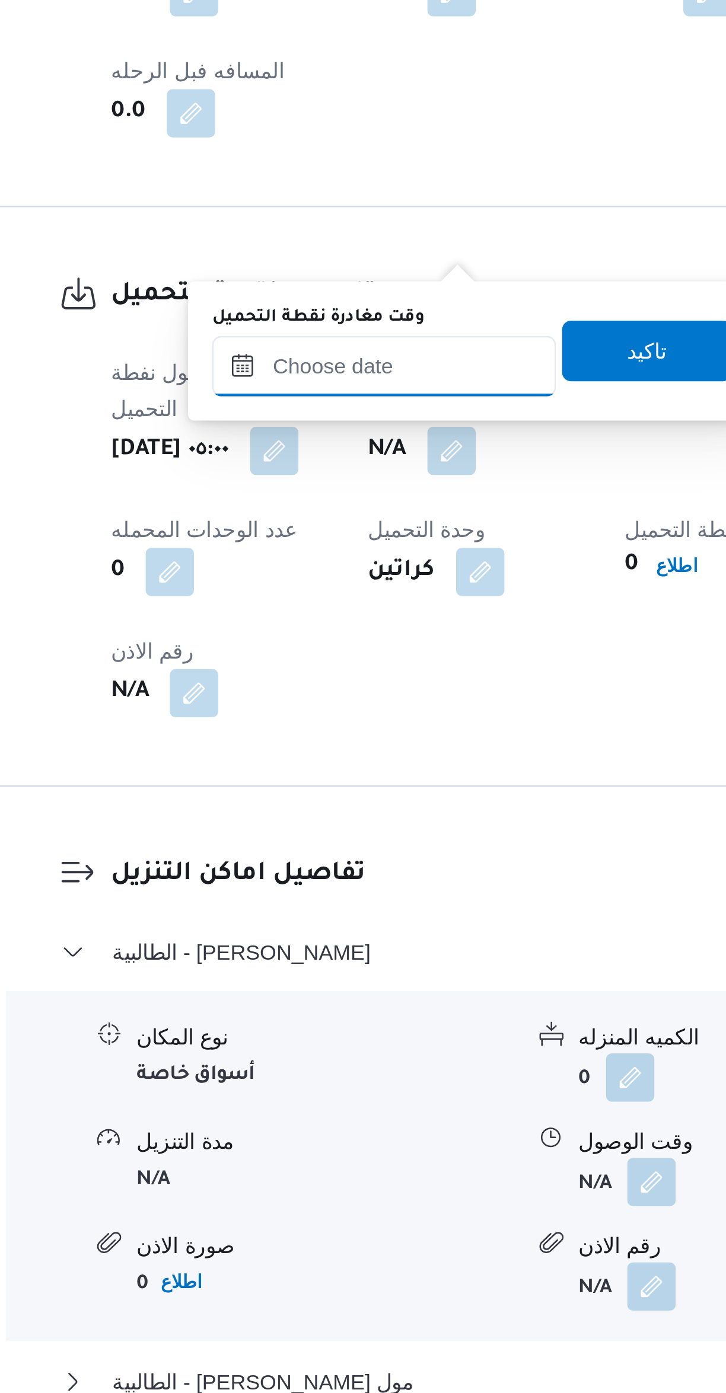
click at [311, 962] on input "وقت مغادرة نقطة التحميل" at bounding box center [308, 959] width 135 height 24
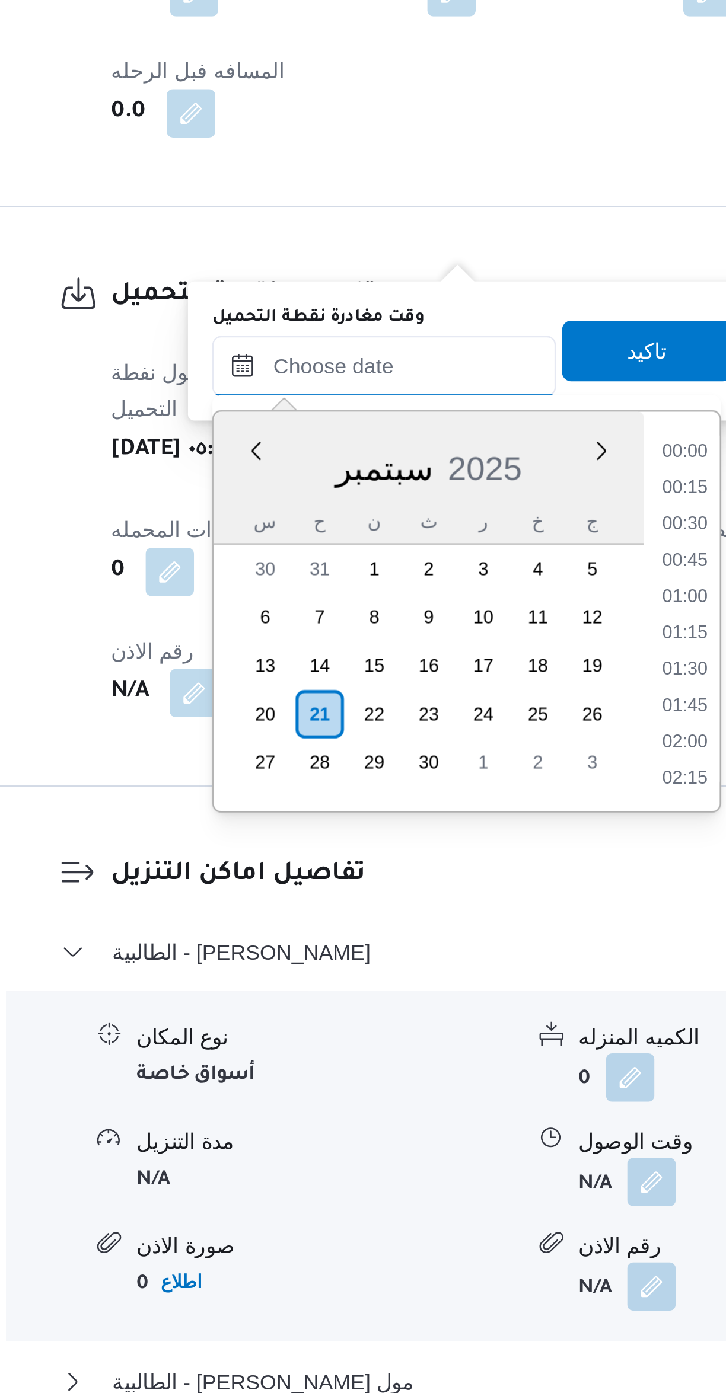
scroll to position [525, 0]
click at [423, 991] on li "09:15" at bounding box center [425, 993] width 27 height 12
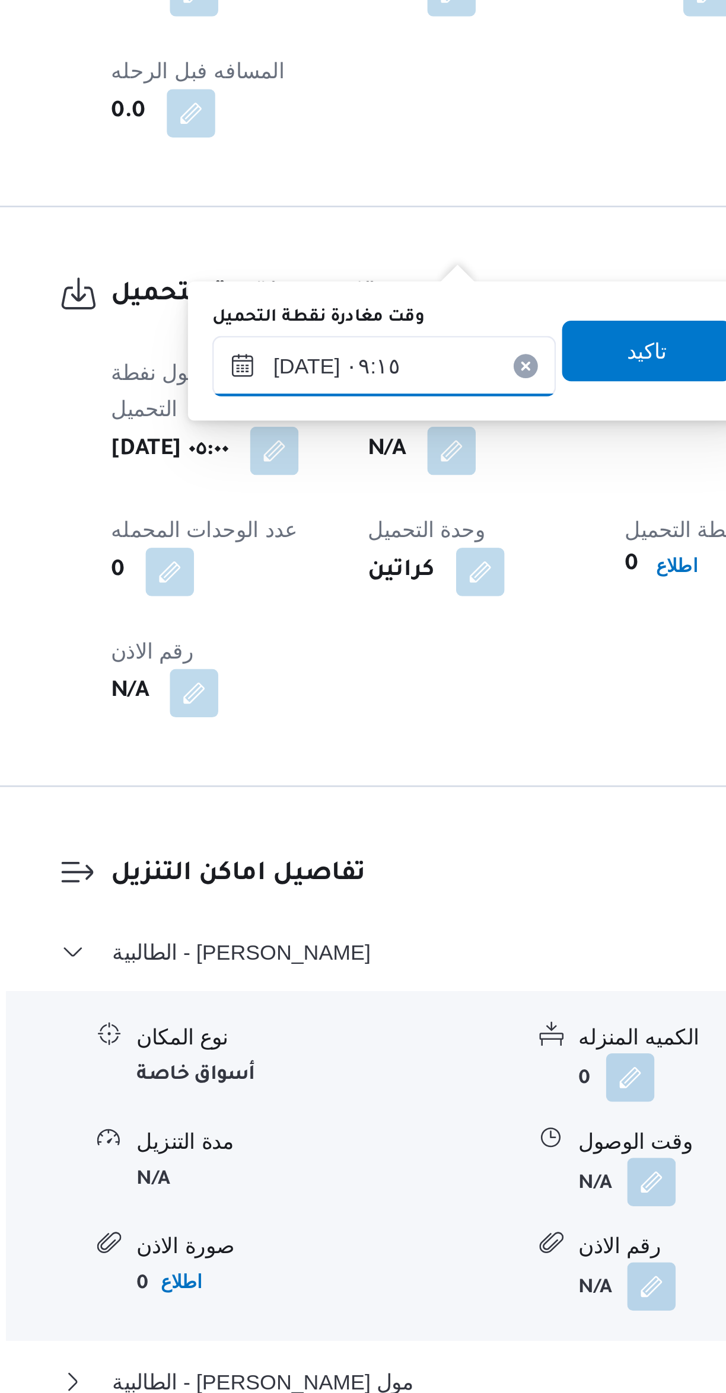
click at [318, 963] on input "[DATE] ٠٩:١٥" at bounding box center [308, 959] width 135 height 24
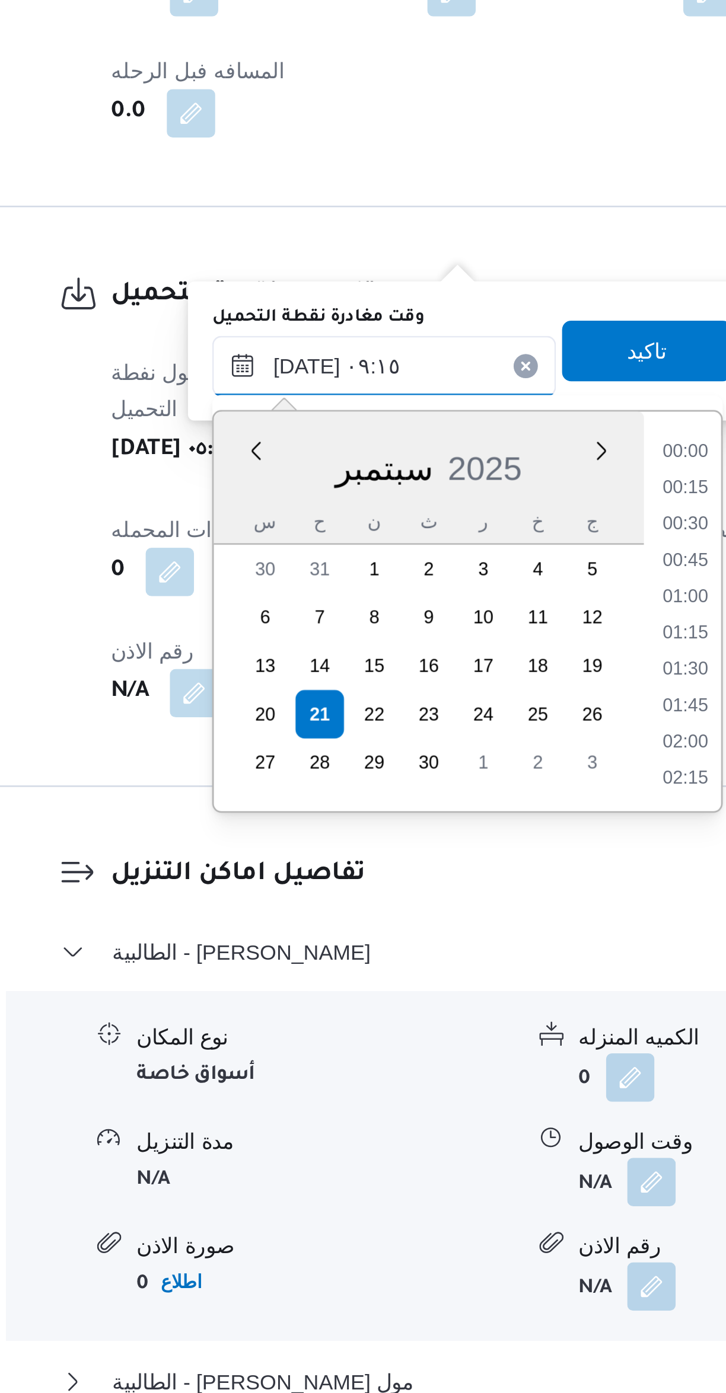
scroll to position [455, 0]
click at [422, 1003] on li "08:15" at bounding box center [426, 1007] width 27 height 12
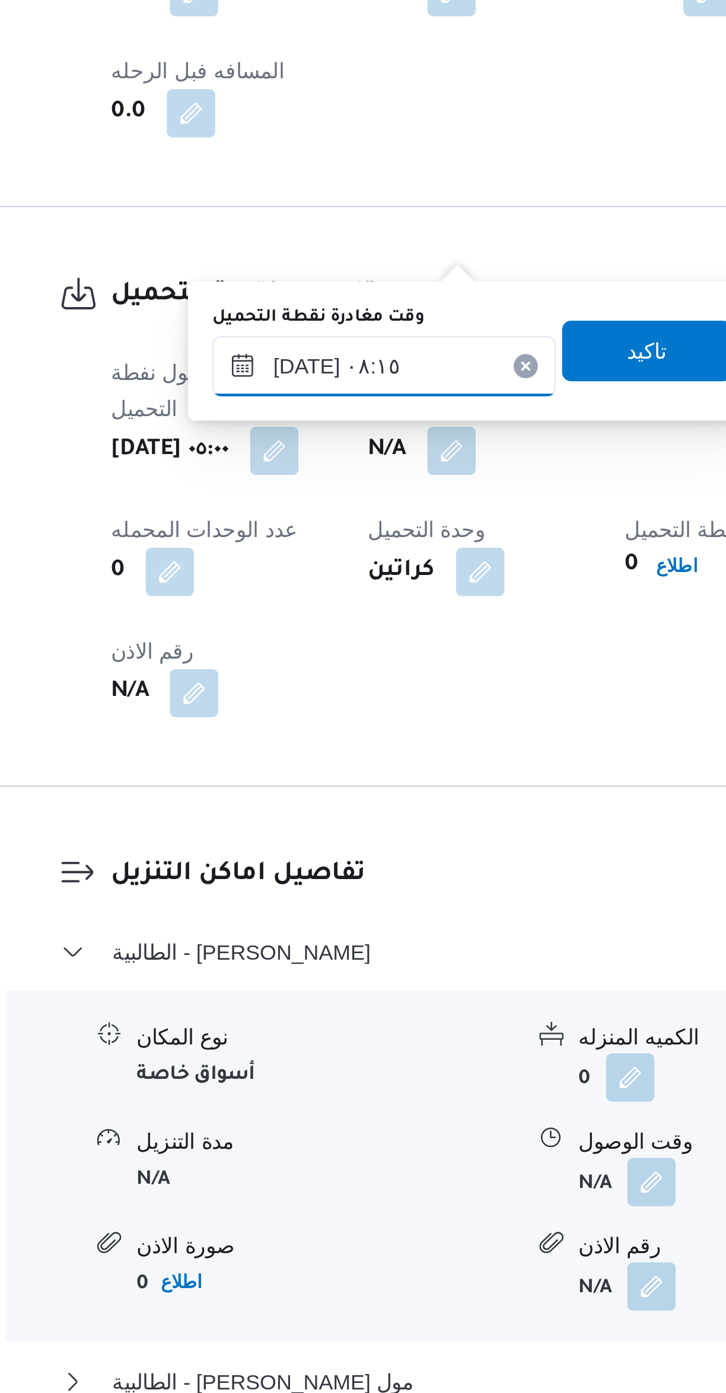
click at [324, 956] on input "[DATE] ٠٨:١٥" at bounding box center [308, 959] width 135 height 24
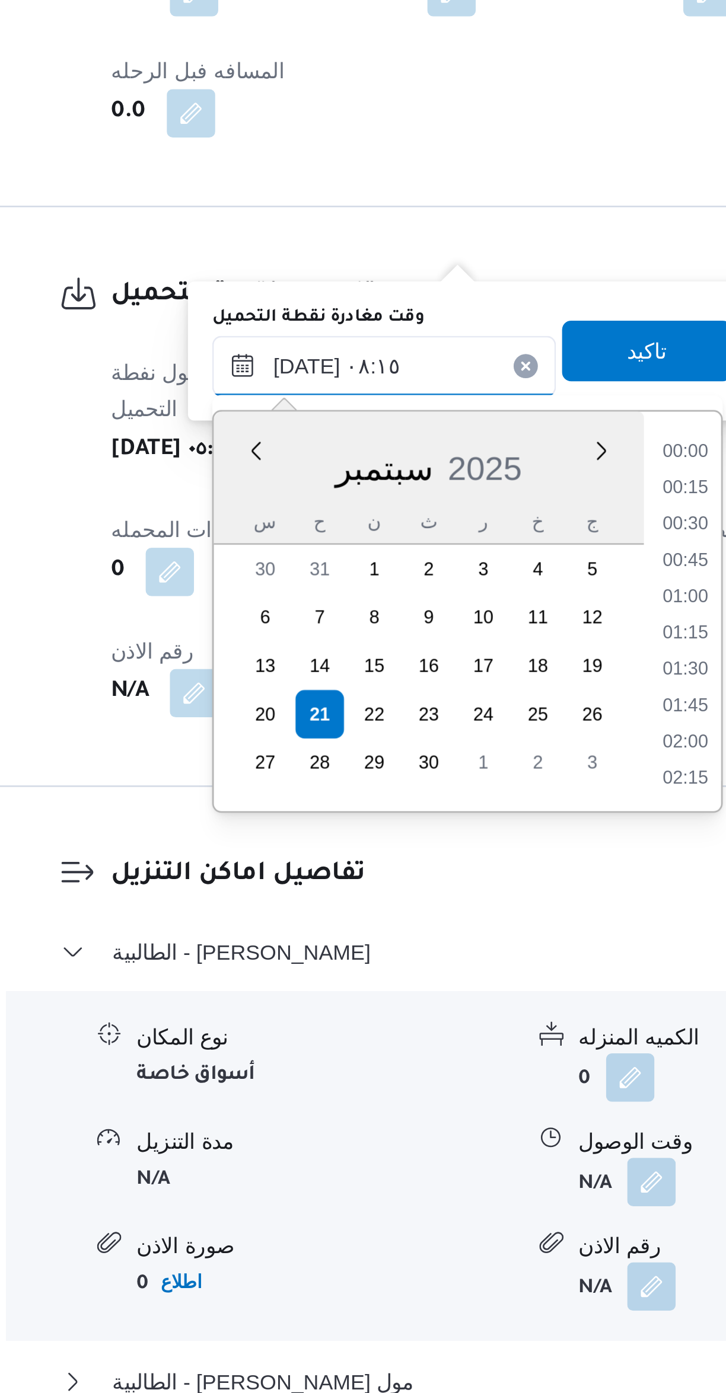
scroll to position [398, 0]
click at [422, 992] on li "07:00" at bounding box center [426, 992] width 27 height 12
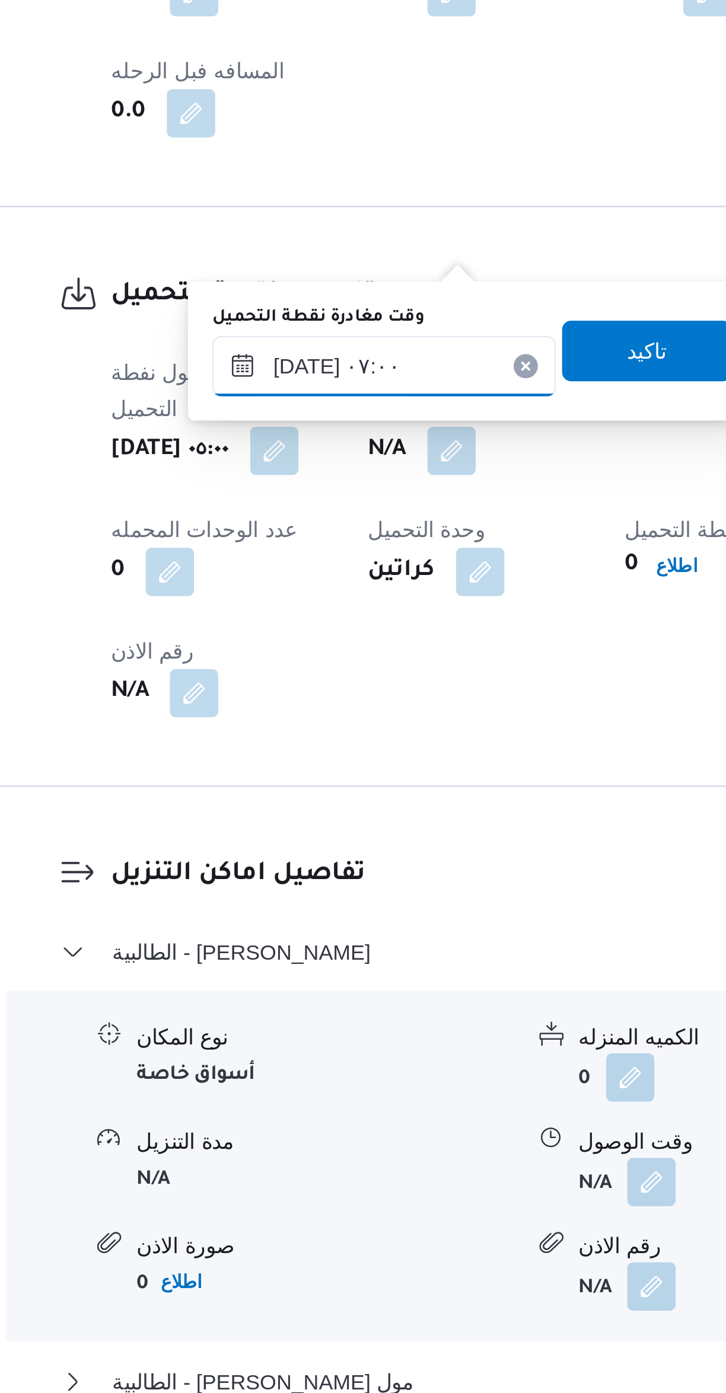
click at [318, 963] on input "[DATE] ٠٧:٠٠" at bounding box center [308, 959] width 135 height 24
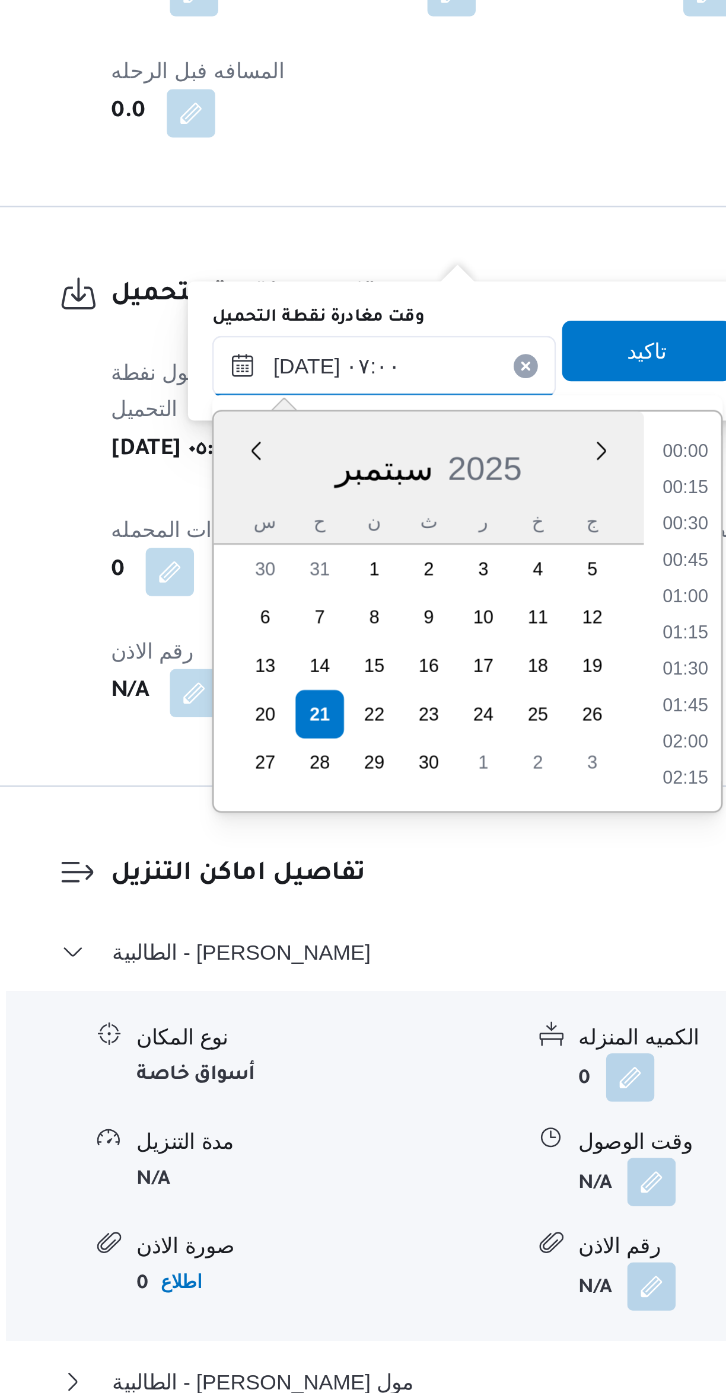
scroll to position [327, 0]
click at [423, 1002] on li "06:00" at bounding box center [426, 1007] width 27 height 12
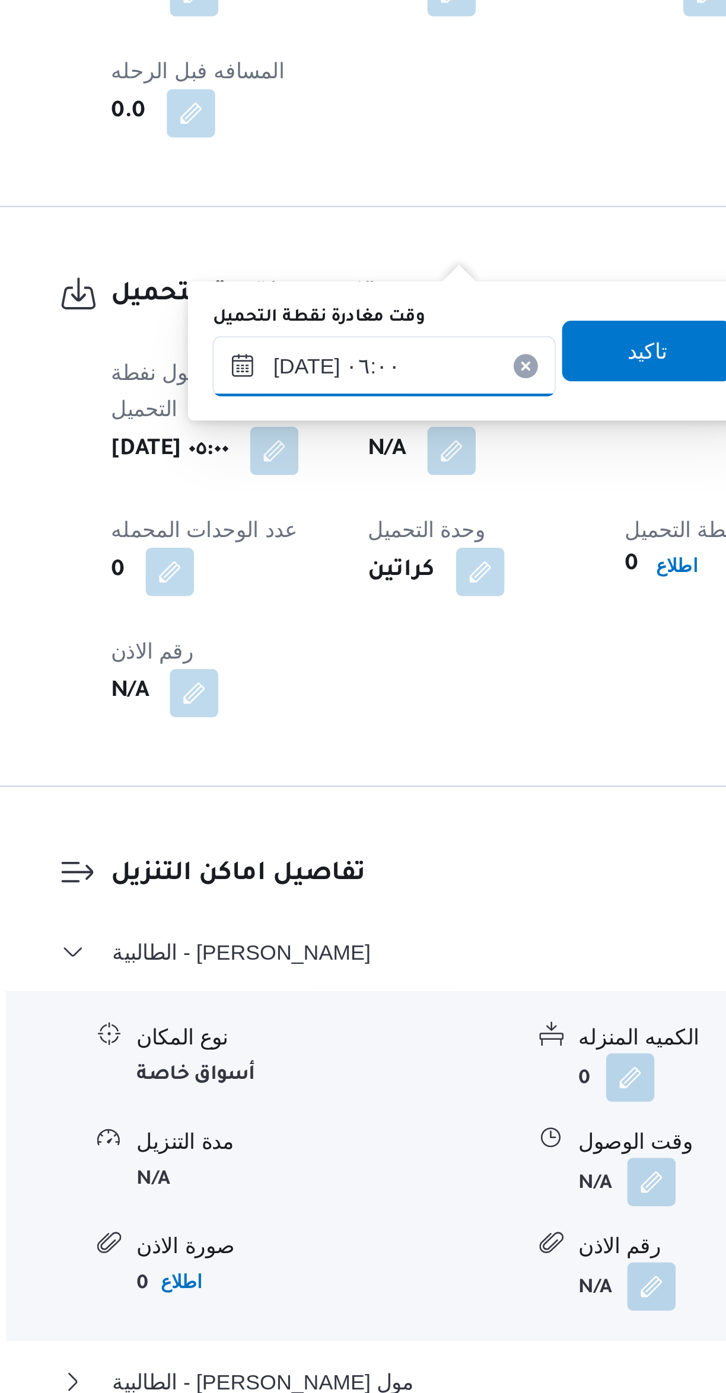
click at [327, 953] on input "[DATE] ٠٦:٠٠" at bounding box center [308, 959] width 135 height 24
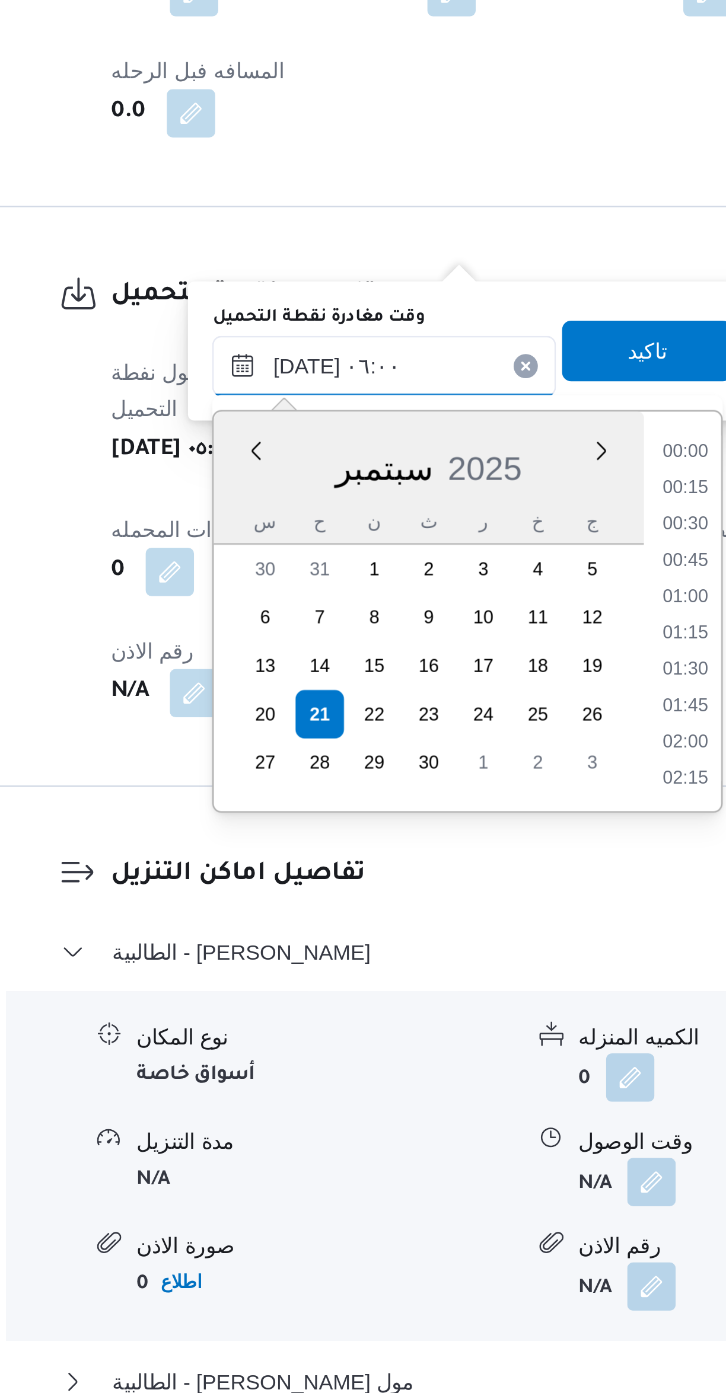
scroll to position [270, 0]
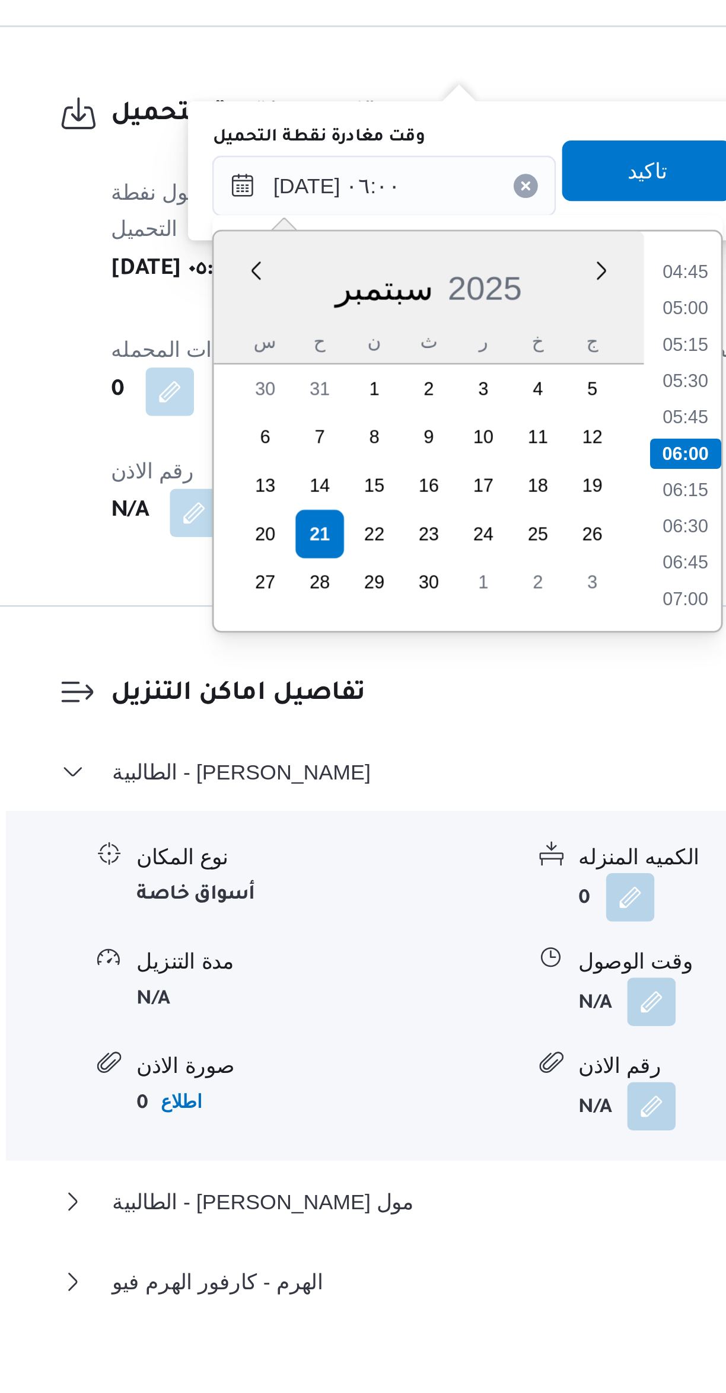
click at [424, 1093] on li "06:30" at bounding box center [426, 1092] width 27 height 12
type input "[DATE] ٠٦:٣٠"
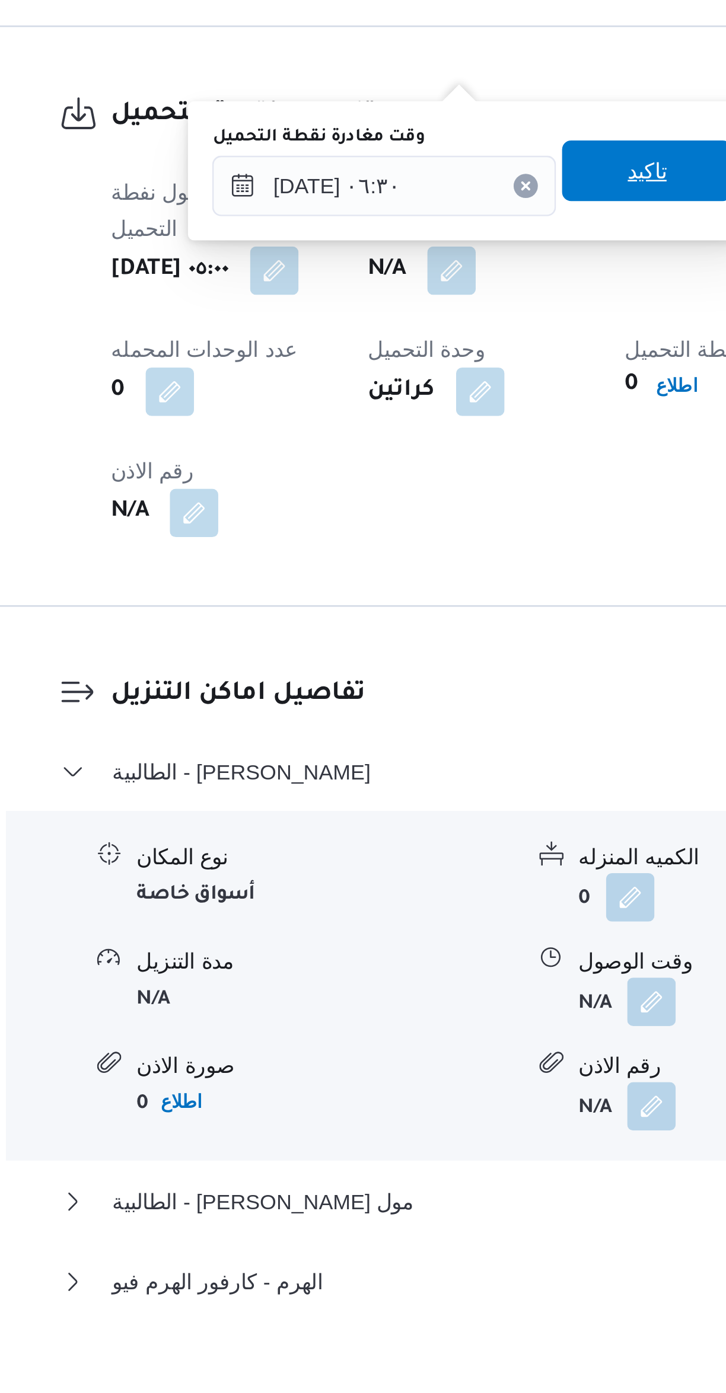
click at [411, 952] on span "تاكيد" at bounding box center [411, 953] width 66 height 24
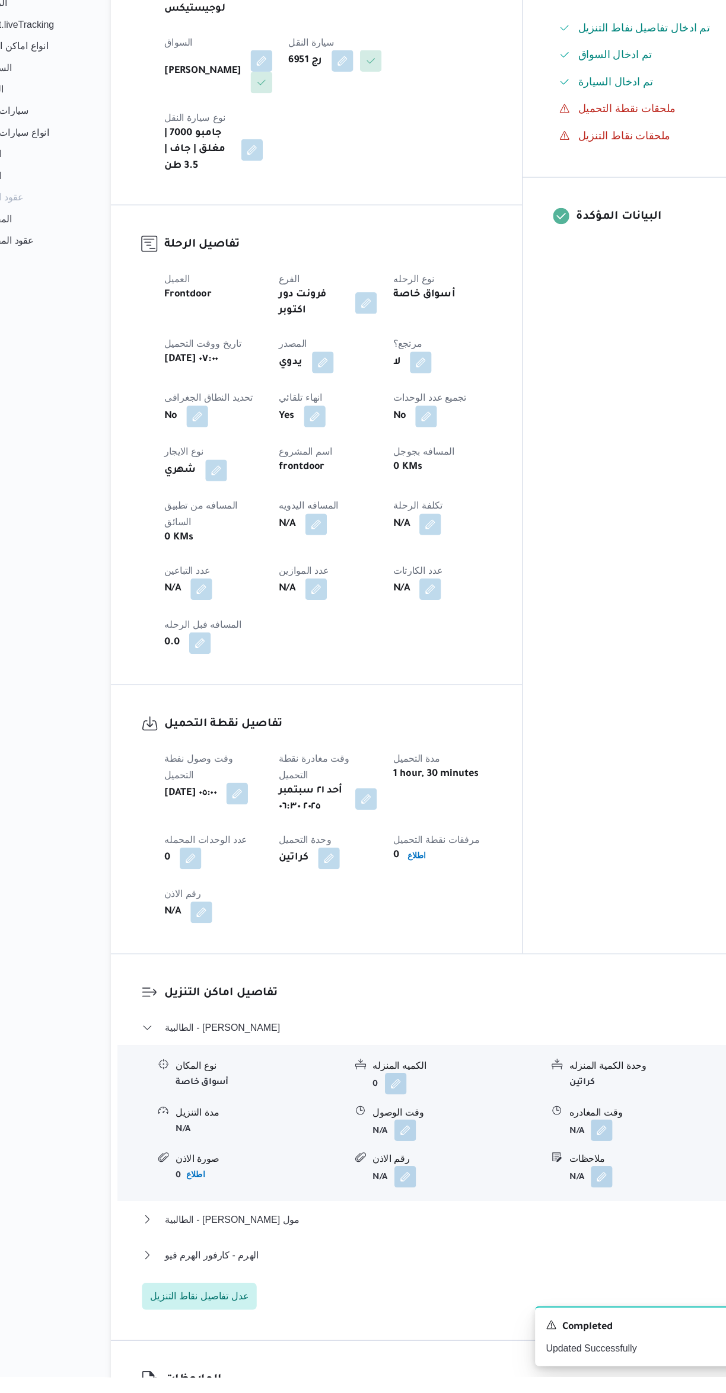
scroll to position [290, 0]
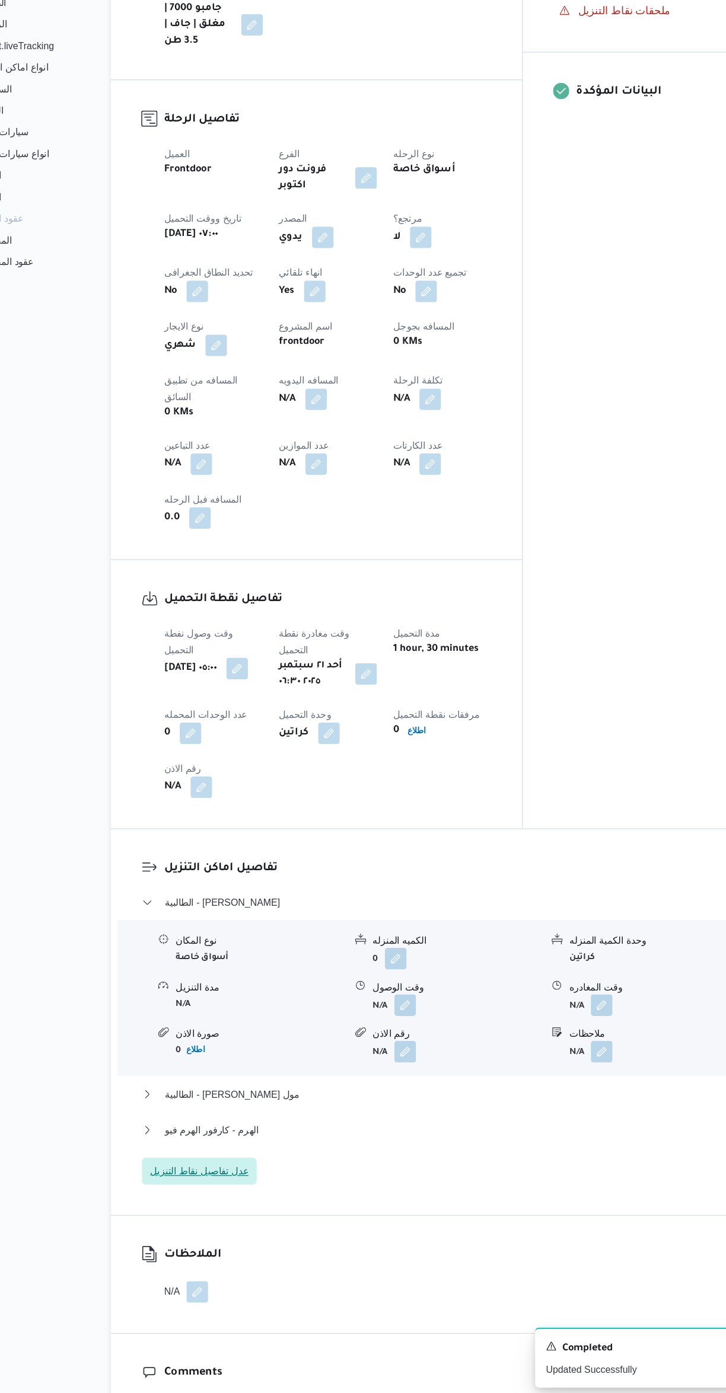
click at [264, 1182] on span "عدل تفاصيل نقاط التنزيل" at bounding box center [231, 1194] width 101 height 24
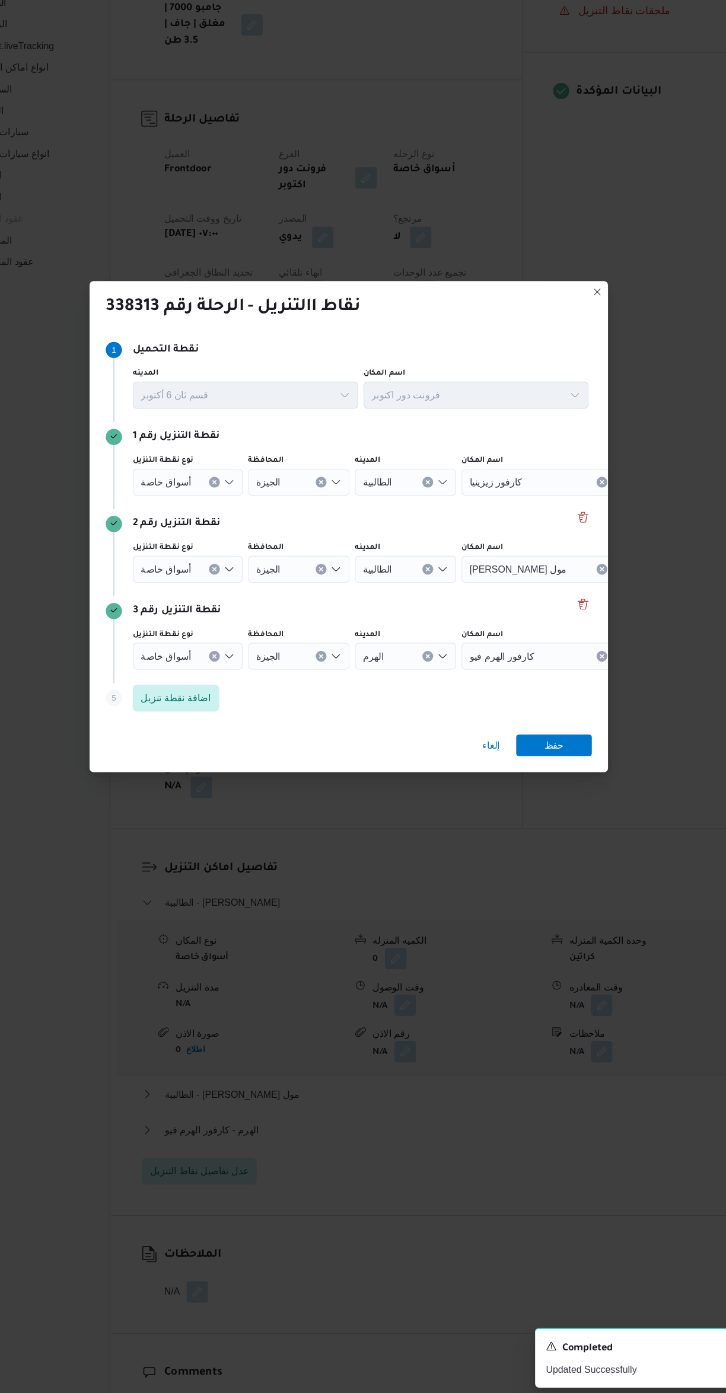
click at [240, 736] on button "Clear input" at bounding box center [244, 740] width 9 height 9
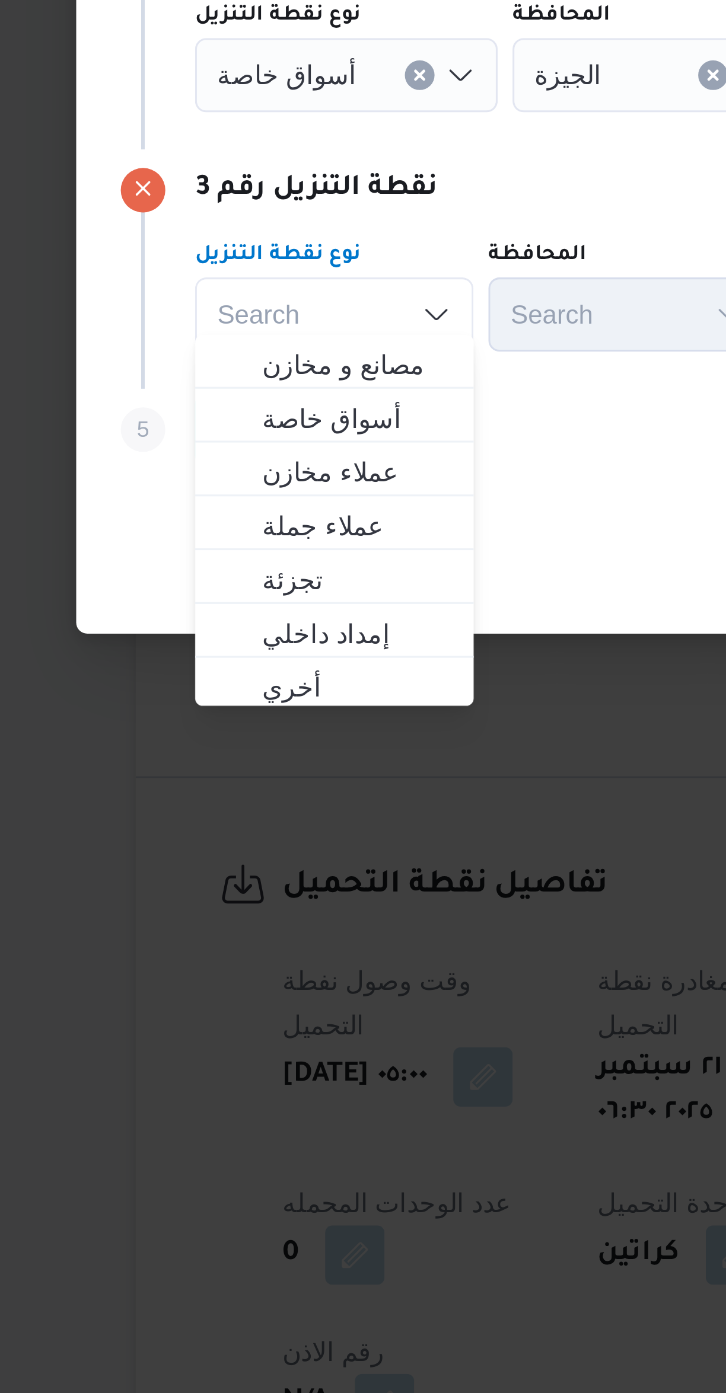
scroll to position [57, 0]
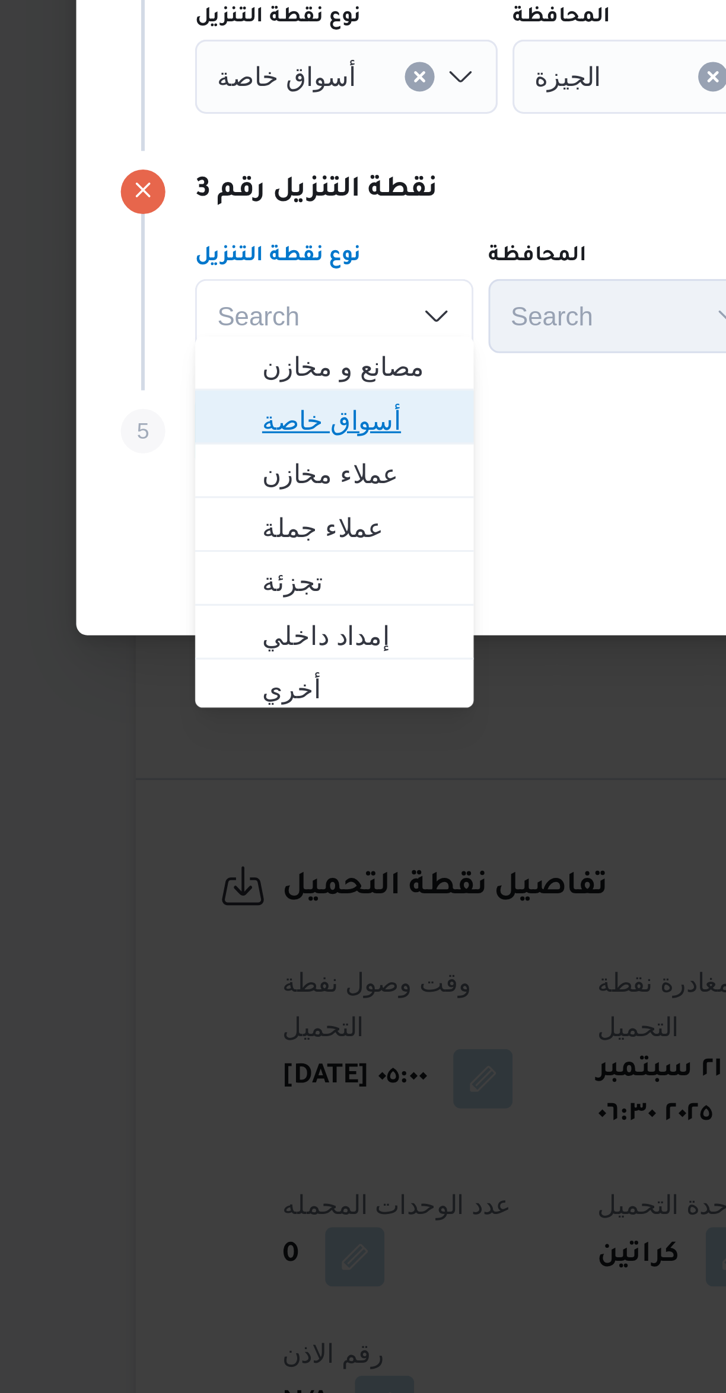
click at [240, 773] on span "أسواق خاصة" at bounding box center [224, 774] width 60 height 14
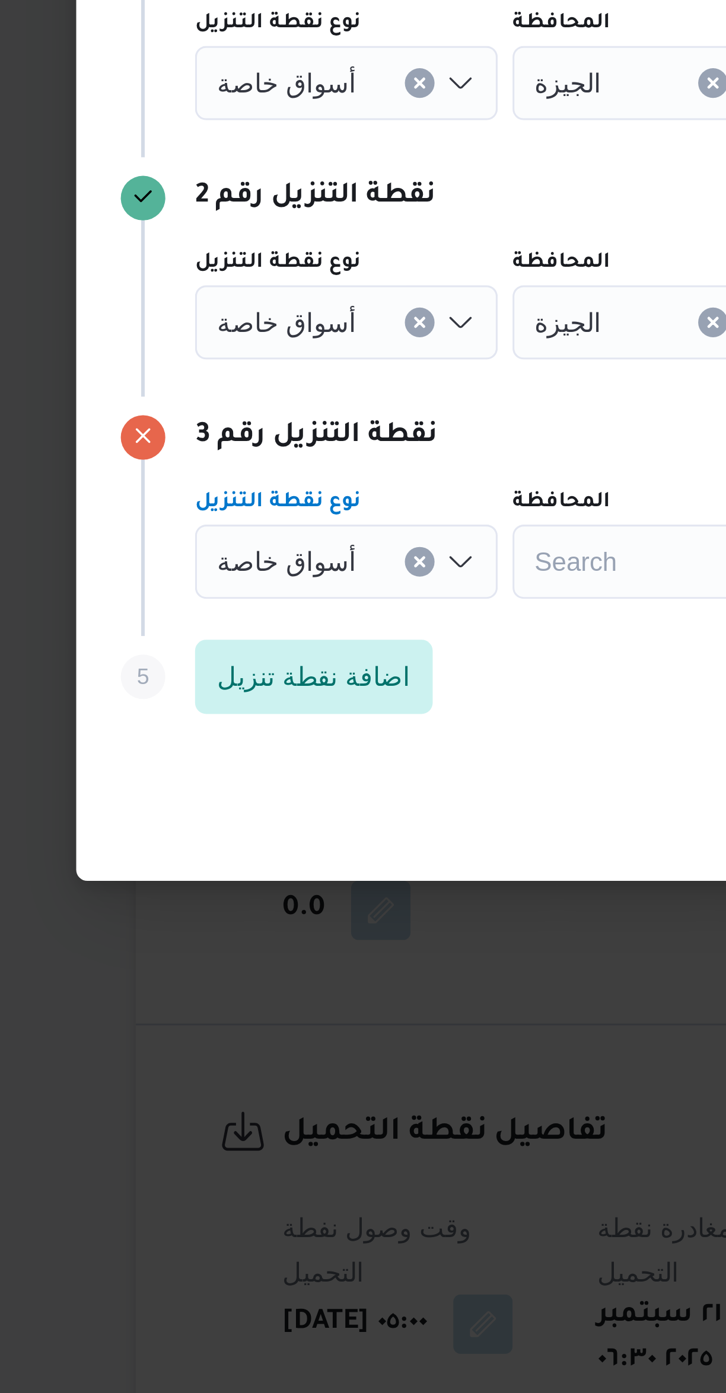
click at [229, 662] on input "نوع نقطة التنزيل" at bounding box center [229, 664] width 1 height 14
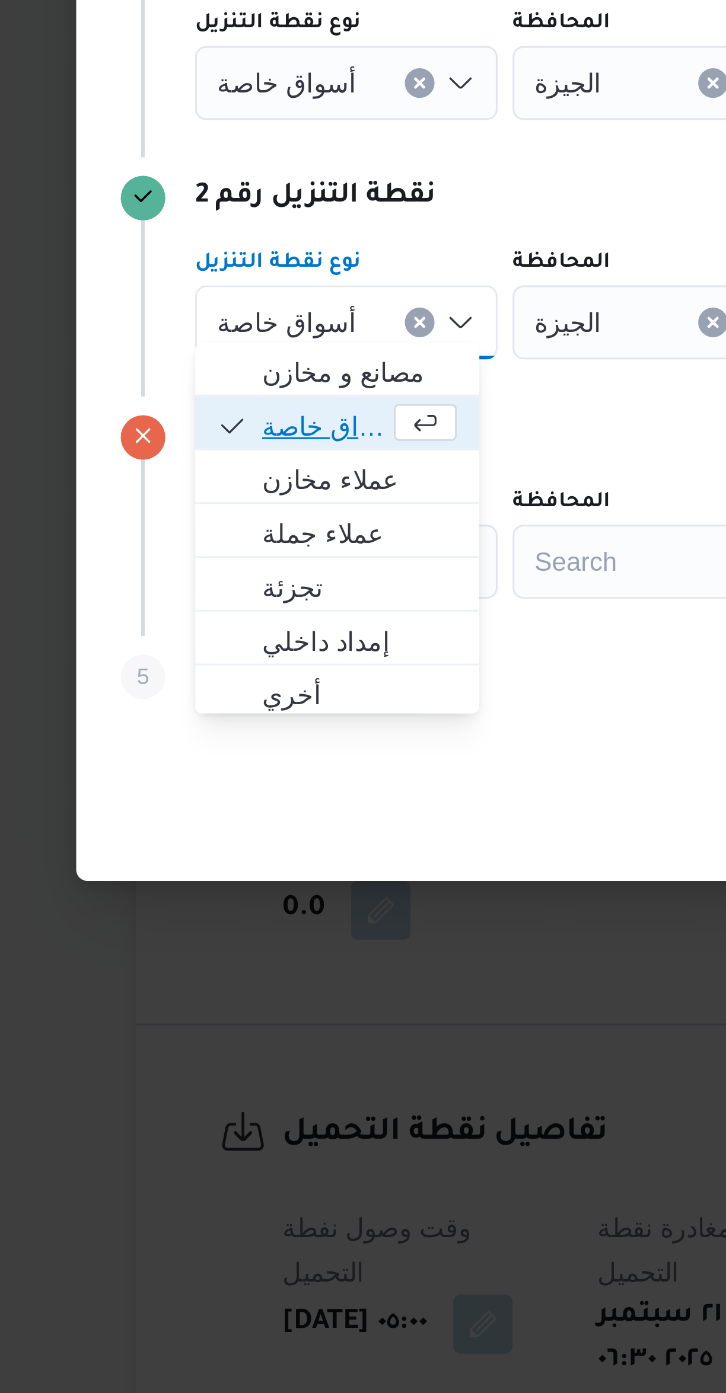
click at [233, 700] on span "أسواق خاصة" at bounding box center [214, 698] width 40 height 14
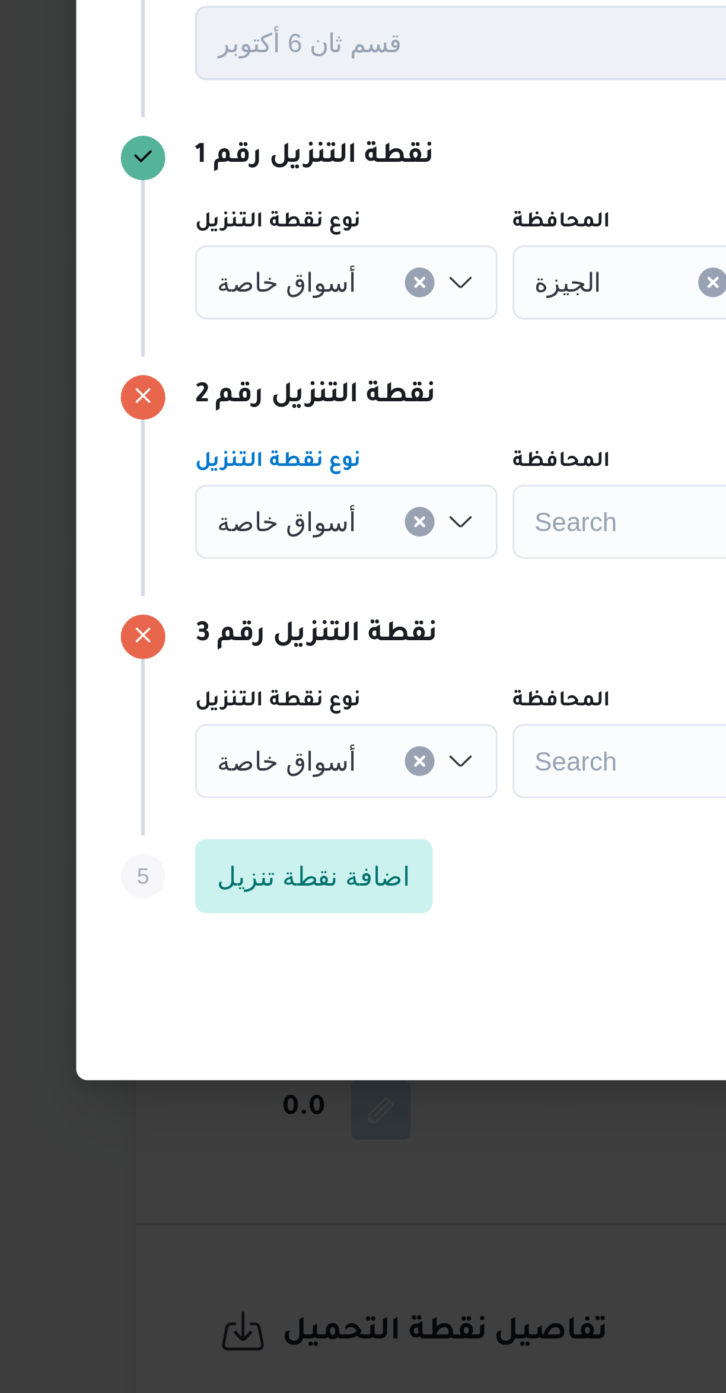
click at [229, 584] on input "نوع نقطة التنزيل" at bounding box center [229, 588] width 1 height 14
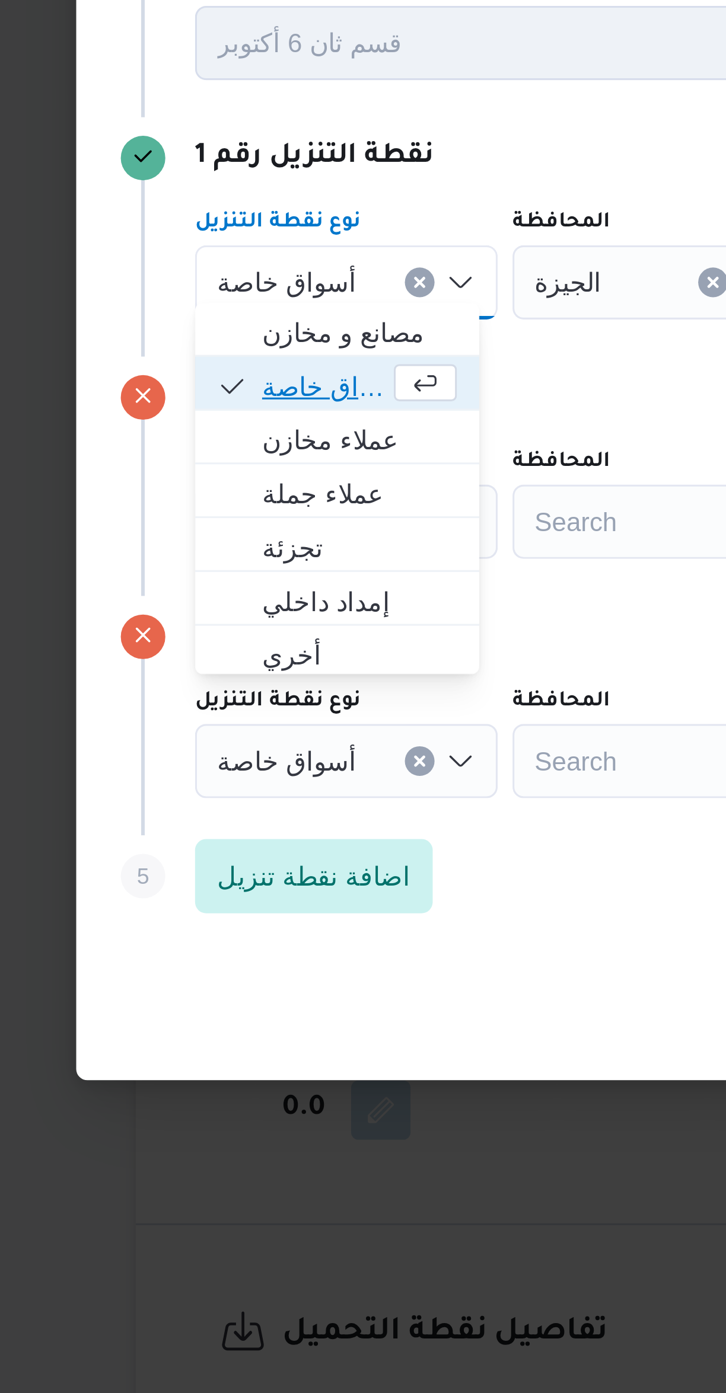
click at [238, 617] on span "button" at bounding box center [247, 620] width 20 height 12
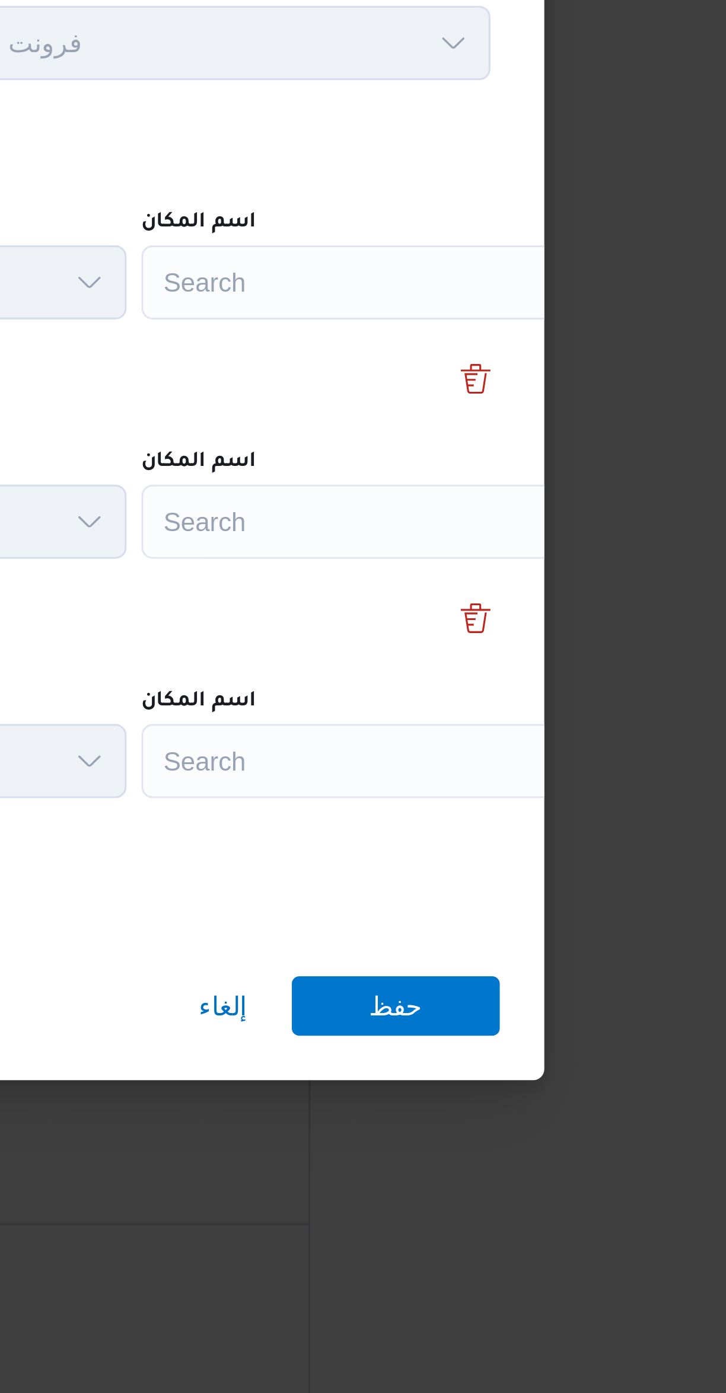
click at [540, 586] on div "Search" at bounding box center [536, 588] width 148 height 24
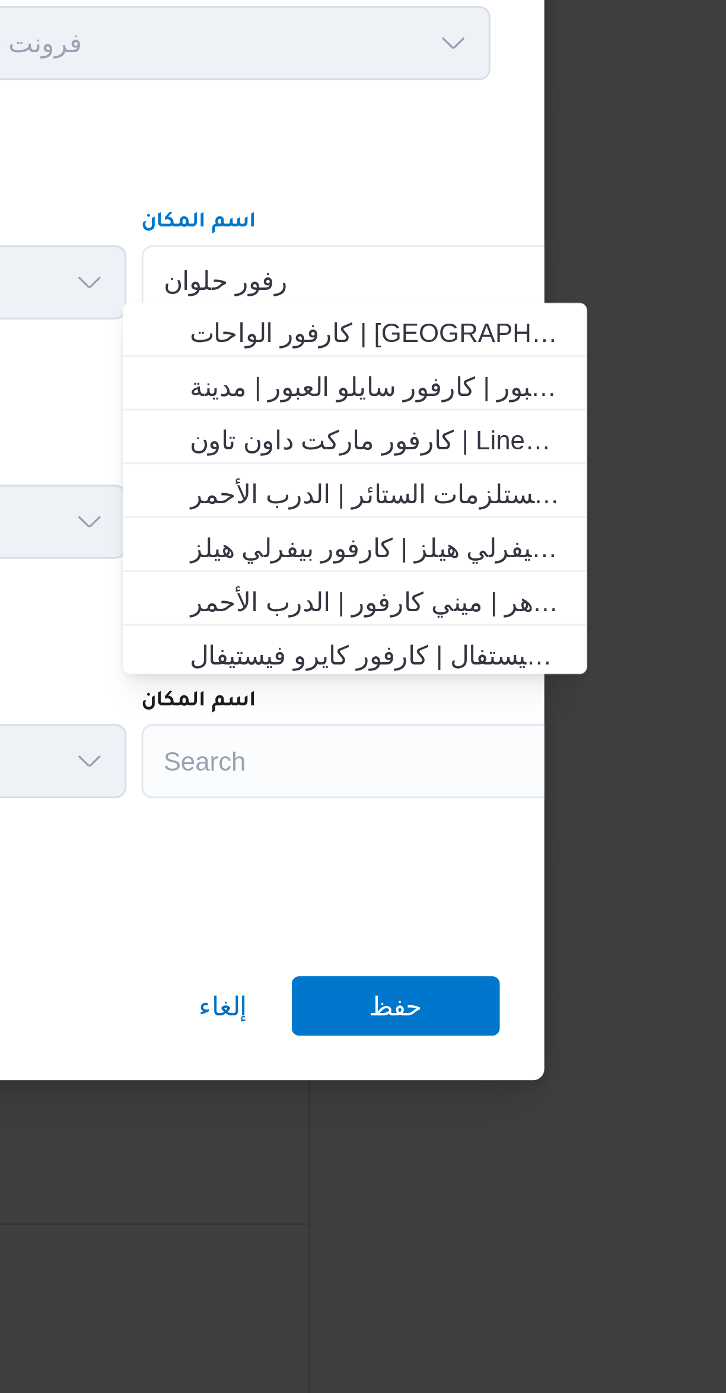
scroll to position [0, 0]
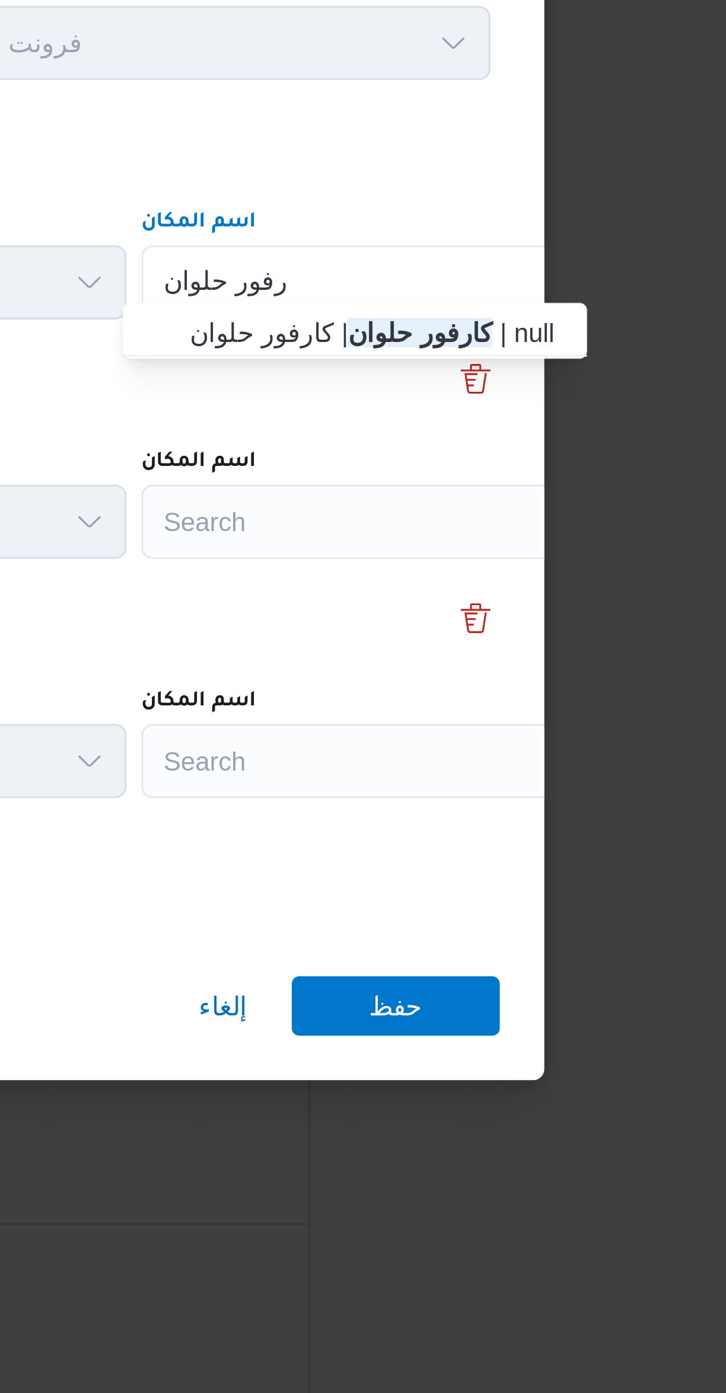
type input "كارفور حلوان"
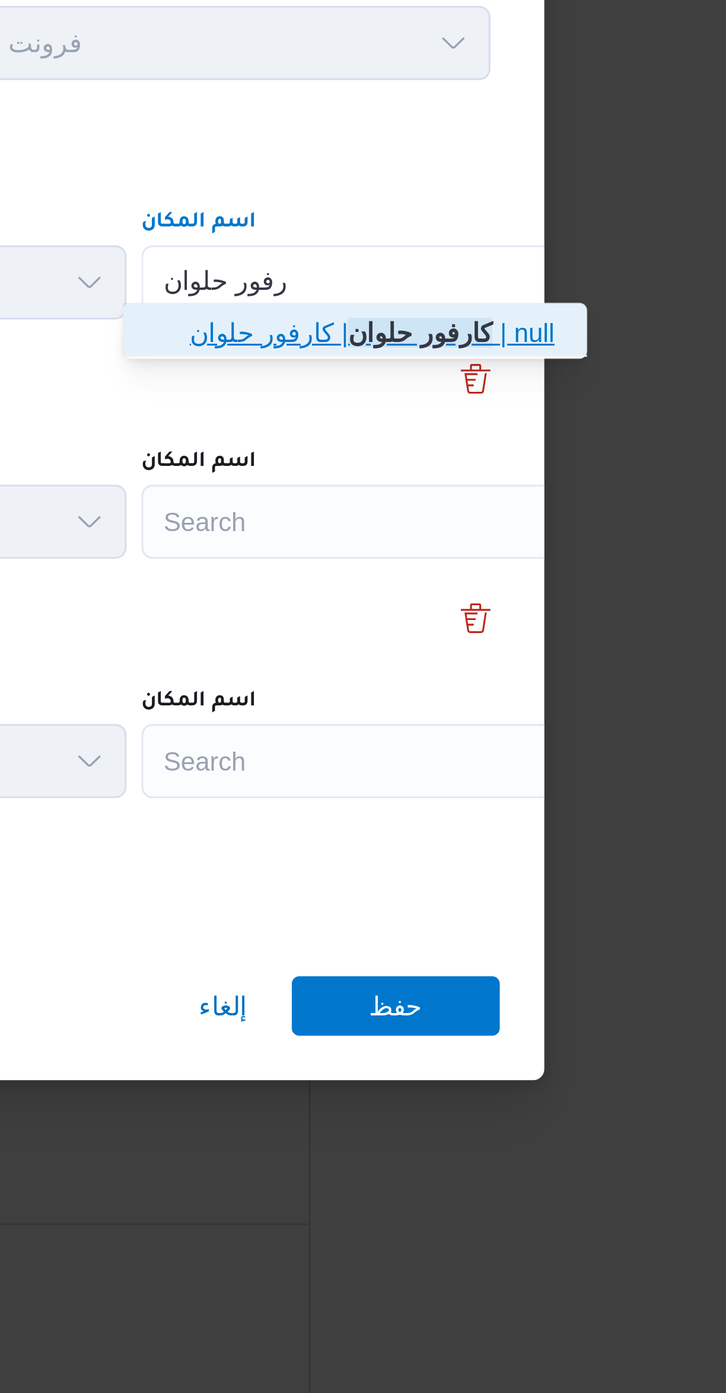
click at [554, 602] on mark "كارفور حلوان" at bounding box center [551, 603] width 46 height 9
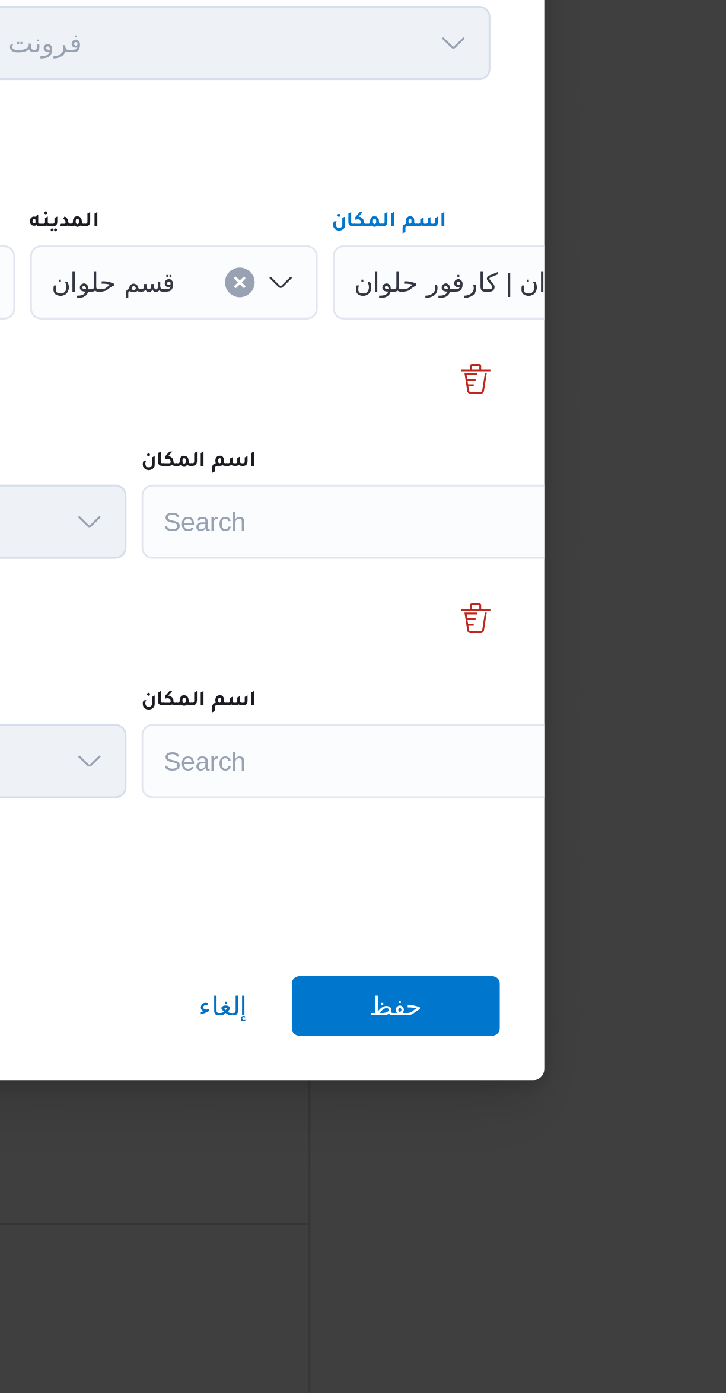
click at [539, 657] on div "Search" at bounding box center [536, 665] width 148 height 24
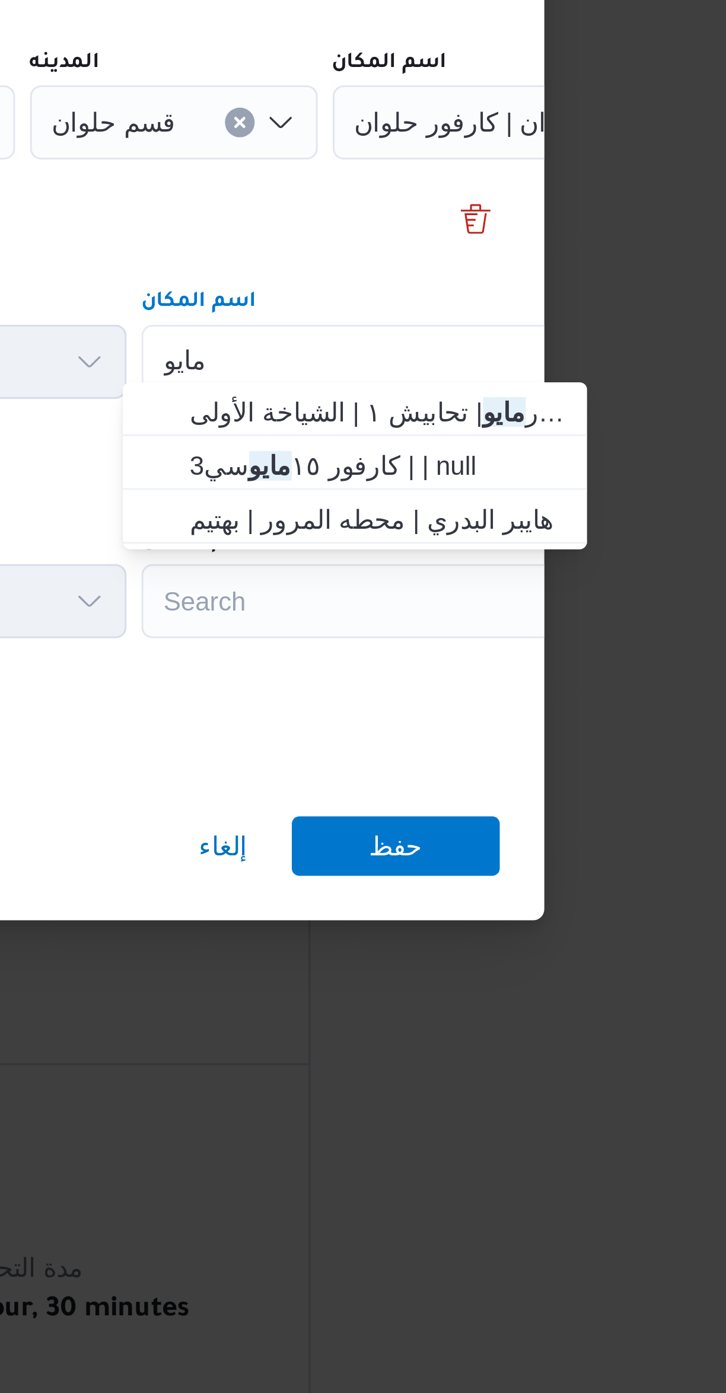
scroll to position [57, 0]
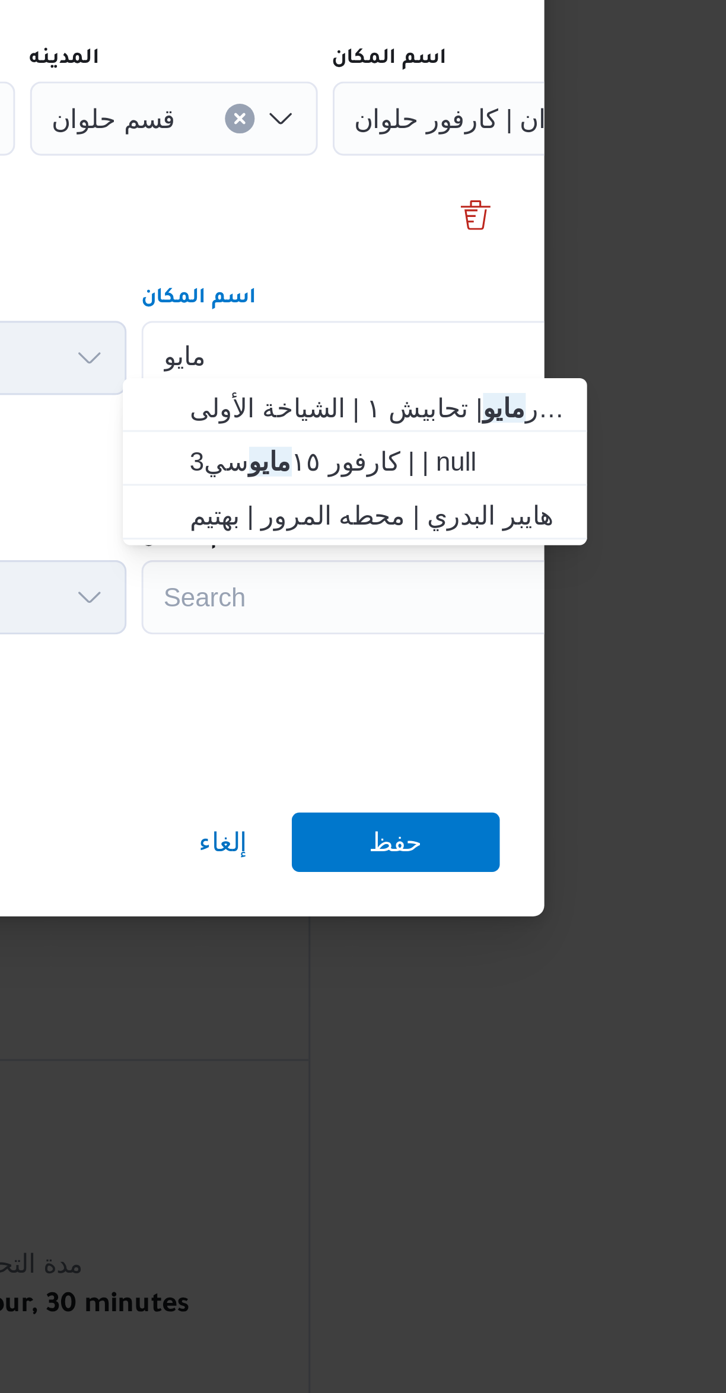
type input "مايو"
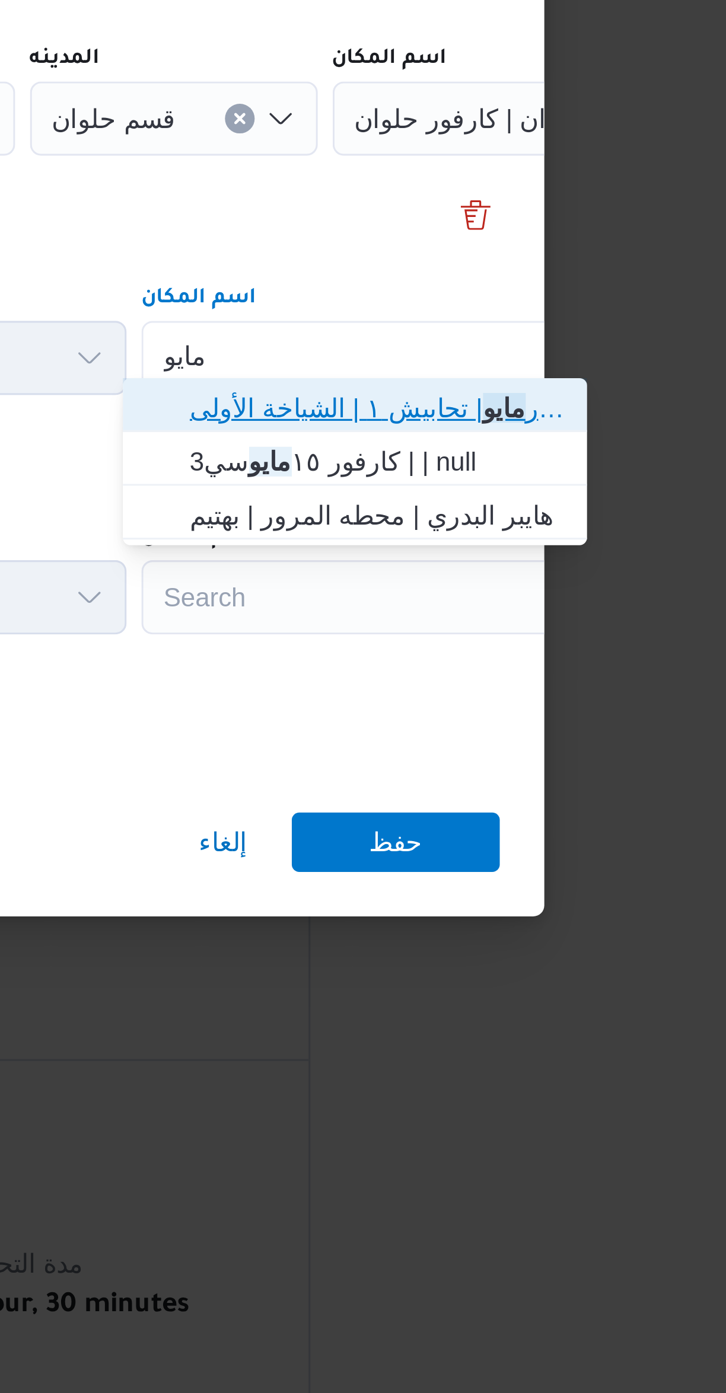
click at [571, 679] on mark "مايو" at bounding box center [578, 680] width 14 height 9
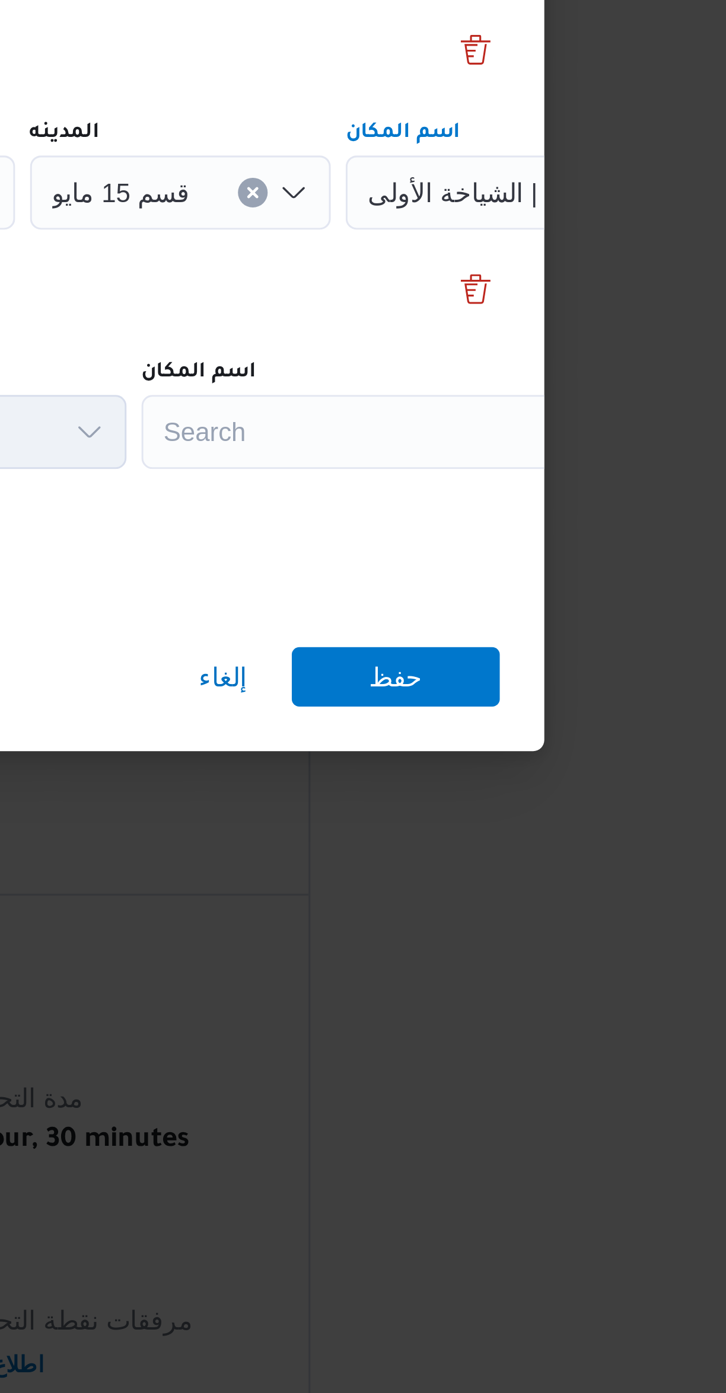
click at [553, 738] on div "Search" at bounding box center [536, 741] width 148 height 24
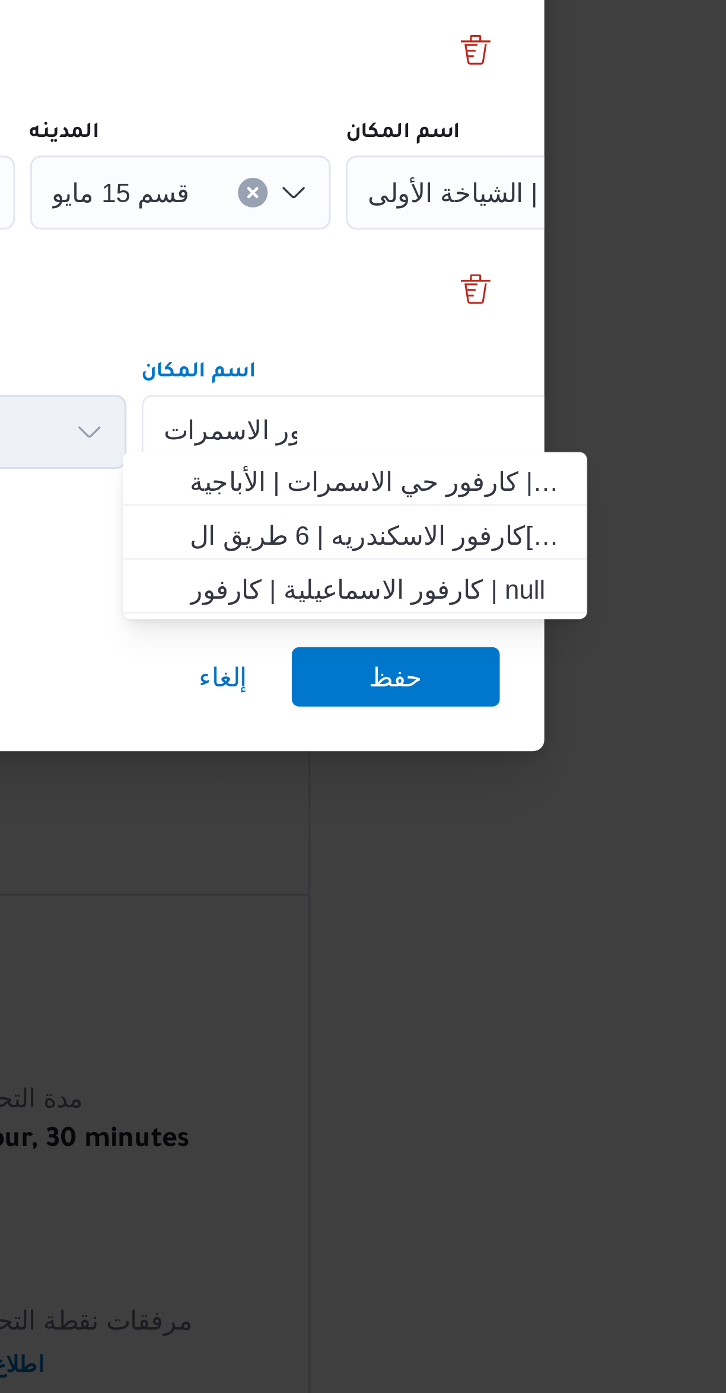
scroll to position [0, 0]
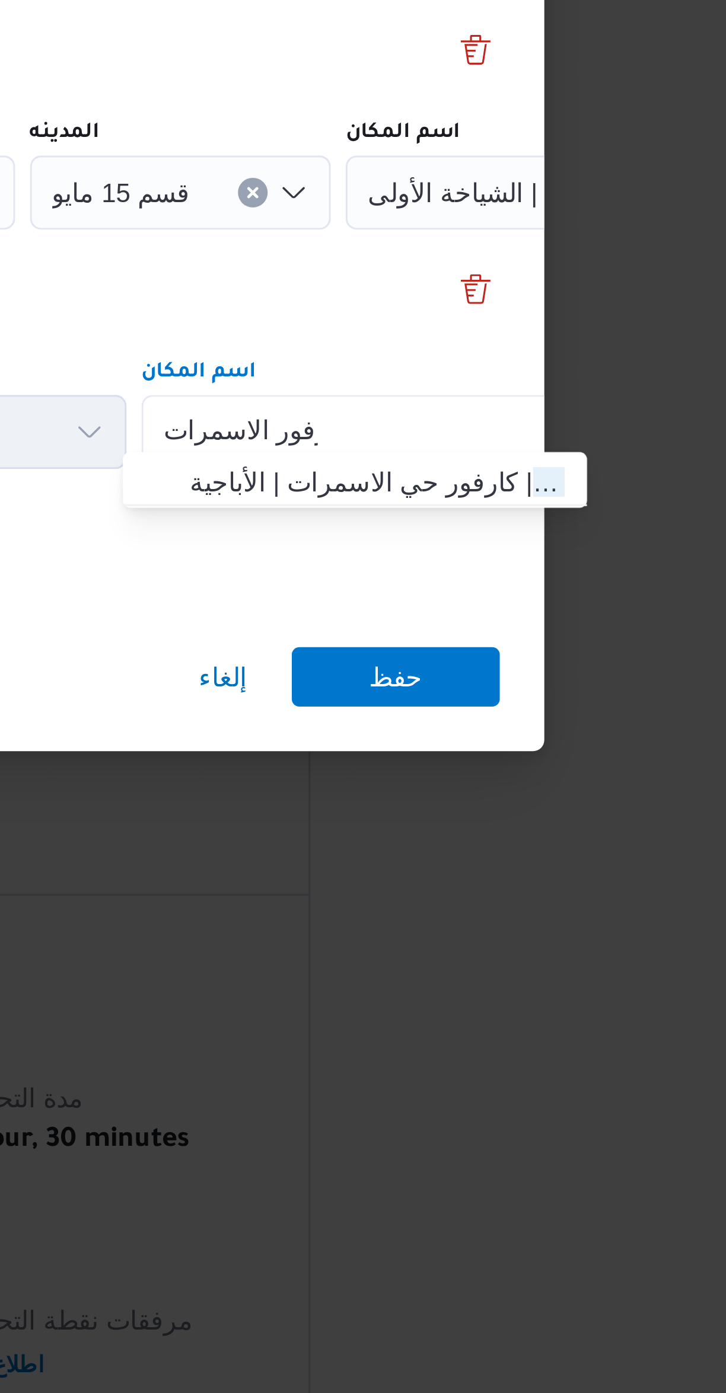
type input "كارفور الاسمرات"
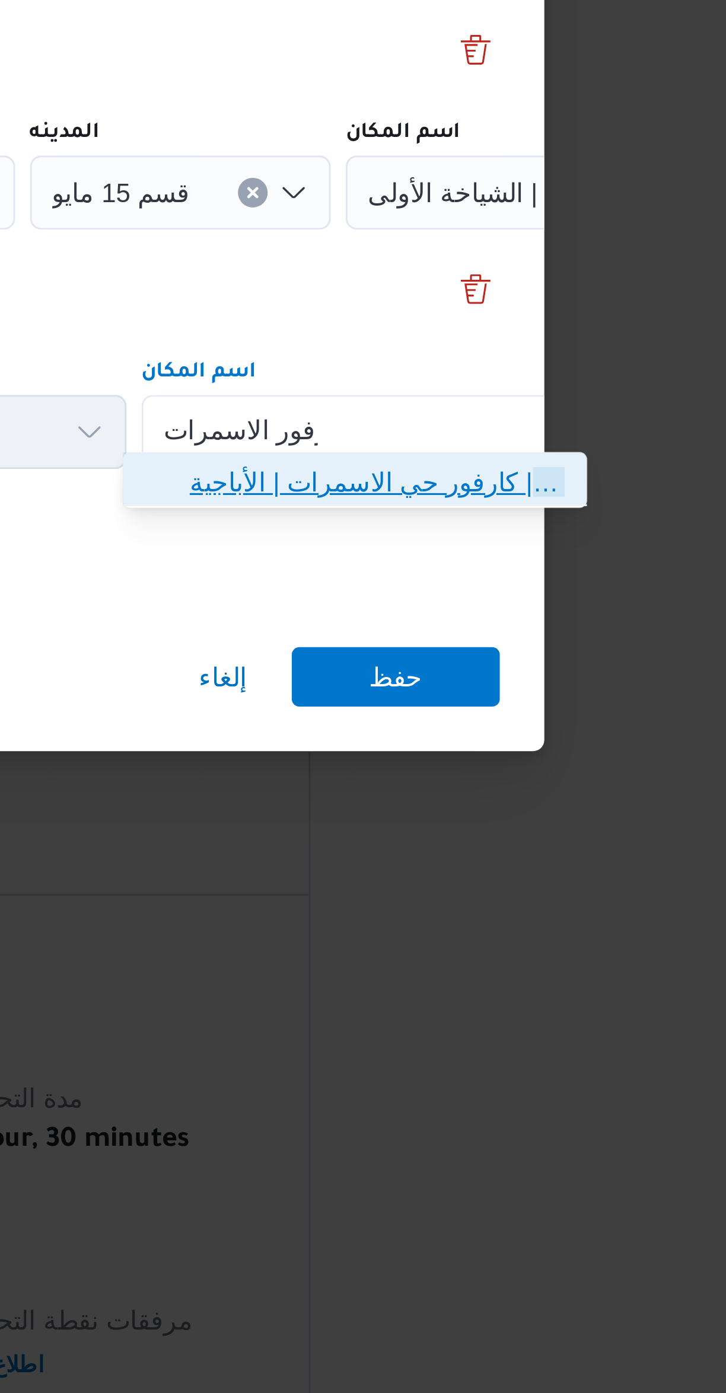
click at [587, 756] on mark "كارفور الاسمرات" at bounding box center [616, 756] width 59 height 9
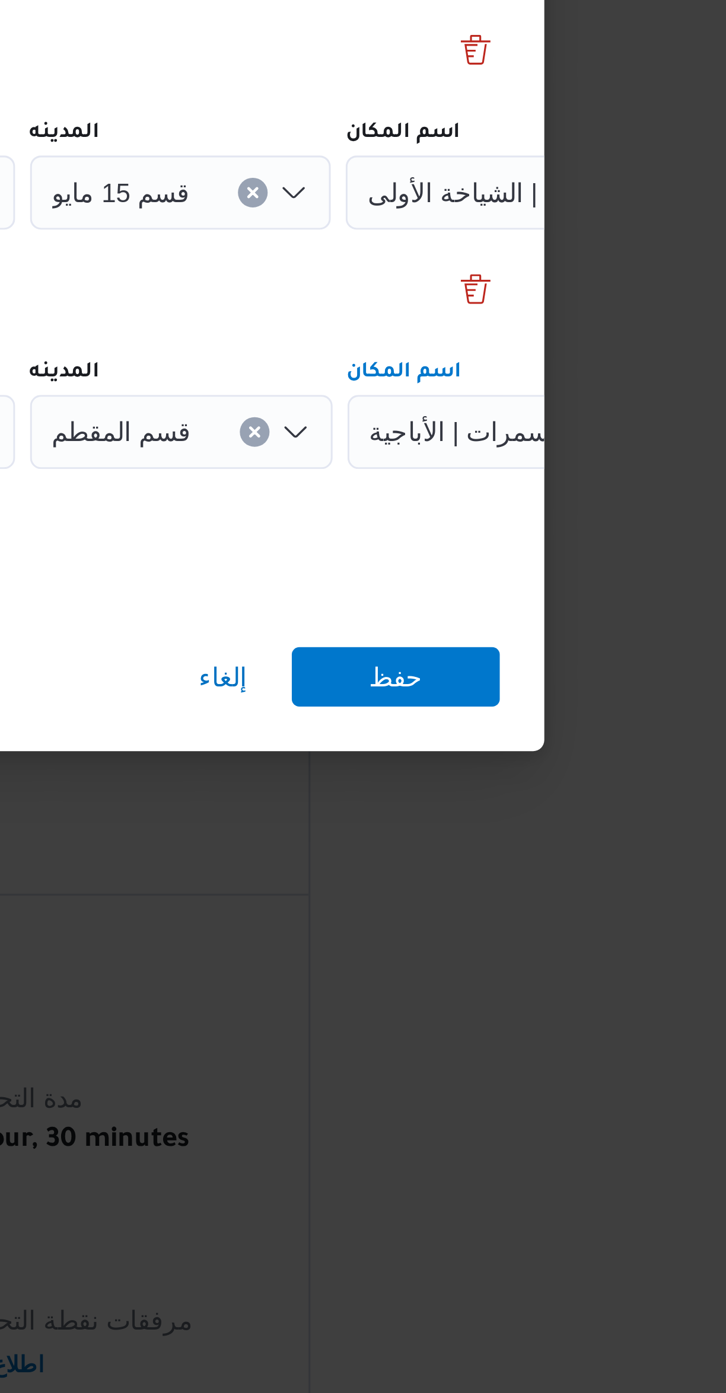
scroll to position [57, 0]
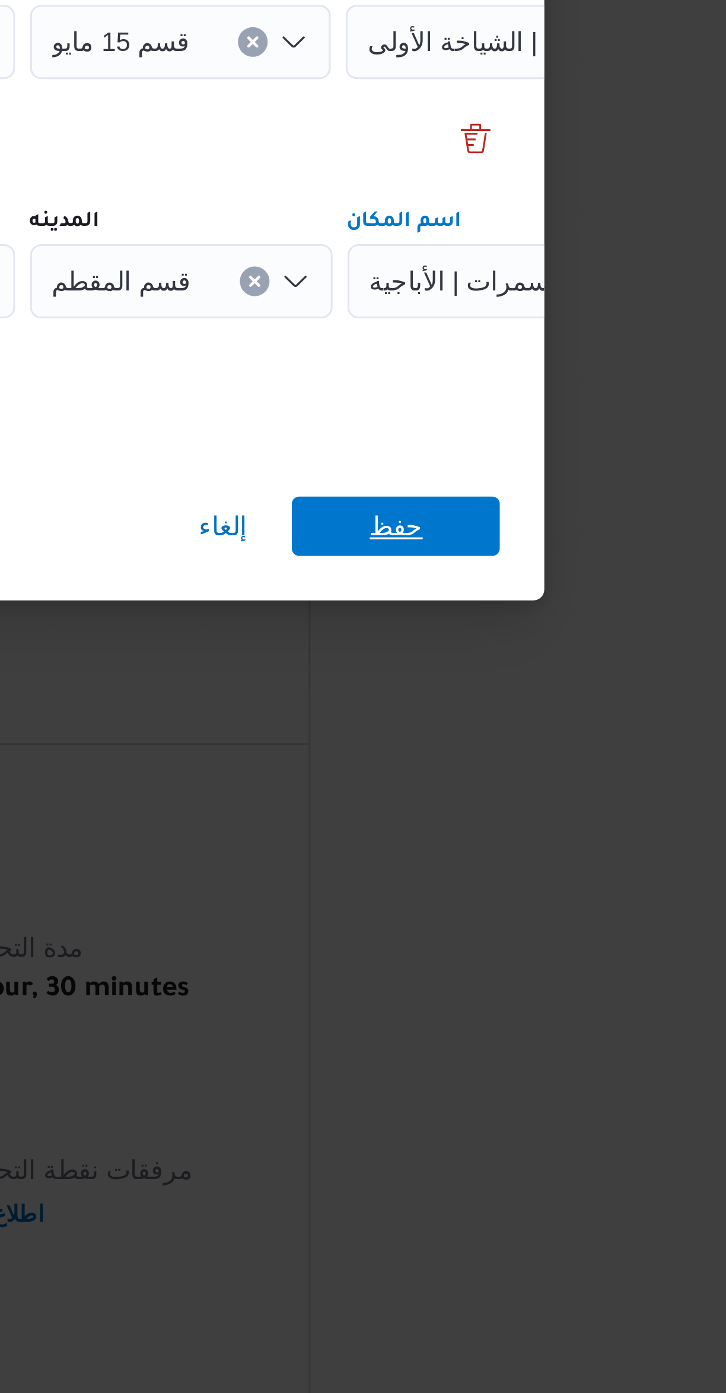
click at [572, 810] on span "حفظ" at bounding box center [543, 819] width 66 height 19
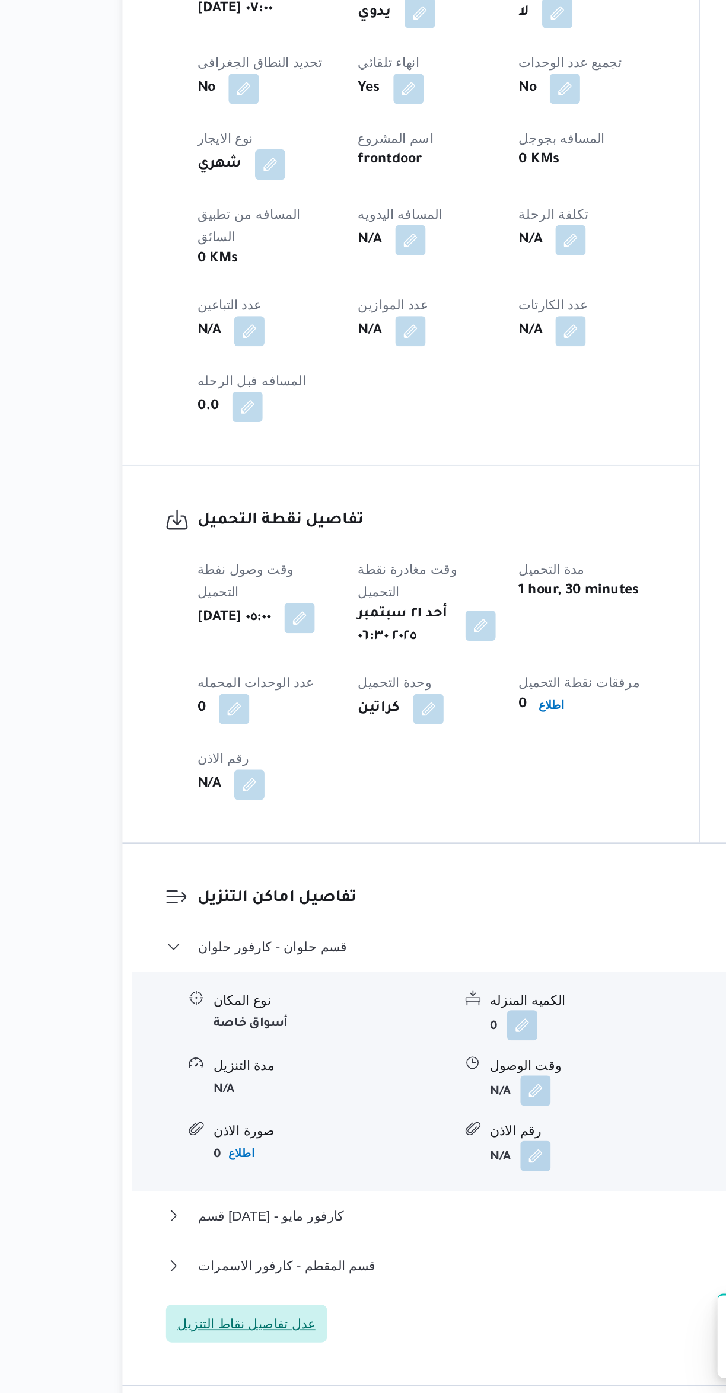
scroll to position [133, 0]
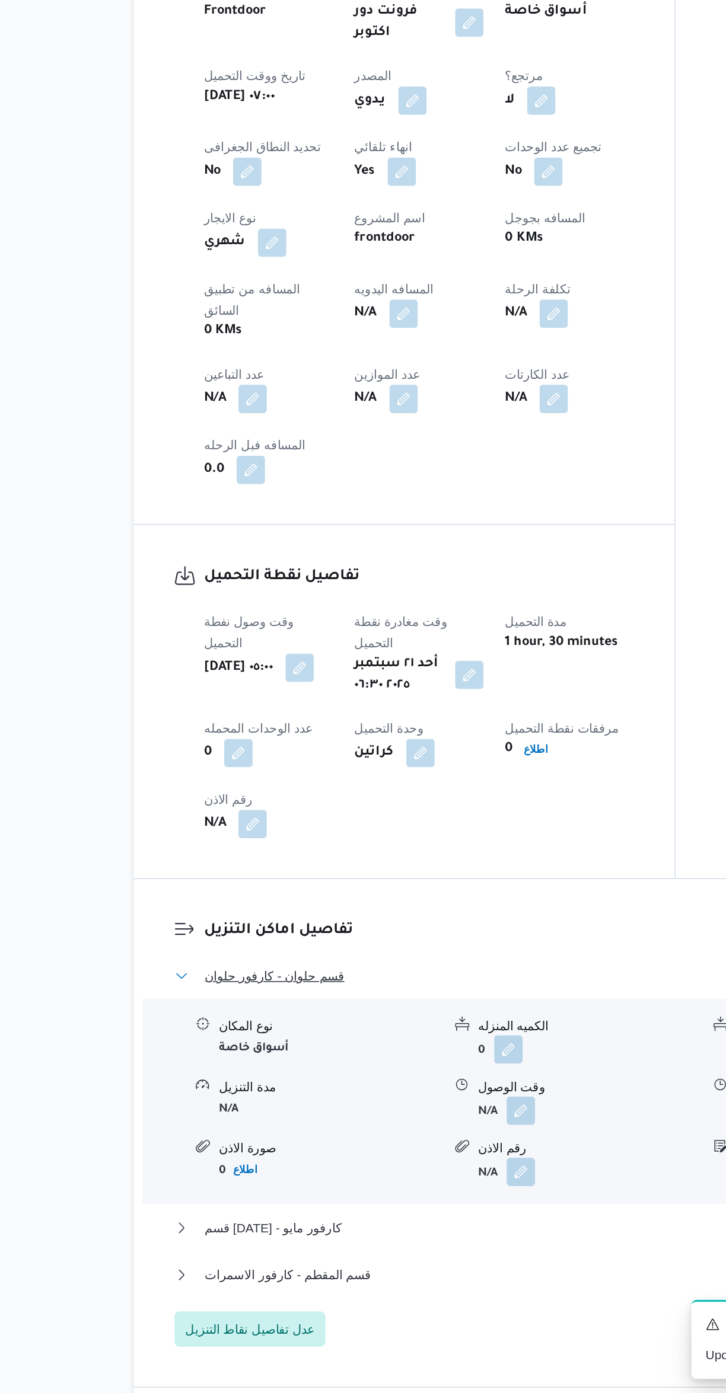
click at [350, 1107] on button "قسم حلوان - كارفور حلوان" at bounding box center [432, 1114] width 503 height 14
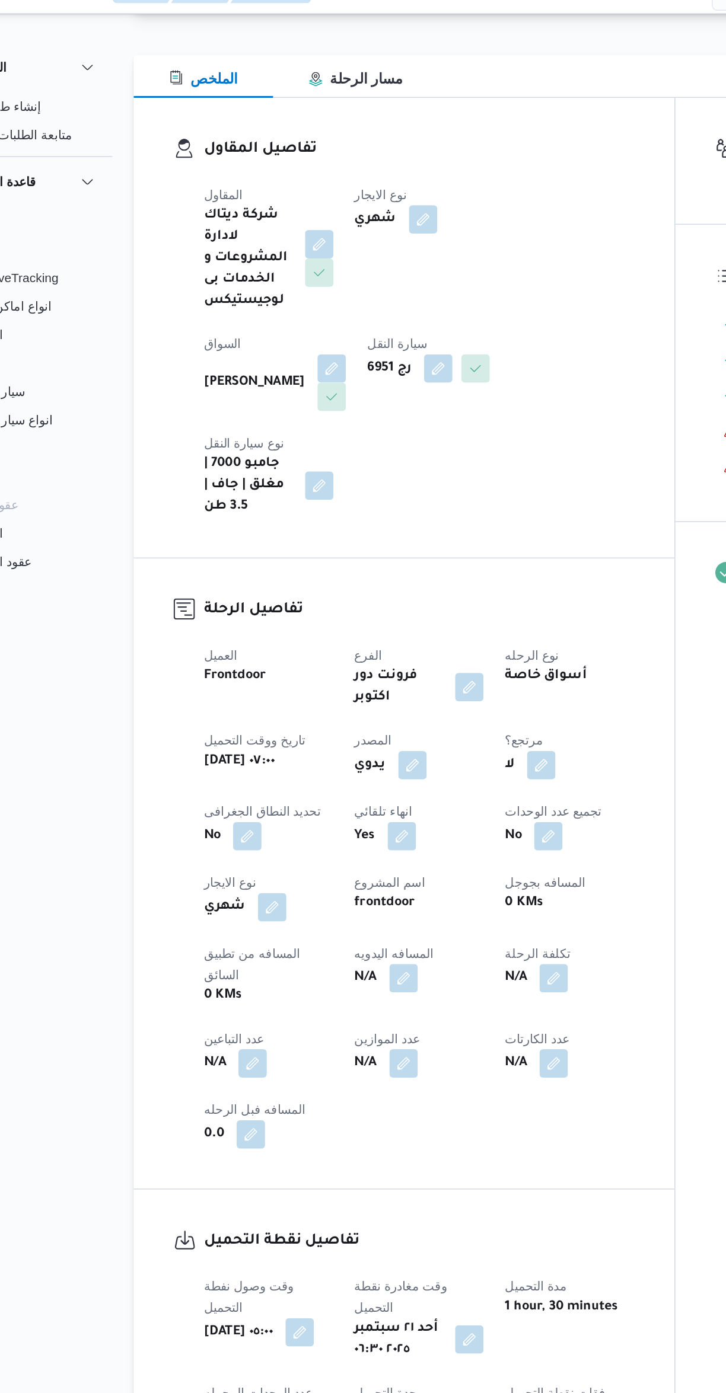
scroll to position [0, 0]
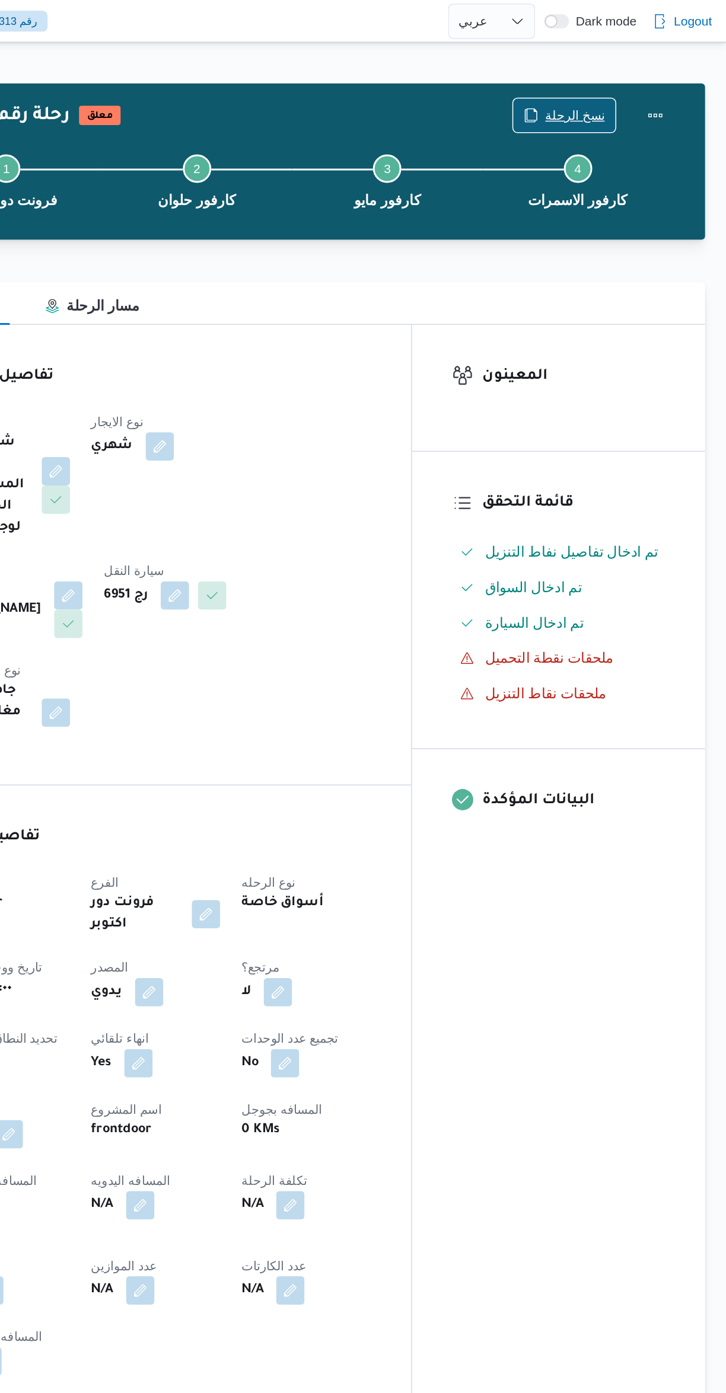
click at [625, 81] on span "نسخ الرحلة" at bounding box center [625, 77] width 40 height 14
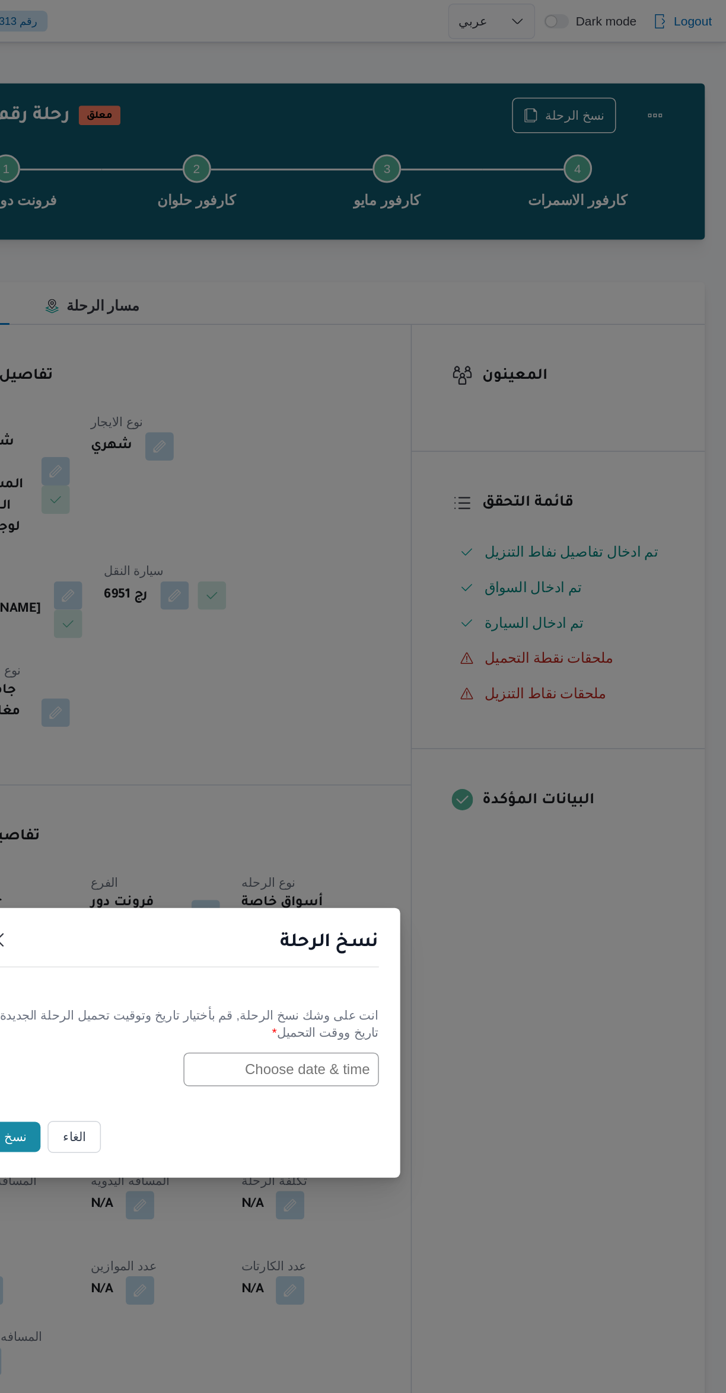
click at [487, 720] on input "text" at bounding box center [428, 714] width 130 height 23
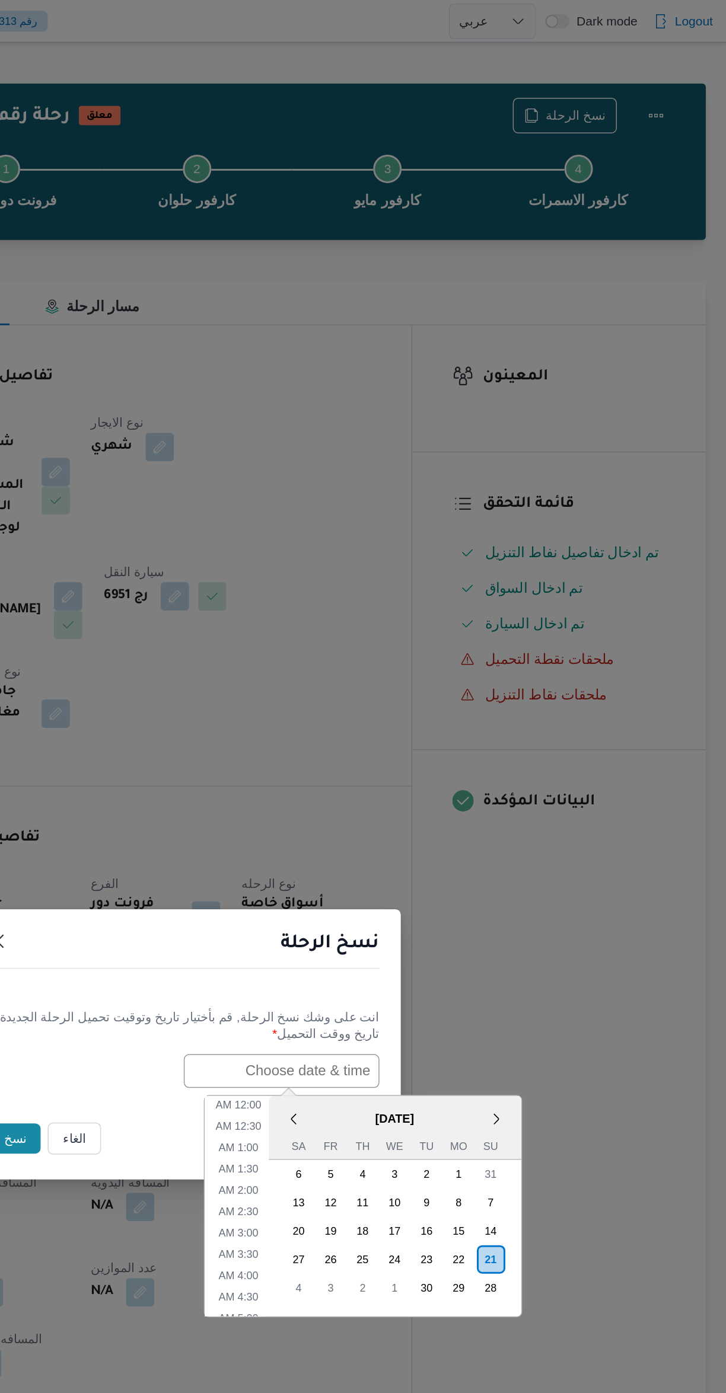
scroll to position [232, 0]
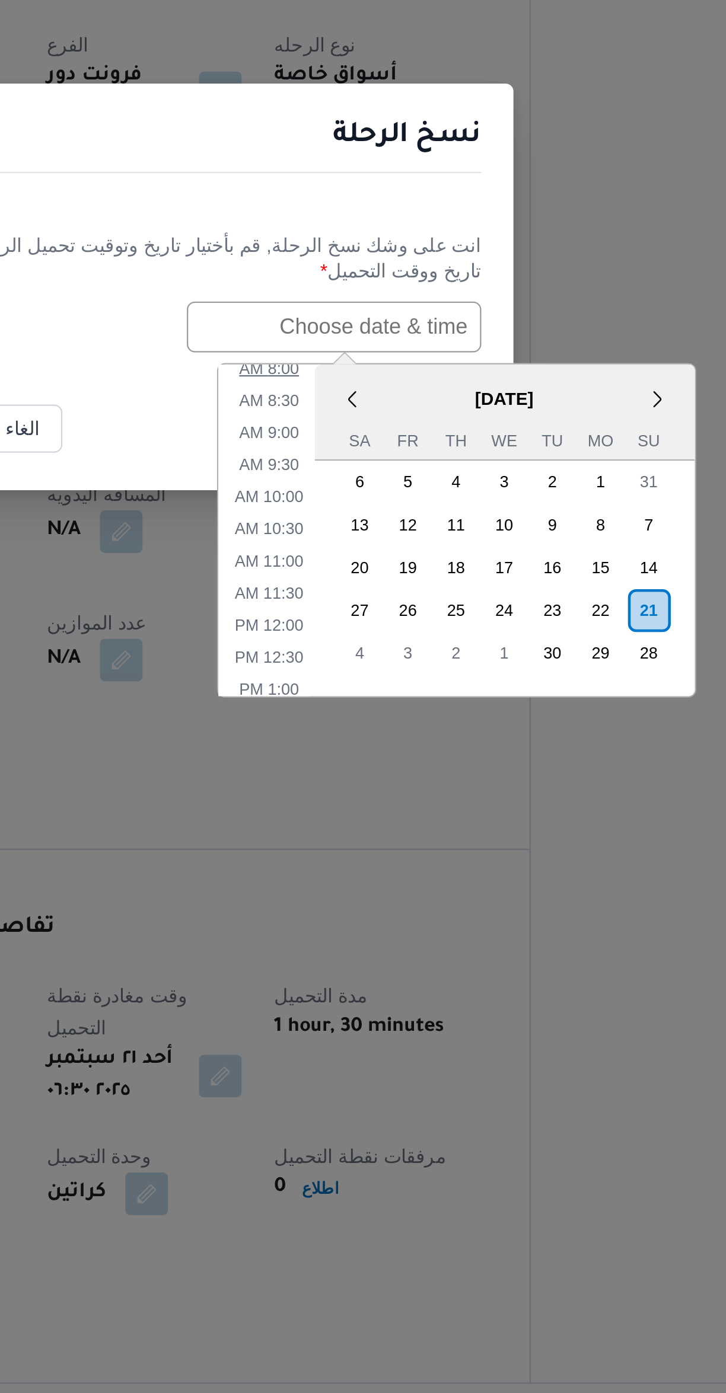
click at [404, 733] on li "8:00 AM" at bounding box center [400, 733] width 36 height 12
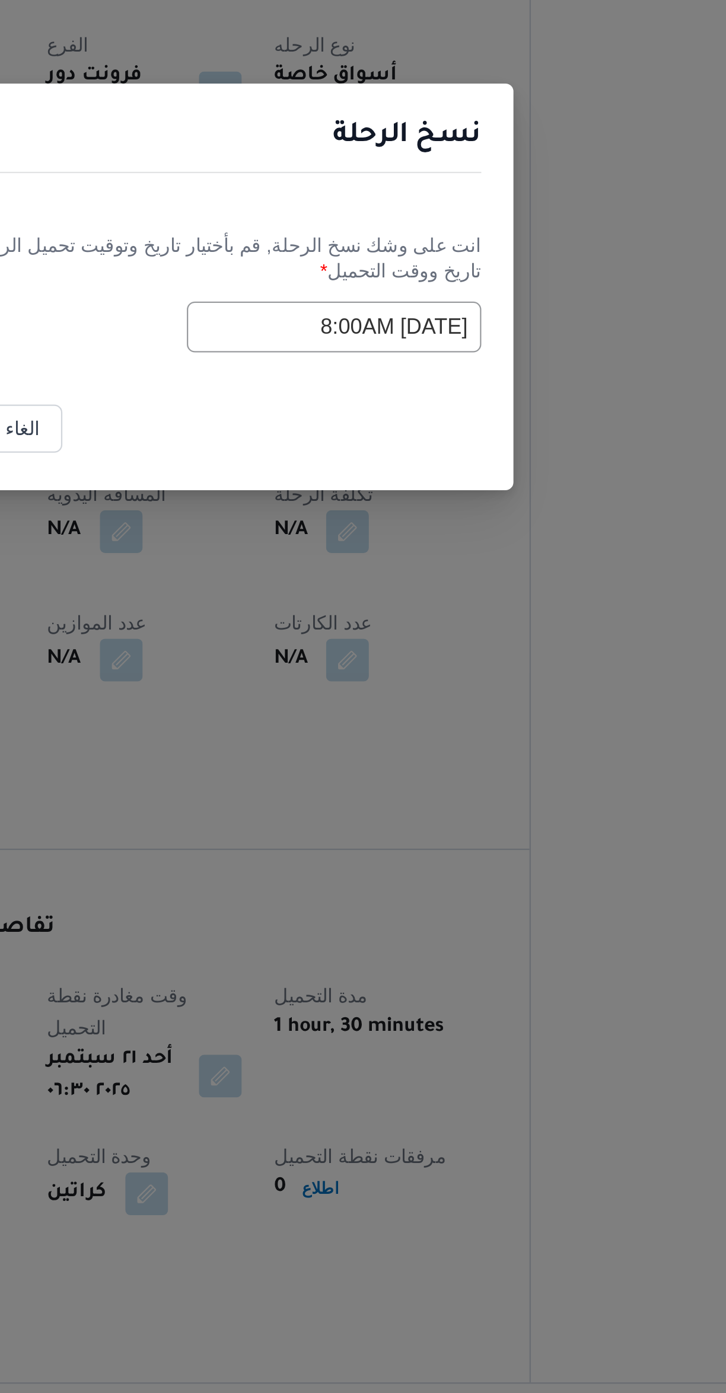
click at [397, 716] on input "[DATE] 8:00AM" at bounding box center [428, 714] width 130 height 23
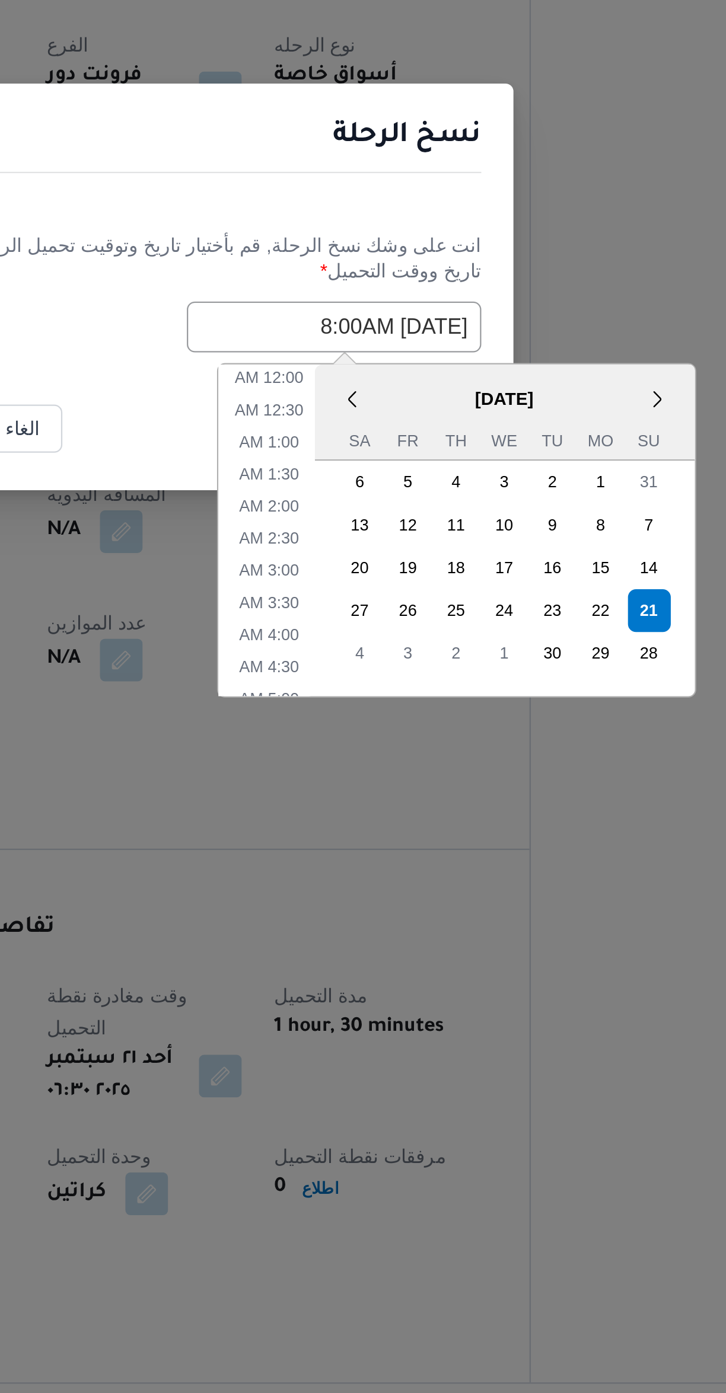
scroll to position [161, 0]
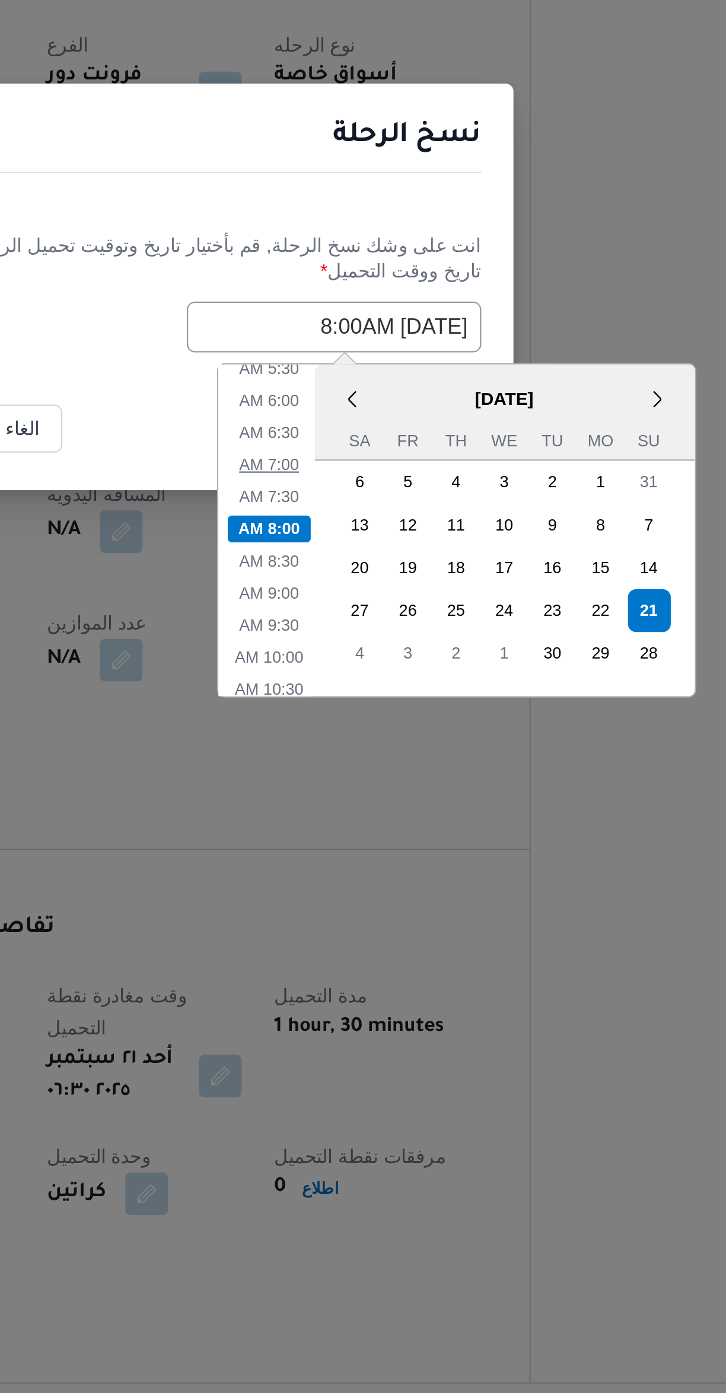
click at [403, 774] on li "7:00 AM" at bounding box center [400, 776] width 36 height 12
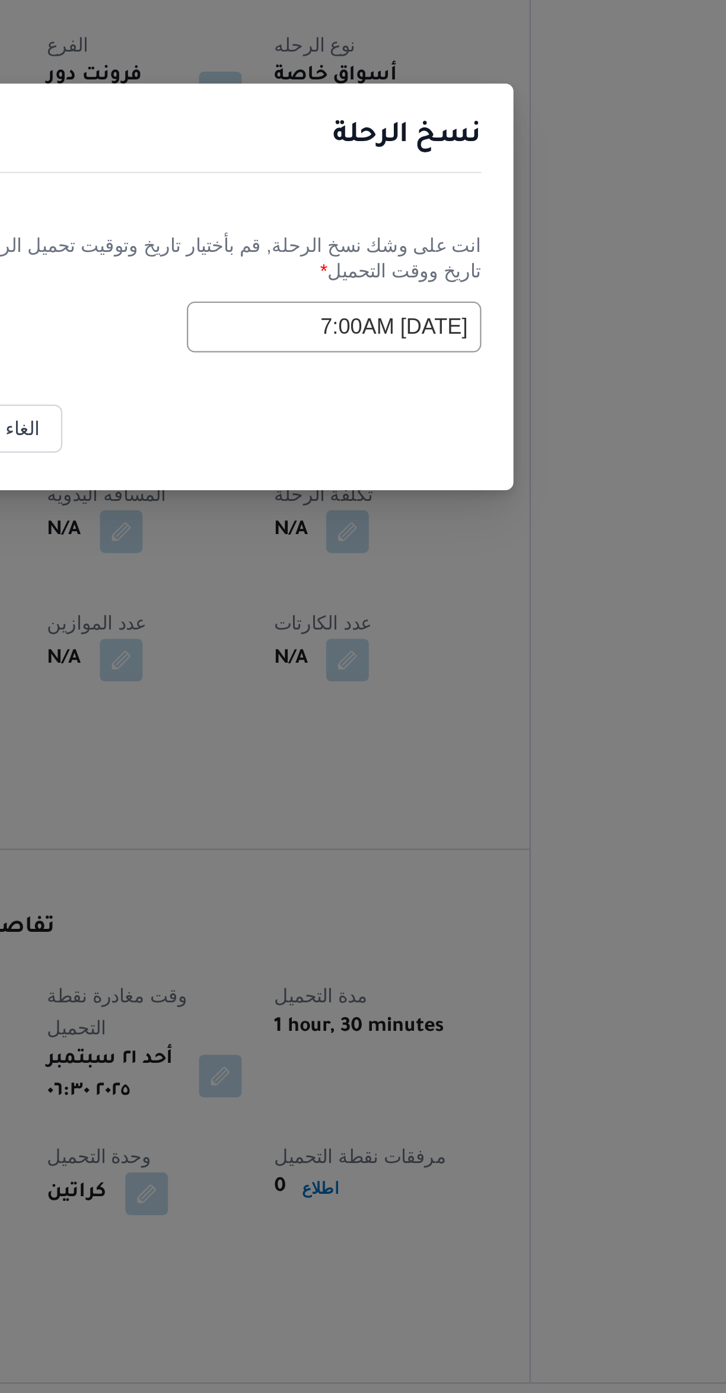
click at [464, 714] on input "[DATE] 7:00AM" at bounding box center [428, 714] width 130 height 23
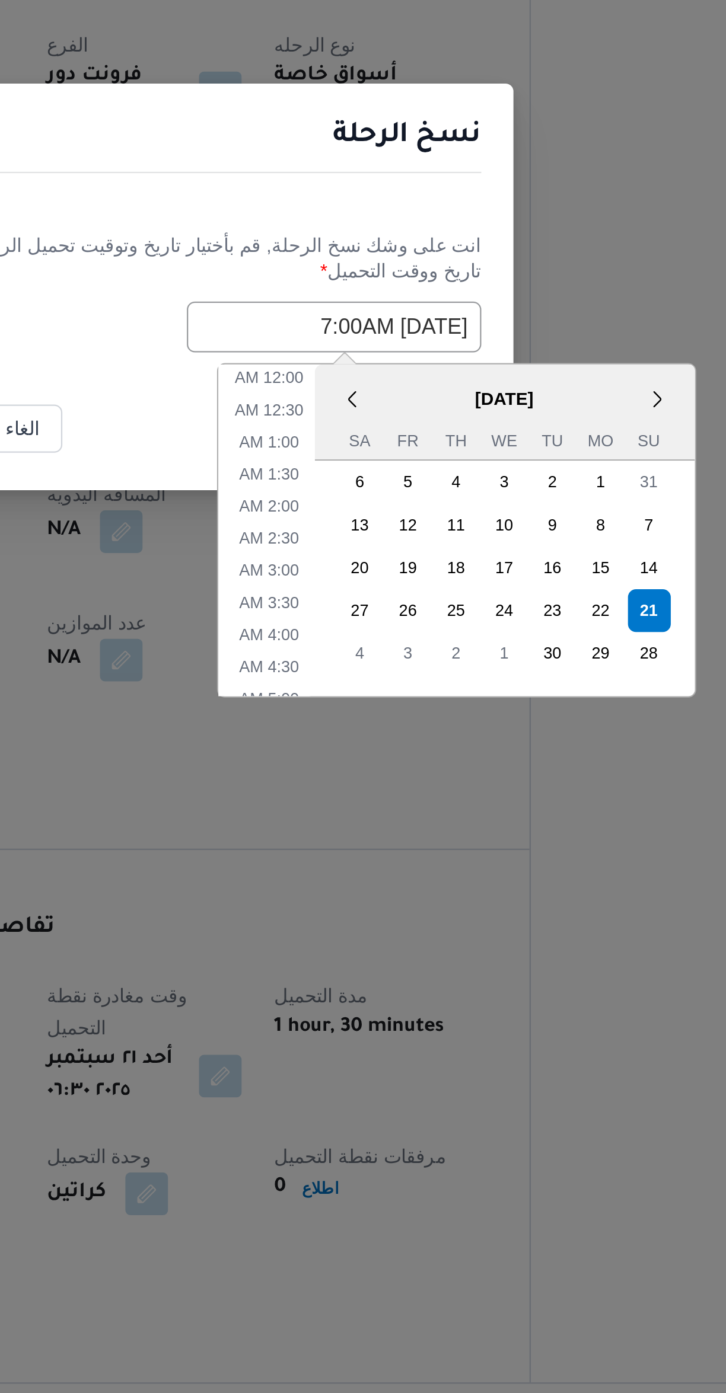
scroll to position [132, 0]
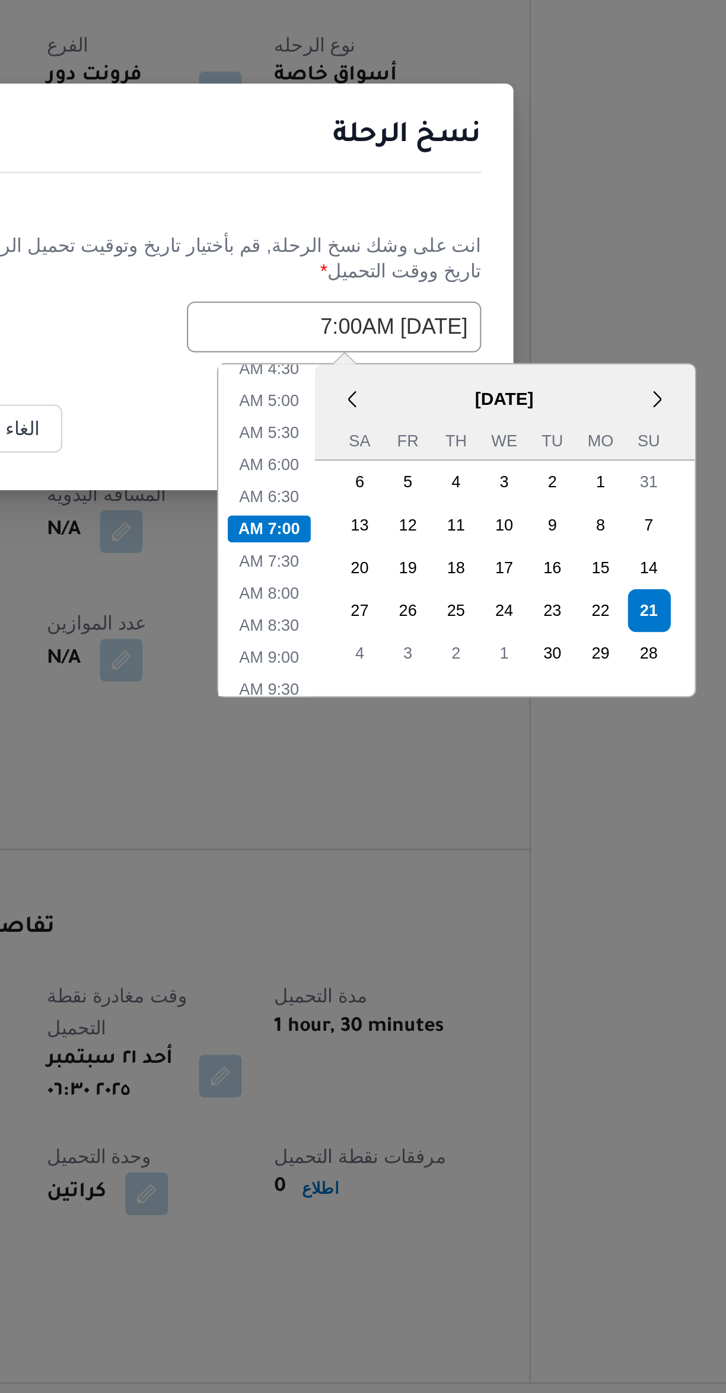
click at [544, 837] on div "22" at bounding box center [546, 840] width 19 height 19
type input "[DATE] 7:00AM"
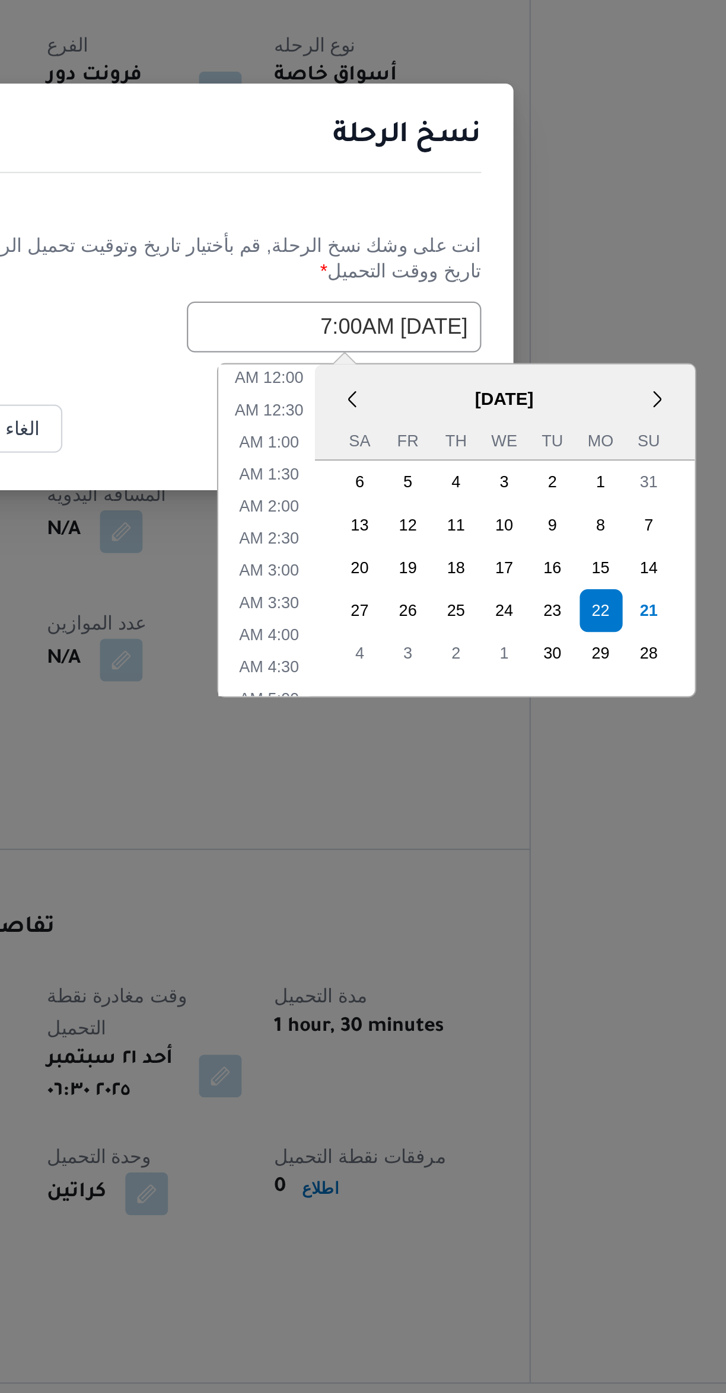
click at [453, 669] on div "انت على وشك نسخ الرحلة, [GEOGRAPHIC_DATA] بأختيار تاريخ وتوقيت تحميل الرحلة الج…" at bounding box center [363, 698] width 290 height 76
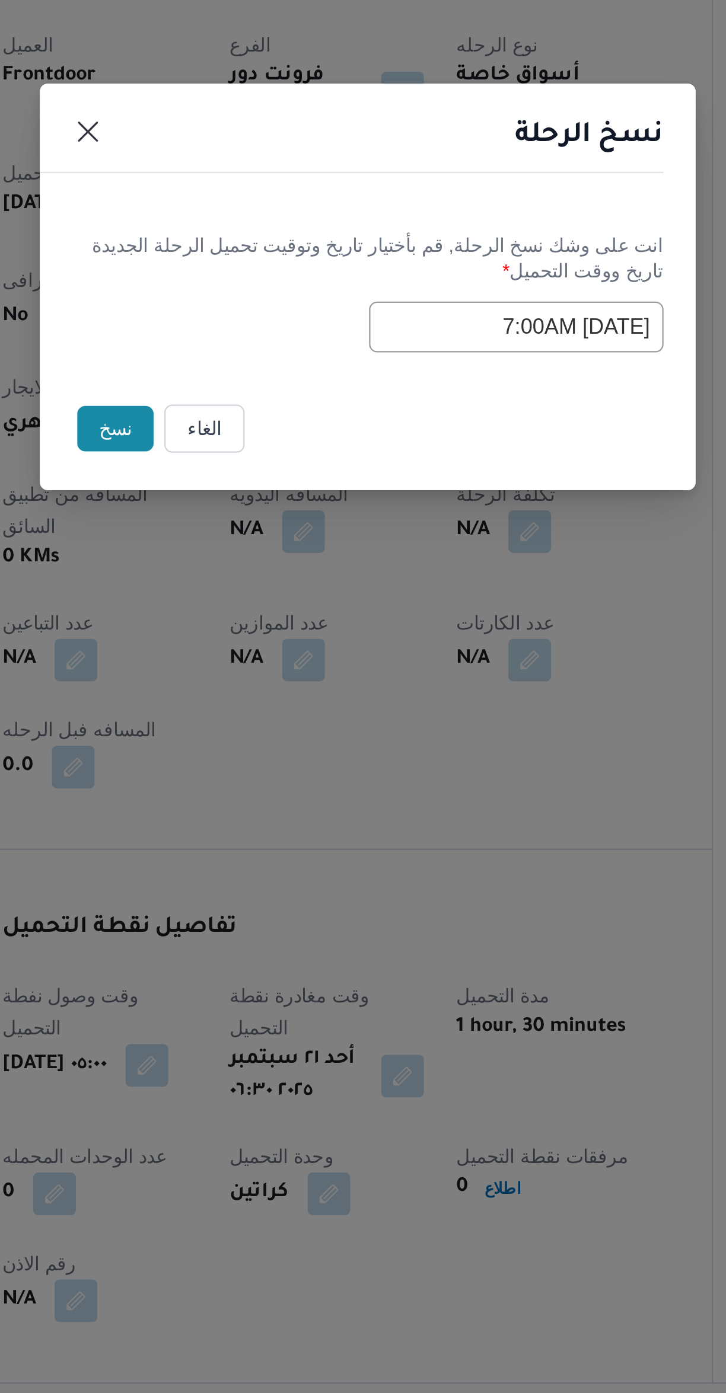
click at [251, 761] on button "نسخ" at bounding box center [251, 759] width 34 height 20
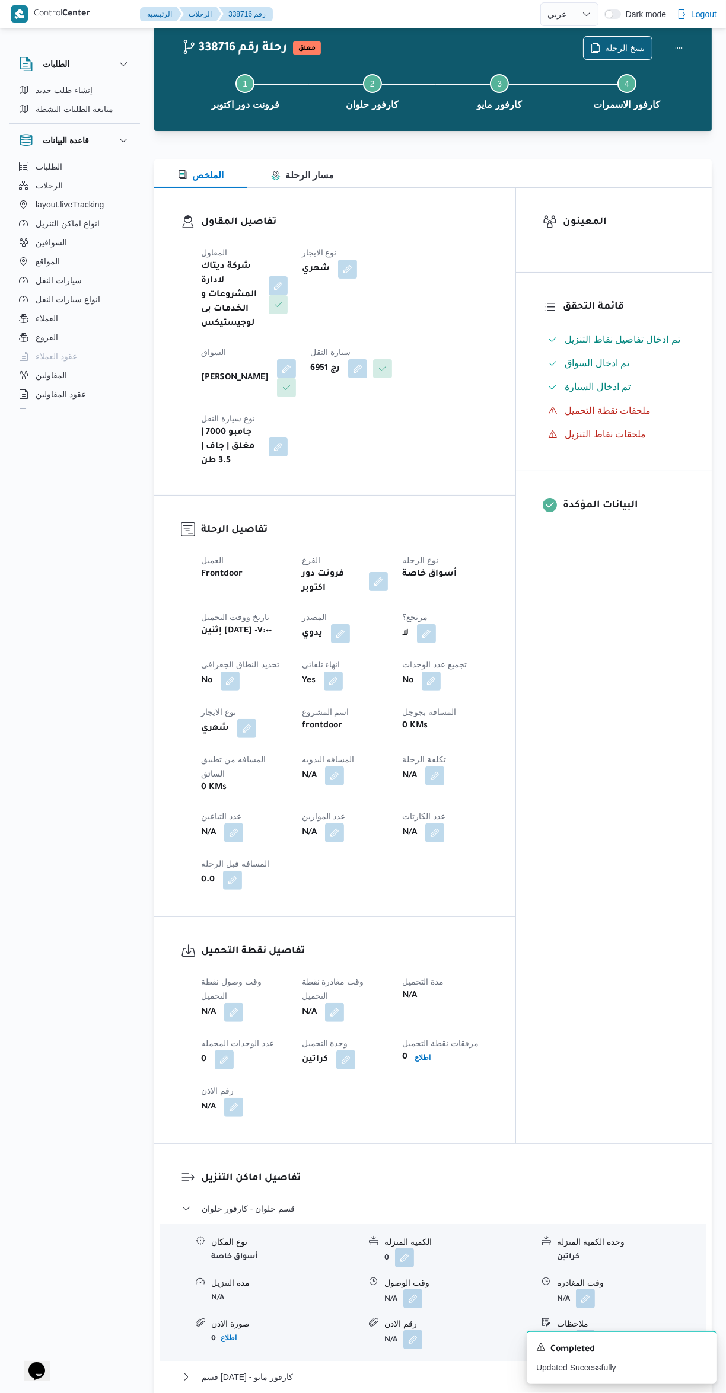
scroll to position [44, 0]
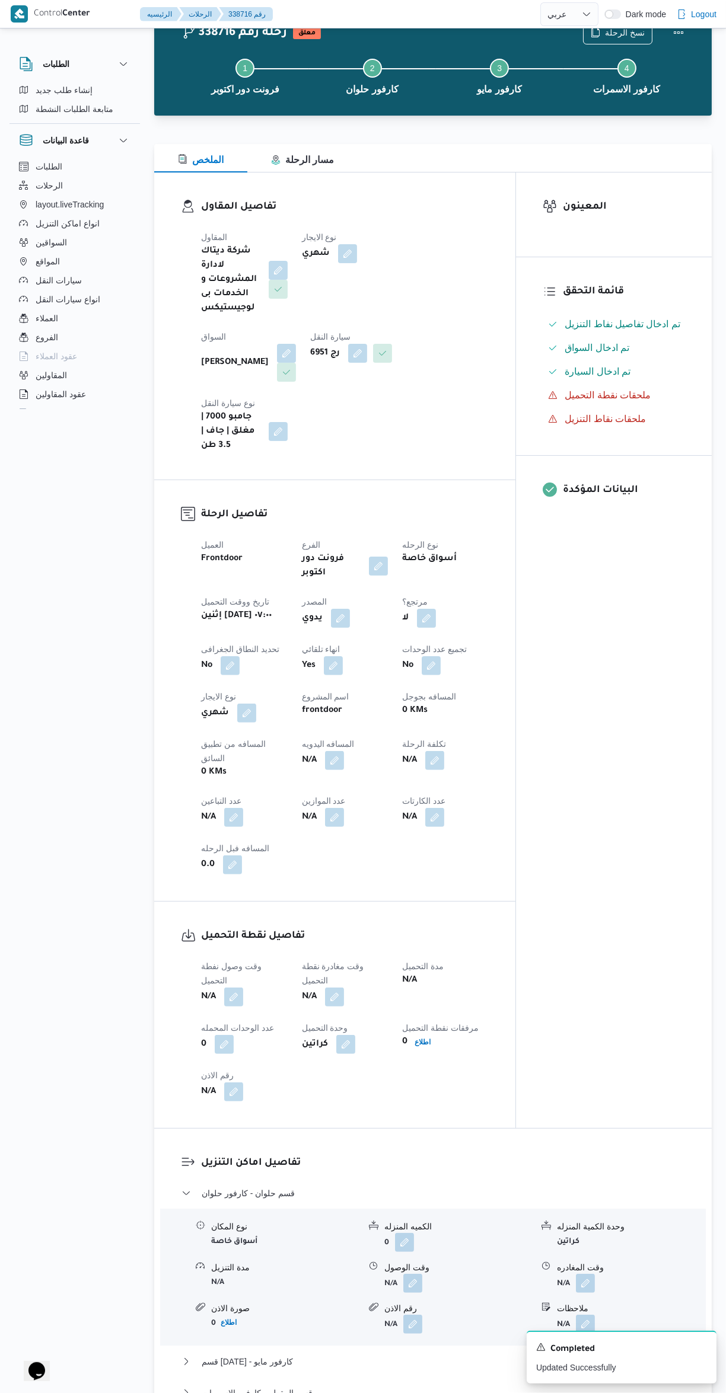
select select "ar"
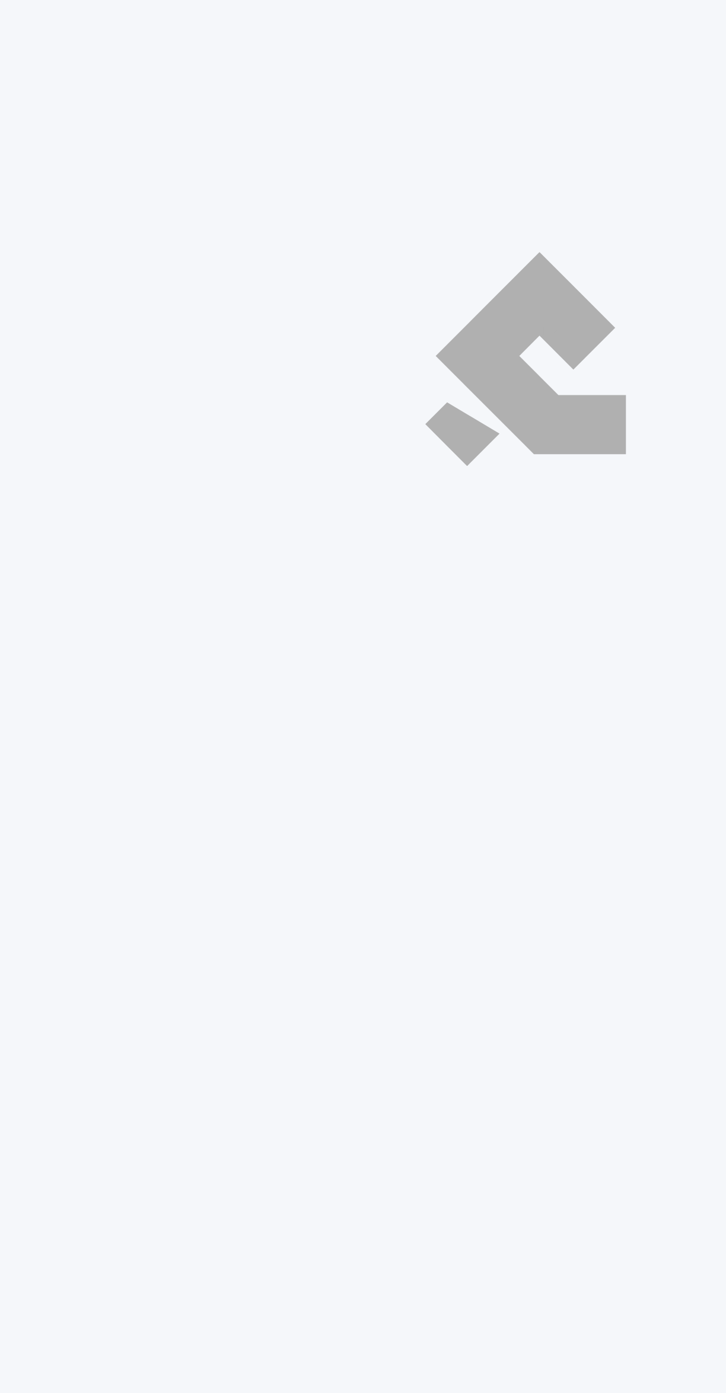
select select "ar"
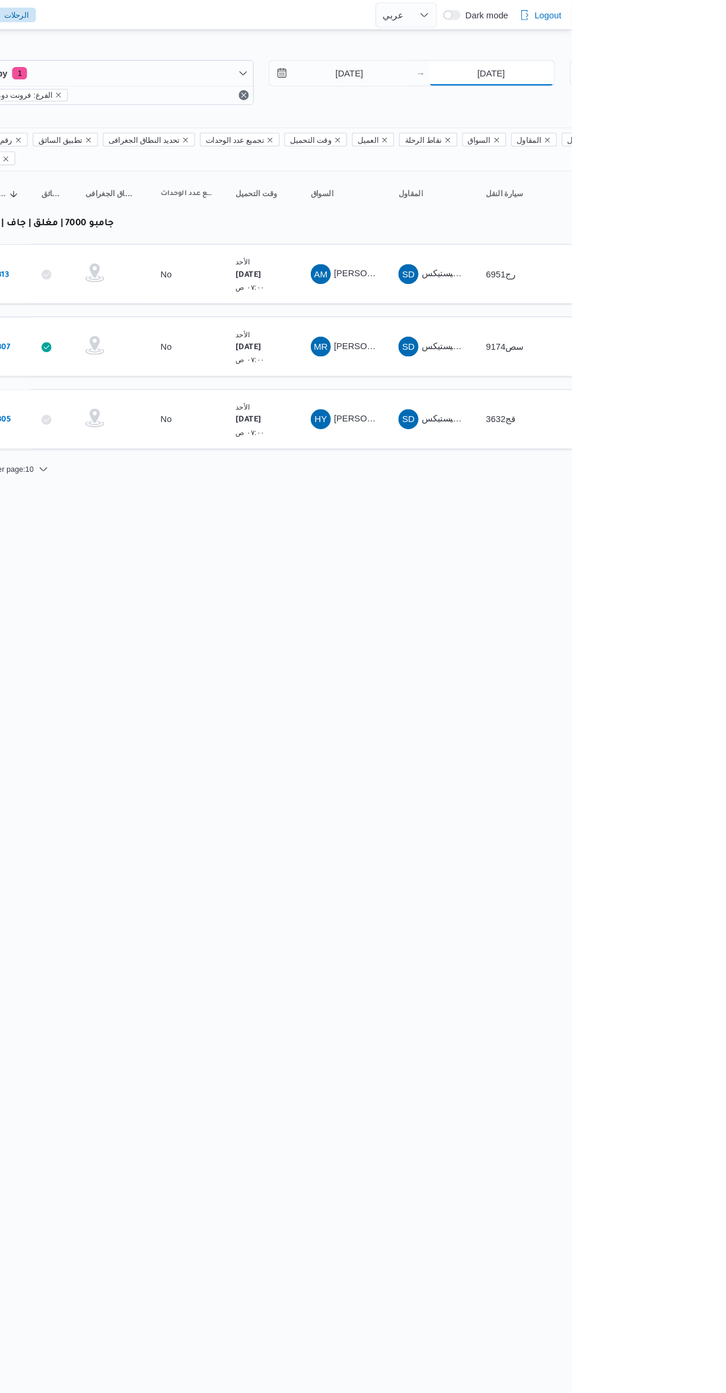
click at [679, 68] on input "[DATE]" at bounding box center [650, 70] width 118 height 24
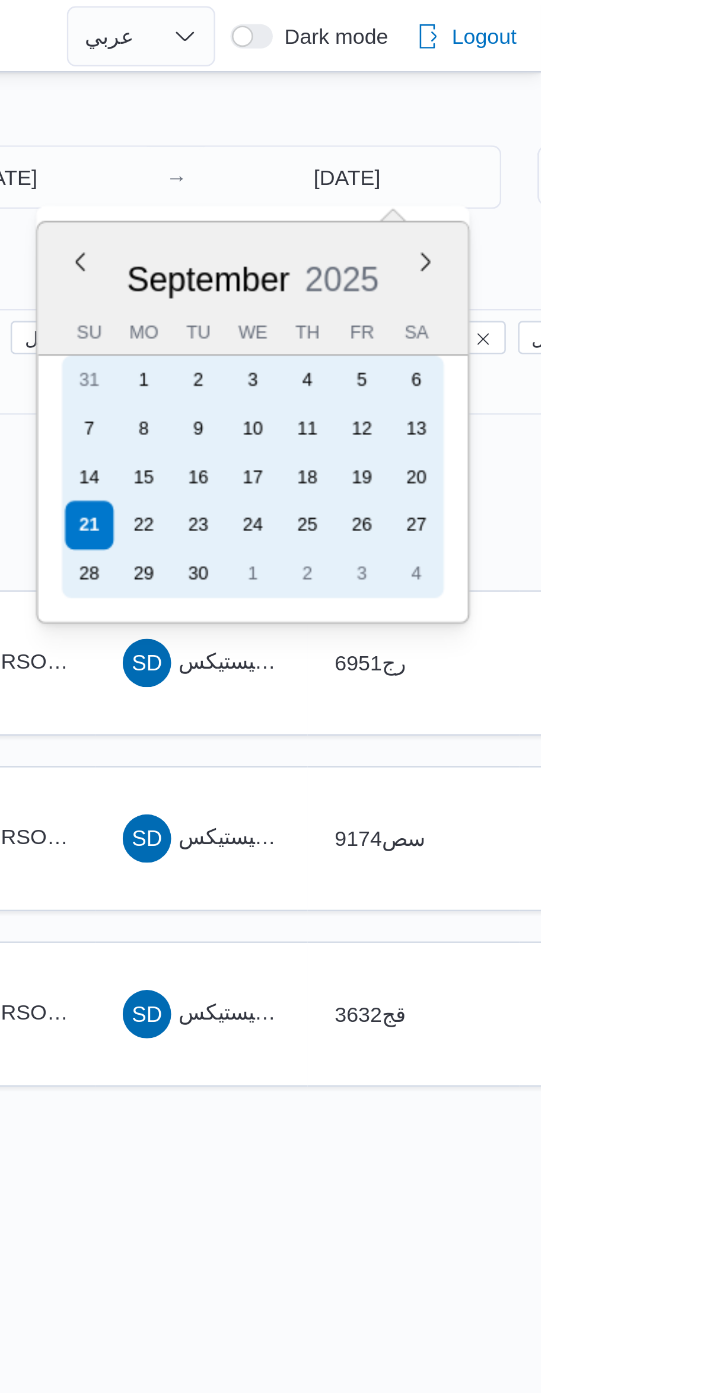
click at [580, 203] on div "22" at bounding box center [570, 205] width 19 height 19
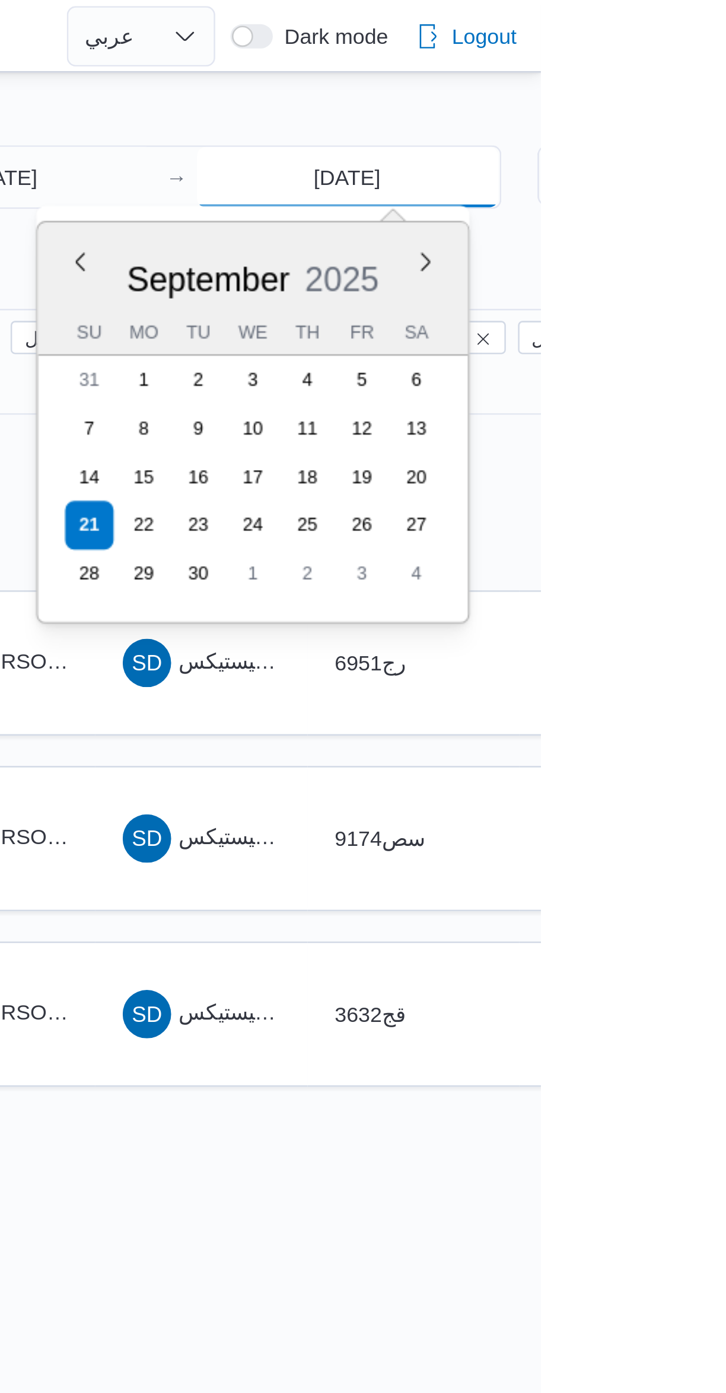
type input "[DATE]"
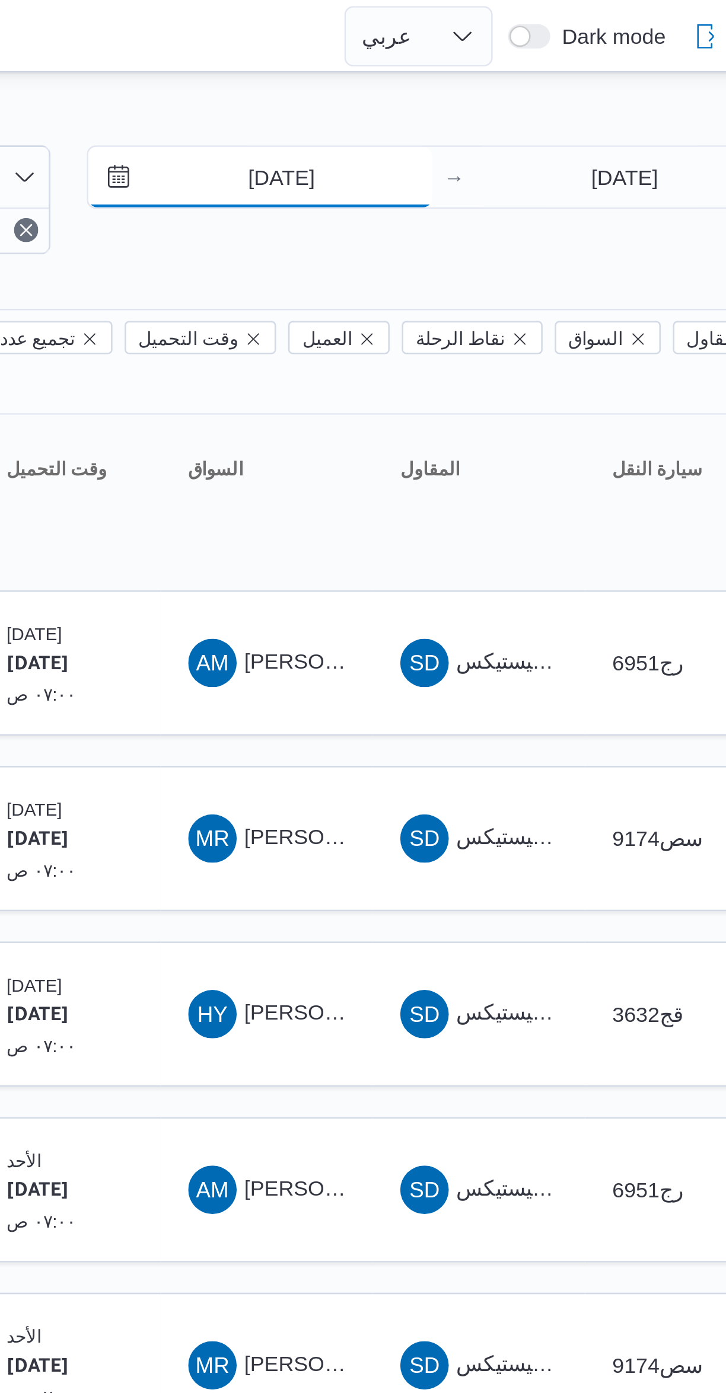
click at [531, 69] on input "[DATE]" at bounding box center [507, 70] width 135 height 24
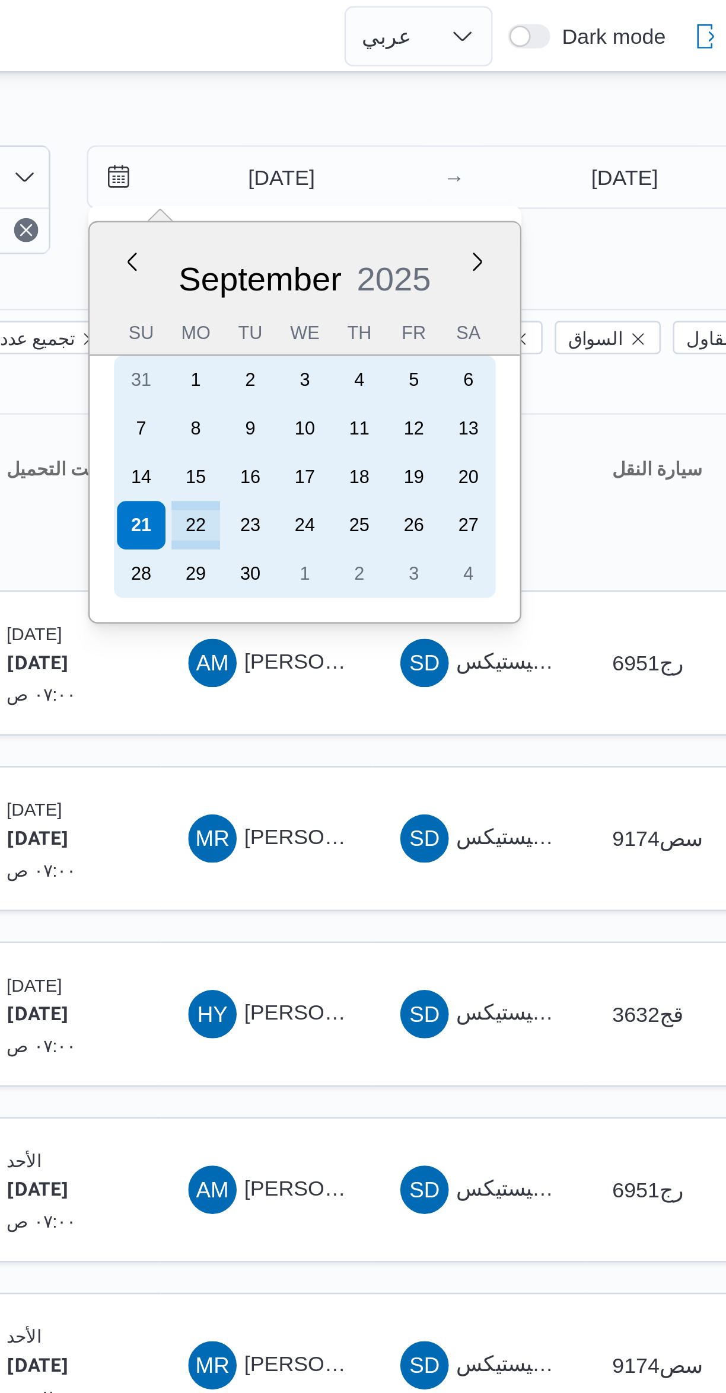
click at [489, 203] on div "22" at bounding box center [481, 205] width 19 height 19
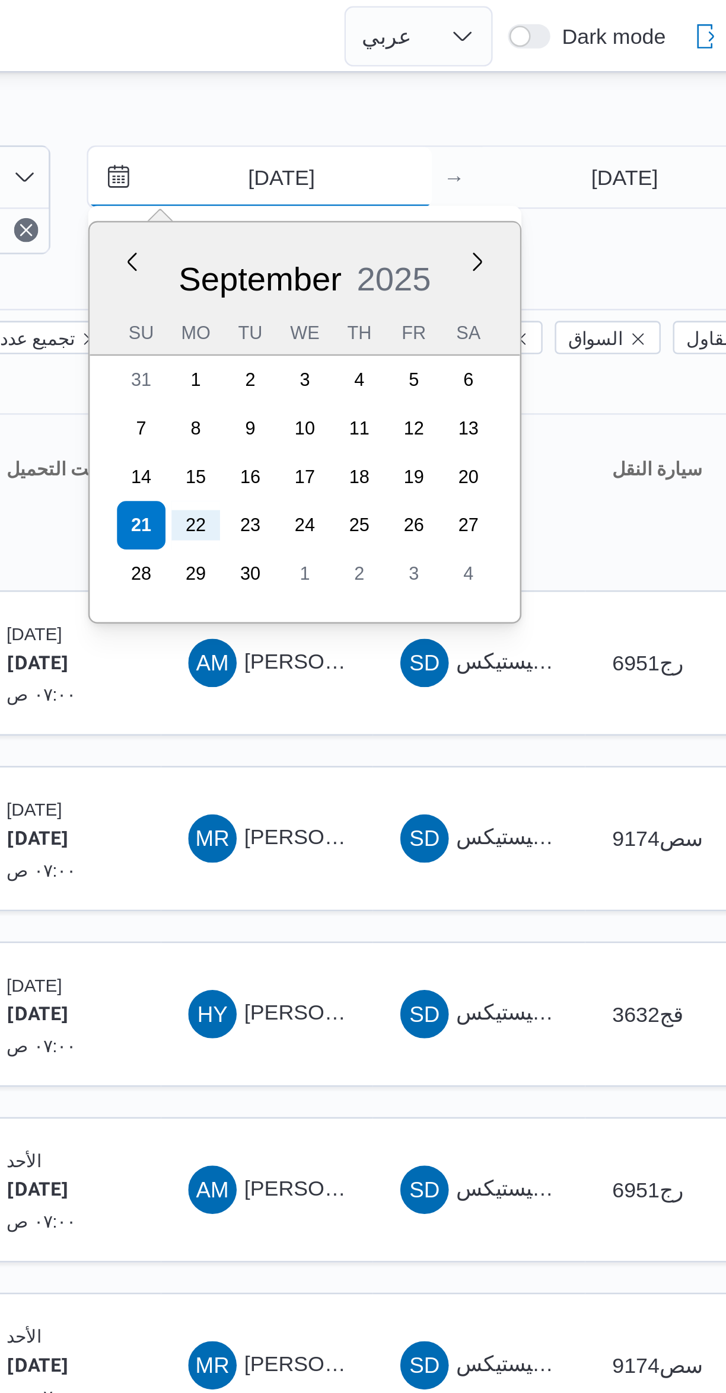
type input "[DATE]"
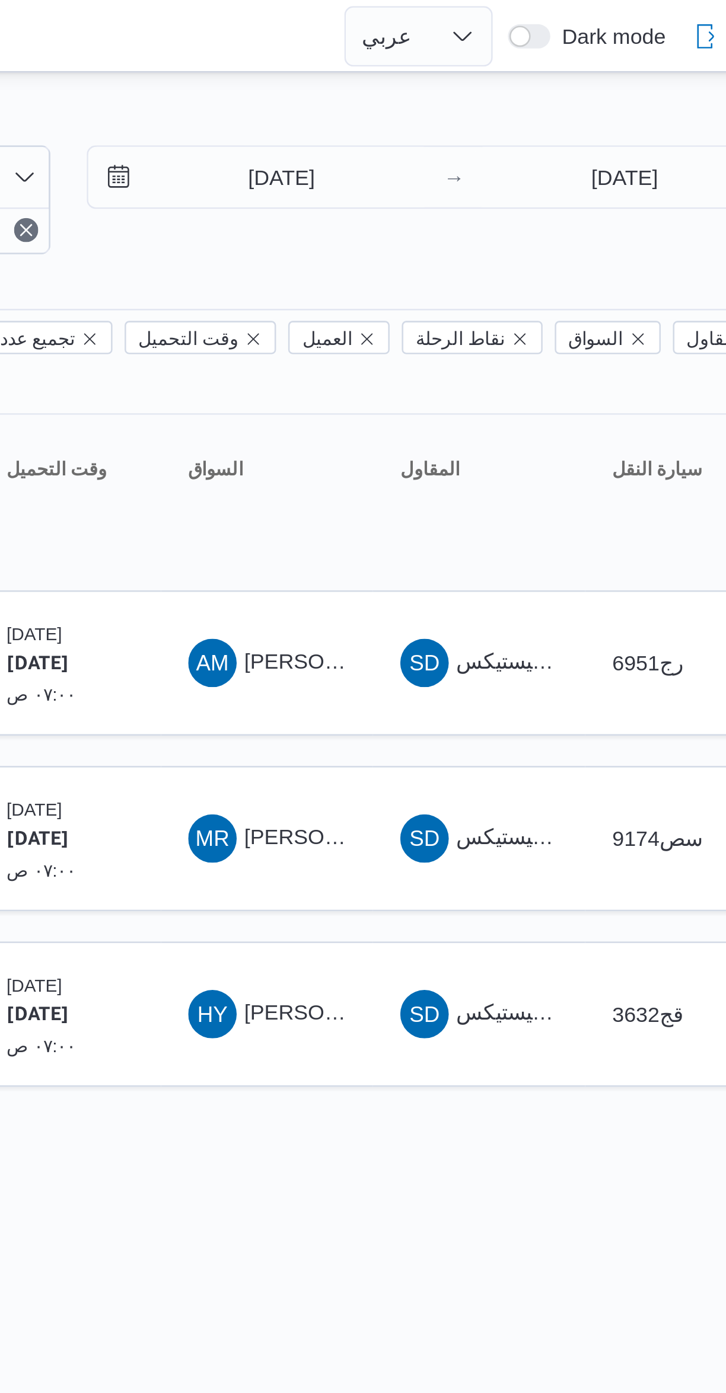
click at [626, 34] on div "Filter by 1 الفرع: فرونت دور اكتوبر [DATE] → [DATE] Group By نوع سيارة النقل Co…" at bounding box center [356, 249] width 726 height 436
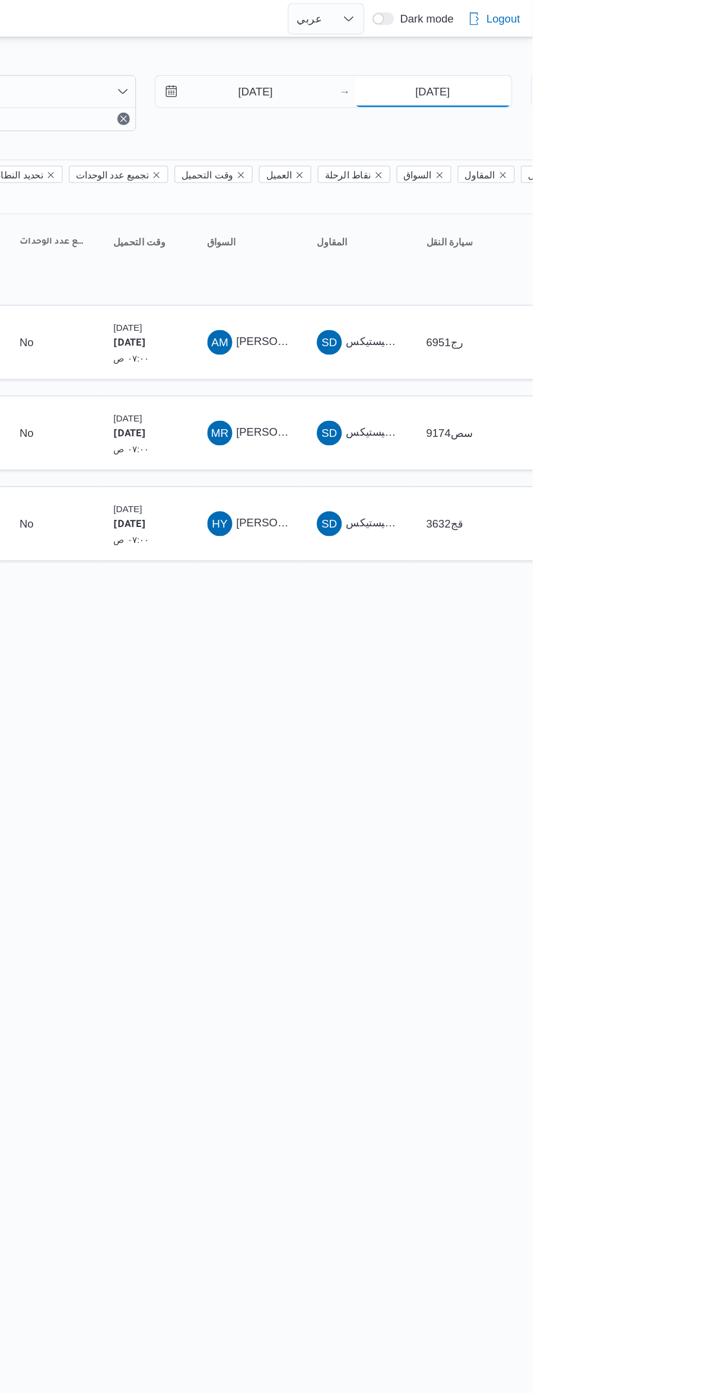
click at [672, 69] on input "[DATE]" at bounding box center [650, 70] width 118 height 24
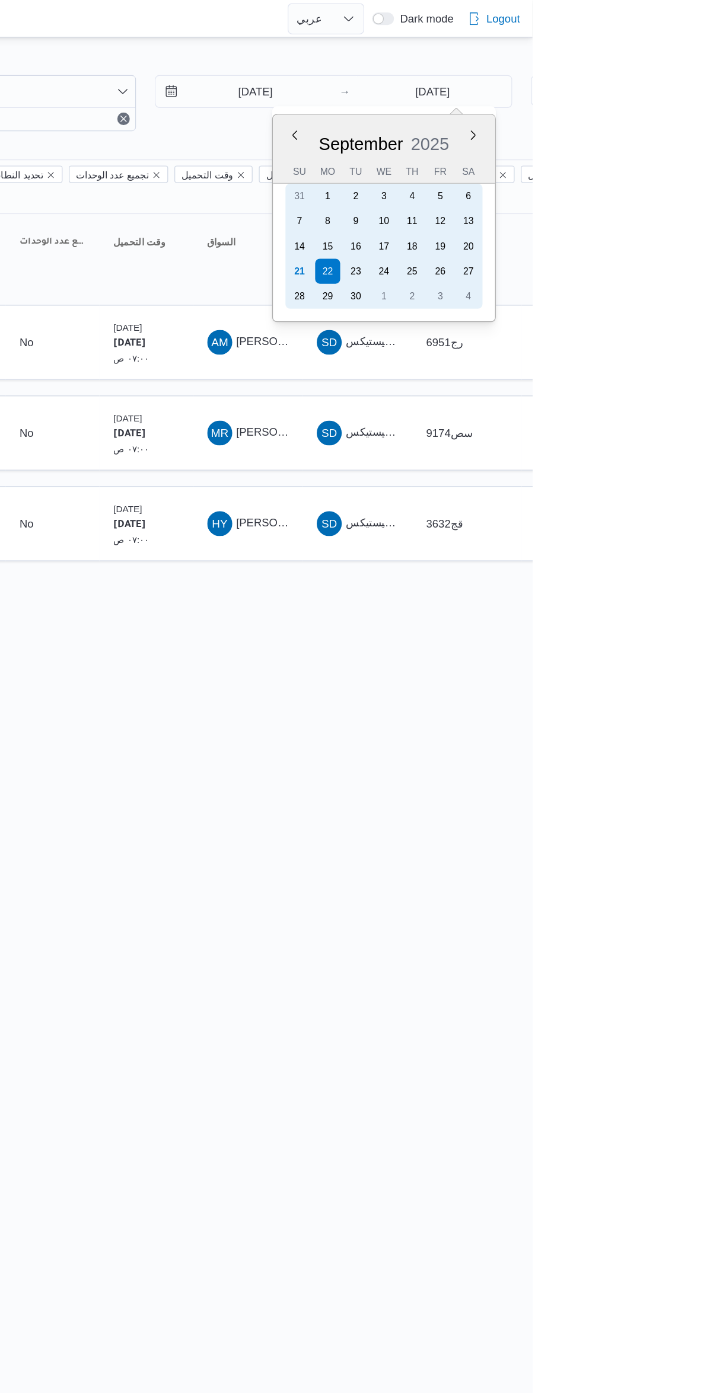
click at [553, 205] on div "21" at bounding box center [548, 205] width 19 height 19
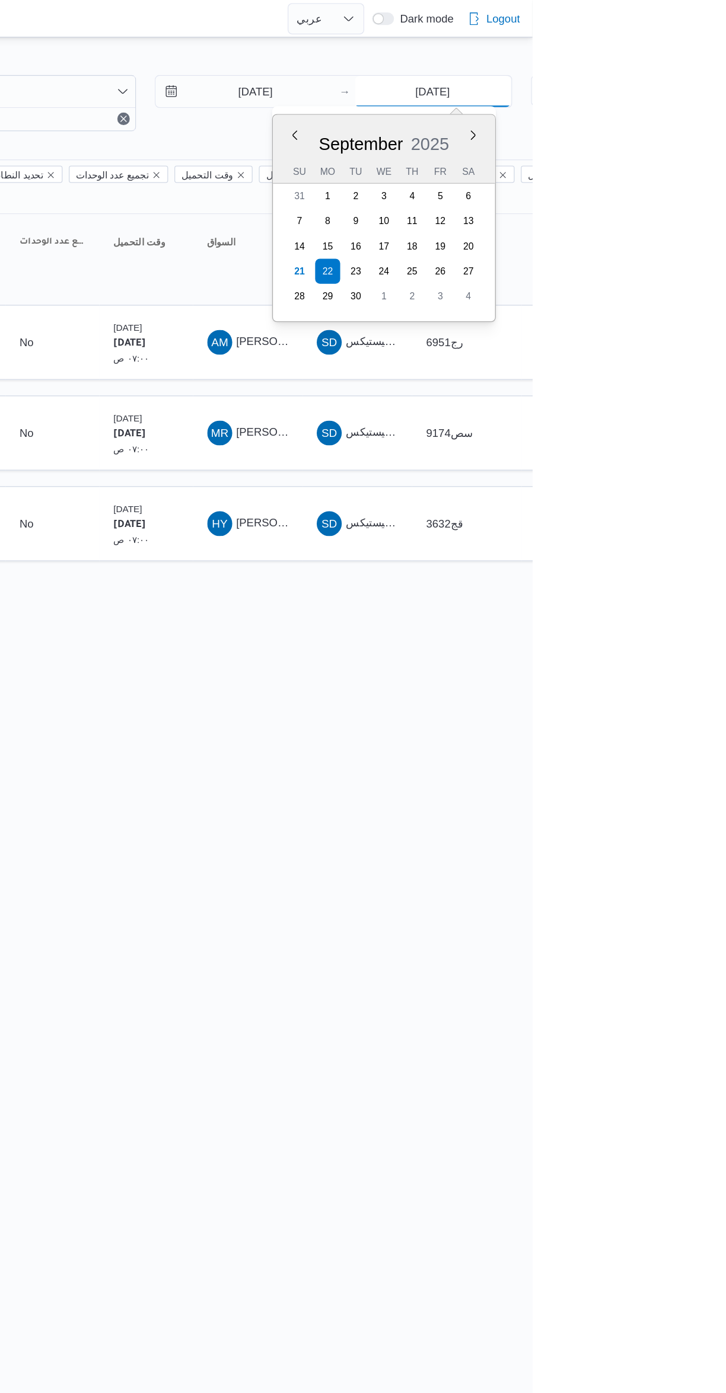
type input "[DATE]"
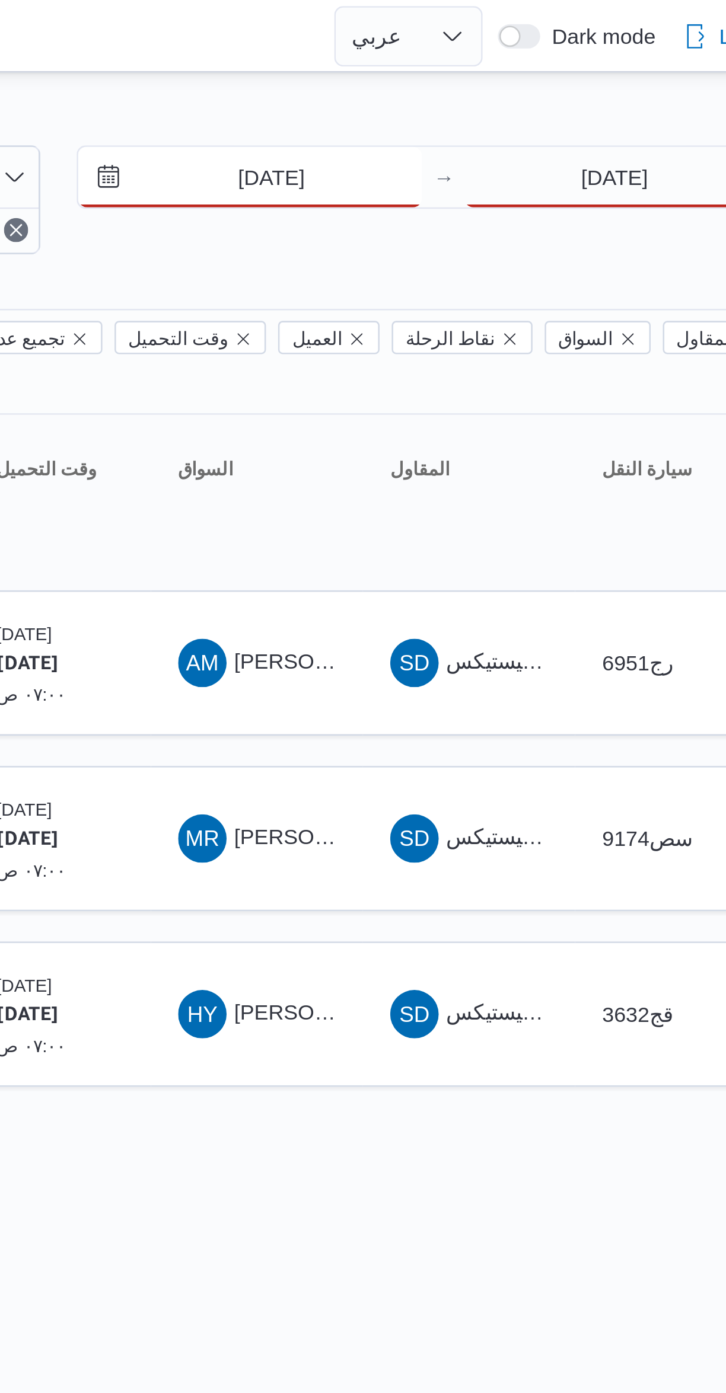
click at [545, 71] on input "[DATE]" at bounding box center [507, 70] width 135 height 24
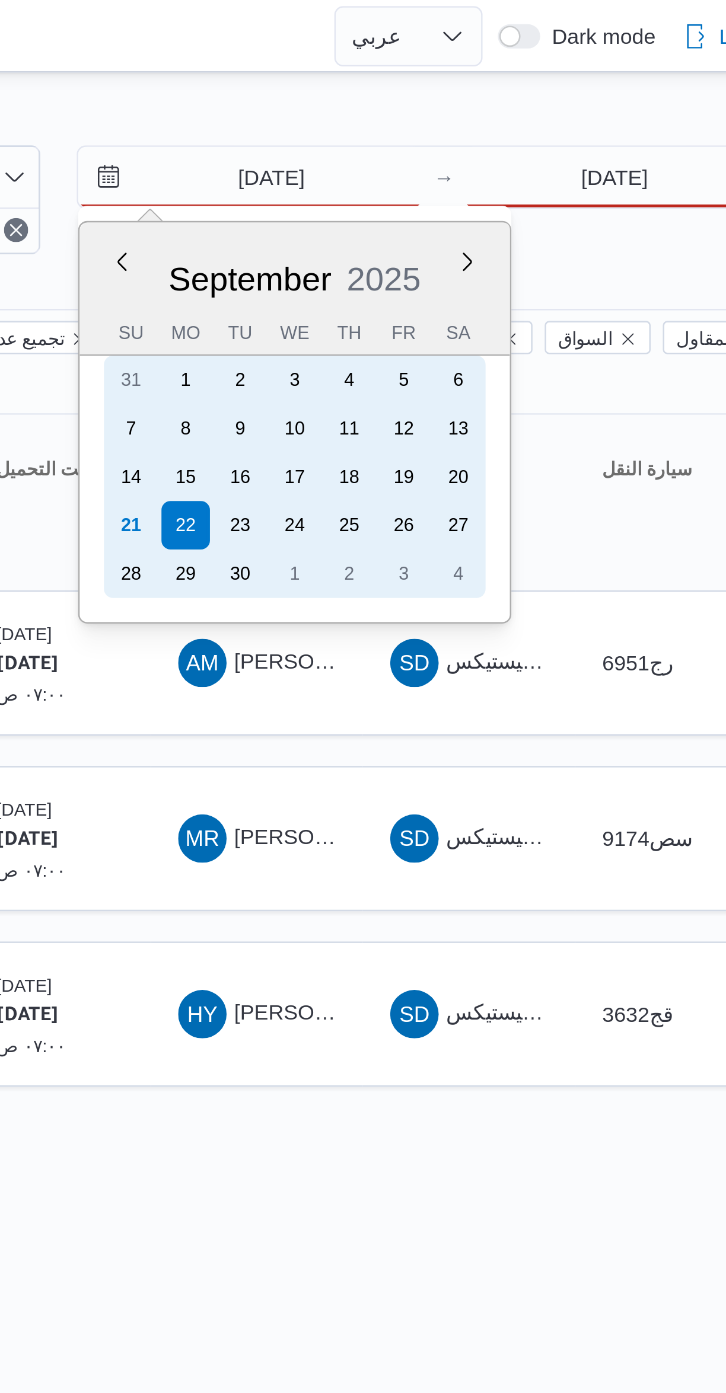
click at [466, 203] on div "21" at bounding box center [460, 205] width 19 height 19
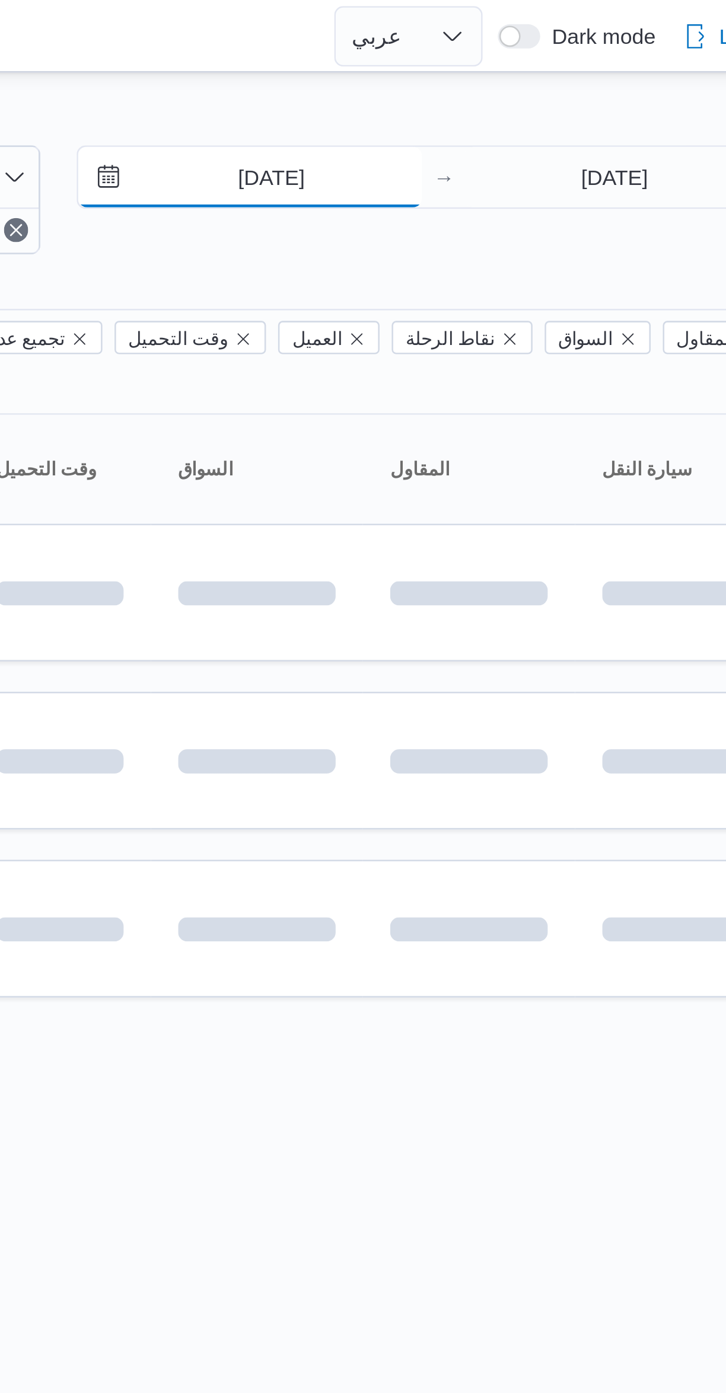
type input "[DATE]"
click at [604, 98] on div "[DATE] → [DATE]" at bounding box center [574, 78] width 271 height 43
